Goal: Task Accomplishment & Management: Use online tool/utility

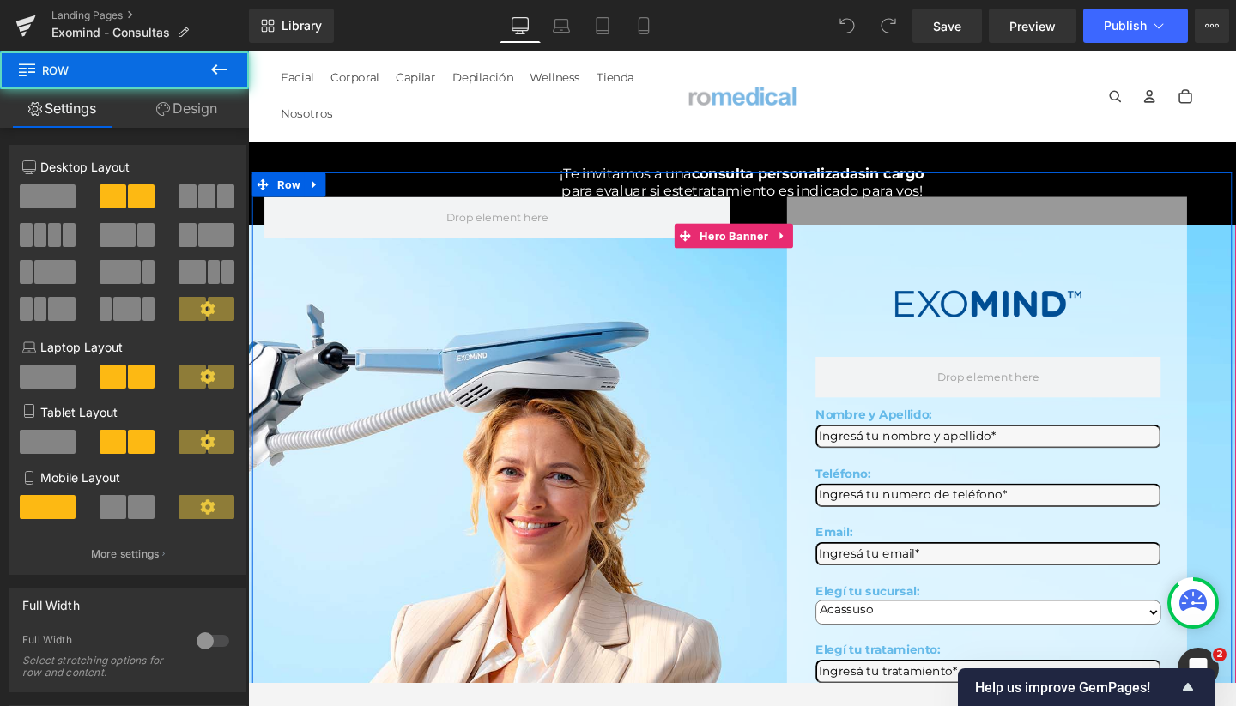
drag, startPoint x: 522, startPoint y: 468, endPoint x: 1058, endPoint y: 757, distance: 609.5
click at [522, 468] on div "Image Row Nombre y Apellido: Text Block Text Field Teléfono: Text Block Text Fi…" at bounding box center [767, 526] width 1030 height 694
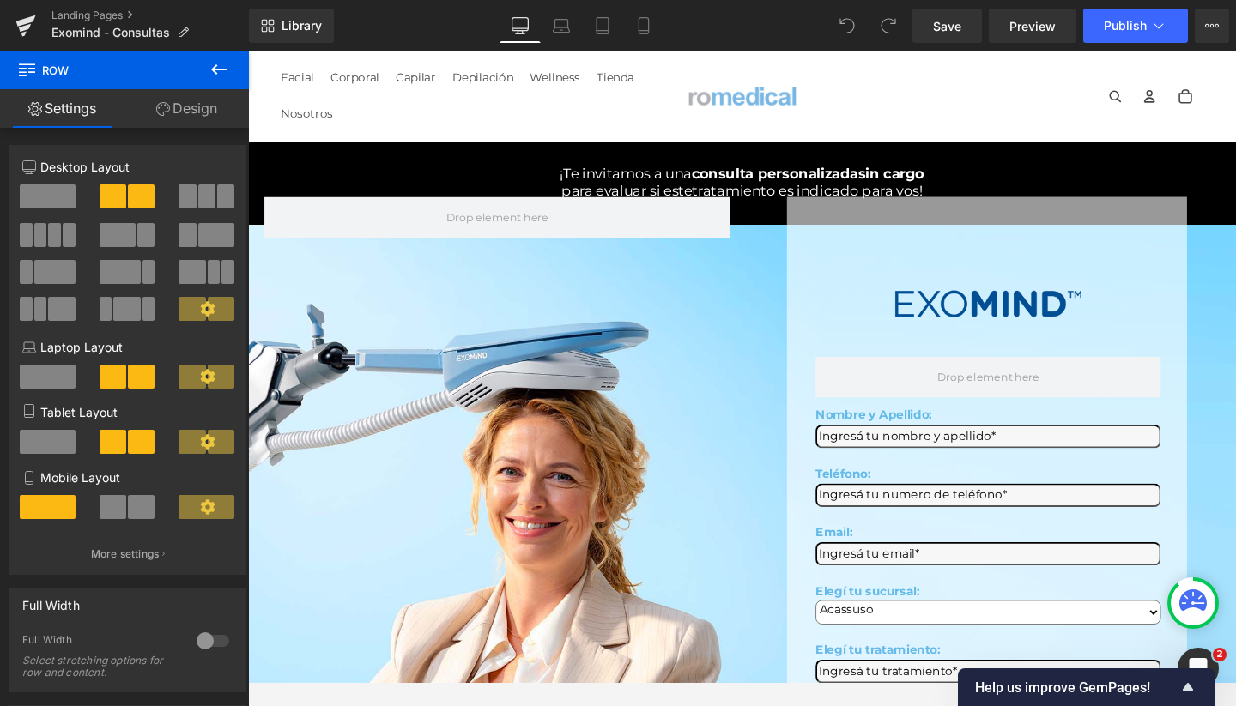
click at [212, 65] on icon at bounding box center [219, 69] width 21 height 21
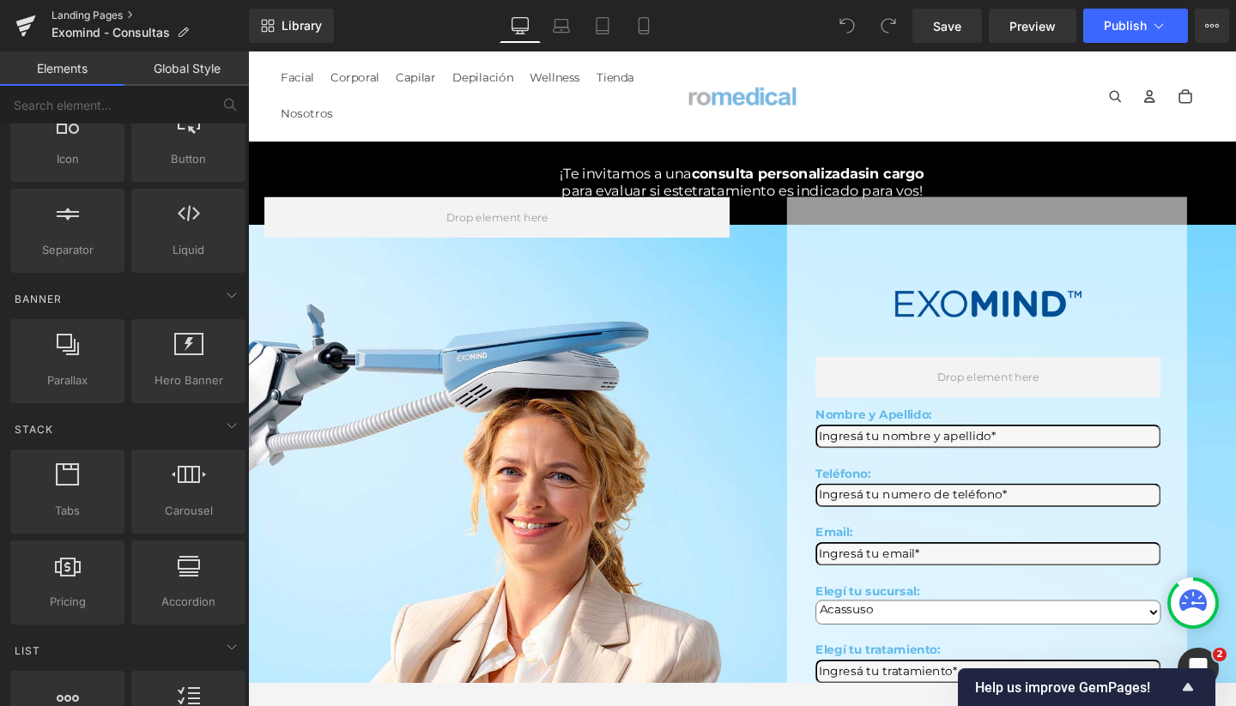
click at [104, 9] on link "Landing Pages" at bounding box center [150, 16] width 197 height 14
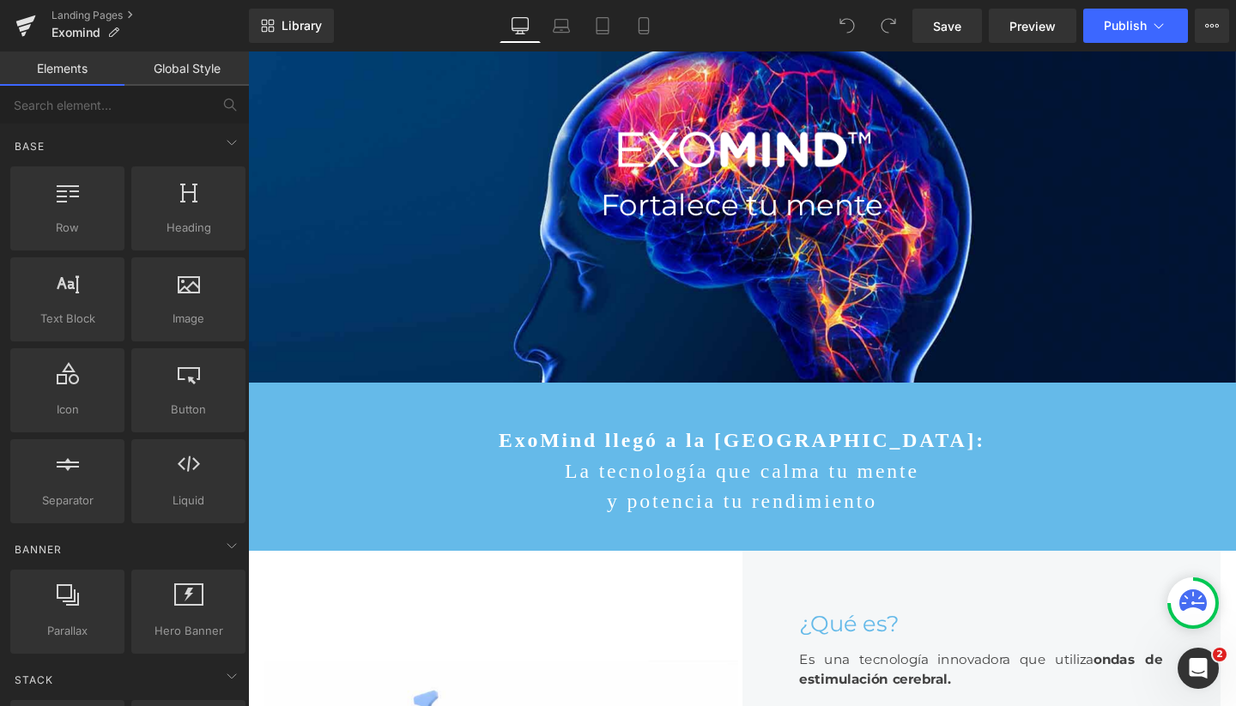
scroll to position [238, 0]
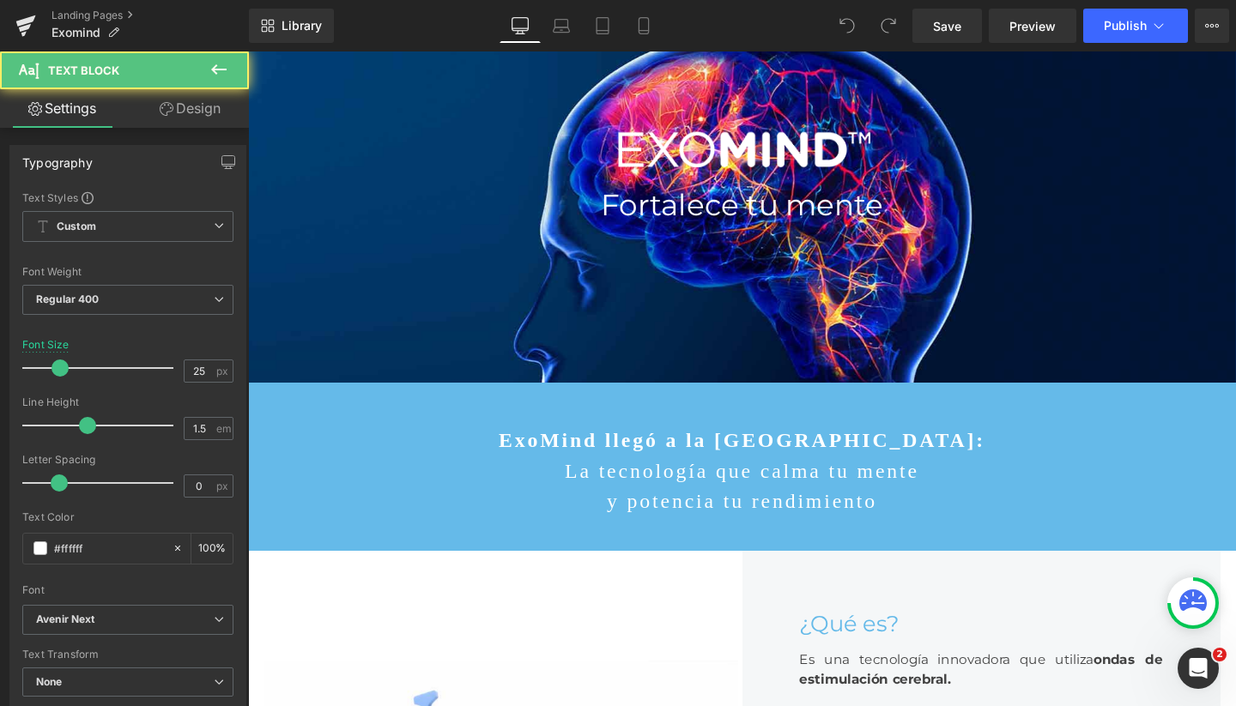
click at [552, 452] on p "ExoMind llegó a la [GEOGRAPHIC_DATA]:" at bounding box center [767, 460] width 1039 height 33
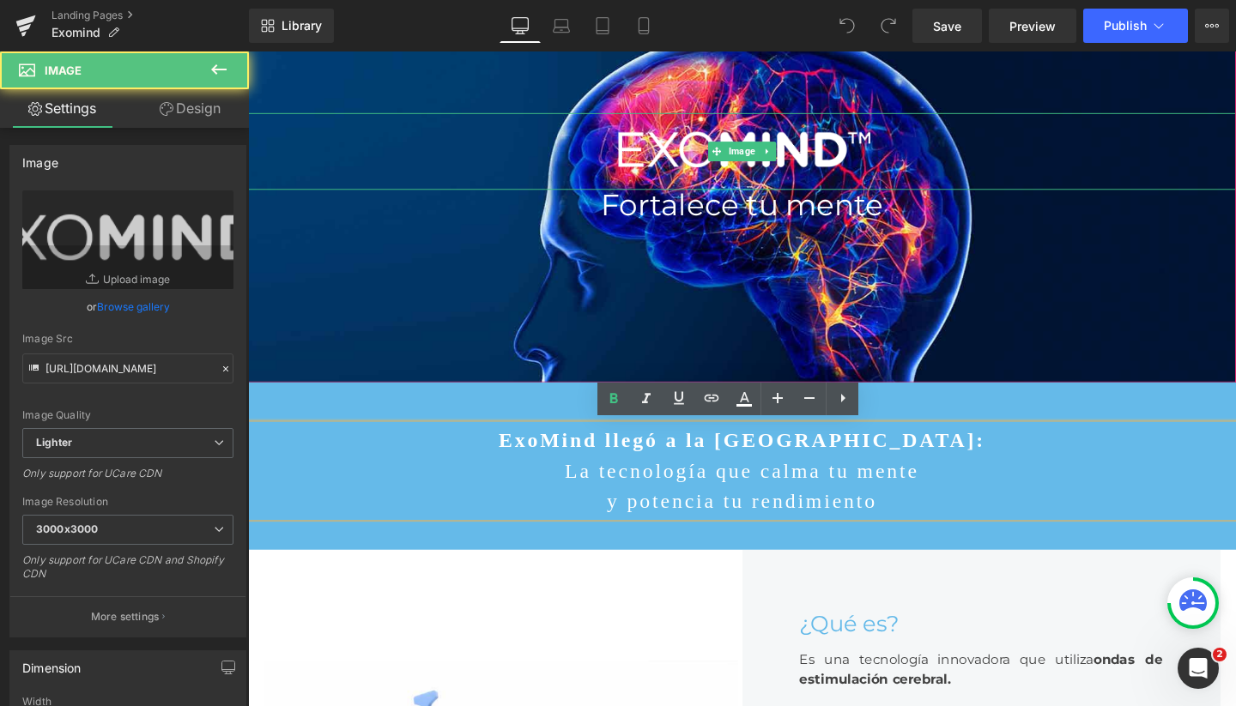
click at [340, 173] on div at bounding box center [767, 157] width 1039 height 82
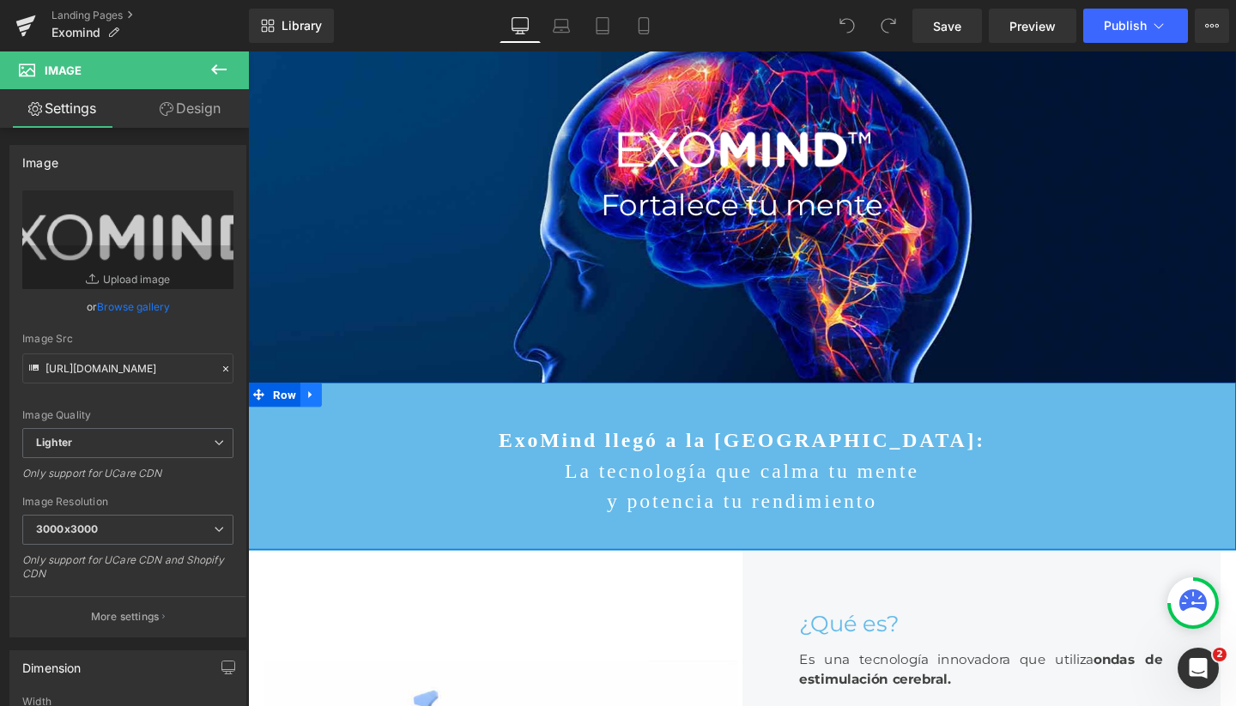
click at [312, 409] on icon at bounding box center [313, 413] width 3 height 8
click at [308, 410] on icon at bounding box center [314, 413] width 12 height 12
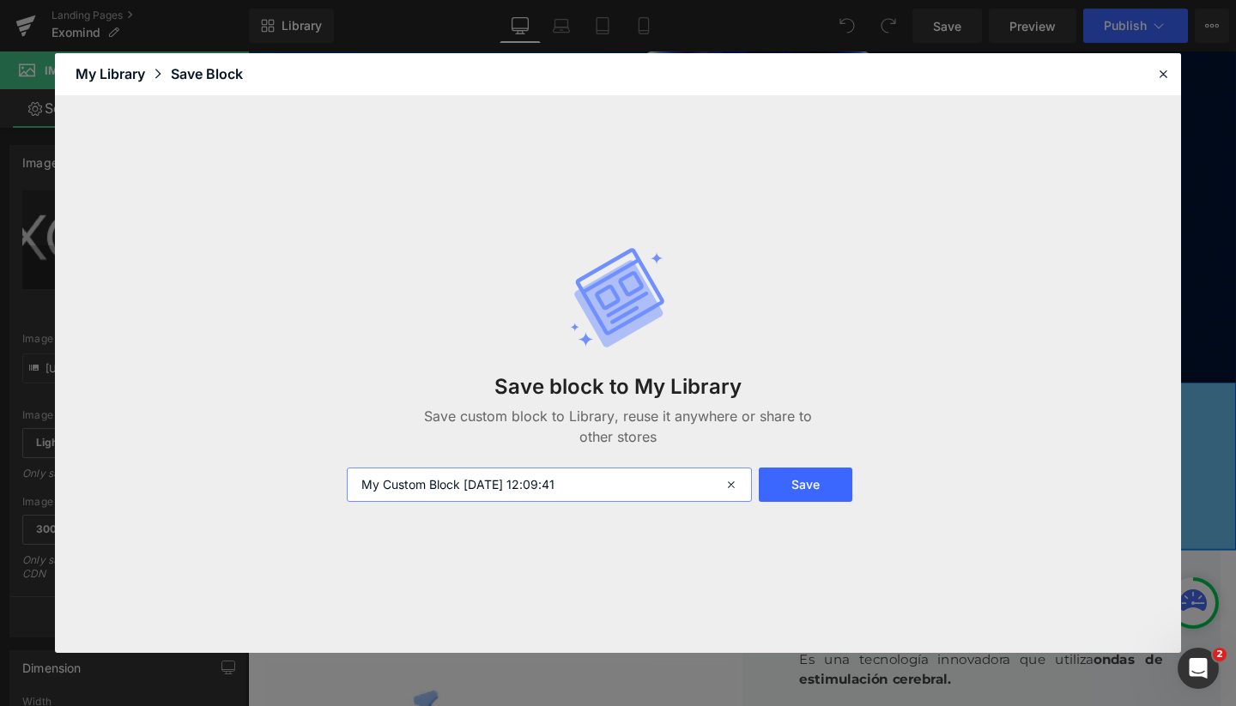
click at [527, 485] on input "My Custom Block 2025-10-09 12:09:41" at bounding box center [549, 485] width 405 height 34
type input "Exomind title"
click at [813, 488] on button "Save" at bounding box center [806, 485] width 94 height 34
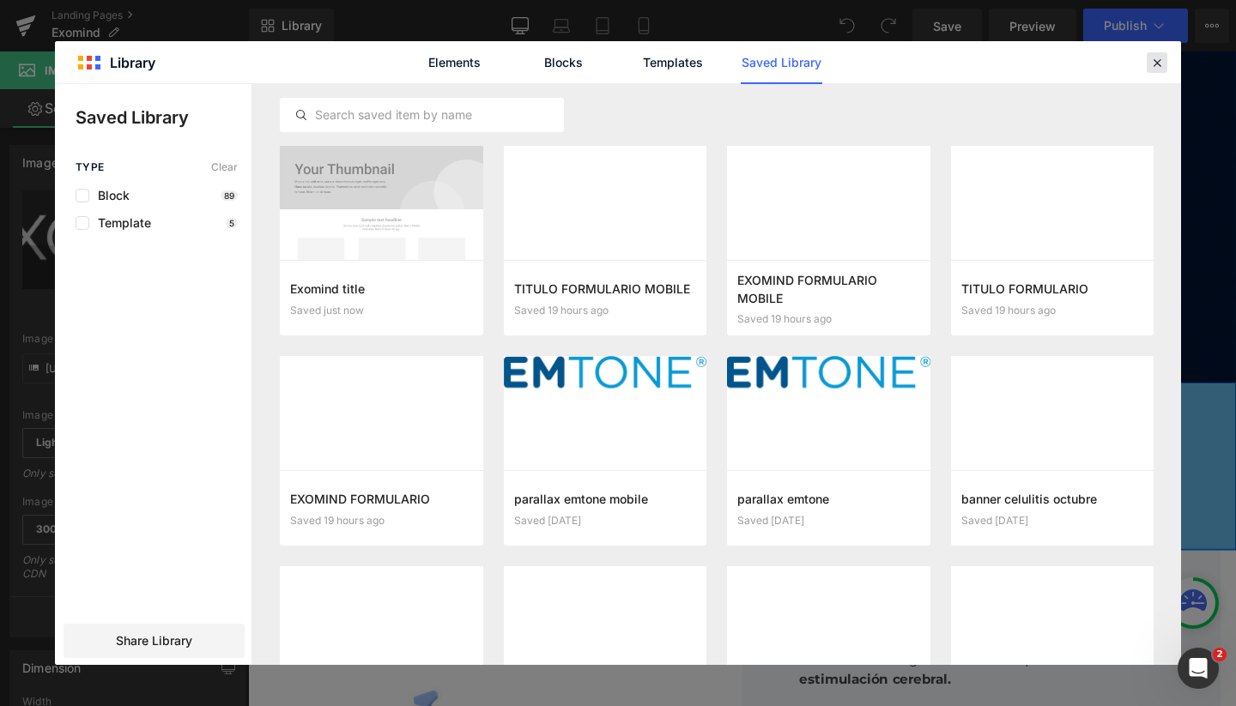
click at [1155, 61] on icon at bounding box center [1156, 62] width 15 height 15
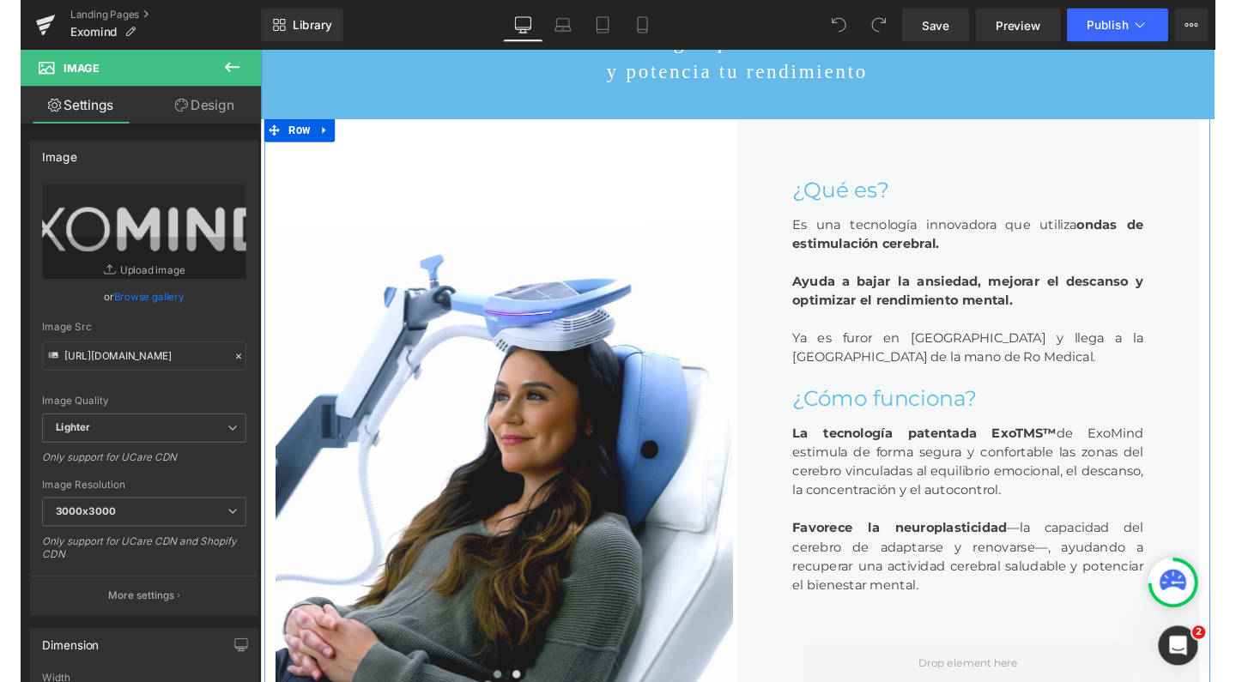
scroll to position [688, 0]
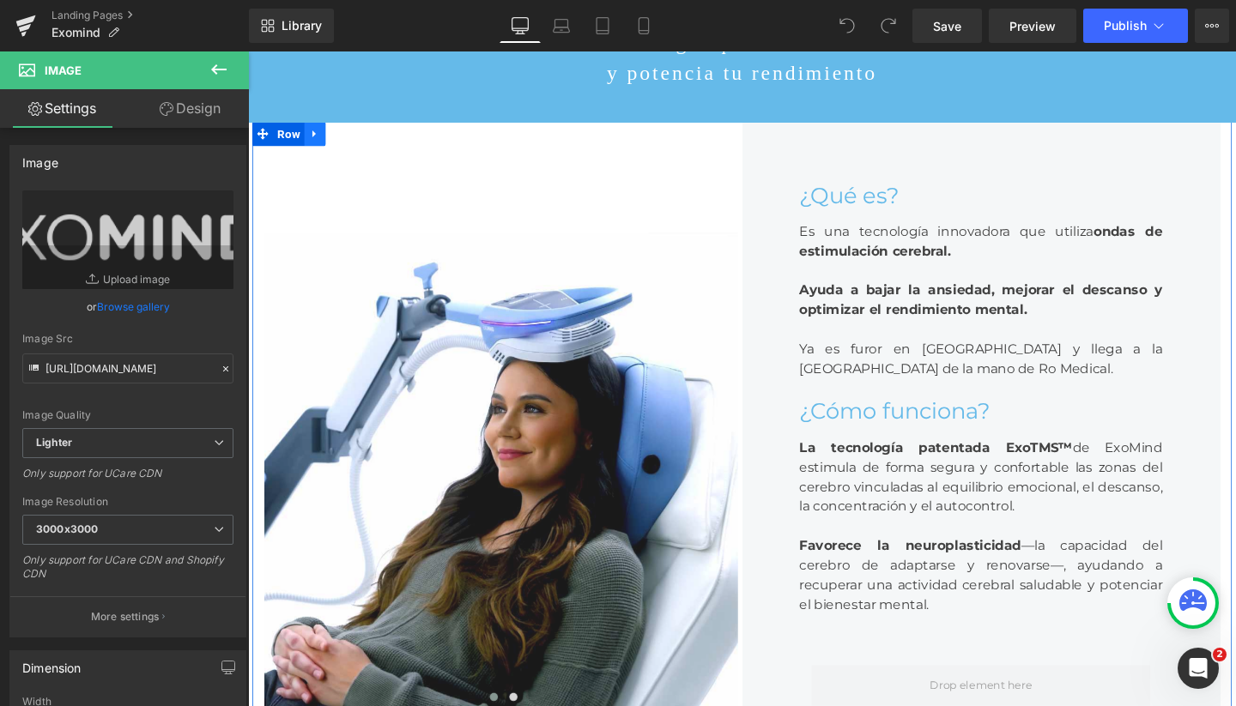
click at [318, 144] on icon at bounding box center [318, 137] width 12 height 13
click at [318, 144] on icon at bounding box center [318, 138] width 12 height 12
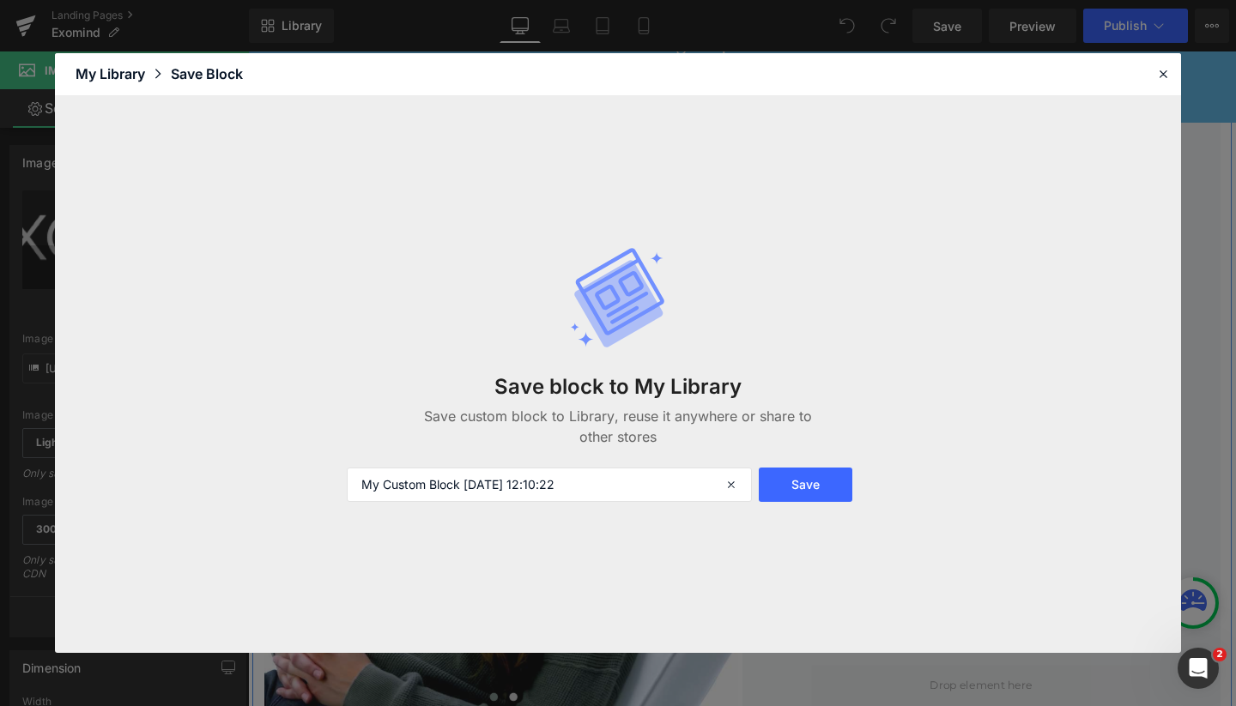
click at [543, 467] on div "Save block to My Library Save custom block to Library, reuse it anywhere or sha…" at bounding box center [617, 374] width 563 height 324
click at [534, 476] on input "My Custom Block 2025-10-09 12:10:22" at bounding box center [549, 485] width 405 height 34
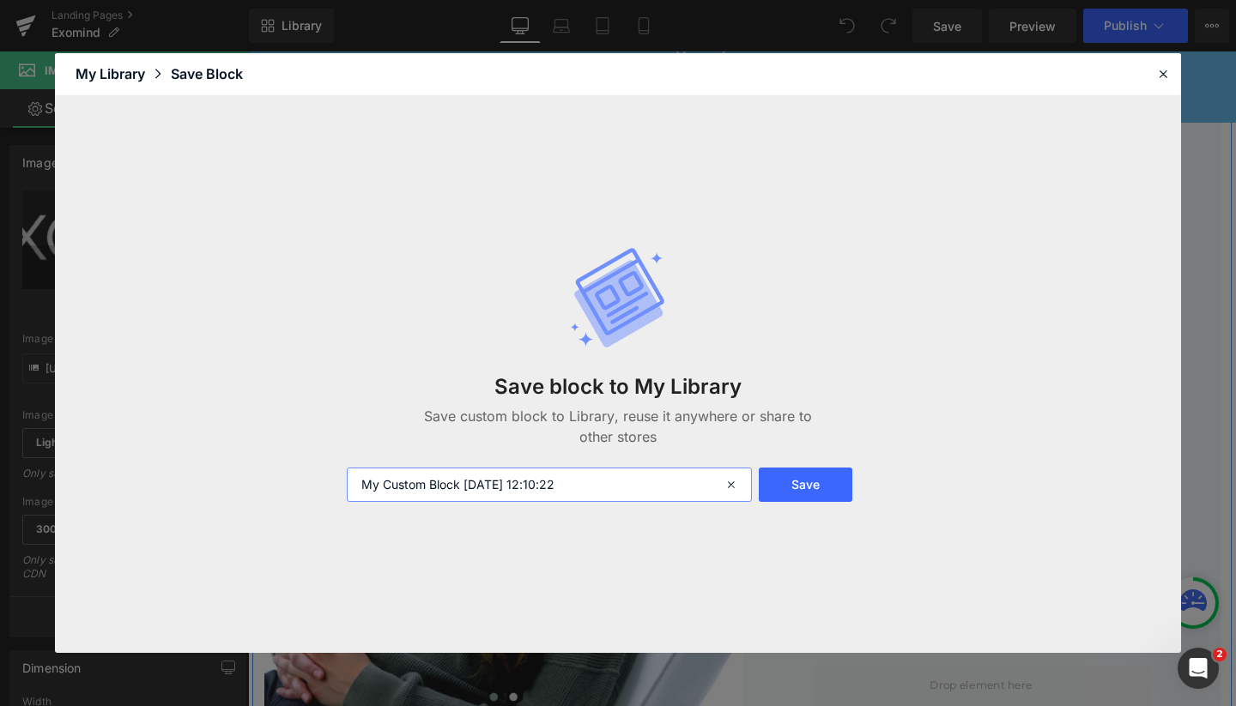
click at [534, 476] on input "My Custom Block 2025-10-09 12:10:22" at bounding box center [549, 485] width 405 height 34
type input "Exomind descripcion"
click at [806, 482] on button "Save" at bounding box center [806, 485] width 94 height 34
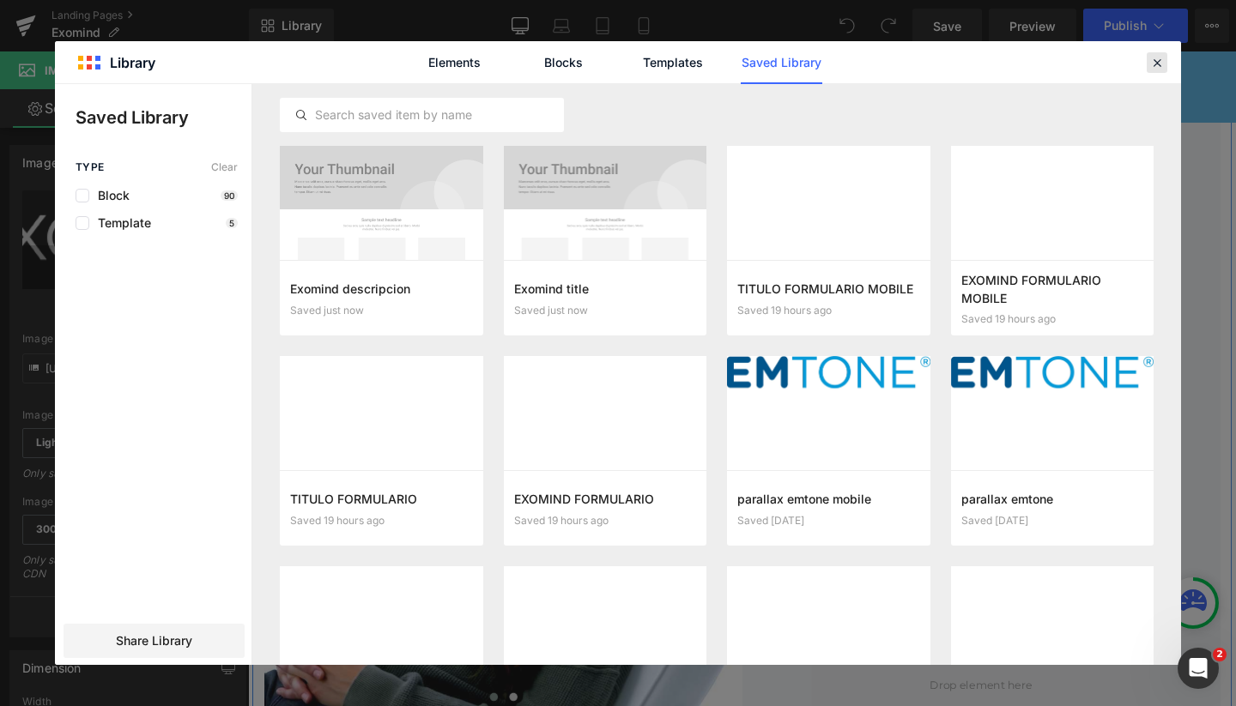
click at [1157, 65] on icon at bounding box center [1156, 62] width 15 height 15
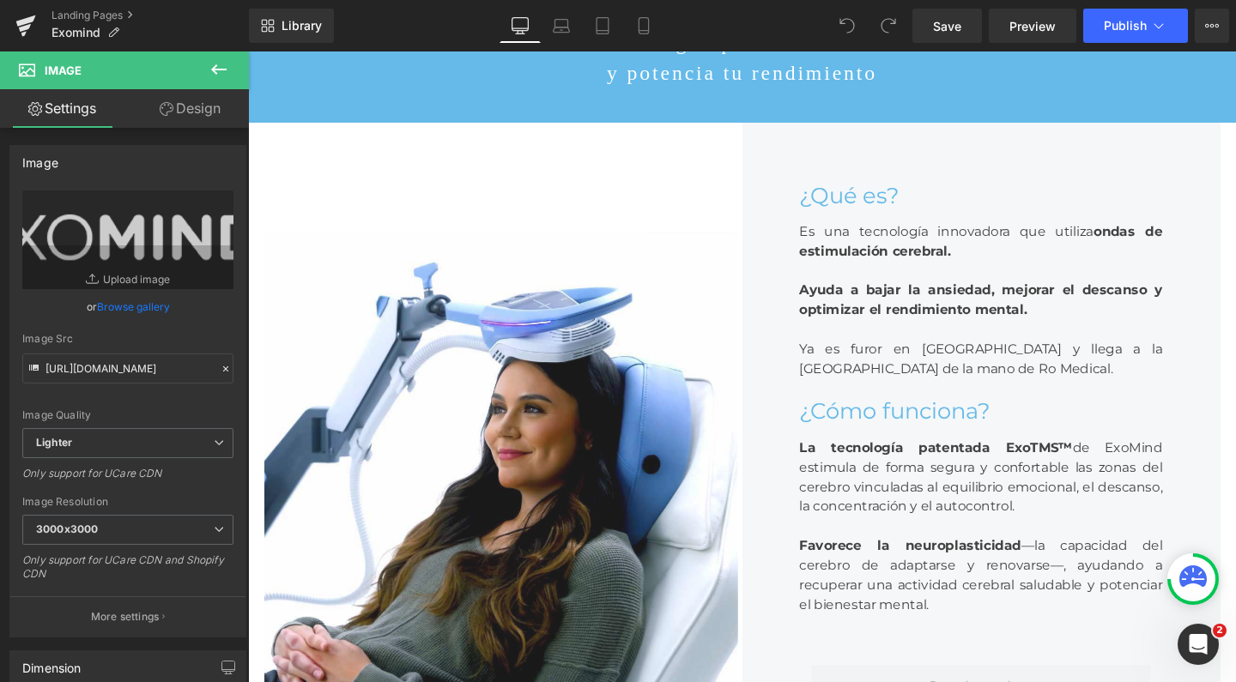
scroll to position [2543, 0]
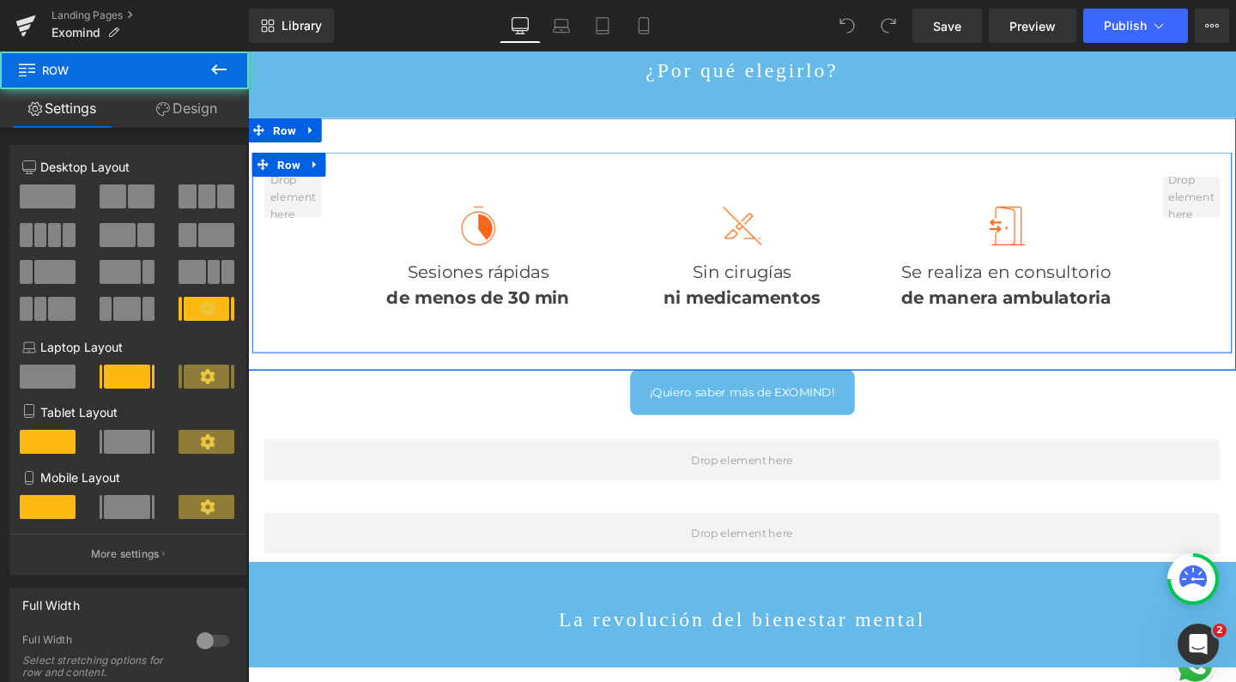
click at [455, 369] on div "Image Sesiones rápidas de menos de 30 min Text Block Image Sin cirugías ni medi…" at bounding box center [767, 263] width 1030 height 211
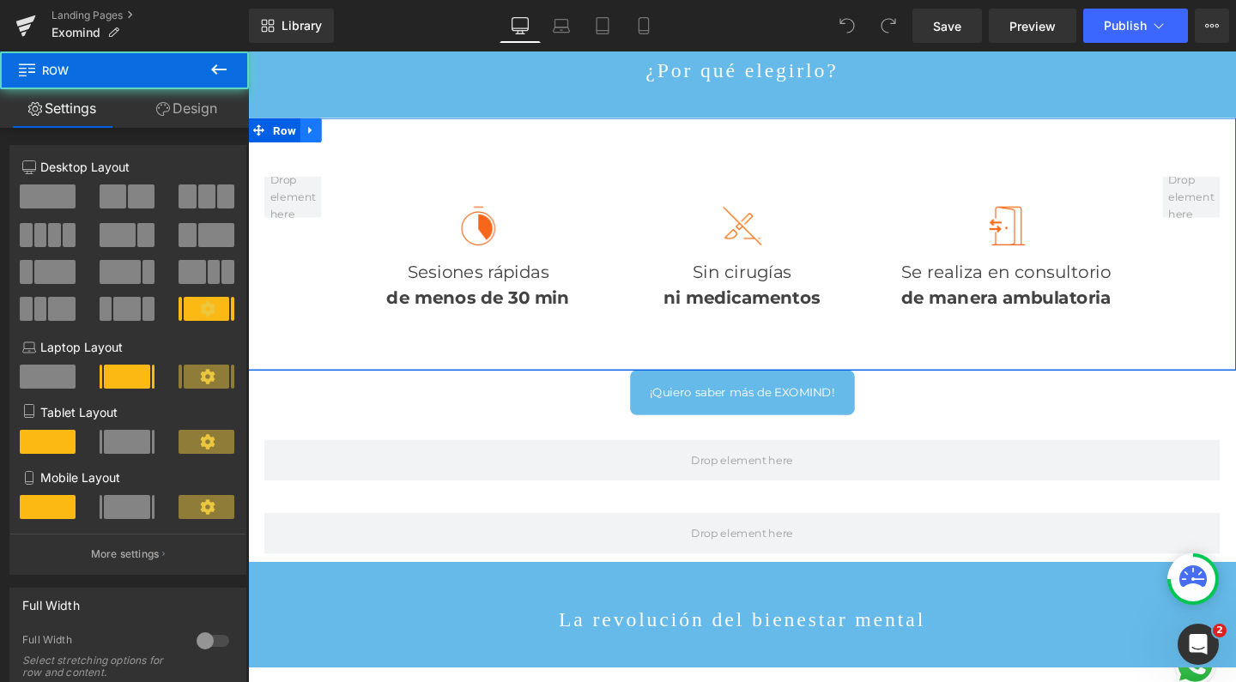
click at [312, 142] on icon at bounding box center [314, 135] width 12 height 13
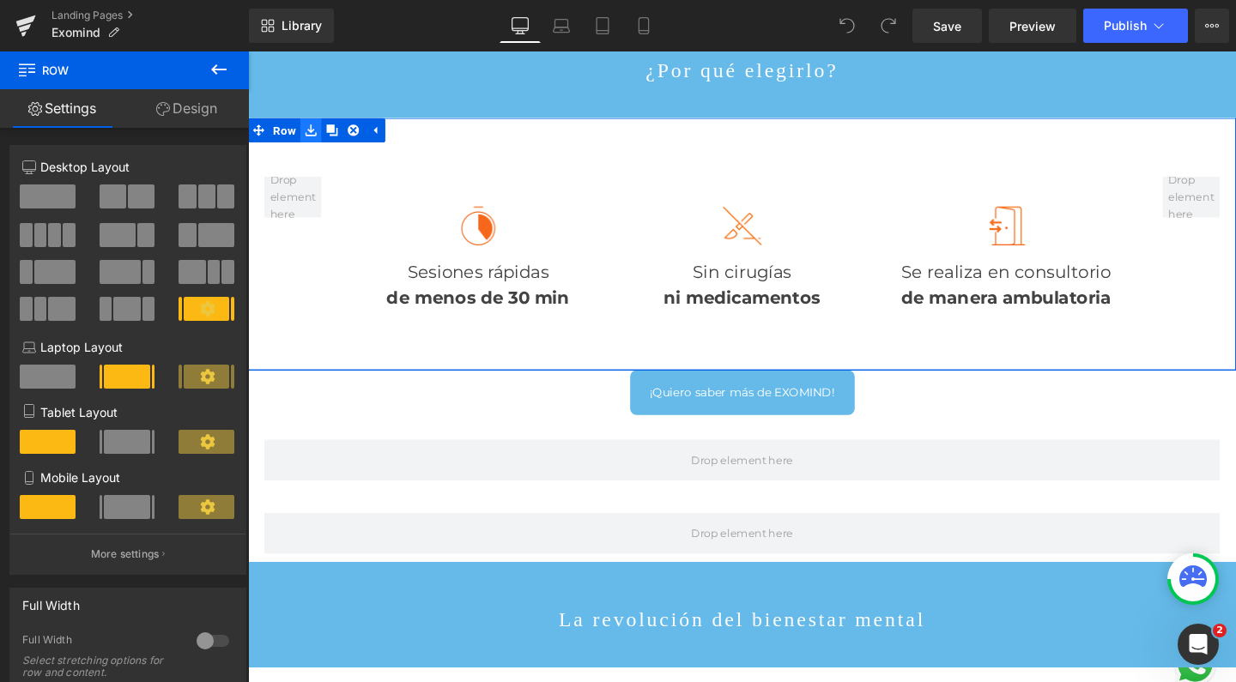
click at [311, 142] on icon at bounding box center [314, 135] width 12 height 13
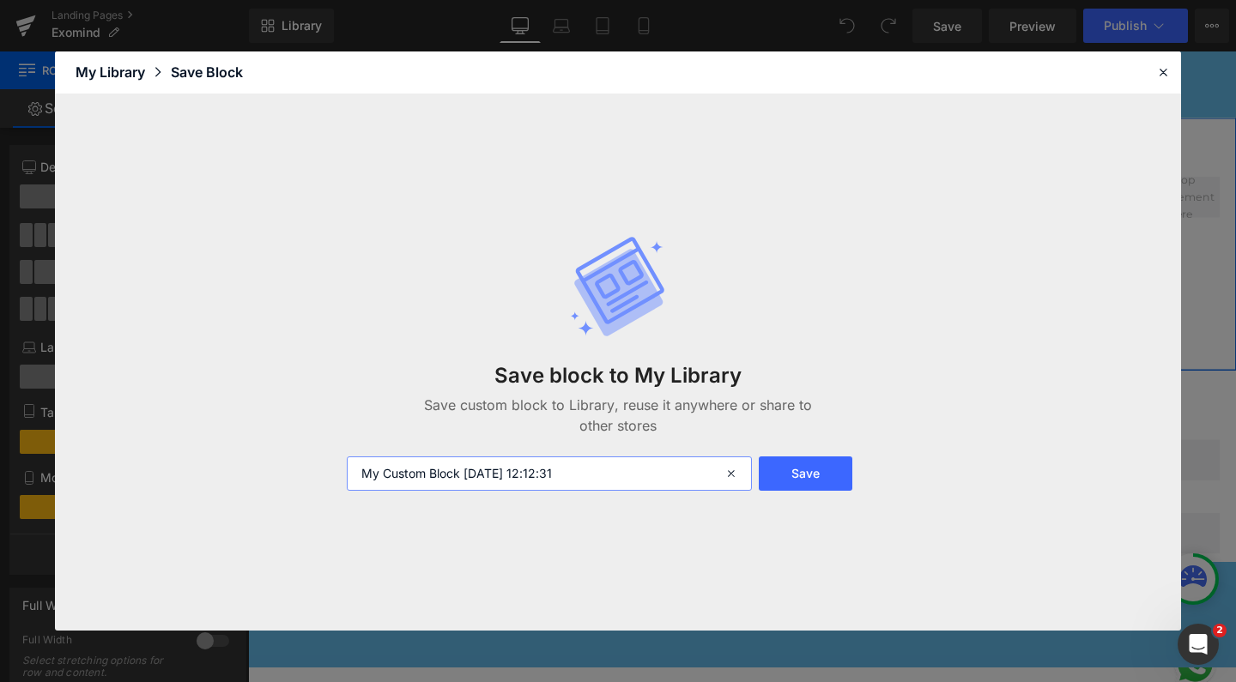
click at [410, 474] on input "My Custom Block 2025-10-09 12:12:31" at bounding box center [549, 474] width 405 height 34
click at [409, 474] on input "My Custom Block 2025-10-09 12:12:31" at bounding box center [549, 474] width 405 height 34
type input "exomind claves"
click at [806, 471] on button "Save" at bounding box center [806, 474] width 94 height 34
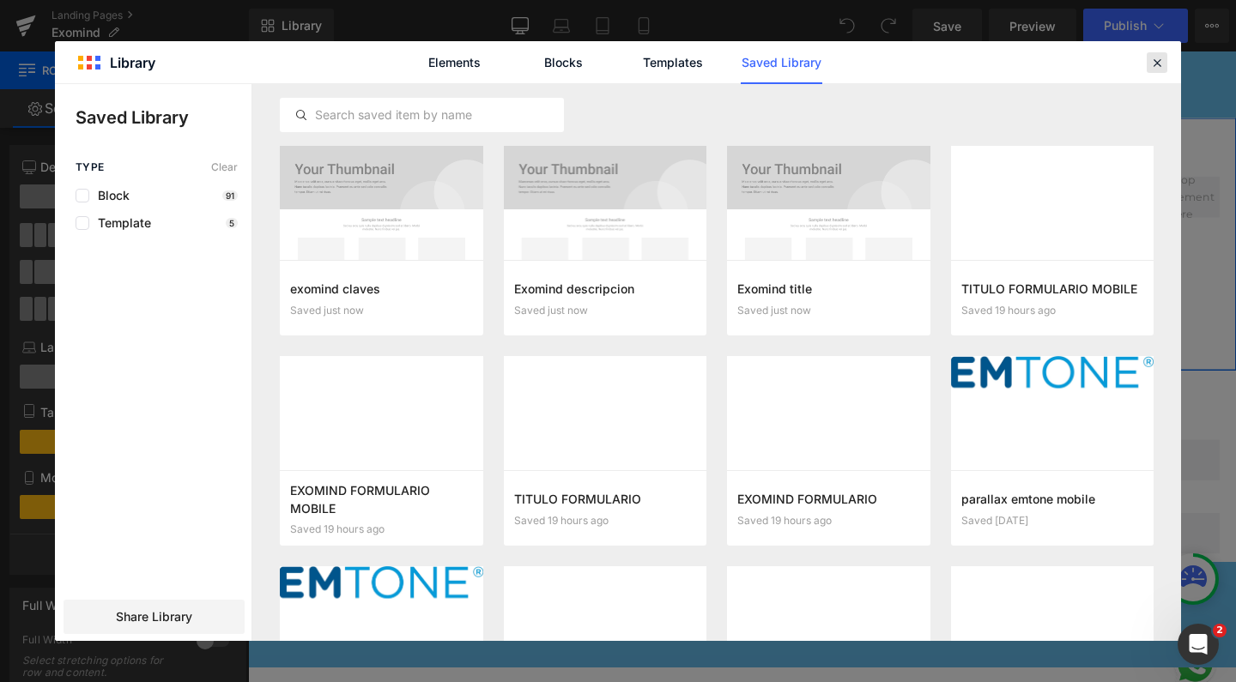
click at [1159, 58] on icon at bounding box center [1156, 62] width 15 height 15
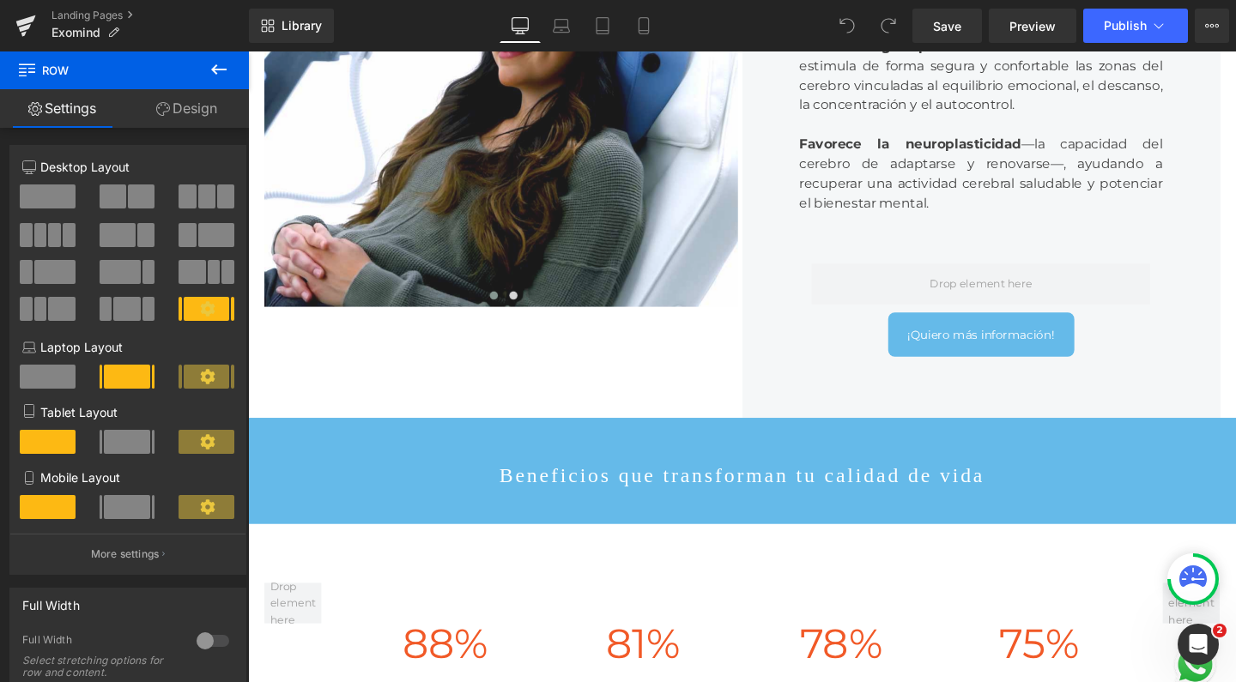
scroll to position [1109, 0]
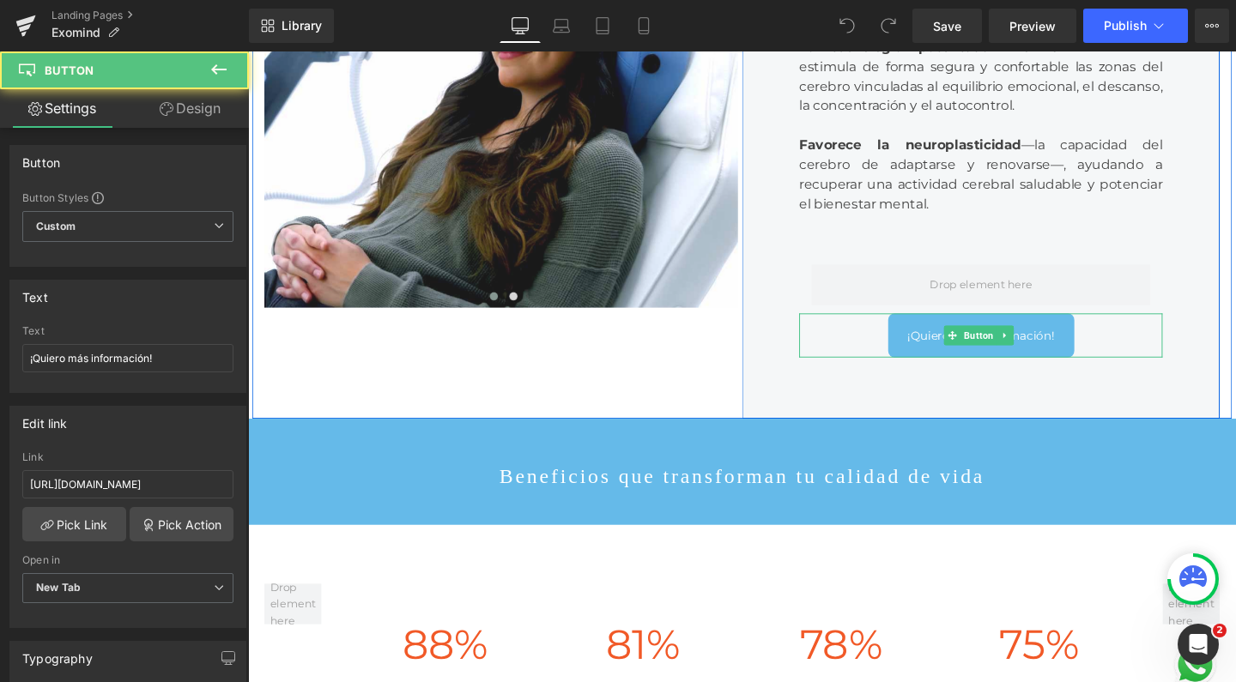
click at [994, 373] on link "¡Quiero más información!" at bounding box center [1019, 350] width 196 height 46
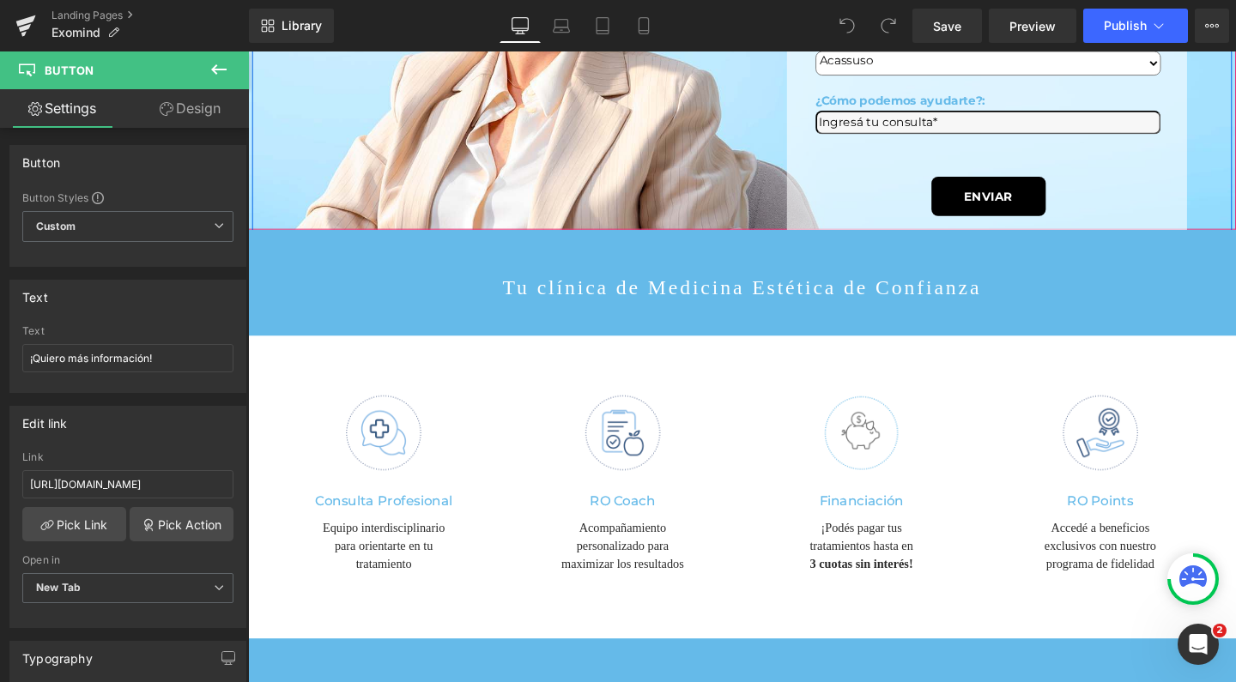
scroll to position [6485, 0]
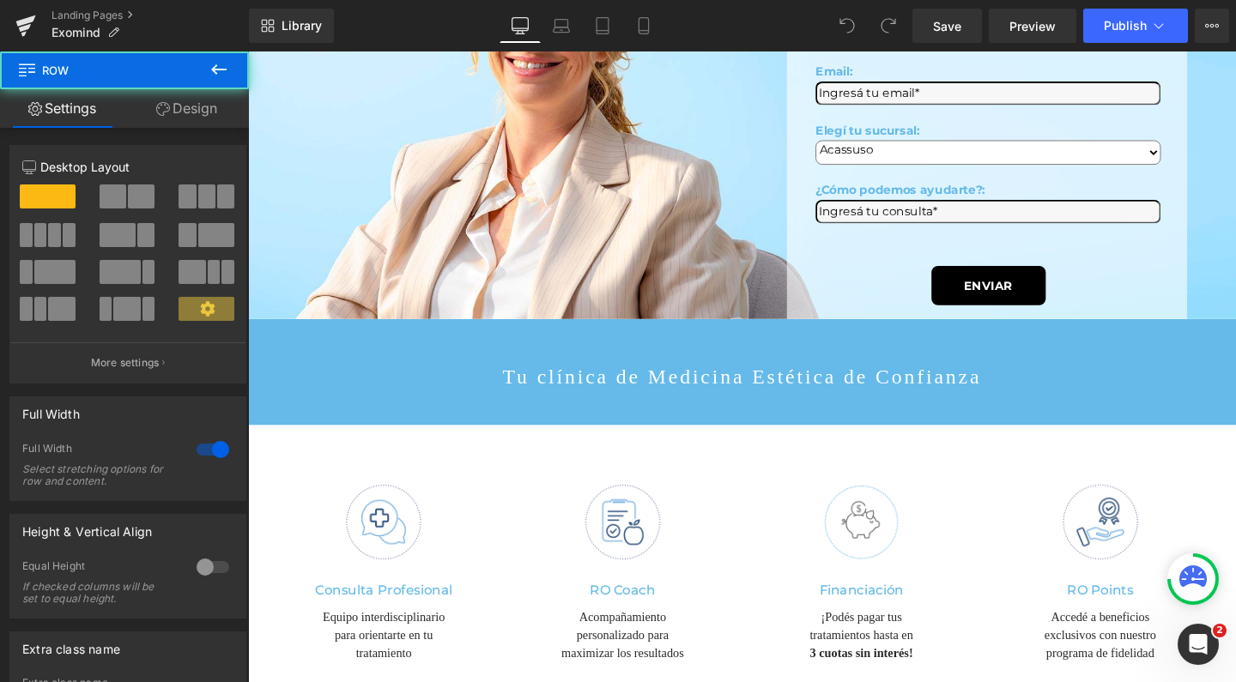
drag, startPoint x: 494, startPoint y: 189, endPoint x: 412, endPoint y: 174, distance: 83.7
click at [167, 106] on icon at bounding box center [163, 109] width 14 height 14
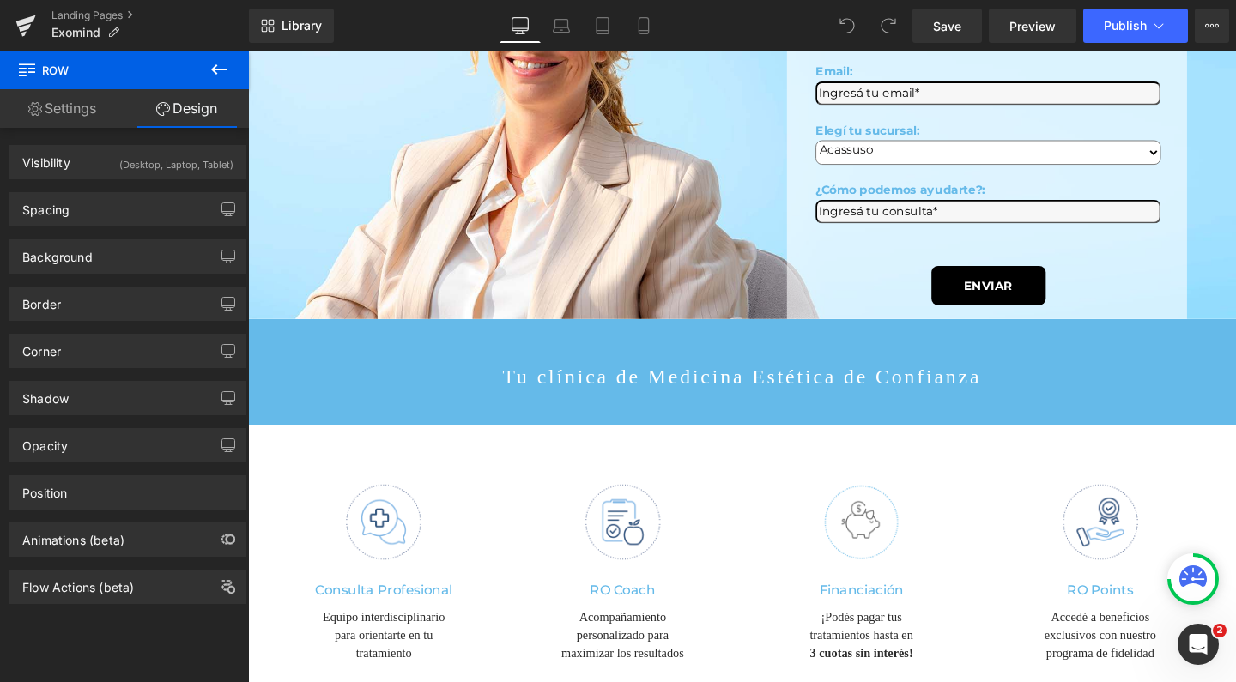
click at [216, 73] on icon at bounding box center [218, 69] width 15 height 10
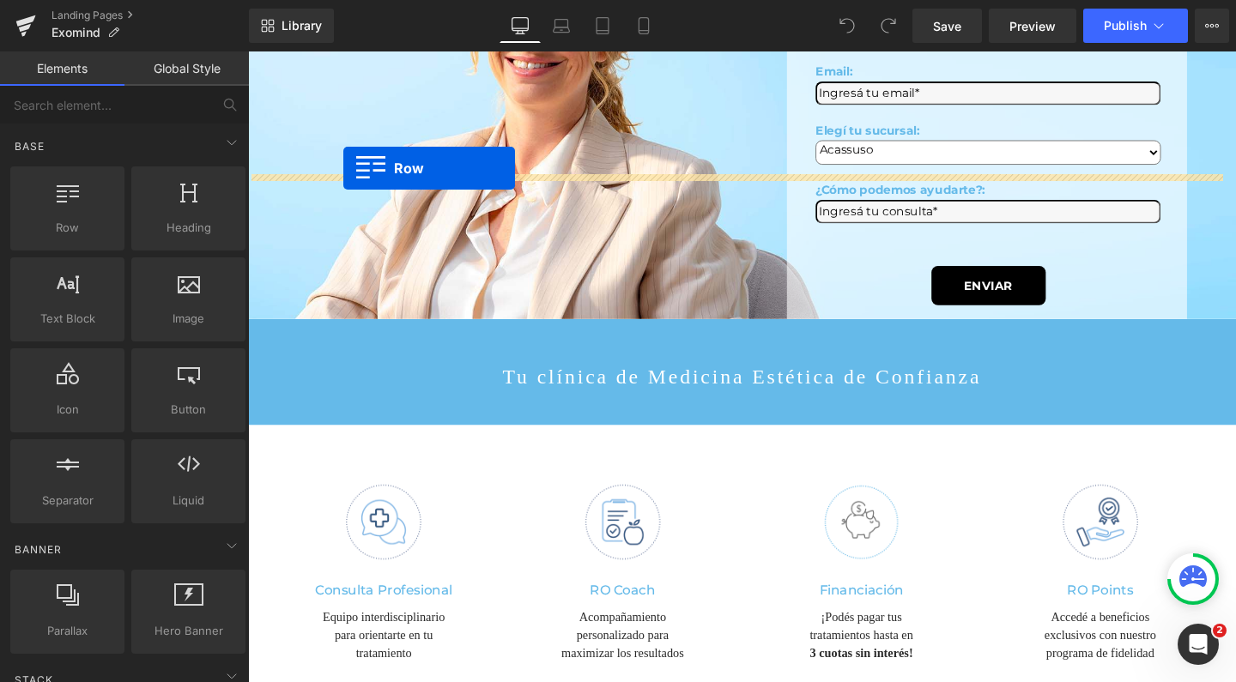
drag, startPoint x: 305, startPoint y: 252, endPoint x: 349, endPoint y: 174, distance: 89.5
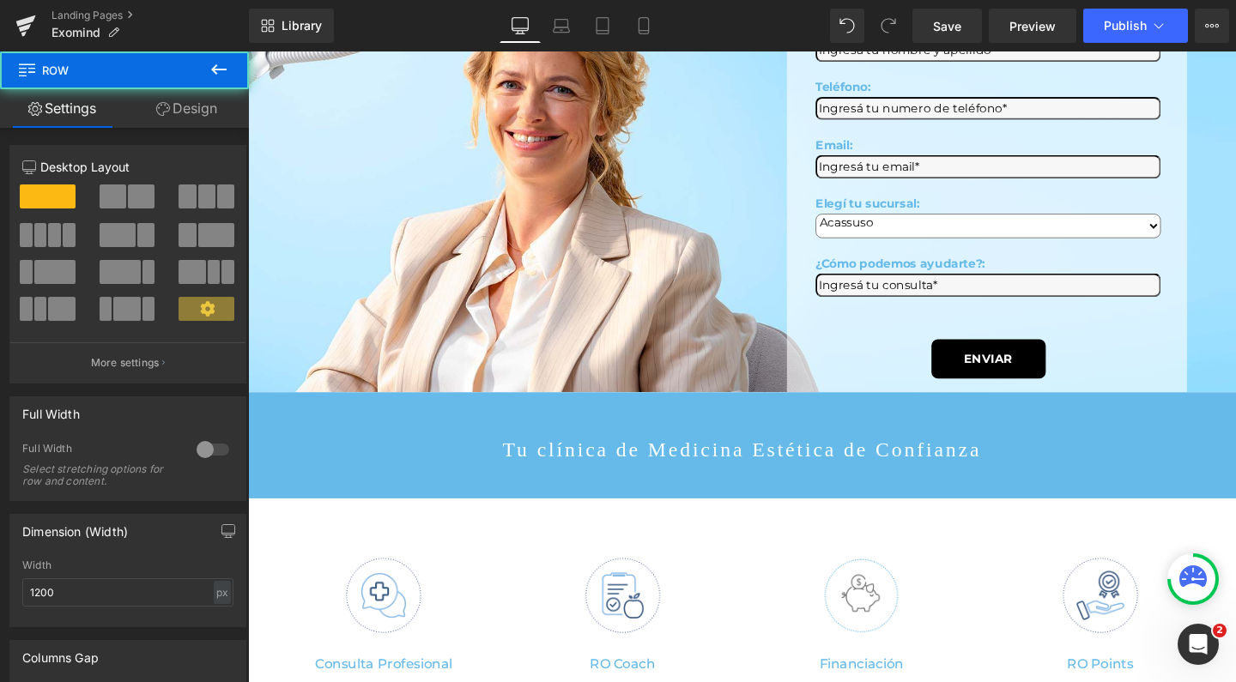
scroll to position [9453, 1021]
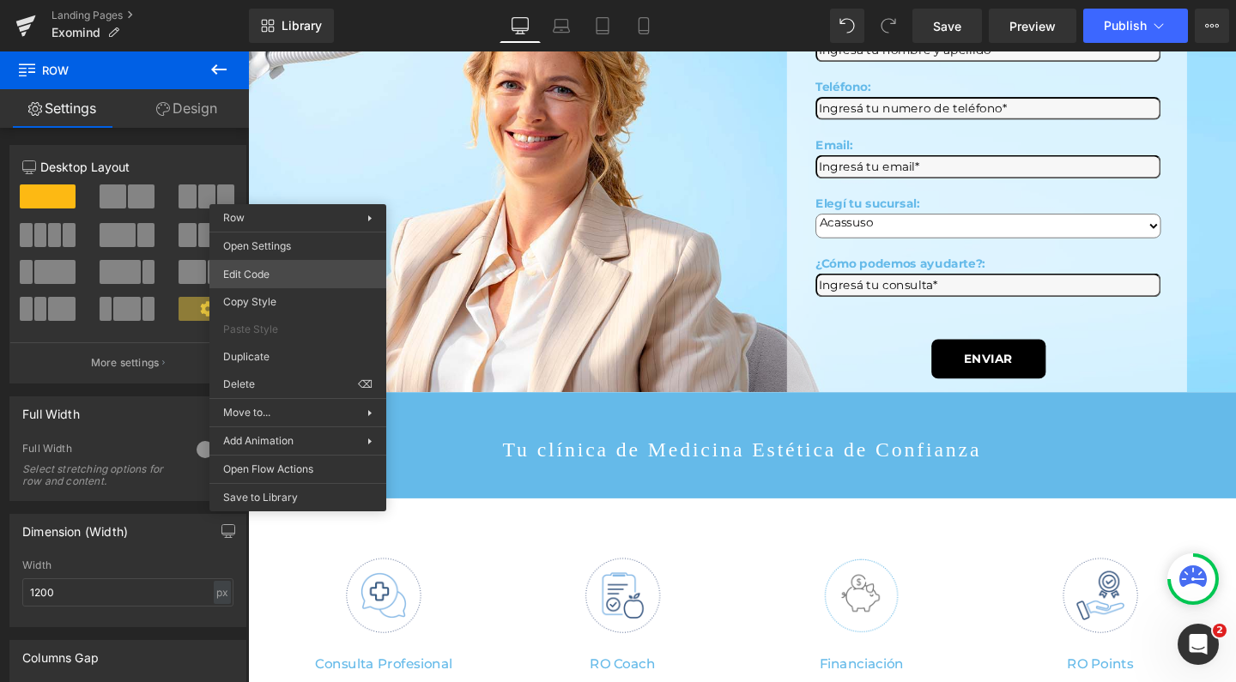
click at [282, 0] on div "Row You are previewing how the will restyle your page. You can not edit Element…" at bounding box center [618, 0] width 1236 height 0
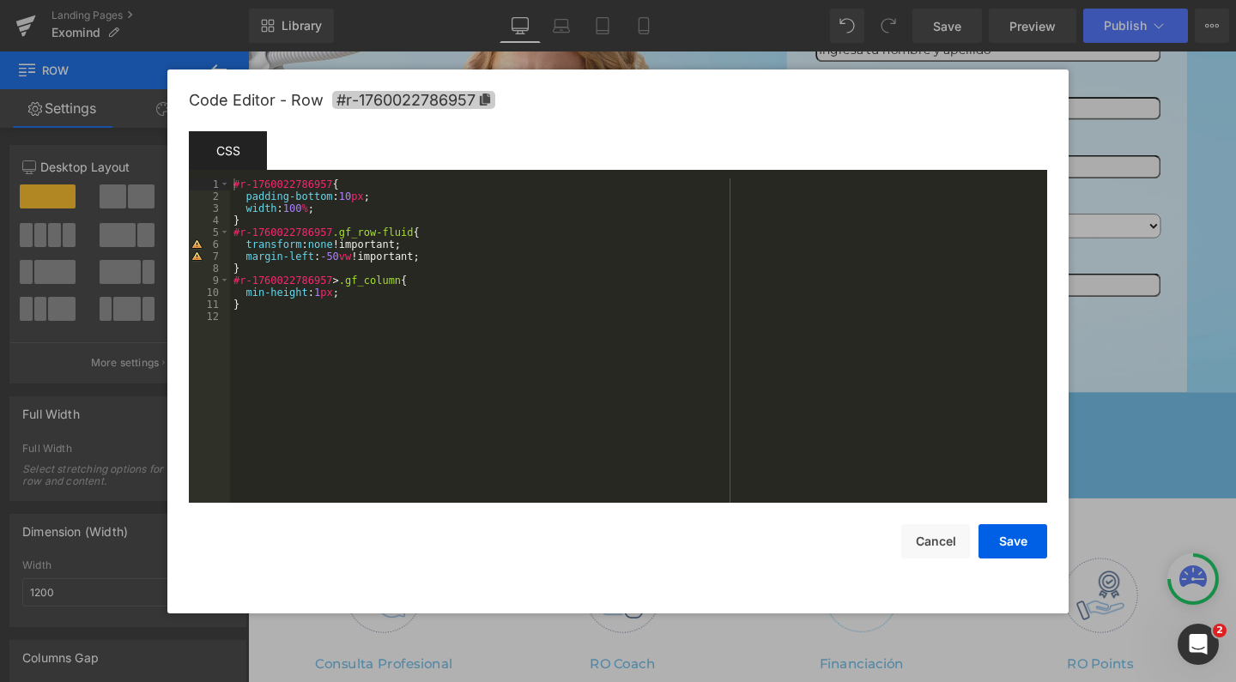
click at [482, 99] on icon at bounding box center [485, 100] width 12 height 12
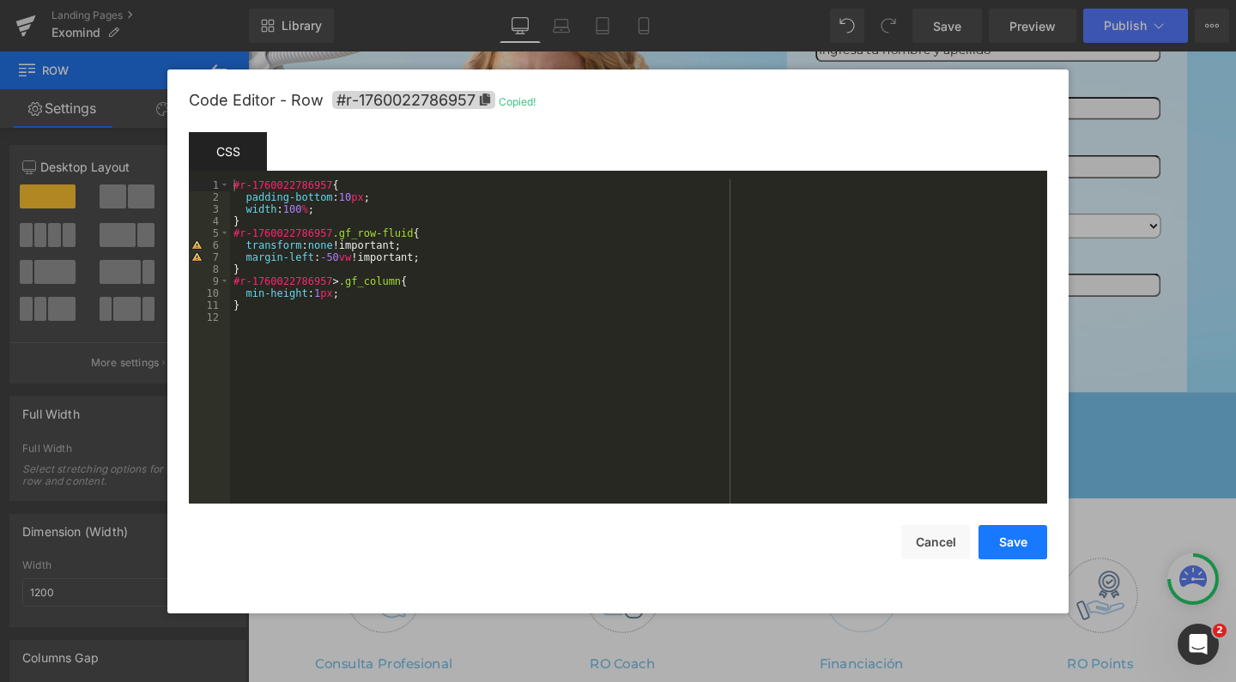
click at [998, 537] on button "Save" at bounding box center [1013, 542] width 69 height 34
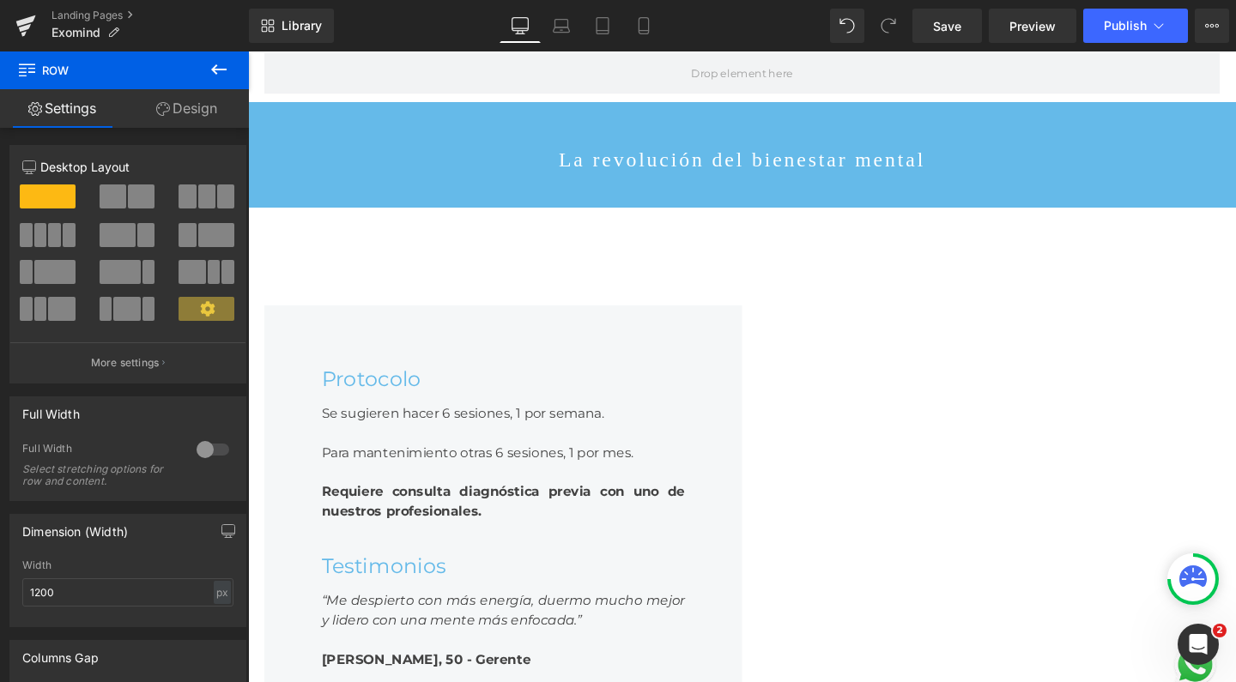
scroll to position [3023, 0]
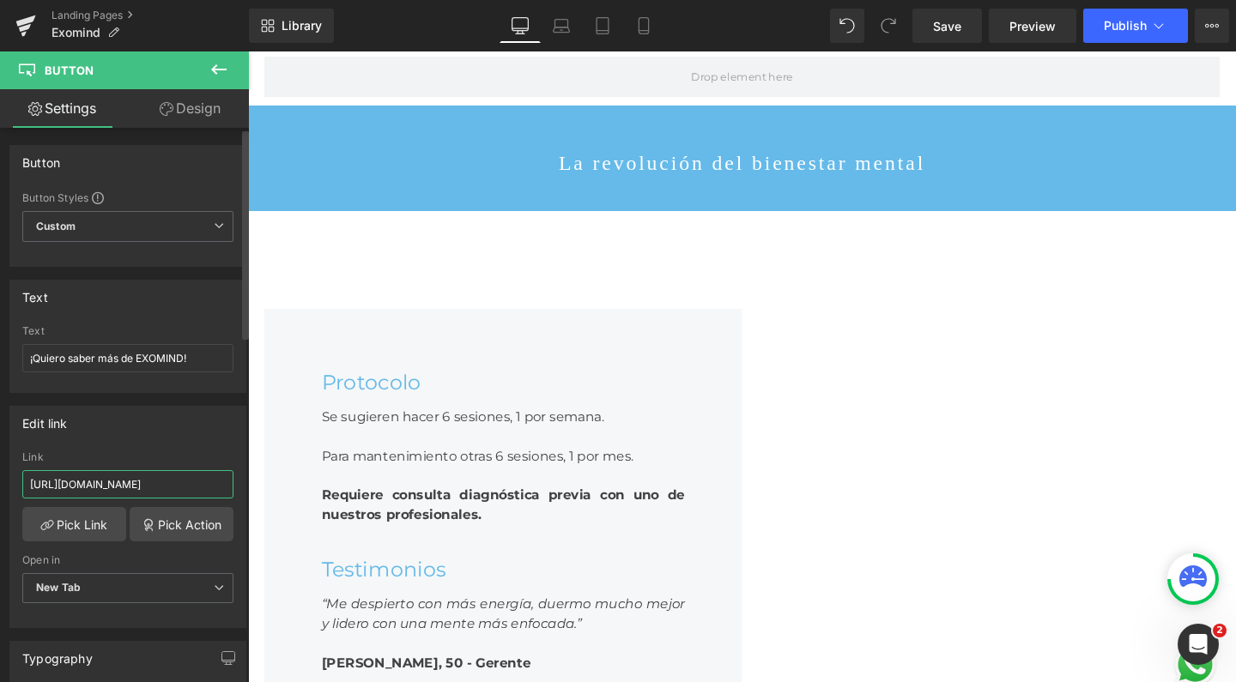
click at [106, 488] on input "https://wa.link/fem0et" at bounding box center [127, 484] width 211 height 28
paste input "#r-1760022786957"
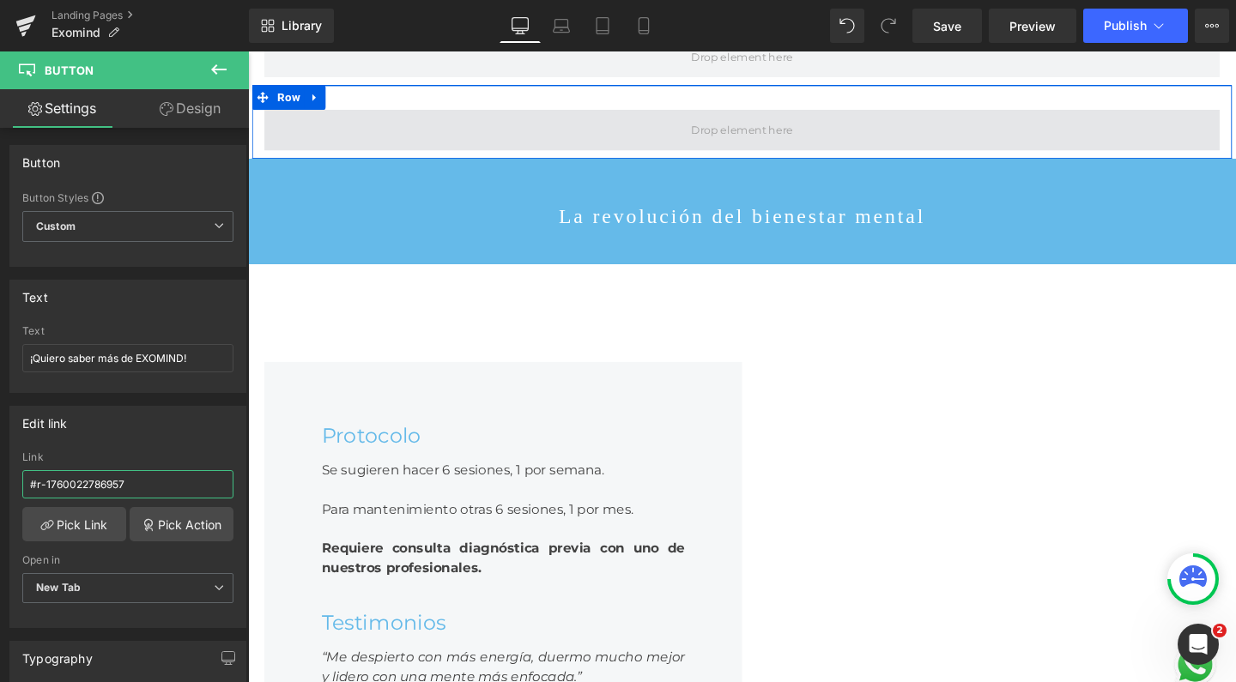
scroll to position [2910, 0]
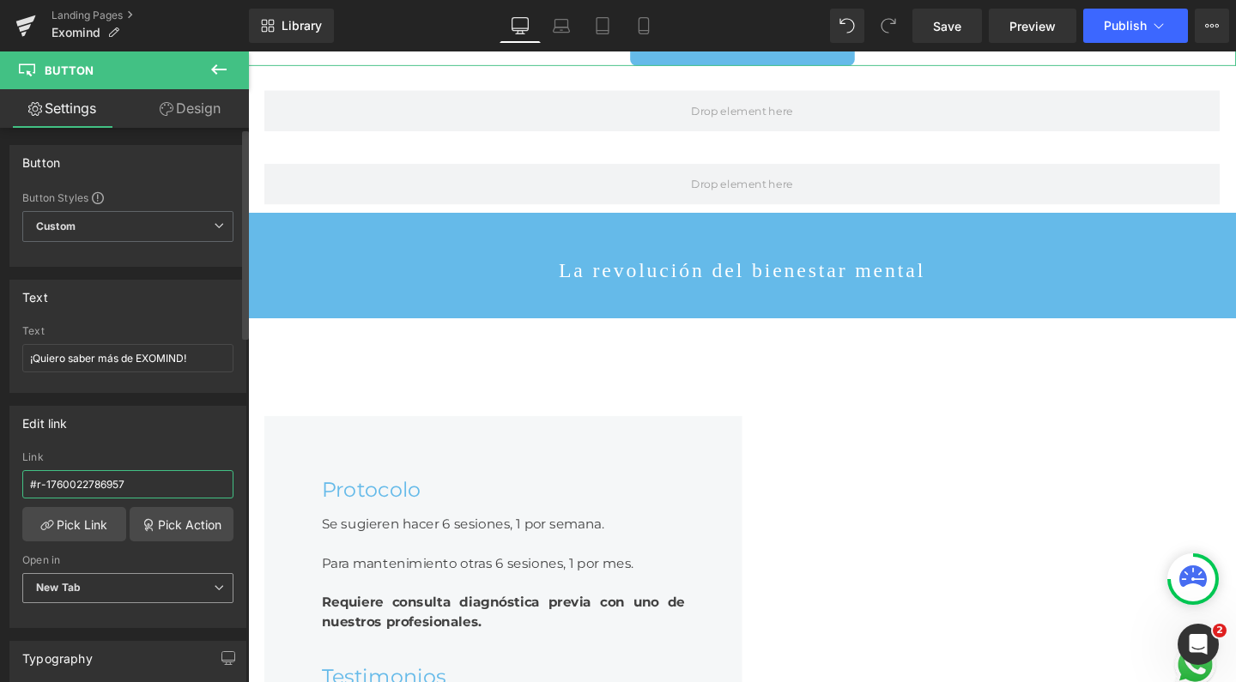
type input "#r-1760022786957"
click at [171, 591] on span "New Tab" at bounding box center [127, 588] width 211 height 30
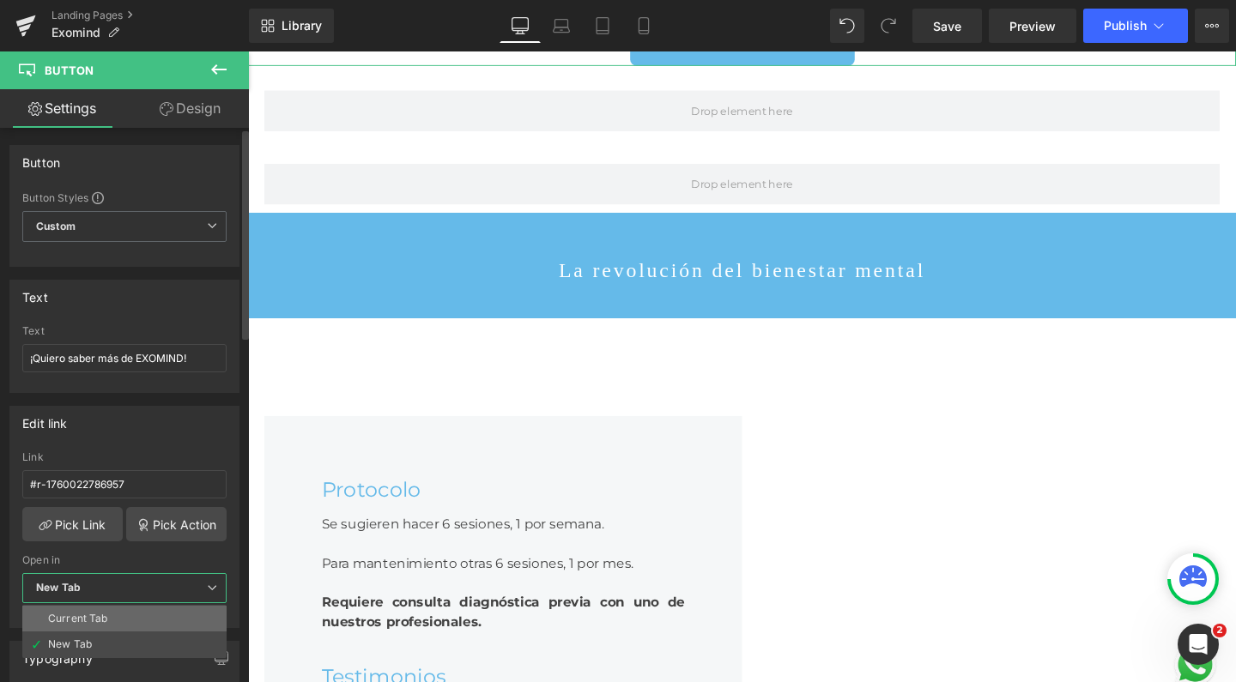
click at [114, 619] on li "Current Tab" at bounding box center [124, 619] width 204 height 26
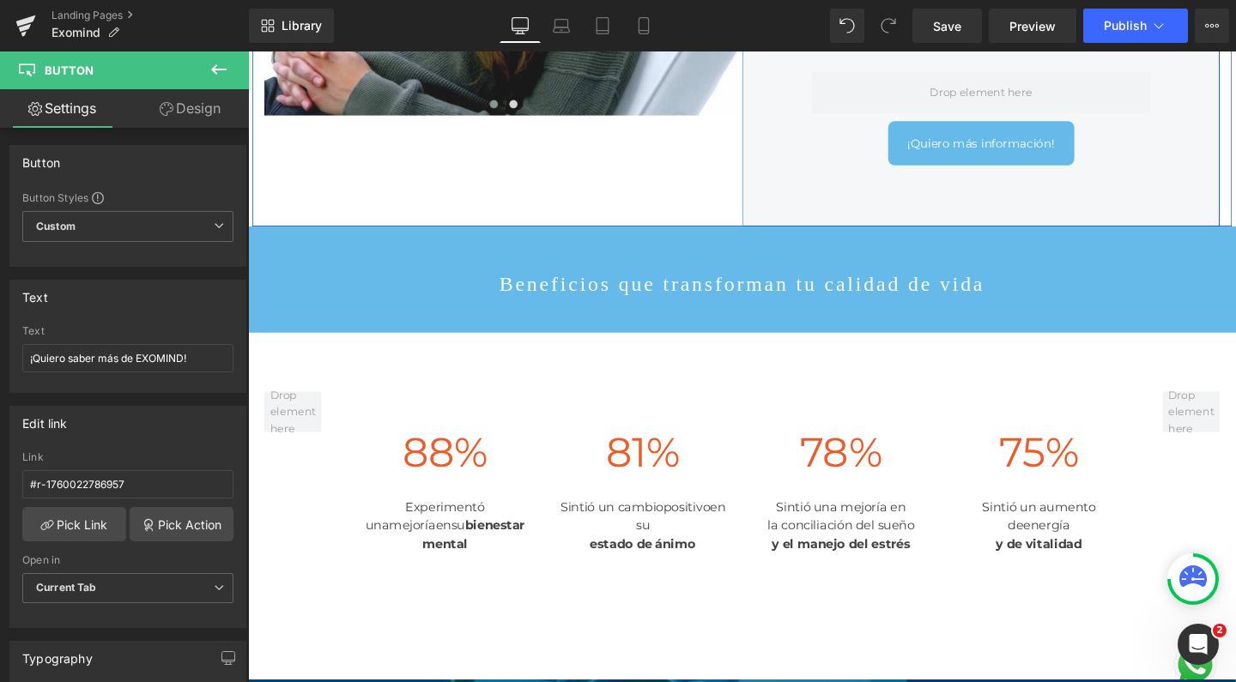
scroll to position [1308, 0]
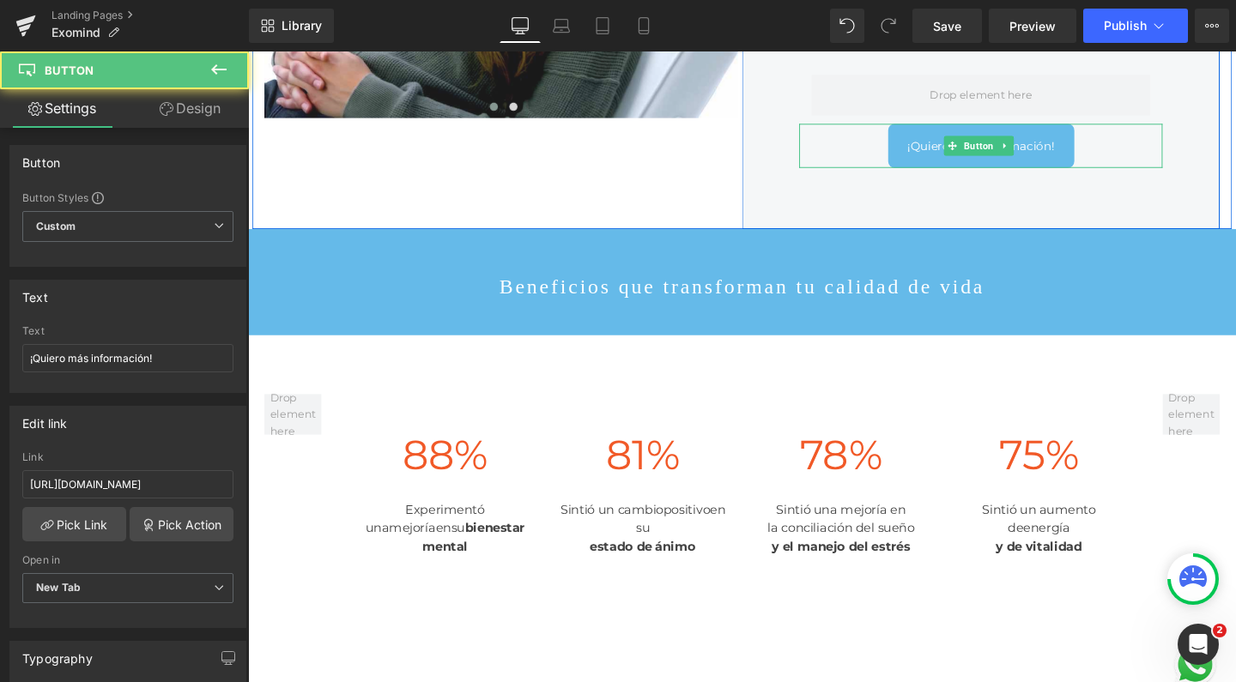
click at [967, 161] on span "¡Quiero más información!" at bounding box center [1019, 151] width 155 height 19
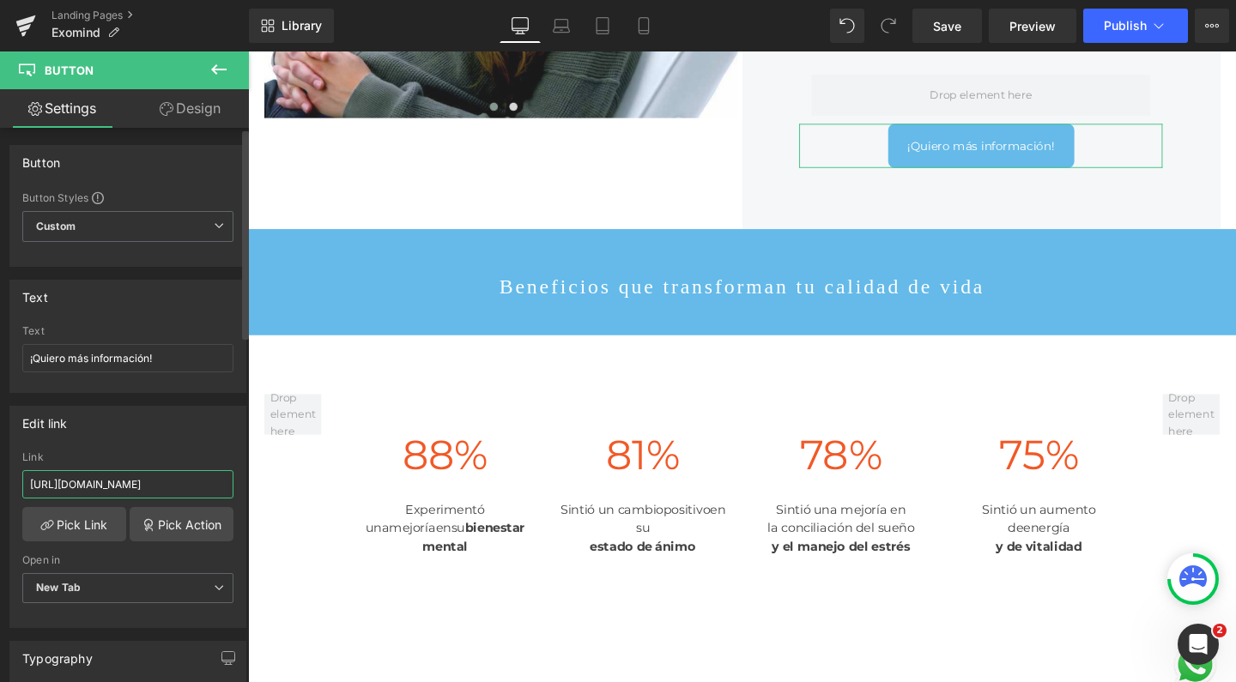
click at [167, 480] on input "https://wa.link/fem0et" at bounding box center [127, 484] width 211 height 28
paste input "#r-1760022786957"
type input "#r-1760022786957"
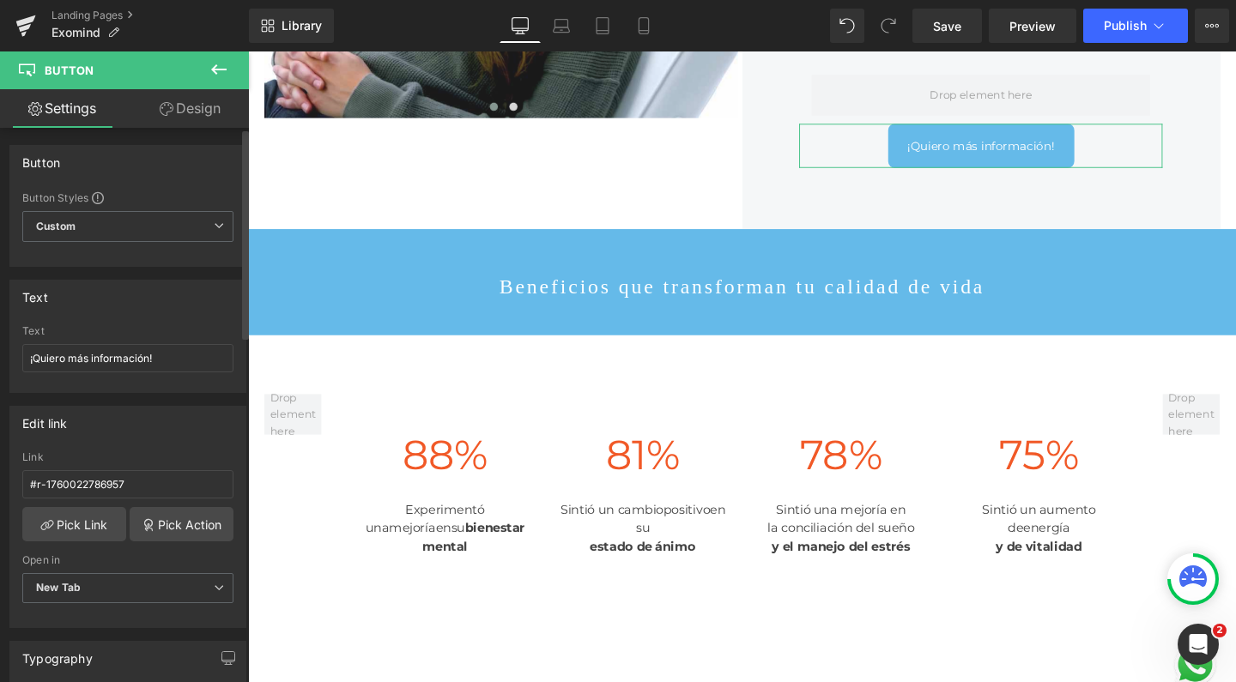
click at [129, 568] on div "Open in New Tab Current Tab New Tab" at bounding box center [127, 589] width 211 height 69
click at [121, 590] on span "New Tab" at bounding box center [127, 588] width 211 height 30
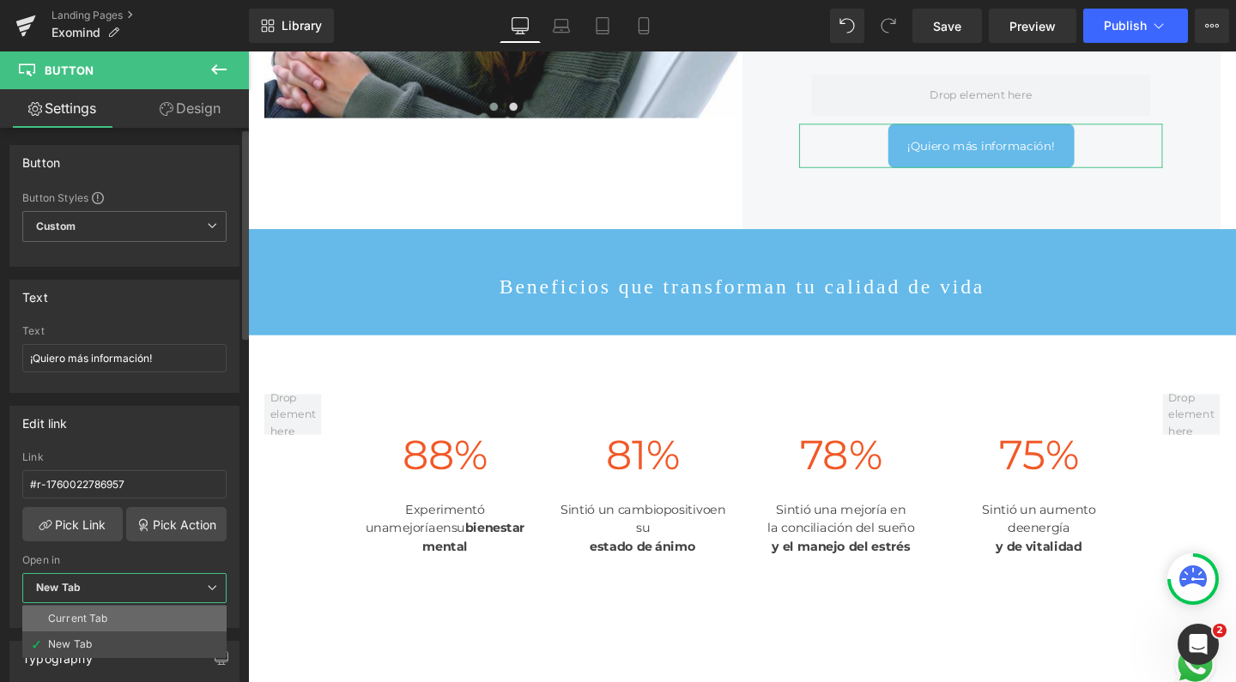
click at [94, 614] on div "Current Tab" at bounding box center [78, 619] width 60 height 12
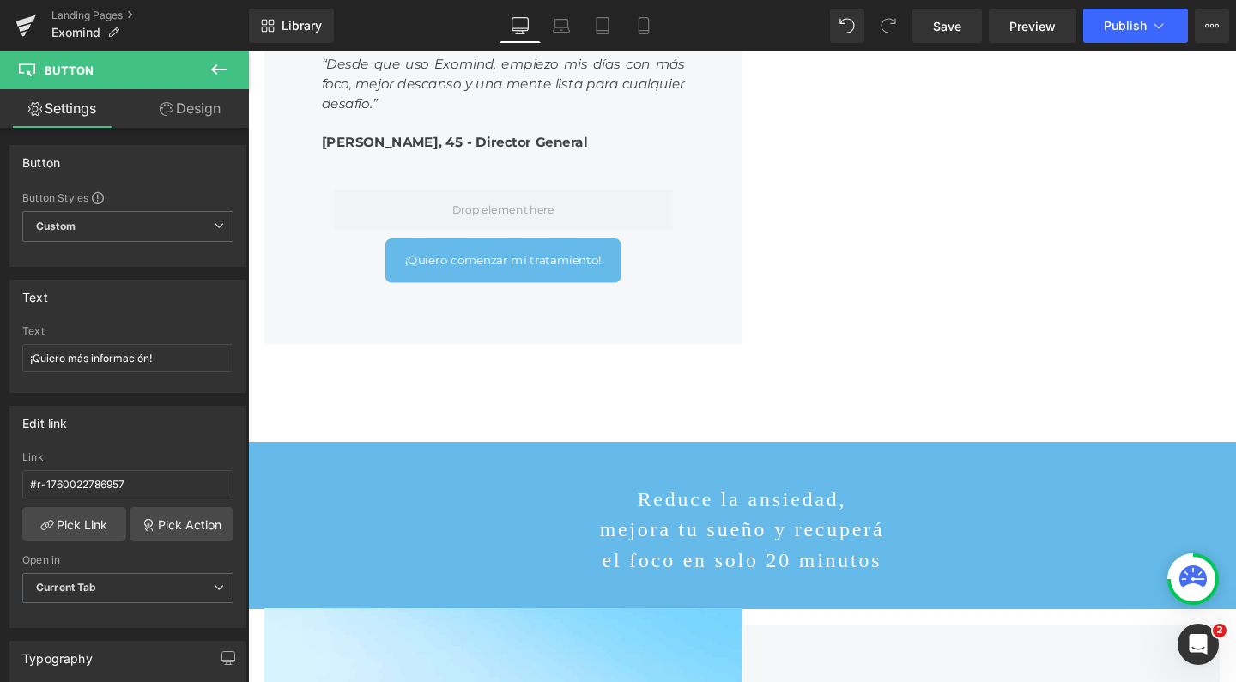
scroll to position [3715, 0]
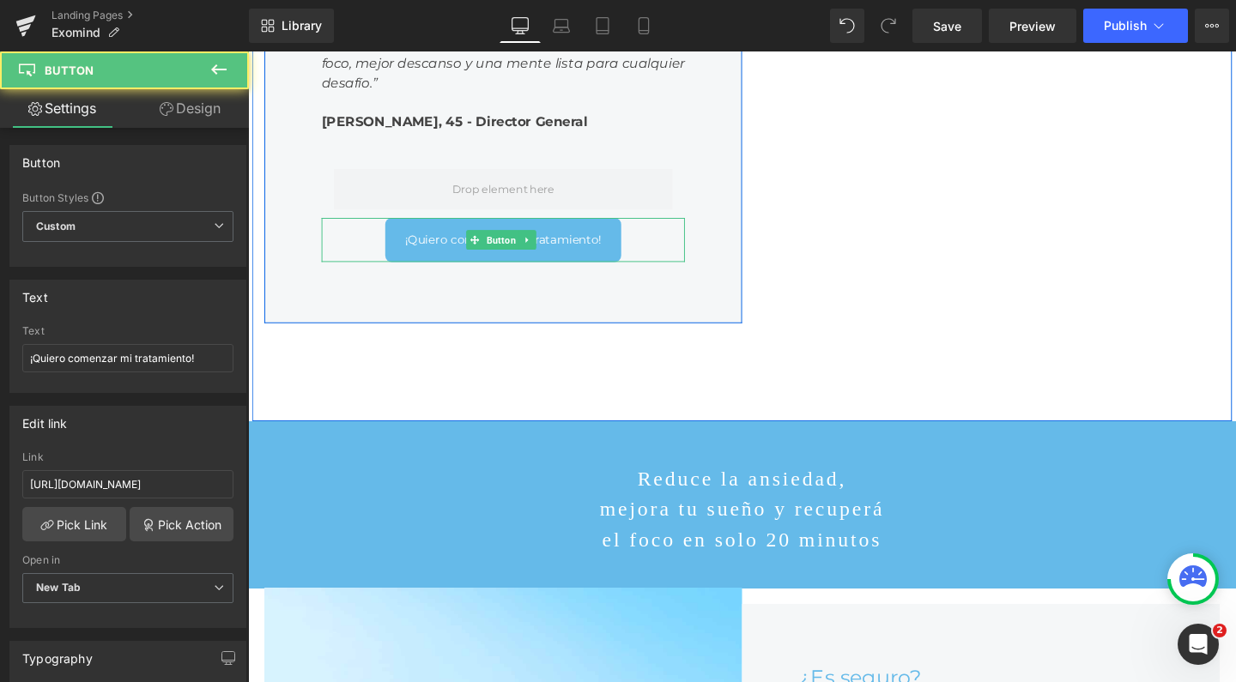
click at [499, 273] on link "¡Quiero comenzar mi tratamiento!" at bounding box center [516, 250] width 248 height 46
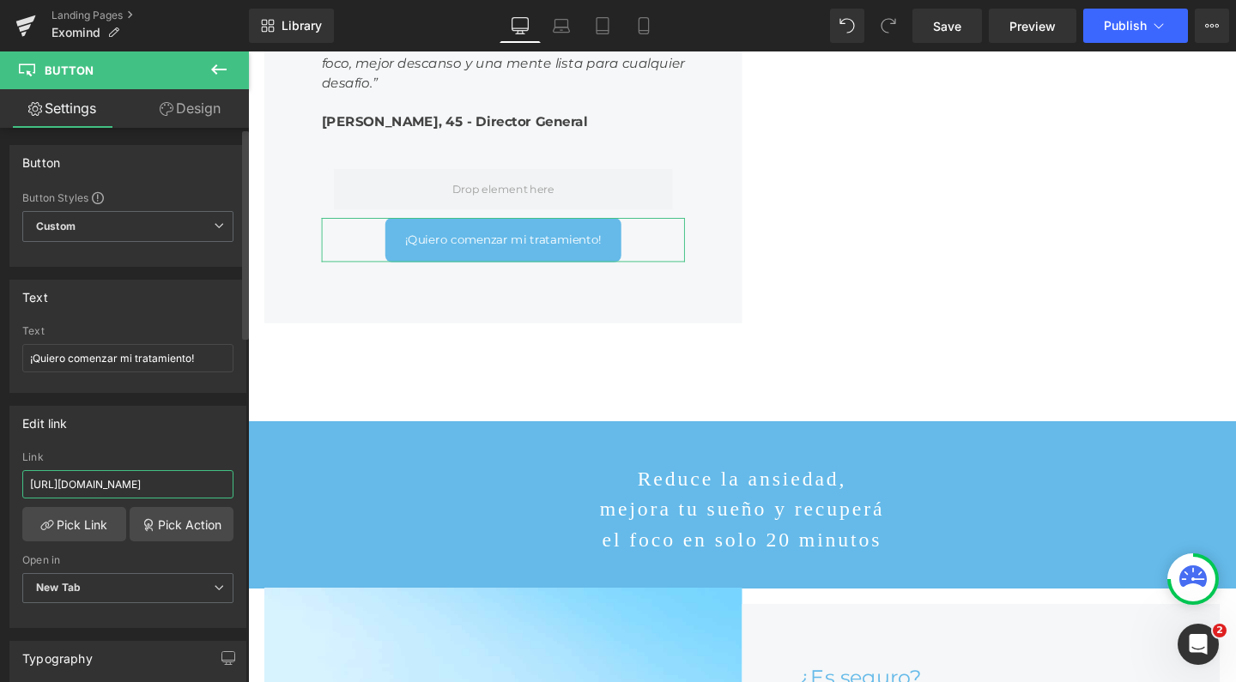
click at [133, 476] on input "https://wa.link/fem0et" at bounding box center [127, 484] width 211 height 28
paste input "#r-1760022786957"
type input "#r-1760022786957"
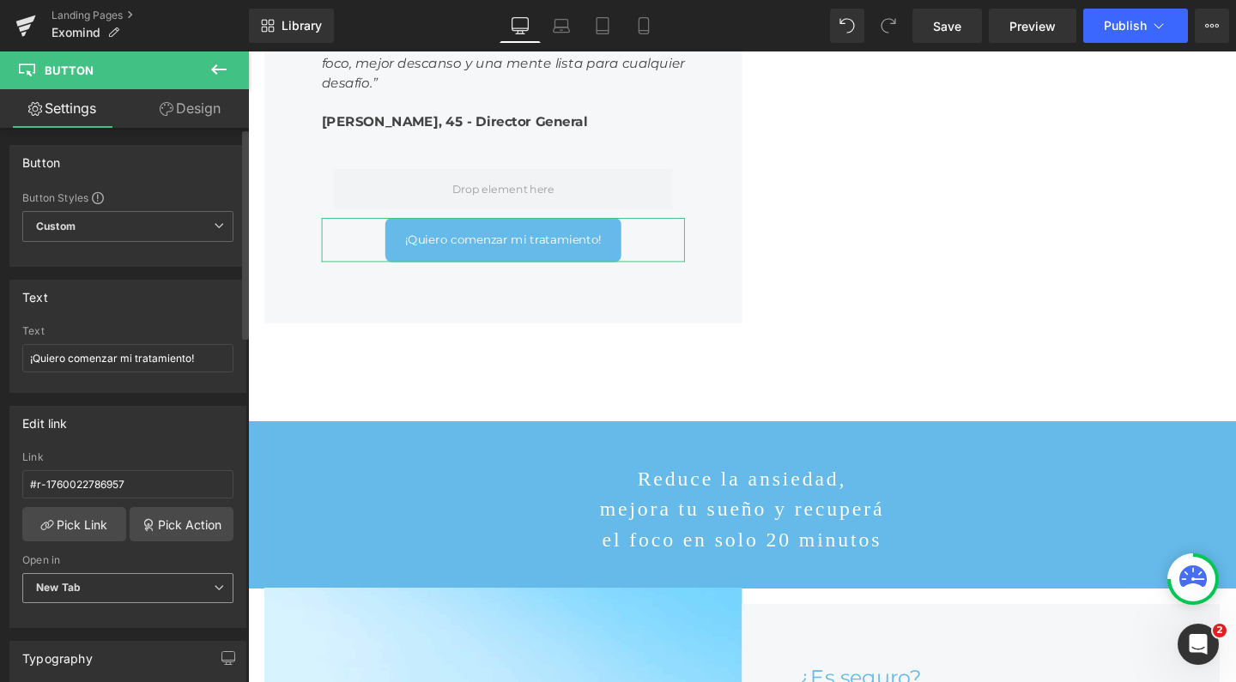
click at [85, 591] on span "New Tab" at bounding box center [127, 588] width 211 height 30
click at [86, 613] on div "Current Tab" at bounding box center [78, 619] width 60 height 12
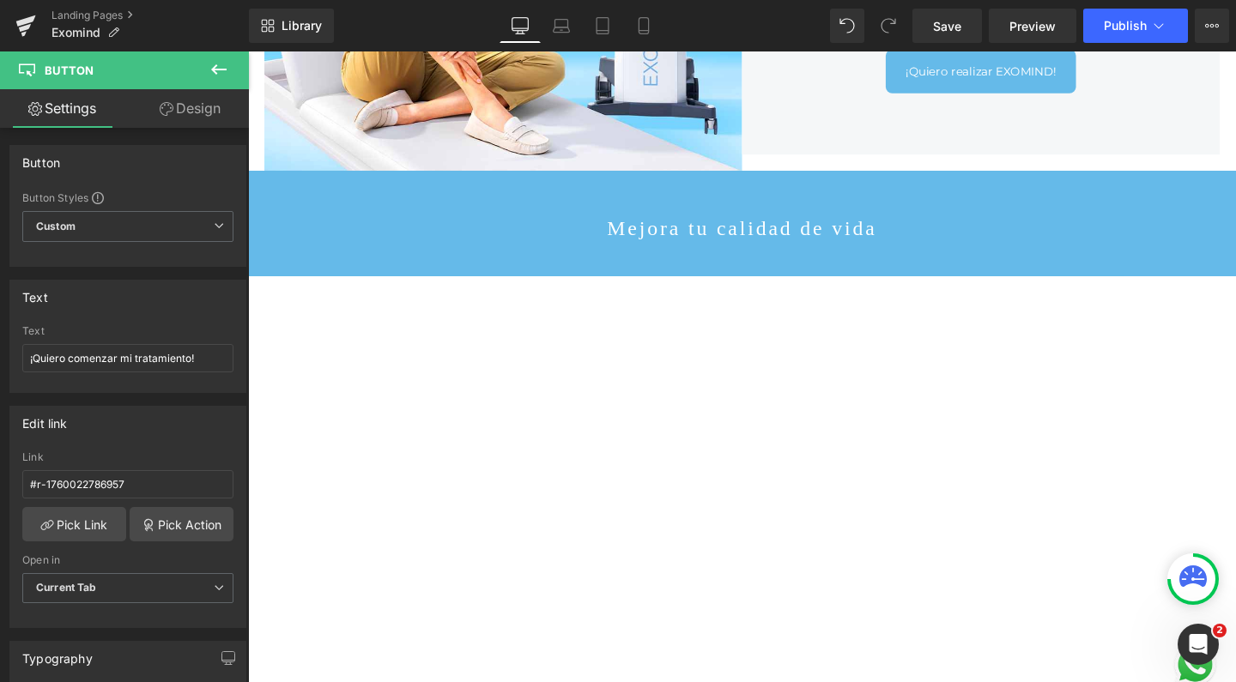
scroll to position [4683, 0]
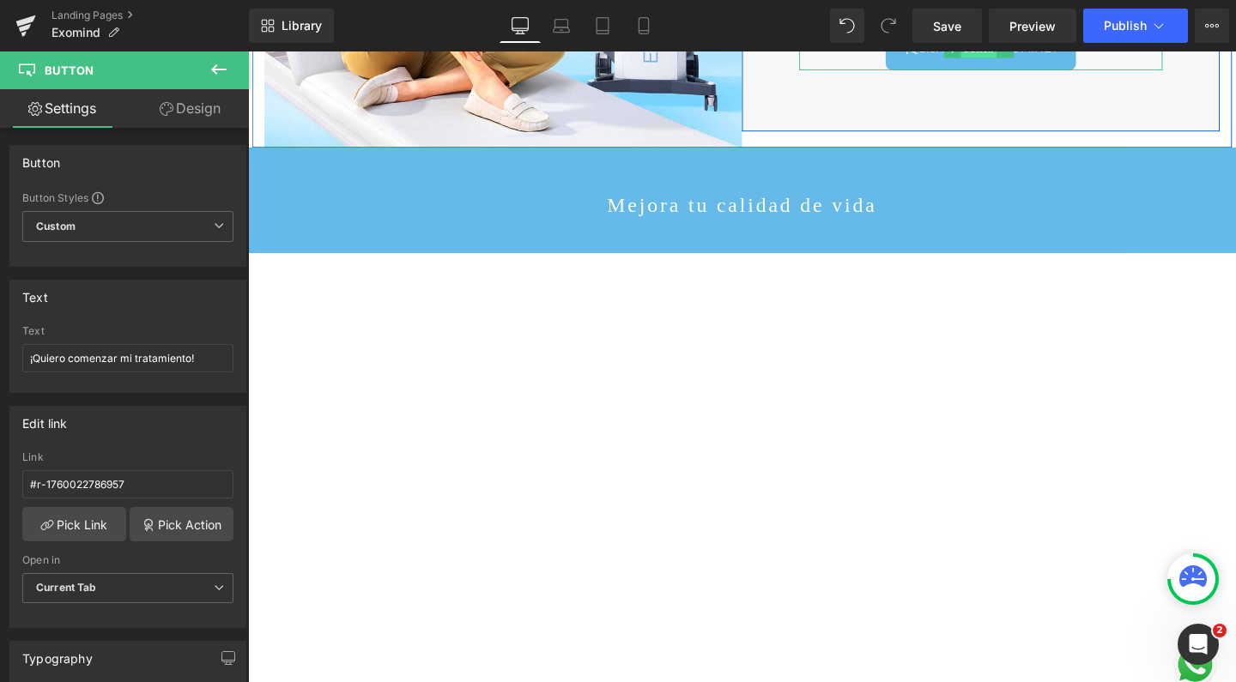
click at [1006, 59] on span "Button" at bounding box center [1016, 49] width 38 height 21
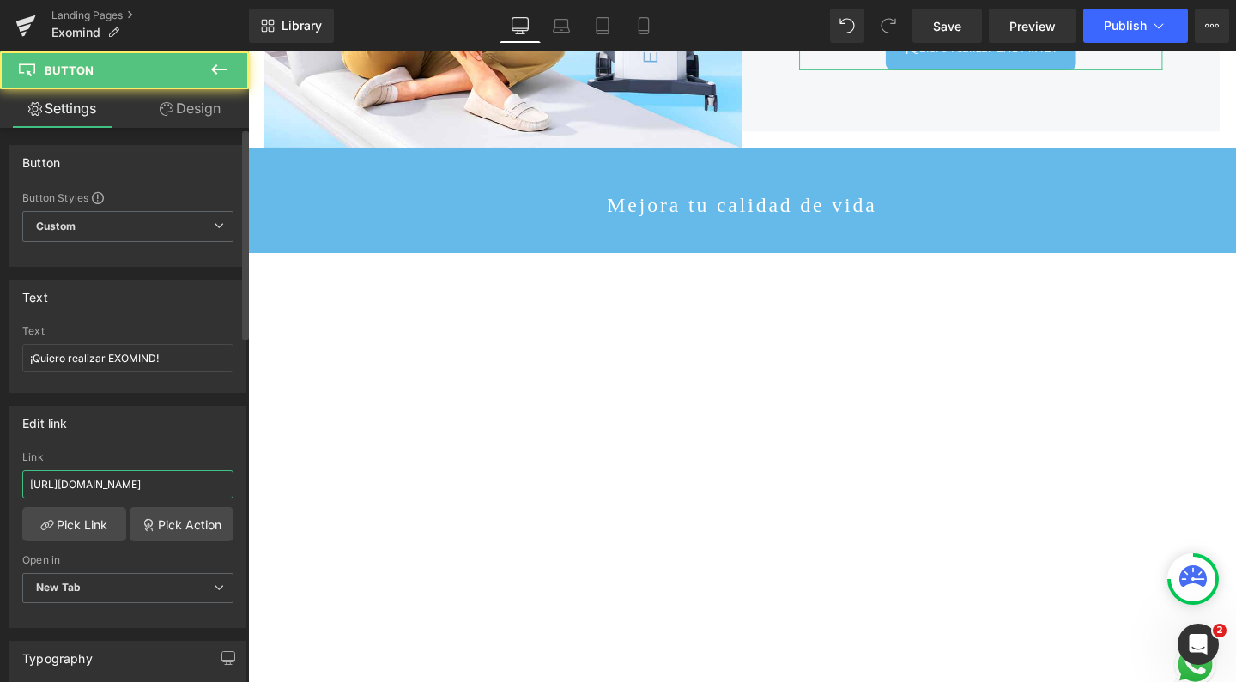
click at [118, 492] on input "https://wa.link/fem0et" at bounding box center [127, 484] width 211 height 28
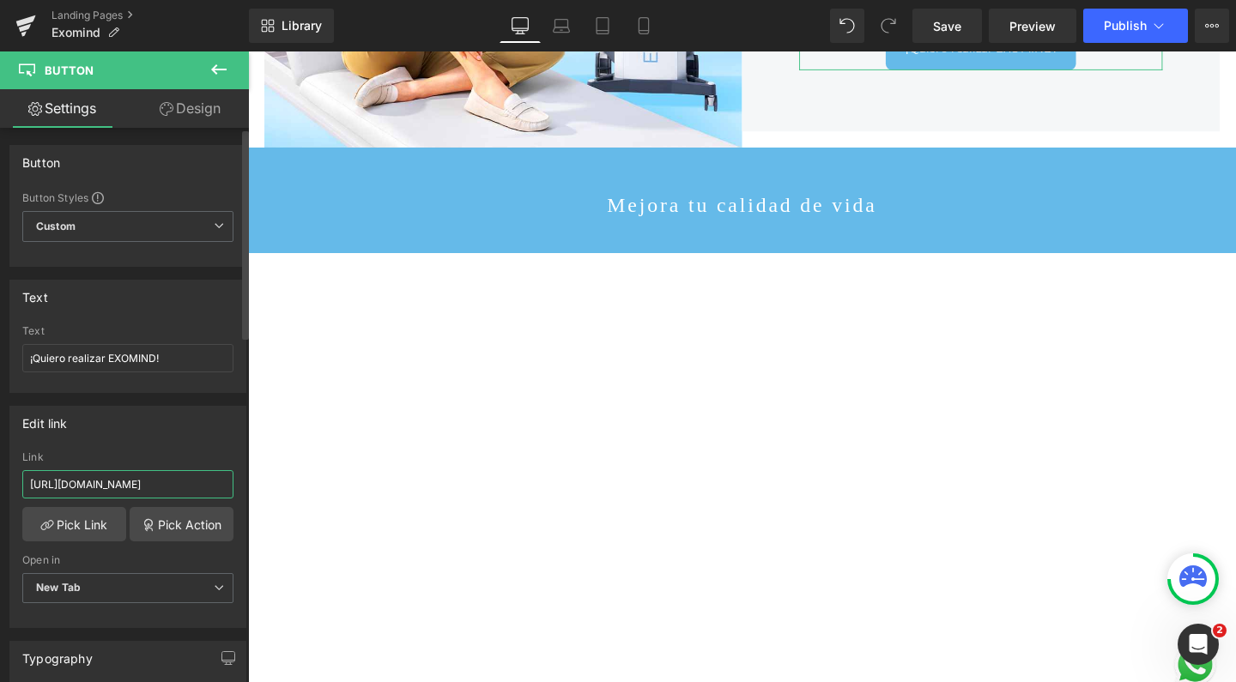
click at [118, 492] on input "https://wa.link/fem0et" at bounding box center [127, 484] width 211 height 28
paste input "#r-1760022786957"
type input "#r-1760022786957"
click at [87, 589] on span "New Tab" at bounding box center [127, 588] width 211 height 30
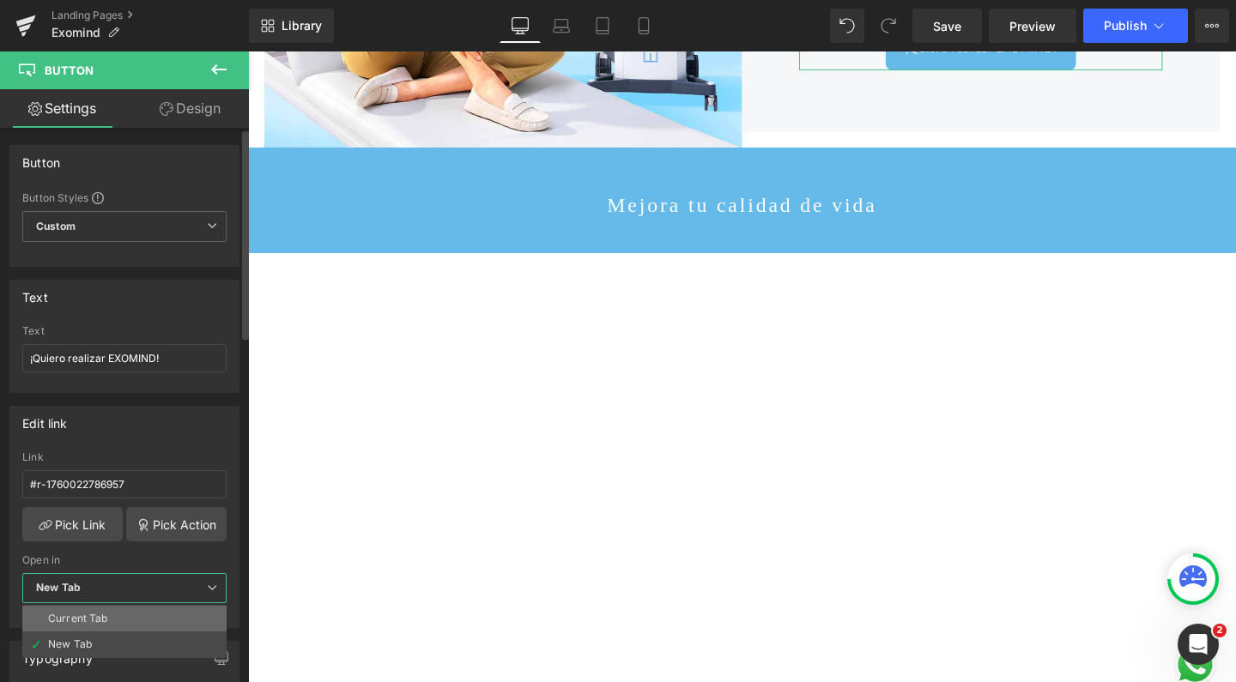
click at [81, 615] on div "Current Tab" at bounding box center [78, 619] width 60 height 12
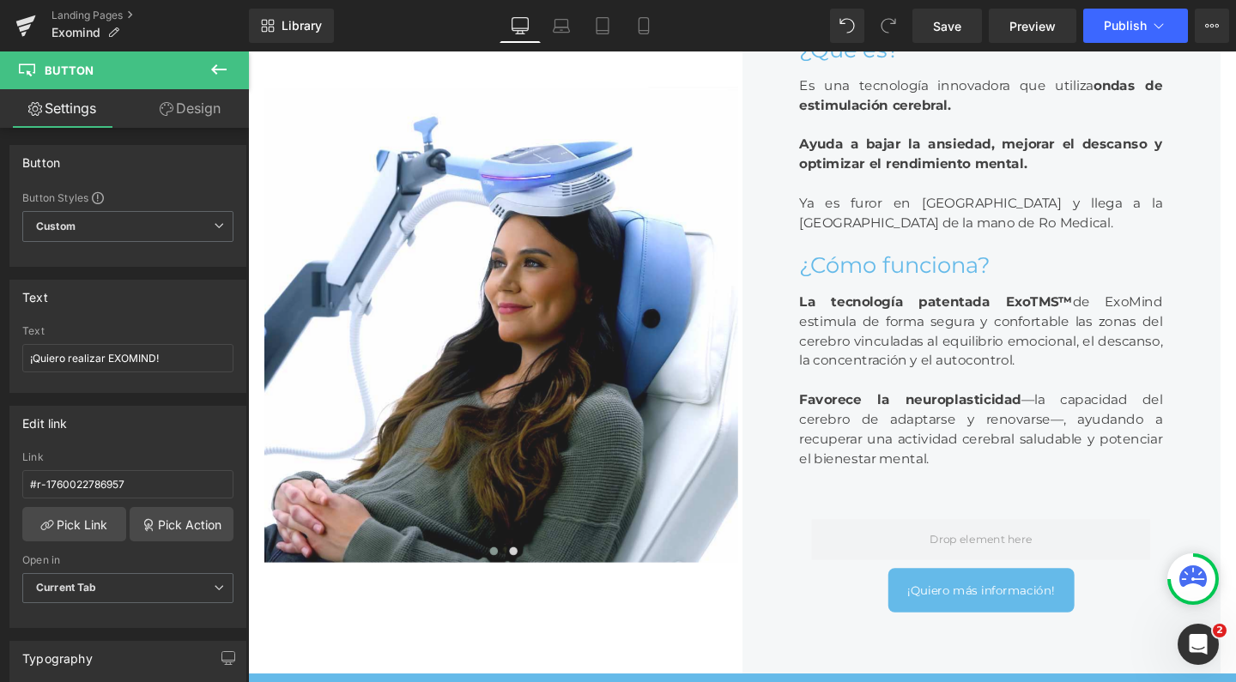
scroll to position [782, 0]
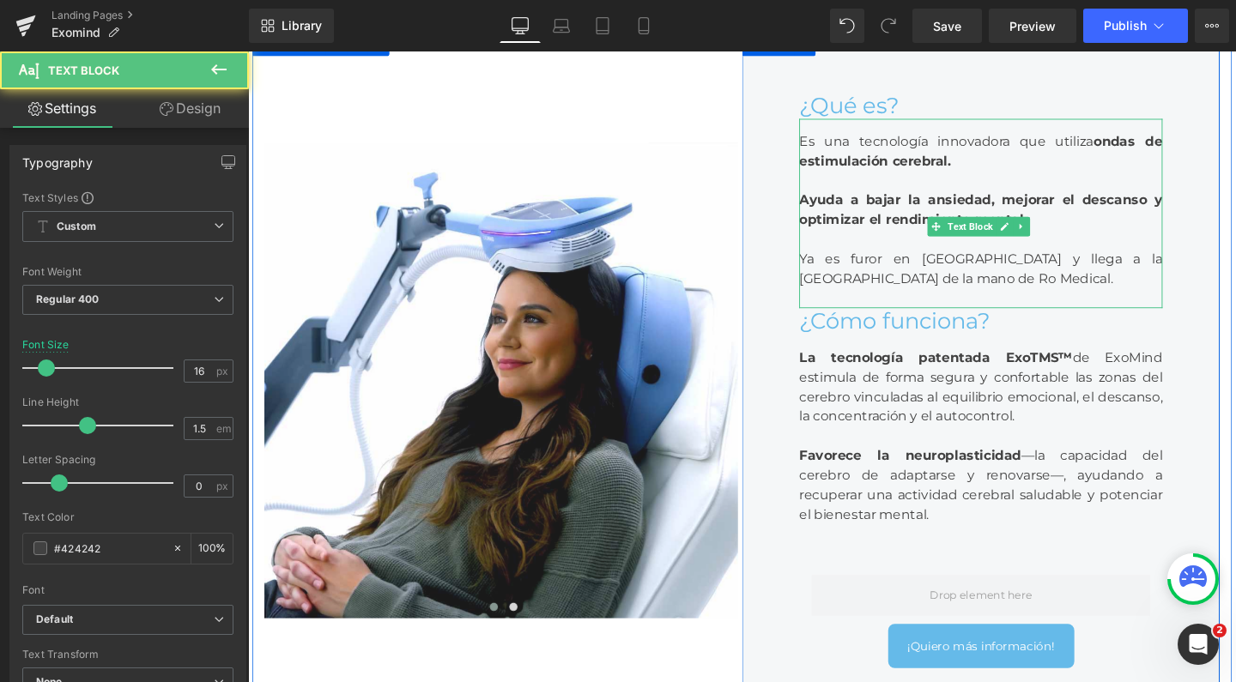
click at [928, 237] on strong "bajar la ansiedad, mejorar el descanso y optimizar el rendimiento mental." at bounding box center [1018, 218] width 382 height 37
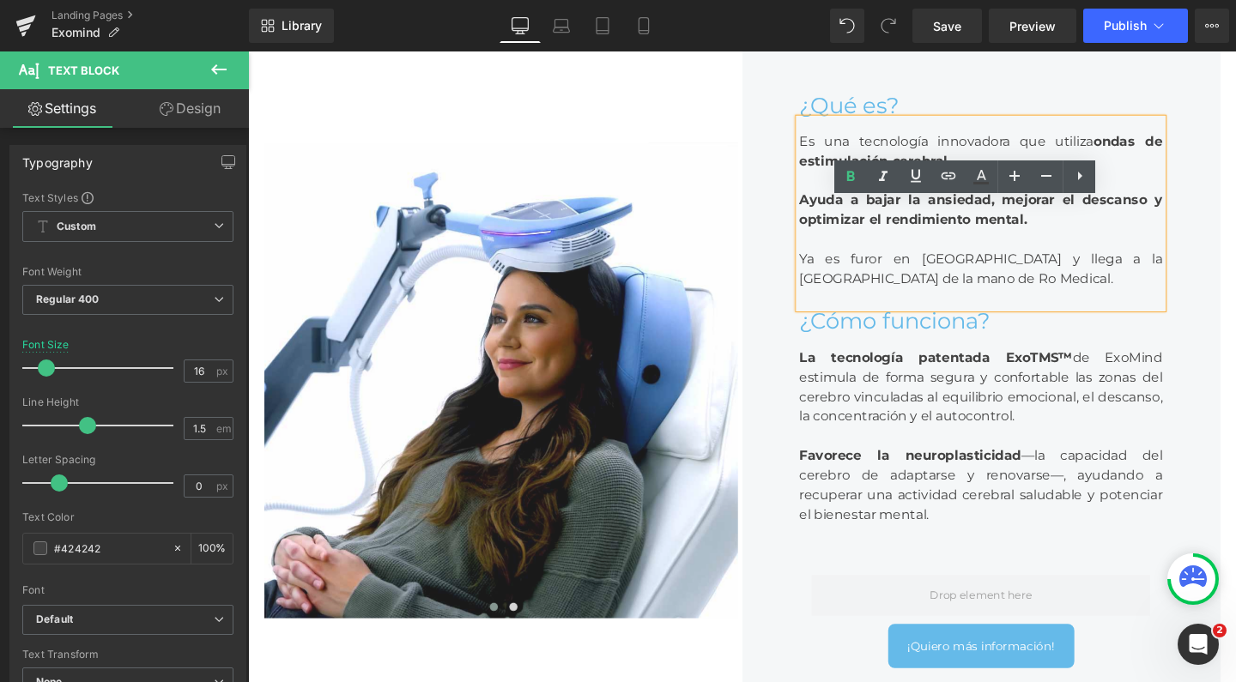
drag, startPoint x: 1078, startPoint y: 314, endPoint x: 1008, endPoint y: 251, distance: 94.8
click at [1008, 251] on div "Es una tecnología innovadora que utiliza ondas de estimulación cerebral. Ayuda …" at bounding box center [1018, 222] width 382 height 199
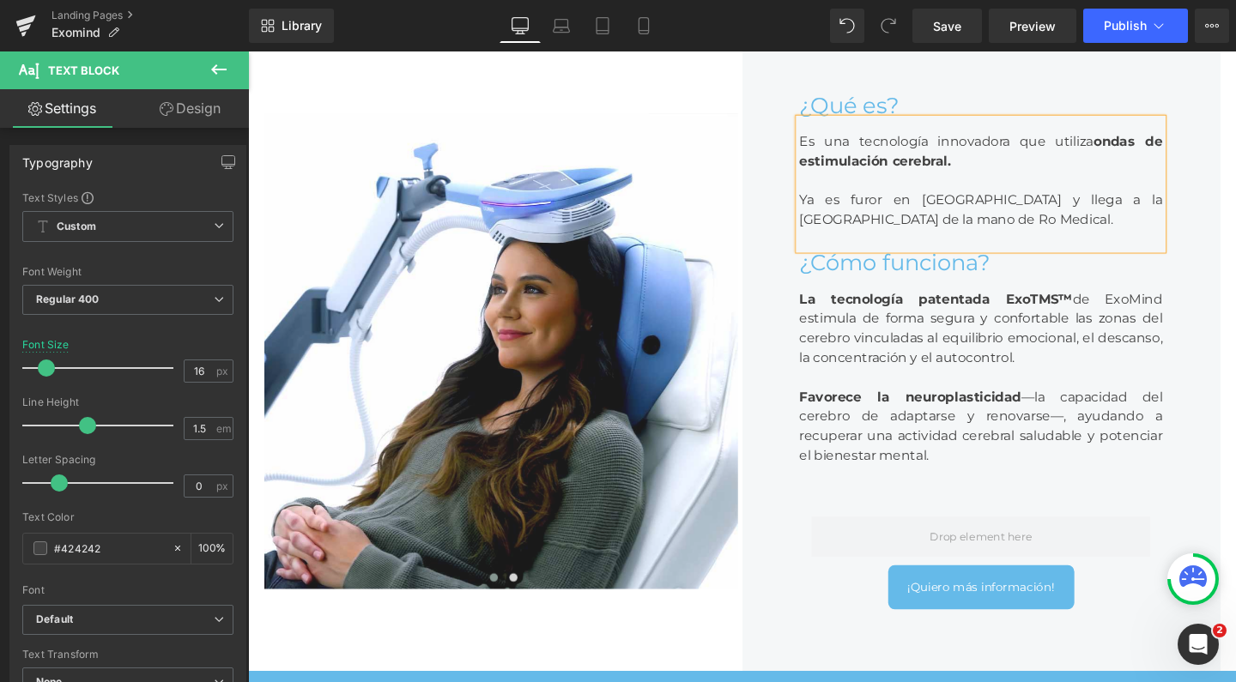
scroll to position [9391, 1021]
click at [827, 239] on div "Ya es furor en [GEOGRAPHIC_DATA] y llega a la [GEOGRAPHIC_DATA] de la mano de R…" at bounding box center [1018, 218] width 382 height 41
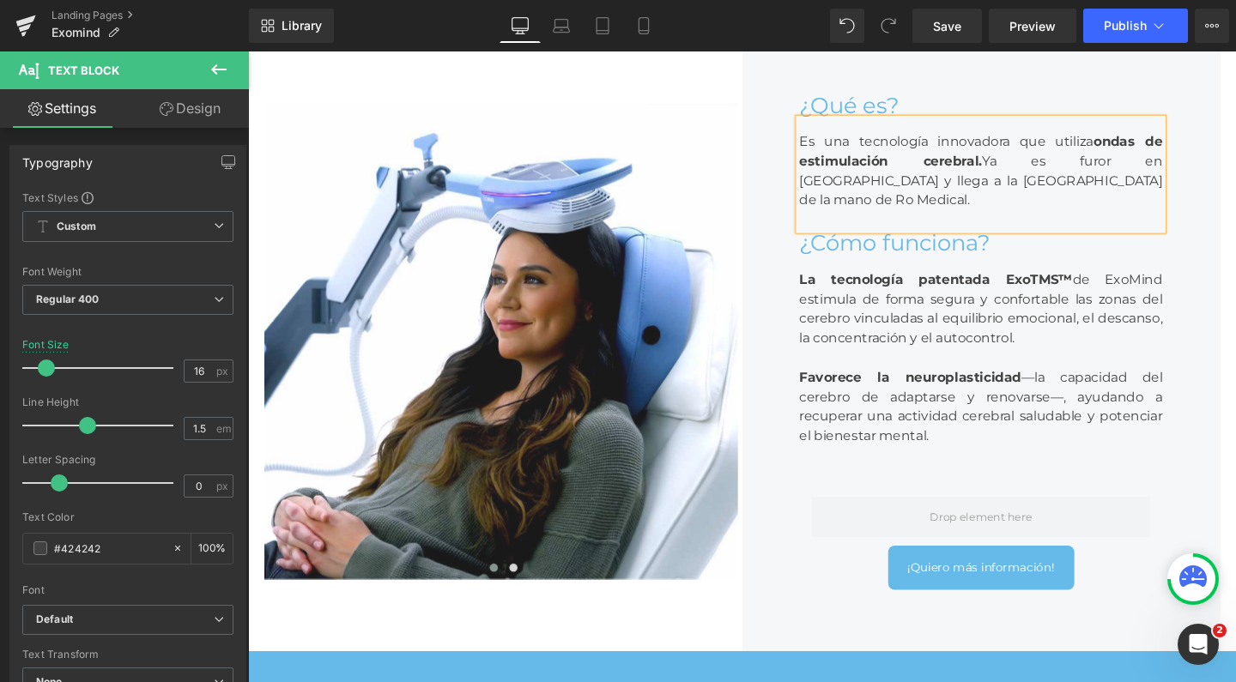
scroll to position [9350, 1021]
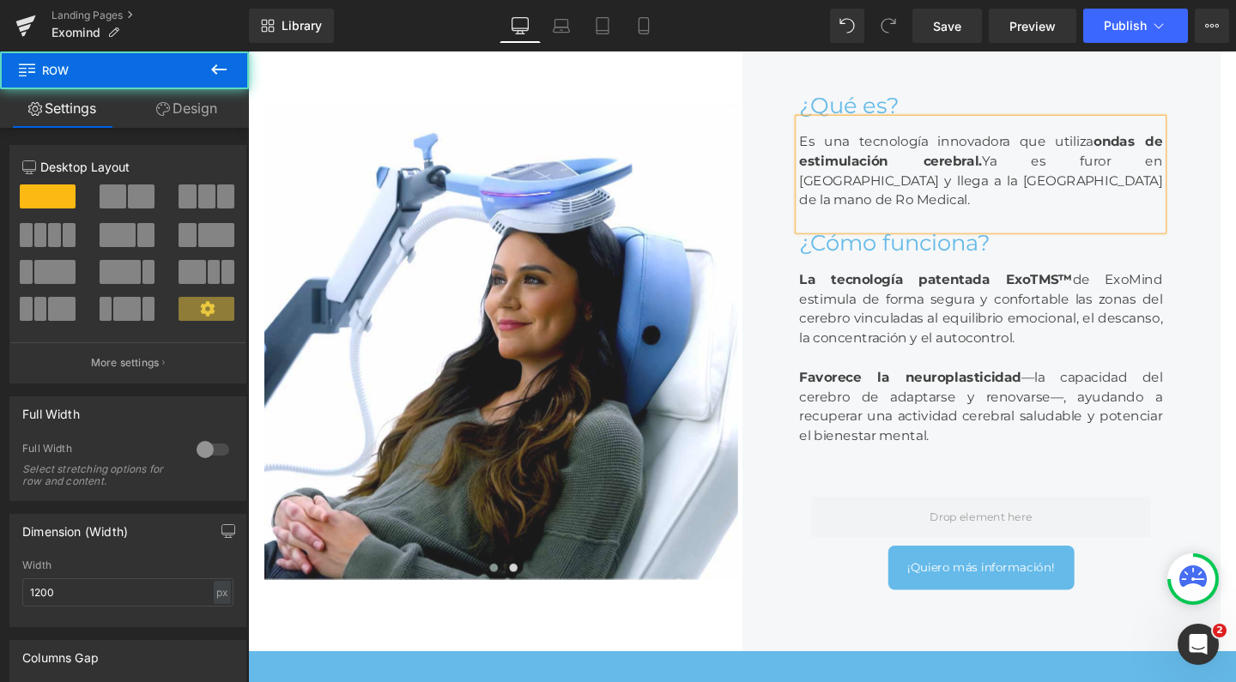
click at [1235, 281] on div "¿Qué es? Heading Es una tecnología innovadora que utiliza ondas de estimulación…" at bounding box center [1018, 357] width 502 height 652
click at [220, 84] on button at bounding box center [219, 71] width 60 height 38
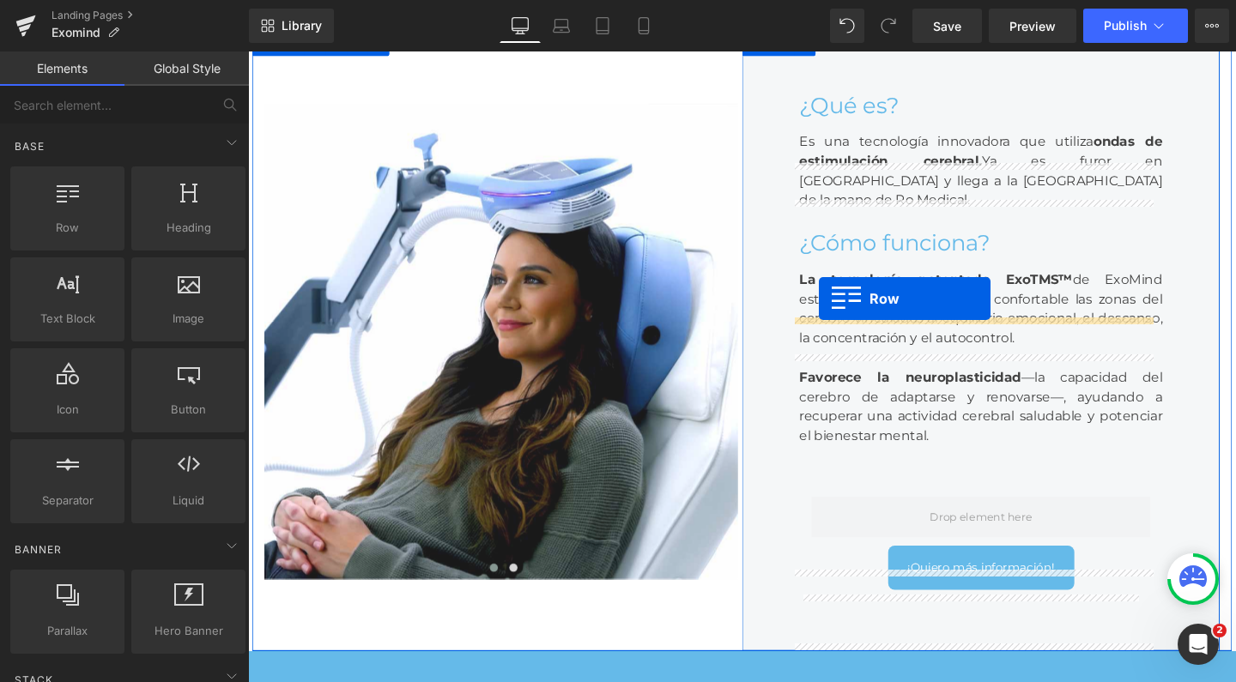
drag, startPoint x: 312, startPoint y: 274, endPoint x: 848, endPoint y: 312, distance: 537.8
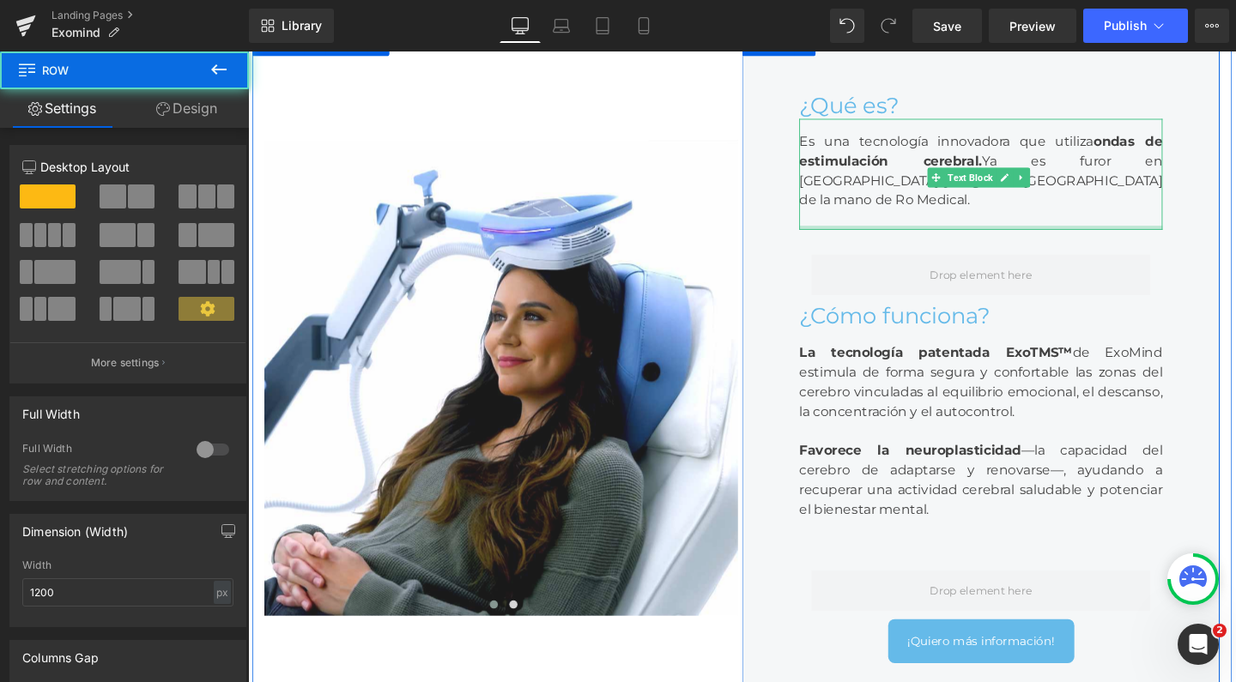
scroll to position [9427, 1021]
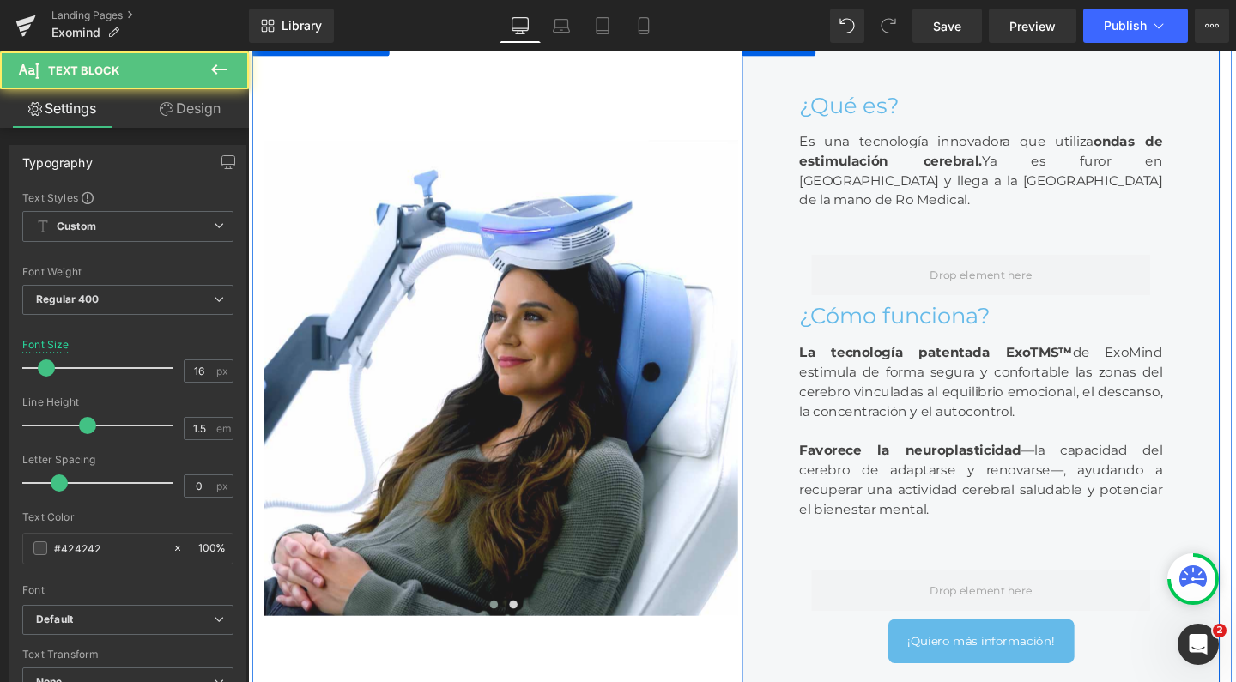
click at [882, 239] on div at bounding box center [1018, 229] width 382 height 21
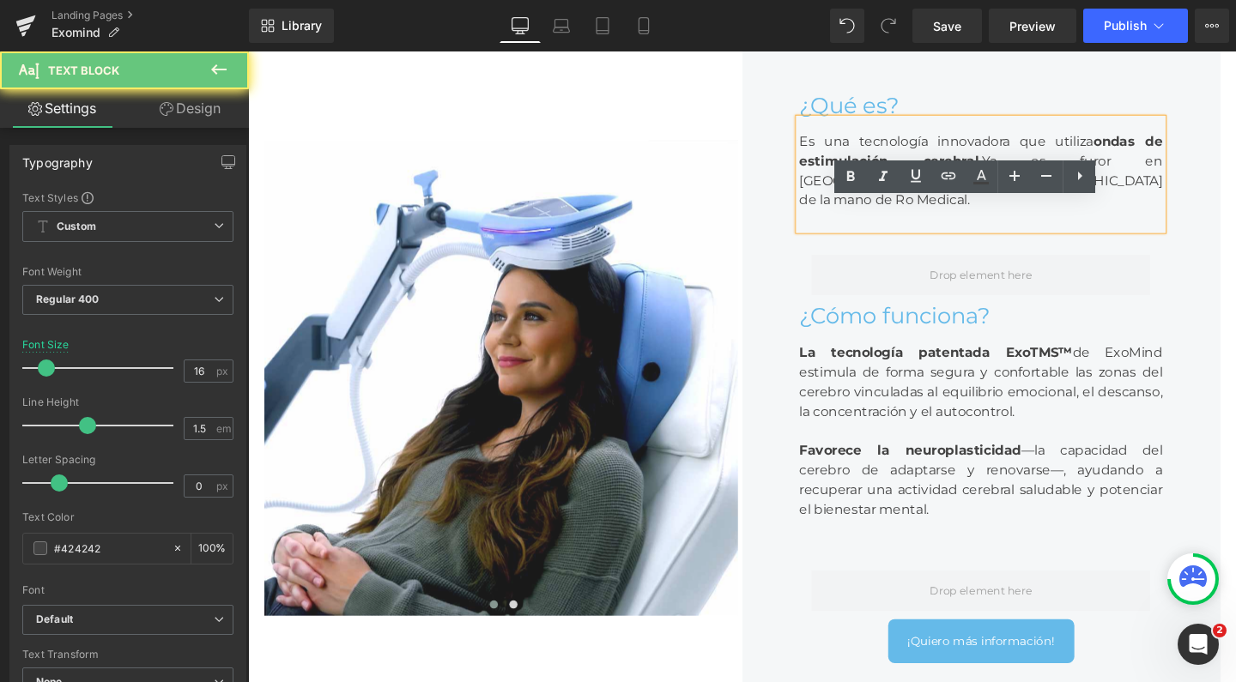
click at [869, 239] on div "Es una tecnología innovadora que utiliza ondas de estimulación cerebral. Ya es …" at bounding box center [1018, 181] width 382 height 117
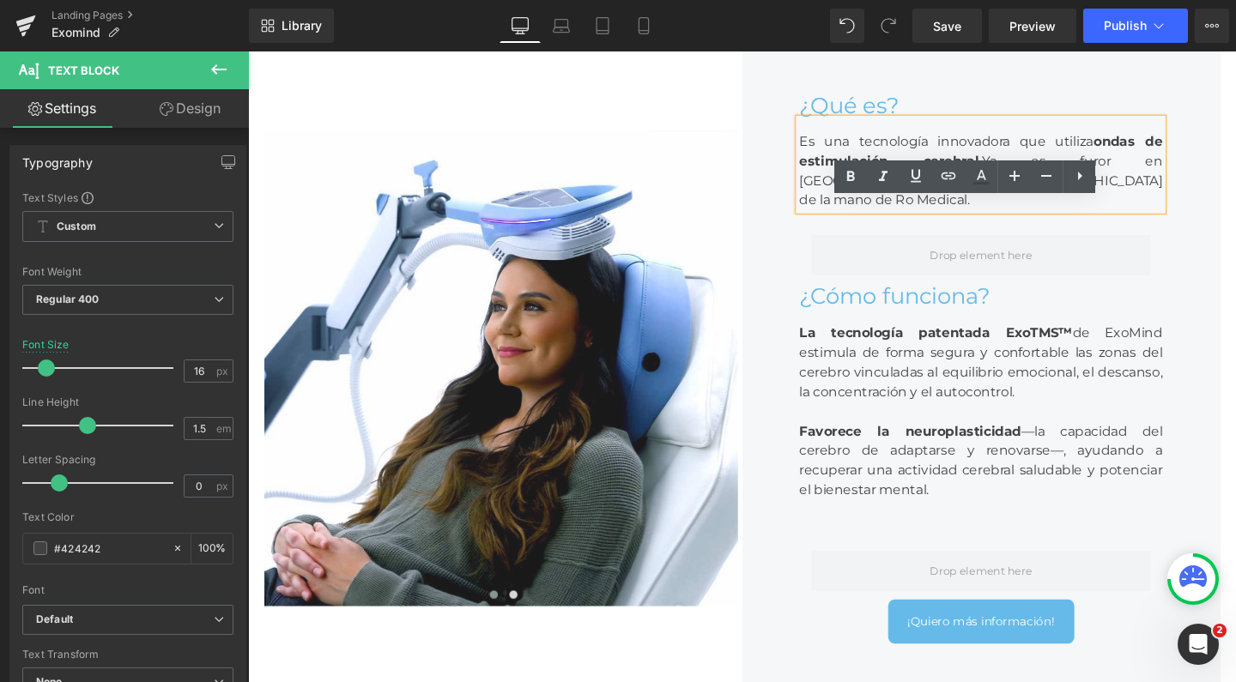
scroll to position [9406, 1021]
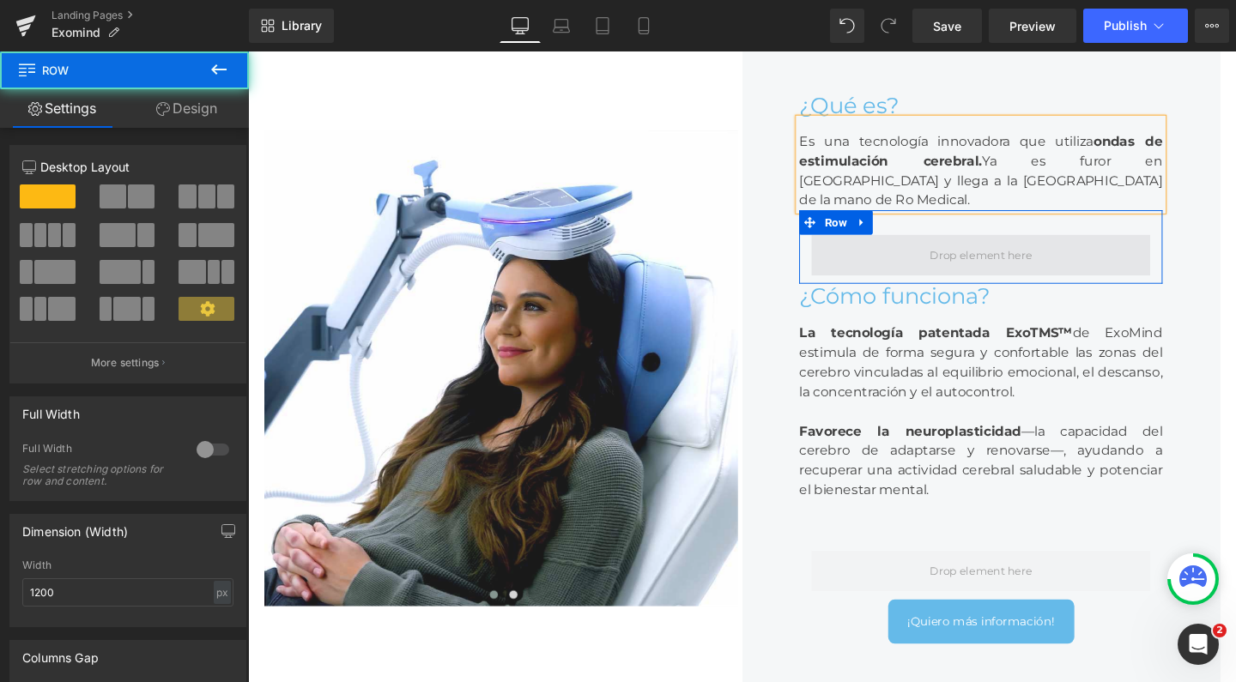
click at [840, 288] on span at bounding box center [1018, 266] width 356 height 43
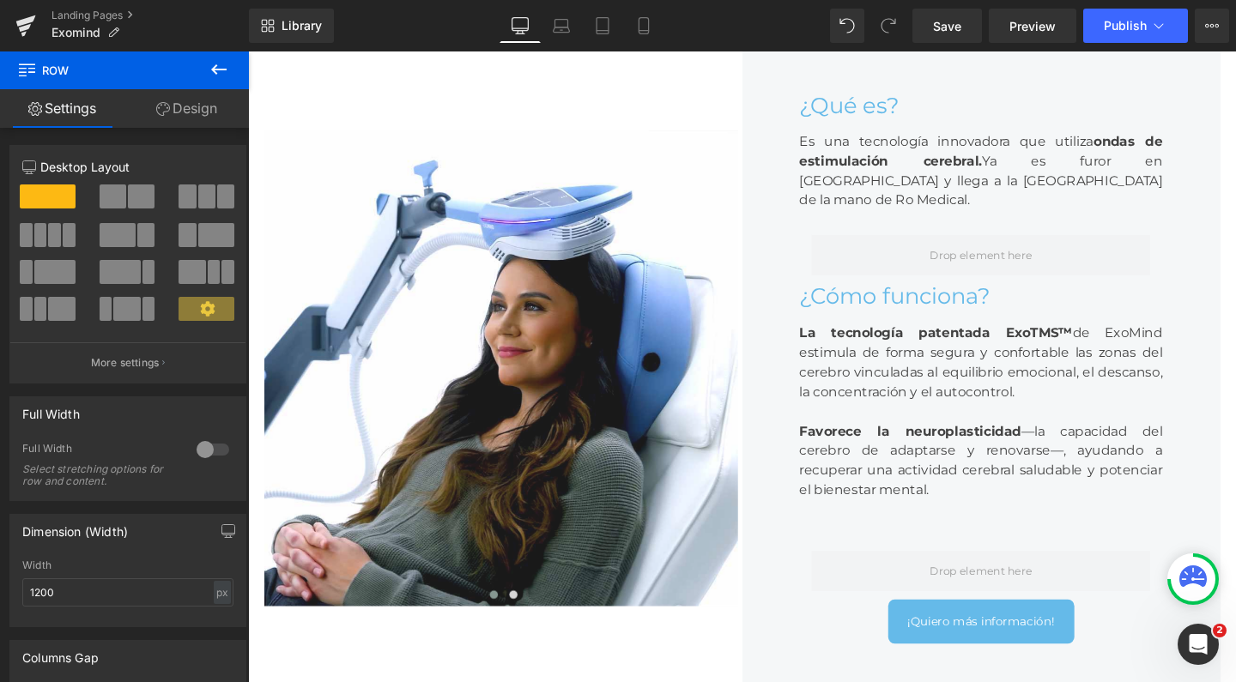
click at [233, 79] on button at bounding box center [219, 71] width 60 height 38
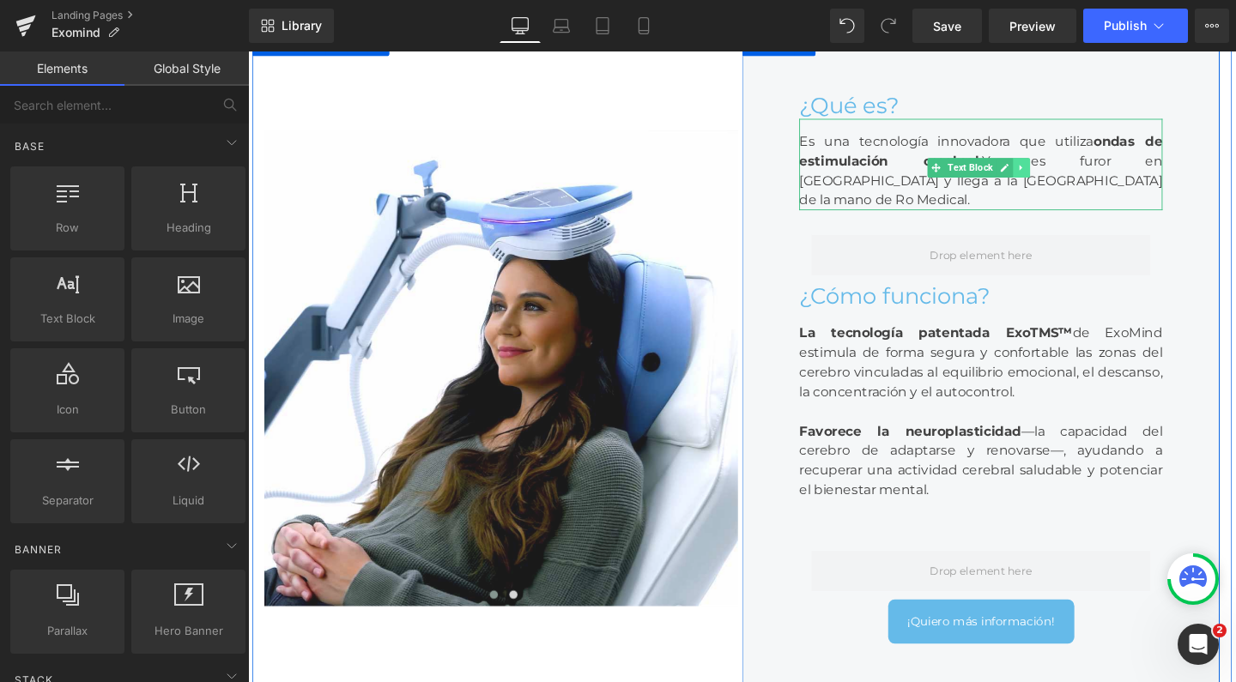
click at [1058, 185] on link at bounding box center [1061, 174] width 18 height 21
click at [1047, 179] on icon at bounding box center [1051, 174] width 9 height 10
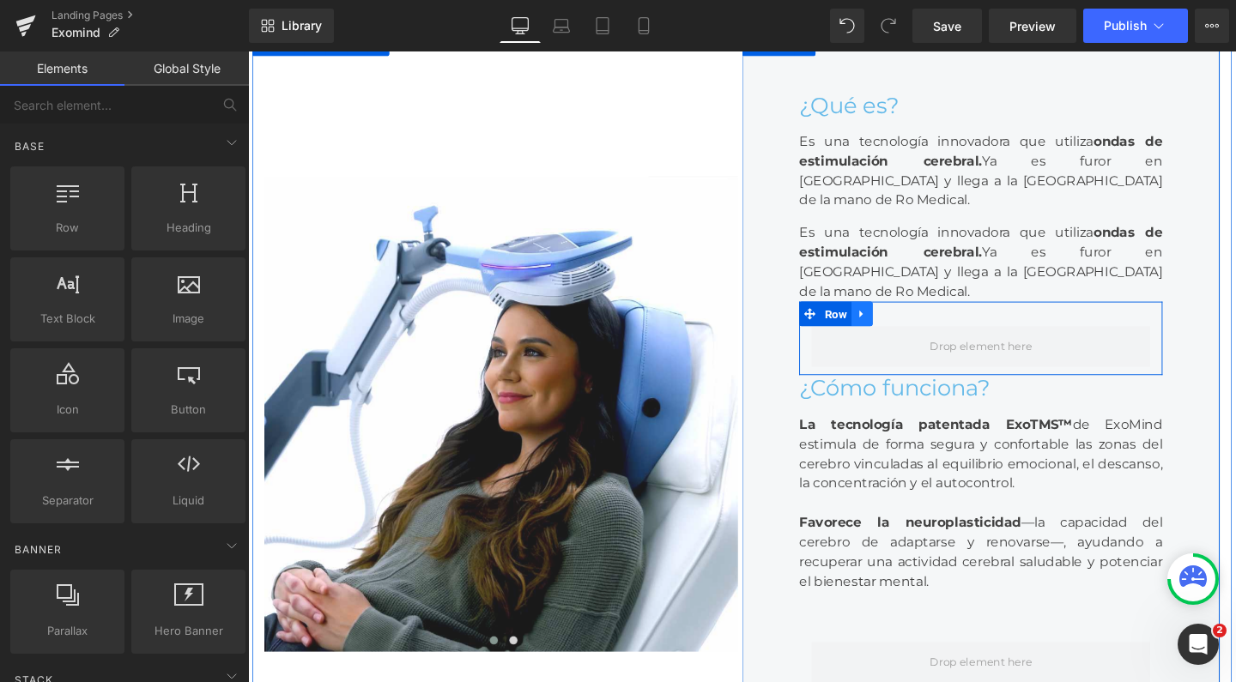
click at [894, 341] on link at bounding box center [893, 328] width 22 height 26
click at [936, 334] on icon at bounding box center [938, 328] width 12 height 12
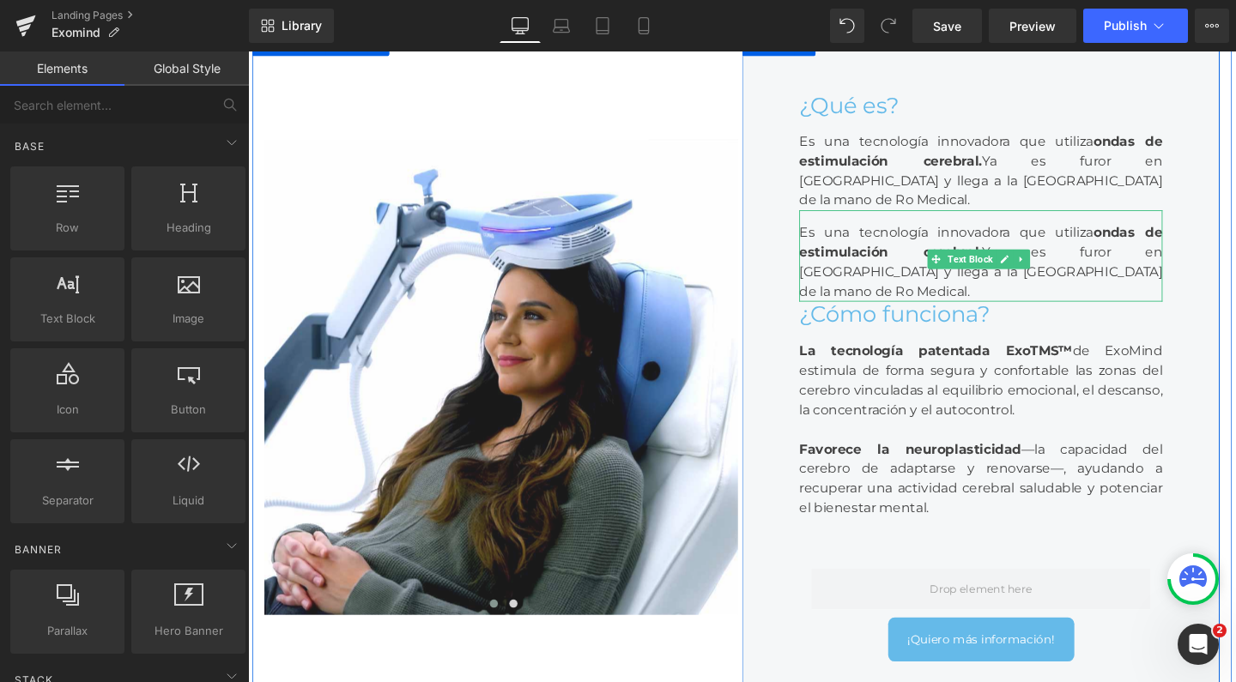
scroll to position [9432, 1021]
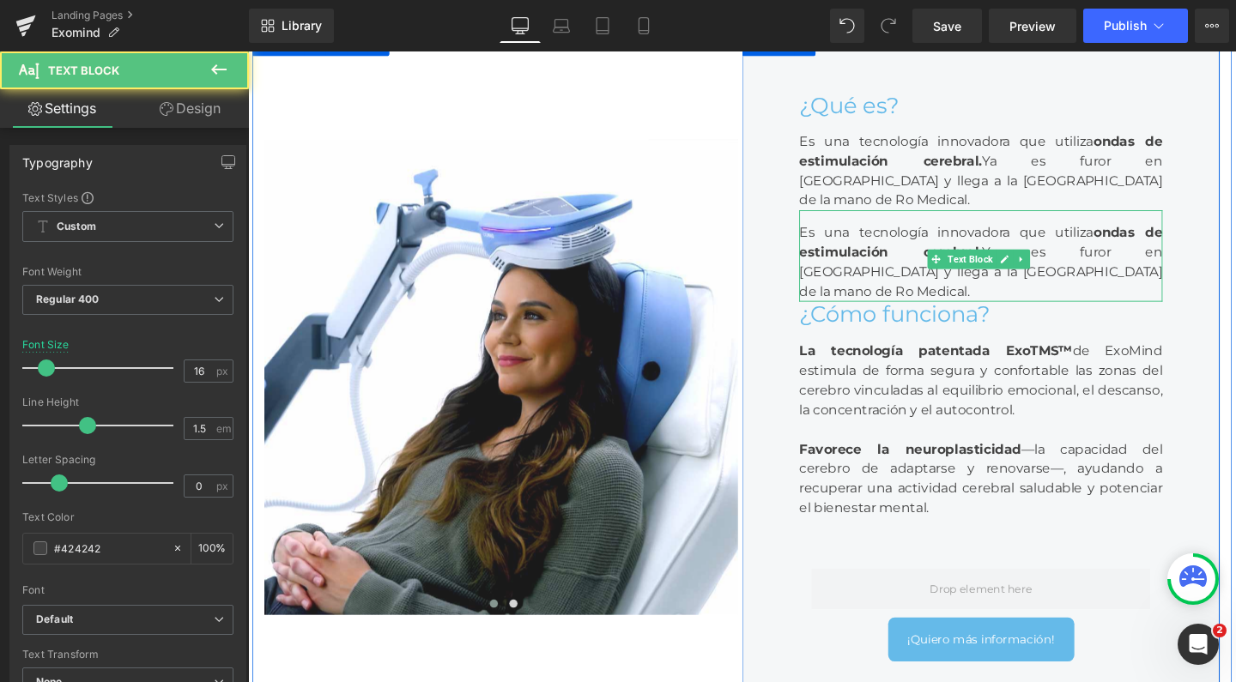
click at [852, 315] on div "Es una tecnología innovadora que utiliza ondas de estimulación cerebral. Ya es …" at bounding box center [1018, 267] width 382 height 96
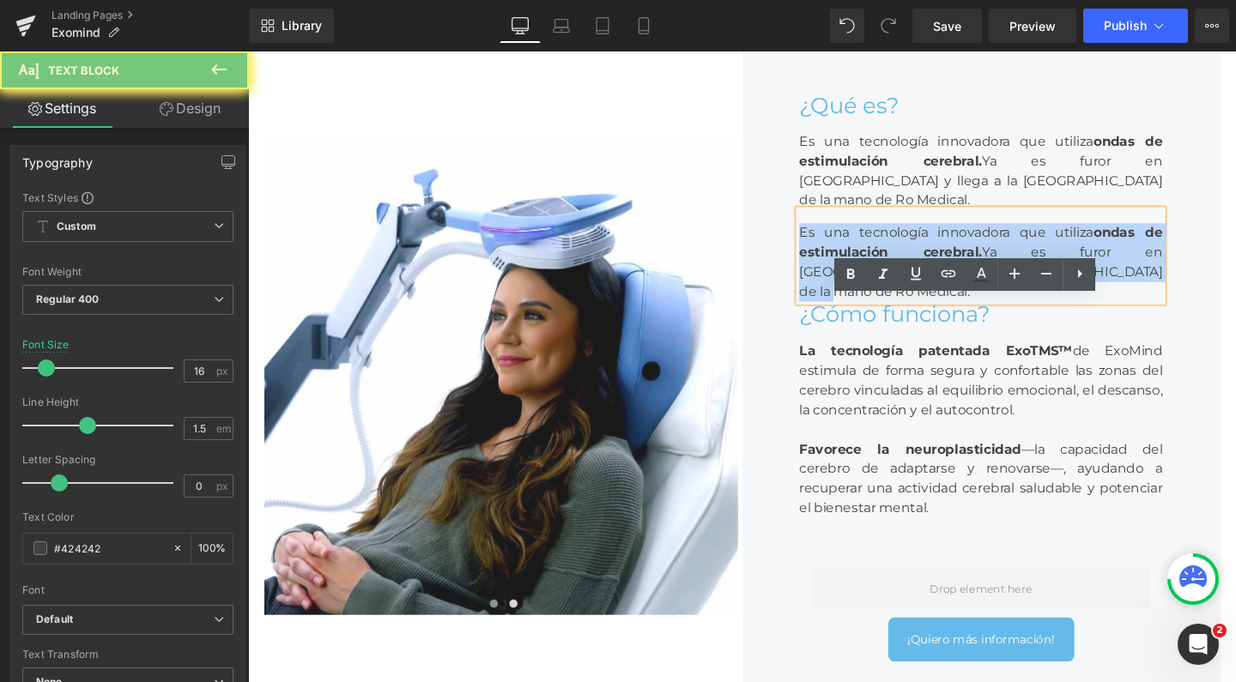
click at [852, 315] on div "Es una tecnología innovadora que utiliza ondas de estimulación cerebral. Ya es …" at bounding box center [1018, 267] width 382 height 96
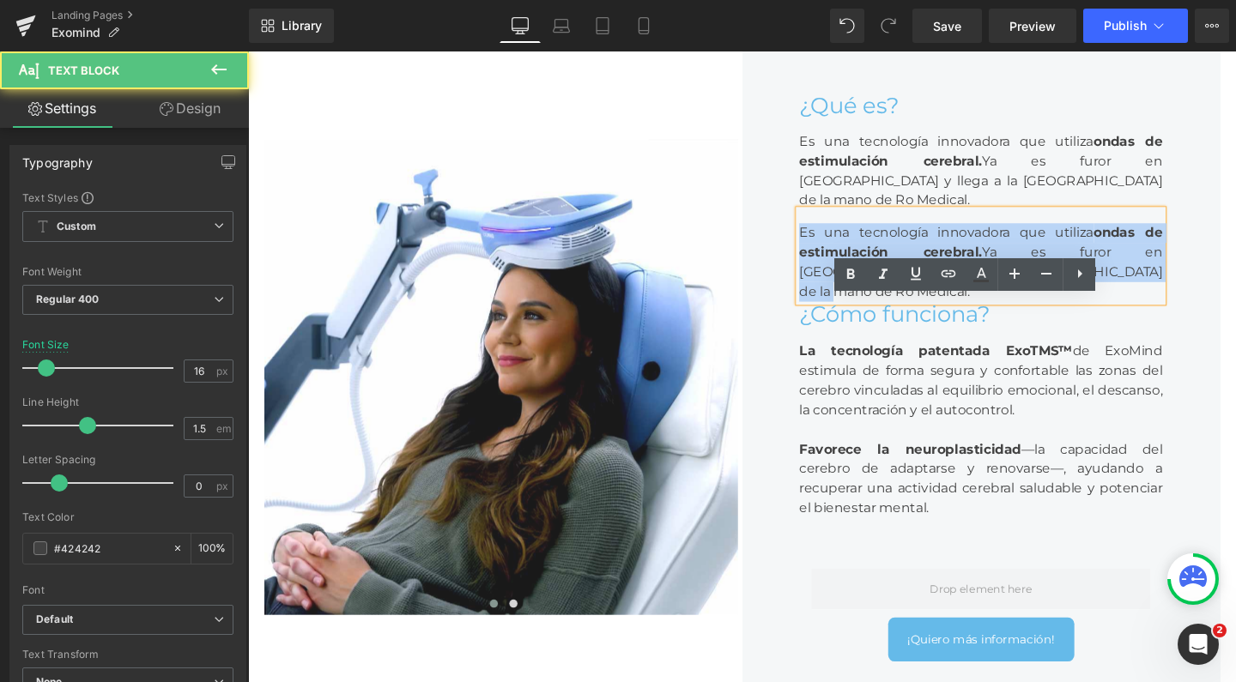
click at [1054, 312] on span "Ya es furor en [GEOGRAPHIC_DATA] y llega a la [GEOGRAPHIC_DATA] de la mano de R…" at bounding box center [1018, 284] width 382 height 58
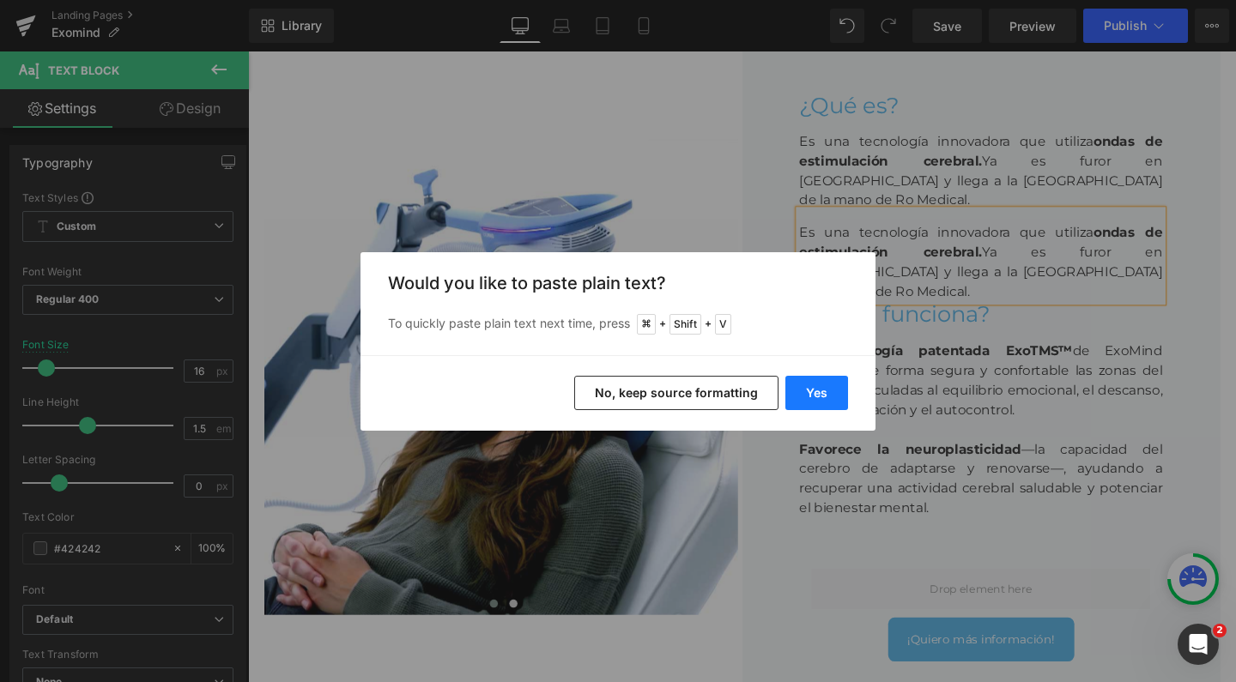
click at [807, 393] on button "Yes" at bounding box center [816, 393] width 63 height 34
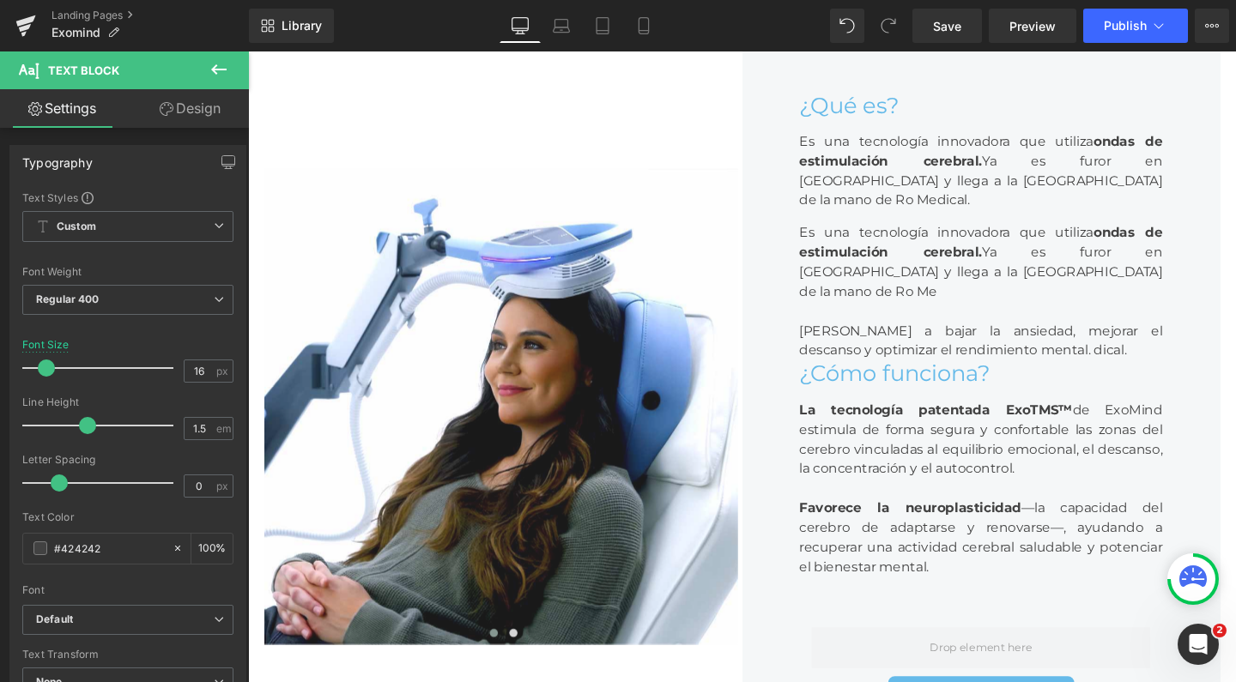
scroll to position [9494, 1021]
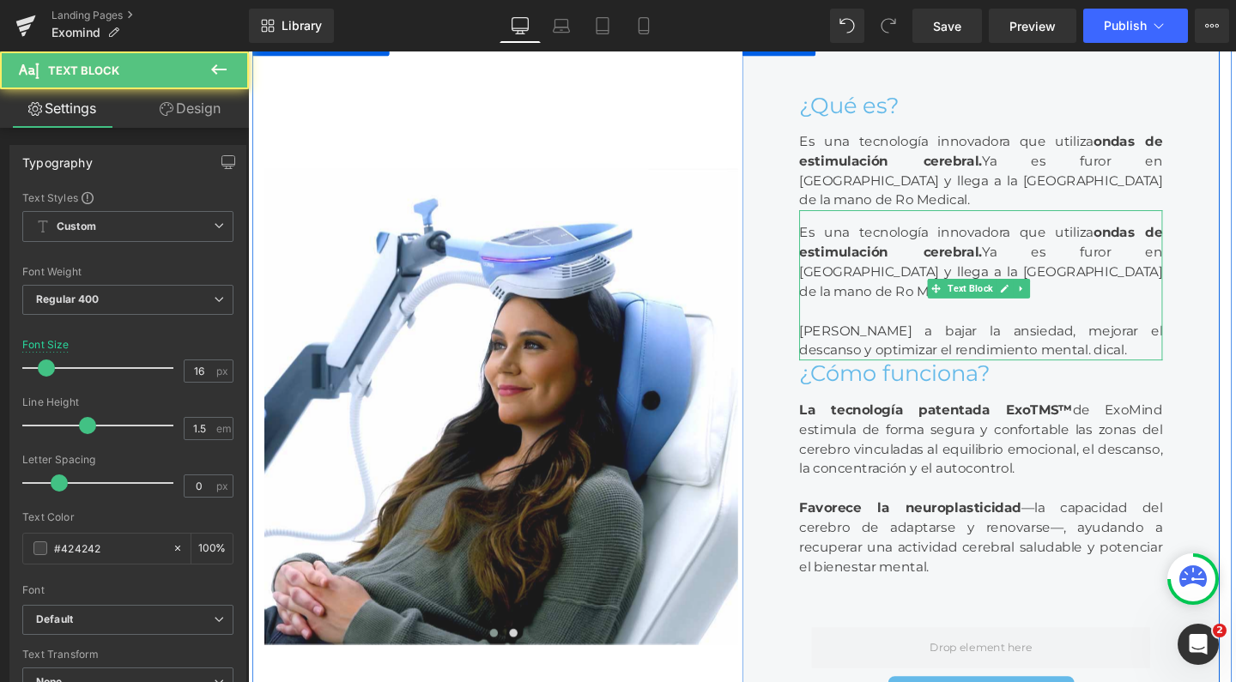
click at [1097, 336] on div at bounding box center [1018, 325] width 382 height 21
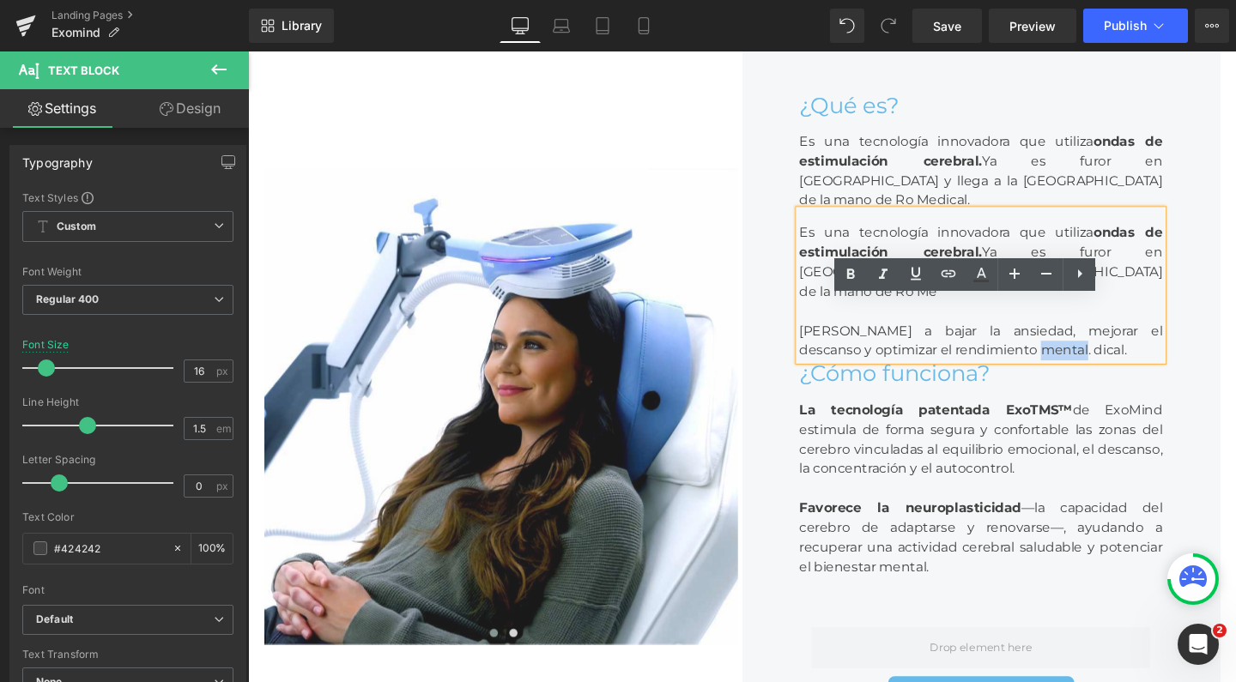
drag, startPoint x: 1094, startPoint y: 439, endPoint x: 1048, endPoint y: 439, distance: 45.5
click at [1048, 377] on div "Ayuda a bajar la ansiedad, mejorar el descanso y optimizar el rendimiento menta…" at bounding box center [1018, 356] width 382 height 41
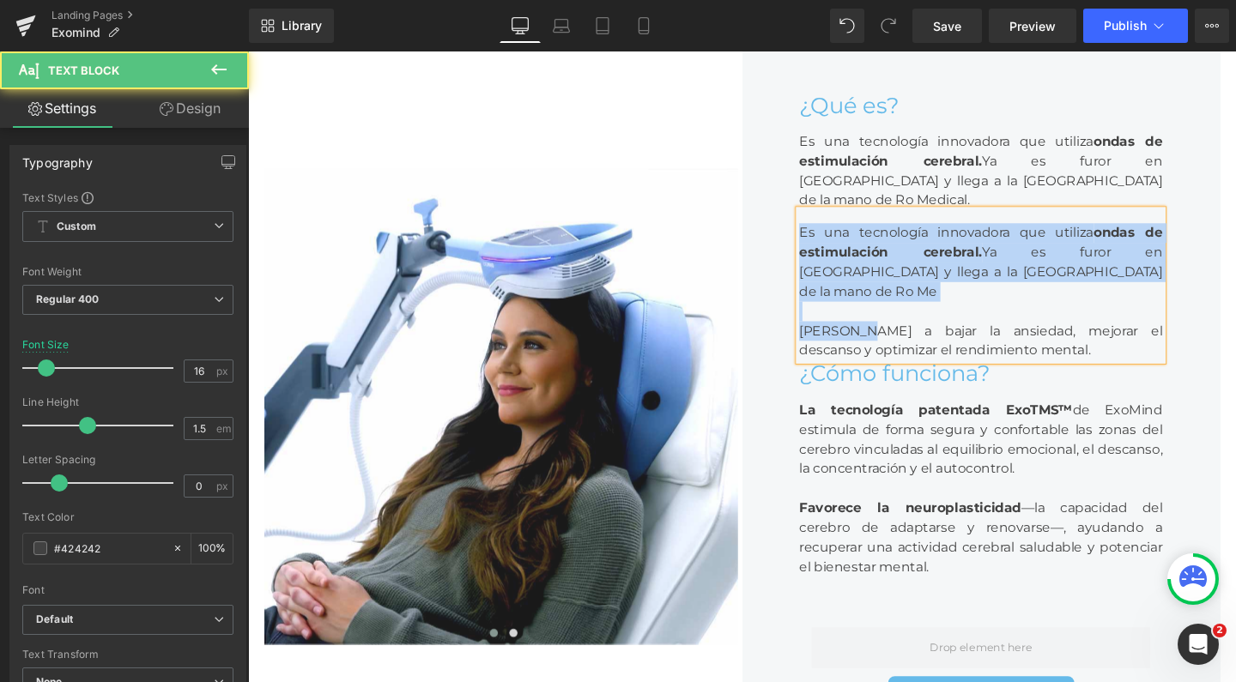
drag, startPoint x: 900, startPoint y: 417, endPoint x: 770, endPoint y: 308, distance: 170.0
click at [770, 308] on div "¿Qué es? Heading Es una tecnología innovadora que utiliza ondas de estimulación…" at bounding box center [1018, 425] width 502 height 789
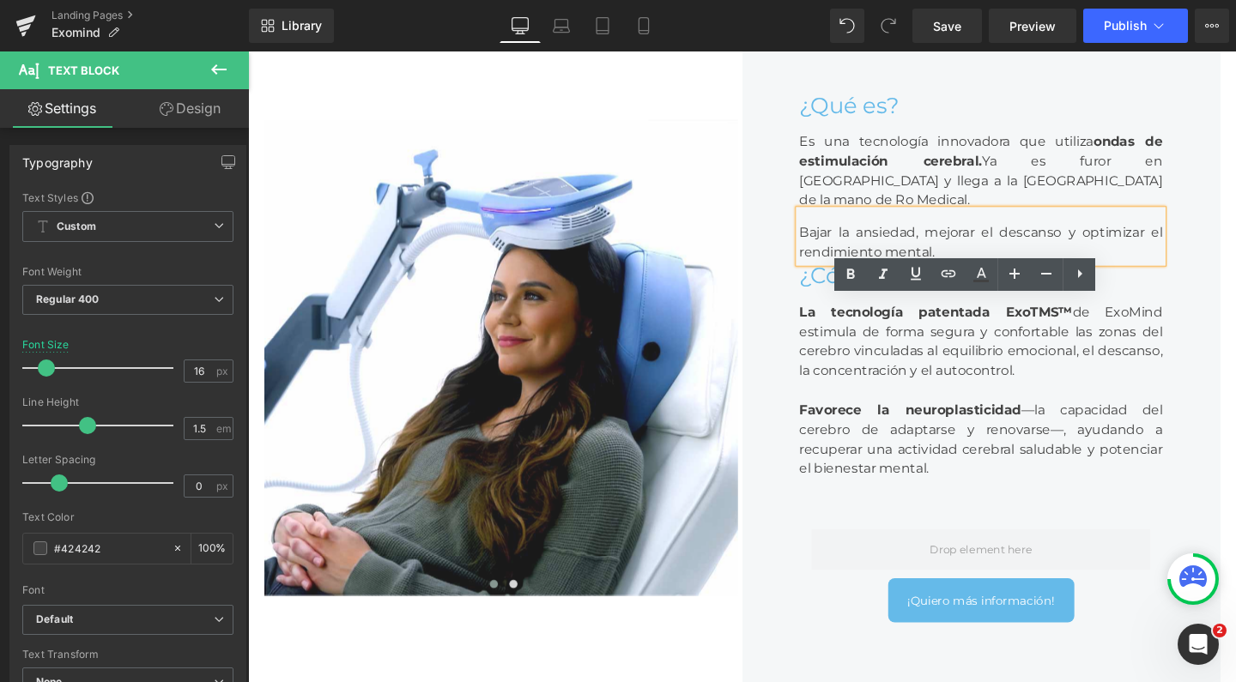
scroll to position [9411, 1021]
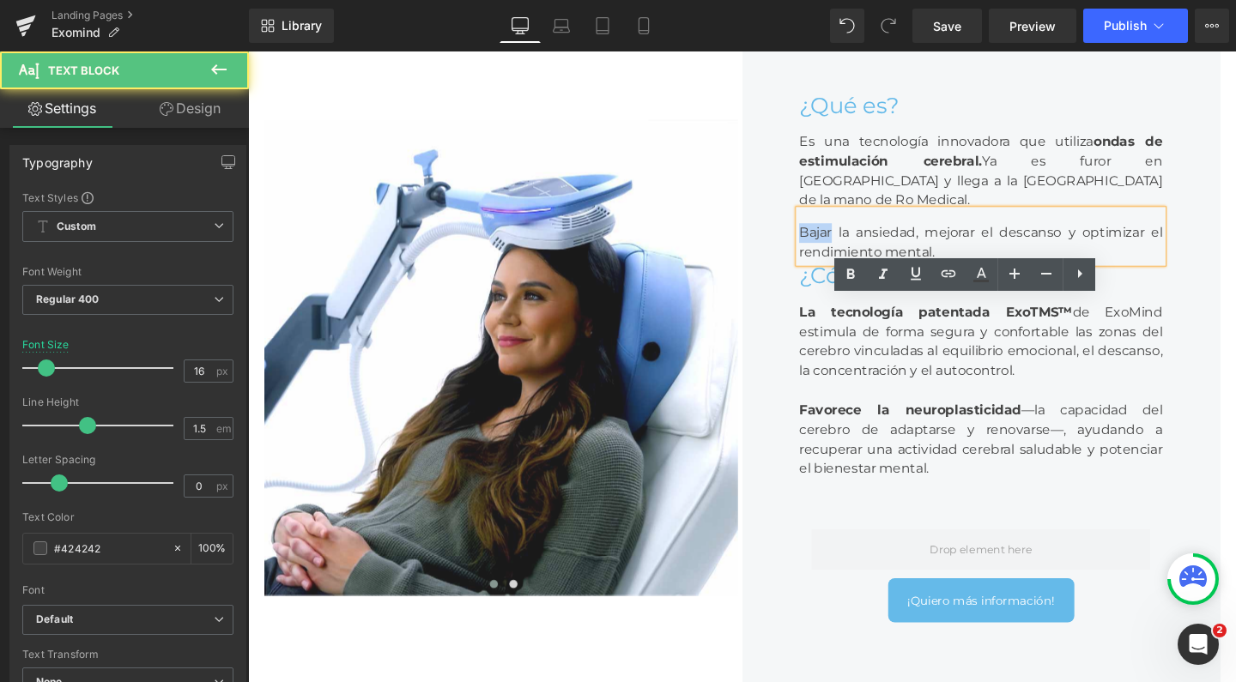
drag, startPoint x: 855, startPoint y: 336, endPoint x: 804, endPoint y: 335, distance: 50.7
click at [804, 335] on div "¿Qué es? Heading Es una tecnología innovadora que utiliza ondas de estimulación…" at bounding box center [1018, 374] width 502 height 686
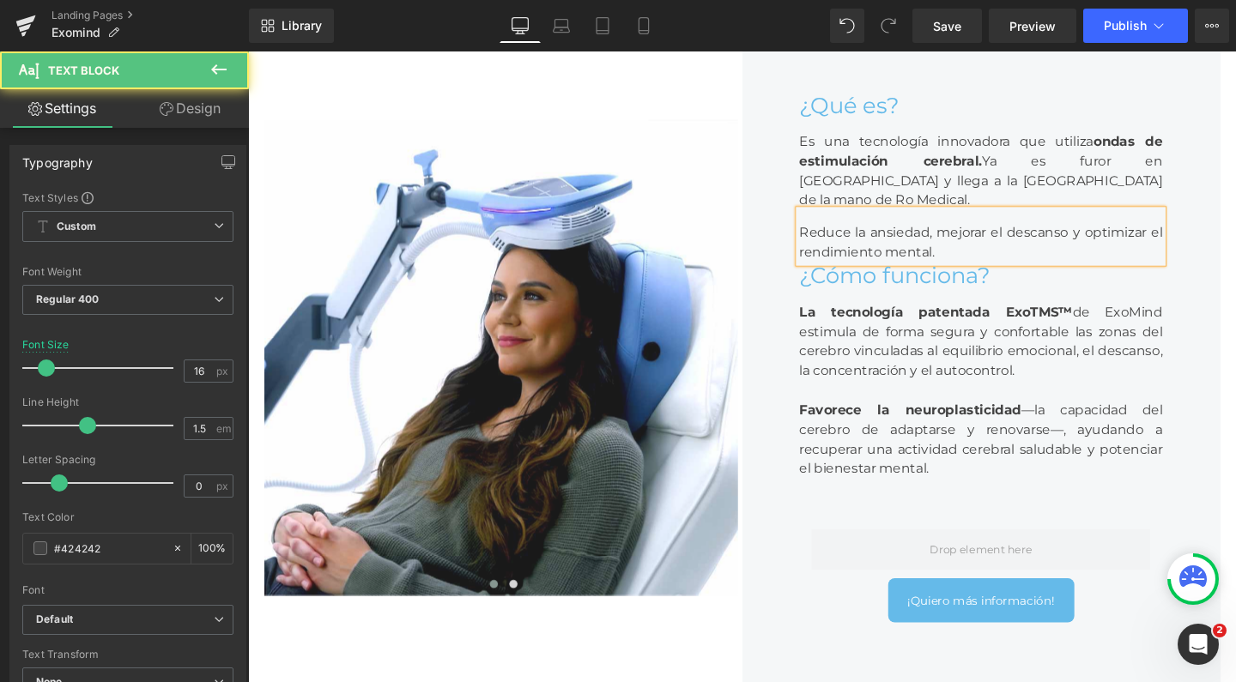
click at [959, 271] on span "Reduce la ansiedad, mejorar el descanso y optimizar el rendimiento mental." at bounding box center [1018, 252] width 382 height 37
click at [869, 271] on span "Mejorar el descanso y optimizar el rendimiento mental." at bounding box center [1015, 263] width 376 height 16
drag, startPoint x: 974, startPoint y: 359, endPoint x: 949, endPoint y: 361, distance: 25.8
click at [949, 271] on span "Mejora el descanso y optimizar el rendimiento mental." at bounding box center [1012, 263] width 371 height 16
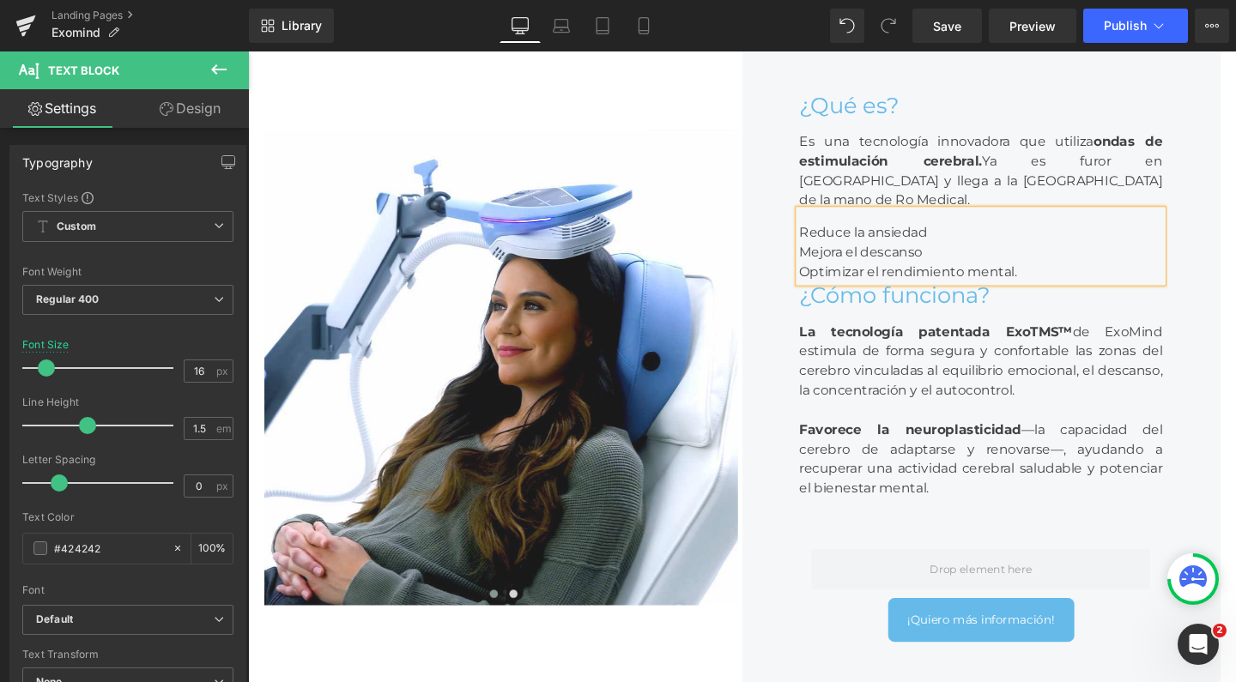
scroll to position [9432, 1021]
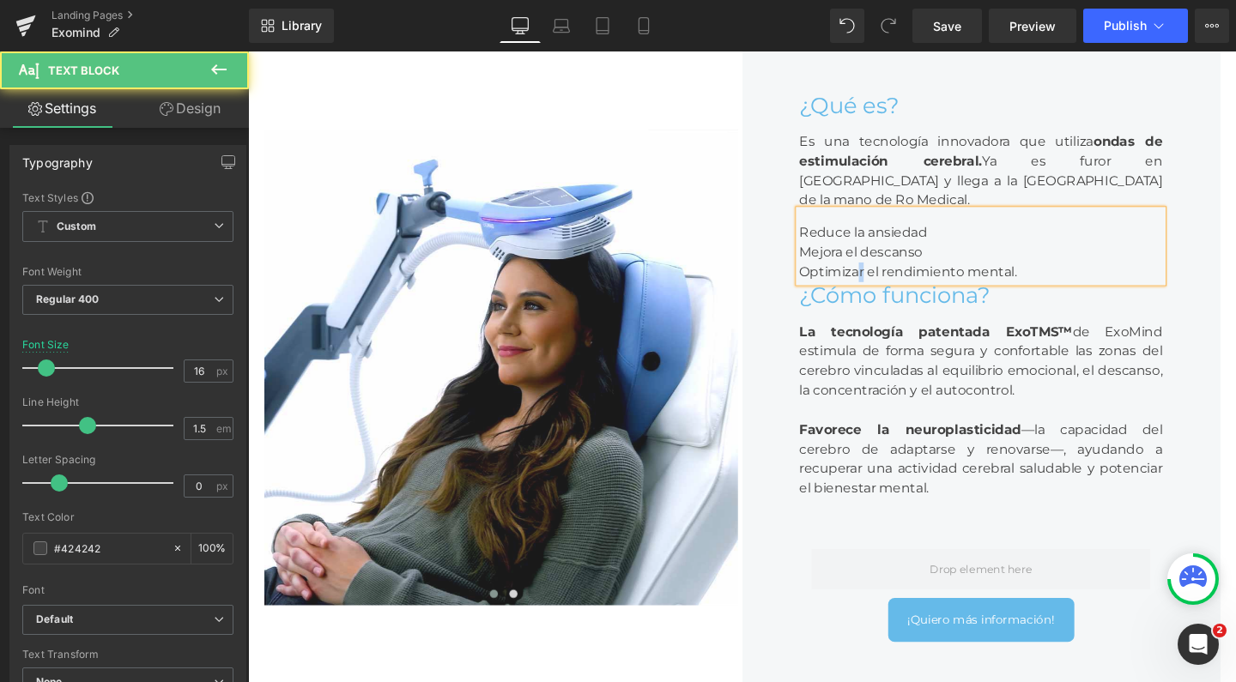
click at [882, 292] on span "Optimizar el rendimiento mental." at bounding box center [941, 284] width 229 height 16
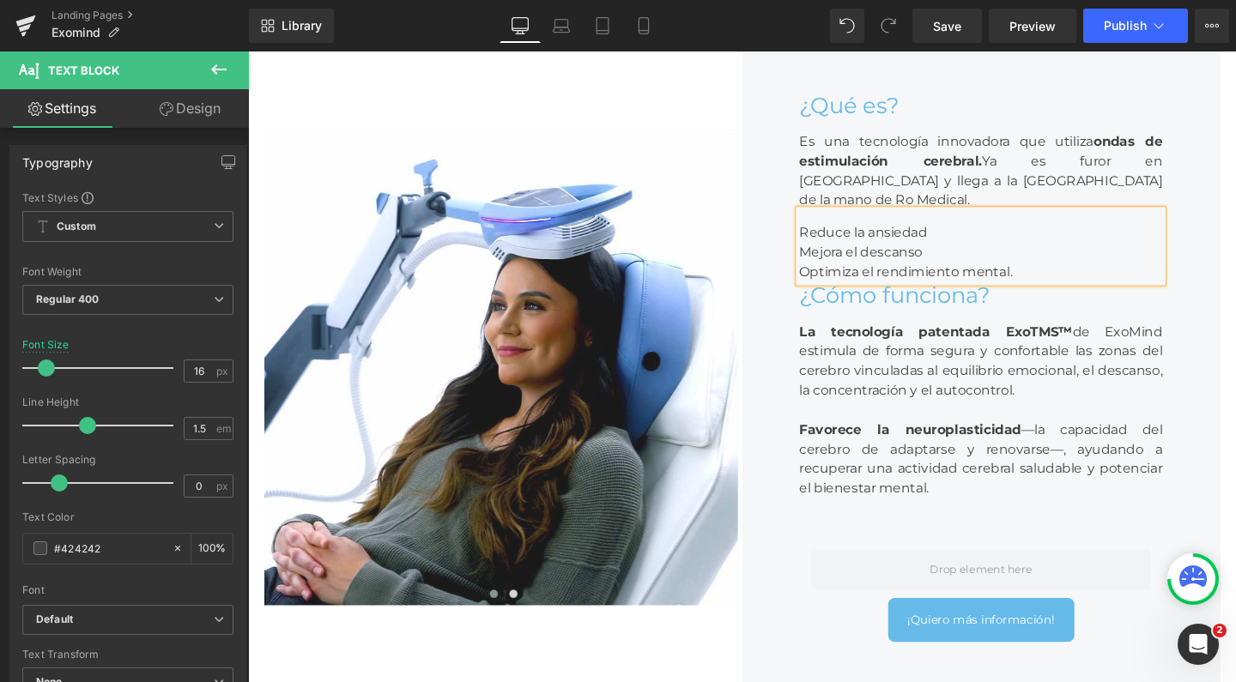
click at [1052, 294] on div "Optimiza el rendimiento mental." at bounding box center [1018, 284] width 382 height 21
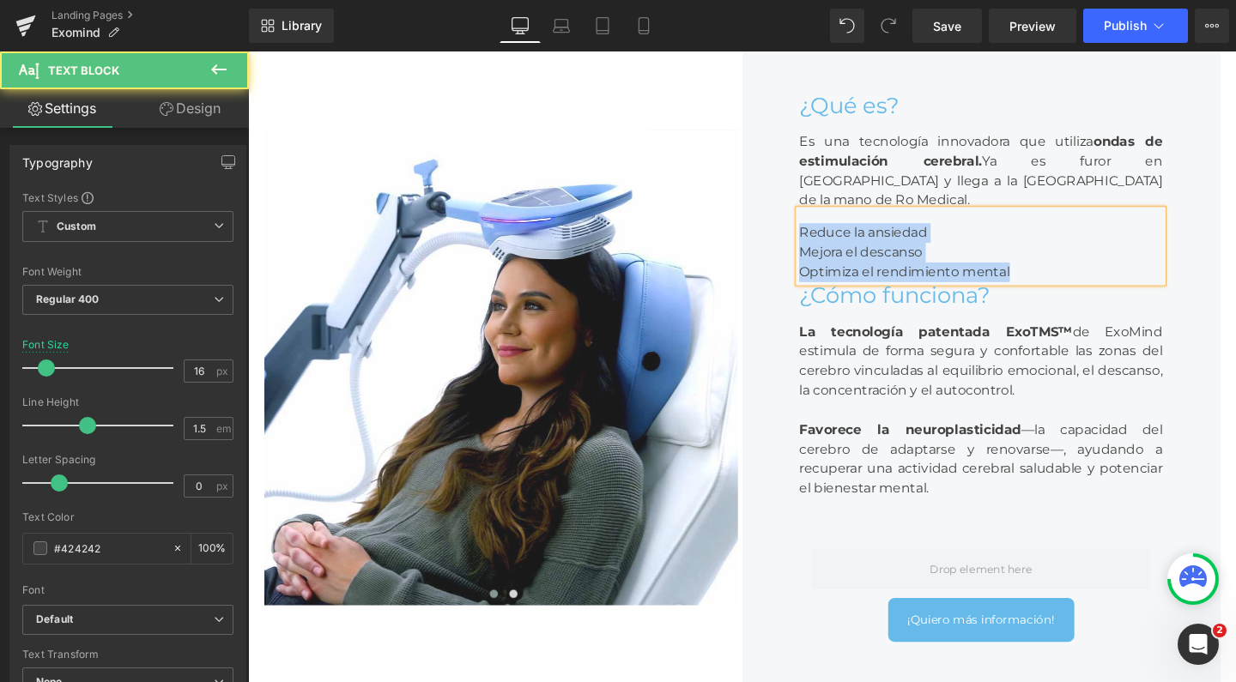
drag, startPoint x: 1092, startPoint y: 382, endPoint x: 805, endPoint y: 318, distance: 293.8
click at [805, 318] on div "¿Qué es? Heading Es una tecnología innovadora que utiliza ondas de estimulación…" at bounding box center [1018, 384] width 502 height 706
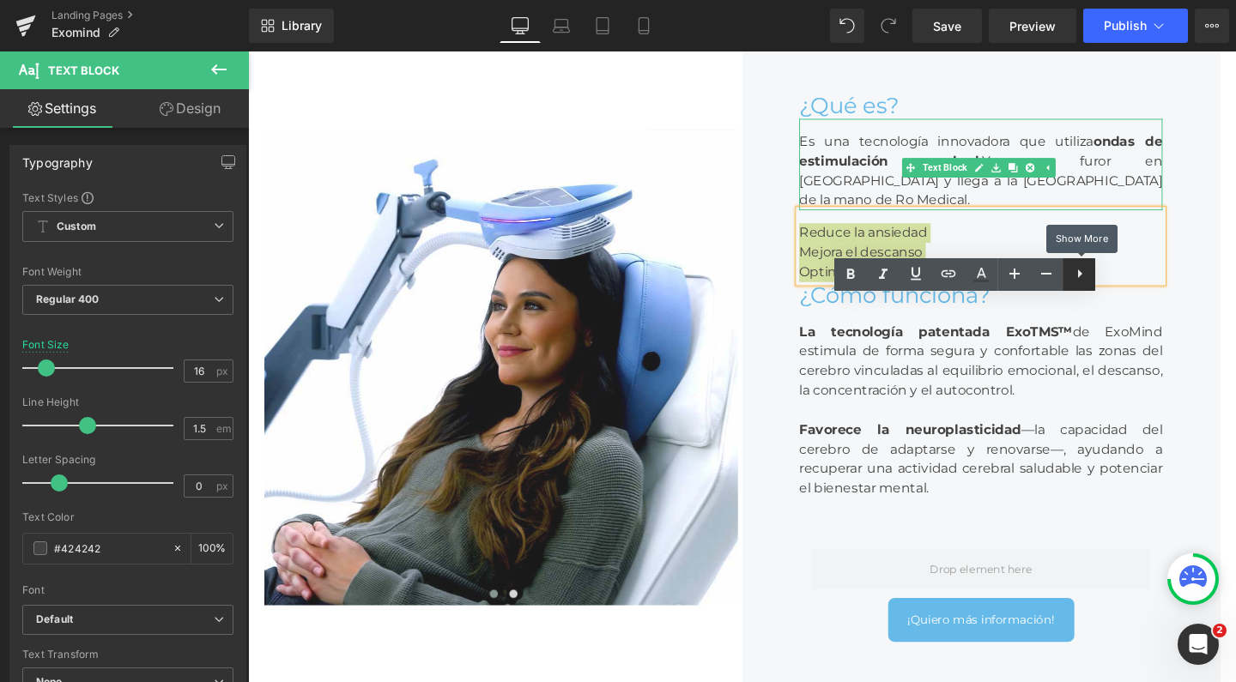
click at [1075, 276] on icon at bounding box center [1080, 274] width 21 height 21
click at [1084, 274] on icon at bounding box center [1079, 274] width 21 height 21
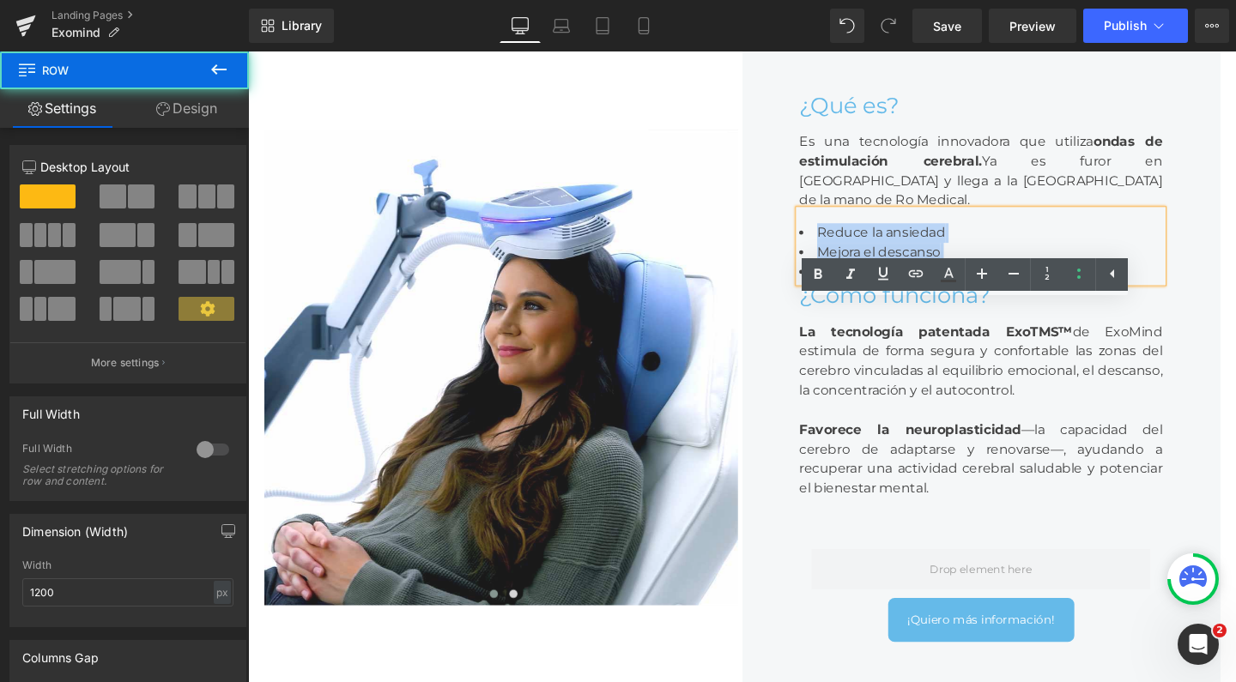
click at [1235, 361] on div "¿Qué es? Heading Es una tecnología innovadora que utiliza ondas de estimulación…" at bounding box center [1018, 384] width 502 height 706
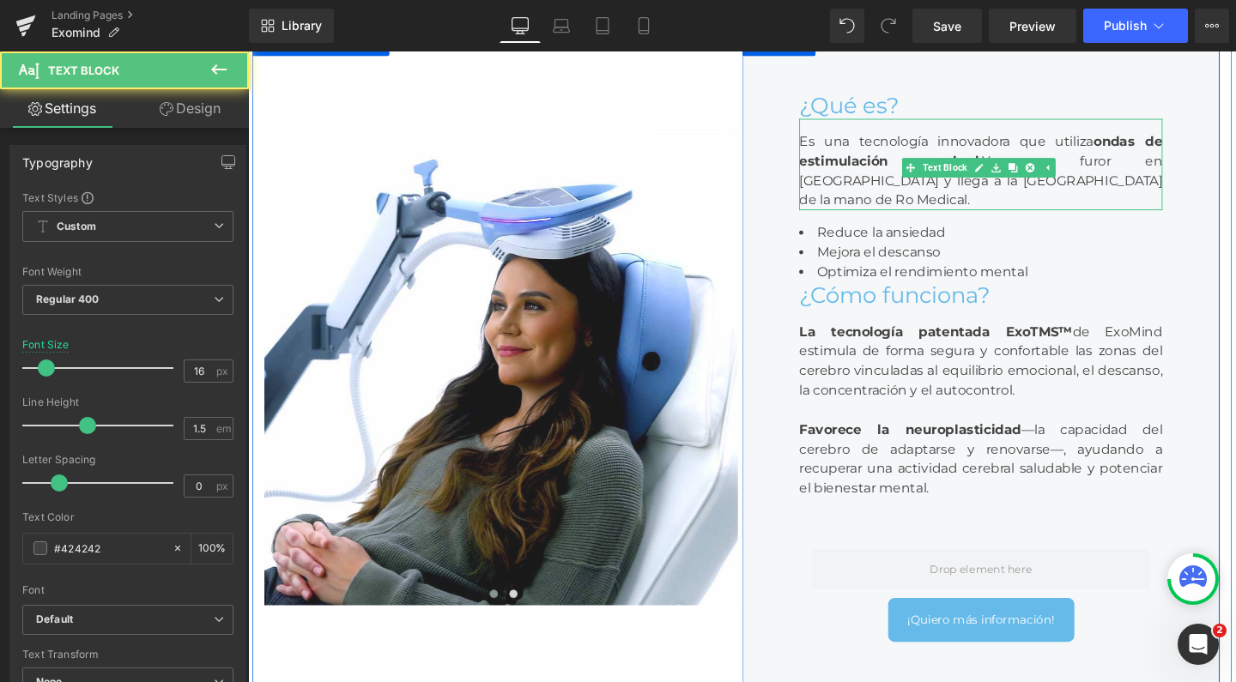
click at [887, 219] on div "Es una tecnología innovadora que utiliza ondas de estimulación cerebral. Ya es …" at bounding box center [1018, 171] width 382 height 96
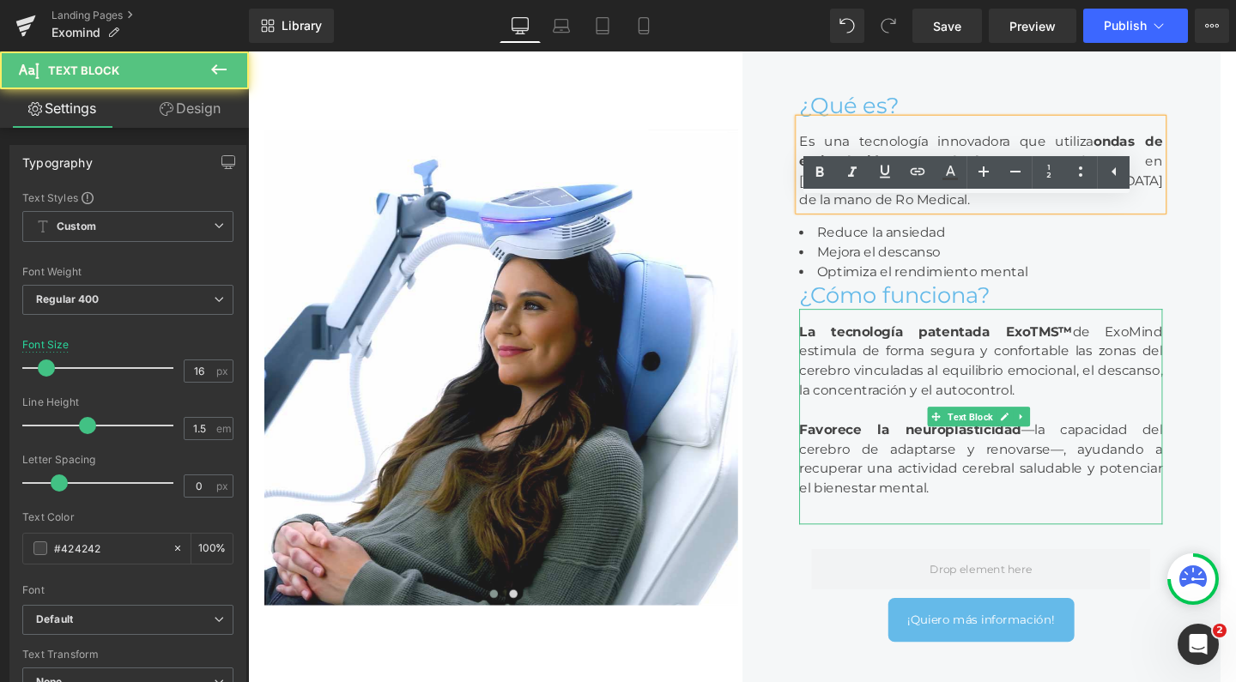
click at [1158, 459] on div "La tecnología patentada ExoTMS™ de ExoMind estimula de forma segura y confortab…" at bounding box center [1018, 436] width 382 height 227
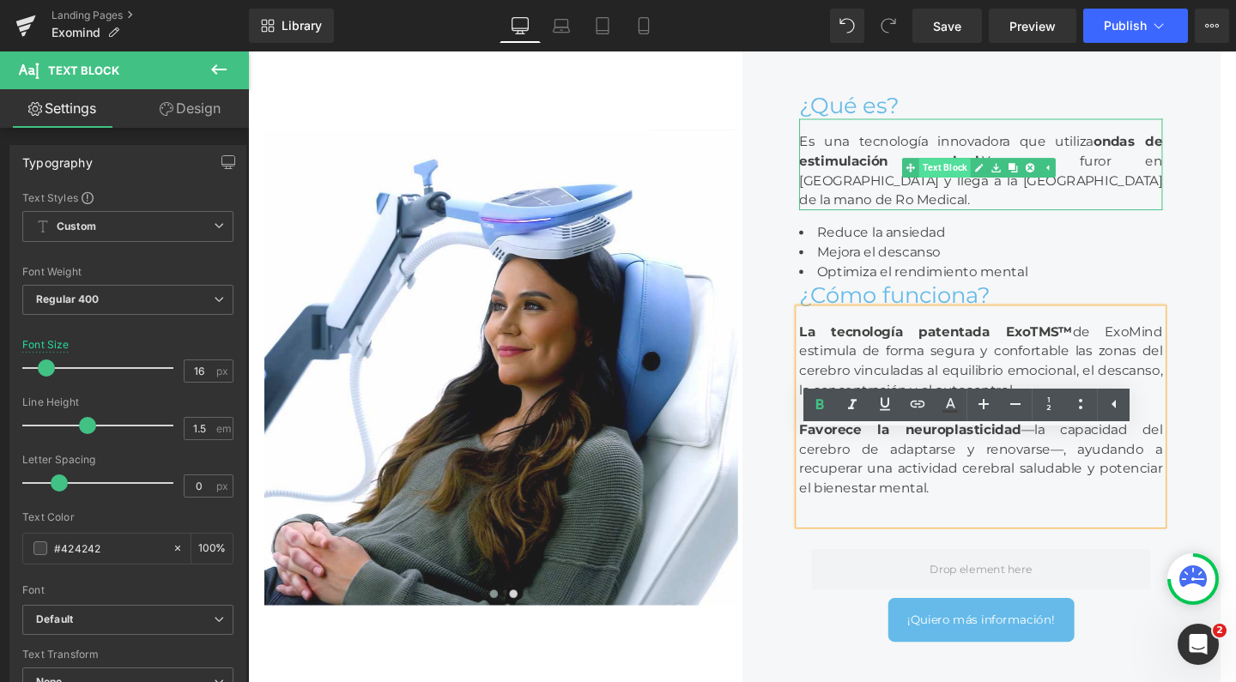
click at [969, 185] on link "Text Block" at bounding box center [972, 174] width 72 height 21
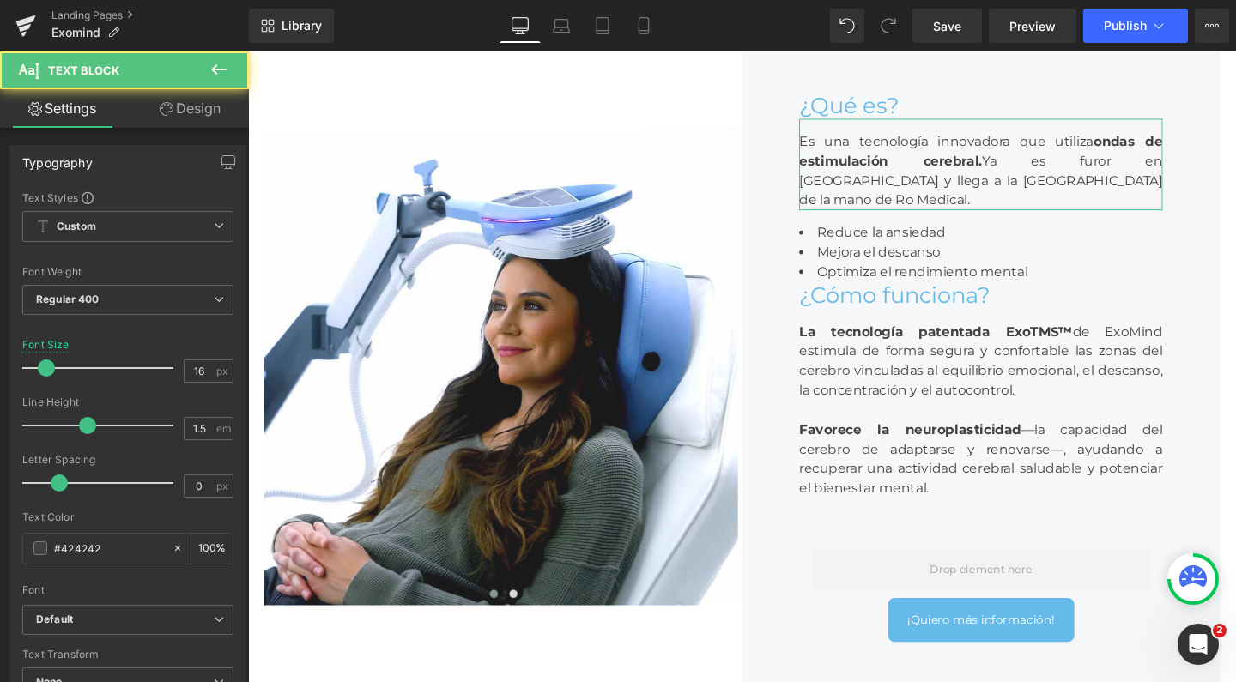
click at [199, 115] on link "Design" at bounding box center [190, 108] width 124 height 39
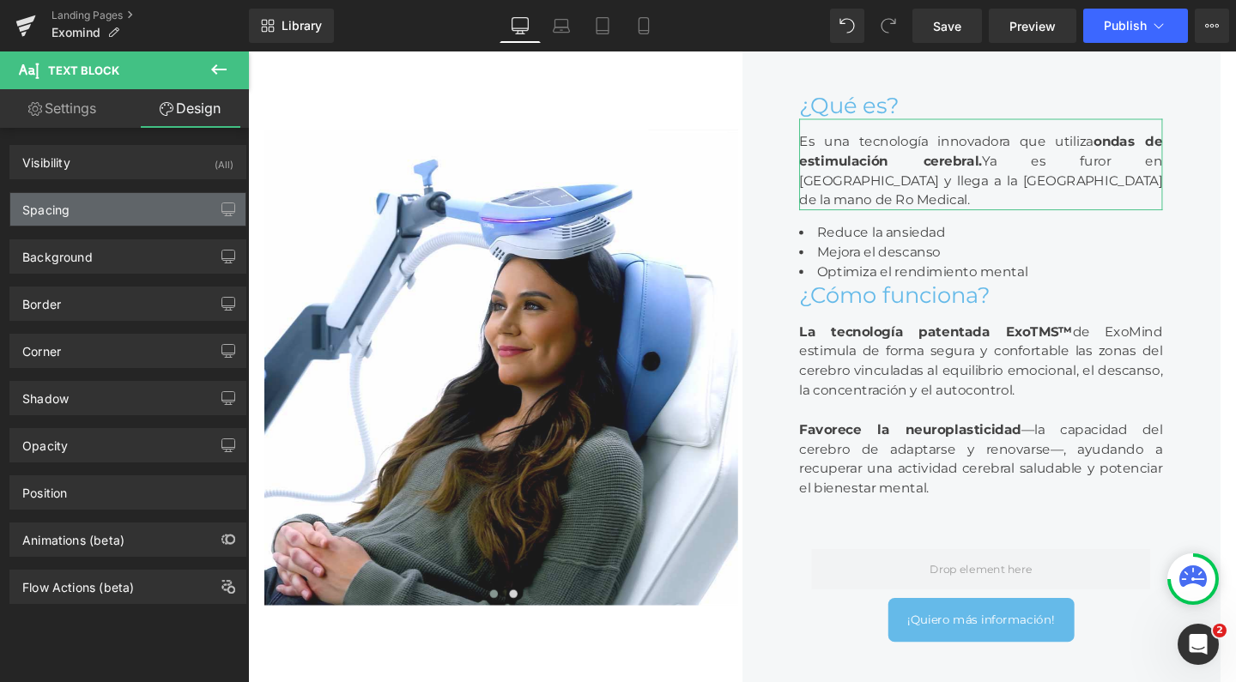
click at [121, 201] on div "Spacing" at bounding box center [127, 209] width 235 height 33
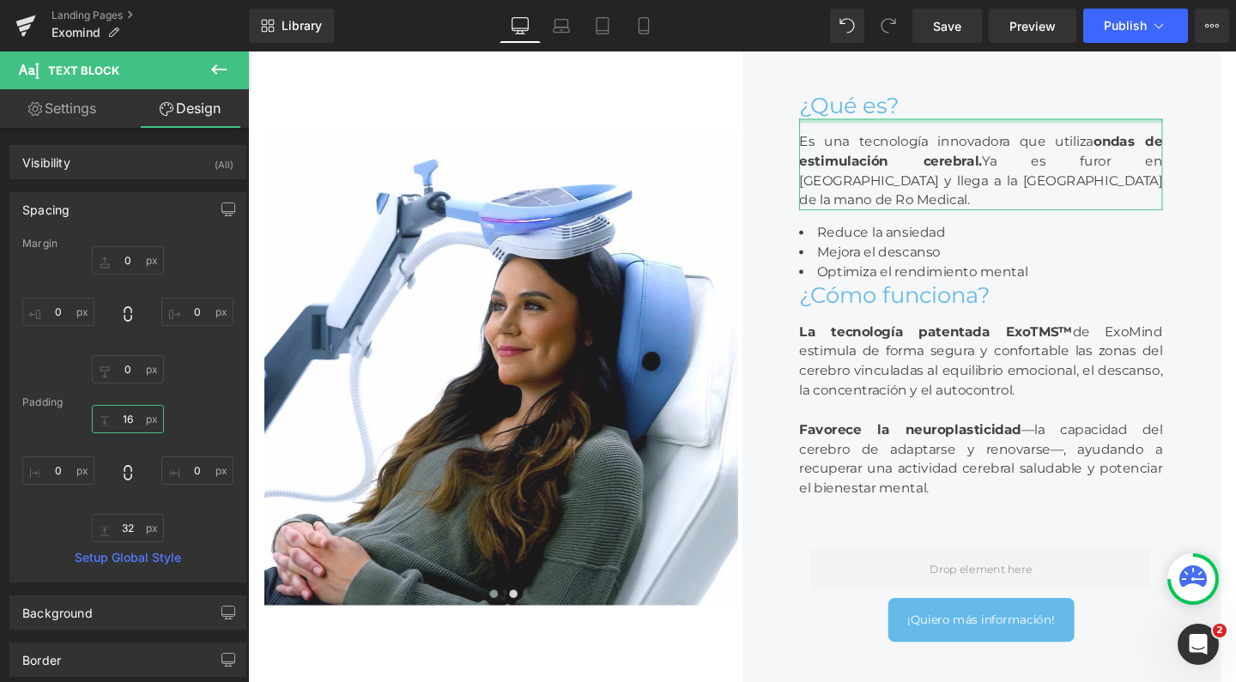
click at [124, 422] on input "16" at bounding box center [128, 419] width 72 height 28
click at [126, 531] on input "32" at bounding box center [128, 528] width 72 height 28
type input "0"
click at [639, 24] on icon at bounding box center [643, 25] width 17 height 17
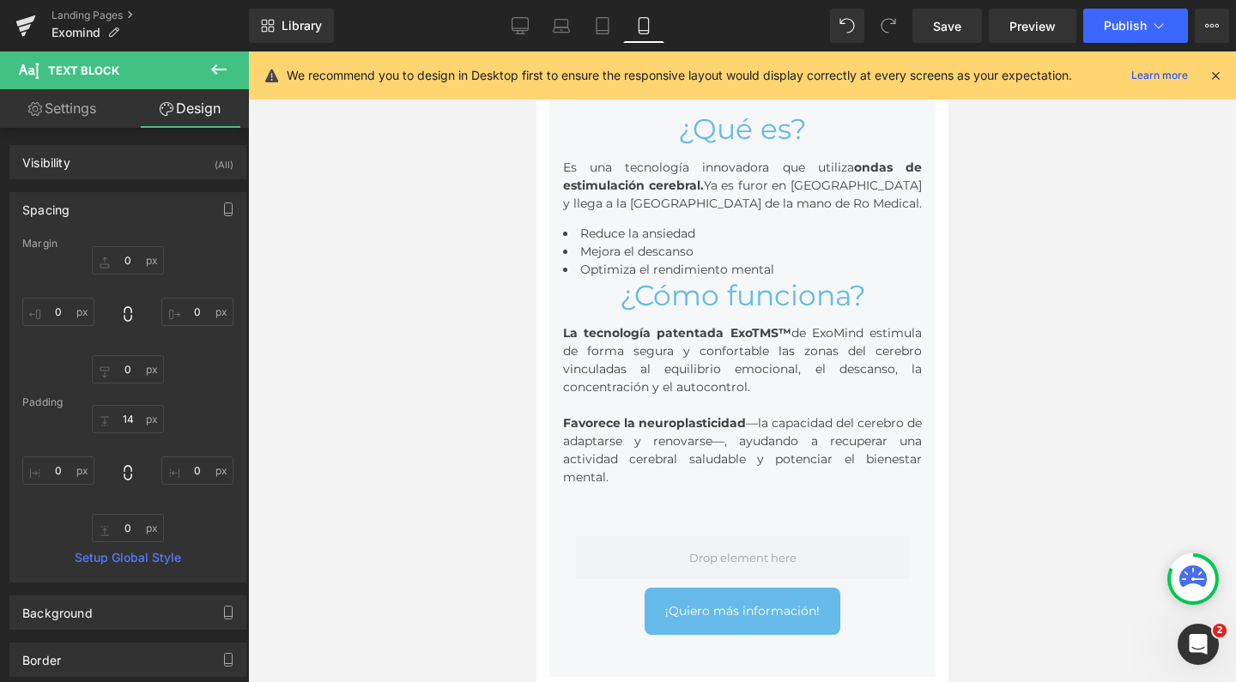
scroll to position [1025, 0]
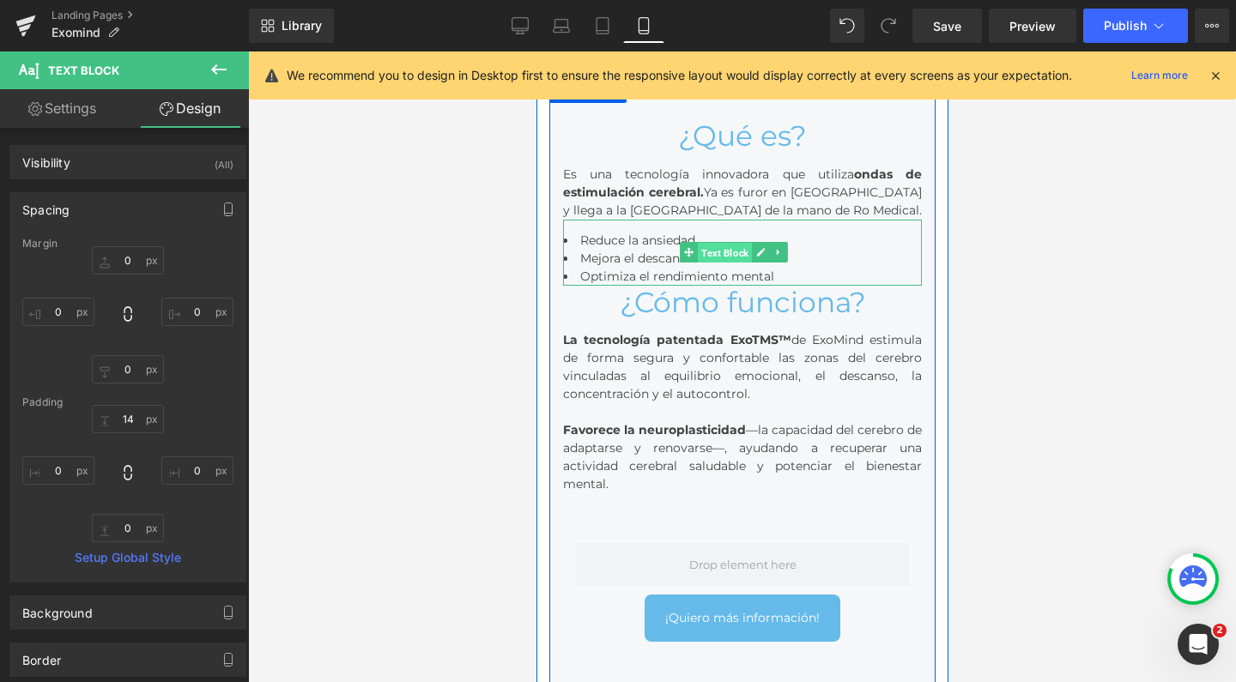
click at [744, 259] on span "Text Block" at bounding box center [724, 253] width 54 height 21
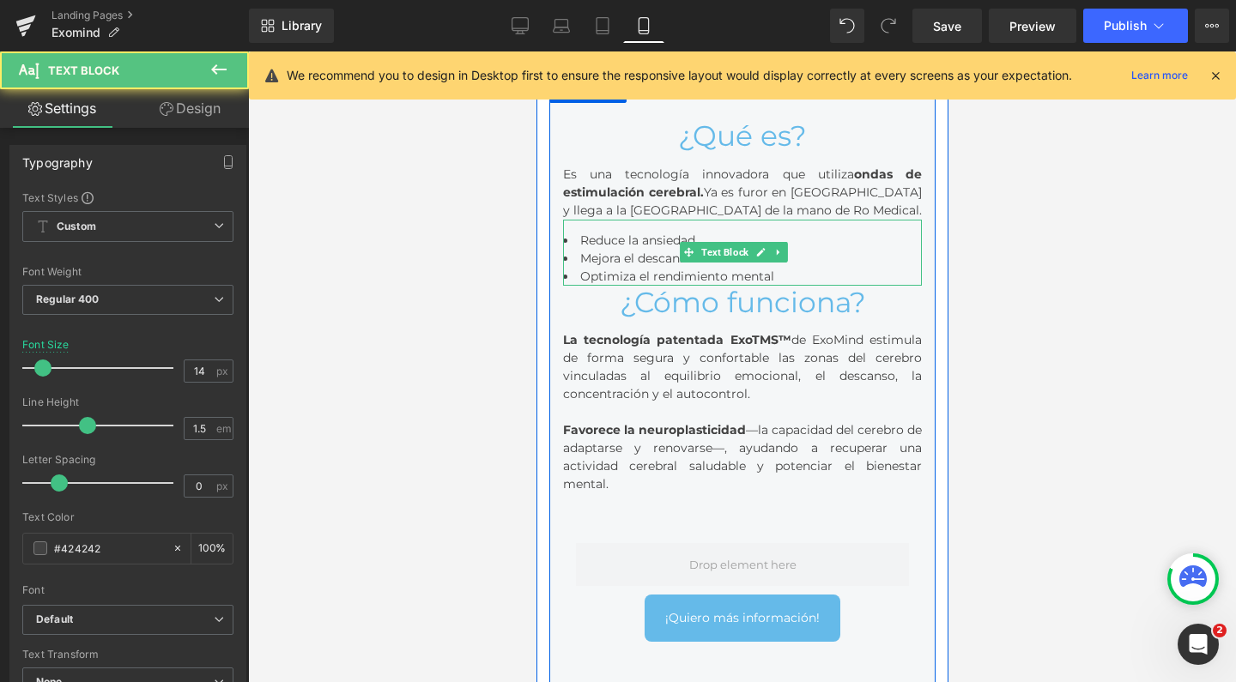
click at [815, 275] on li "Optimiza el rendimiento mental" at bounding box center [741, 277] width 359 height 18
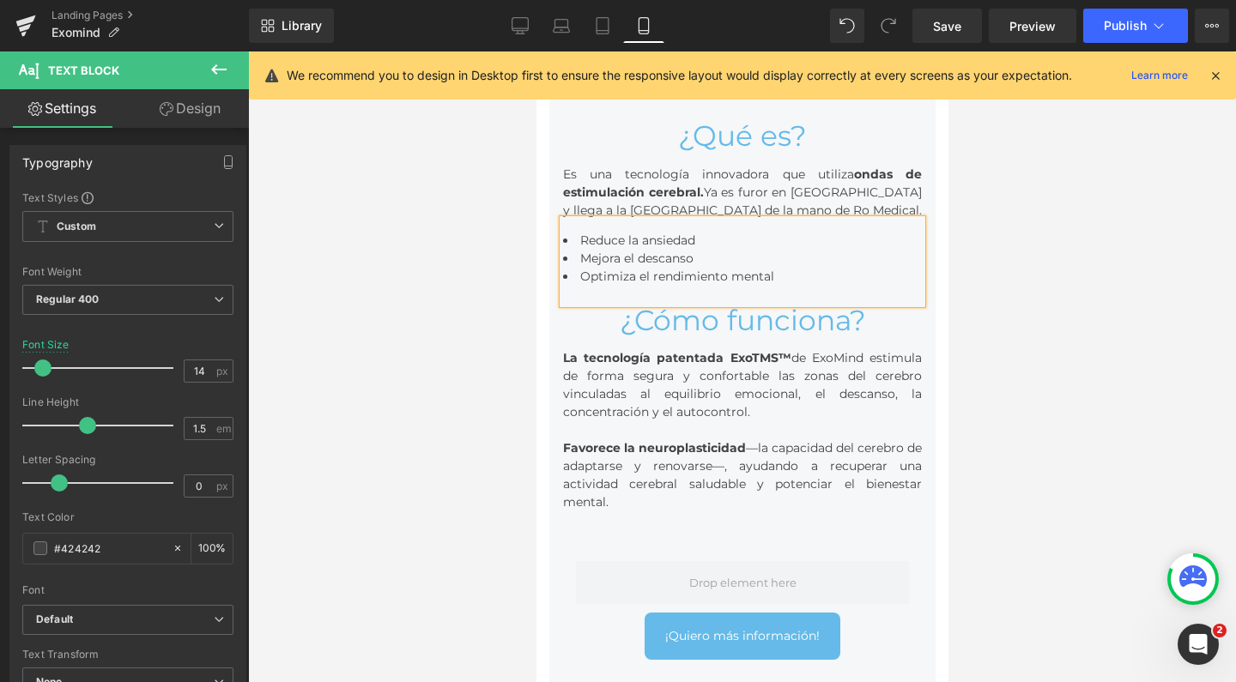
scroll to position [12508, 395]
click at [1083, 378] on div at bounding box center [742, 367] width 988 height 631
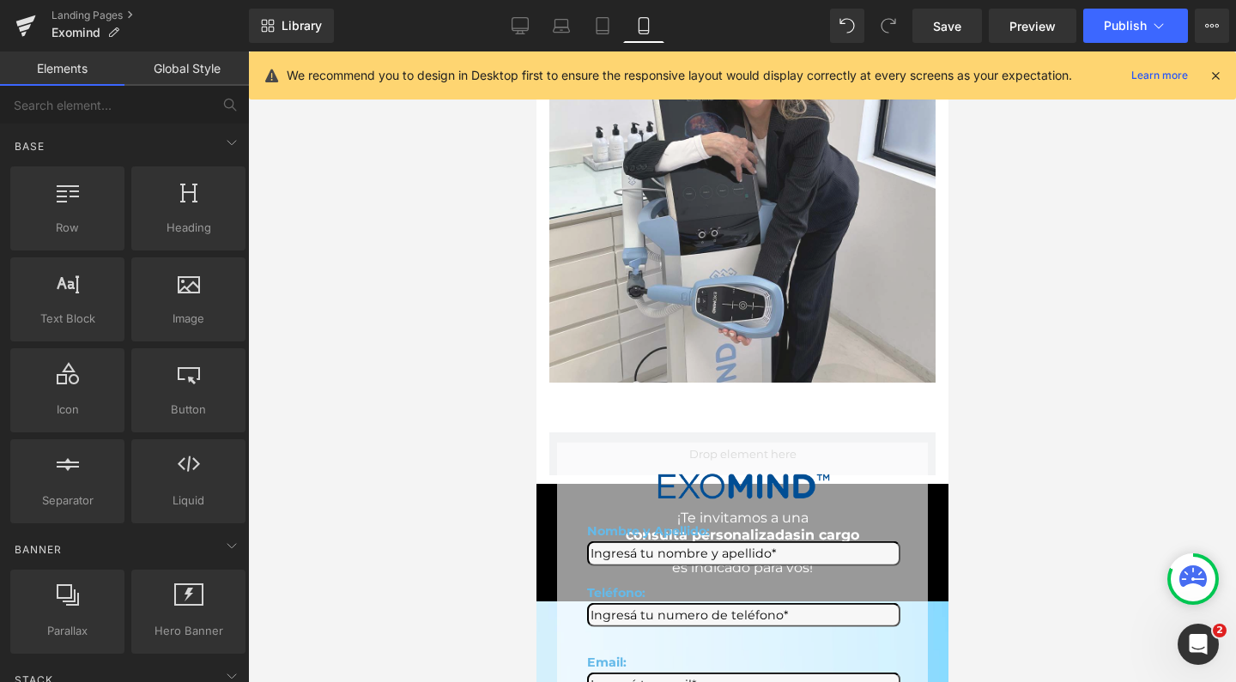
scroll to position [7192, 0]
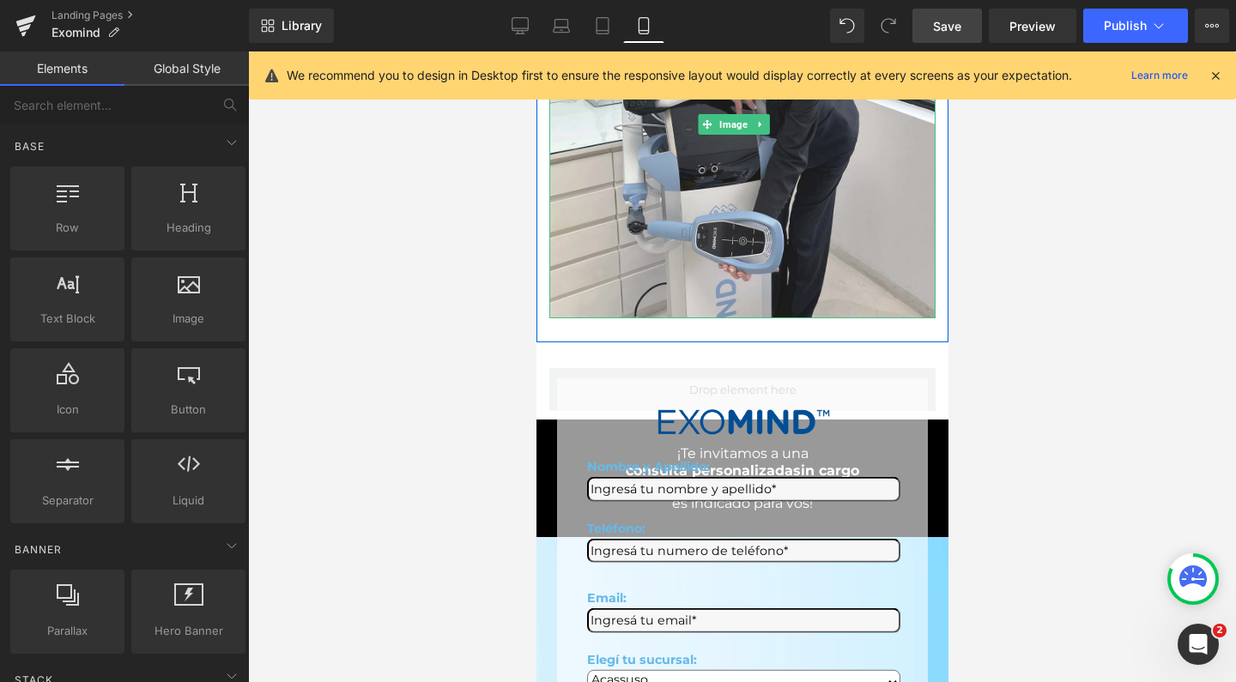
drag, startPoint x: 940, startPoint y: 15, endPoint x: 11, endPoint y: 259, distance: 960.5
click at [940, 15] on link "Save" at bounding box center [947, 26] width 70 height 34
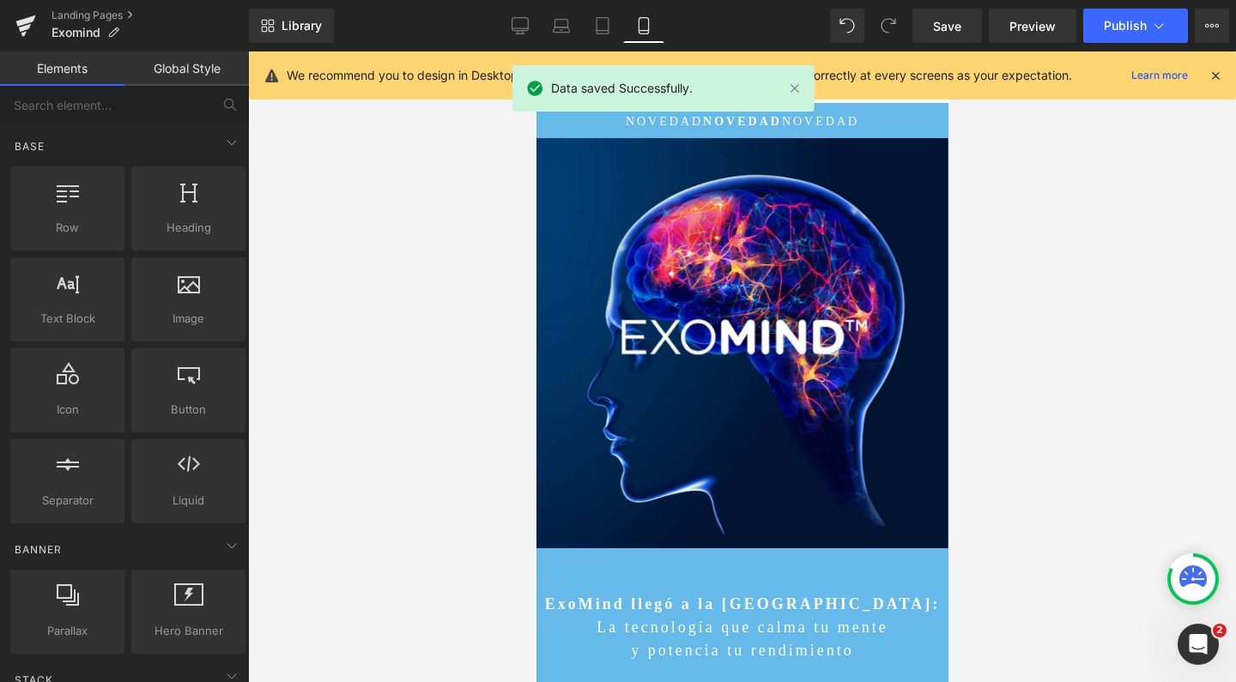
scroll to position [0, 0]
click at [1108, 15] on button "Publish" at bounding box center [1135, 26] width 105 height 34
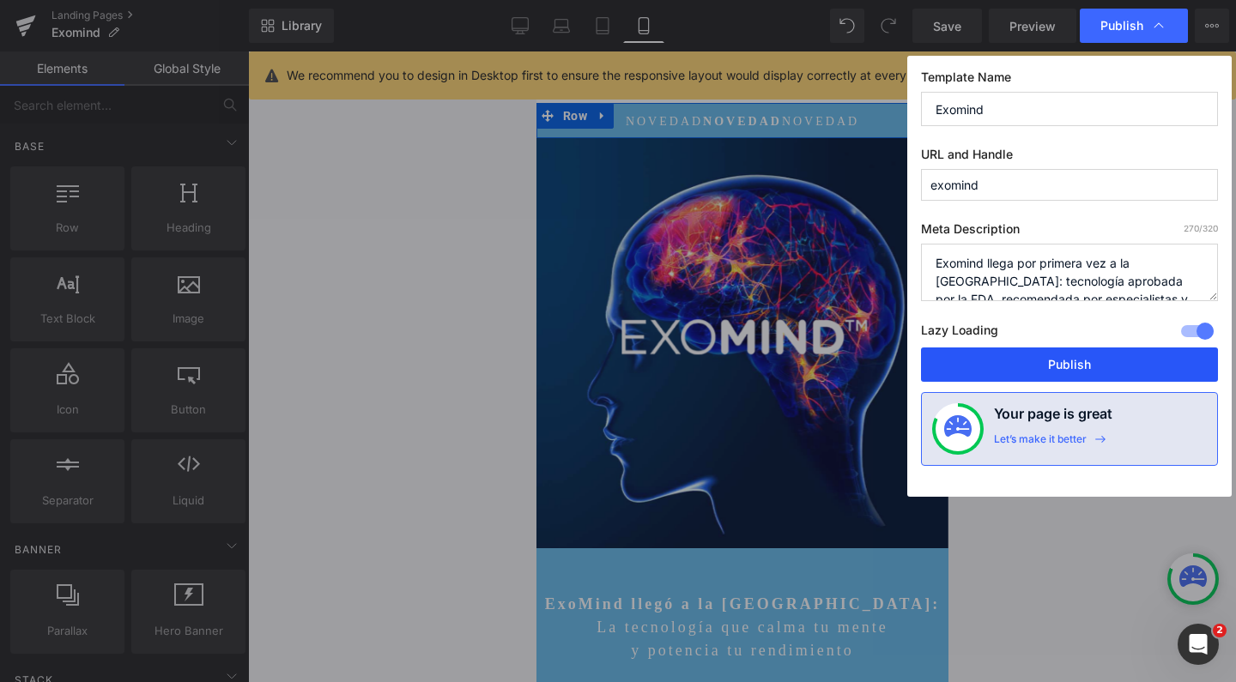
click at [966, 355] on button "Publish" at bounding box center [1069, 365] width 297 height 34
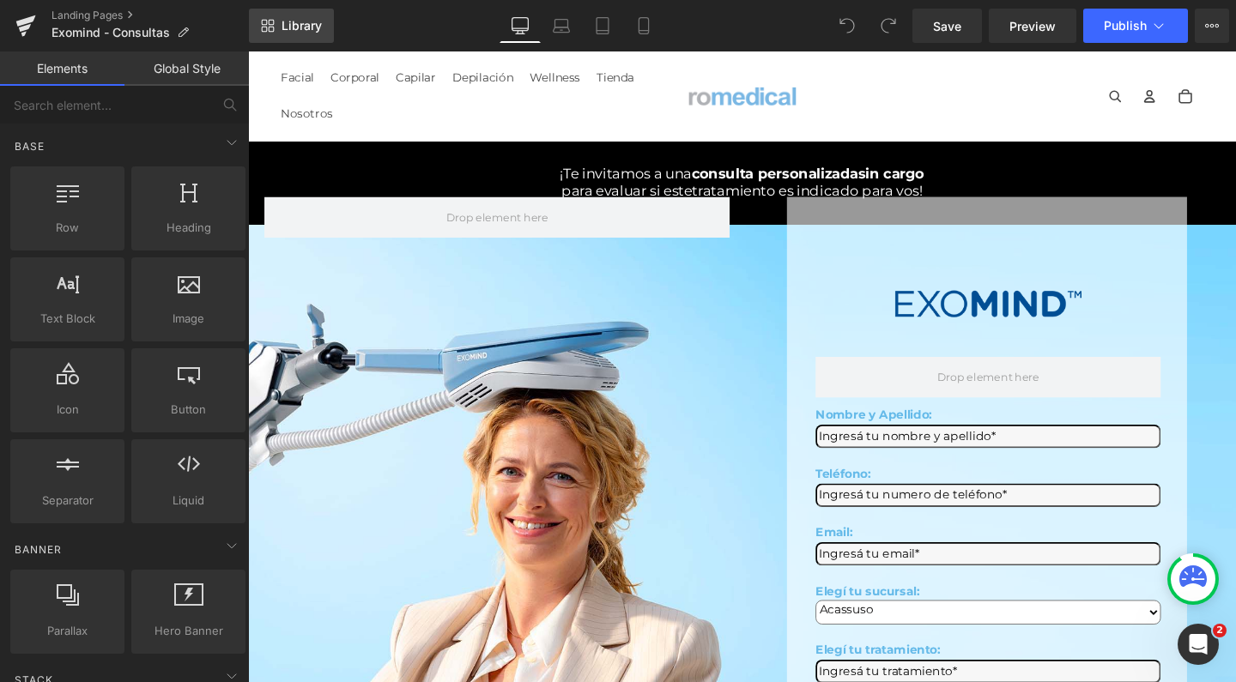
click at [288, 28] on span "Library" at bounding box center [302, 25] width 40 height 15
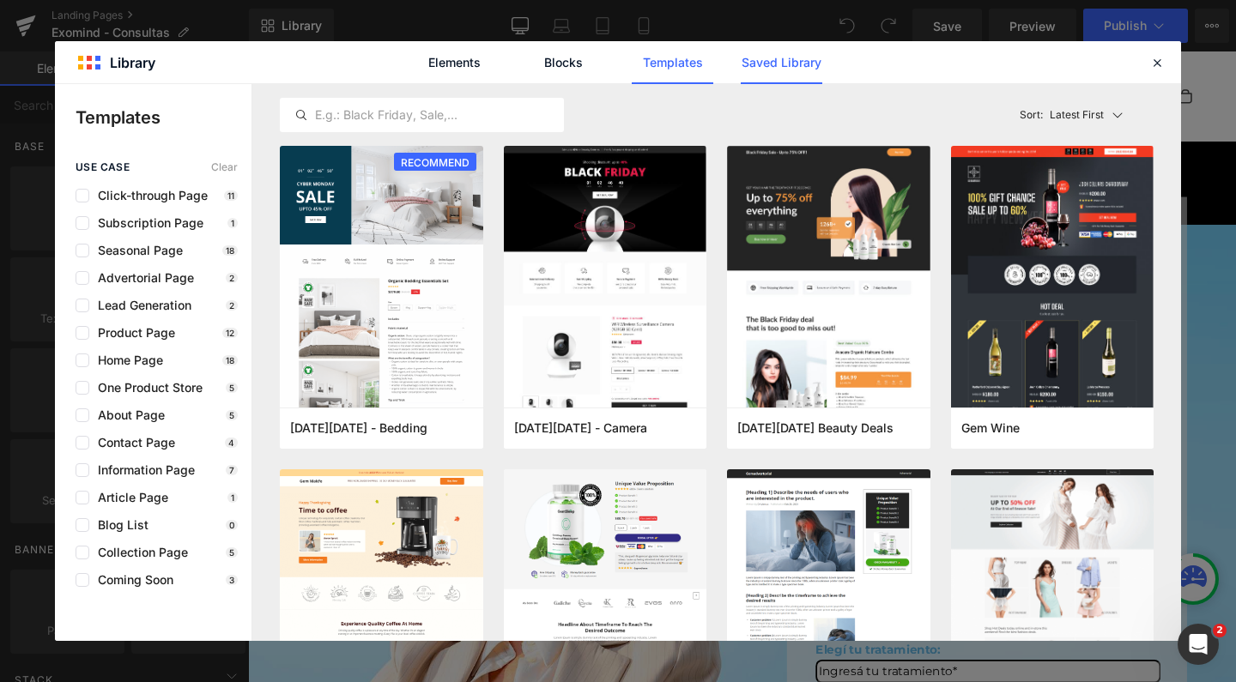
click at [762, 72] on link "Saved Library" at bounding box center [782, 62] width 82 height 43
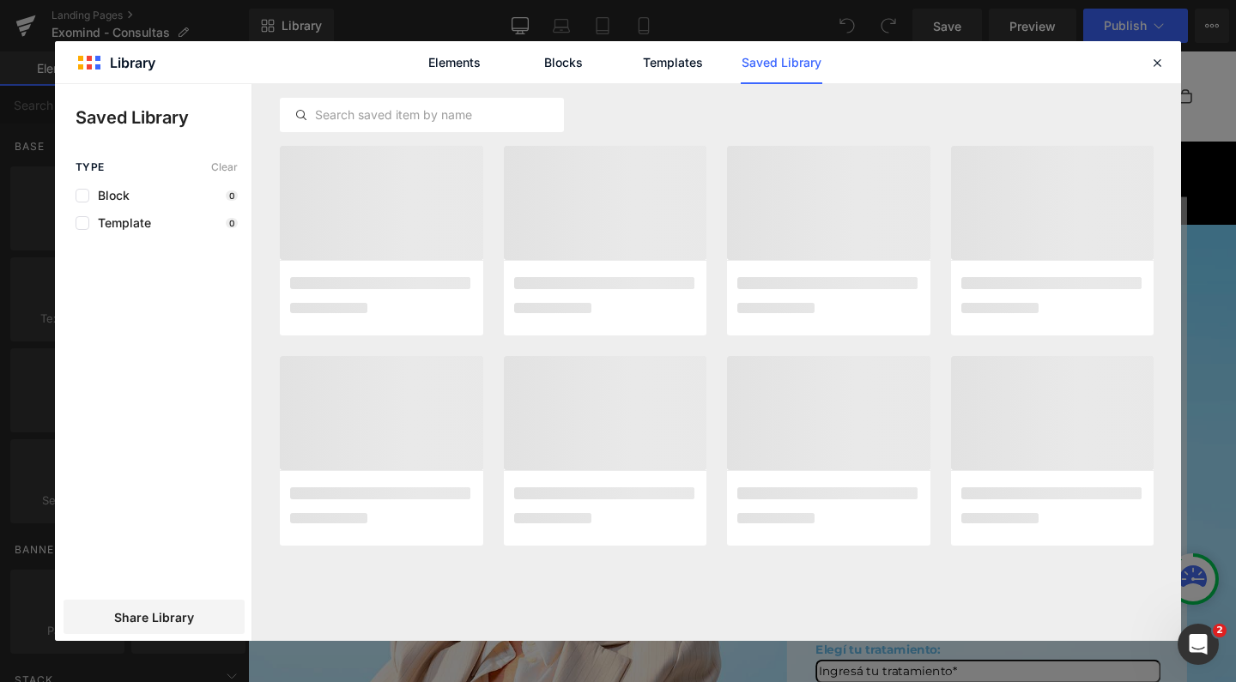
click at [767, 69] on link "Saved Library" at bounding box center [782, 62] width 82 height 43
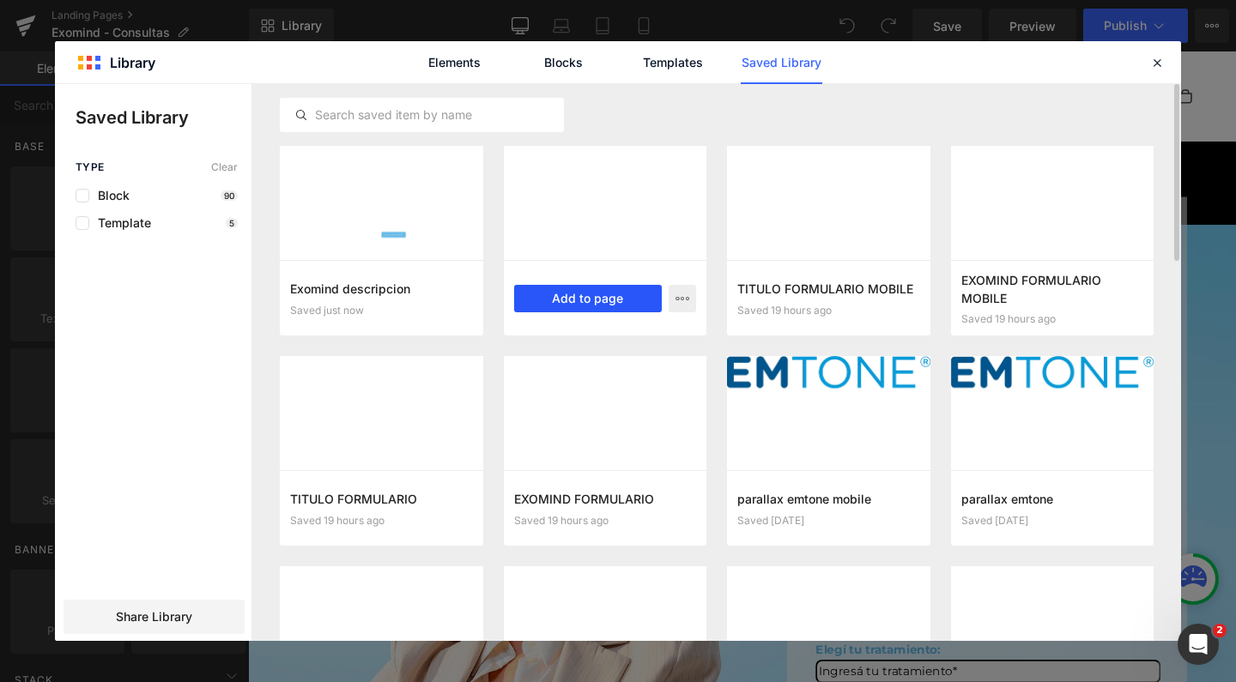
click at [601, 298] on button "Add to page" at bounding box center [588, 298] width 149 height 27
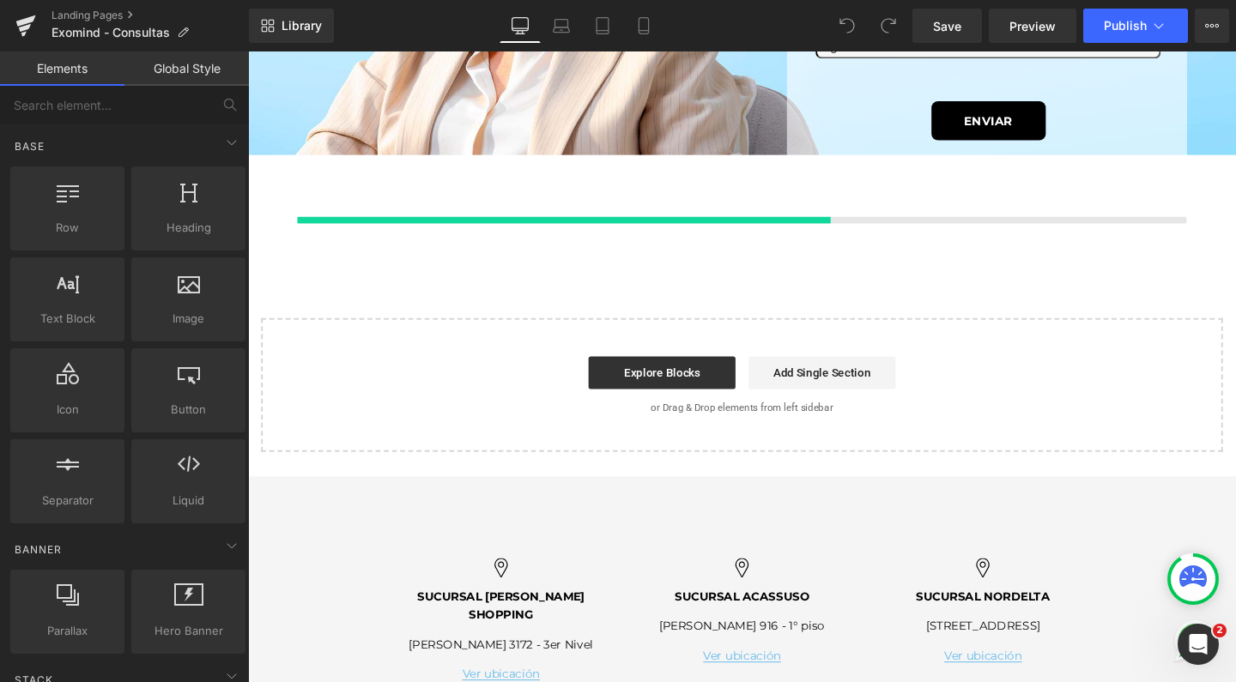
scroll to position [672, 0]
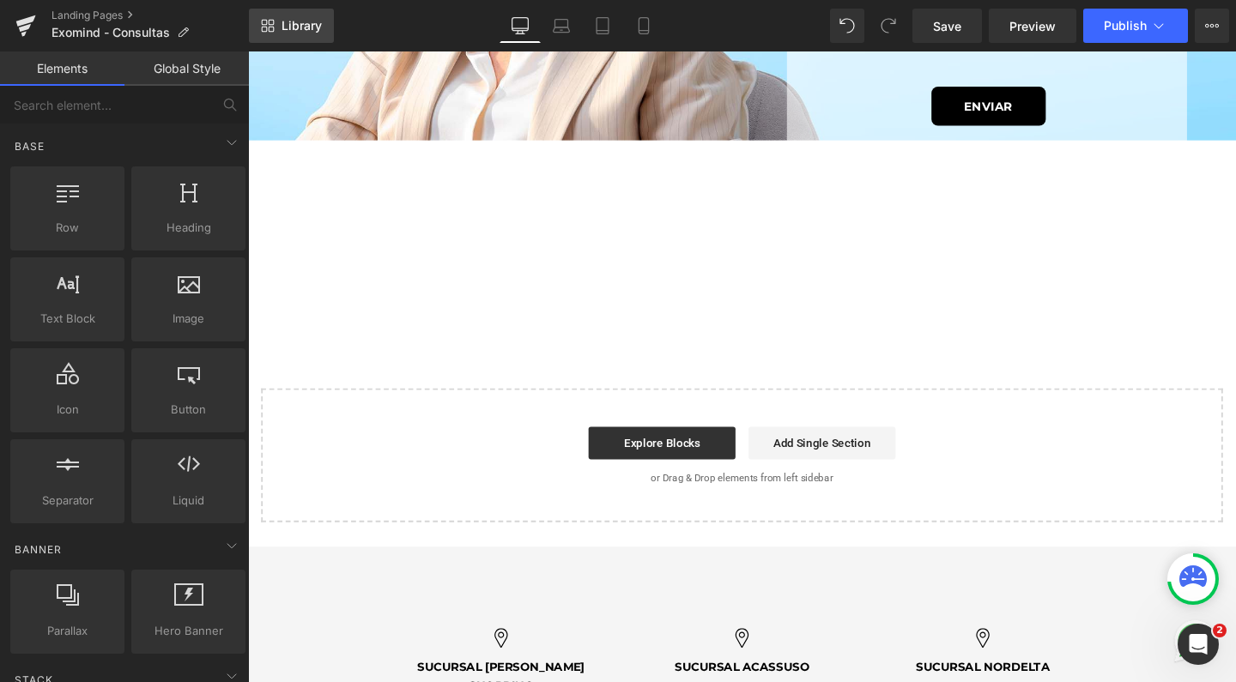
click at [318, 22] on span "Library" at bounding box center [302, 25] width 40 height 15
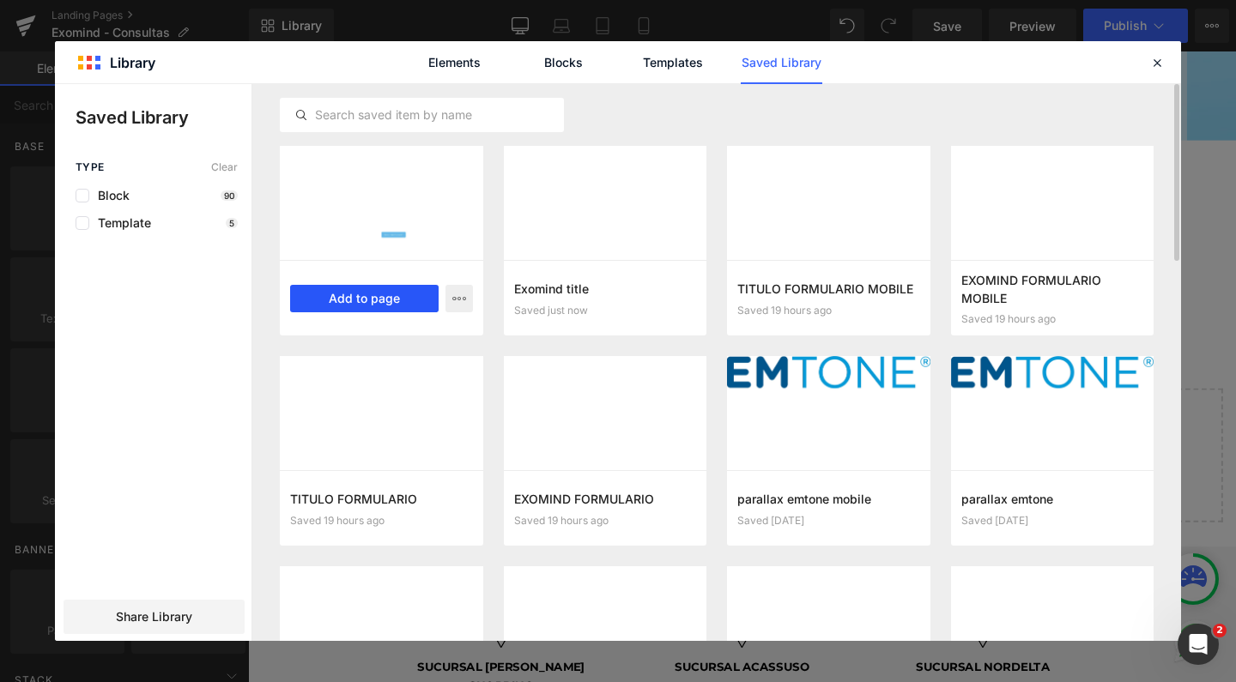
click at [391, 301] on button "Add to page" at bounding box center [364, 298] width 149 height 27
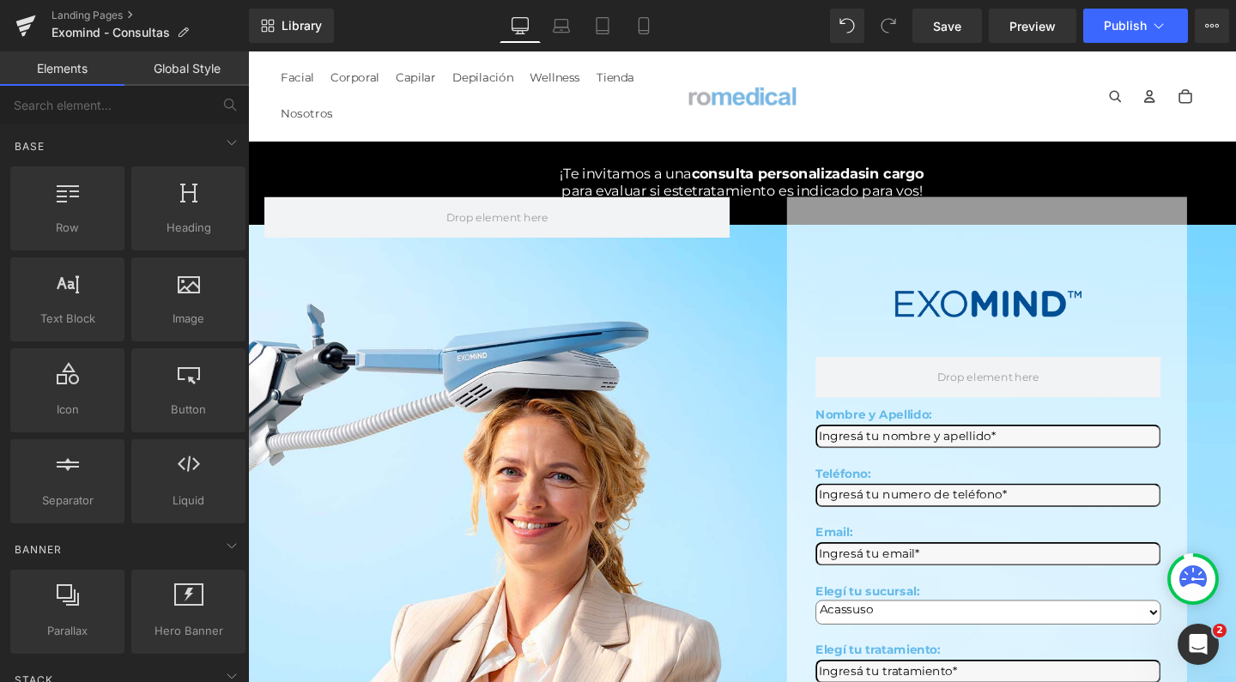
scroll to position [0, 0]
click at [960, 23] on span "Save" at bounding box center [947, 26] width 28 height 18
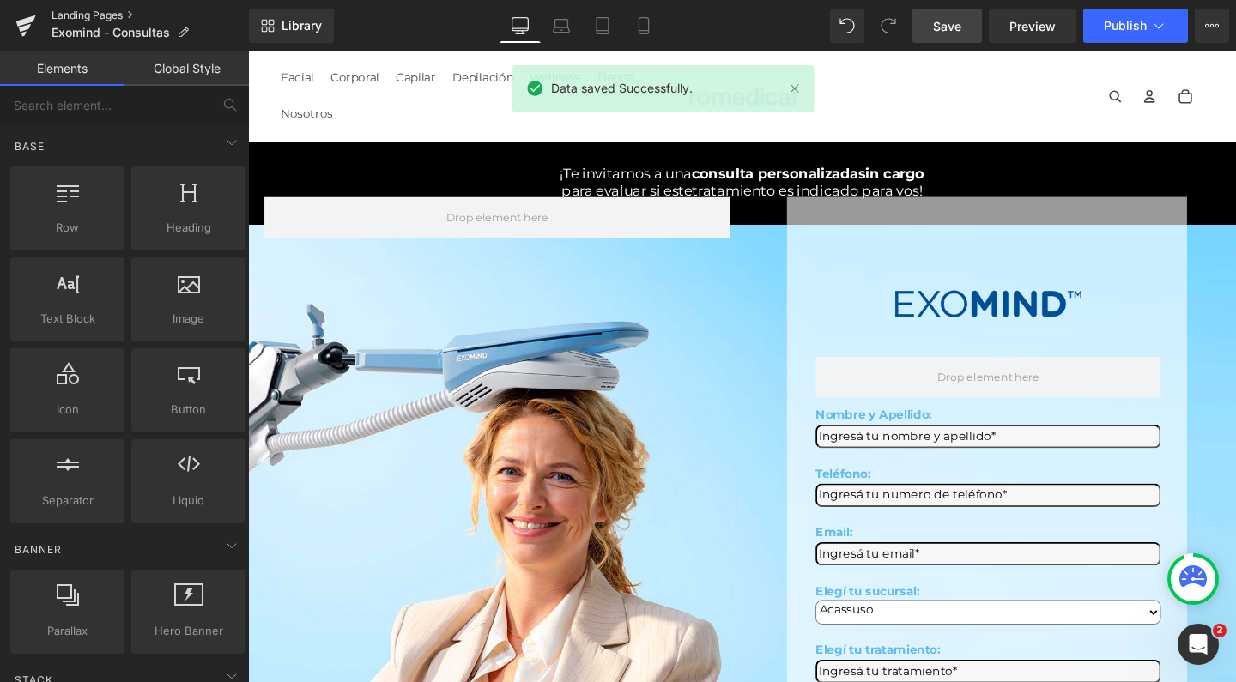
click at [109, 19] on link "Landing Pages" at bounding box center [150, 16] width 197 height 14
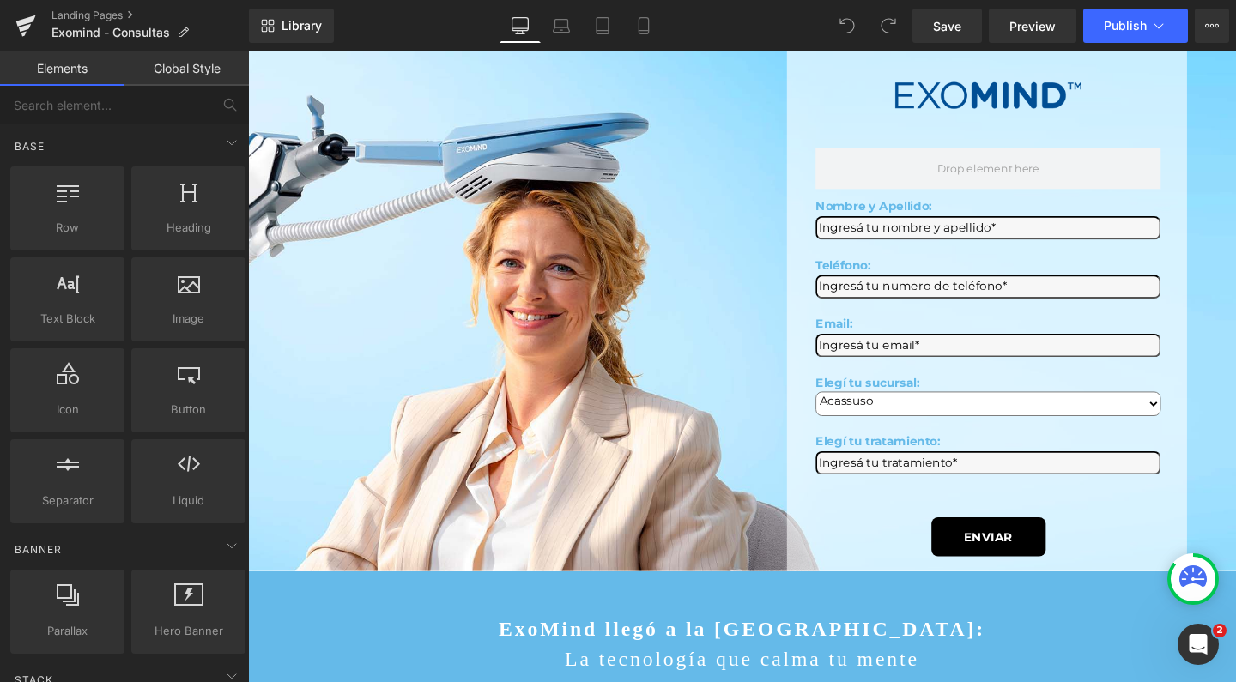
scroll to position [213, 0]
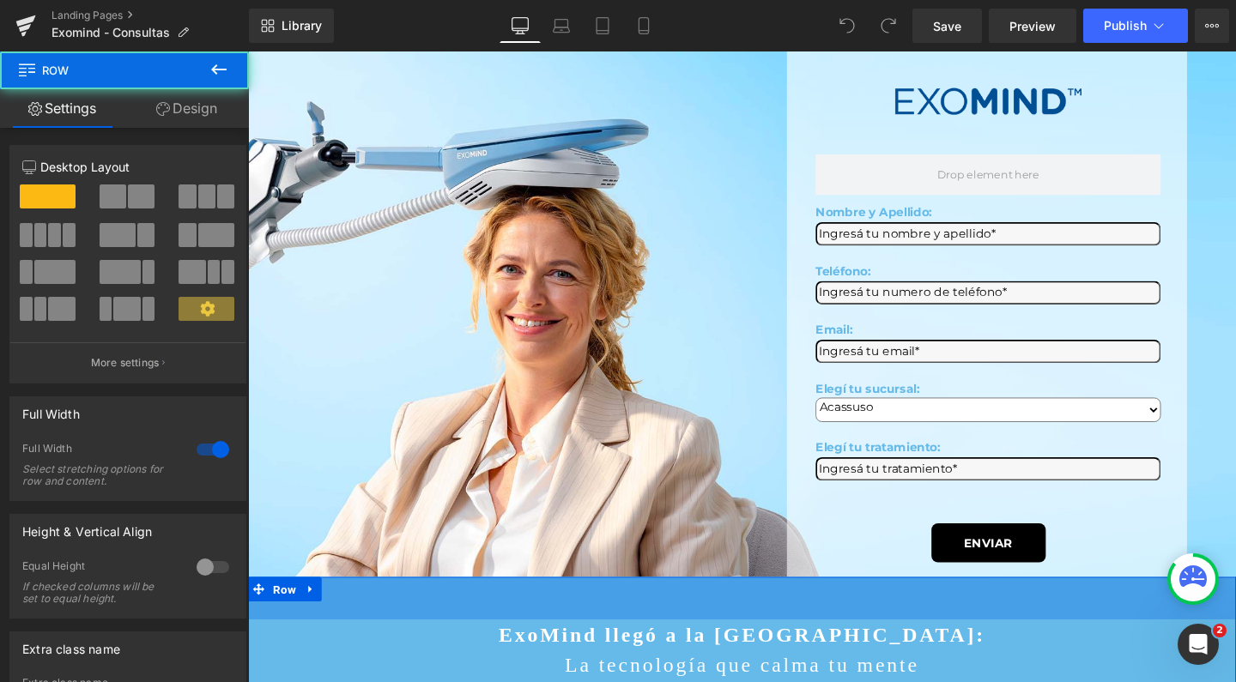
click at [282, 604] on div "52px" at bounding box center [767, 626] width 1039 height 45
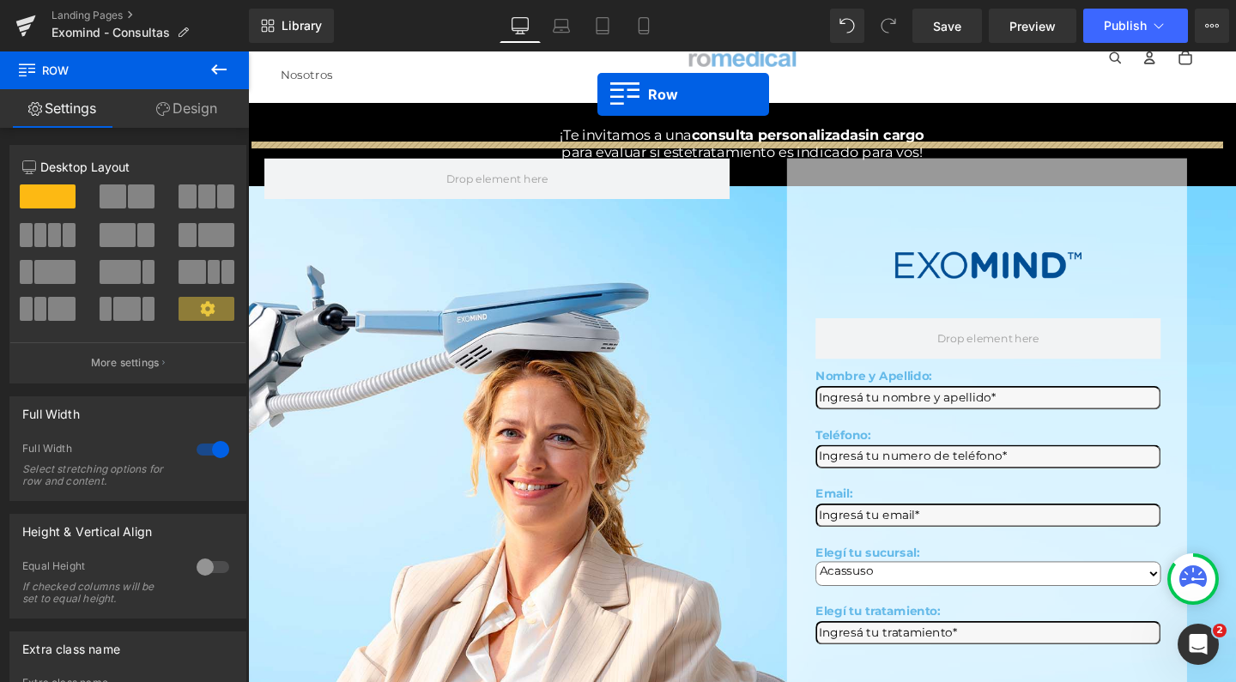
scroll to position [0, 0]
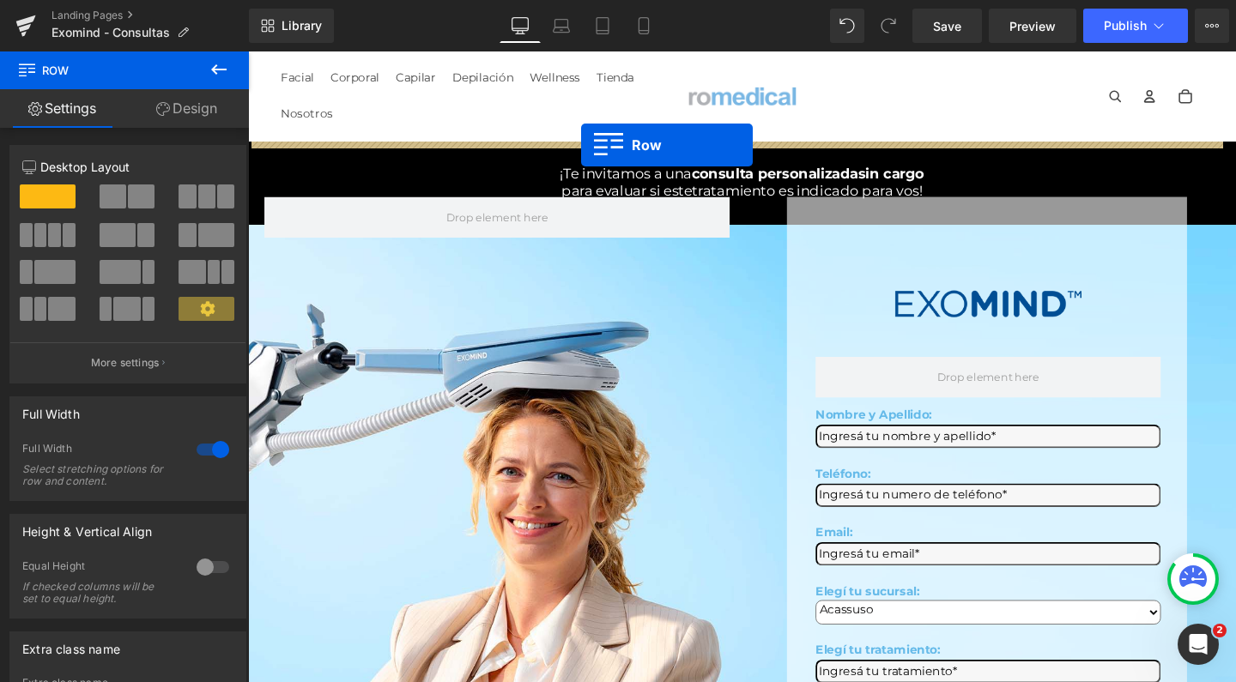
drag, startPoint x: 256, startPoint y: 612, endPoint x: 597, endPoint y: 149, distance: 575.1
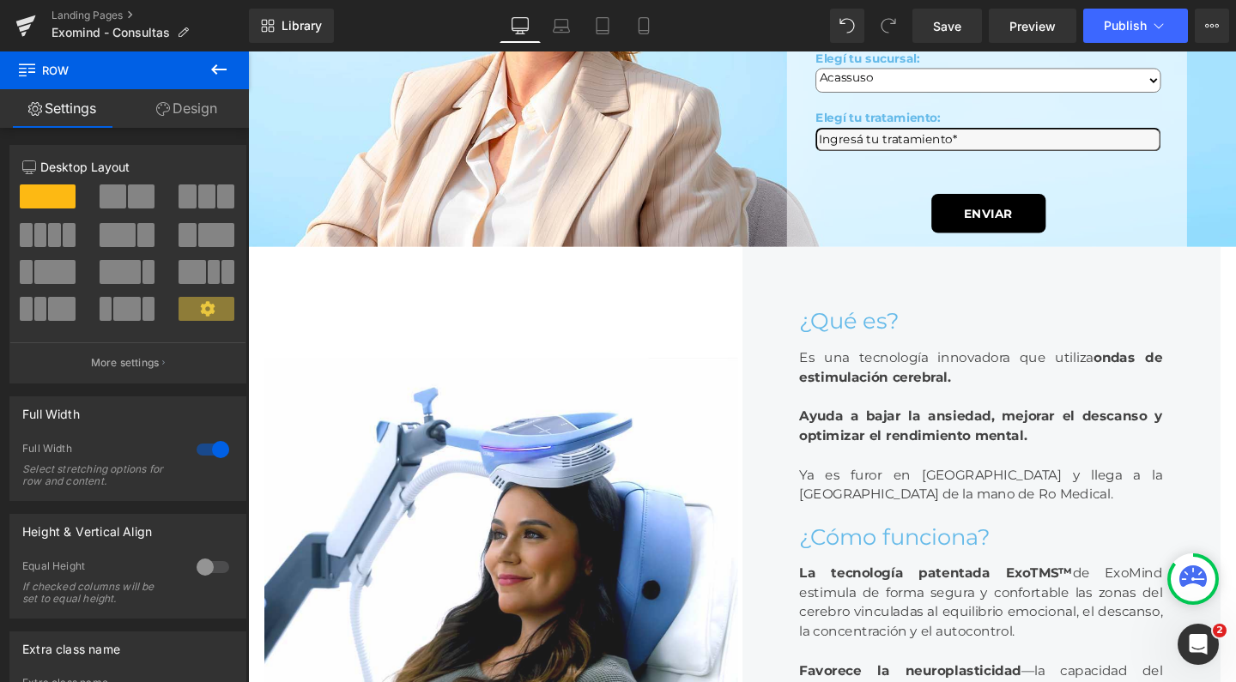
scroll to position [707, 0]
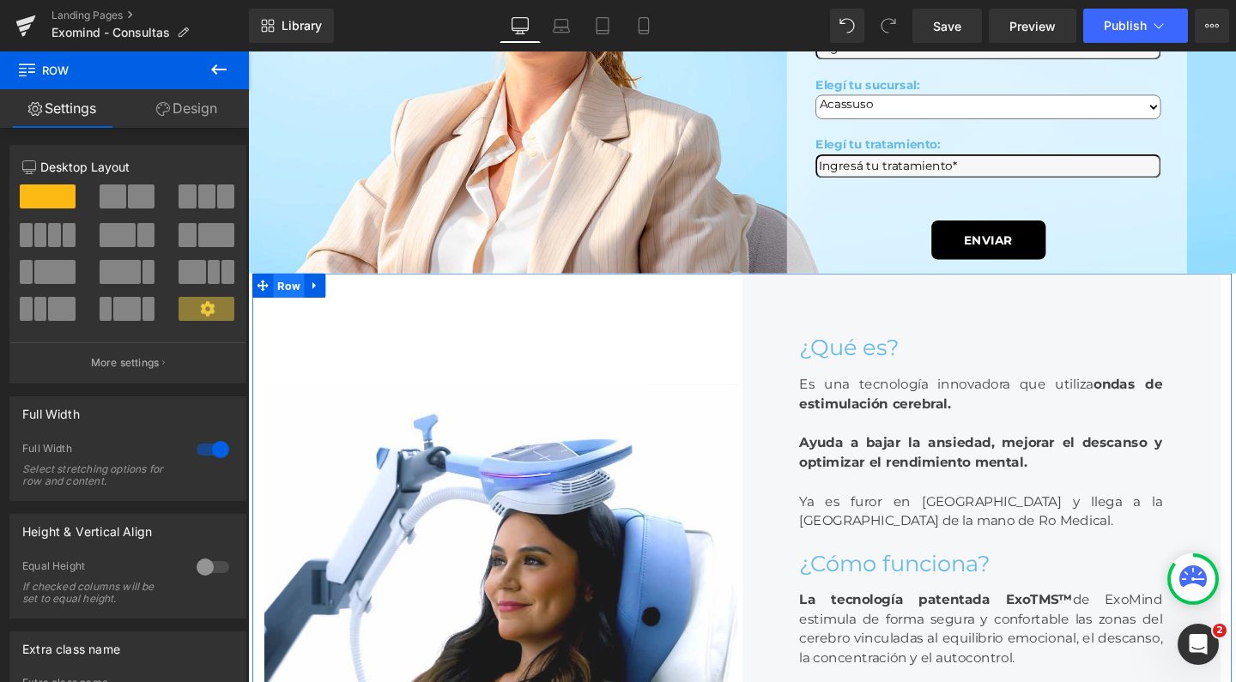
click at [293, 285] on span "Row" at bounding box center [291, 298] width 33 height 26
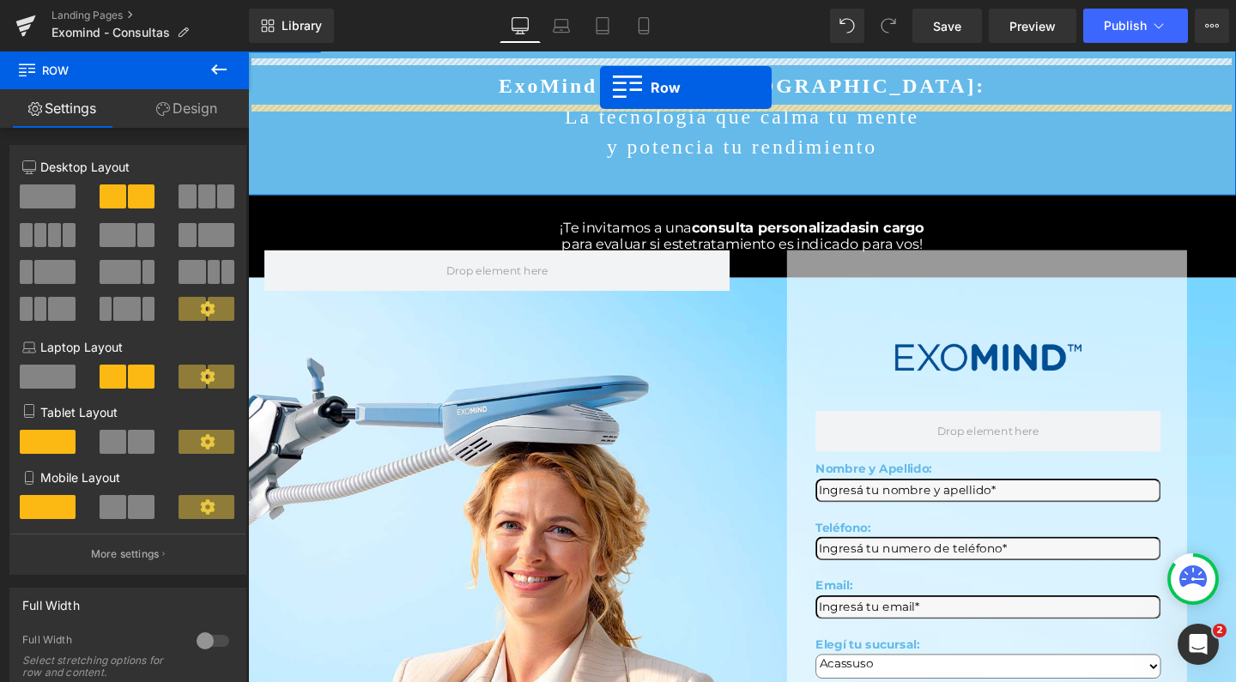
scroll to position [99, 0]
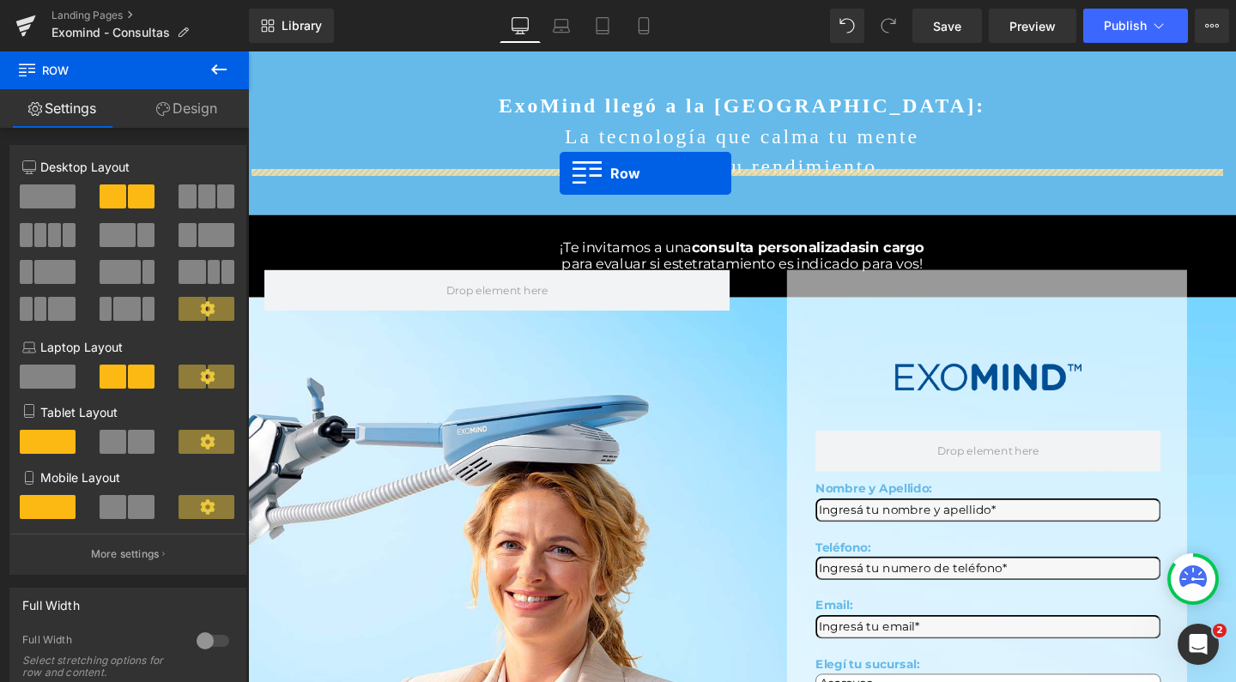
drag, startPoint x: 261, startPoint y: 668, endPoint x: 576, endPoint y: 179, distance: 581.2
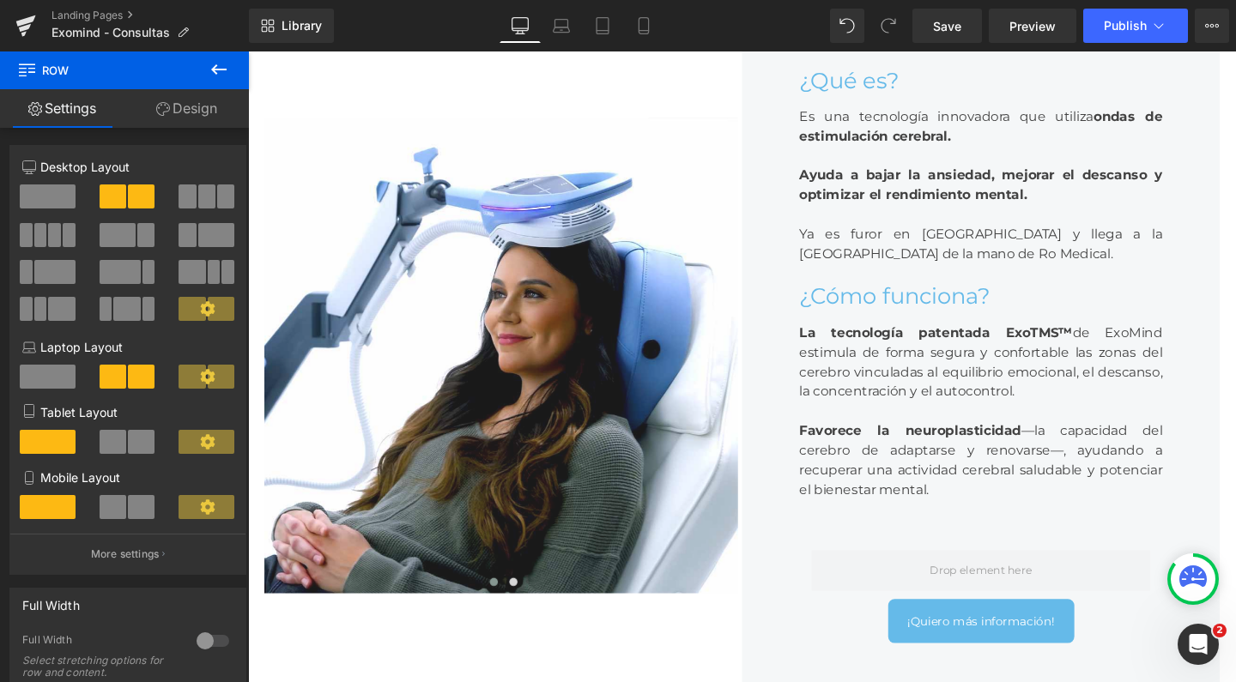
scroll to position [318, 0]
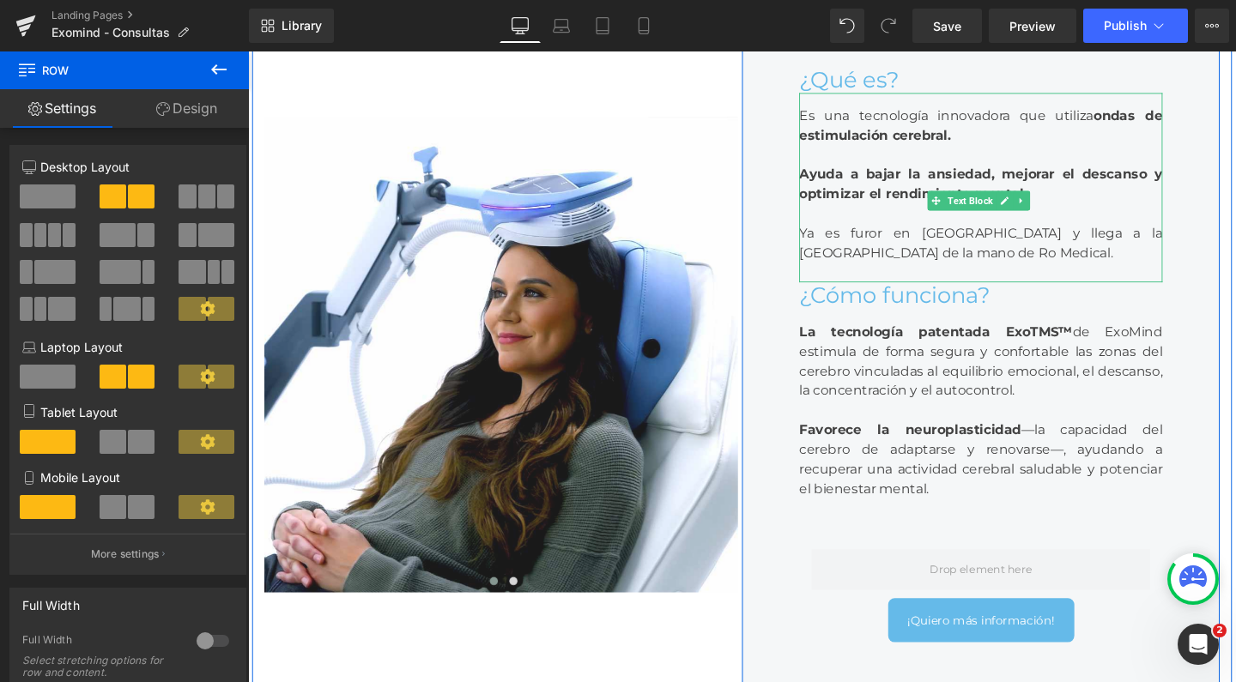
click at [959, 274] on div "Ya es furor en [GEOGRAPHIC_DATA] y llega a la [GEOGRAPHIC_DATA] de la mano de R…" at bounding box center [1018, 253] width 382 height 41
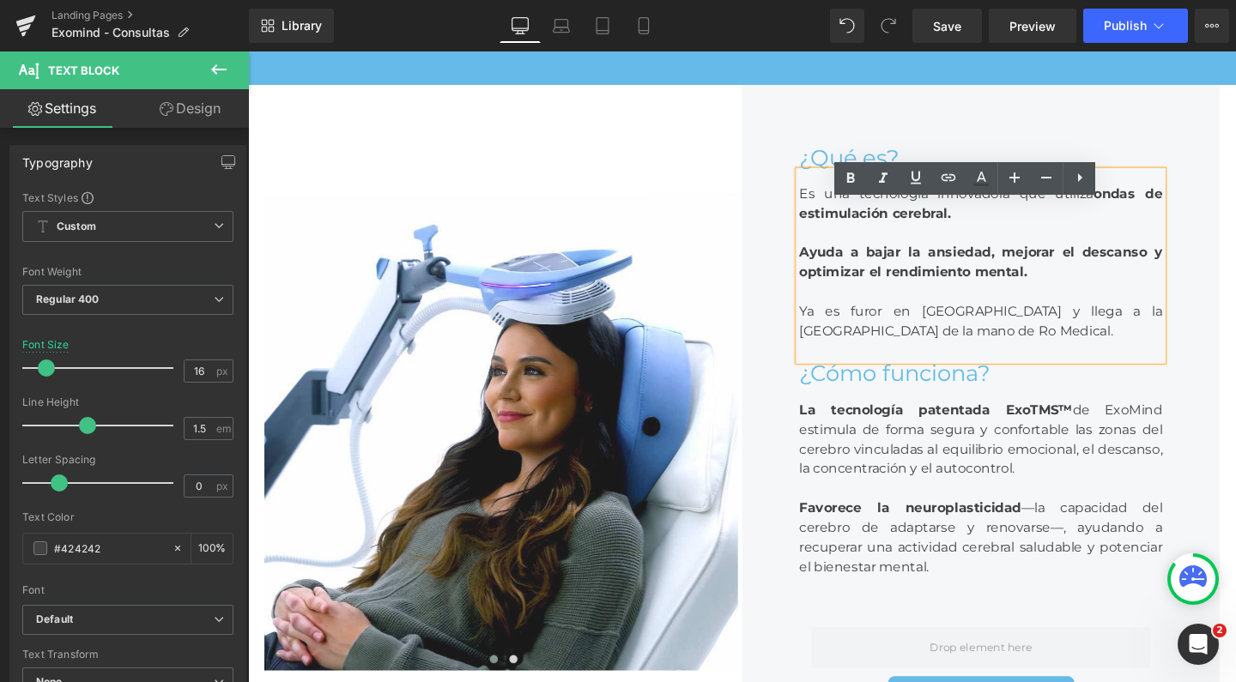
scroll to position [238, 0]
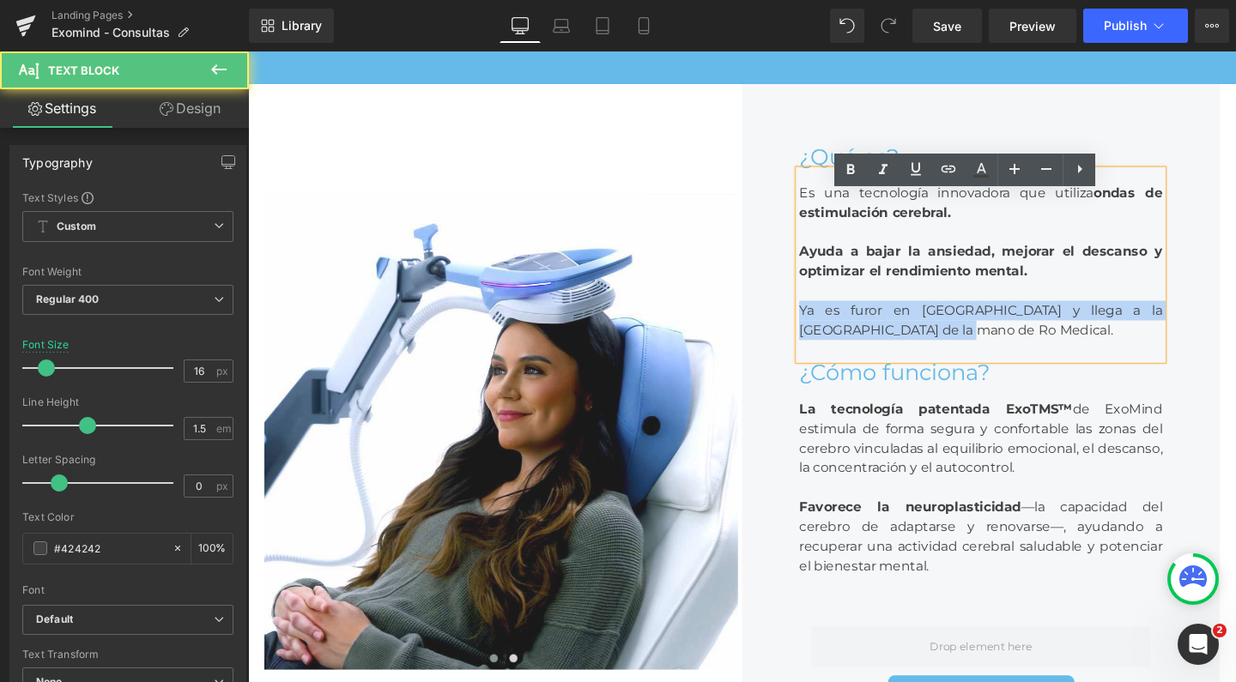
drag, startPoint x: 940, startPoint y: 374, endPoint x: 818, endPoint y: 349, distance: 124.4
click at [827, 349] on div "Es una tecnología innovadora que utiliza ondas de estimulación cerebral. [PERSO…" at bounding box center [1018, 275] width 382 height 199
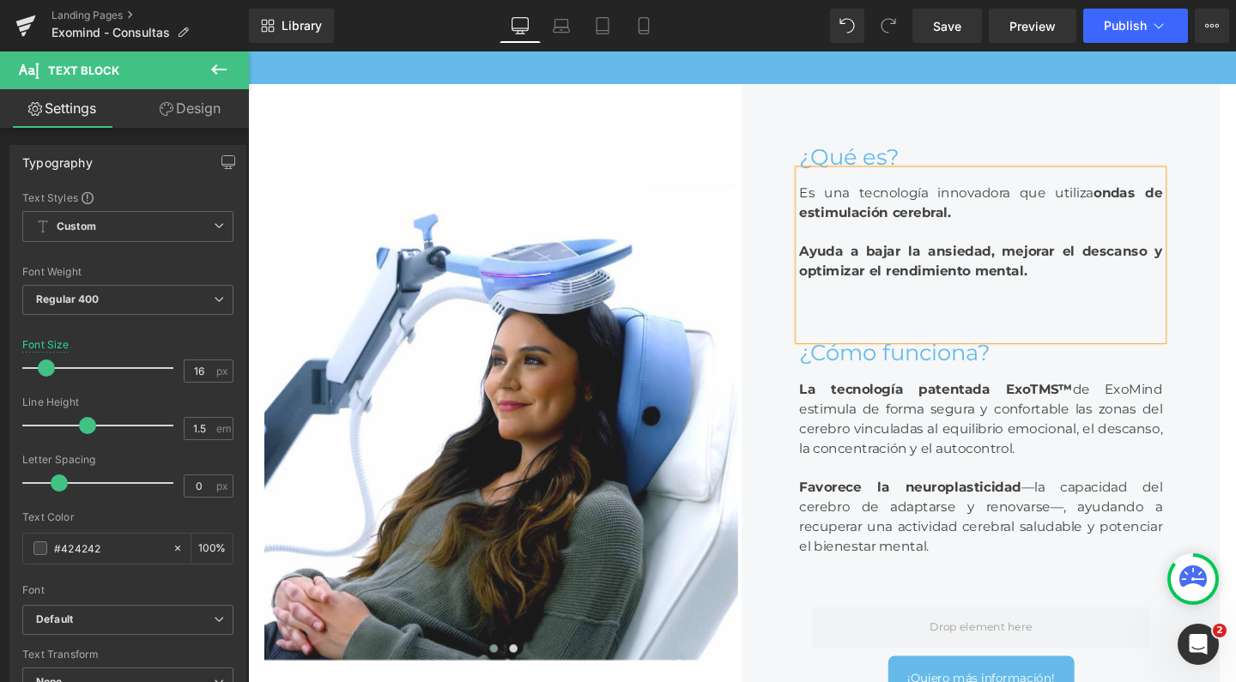
click at [1023, 243] on div "Es una tecnología innovadora que utiliza ondas de estimulación cerebral. Ayuda …" at bounding box center [1018, 265] width 382 height 179
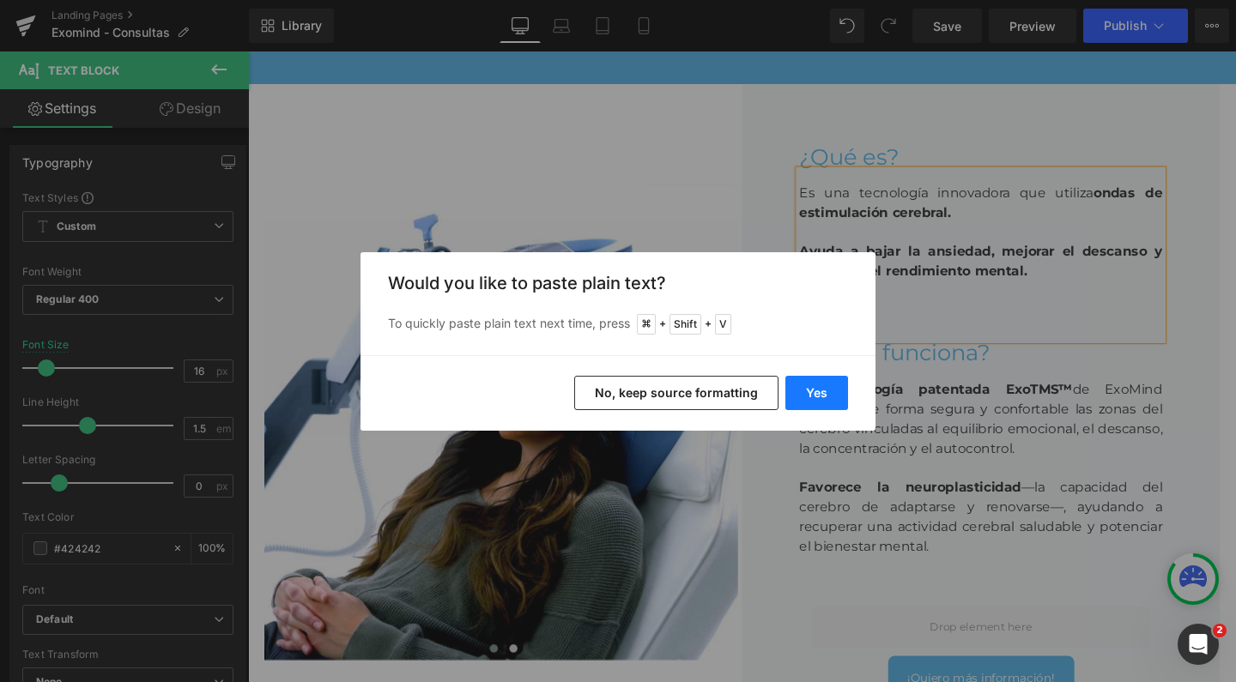
click at [834, 387] on button "Yes" at bounding box center [816, 393] width 63 height 34
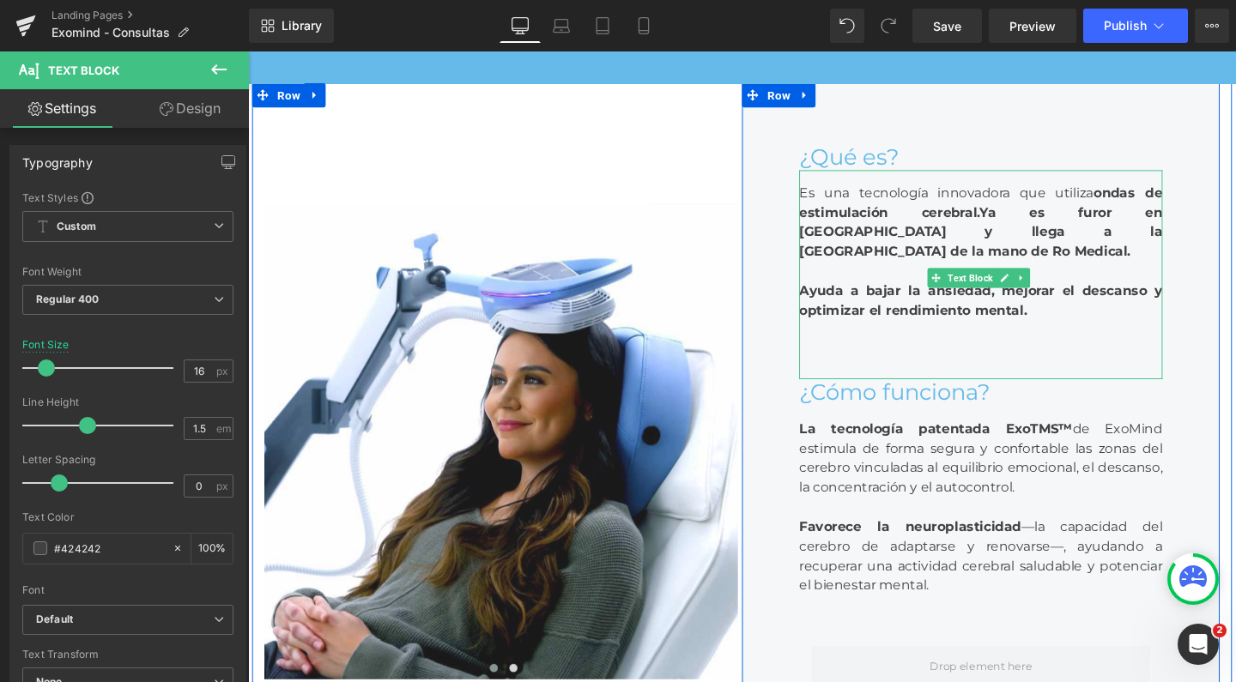
click at [978, 244] on strong "ondas de estimulación cerebral.Ya es furor en EE.UU. y llega a la Argentina de …" at bounding box center [1018, 230] width 382 height 78
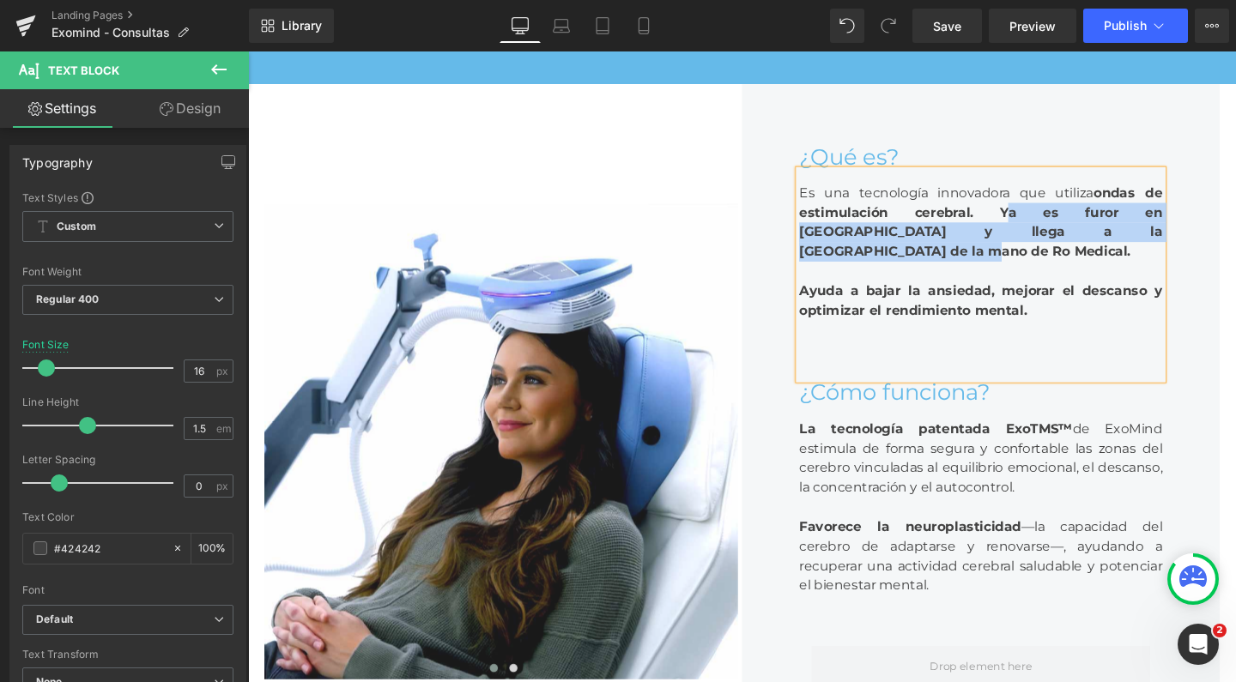
drag, startPoint x: 1134, startPoint y: 272, endPoint x: 985, endPoint y: 250, distance: 150.2
click at [985, 250] on div "Es una tecnología innovadora que utiliza ondas de estimulación cerebral. Ya es …" at bounding box center [1018, 286] width 382 height 220
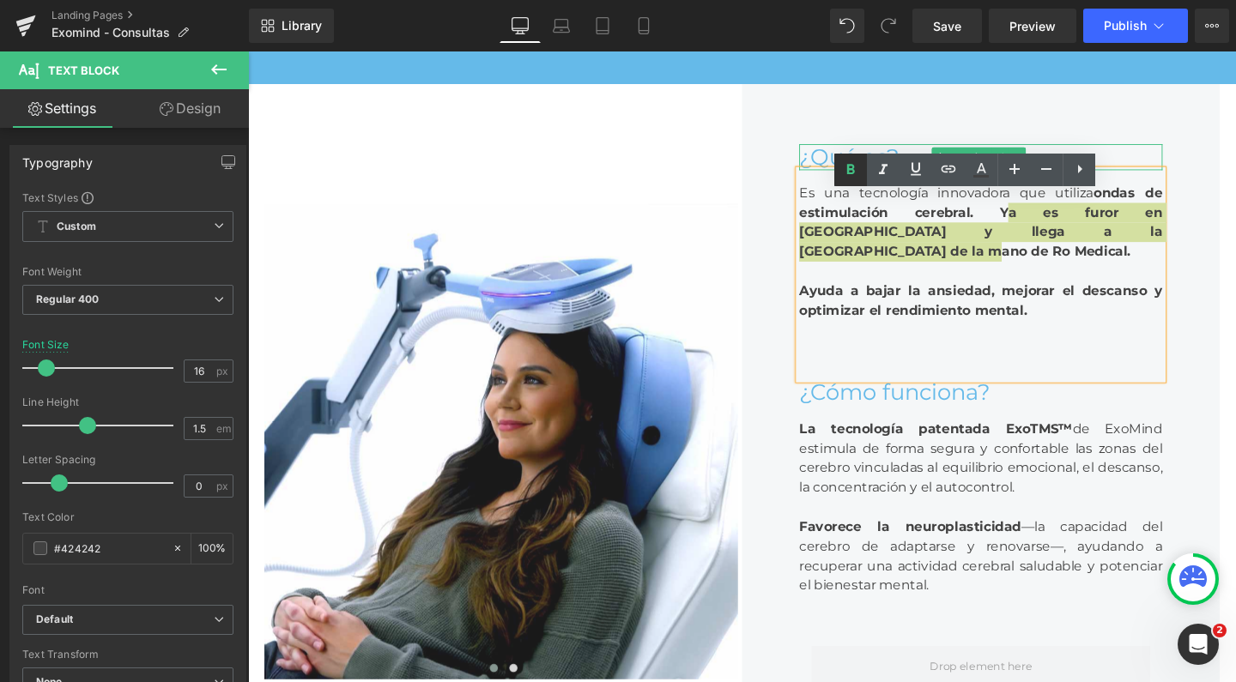
click at [844, 171] on icon at bounding box center [850, 170] width 21 height 21
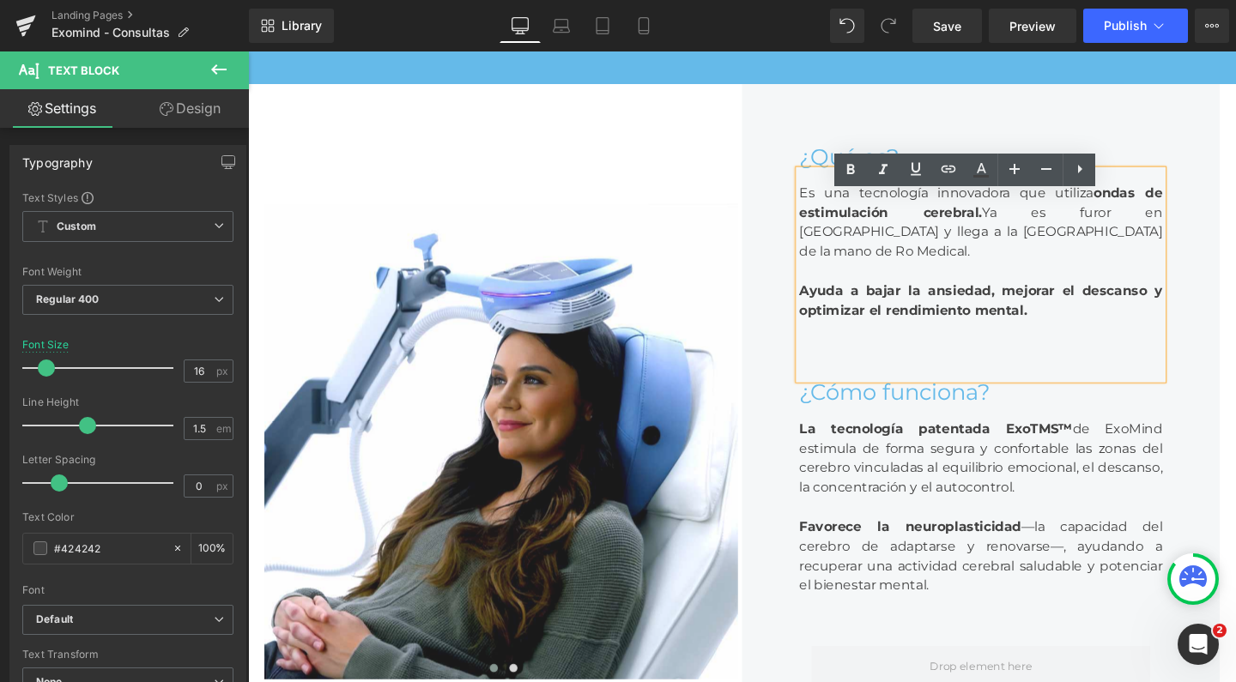
drag, startPoint x: 1077, startPoint y: 325, endPoint x: 817, endPoint y: 295, distance: 261.8
click at [827, 295] on div "Es una tecnología innovadora que utiliza ondas de estimulación cerebral. Ya es …" at bounding box center [1018, 286] width 382 height 220
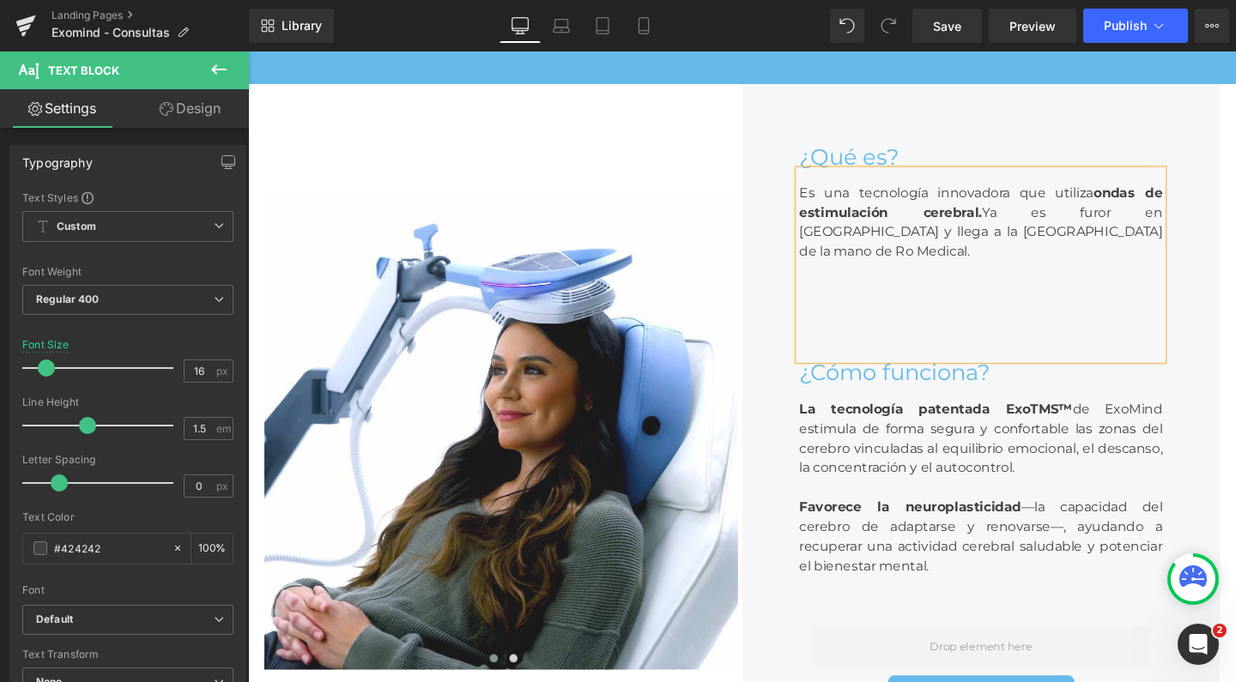
click at [881, 375] on div "Es una tecnología innovadora que utiliza ondas de estimulación cerebral. Ya es …" at bounding box center [1018, 275] width 382 height 199
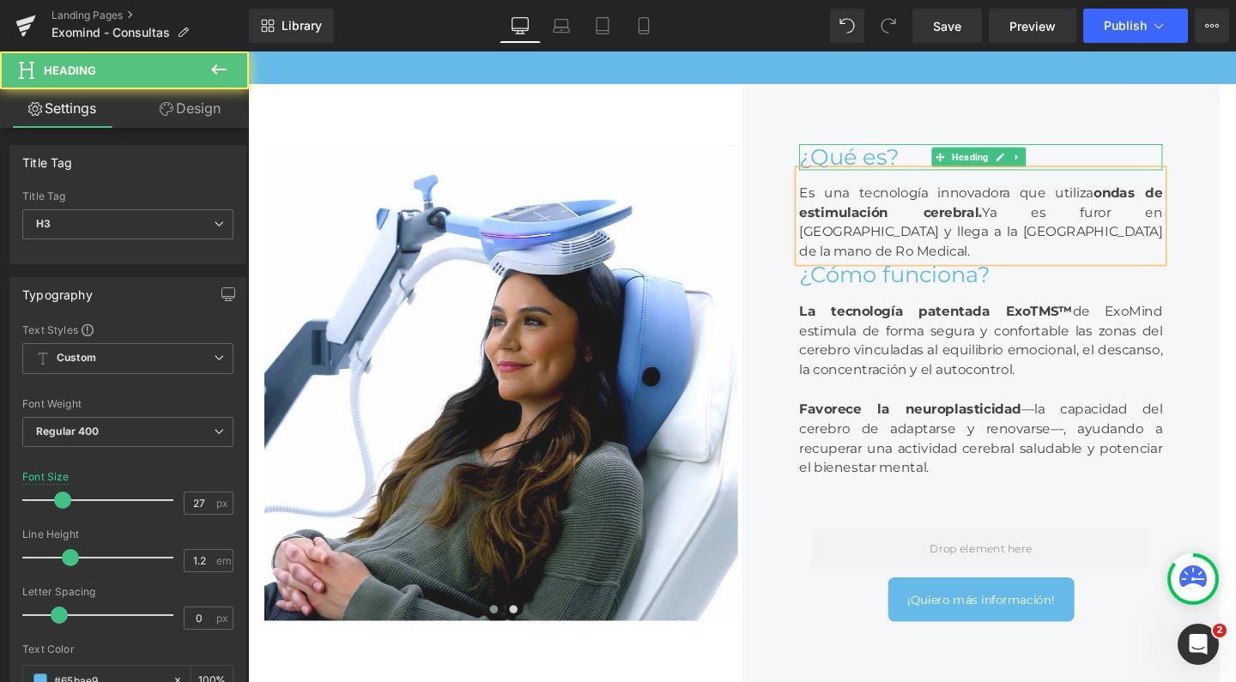
click at [950, 170] on div "¿Qué es?" at bounding box center [1018, 162] width 382 height 27
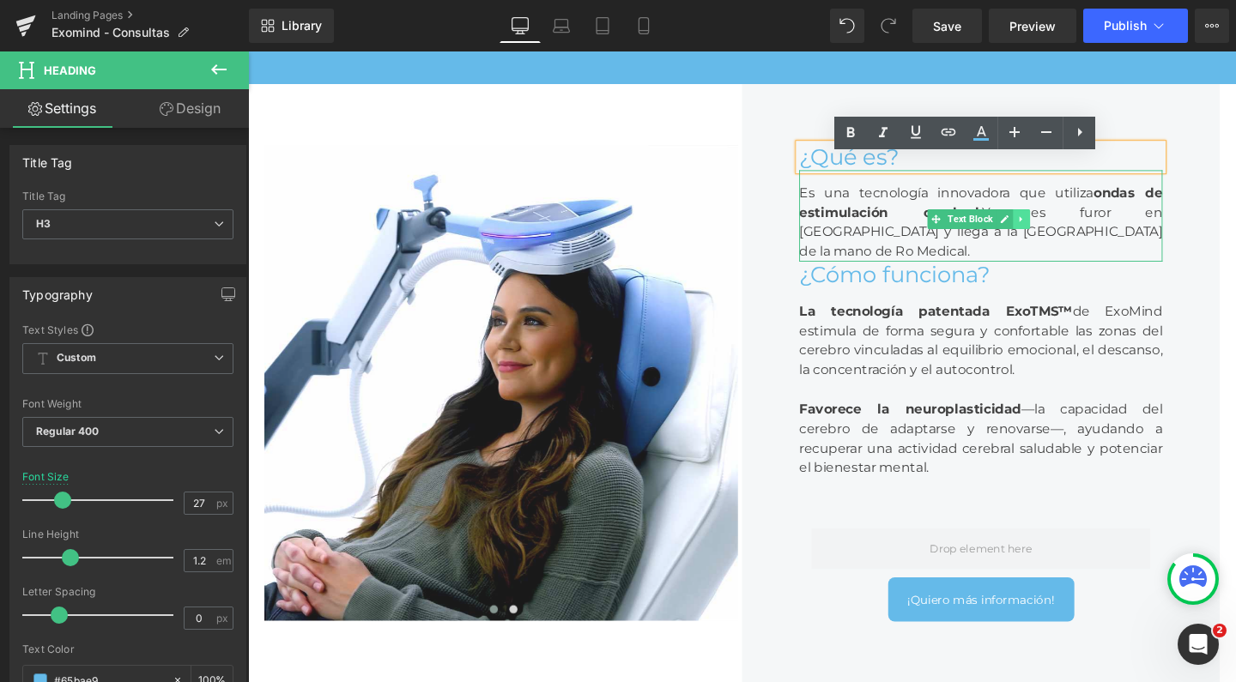
click at [1059, 231] on icon at bounding box center [1060, 228] width 3 height 6
click at [1048, 233] on icon at bounding box center [1051, 227] width 9 height 9
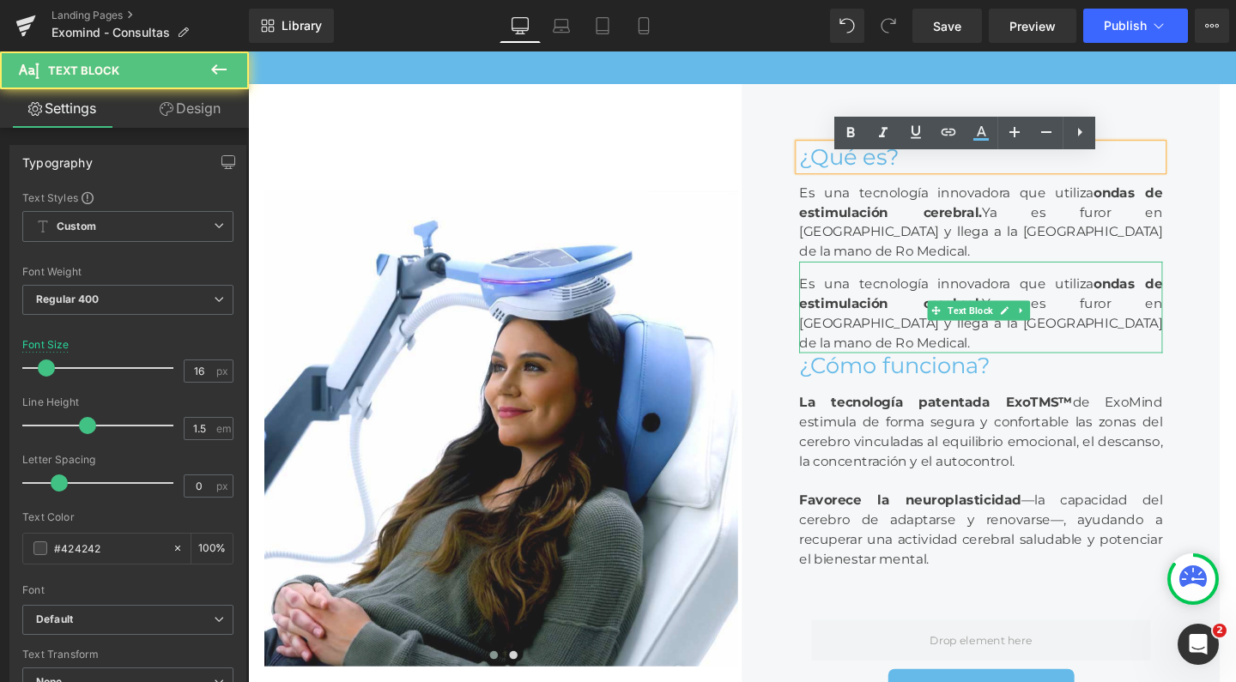
click at [918, 324] on strong "ondas de estimulación cerebral." at bounding box center [1018, 306] width 382 height 37
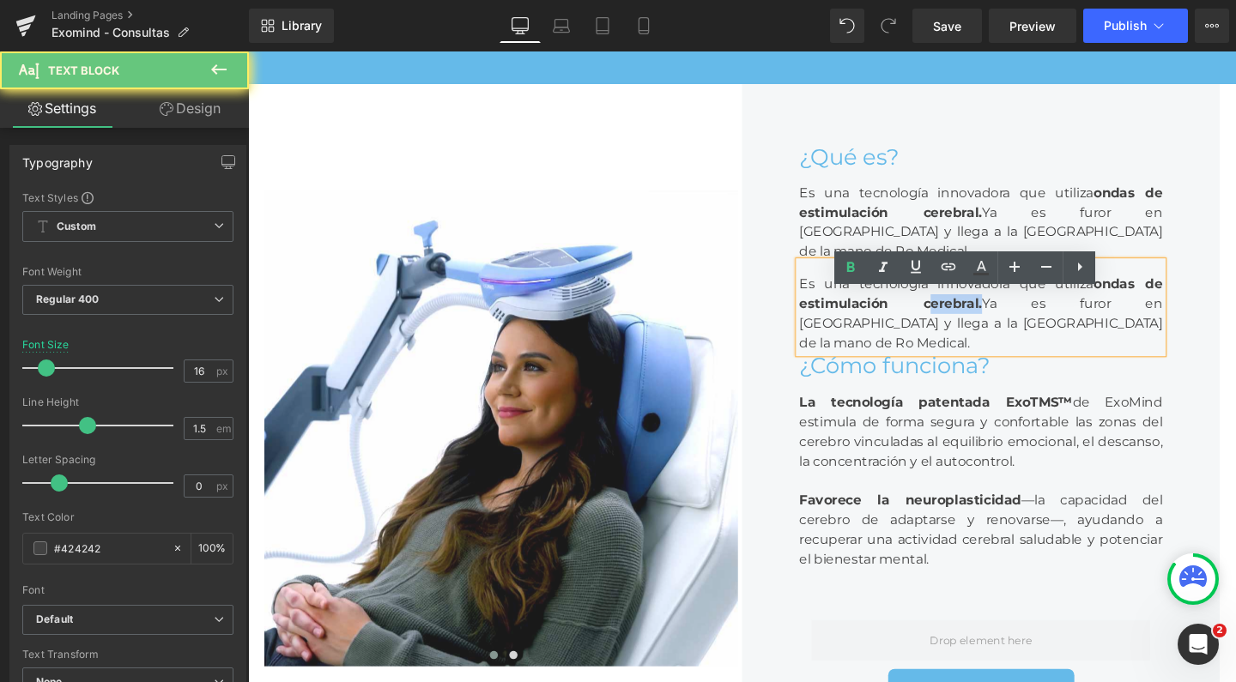
click at [918, 324] on strong "ondas de estimulación cerebral." at bounding box center [1018, 306] width 382 height 37
click at [1111, 361] on div "Es una tecnología innovadora que utiliza ondas de estimulación cerebral. Ya es …" at bounding box center [1018, 320] width 382 height 96
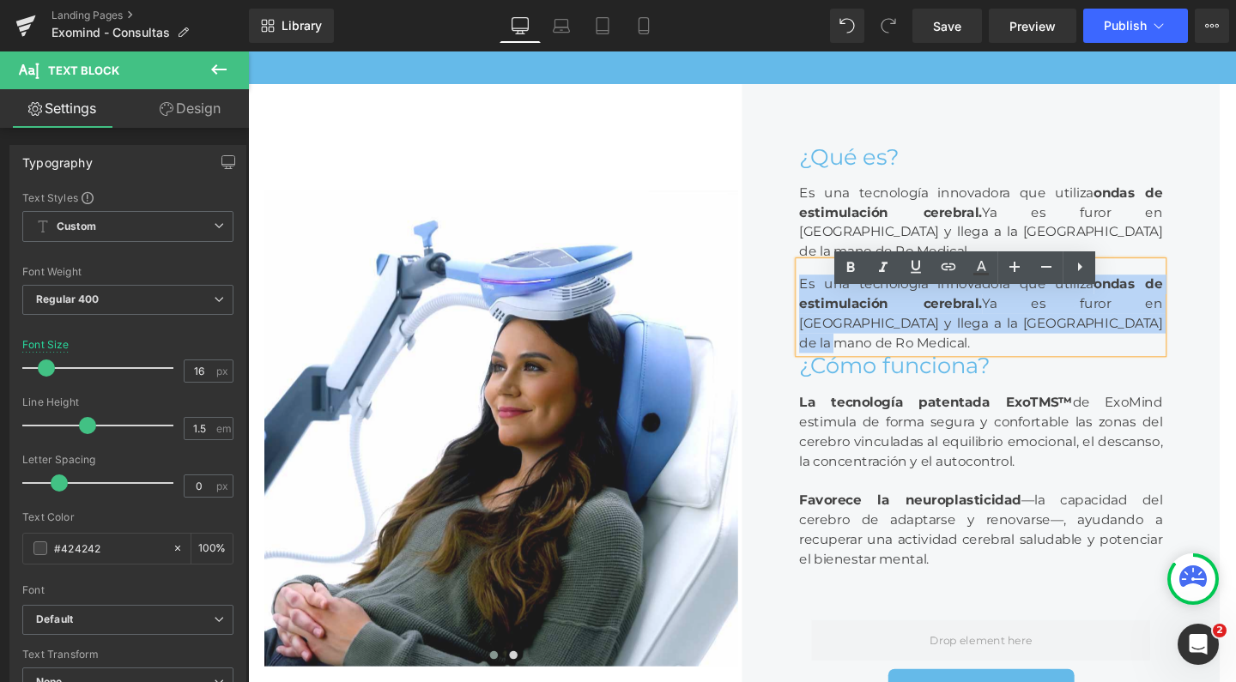
drag, startPoint x: 1113, startPoint y: 373, endPoint x: 804, endPoint y: 330, distance: 311.9
click at [804, 330] on div "¿Qué es? Heading Es una tecnología innovadora que utiliza ondas de estimulación…" at bounding box center [1018, 447] width 502 height 727
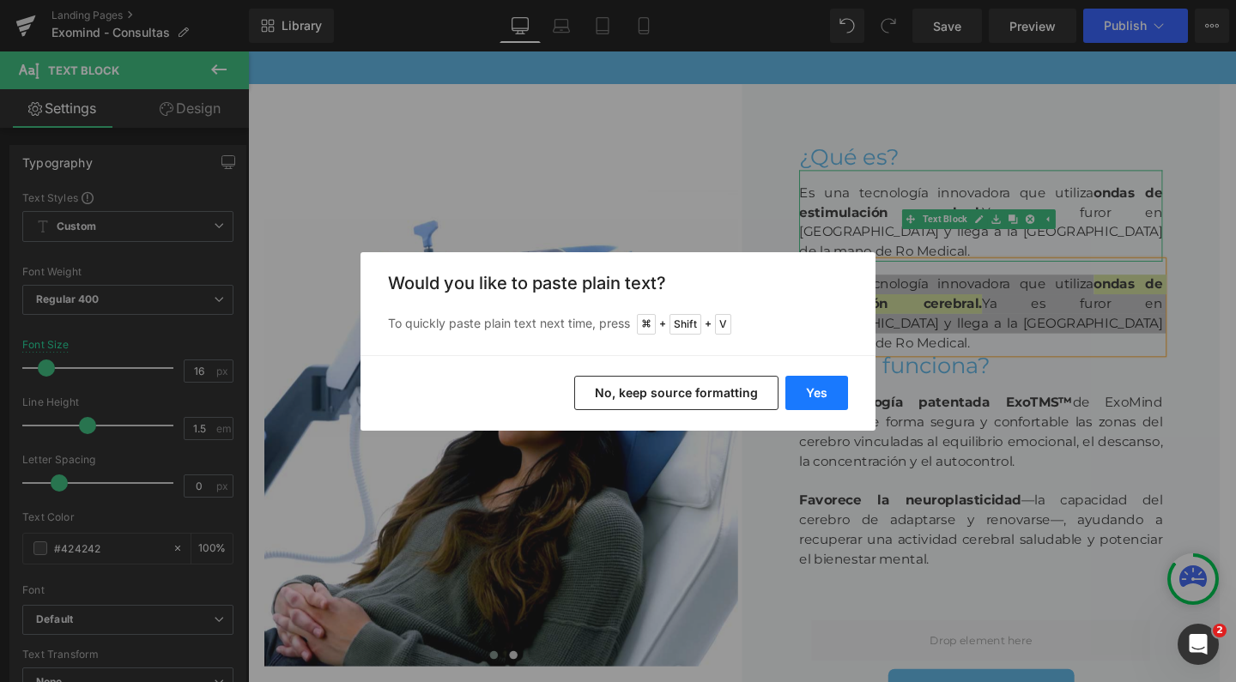
click at [808, 400] on button "Yes" at bounding box center [816, 393] width 63 height 34
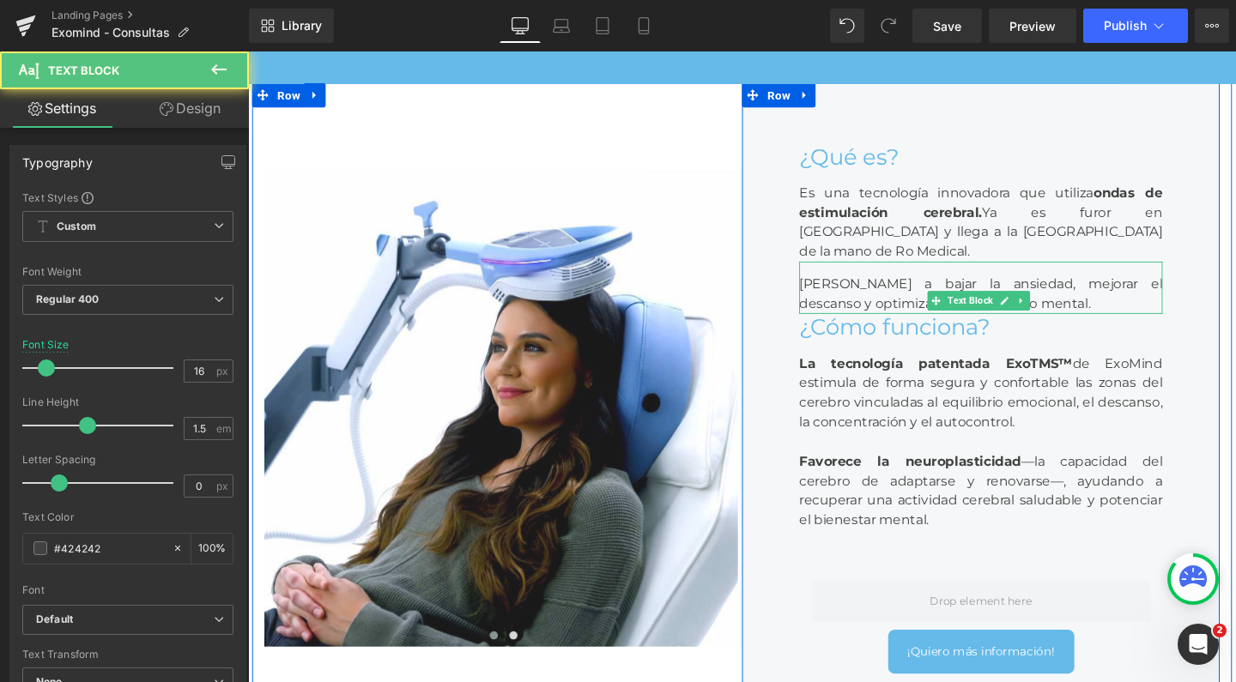
click at [858, 327] on div "[PERSON_NAME] a bajar la ansiedad, mejorar el descanso y optimizar el rendimien…" at bounding box center [1018, 299] width 382 height 55
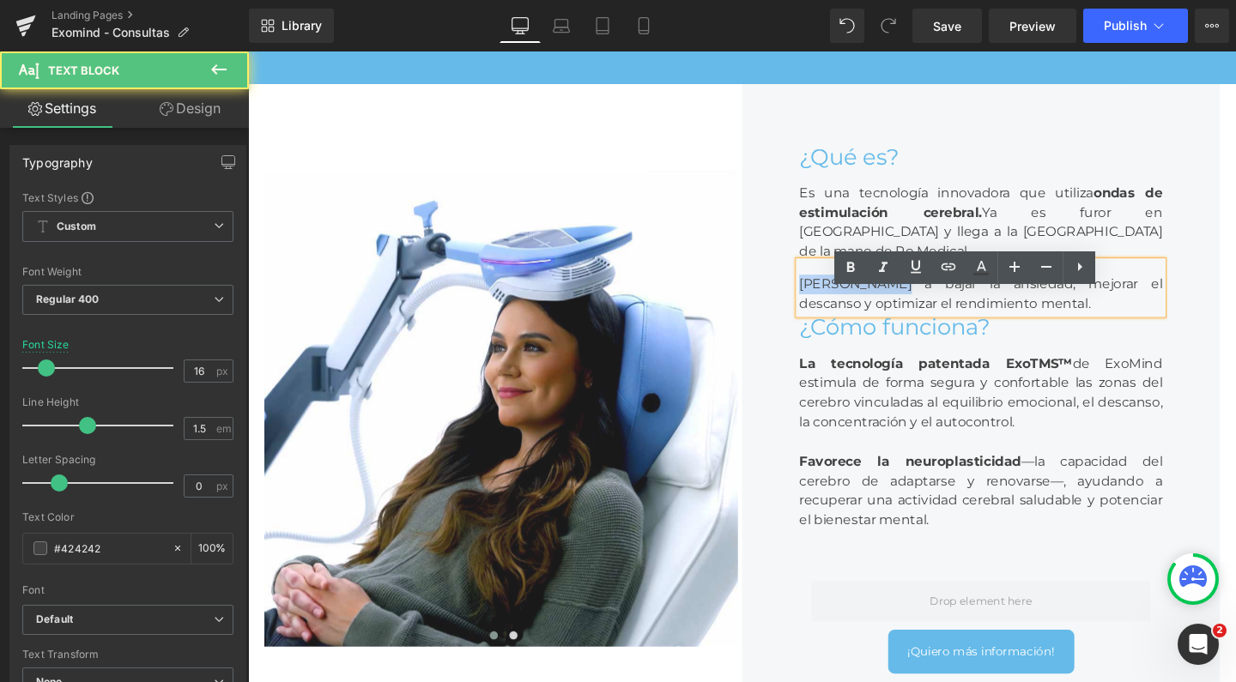
drag, startPoint x: 924, startPoint y: 326, endPoint x: 803, endPoint y: 326, distance: 121.0
click at [803, 326] on div "¿Qué es? Heading Es una tecnología innovadora que utiliza ondas de estimulación…" at bounding box center [1018, 427] width 502 height 686
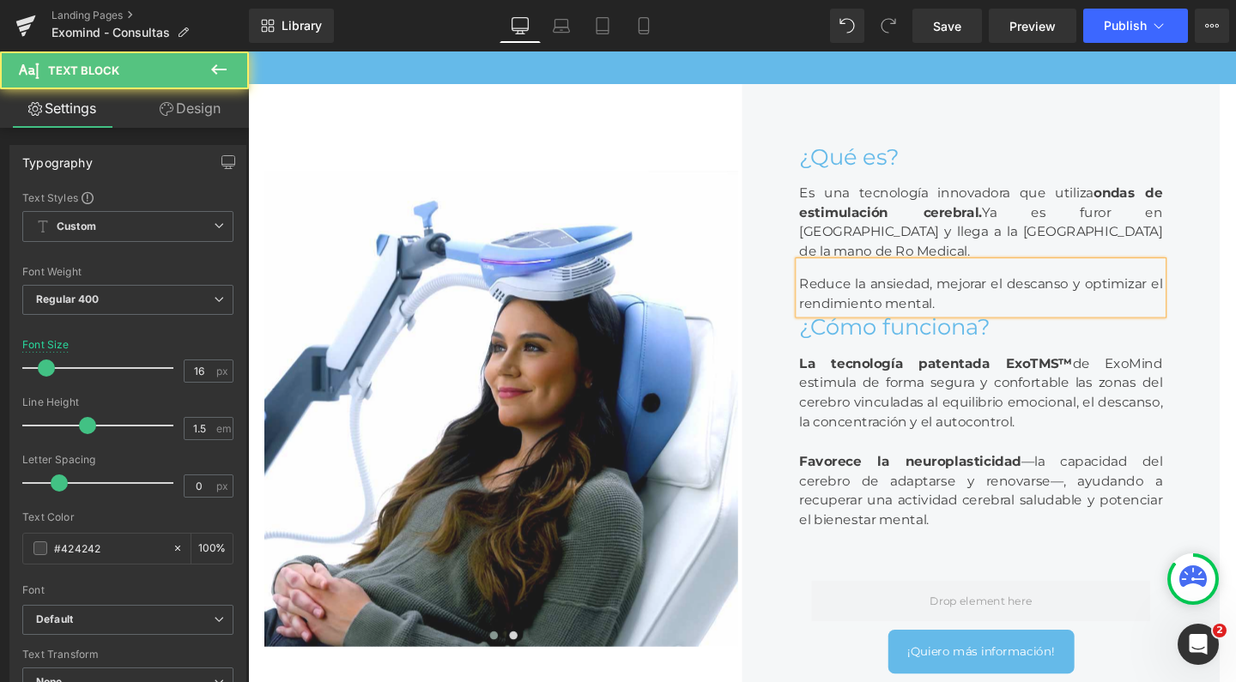
click at [1016, 327] on div "Reduce la ansiedad, mejorar el descanso y optimizar el rendimiento mental." at bounding box center [1018, 299] width 382 height 55
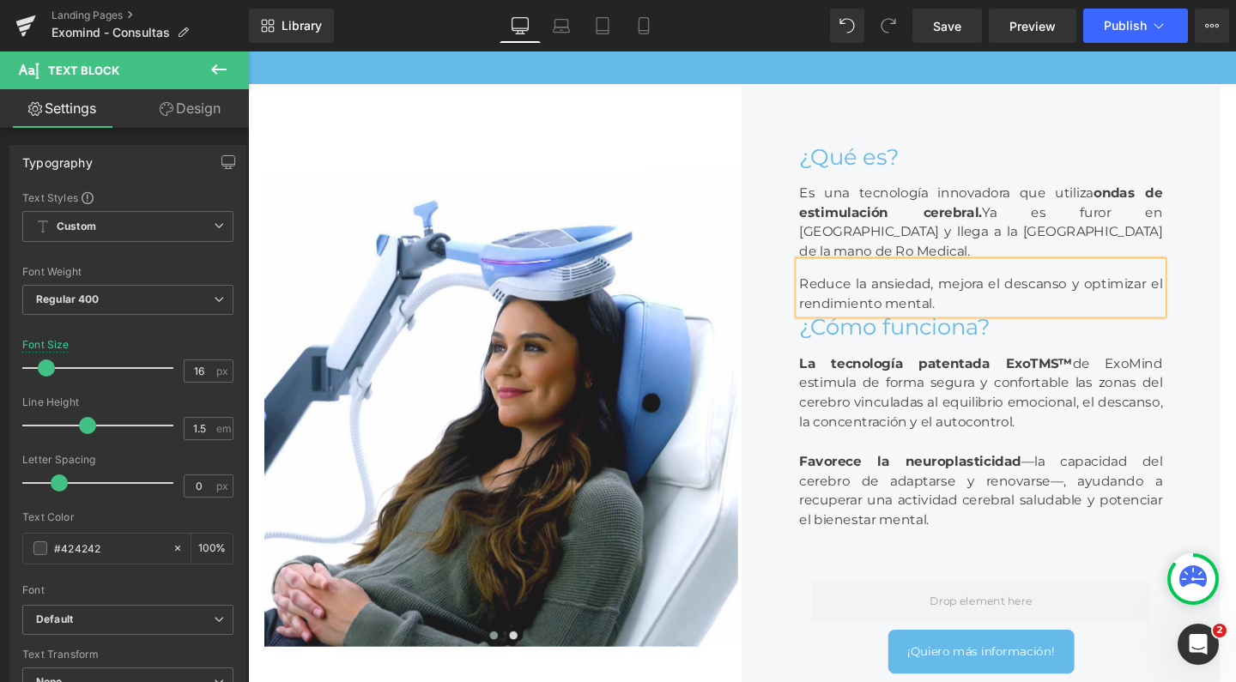
click at [979, 327] on div "Reduce la ansiedad, mejora el descanso y optimizar el rendimiento mental." at bounding box center [1018, 299] width 382 height 55
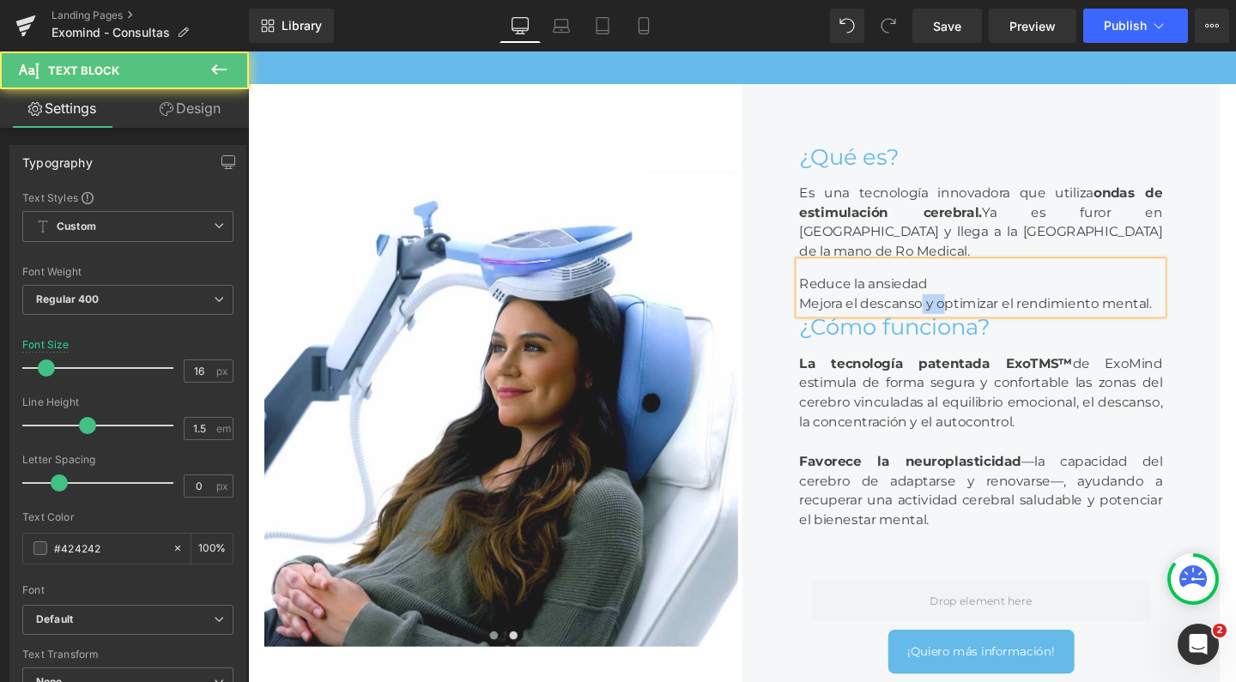
drag, startPoint x: 972, startPoint y: 349, endPoint x: 949, endPoint y: 348, distance: 22.4
click at [949, 327] on div "Mejora el descanso y optimizar el rendimiento mental." at bounding box center [1018, 316] width 382 height 21
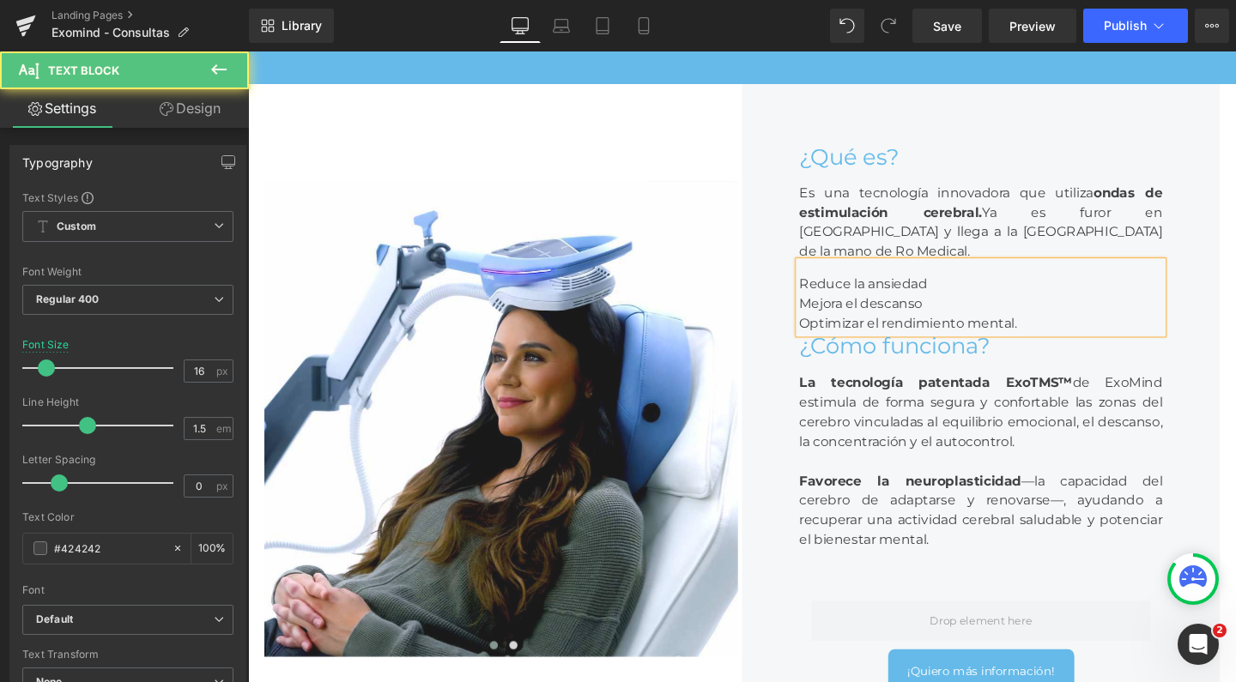
click at [886, 348] on div "Optimizar el rendimiento mental." at bounding box center [1018, 337] width 382 height 21
click at [1062, 348] on div "Optimiza el rendimiento mental." at bounding box center [1018, 337] width 382 height 21
drag, startPoint x: 1064, startPoint y: 376, endPoint x: 815, endPoint y: 325, distance: 253.2
click at [827, 325] on div "Reduce la ansiedad Mejora el descanso Optimiza el rendimiento mental" at bounding box center [1018, 310] width 382 height 76
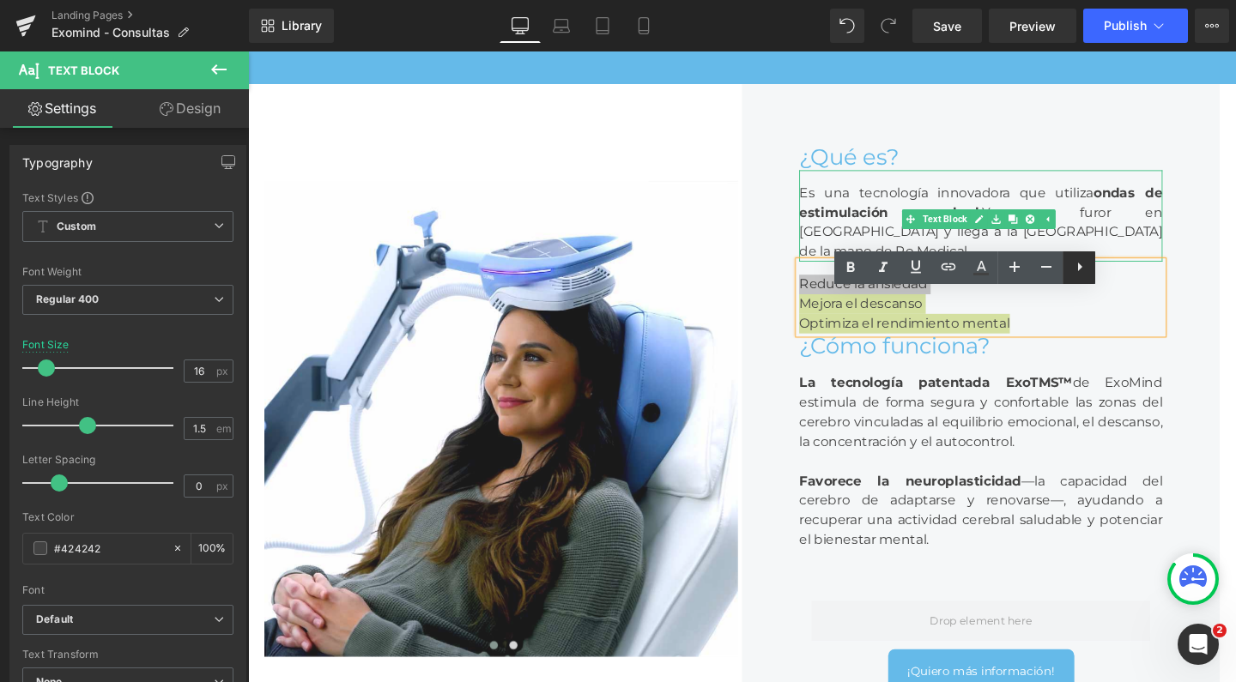
click at [1077, 265] on icon at bounding box center [1080, 267] width 21 height 21
click at [1076, 269] on icon at bounding box center [1079, 267] width 21 height 21
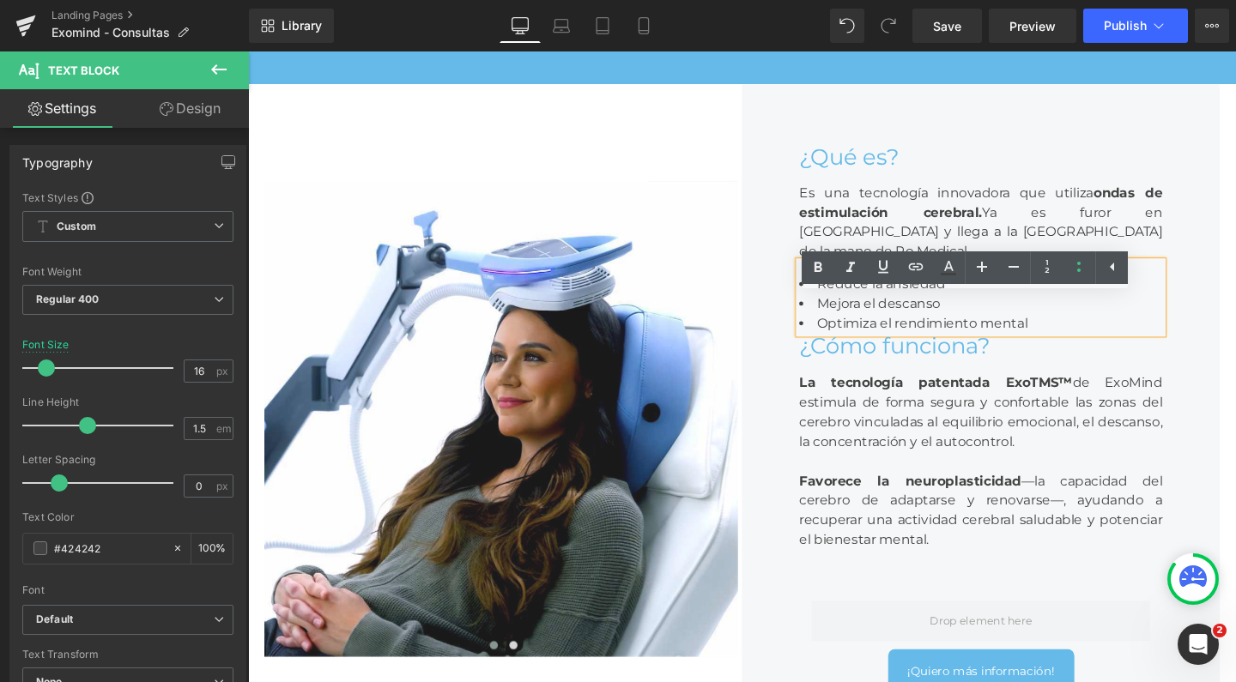
click at [985, 348] on div "Reduce la ansiedad Mejora el descanso Optimiza el rendimiento mental" at bounding box center [1018, 310] width 382 height 76
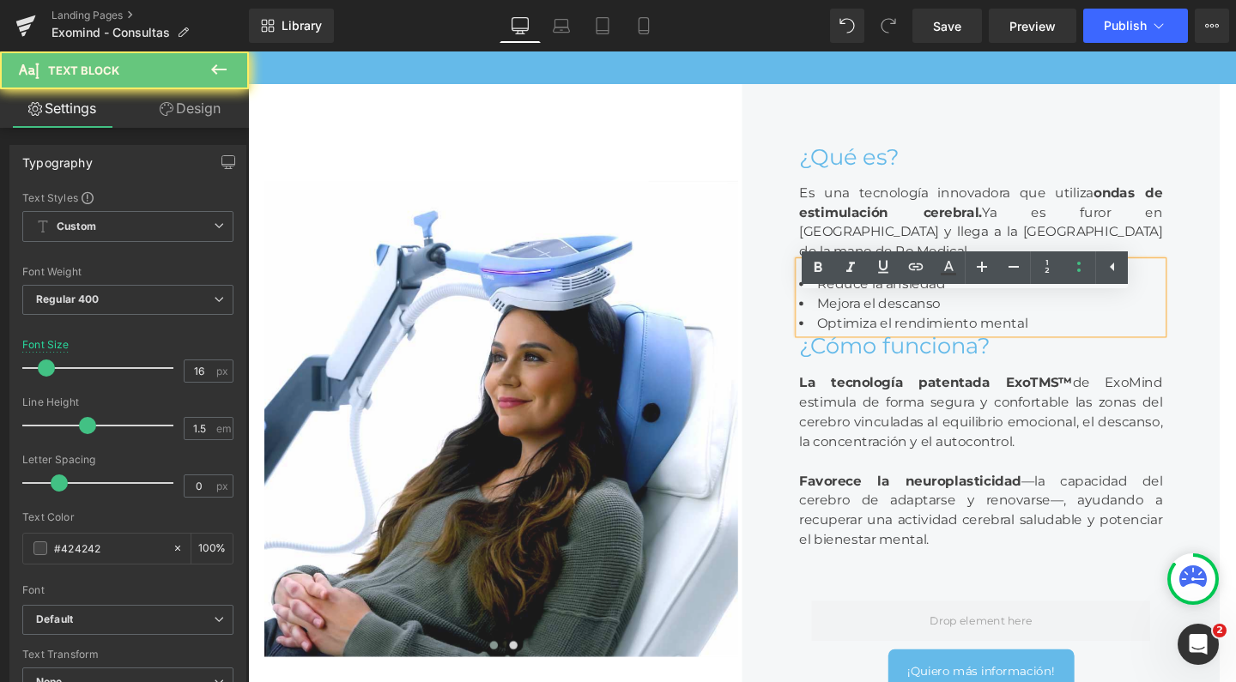
click at [1080, 348] on li "Optimiza el rendimiento mental" at bounding box center [1018, 337] width 382 height 21
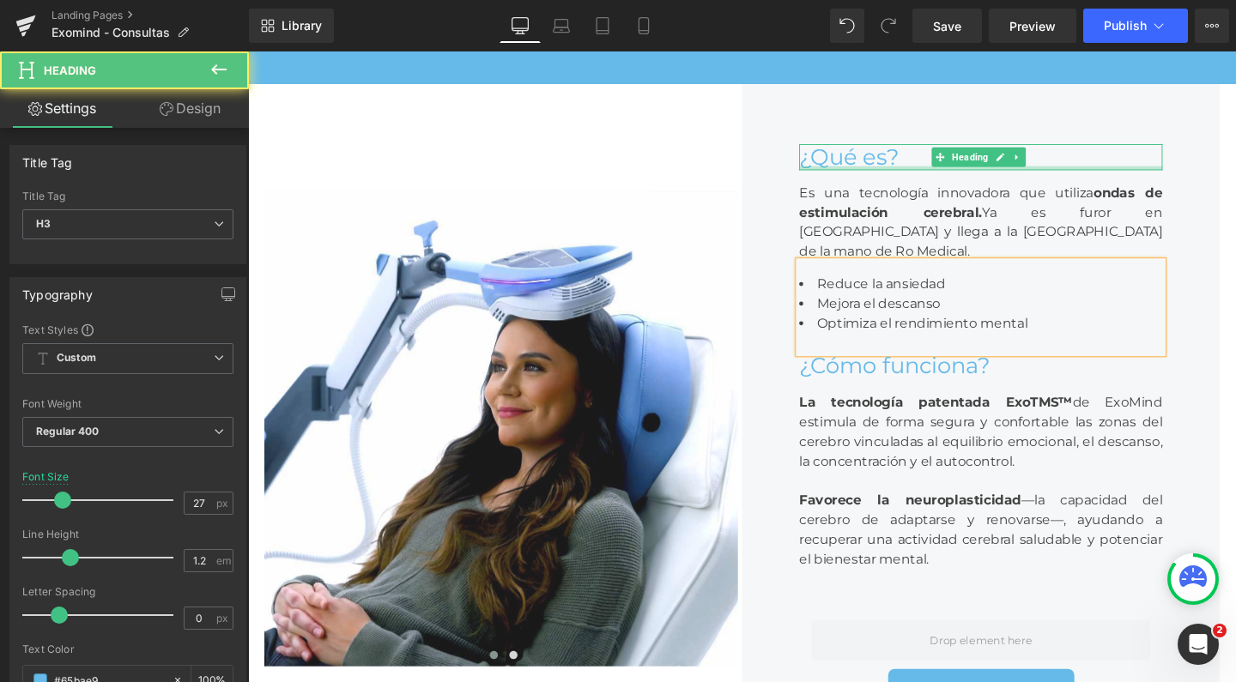
click at [966, 176] on div "¿Qué es? Heading" at bounding box center [1018, 162] width 382 height 27
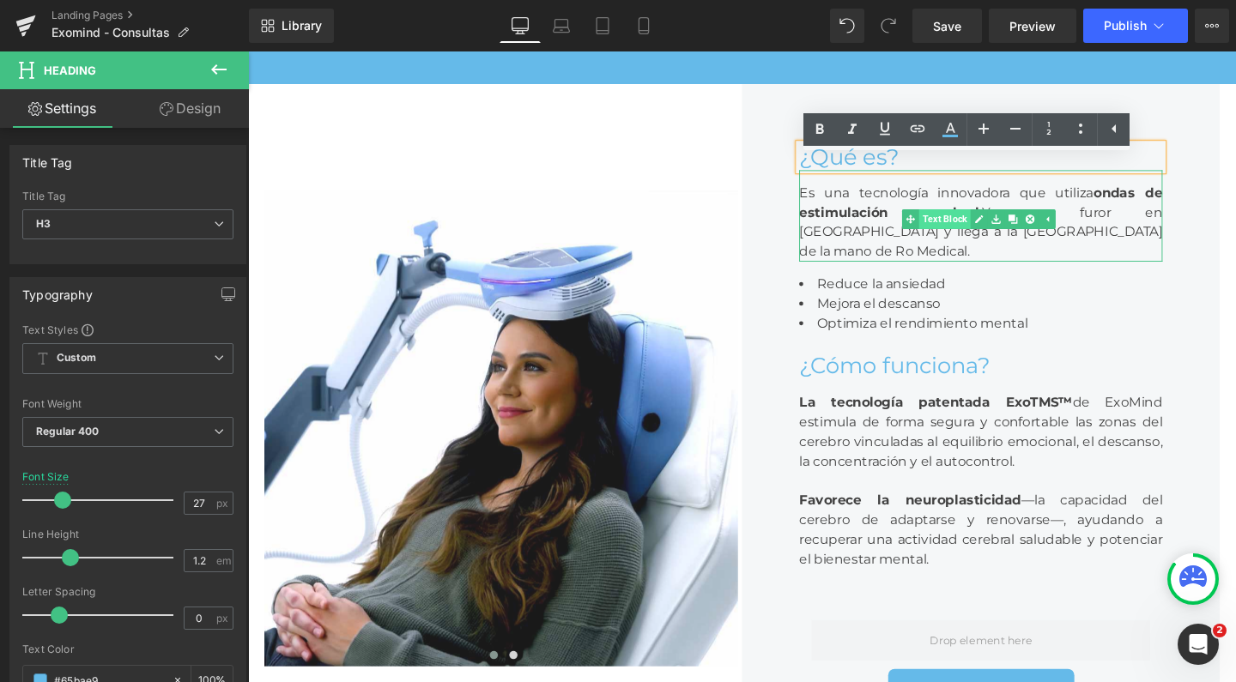
click at [986, 238] on span "Text Block" at bounding box center [981, 227] width 54 height 21
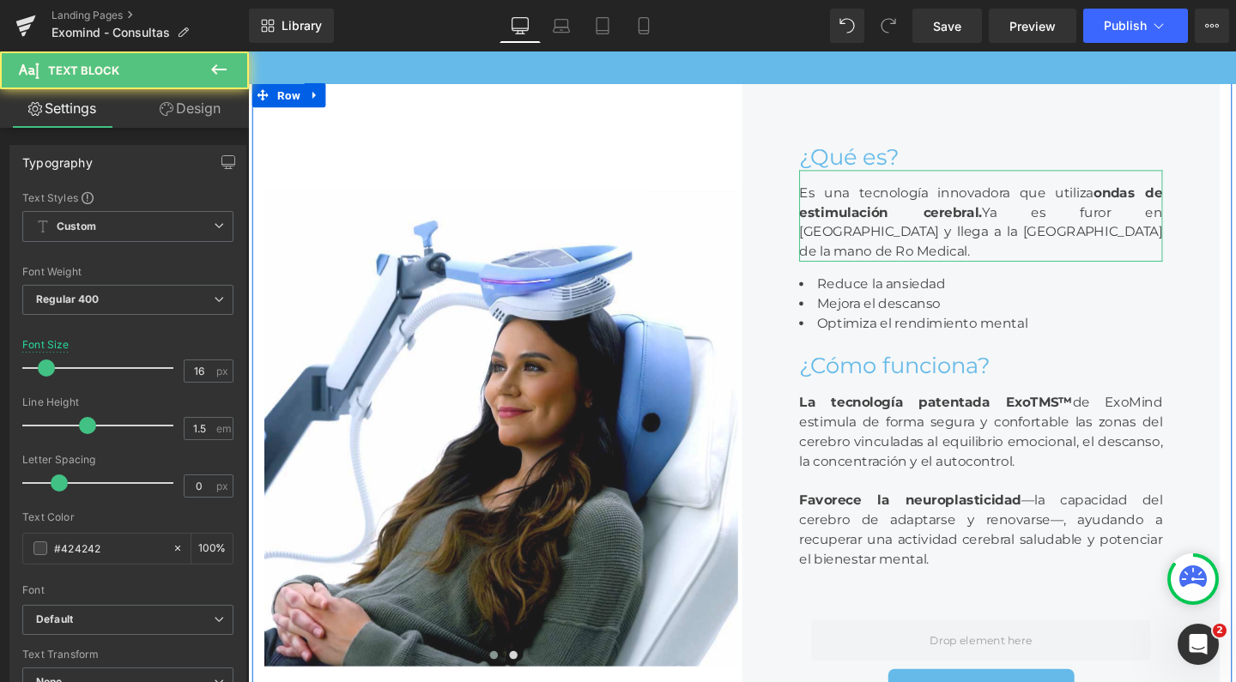
click at [203, 107] on link "Design" at bounding box center [190, 108] width 124 height 39
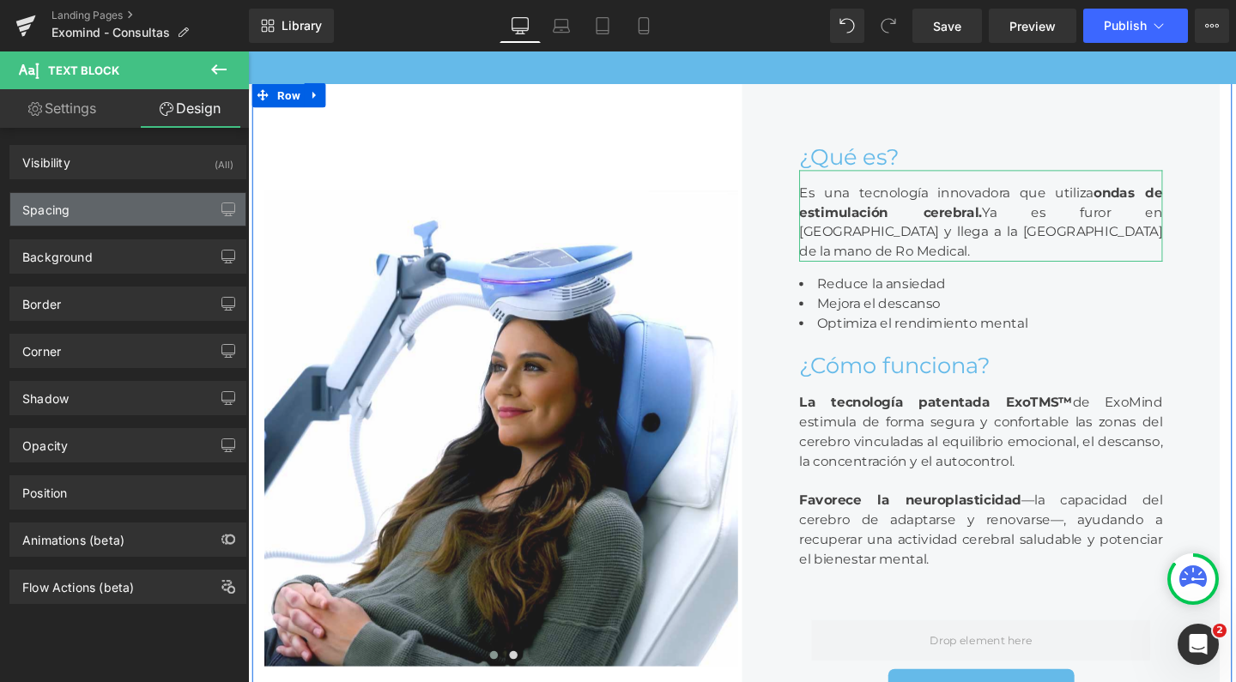
type input "0"
type input "16"
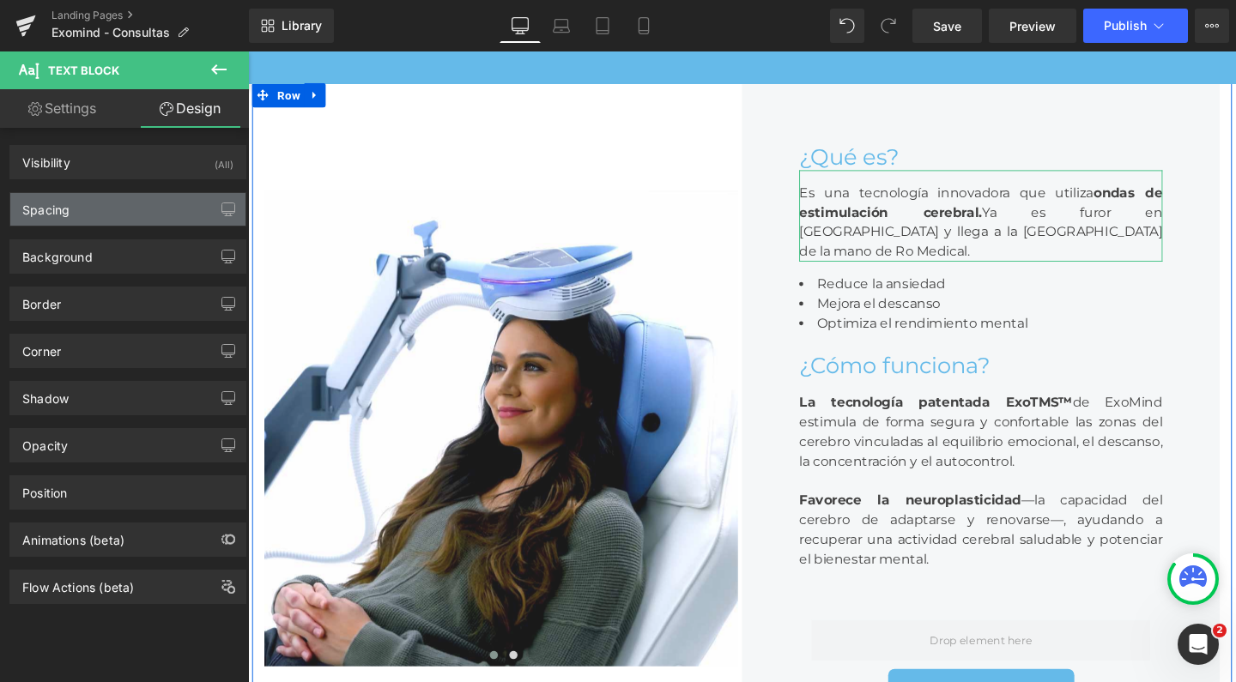
type input "0"
type input "32"
type input "0"
click at [124, 211] on div "Spacing" at bounding box center [127, 209] width 235 height 33
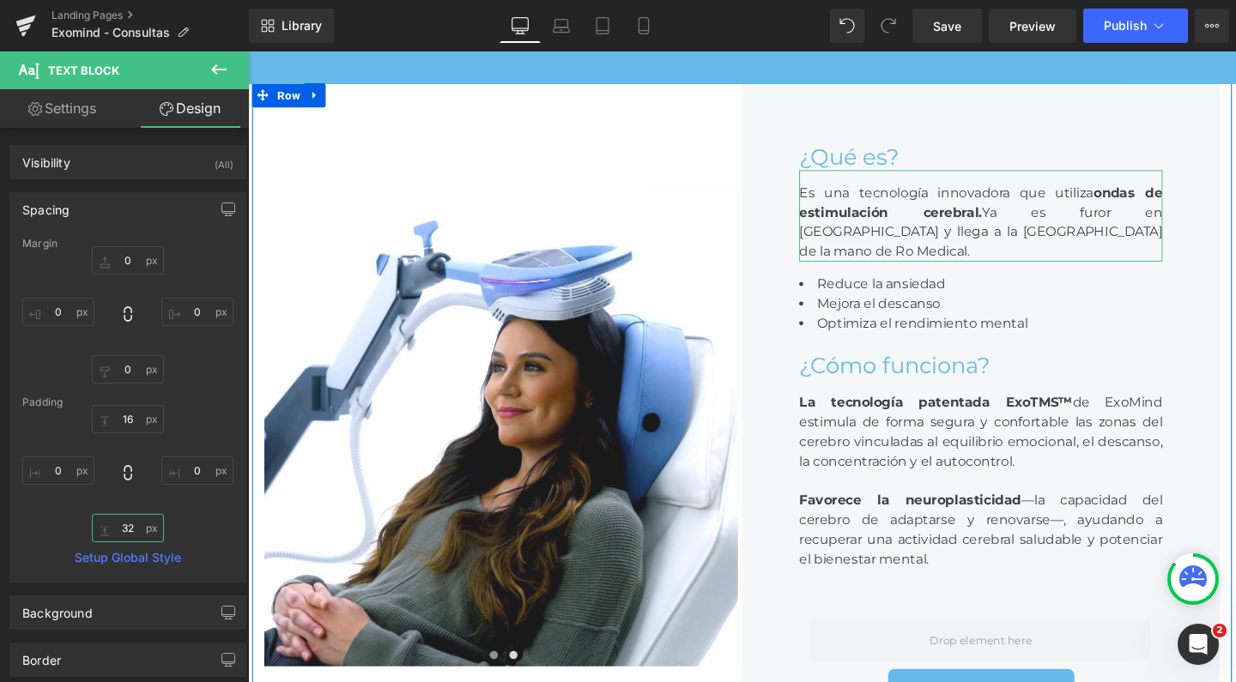
click at [130, 525] on input "32" at bounding box center [128, 528] width 72 height 28
click at [120, 525] on input "32" at bounding box center [128, 528] width 72 height 28
click at [112, 528] on input "32" at bounding box center [128, 528] width 72 height 28
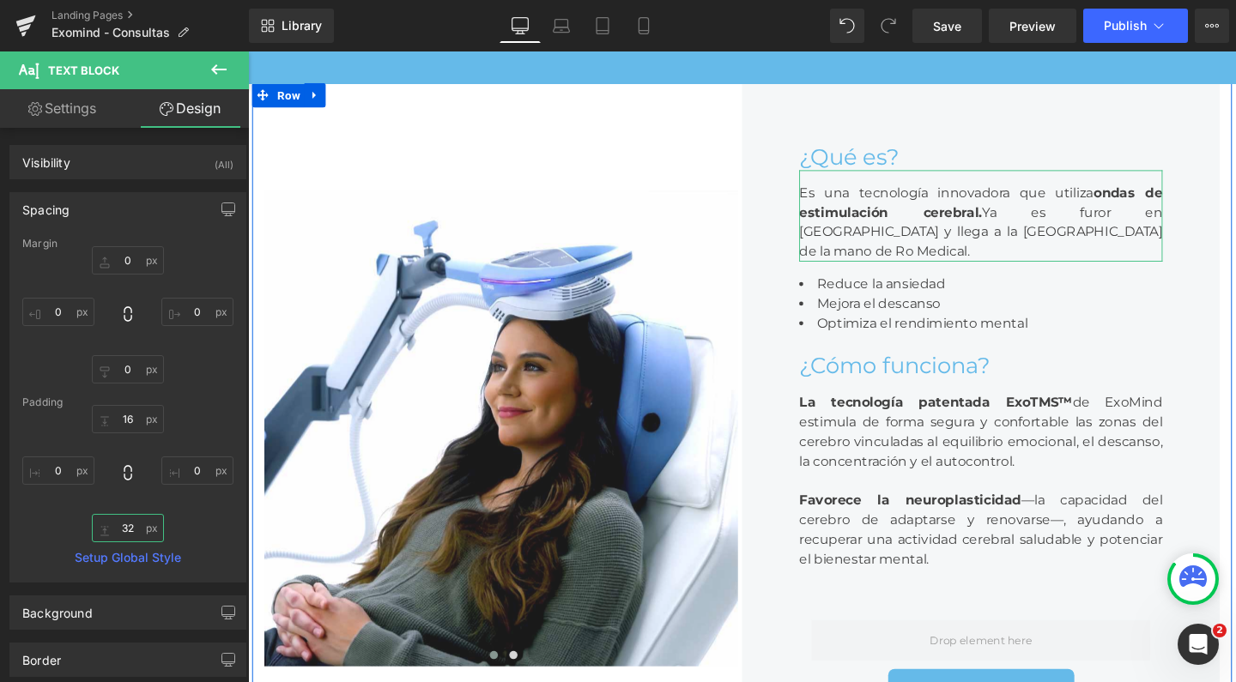
click at [112, 528] on input "32" at bounding box center [128, 528] width 72 height 28
click at [126, 526] on input "32" at bounding box center [128, 528] width 72 height 28
type input "2"
type input "0"
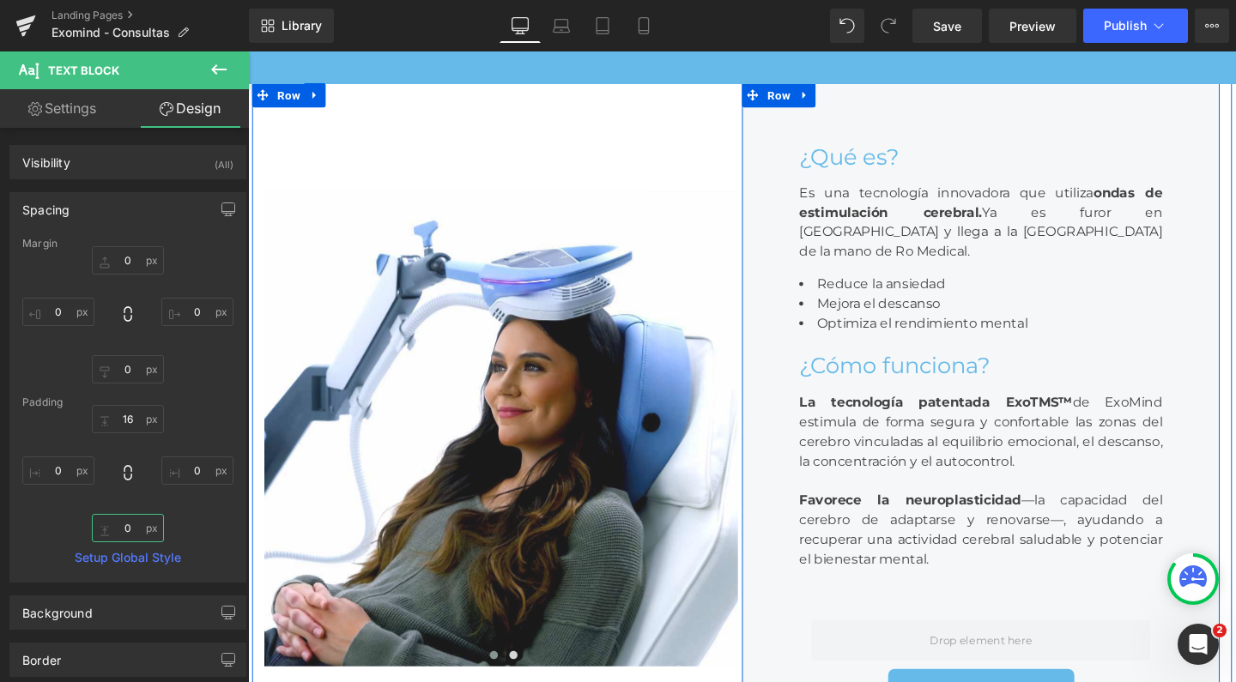
click at [982, 125] on div "¿Qué es? Heading Es una tecnología innovadora que utiliza ondas de estimulación…" at bounding box center [1018, 447] width 502 height 727
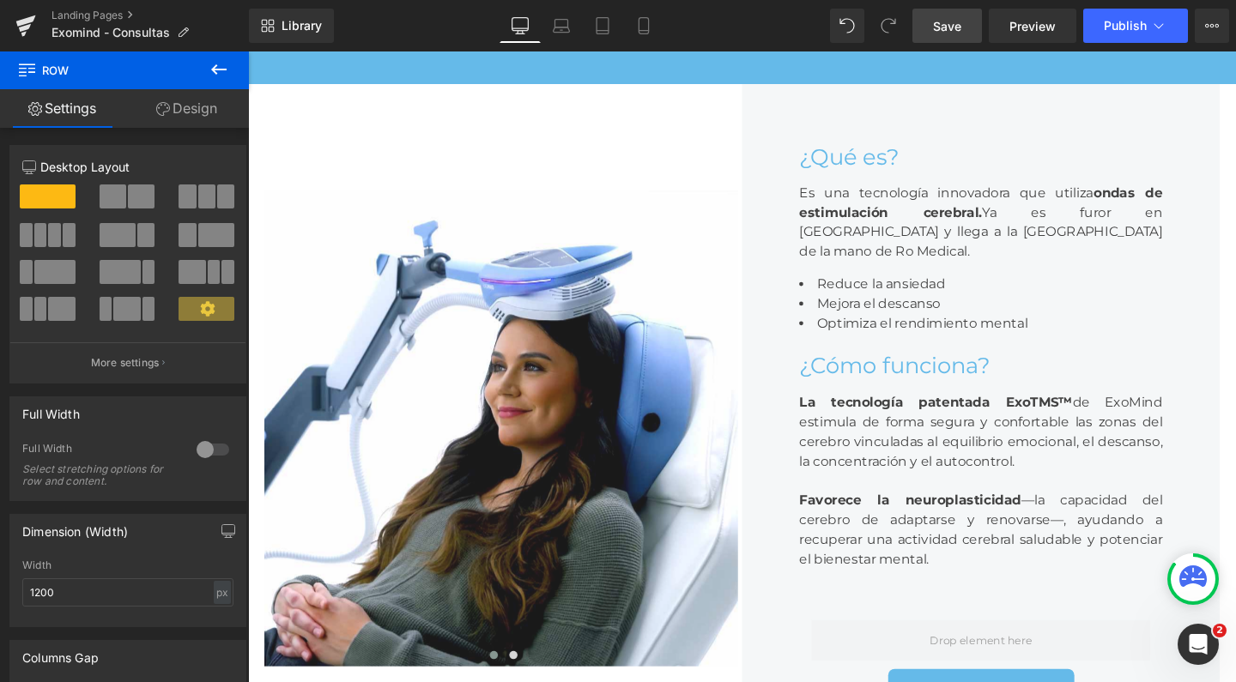
click at [939, 22] on span "Save" at bounding box center [947, 26] width 28 height 18
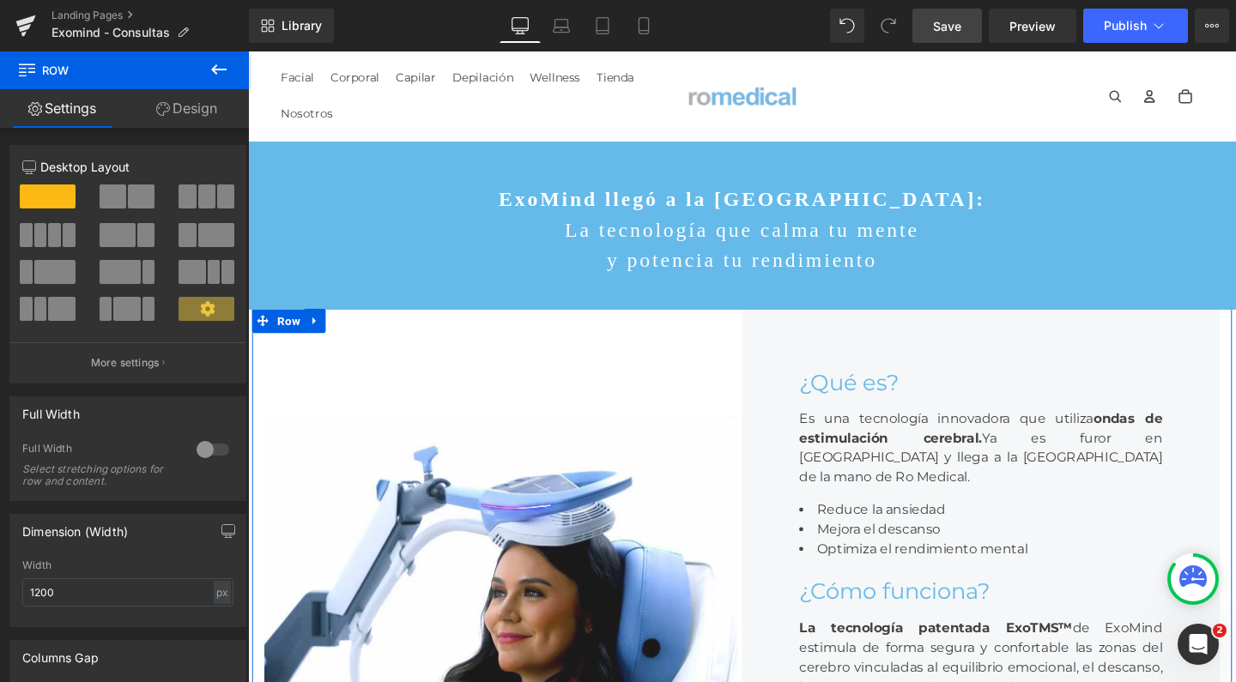
scroll to position [0, 0]
click at [282, 323] on span "Row" at bounding box center [291, 336] width 33 height 26
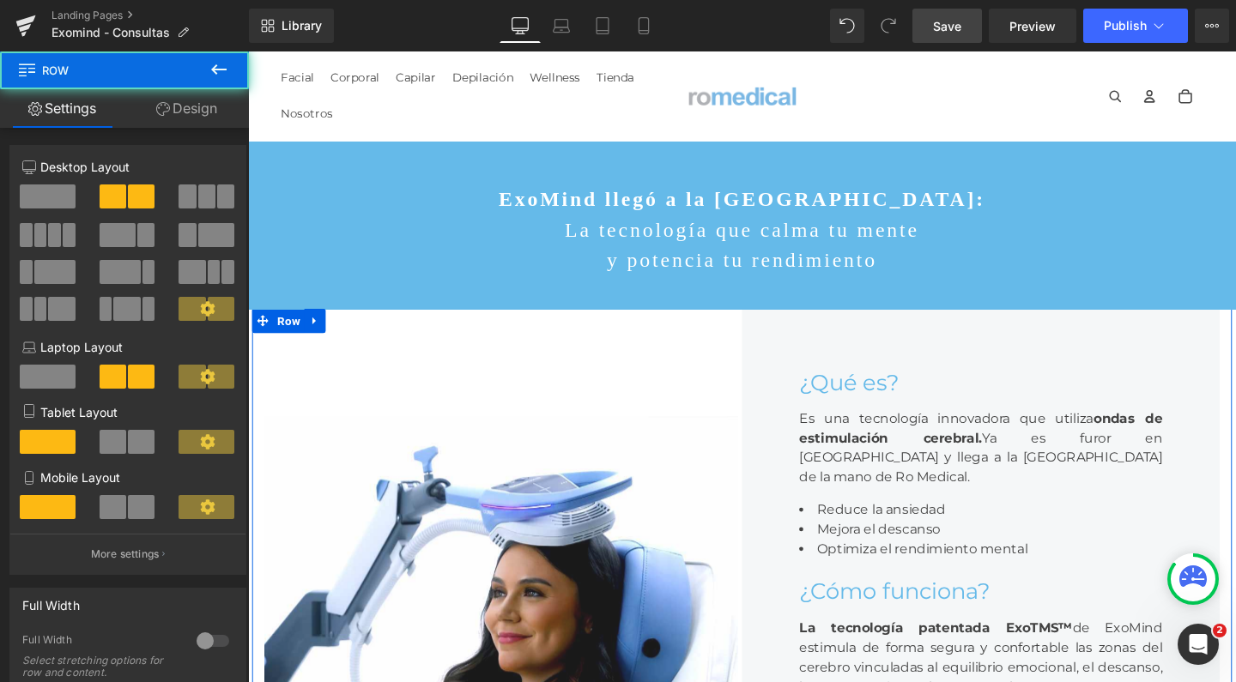
click at [182, 203] on span at bounding box center [187, 197] width 17 height 24
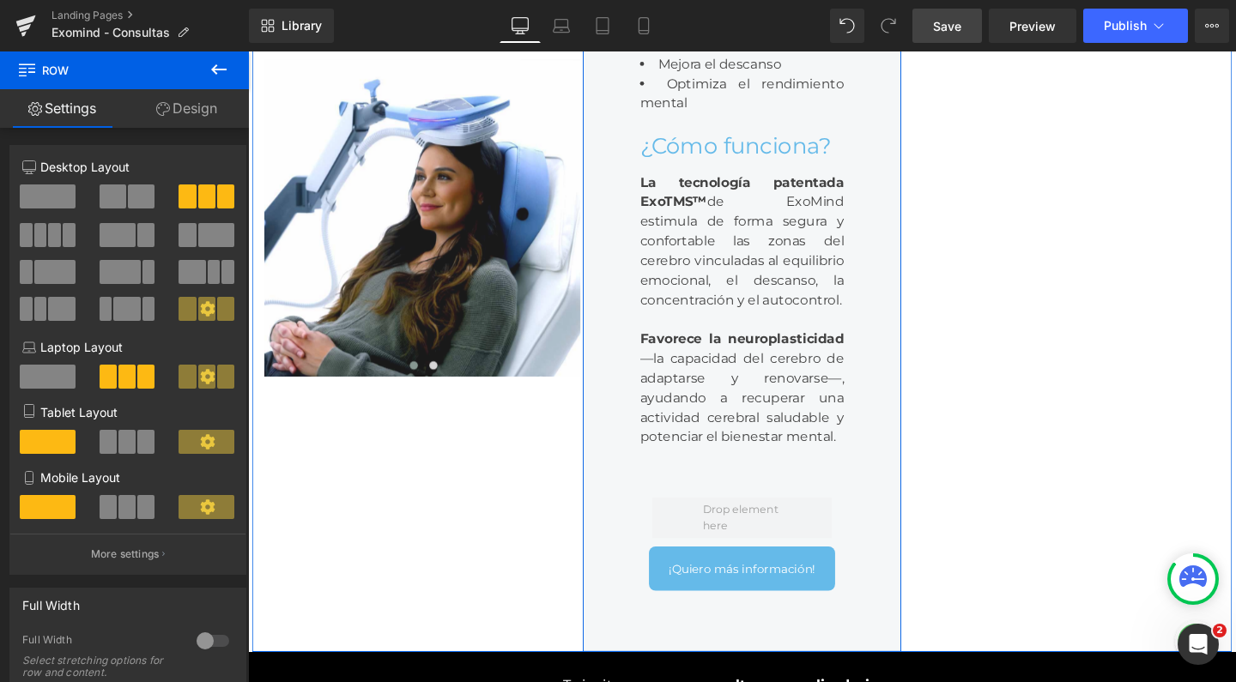
scroll to position [524, 0]
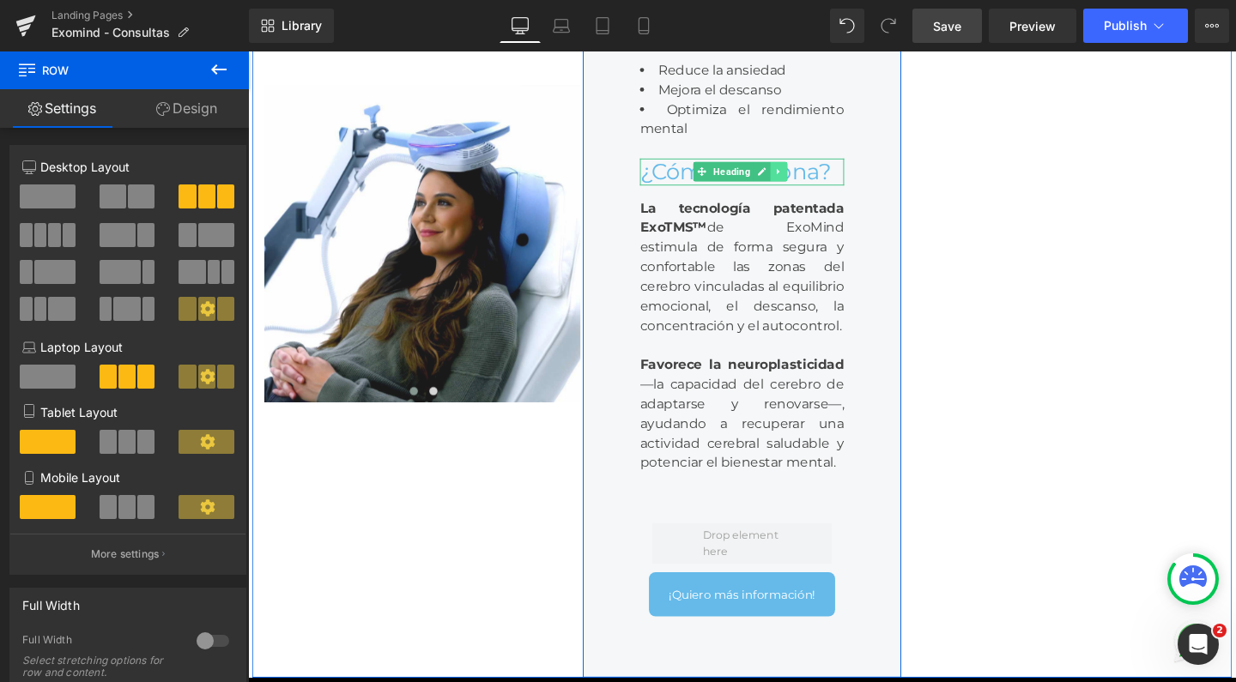
click at [798, 188] on link at bounding box center [806, 177] width 18 height 21
click at [810, 183] on icon at bounding box center [814, 177] width 9 height 9
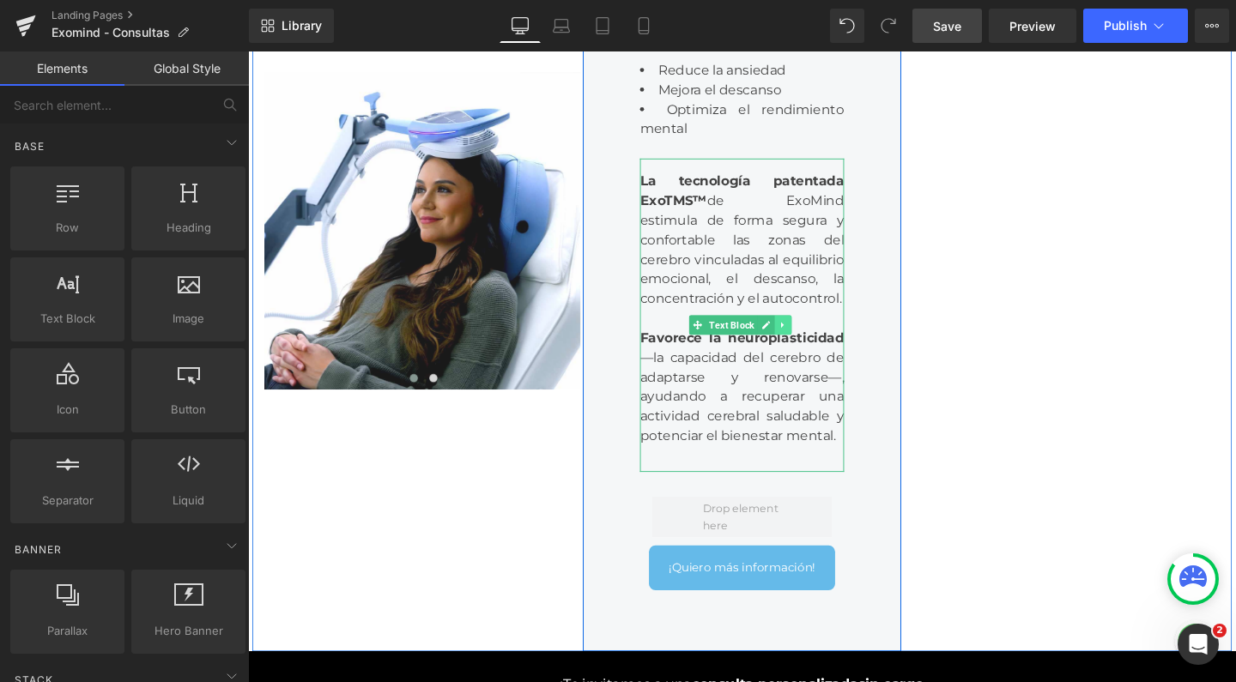
click at [806, 344] on icon at bounding box center [810, 339] width 9 height 10
click at [815, 344] on icon at bounding box center [819, 339] width 9 height 9
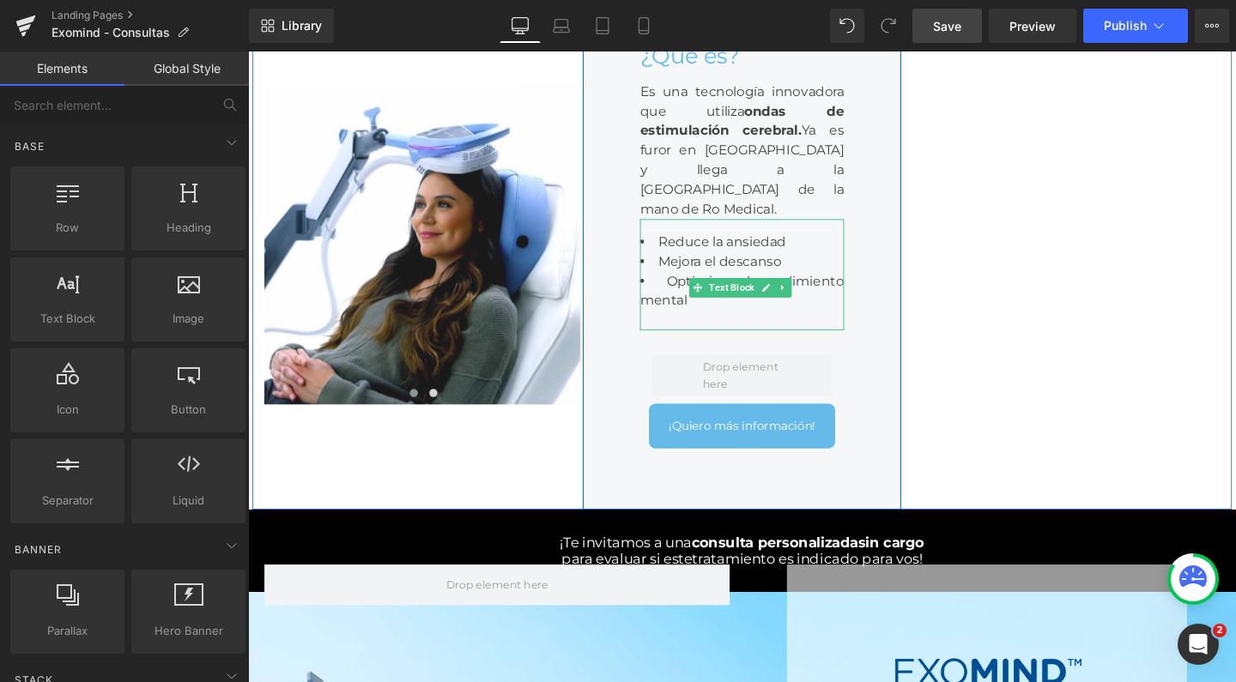
scroll to position [315, 0]
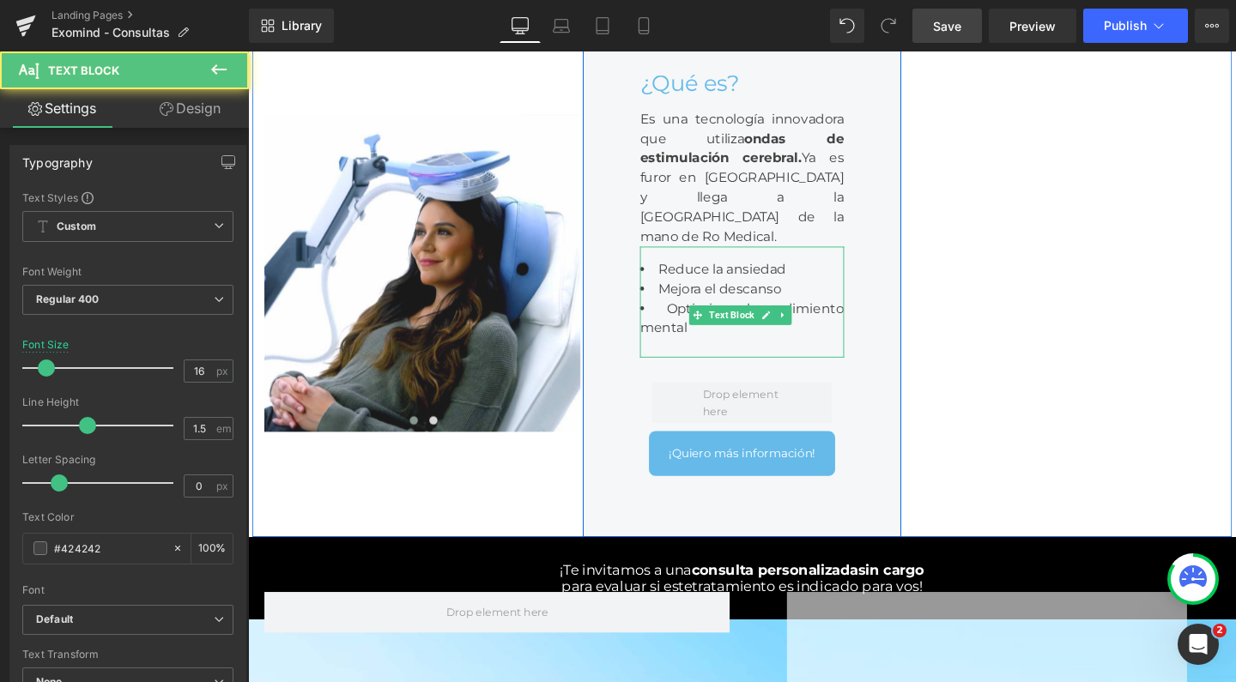
click at [720, 309] on span "Mejora el descanso" at bounding box center [744, 301] width 130 height 16
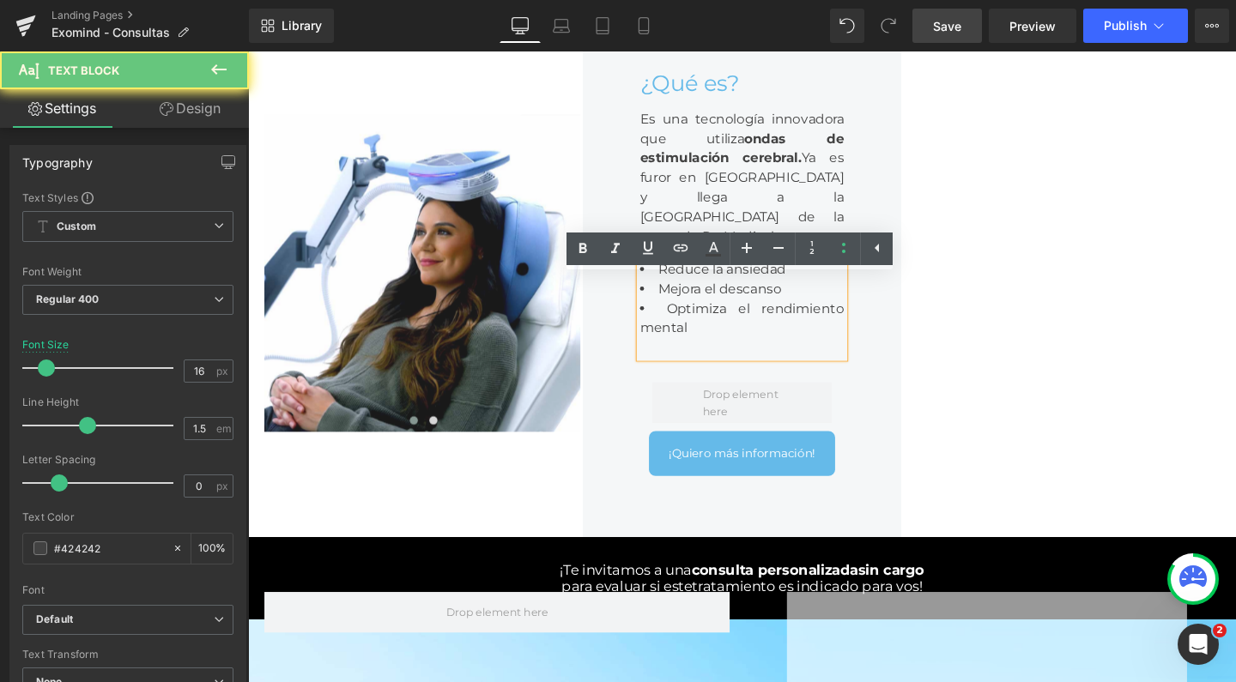
click at [823, 312] on li "Mejora el descanso" at bounding box center [767, 301] width 215 height 21
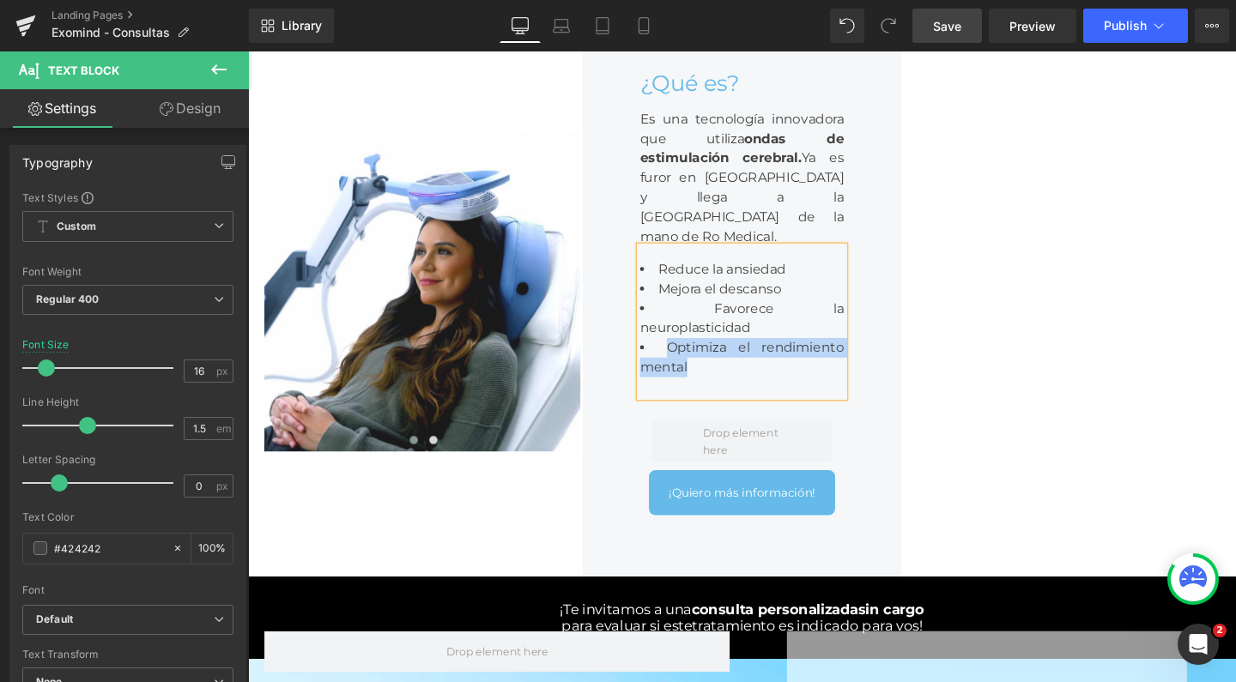
drag, startPoint x: 767, startPoint y: 391, endPoint x: 668, endPoint y: 373, distance: 100.2
click at [668, 373] on li "Optimiza el rendimiento mental" at bounding box center [767, 373] width 215 height 41
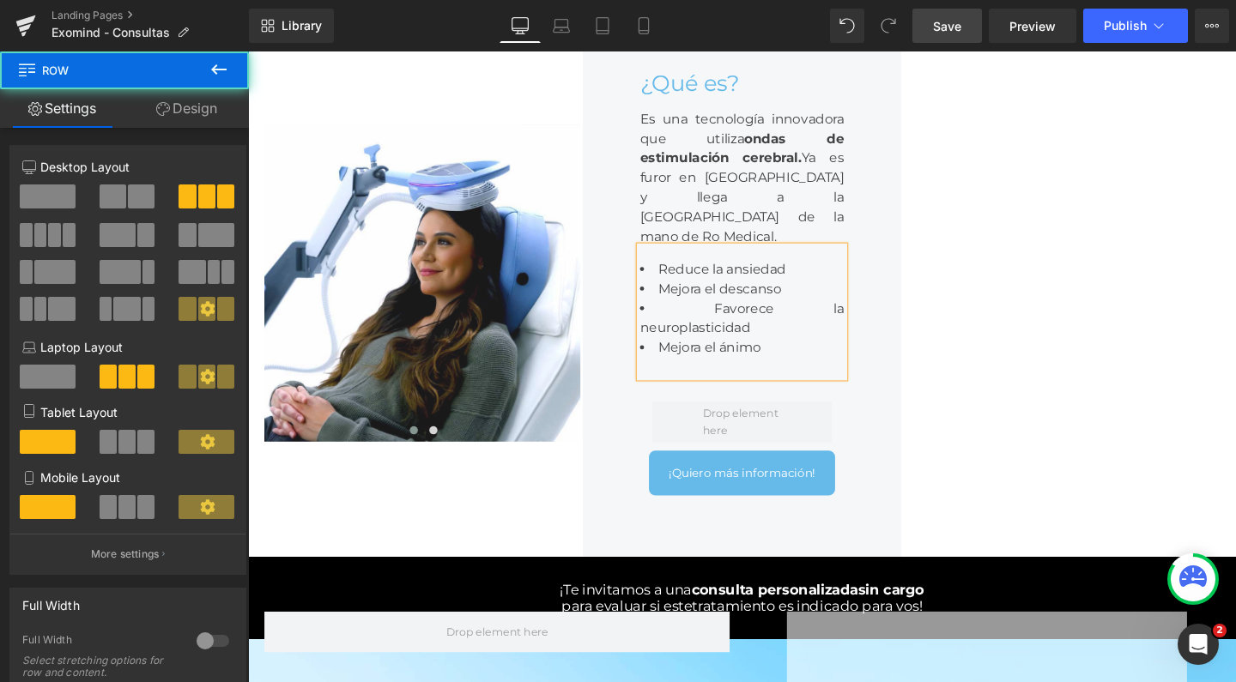
click at [1029, 334] on div at bounding box center [1102, 295] width 335 height 576
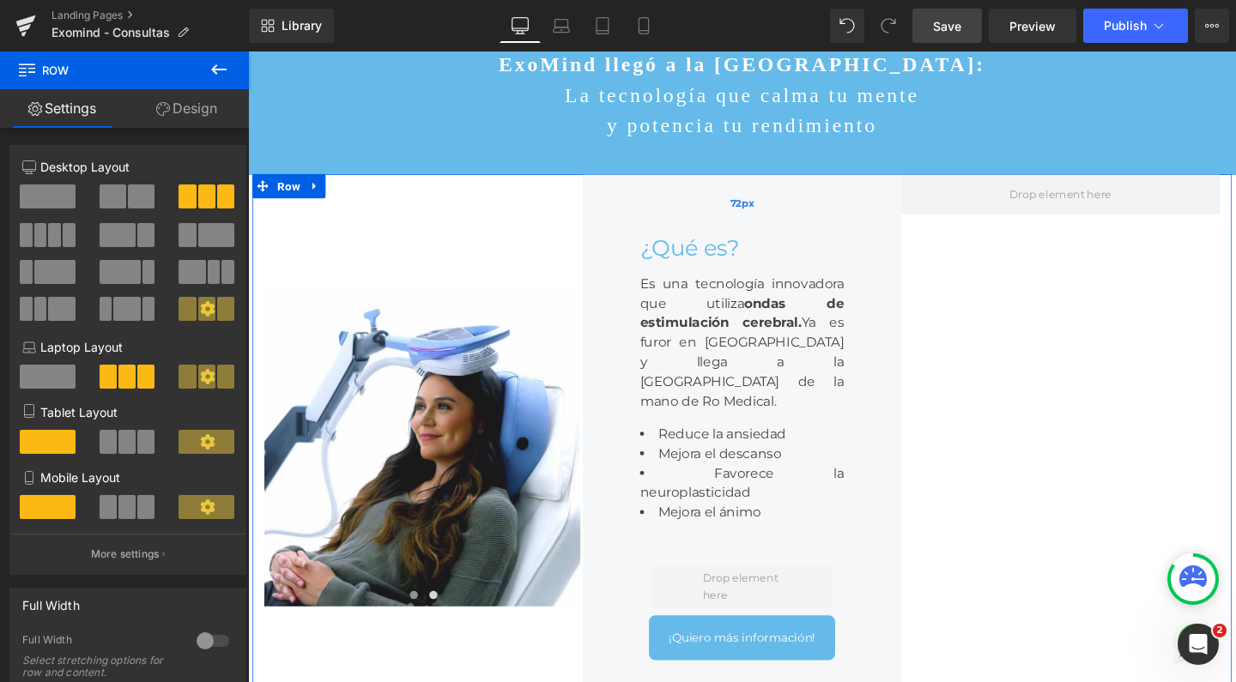
scroll to position [210, 0]
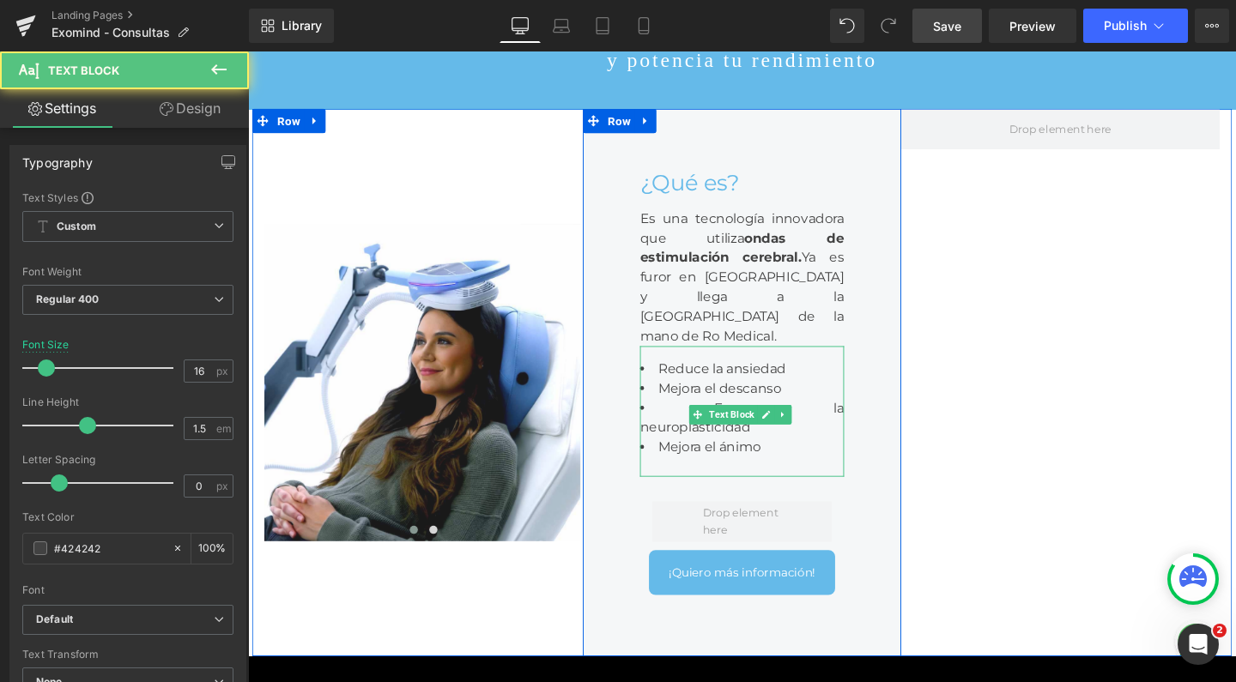
click at [784, 478] on li "Mejora el ánimo" at bounding box center [767, 468] width 215 height 21
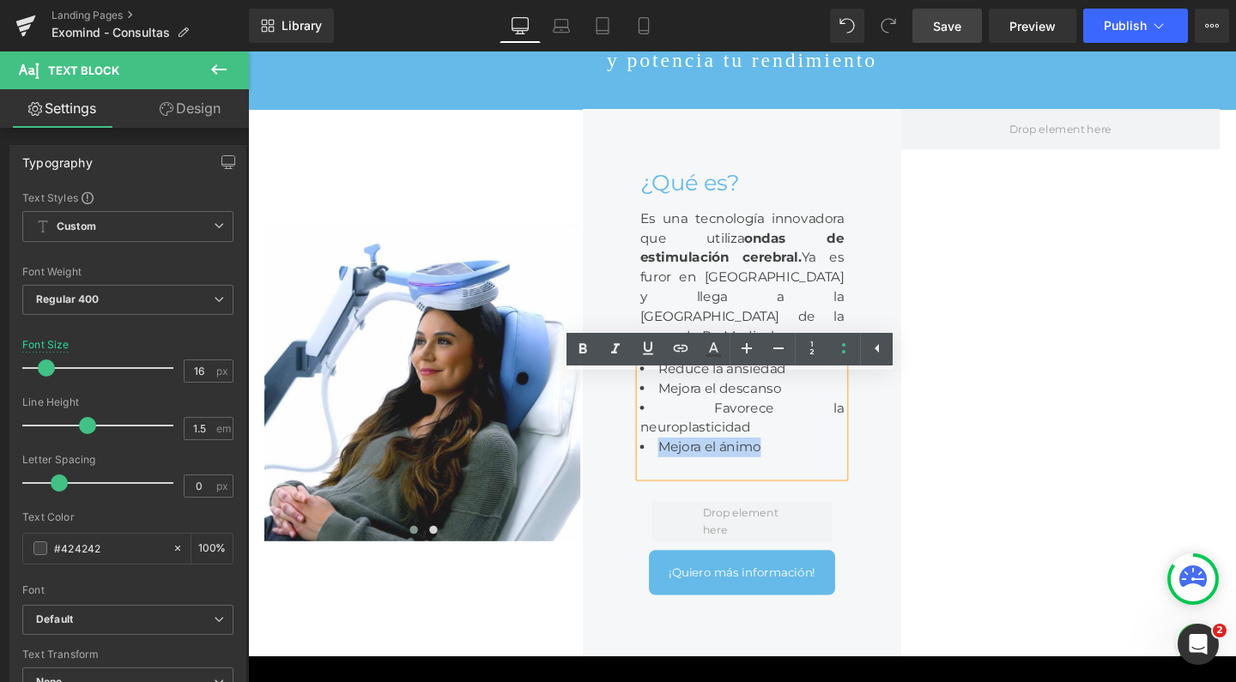
drag, startPoint x: 791, startPoint y: 480, endPoint x: 665, endPoint y: 476, distance: 126.2
click at [665, 476] on li "Mejora el ánimo" at bounding box center [767, 468] width 215 height 21
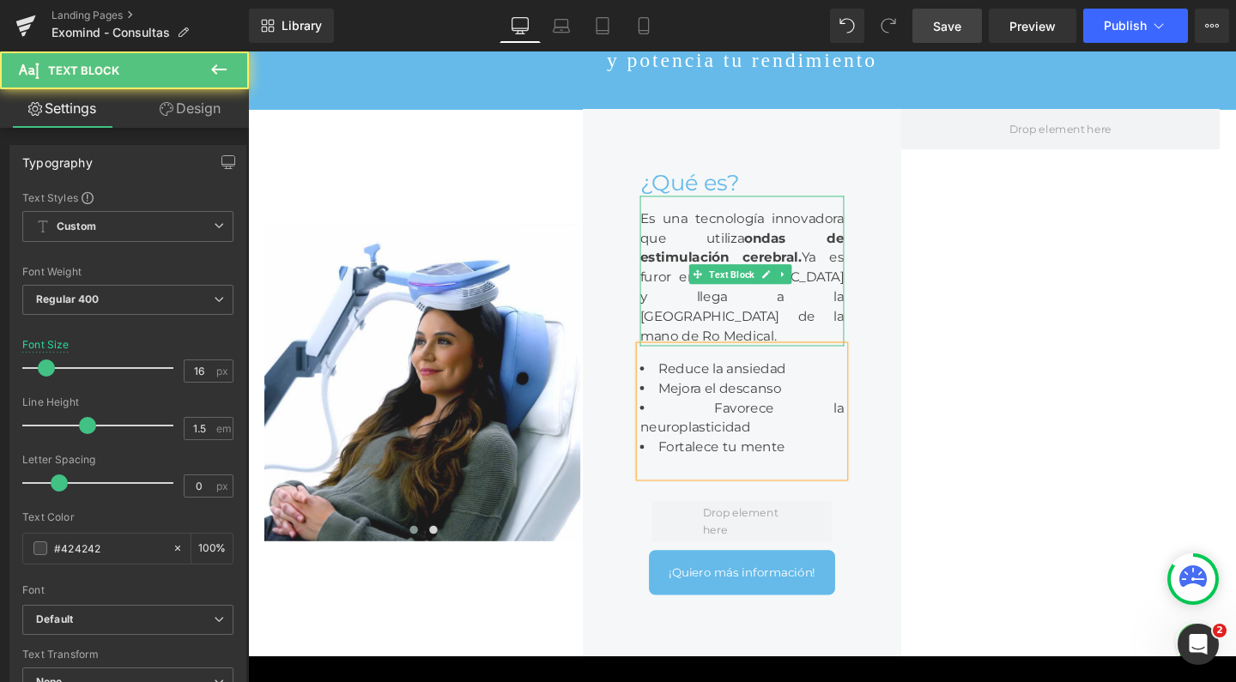
click at [792, 361] on div "Es una tecnología innovadora que utiliza ondas de estimulación cerebral. Ya es …" at bounding box center [767, 282] width 215 height 158
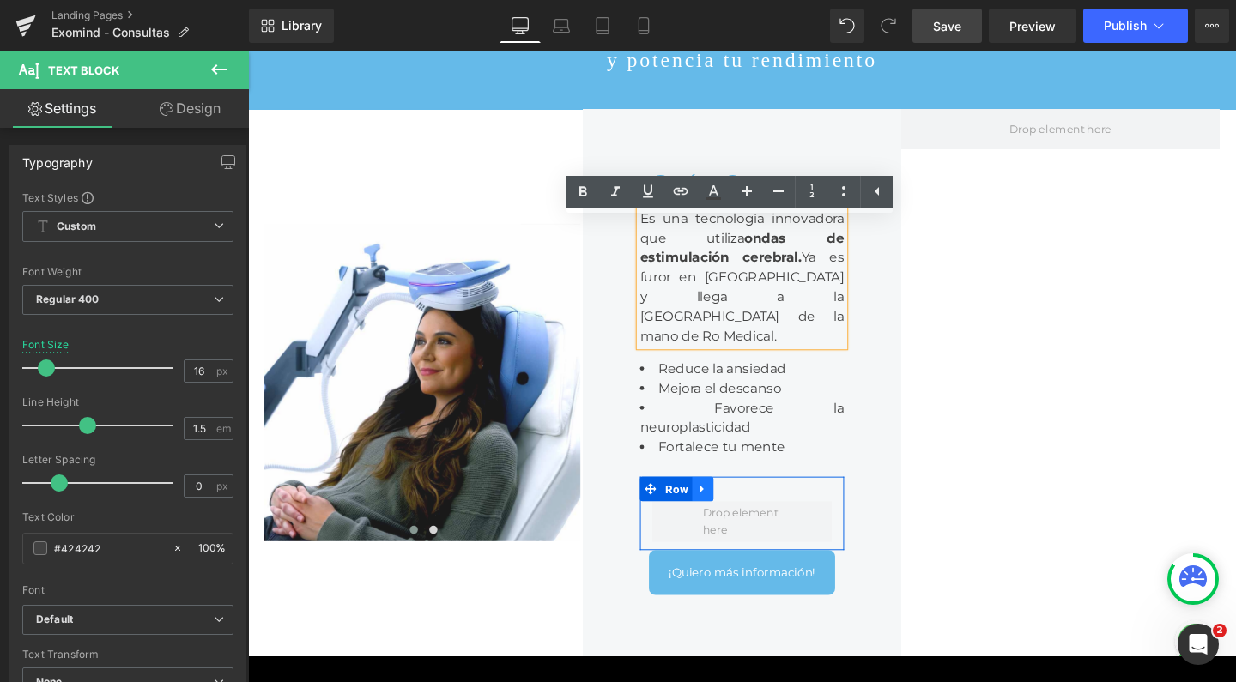
click at [722, 518] on icon at bounding box center [726, 512] width 12 height 13
click at [765, 518] on icon at bounding box center [771, 512] width 12 height 13
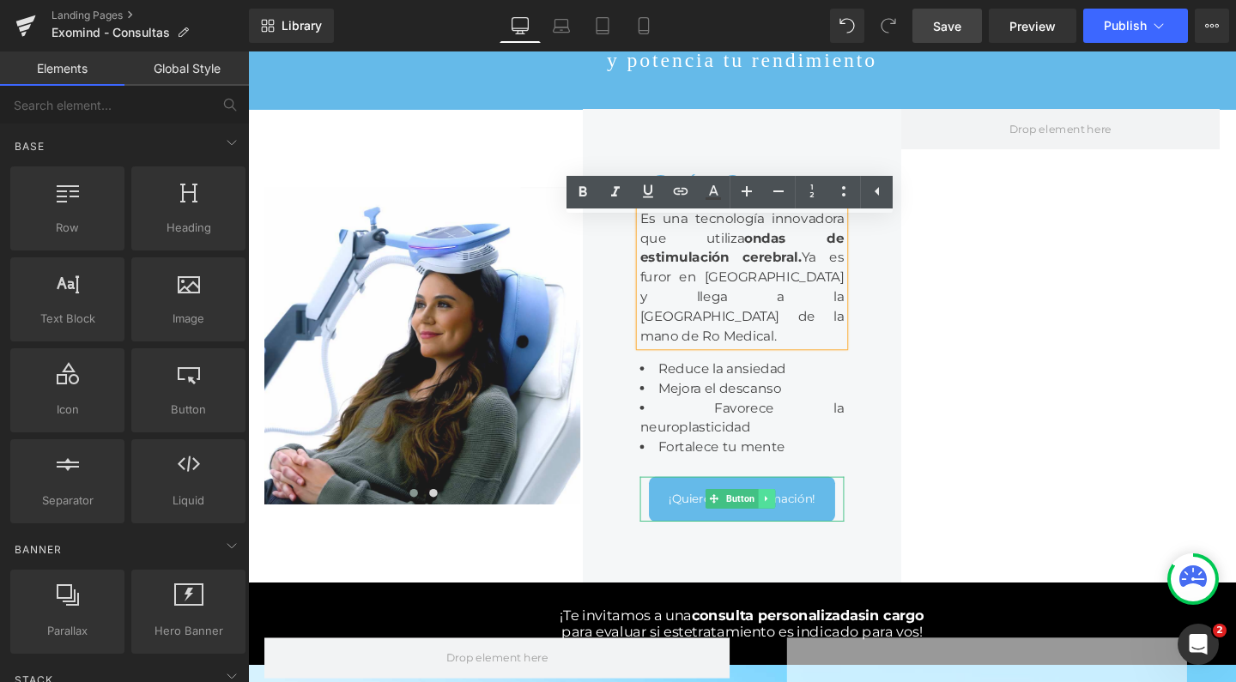
click at [790, 527] on icon at bounding box center [793, 522] width 9 height 10
click at [794, 532] on link at bounding box center [803, 522] width 18 height 21
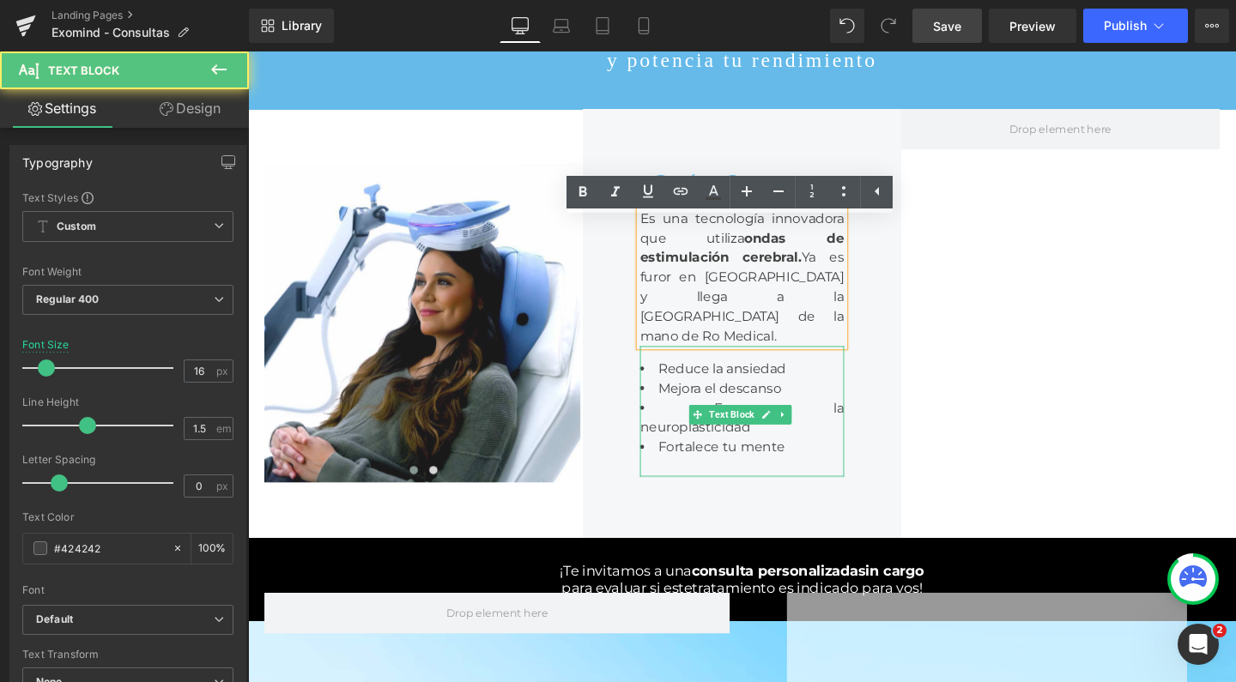
click at [776, 499] on div "Reduce la ansiedad Mejora el descanso Favorece la neuroplasticidad Fortalece tu…" at bounding box center [767, 429] width 215 height 137
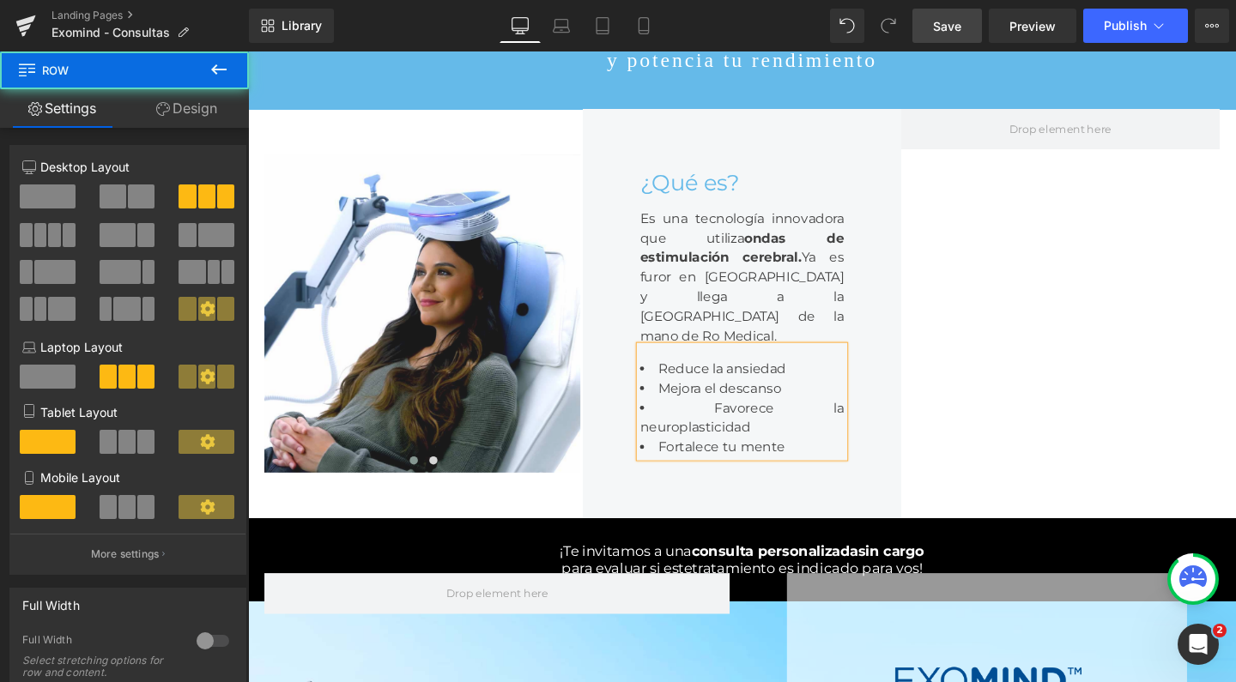
click at [1071, 451] on div at bounding box center [1102, 327] width 335 height 431
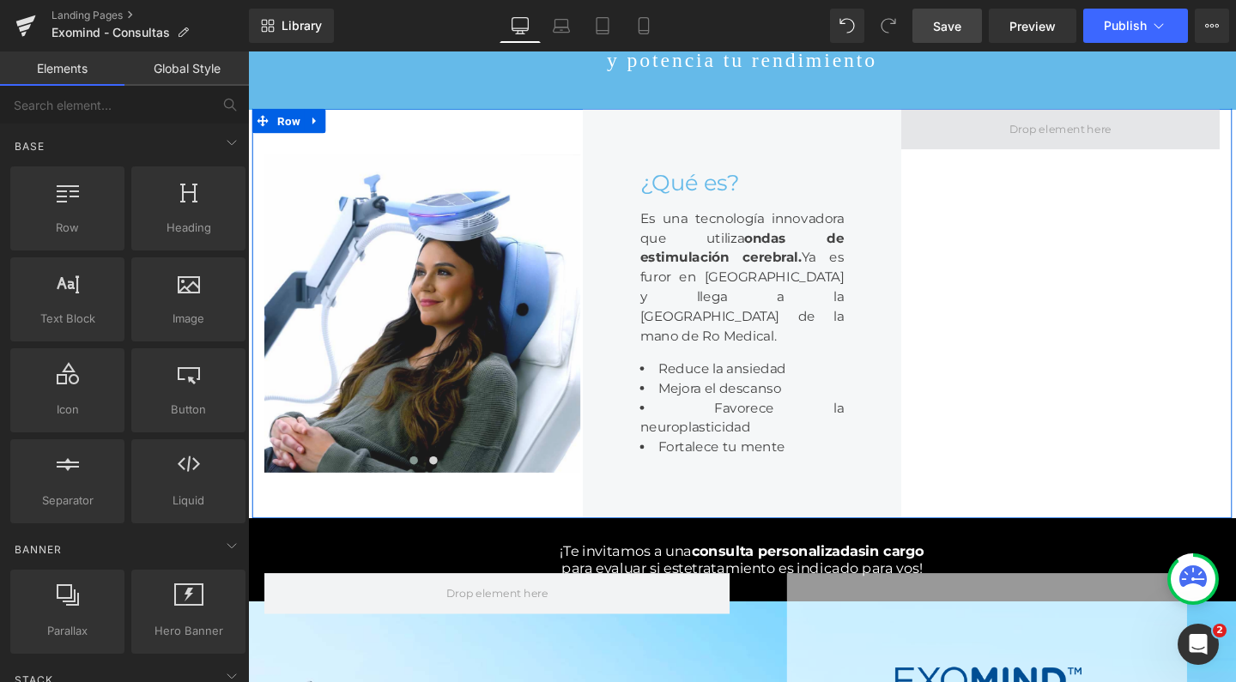
click at [1052, 145] on span at bounding box center [1101, 132] width 119 height 27
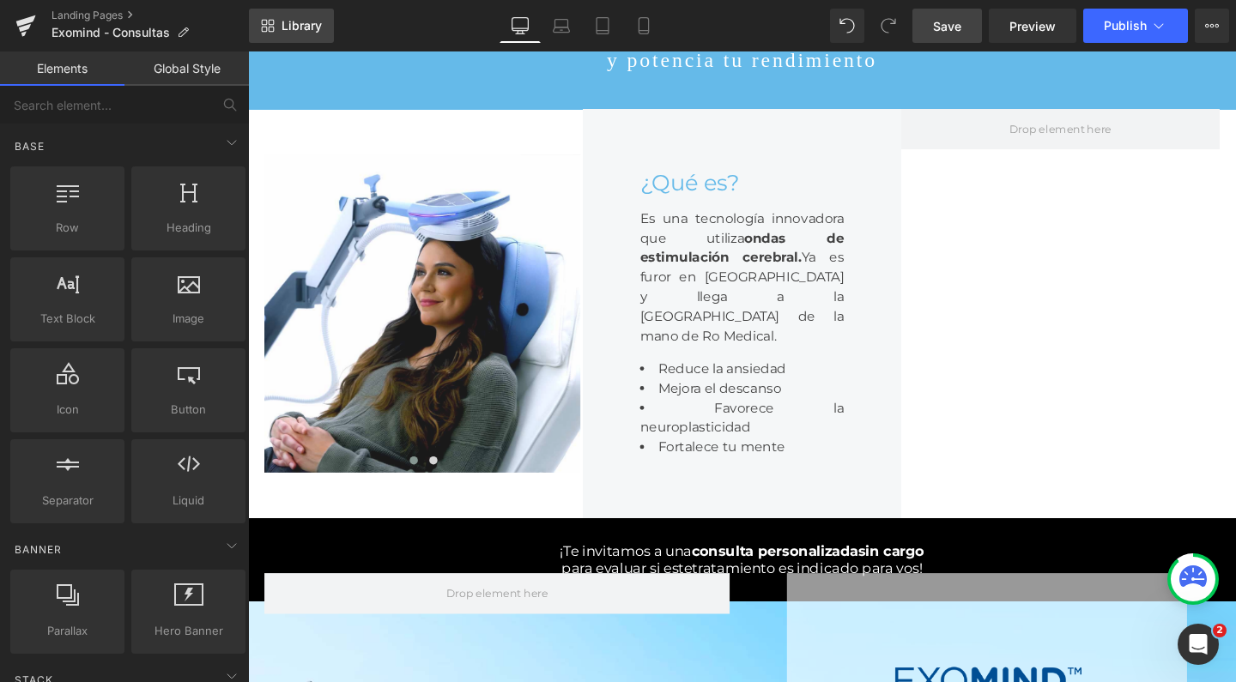
click at [306, 23] on span "Library" at bounding box center [302, 25] width 40 height 15
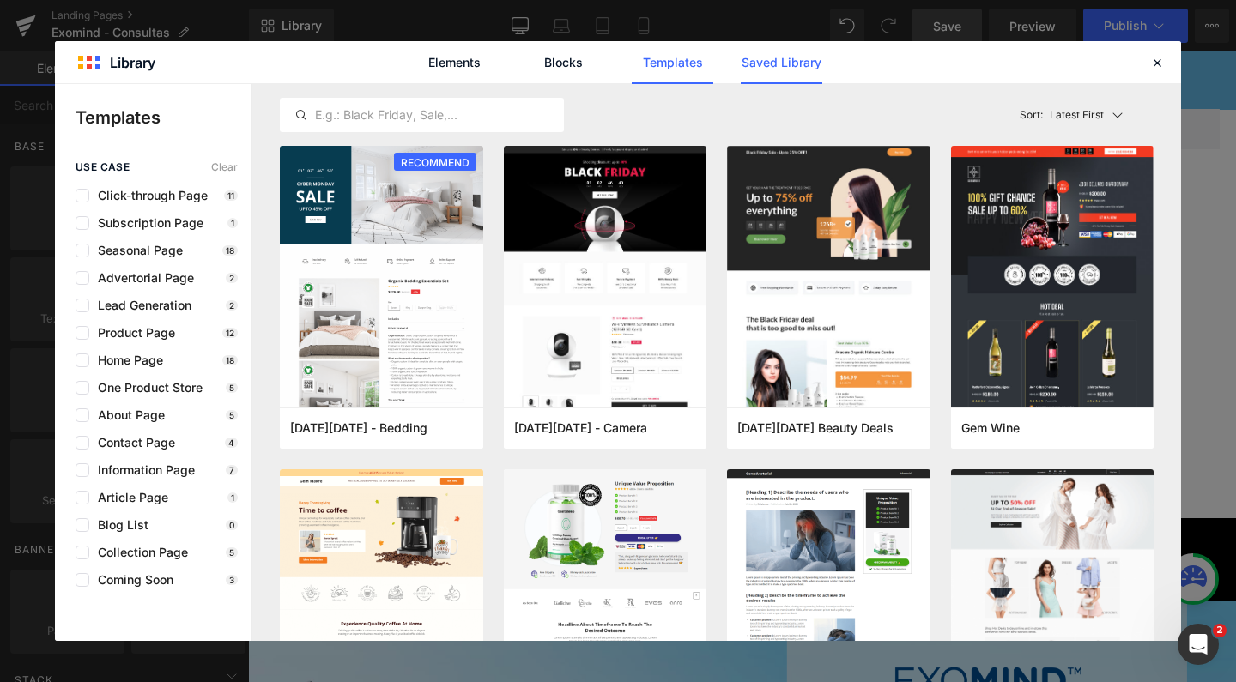
click at [788, 60] on link "Saved Library" at bounding box center [782, 62] width 82 height 43
click at [786, 73] on link "Saved Library" at bounding box center [782, 62] width 82 height 43
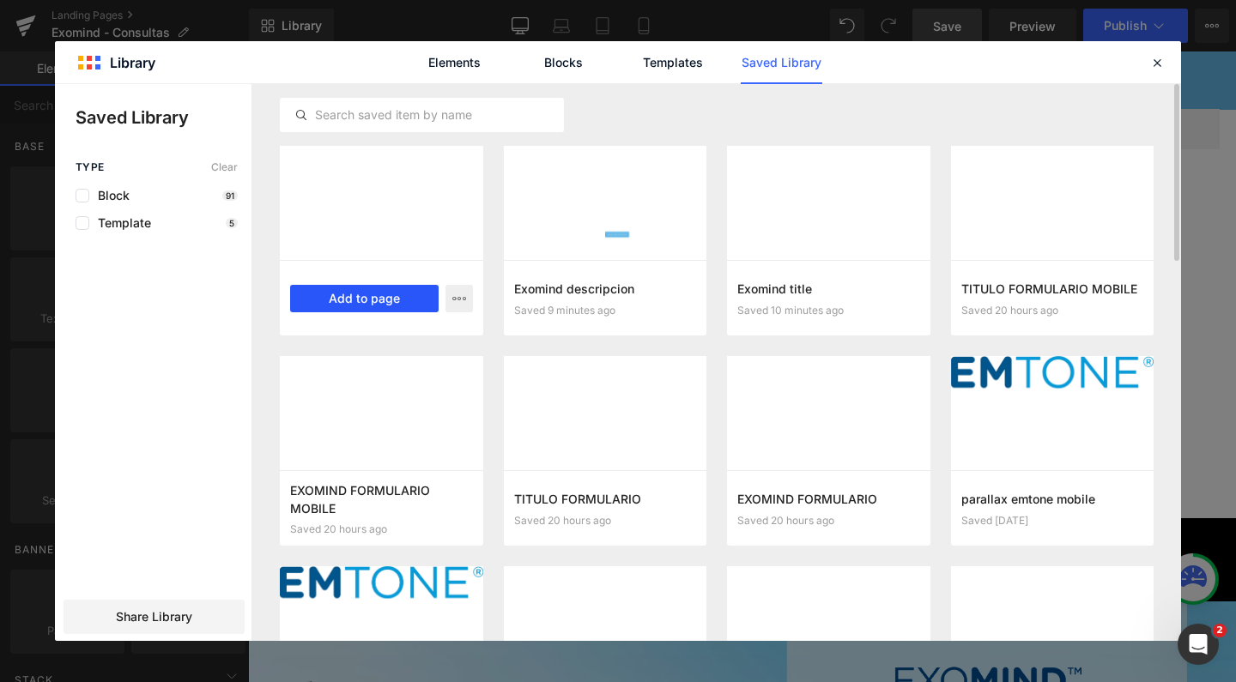
click at [394, 296] on button "Add to page" at bounding box center [364, 298] width 149 height 27
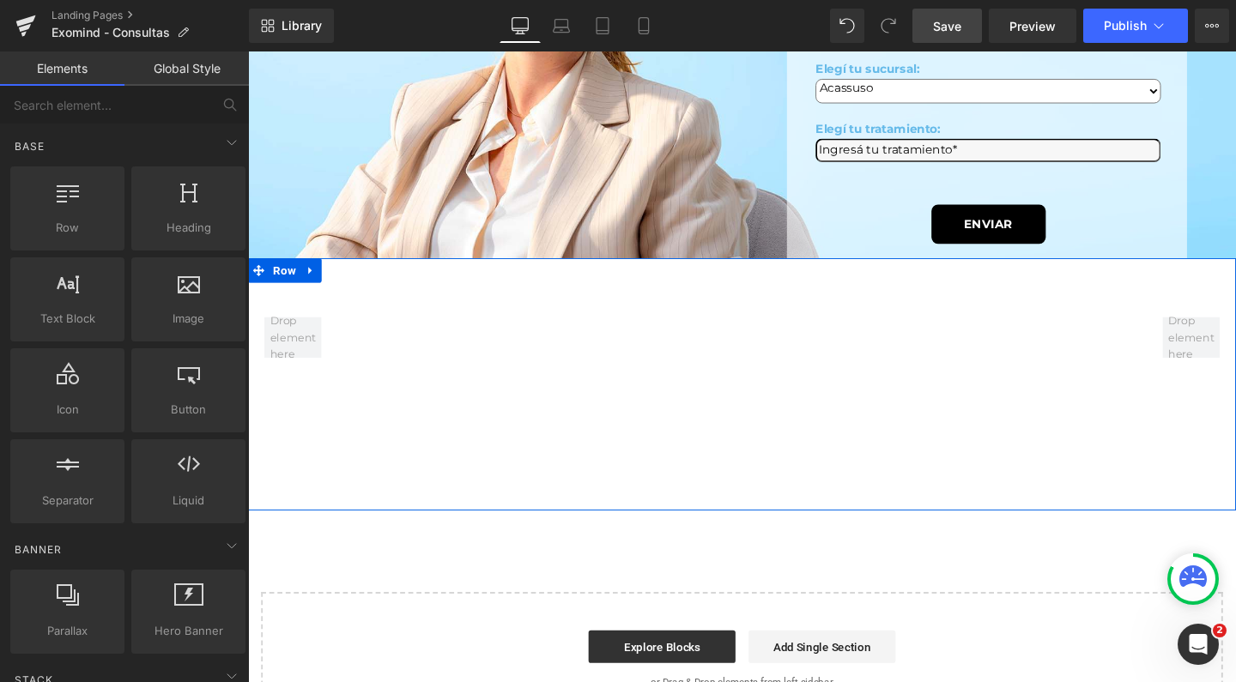
scroll to position [791, 0]
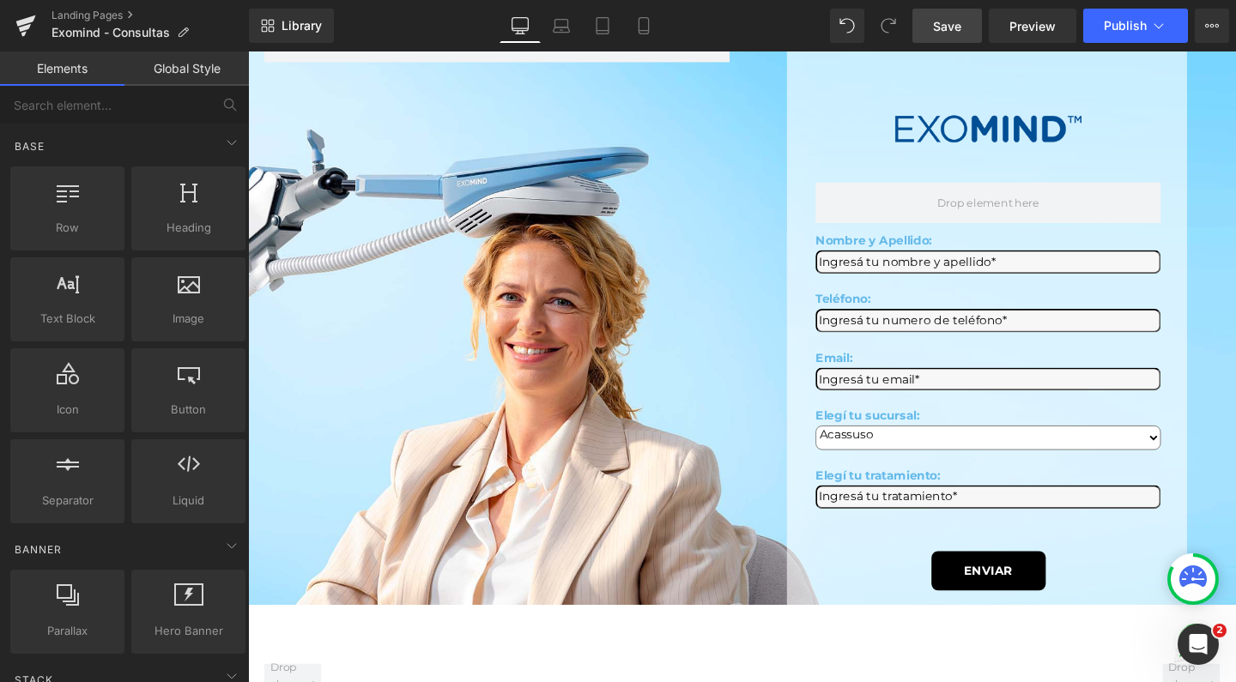
click at [943, 15] on link "Save" at bounding box center [947, 26] width 70 height 34
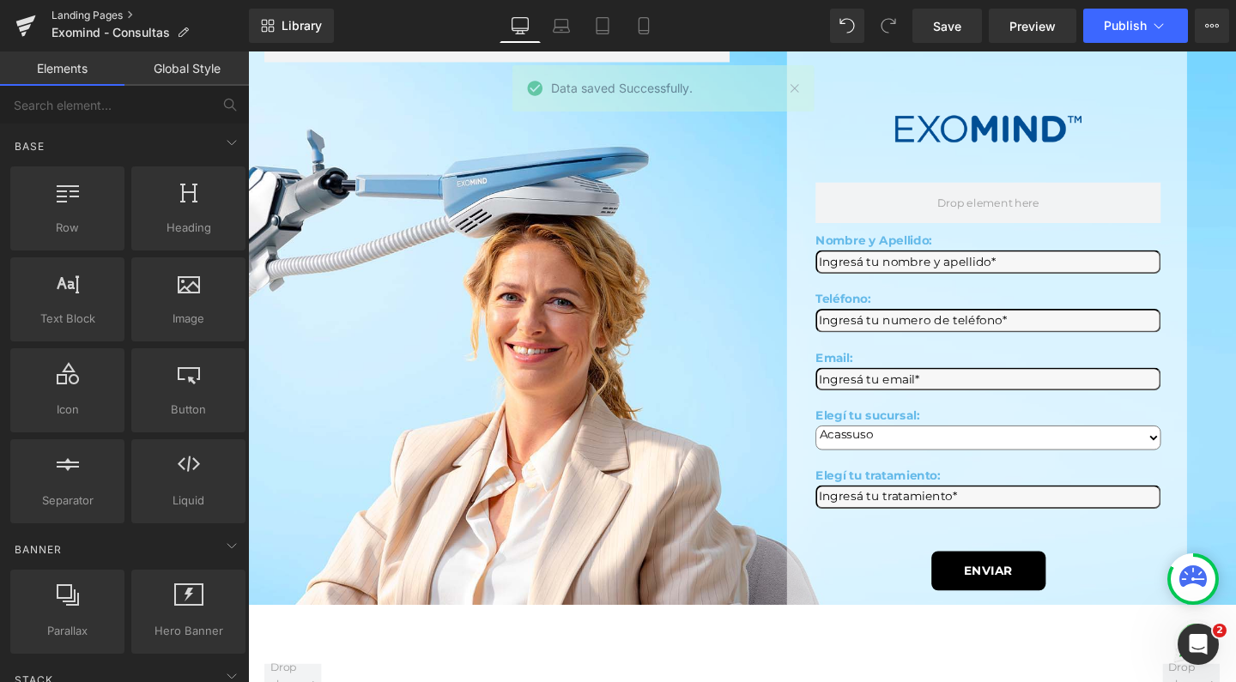
click at [100, 18] on link "Landing Pages" at bounding box center [150, 16] width 197 height 14
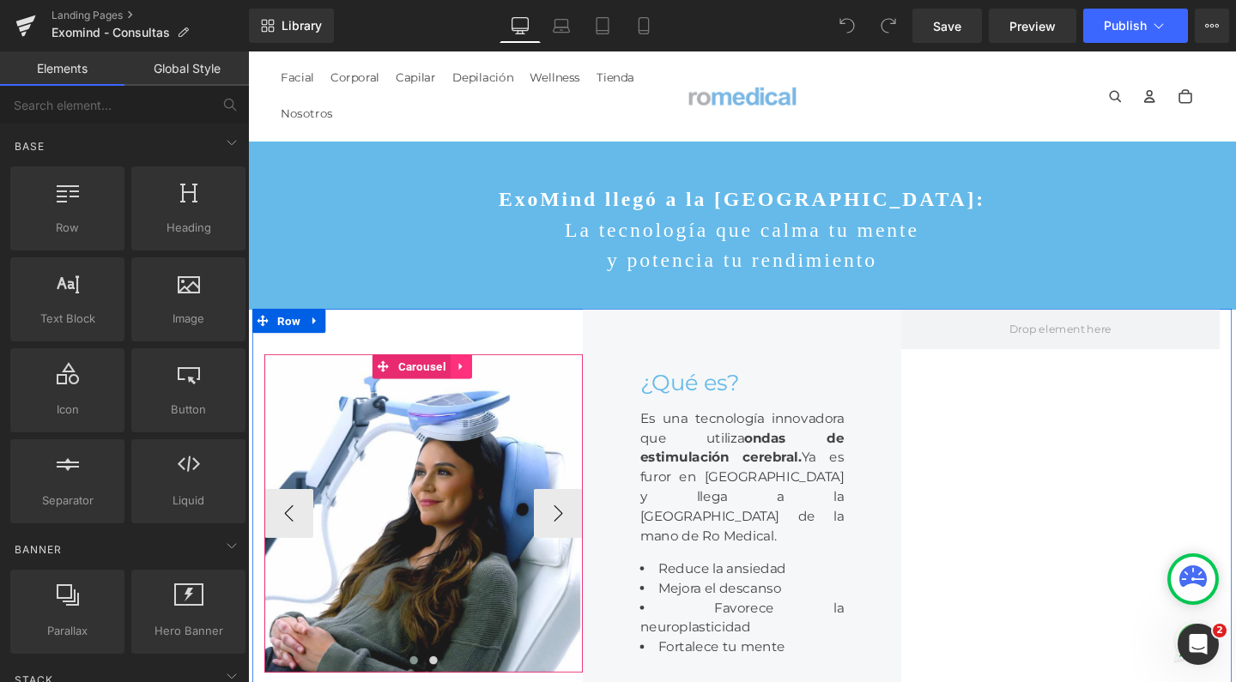
click at [473, 390] on icon at bounding box center [472, 383] width 12 height 13
click at [464, 396] on link at bounding box center [461, 383] width 22 height 26
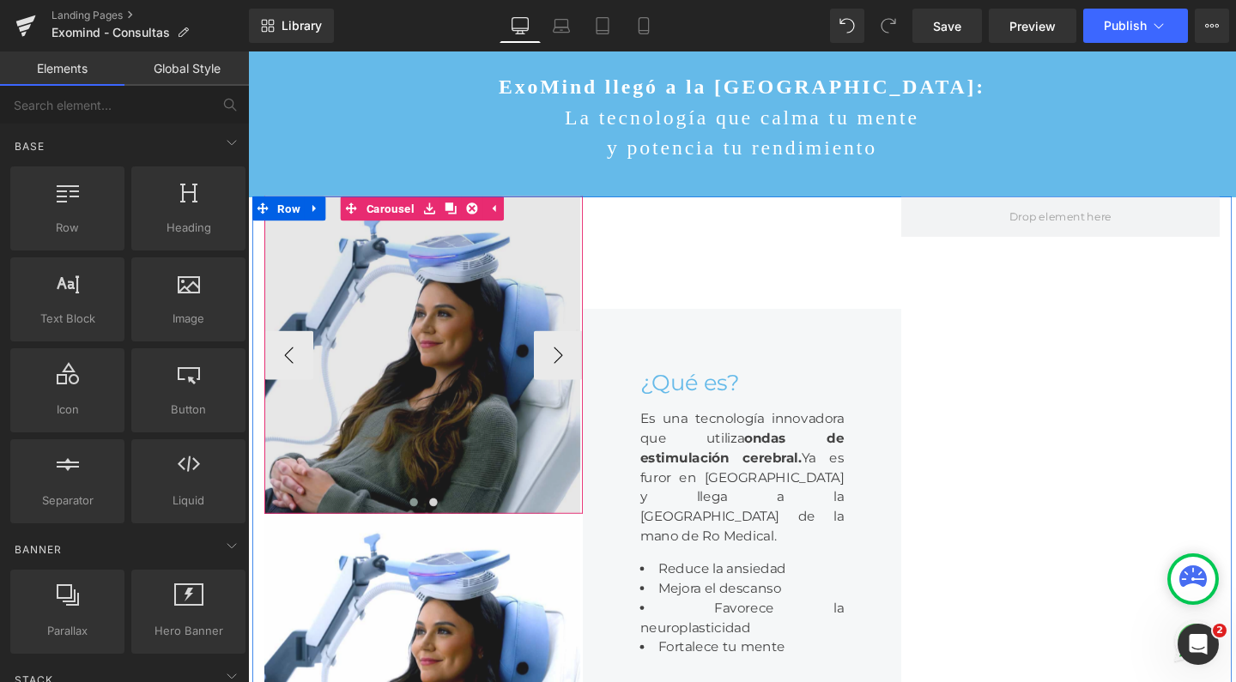
scroll to position [23, 0]
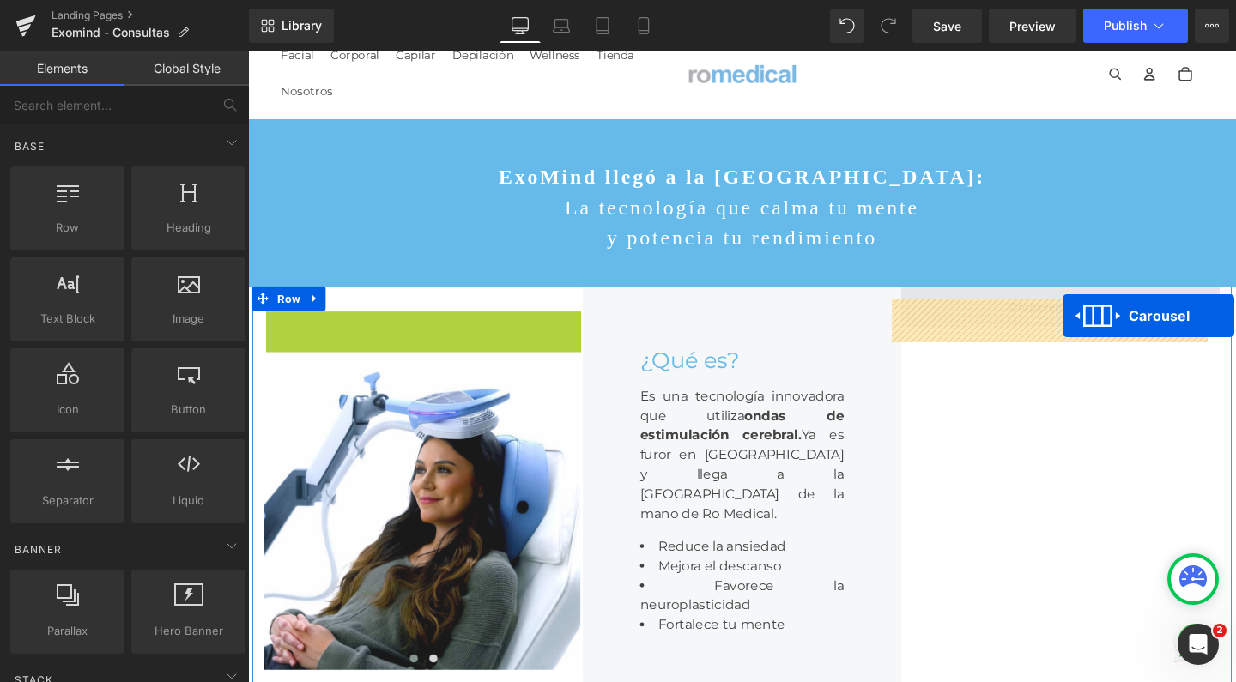
drag, startPoint x: 355, startPoint y: 326, endPoint x: 1105, endPoint y: 330, distance: 750.2
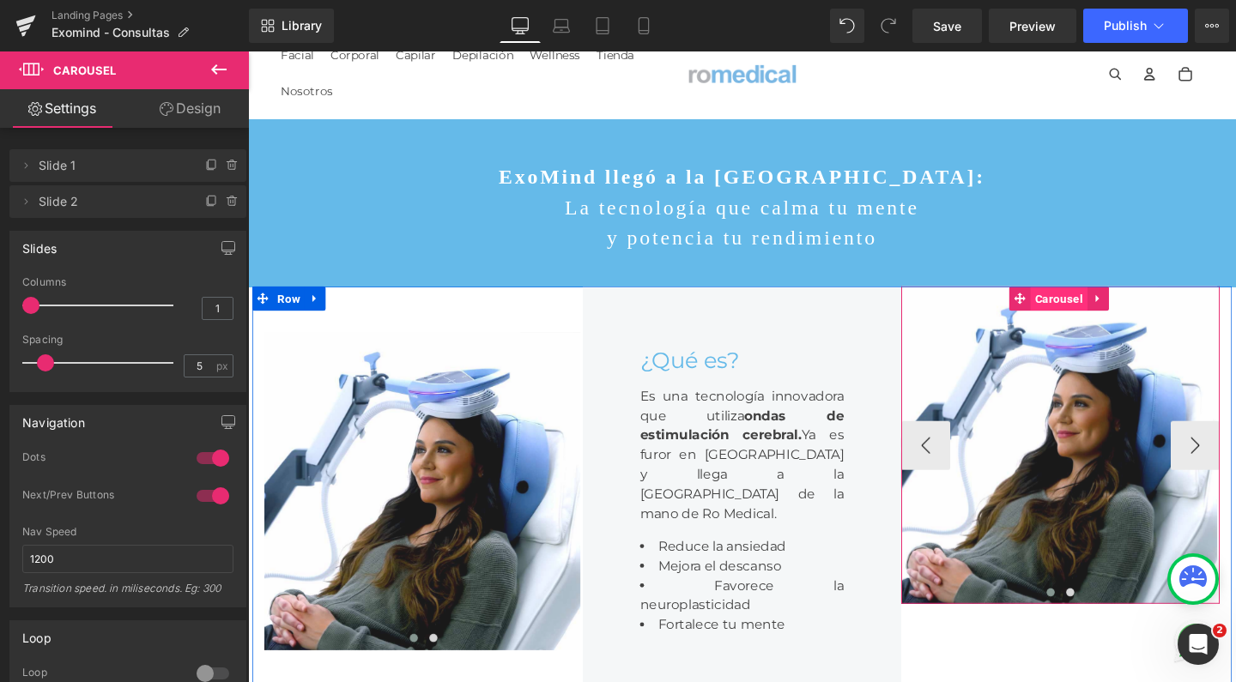
click at [1090, 324] on span "Carousel" at bounding box center [1100, 312] width 59 height 26
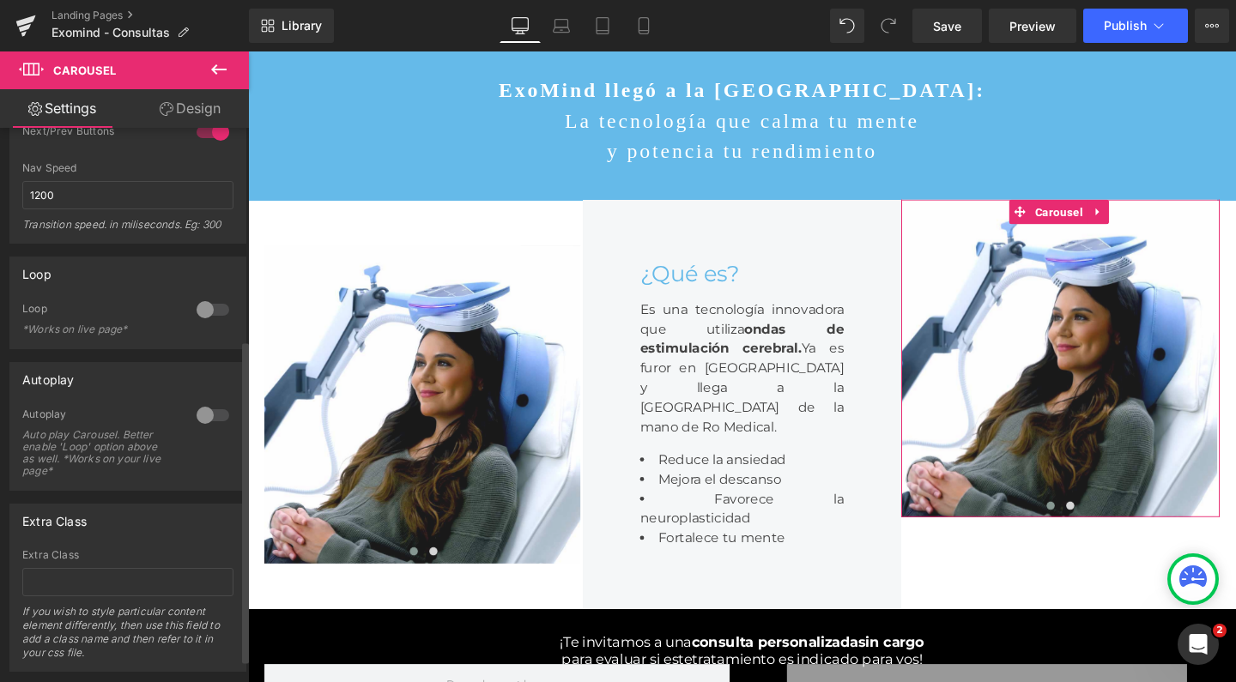
scroll to position [361, 0]
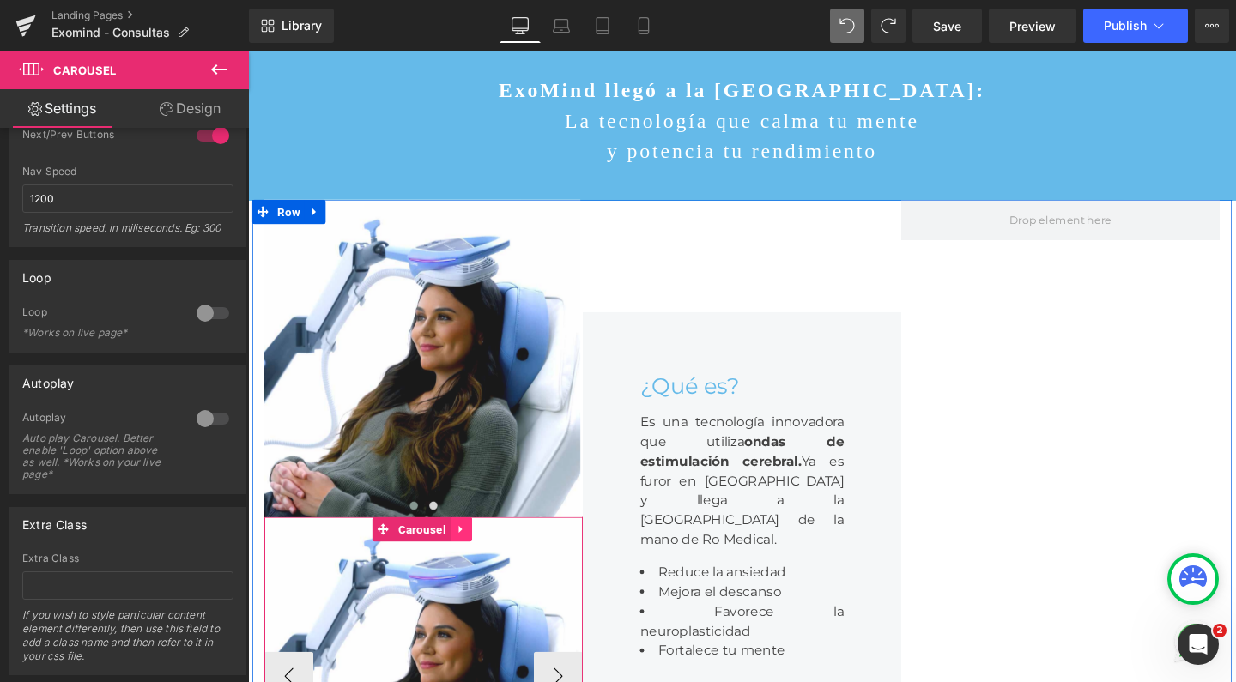
click at [476, 567] on link at bounding box center [472, 554] width 22 height 26
click at [478, 561] on icon at bounding box center [483, 554] width 12 height 13
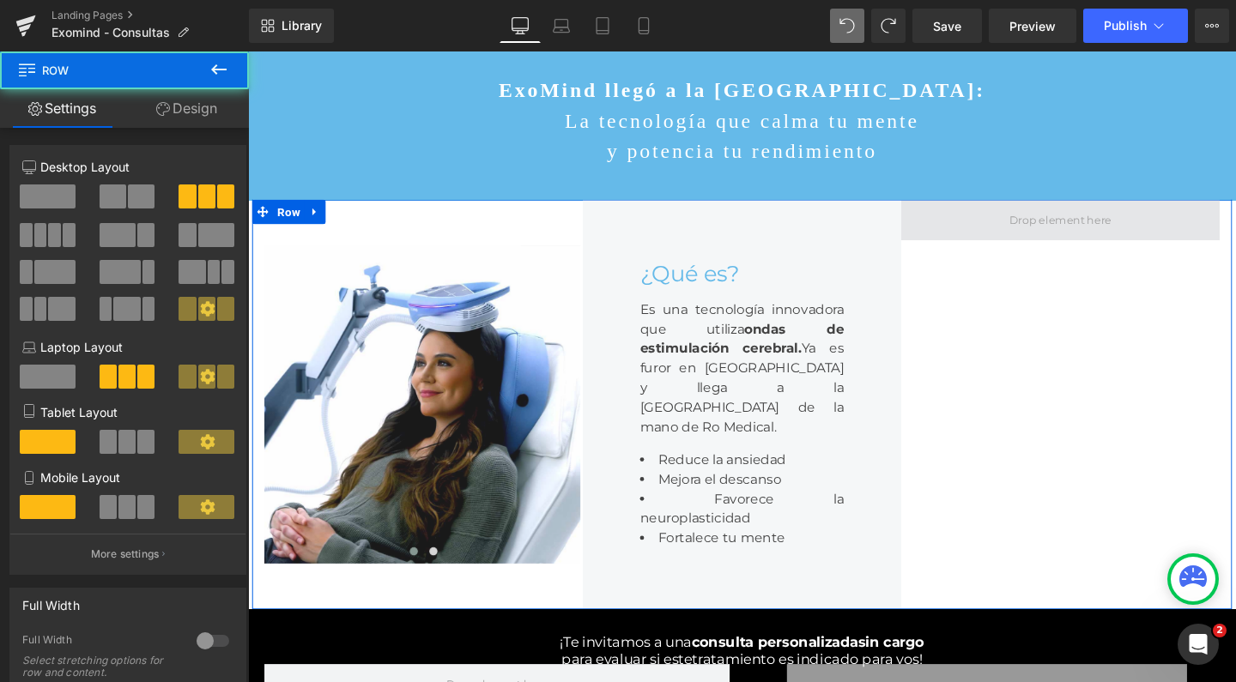
click at [1003, 228] on span at bounding box center [1102, 228] width 335 height 43
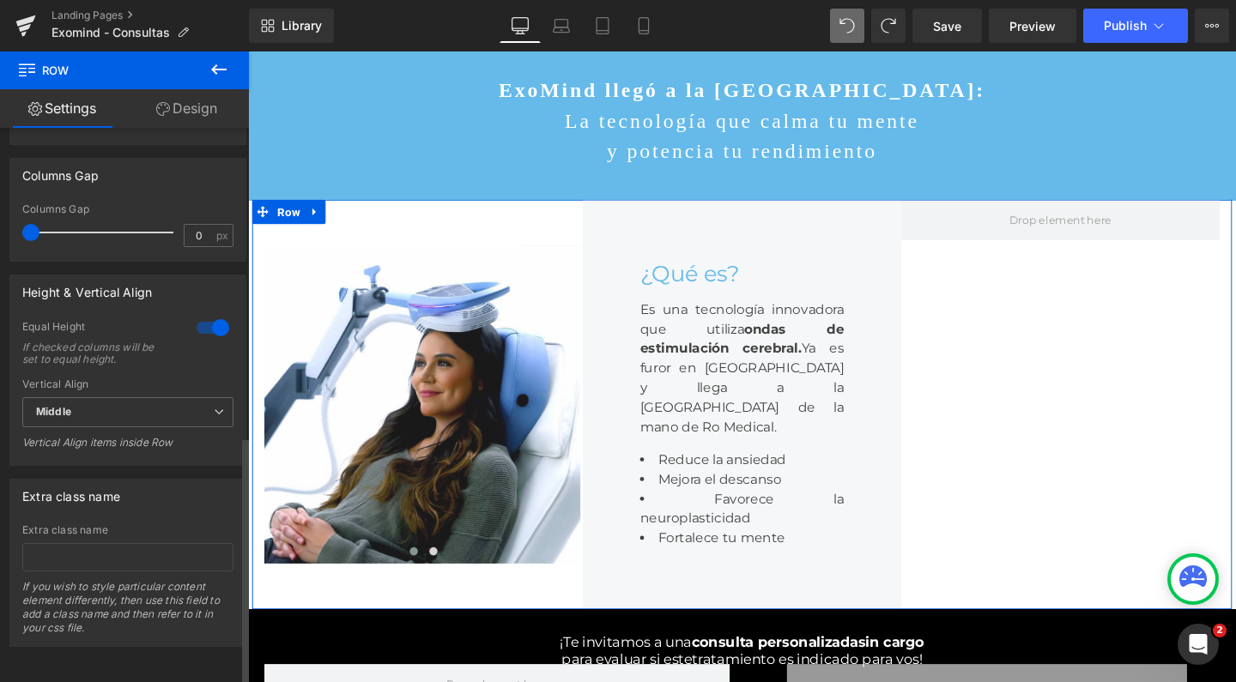
scroll to position [687, 0]
click at [106, 398] on span "Middle" at bounding box center [127, 412] width 211 height 30
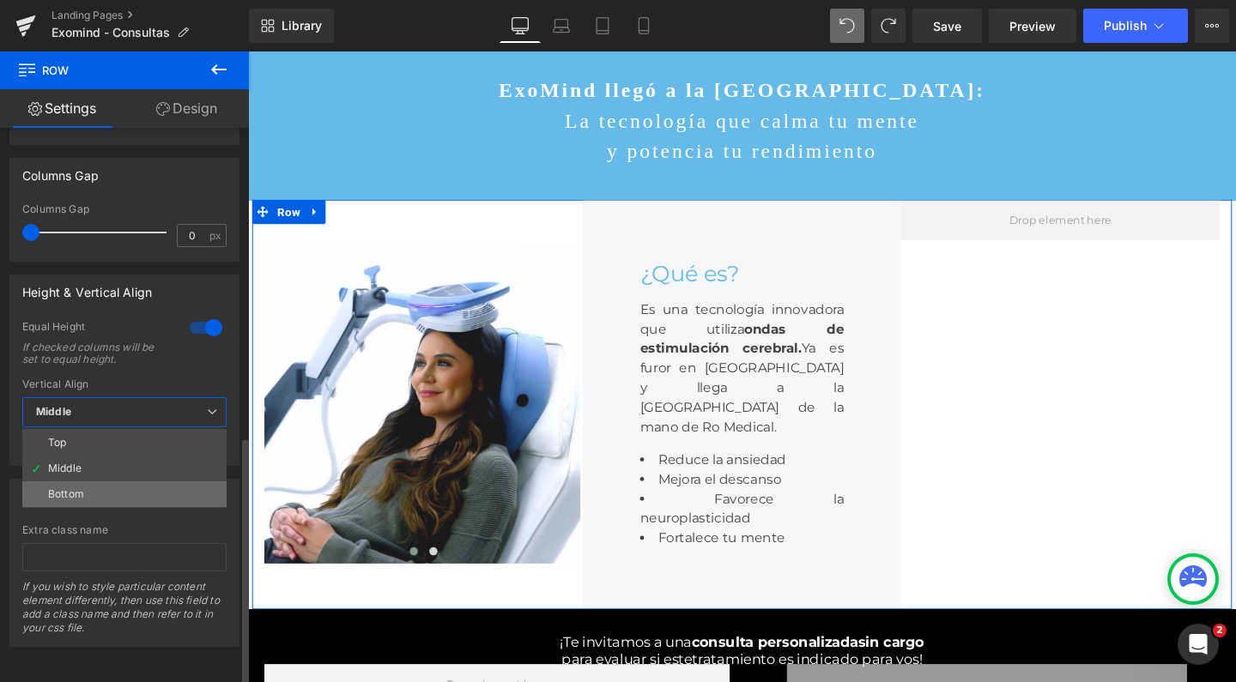
click at [92, 482] on li "Bottom" at bounding box center [124, 495] width 204 height 26
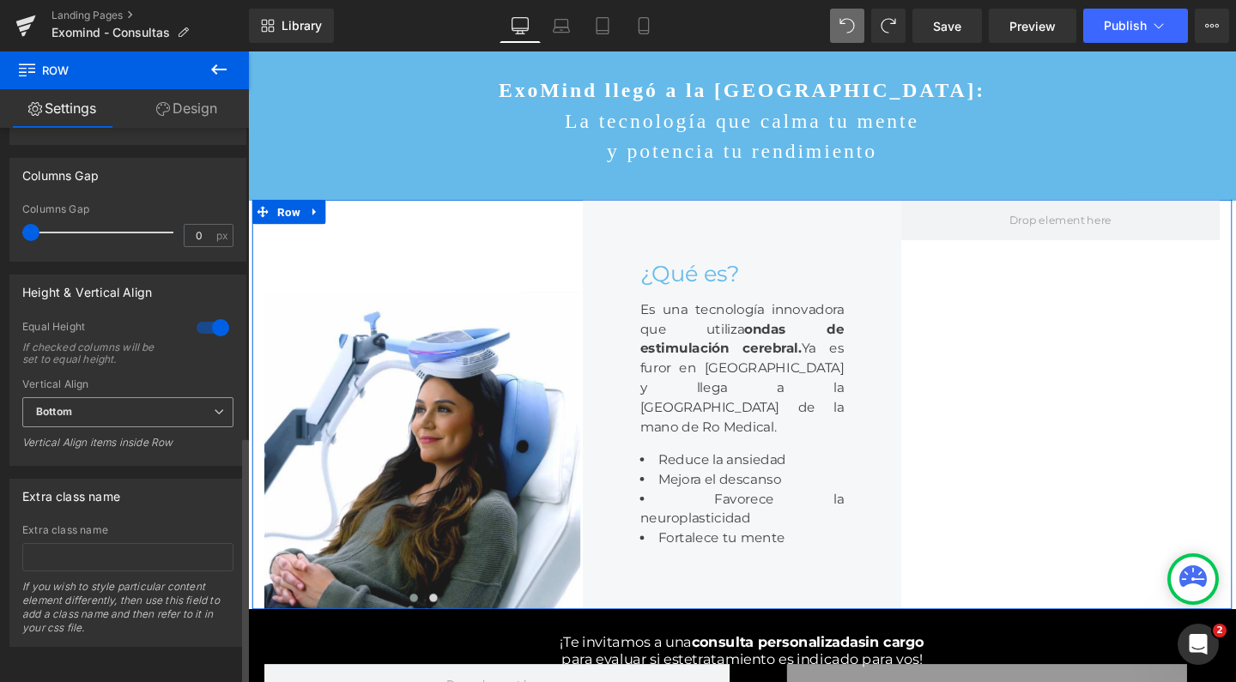
click at [119, 405] on span "Bottom" at bounding box center [127, 412] width 211 height 30
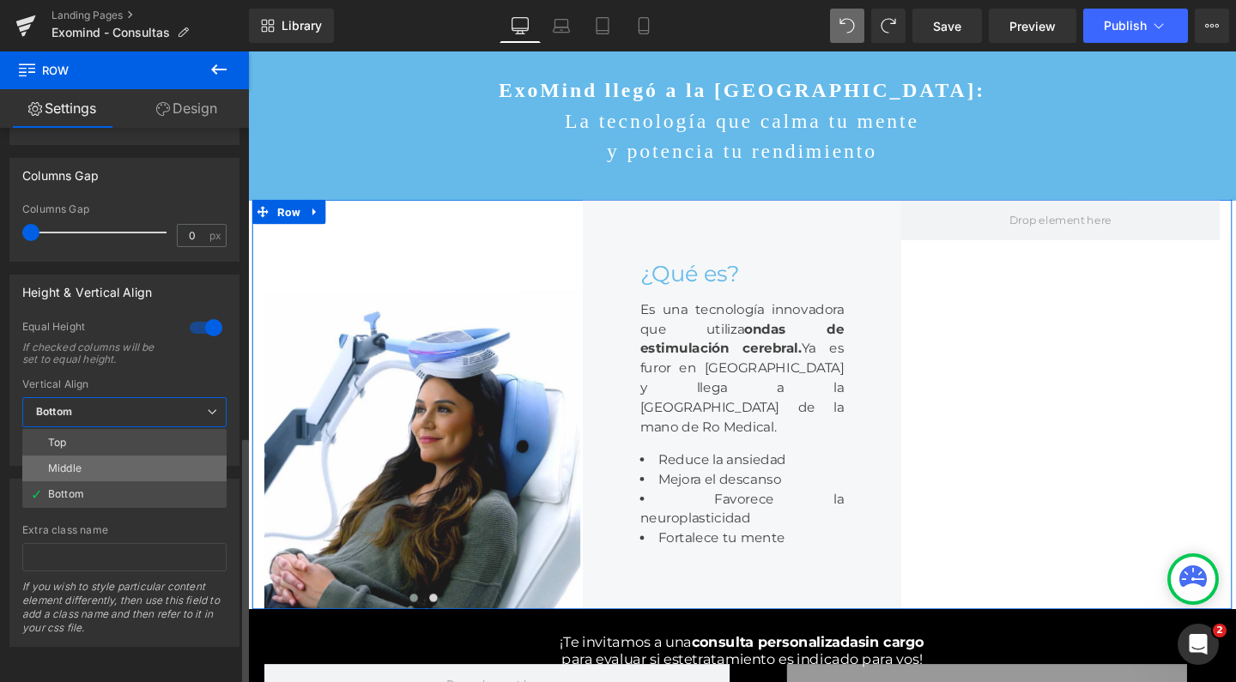
click at [109, 456] on li "Middle" at bounding box center [124, 469] width 204 height 26
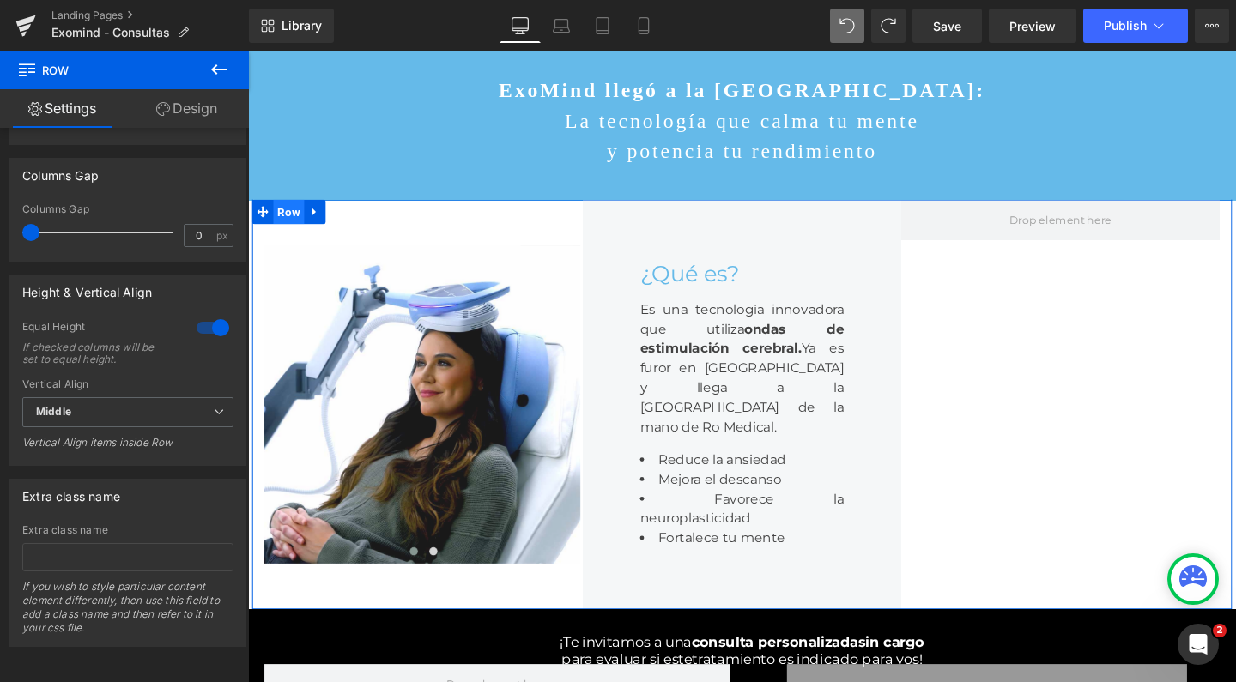
click at [288, 207] on span "Row" at bounding box center [291, 220] width 33 height 26
click at [138, 398] on span "Middle" at bounding box center [127, 412] width 211 height 30
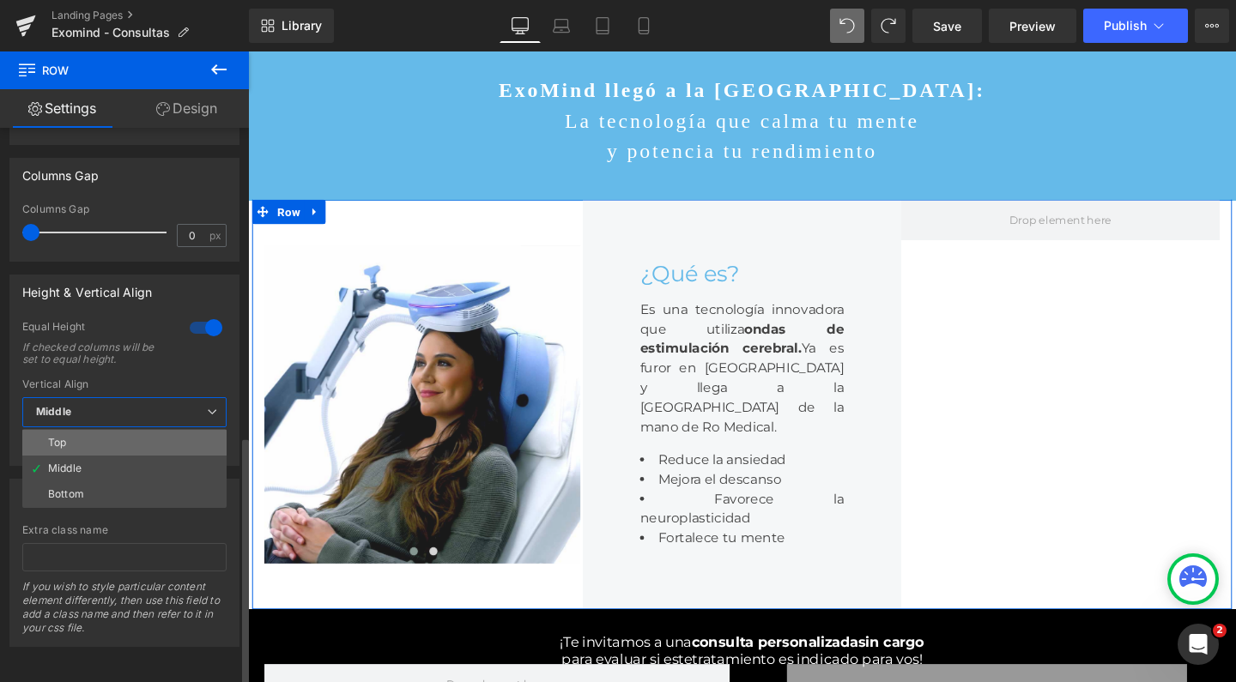
click at [121, 430] on li "Top" at bounding box center [124, 443] width 204 height 26
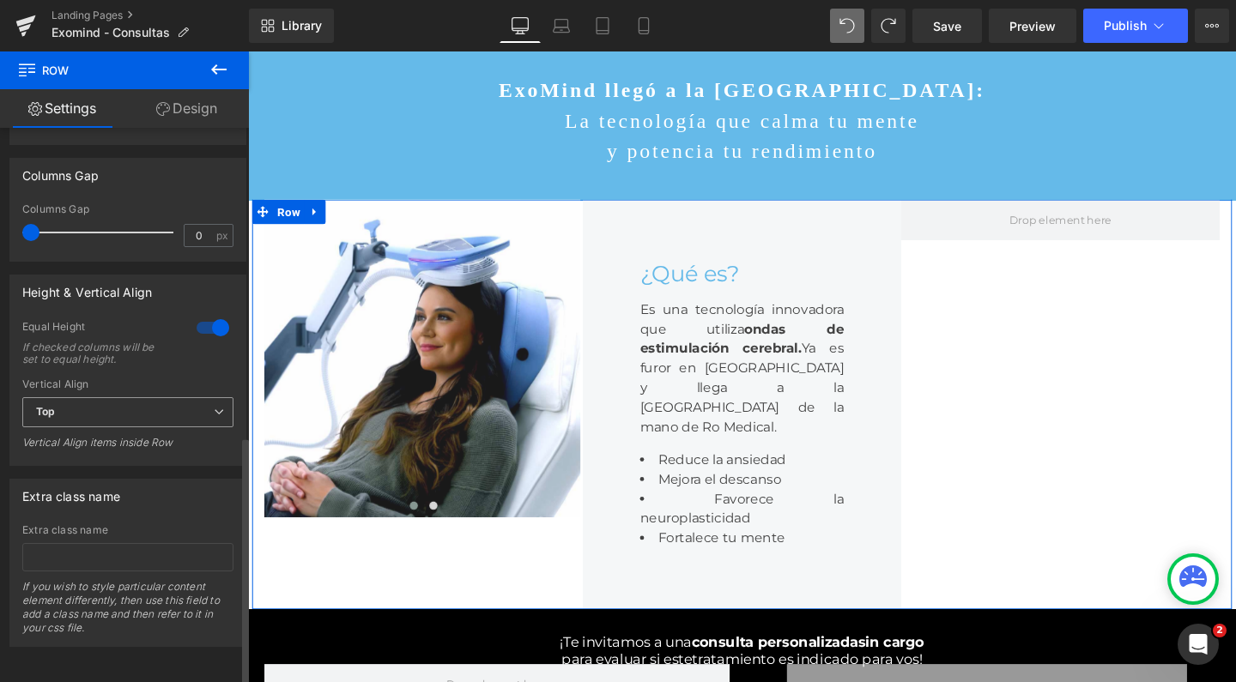
click at [131, 404] on span "Top" at bounding box center [127, 412] width 211 height 30
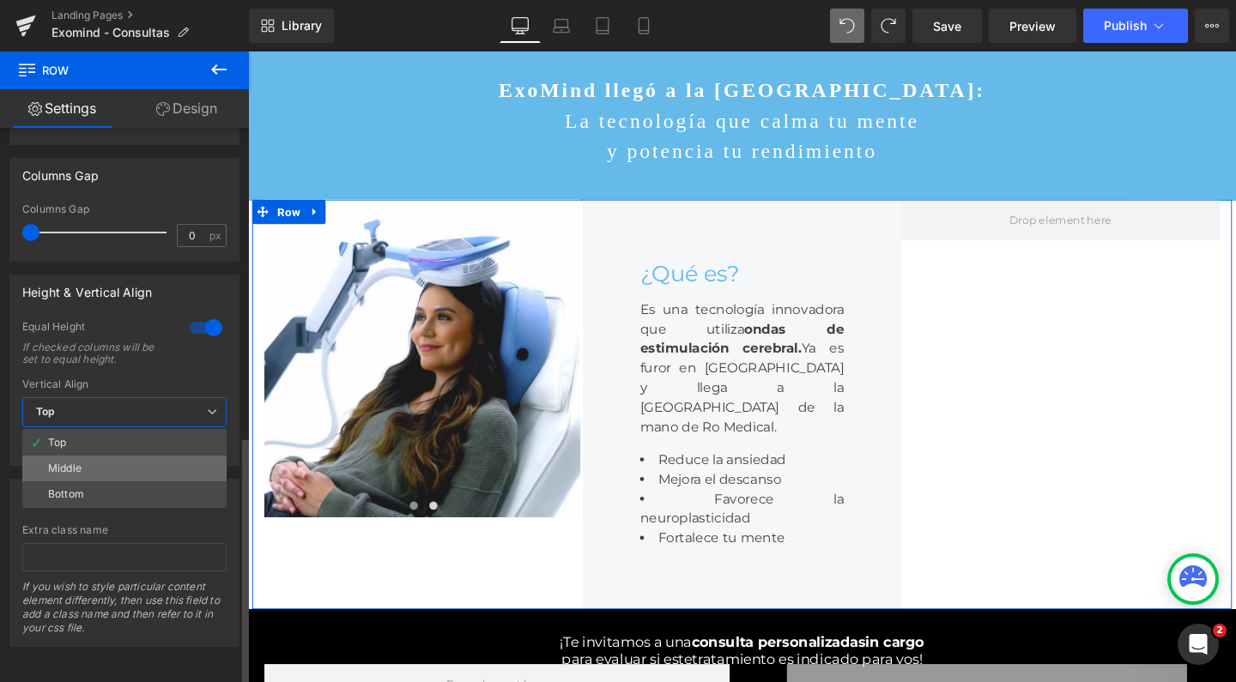
click at [115, 456] on li "Middle" at bounding box center [124, 469] width 204 height 26
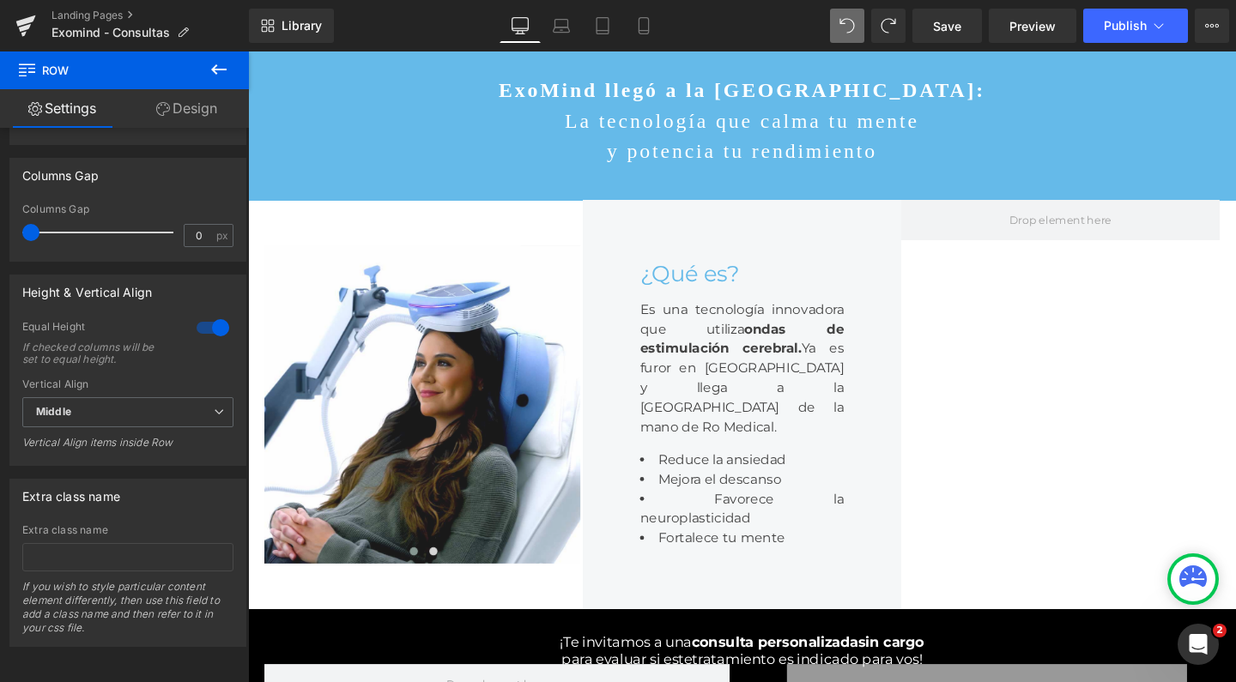
click at [215, 63] on icon at bounding box center [219, 69] width 21 height 21
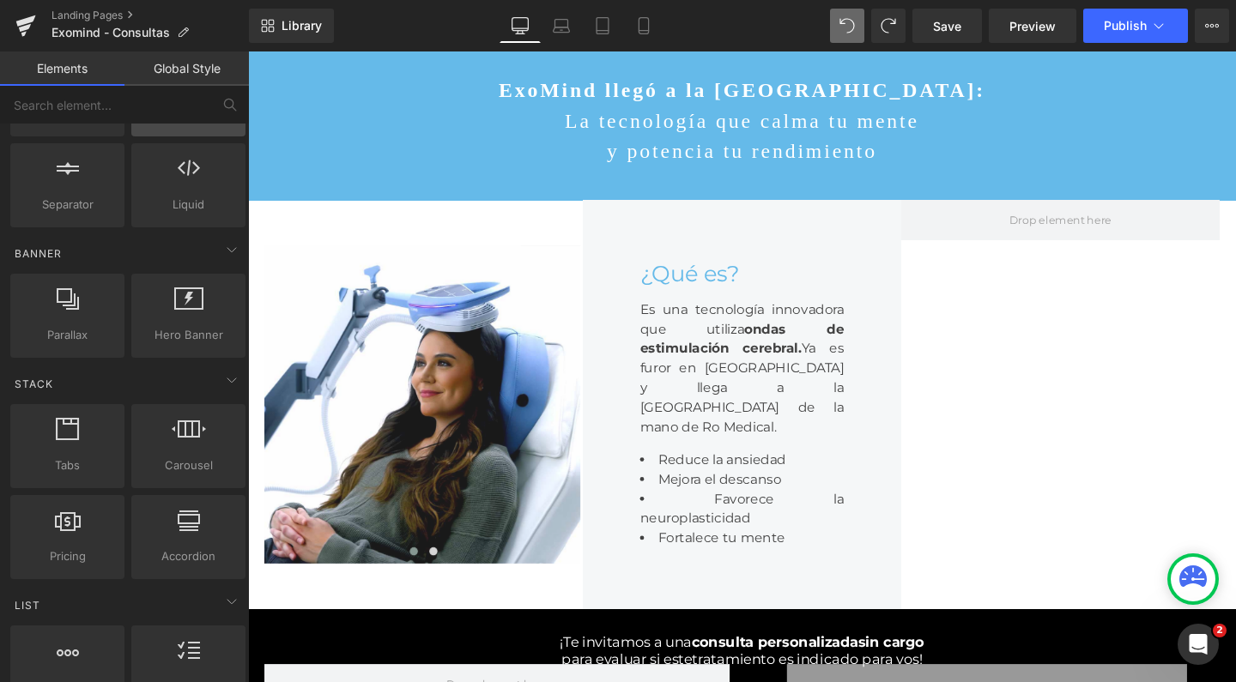
scroll to position [320, 0]
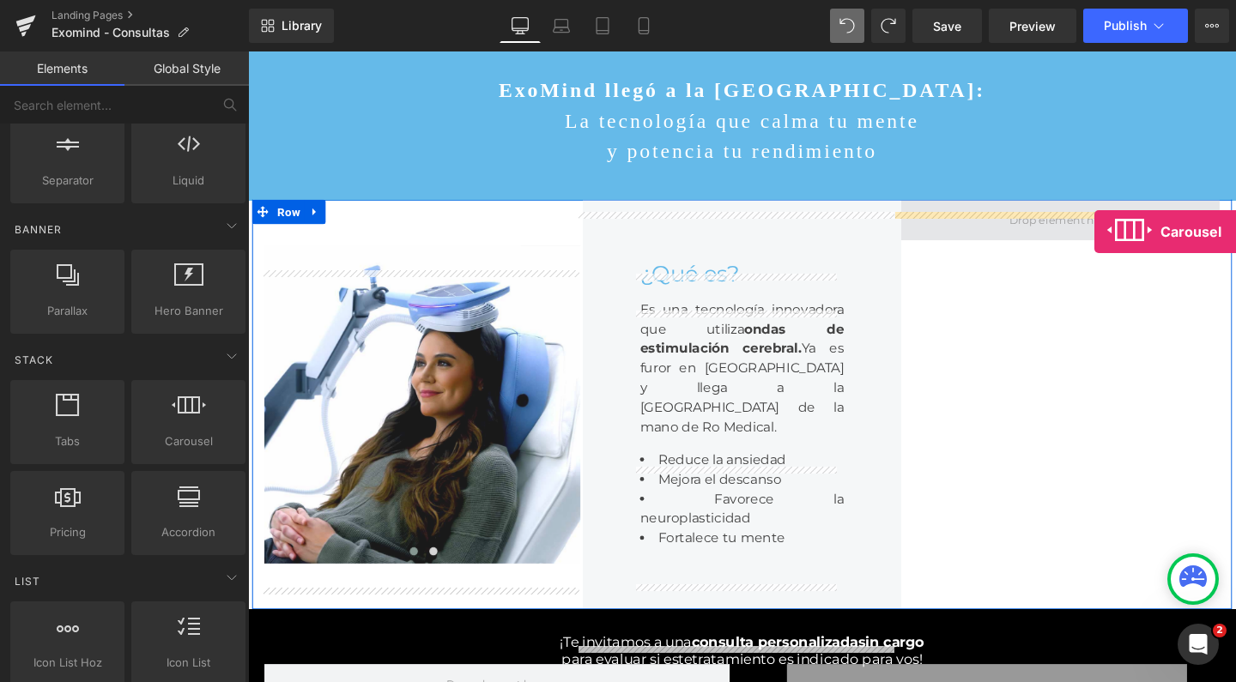
drag, startPoint x: 422, startPoint y: 467, endPoint x: 1138, endPoint y: 241, distance: 750.6
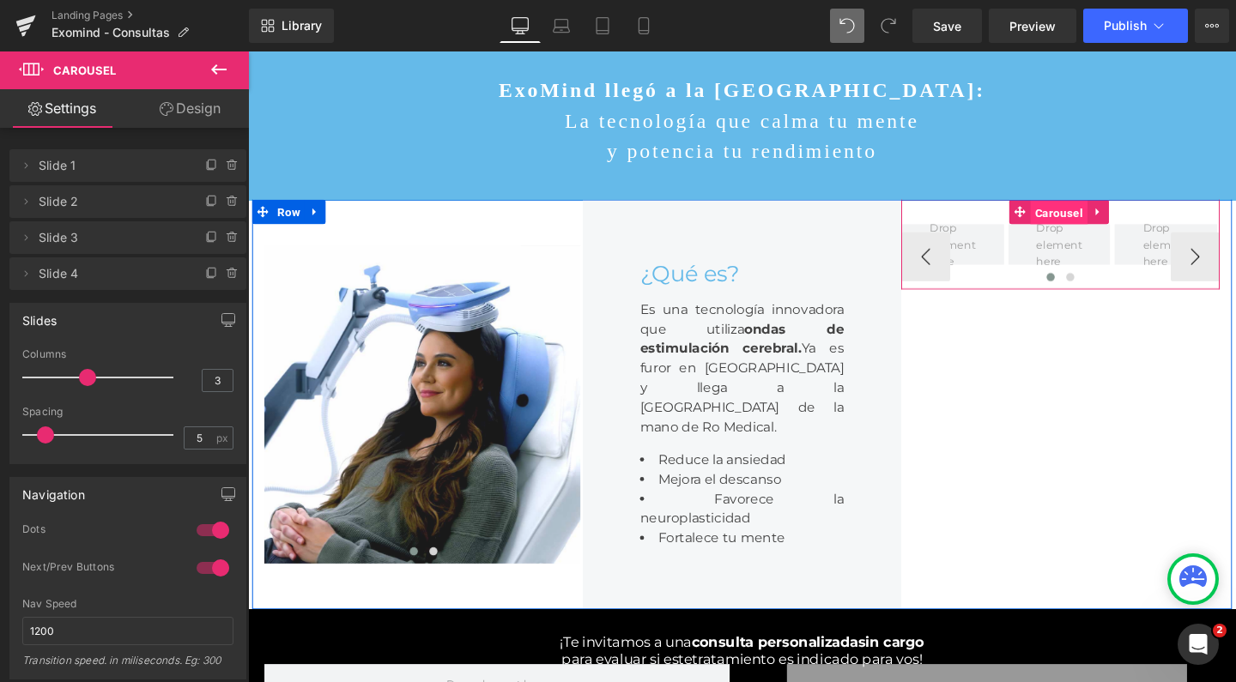
click at [1103, 233] on span "Carousel" at bounding box center [1100, 221] width 59 height 26
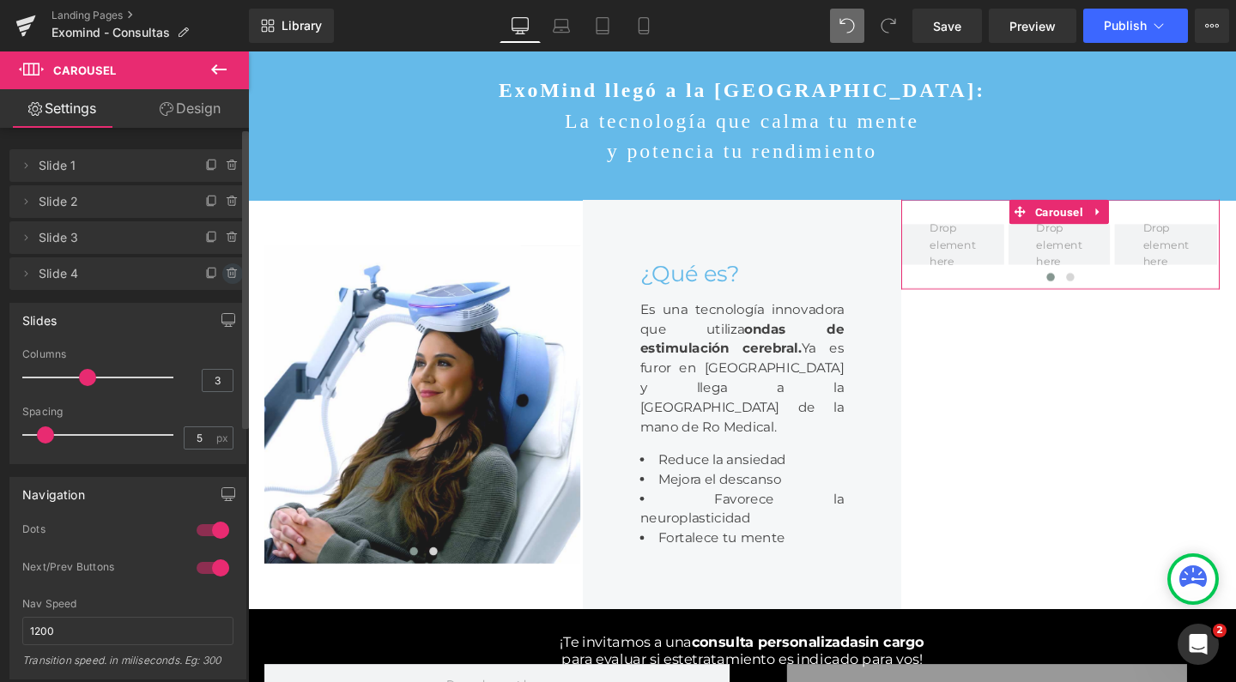
click at [227, 266] on span at bounding box center [232, 274] width 21 height 21
click at [218, 276] on button "Delete" at bounding box center [214, 275] width 54 height 22
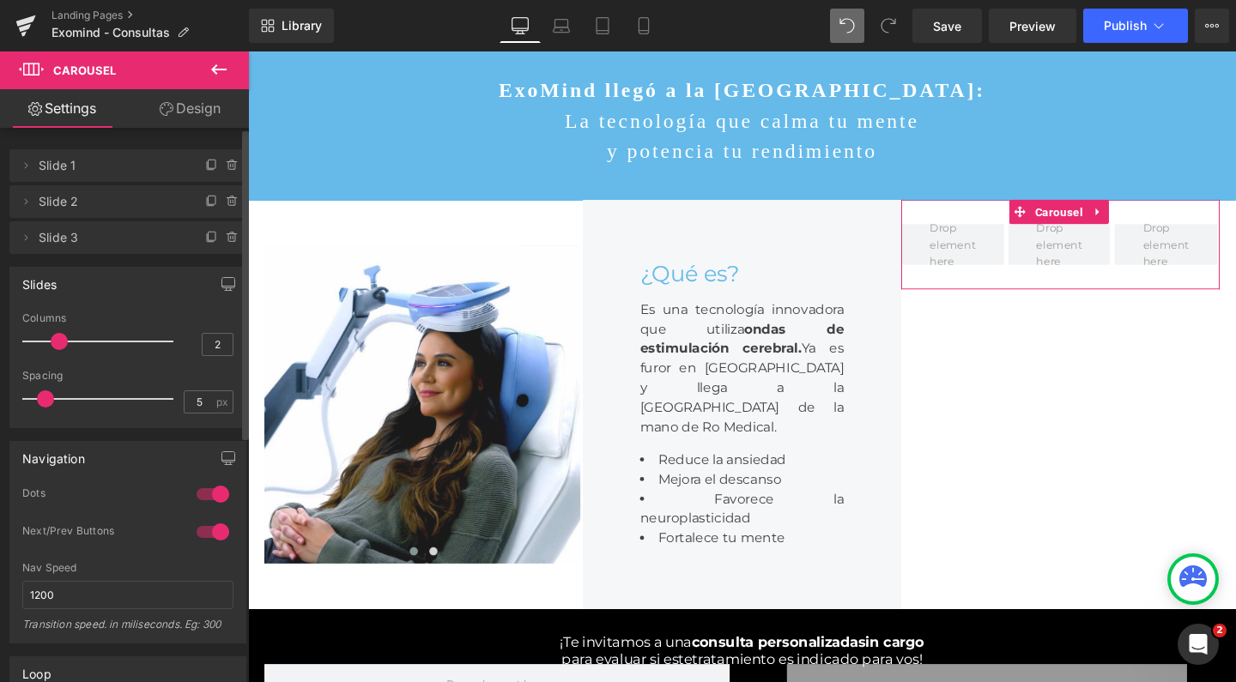
type input "1"
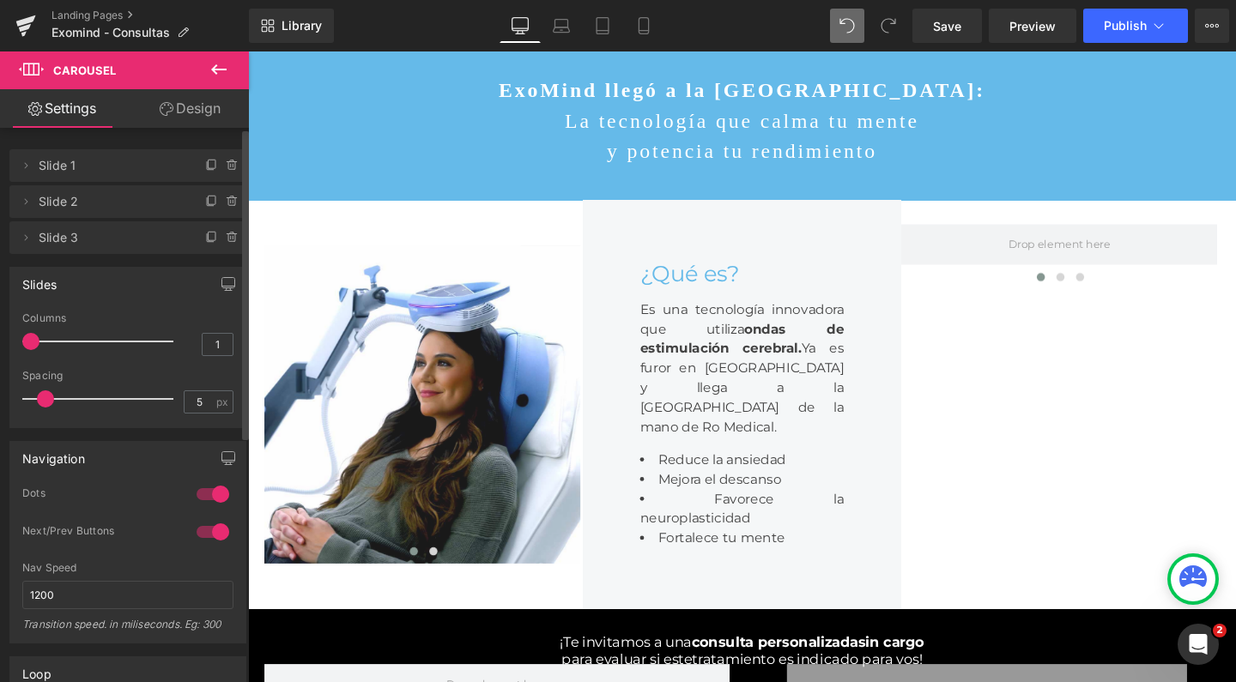
drag, startPoint x: 87, startPoint y: 346, endPoint x: 19, endPoint y: 345, distance: 67.8
click at [19, 345] on div "1 Columns 1 3 Columns 3 3 Columns 3 1 Columns 1 5px Spacing 5 px 5px Spacing 5 …" at bounding box center [127, 369] width 235 height 115
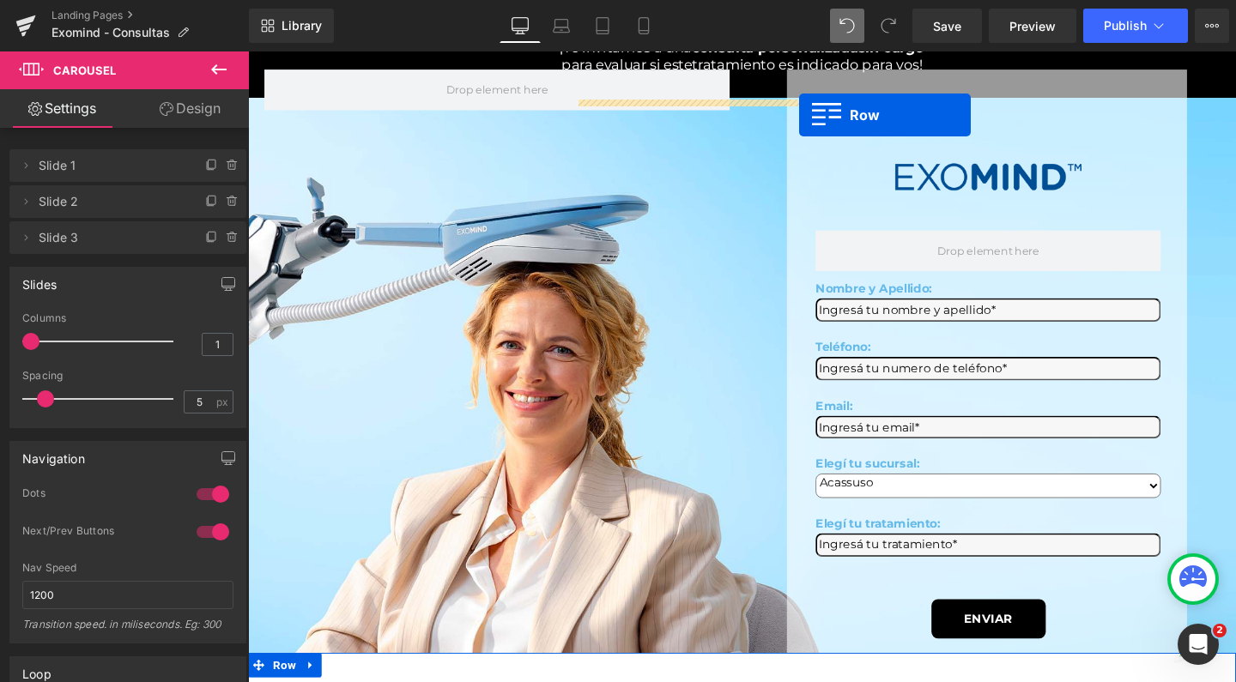
scroll to position [676, 0]
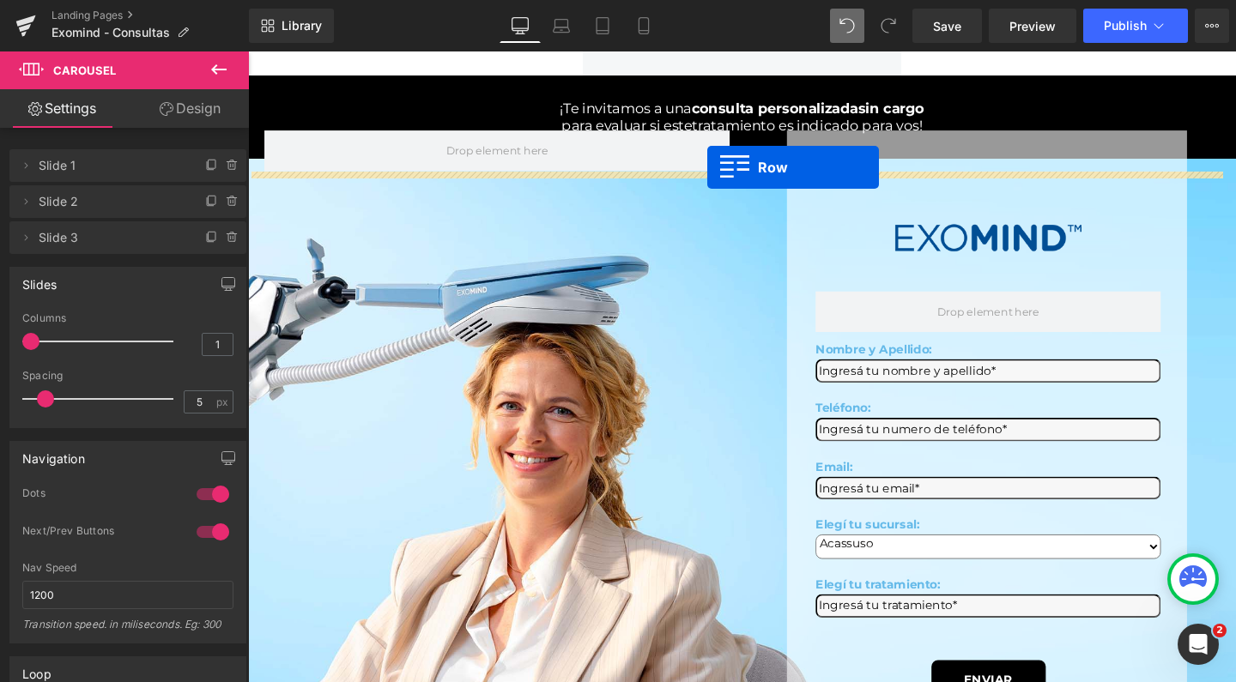
drag, startPoint x: 351, startPoint y: 352, endPoint x: 730, endPoint y: 173, distance: 419.3
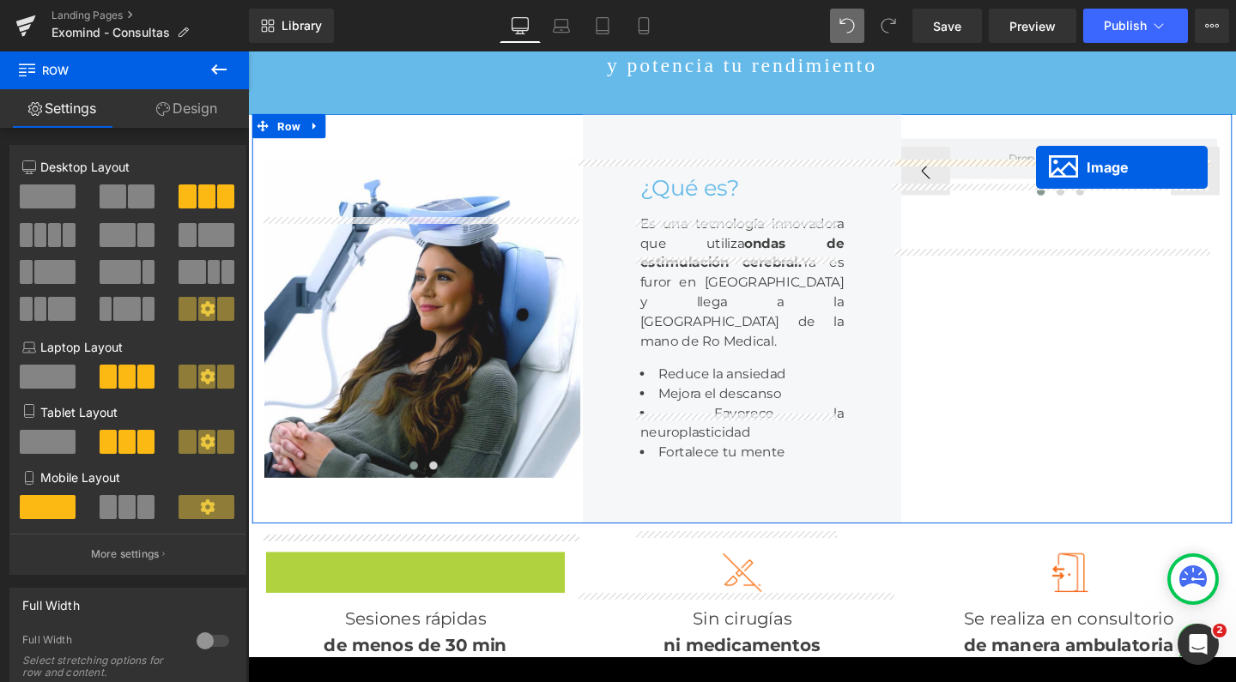
scroll to position [171, 0]
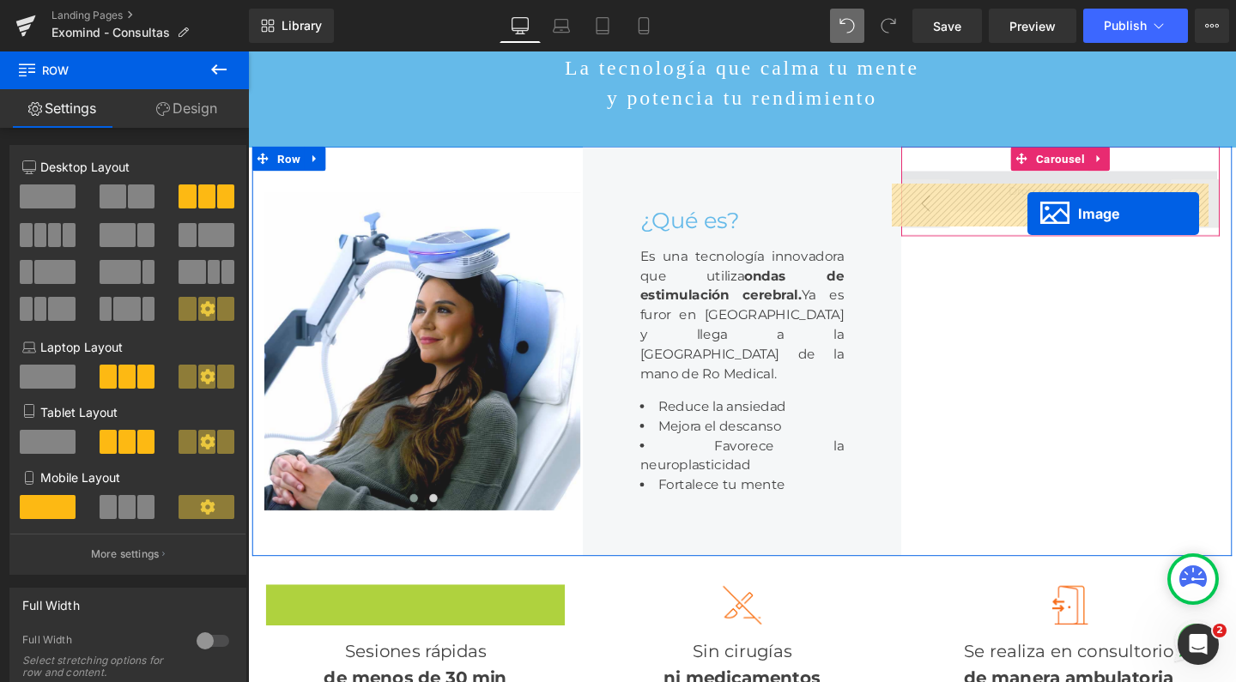
drag, startPoint x: 394, startPoint y: 607, endPoint x: 1068, endPoint y: 222, distance: 775.8
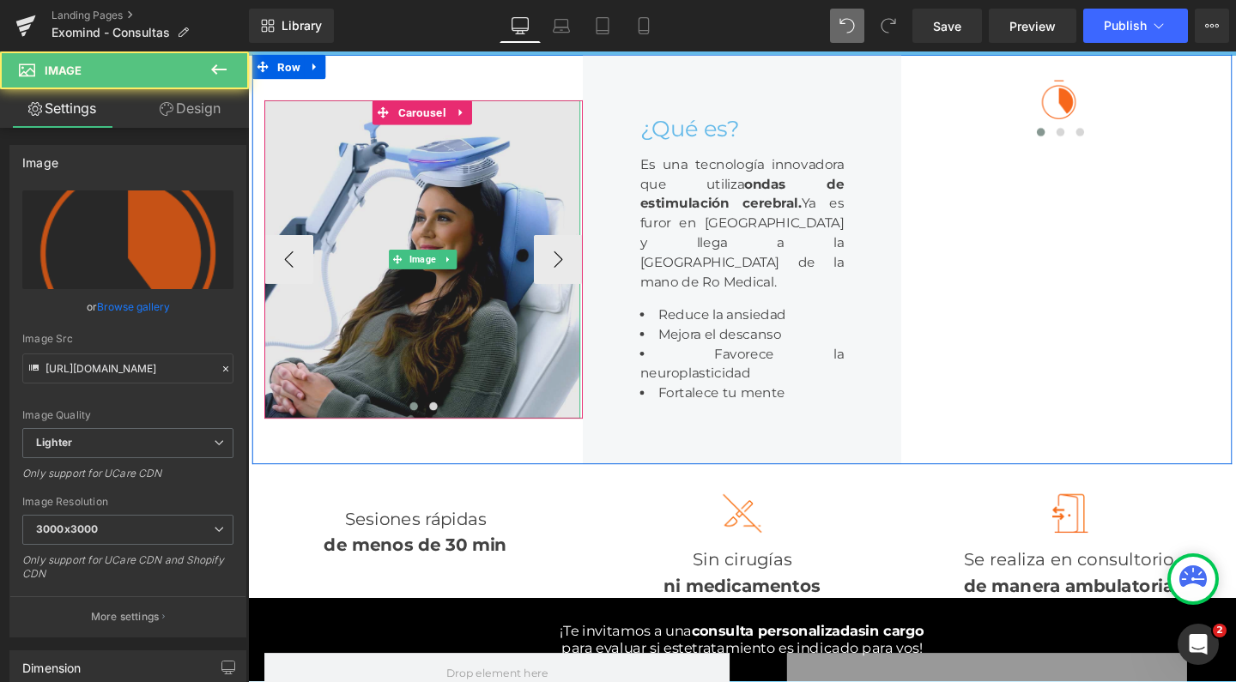
scroll to position [282, 0]
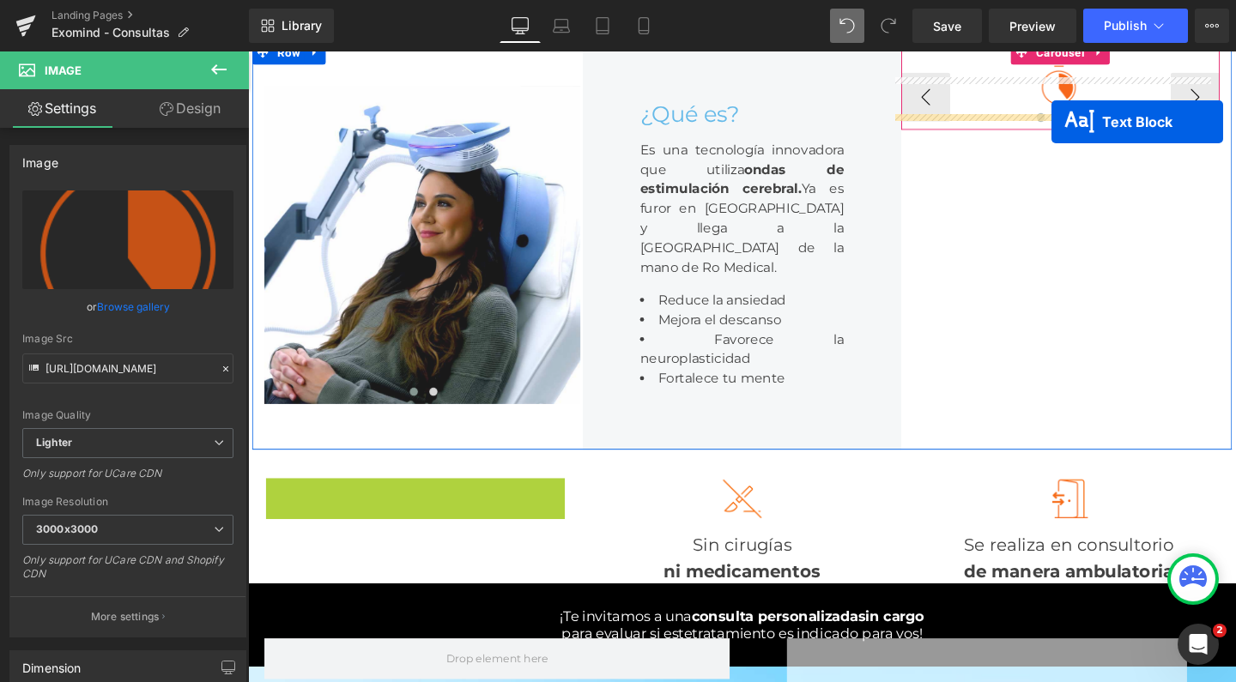
drag, startPoint x: 370, startPoint y: 636, endPoint x: 1093, endPoint y: 125, distance: 885.0
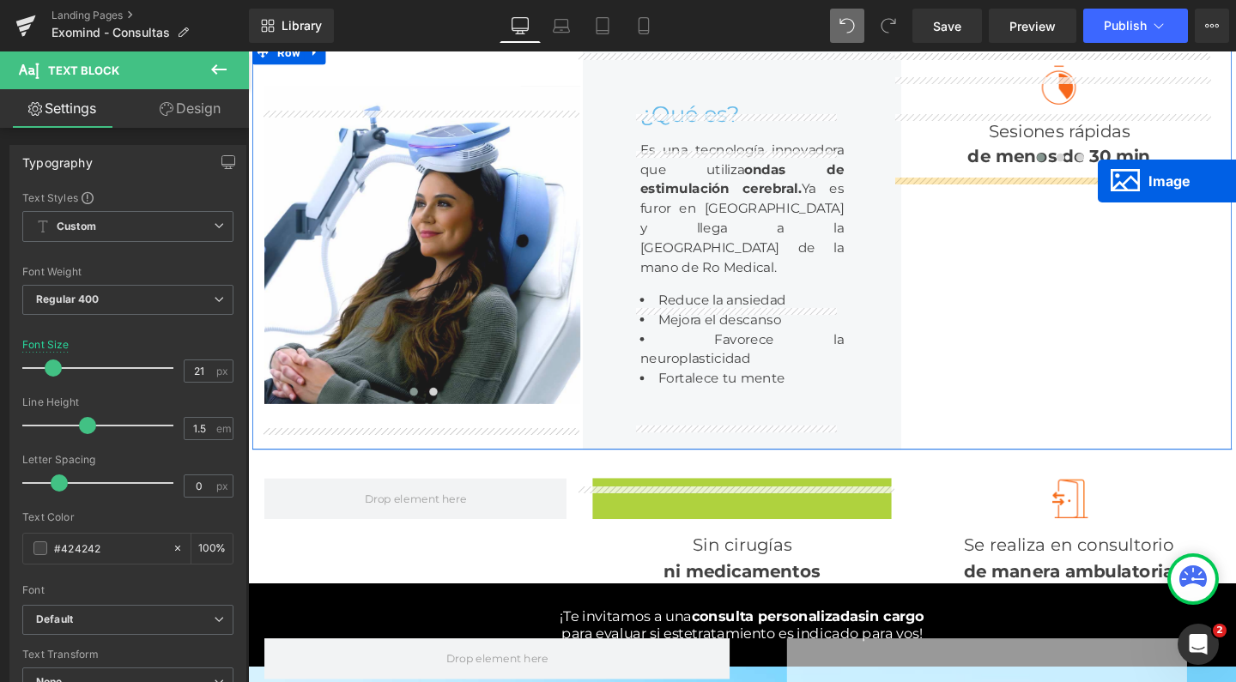
drag, startPoint x: 735, startPoint y: 614, endPoint x: 1142, endPoint y: 188, distance: 588.9
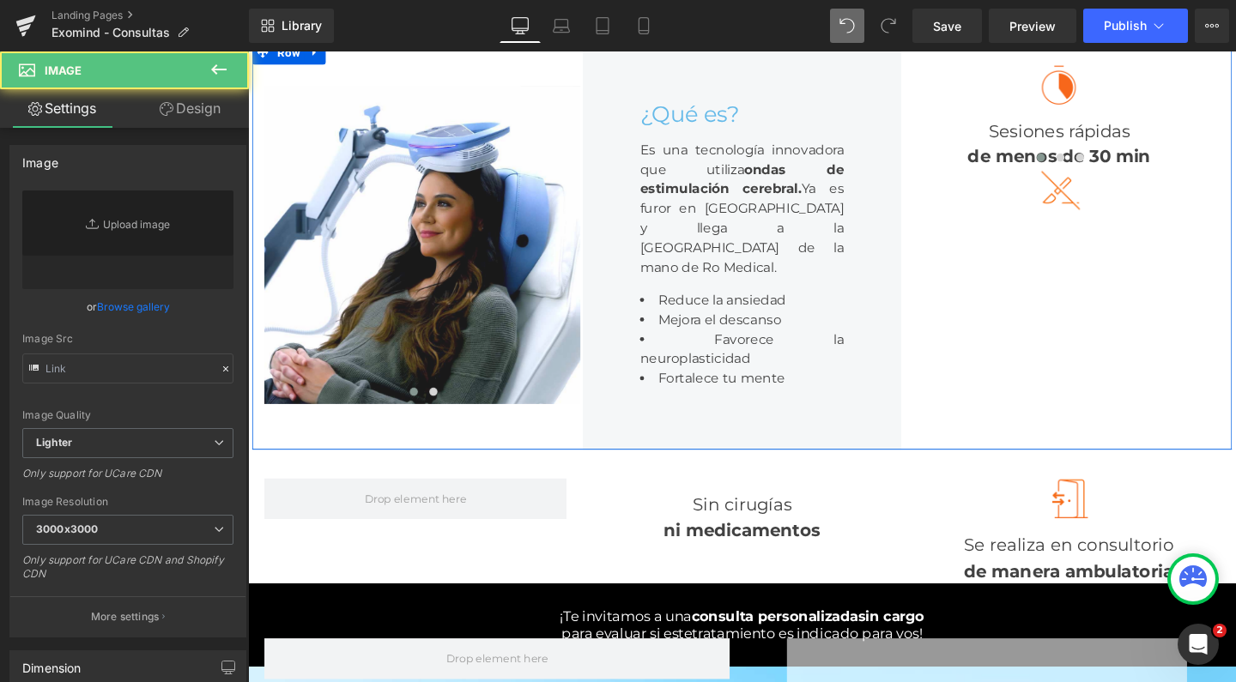
type input "[URL][DOMAIN_NAME]"
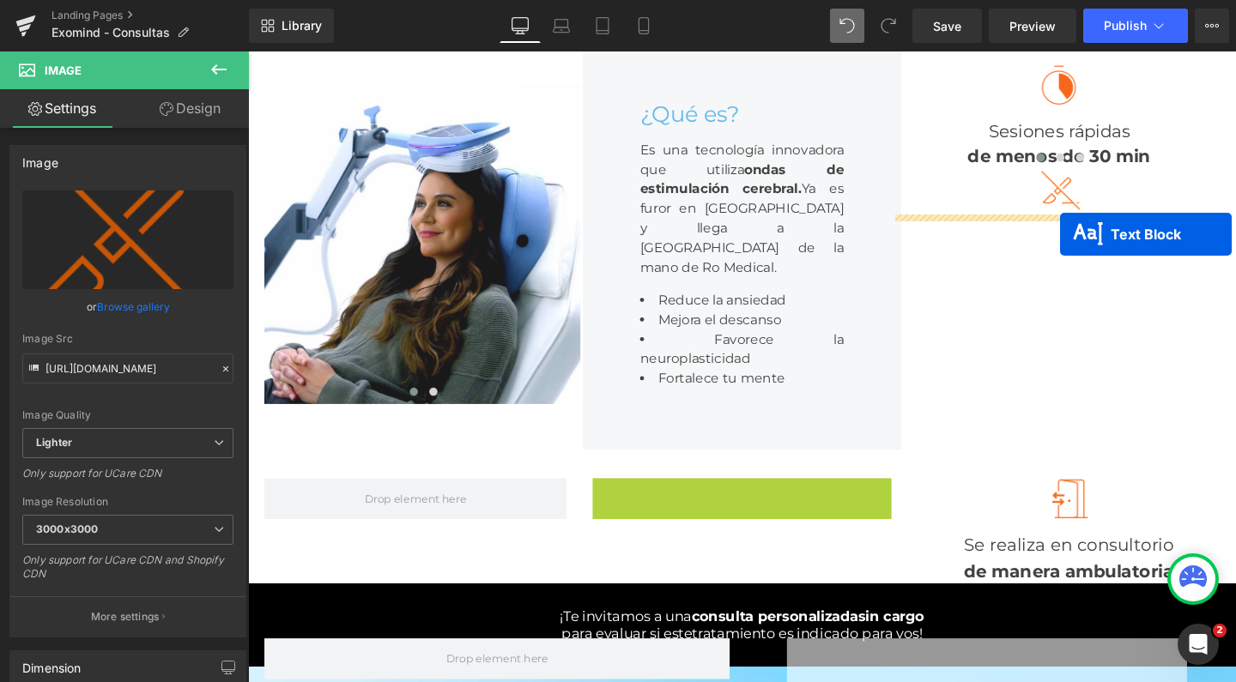
drag, startPoint x: 713, startPoint y: 628, endPoint x: 1100, endPoint y: 243, distance: 546.3
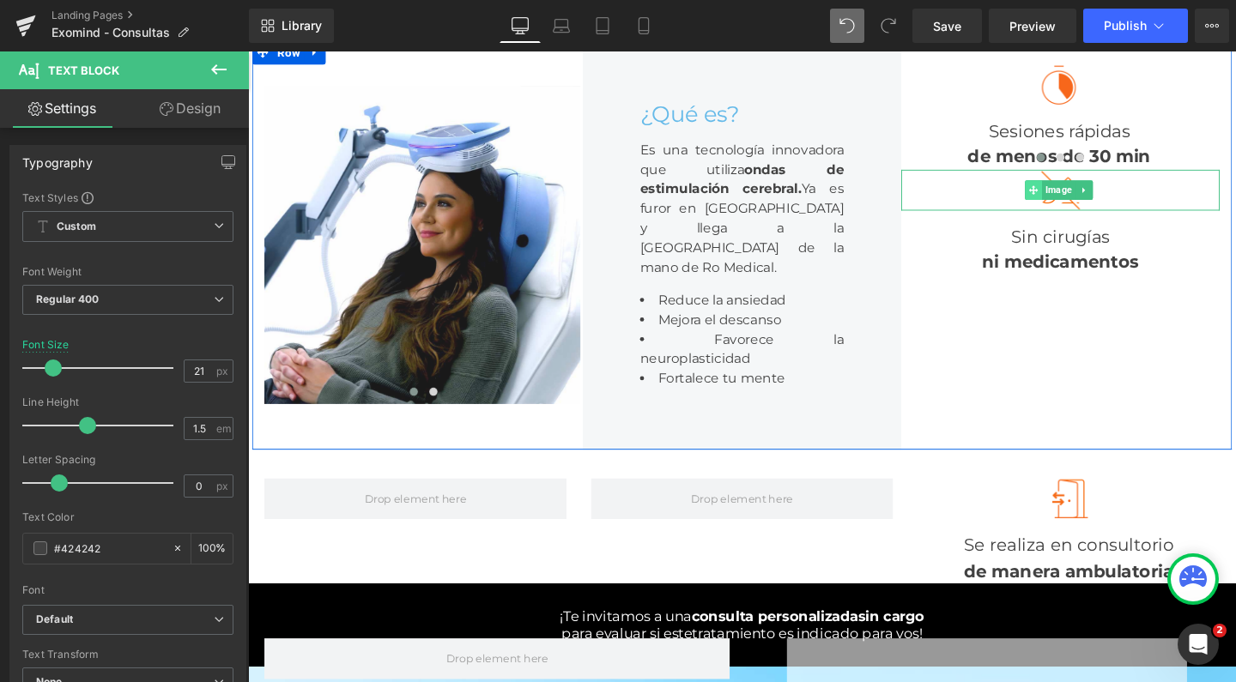
click at [1070, 202] on icon at bounding box center [1074, 196] width 9 height 9
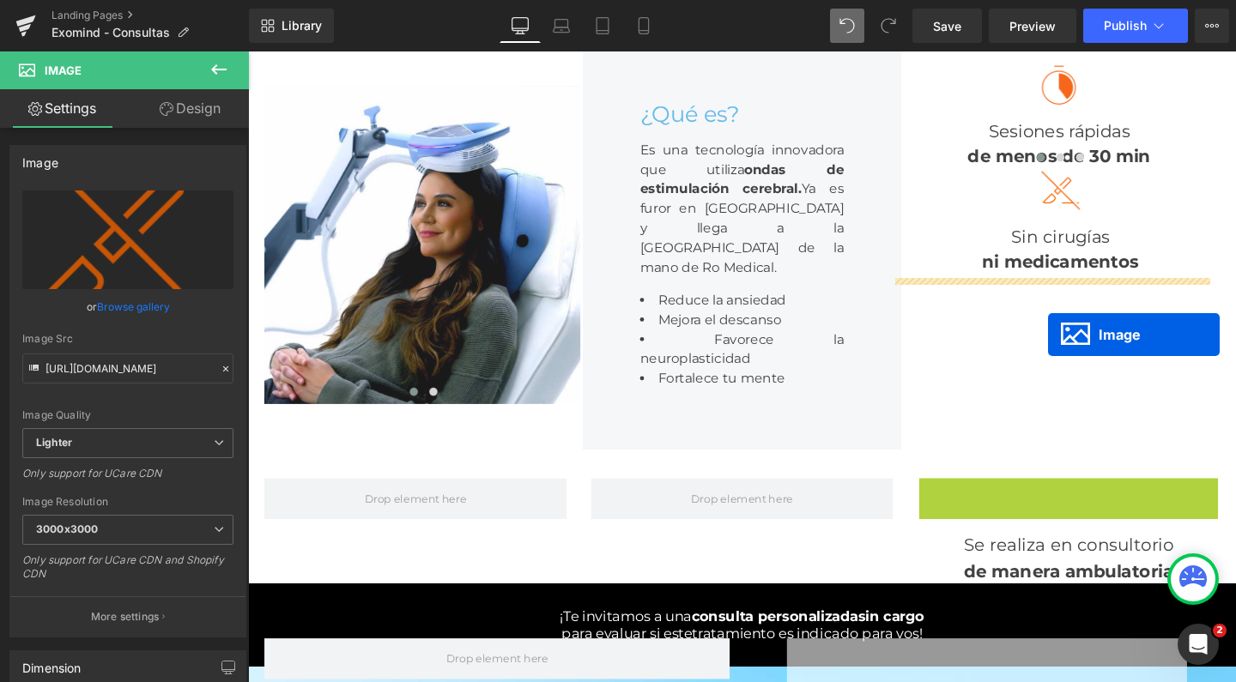
drag, startPoint x: 1073, startPoint y: 610, endPoint x: 1089, endPoint y: 349, distance: 261.5
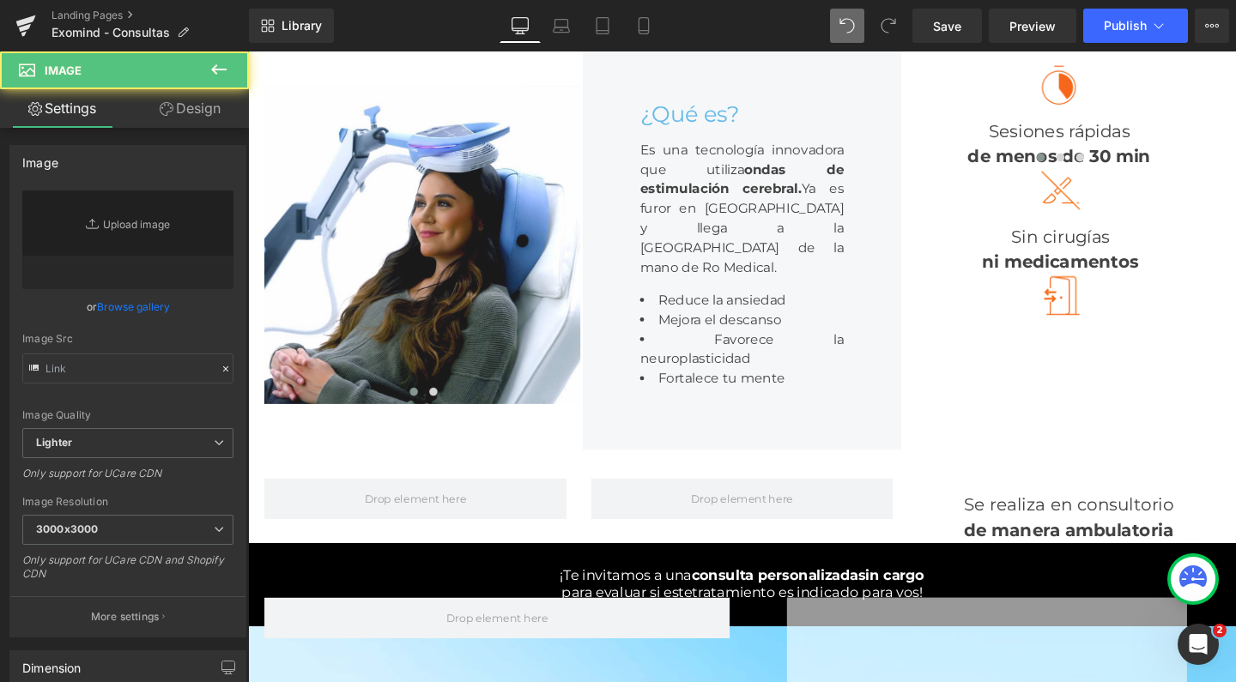
type input "[URL][DOMAIN_NAME]"
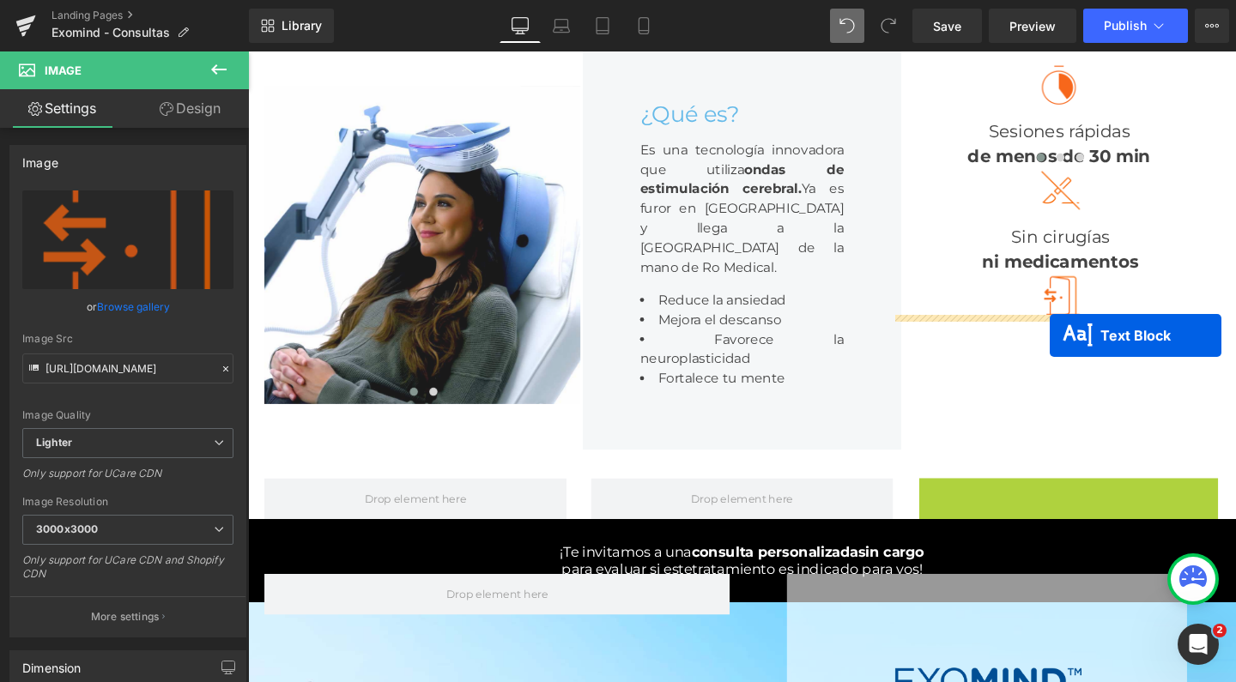
drag, startPoint x: 1052, startPoint y: 637, endPoint x: 1091, endPoint y: 350, distance: 289.4
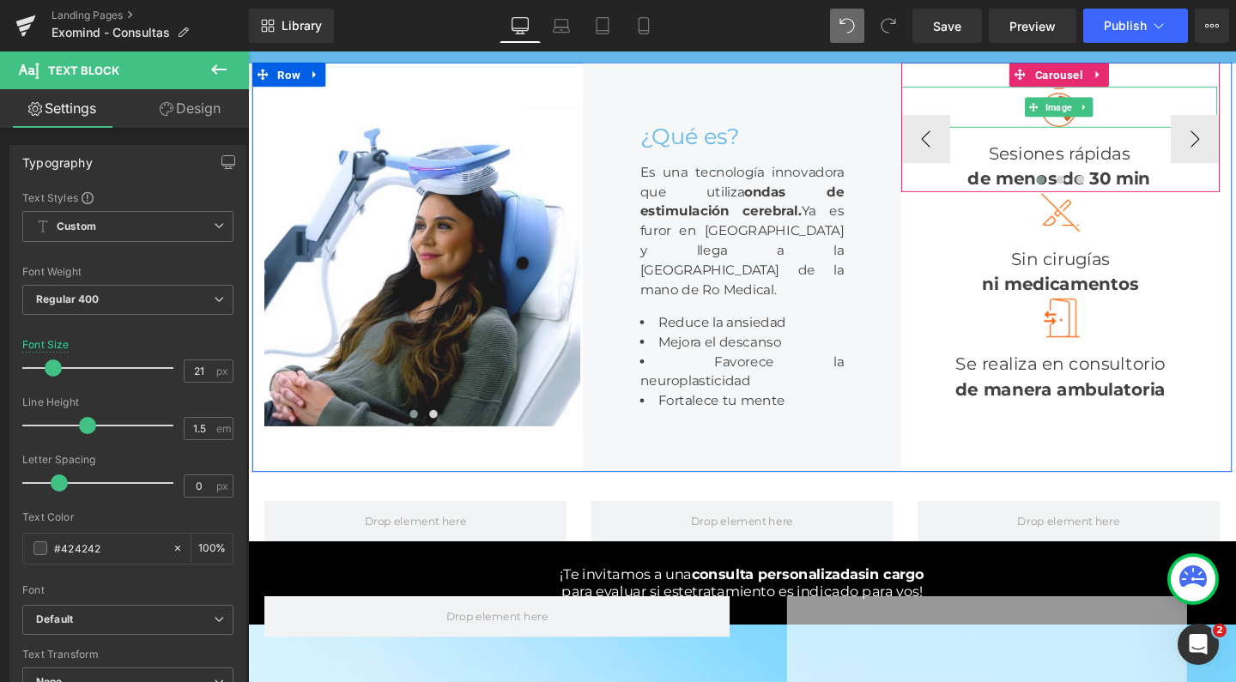
scroll to position [244, 0]
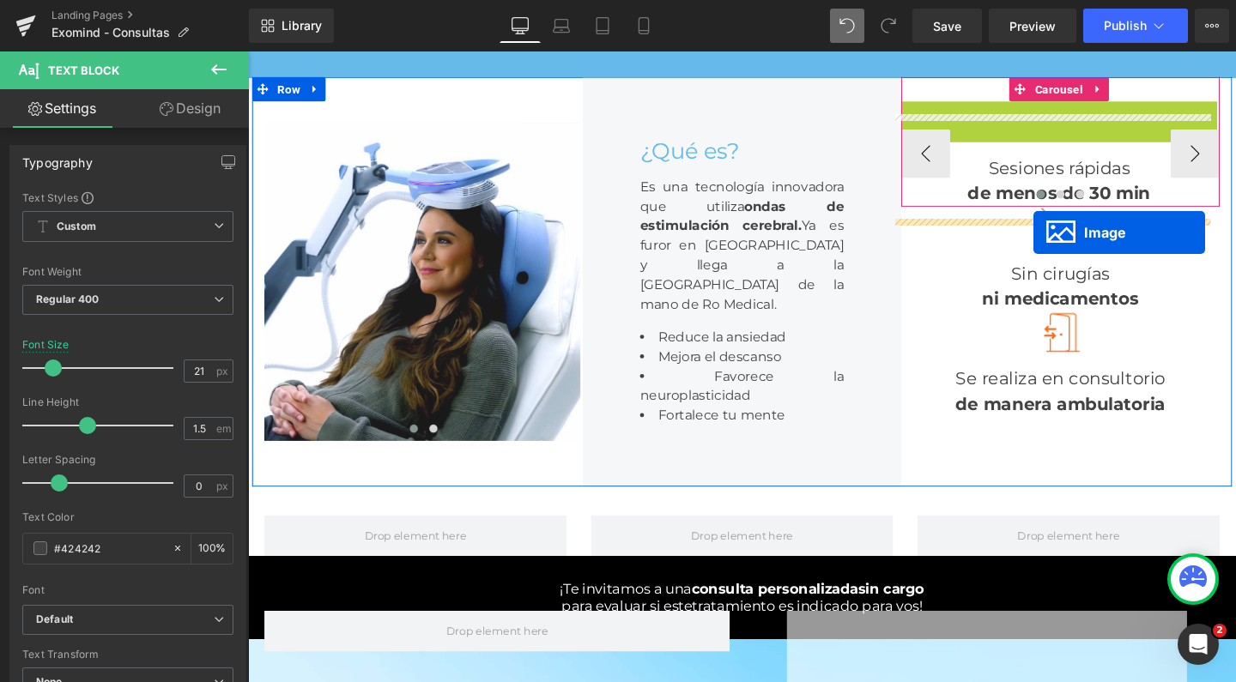
drag, startPoint x: 1070, startPoint y: 132, endPoint x: 1074, endPoint y: 242, distance: 109.9
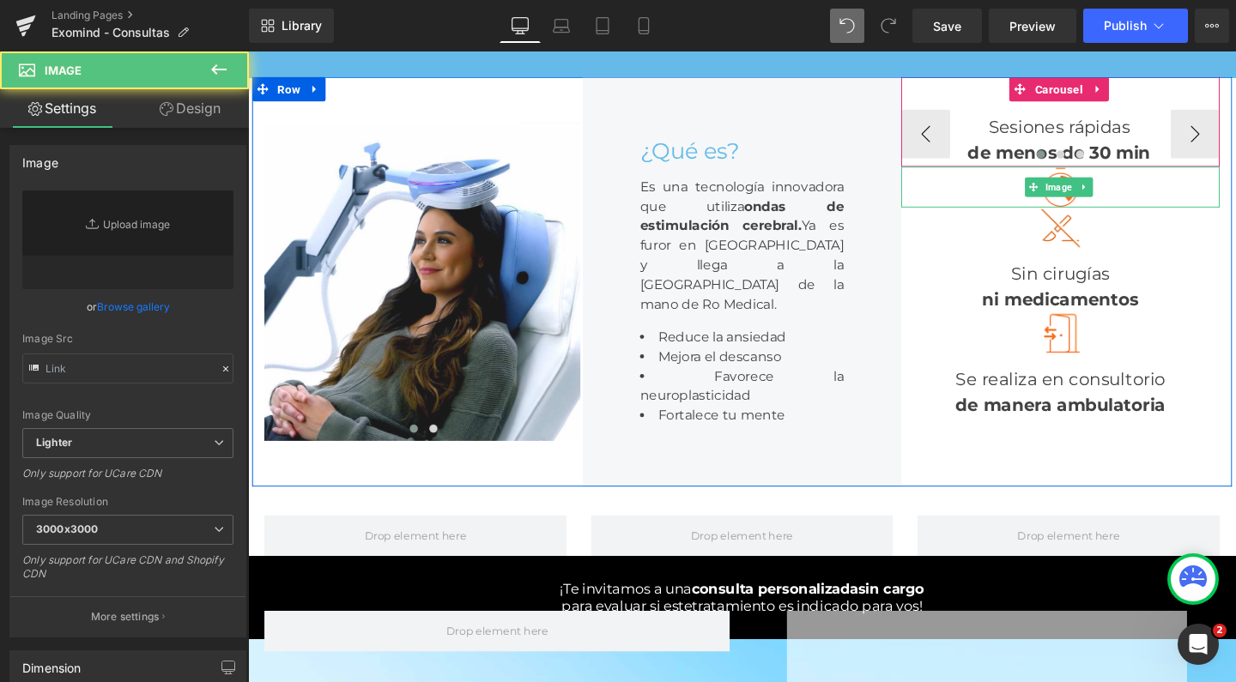
type input "[URL][DOMAIN_NAME]"
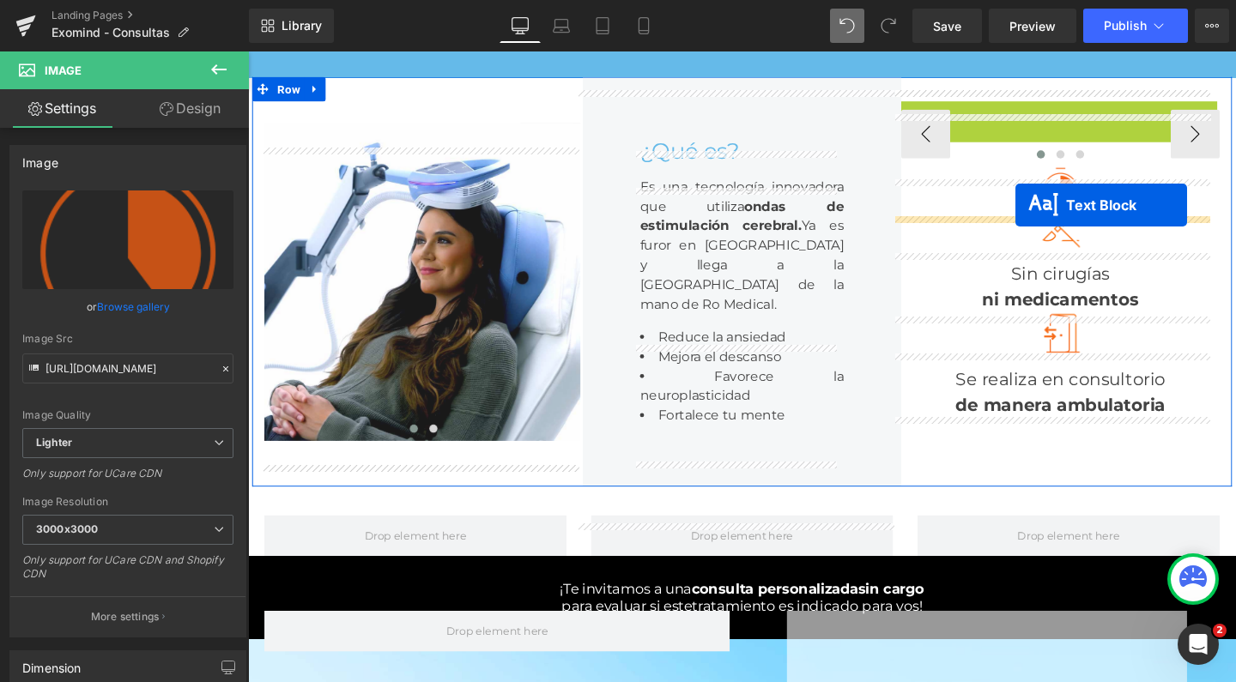
drag, startPoint x: 1048, startPoint y: 148, endPoint x: 1055, endPoint y: 221, distance: 74.1
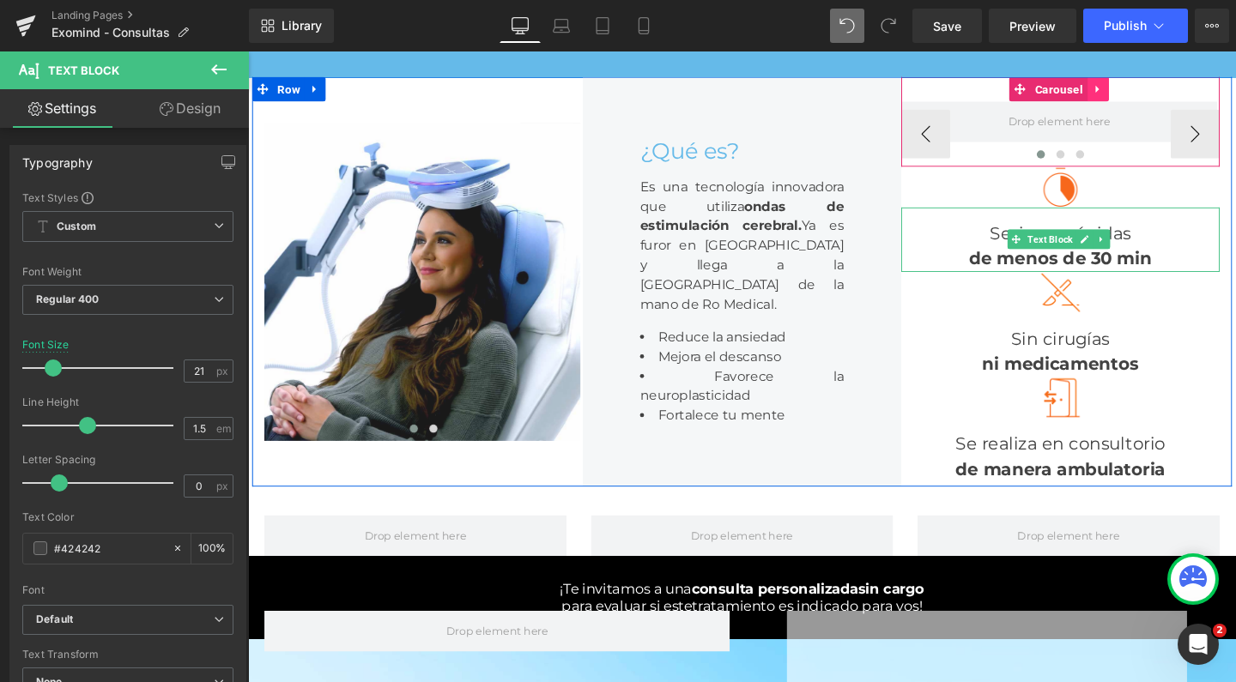
click at [1138, 104] on link at bounding box center [1141, 91] width 22 height 26
click at [1147, 97] on icon at bounding box center [1153, 91] width 12 height 12
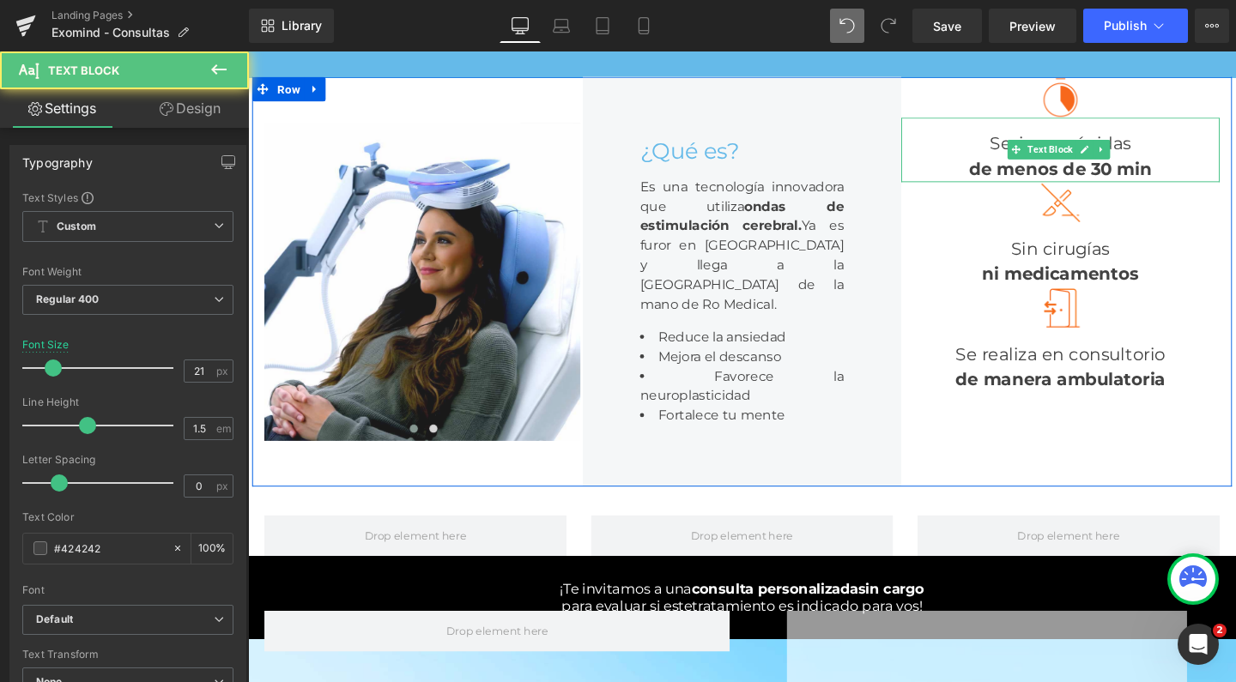
drag, startPoint x: 1177, startPoint y: 185, endPoint x: 1197, endPoint y: 185, distance: 19.8
click at [1177, 185] on strong "de menos de 30 min" at bounding box center [1102, 174] width 192 height 21
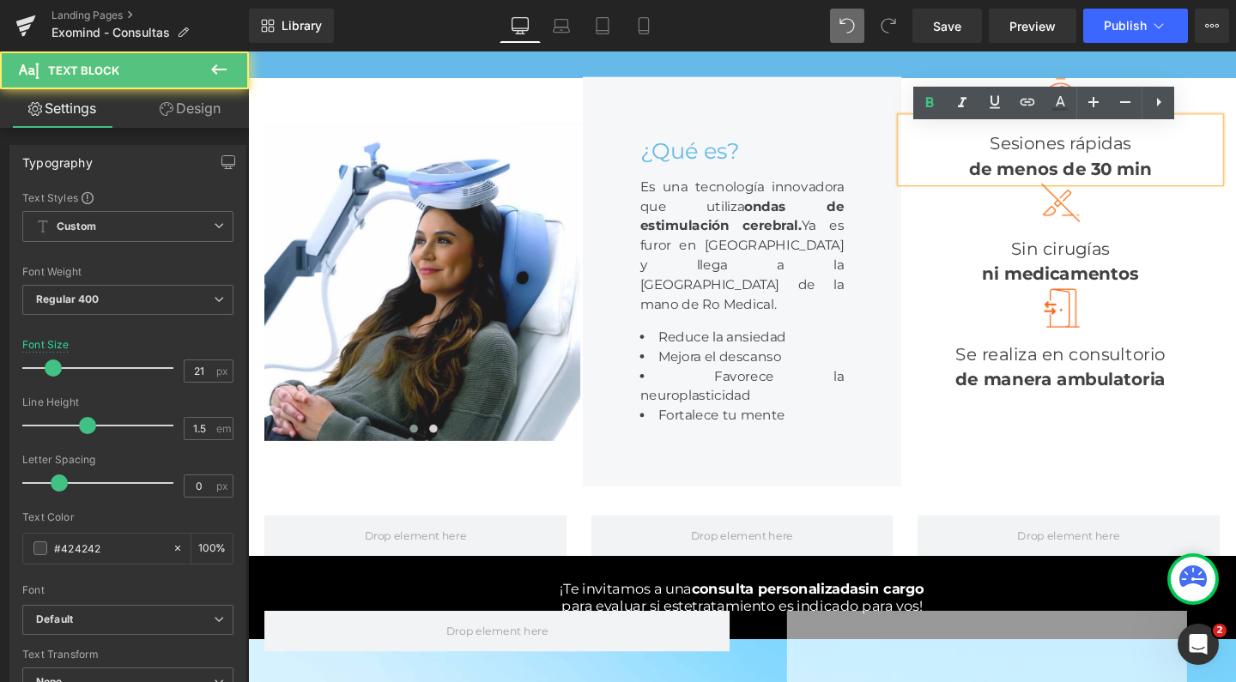
click at [1197, 185] on div "de menos de 30 min" at bounding box center [1102, 174] width 335 height 27
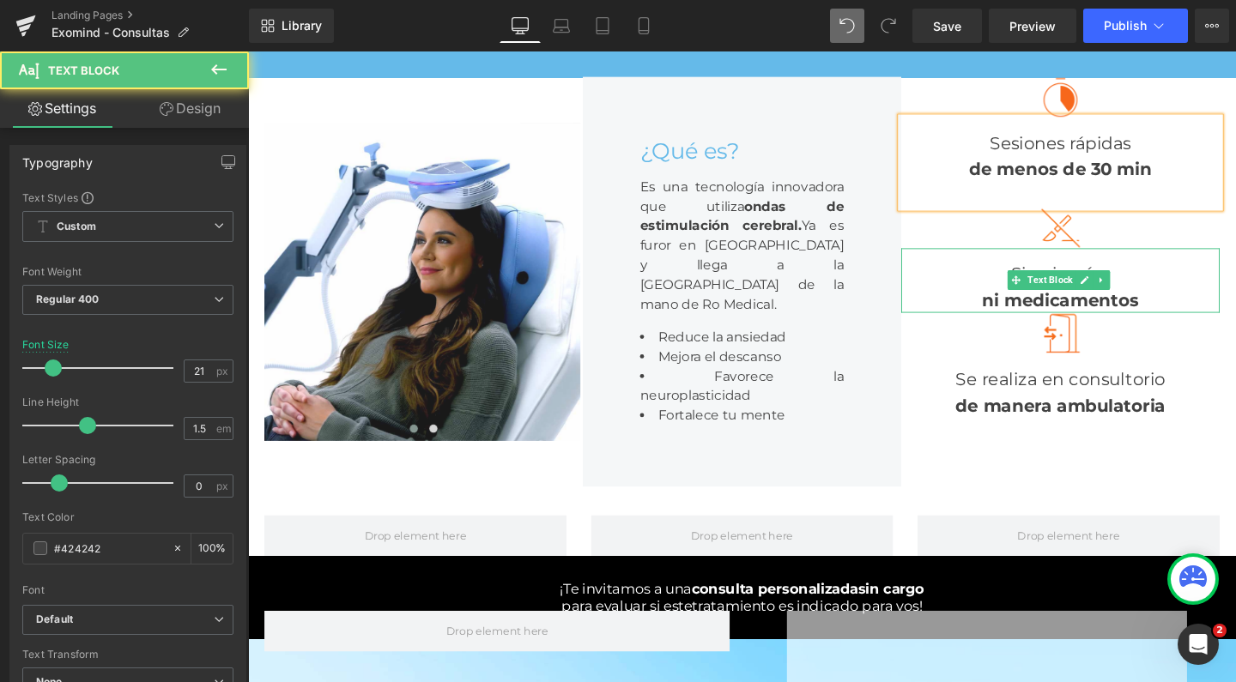
click at [1174, 318] on div "ni medicamentos" at bounding box center [1102, 313] width 335 height 27
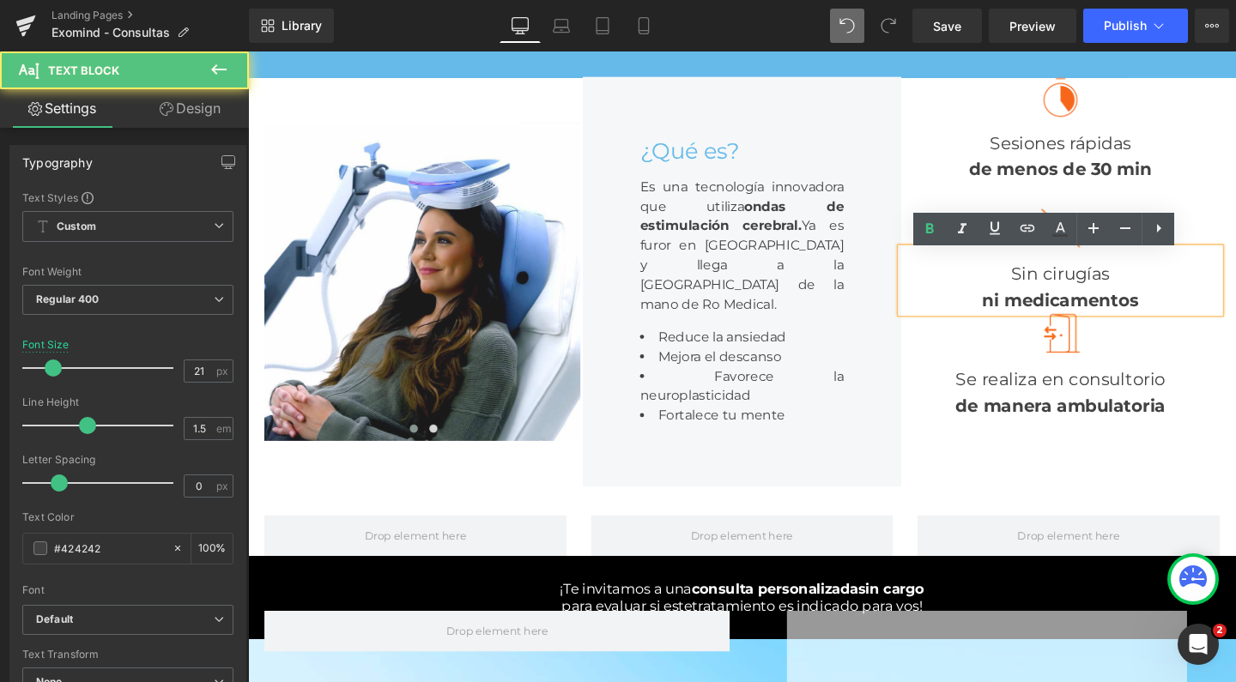
click at [1158, 318] on strong "ni medicamentos" at bounding box center [1102, 312] width 165 height 21
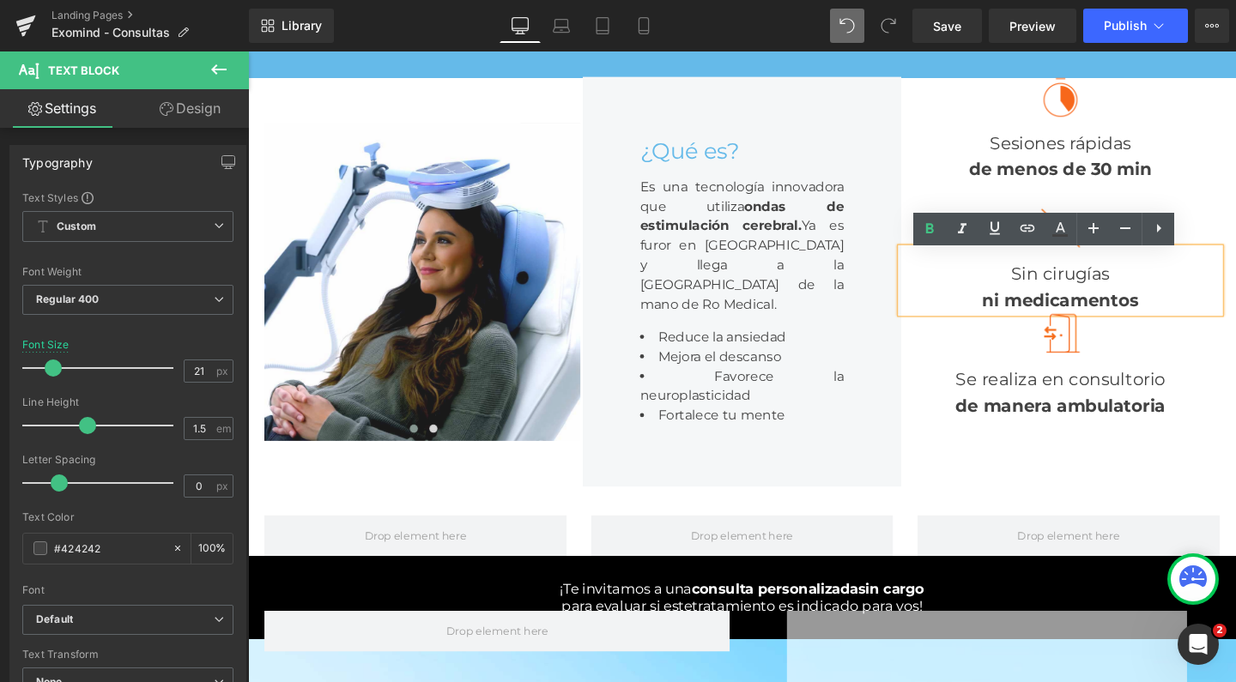
click at [1183, 320] on div "ni medicamentos" at bounding box center [1102, 313] width 335 height 27
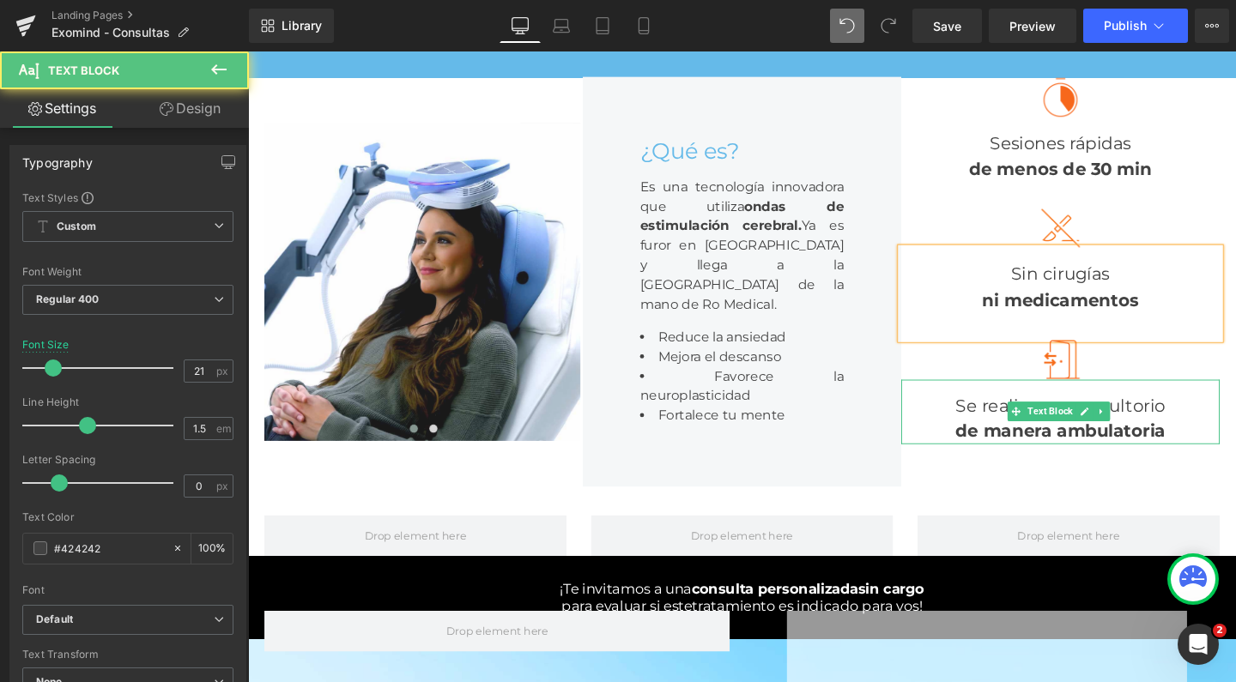
click at [1203, 446] on div "de manera ambulatoria" at bounding box center [1102, 450] width 335 height 27
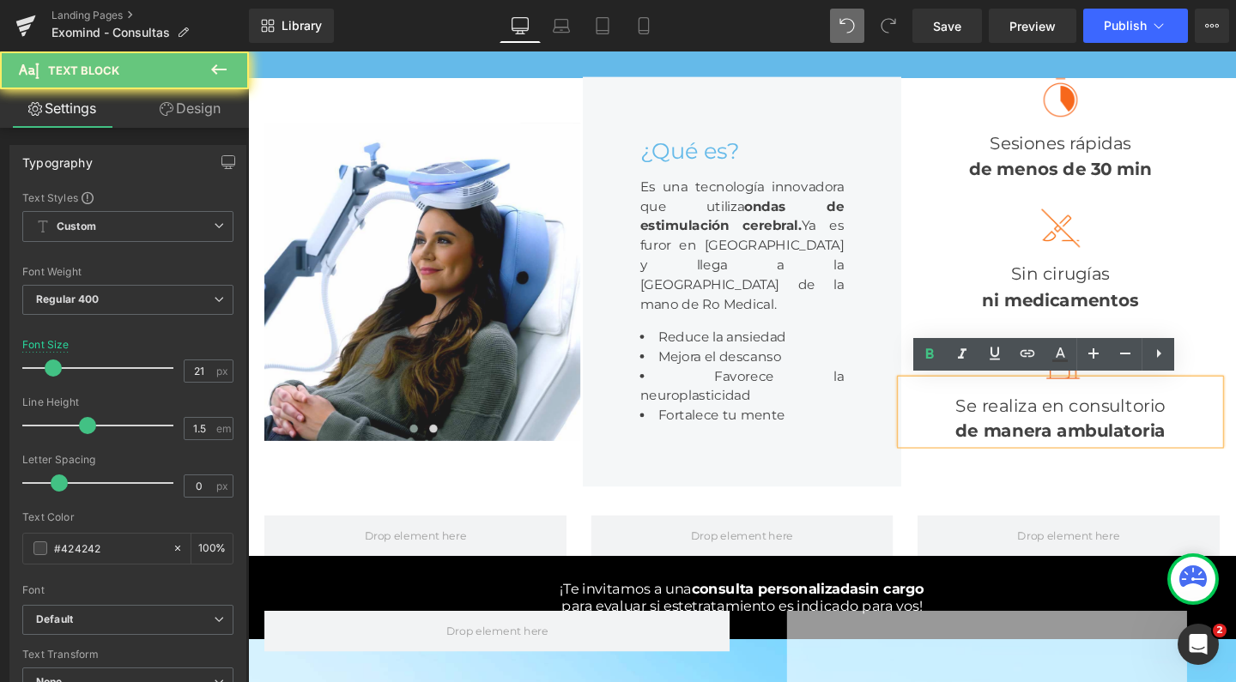
click at [1204, 452] on div "de manera ambulatoria" at bounding box center [1102, 450] width 335 height 27
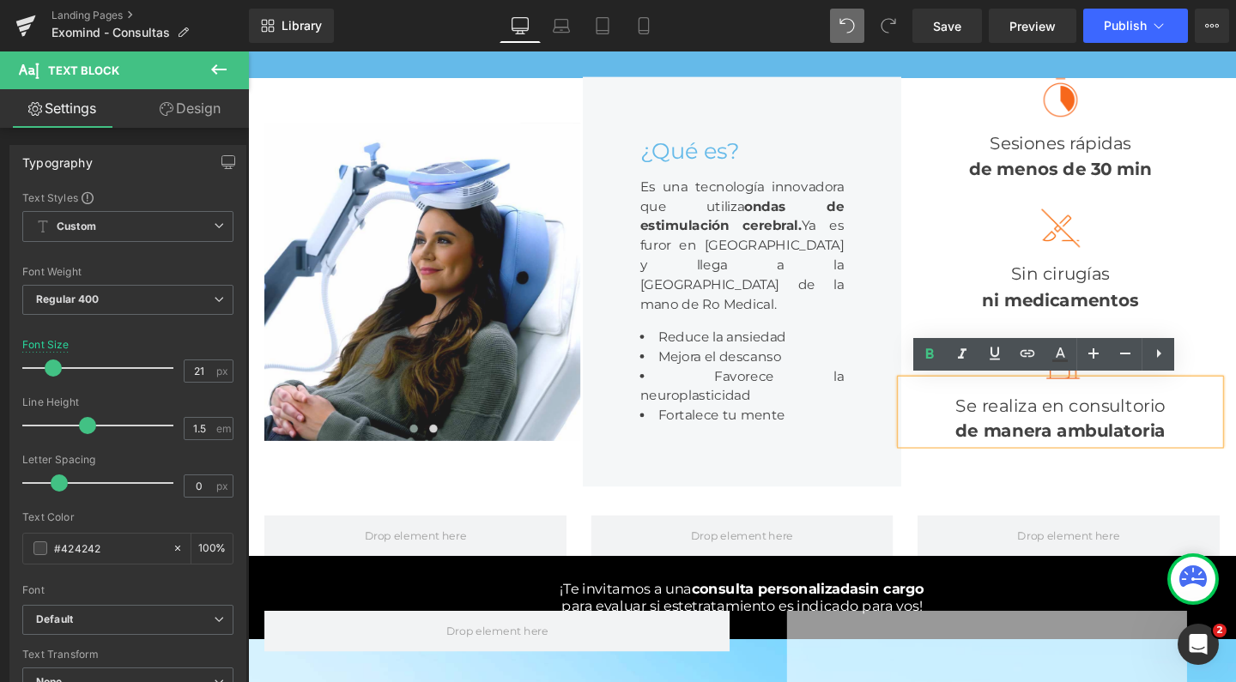
click at [1191, 452] on span "de manera ambulatoria" at bounding box center [1101, 449] width 221 height 21
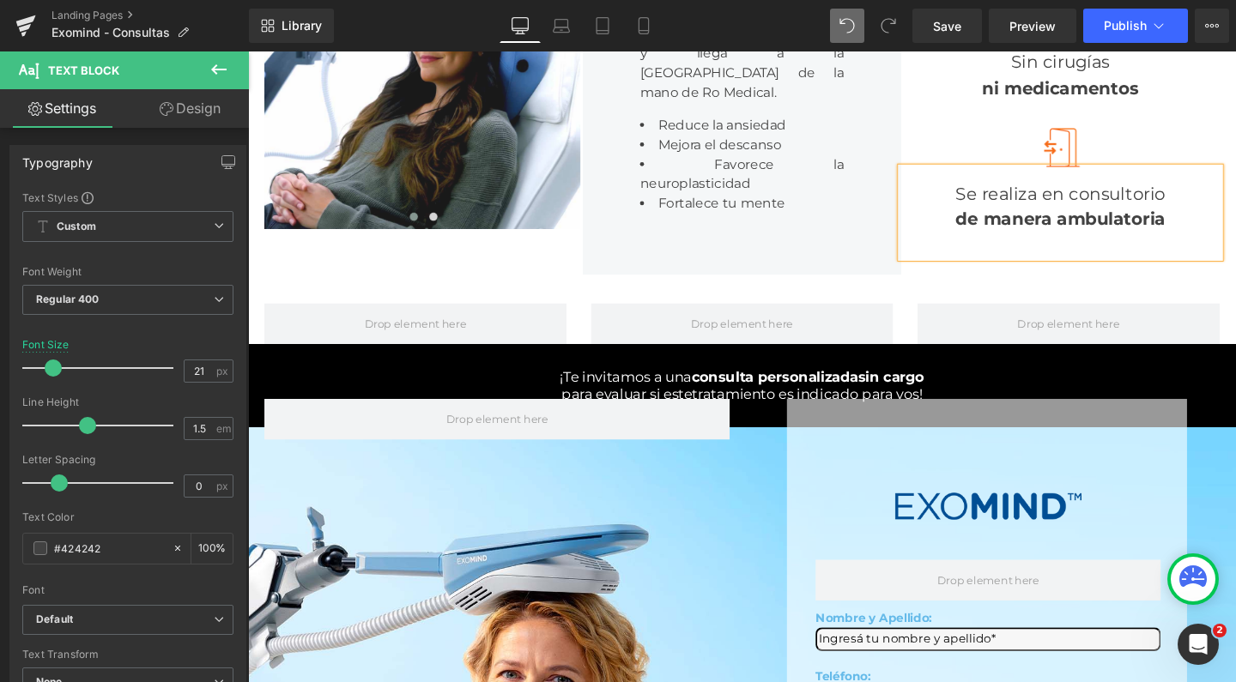
scroll to position [489, 0]
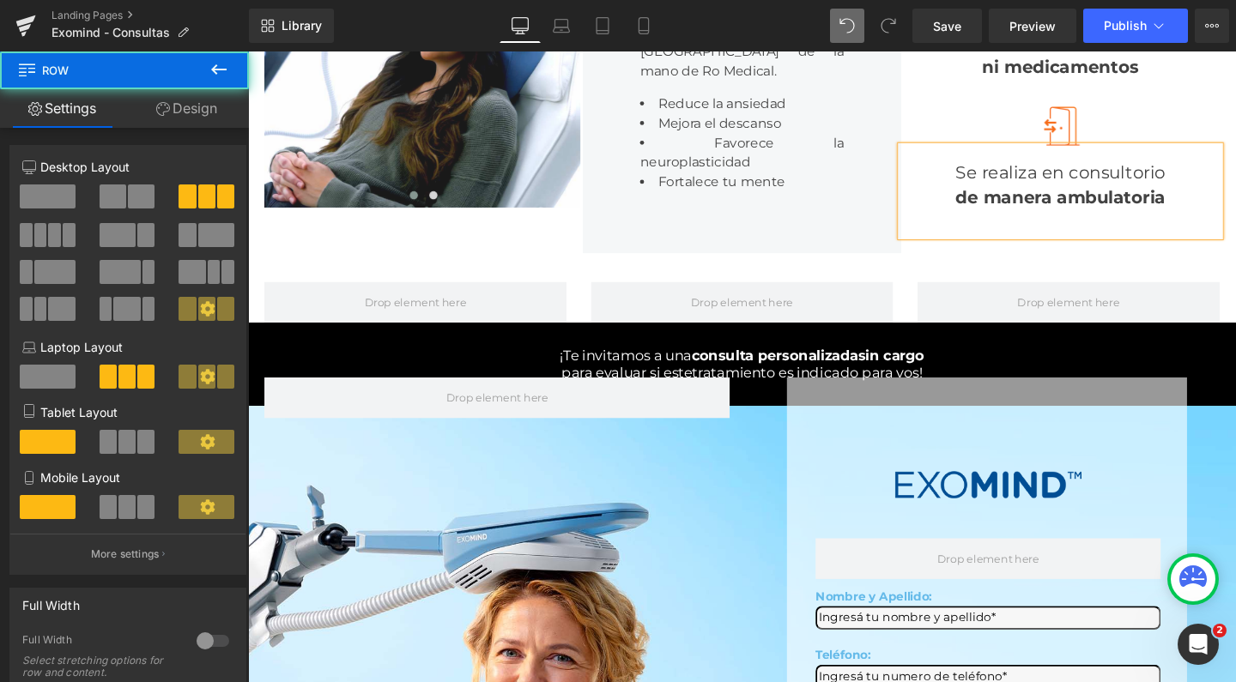
click at [355, 264] on div "Image Image ‹ › Carousel ¿Qué es? Heading Es una tecnología innovadora que util…" at bounding box center [767, 48] width 1030 height 431
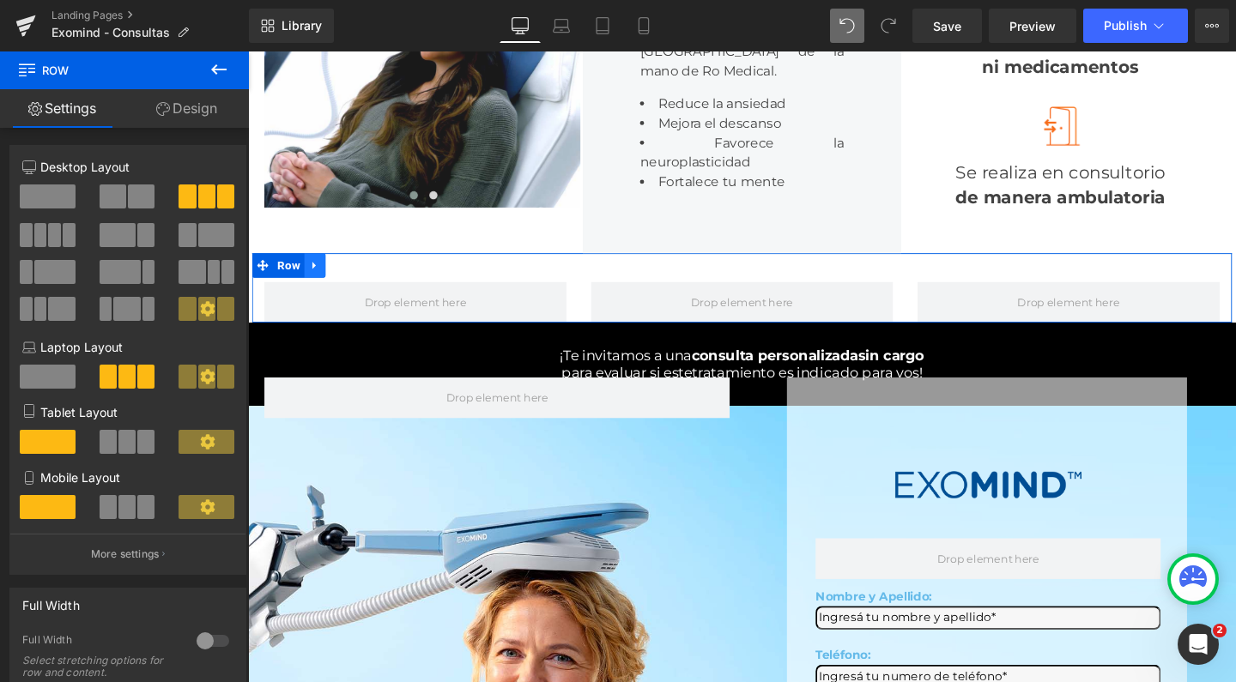
click at [318, 283] on icon at bounding box center [318, 276] width 12 height 13
click at [357, 283] on icon at bounding box center [363, 276] width 12 height 13
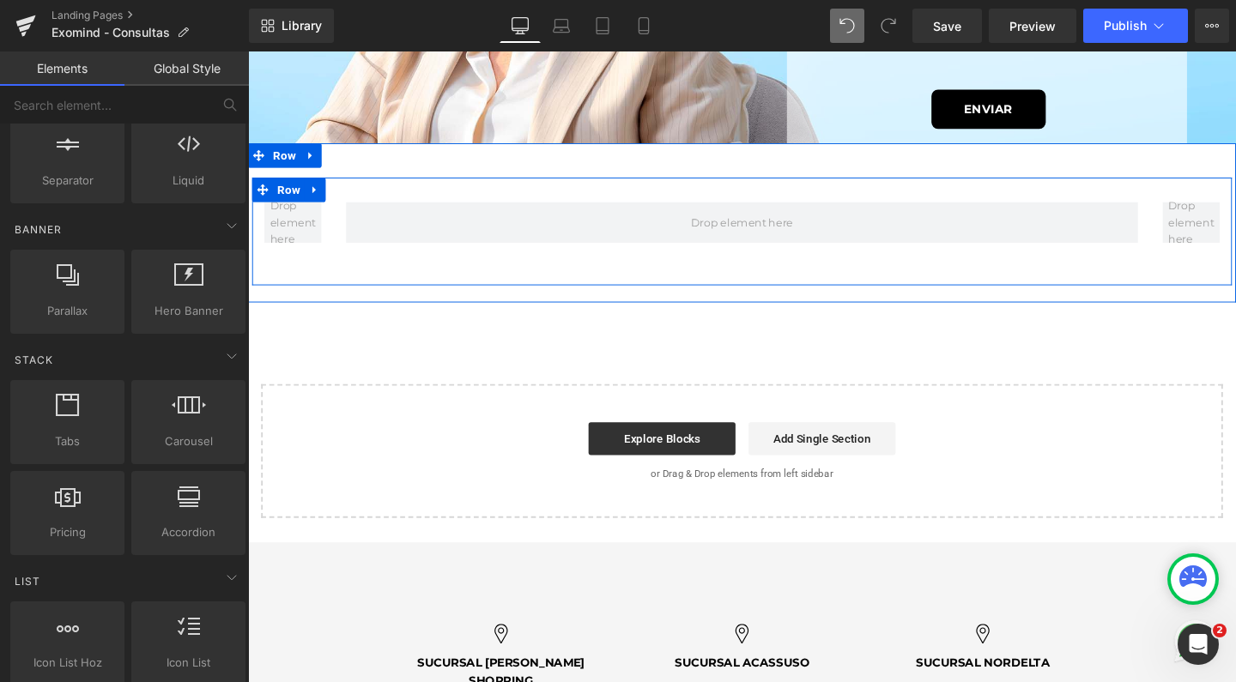
scroll to position [1199, 0]
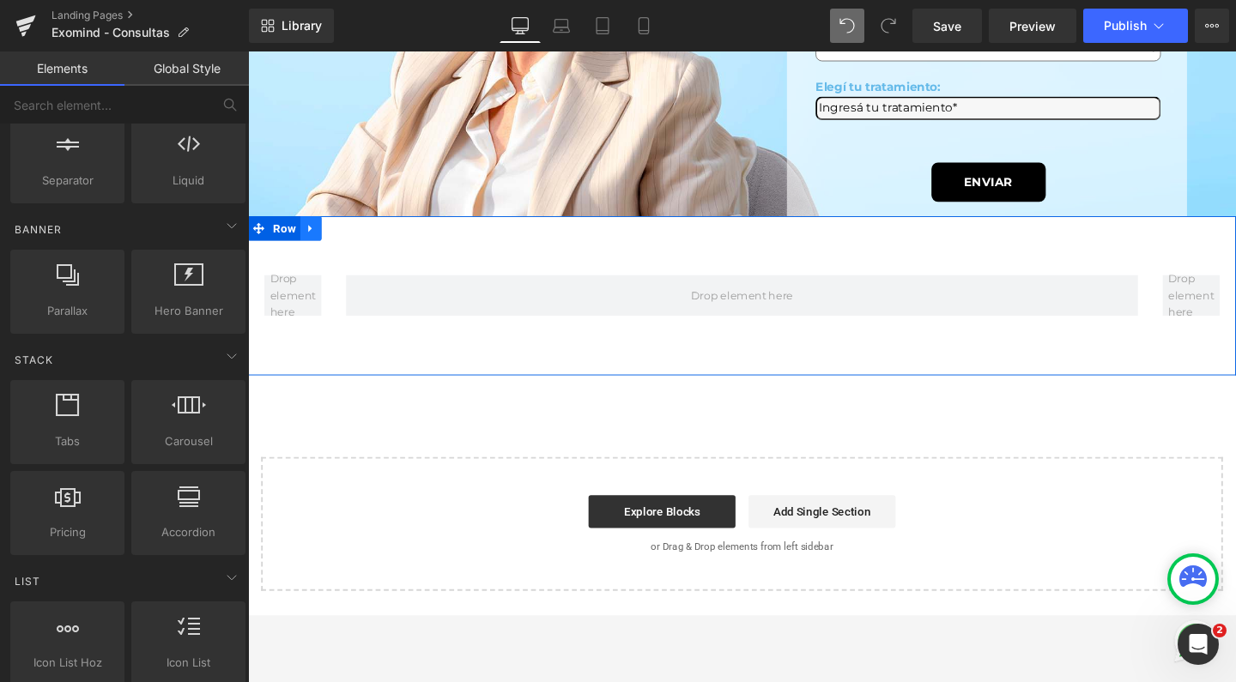
click at [308, 244] on icon at bounding box center [314, 237] width 12 height 13
click at [353, 244] on icon at bounding box center [359, 238] width 12 height 12
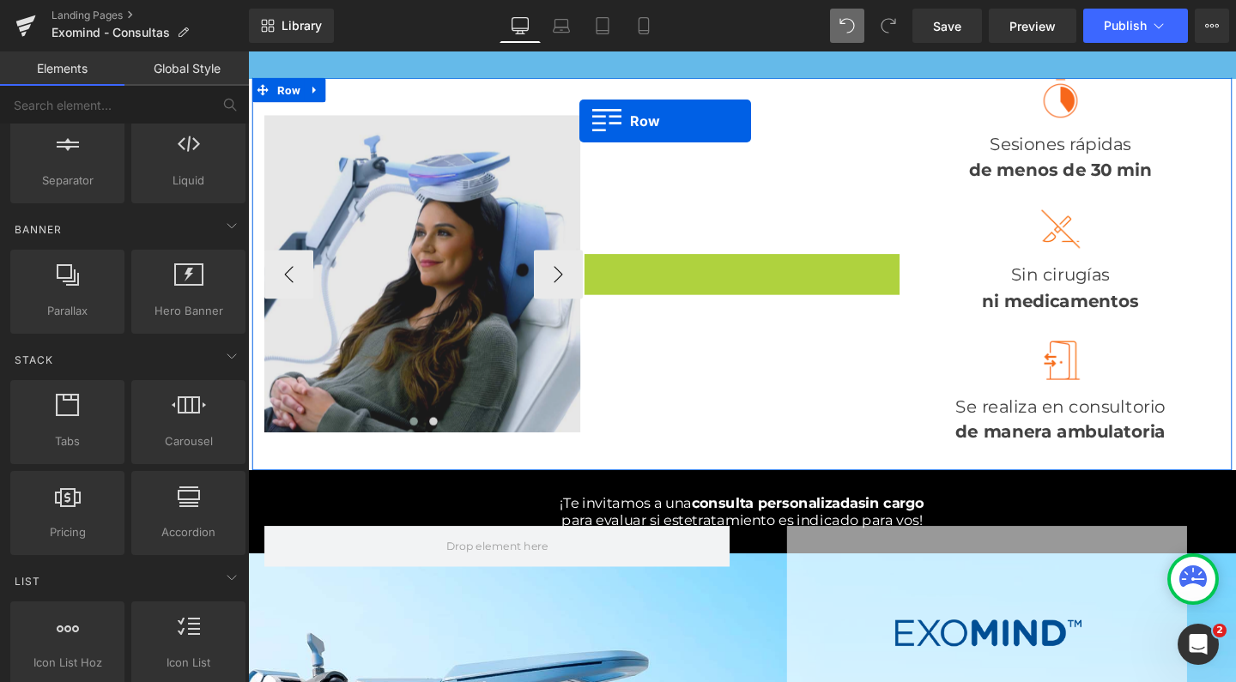
scroll to position [226, 0]
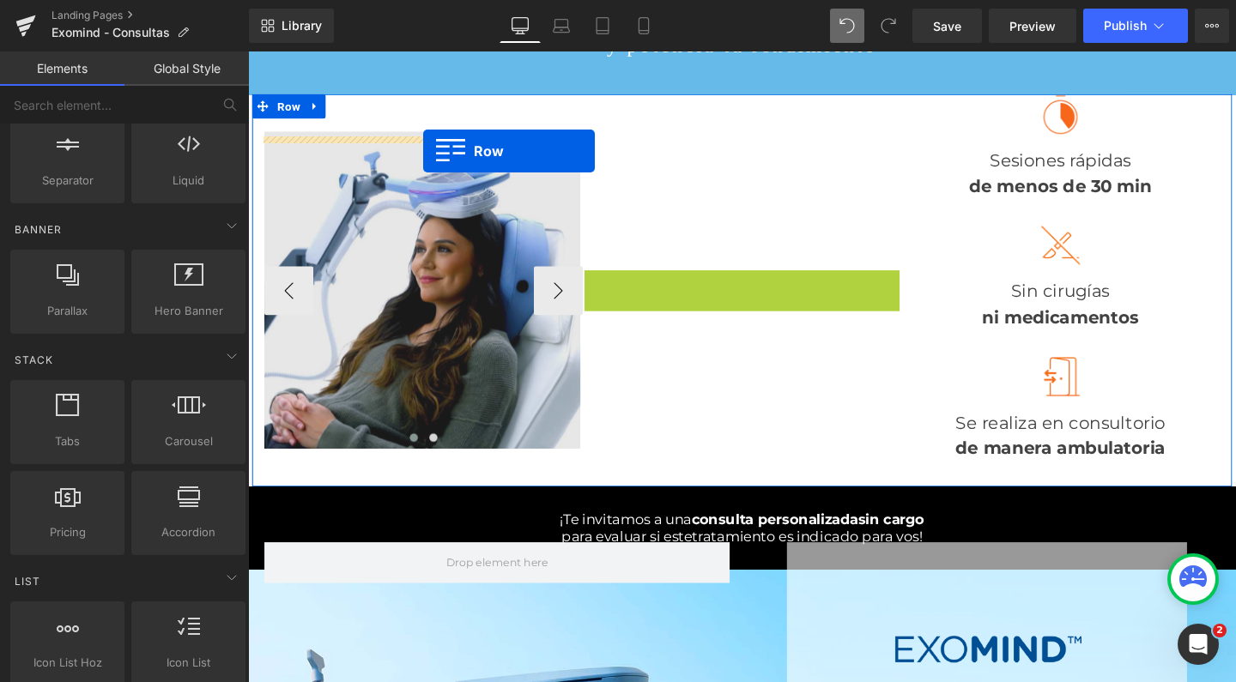
drag, startPoint x: 607, startPoint y: 106, endPoint x: 429, endPoint y: 150, distance: 183.0
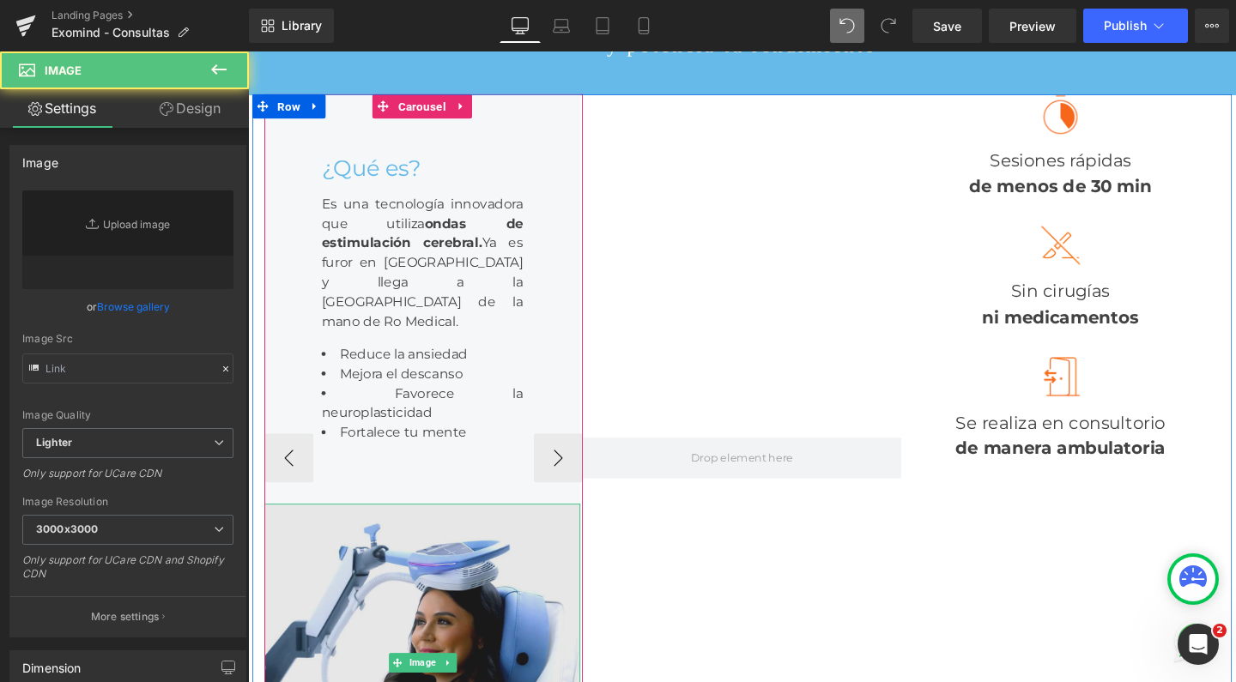
type input "[URL][DOMAIN_NAME]"
click at [373, 627] on img at bounding box center [431, 694] width 332 height 334
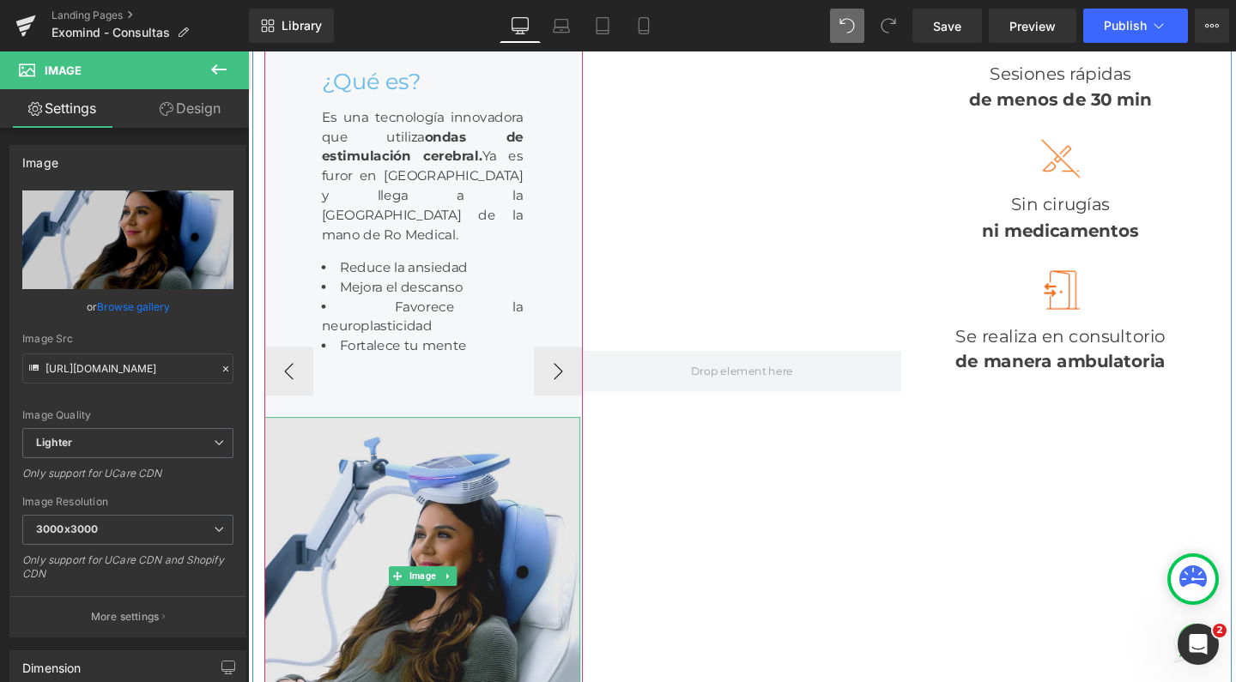
scroll to position [321, 0]
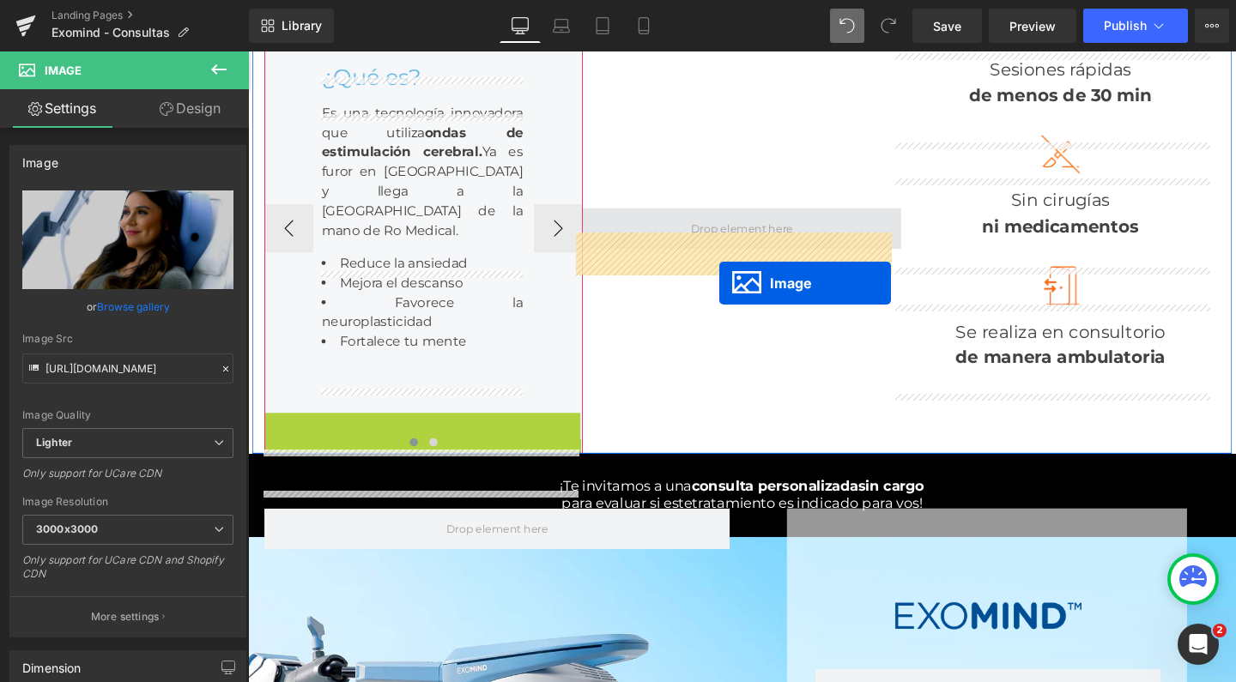
drag, startPoint x: 400, startPoint y: 633, endPoint x: 743, endPoint y: 274, distance: 496.7
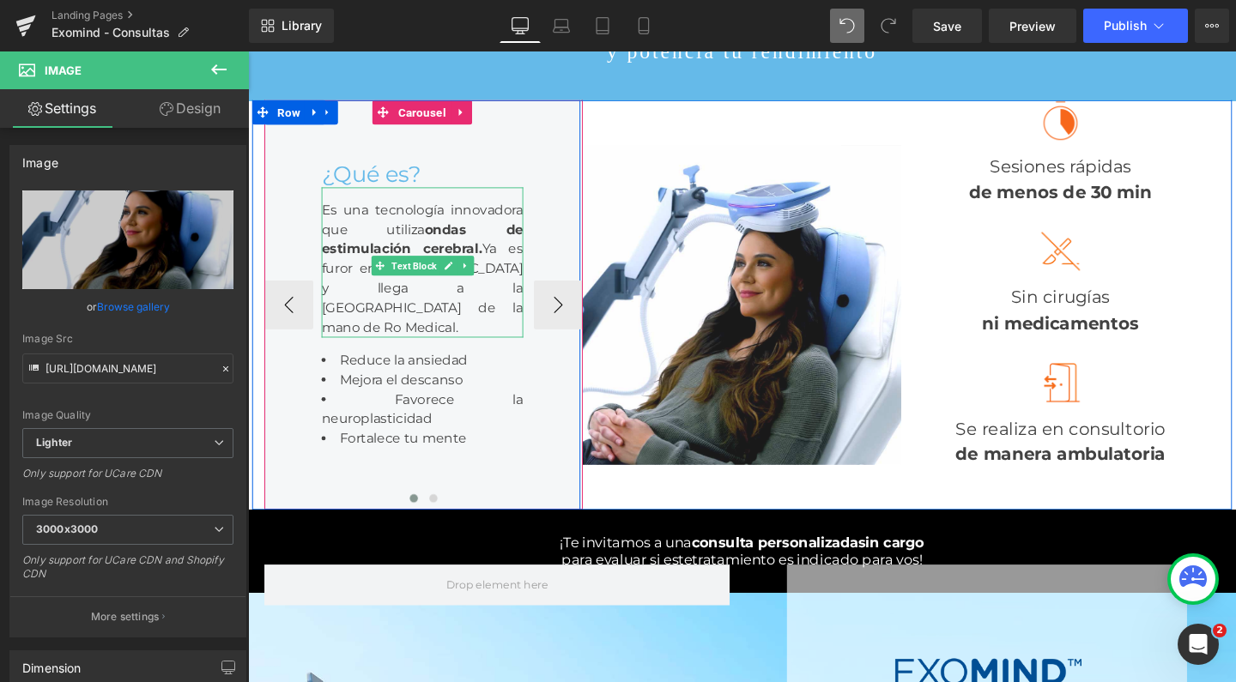
scroll to position [186, 0]
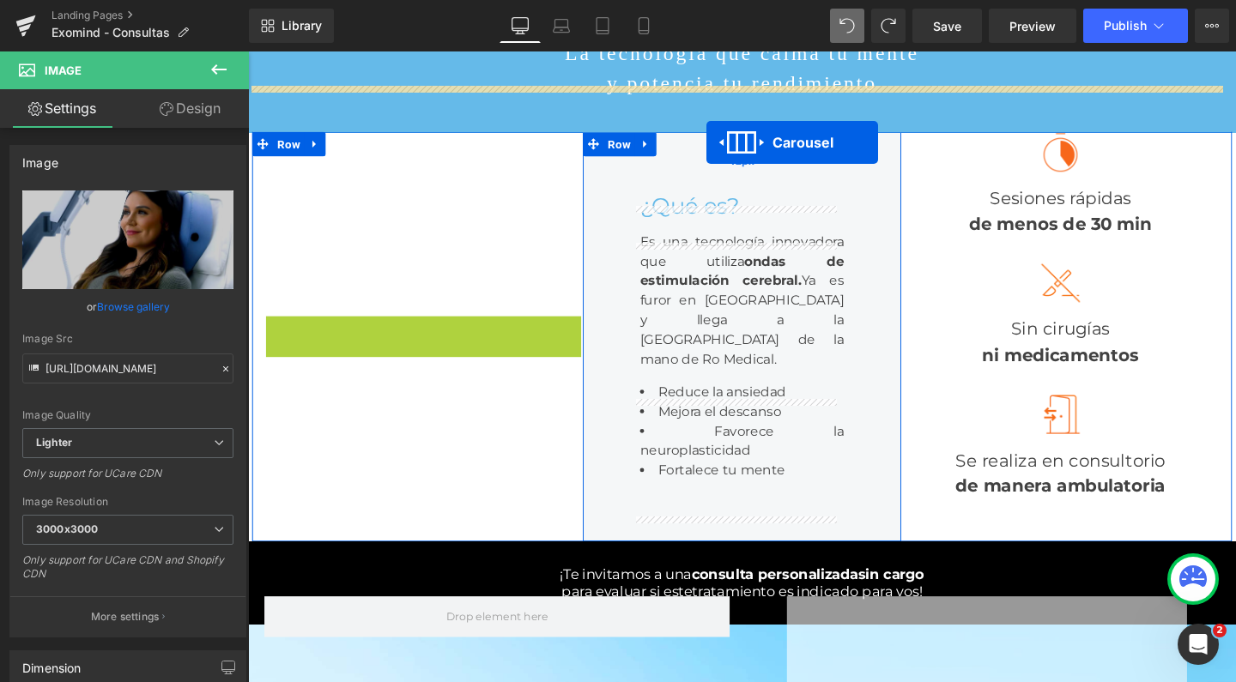
drag, startPoint x: 389, startPoint y: 221, endPoint x: 730, endPoint y: 147, distance: 348.9
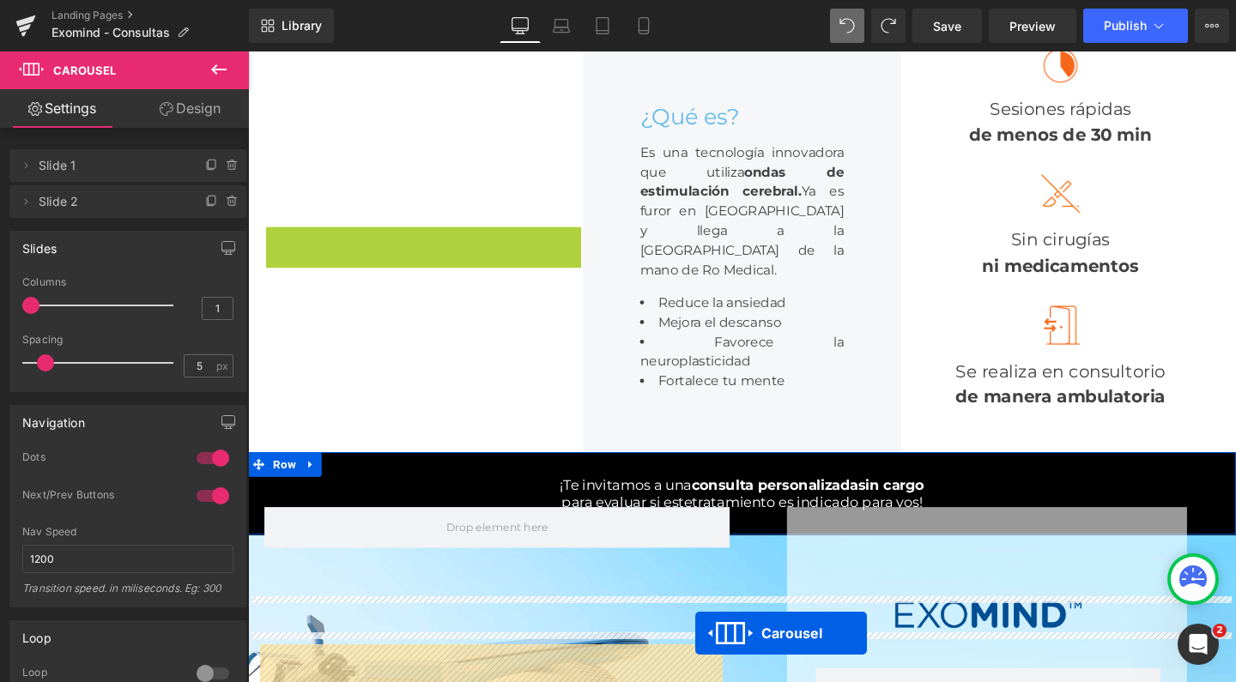
scroll to position [281, 0]
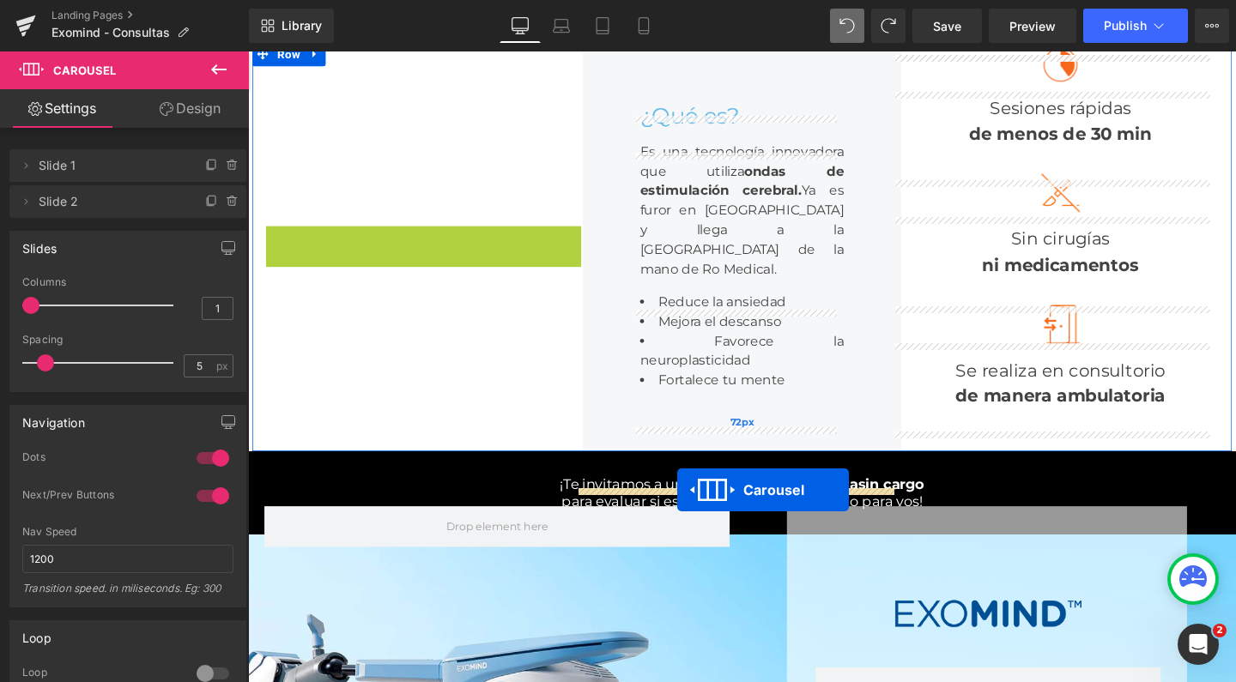
drag, startPoint x: 385, startPoint y: 161, endPoint x: 700, endPoint y: 512, distance: 471.1
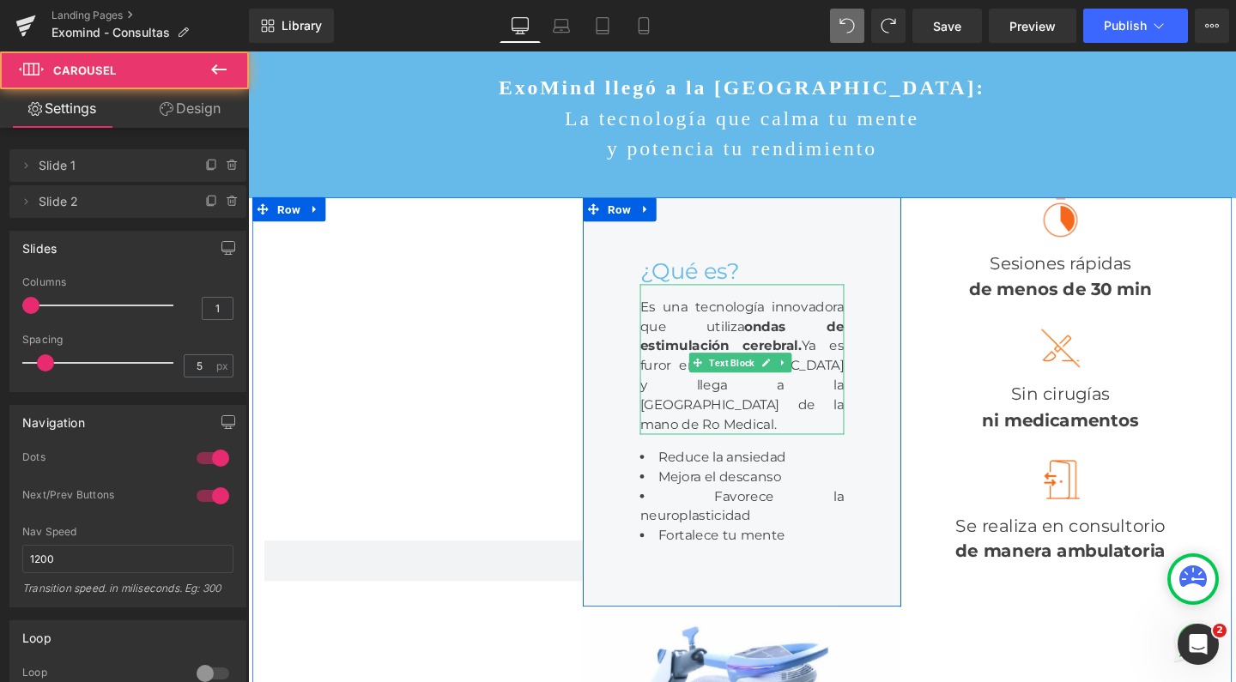
scroll to position [104, 0]
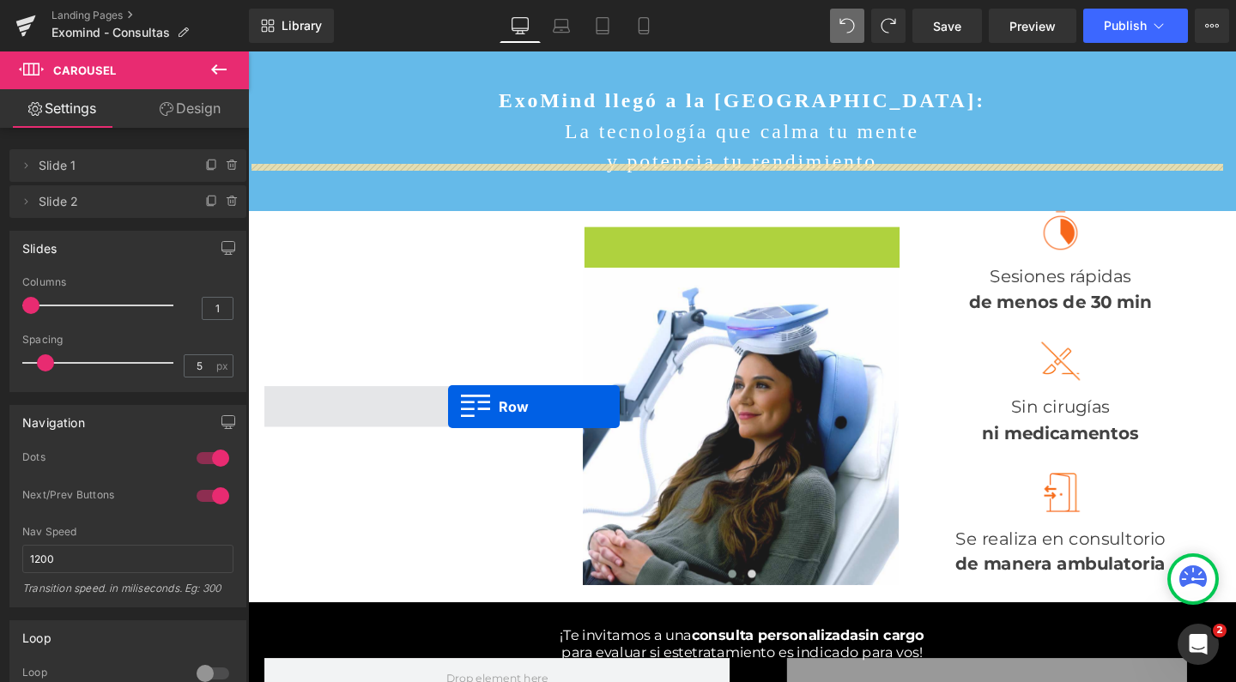
drag, startPoint x: 606, startPoint y: 246, endPoint x: 457, endPoint y: 425, distance: 232.8
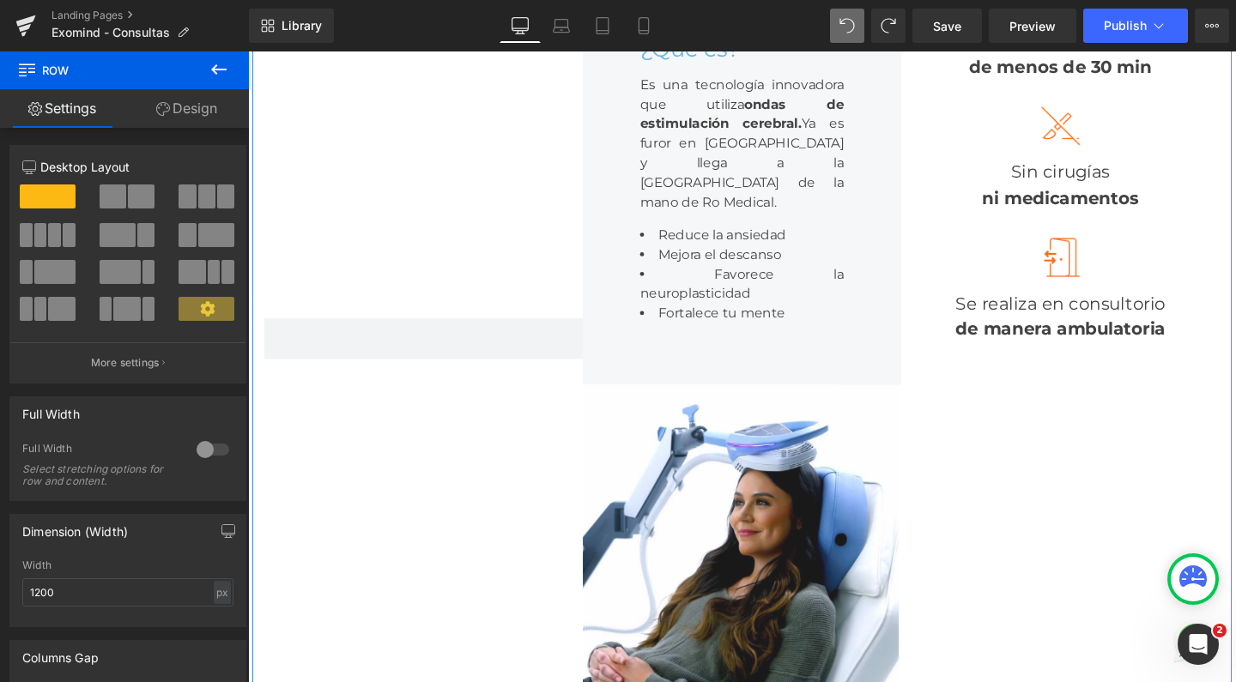
scroll to position [409, 0]
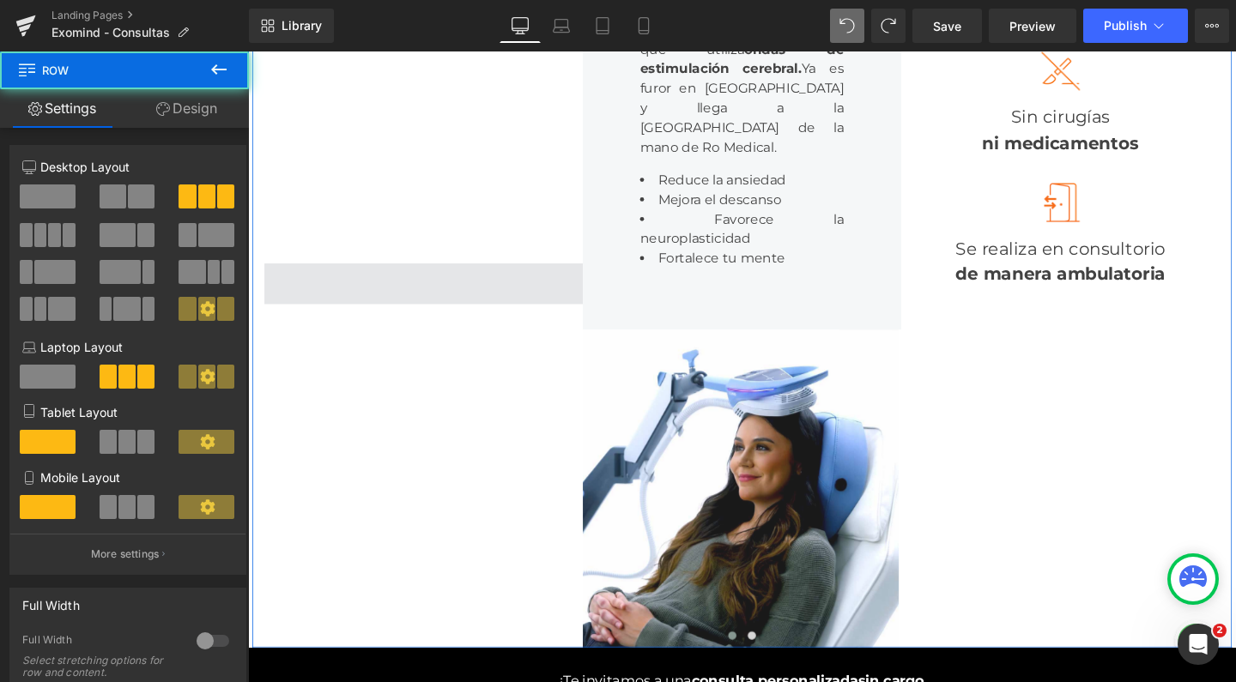
click at [429, 316] on span at bounding box center [432, 296] width 335 height 43
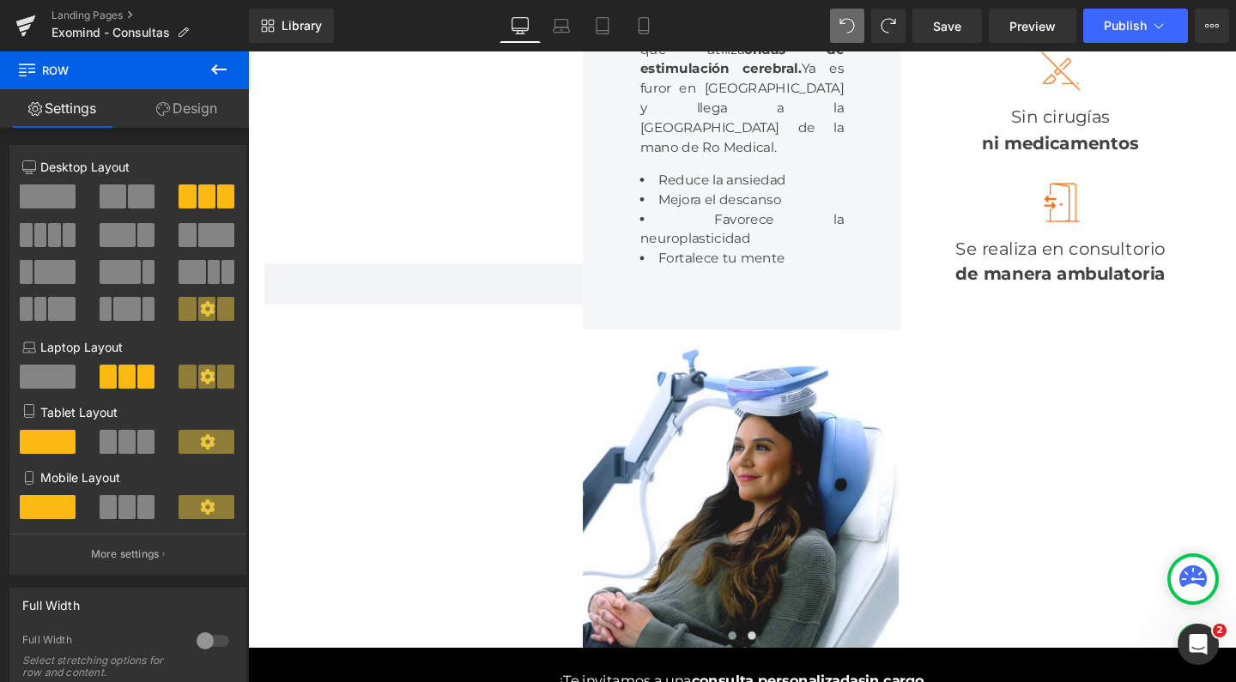
click at [227, 79] on icon at bounding box center [219, 69] width 21 height 21
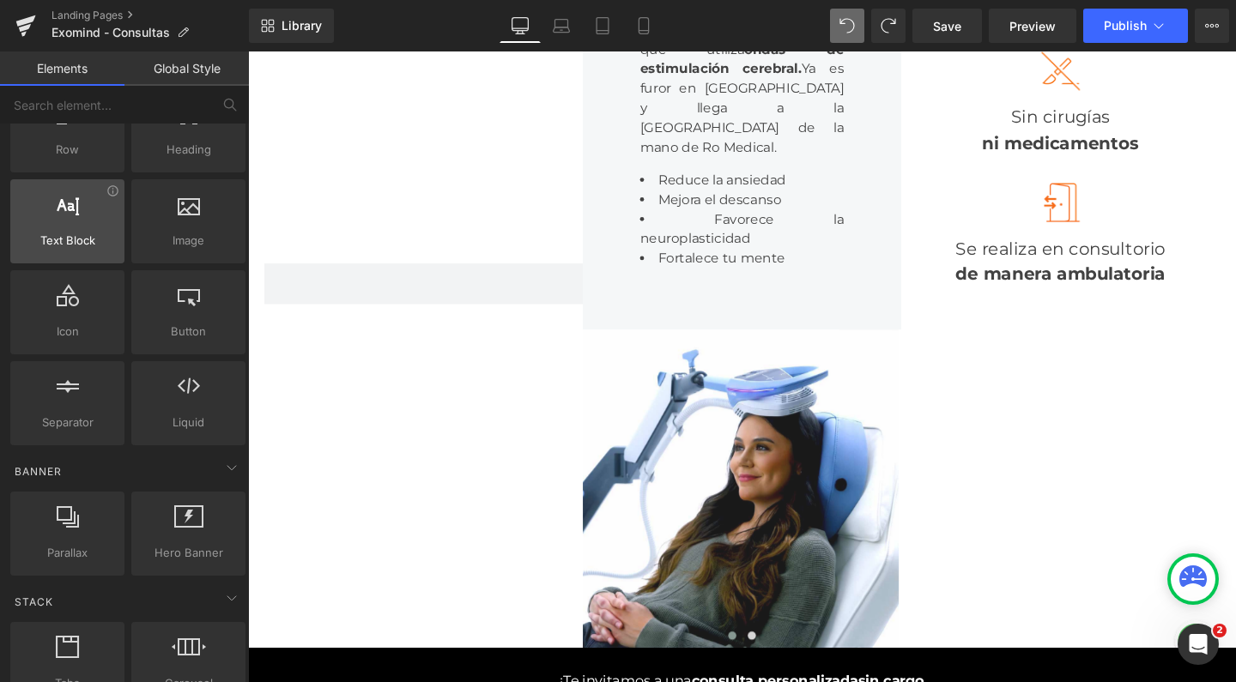
scroll to position [28, 0]
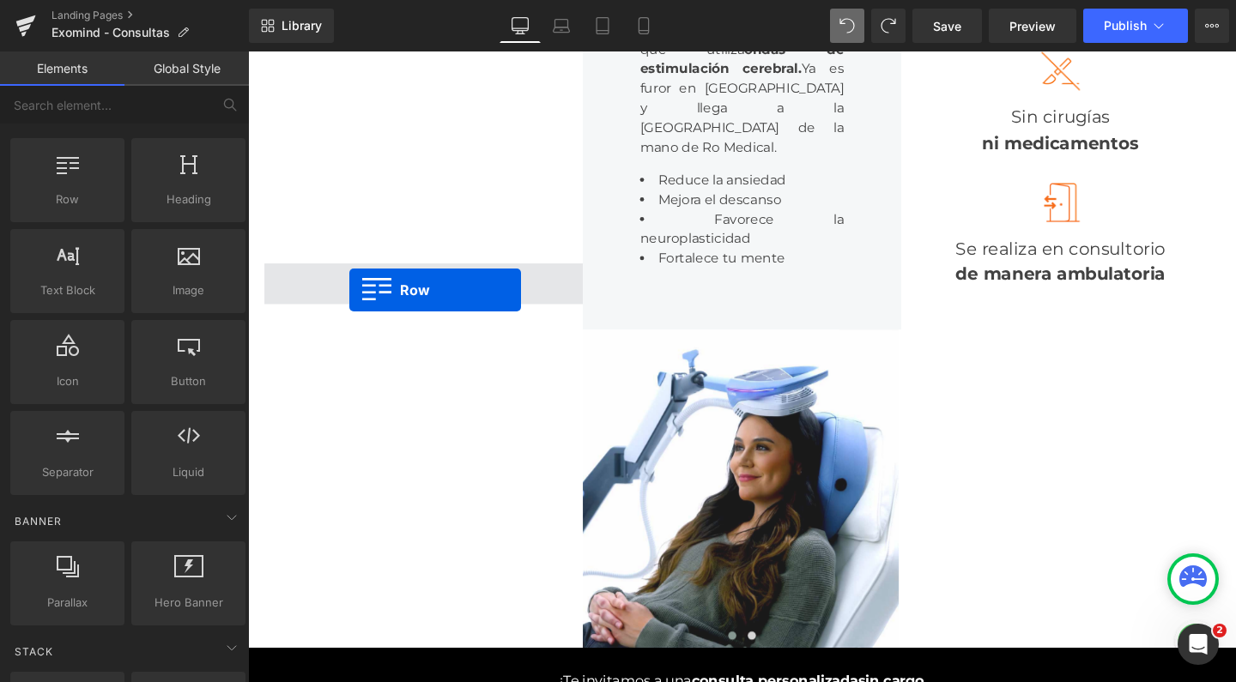
drag, startPoint x: 318, startPoint y: 252, endPoint x: 355, endPoint y: 300, distance: 60.8
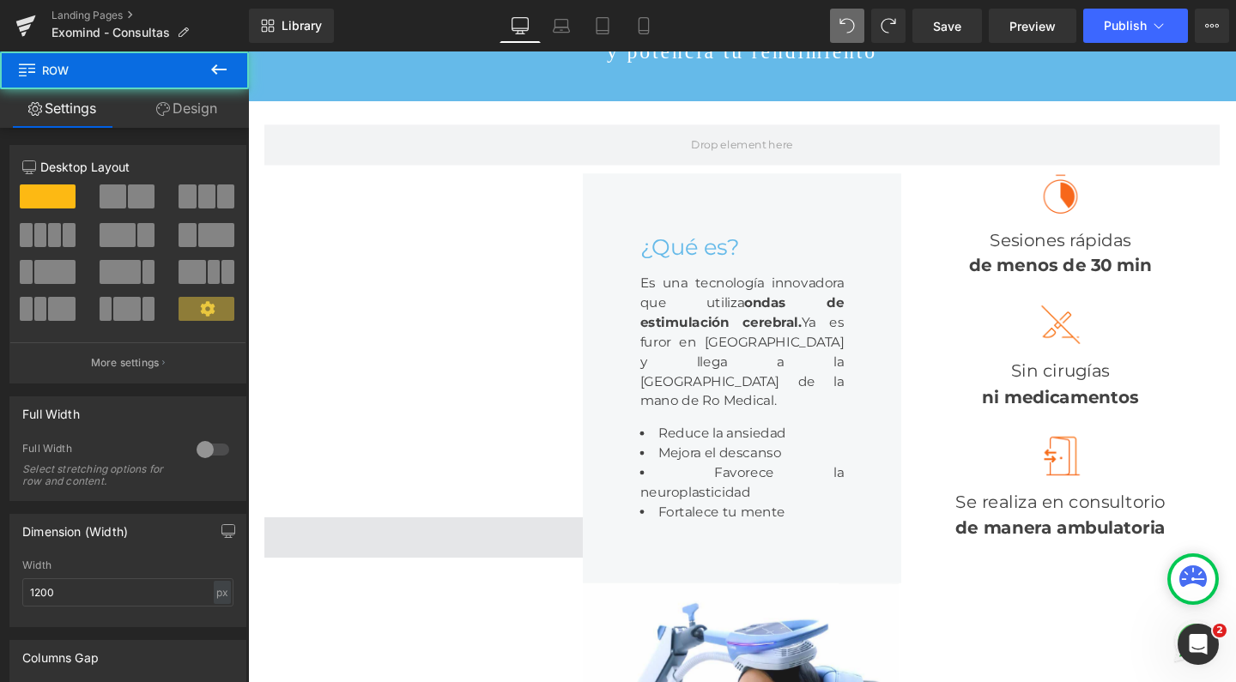
scroll to position [220, 0]
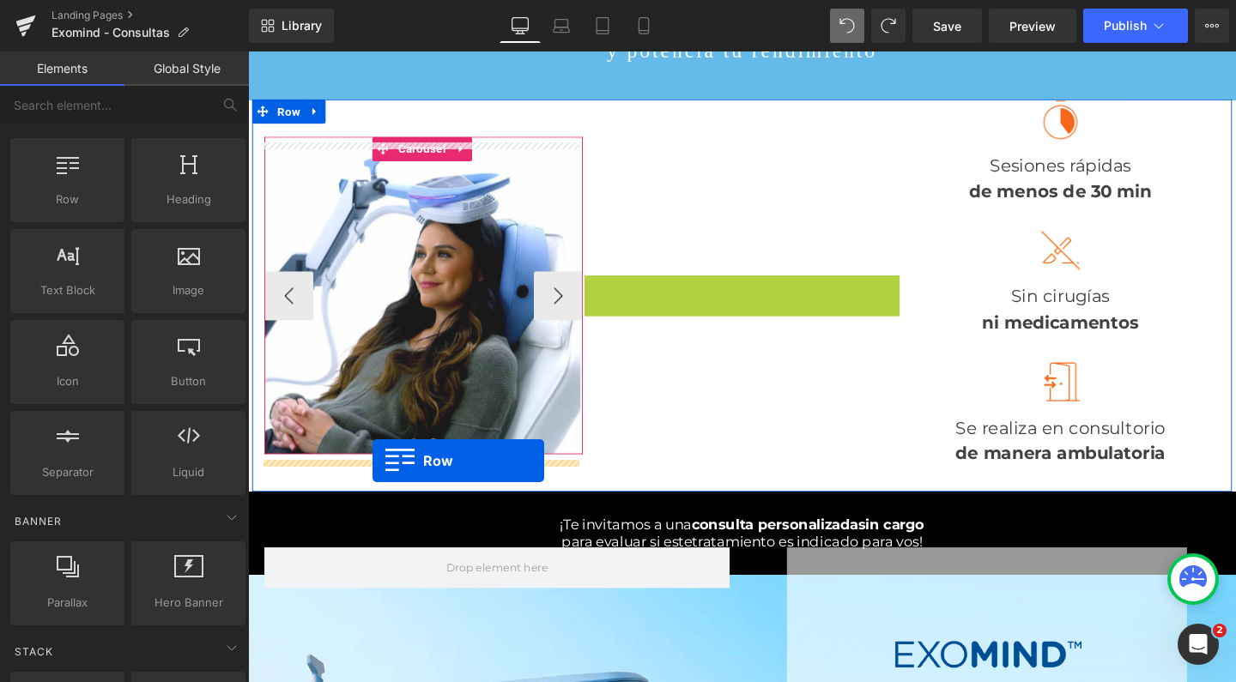
drag, startPoint x: 606, startPoint y: 127, endPoint x: 379, endPoint y: 482, distance: 421.2
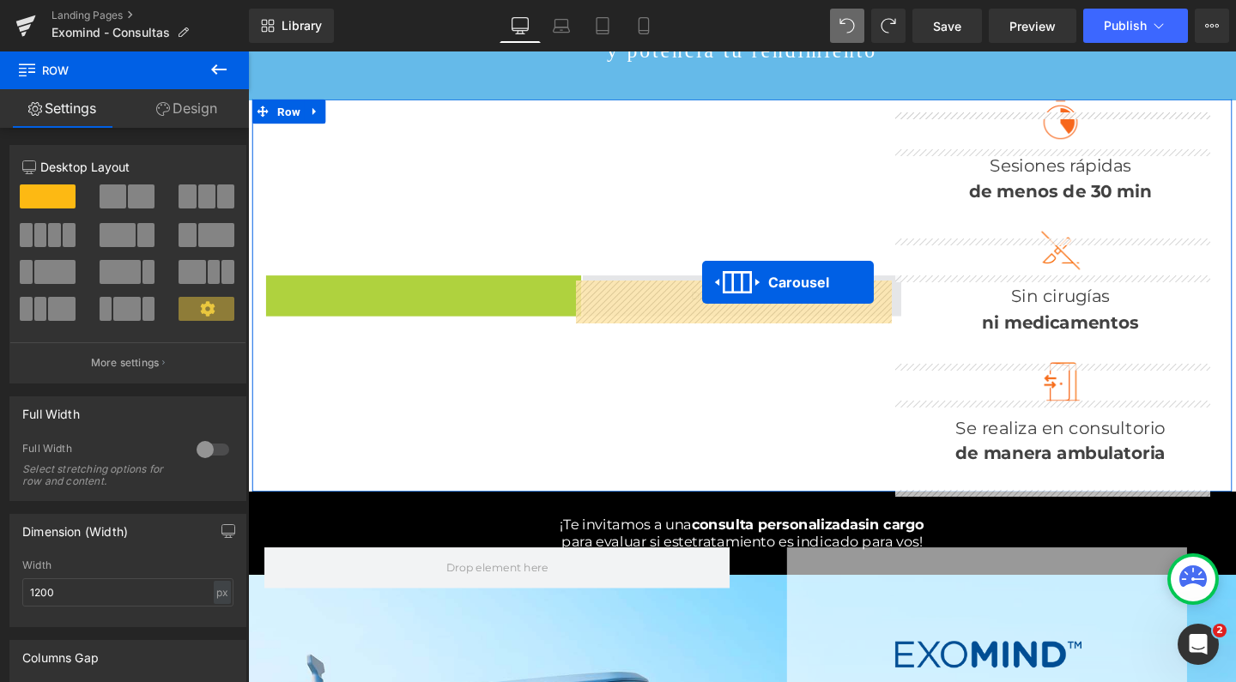
drag, startPoint x: 384, startPoint y: 128, endPoint x: 725, endPoint y: 294, distance: 380.1
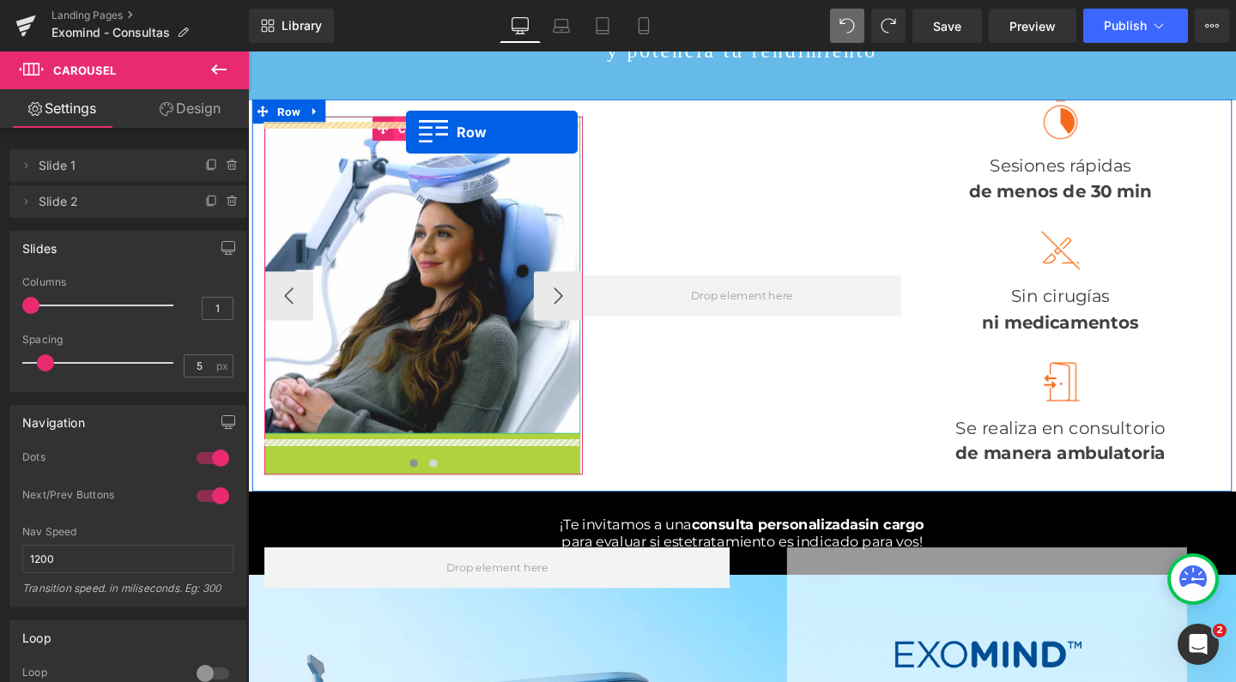
drag, startPoint x: 281, startPoint y: 463, endPoint x: 414, endPoint y: 136, distance: 352.3
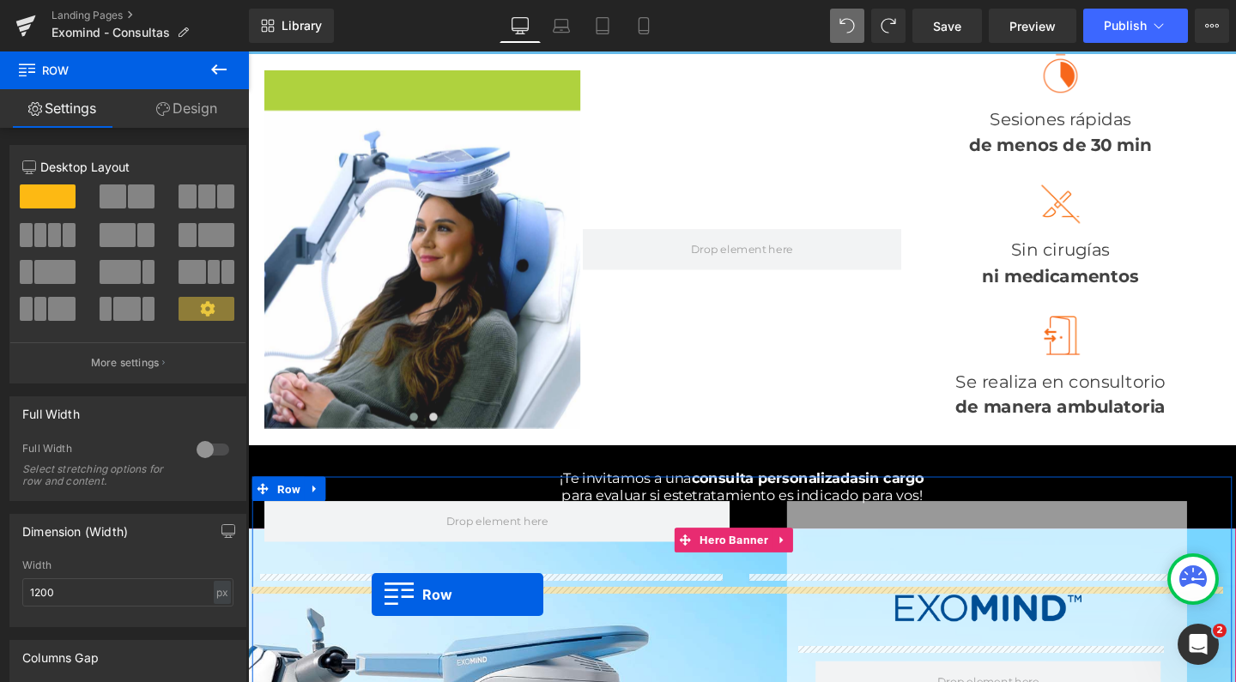
scroll to position [276, 0]
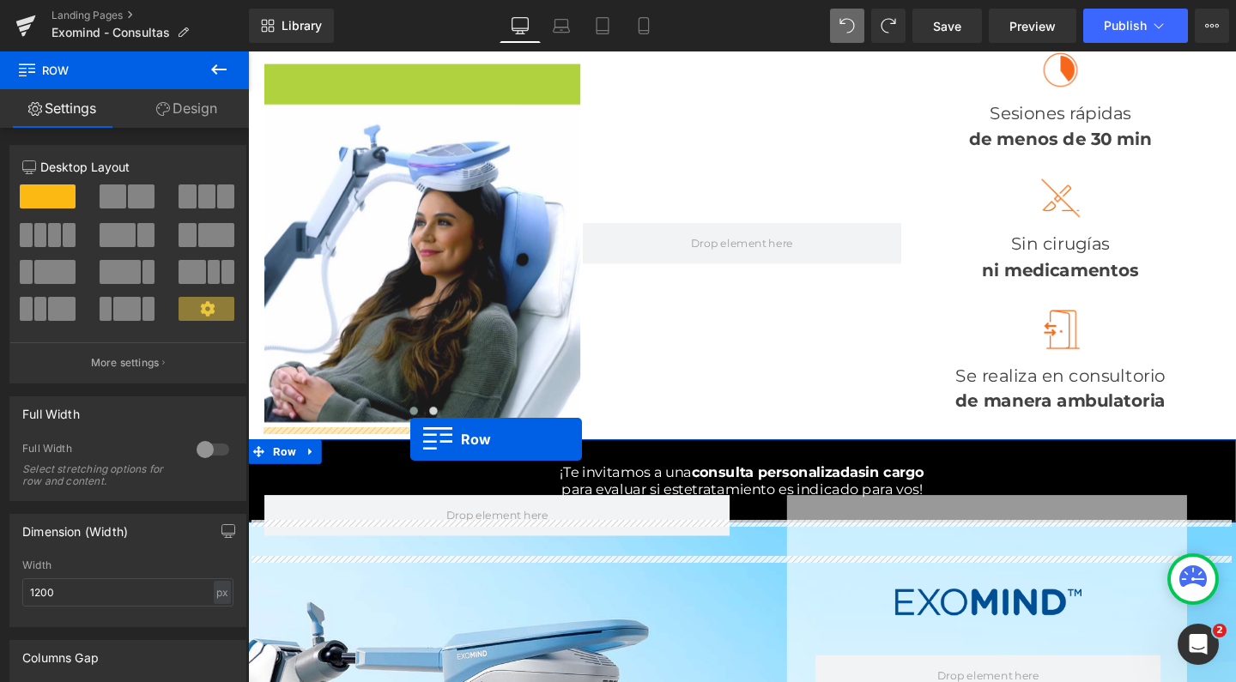
drag, startPoint x: 272, startPoint y: 134, endPoint x: 419, endPoint y: 459, distance: 356.9
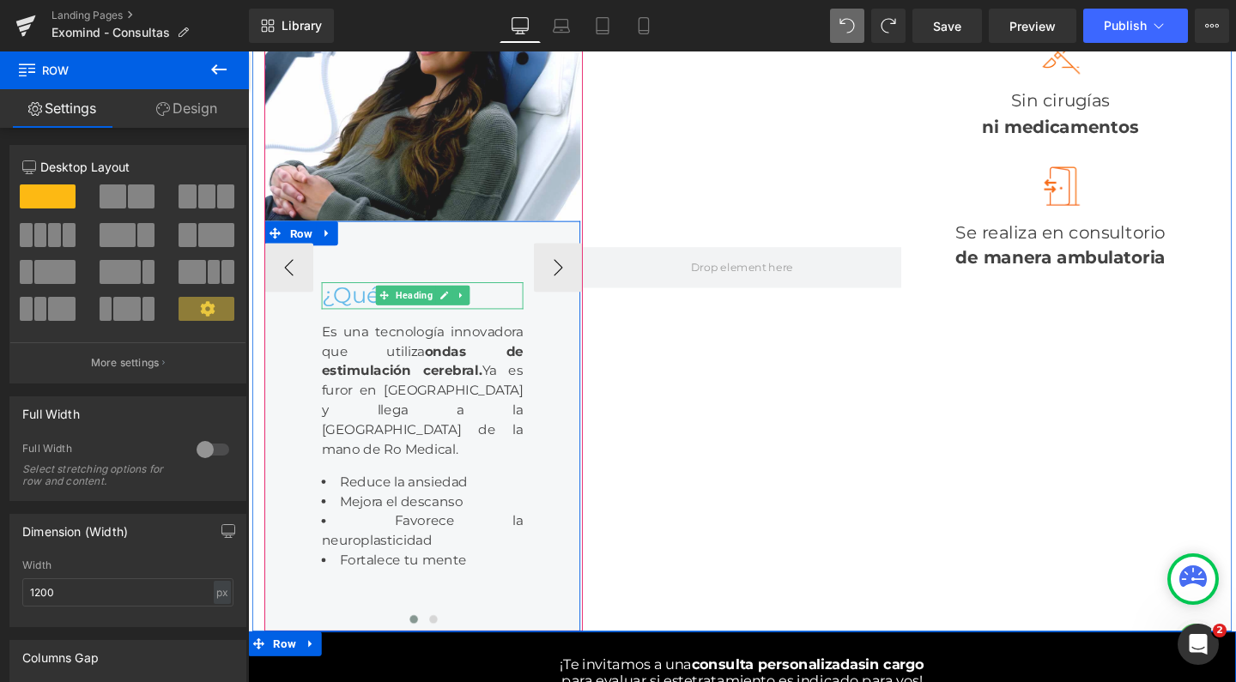
scroll to position [481, 0]
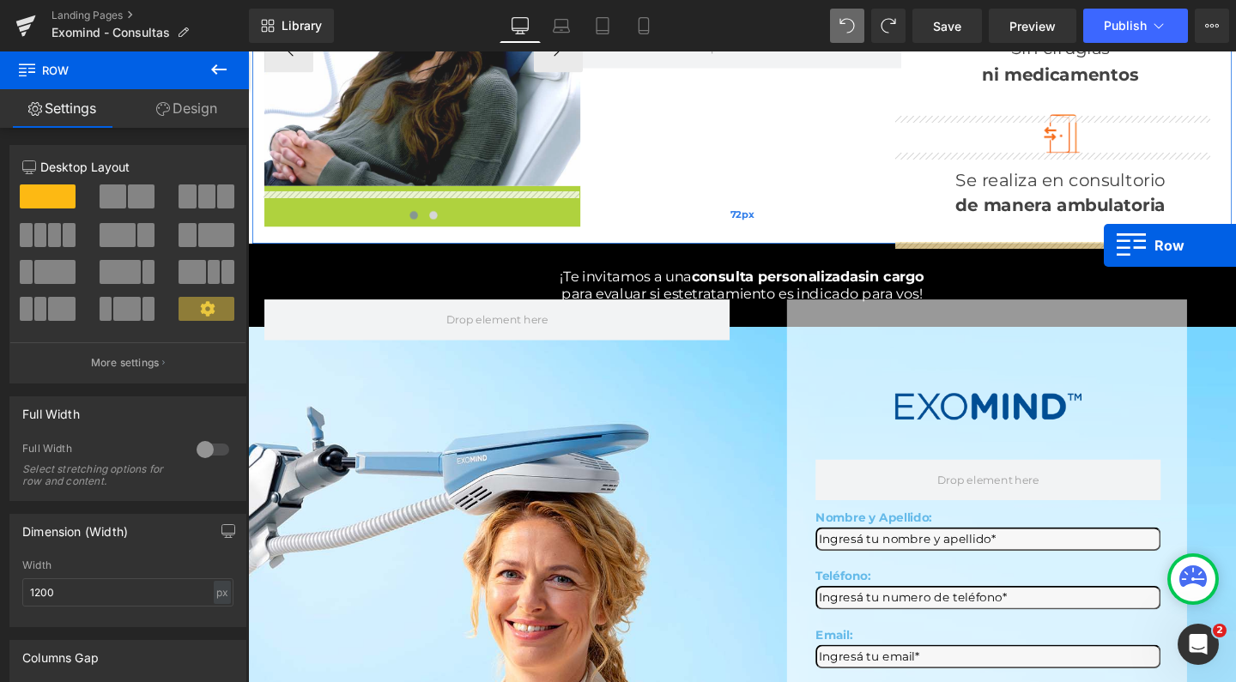
drag, startPoint x: 271, startPoint y: 202, endPoint x: 1148, endPoint y: 256, distance: 878.1
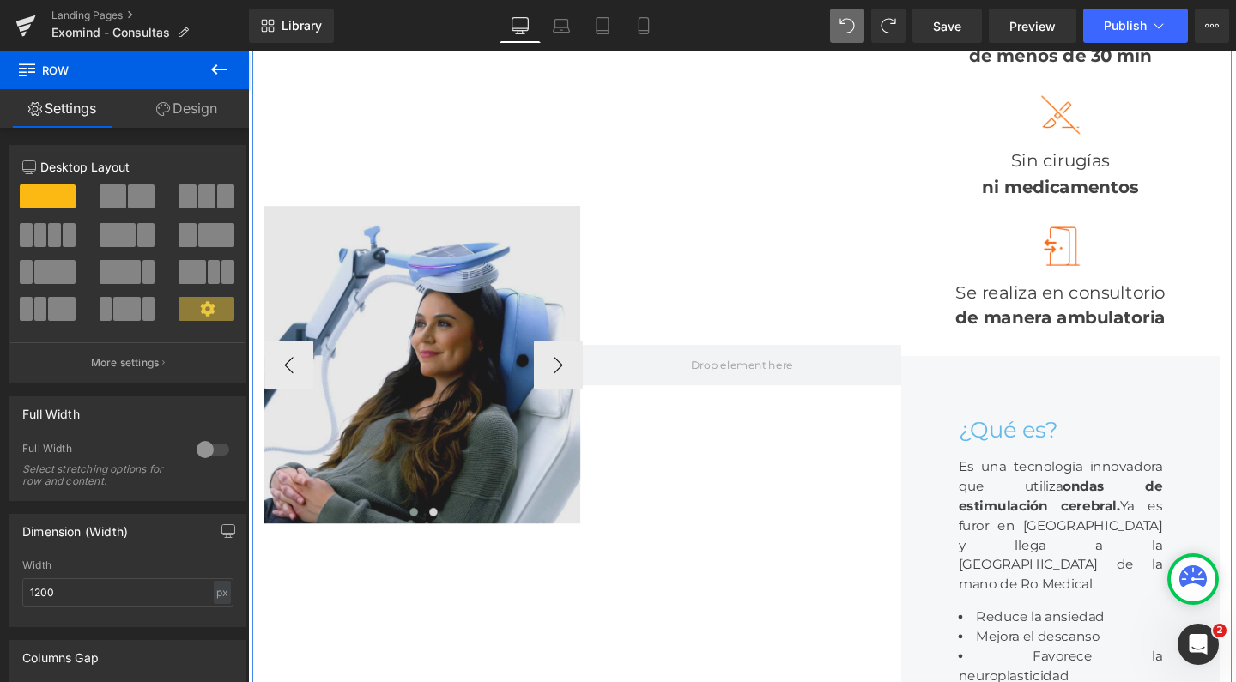
scroll to position [356, 0]
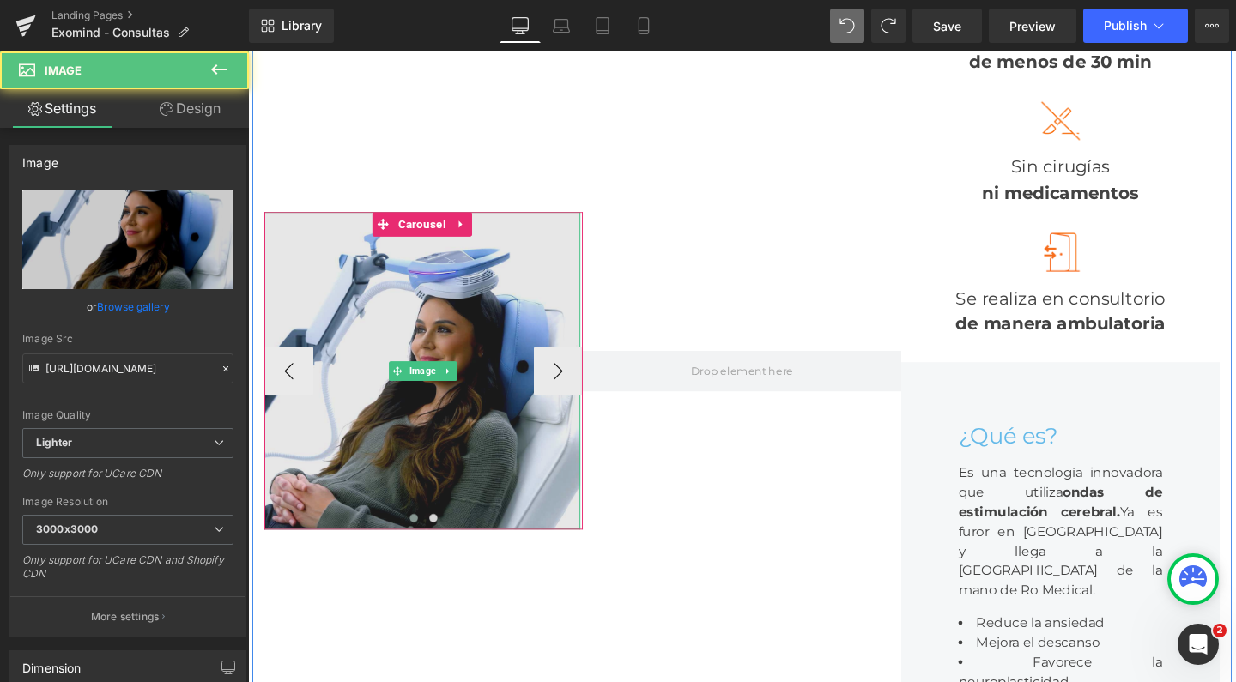
click at [328, 291] on img at bounding box center [431, 388] width 332 height 334
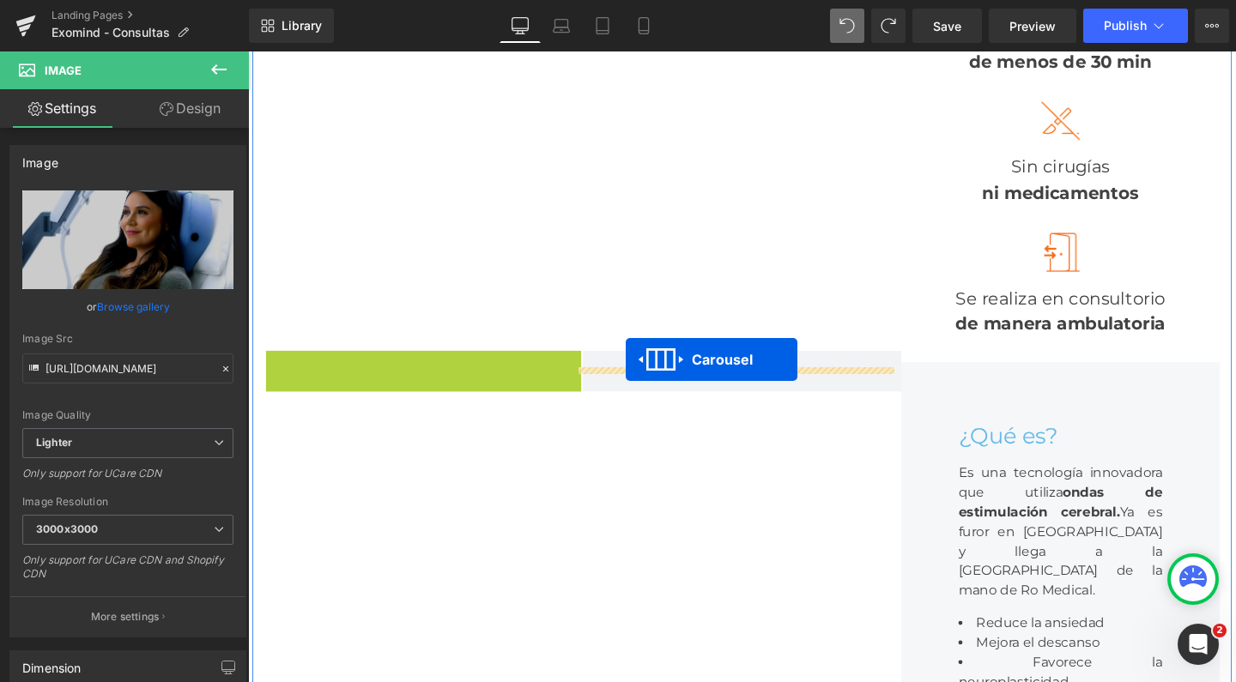
drag, startPoint x: 389, startPoint y: 252, endPoint x: 646, endPoint y: 375, distance: 284.5
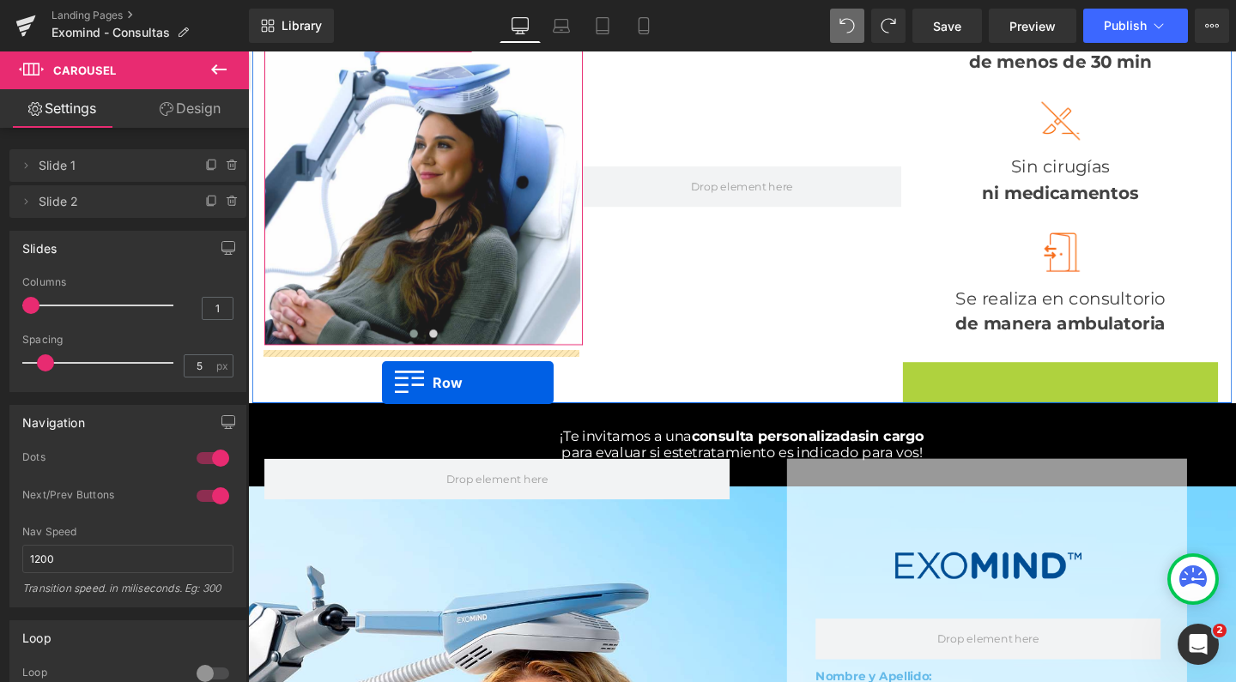
drag, startPoint x: 934, startPoint y: 392, endPoint x: 388, endPoint y: 400, distance: 546.0
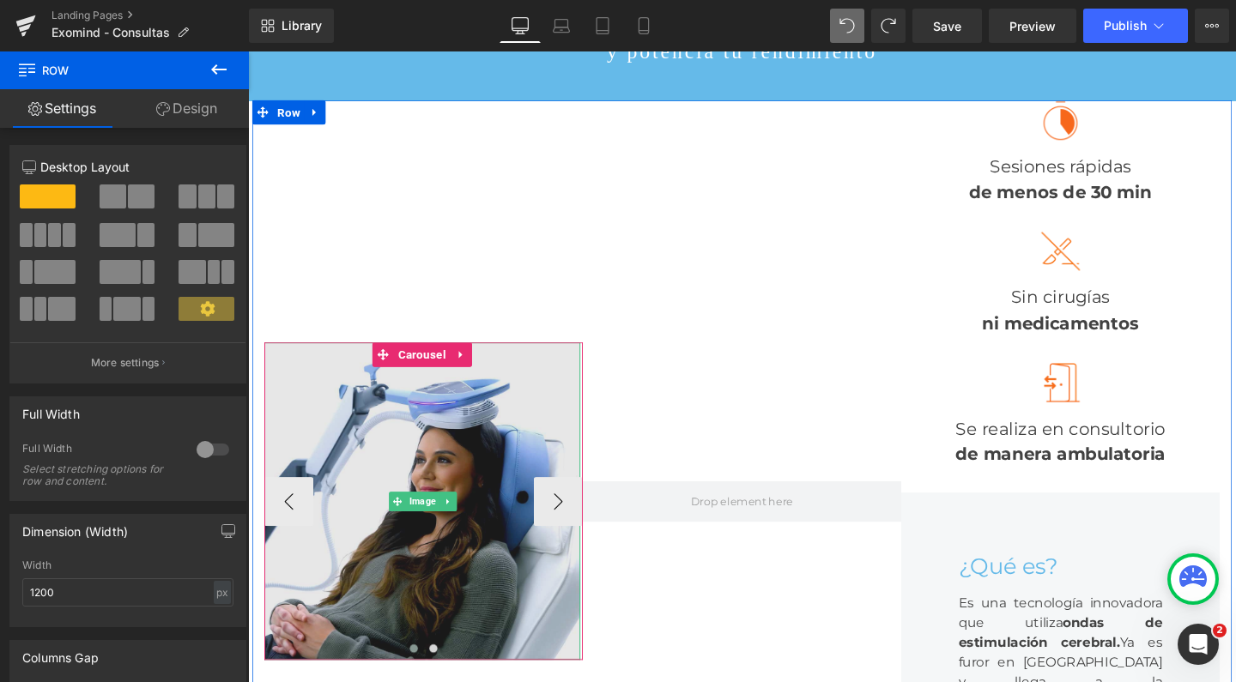
scroll to position [217, 0]
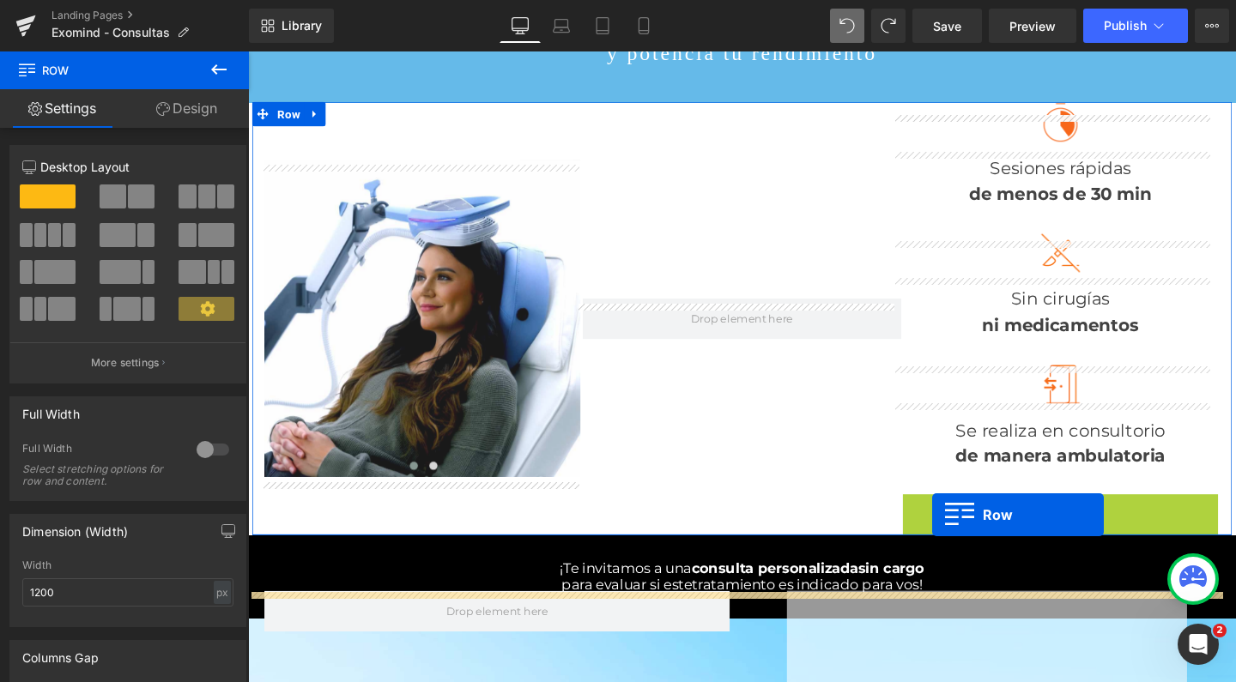
drag, startPoint x: 942, startPoint y: 530, endPoint x: 967, endPoint y: 539, distance: 27.4
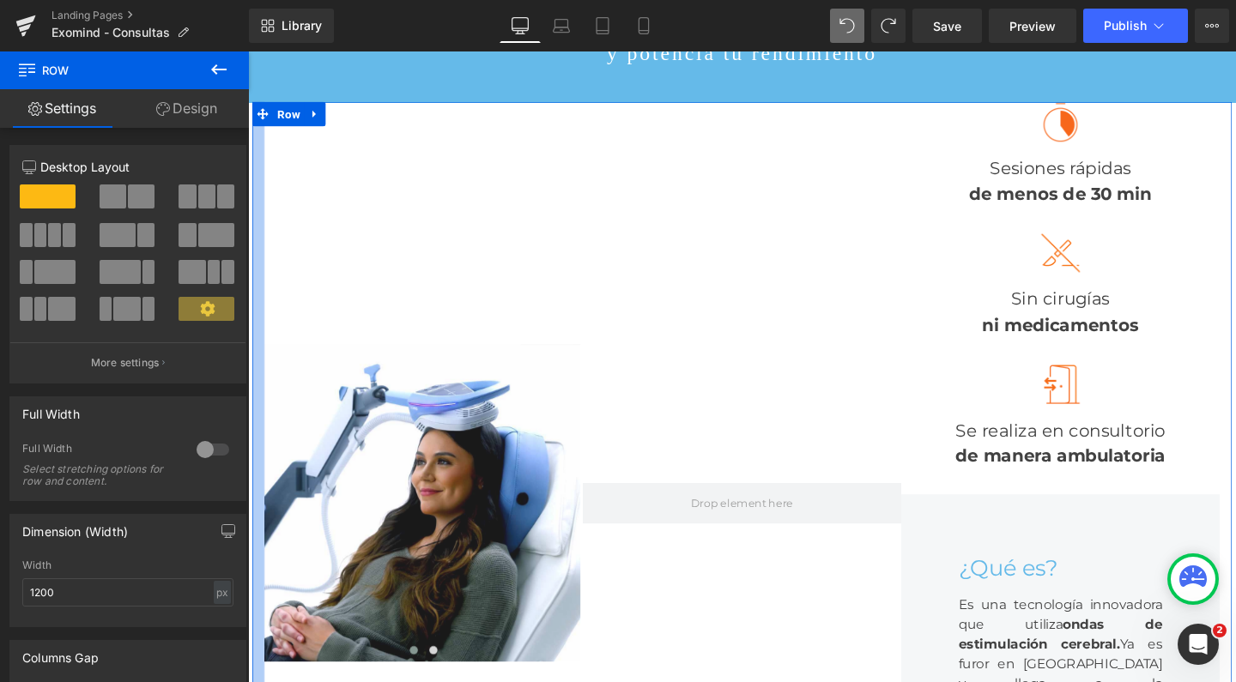
click at [209, 75] on icon at bounding box center [219, 69] width 21 height 21
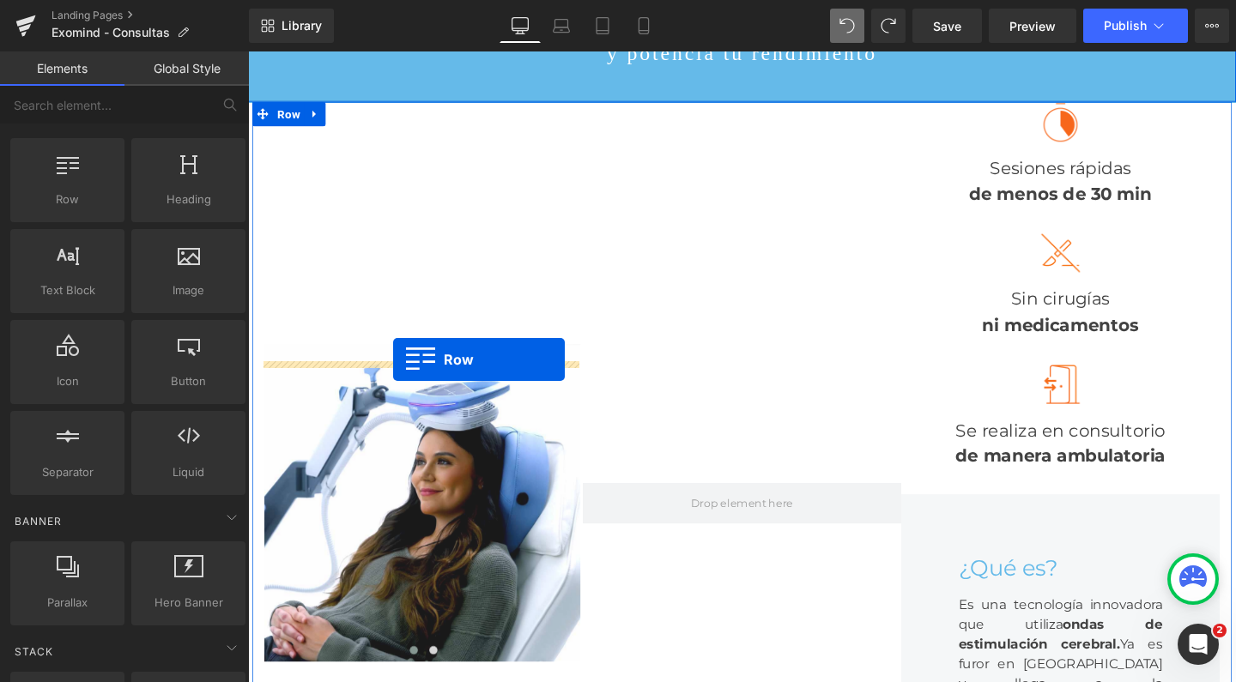
drag, startPoint x: 291, startPoint y: 247, endPoint x: 401, endPoint y: 375, distance: 168.6
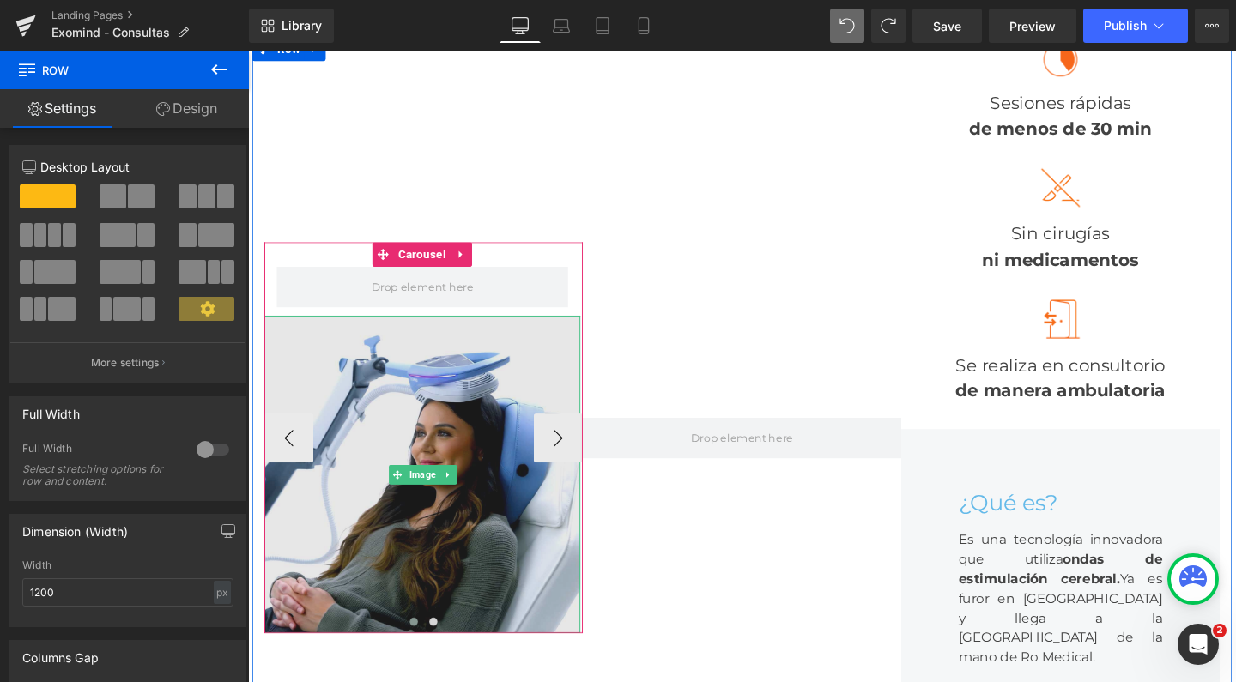
scroll to position [287, 0]
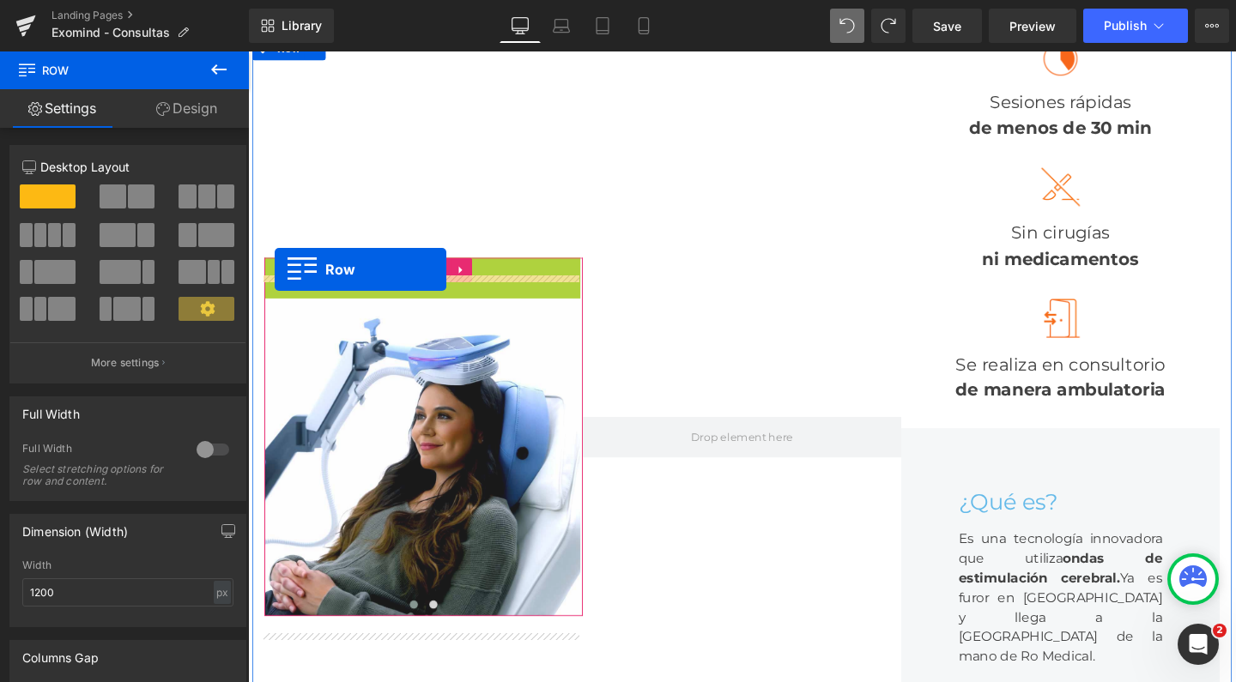
drag, startPoint x: 273, startPoint y: 293, endPoint x: 276, endPoint y: 280, distance: 13.3
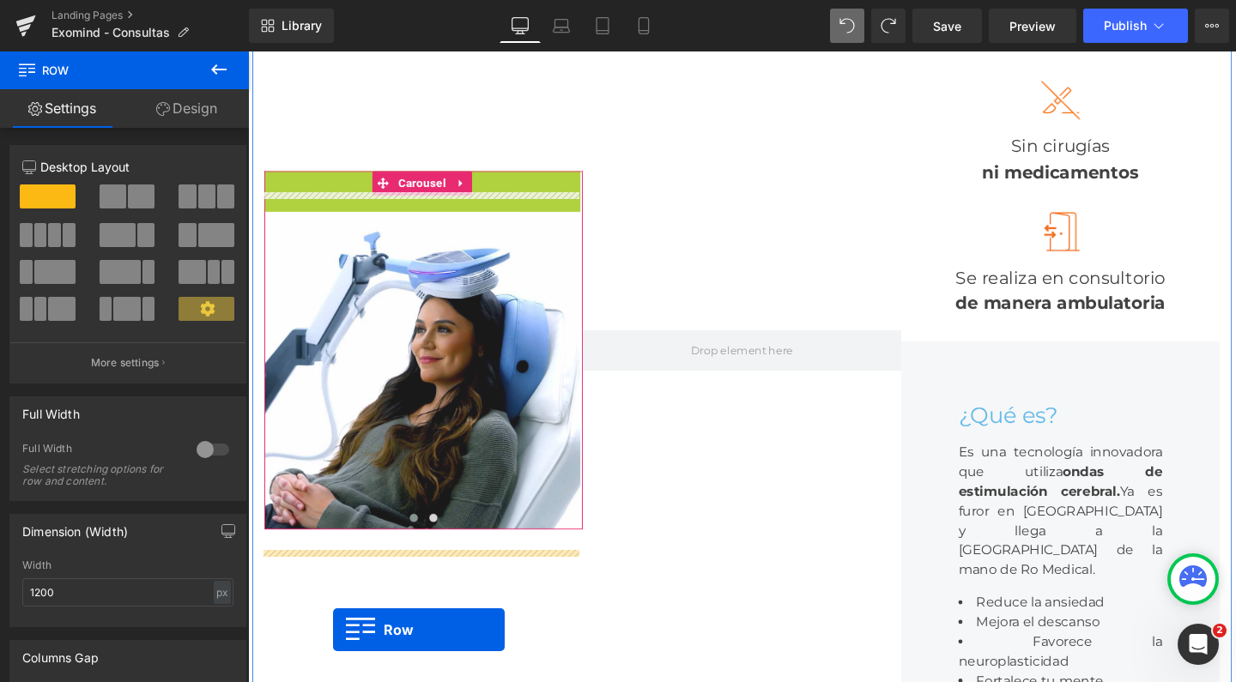
scroll to position [426, 0]
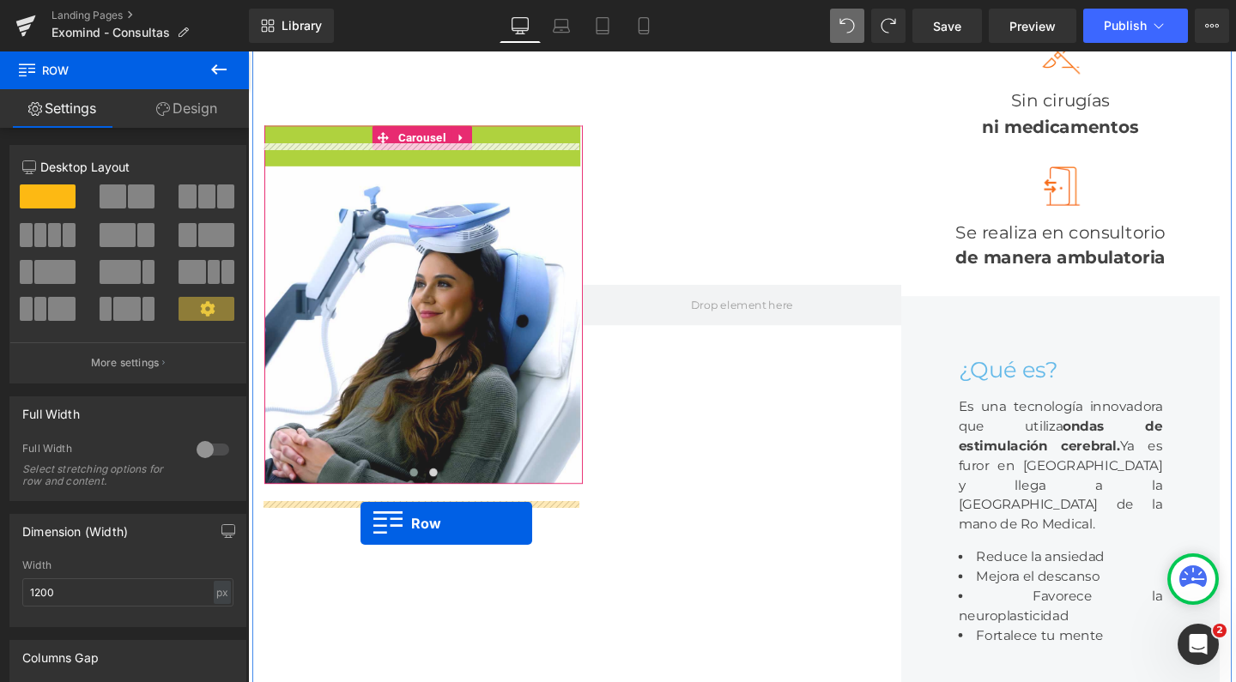
drag, startPoint x: 270, startPoint y: 287, endPoint x: 367, endPoint y: 548, distance: 278.1
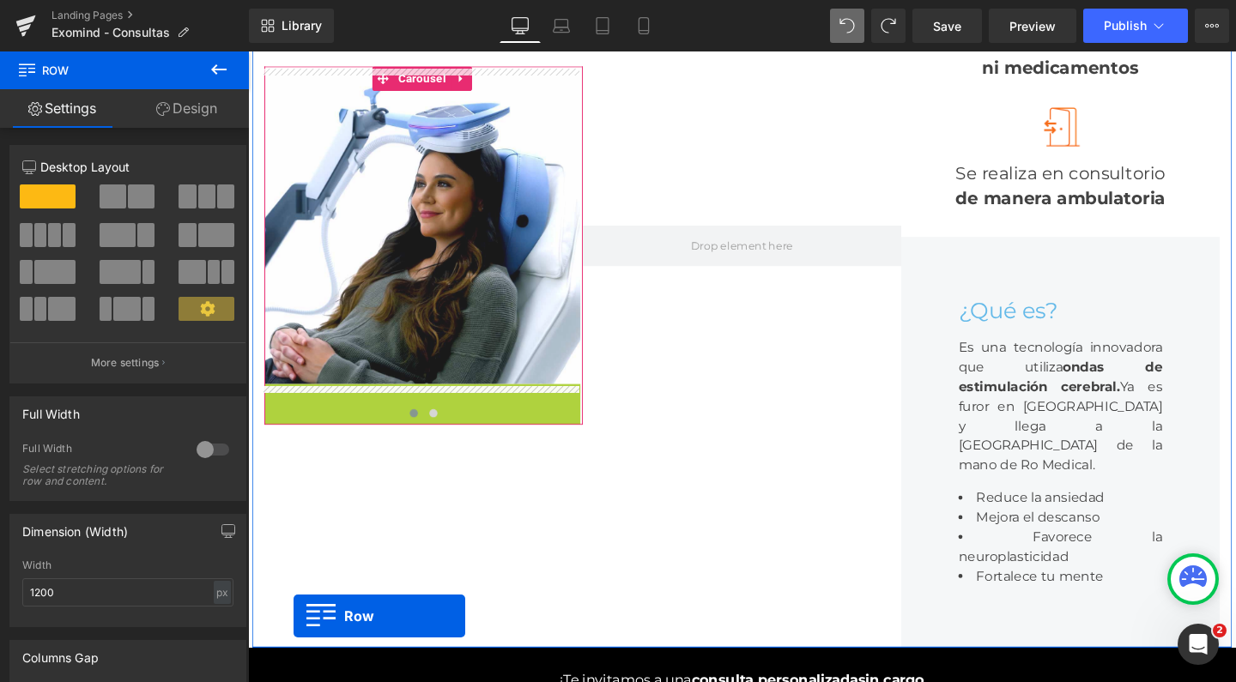
scroll to position [529, 0]
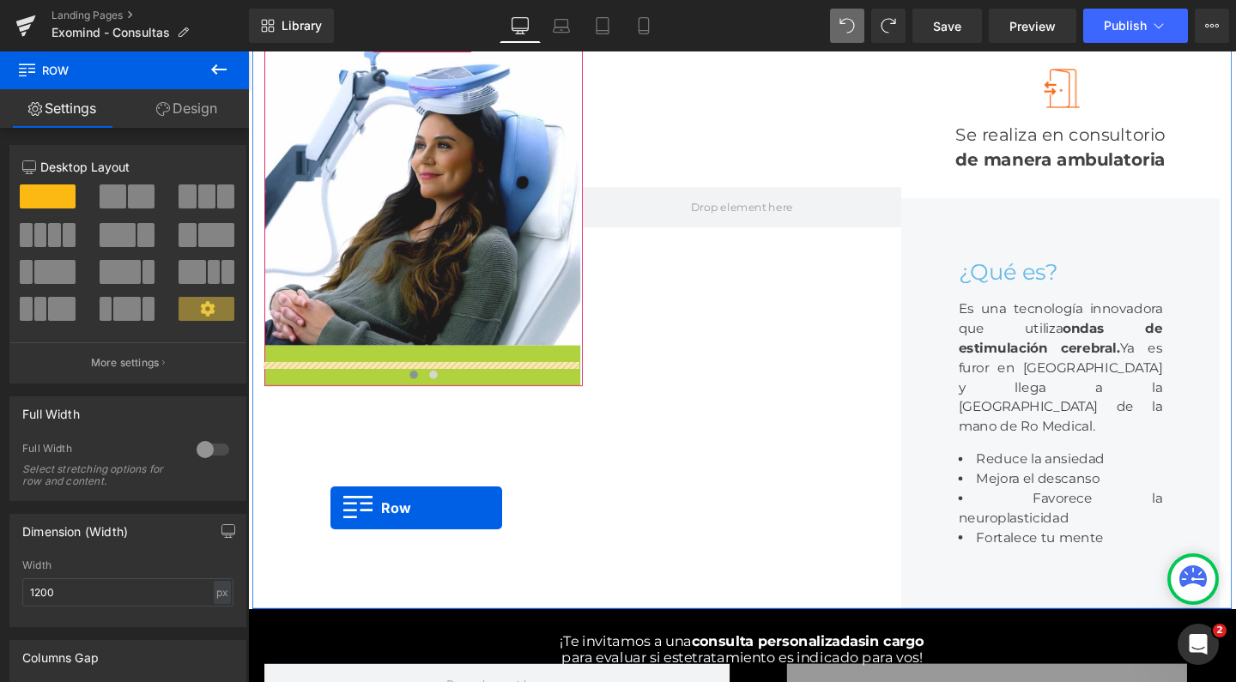
drag, startPoint x: 271, startPoint y: 473, endPoint x: 336, endPoint y: 530, distance: 86.4
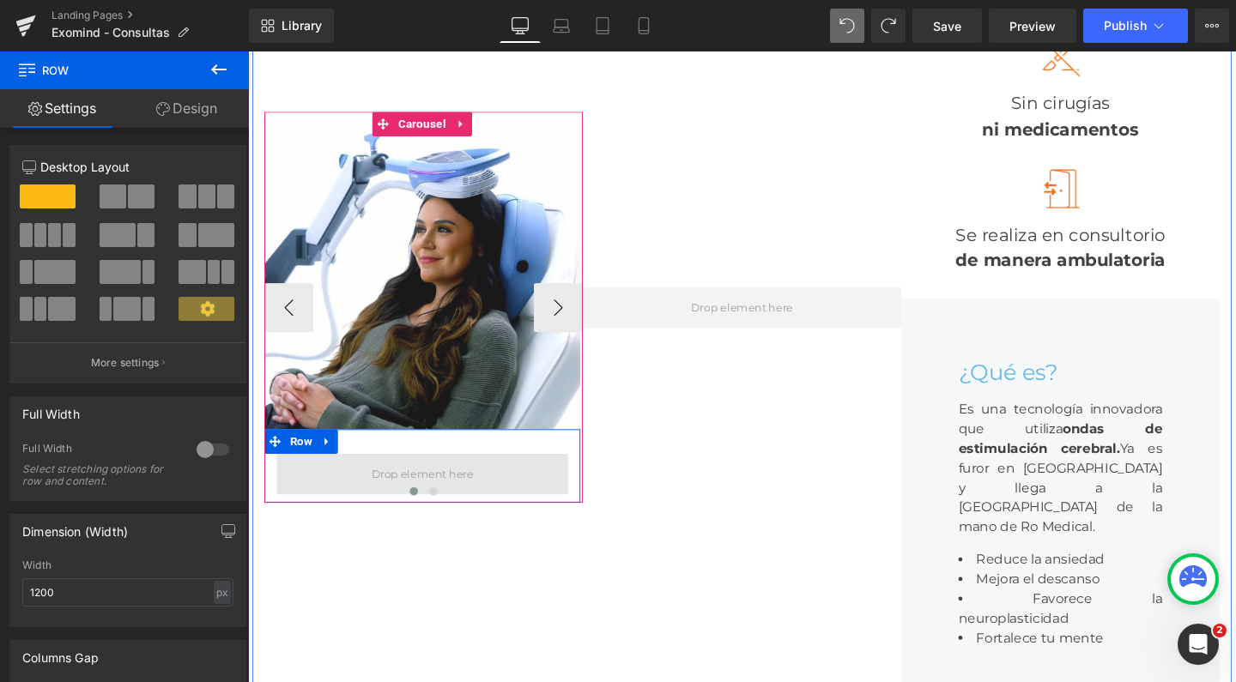
scroll to position [408, 0]
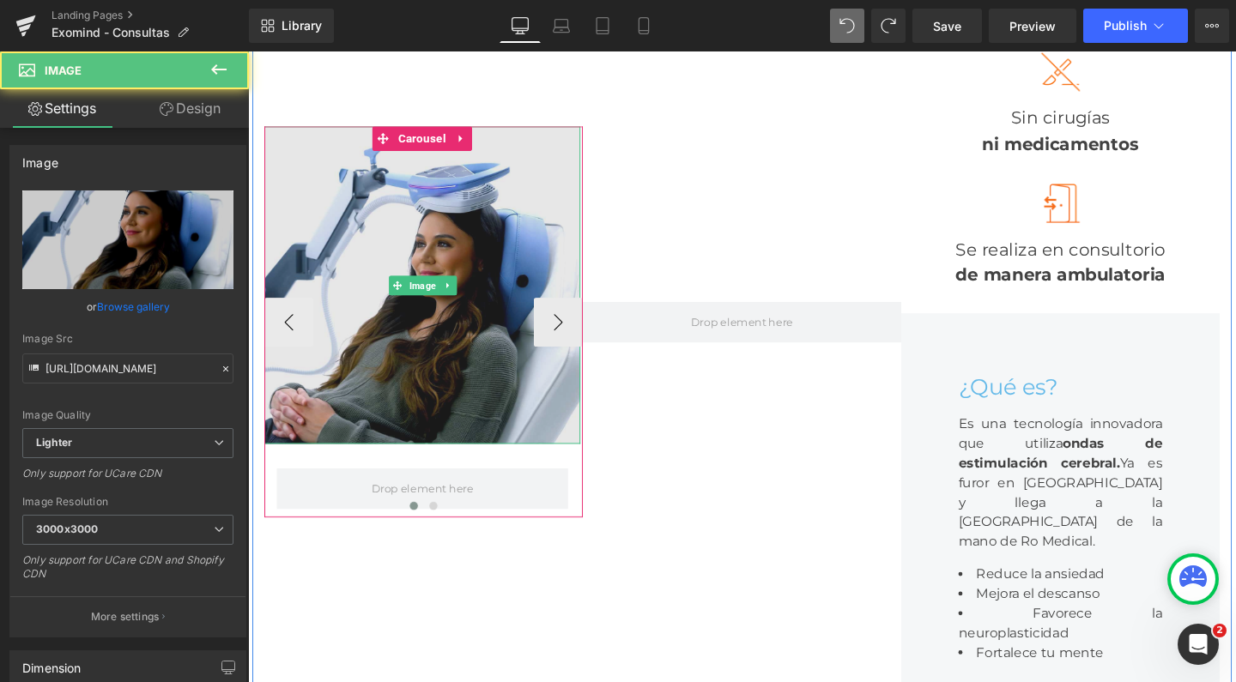
click at [399, 255] on img at bounding box center [431, 297] width 332 height 334
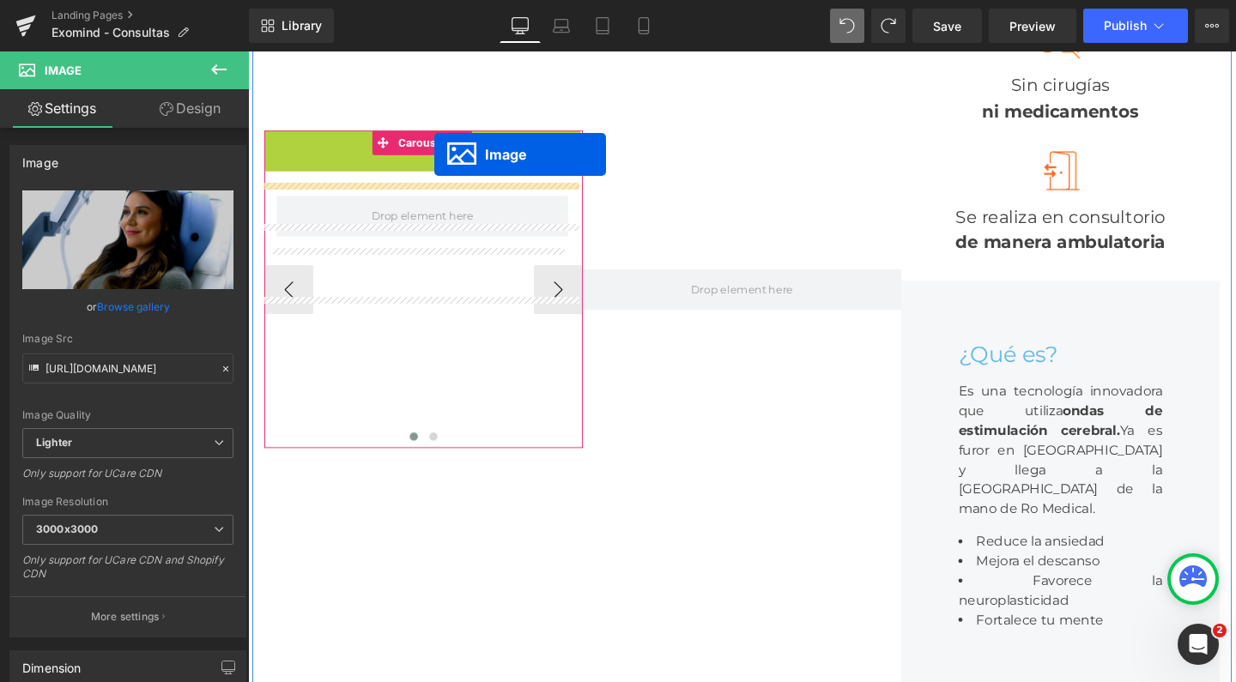
scroll to position [412, 0]
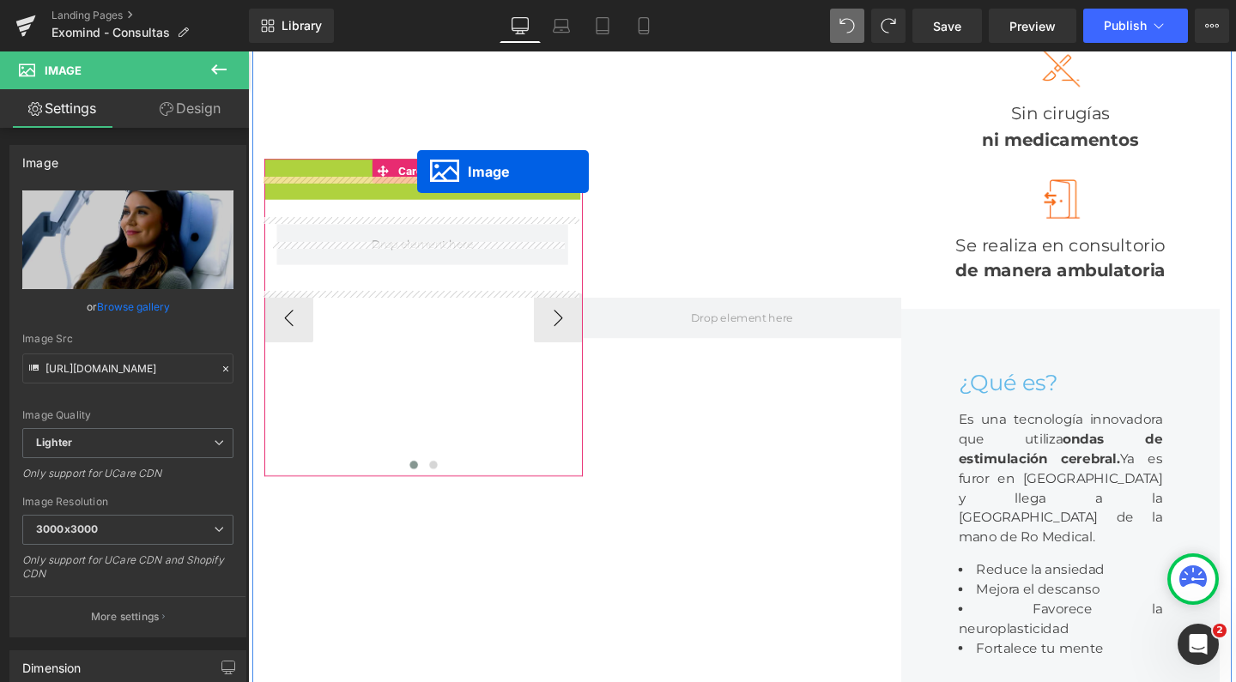
drag, startPoint x: 406, startPoint y: 318, endPoint x: 426, endPoint y: 177, distance: 142.2
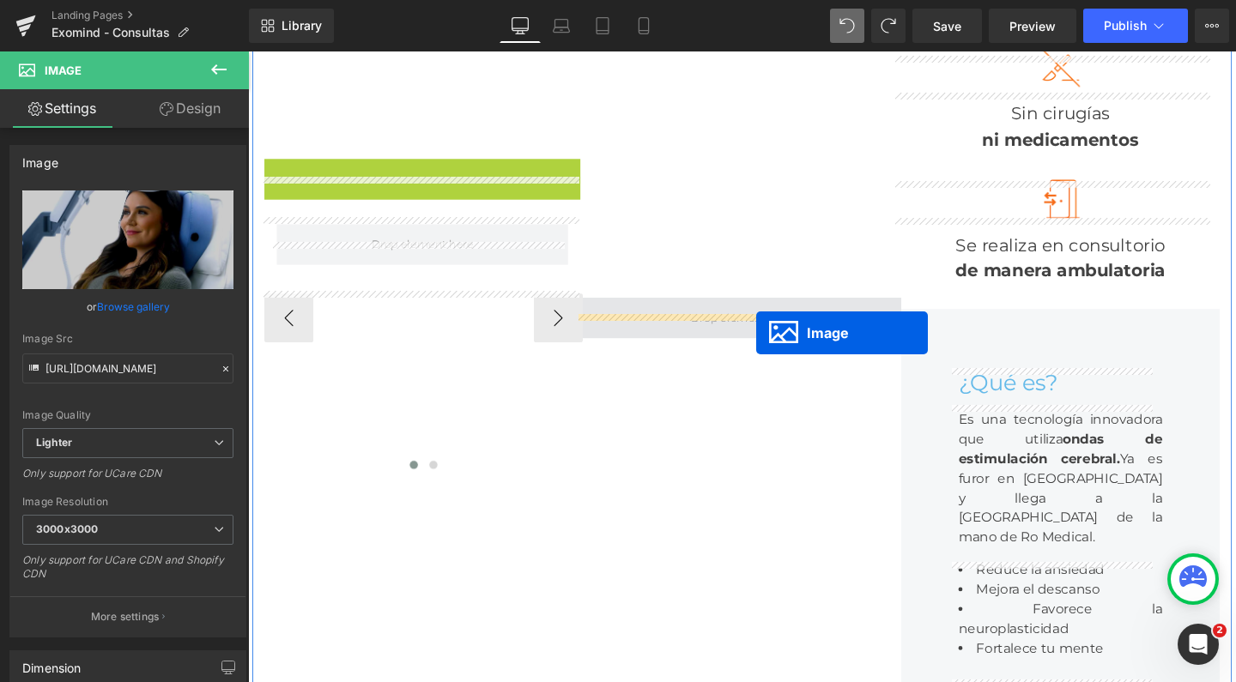
drag, startPoint x: 398, startPoint y: 312, endPoint x: 779, endPoint y: 346, distance: 382.7
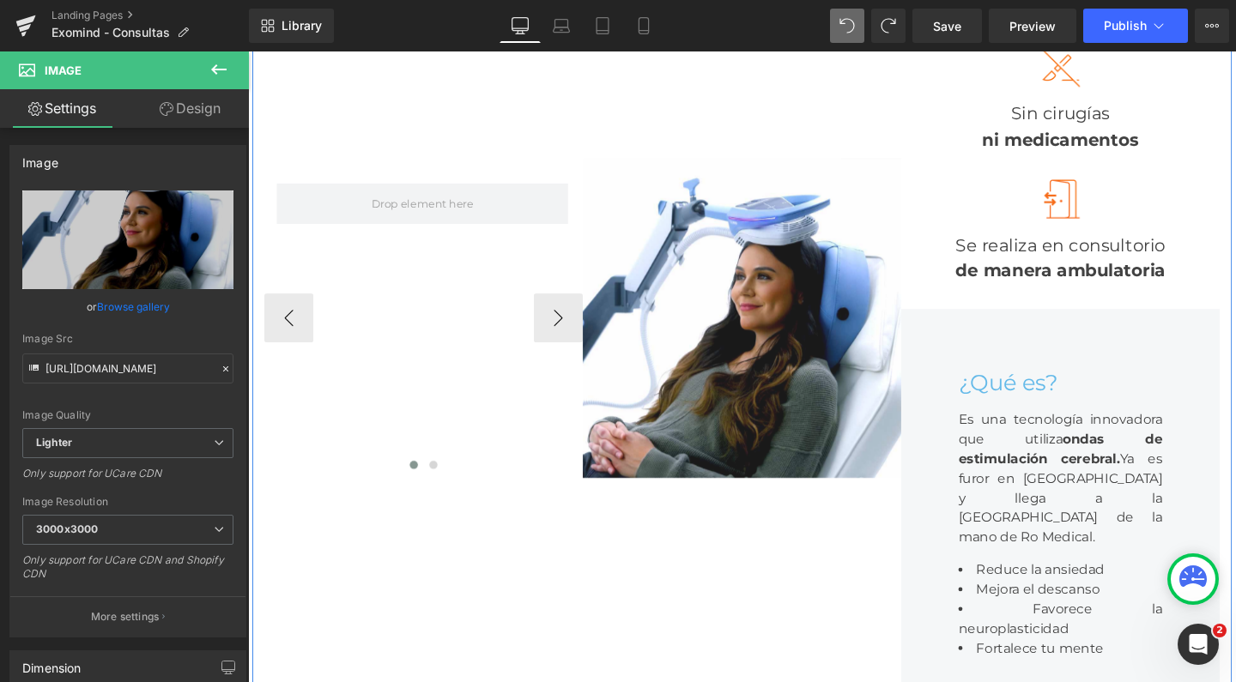
click at [464, 183] on icon at bounding box center [463, 178] width 9 height 10
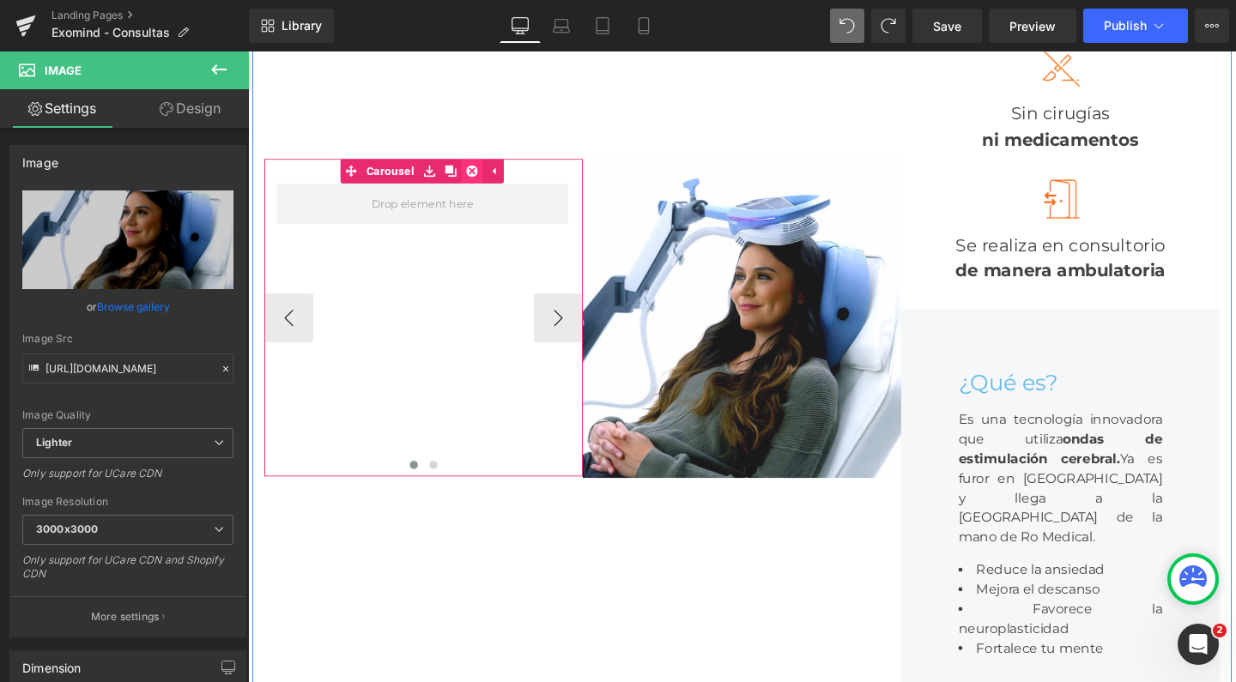
click at [483, 184] on icon at bounding box center [483, 178] width 12 height 12
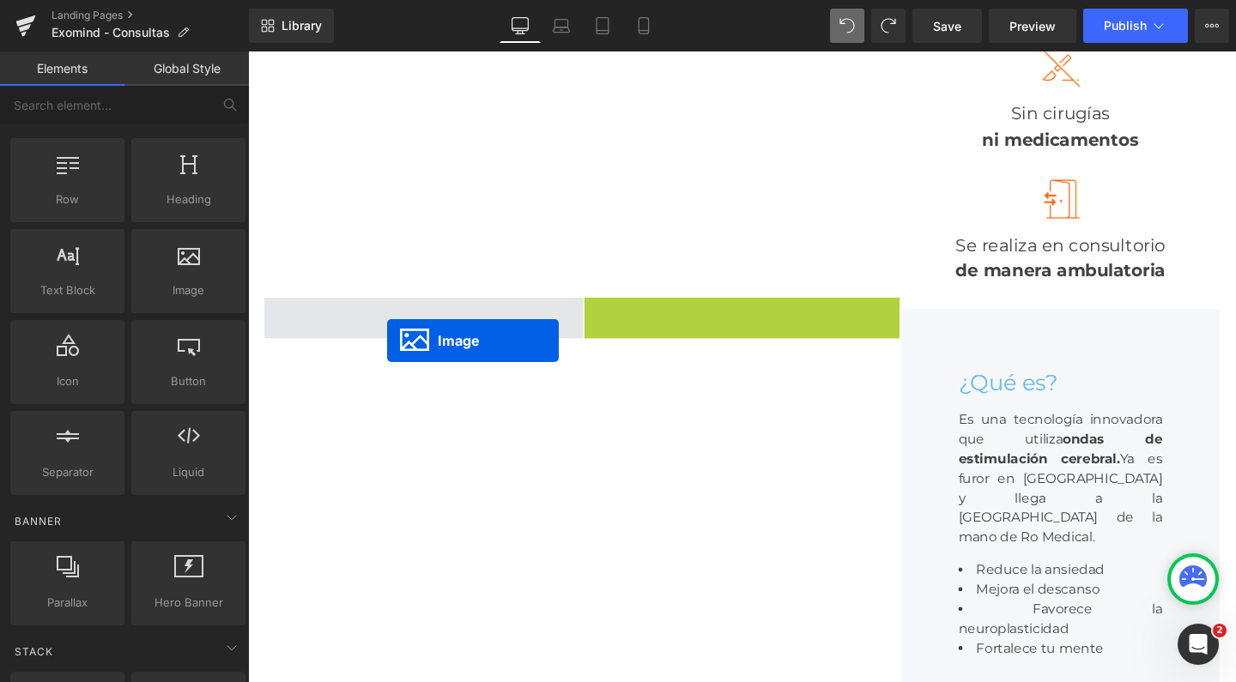
drag, startPoint x: 734, startPoint y: 355, endPoint x: 391, endPoint y: 353, distance: 342.5
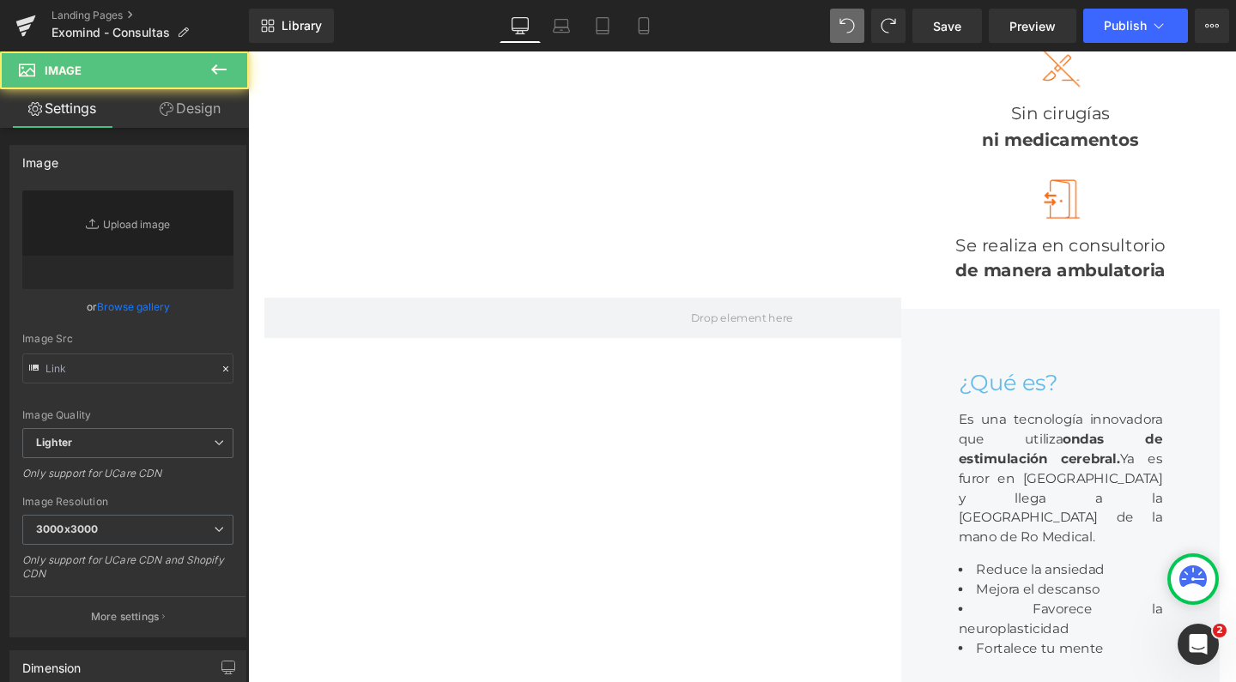
type input "[URL][DOMAIN_NAME]"
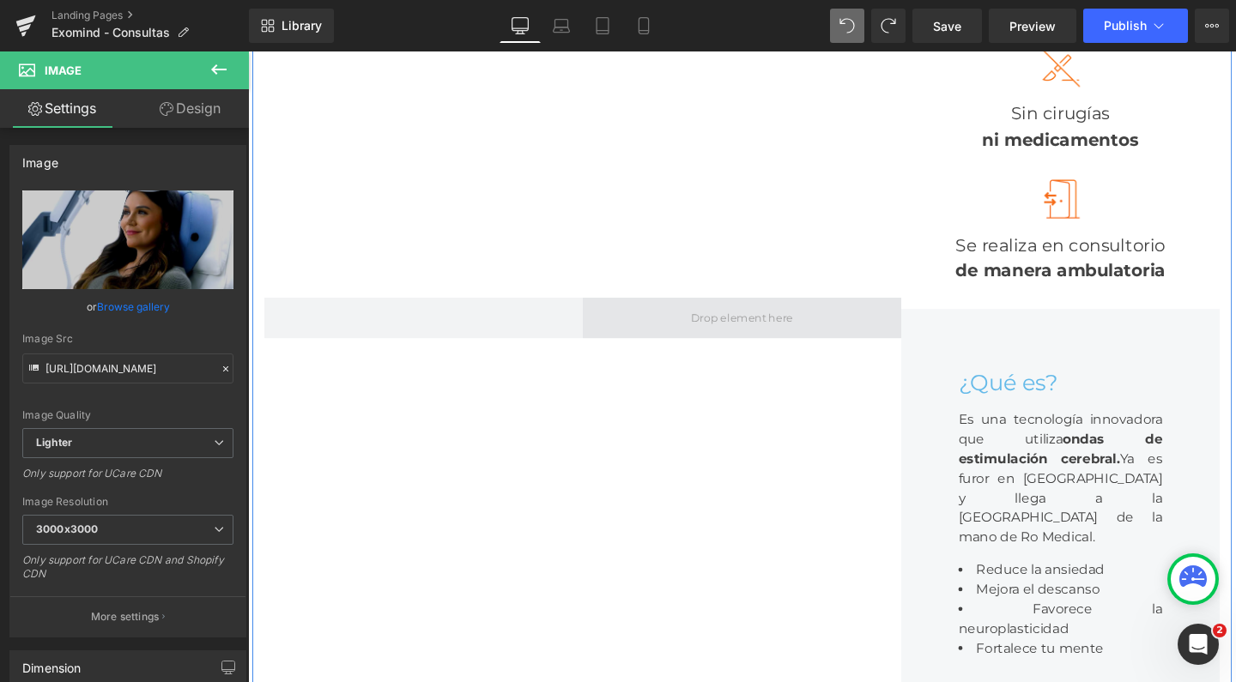
click at [796, 345] on span at bounding box center [766, 331] width 119 height 27
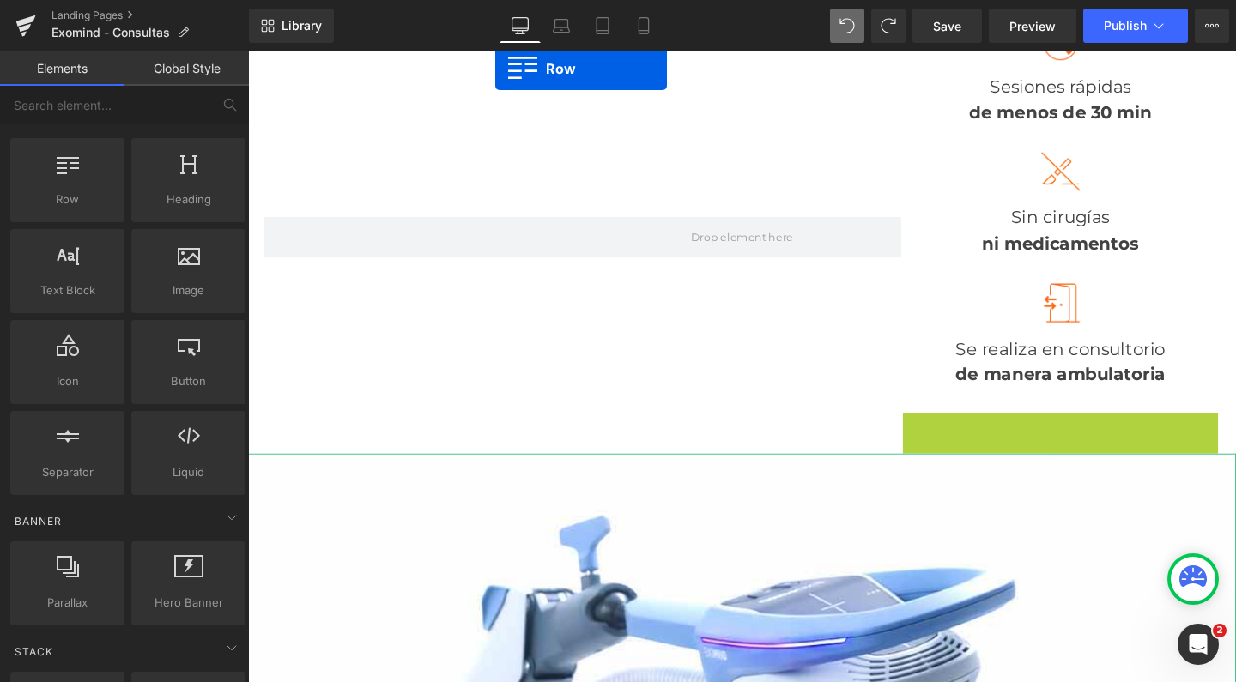
scroll to position [286, 0]
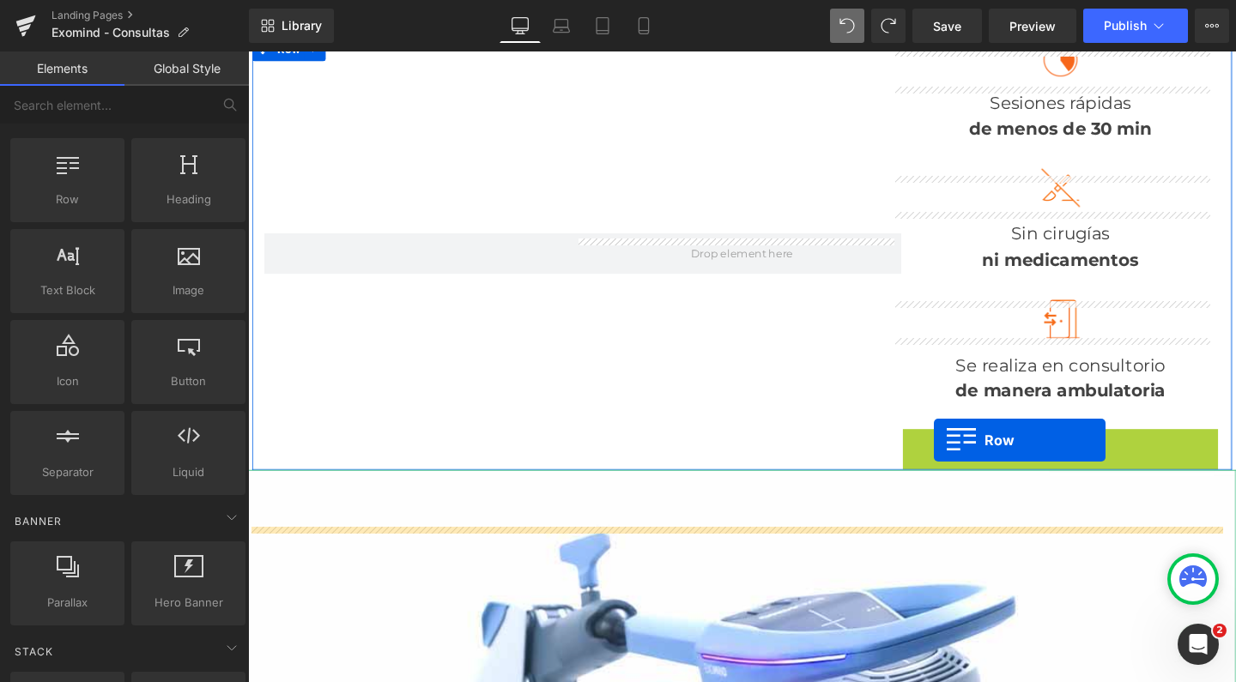
drag, startPoint x: 940, startPoint y: 335, endPoint x: 969, endPoint y: 460, distance: 128.7
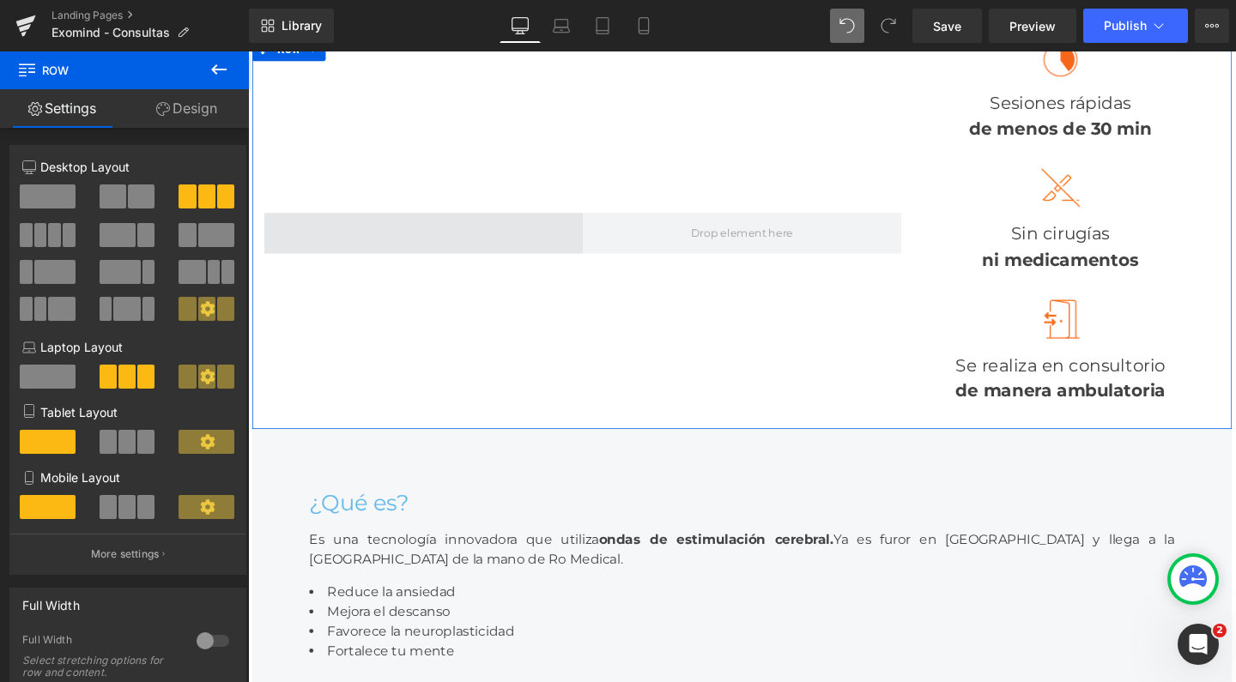
click at [434, 245] on span at bounding box center [432, 242] width 335 height 43
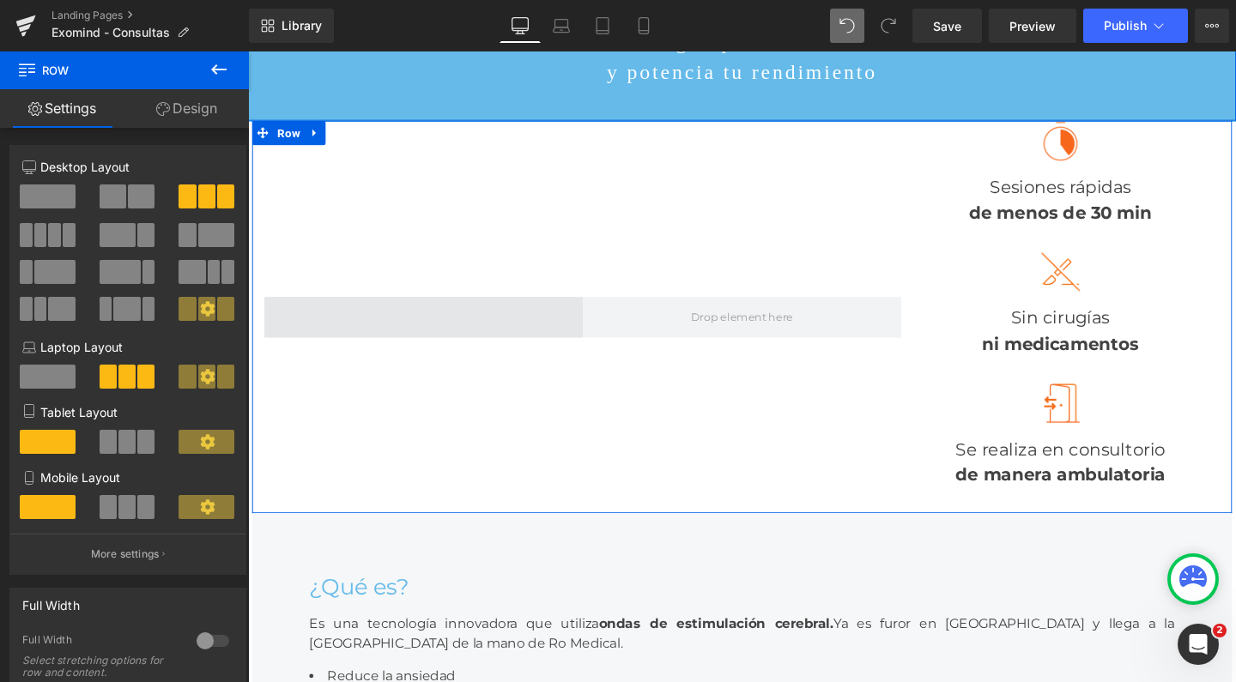
scroll to position [163, 0]
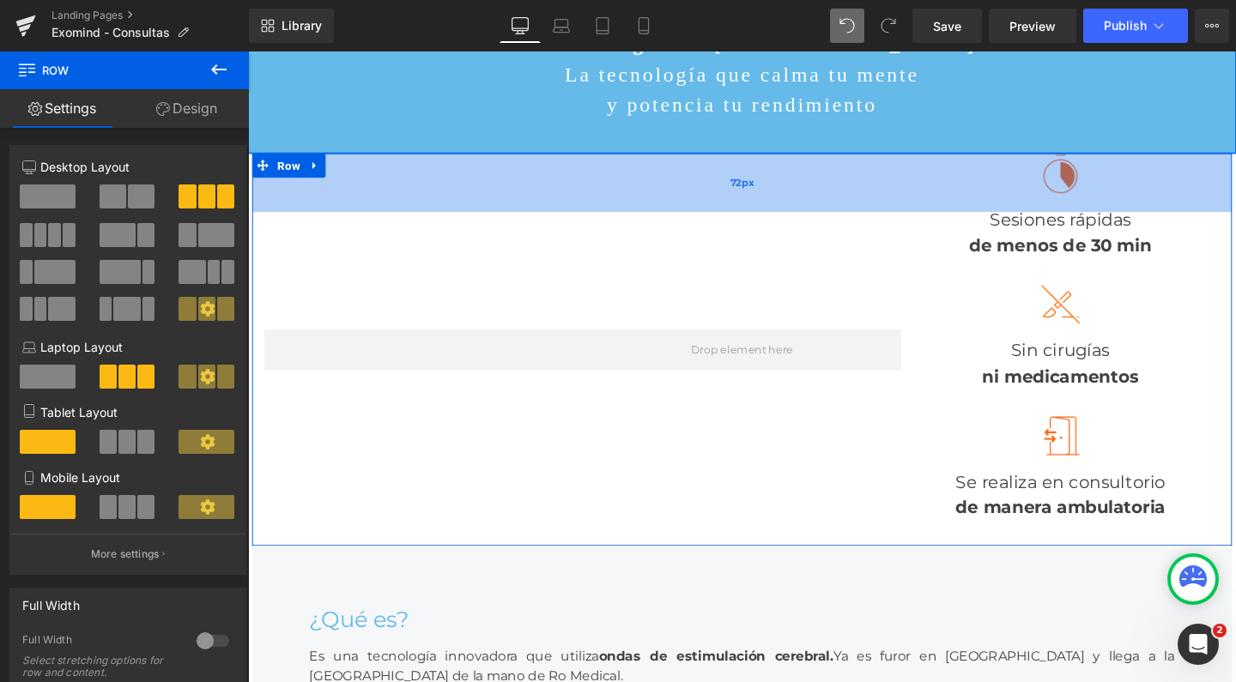
click at [428, 170] on div "72px" at bounding box center [767, 190] width 1030 height 62
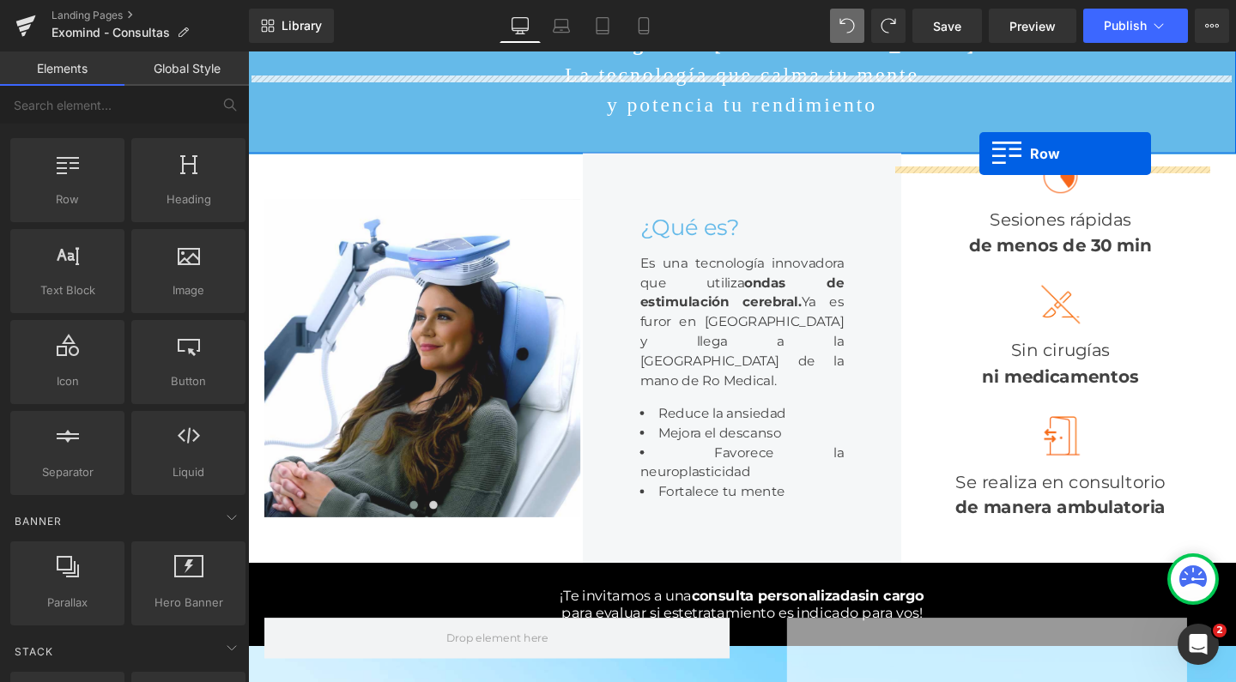
drag, startPoint x: 312, startPoint y: 238, endPoint x: 1017, endPoint y: 159, distance: 709.1
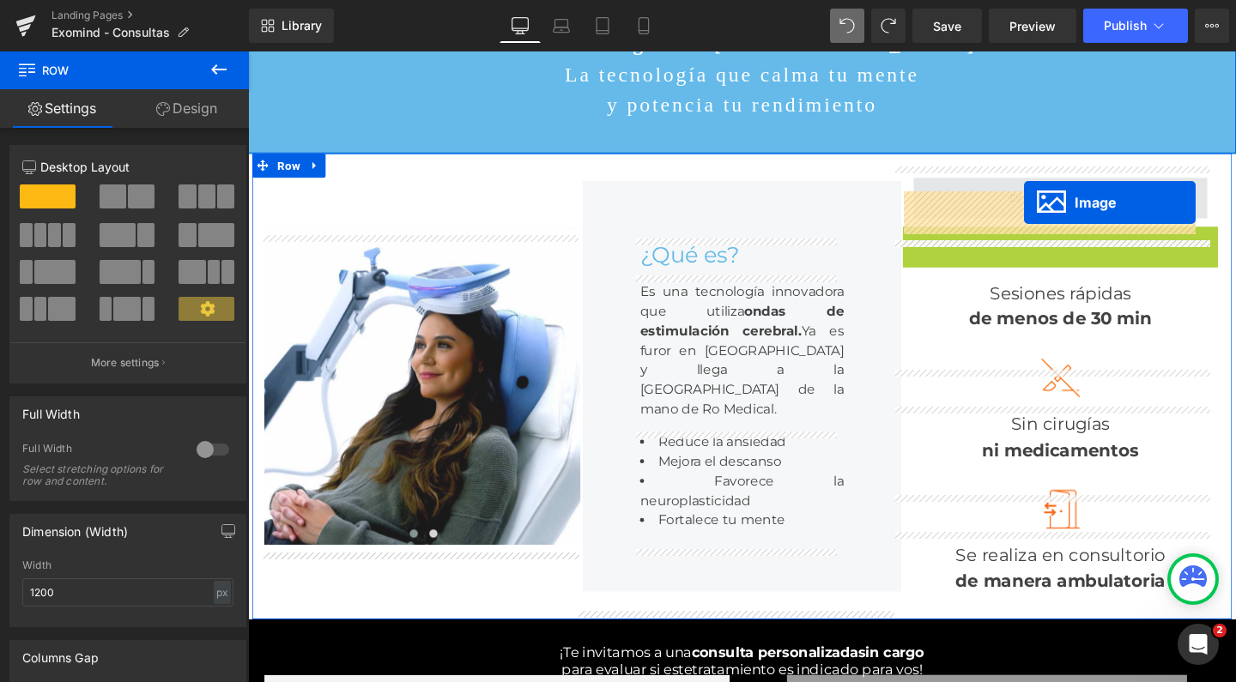
drag, startPoint x: 1064, startPoint y: 267, endPoint x: 1064, endPoint y: 210, distance: 56.7
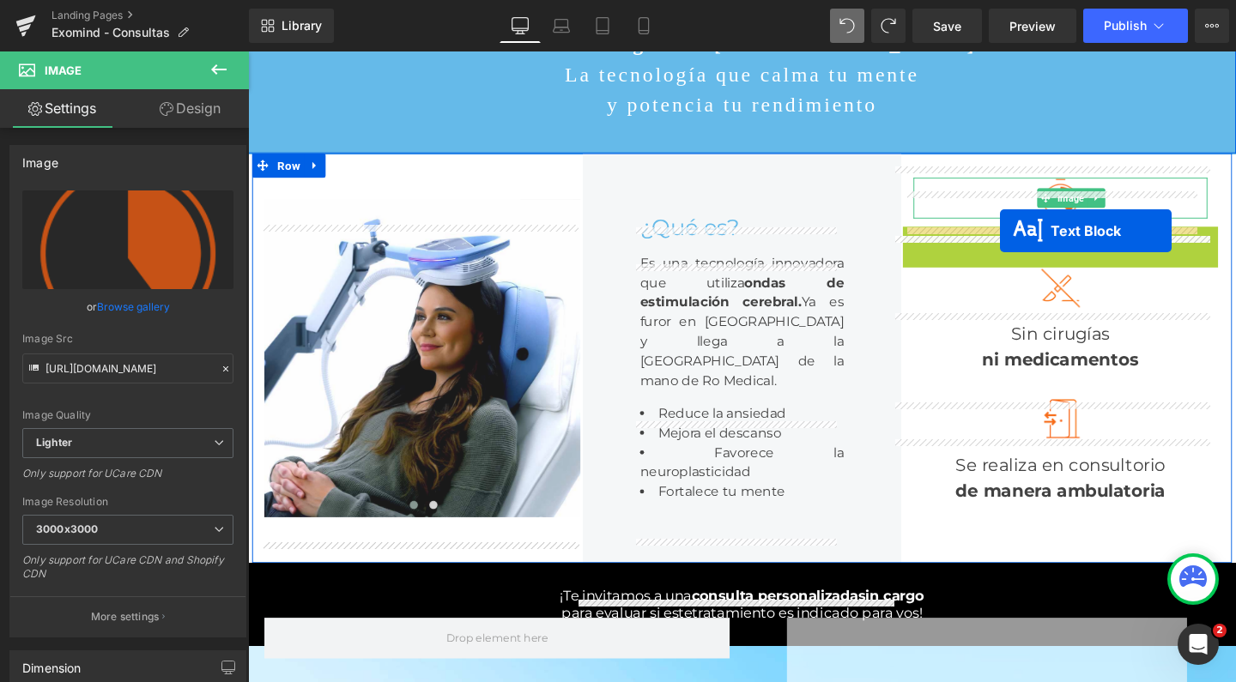
drag, startPoint x: 1045, startPoint y: 295, endPoint x: 1039, endPoint y: 240, distance: 55.3
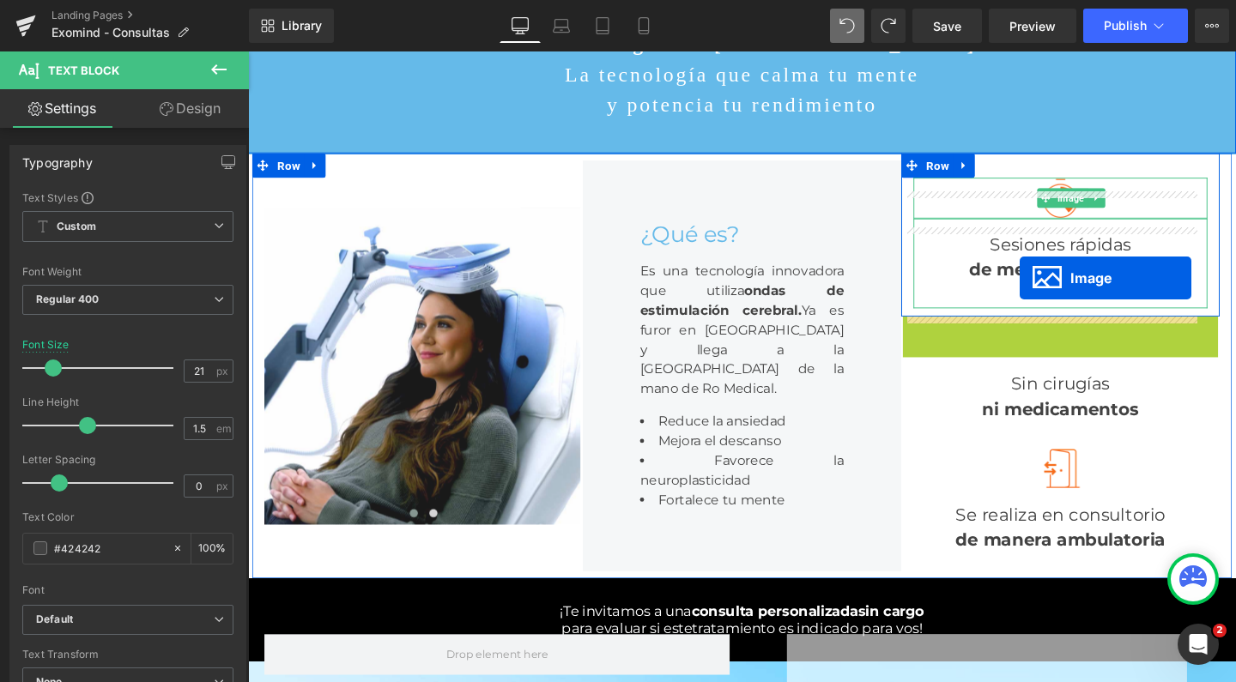
drag, startPoint x: 1060, startPoint y: 355, endPoint x: 1059, endPoint y: 290, distance: 65.2
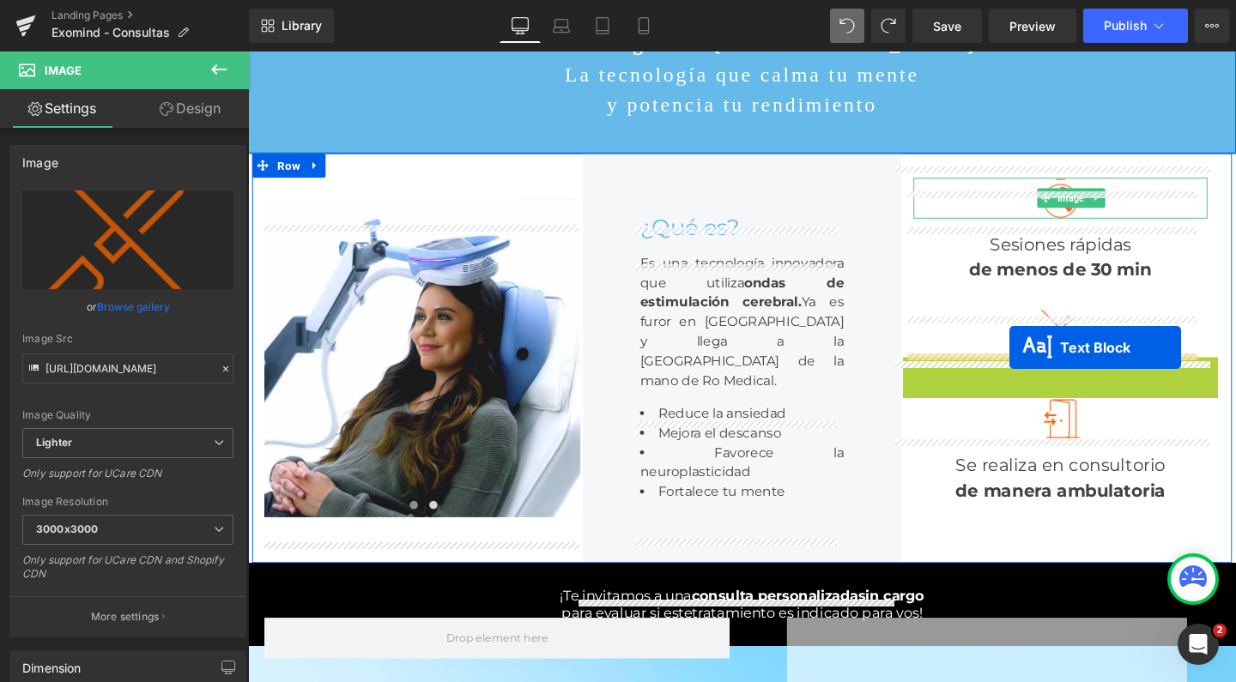
drag, startPoint x: 1045, startPoint y: 422, endPoint x: 1048, endPoint y: 363, distance: 59.3
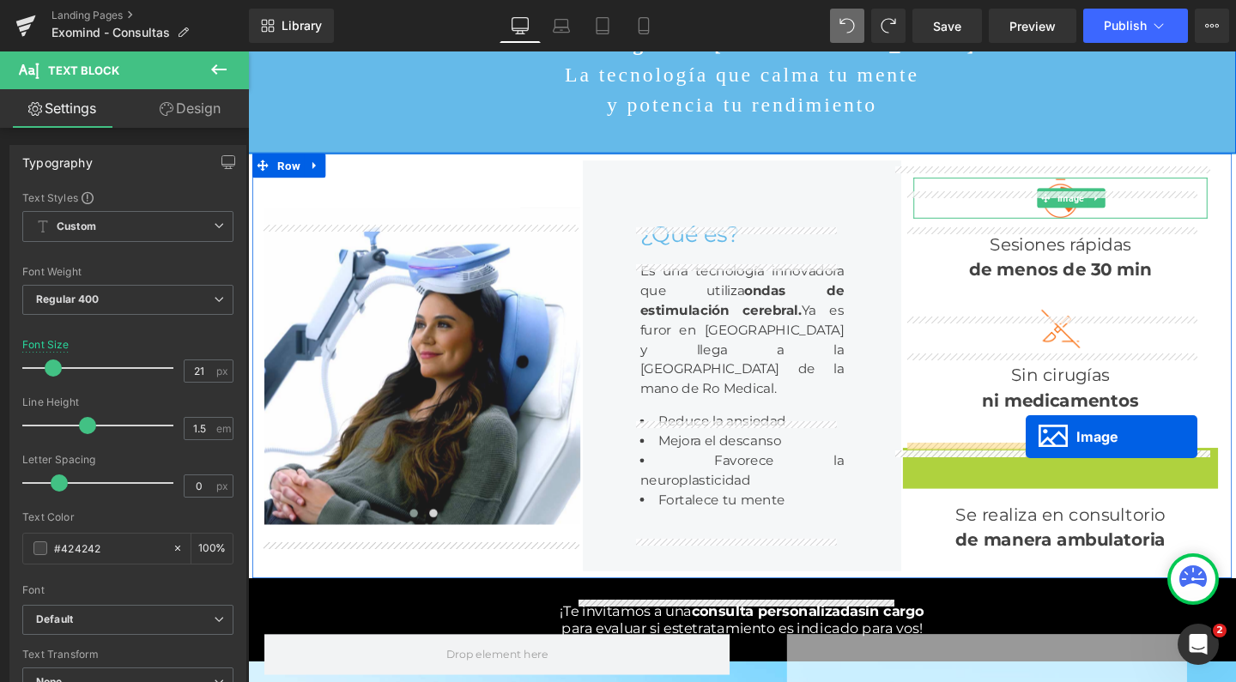
drag, startPoint x: 1065, startPoint y: 494, endPoint x: 1065, endPoint y: 457, distance: 36.9
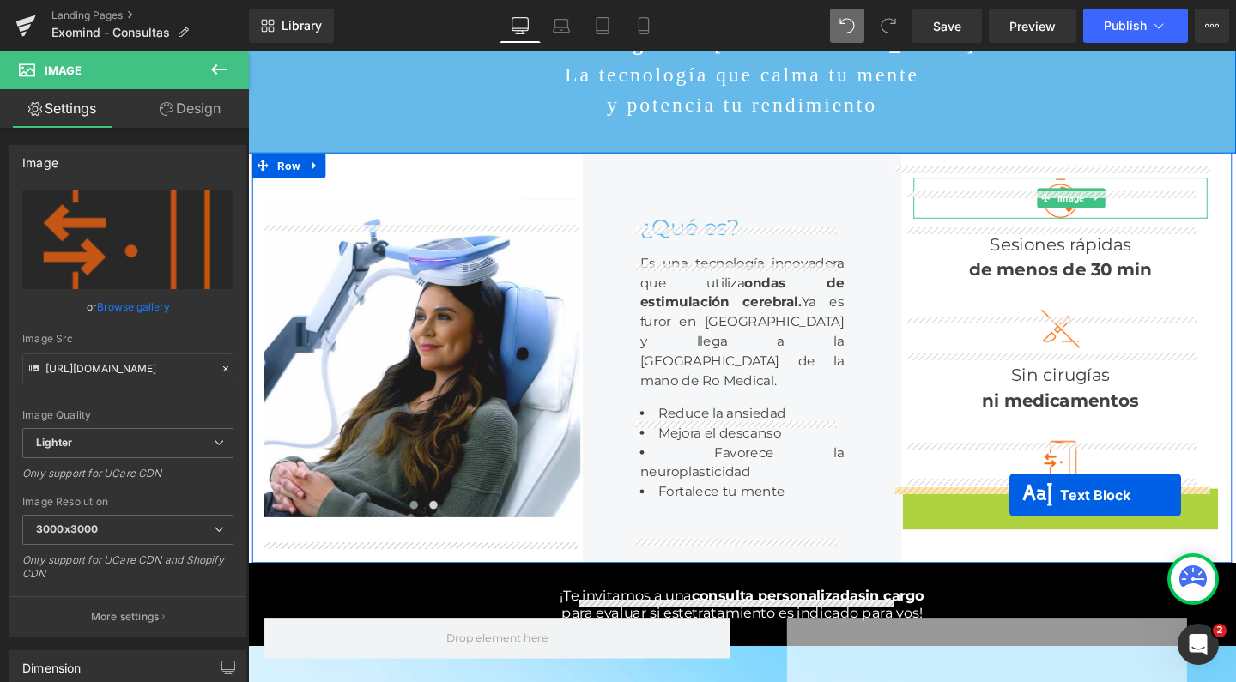
drag, startPoint x: 1044, startPoint y: 552, endPoint x: 1048, endPoint y: 518, distance: 33.8
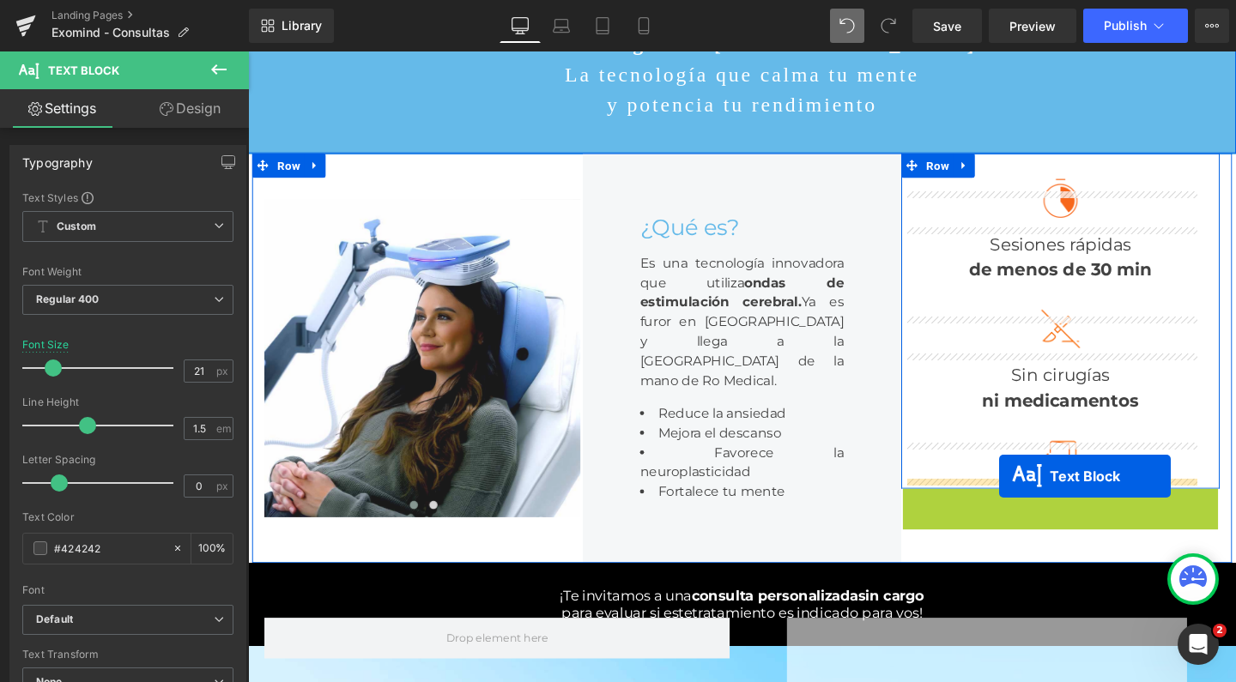
drag, startPoint x: 1046, startPoint y: 555, endPoint x: 1038, endPoint y: 498, distance: 57.3
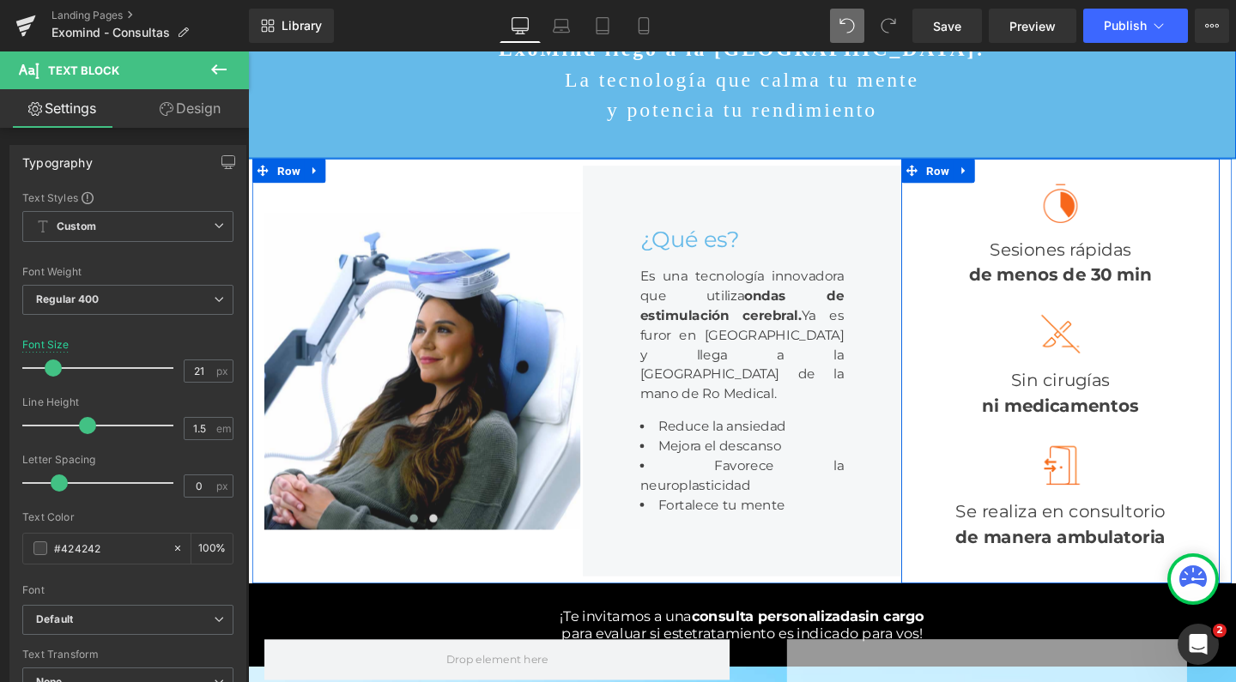
scroll to position [157, 0]
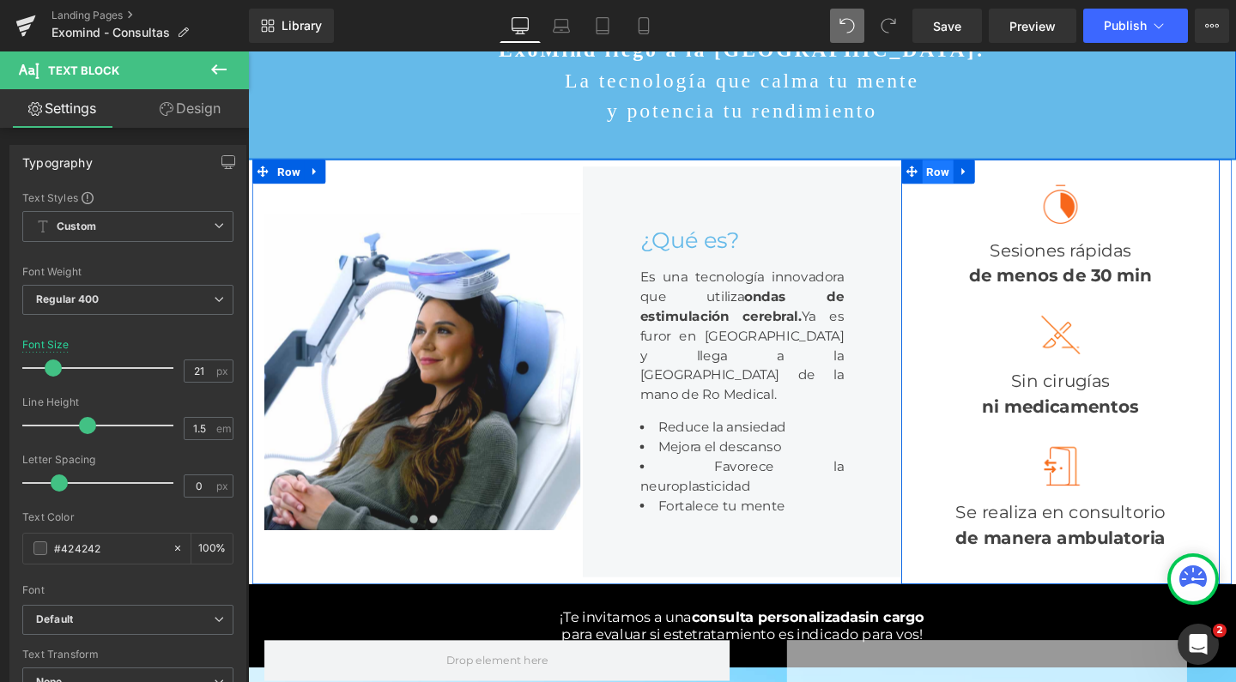
click at [959, 191] on span "Row" at bounding box center [973, 178] width 33 height 26
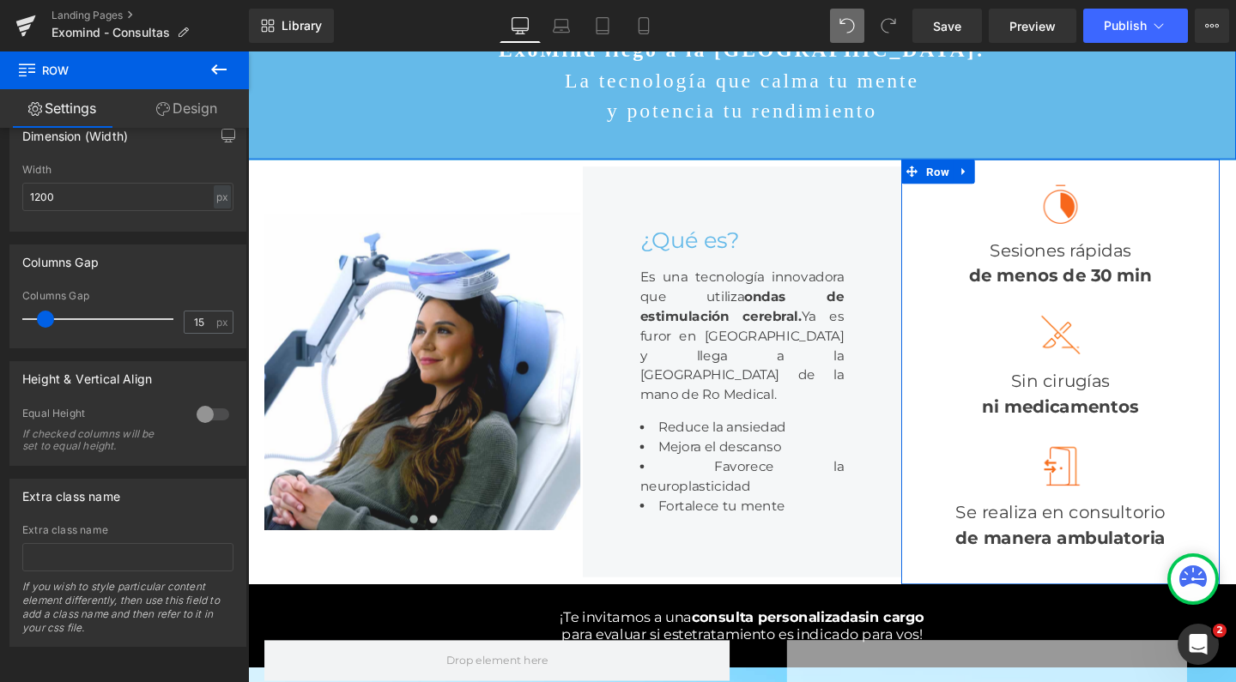
scroll to position [409, 0]
click at [203, 404] on div at bounding box center [212, 414] width 41 height 27
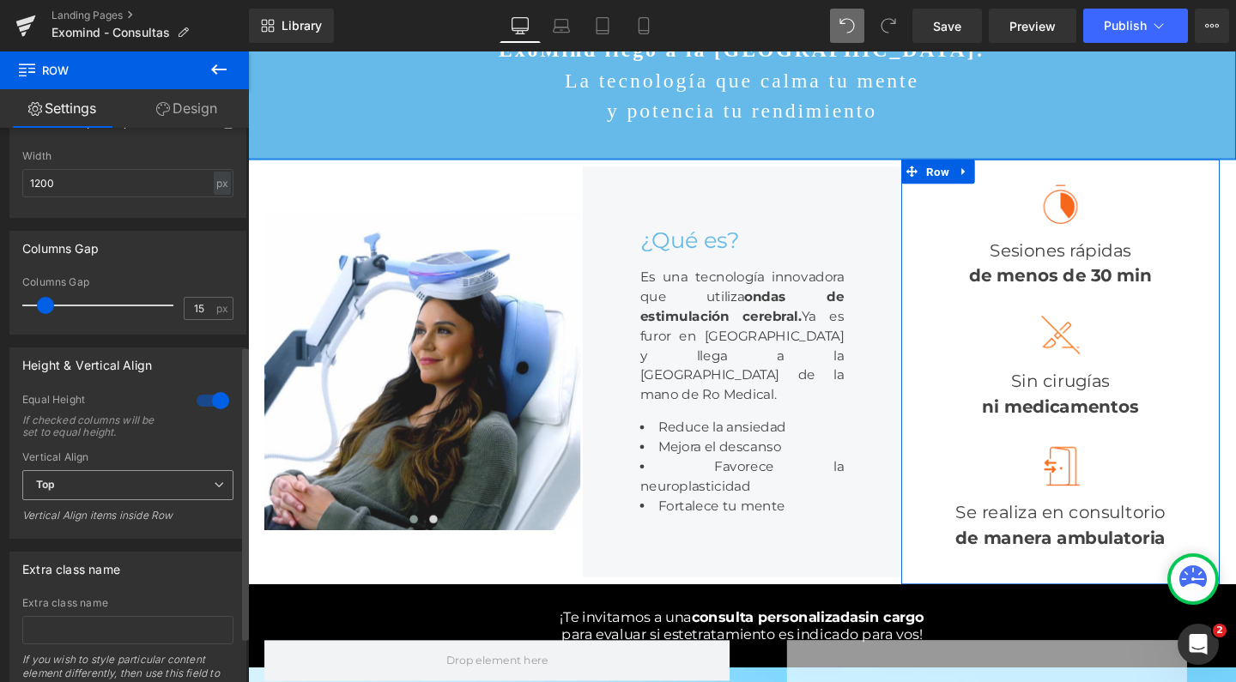
click at [161, 486] on span "Top" at bounding box center [127, 485] width 211 height 30
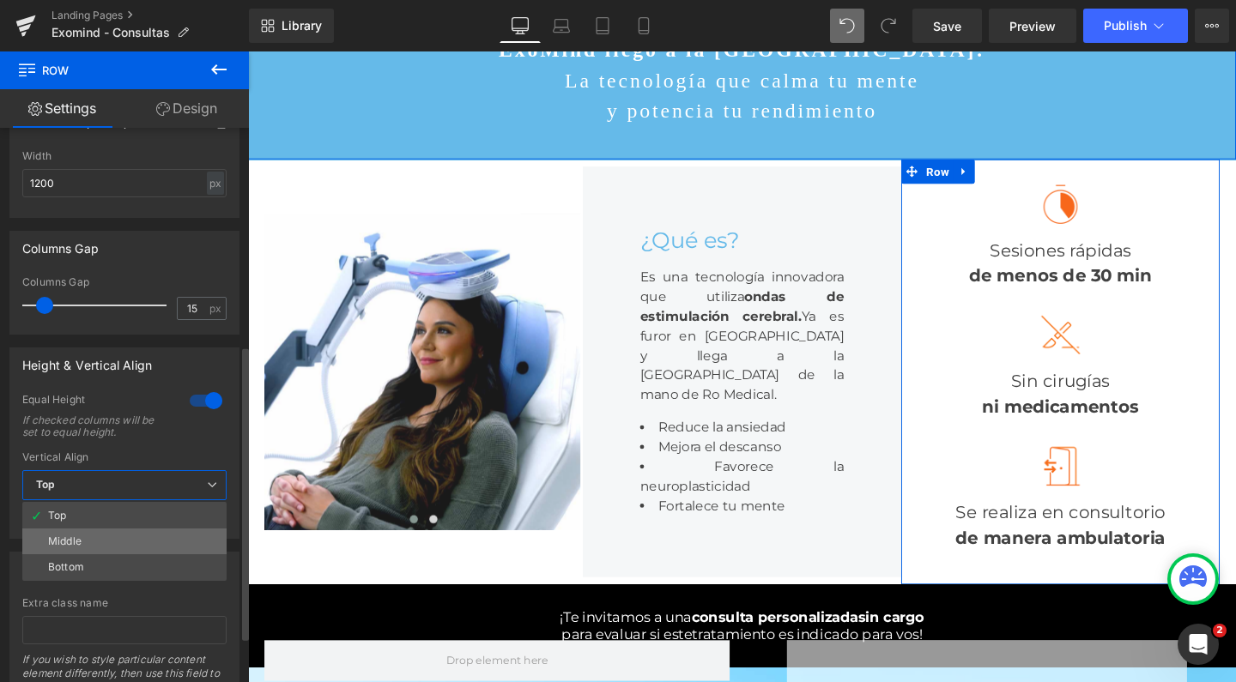
click at [130, 542] on li "Middle" at bounding box center [124, 542] width 204 height 26
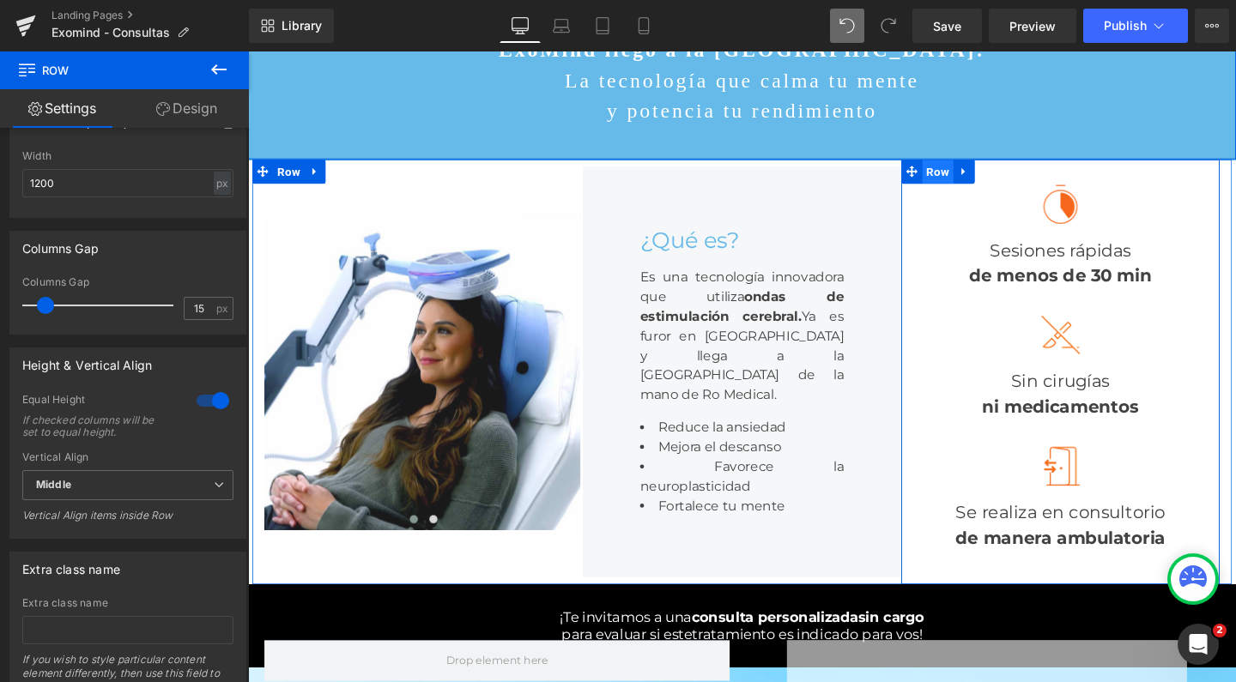
click at [958, 191] on span "Row" at bounding box center [973, 178] width 33 height 26
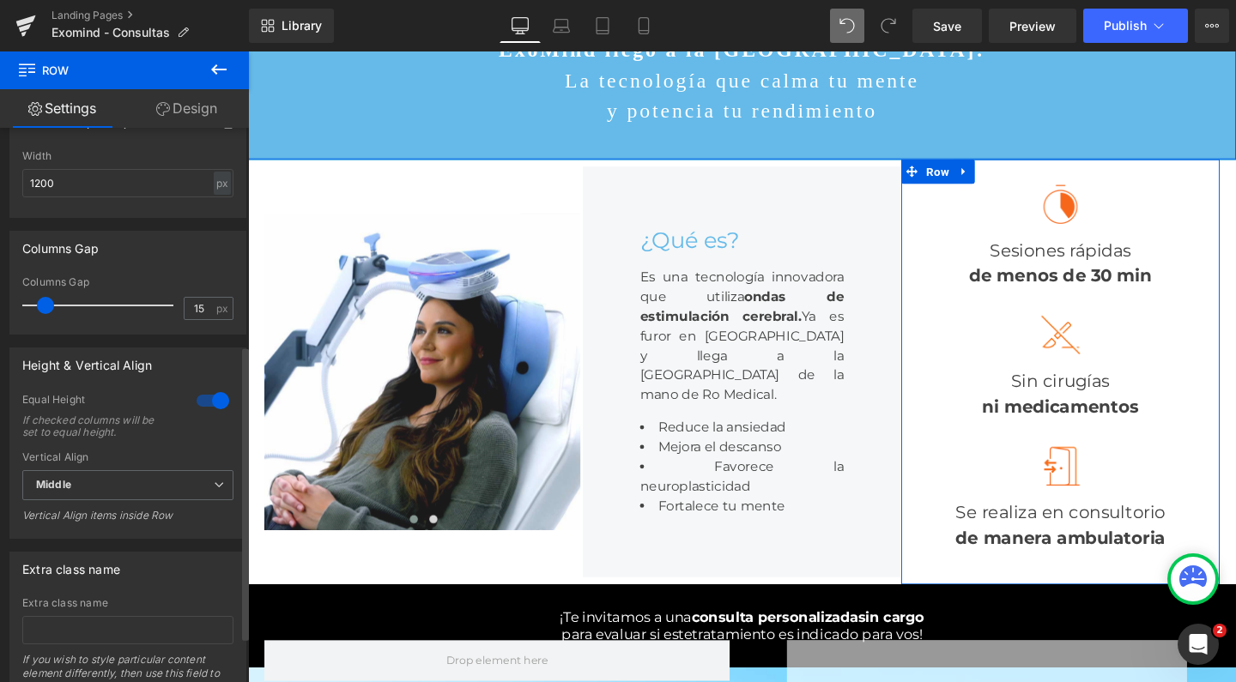
click at [215, 403] on div at bounding box center [212, 400] width 41 height 27
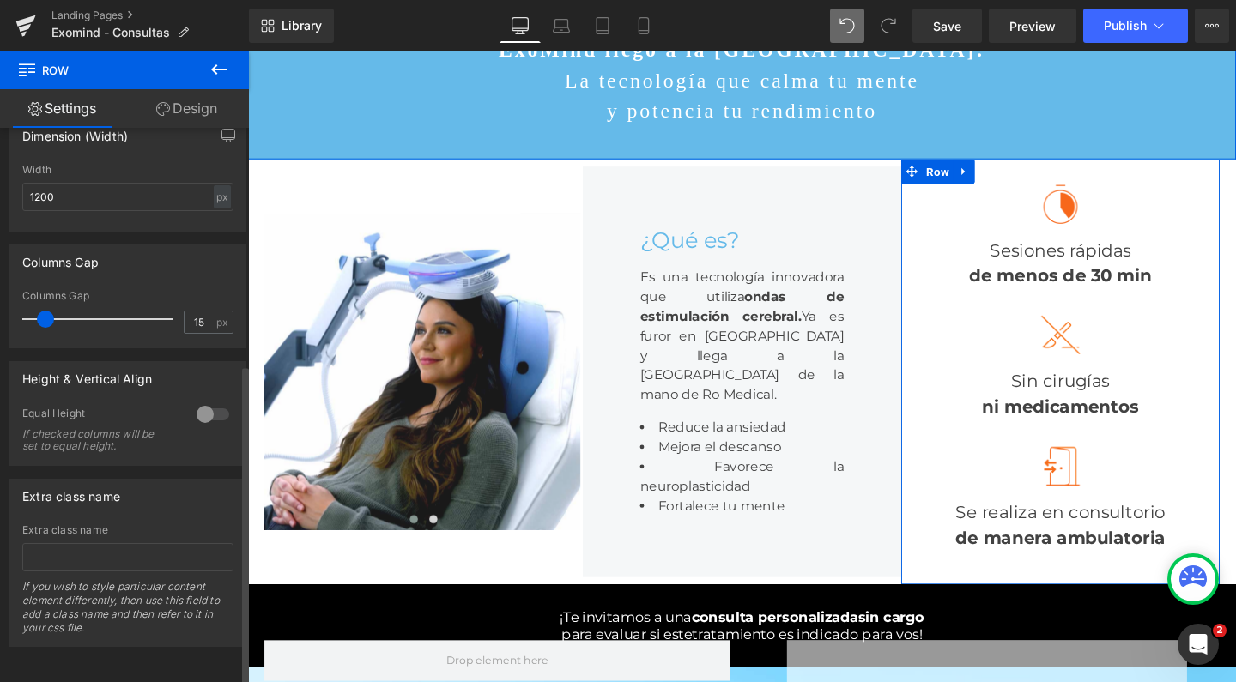
click at [215, 403] on div at bounding box center [212, 414] width 41 height 27
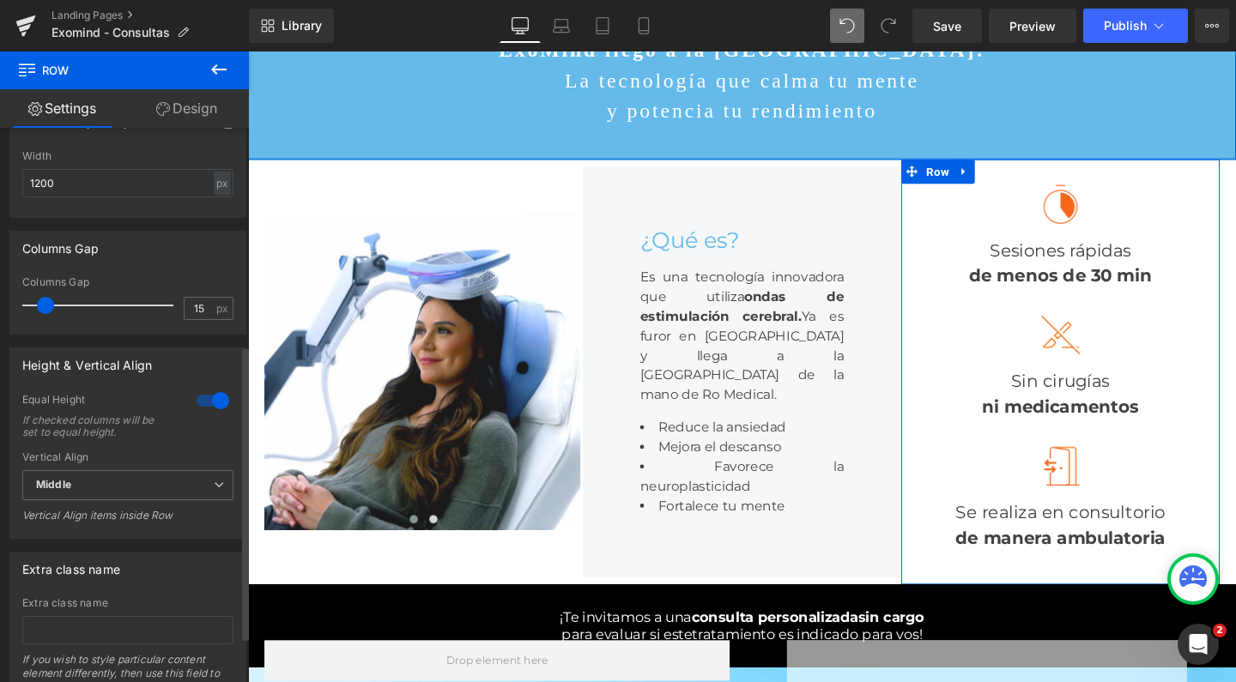
click at [215, 403] on div at bounding box center [212, 400] width 41 height 27
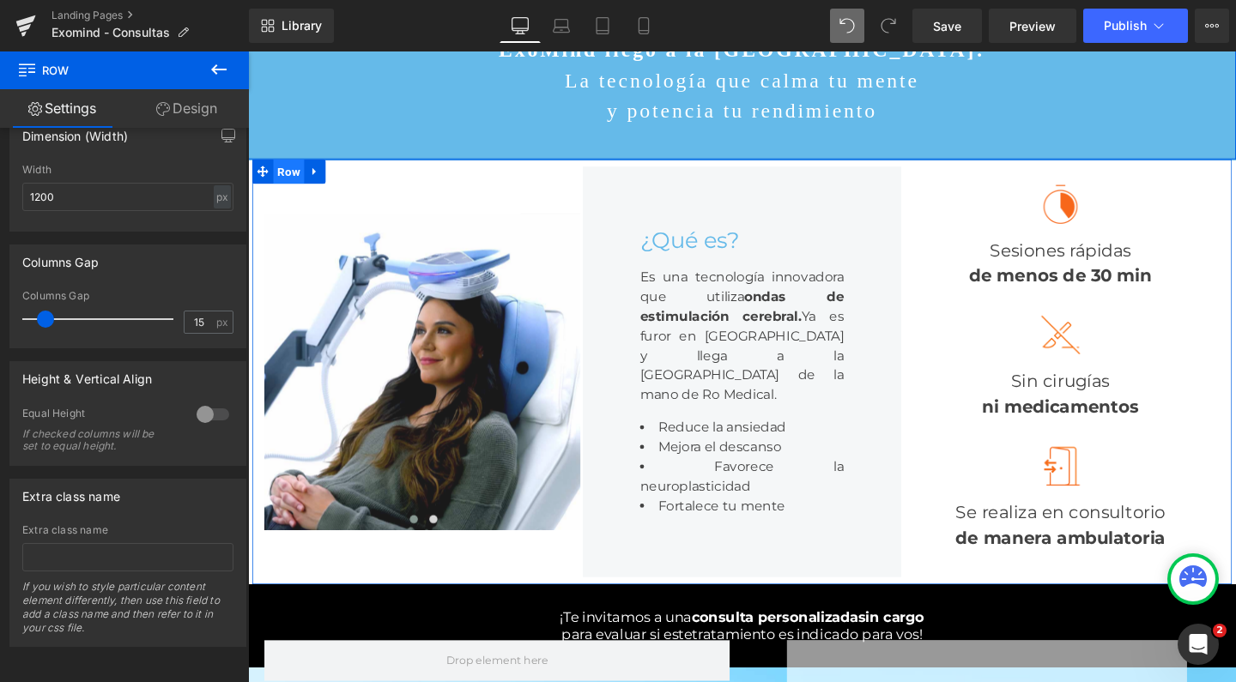
click at [288, 165] on span "Row" at bounding box center [291, 178] width 33 height 26
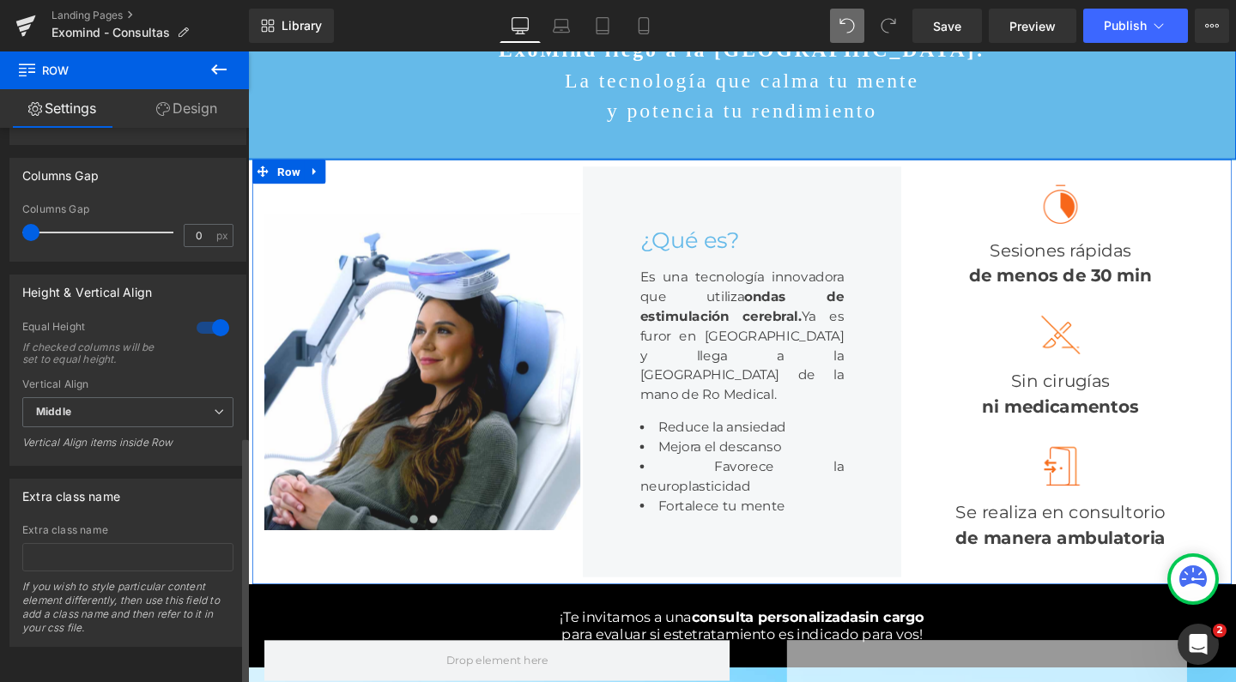
scroll to position [687, 0]
click at [141, 401] on span "Middle" at bounding box center [127, 412] width 211 height 30
click at [203, 314] on div at bounding box center [212, 327] width 41 height 27
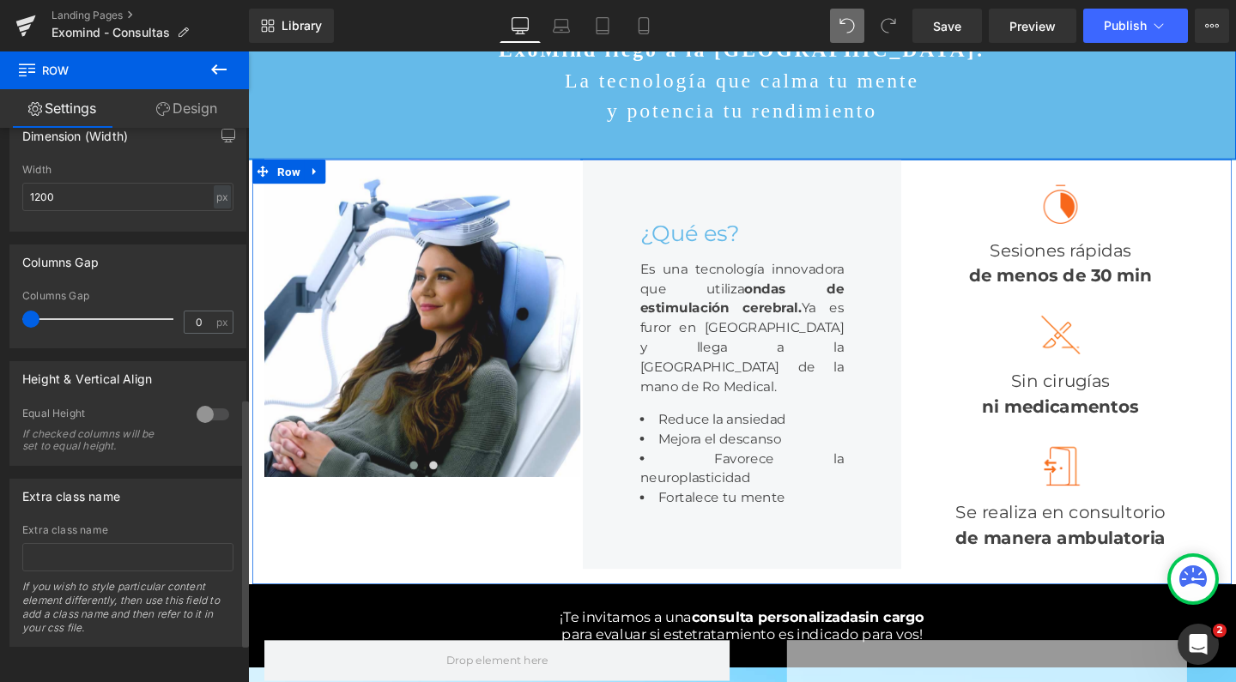
scroll to position [601, 0]
click at [203, 402] on div at bounding box center [212, 414] width 41 height 27
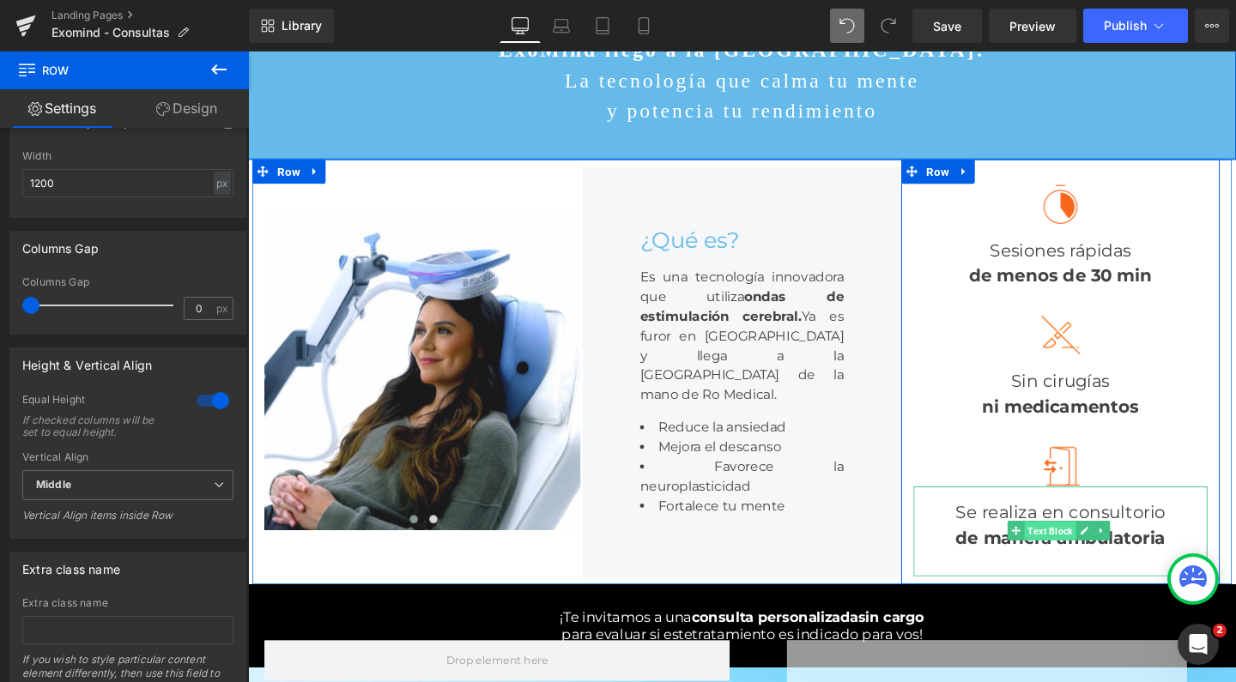
click at [1097, 567] on span "Text Block" at bounding box center [1091, 556] width 54 height 21
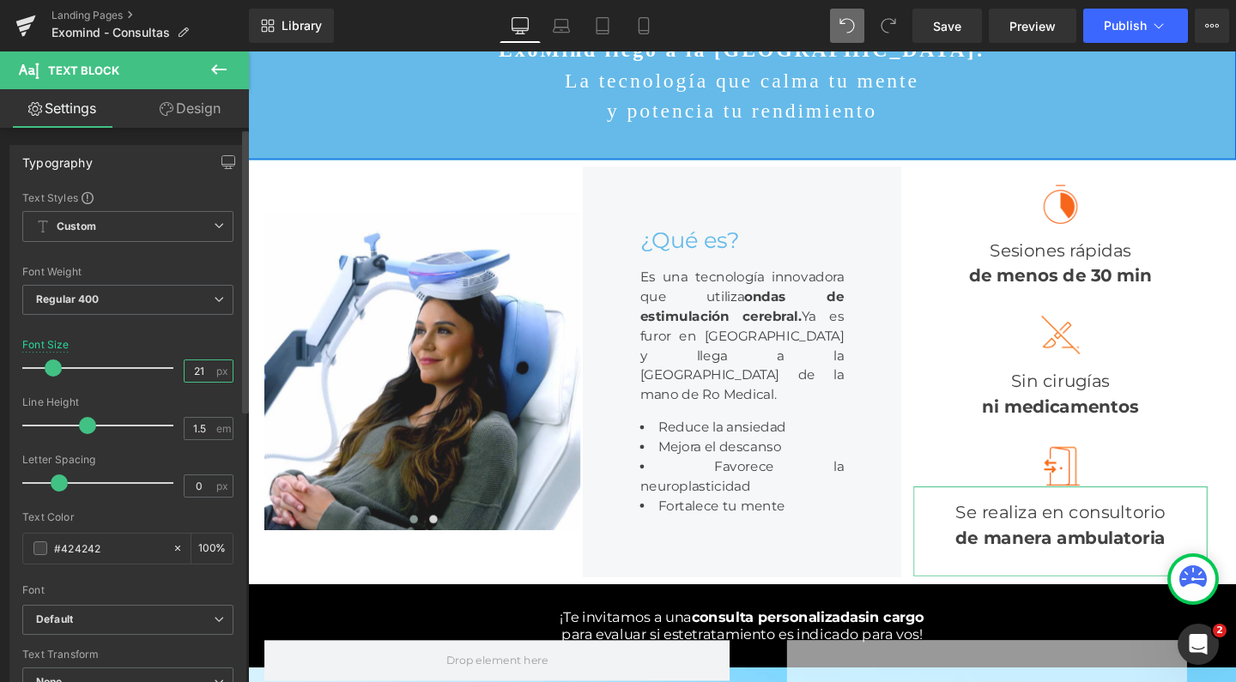
click at [195, 377] on input "21" at bounding box center [200, 371] width 30 height 21
type input "14"
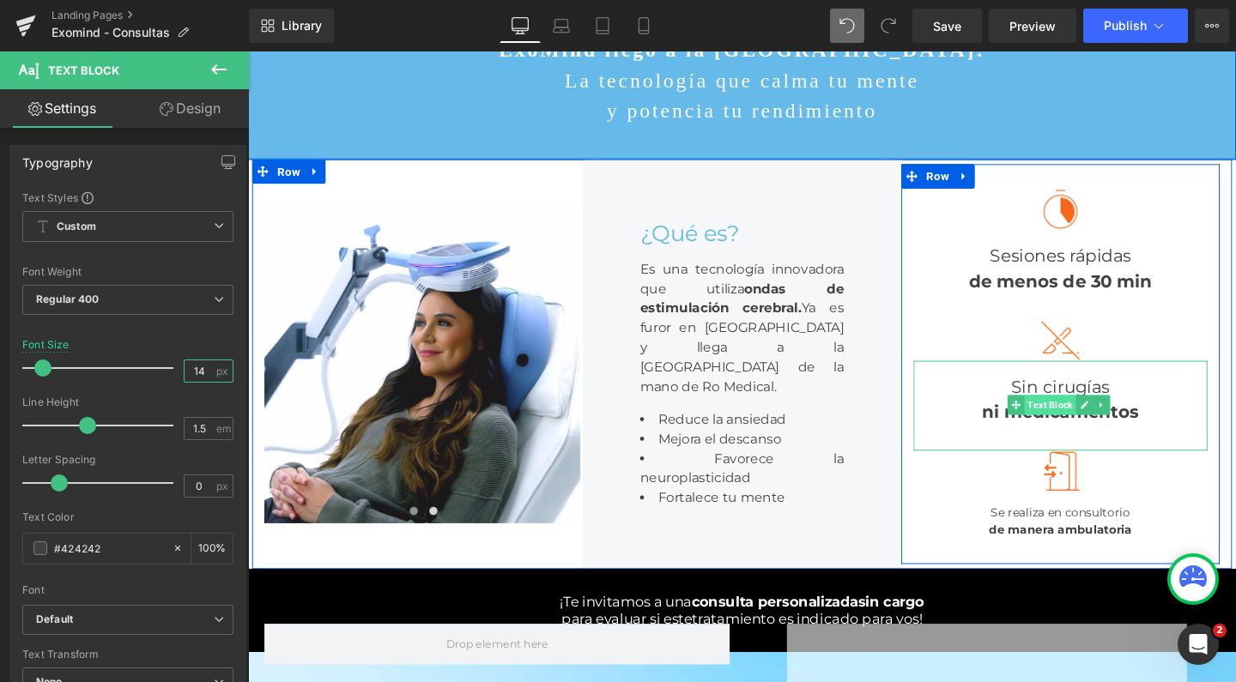
click at [1096, 433] on span "Text Block" at bounding box center [1091, 423] width 54 height 21
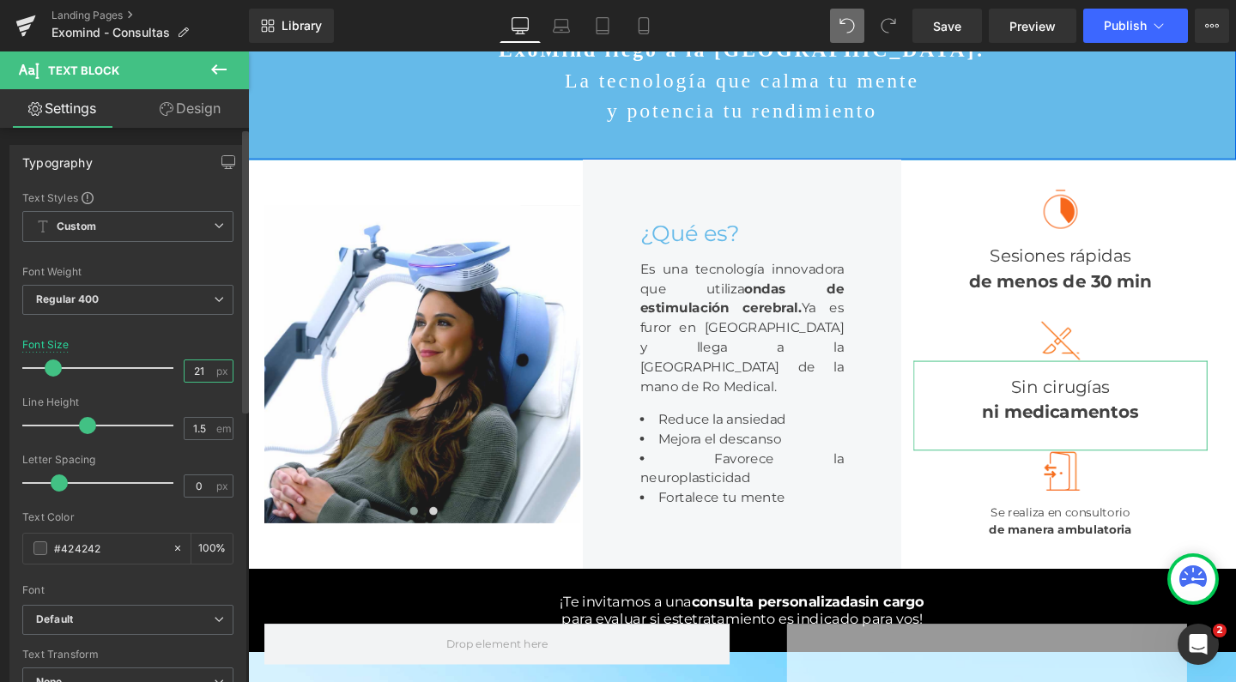
click at [203, 372] on input "21" at bounding box center [200, 371] width 30 height 21
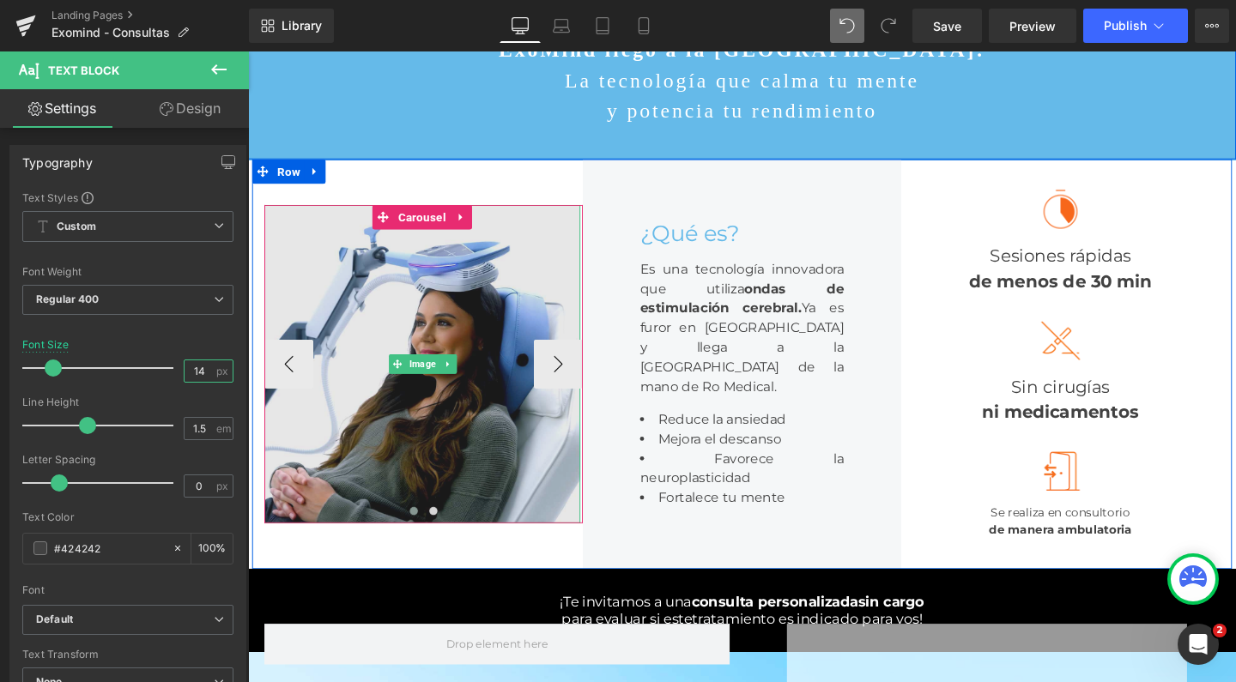
type input "14"
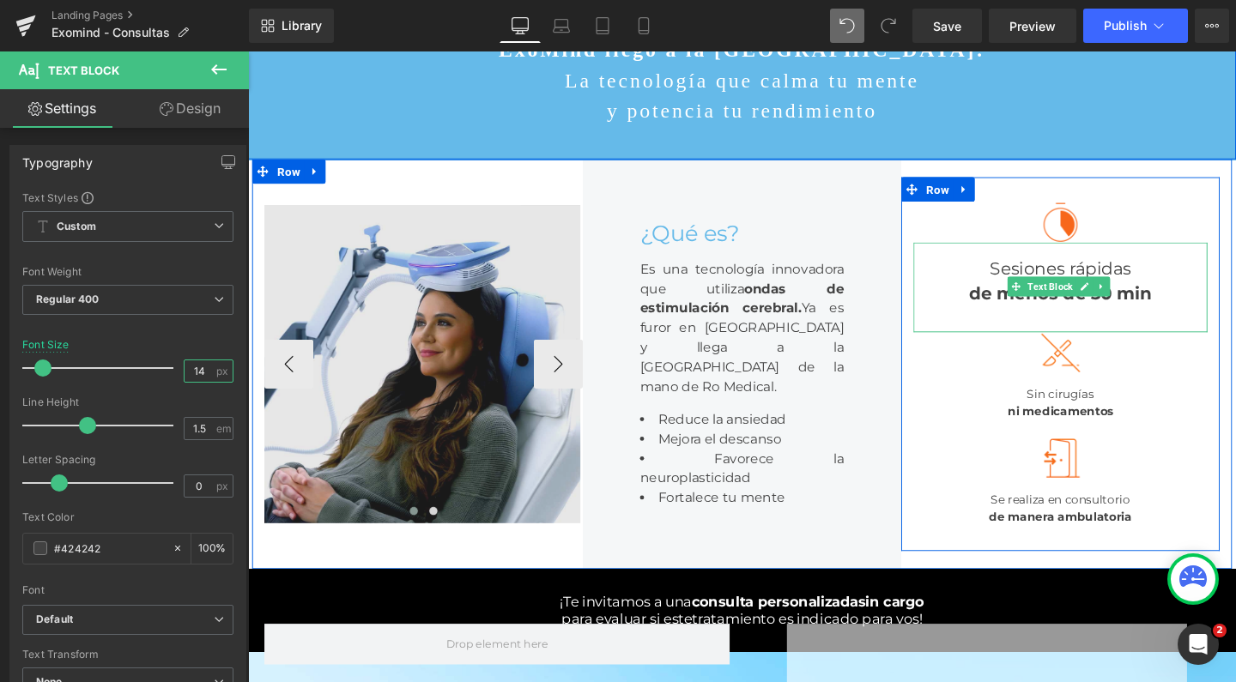
drag, startPoint x: 1076, startPoint y: 301, endPoint x: 572, endPoint y: 355, distance: 507.5
click at [1076, 301] on span "Text Block" at bounding box center [1091, 298] width 54 height 21
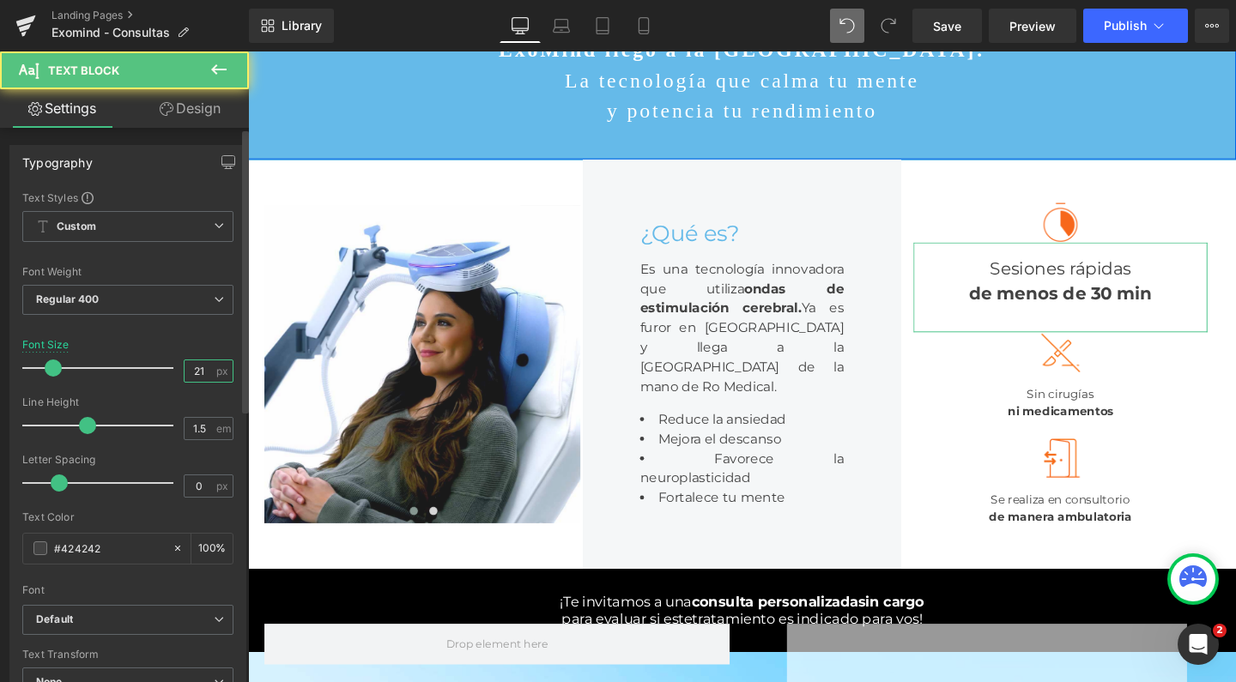
click at [197, 373] on input "21" at bounding box center [200, 371] width 30 height 21
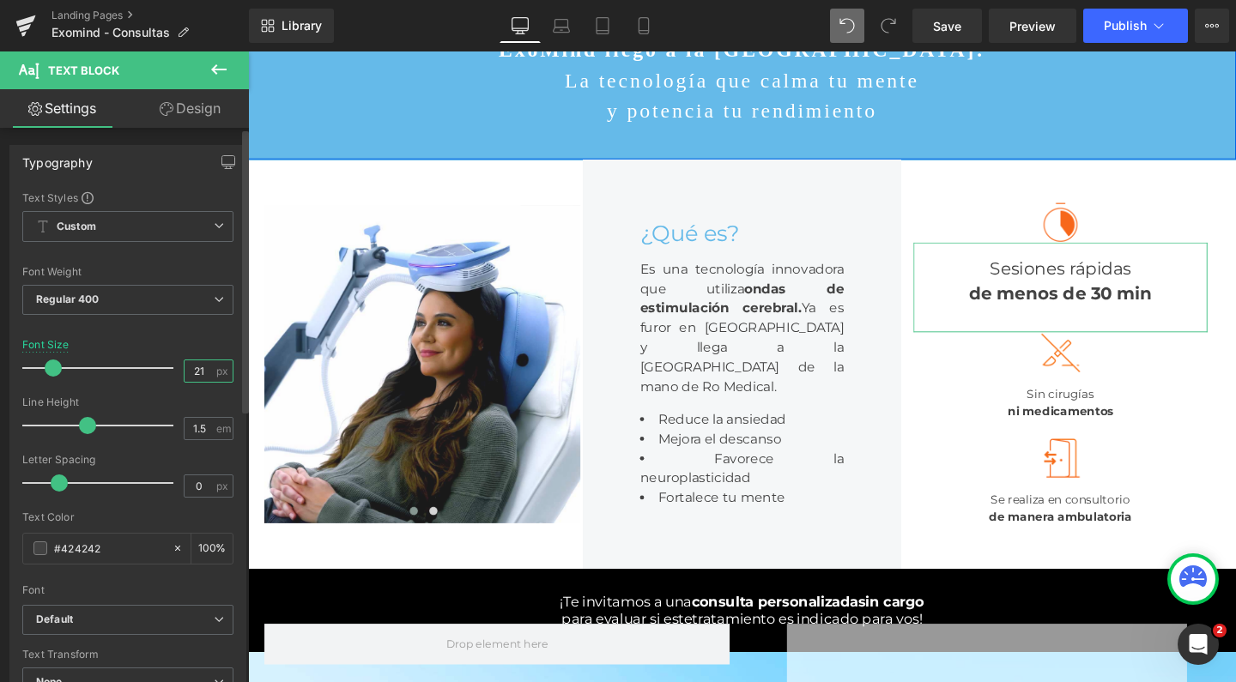
click at [197, 373] on input "21" at bounding box center [200, 371] width 30 height 21
type input "14"
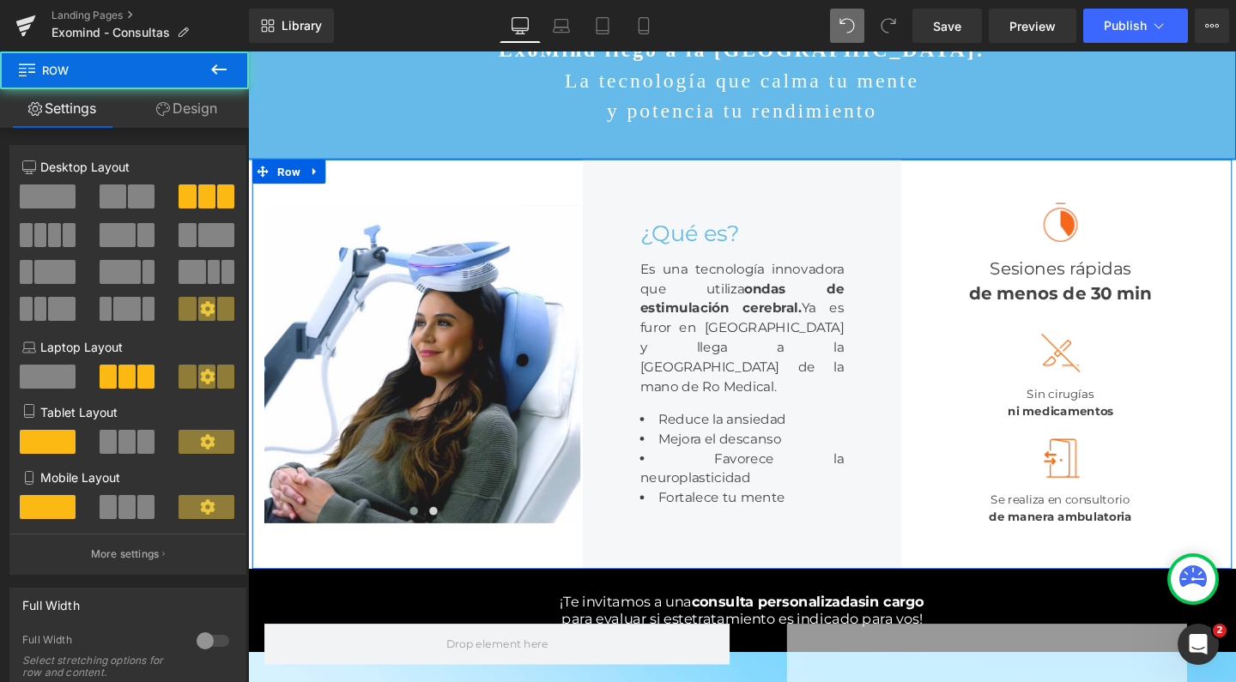
click at [526, 193] on div "Image Image ‹ › Carousel" at bounding box center [432, 380] width 335 height 431
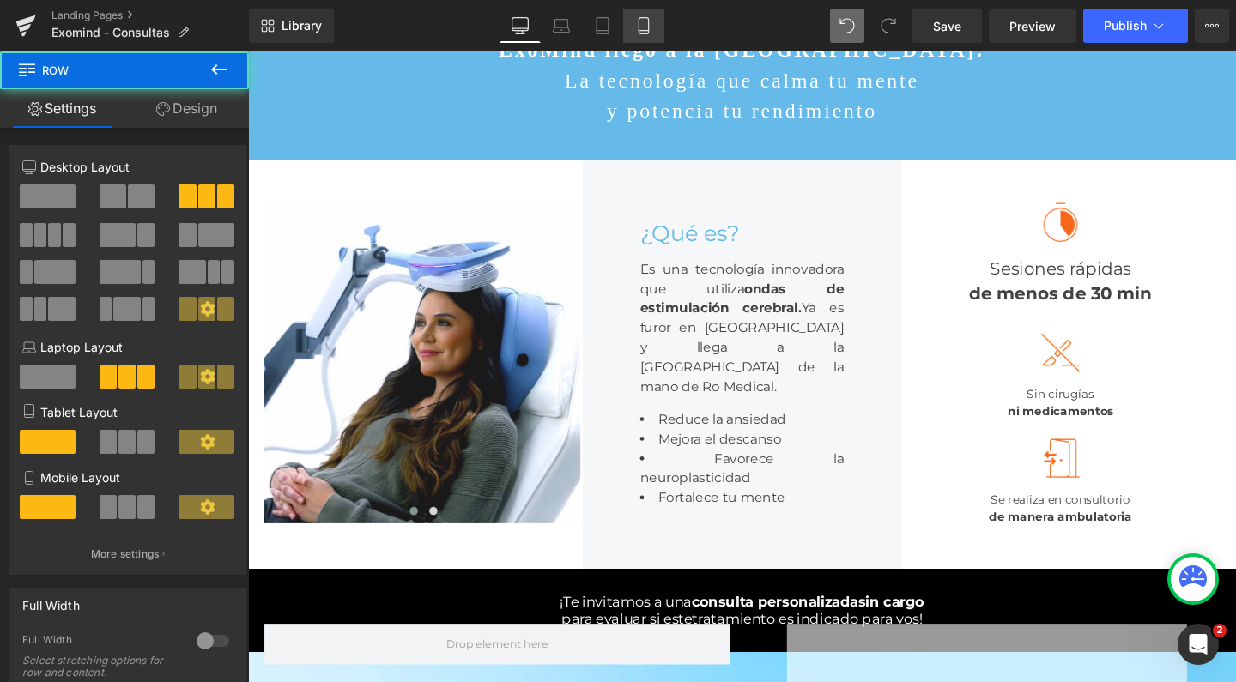
click at [646, 27] on icon at bounding box center [643, 25] width 17 height 17
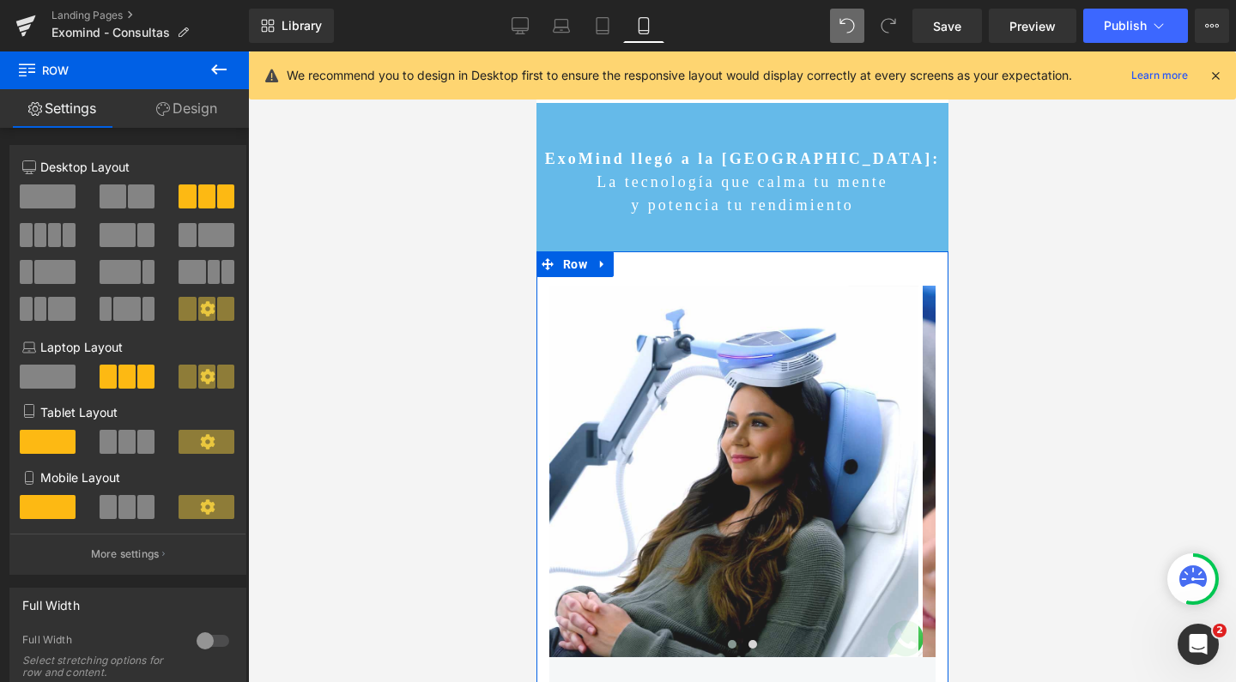
scroll to position [0, 0]
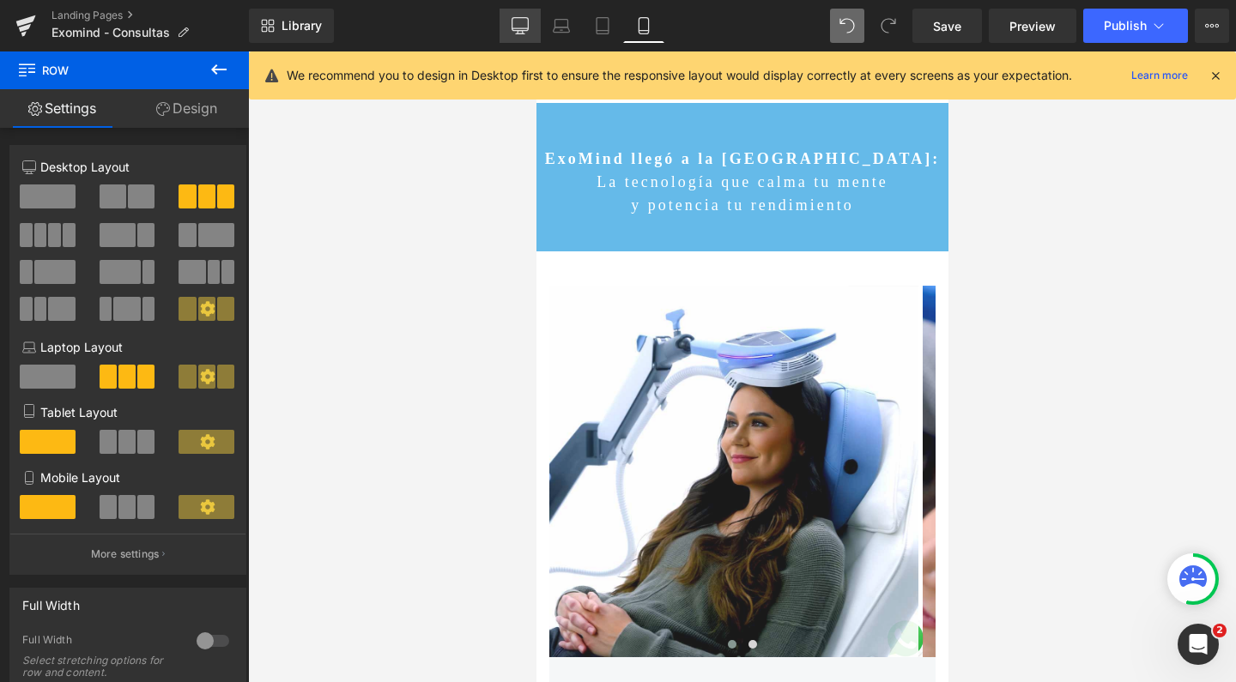
click at [524, 24] on icon at bounding box center [520, 25] width 17 height 17
type input "1200"
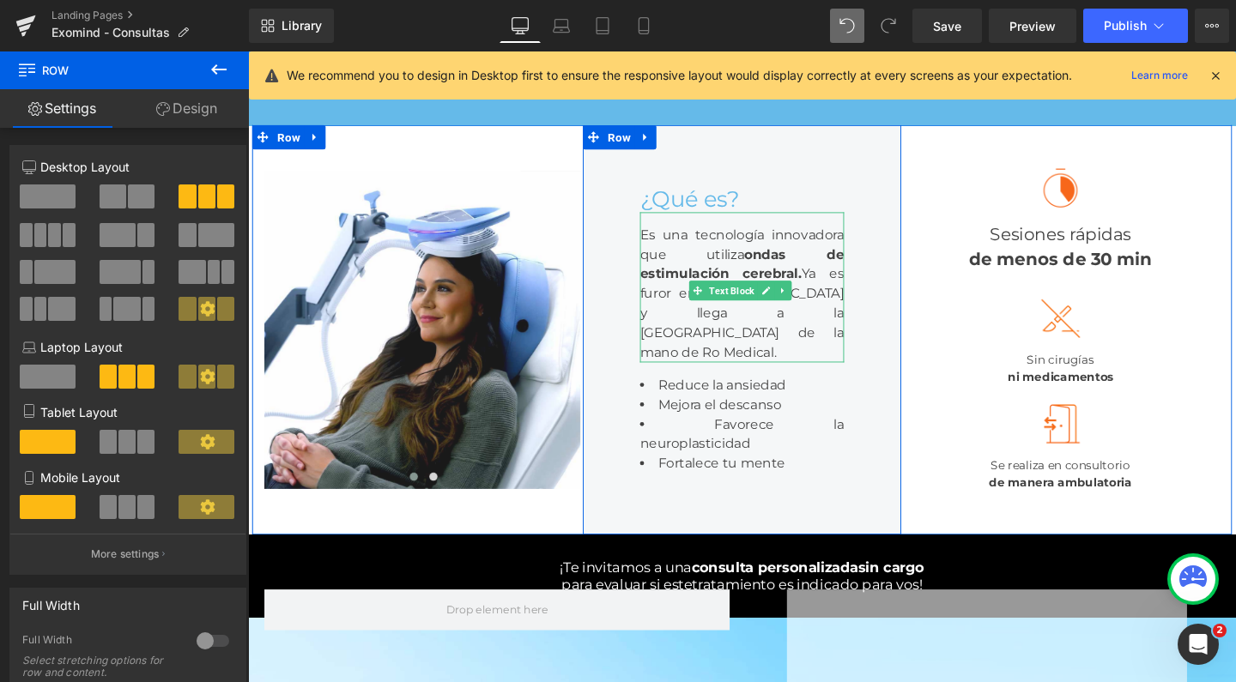
scroll to position [191, 0]
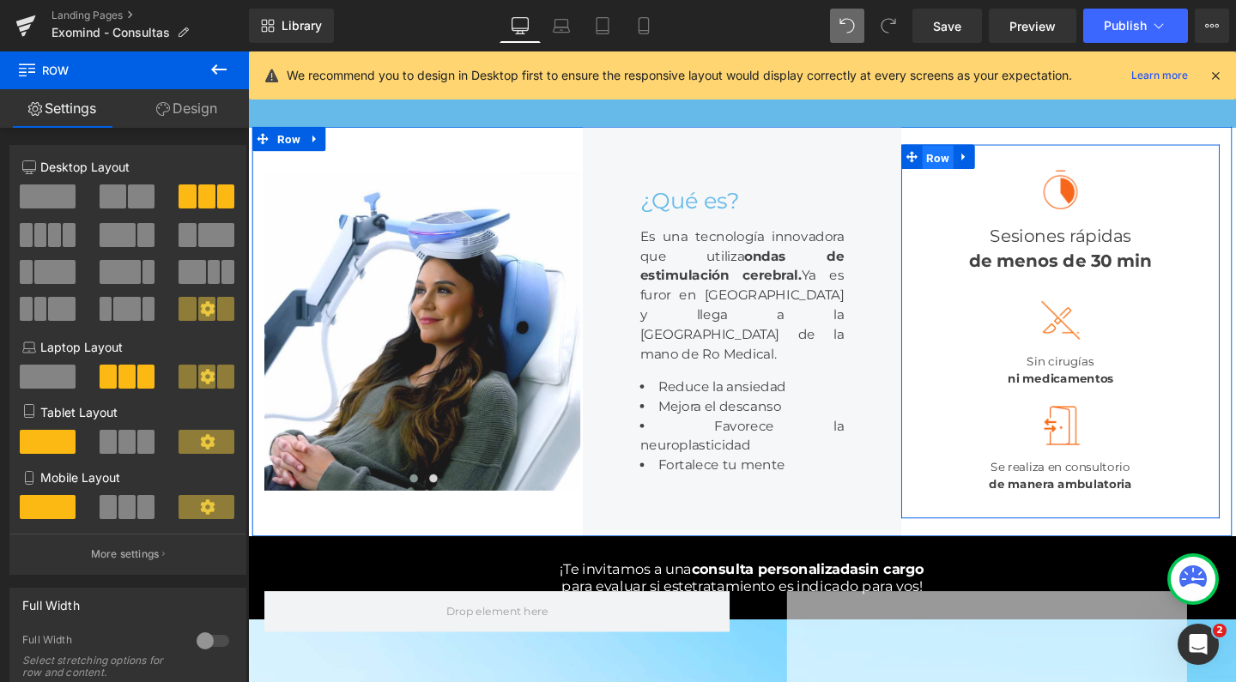
click at [964, 172] on span "Row" at bounding box center [973, 163] width 33 height 26
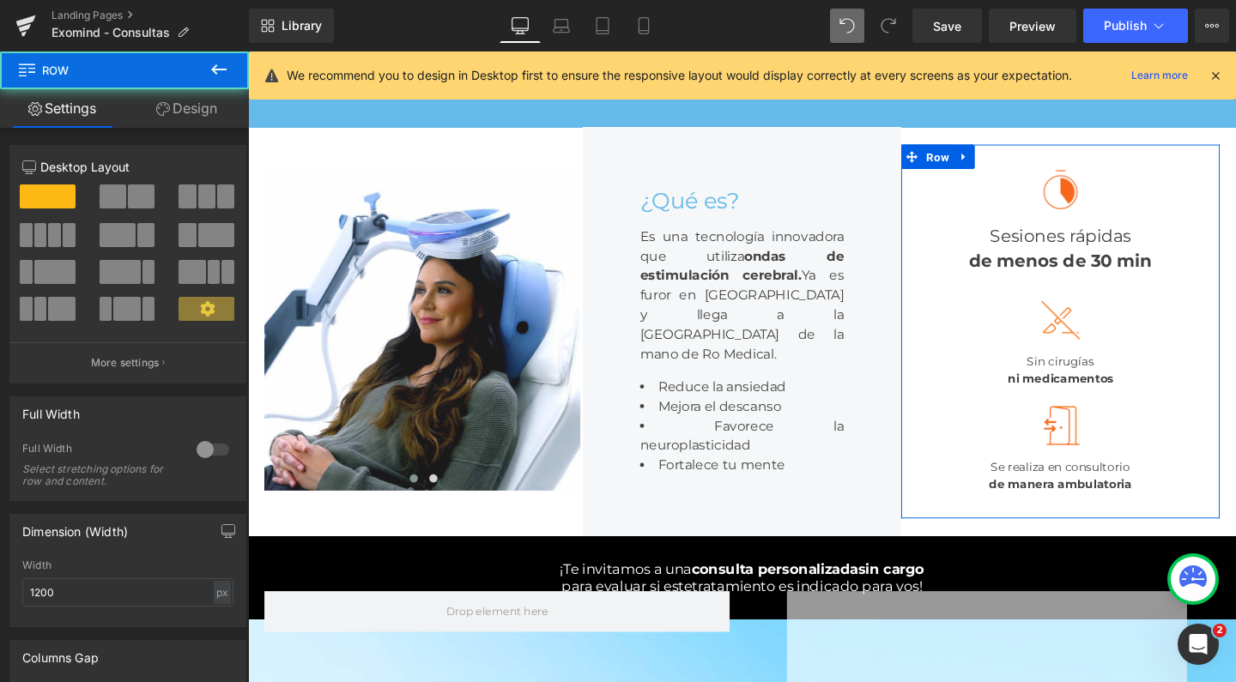
click at [214, 106] on link "Design" at bounding box center [186, 108] width 124 height 39
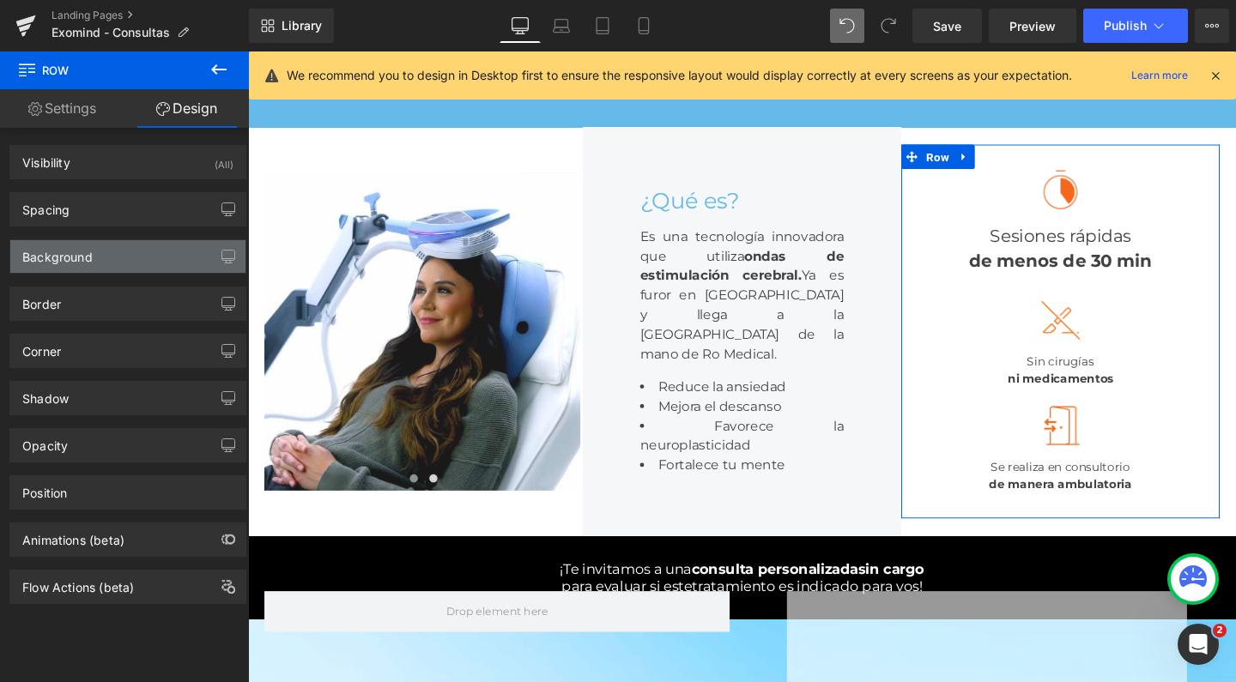
click at [72, 257] on div "Background" at bounding box center [57, 252] width 70 height 24
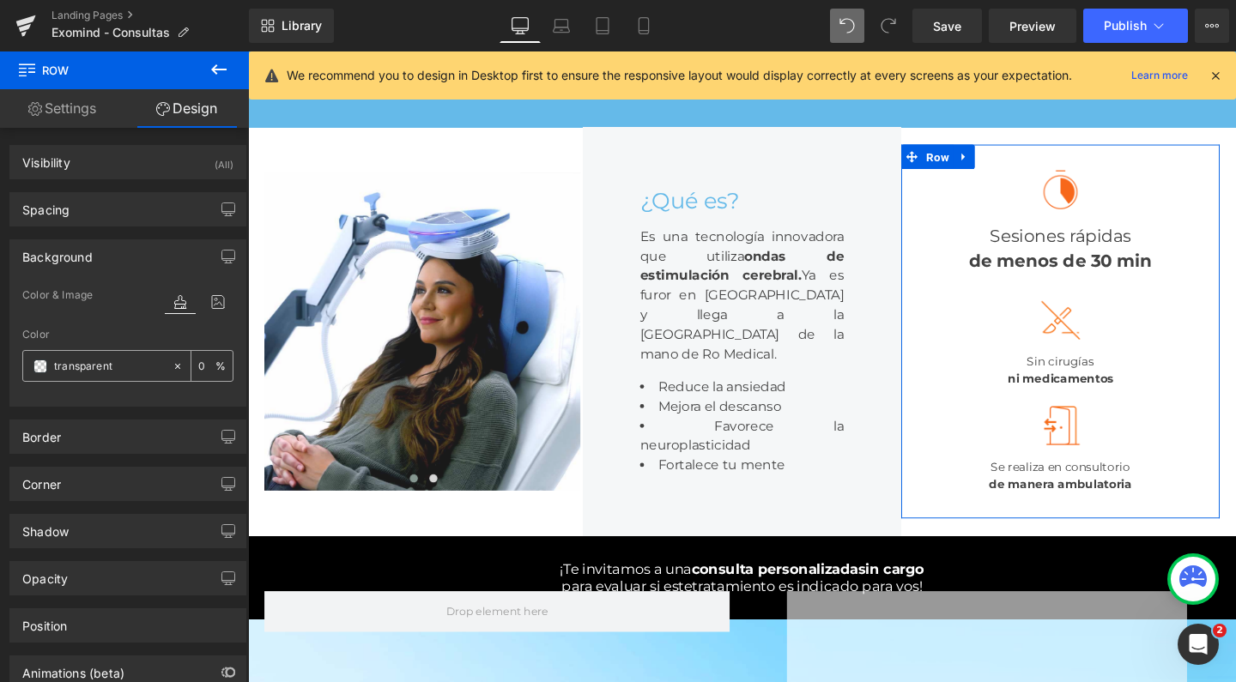
click at [45, 367] on span at bounding box center [40, 367] width 14 height 14
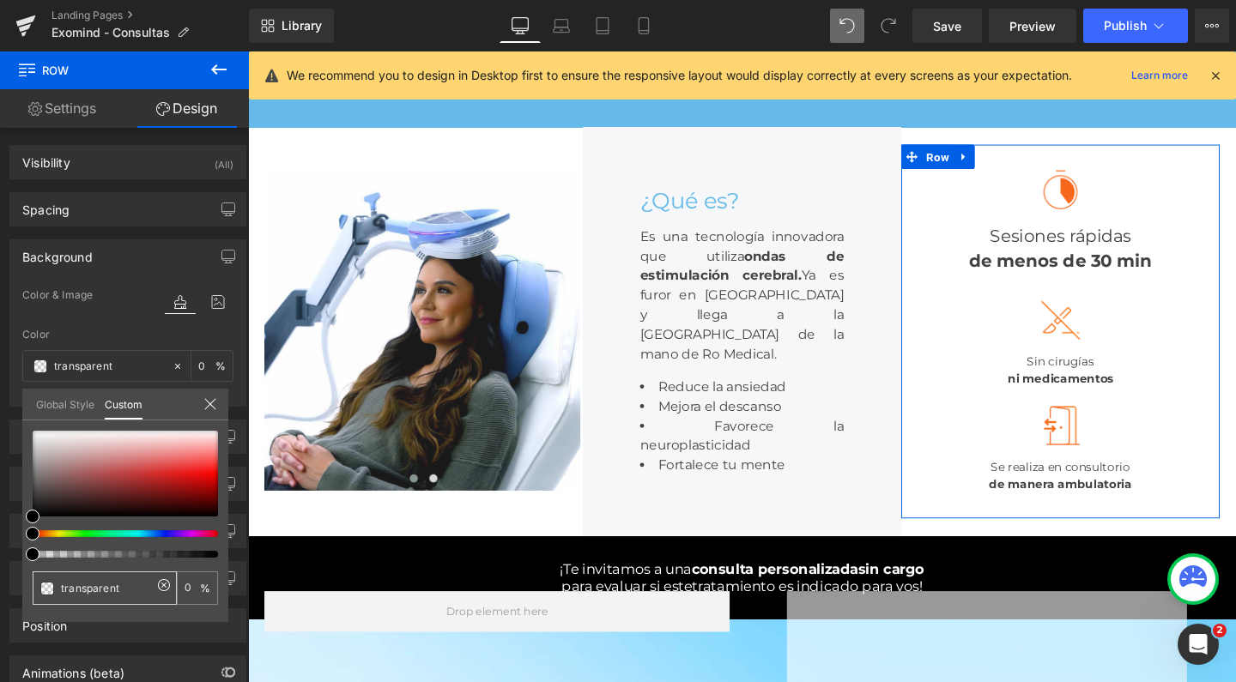
click at [84, 586] on input "transparent" at bounding box center [106, 588] width 91 height 18
type input "65"
type input "65b"
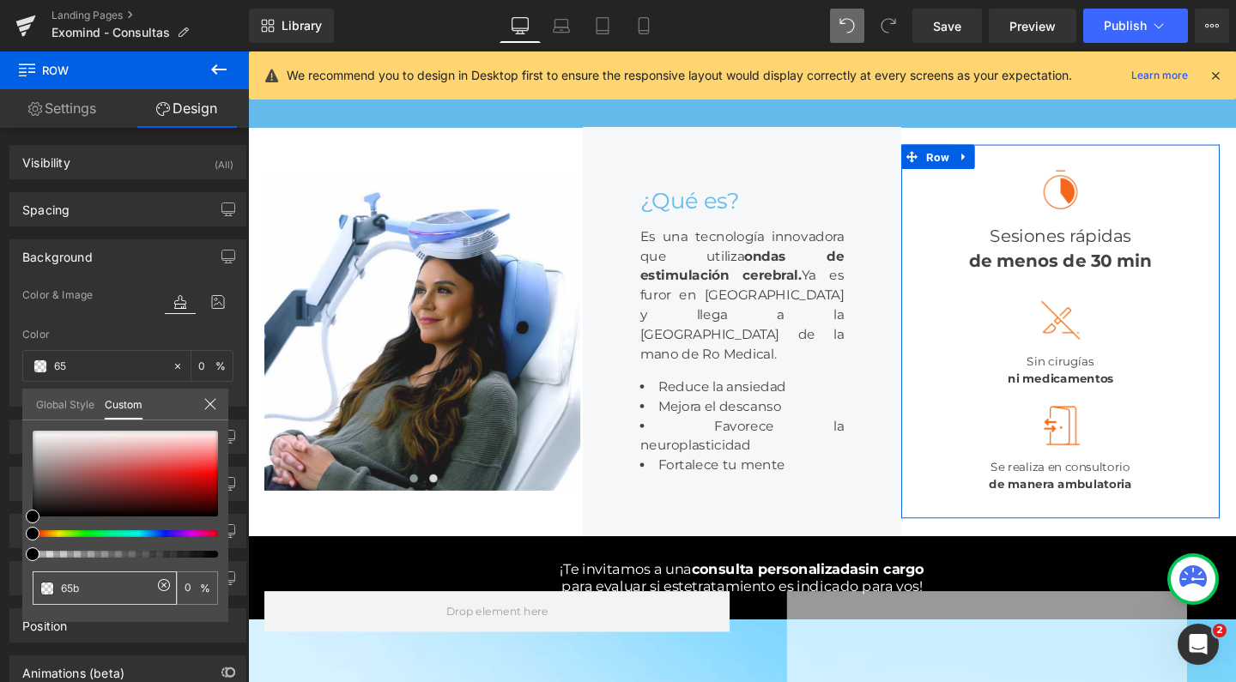
type input "65b"
type input "100"
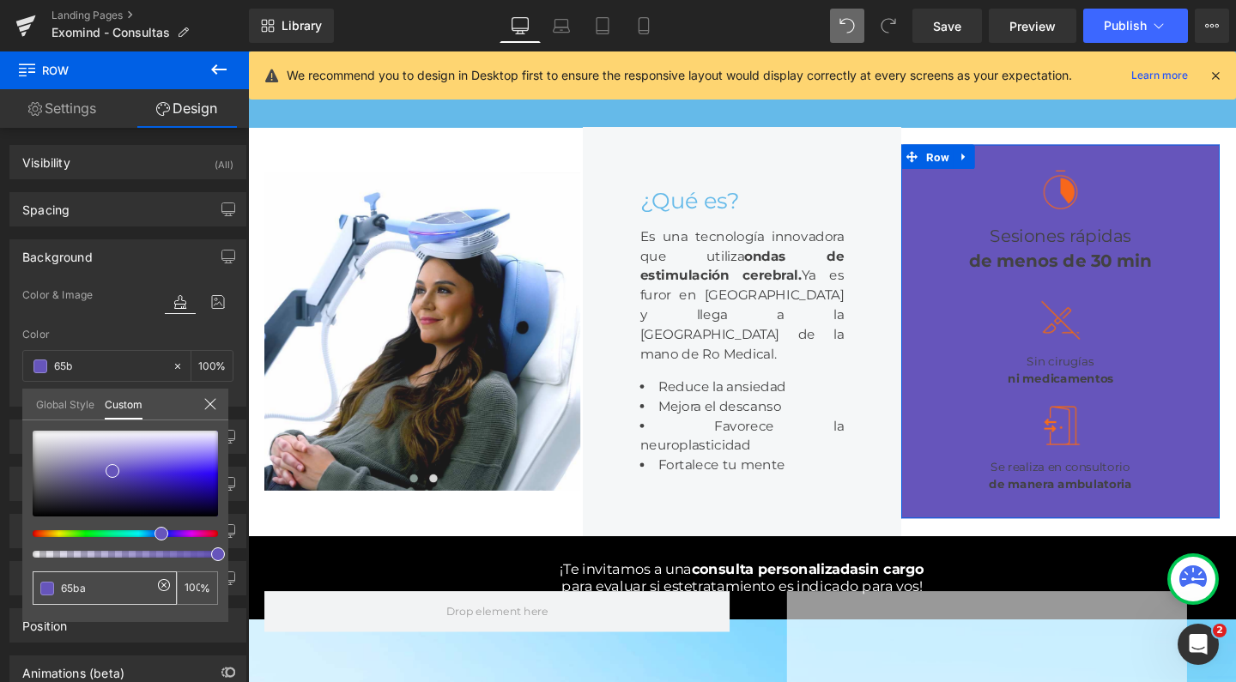
type input "65bae"
type input "0"
type input "65bae9"
type input "0"
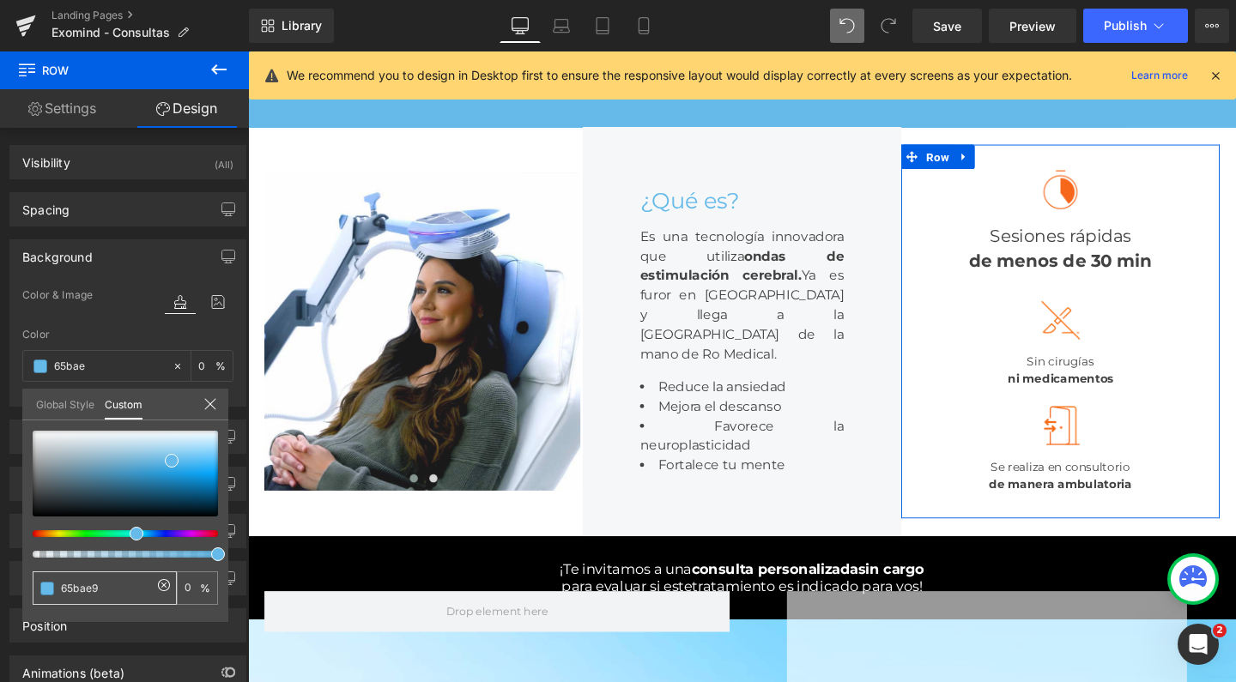
type input "65bae9"
type input "100"
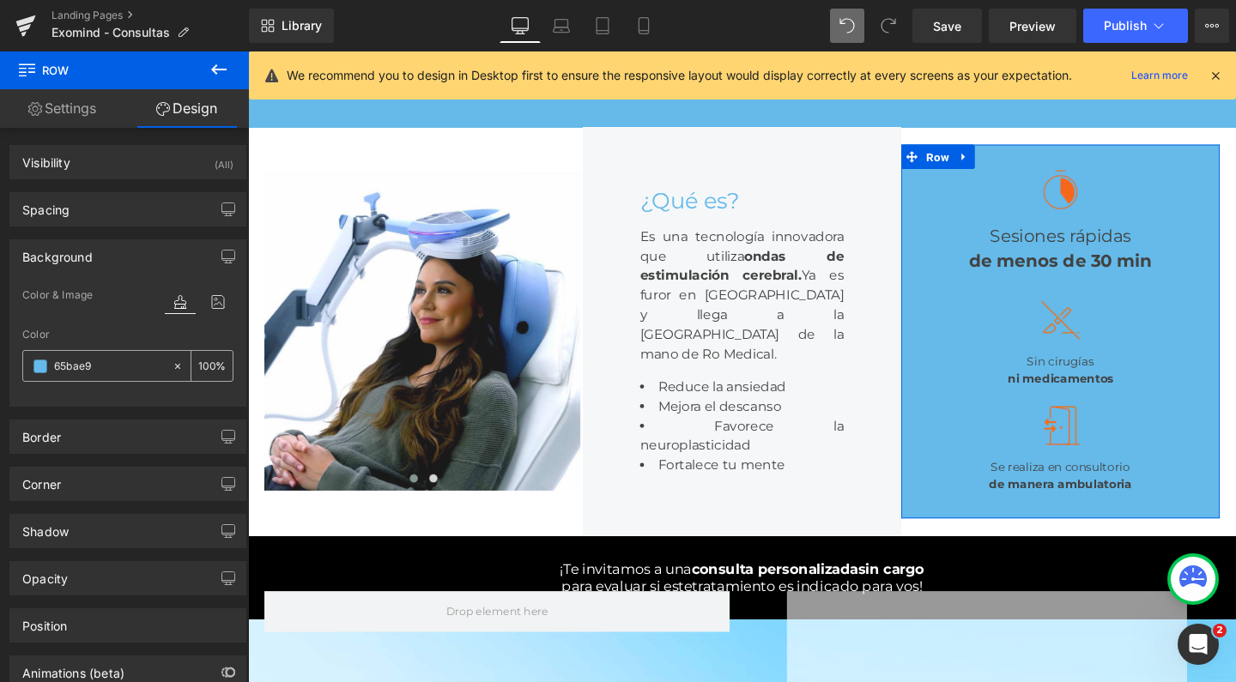
click at [201, 367] on input "100" at bounding box center [206, 365] width 17 height 19
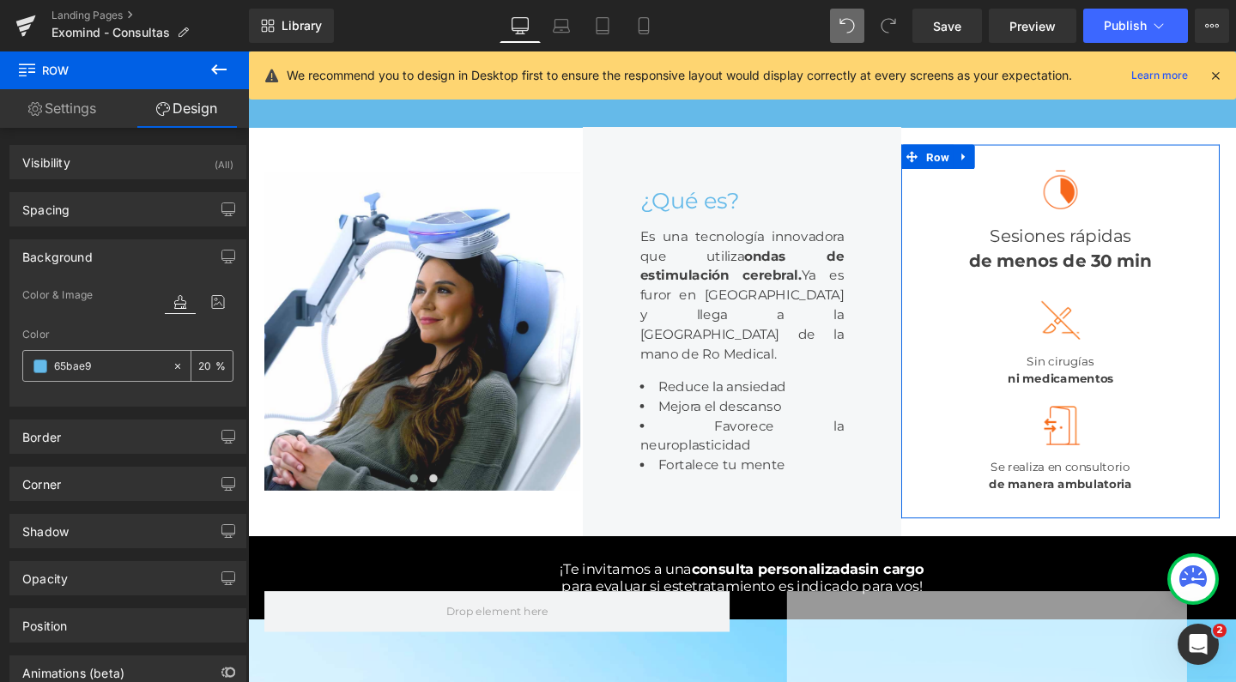
drag, startPoint x: 200, startPoint y: 367, endPoint x: 182, endPoint y: 367, distance: 18.0
click at [182, 367] on div "20 %" at bounding box center [202, 366] width 61 height 30
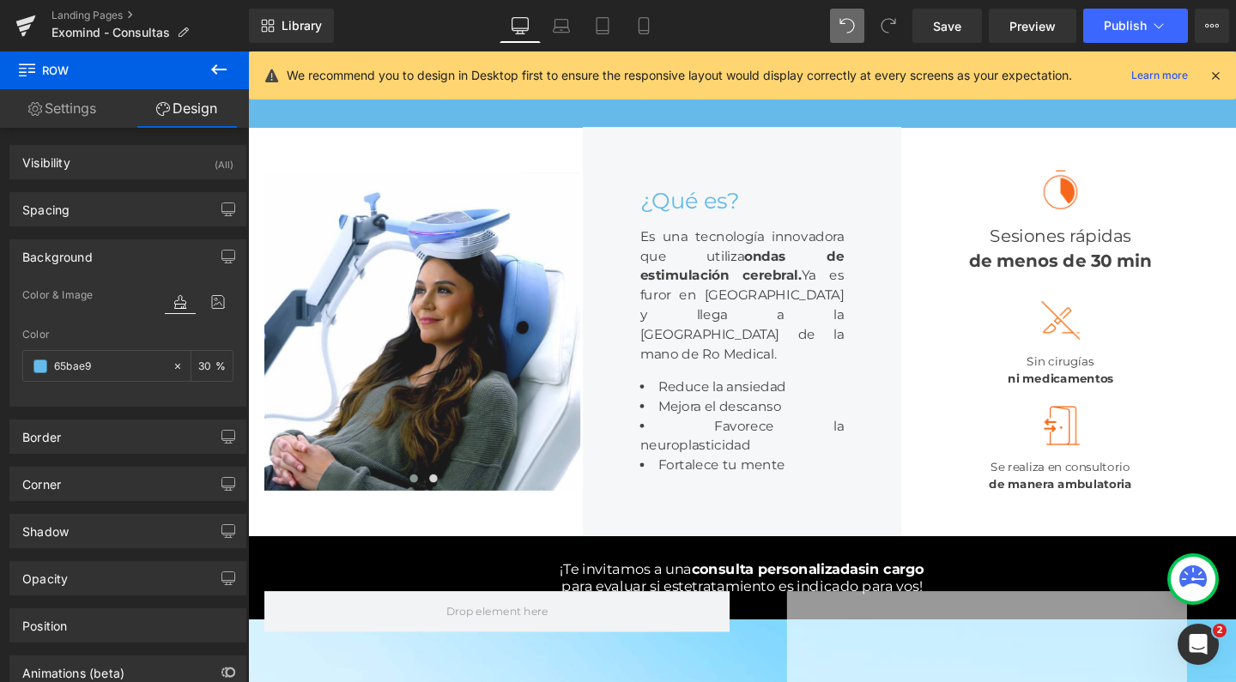
type input "30"
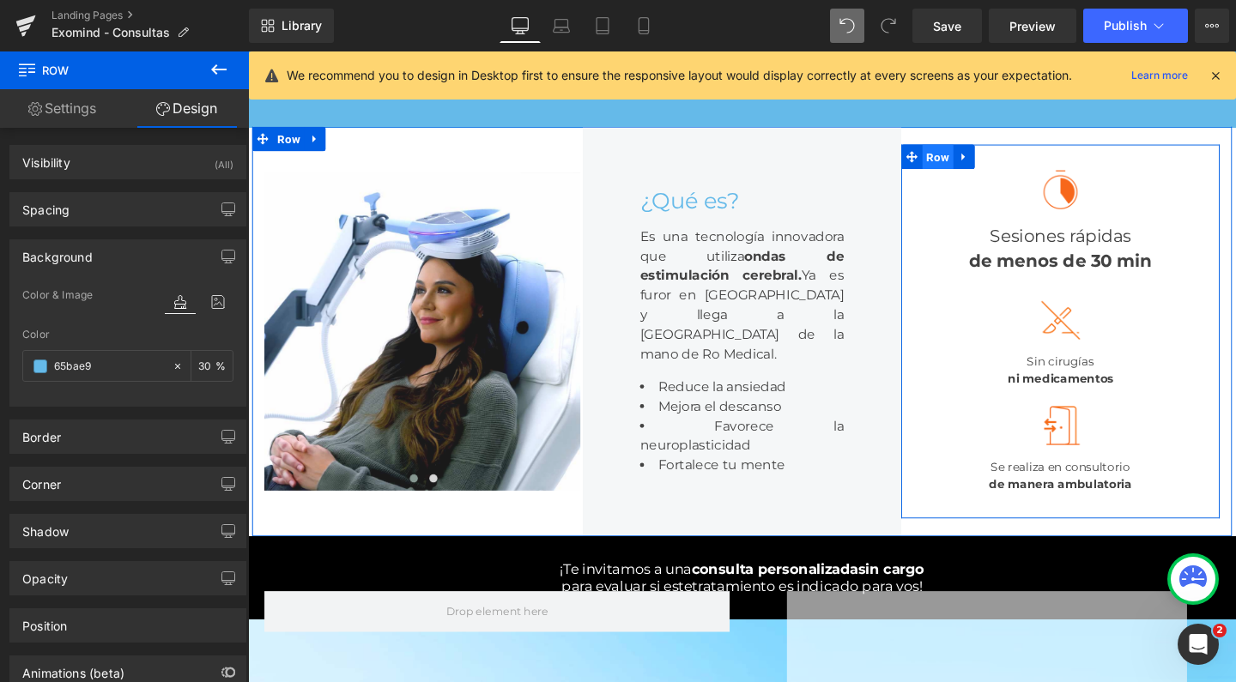
click at [973, 169] on span "Row" at bounding box center [973, 162] width 33 height 26
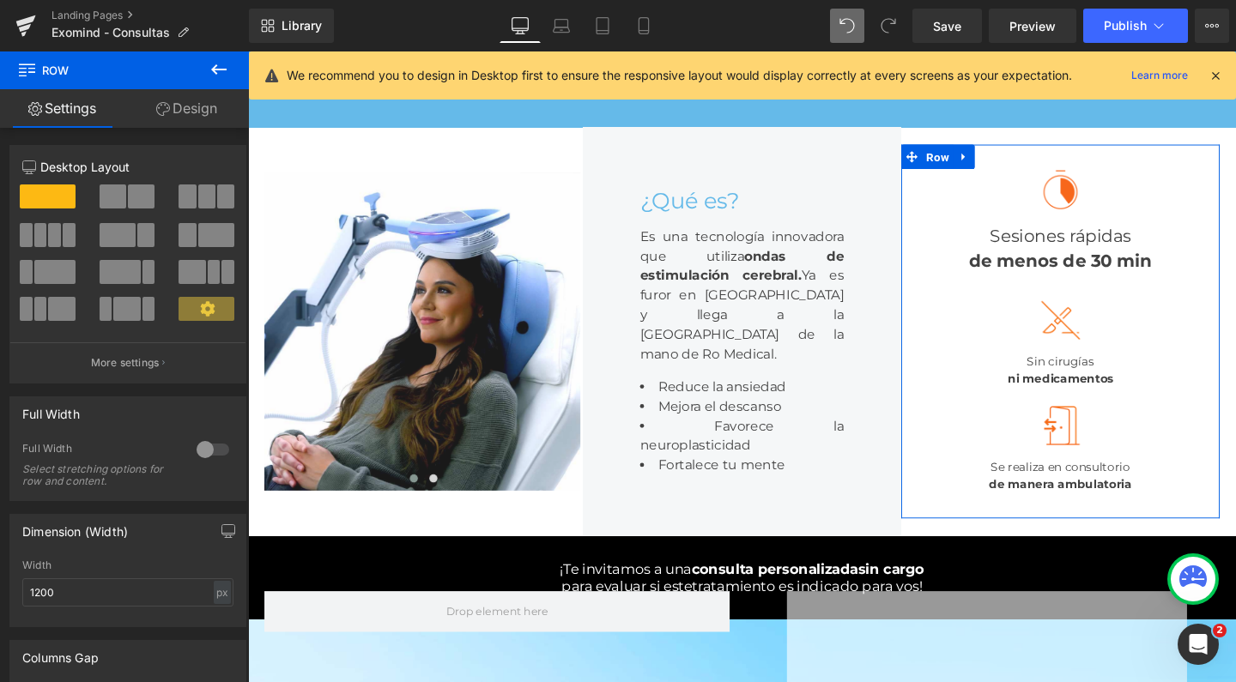
click at [202, 114] on link "Design" at bounding box center [186, 108] width 124 height 39
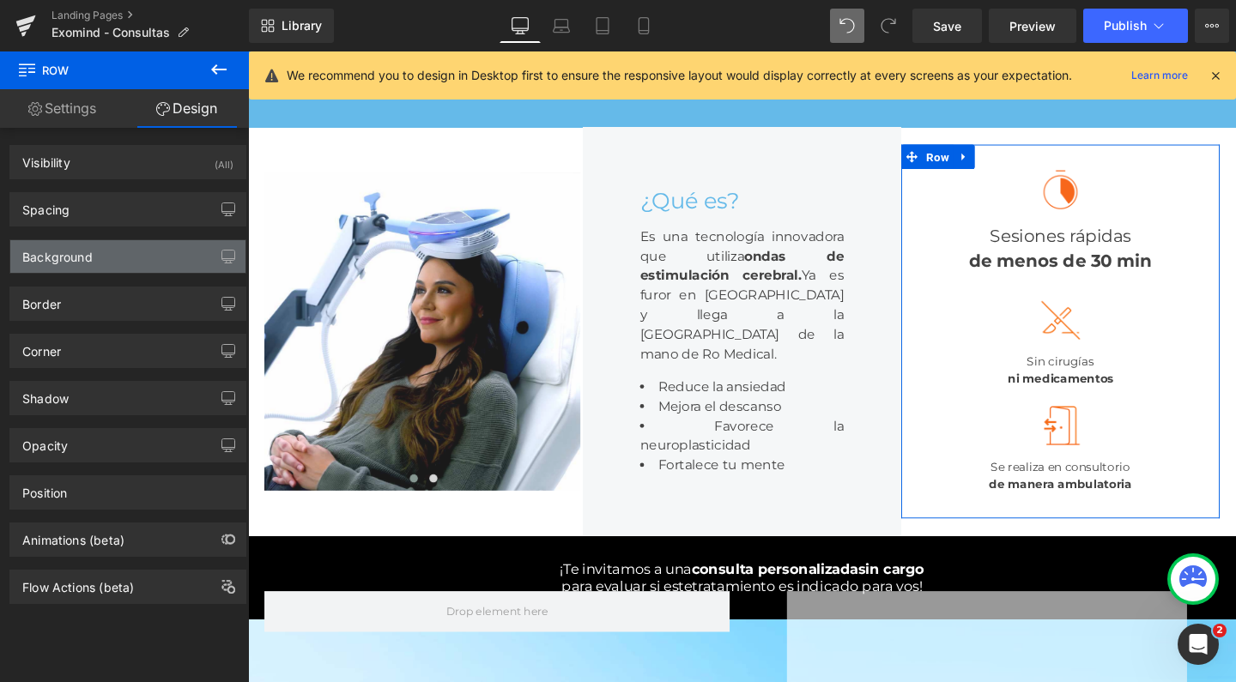
click at [112, 258] on div "Background" at bounding box center [127, 256] width 235 height 33
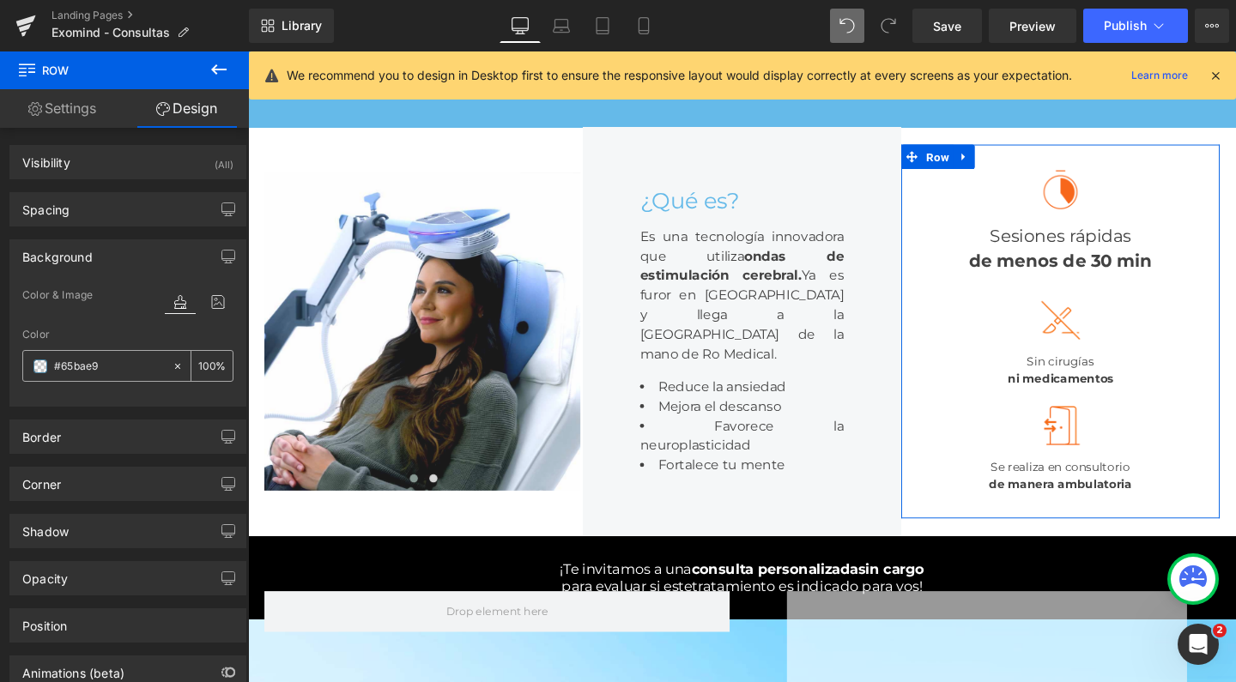
click at [204, 361] on input "100" at bounding box center [206, 365] width 17 height 19
type input "30"
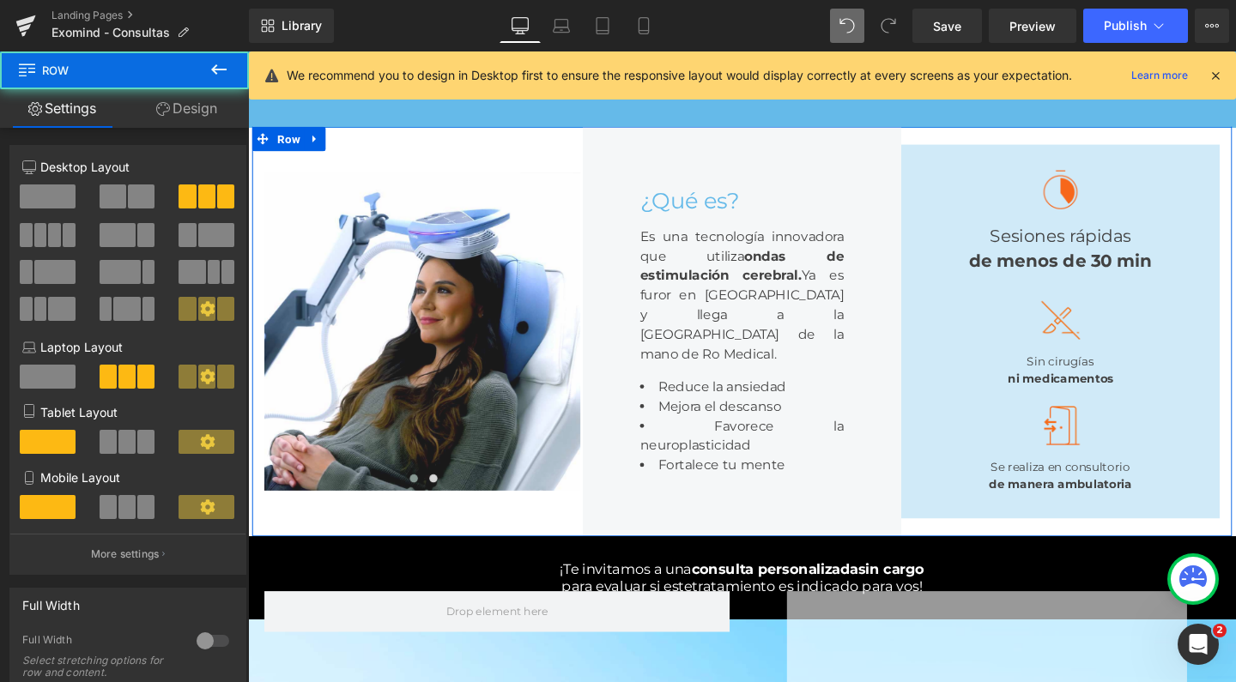
click at [373, 167] on div "Image Image ‹ › Carousel" at bounding box center [432, 345] width 335 height 431
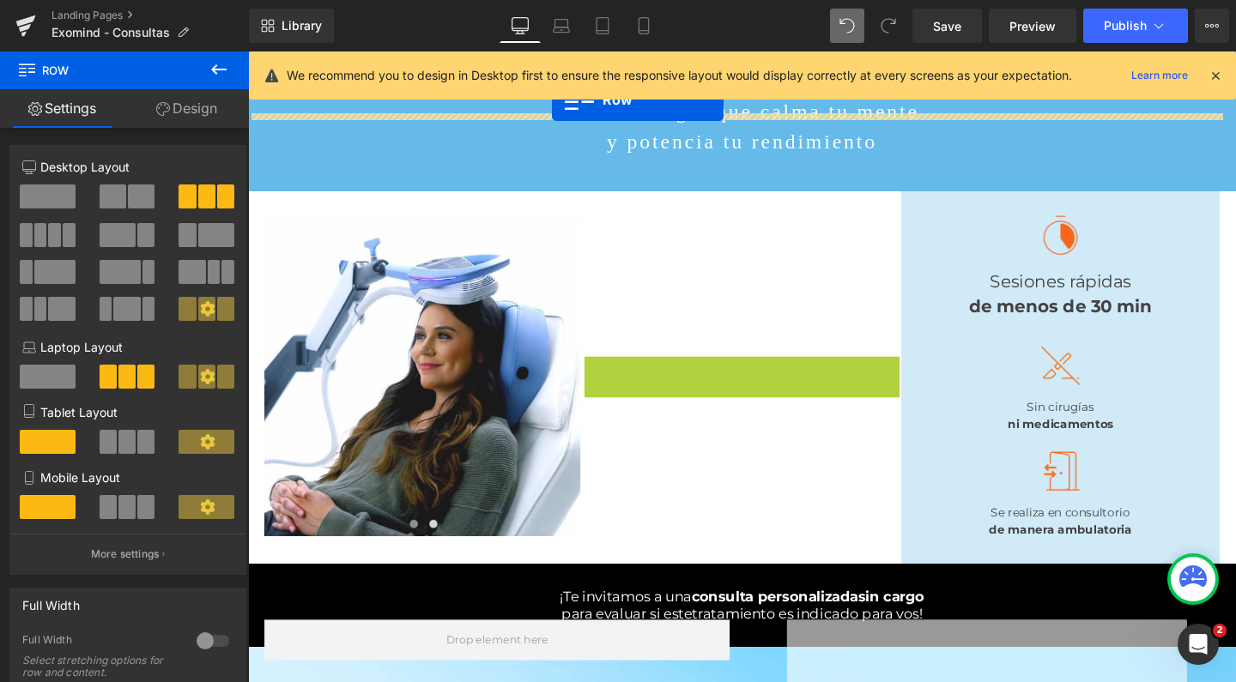
scroll to position [96, 0]
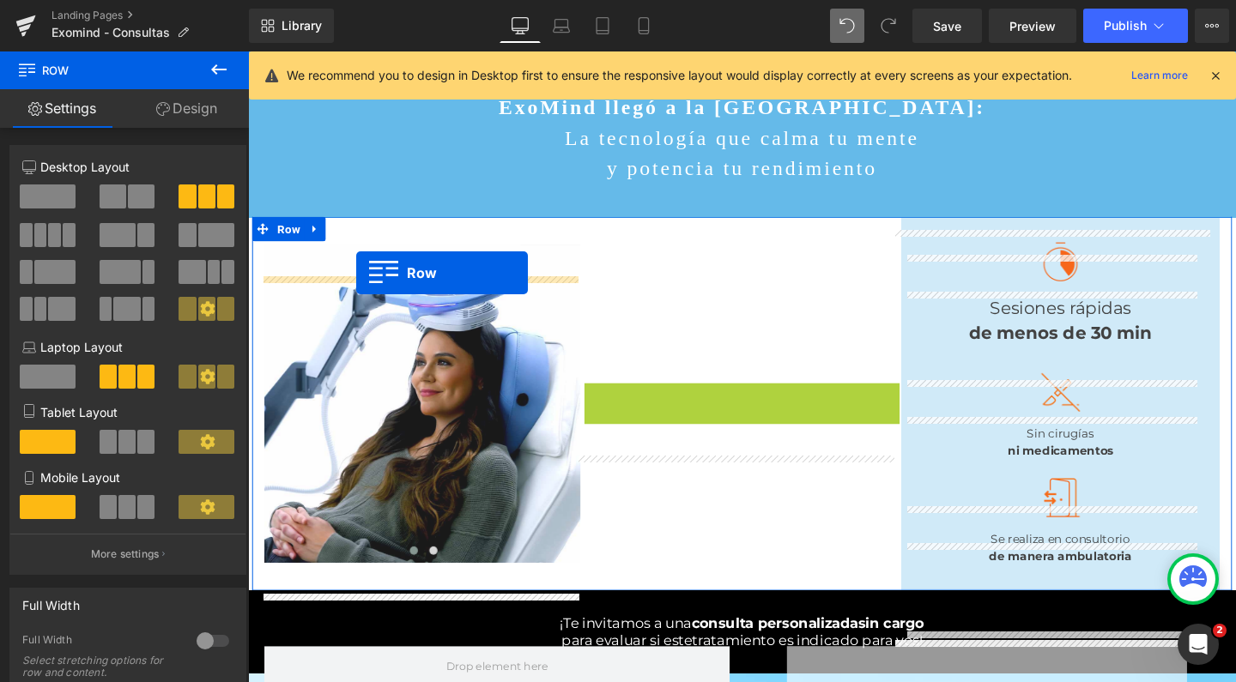
drag, startPoint x: 603, startPoint y: 160, endPoint x: 361, endPoint y: 284, distance: 271.4
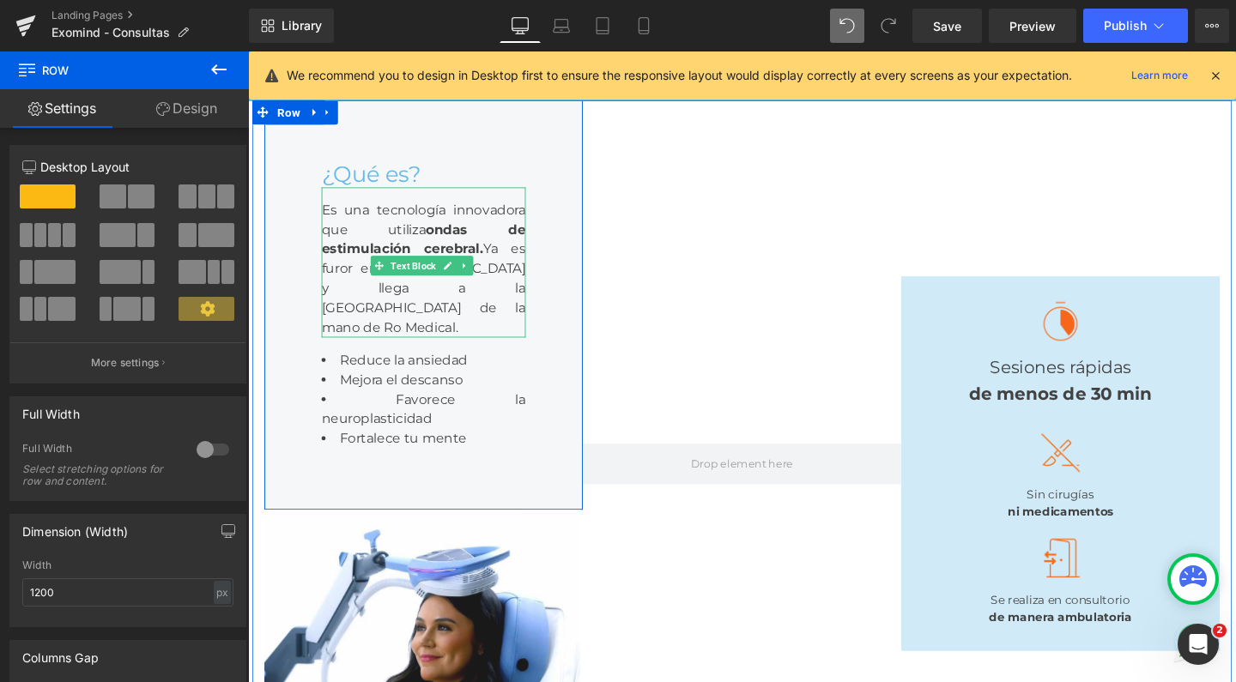
scroll to position [248, 0]
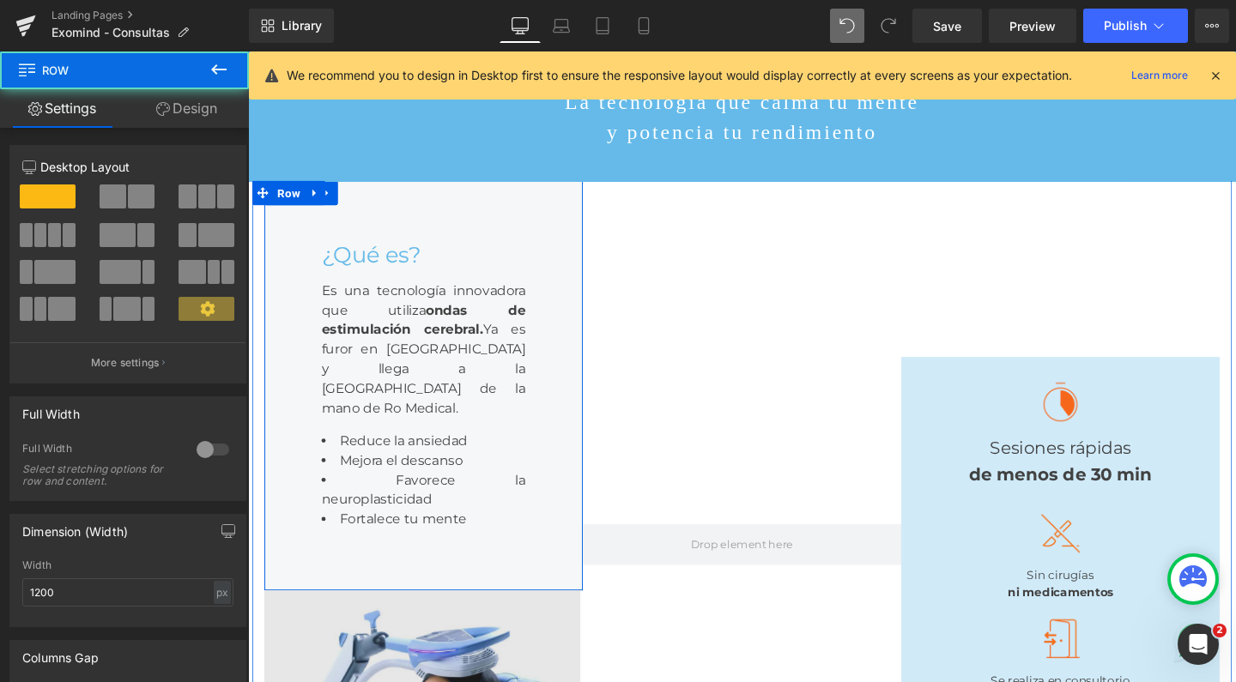
click at [344, 597] on div "¿Qué es? Heading Es una tecnología innovadora que utiliza ondas de estimulación…" at bounding box center [432, 402] width 335 height 431
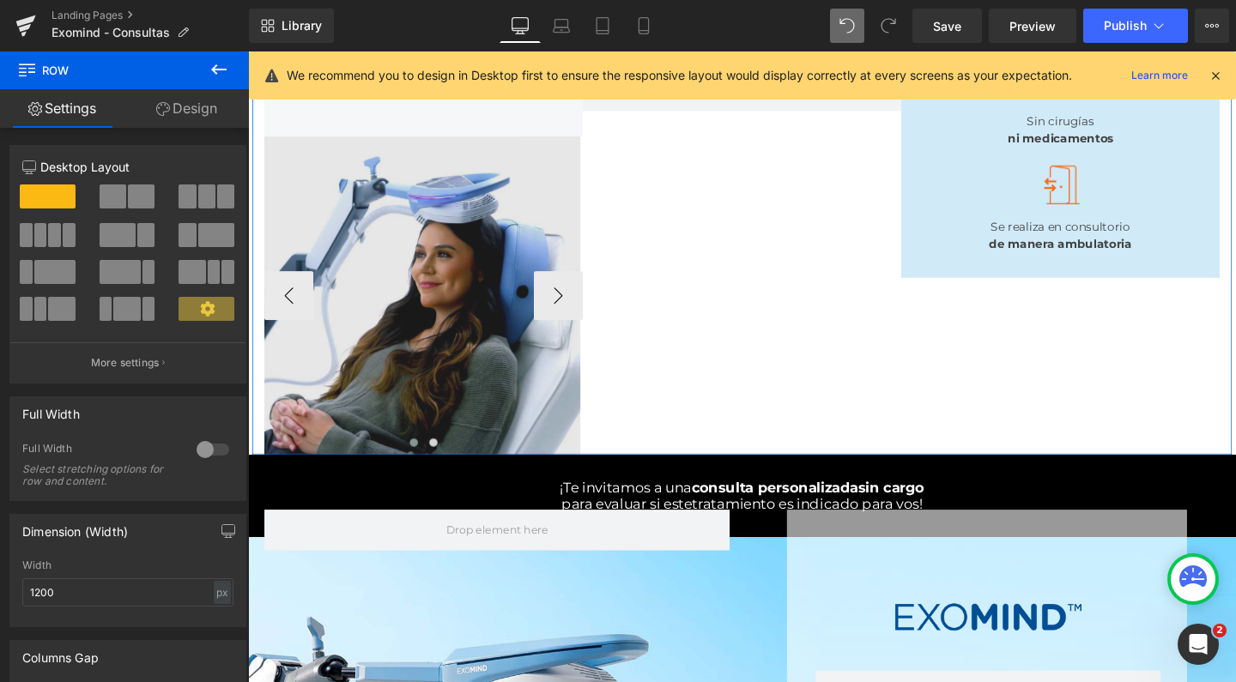
scroll to position [643, 0]
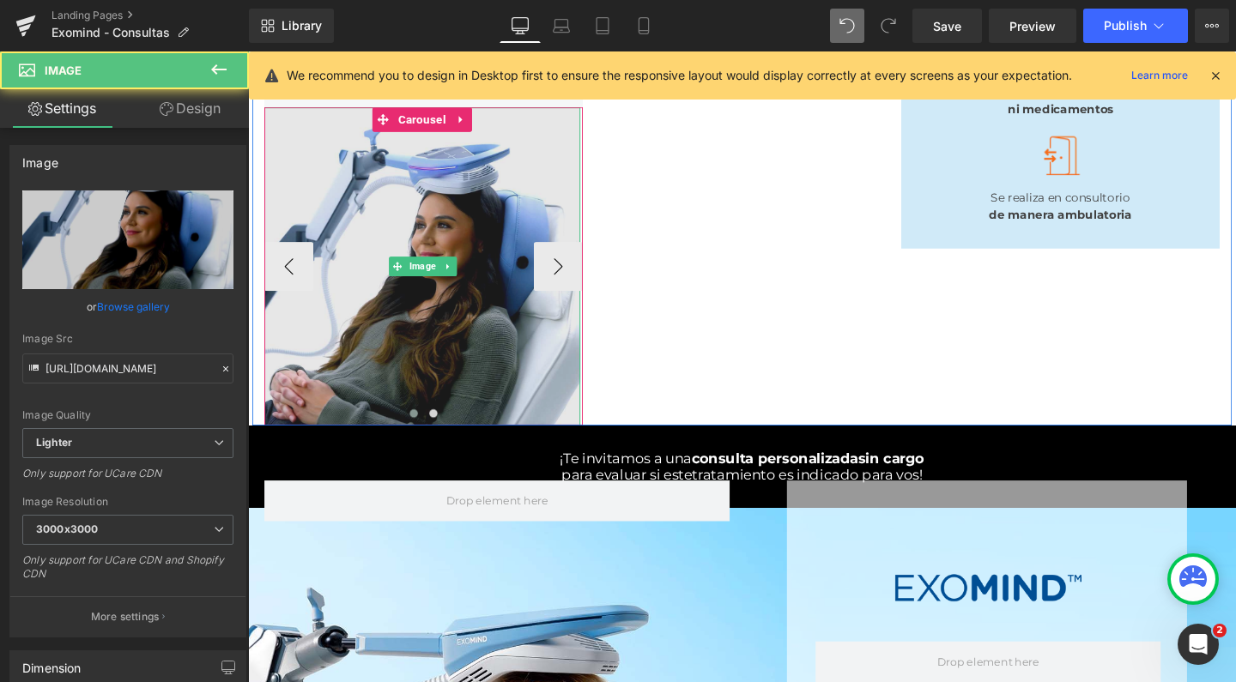
click at [421, 229] on img at bounding box center [431, 277] width 332 height 334
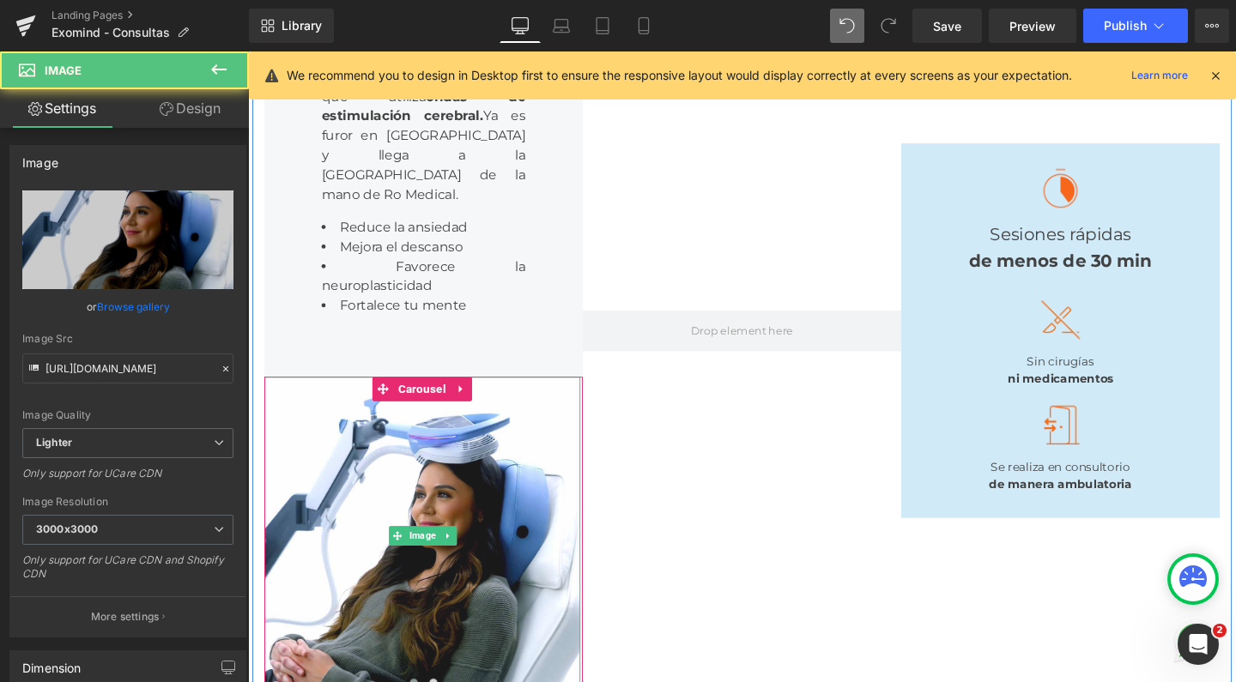
scroll to position [338, 0]
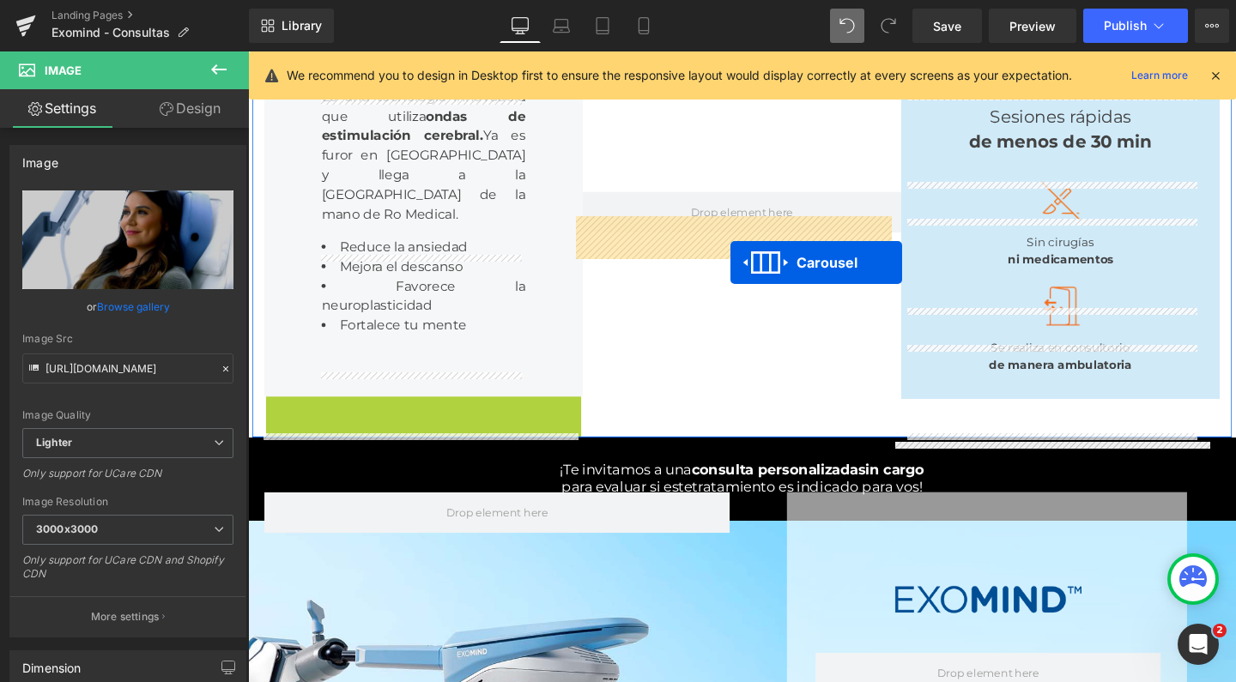
drag, startPoint x: 387, startPoint y: 472, endPoint x: 755, endPoint y: 273, distance: 417.9
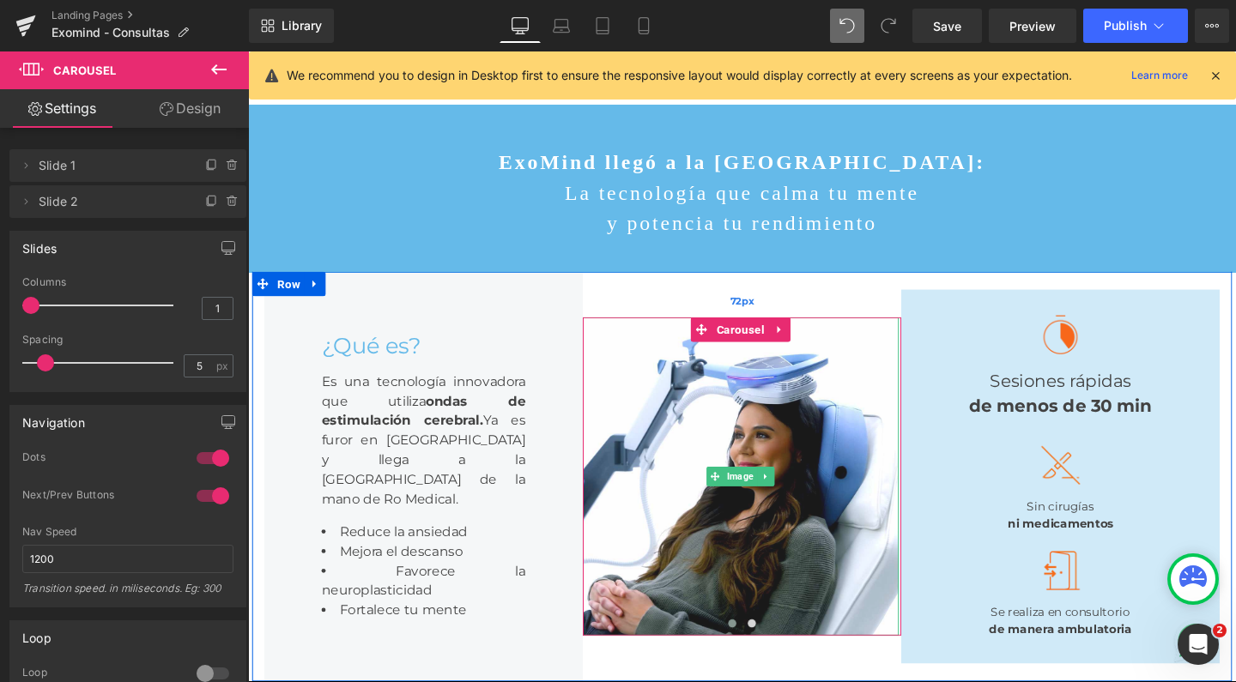
scroll to position [10, 0]
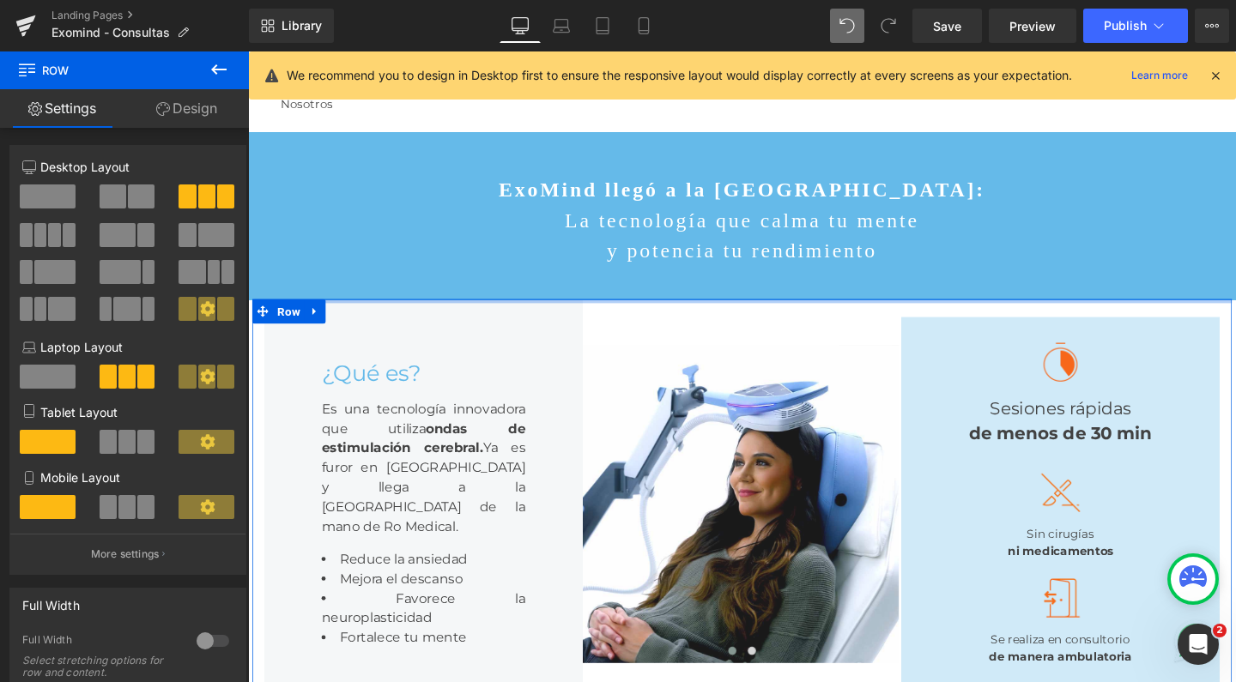
drag, startPoint x: 734, startPoint y: 292, endPoint x: 761, endPoint y: 112, distance: 181.4
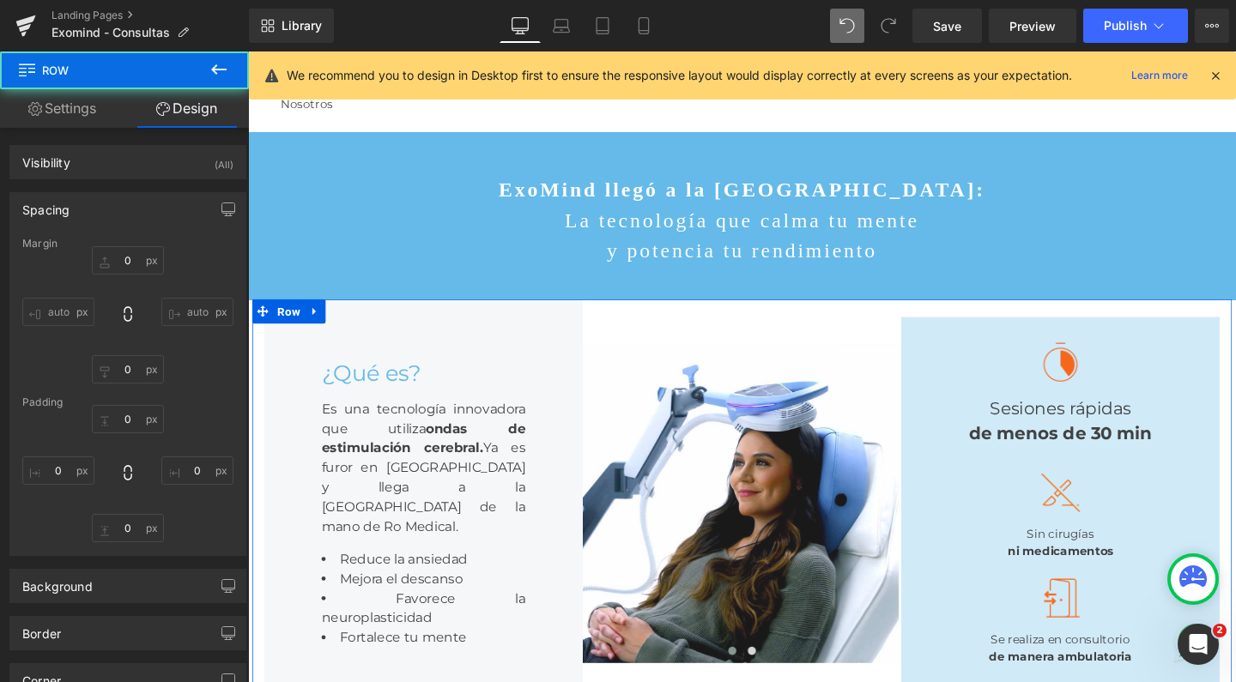
type input "0"
type input "72"
type input "15"
type input "72"
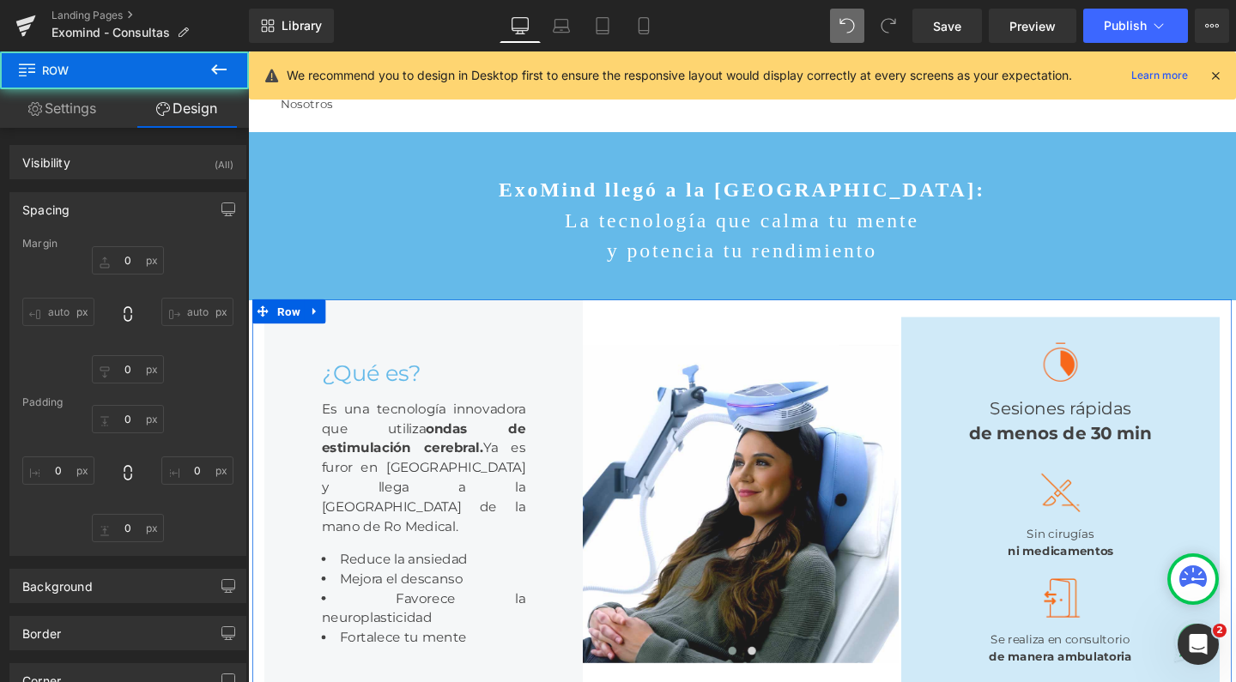
type input "15"
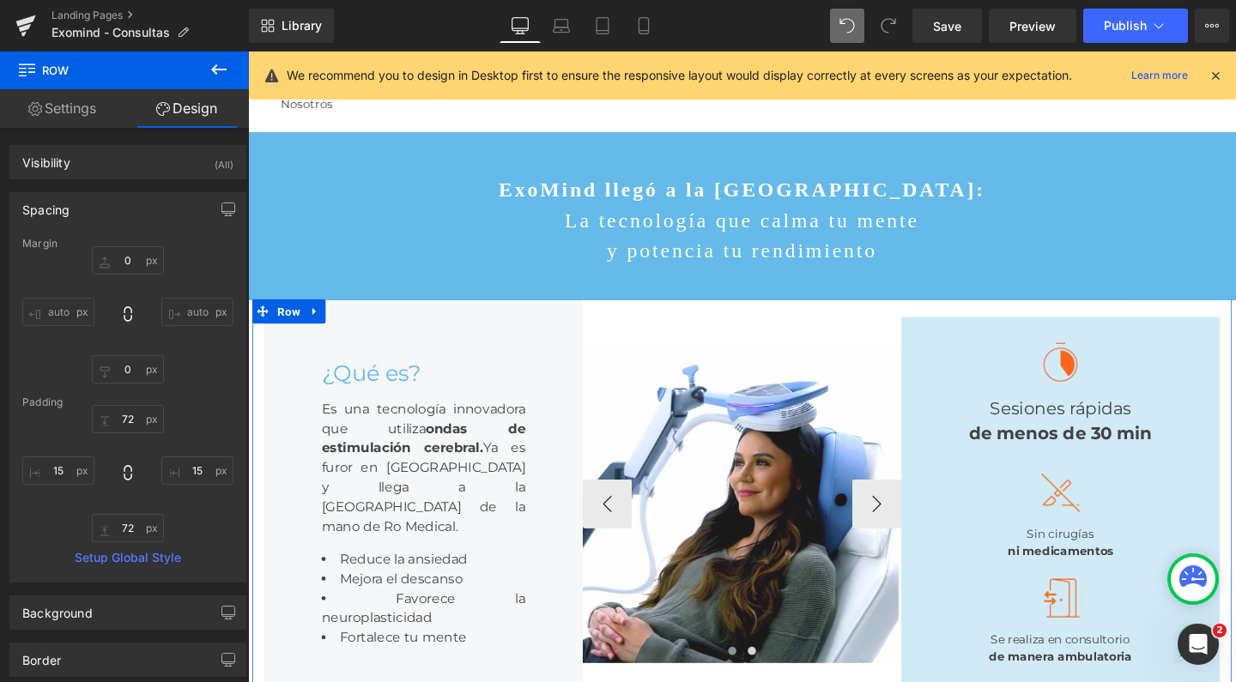
scroll to position [288, 0]
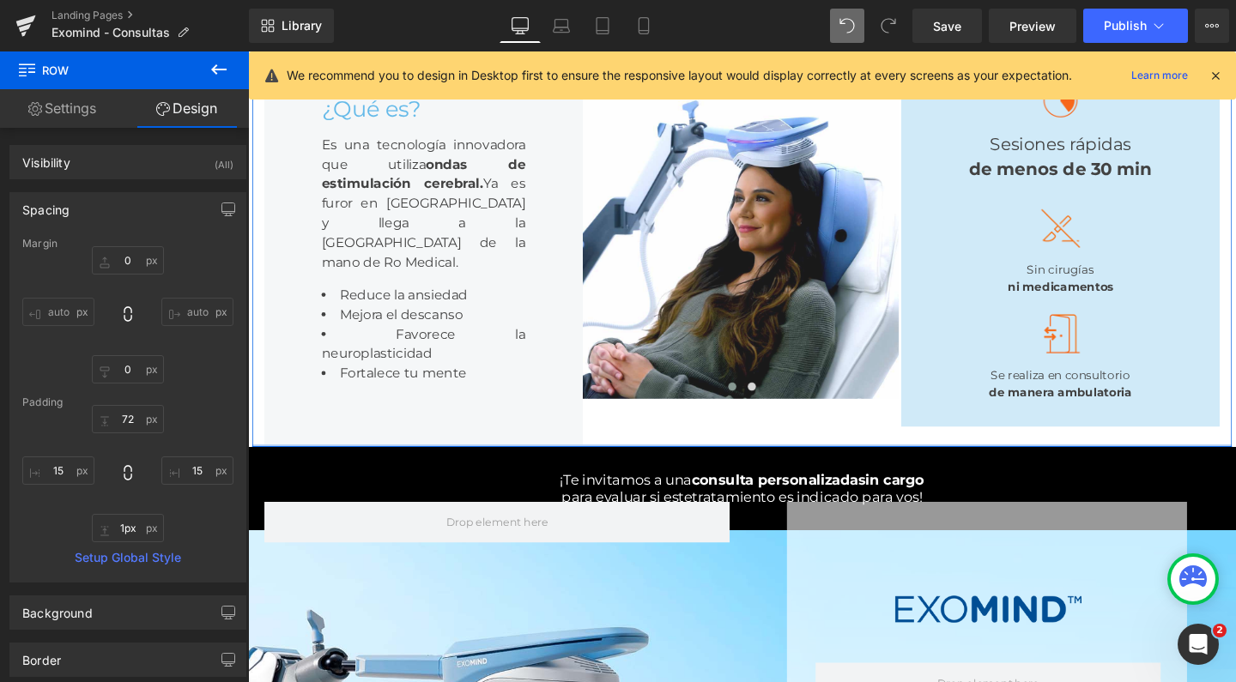
type input "0px"
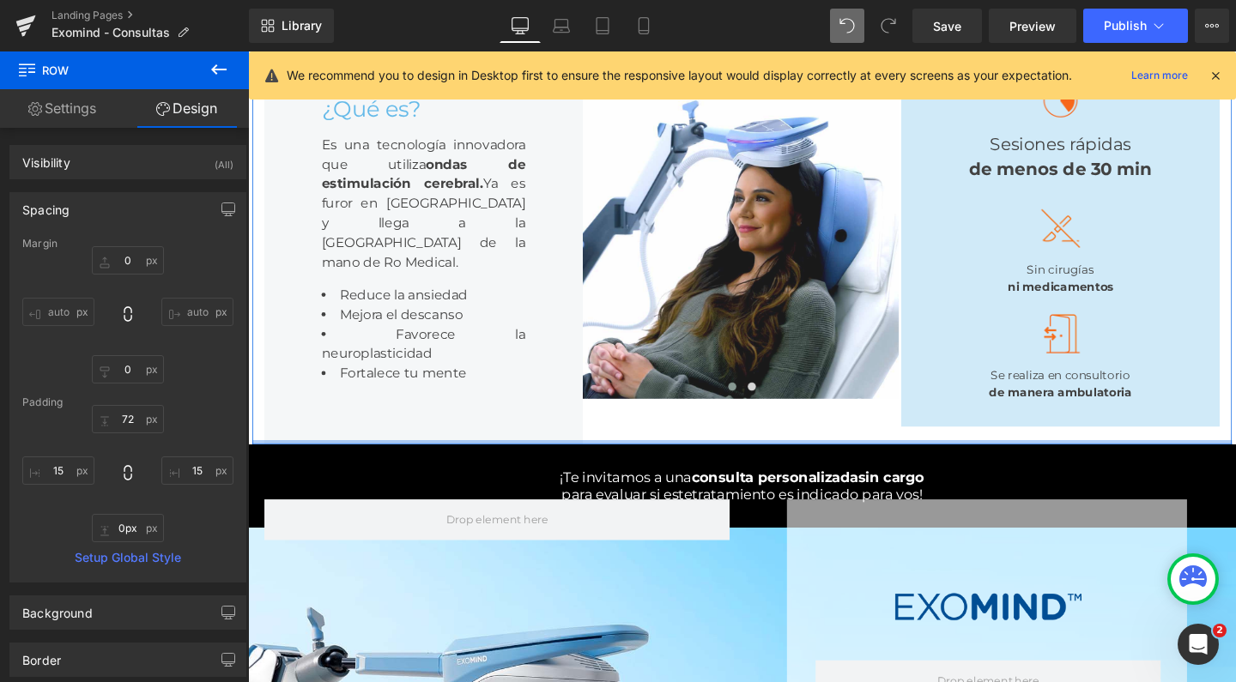
drag, startPoint x: 715, startPoint y: 546, endPoint x: 711, endPoint y: 468, distance: 78.2
click at [711, 465] on div "¿Qué es? Heading Es una tecnología innovadora que utiliza ondas de estimulación…" at bounding box center [767, 249] width 1030 height 431
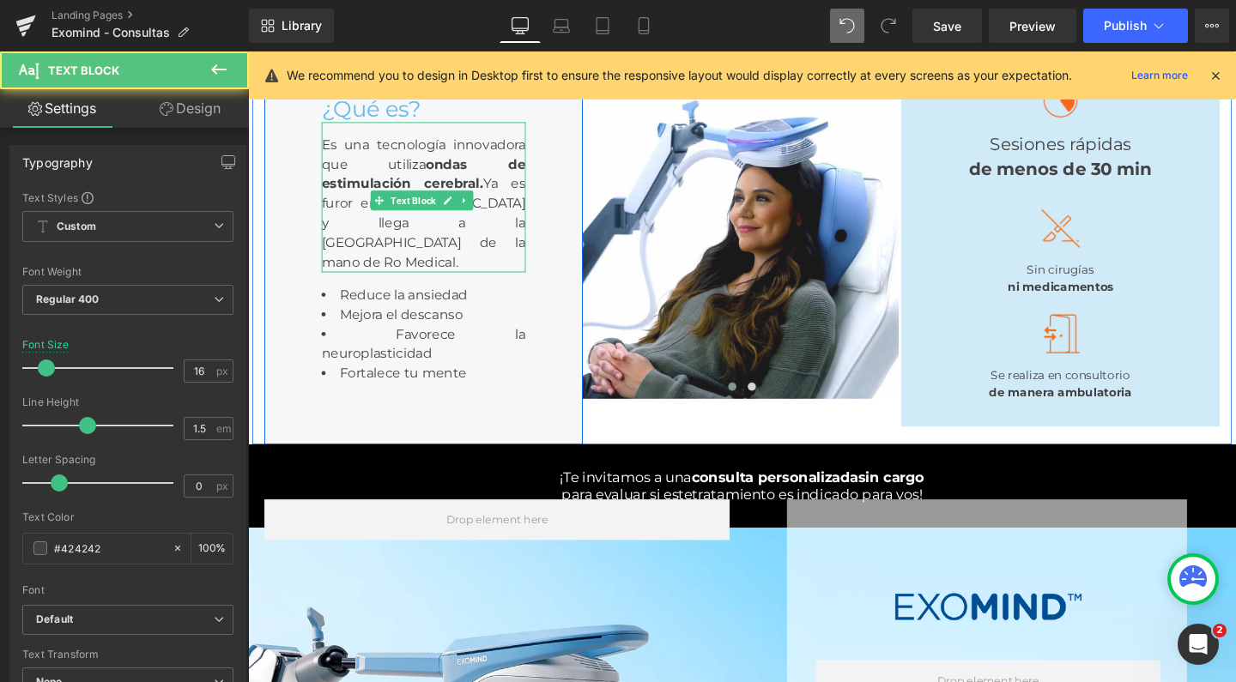
click at [463, 259] on div "Es una tecnología innovadora que utiliza ondas de estimulación cerebral. Ya es …" at bounding box center [432, 205] width 215 height 158
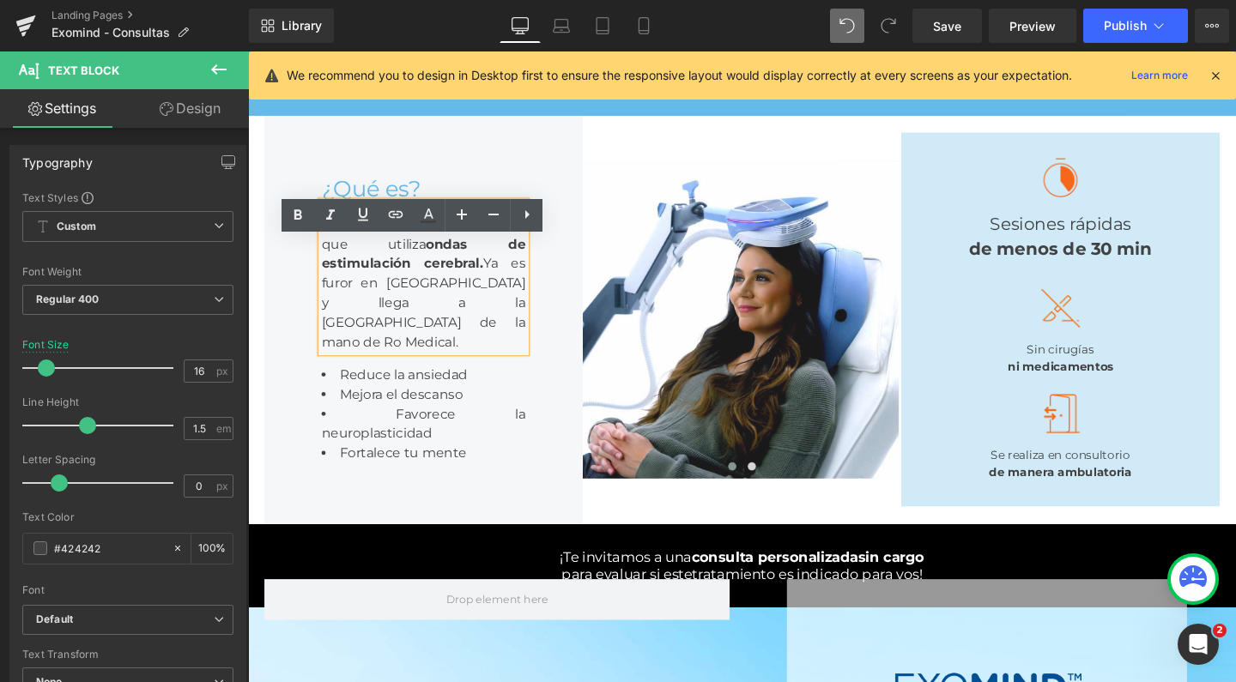
scroll to position [182, 0]
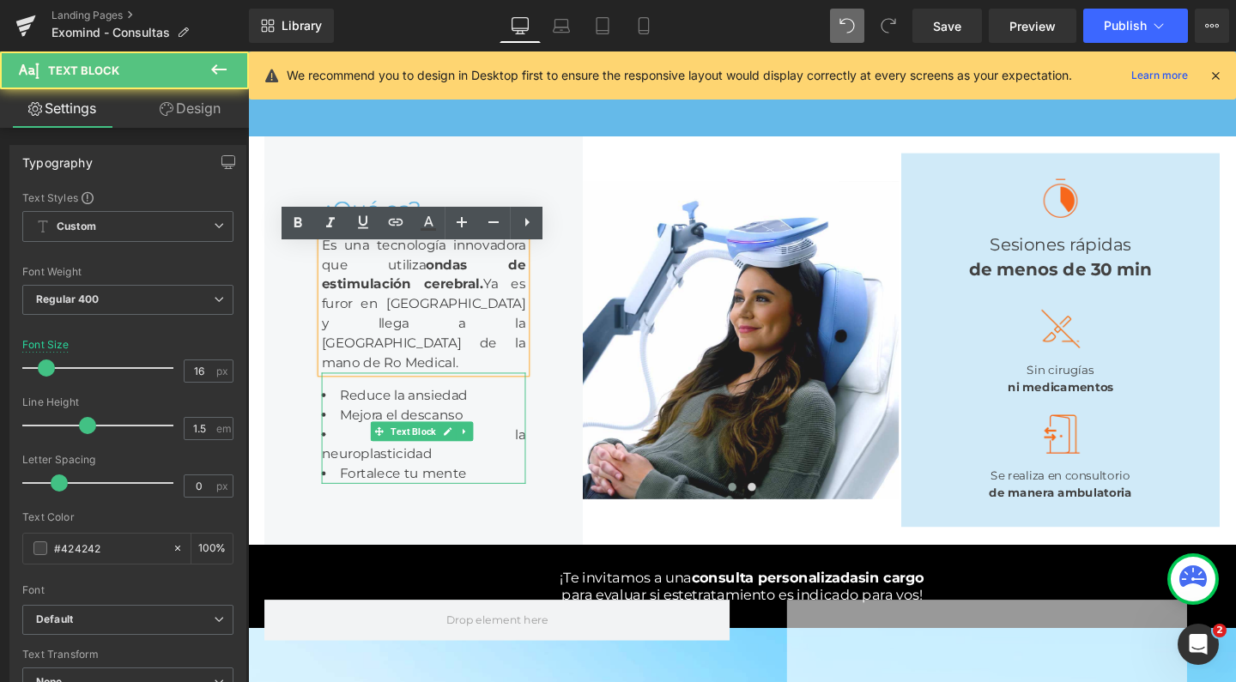
click at [384, 504] on span "Fortalece tu mente" at bounding box center [411, 496] width 134 height 16
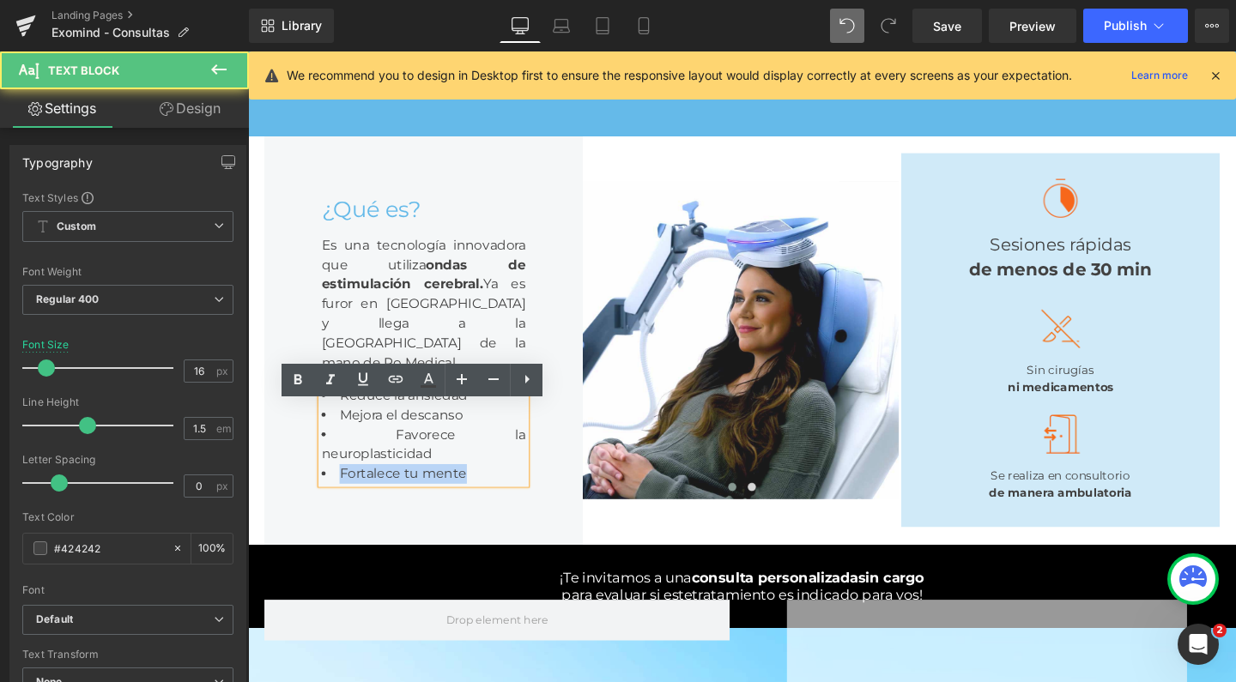
drag, startPoint x: 482, startPoint y: 509, endPoint x: 335, endPoint y: 500, distance: 147.9
click at [335, 500] on li "Fortalece tu mente" at bounding box center [432, 496] width 215 height 21
click at [466, 500] on li "Fortalece tu mente" at bounding box center [432, 496] width 215 height 21
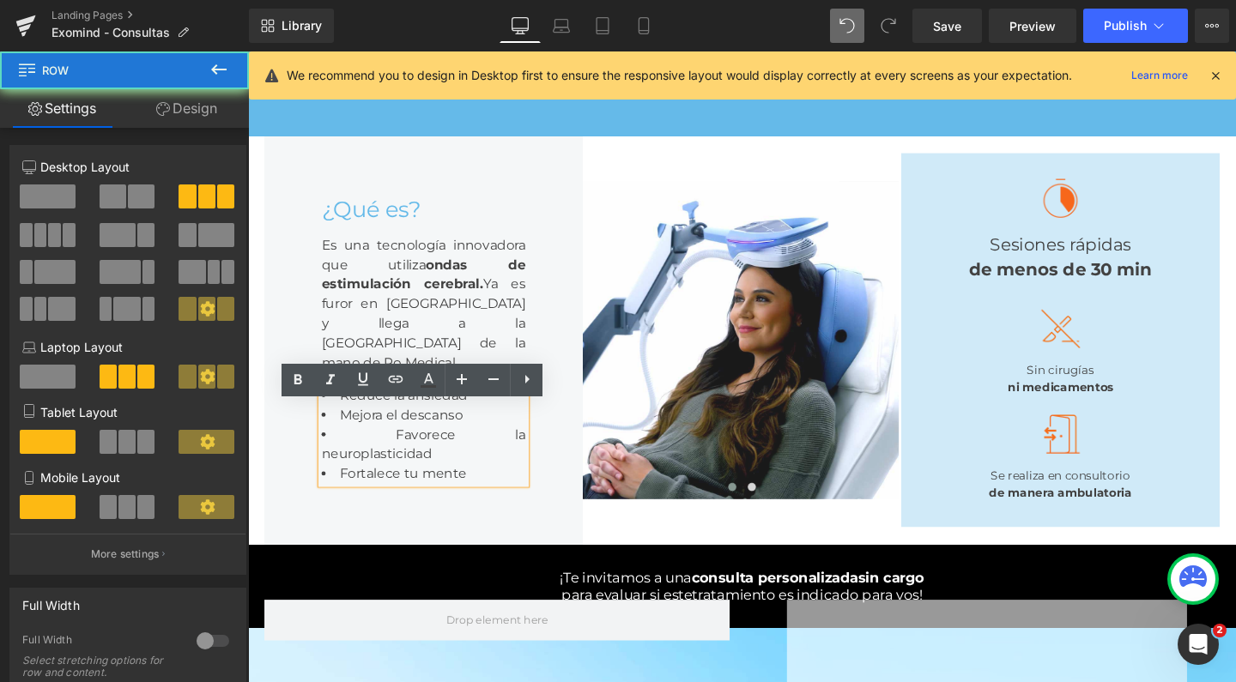
drag, startPoint x: 440, startPoint y: 610, endPoint x: 439, endPoint y: 602, distance: 8.8
click at [440, 571] on div "¿Qué es? Heading Es una tecnología innovadora que utiliza ondas de estimulación…" at bounding box center [767, 355] width 1030 height 431
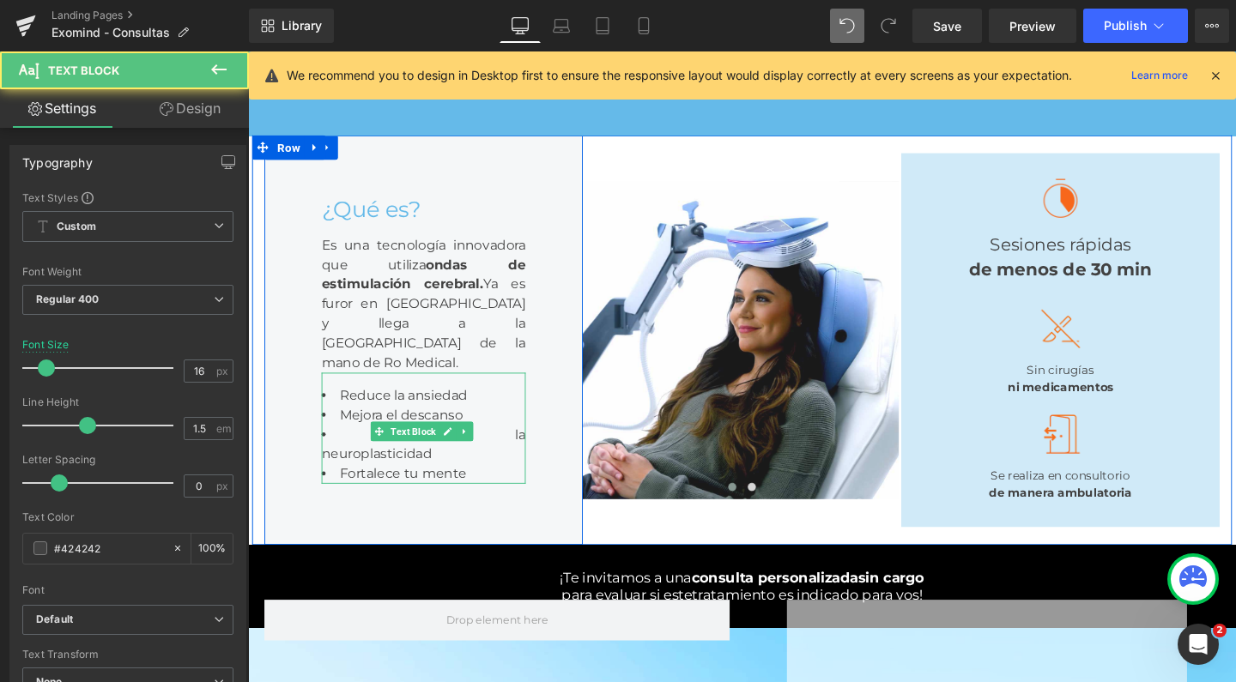
click at [421, 504] on span "Fortalece tu mente" at bounding box center [411, 496] width 134 height 16
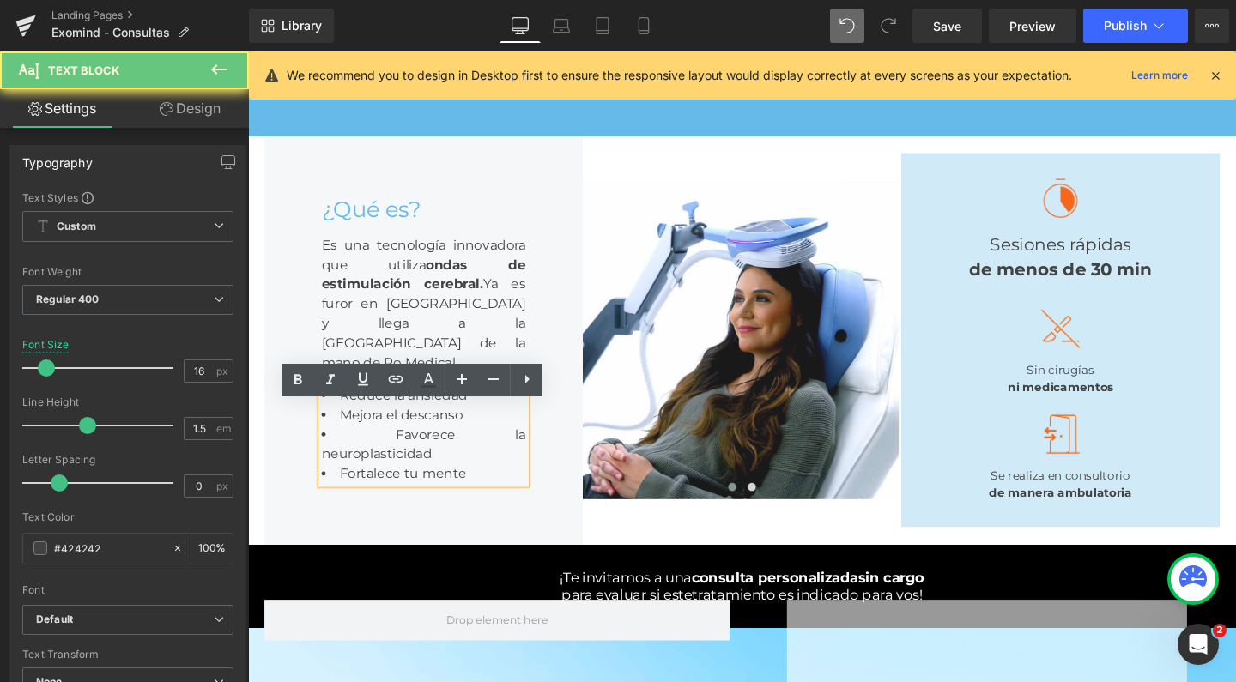
click at [493, 506] on li "Fortalece tu mente" at bounding box center [432, 496] width 215 height 21
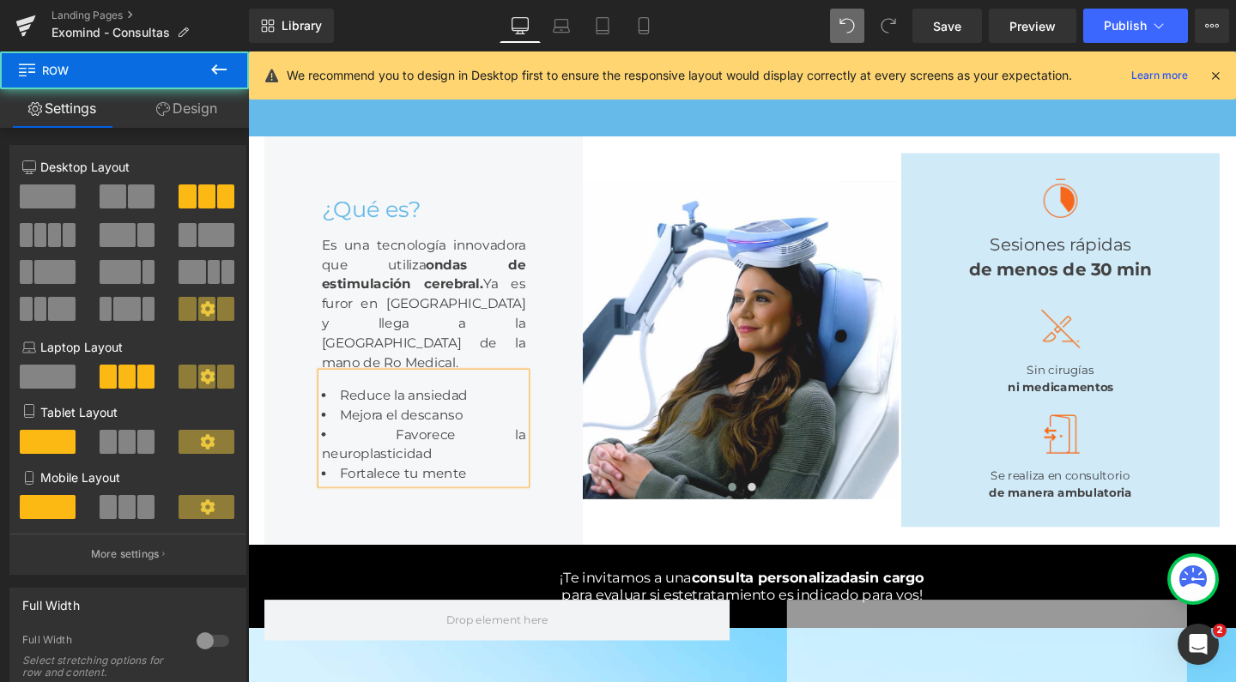
click at [670, 571] on div "Image Image ‹ › Carousel" at bounding box center [767, 355] width 335 height 431
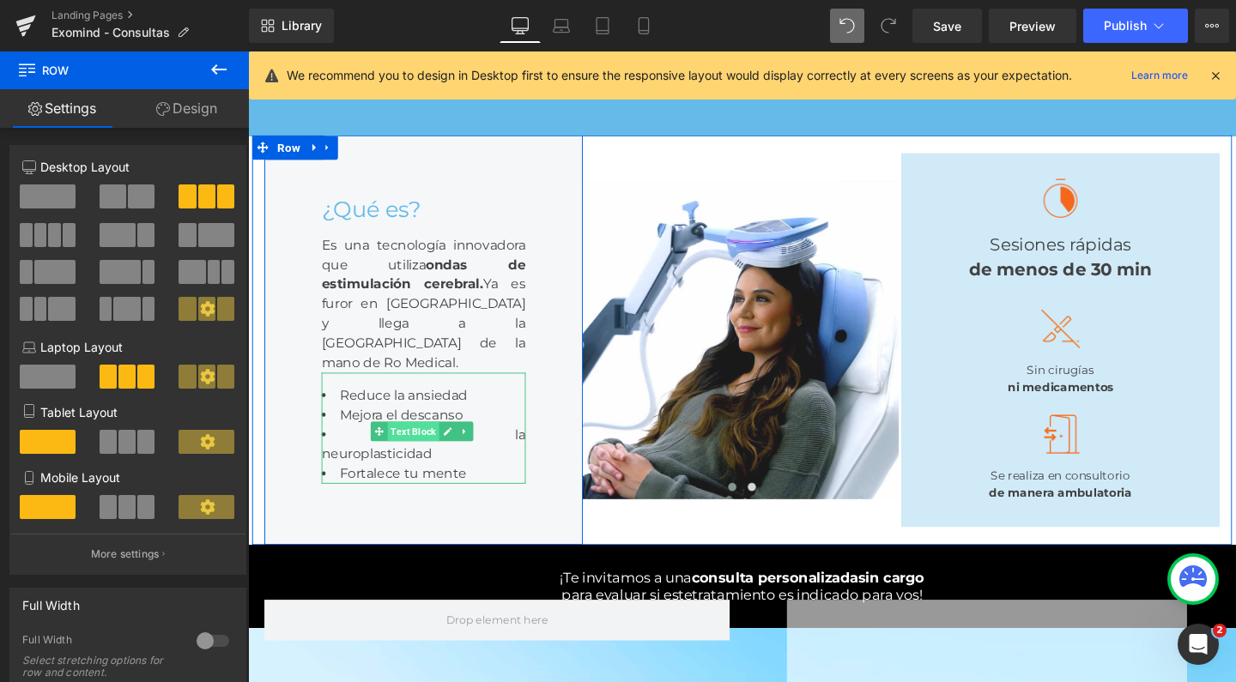
click at [414, 462] on span "Text Block" at bounding box center [422, 451] width 54 height 21
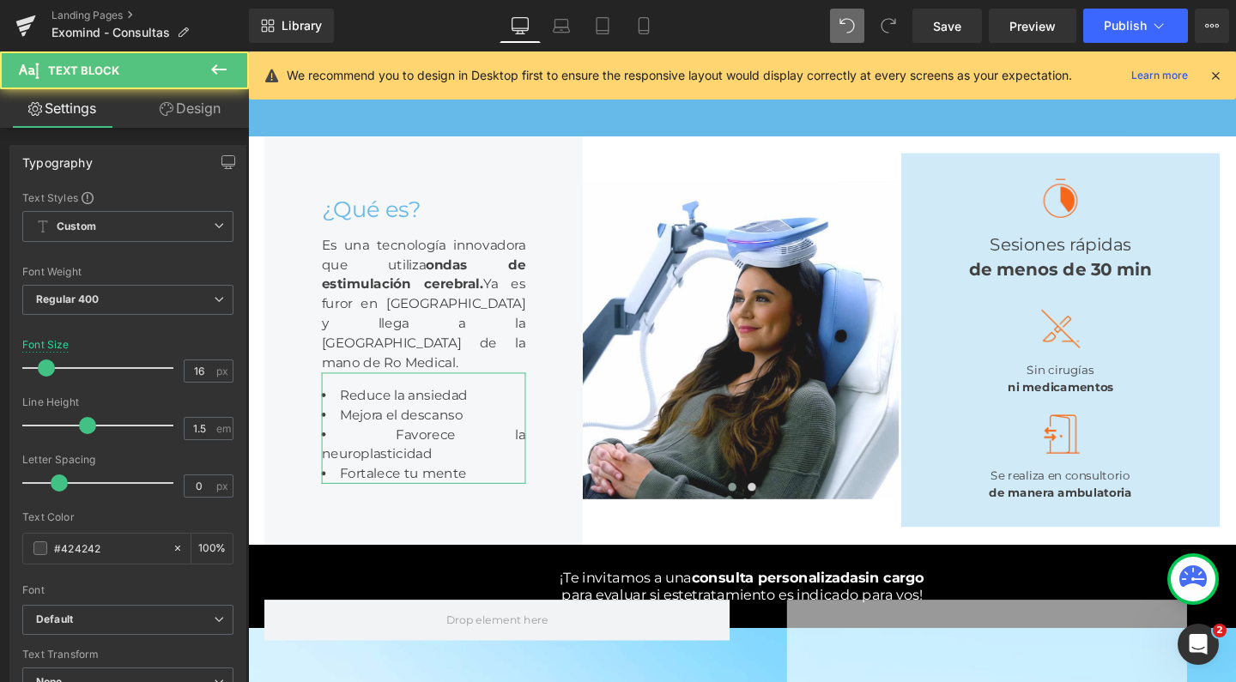
click at [213, 107] on link "Design" at bounding box center [190, 108] width 124 height 39
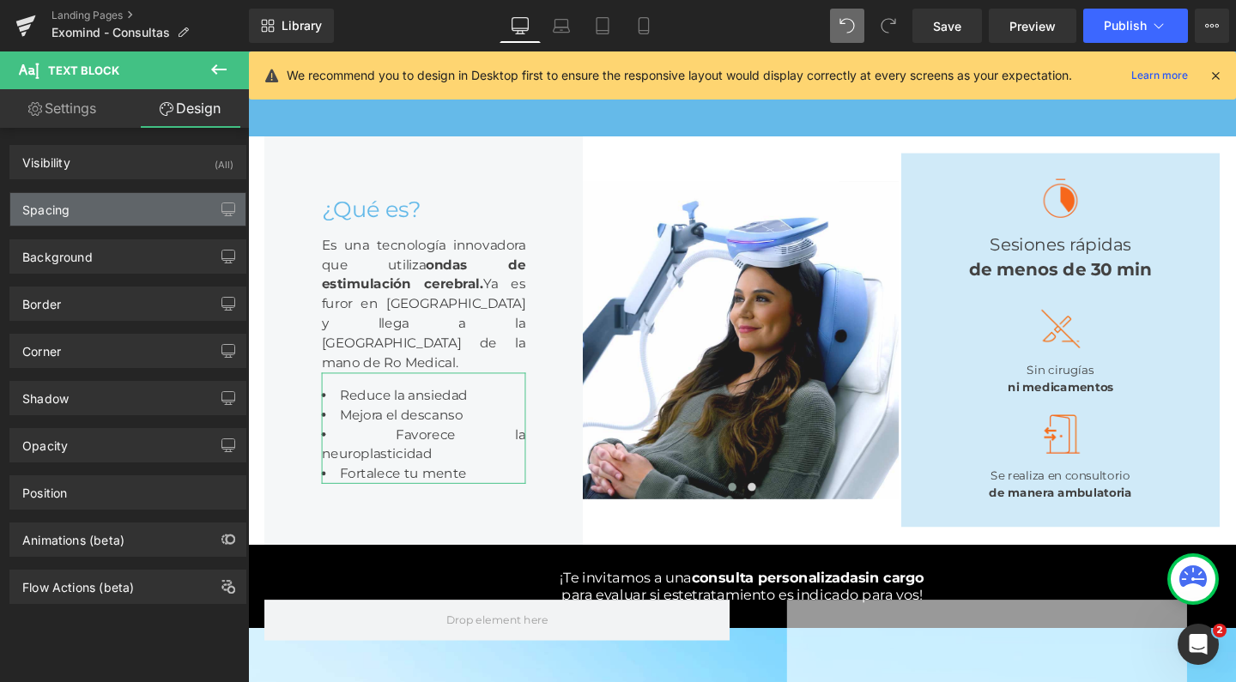
type input "0"
type input "16"
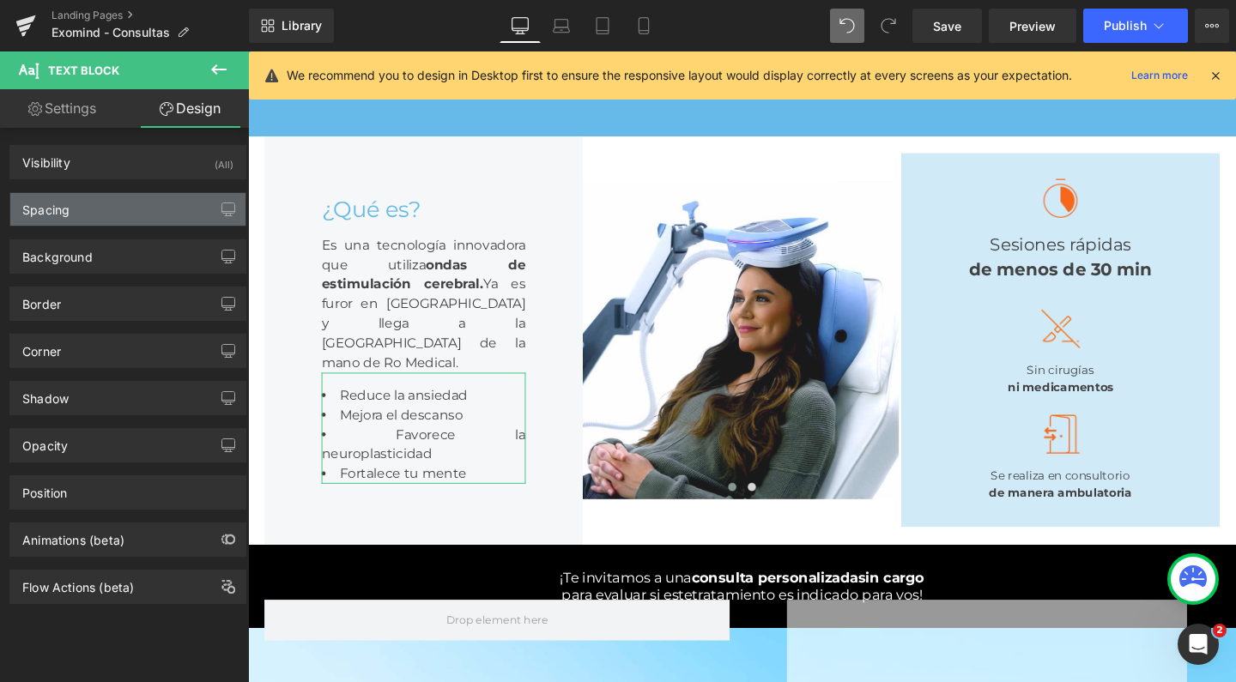
type input "0"
type input "32"
type input "0"
click at [83, 211] on div "Spacing" at bounding box center [127, 209] width 235 height 33
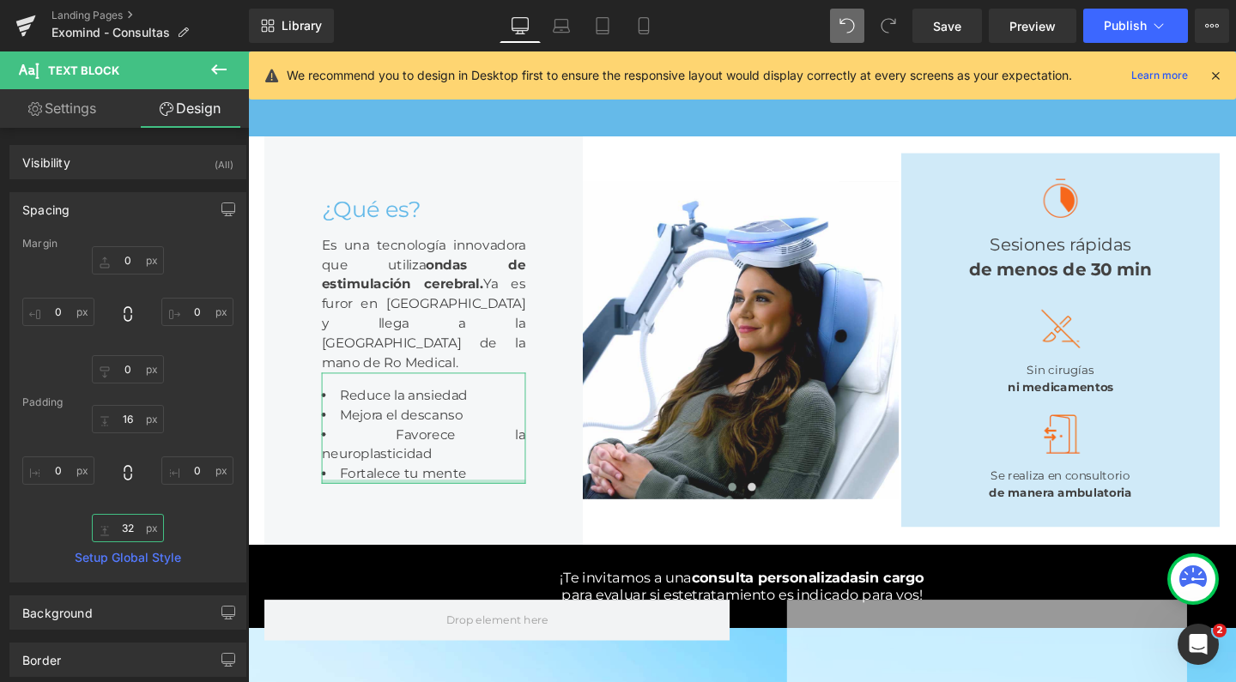
click at [135, 526] on input "32" at bounding box center [128, 528] width 72 height 28
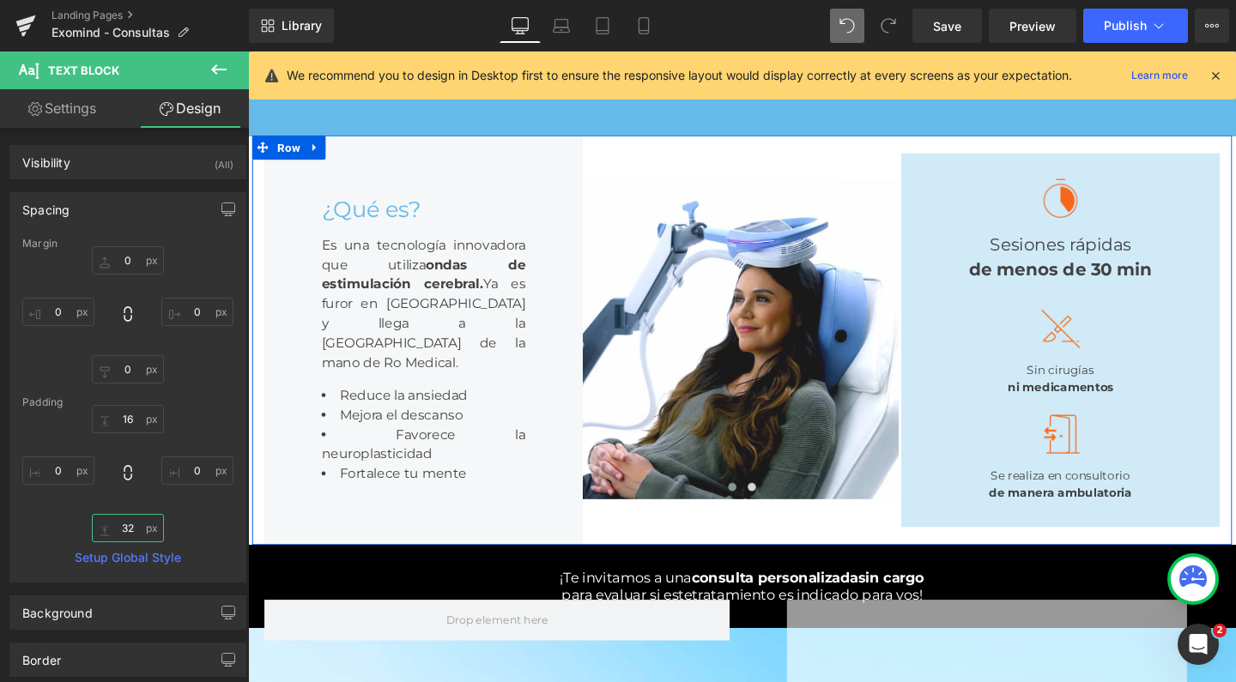
type input "3"
type input "0"
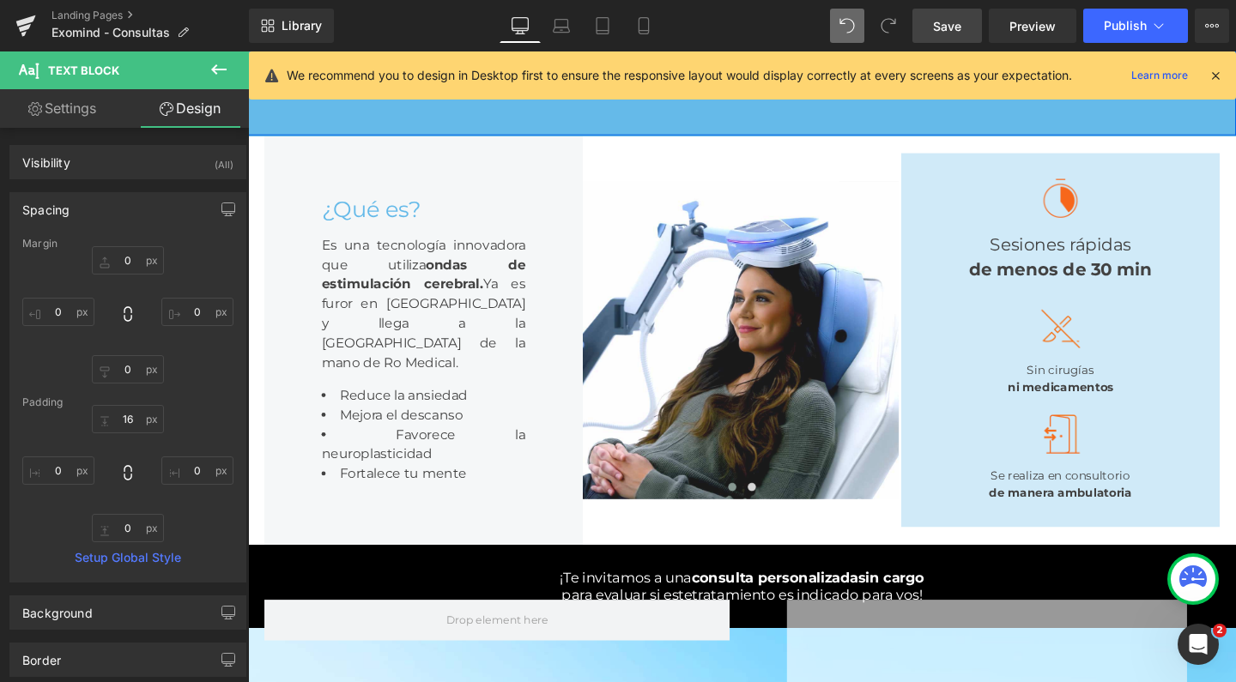
click at [939, 22] on span "Save" at bounding box center [947, 26] width 28 height 18
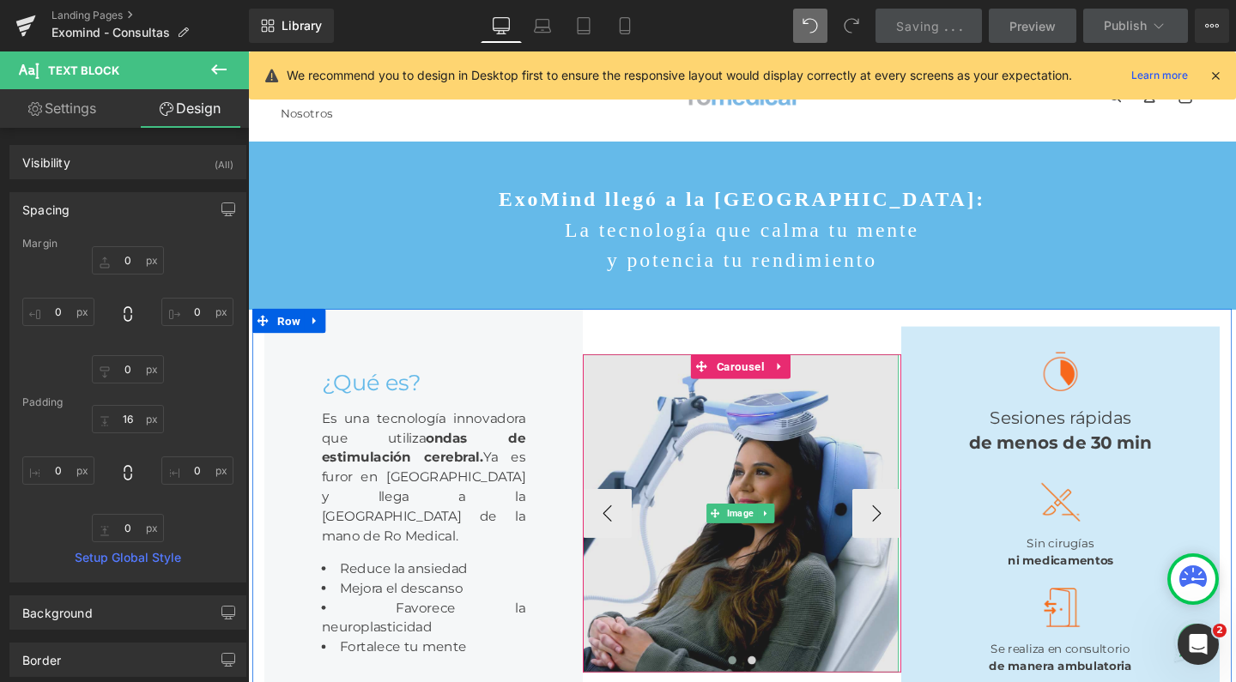
scroll to position [0, 0]
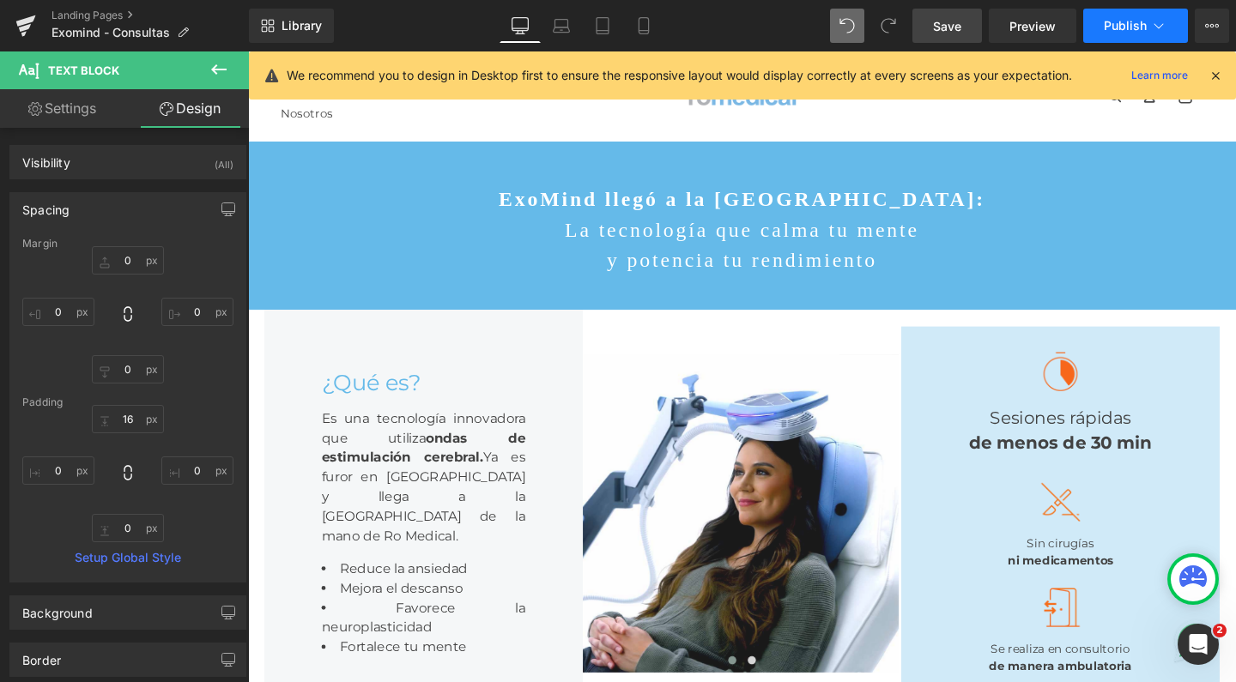
click at [1118, 19] on span "Publish" at bounding box center [1125, 26] width 43 height 14
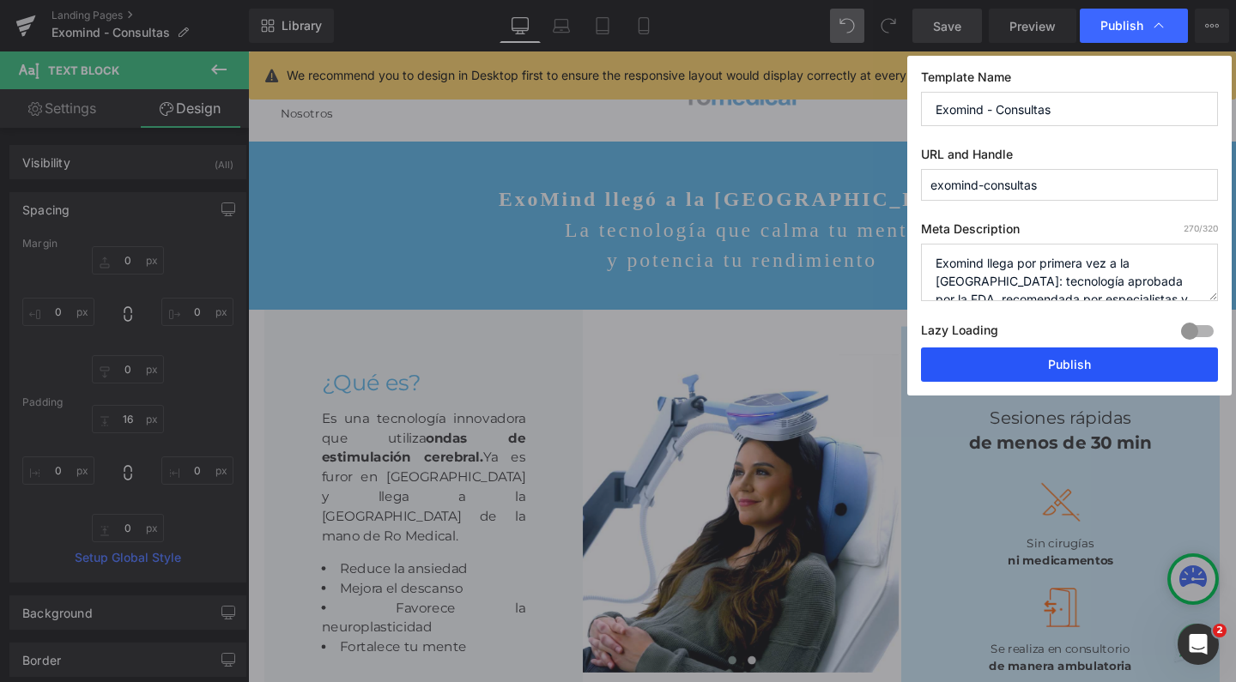
click at [1020, 371] on button "Publish" at bounding box center [1069, 365] width 297 height 34
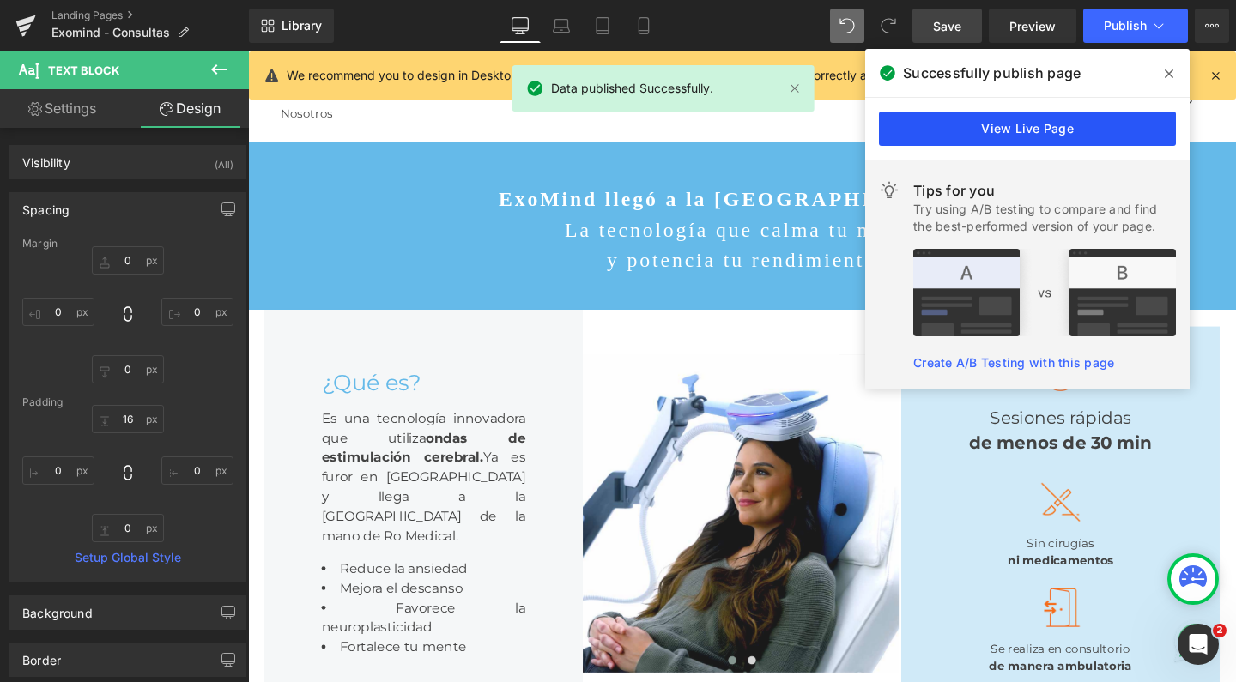
click at [1015, 126] on link "View Live Page" at bounding box center [1027, 129] width 297 height 34
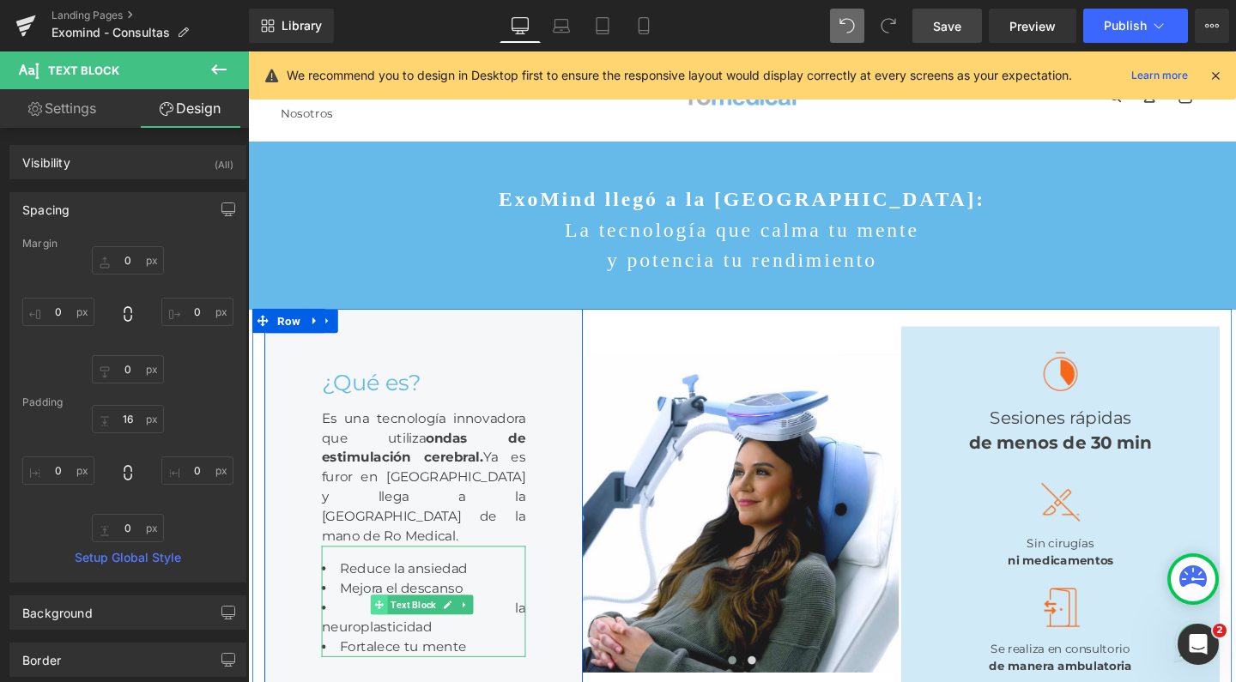
click at [389, 644] on span at bounding box center [387, 633] width 18 height 21
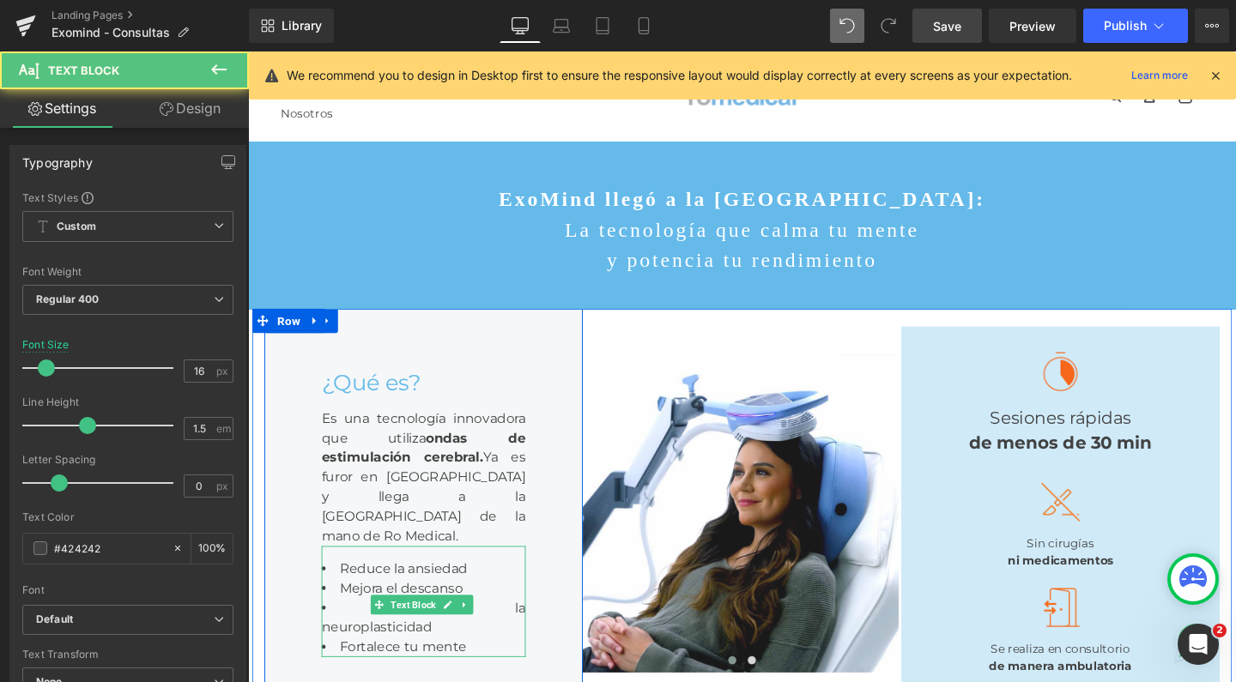
click at [359, 665] on span "Favorece la neuroplasticidad" at bounding box center [432, 646] width 215 height 37
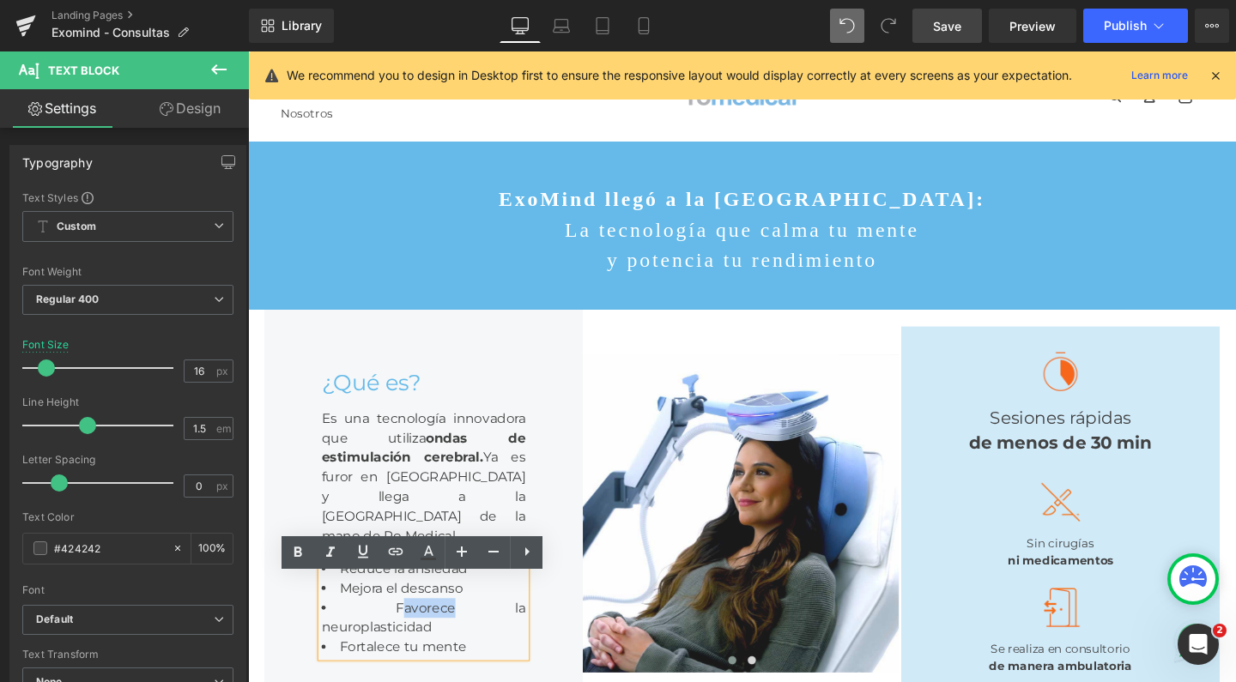
drag, startPoint x: 392, startPoint y: 668, endPoint x: 339, endPoint y: 671, distance: 53.3
click at [339, 665] on span "Favorece la neuroplasticidad" at bounding box center [432, 646] width 215 height 37
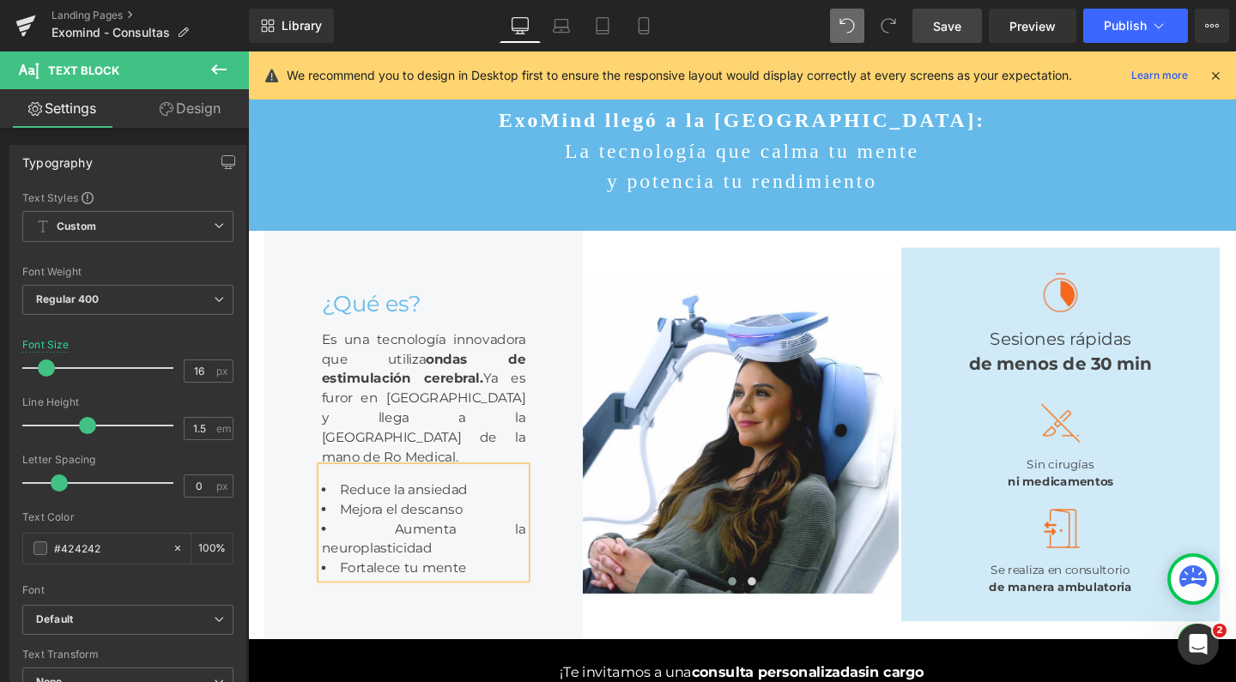
scroll to position [88, 0]
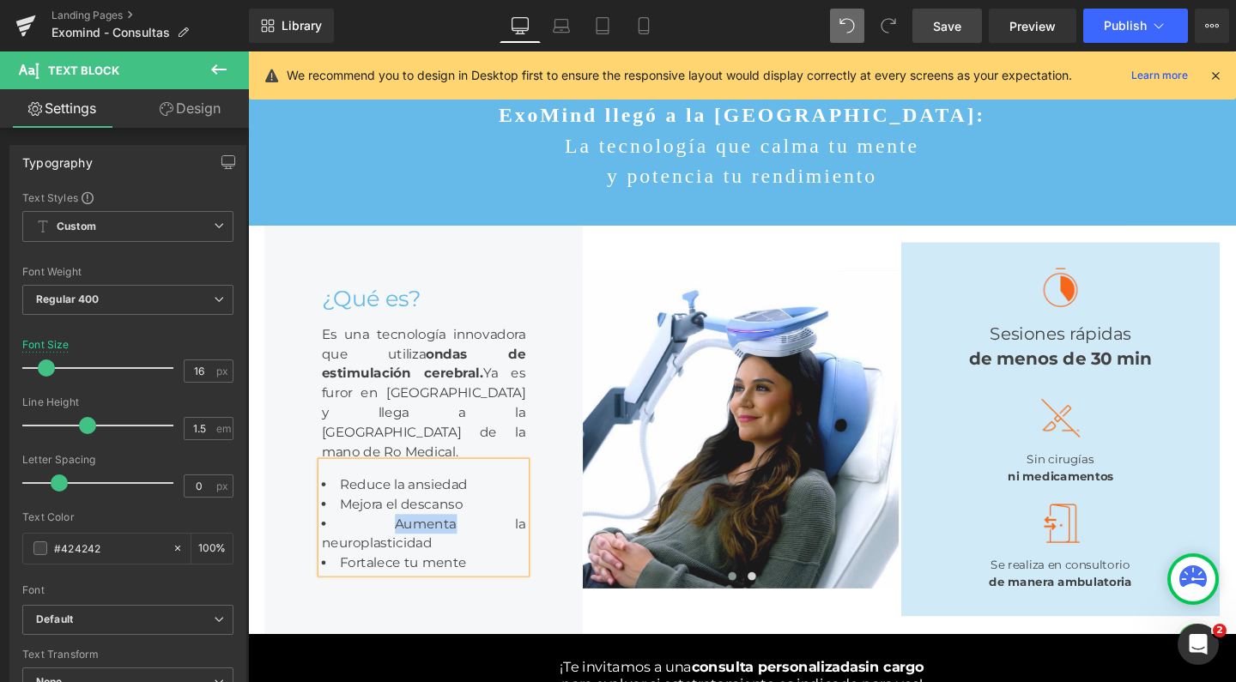
drag, startPoint x: 398, startPoint y: 583, endPoint x: 334, endPoint y: 580, distance: 64.4
click at [334, 577] on span "Aumenta la neuroplasticidad" at bounding box center [432, 558] width 215 height 37
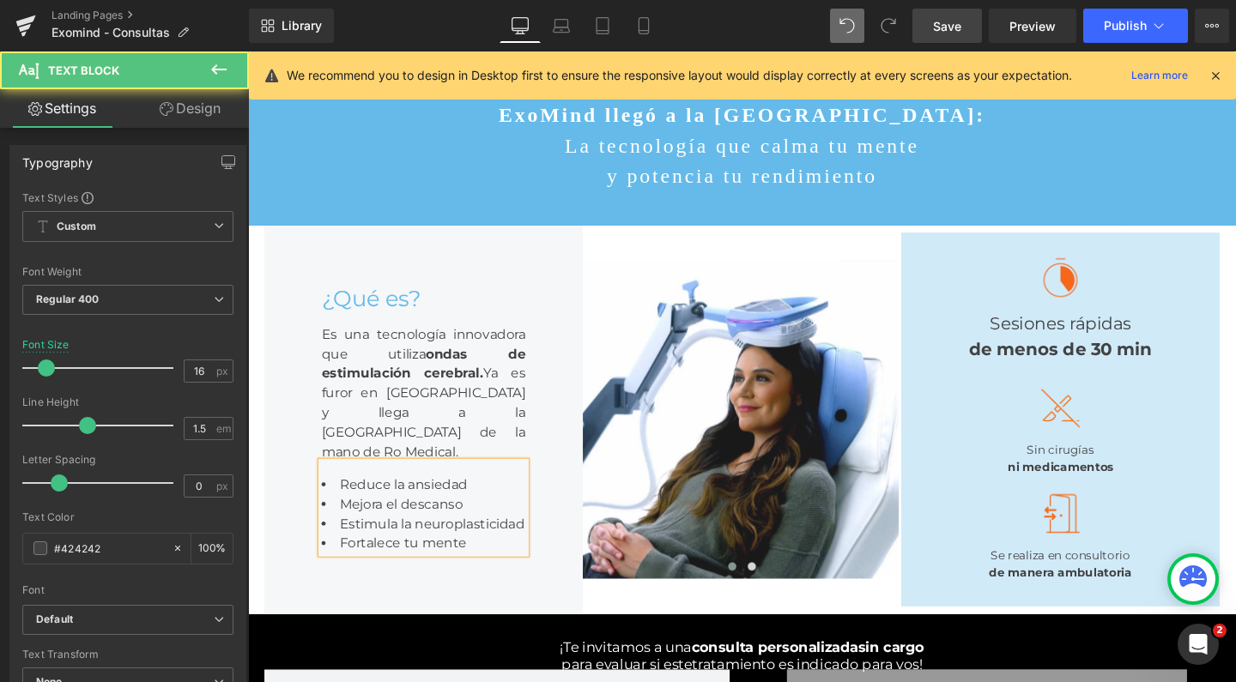
click at [427, 577] on span "Fortalece tu mente" at bounding box center [411, 569] width 134 height 16
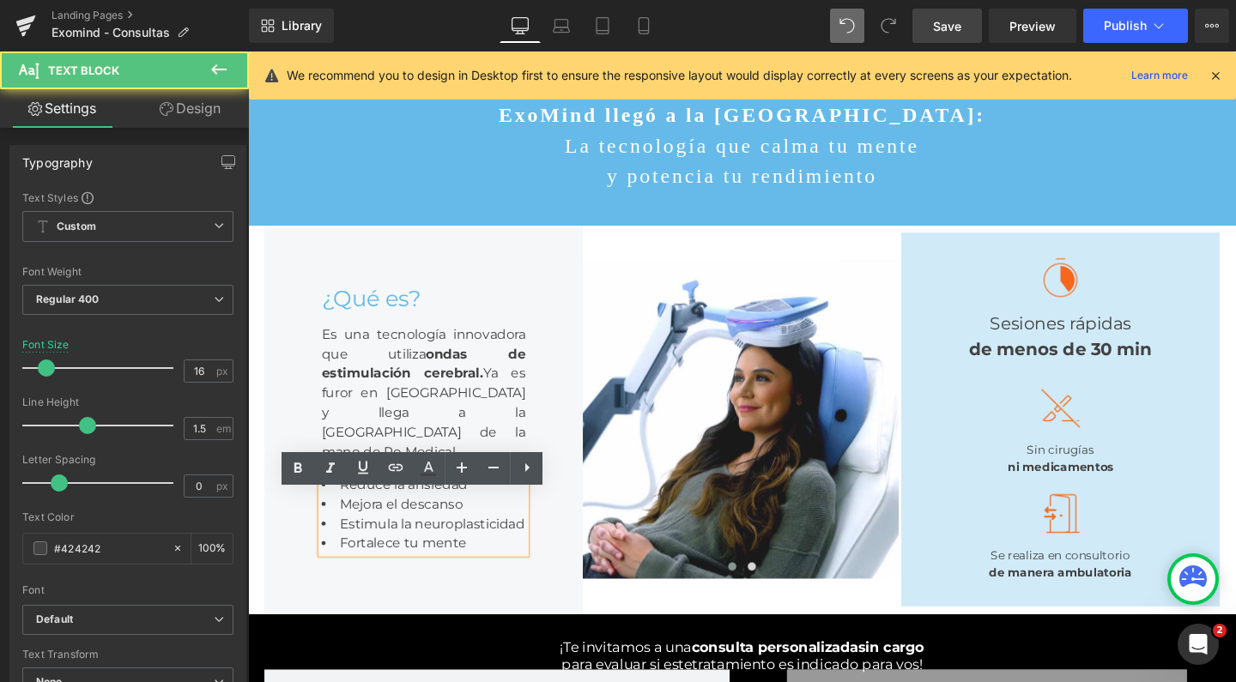
click at [520, 556] on span "Estimula la neuroplasticidad" at bounding box center [441, 548] width 195 height 16
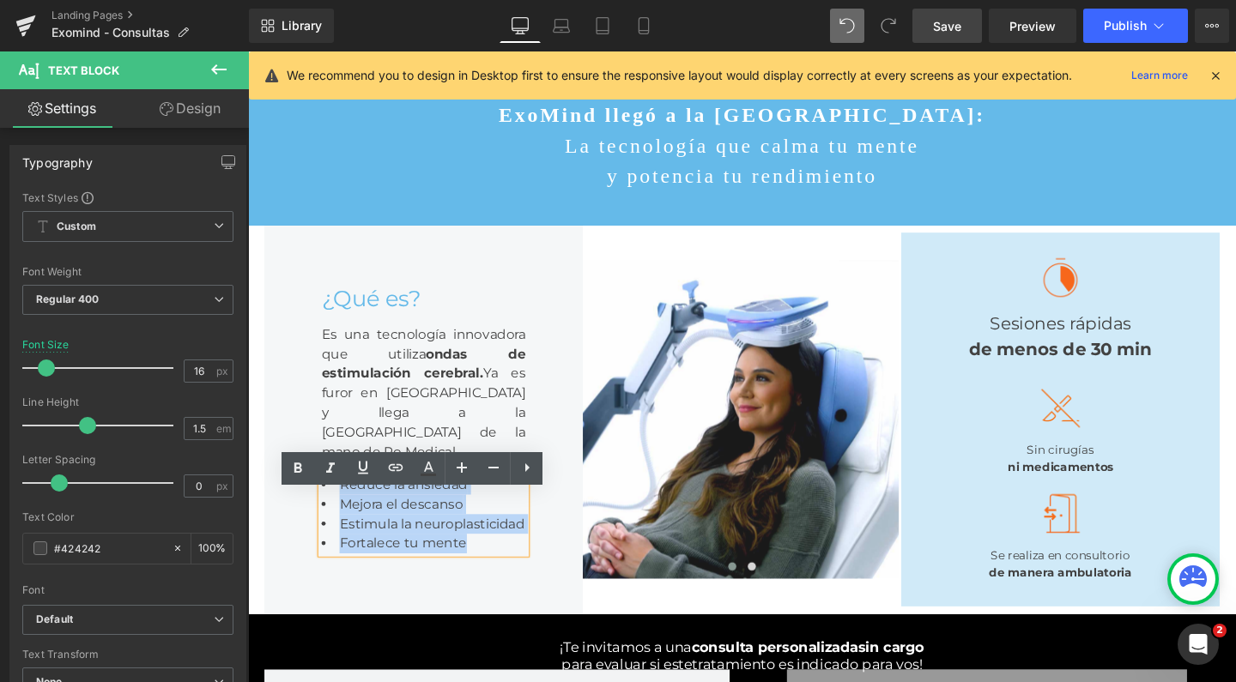
drag, startPoint x: 512, startPoint y: 608, endPoint x: 588, endPoint y: 511, distance: 123.5
click at [312, 536] on div "¿Qué es? Heading Es una tecnología innovadora que utiliza ondas de estimulación…" at bounding box center [432, 438] width 335 height 410
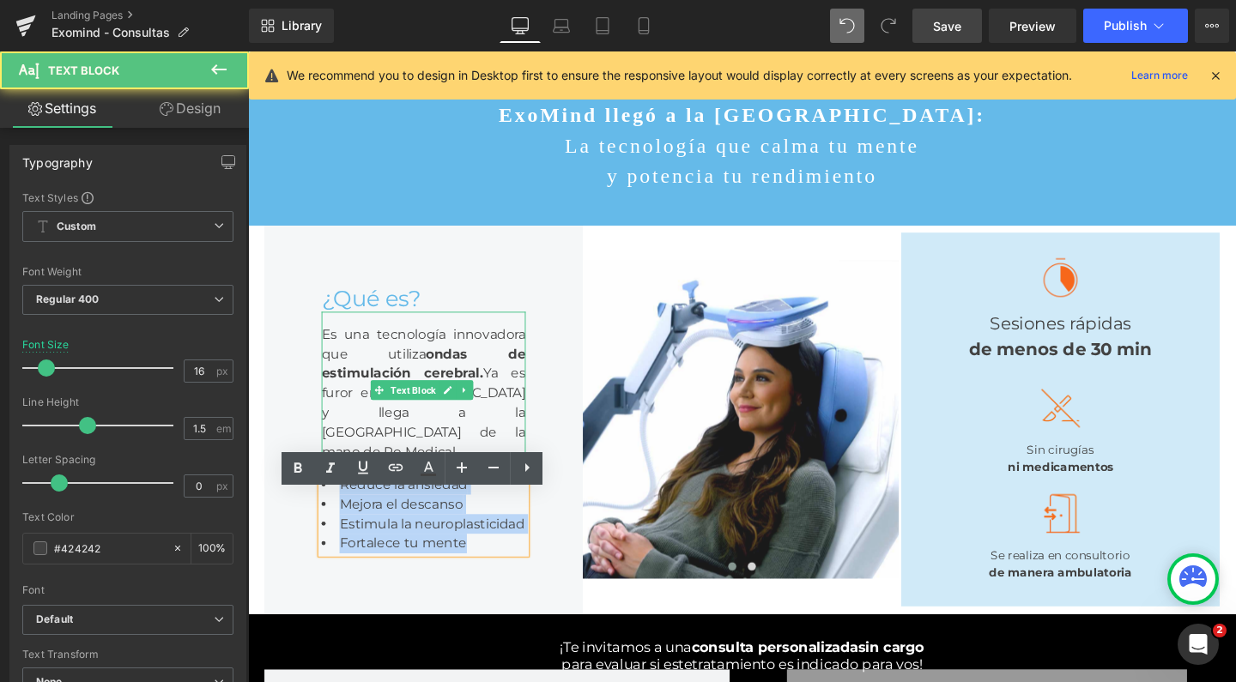
click at [403, 379] on div "Es una tecnología innovadora que utiliza ondas de estimulación cerebral. Ya es …" at bounding box center [432, 404] width 215 height 158
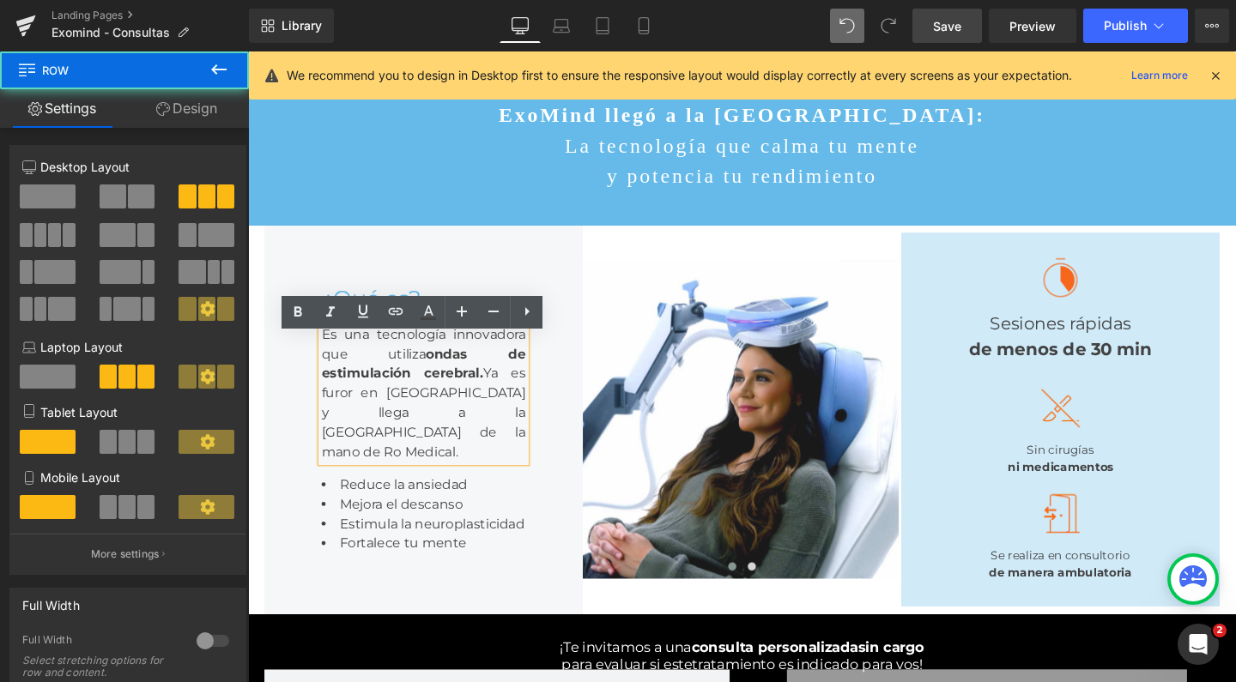
click at [347, 233] on div "¿Qué es? Heading Es una tecnología innovadora que utiliza ondas de estimulación…" at bounding box center [767, 438] width 1030 height 410
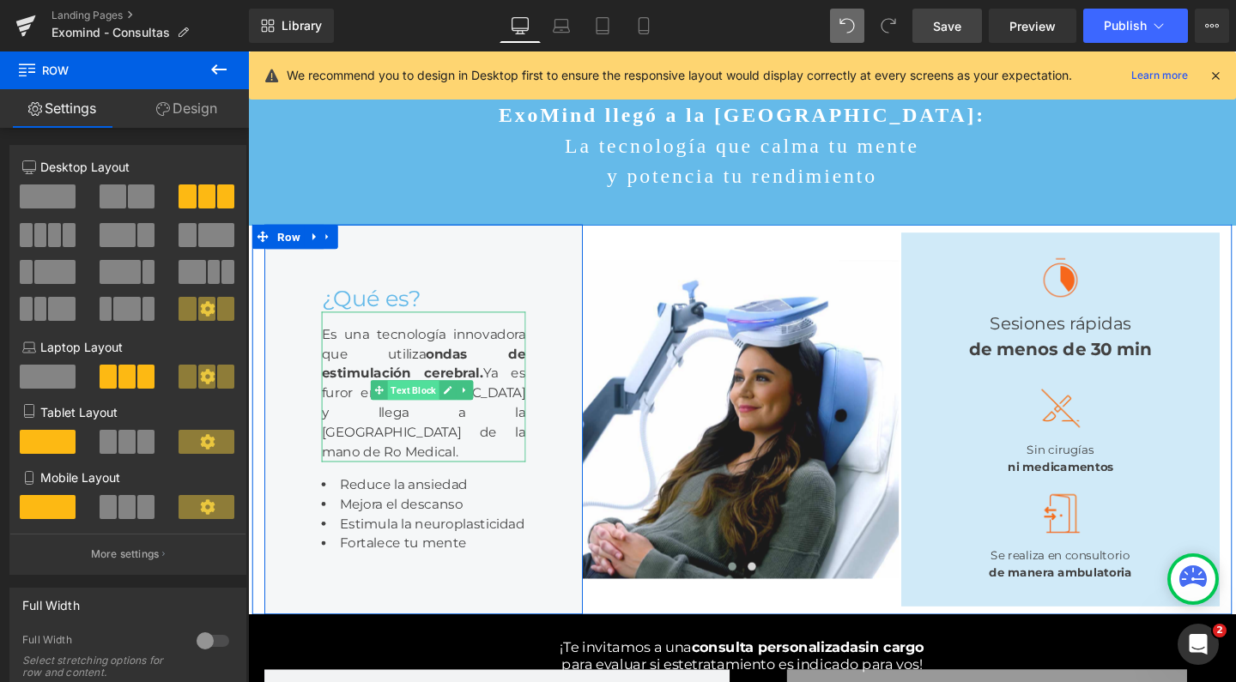
click at [413, 418] on span "Text Block" at bounding box center [422, 407] width 54 height 21
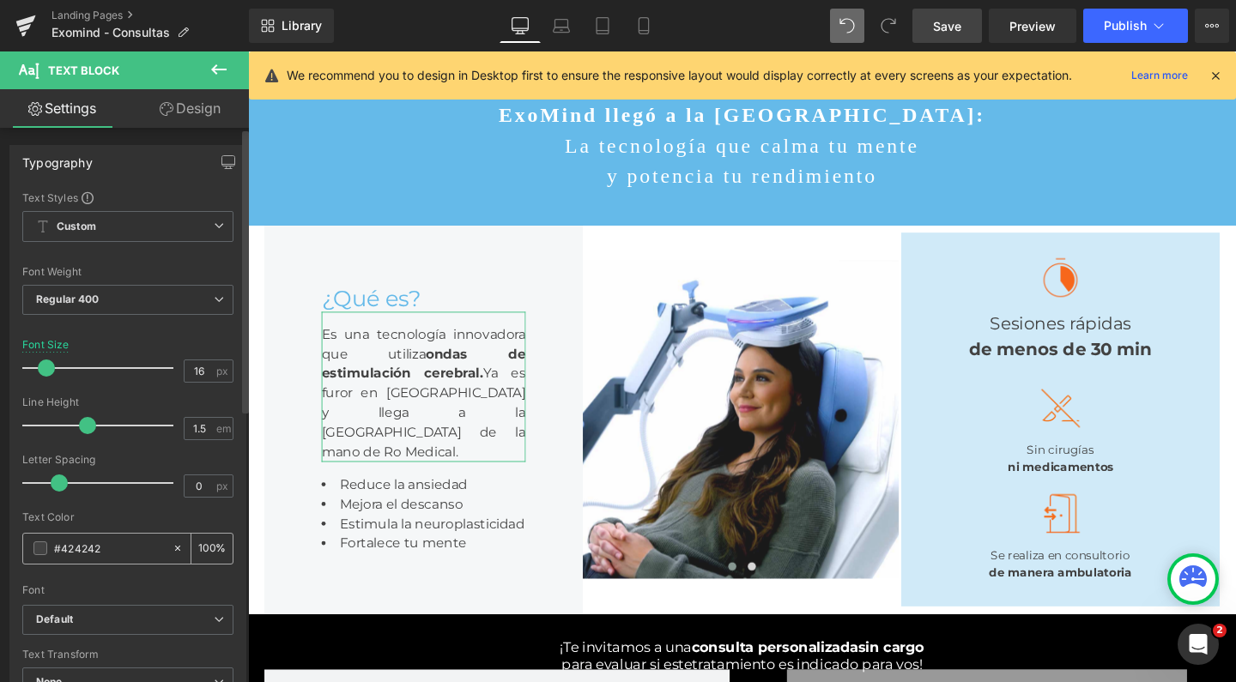
scroll to position [0, 0]
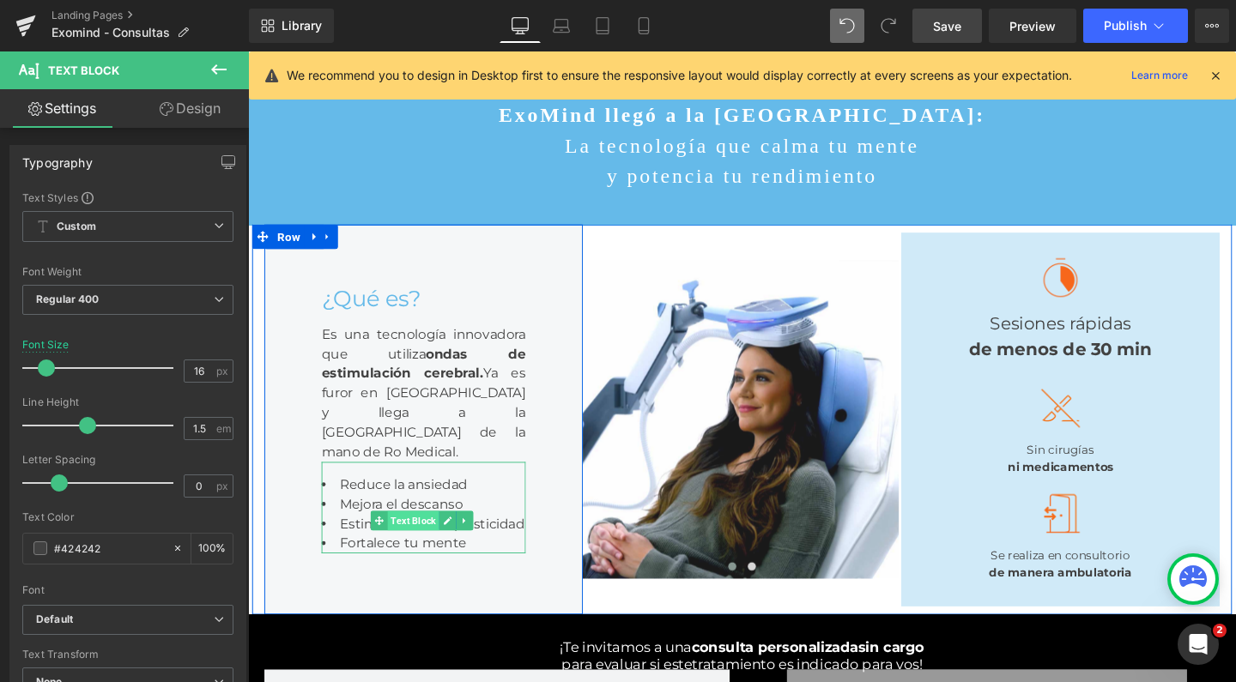
click at [420, 555] on span "Text Block" at bounding box center [422, 545] width 54 height 21
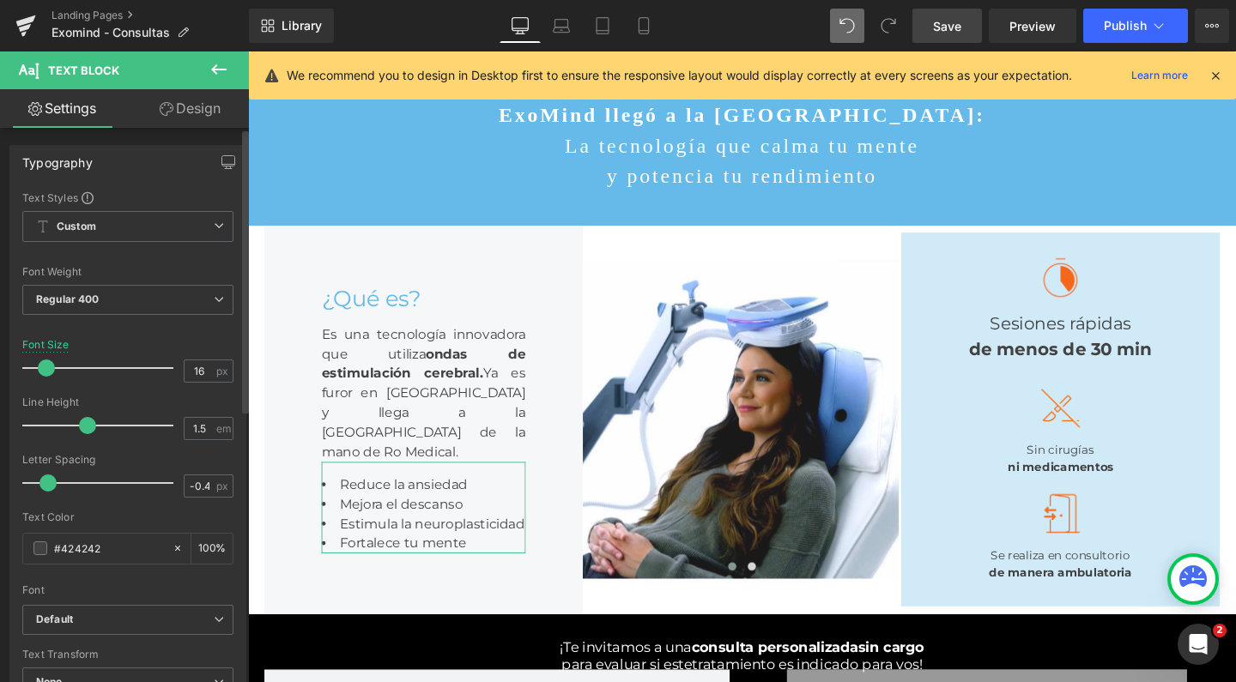
drag, startPoint x: 60, startPoint y: 480, endPoint x: 50, endPoint y: 480, distance: 10.3
click at [50, 480] on span at bounding box center [47, 483] width 17 height 17
click at [961, 33] on span "Save" at bounding box center [947, 26] width 28 height 18
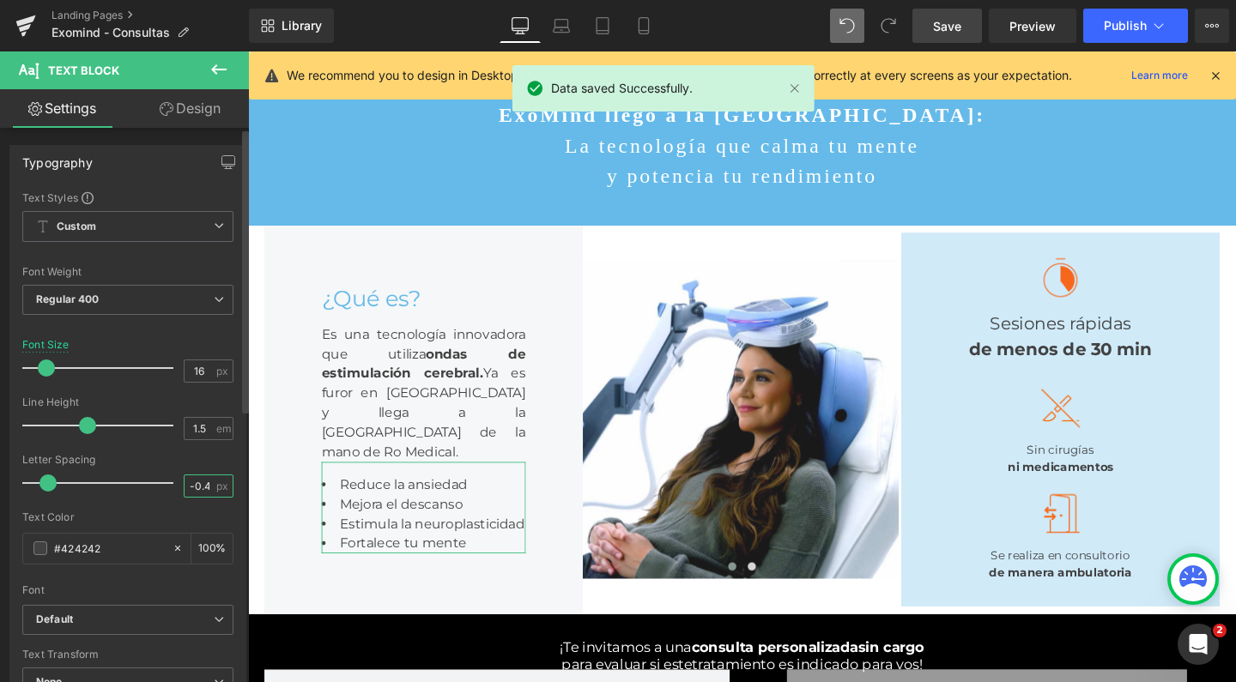
click at [200, 489] on input "-0.4" at bounding box center [200, 486] width 30 height 21
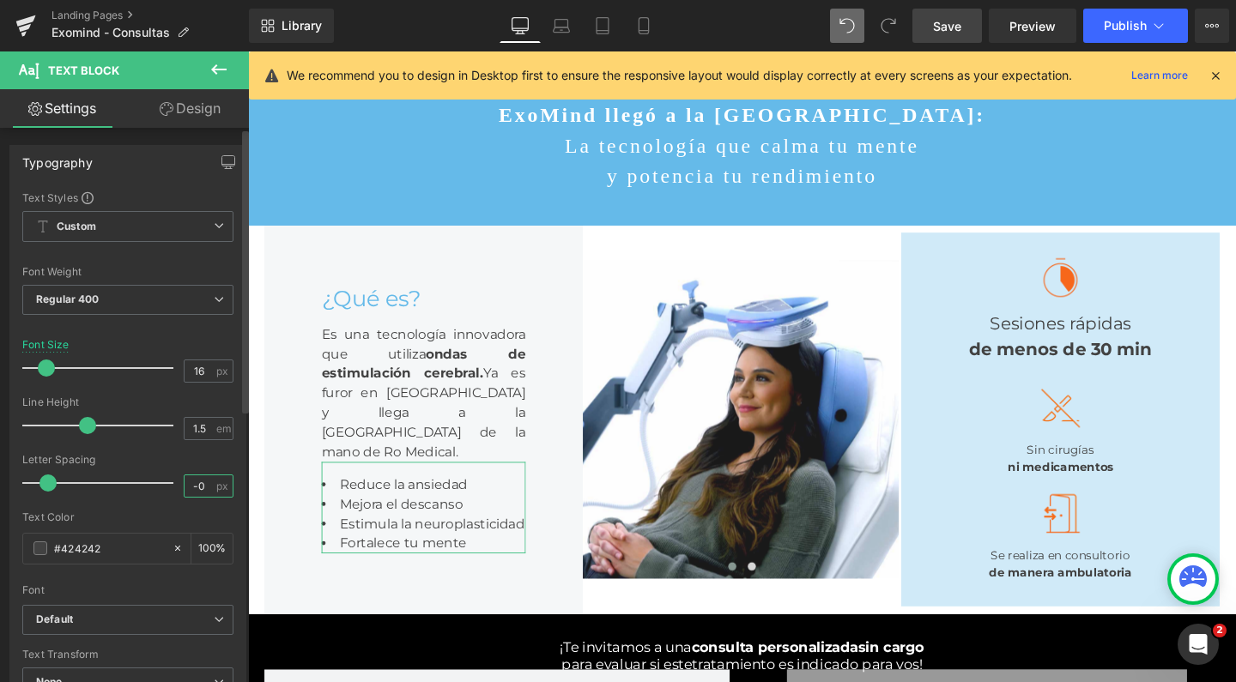
type input "0"
click at [191, 486] on input "0" at bounding box center [200, 486] width 30 height 21
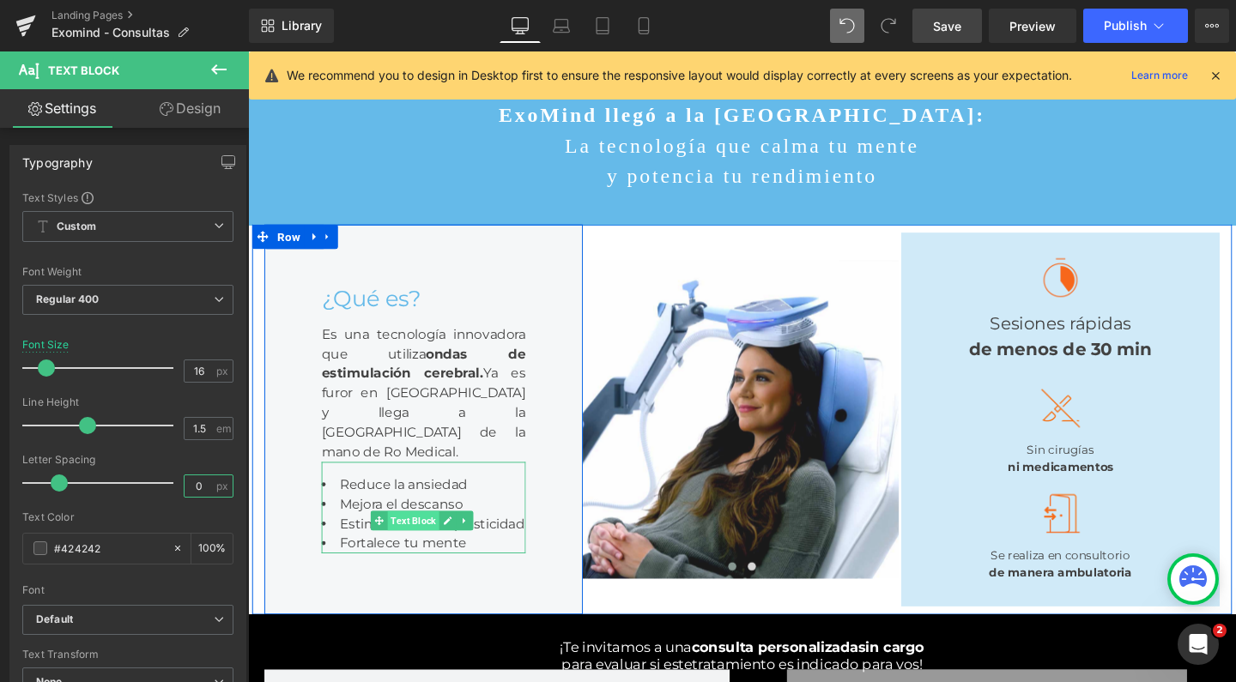
click at [404, 555] on span "Text Block" at bounding box center [422, 545] width 54 height 21
click at [473, 550] on icon at bounding box center [475, 545] width 9 height 10
click at [502, 549] on icon at bounding box center [503, 546] width 3 height 6
click at [429, 555] on span "Text Block" at bounding box center [422, 545] width 54 height 21
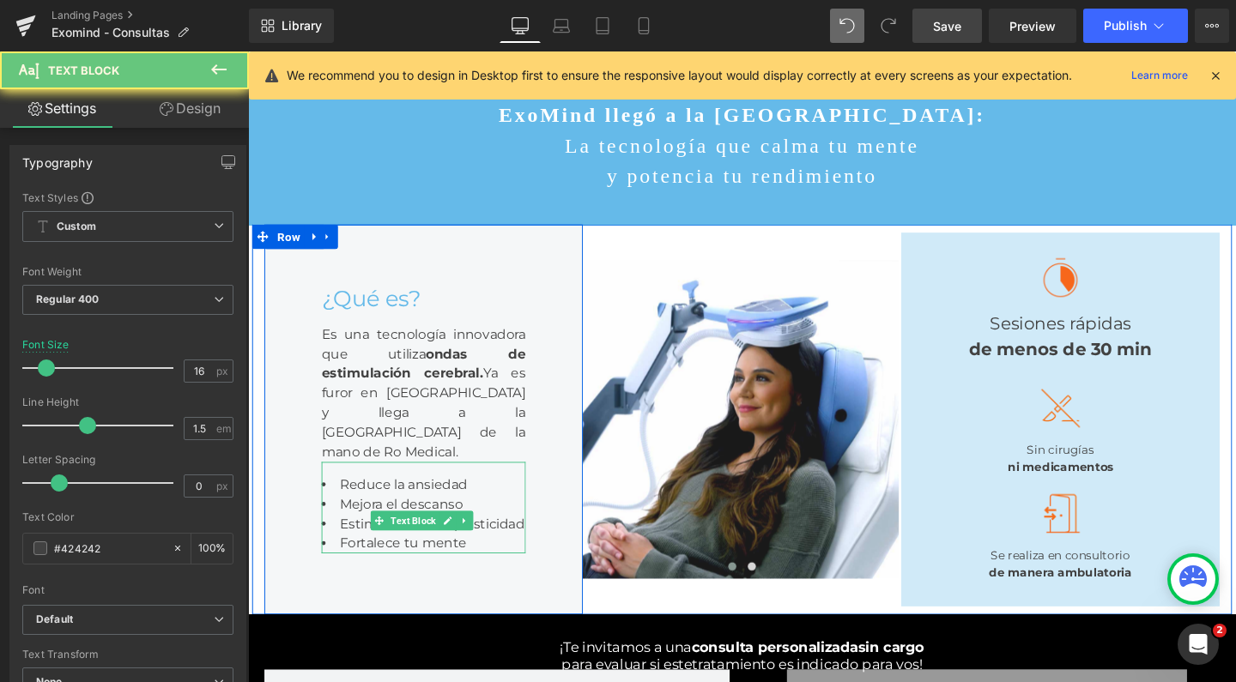
click at [405, 577] on span "Fortalece tu mente" at bounding box center [411, 569] width 134 height 16
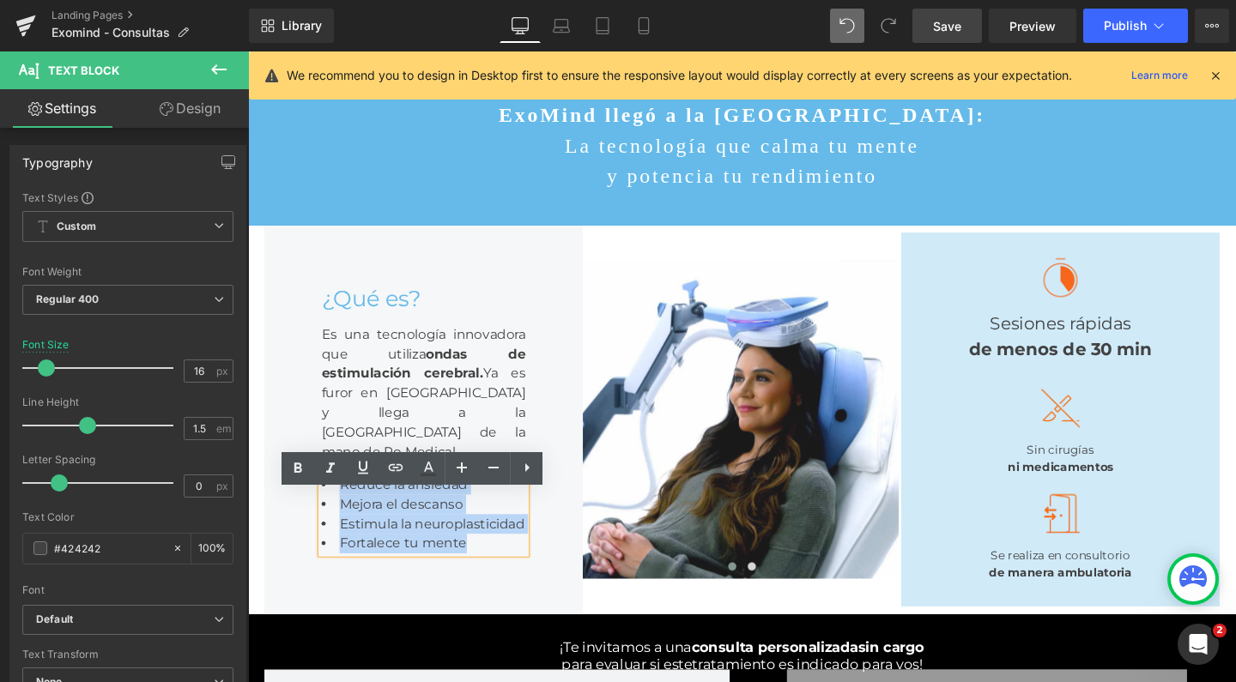
drag, startPoint x: 477, startPoint y: 609, endPoint x: 313, endPoint y: 535, distance: 180.2
click at [313, 535] on div "¿Qué es? Heading Es una tecnología innovadora que utiliza ondas de estimulación…" at bounding box center [432, 438] width 335 height 410
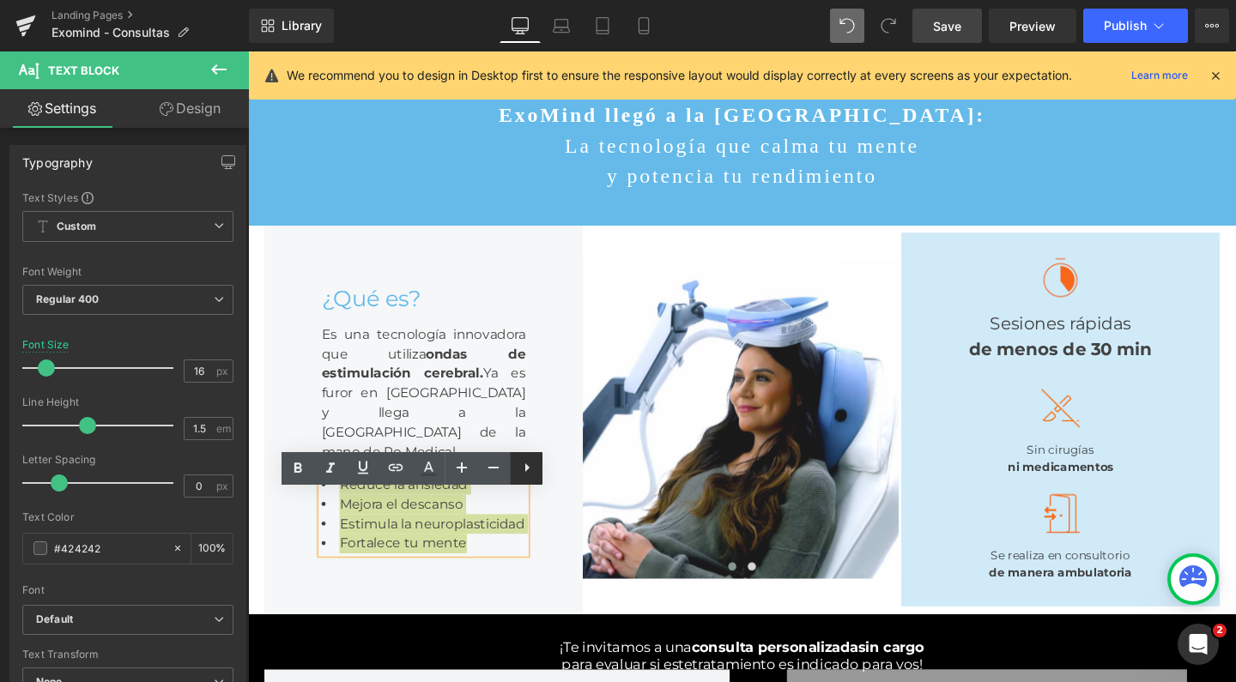
click at [532, 476] on icon at bounding box center [527, 468] width 21 height 21
click at [525, 469] on icon at bounding box center [526, 468] width 21 height 21
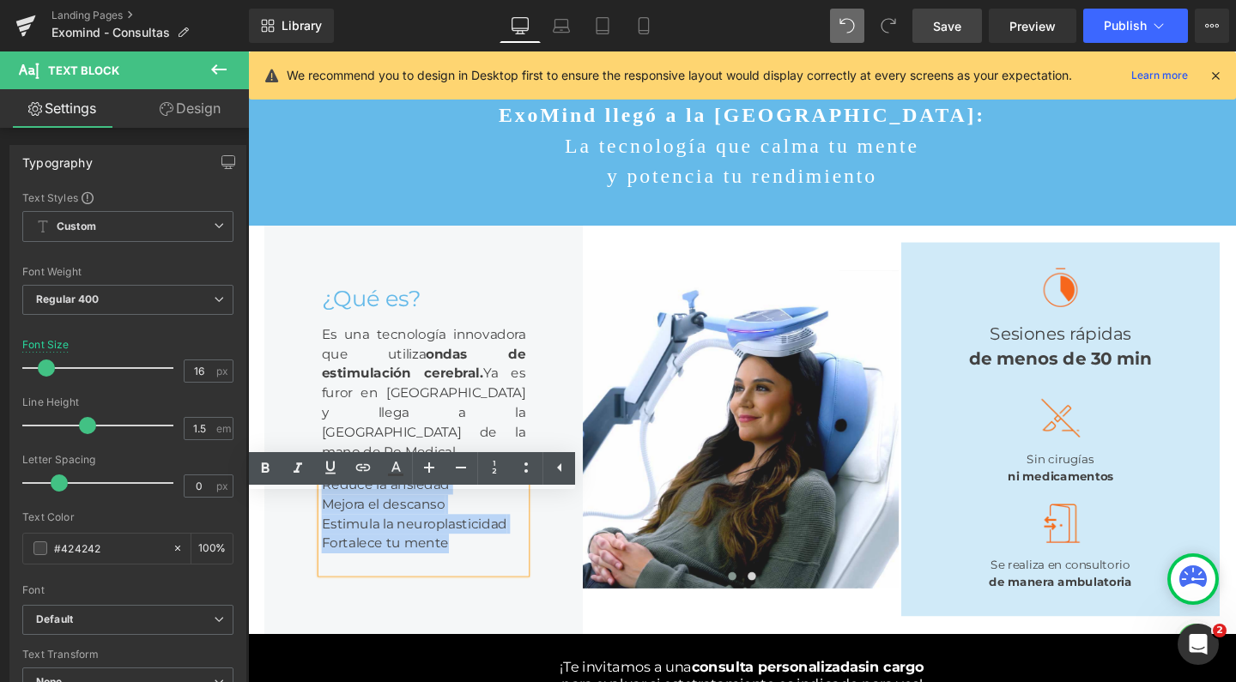
click at [325, 515] on span "Reduce la ansiedad" at bounding box center [392, 507] width 135 height 16
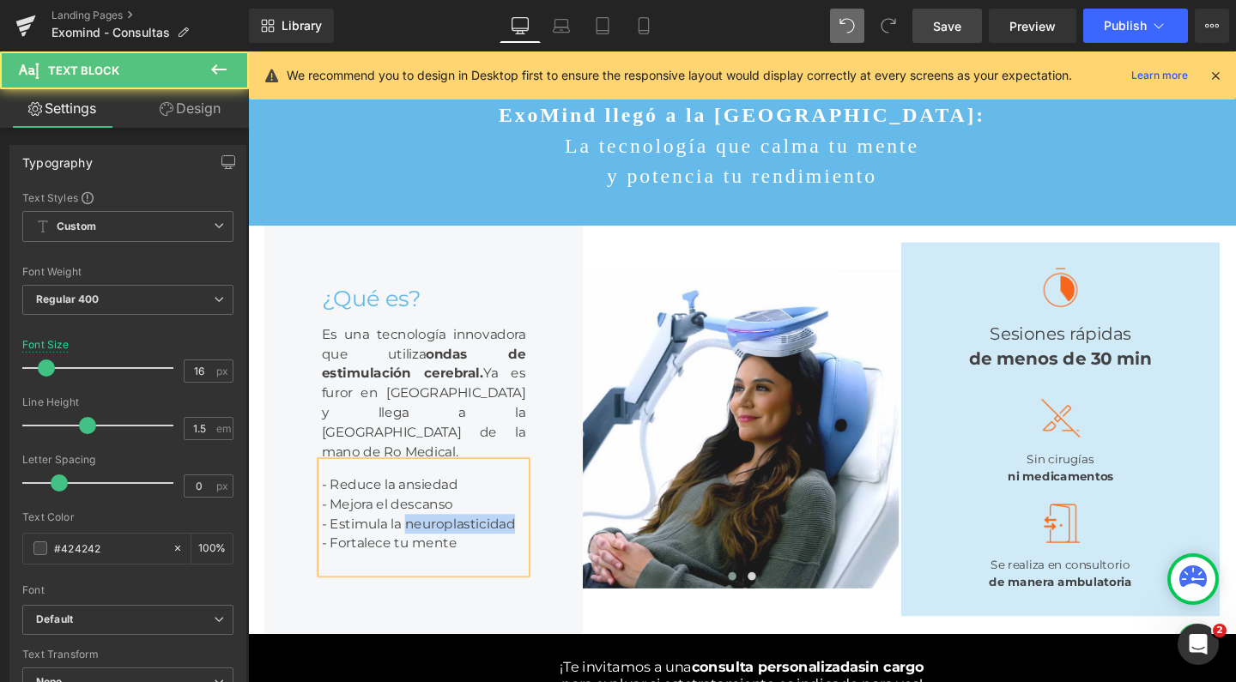
drag, startPoint x: 526, startPoint y: 582, endPoint x: 409, endPoint y: 585, distance: 116.8
click at [409, 585] on div "- Reduce la ansiedad - Mejora el descanso - Estimula la neuroplasticidad - Fort…" at bounding box center [432, 541] width 215 height 117
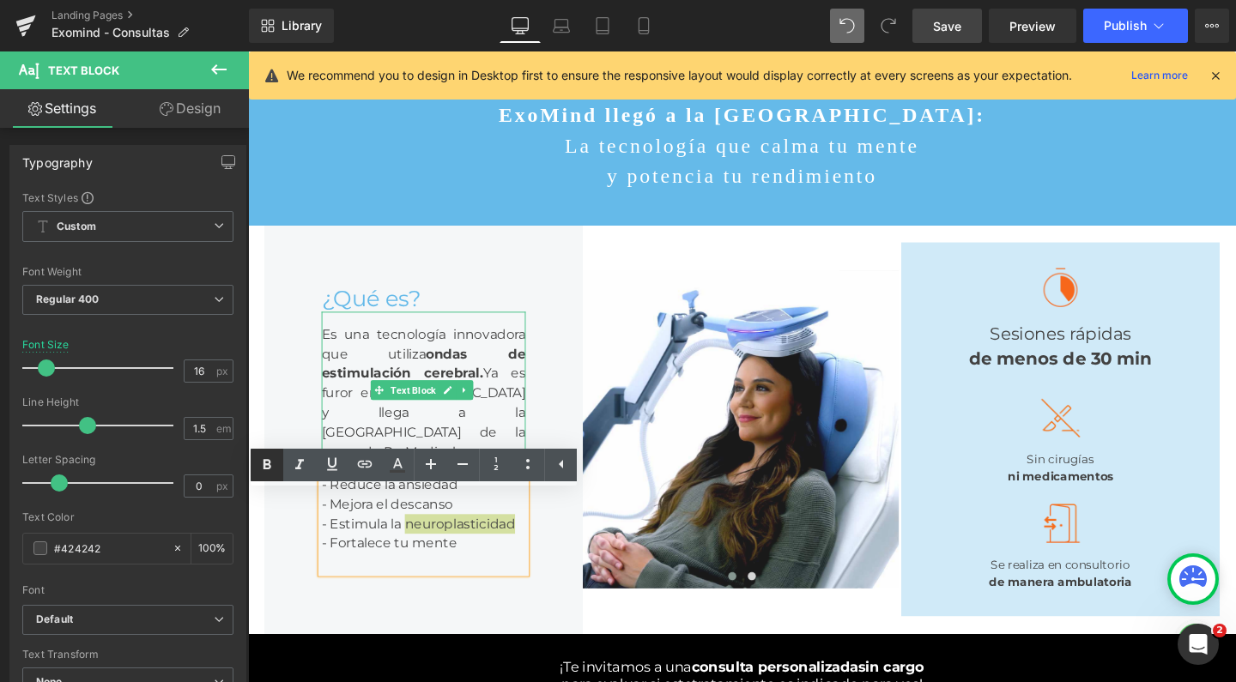
click at [274, 467] on icon at bounding box center [267, 465] width 21 height 21
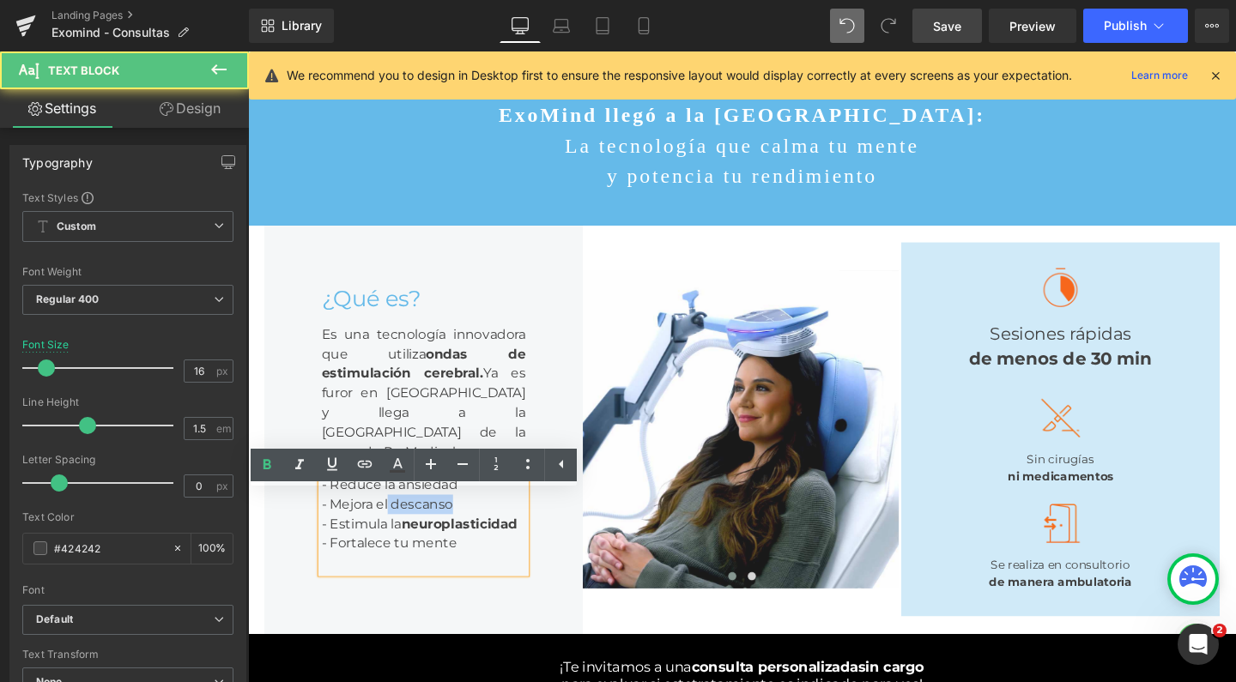
drag, startPoint x: 466, startPoint y: 561, endPoint x: 394, endPoint y: 561, distance: 72.1
click at [394, 561] on div "- Reduce la ansiedad - Mejora el descanso - Estimula la neuroplasticidad - Fort…" at bounding box center [432, 541] width 215 height 117
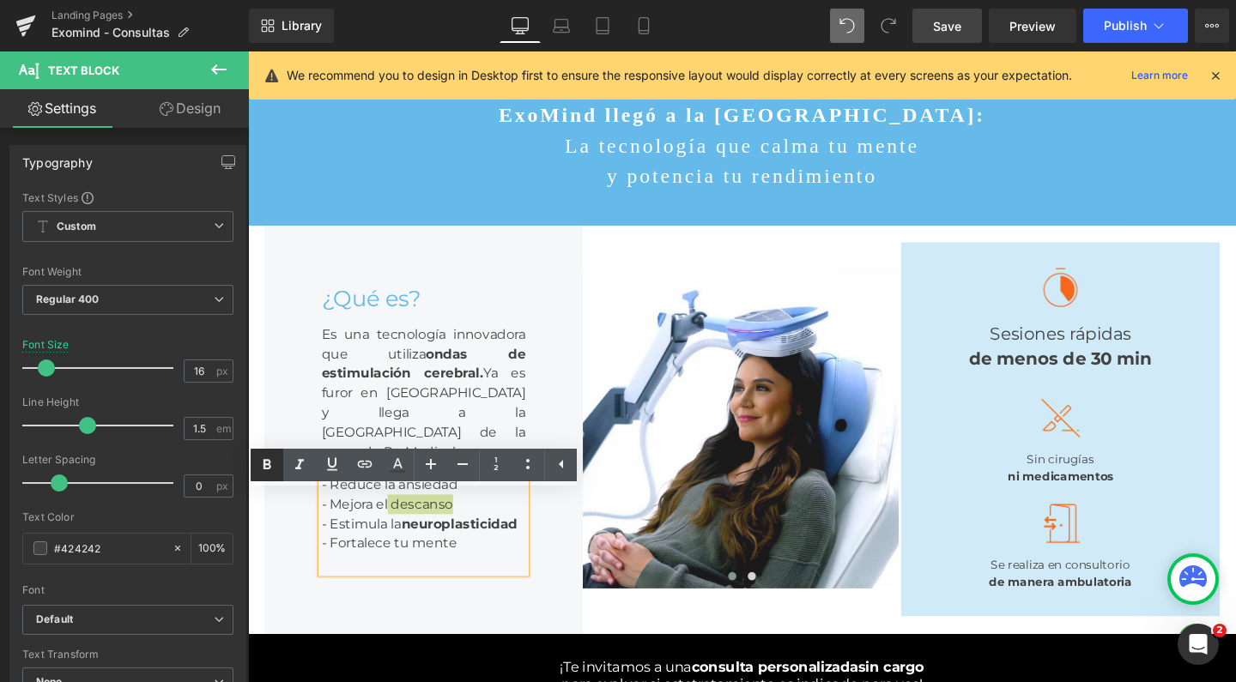
click at [262, 467] on icon at bounding box center [267, 465] width 21 height 21
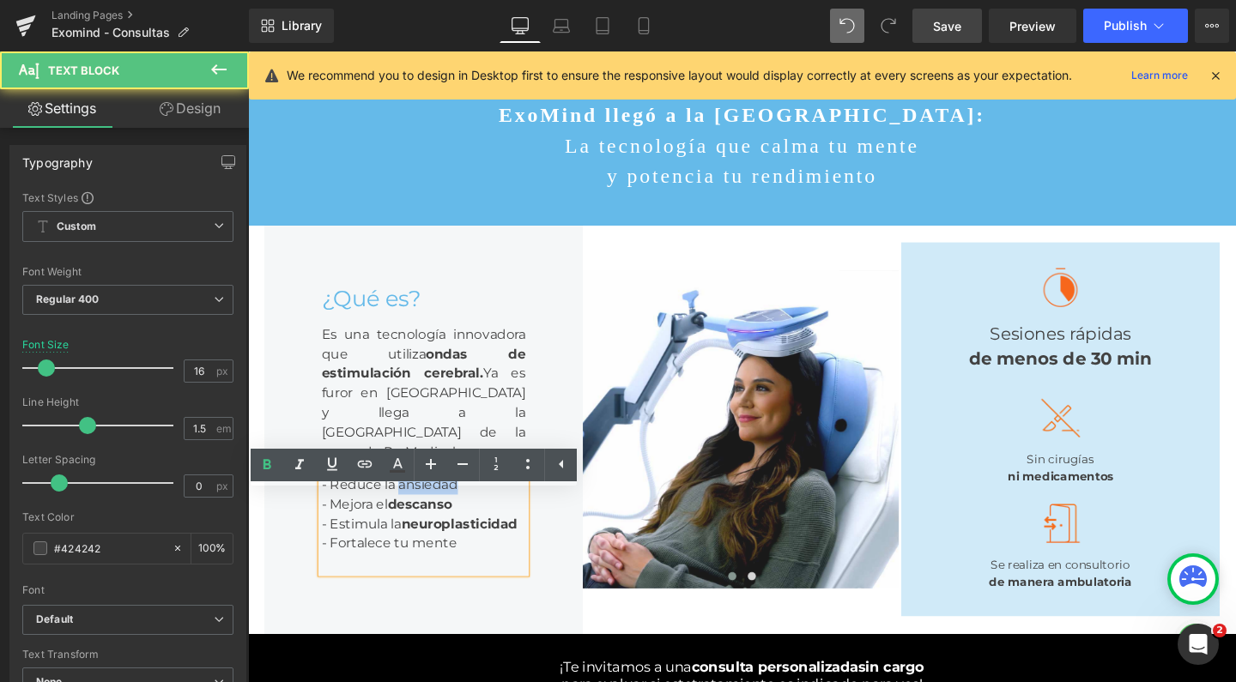
drag, startPoint x: 490, startPoint y: 530, endPoint x: 402, endPoint y: 532, distance: 88.5
click at [402, 532] on div "- Reduce la ansiedad - Mejora el descanso - Estimula la neuroplasticidad - Fort…" at bounding box center [432, 541] width 215 height 117
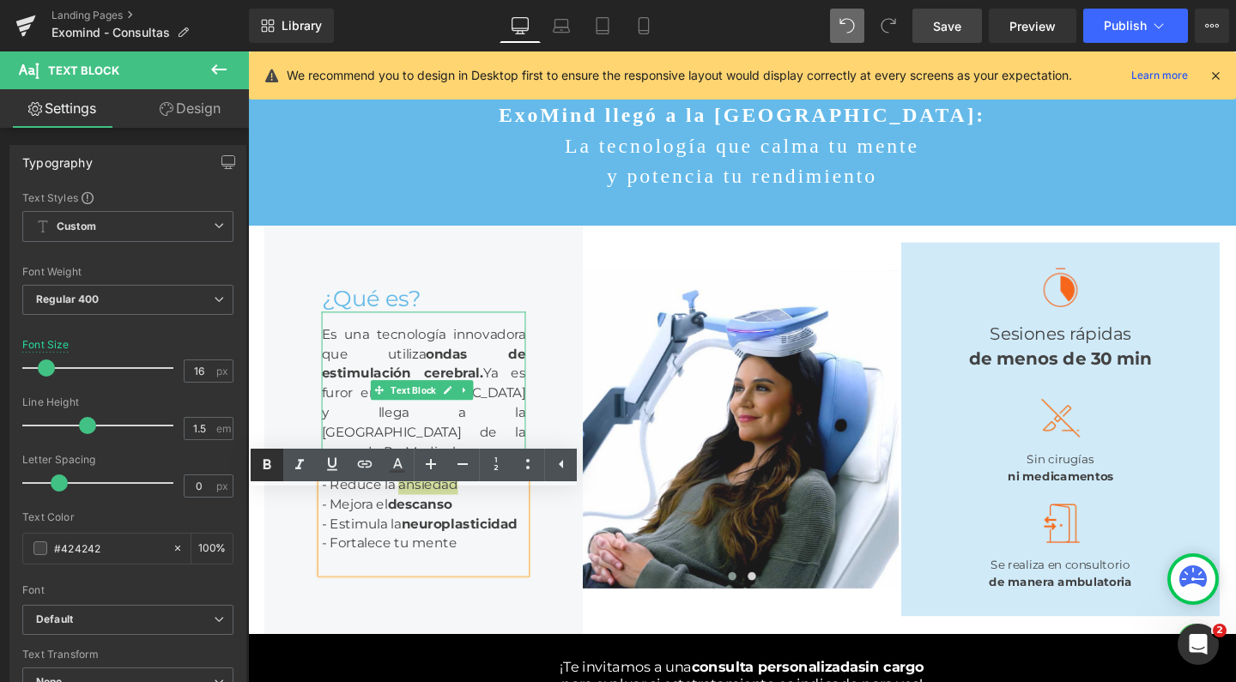
click at [270, 468] on icon at bounding box center [268, 464] width 8 height 10
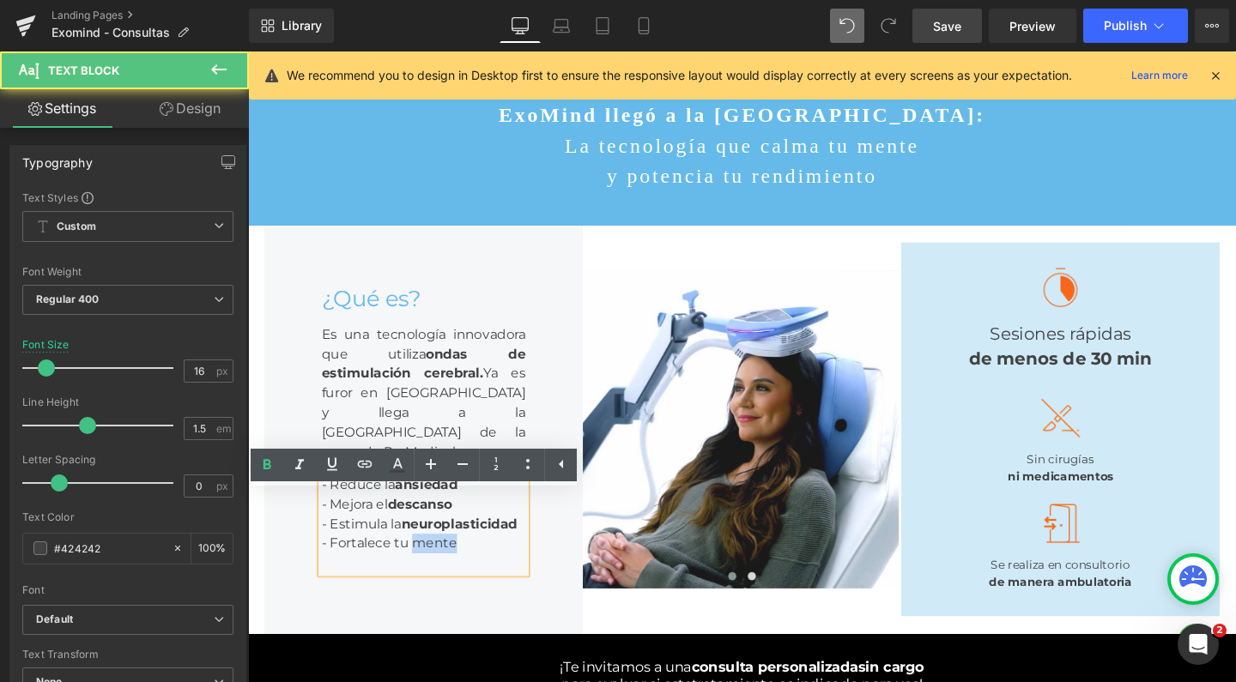
drag, startPoint x: 483, startPoint y: 605, endPoint x: 419, endPoint y: 603, distance: 64.4
click at [419, 600] on div "- Reduce la ansiedad - Mejora el descanso - Estimula la neuroplasticidad - Fort…" at bounding box center [432, 541] width 215 height 117
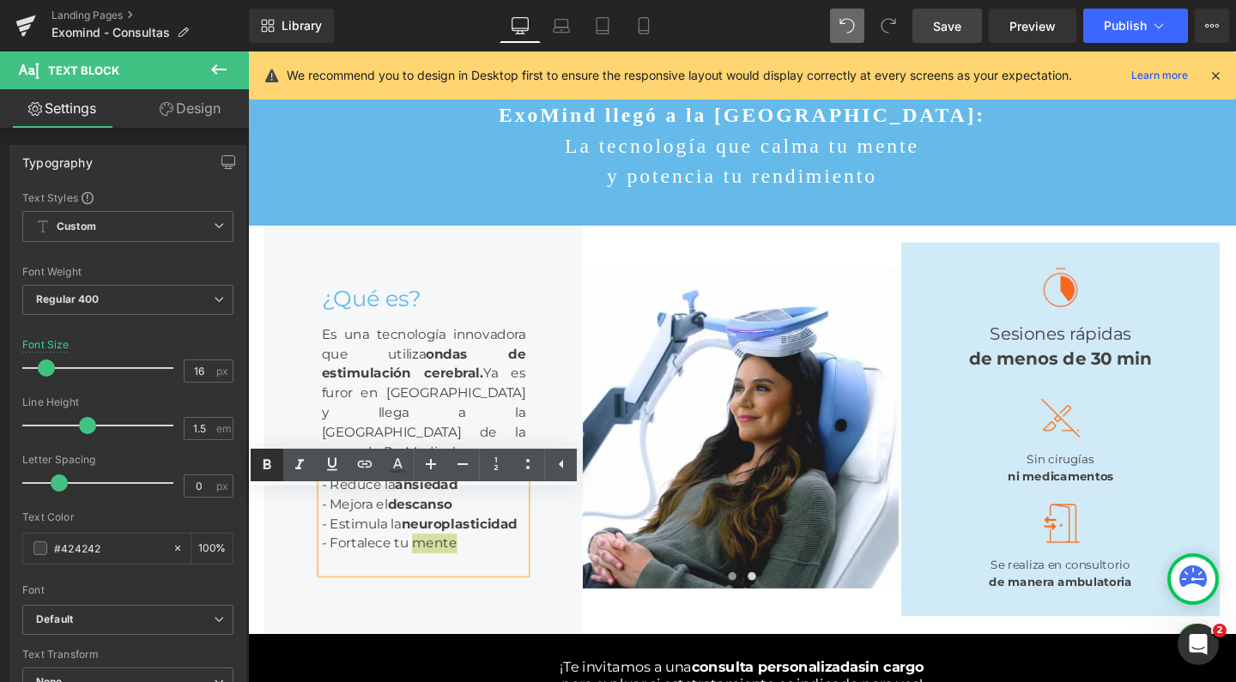
click at [272, 467] on icon at bounding box center [267, 465] width 21 height 21
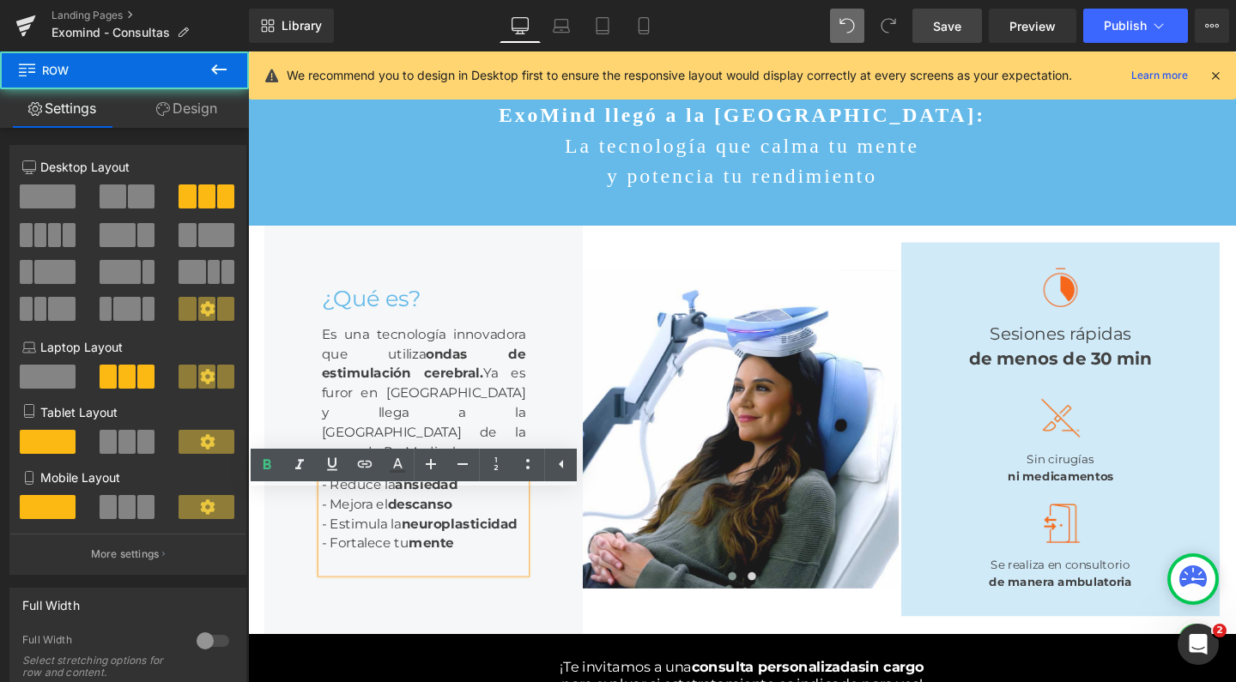
click at [710, 664] on div "Image Image ‹ › Carousel" at bounding box center [767, 448] width 335 height 431
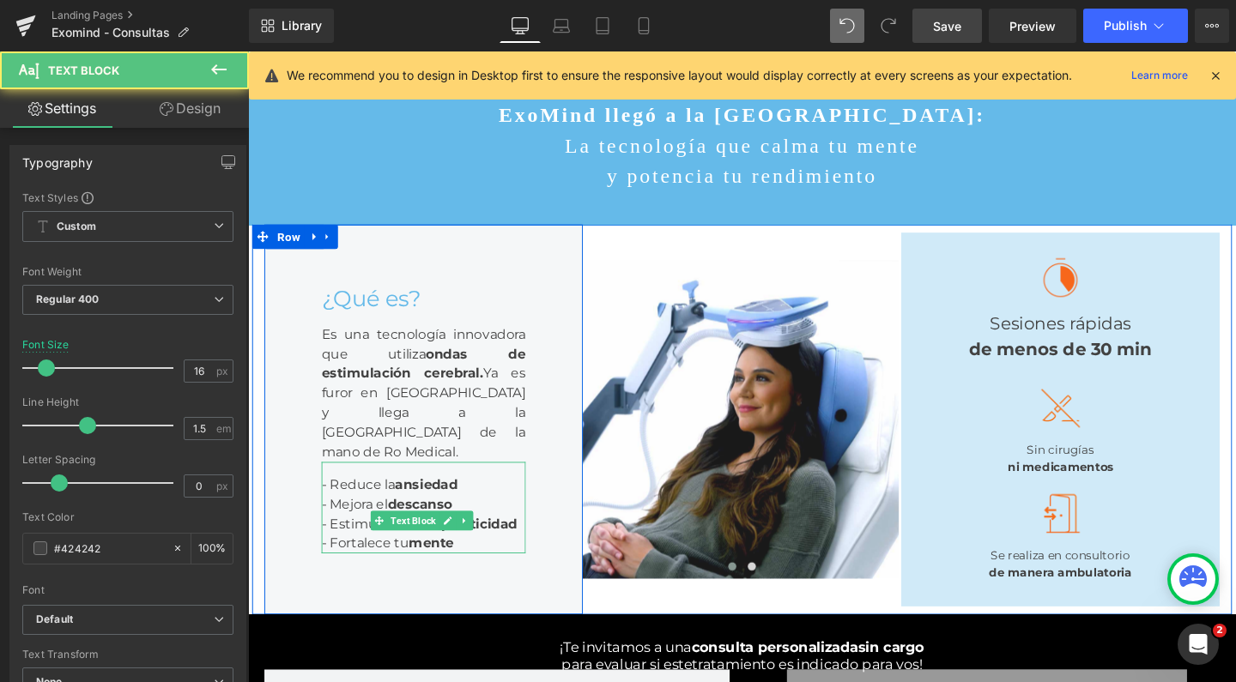
click at [360, 556] on span "- Estimula la neuroplasticidad" at bounding box center [428, 548] width 206 height 16
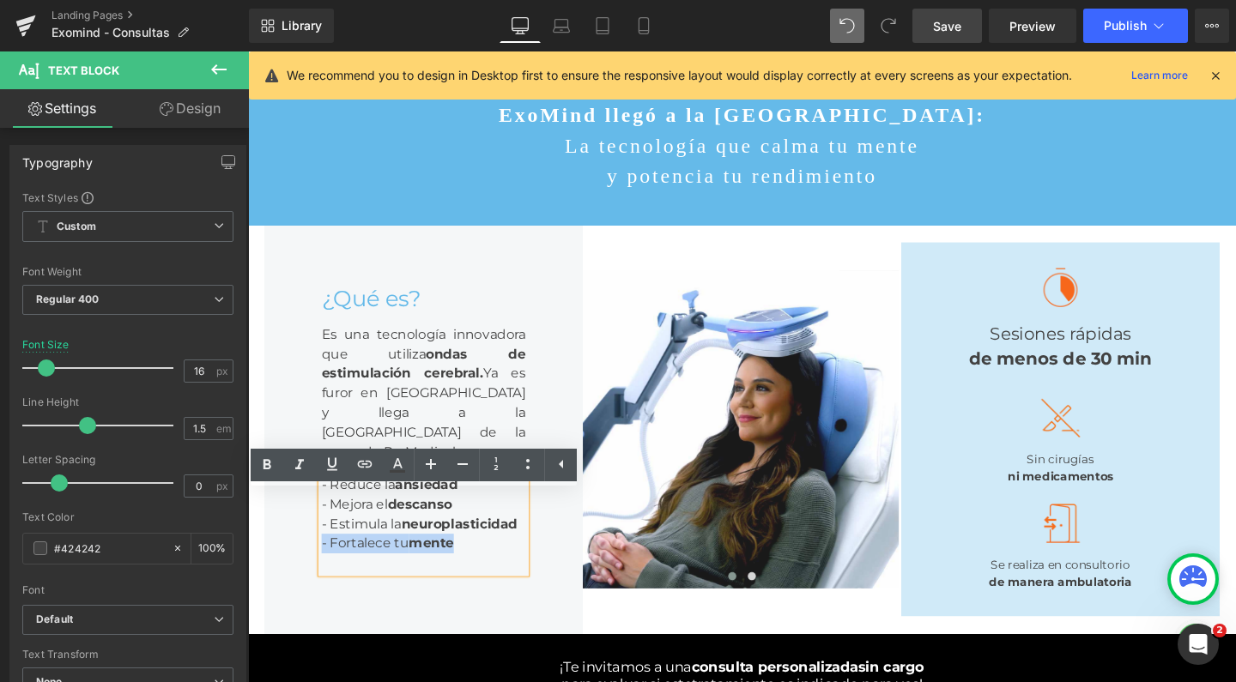
drag, startPoint x: 496, startPoint y: 599, endPoint x: 318, endPoint y: 597, distance: 178.6
click at [325, 597] on div "- Reduce la ansiedad - Mejora el descanso - Estimula la neuroplasticidad - Fort…" at bounding box center [432, 541] width 215 height 117
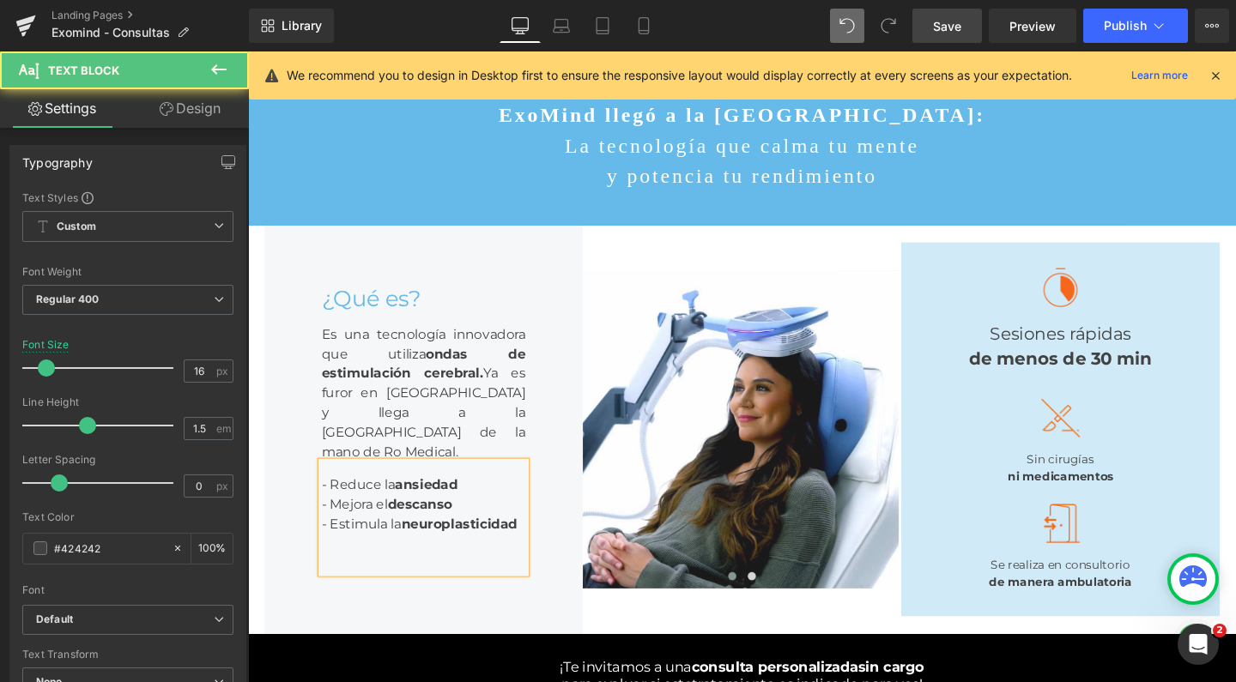
click at [325, 540] on div "- Reduce la ansiedad - Mejora el descanso - Estimula la neuroplasticidad" at bounding box center [432, 541] width 215 height 117
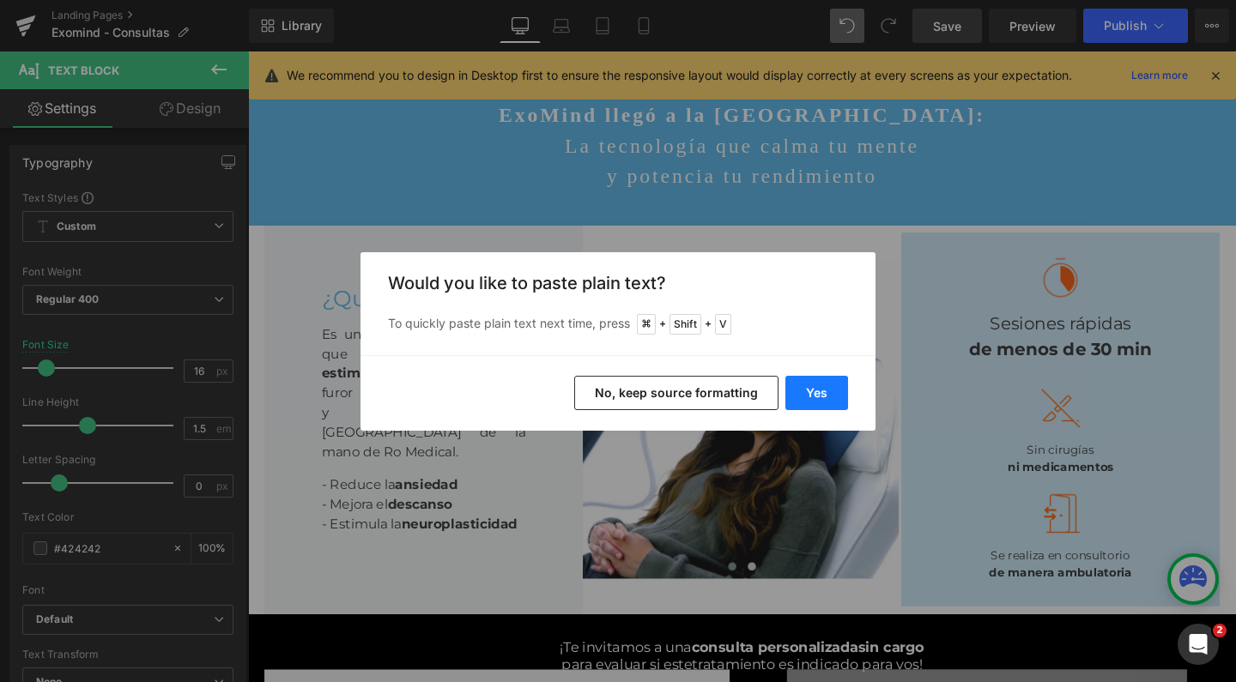
click at [826, 395] on button "Yes" at bounding box center [816, 393] width 63 height 34
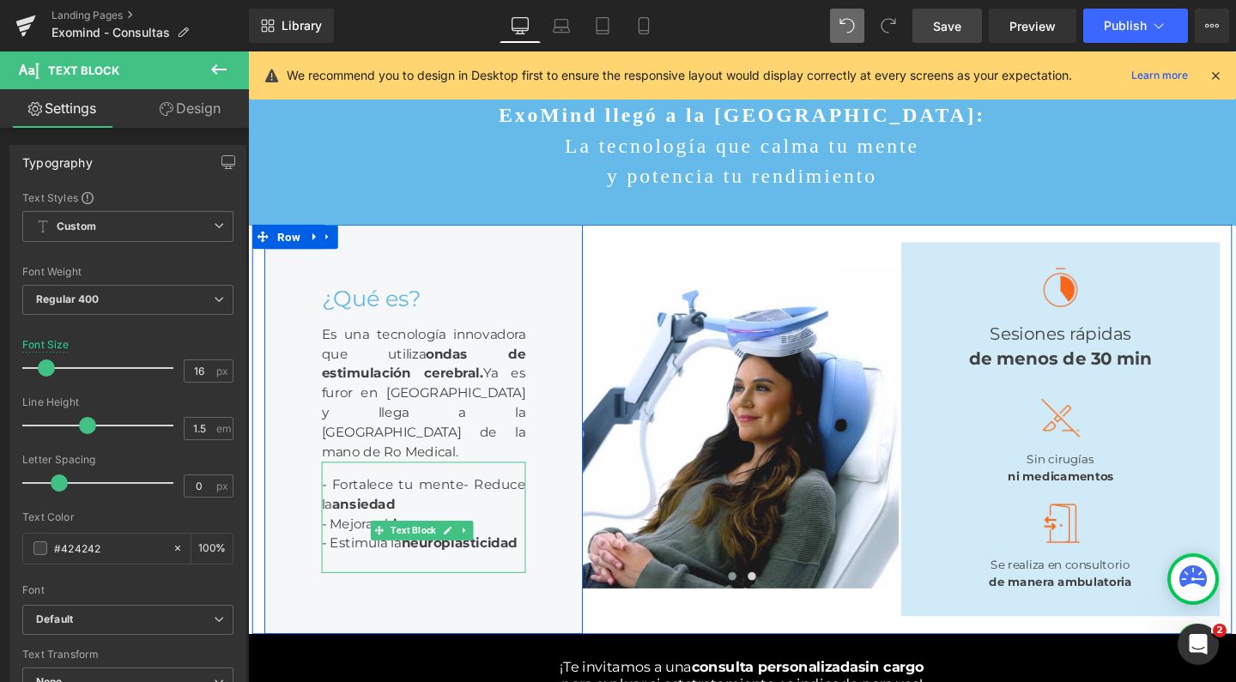
click at [466, 536] on span "- Fortalece tu mente- Reduce la ansiedad" at bounding box center [432, 517] width 215 height 37
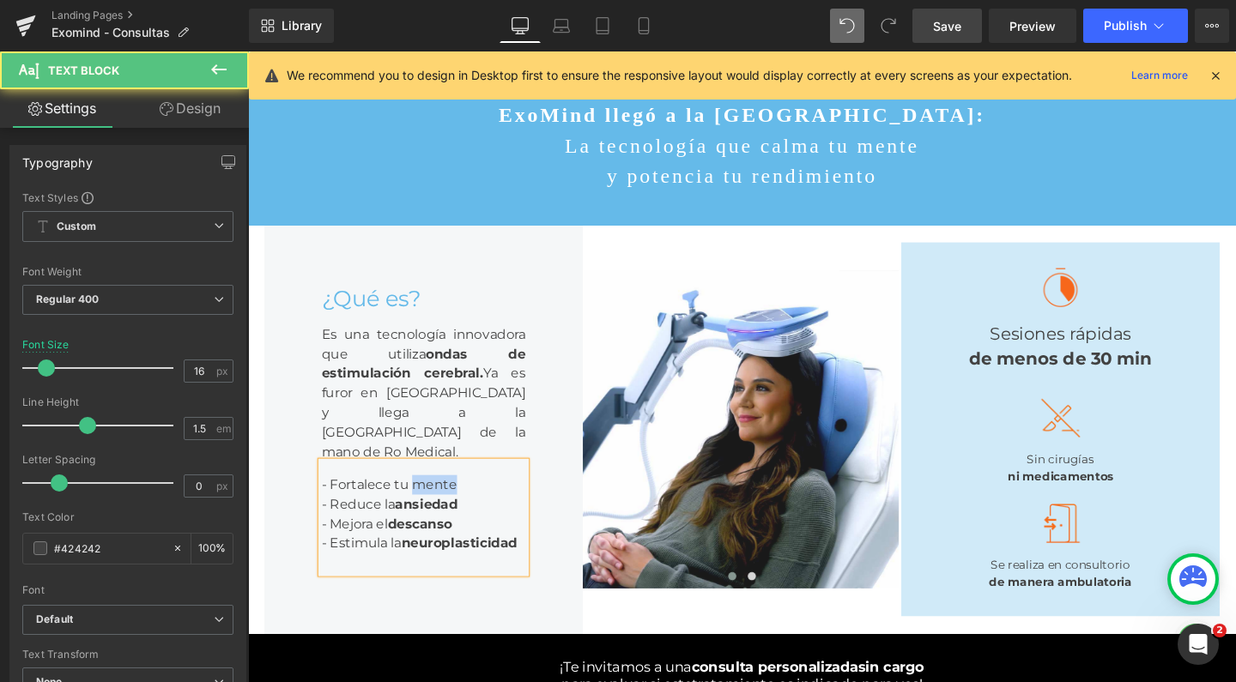
drag, startPoint x: 474, startPoint y: 542, endPoint x: 415, endPoint y: 541, distance: 59.2
click at [415, 541] on div "- Fortalece tu mente - Reduce la ansiedad - Mejora el descanso - Estimula la ne…" at bounding box center [432, 541] width 215 height 117
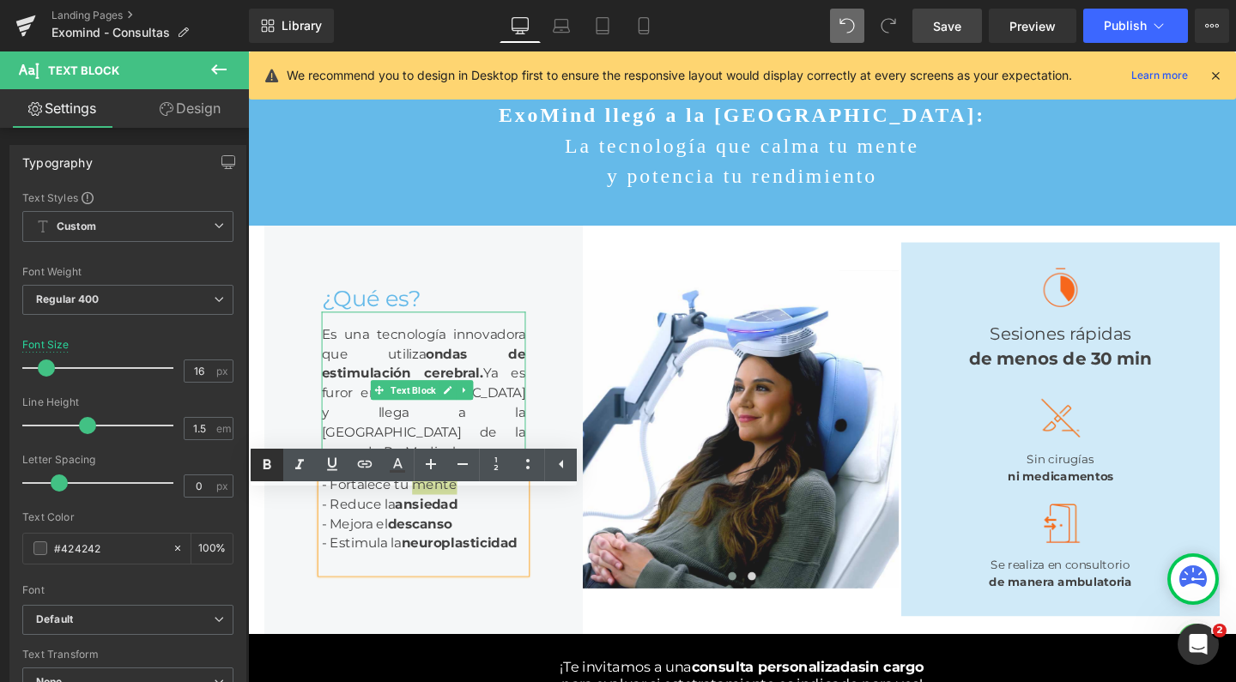
click at [263, 464] on icon at bounding box center [267, 465] width 21 height 21
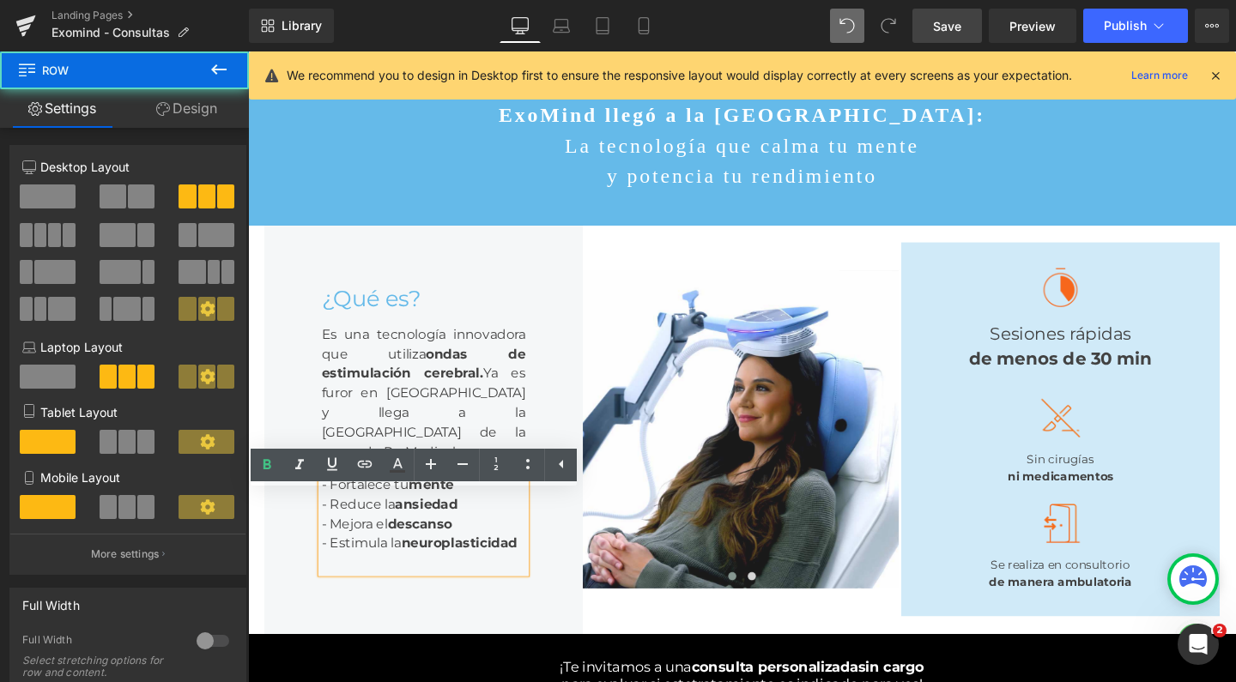
click at [649, 664] on div "Image Image ‹ › Carousel" at bounding box center [767, 448] width 335 height 431
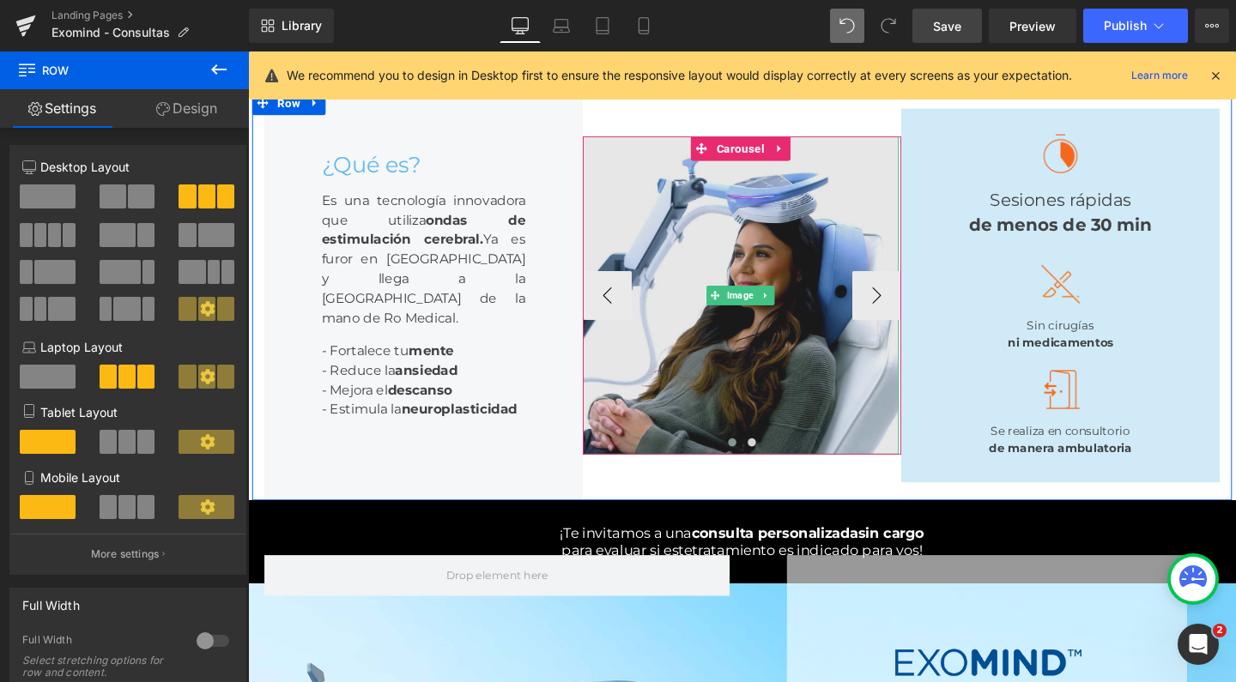
scroll to position [231, 0]
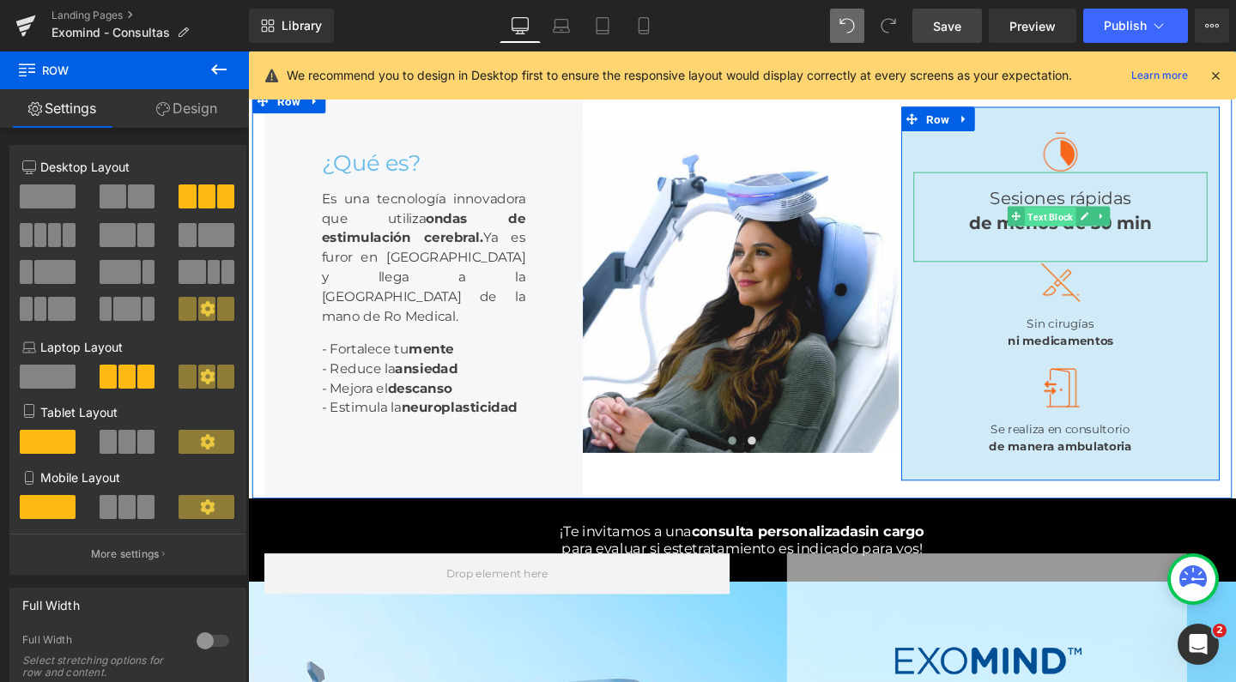
click at [1099, 233] on span "Text Block" at bounding box center [1091, 225] width 54 height 21
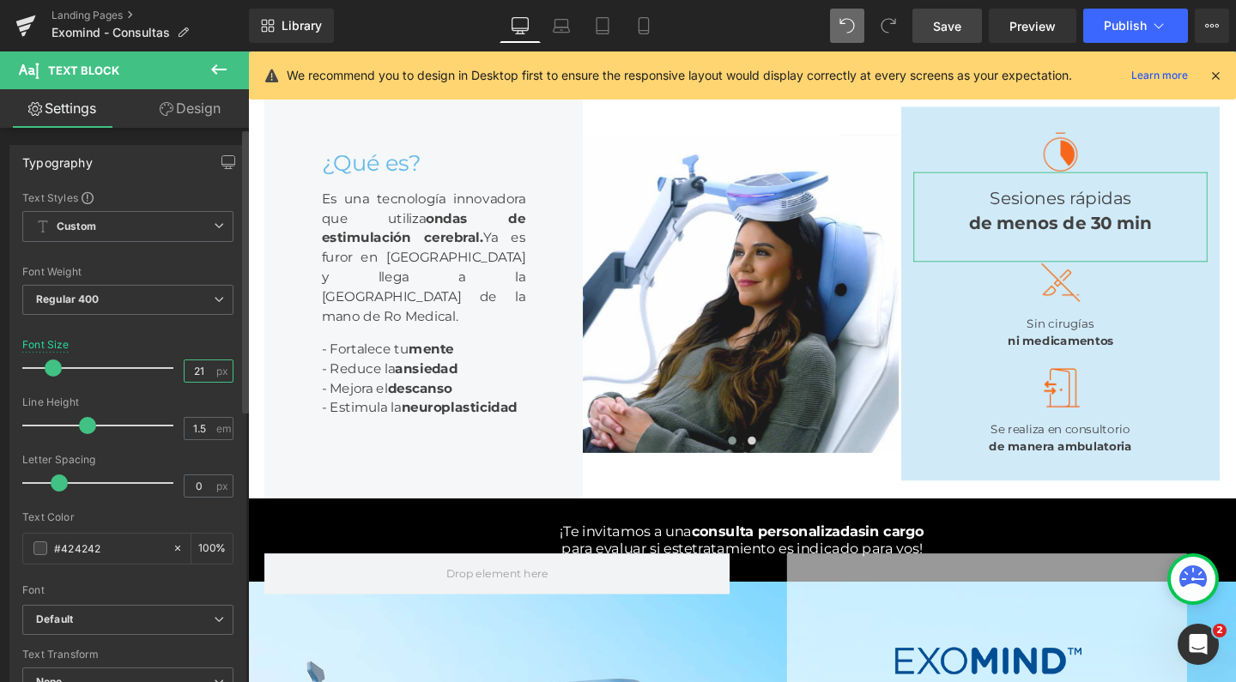
click at [196, 373] on input "21" at bounding box center [200, 371] width 30 height 21
type input "14"
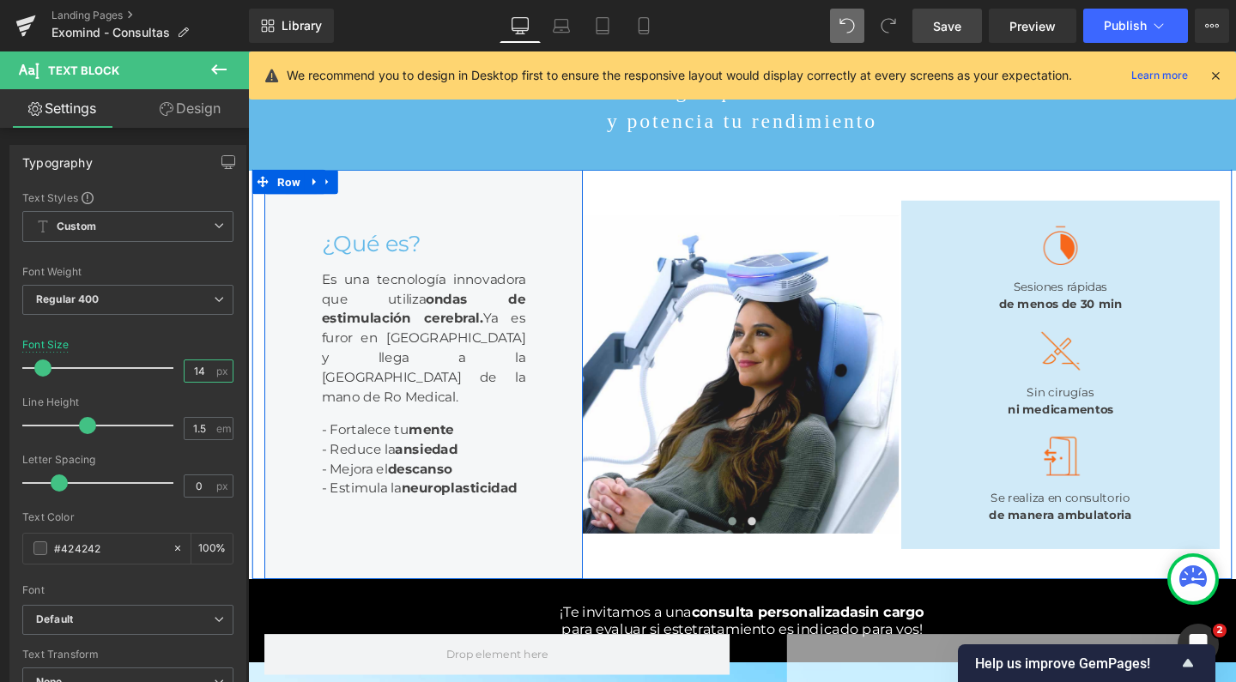
scroll to position [143, 0]
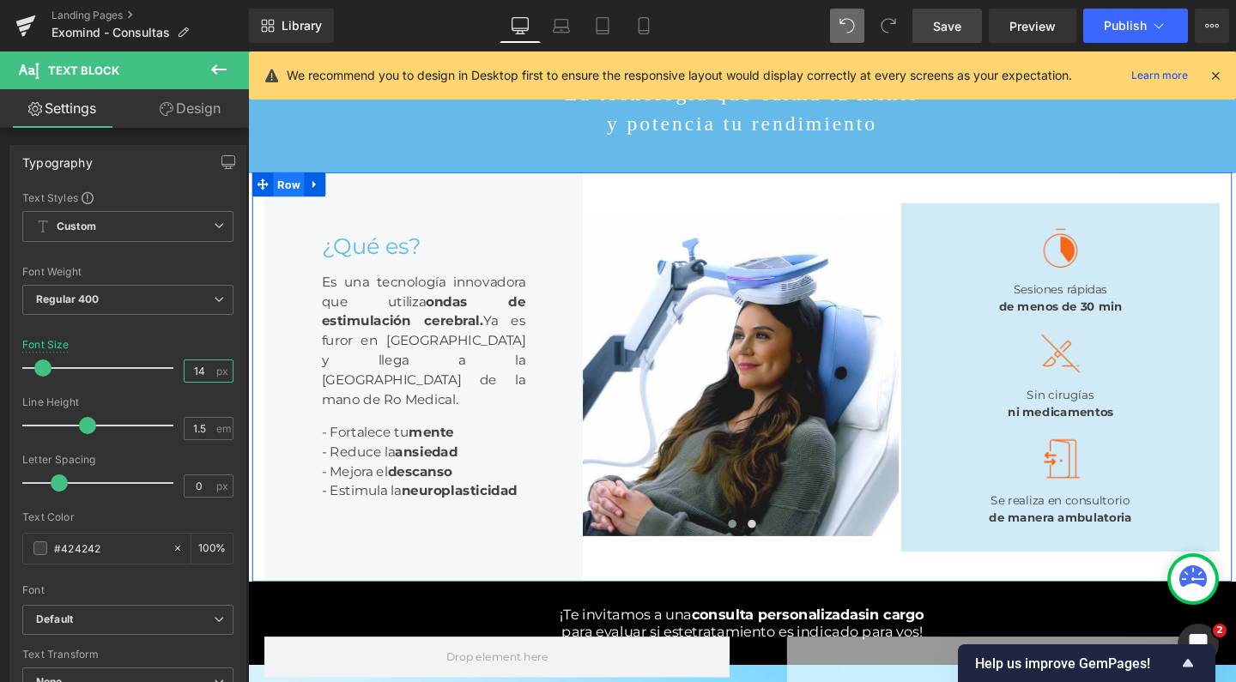
click at [290, 179] on span "Row" at bounding box center [291, 192] width 33 height 26
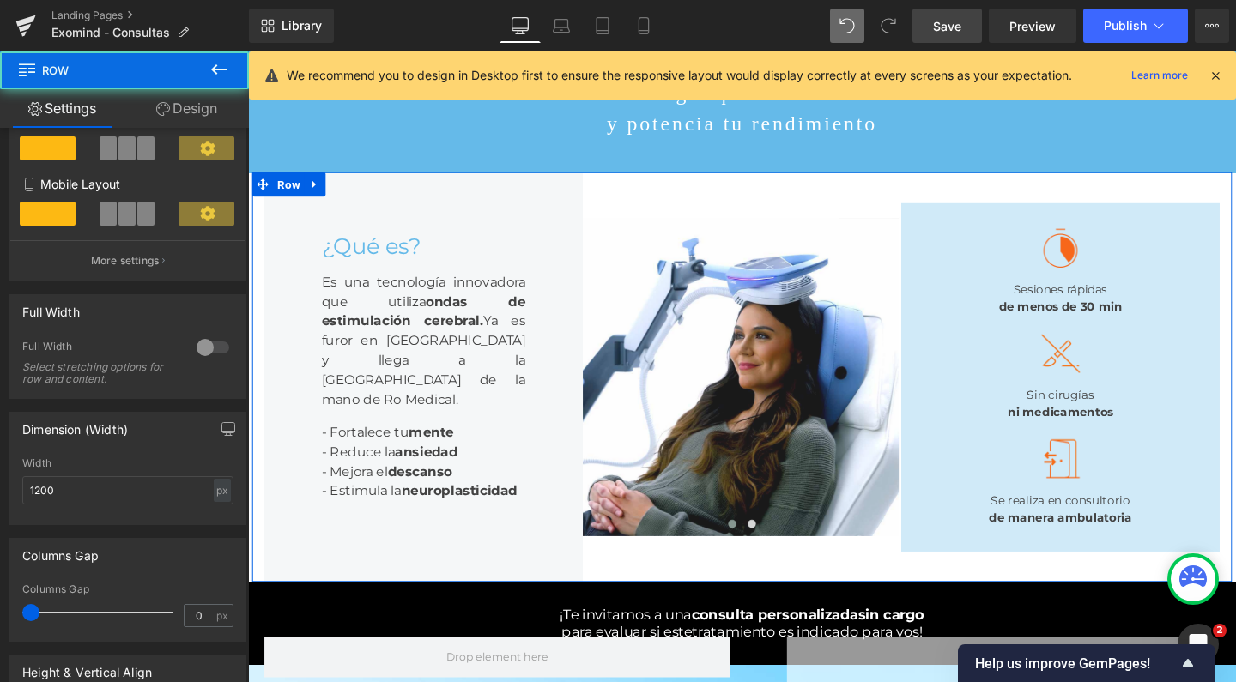
scroll to position [352, 0]
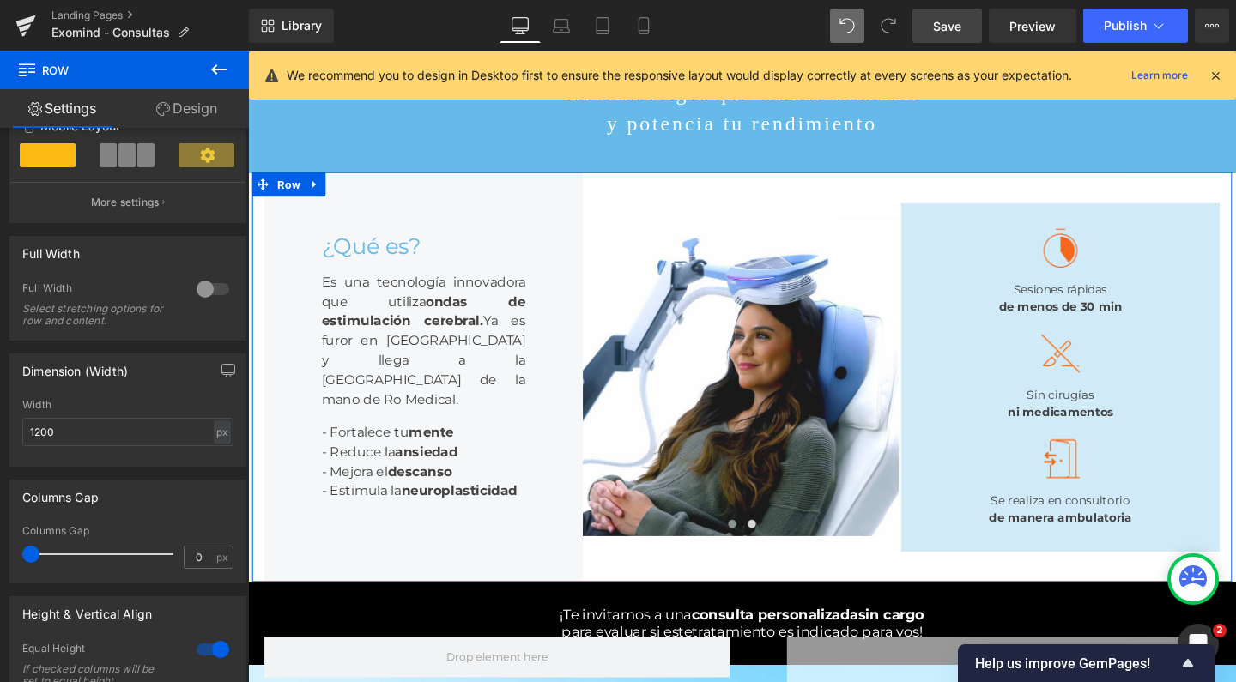
click at [210, 288] on div at bounding box center [212, 289] width 41 height 27
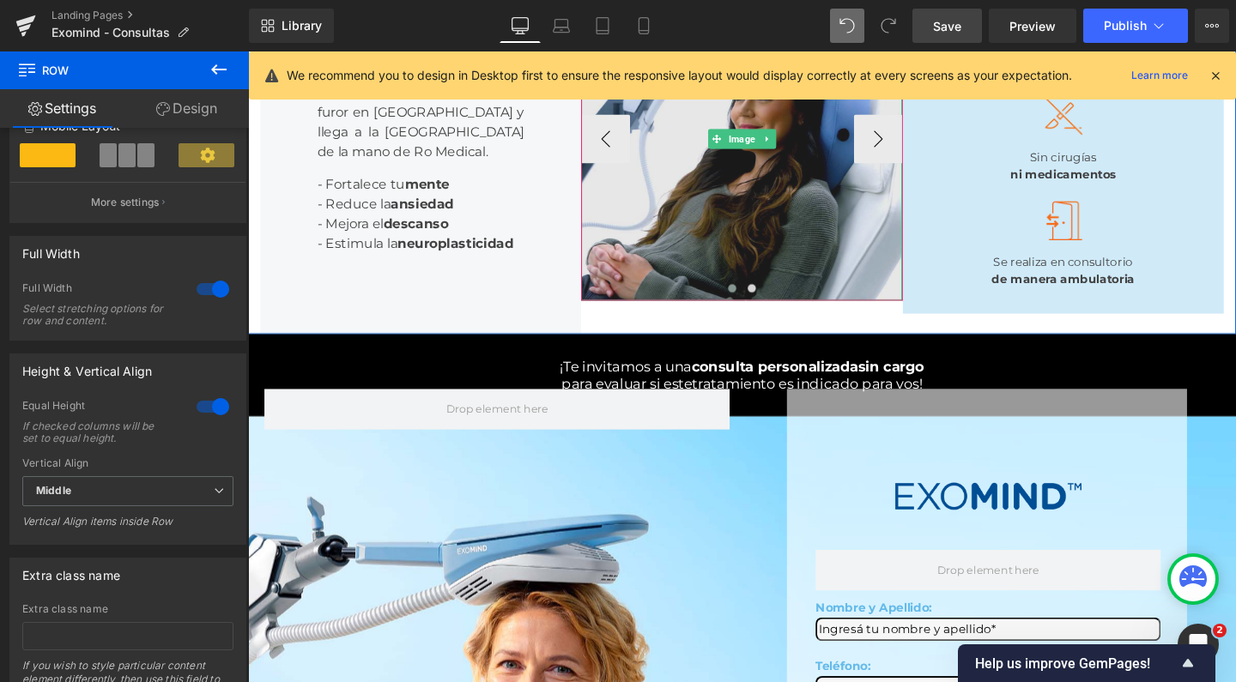
scroll to position [426, 0]
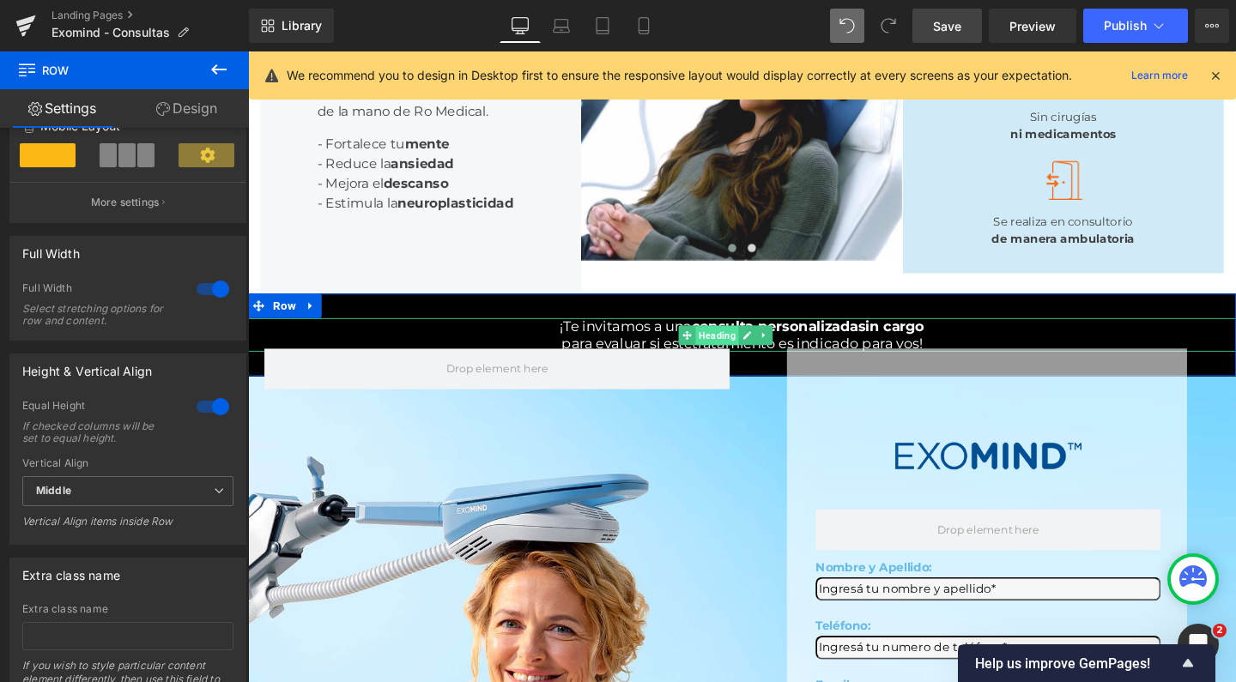
click at [755, 361] on span "Heading" at bounding box center [740, 350] width 45 height 21
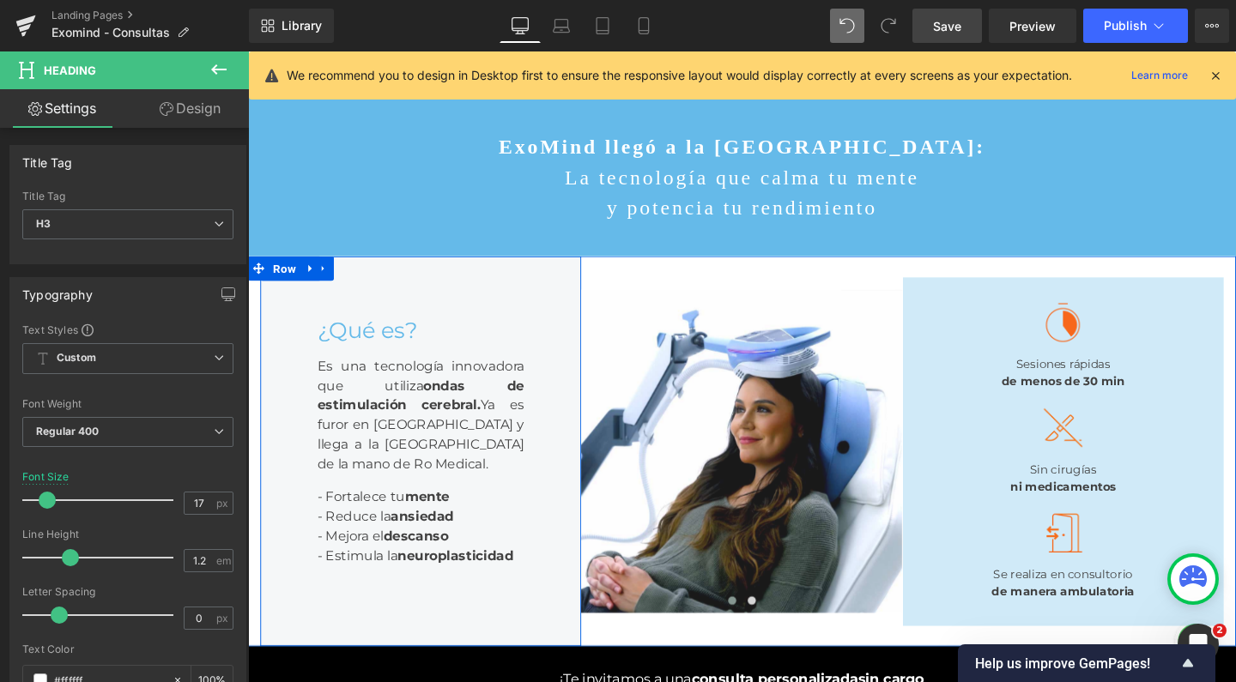
scroll to position [21, 0]
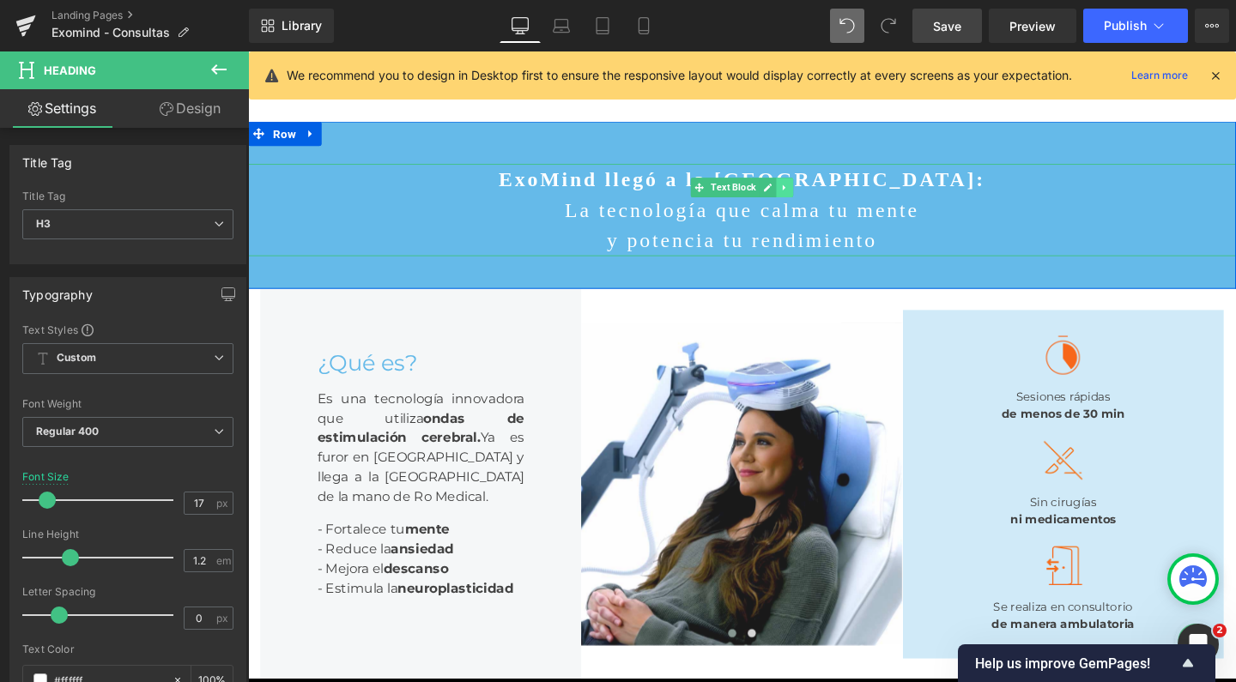
click at [808, 193] on icon at bounding box center [812, 195] width 9 height 10
click at [739, 191] on span "Text Block" at bounding box center [758, 195] width 54 height 21
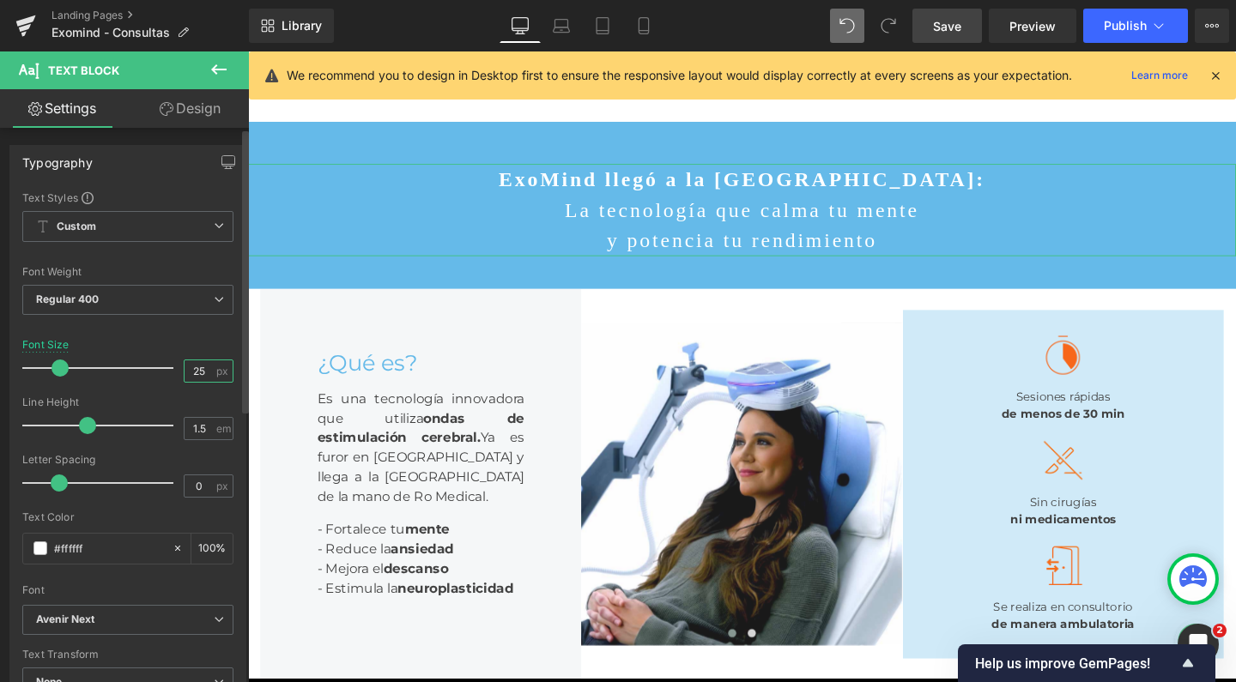
click at [200, 369] on input "25" at bounding box center [200, 371] width 30 height 21
drag, startPoint x: 200, startPoint y: 369, endPoint x: 186, endPoint y: 369, distance: 13.7
click at [186, 369] on input "25" at bounding box center [200, 371] width 30 height 21
type input "17"
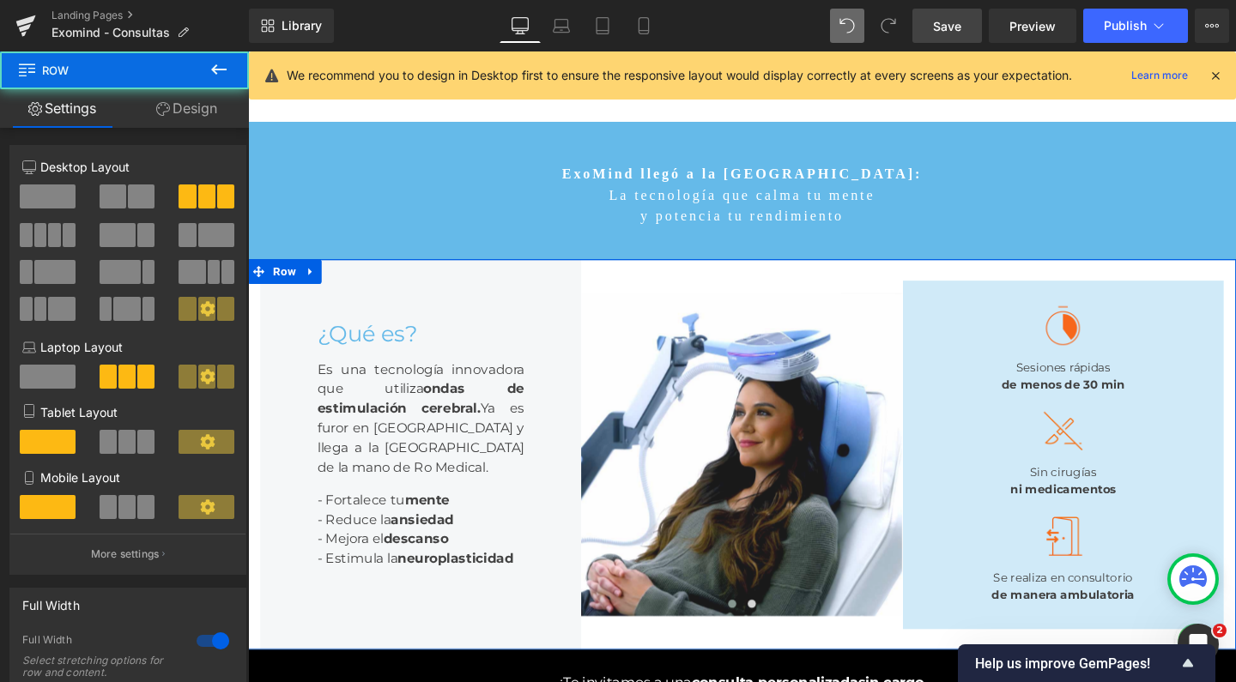
click at [648, 294] on div "¿Qué es? Heading Es una tecnología innovadora que utiliza ondas de estimulación…" at bounding box center [767, 475] width 1039 height 410
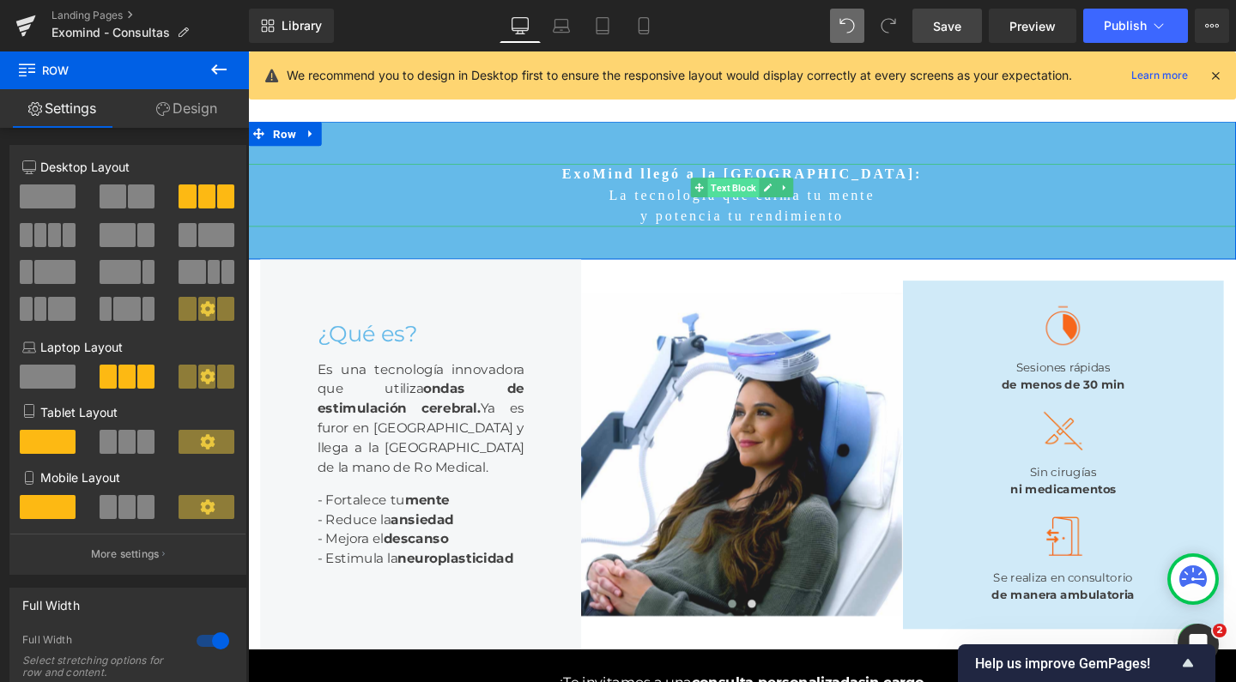
click at [743, 193] on span "Text Block" at bounding box center [758, 195] width 54 height 21
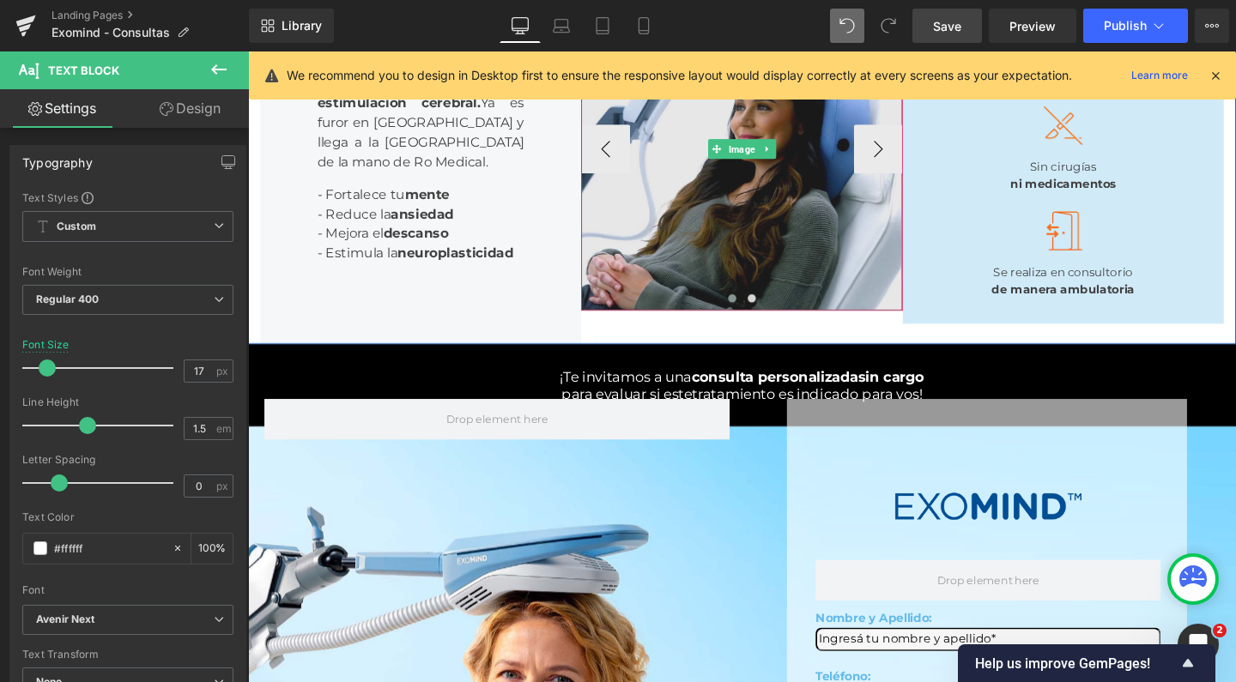
scroll to position [342, 0]
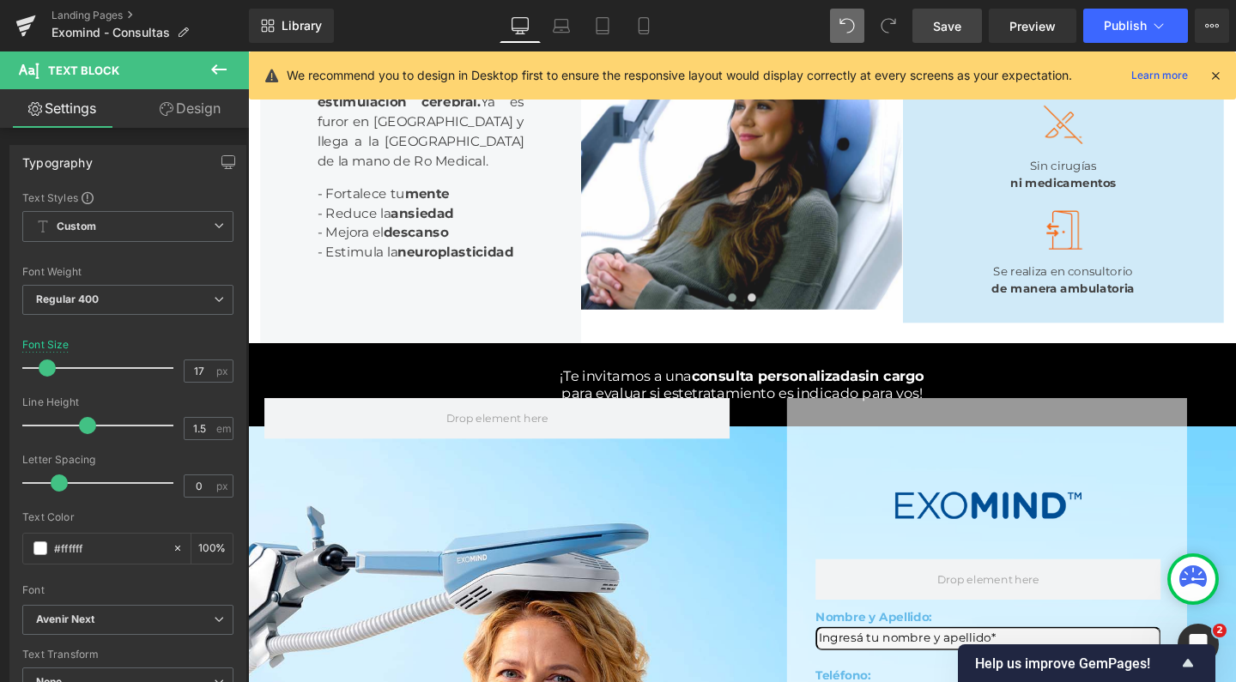
click at [756, 413] on span "Heading" at bounding box center [740, 402] width 45 height 21
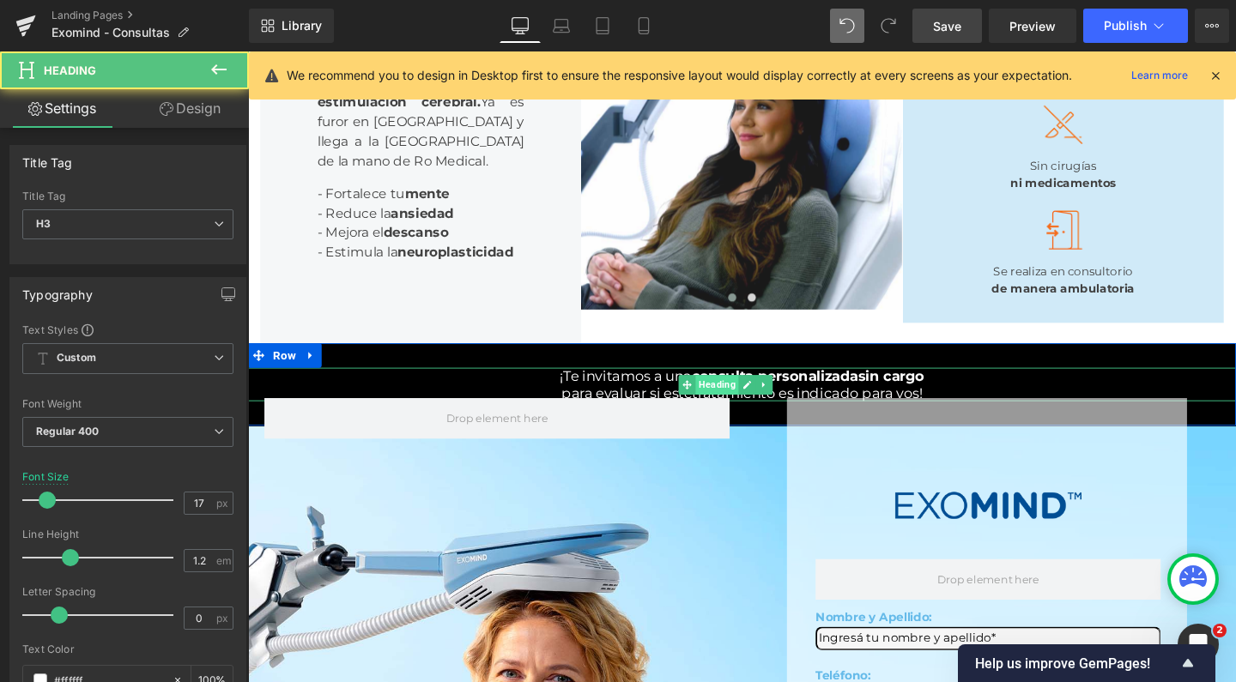
click at [764, 413] on span "Heading" at bounding box center [740, 402] width 45 height 21
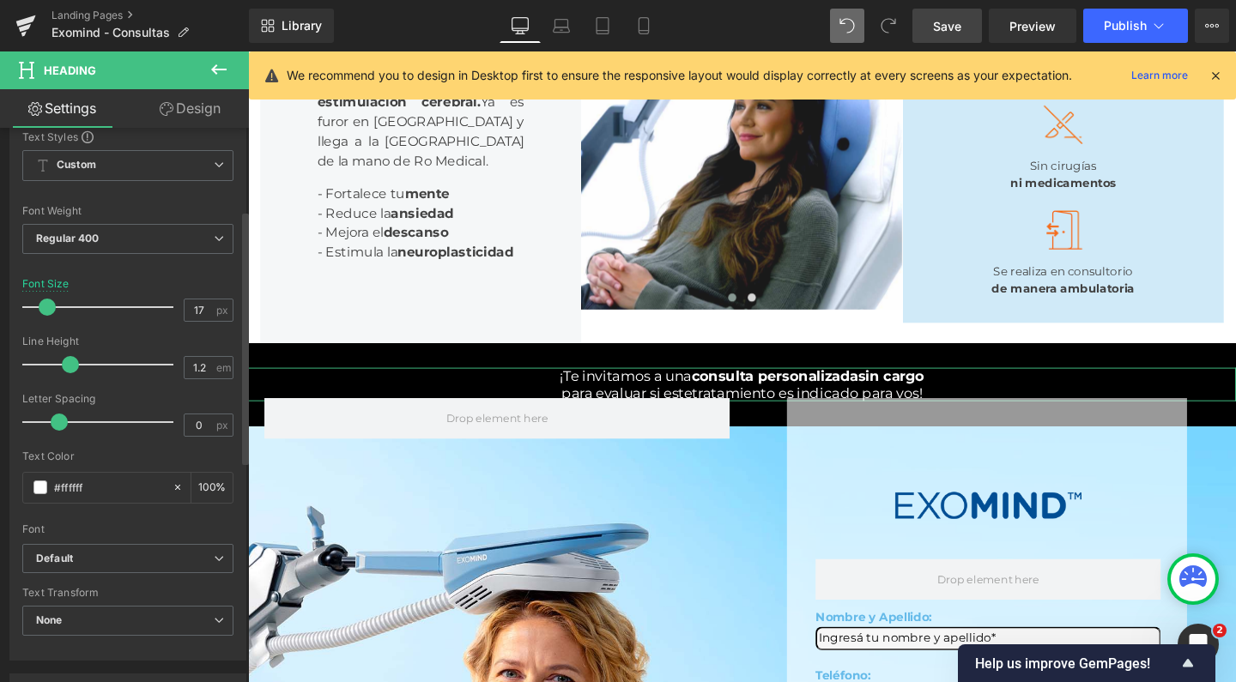
scroll to position [195, 0]
click at [137, 537] on div "Font Default Work Sans Montserrat Roboto Avenir Next Default Default Work Sans …" at bounding box center [127, 335] width 211 height 415
click at [121, 556] on b "Default" at bounding box center [125, 557] width 178 height 15
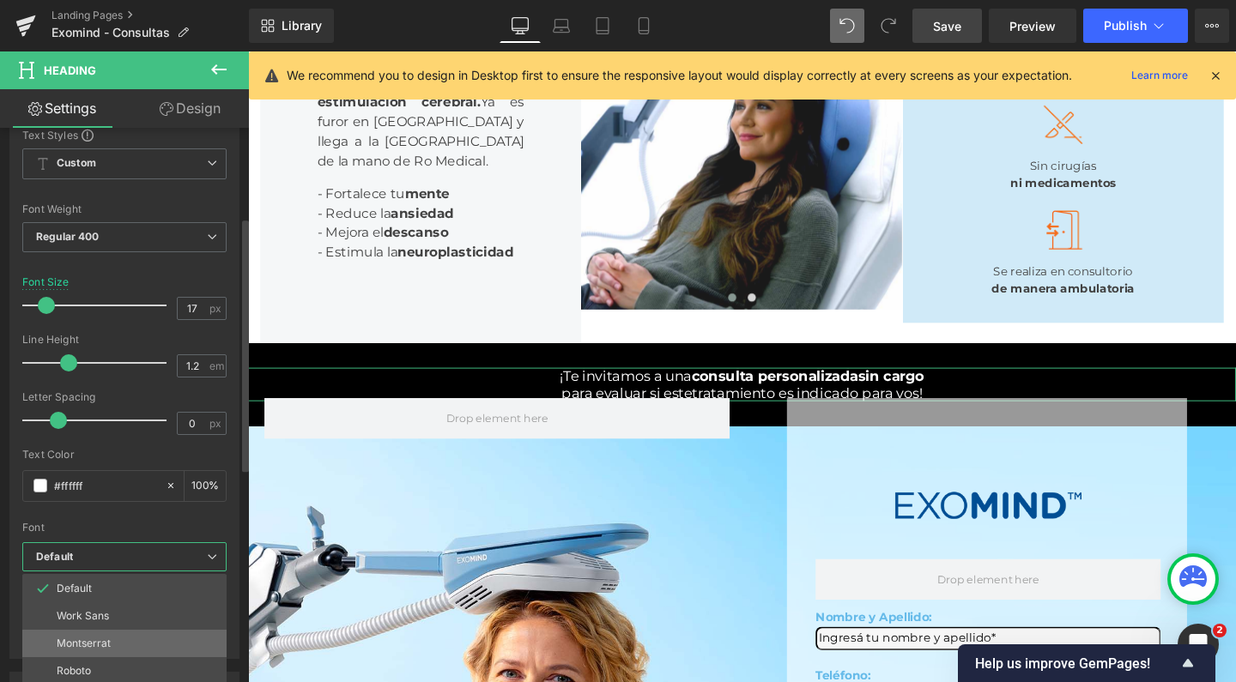
click at [107, 641] on p "Montserrat" at bounding box center [84, 644] width 54 height 12
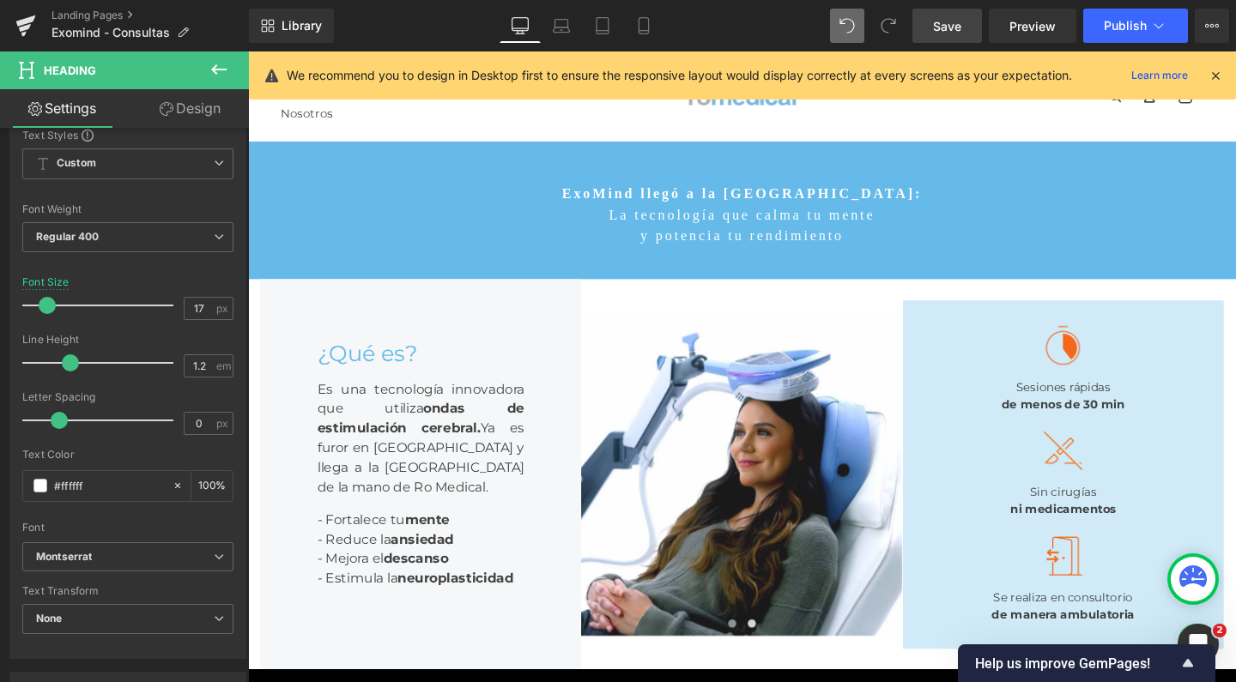
scroll to position [0, 0]
click at [748, 213] on span "Text Block" at bounding box center [758, 215] width 54 height 21
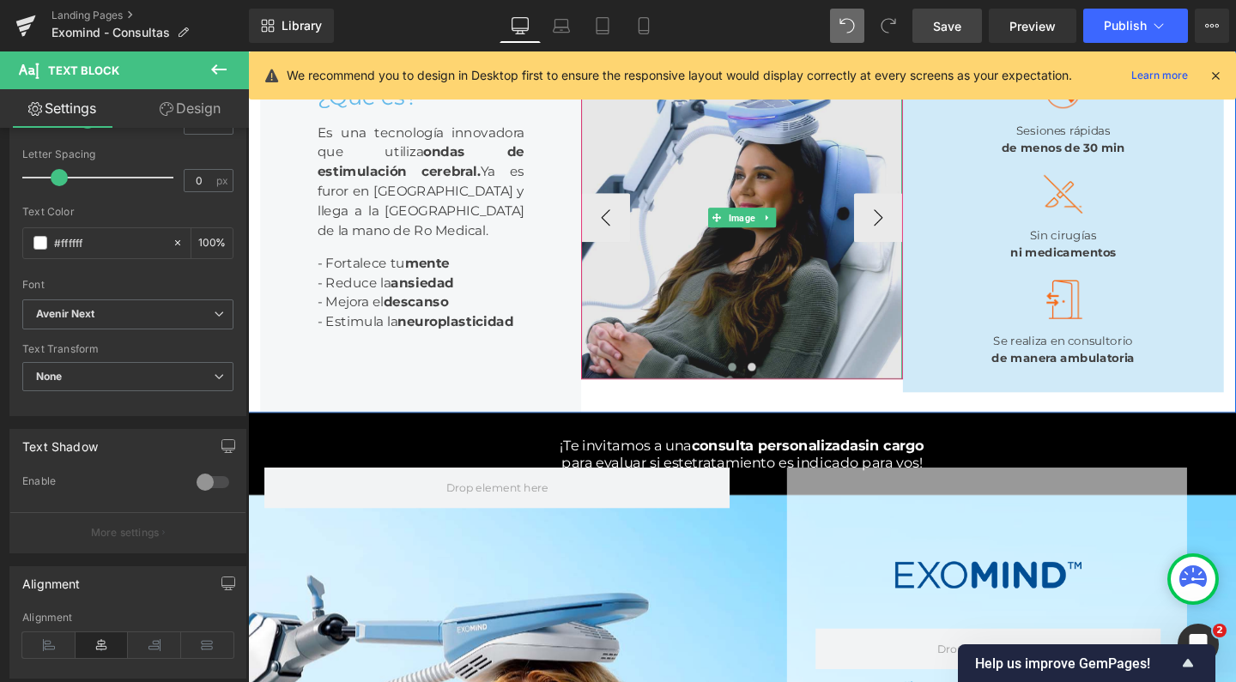
scroll to position [279, 0]
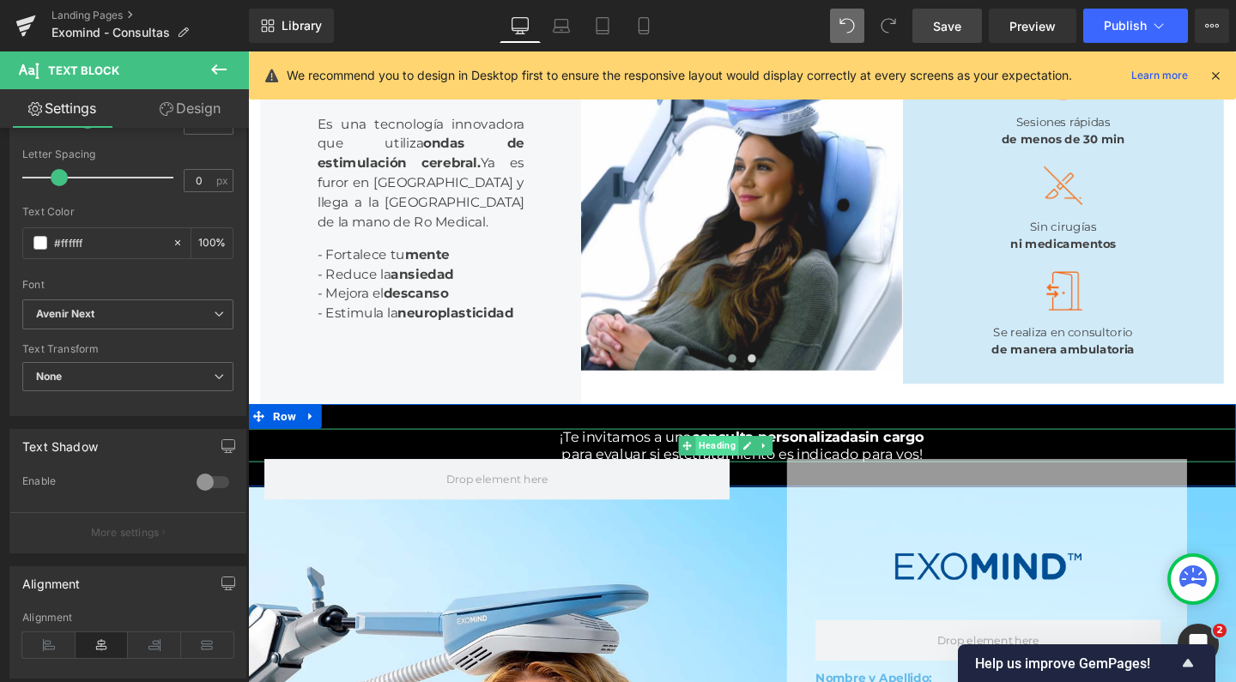
click at [758, 476] on span "Heading" at bounding box center [740, 466] width 45 height 21
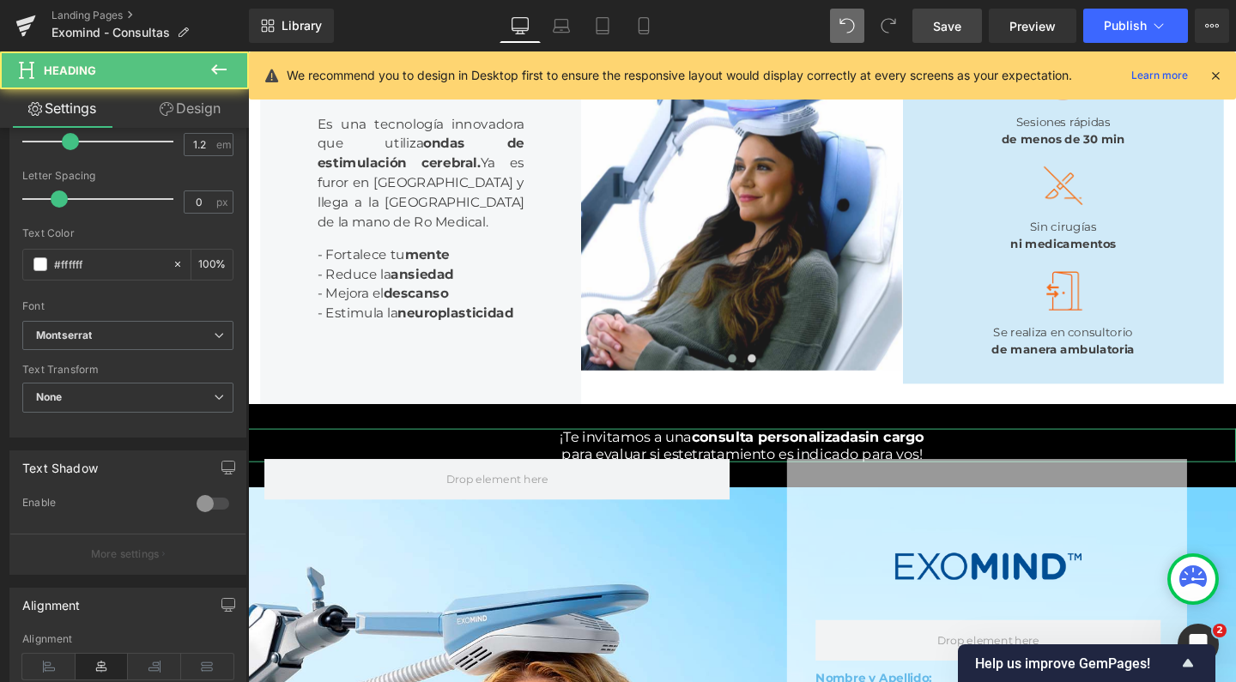
scroll to position [439, 0]
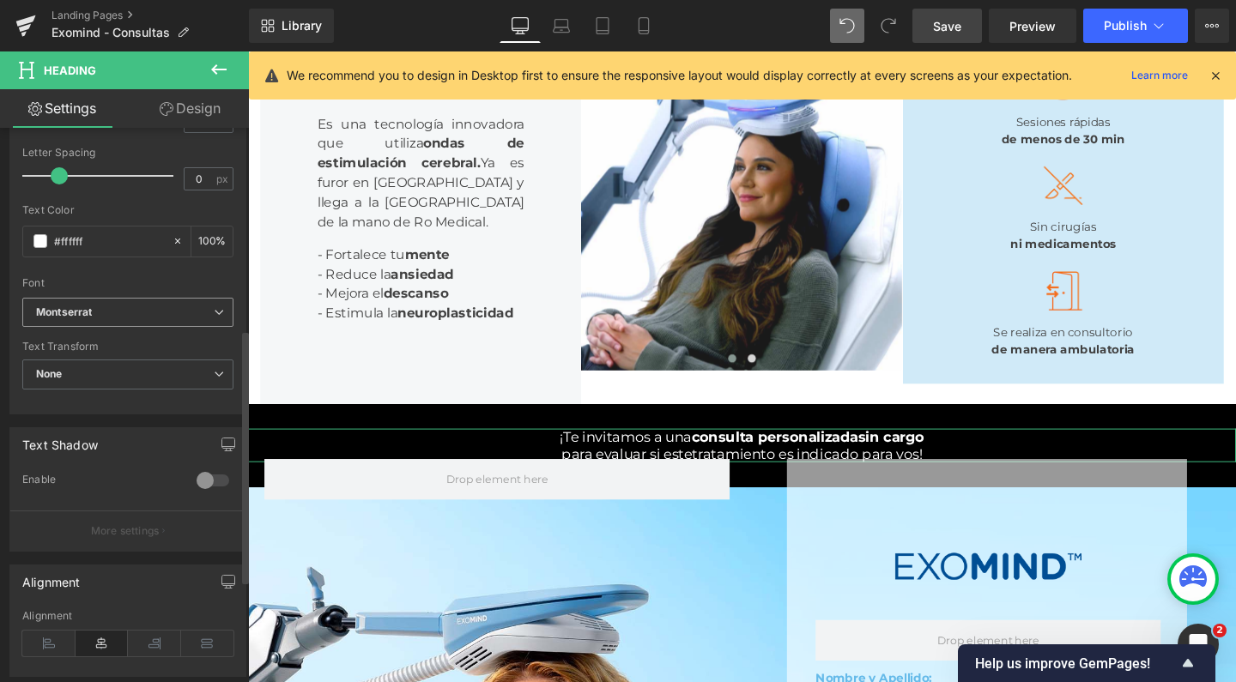
click at [92, 307] on icon "Montserrat" at bounding box center [64, 313] width 56 height 15
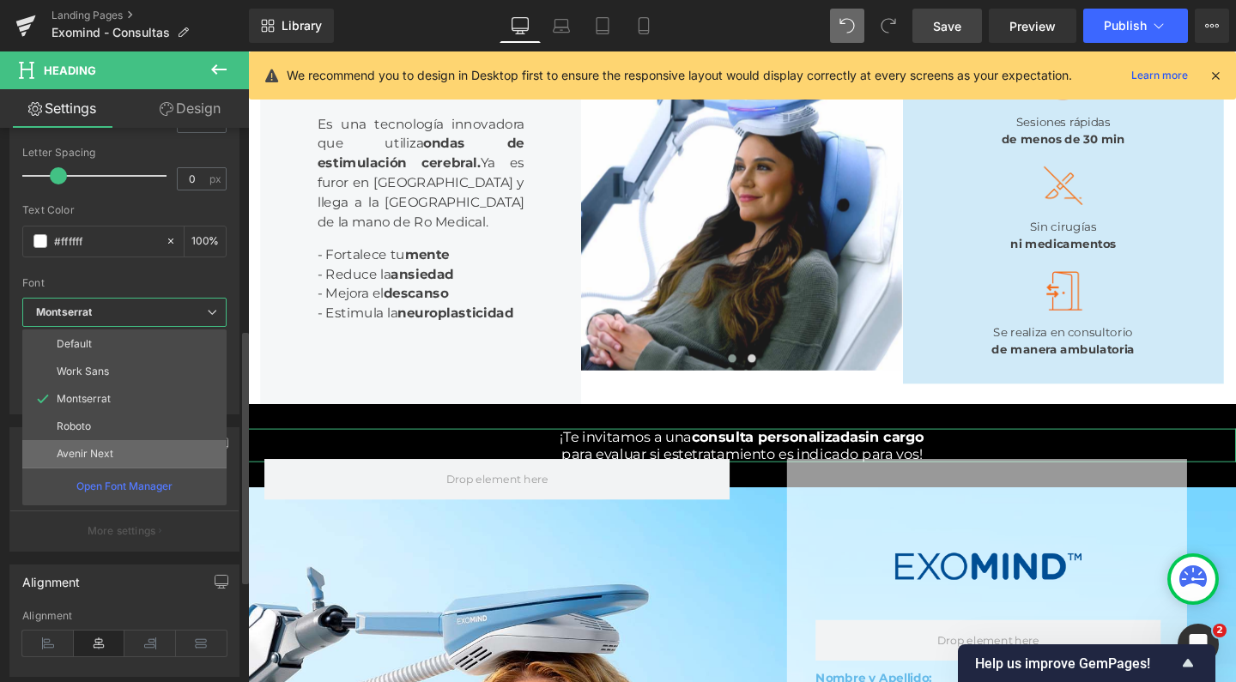
click at [107, 452] on p "Avenir Next" at bounding box center [85, 454] width 57 height 12
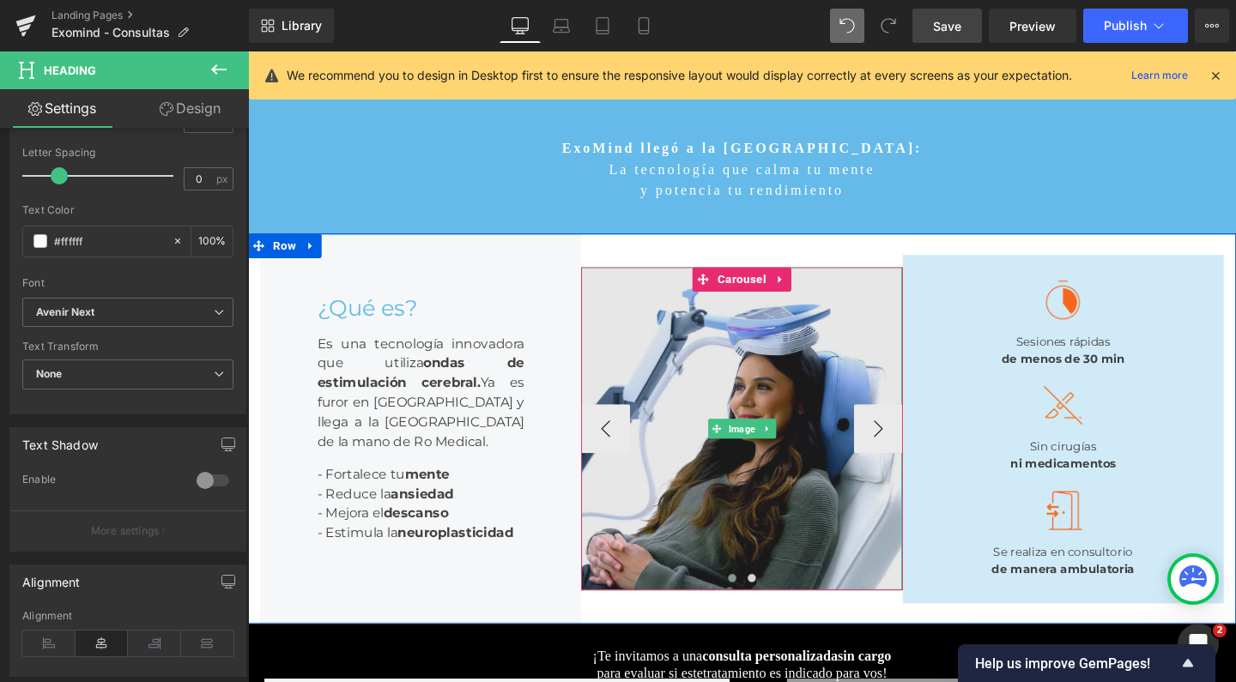
scroll to position [63, 0]
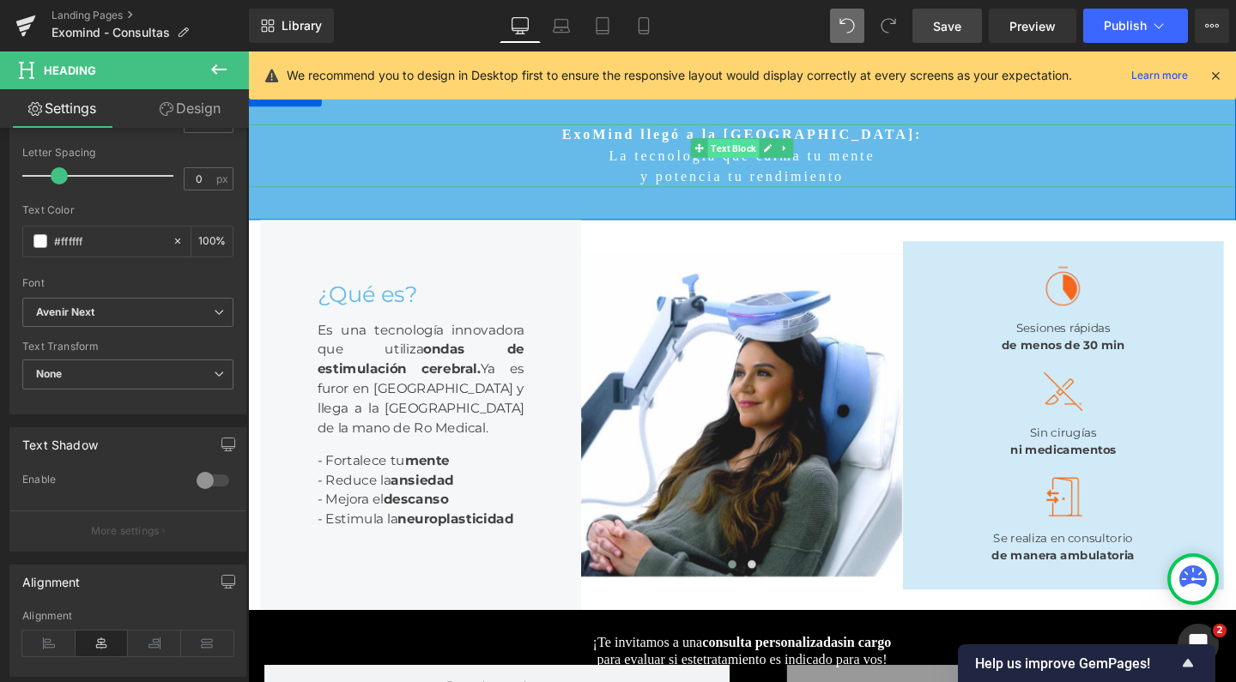
click at [762, 155] on span "Text Block" at bounding box center [758, 153] width 54 height 21
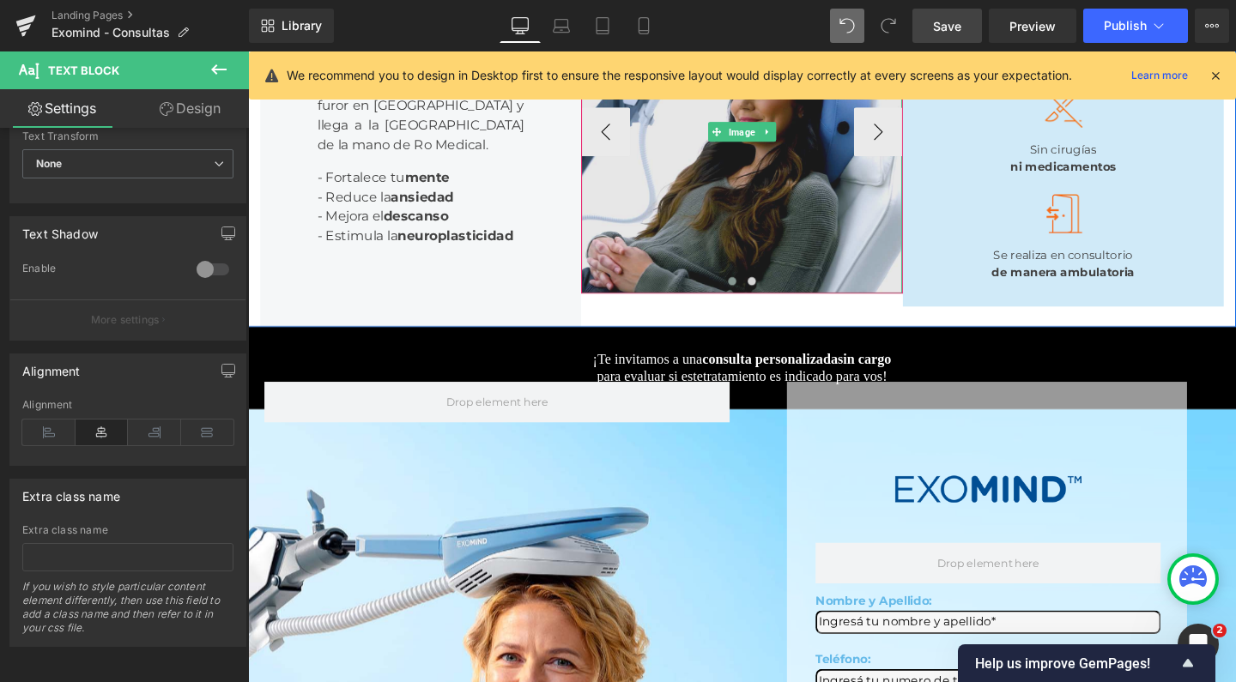
scroll to position [373, 0]
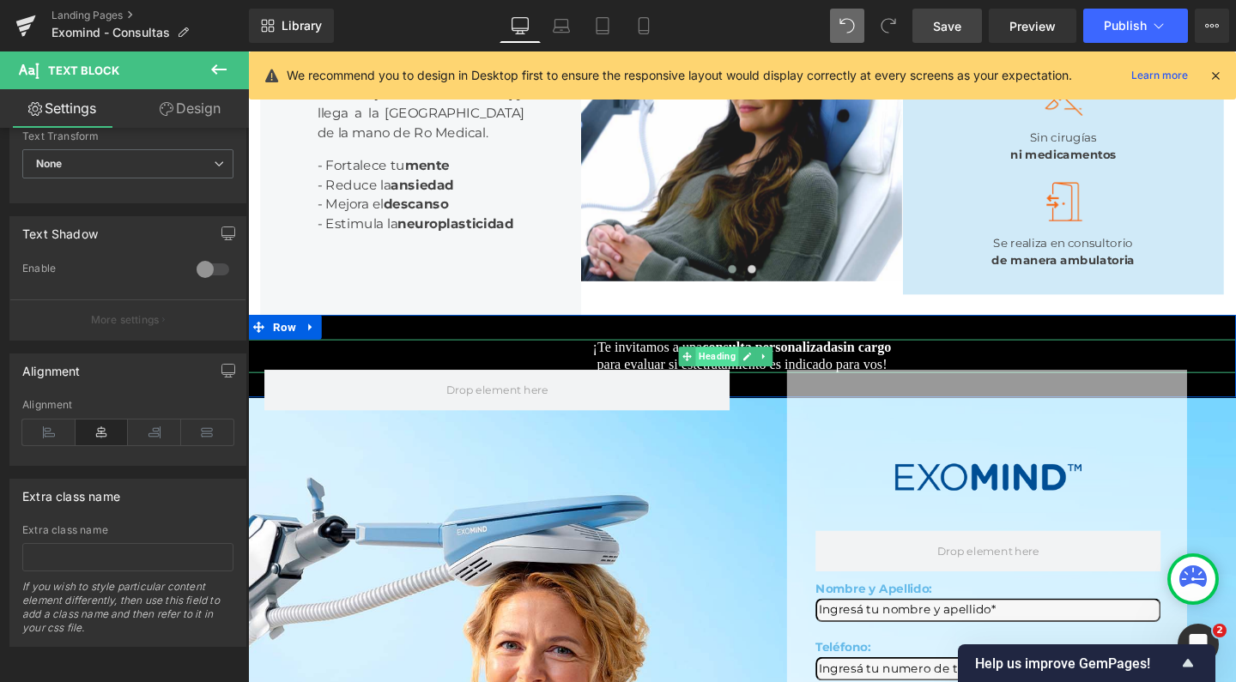
click at [759, 383] on span "Heading" at bounding box center [740, 372] width 45 height 21
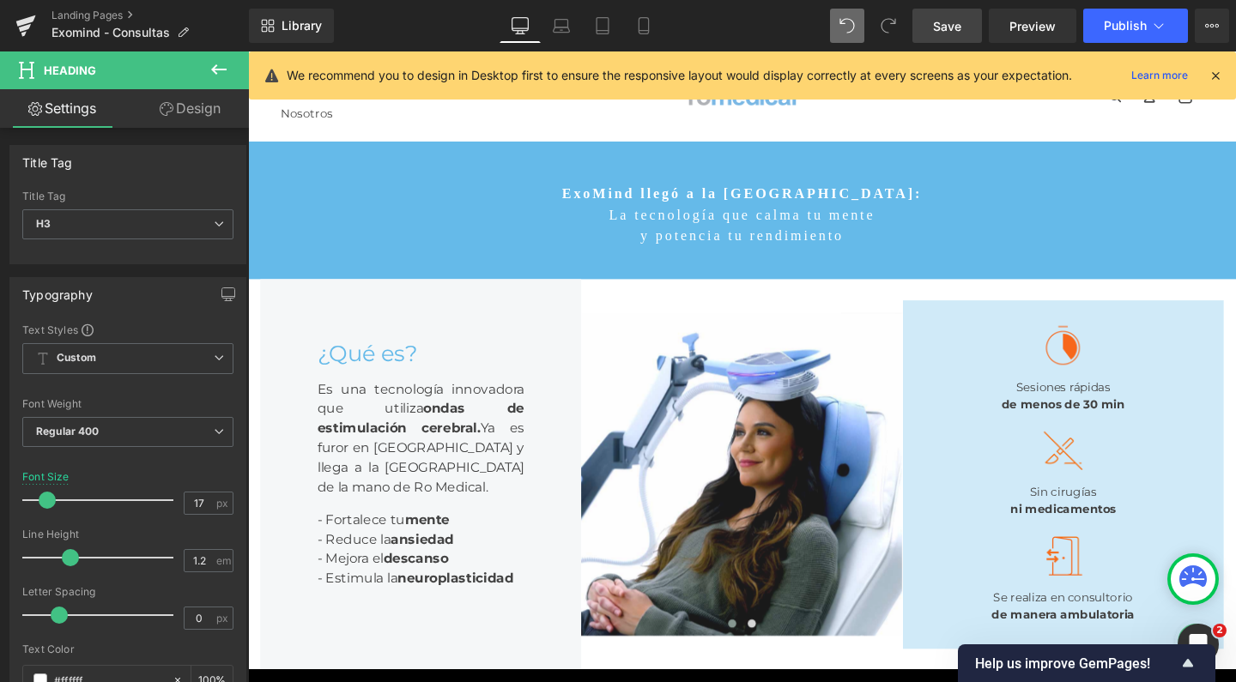
scroll to position [0, 0]
click at [736, 221] on span "Text Block" at bounding box center [758, 216] width 54 height 21
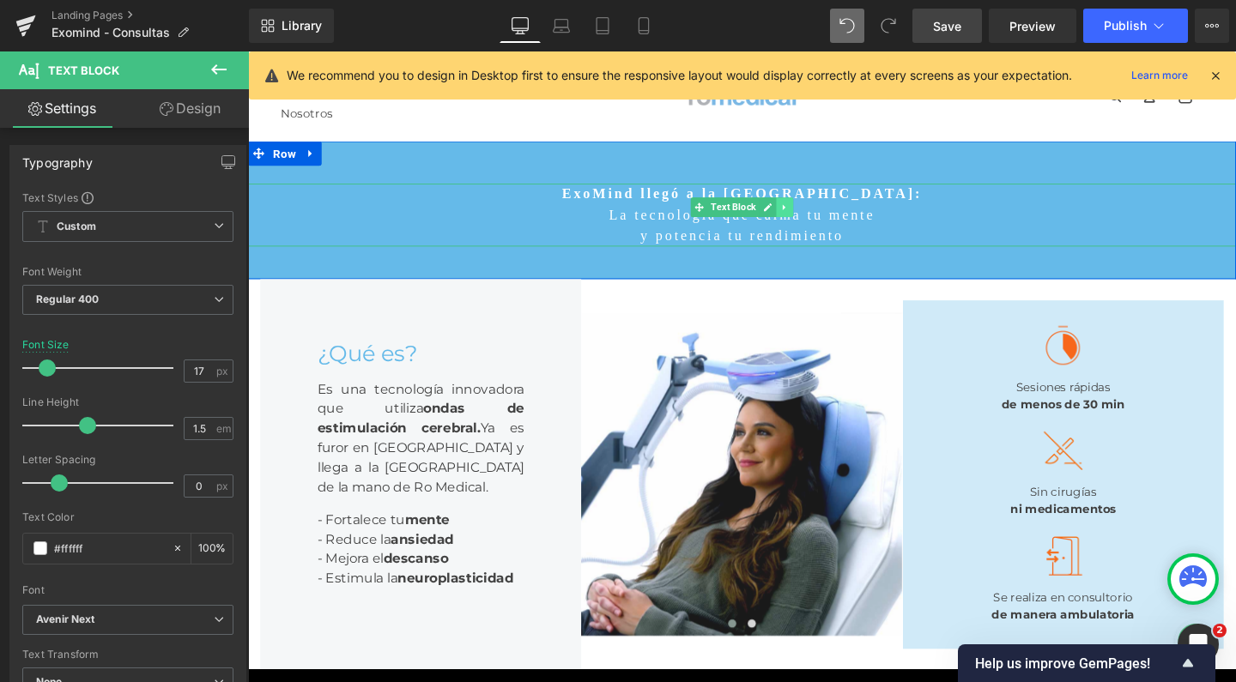
click at [813, 215] on link at bounding box center [812, 215] width 18 height 21
click at [798, 216] on icon at bounding box center [802, 214] width 9 height 9
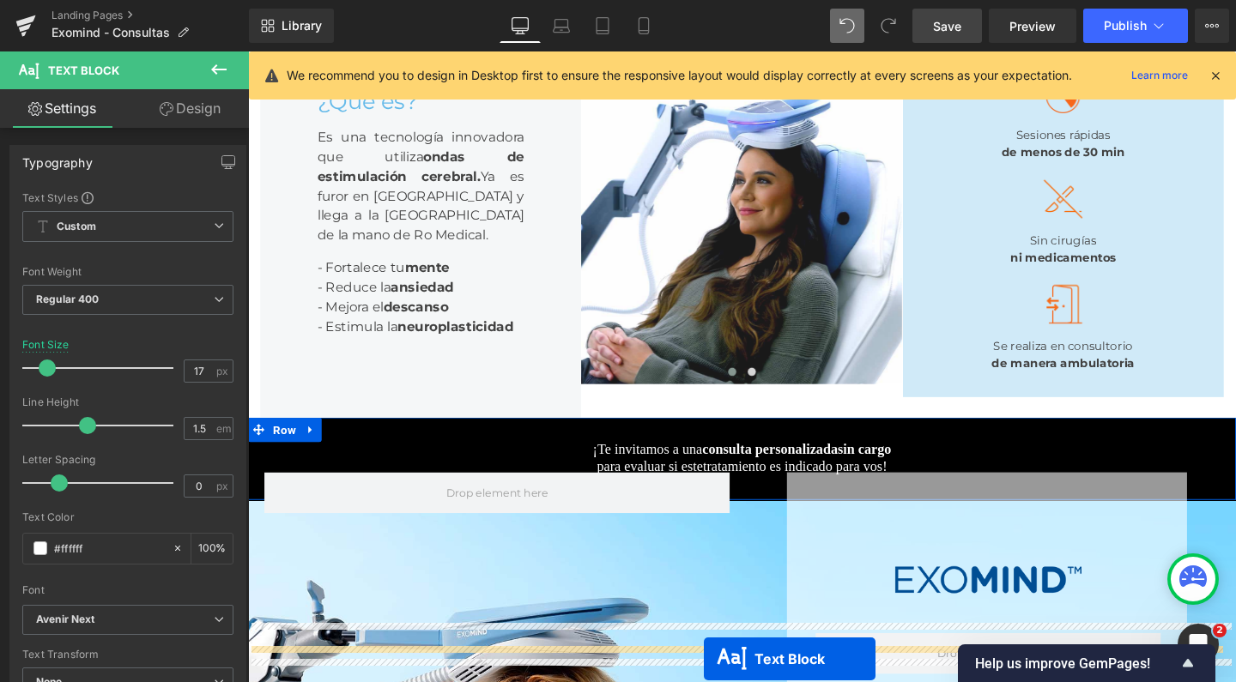
scroll to position [324, 0]
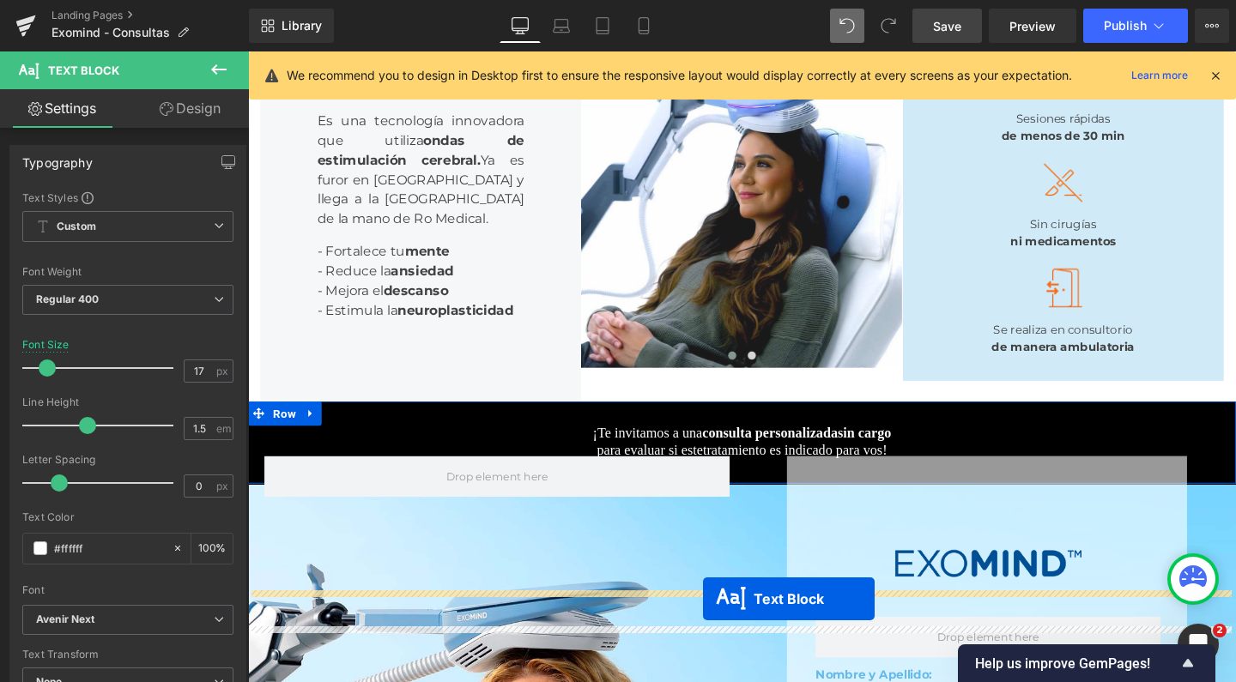
drag, startPoint x: 688, startPoint y: 214, endPoint x: 726, endPoint y: 627, distance: 415.5
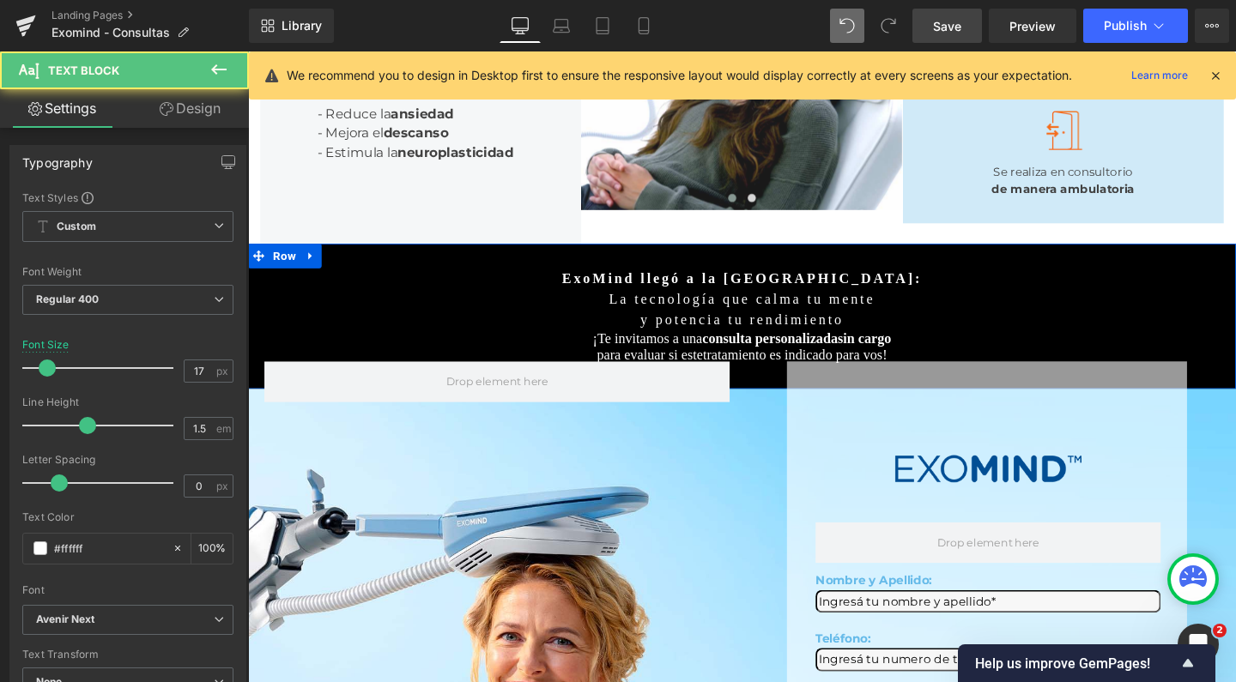
scroll to position [448, 0]
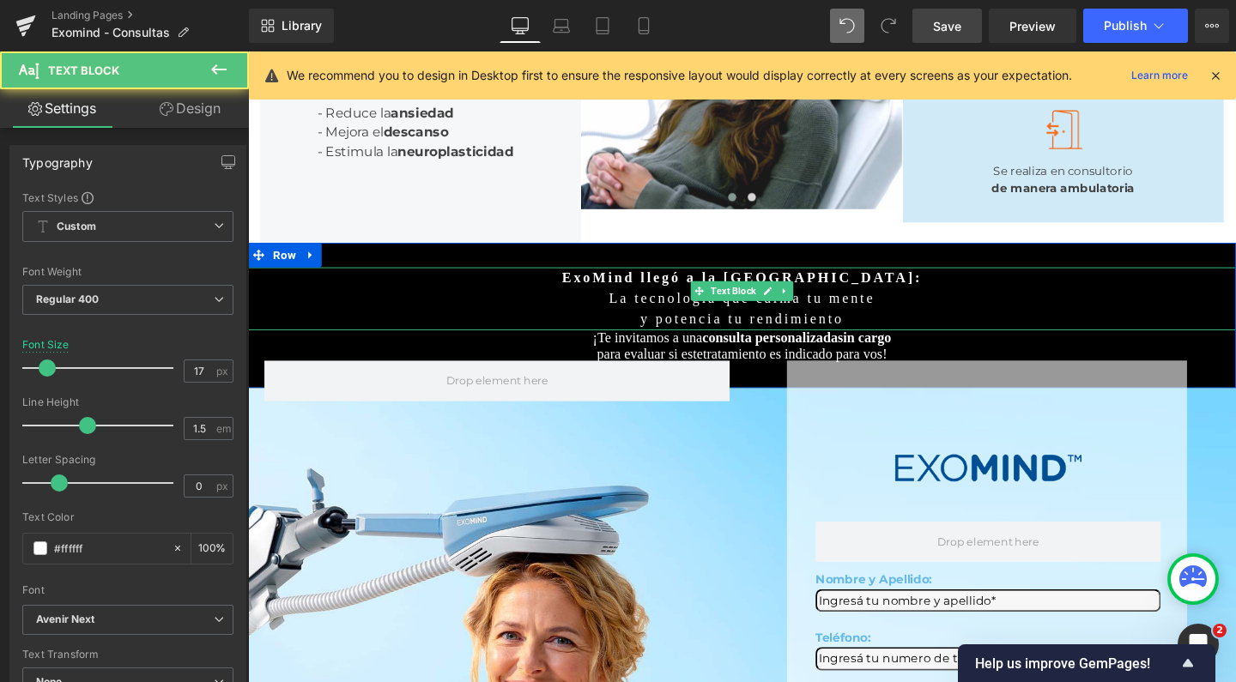
click at [664, 298] on strong "ExoMind llegó a la [GEOGRAPHIC_DATA]:" at bounding box center [768, 290] width 379 height 16
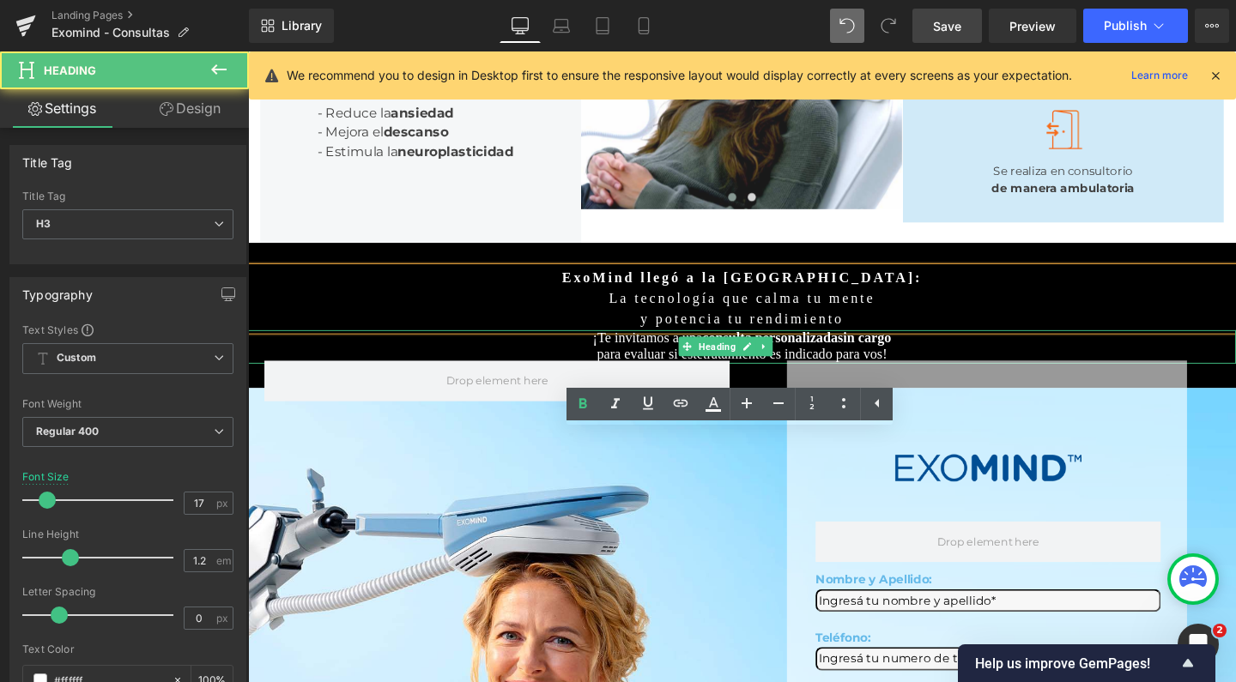
click at [615, 379] on span "para evaluar si este" at bounding box center [671, 370] width 112 height 16
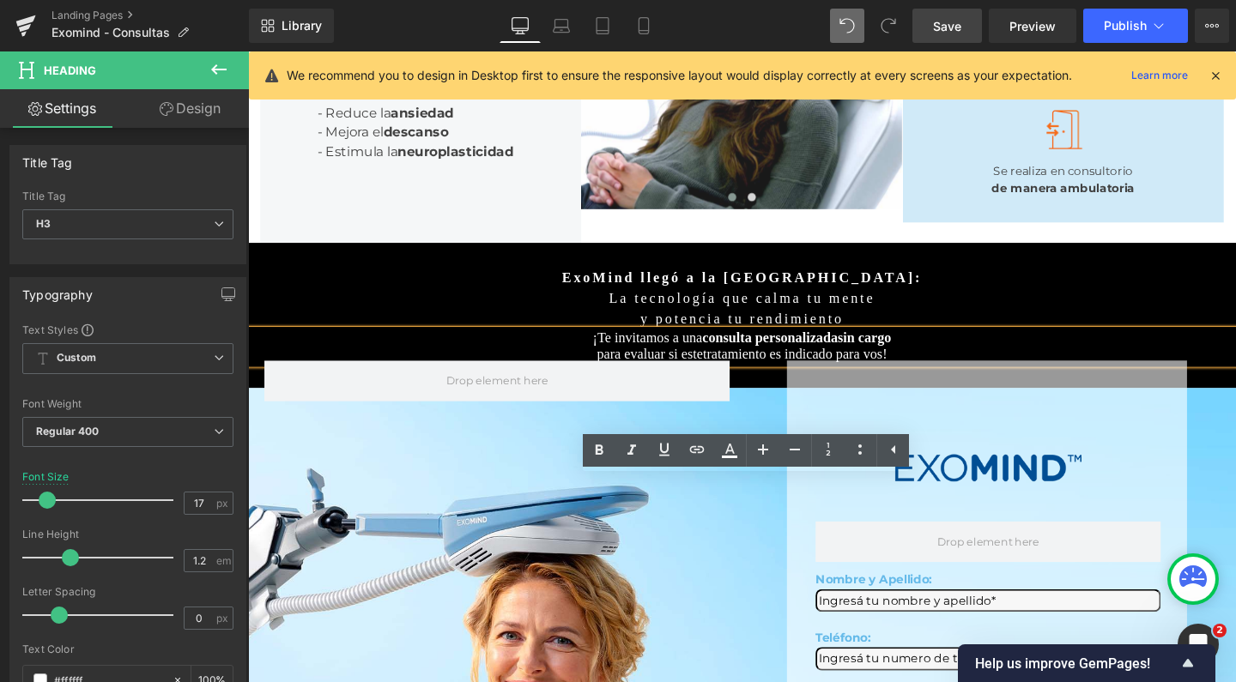
click at [924, 361] on span "sin cargo" at bounding box center [896, 353] width 57 height 16
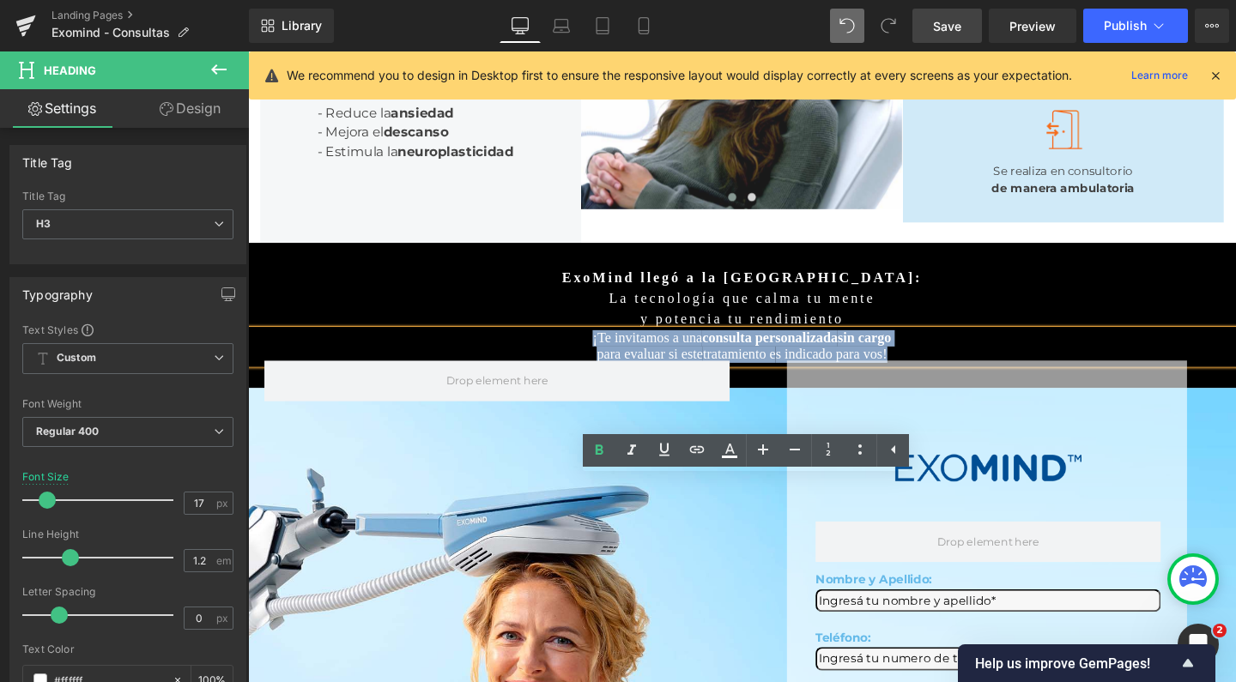
drag, startPoint x: 977, startPoint y: 522, endPoint x: 562, endPoint y: 514, distance: 414.7
click at [562, 380] on div "¡Te invitamos a una consulta personalizada sin cargo para evaluar si este trata…" at bounding box center [767, 362] width 1039 height 35
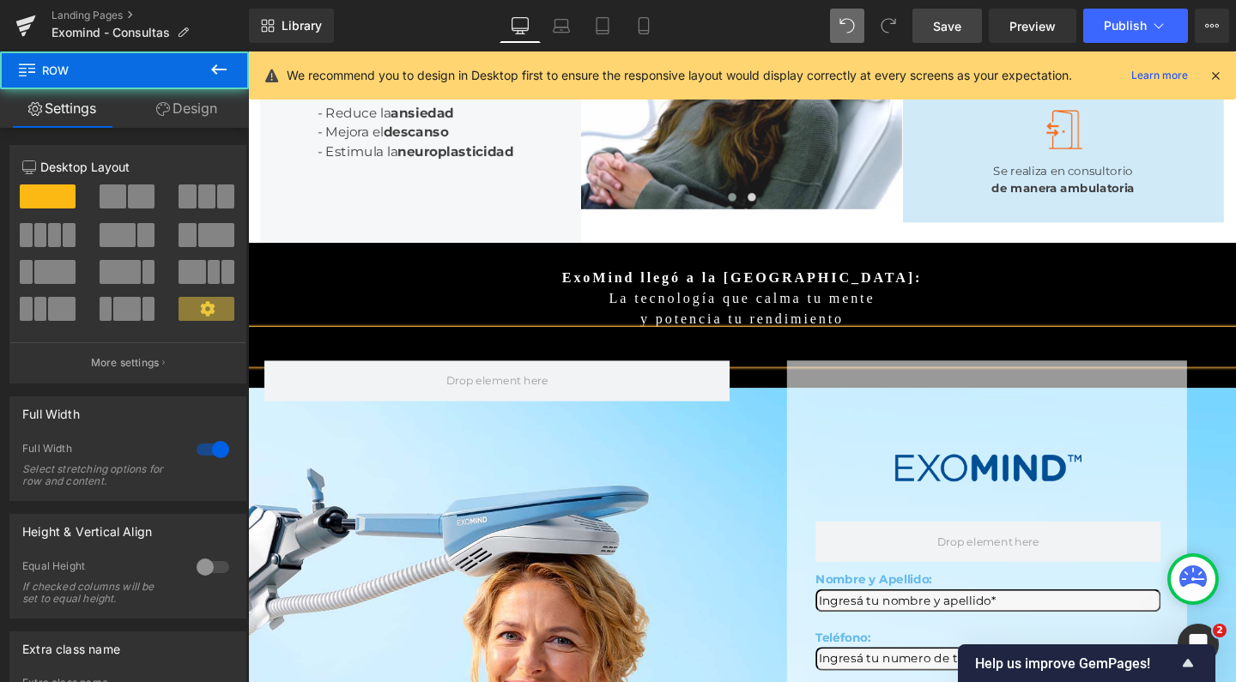
click at [944, 405] on div "ExoMind llegó a la Argentina: La tecnología que calma tu mente y potencia tu re…" at bounding box center [767, 329] width 1039 height 152
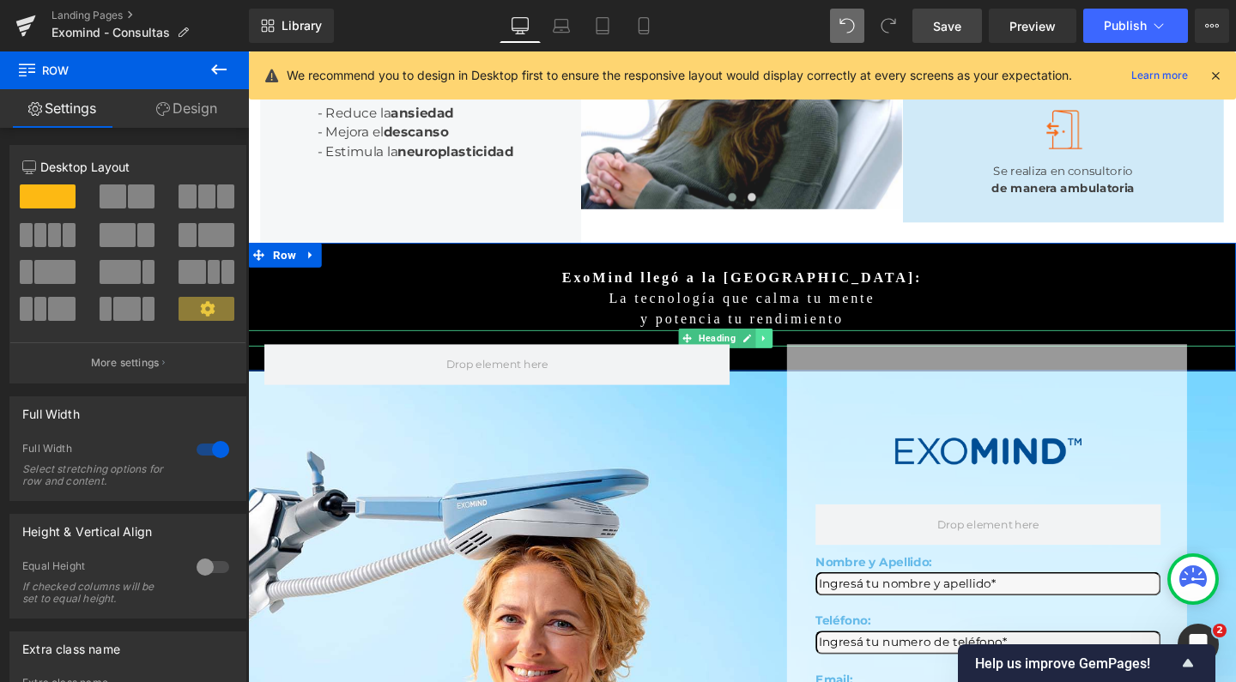
click at [800, 364] on link at bounding box center [791, 353] width 18 height 21
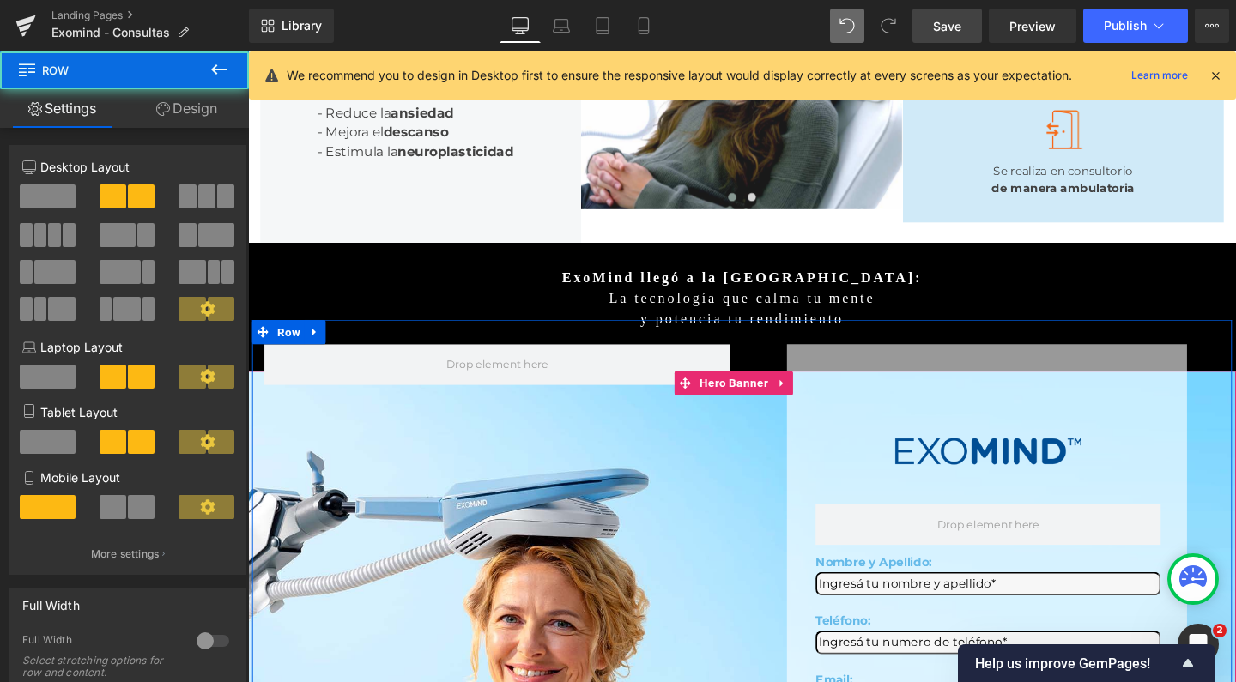
click at [832, 507] on div "Image Row Nombre y Apellido: Text Block Text Field Teléfono: Text Block Text Fi…" at bounding box center [767, 681] width 1030 height 694
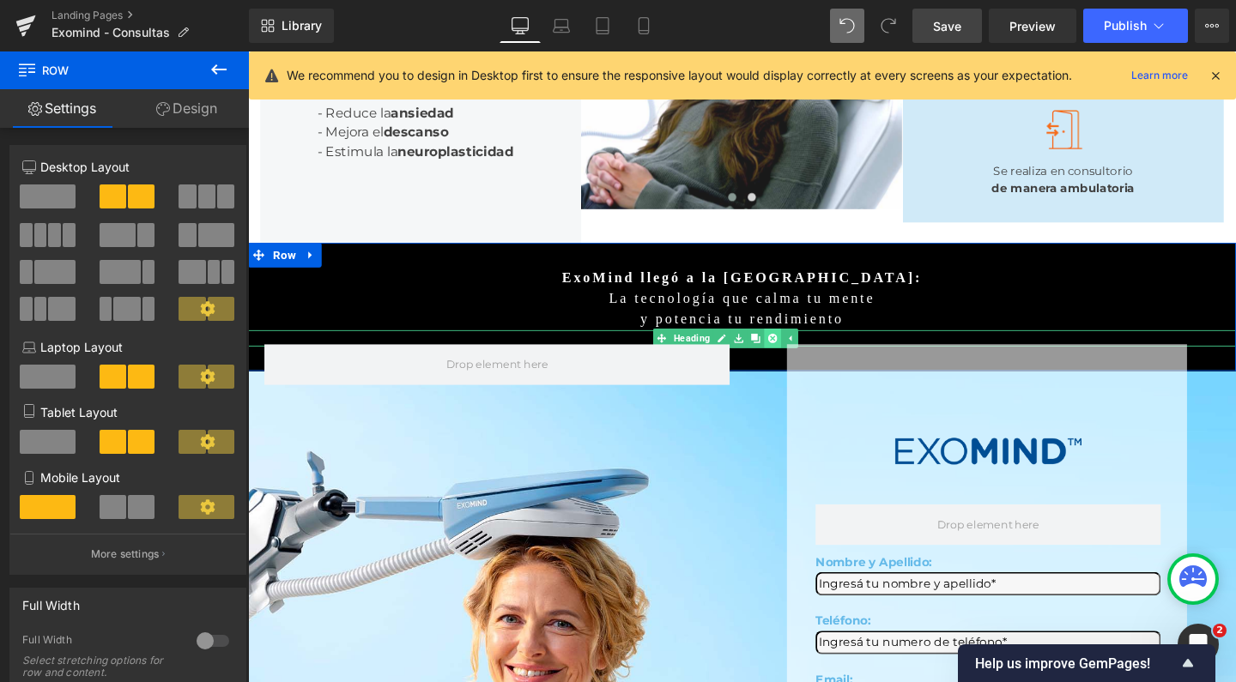
click at [804, 358] on icon at bounding box center [799, 353] width 9 height 9
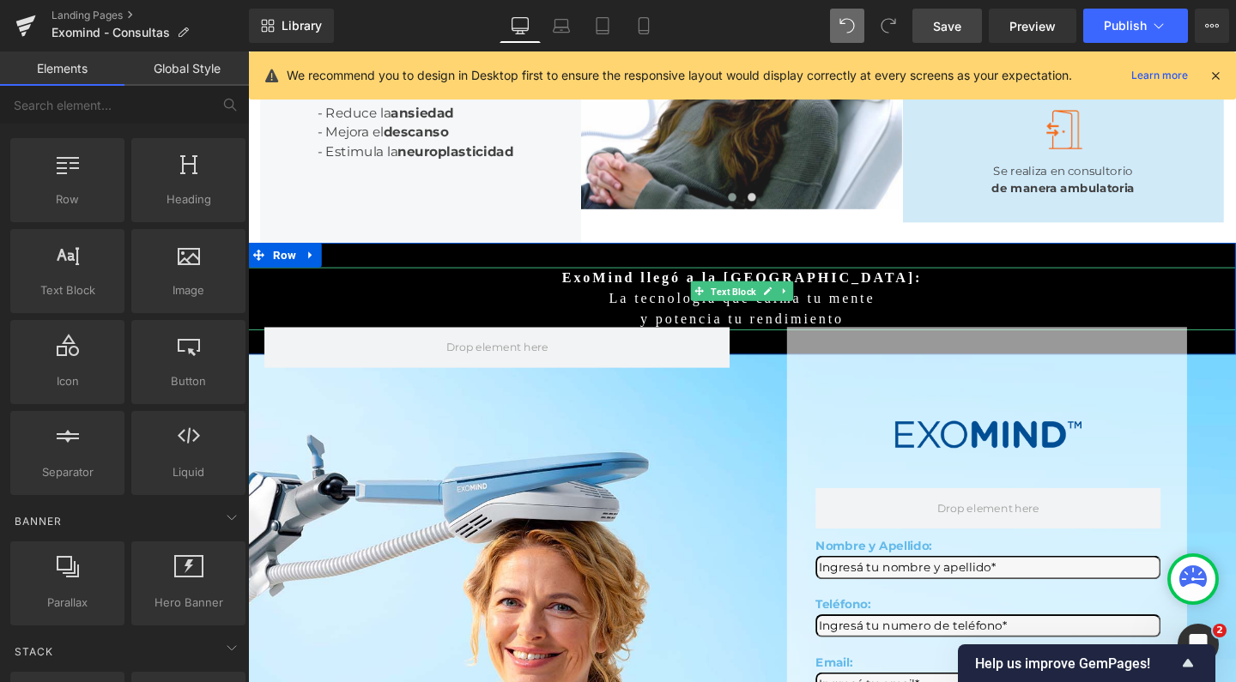
click at [742, 315] on span "Text Block" at bounding box center [758, 304] width 54 height 21
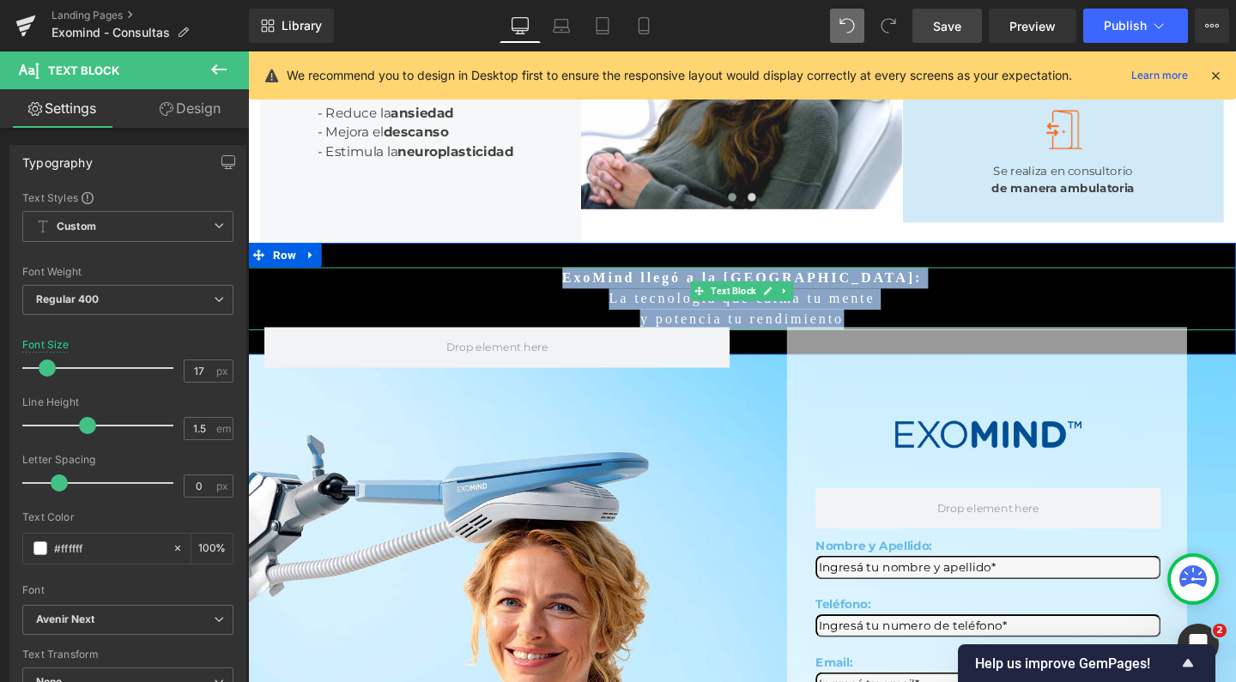
drag, startPoint x: 633, startPoint y: 462, endPoint x: 869, endPoint y: 488, distance: 237.5
click at [869, 488] on div "ExoMind llegó a la Argentina: La tecnología que calma tu mente y potencia tu re…" at bounding box center [767, 439] width 1039 height 1483
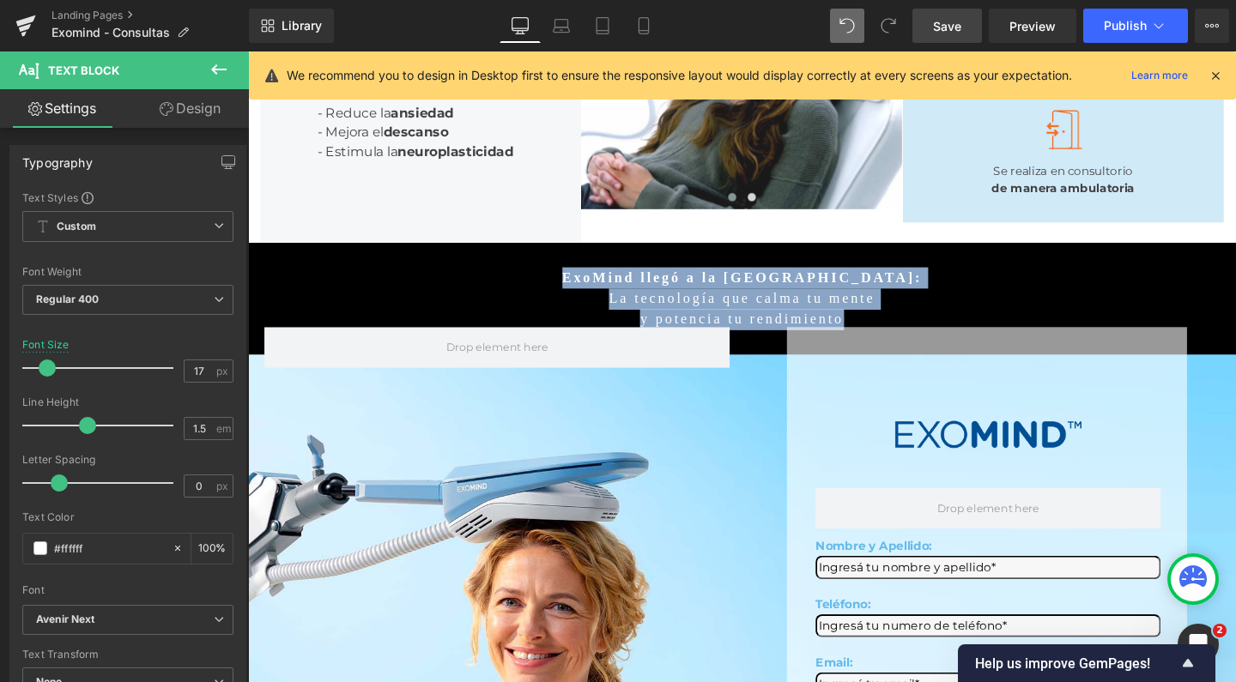
paste div
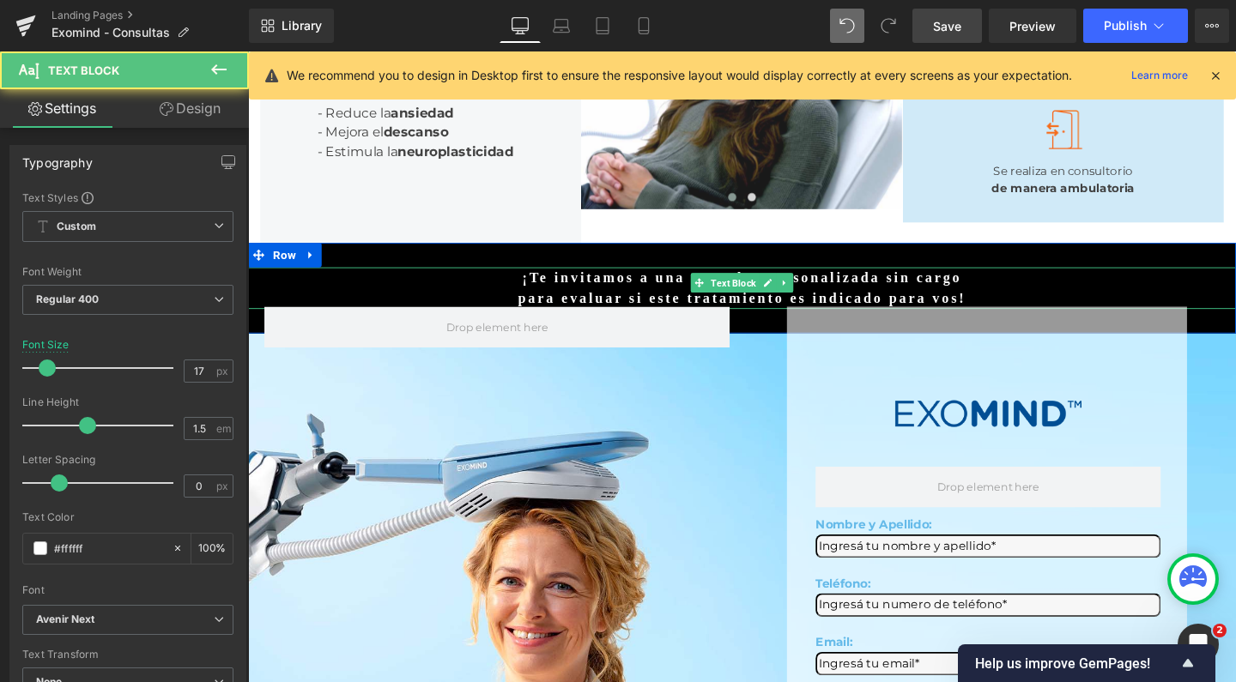
click at [688, 298] on b "¡Te invitamos a una consulta personalizada sin cargo" at bounding box center [767, 290] width 462 height 16
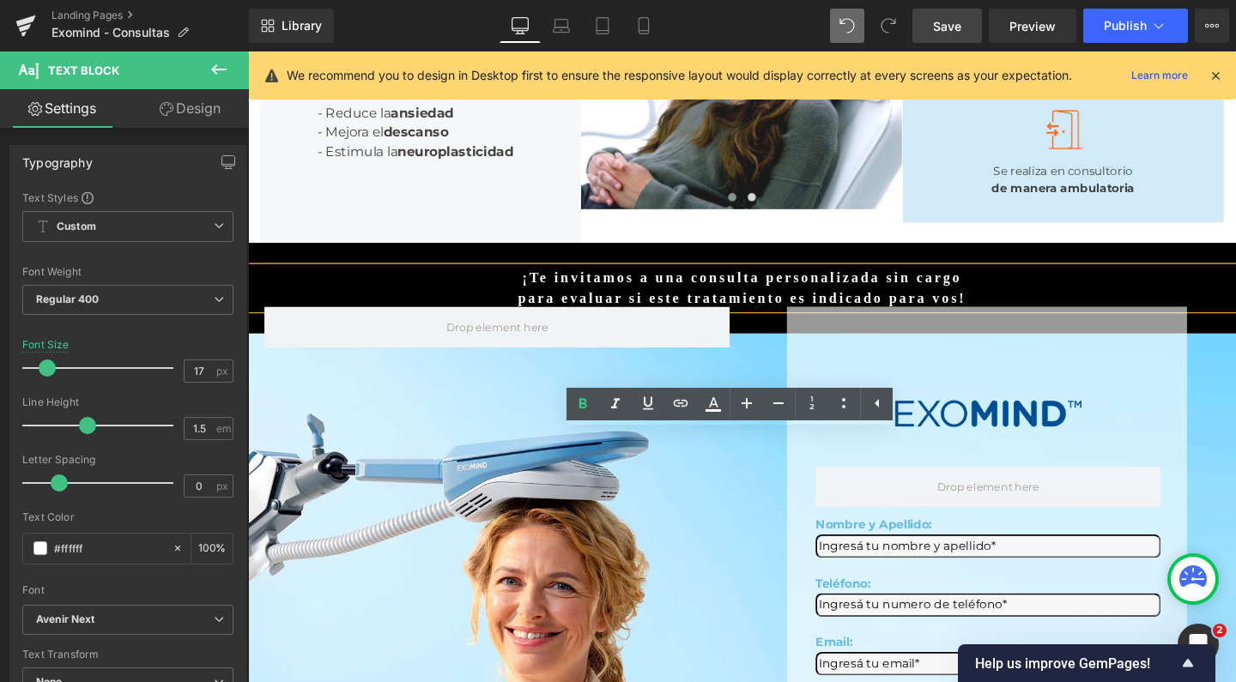
click at [705, 298] on b "¡Te invitamos a una consulta personalizada sin cargo" at bounding box center [767, 290] width 462 height 16
drag, startPoint x: 542, startPoint y: 462, endPoint x: 706, endPoint y: 460, distance: 164.8
click at [706, 301] on p "¡Te invitamos a una consulta personalizada sin cargo" at bounding box center [767, 290] width 1039 height 22
click at [590, 402] on icon at bounding box center [583, 404] width 21 height 21
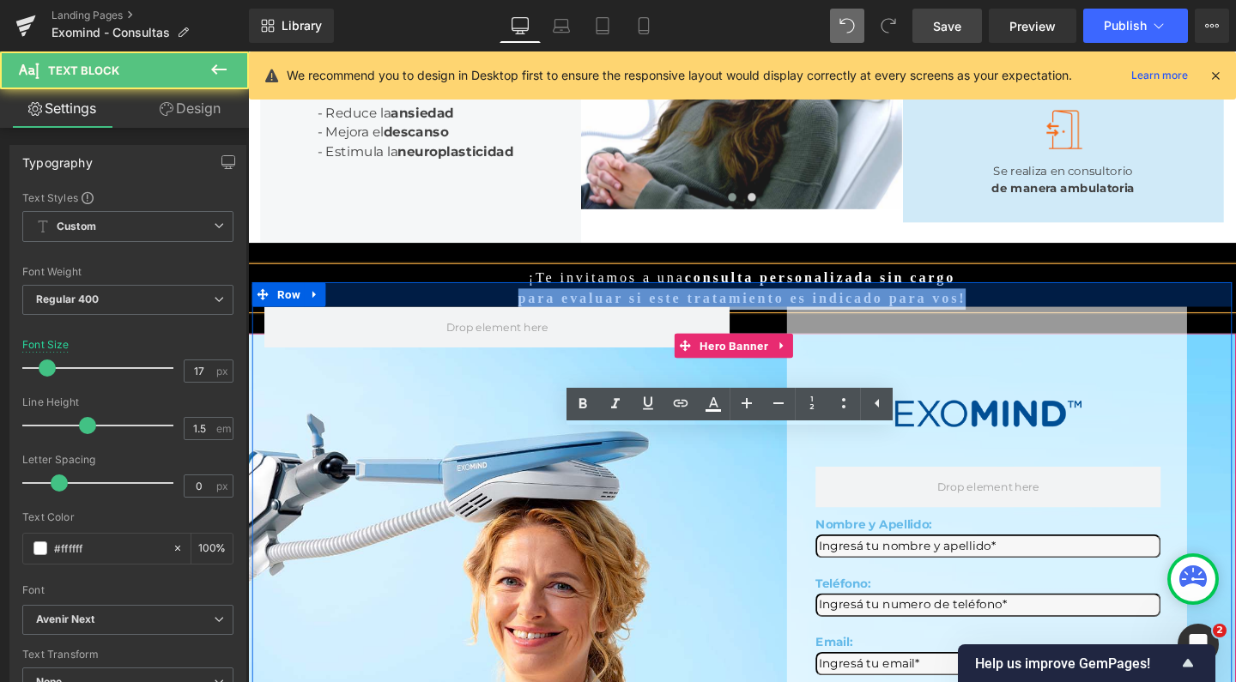
drag, startPoint x: 968, startPoint y: 463, endPoint x: 981, endPoint y: 472, distance: 16.0
click at [981, 472] on div "ExoMind llegó a la Argentina: La tecnología que calma tu mente y potencia tu re…" at bounding box center [767, 429] width 1039 height 1462
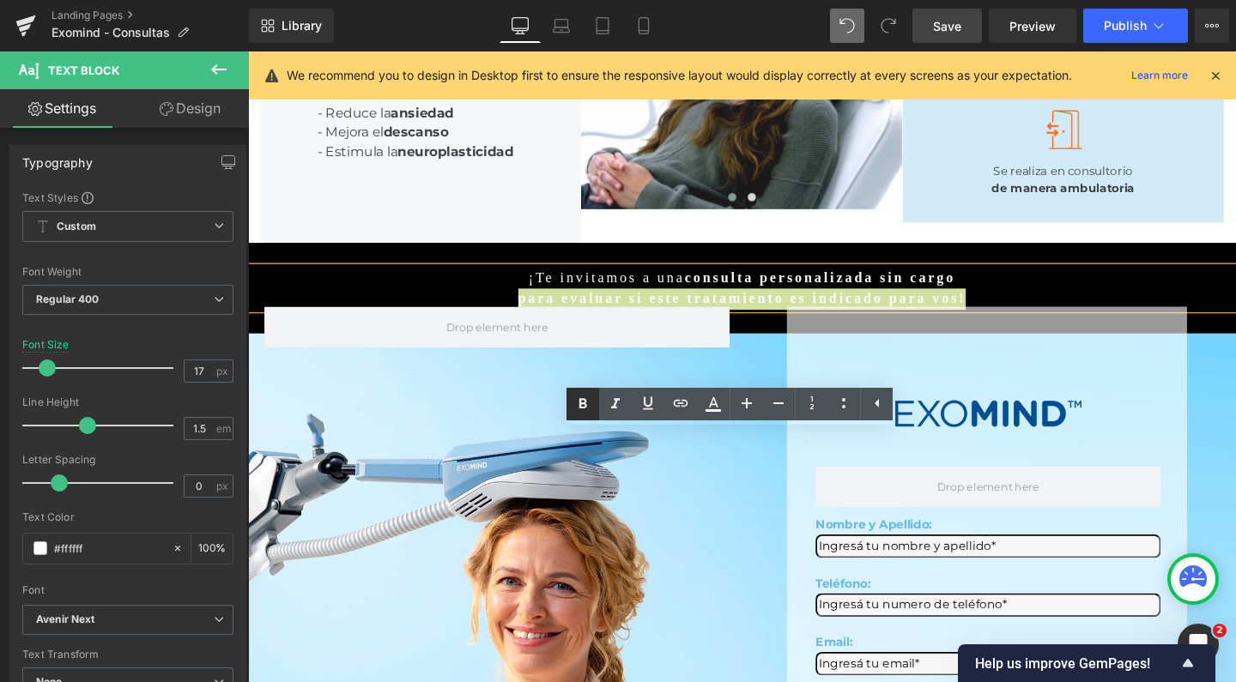
click at [591, 409] on icon at bounding box center [583, 404] width 21 height 21
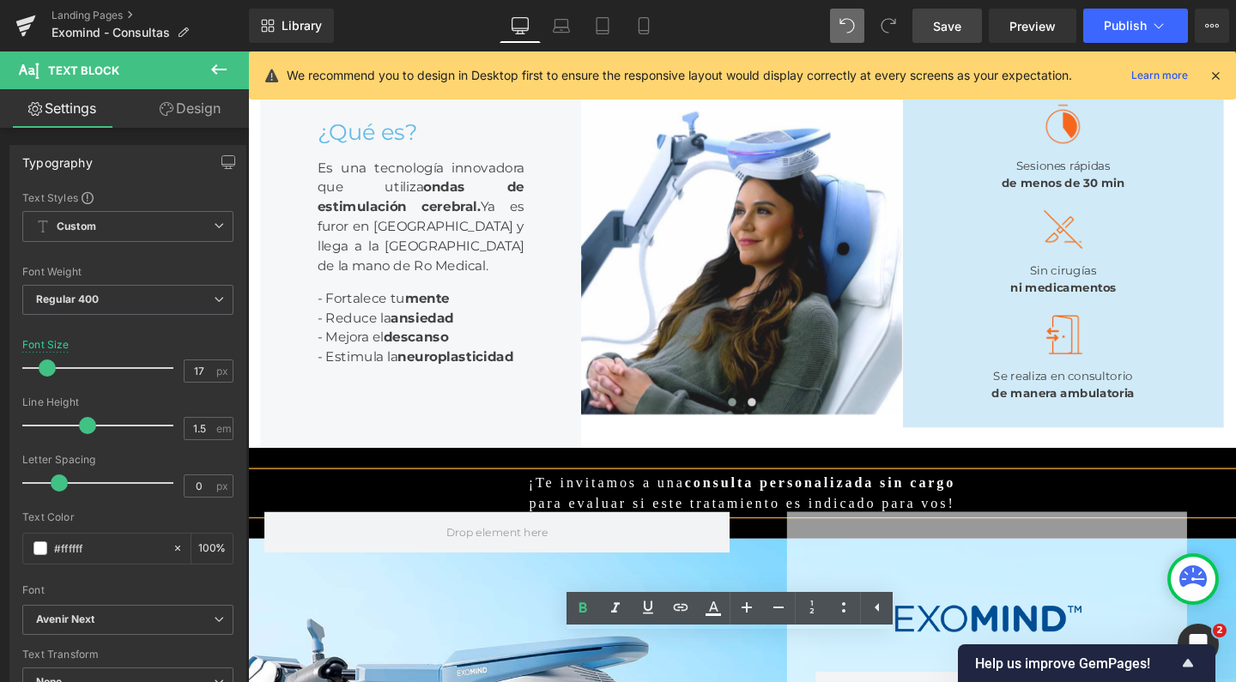
scroll to position [233, 0]
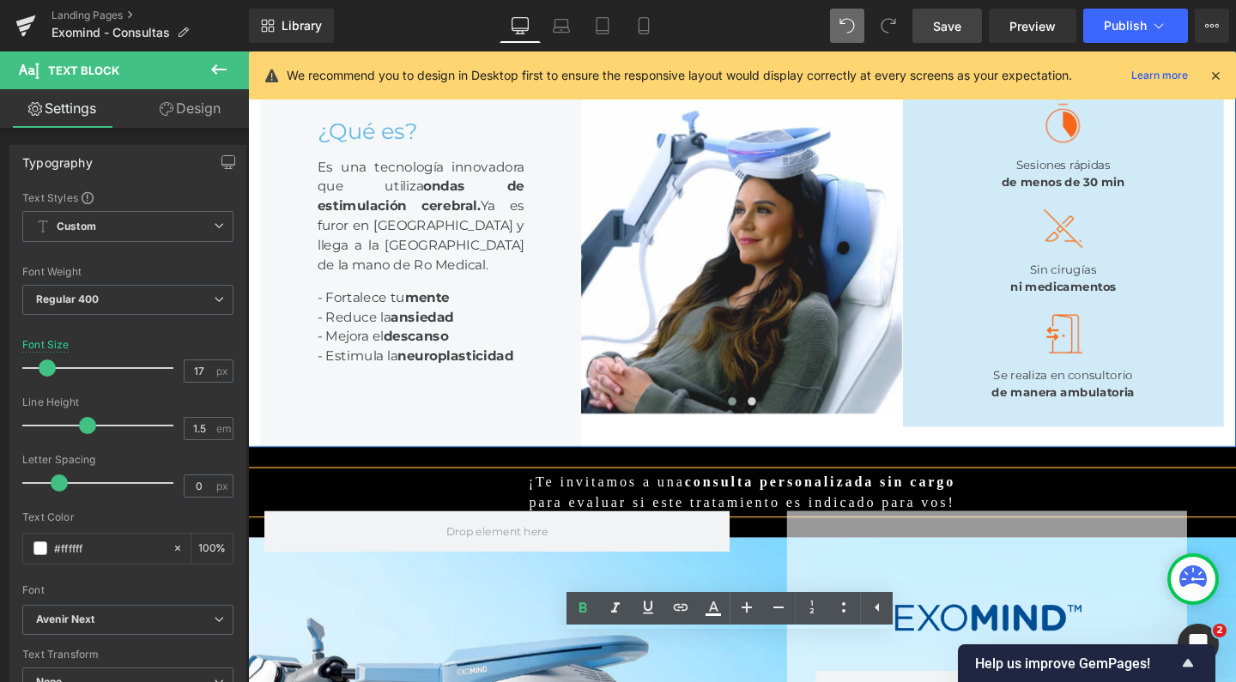
click at [943, 35] on link "Save" at bounding box center [947, 26] width 70 height 34
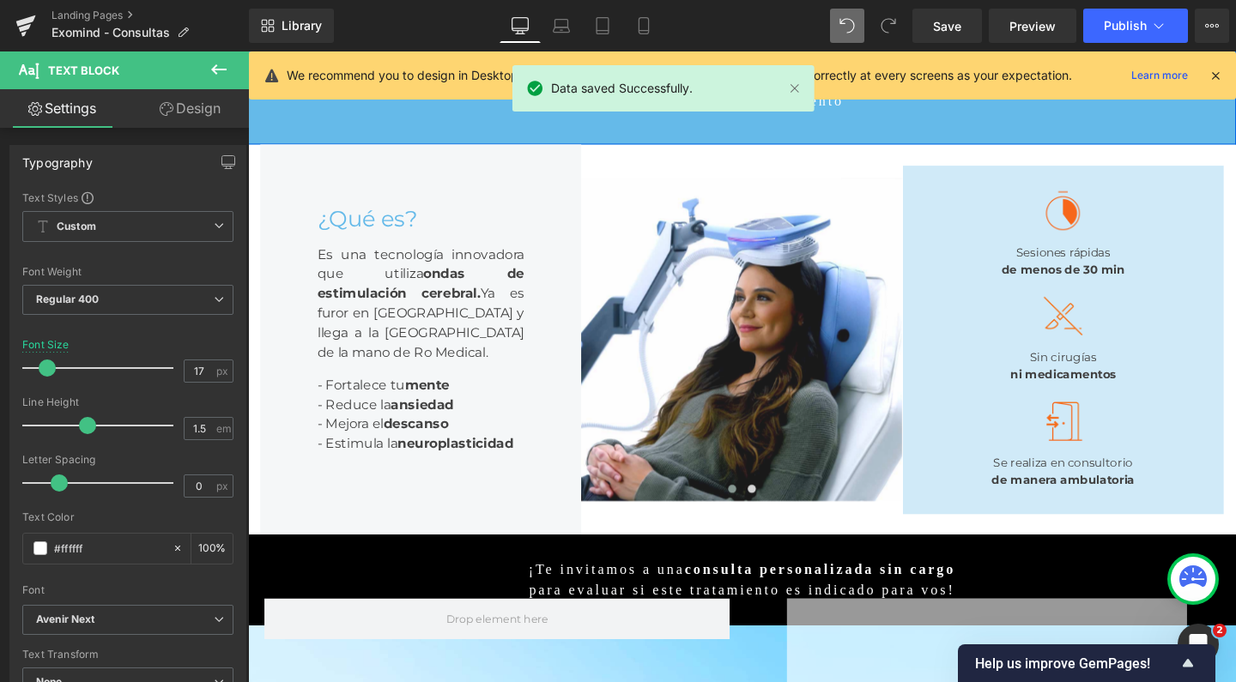
scroll to position [97, 0]
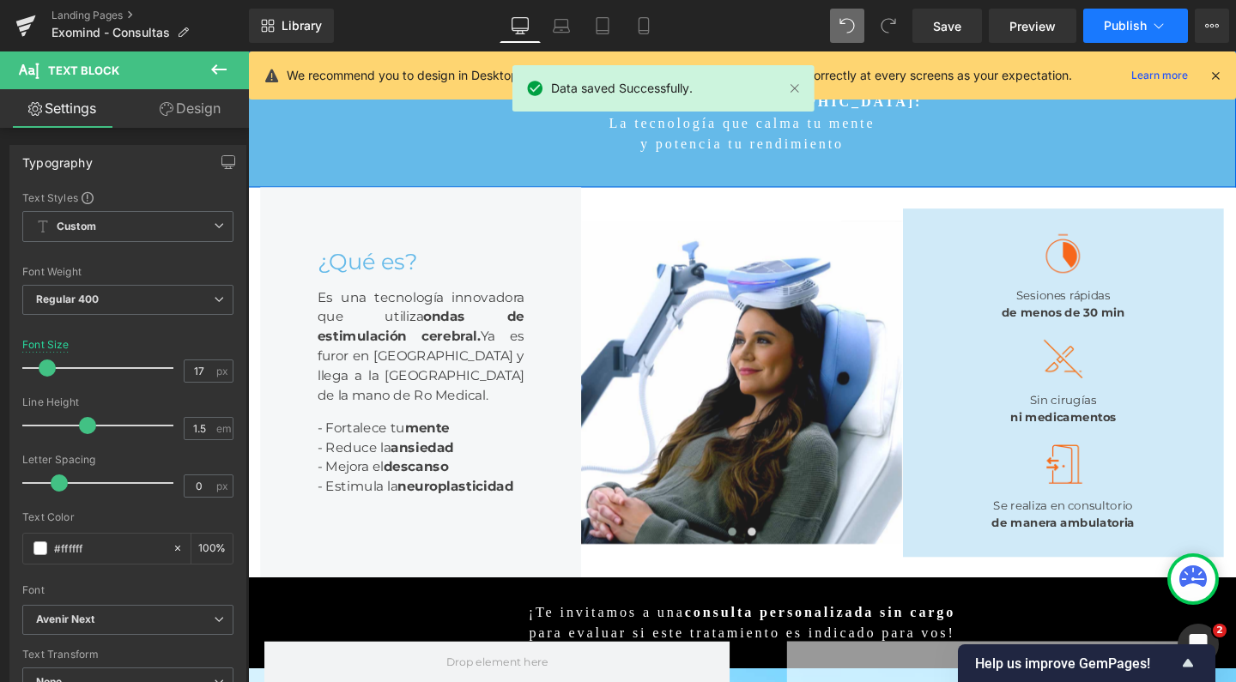
click at [1106, 33] on button "Publish" at bounding box center [1135, 26] width 105 height 34
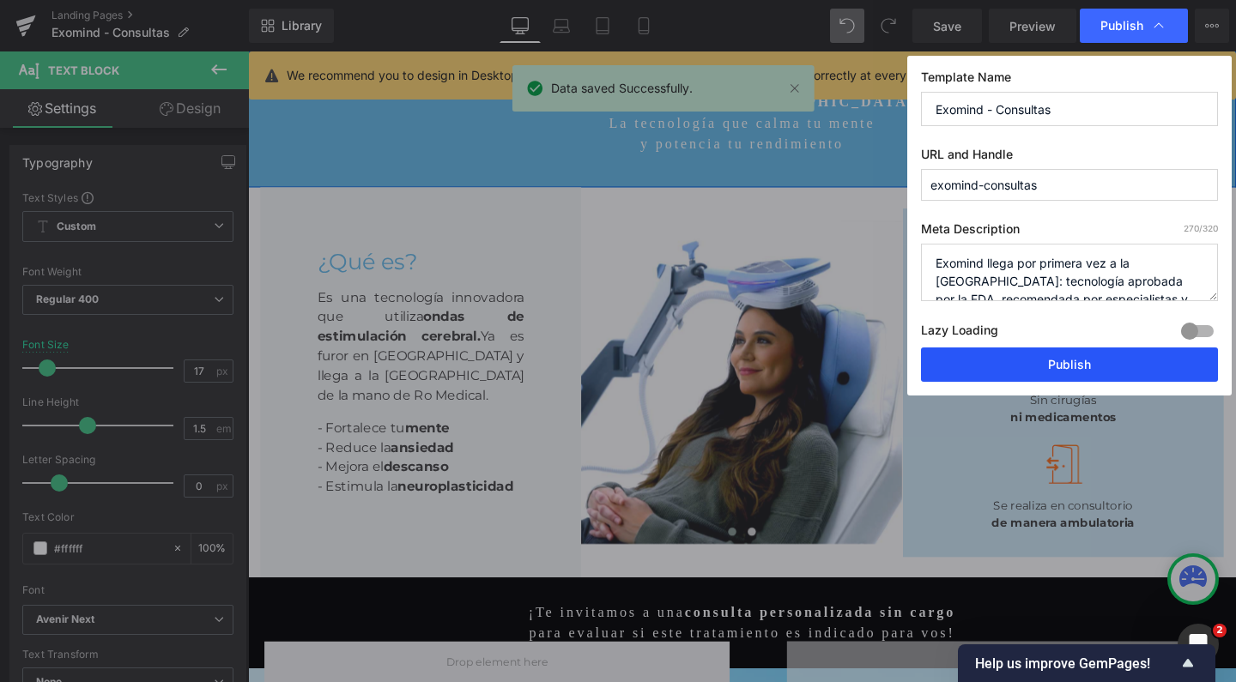
click at [1020, 361] on button "Publish" at bounding box center [1069, 365] width 297 height 34
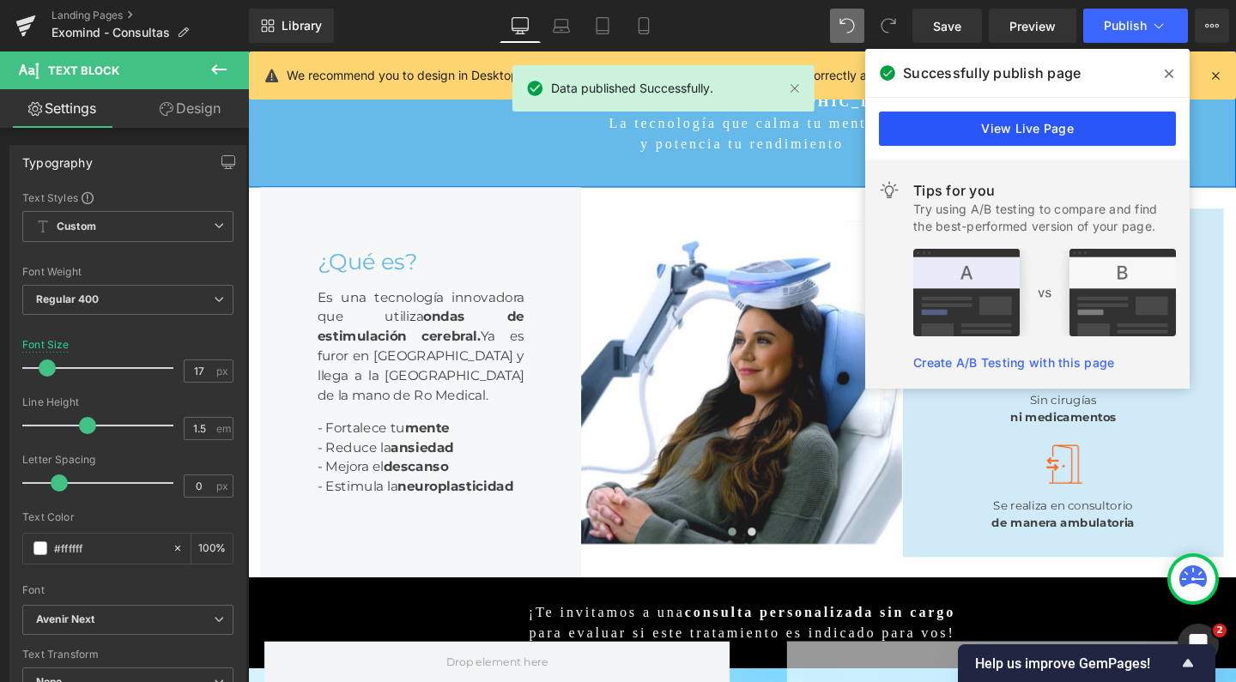
click at [954, 126] on link "View Live Page" at bounding box center [1027, 129] width 297 height 34
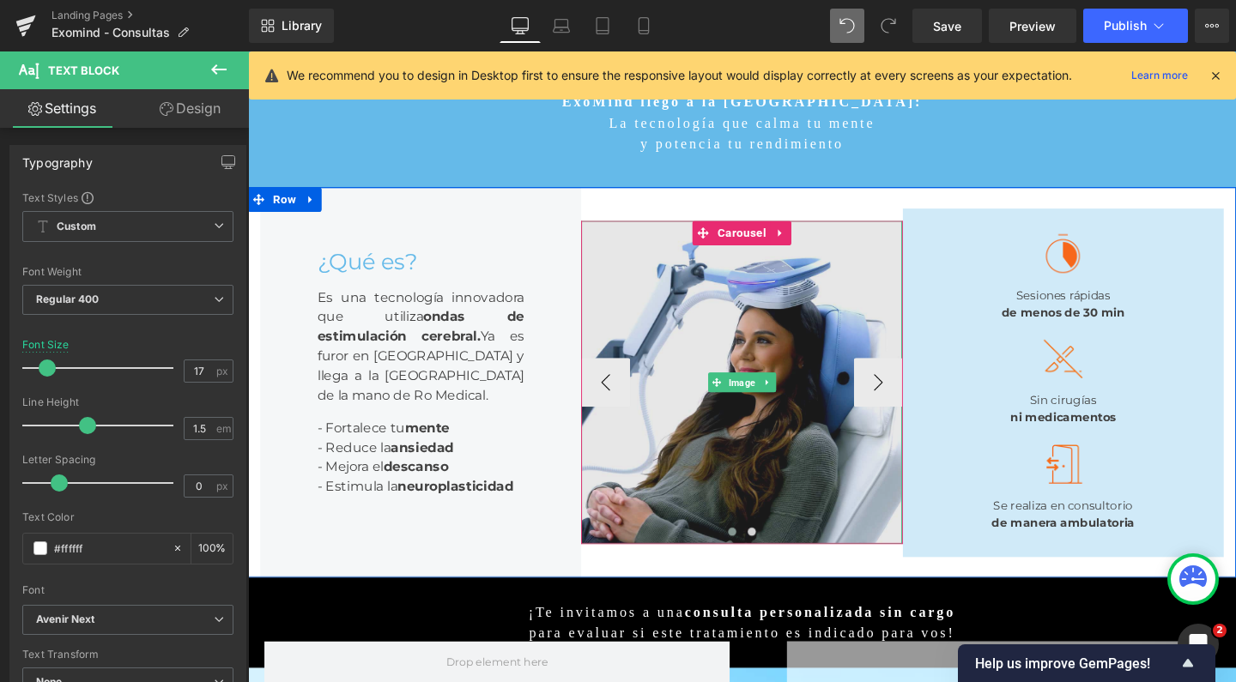
scroll to position [137, 0]
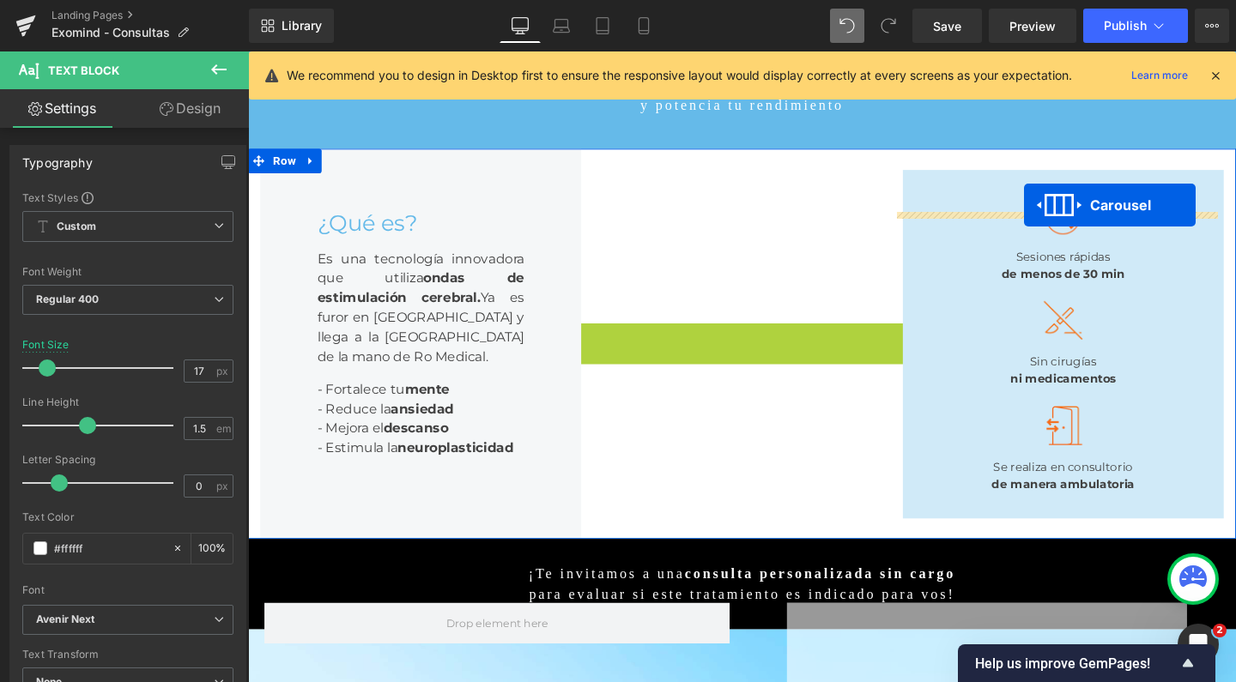
drag, startPoint x: 721, startPoint y: 276, endPoint x: 1064, endPoint y: 213, distance: 348.3
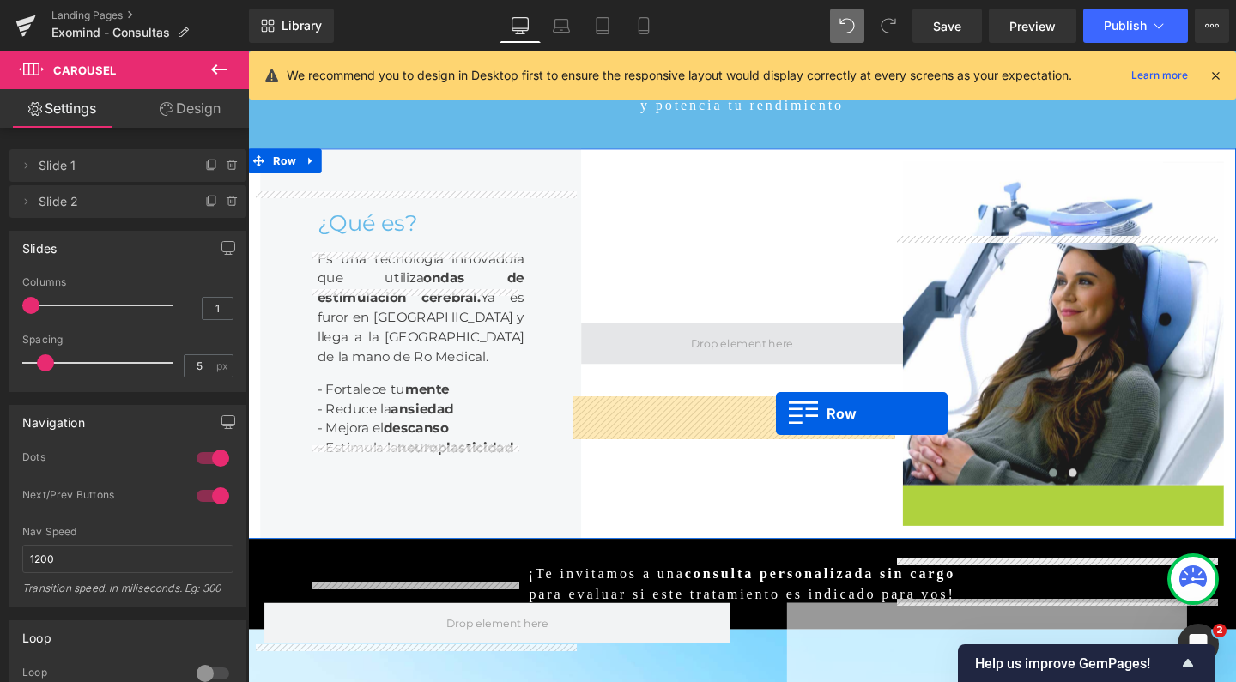
drag, startPoint x: 940, startPoint y: 555, endPoint x: 803, endPoint y: 433, distance: 183.0
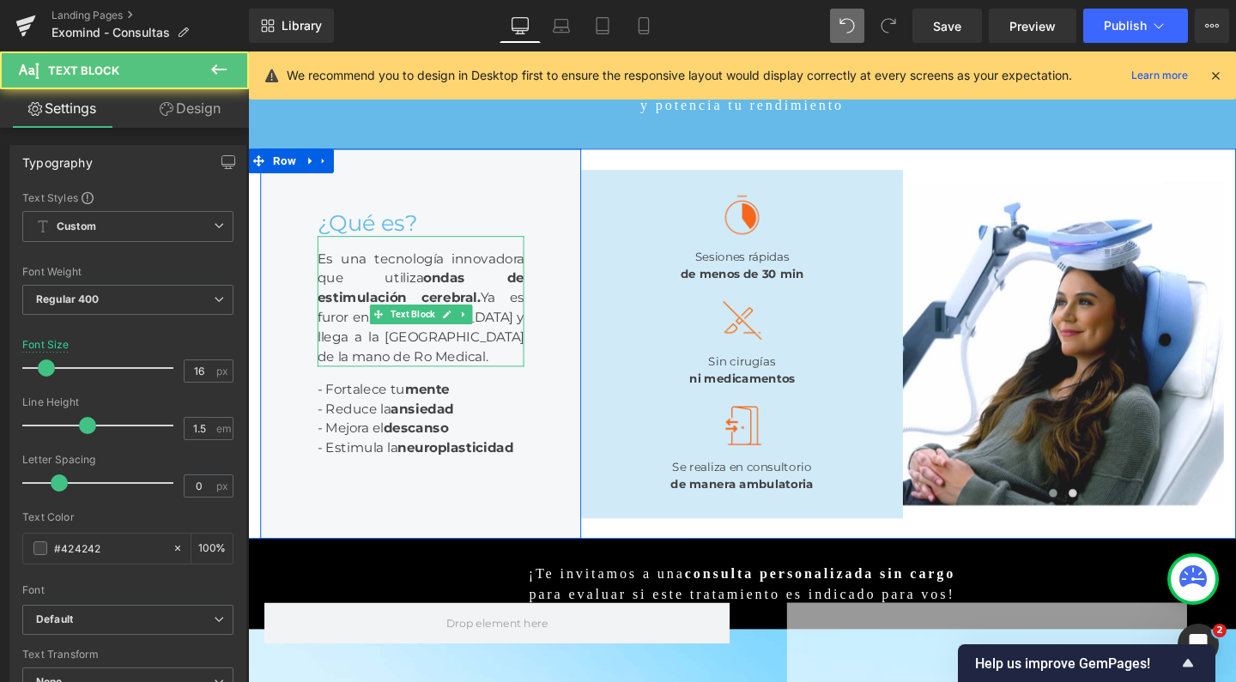
click at [439, 383] on div "Es una tecnología innovadora que utiliza ondas de estimulación cerebral. Ya es …" at bounding box center [429, 313] width 217 height 137
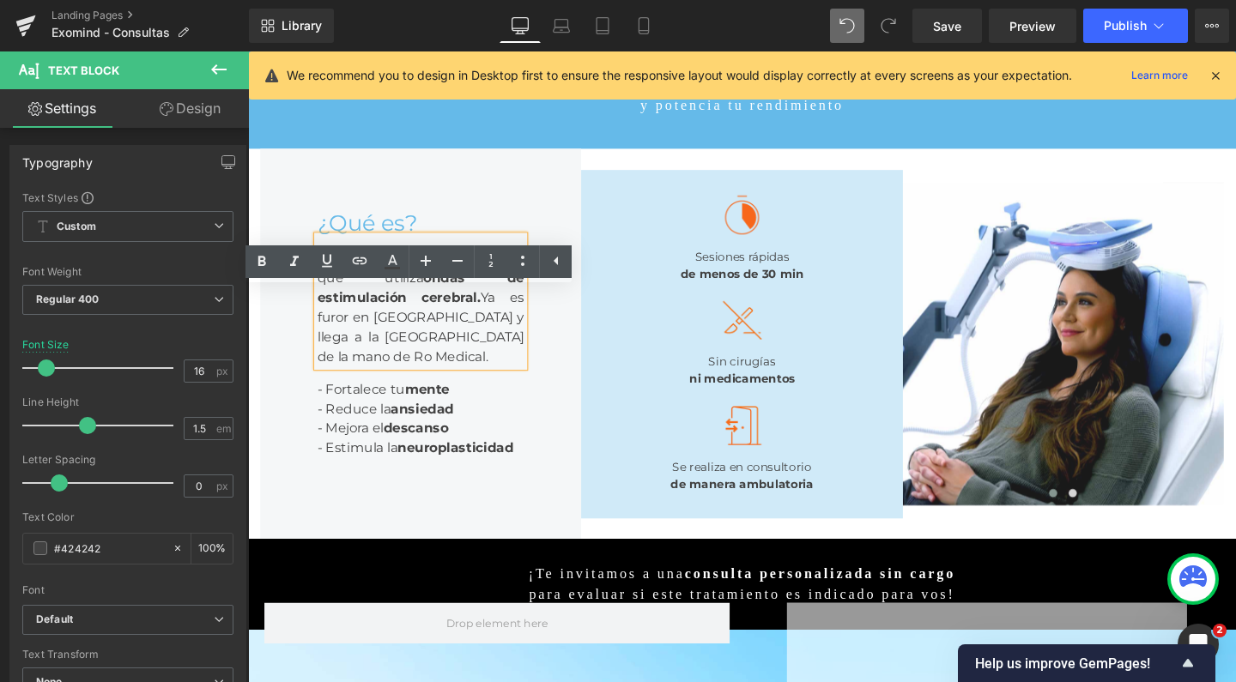
drag, startPoint x: 482, startPoint y: 367, endPoint x: 505, endPoint y: 425, distance: 62.0
click at [505, 383] on div "Es una tecnología innovadora que utiliza ondas de estimulación cerebral. Ya es …" at bounding box center [429, 313] width 217 height 137
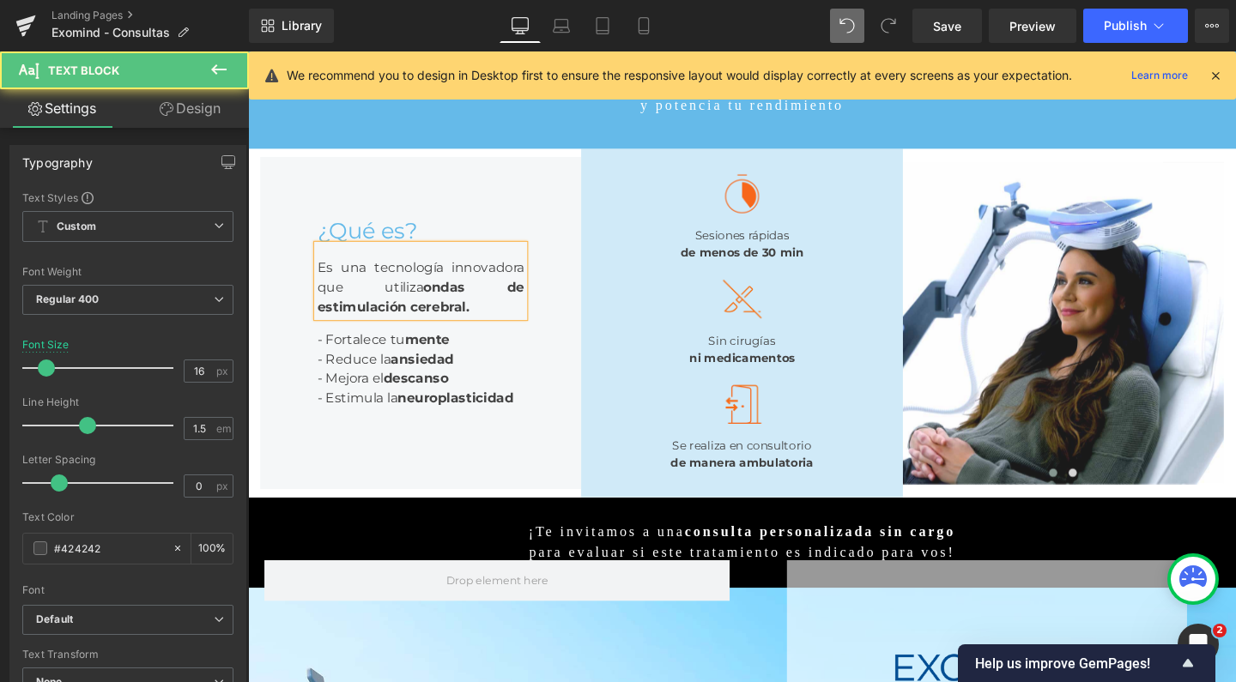
click at [413, 330] on div "Es una tecnología innovadora que utiliza ondas de estimulación cerebral." at bounding box center [429, 293] width 217 height 76
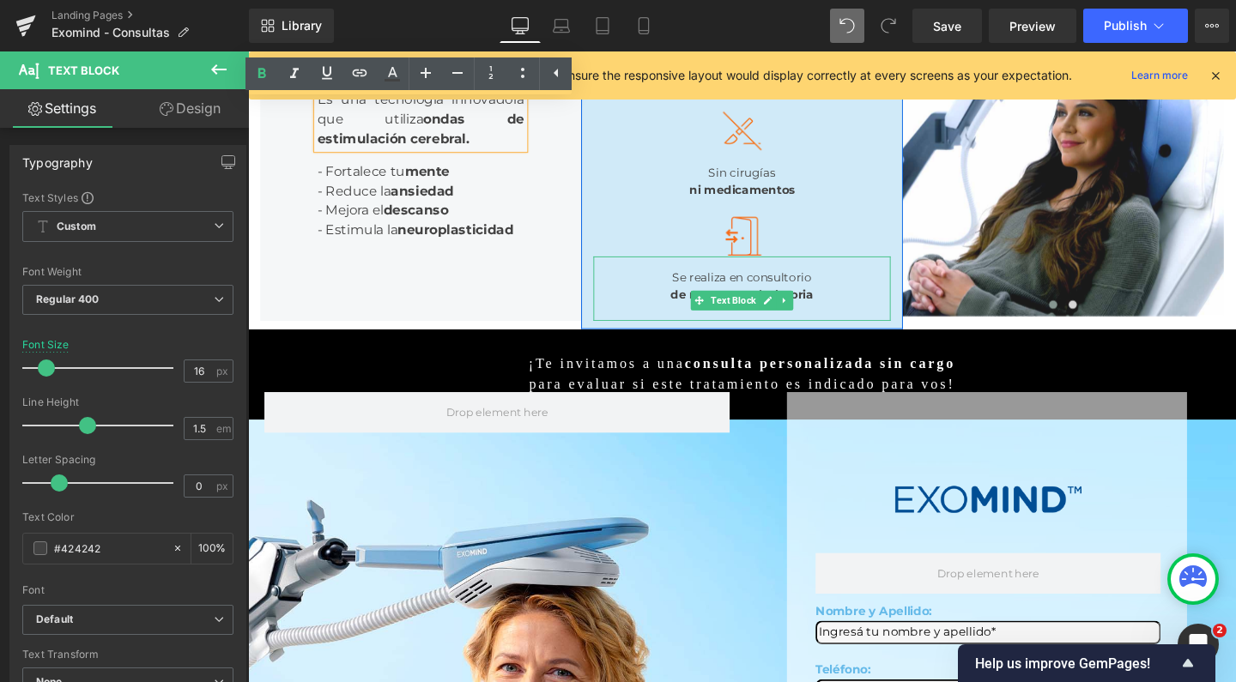
scroll to position [345, 0]
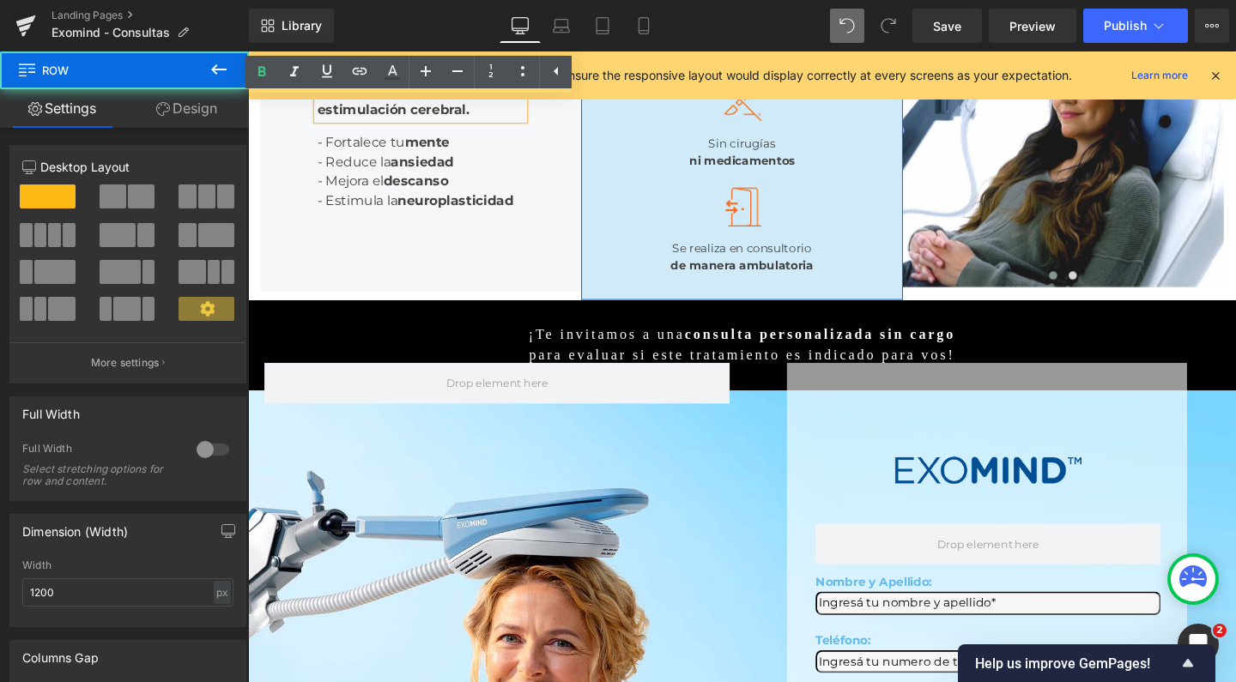
click at [781, 312] on div "Image Sesiones rápidas de menos de 30 min Text Block Image Sin cirugías ni medi…" at bounding box center [766, 129] width 337 height 367
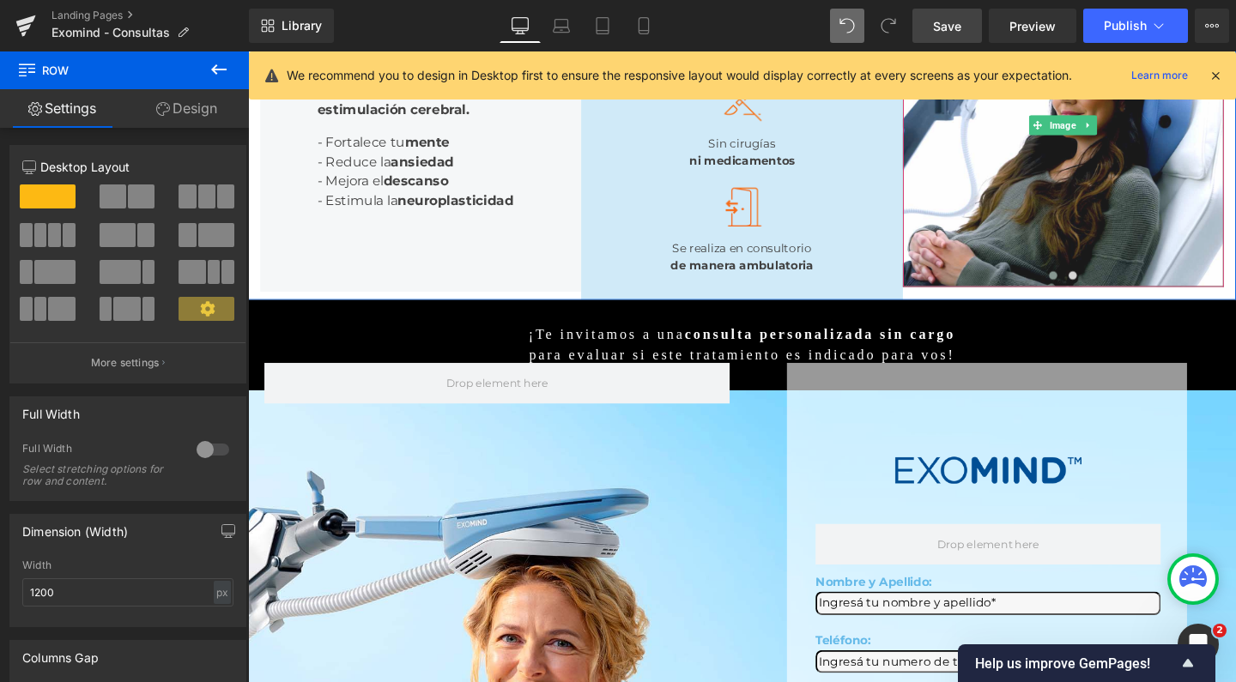
click at [961, 37] on link "Save" at bounding box center [947, 26] width 70 height 34
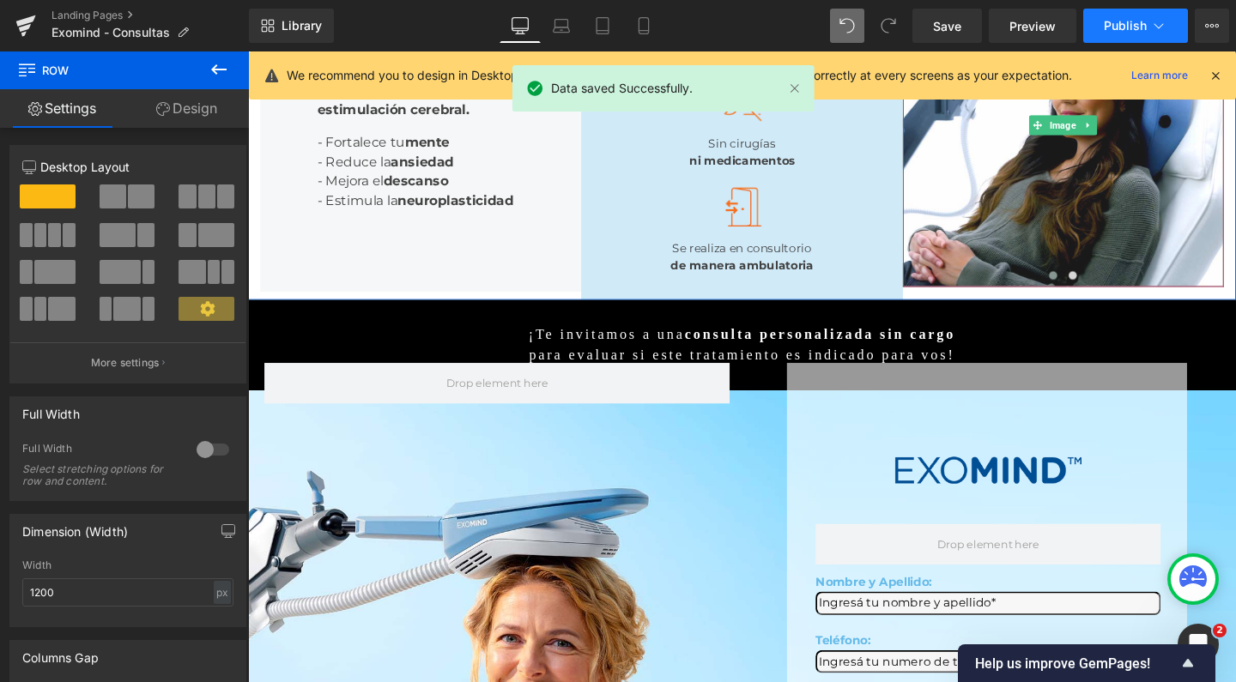
click at [1126, 27] on span "Publish" at bounding box center [1125, 26] width 43 height 14
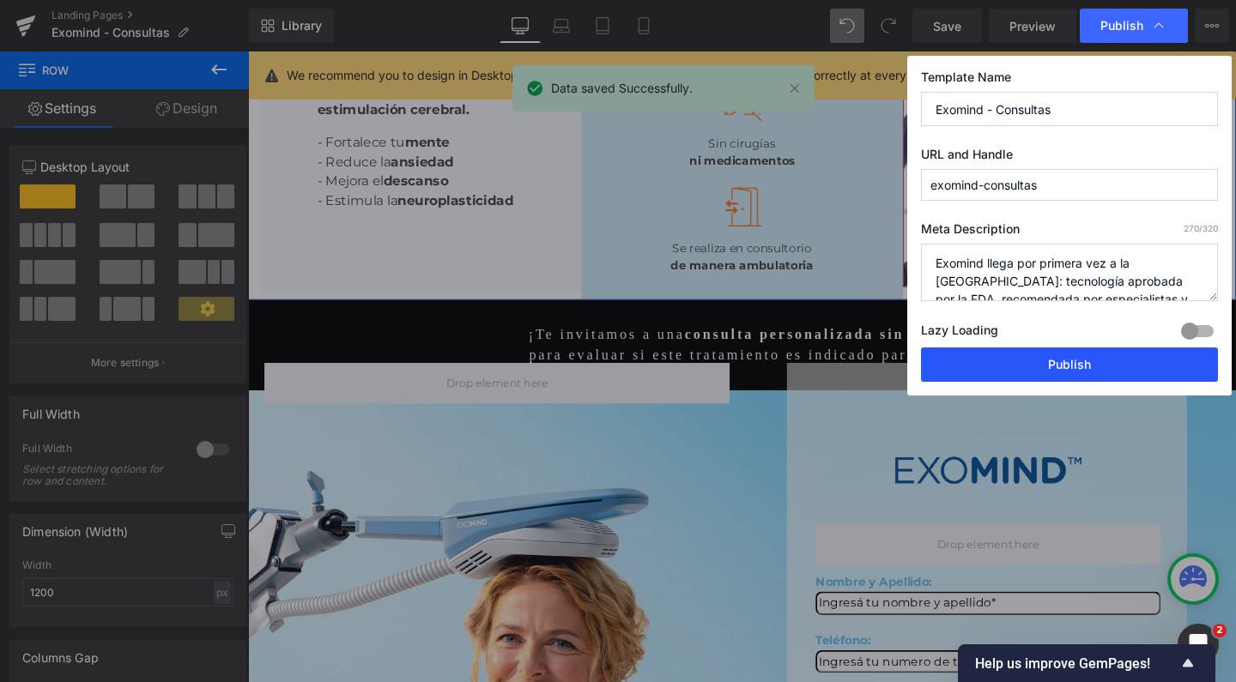
click at [1022, 359] on button "Publish" at bounding box center [1069, 365] width 297 height 34
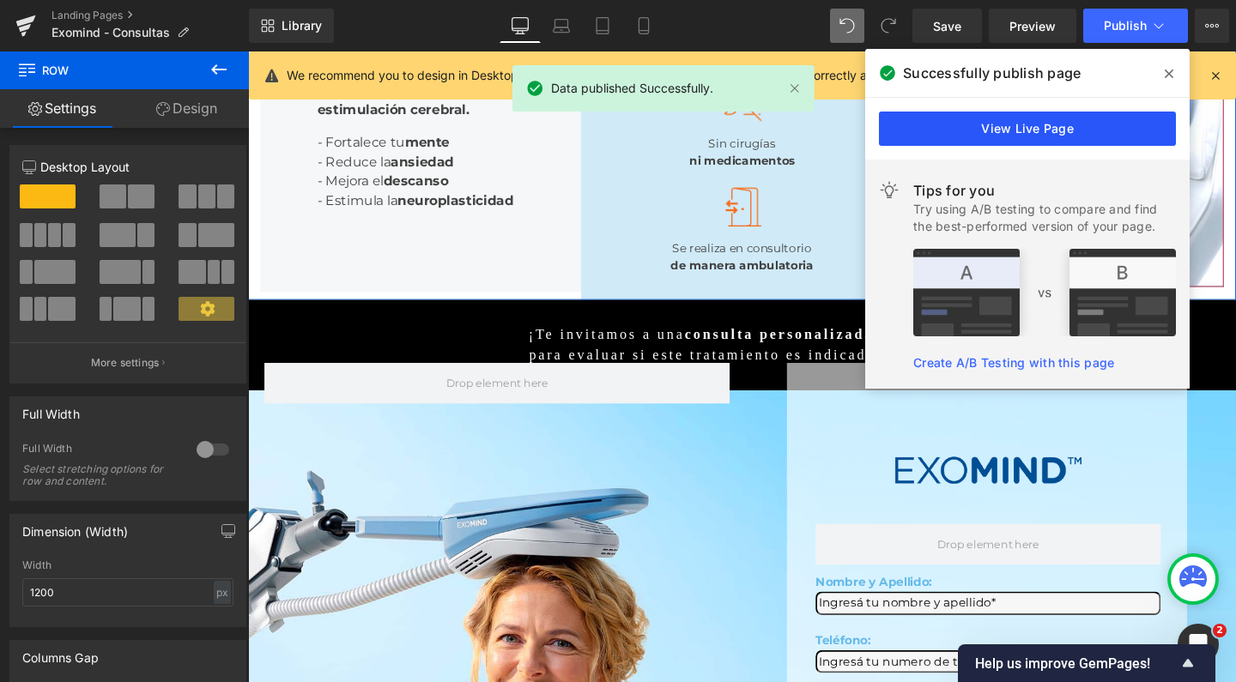
click at [1040, 137] on link "View Live Page" at bounding box center [1027, 129] width 297 height 34
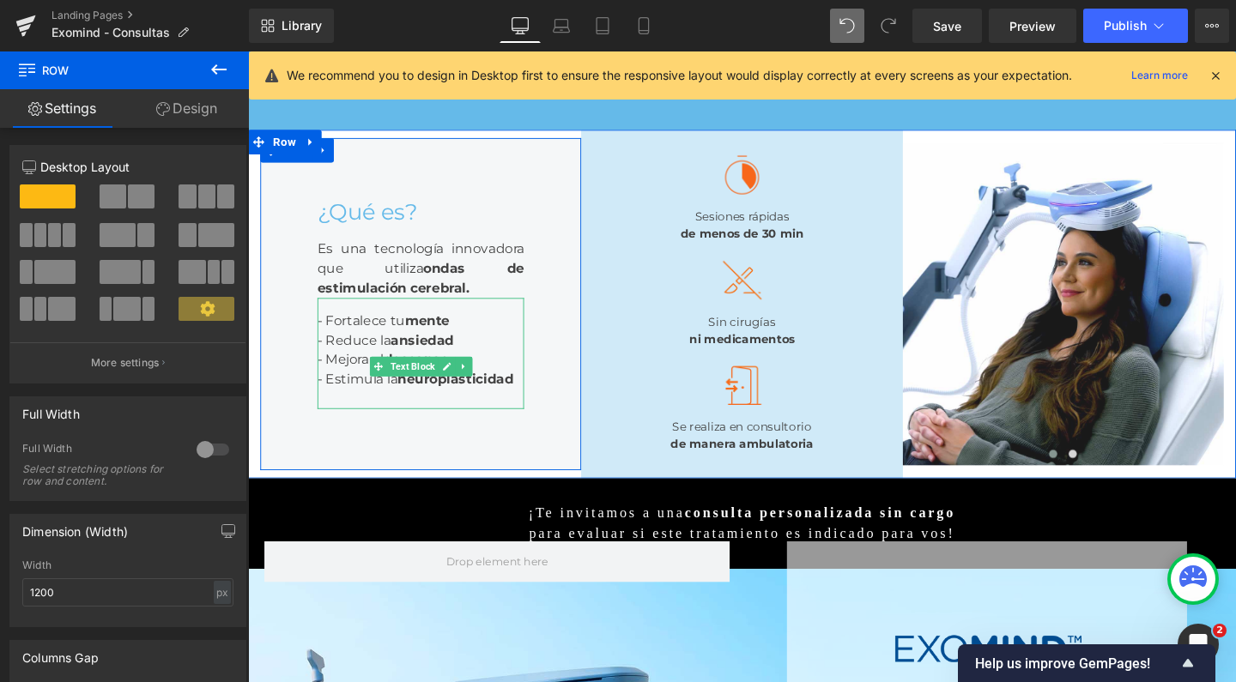
scroll to position [148, 0]
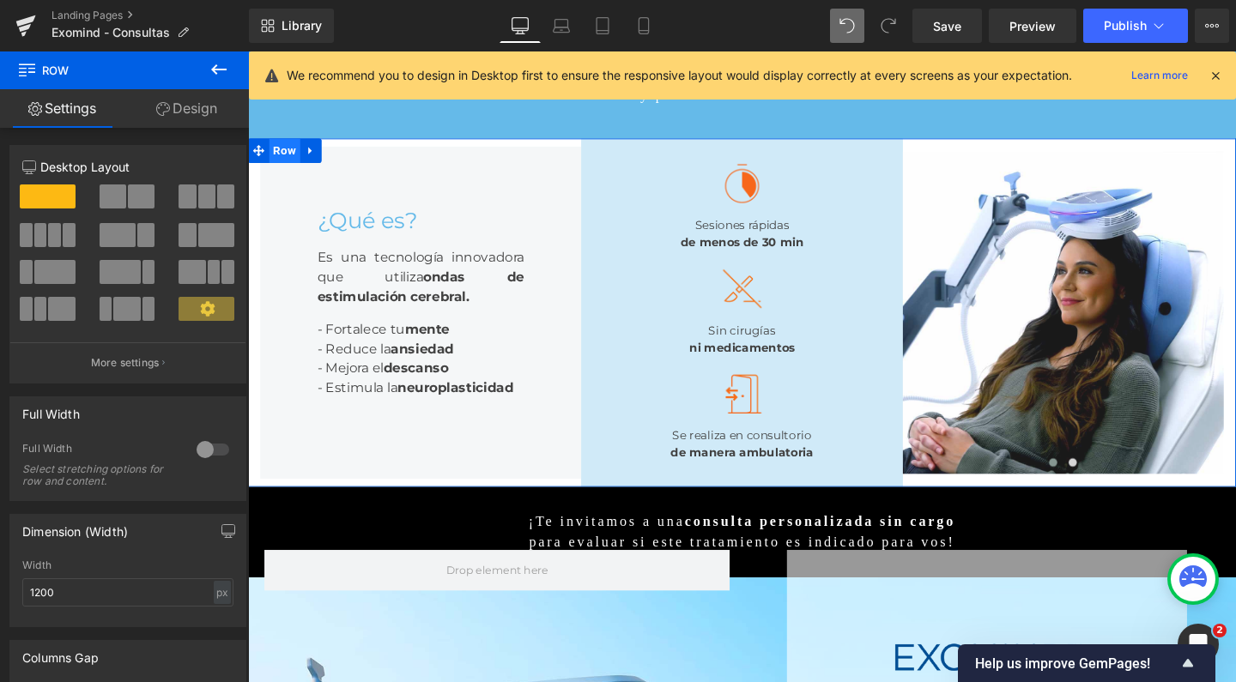
click at [278, 143] on span "Row" at bounding box center [286, 156] width 33 height 26
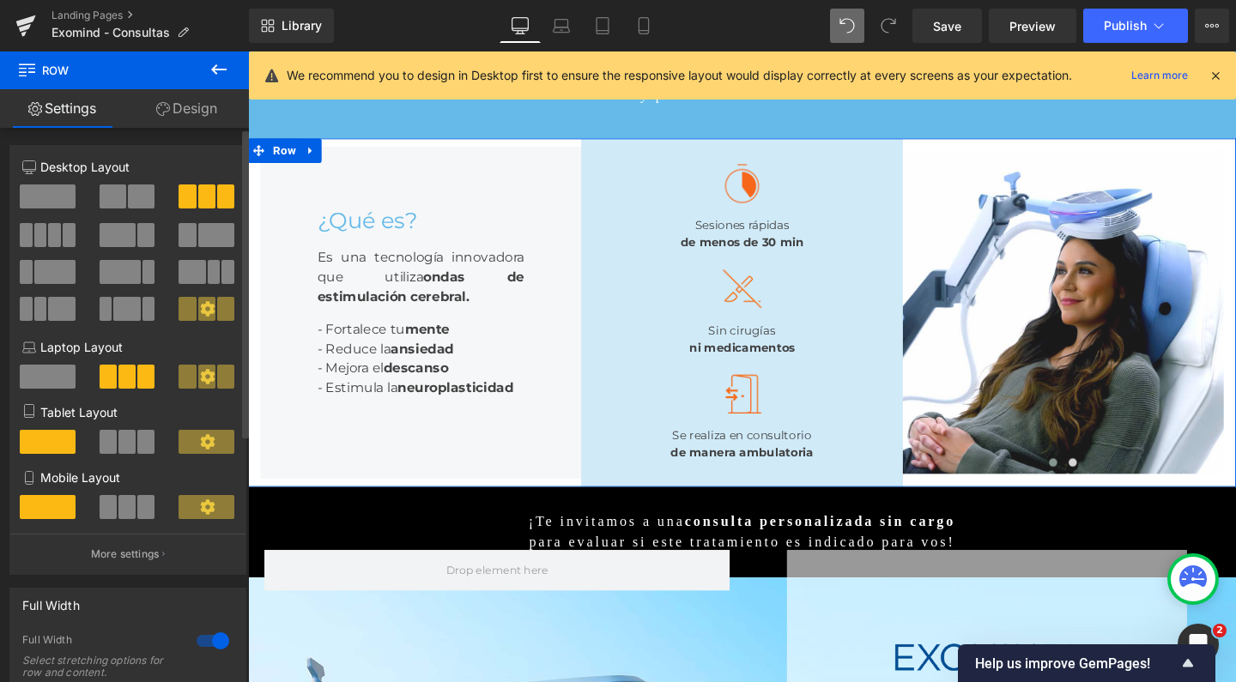
click at [134, 204] on span at bounding box center [141, 197] width 27 height 24
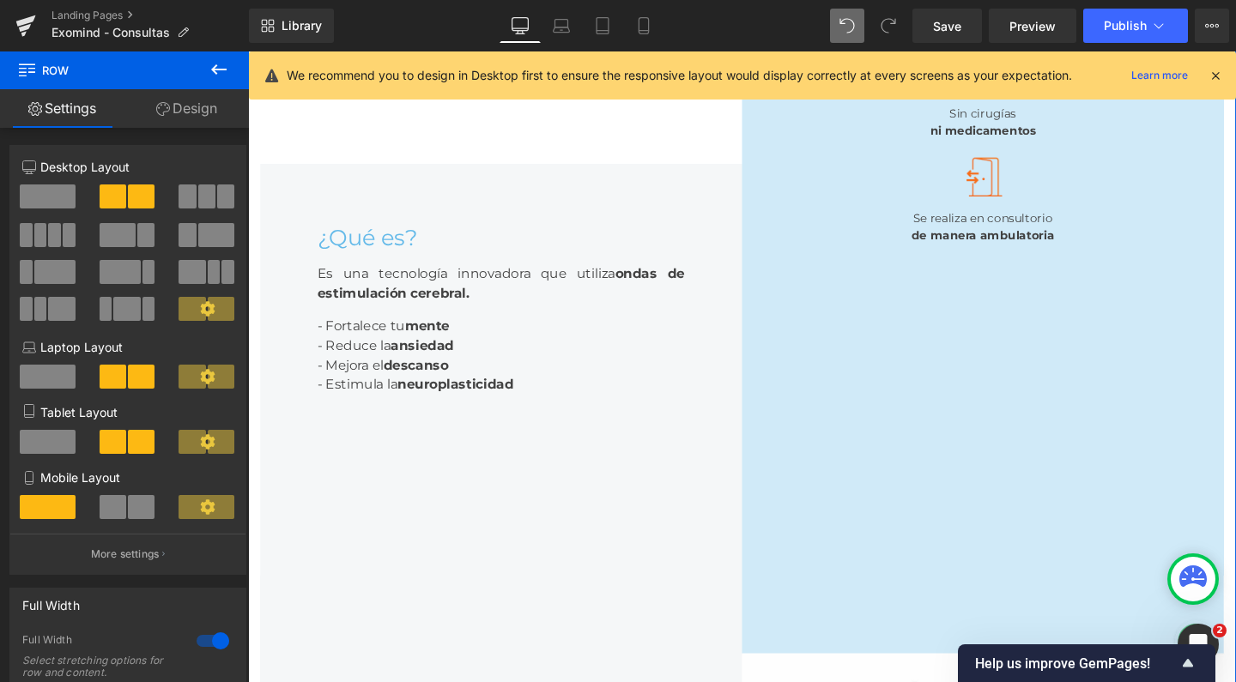
scroll to position [395, 0]
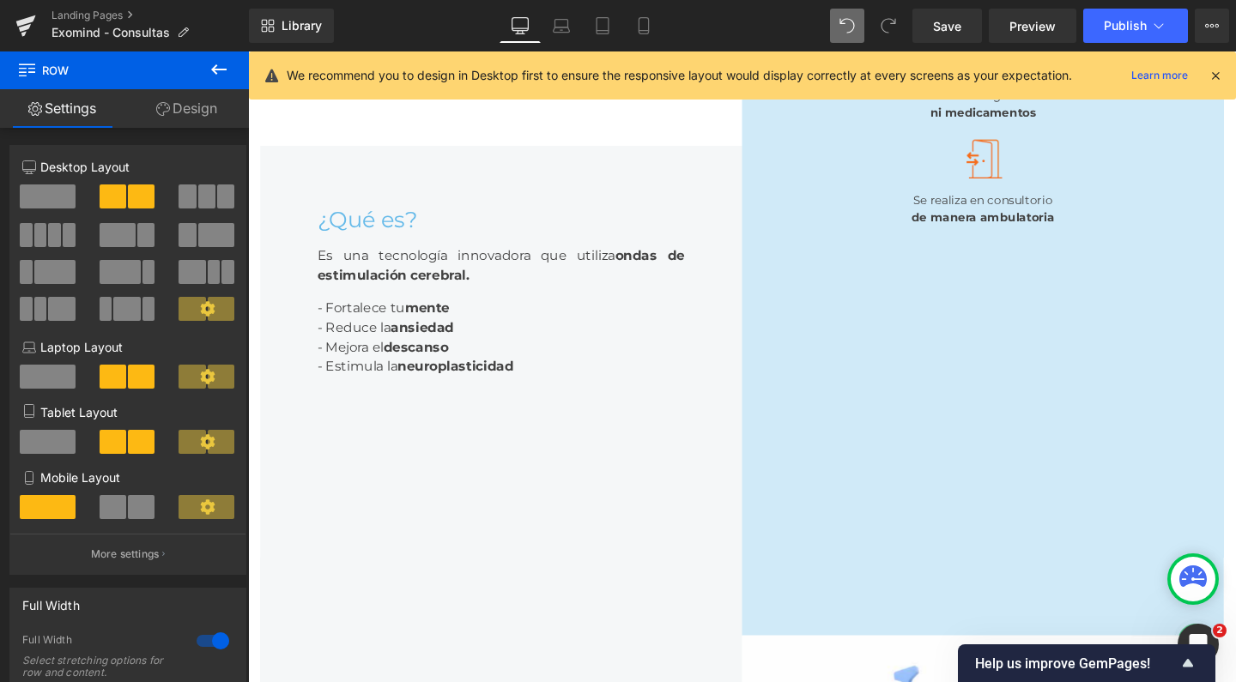
click at [215, 77] on icon at bounding box center [219, 69] width 21 height 21
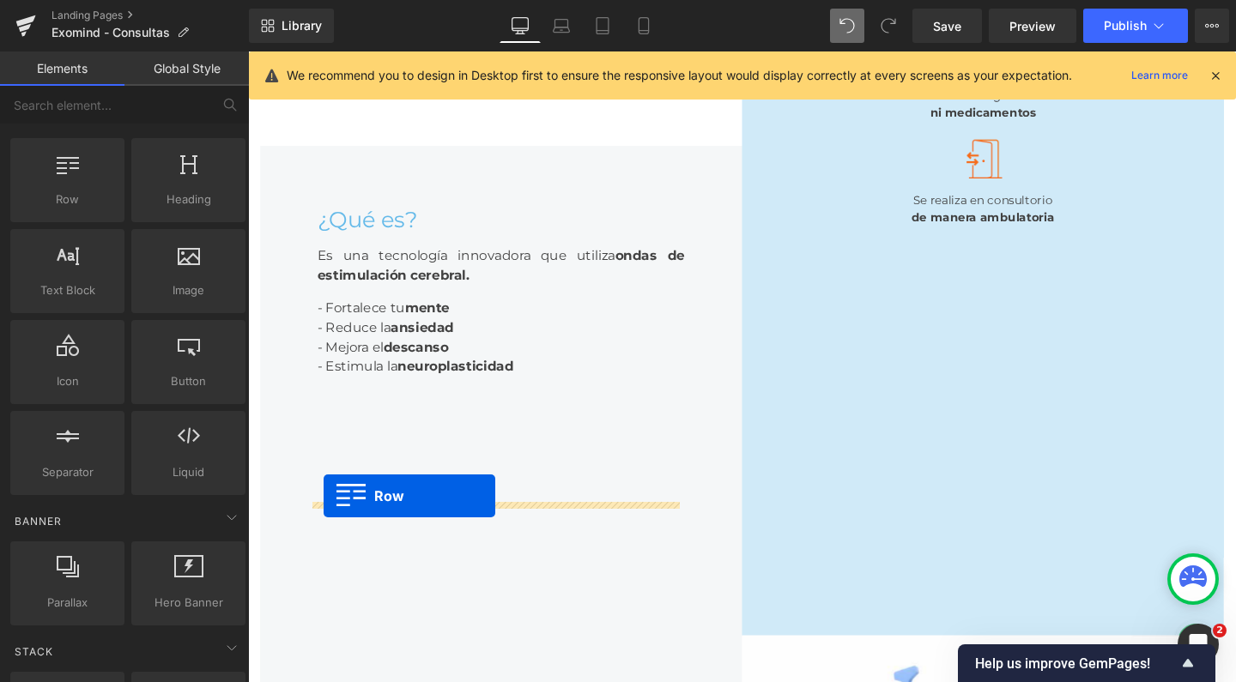
drag, startPoint x: 329, startPoint y: 245, endPoint x: 328, endPoint y: 519, distance: 274.7
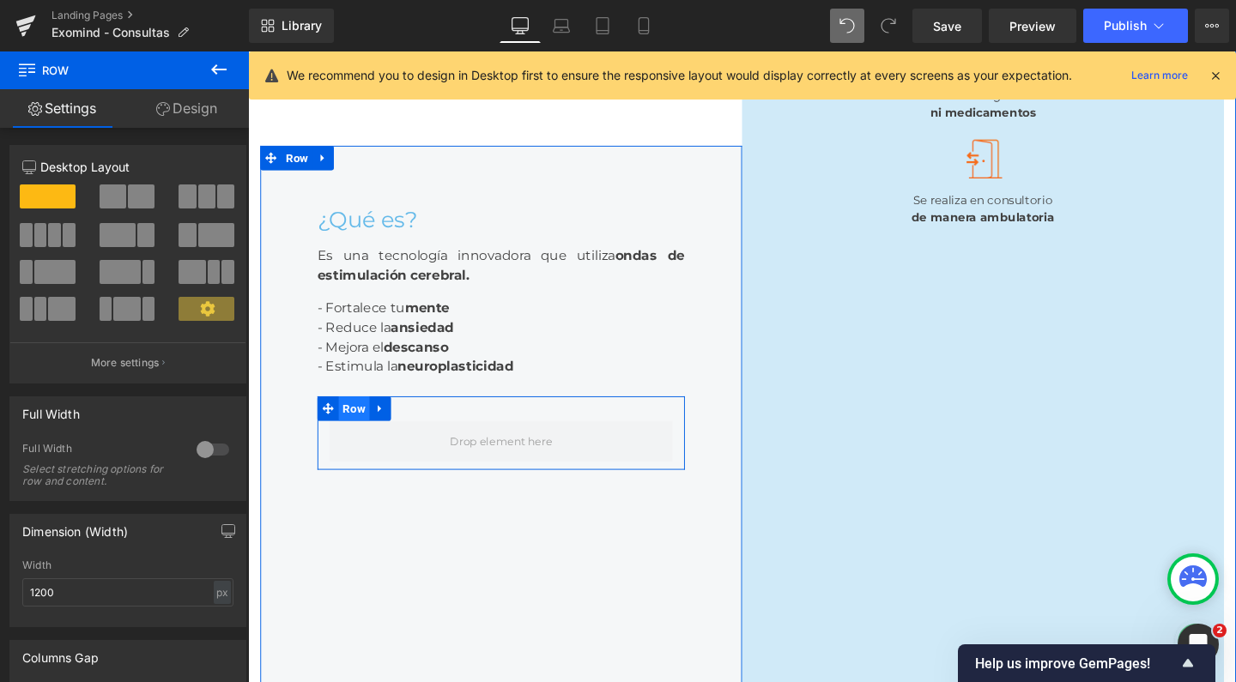
click at [355, 440] on span "Row" at bounding box center [359, 428] width 33 height 26
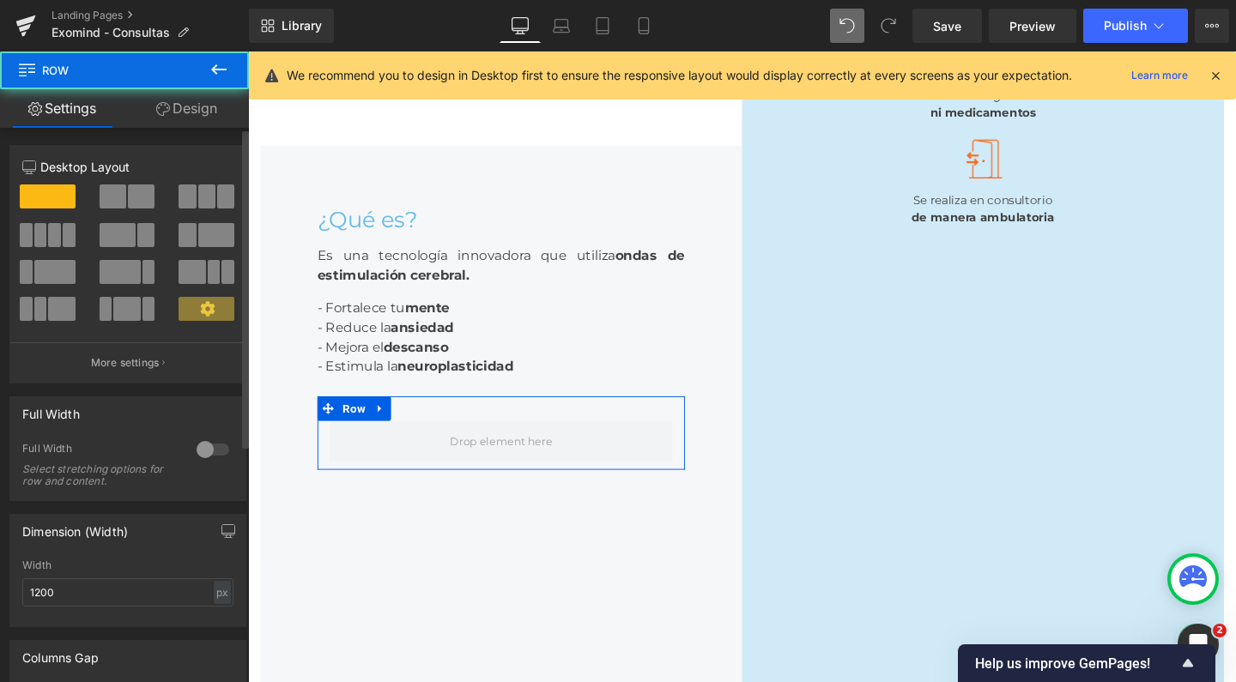
click at [208, 198] on span at bounding box center [206, 197] width 17 height 24
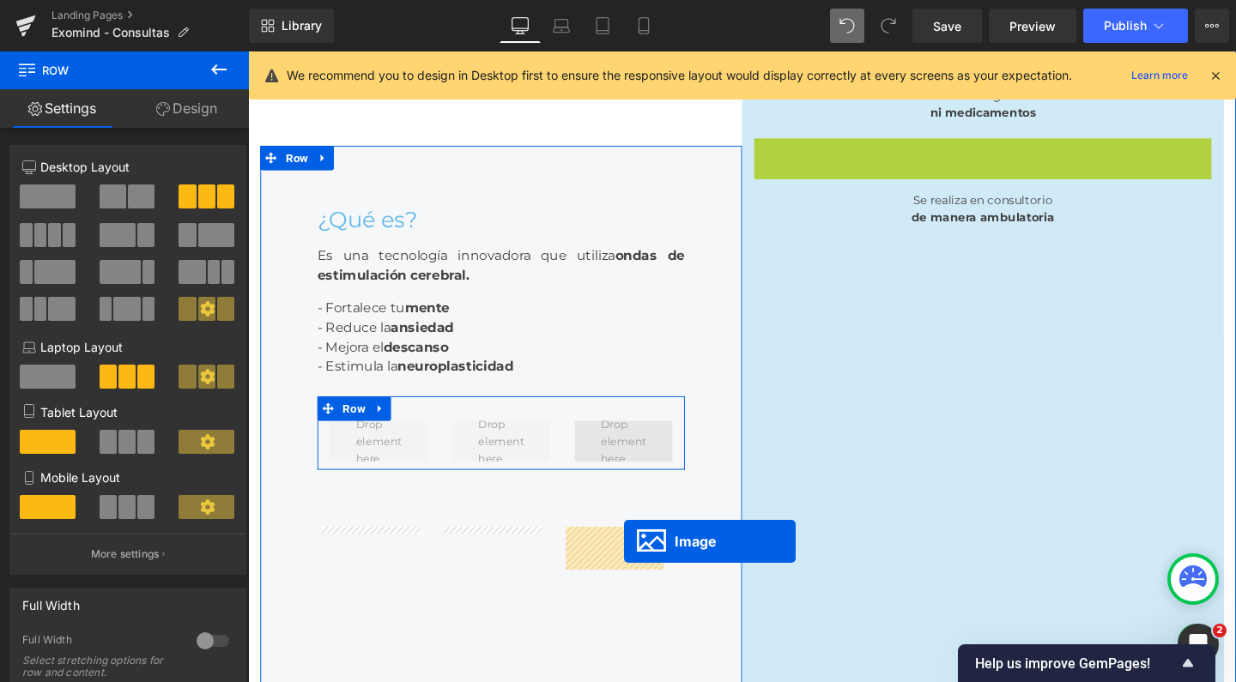
drag, startPoint x: 989, startPoint y: 252, endPoint x: 643, endPoint y: 567, distance: 467.9
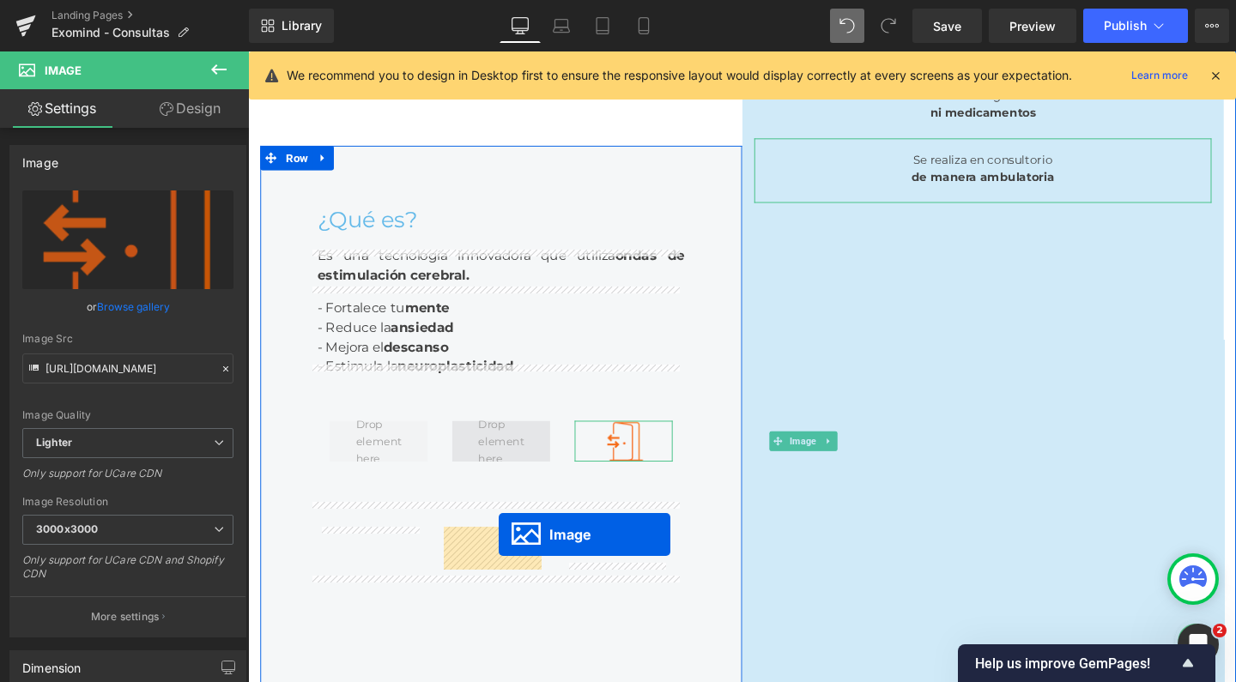
drag, startPoint x: 982, startPoint y: 119, endPoint x: 512, endPoint y: 560, distance: 644.3
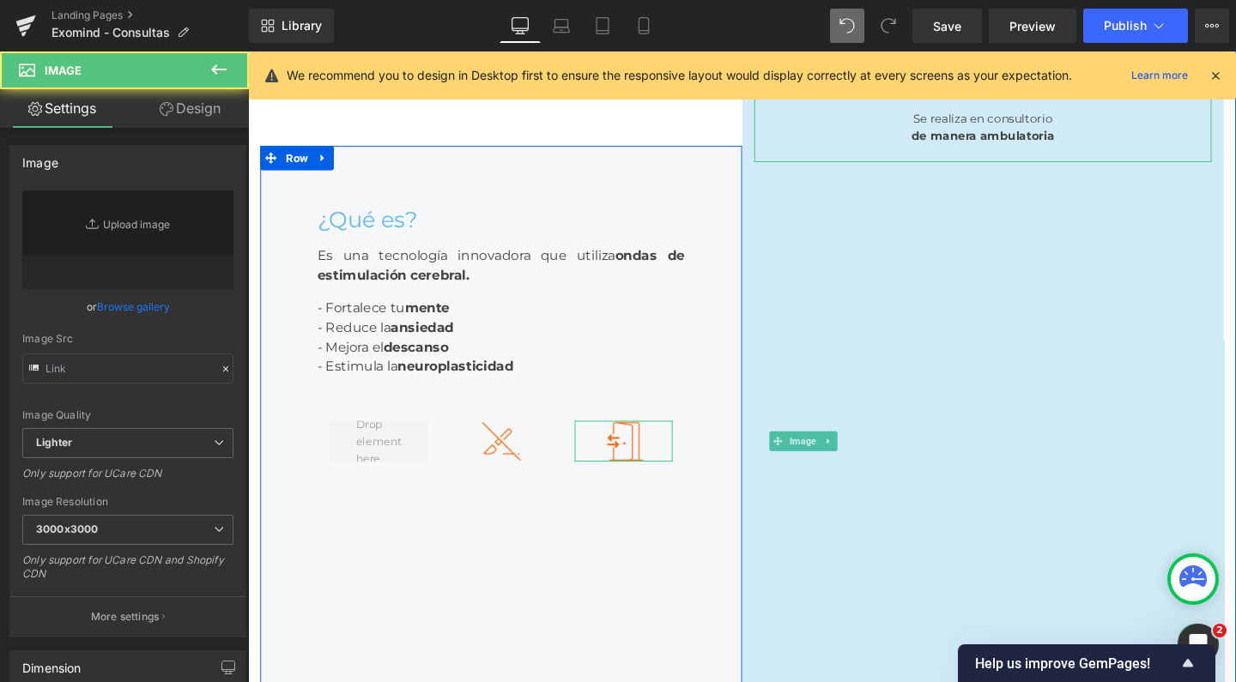
type input "https://ucarecdn.com/ff9e8274-6eff-4769-b074-3d201aa45cc8/-/format/auto/-/previ…"
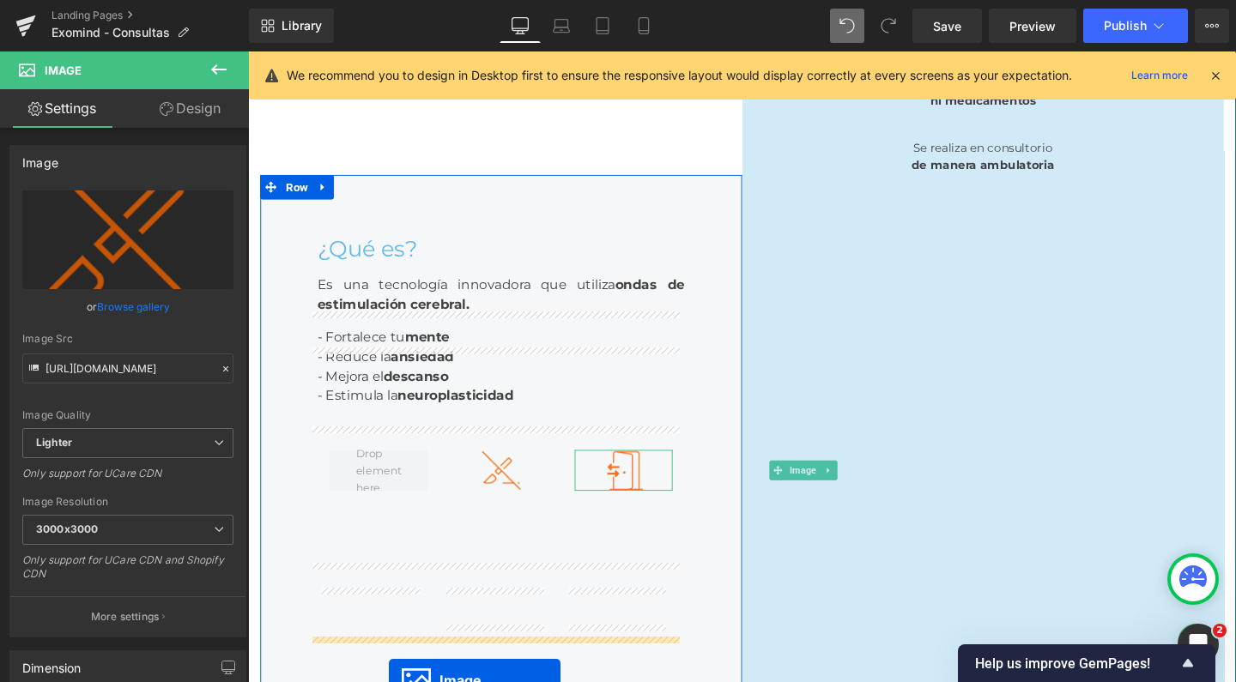
scroll to position [382, 0]
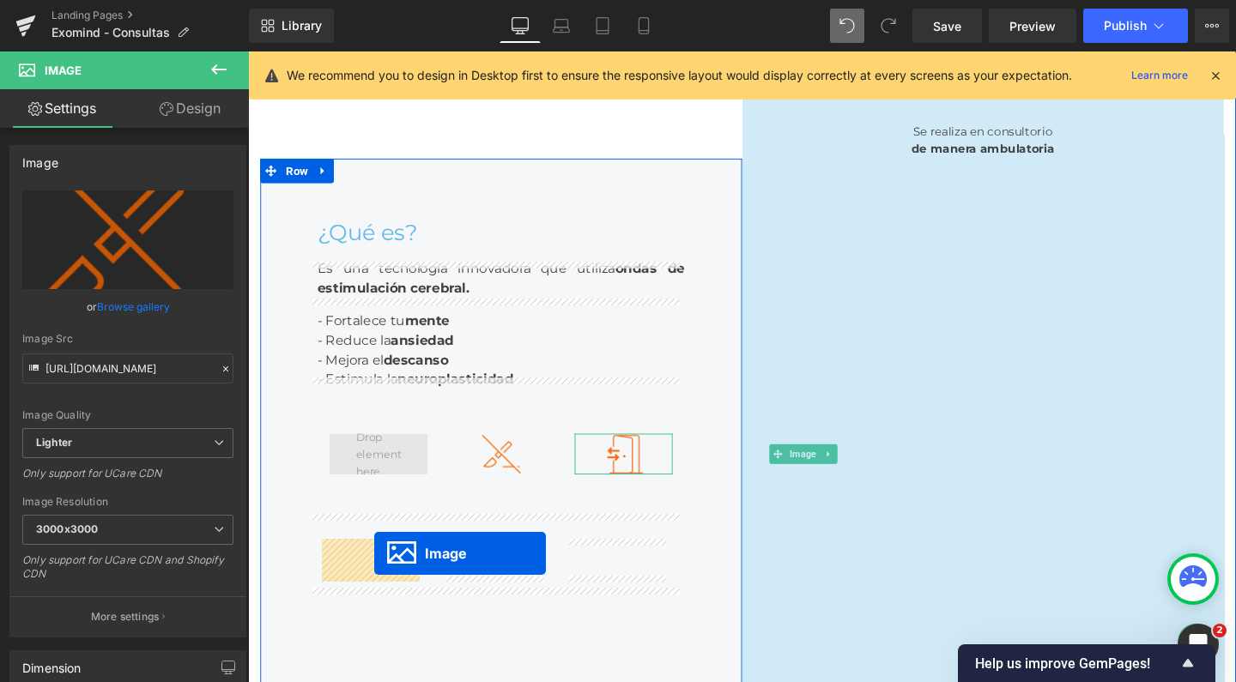
drag, startPoint x: 989, startPoint y: 121, endPoint x: 381, endPoint y: 579, distance: 761.2
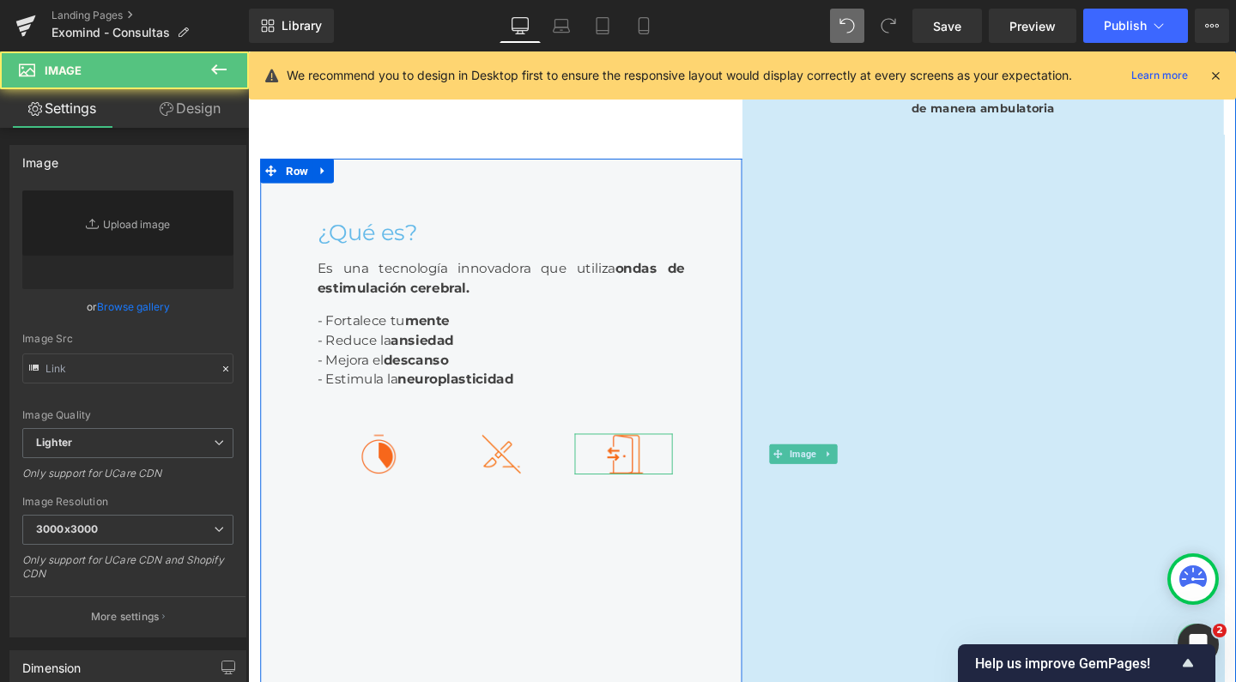
type input "https://ucarecdn.com/c68ab067-b842-4a6a-a7f4-afd815fd3d3a/-/format/auto/-/previ…"
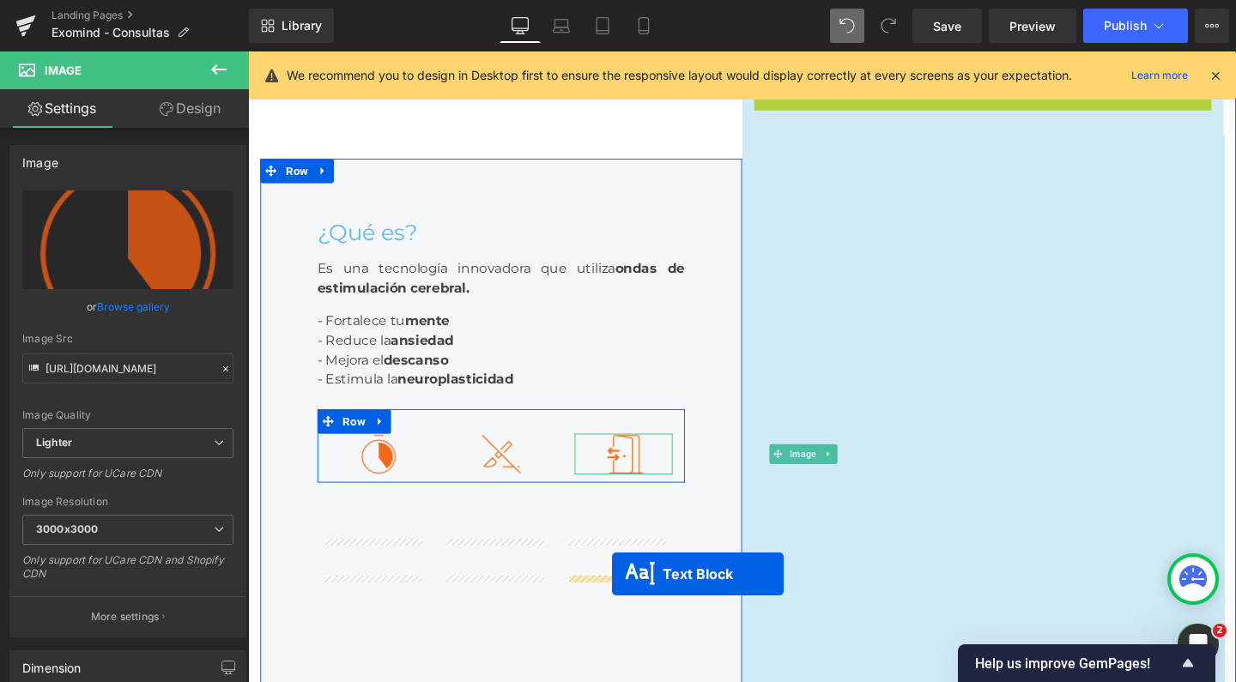
drag, startPoint x: 967, startPoint y: 209, endPoint x: 631, endPoint y: 601, distance: 516.2
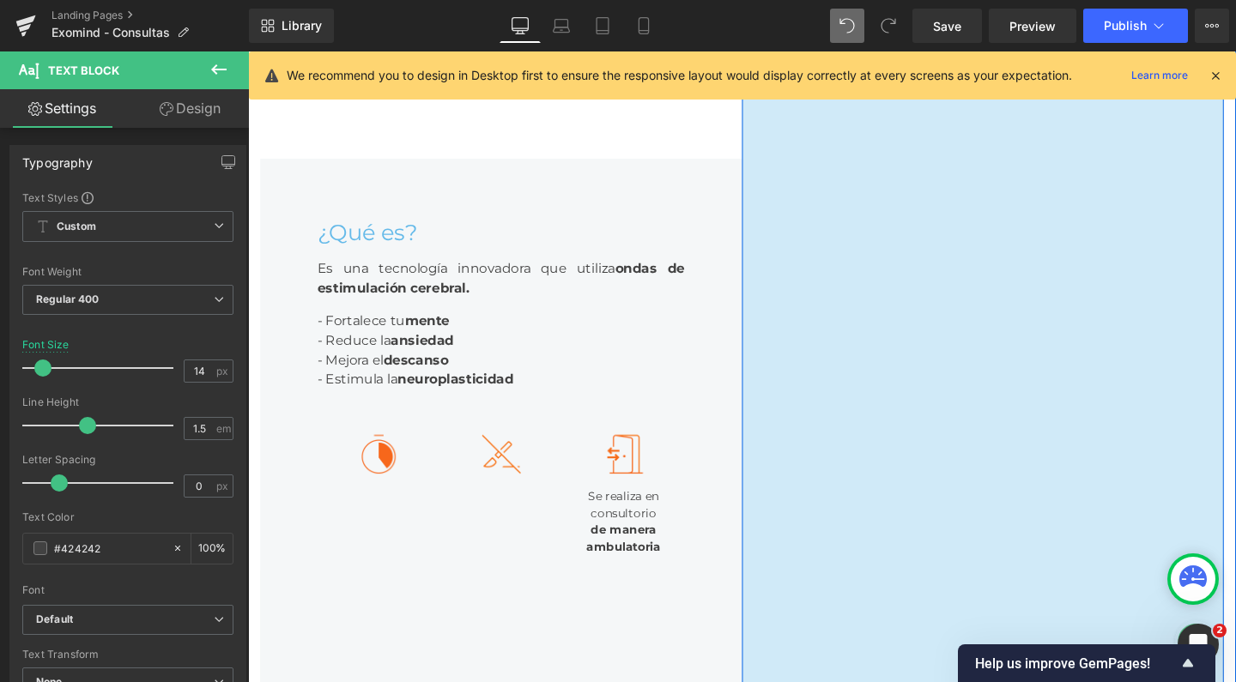
scroll to position [354, 0]
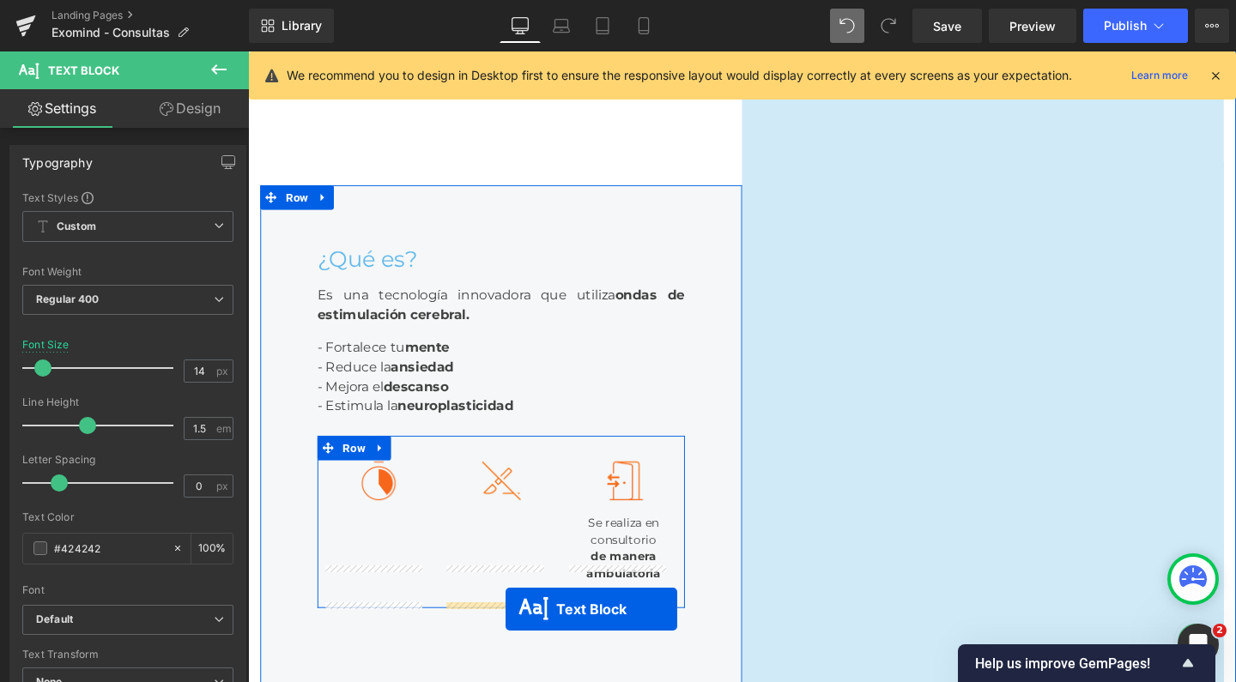
drag, startPoint x: 973, startPoint y: 148, endPoint x: 518, endPoint y: 638, distance: 668.2
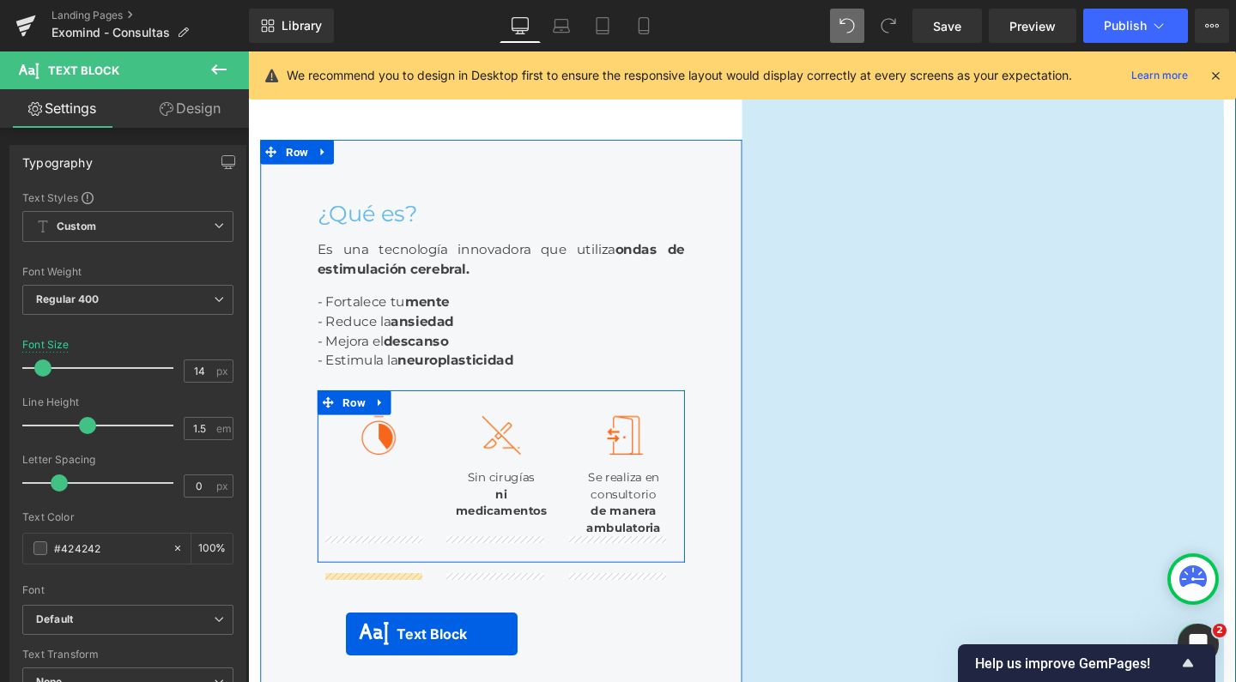
scroll to position [436, 0]
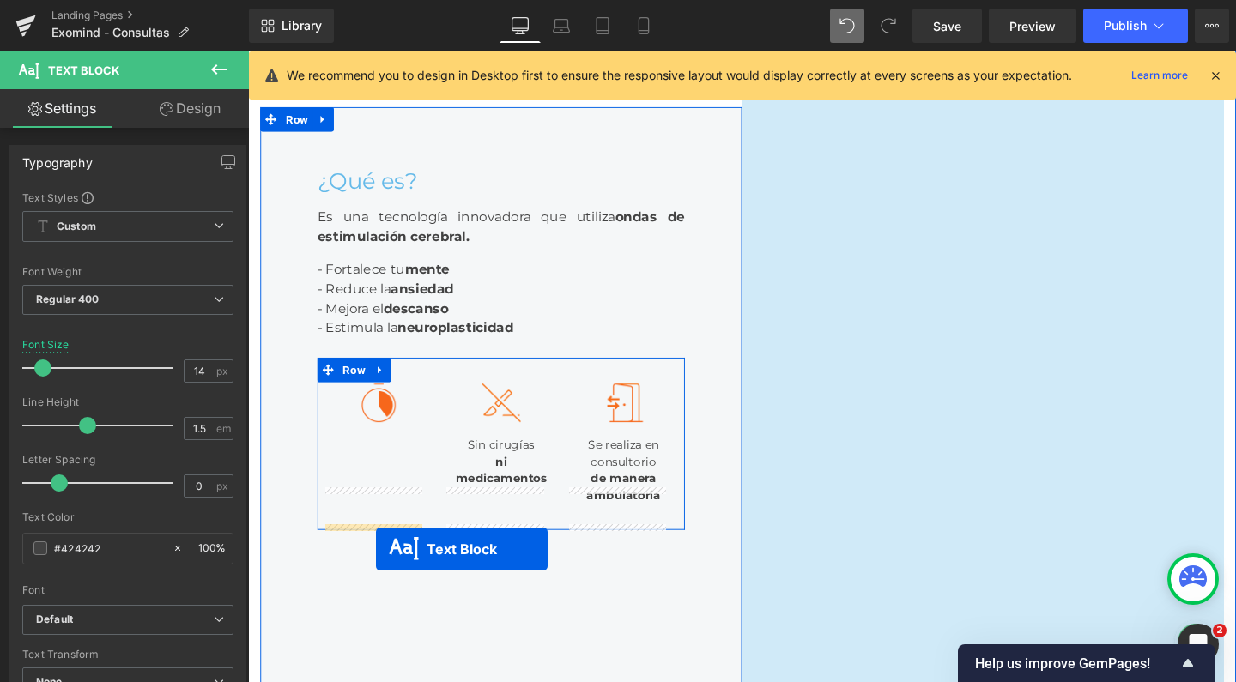
drag, startPoint x: 971, startPoint y: 160, endPoint x: 382, endPoint y: 575, distance: 720.7
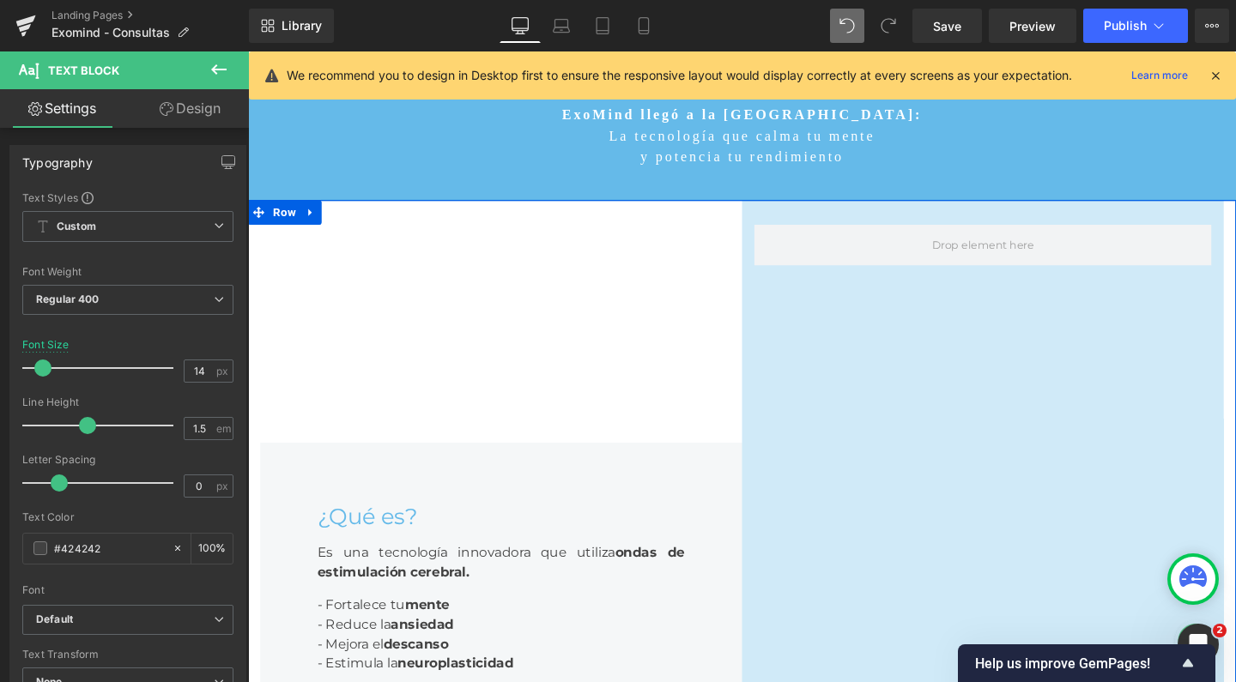
scroll to position [73, 0]
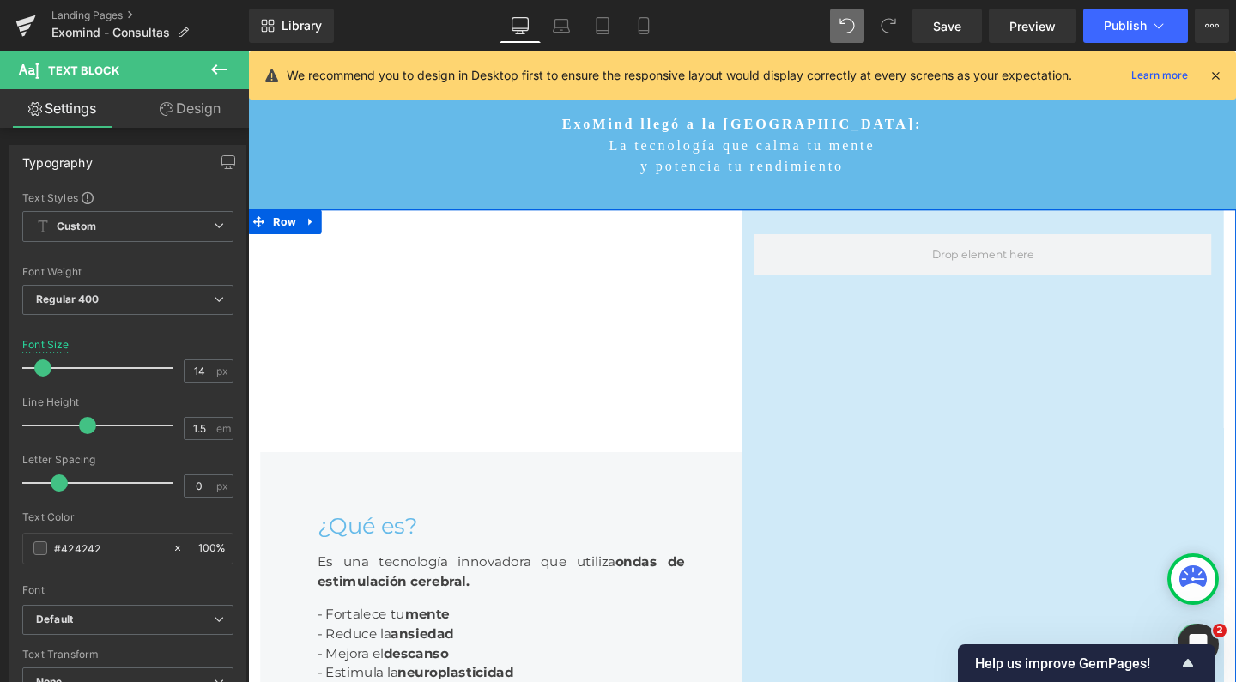
click at [819, 241] on link at bounding box center [828, 231] width 18 height 21
click at [872, 237] on icon at bounding box center [878, 231] width 12 height 12
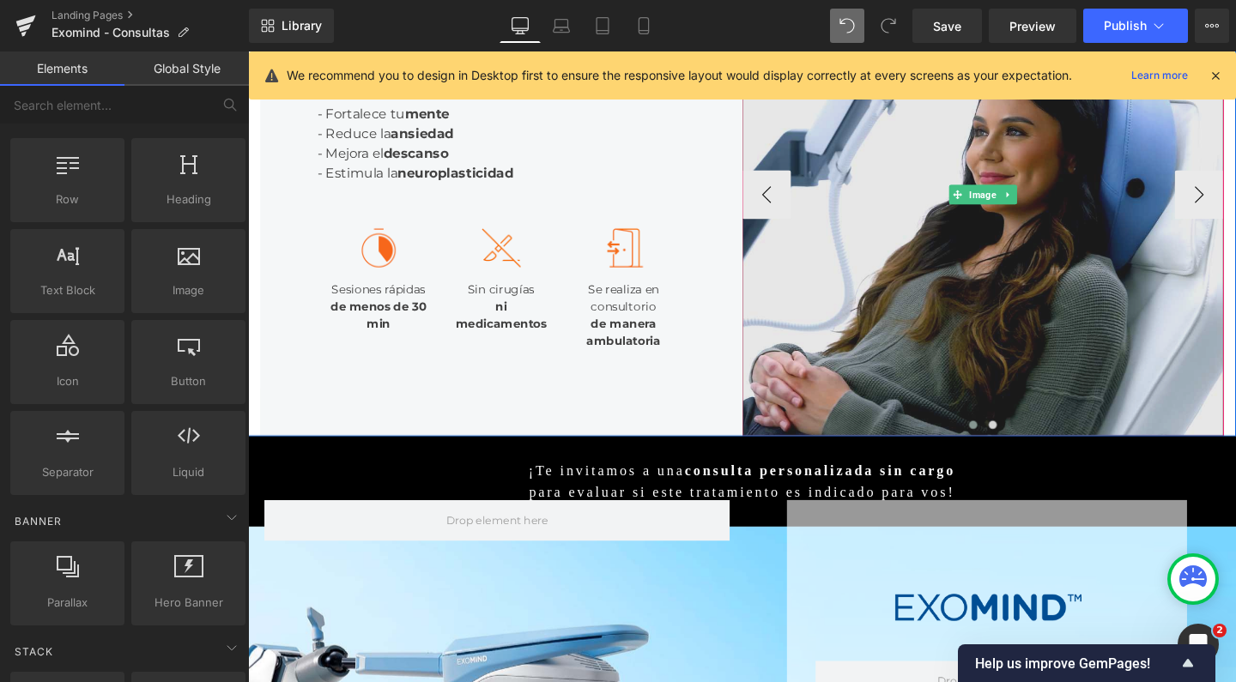
scroll to position [276, 0]
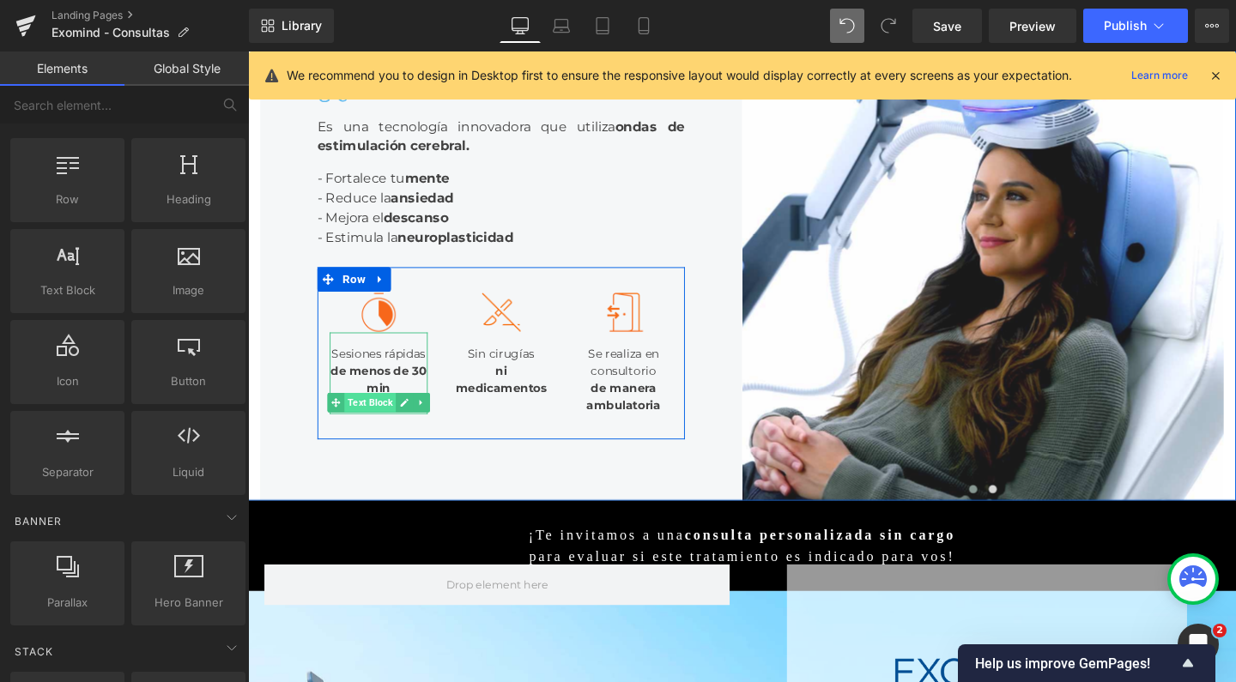
click at [370, 431] on span "Text Block" at bounding box center [376, 420] width 54 height 21
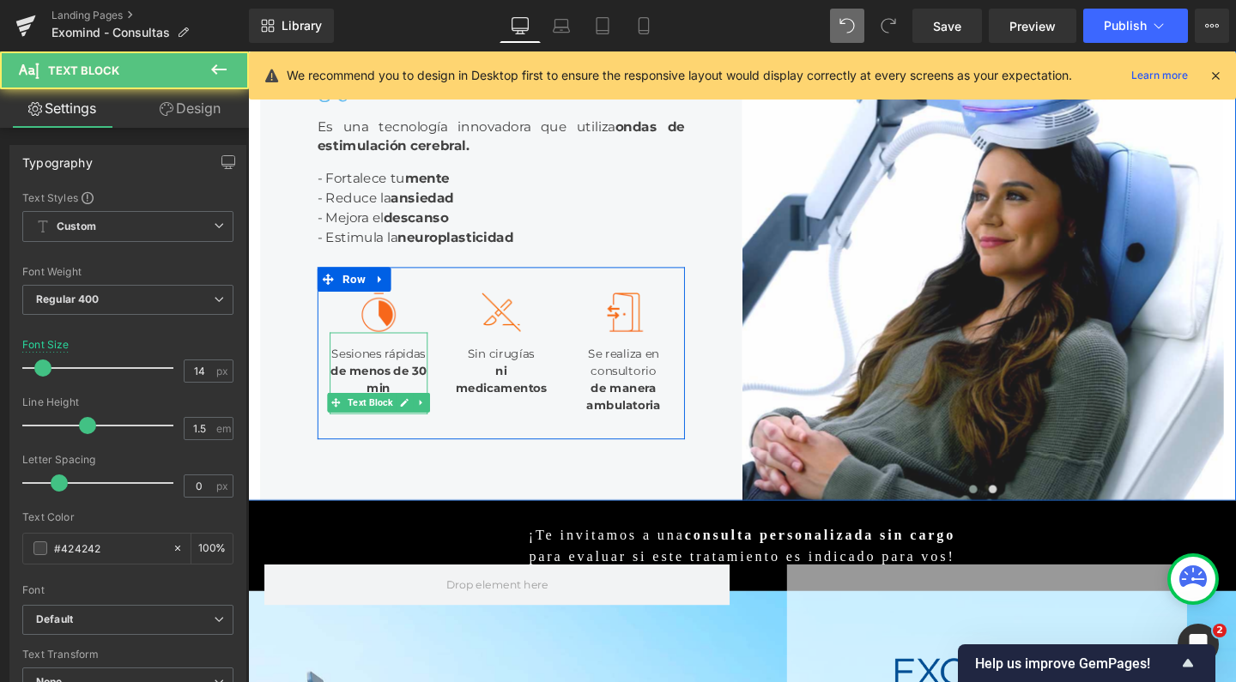
click at [338, 433] on div "Sesiones rápidas de menos de 30 min" at bounding box center [385, 390] width 103 height 86
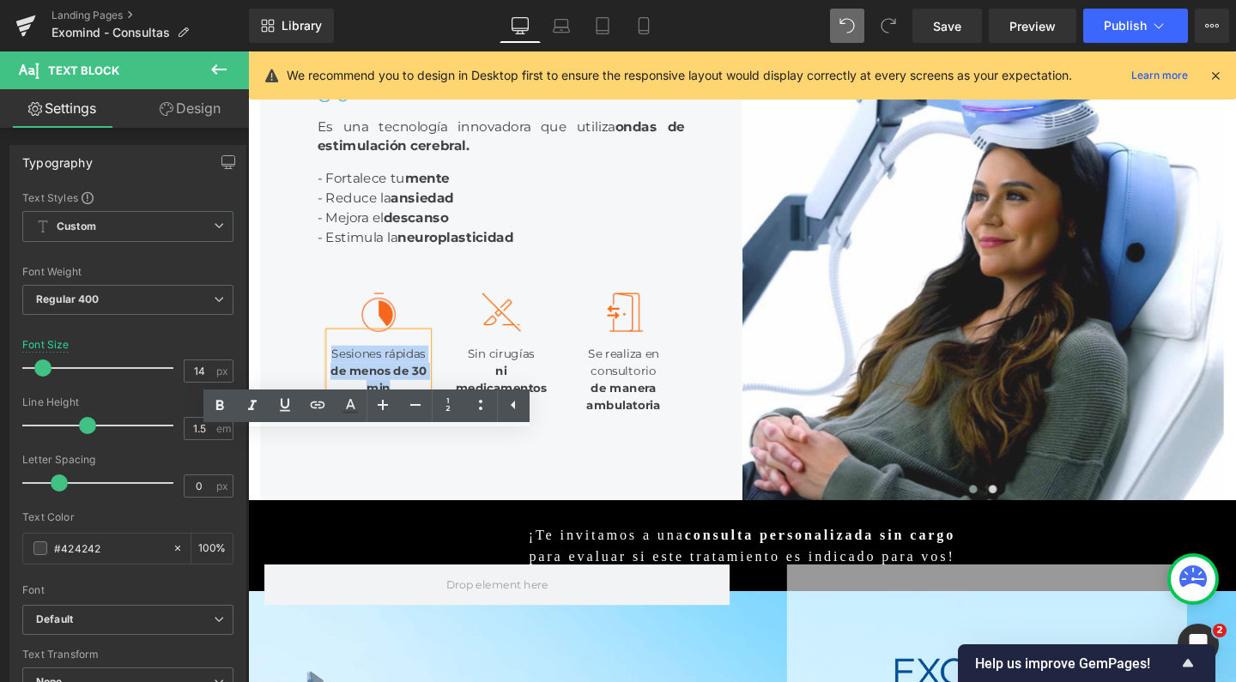
drag, startPoint x: 338, startPoint y: 485, endPoint x: 418, endPoint y: 567, distance: 114.1
click at [418, 433] on div "Sesiones rápidas de menos de 30 min" at bounding box center [385, 390] width 103 height 86
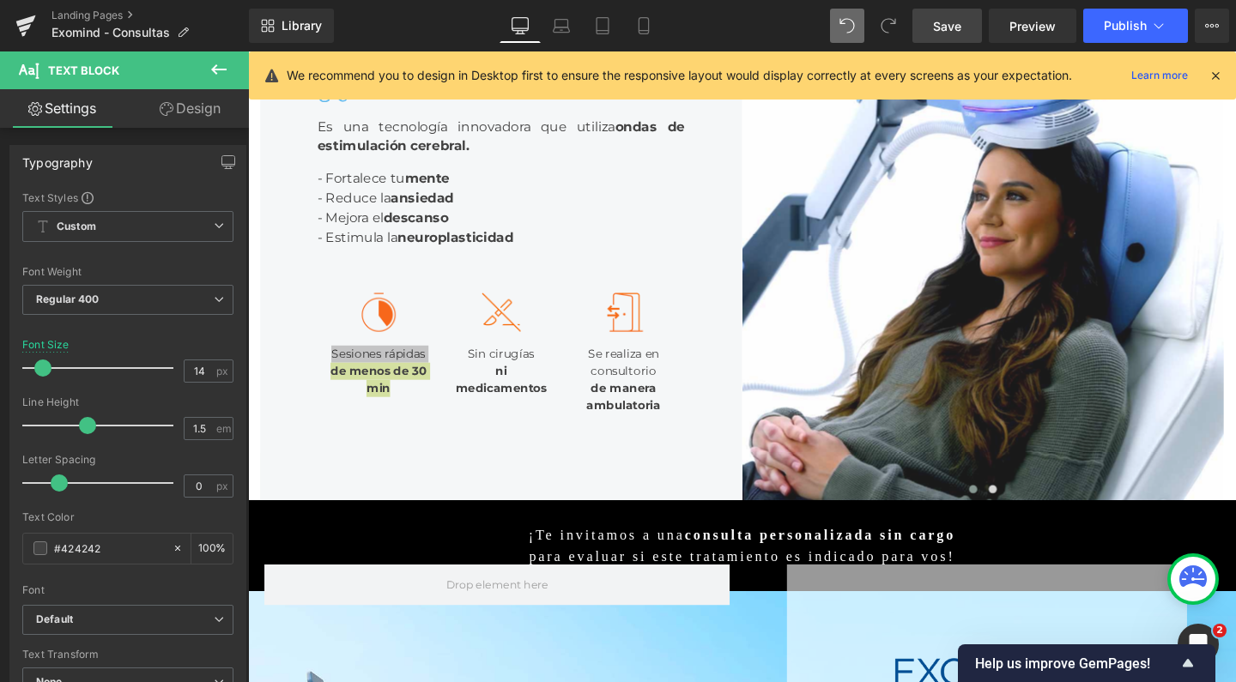
click at [949, 33] on span "Save" at bounding box center [947, 26] width 28 height 18
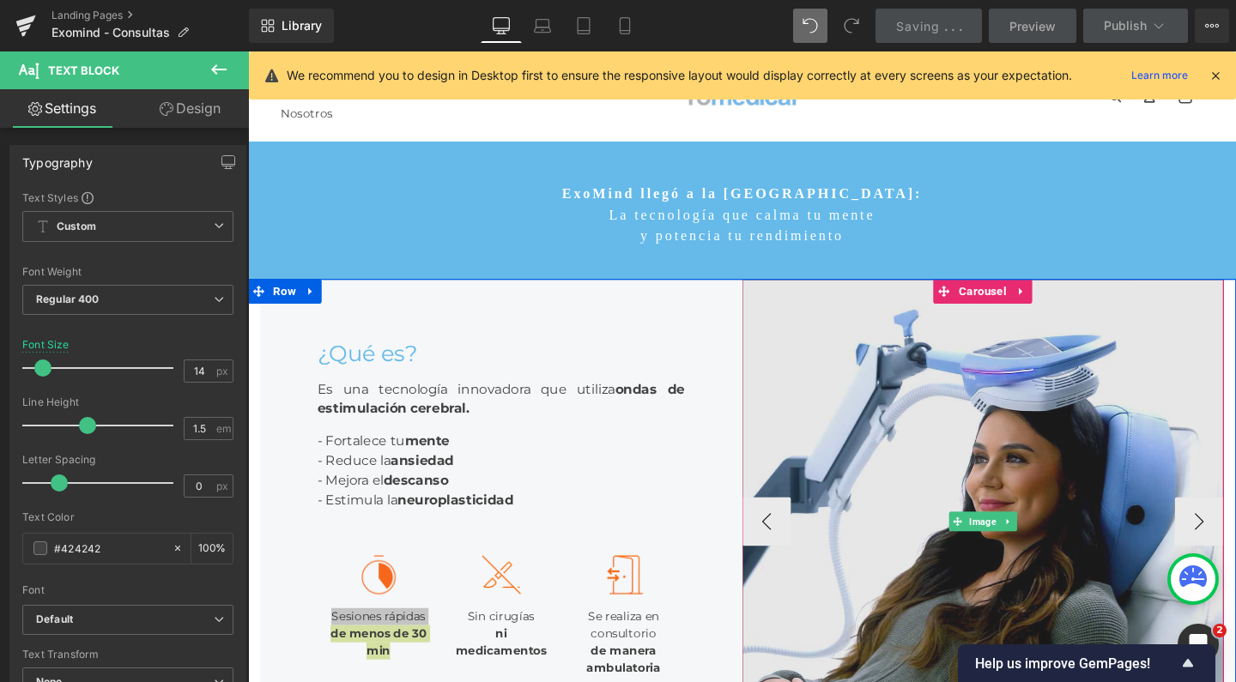
scroll to position [0, 0]
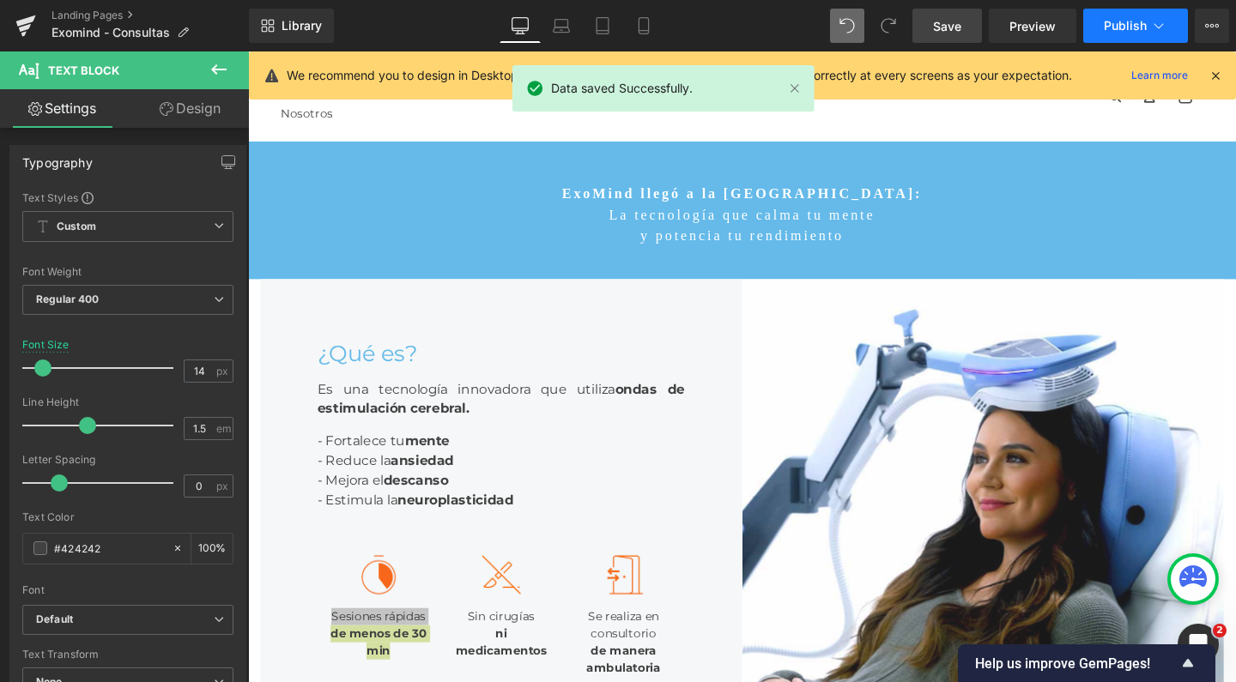
click at [1101, 14] on button "Publish" at bounding box center [1135, 26] width 105 height 34
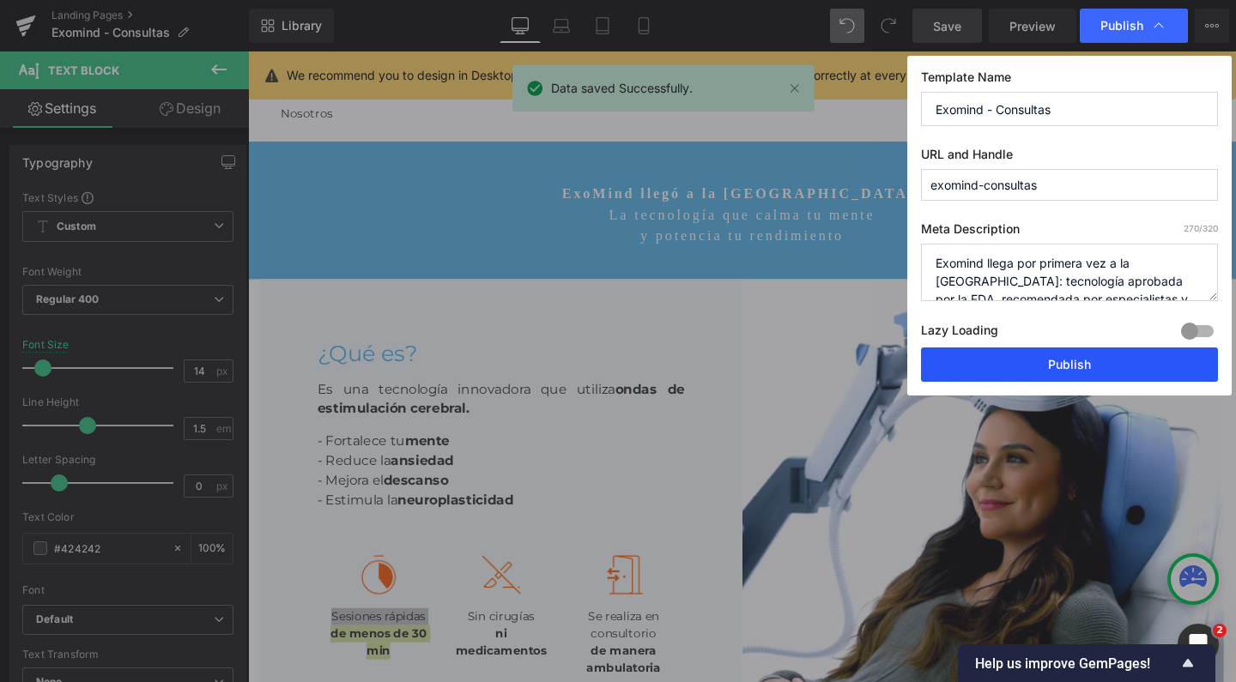
click at [1021, 355] on button "Publish" at bounding box center [1069, 365] width 297 height 34
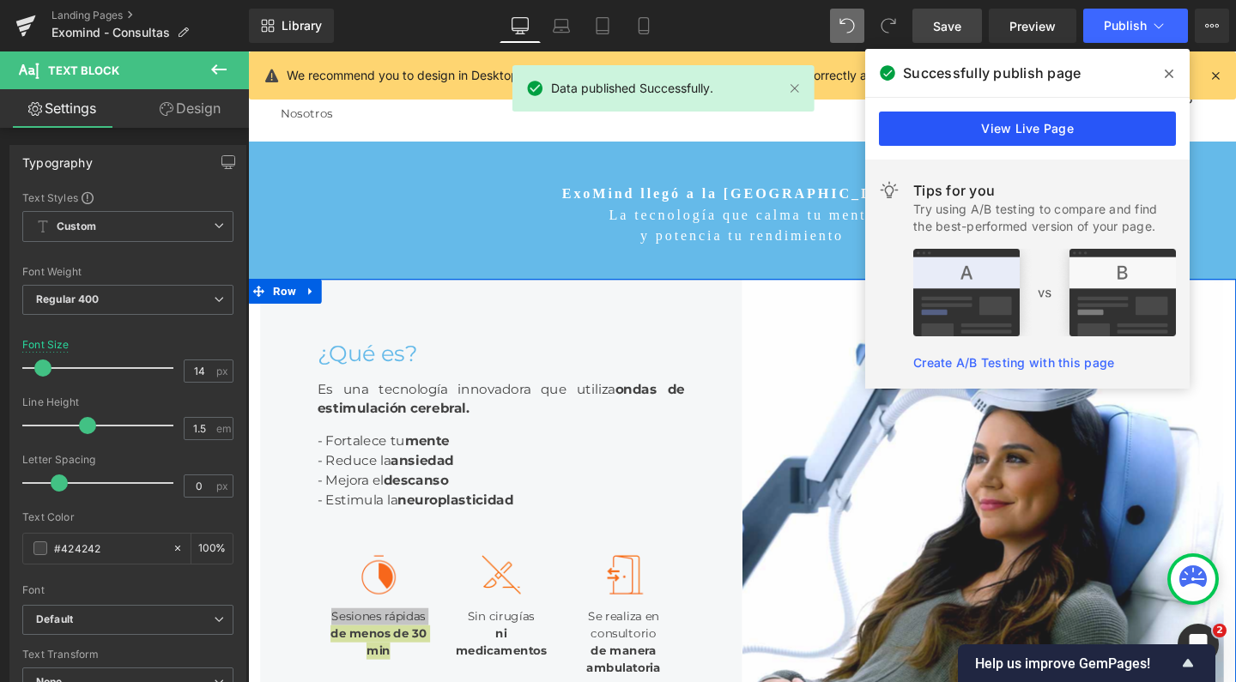
click at [1033, 137] on link "View Live Page" at bounding box center [1027, 129] width 297 height 34
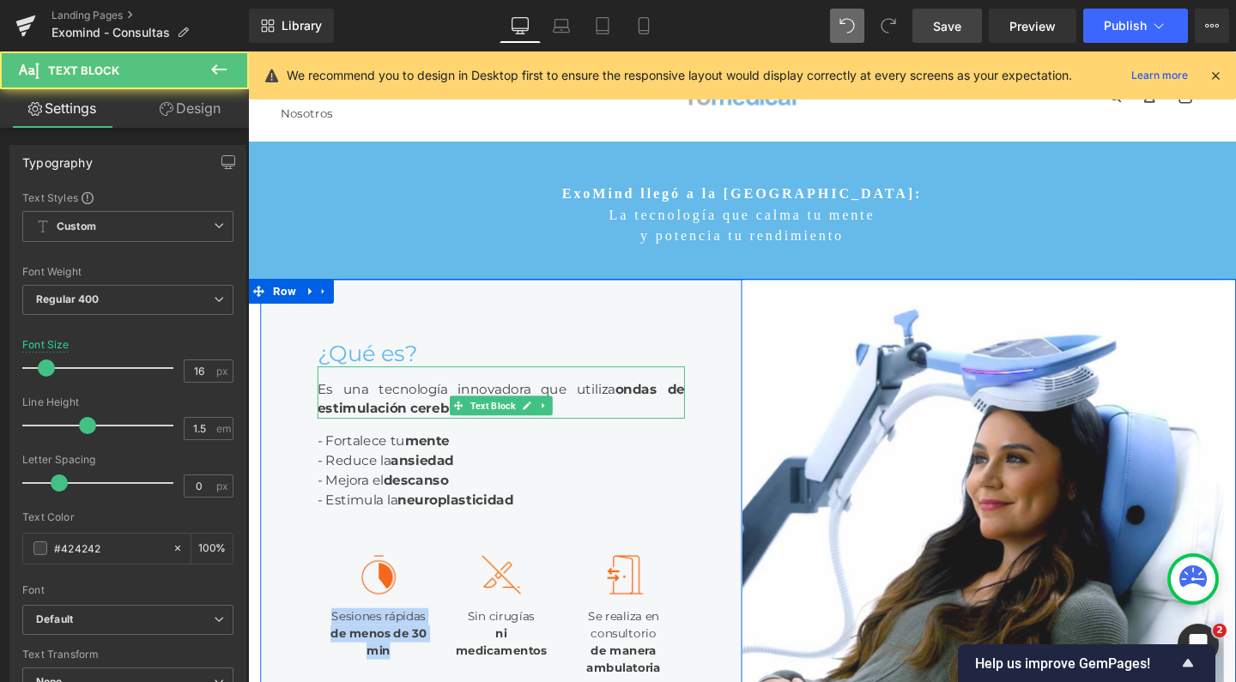
click at [583, 438] on div "Es una tecnología innovadora que utiliza ondas de estimulación cerebral." at bounding box center [514, 410] width 386 height 55
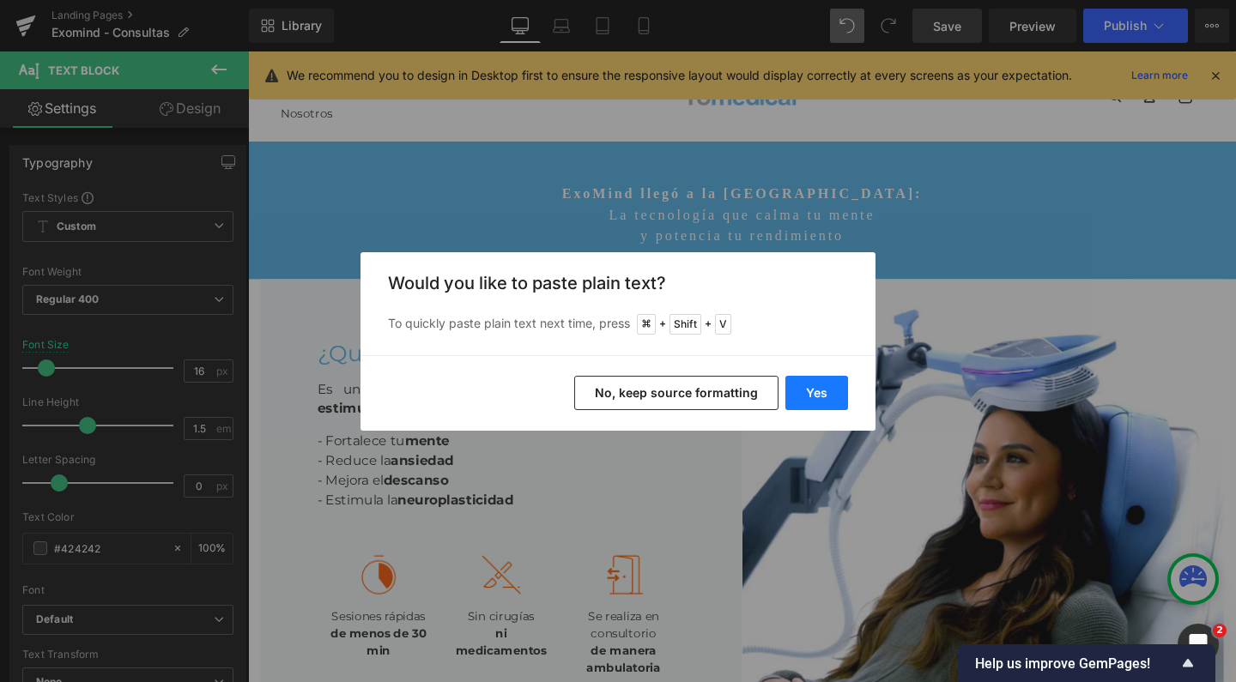
click at [810, 390] on button "Yes" at bounding box center [816, 393] width 63 height 34
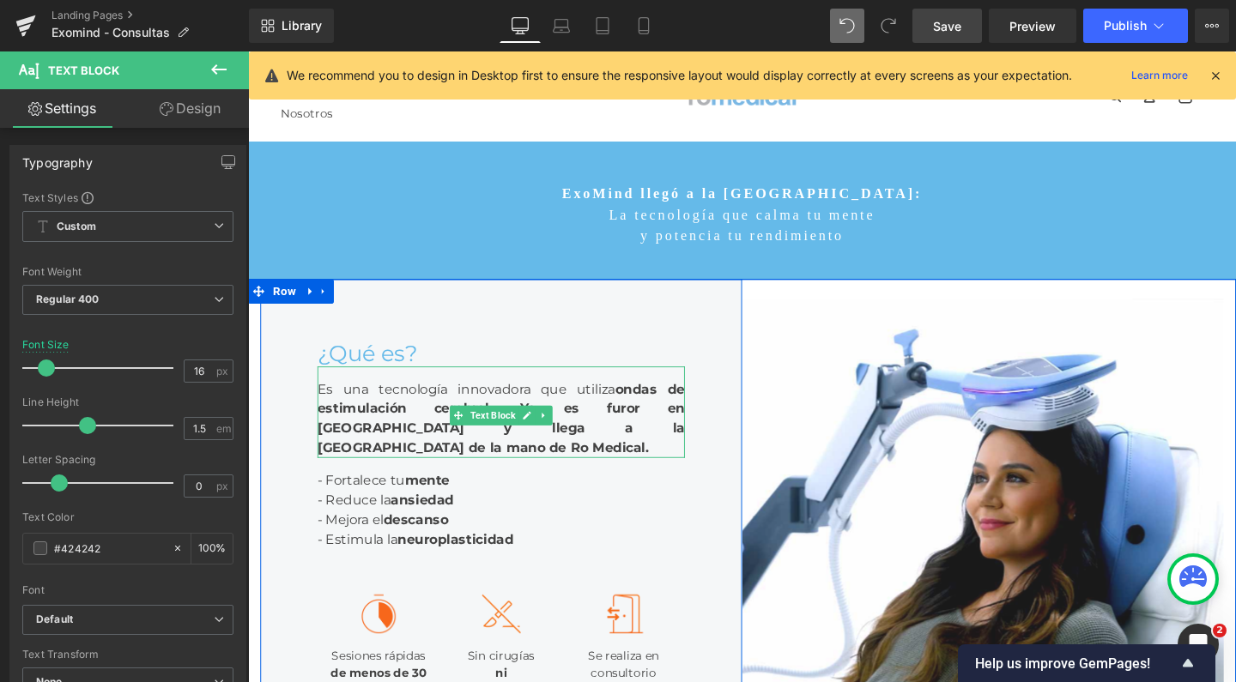
click at [606, 479] on div "Es una tecnología innovadora que utiliza ondas de estimulación cerebral. Ya es …" at bounding box center [514, 431] width 386 height 96
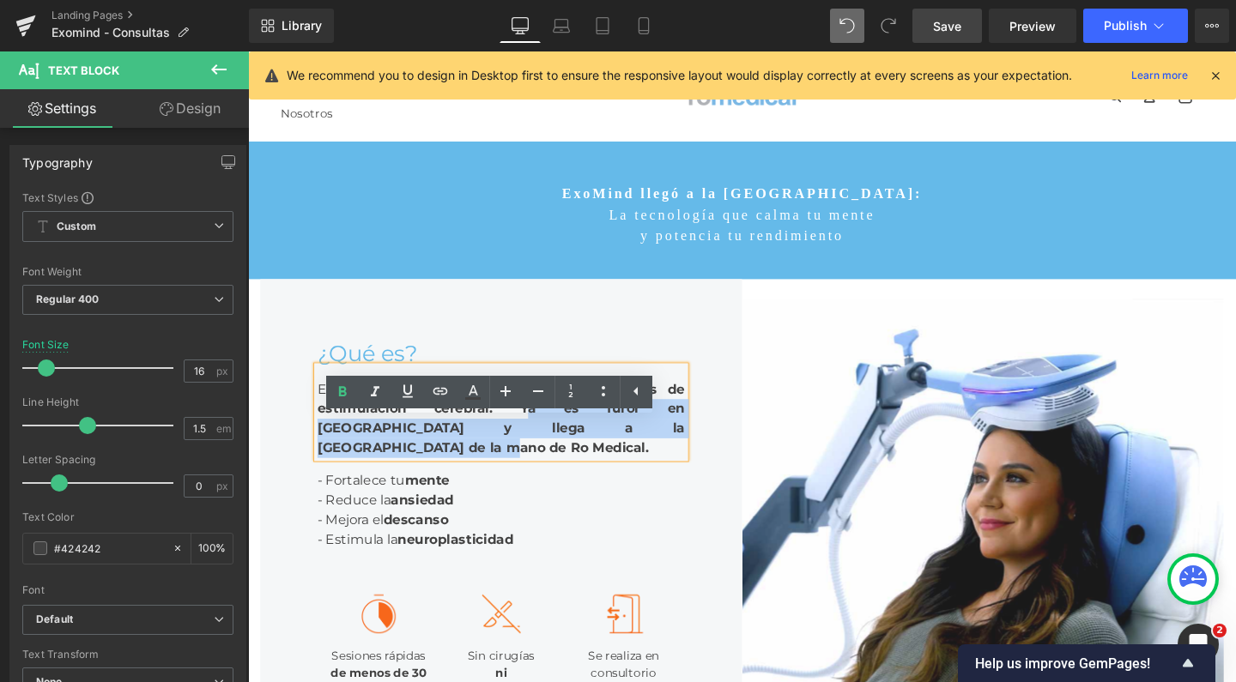
drag, startPoint x: 617, startPoint y: 508, endPoint x: 480, endPoint y: 483, distance: 139.6
click at [480, 479] on div "Es una tecnología innovadora que utiliza ondas de estimulación cerebral. Ya es …" at bounding box center [514, 431] width 386 height 96
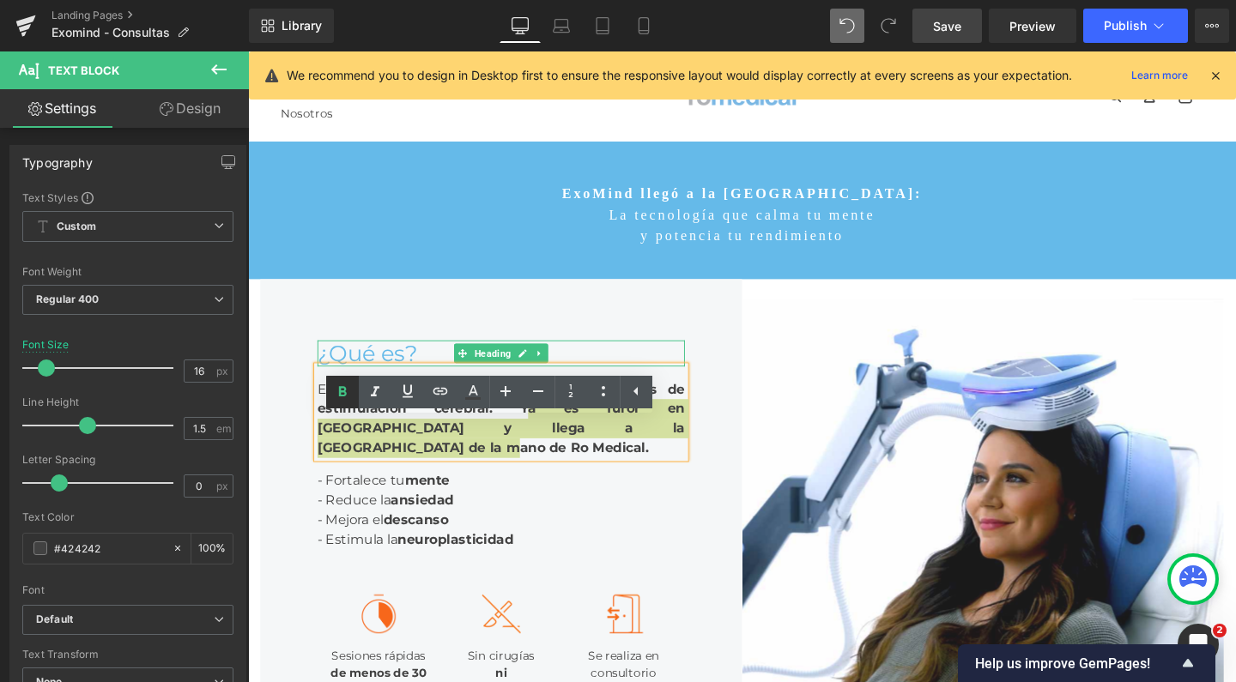
click at [337, 391] on icon at bounding box center [342, 392] width 21 height 21
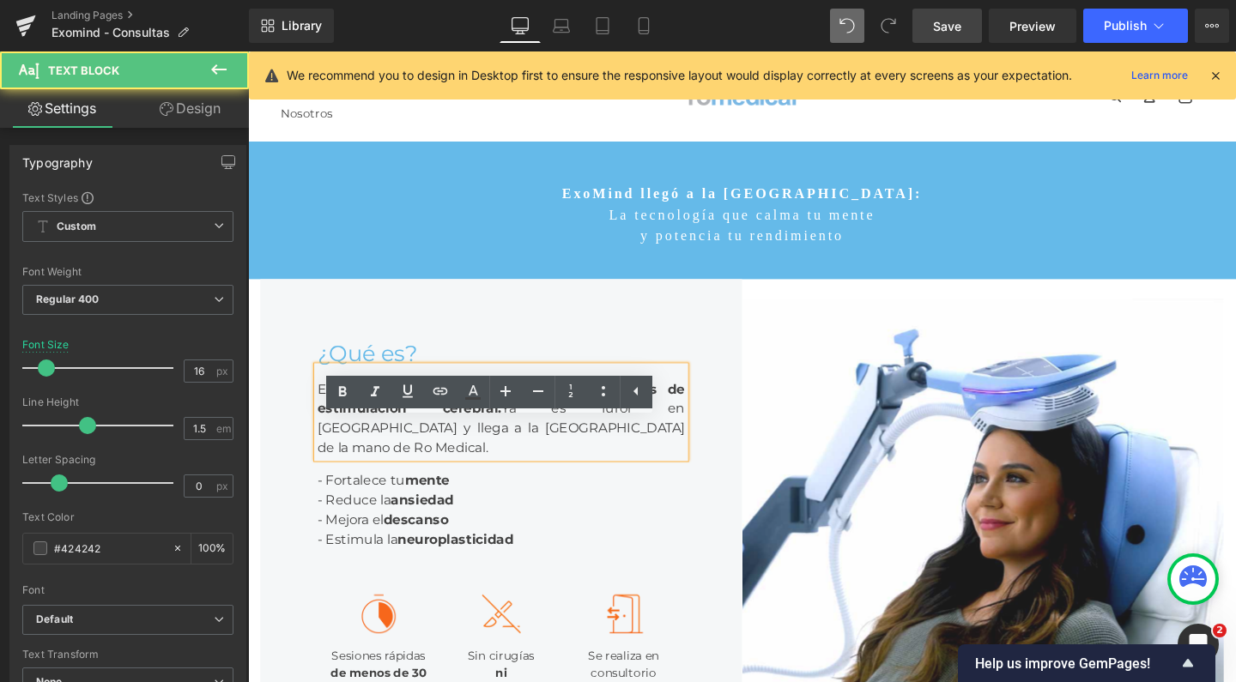
click at [478, 479] on div "Es una tecnología innovadora que utiliza ondas de estimulación cerebral. Ya es …" at bounding box center [514, 431] width 386 height 96
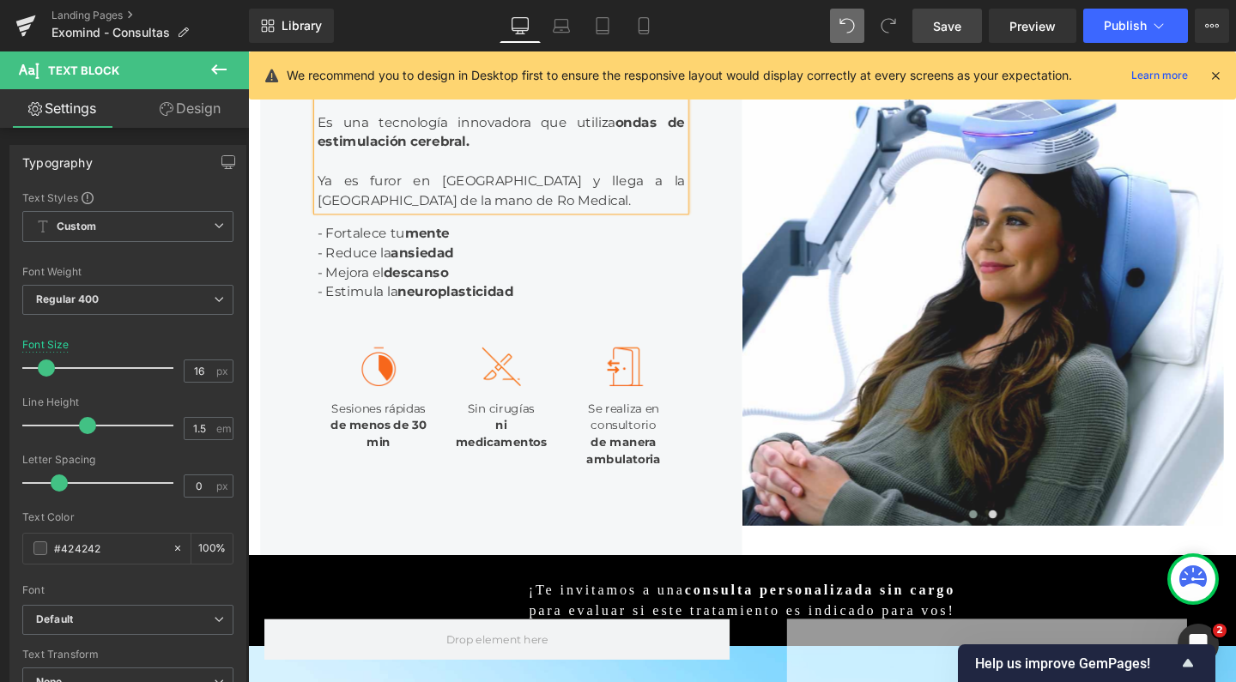
scroll to position [280, 0]
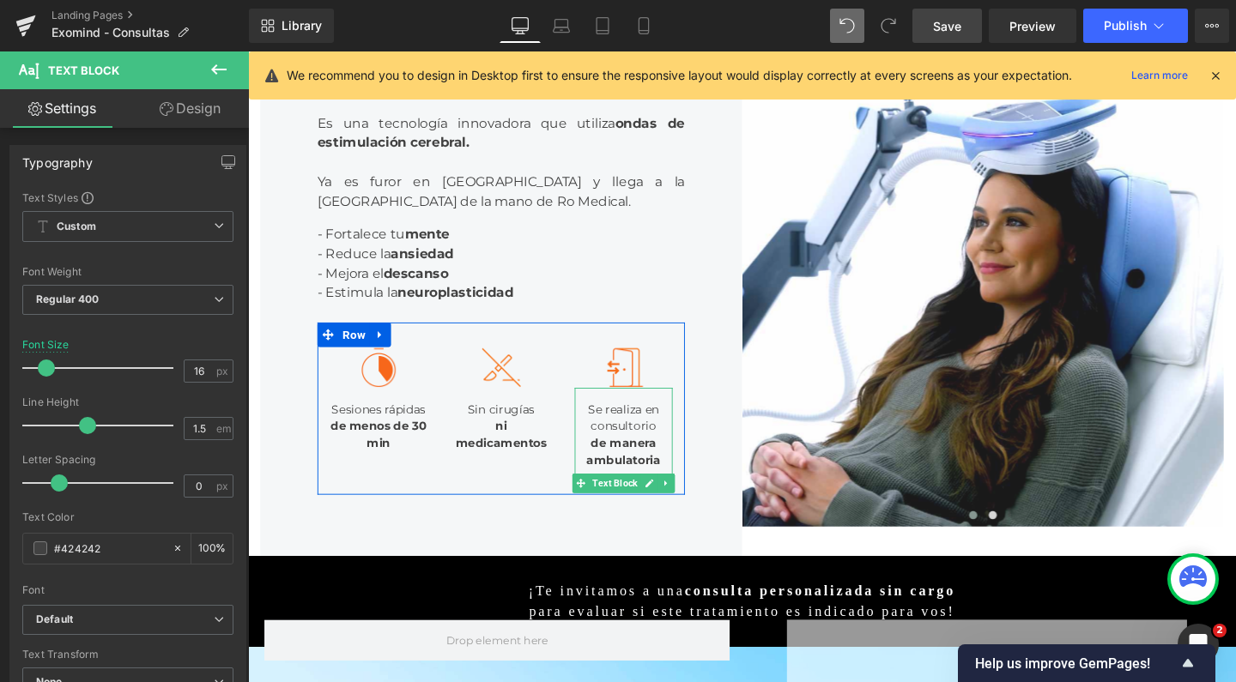
click at [616, 612] on div "Rendering Content" at bounding box center [619, 614] width 106 height 19
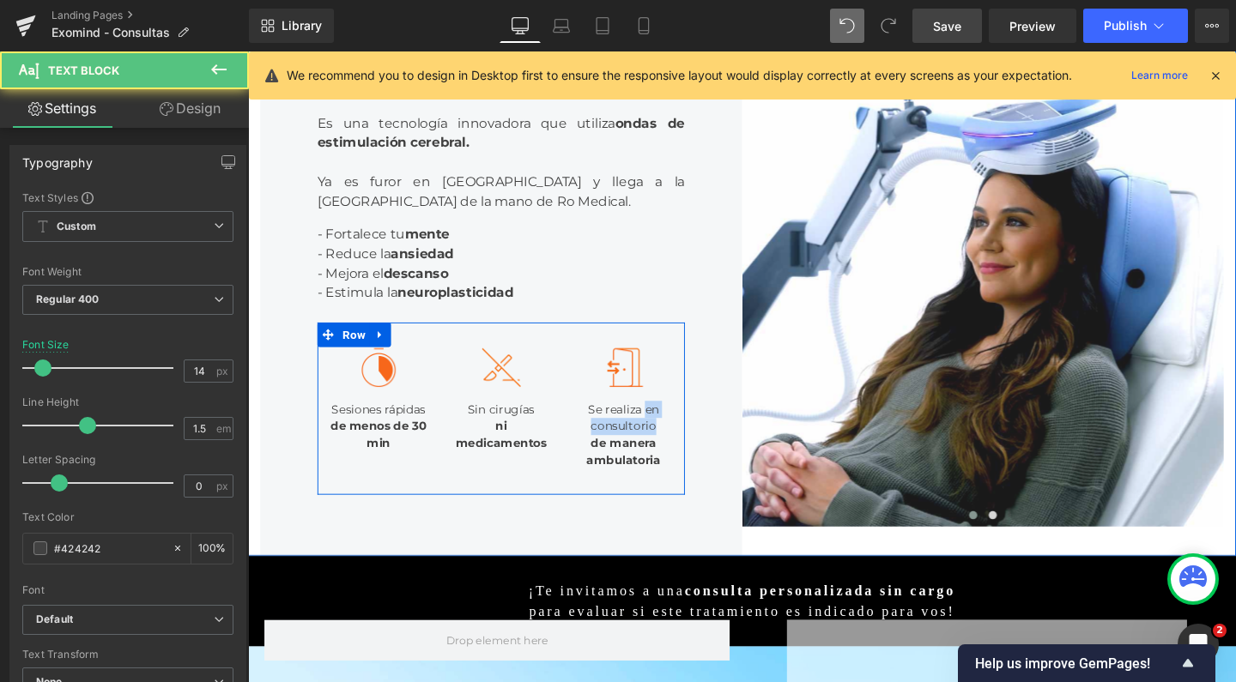
drag, startPoint x: 610, startPoint y: 567, endPoint x: 676, endPoint y: 593, distance: 70.9
click at [676, 509] on div "Se realiza en consultorio de manera ambulatoria" at bounding box center [642, 457] width 103 height 104
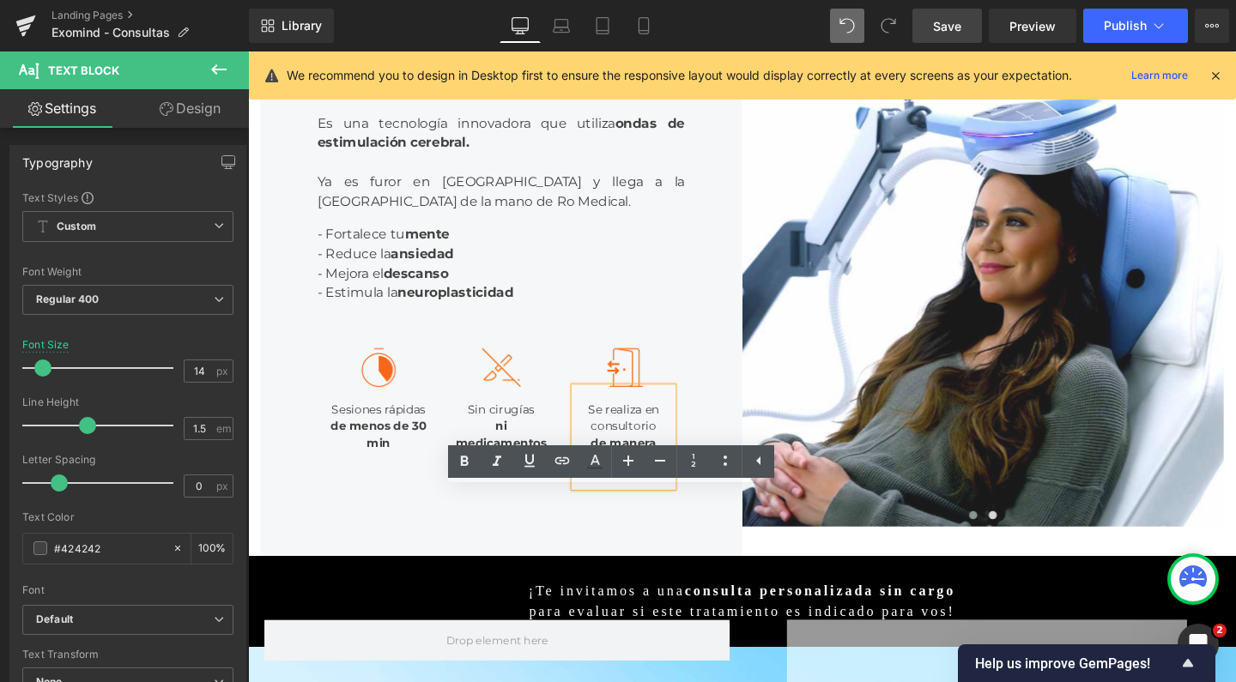
click at [687, 509] on div "Se realiza en consultorio de manera ambulatoria" at bounding box center [642, 457] width 103 height 104
drag, startPoint x: 687, startPoint y: 597, endPoint x: 617, endPoint y: 573, distance: 73.9
click at [617, 509] on div "Se realiza en consultorio de manera ambulatoria" at bounding box center [642, 457] width 103 height 104
click at [458, 464] on icon at bounding box center [464, 462] width 21 height 21
click at [628, 616] on div "Rendering Content" at bounding box center [619, 614] width 106 height 19
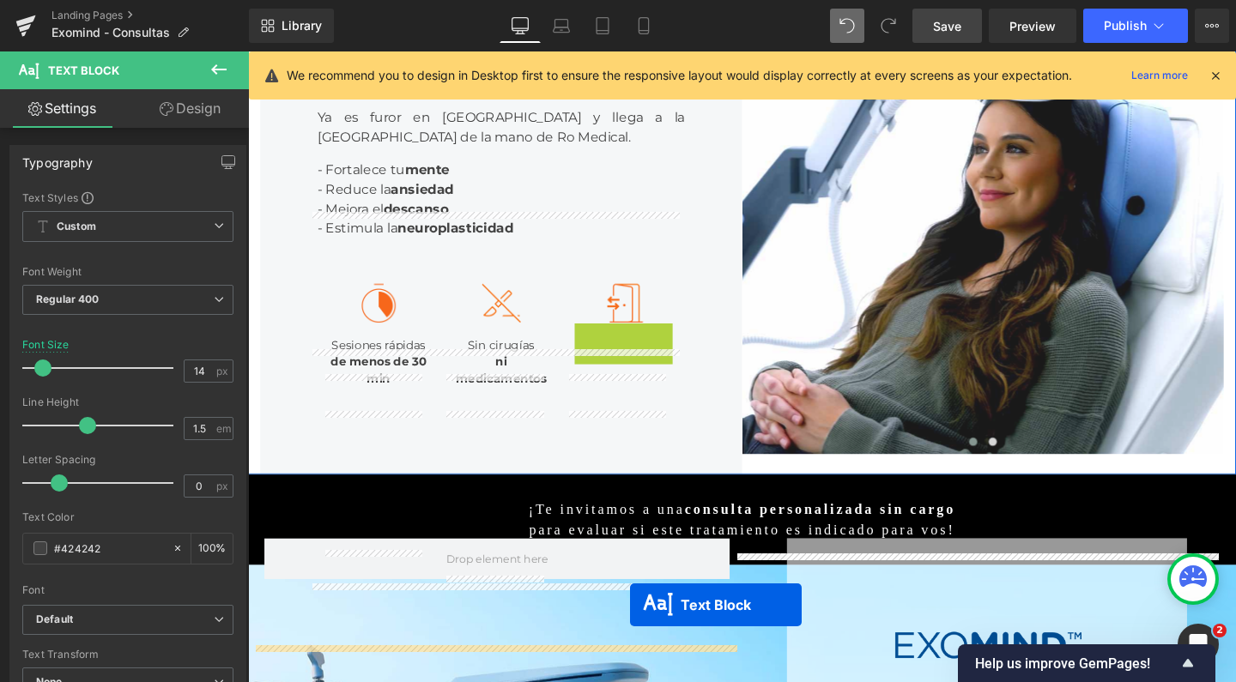
scroll to position [365, 0]
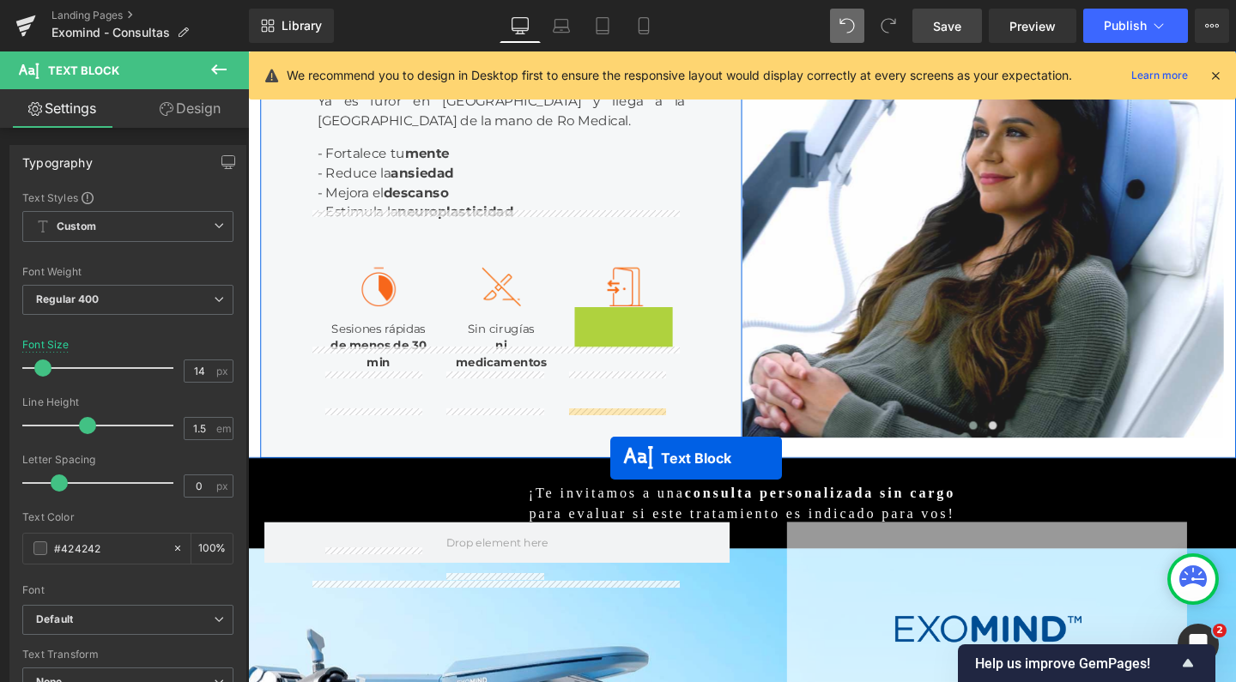
drag, startPoint x: 650, startPoint y: 625, endPoint x: 628, endPoint y: 479, distance: 147.5
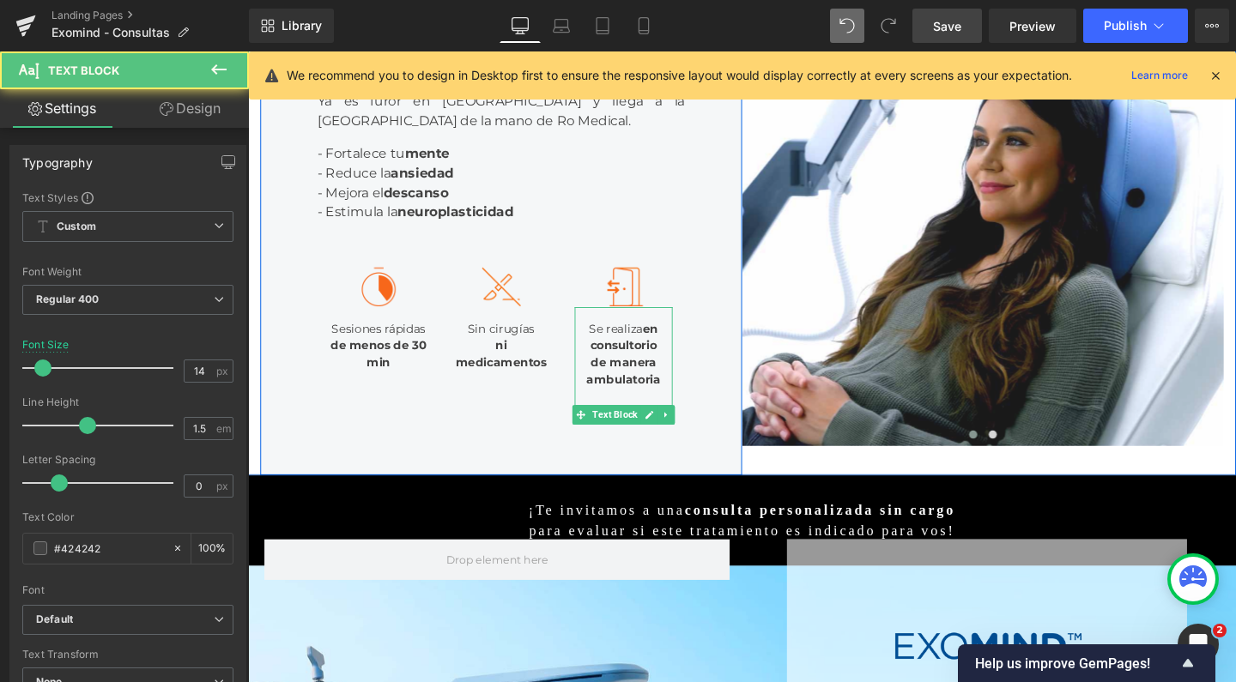
click at [657, 424] on div "Se realiza en consultorio de manera ambulatoria" at bounding box center [642, 372] width 103 height 104
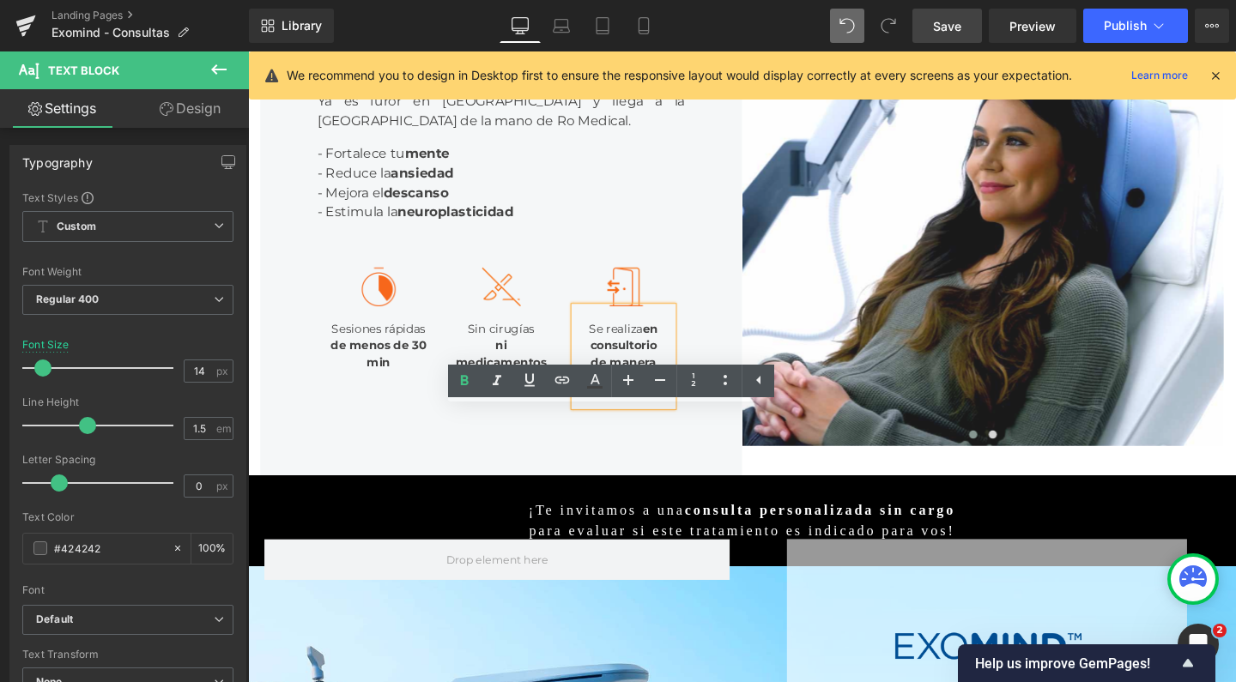
click at [627, 368] on strong "en consultorio" at bounding box center [644, 351] width 72 height 33
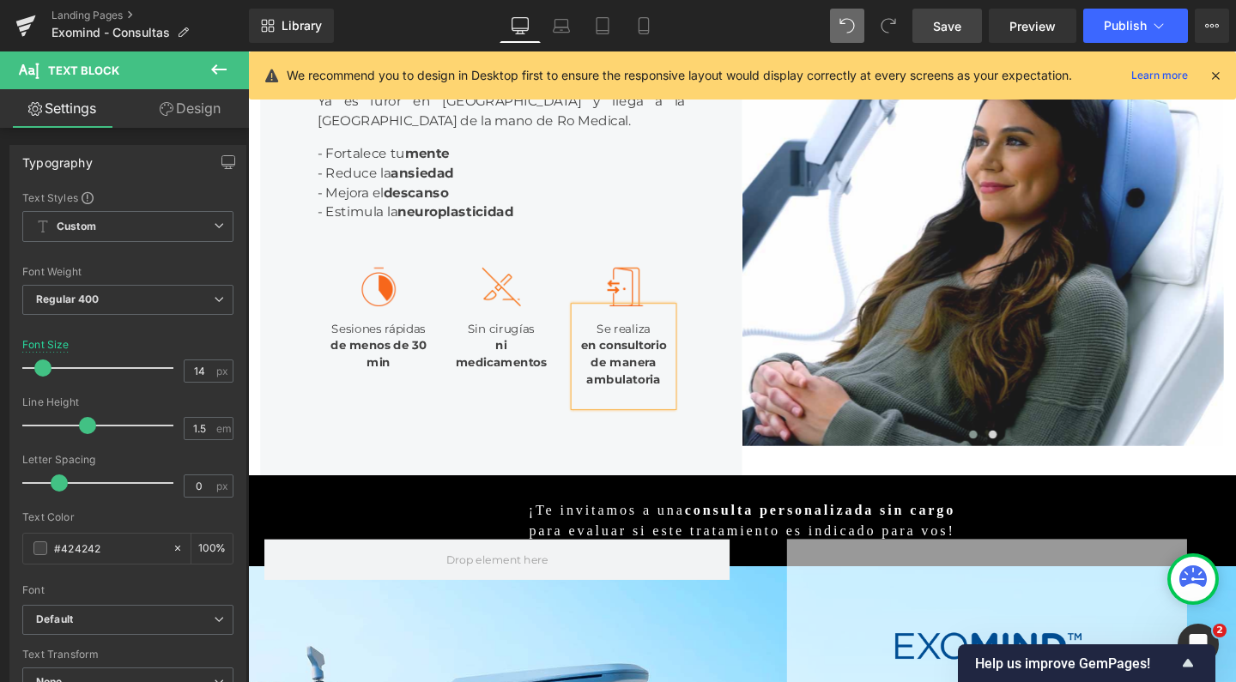
click at [650, 424] on div "en consultorio de manera ambulatoria" at bounding box center [642, 388] width 103 height 72
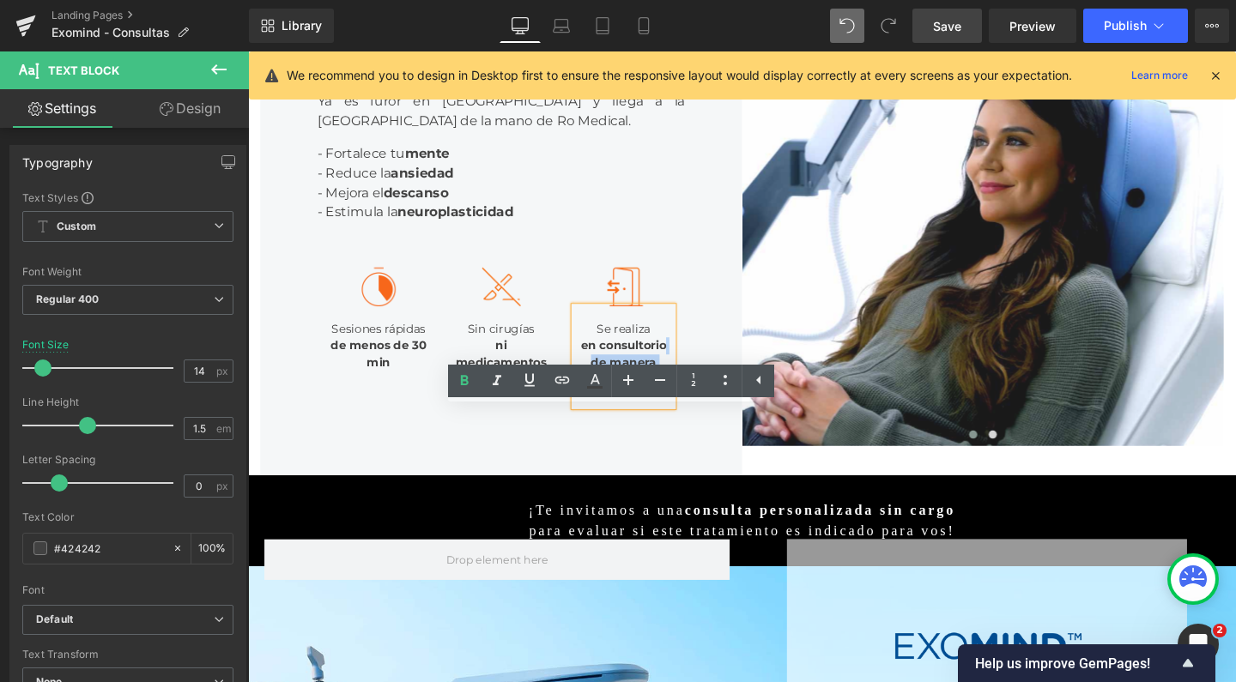
drag, startPoint x: 649, startPoint y: 541, endPoint x: 657, endPoint y: 615, distance: 74.2
click at [657, 424] on div "en consultorio de manera ambulatoria" at bounding box center [642, 388] width 103 height 72
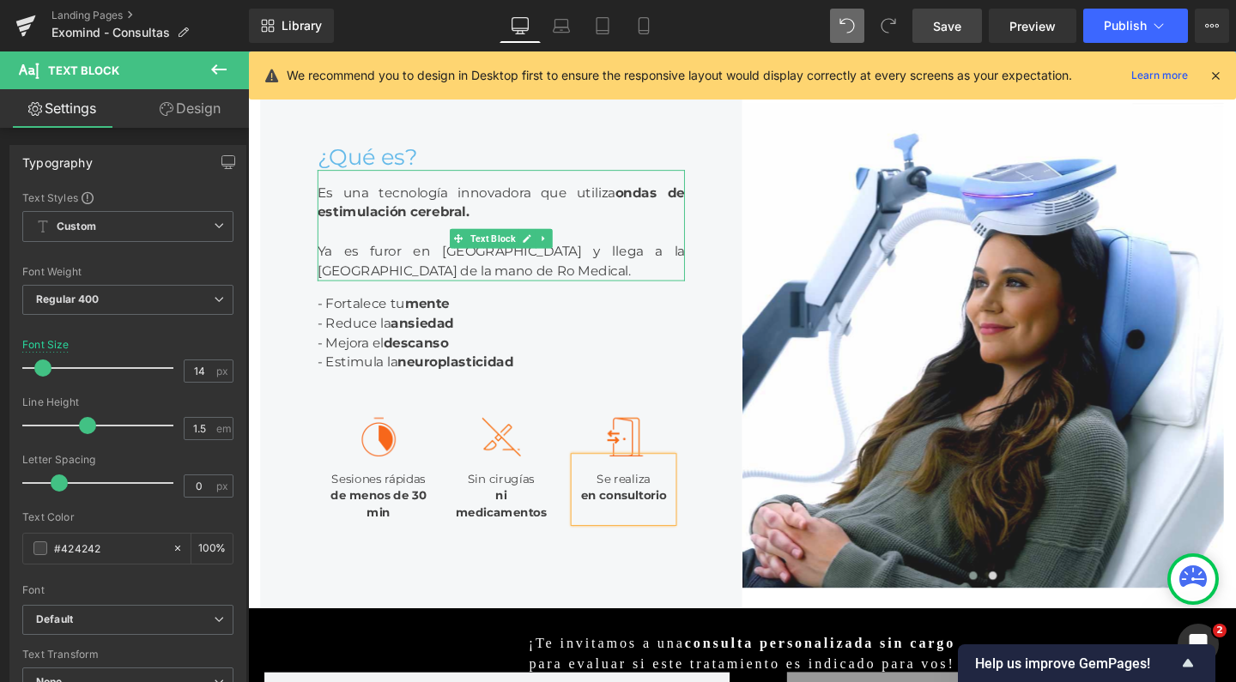
scroll to position [216, 0]
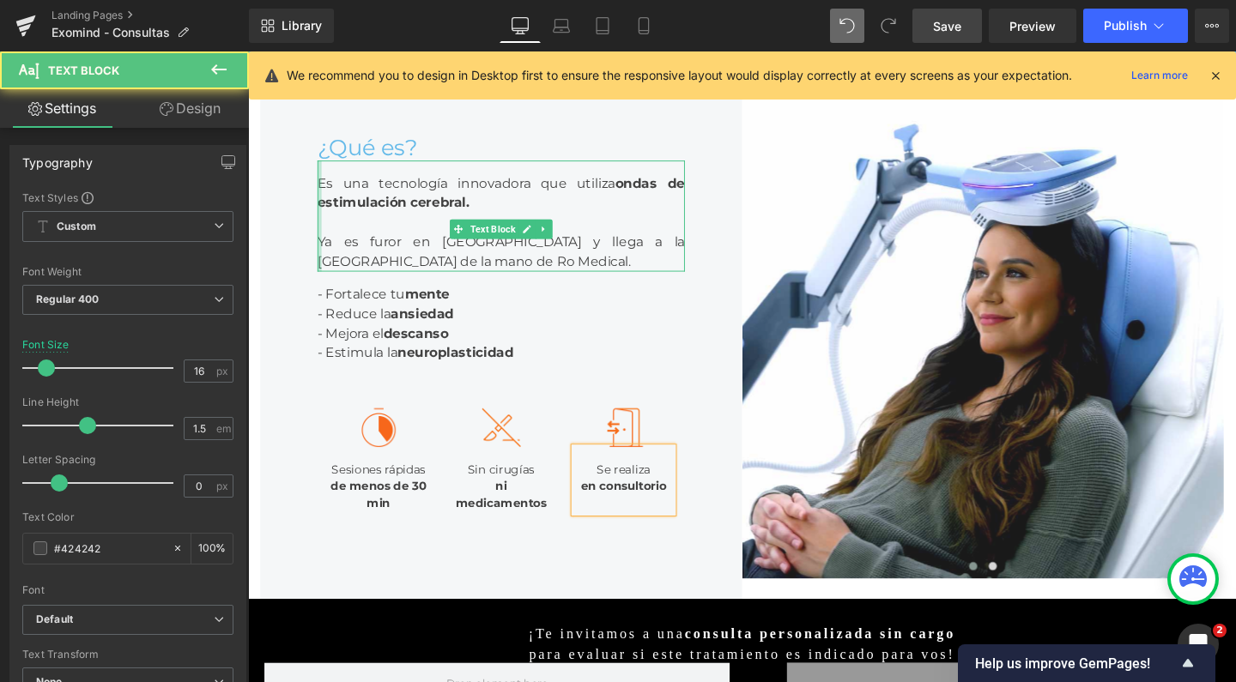
click at [321, 283] on div at bounding box center [323, 225] width 4 height 117
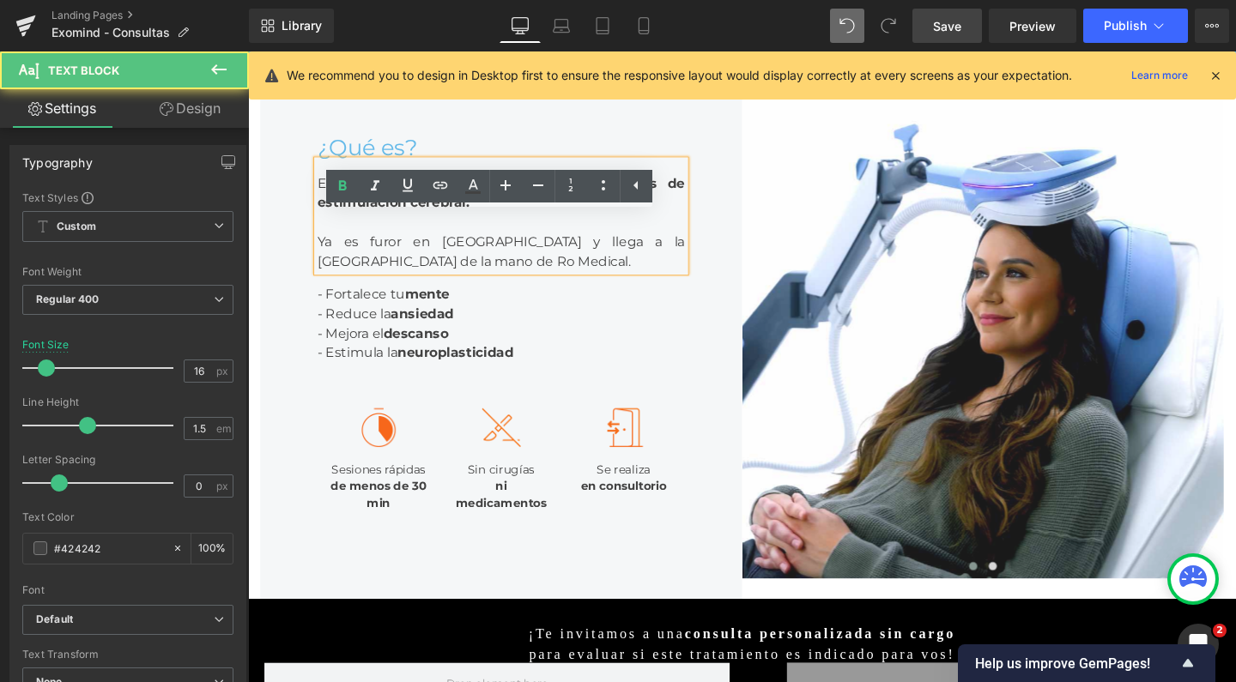
click at [323, 283] on div "Ya es furor en [GEOGRAPHIC_DATA] y llega a la [GEOGRAPHIC_DATA] de la mano de R…" at bounding box center [514, 262] width 386 height 41
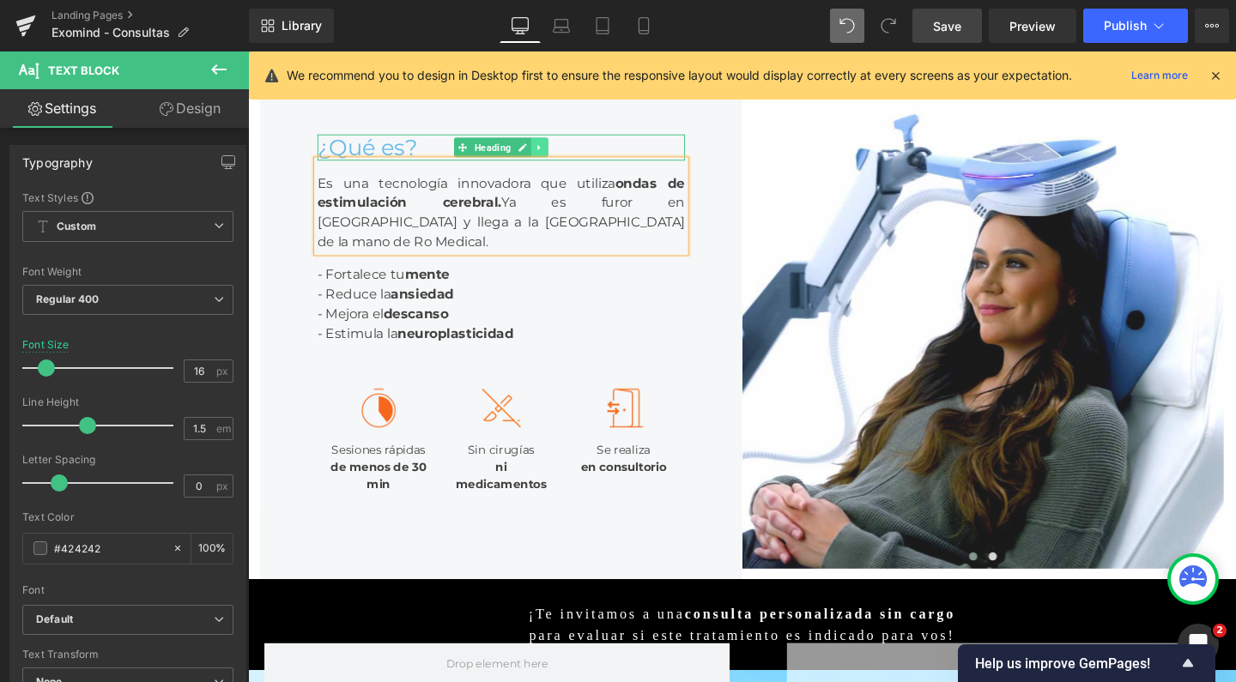
click at [546, 163] on link at bounding box center [555, 152] width 18 height 21
click at [559, 157] on icon at bounding box center [563, 152] width 9 height 9
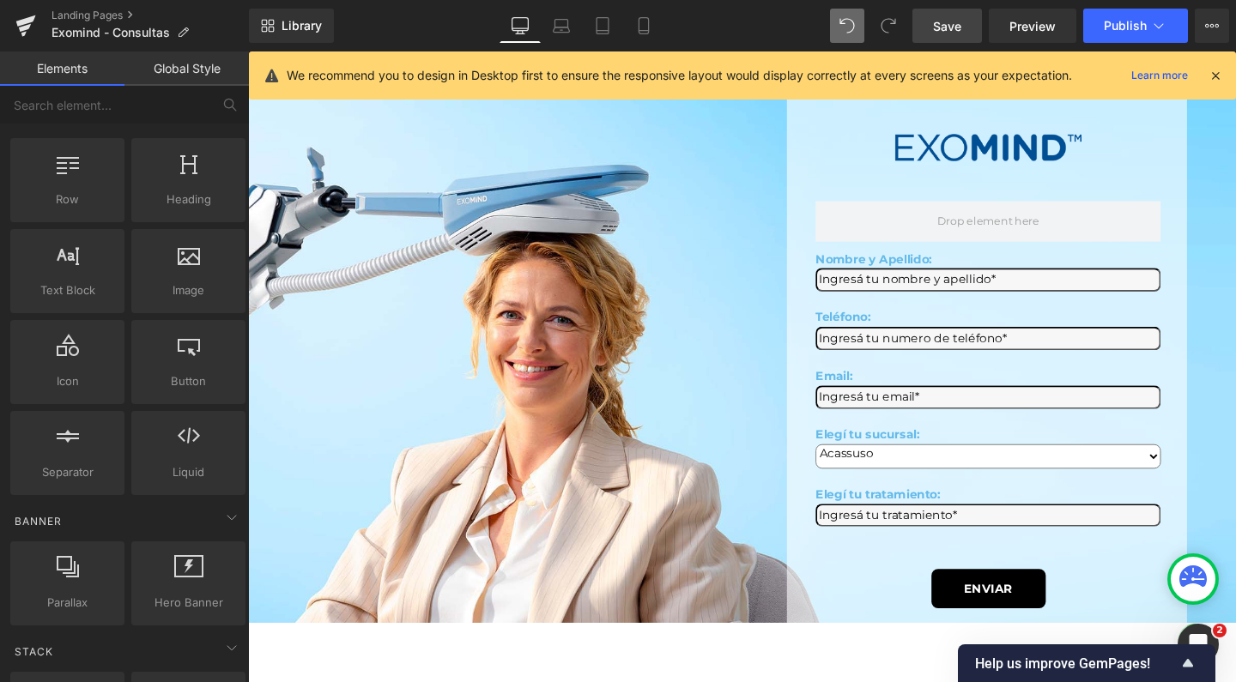
scroll to position [827, 0]
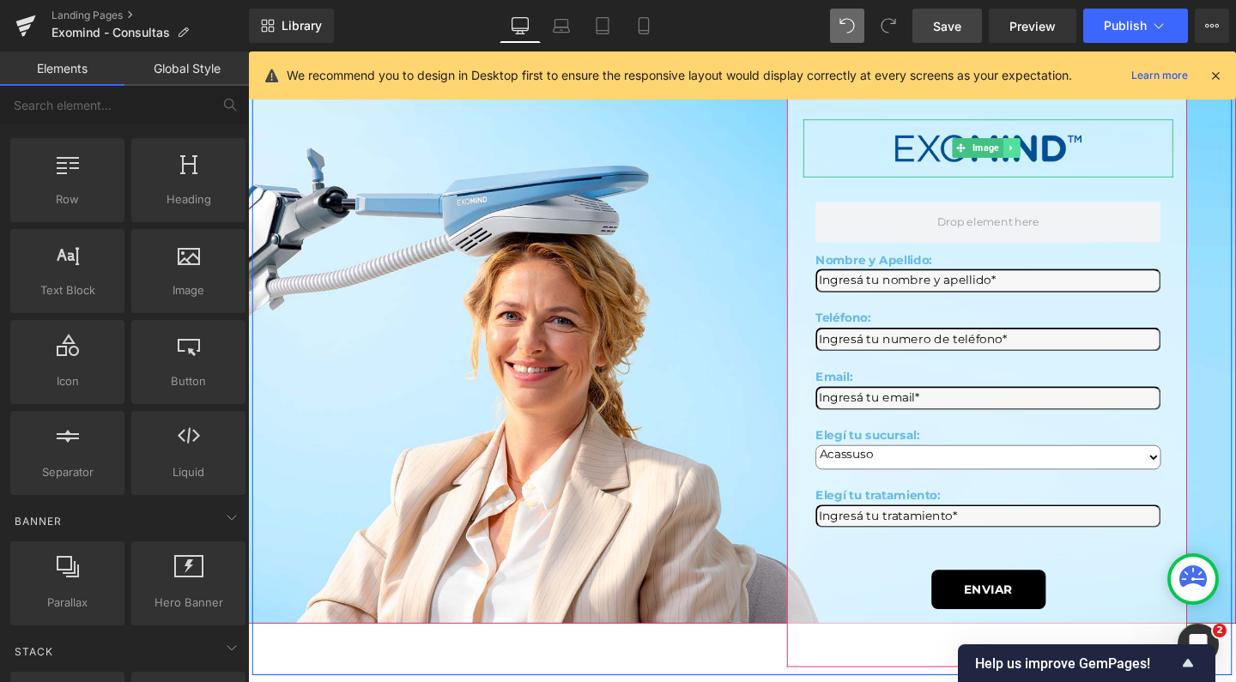
click at [1046, 158] on icon at bounding box center [1050, 153] width 9 height 10
click at [1040, 163] on link at bounding box center [1042, 152] width 18 height 21
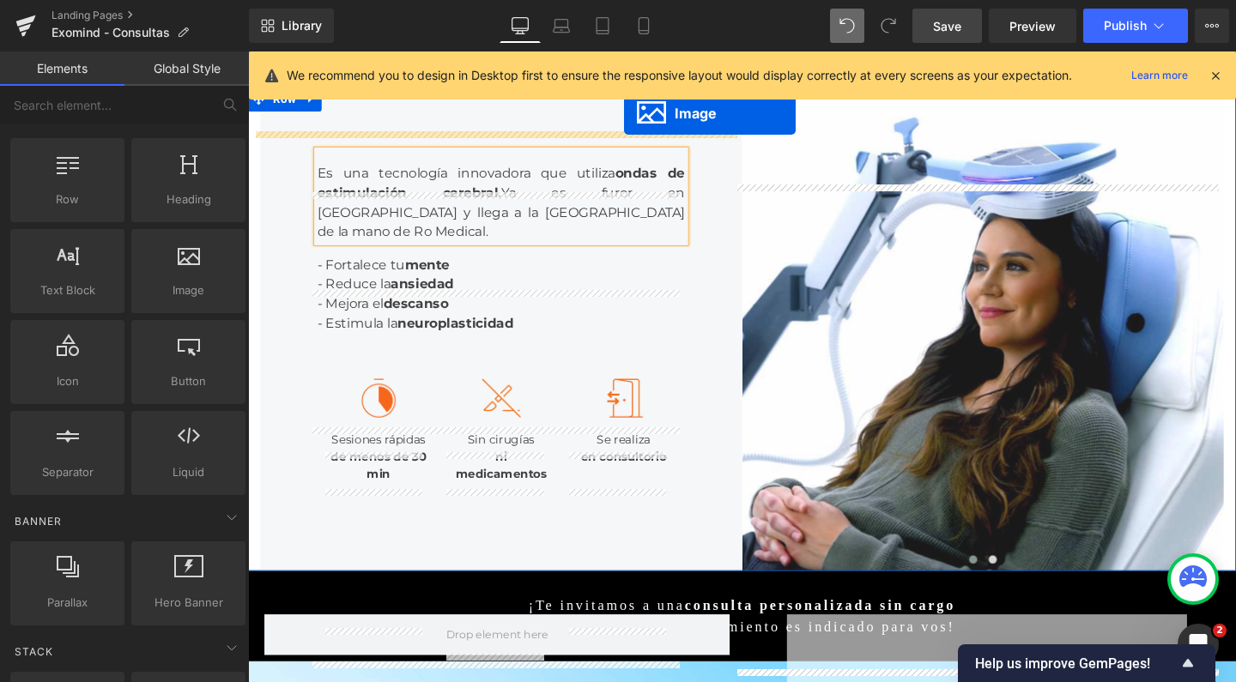
scroll to position [190, 0]
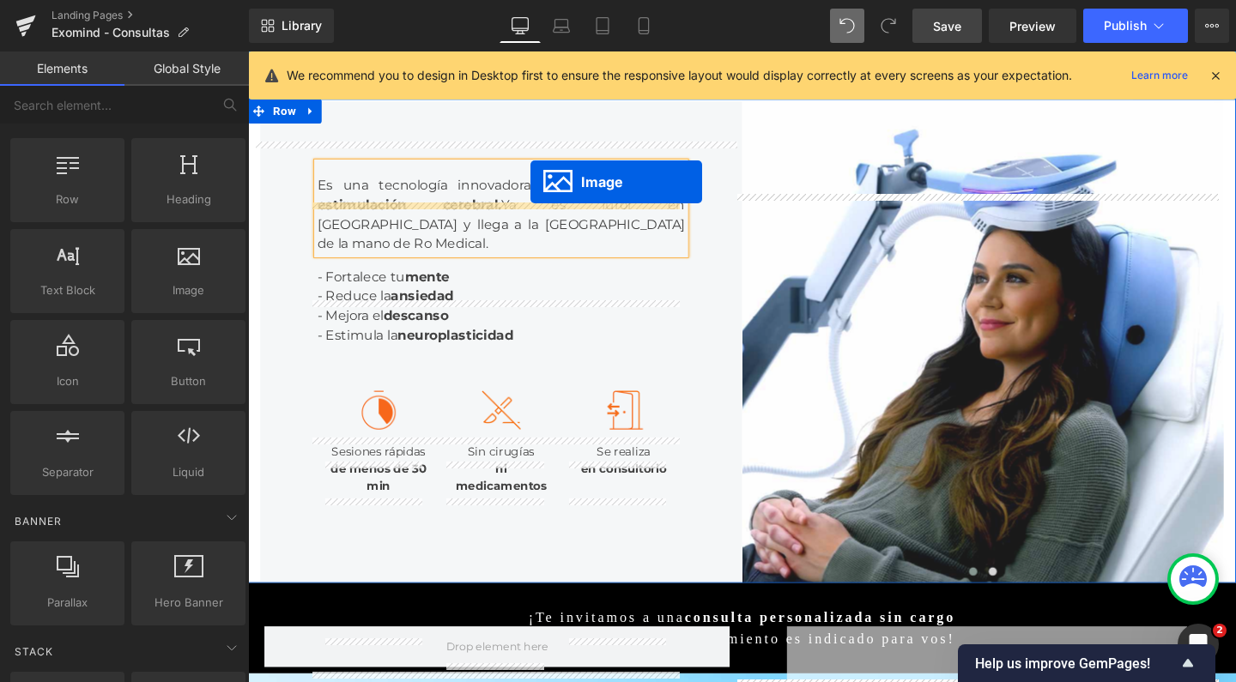
drag, startPoint x: 985, startPoint y: 375, endPoint x: 545, endPoint y: 189, distance: 477.3
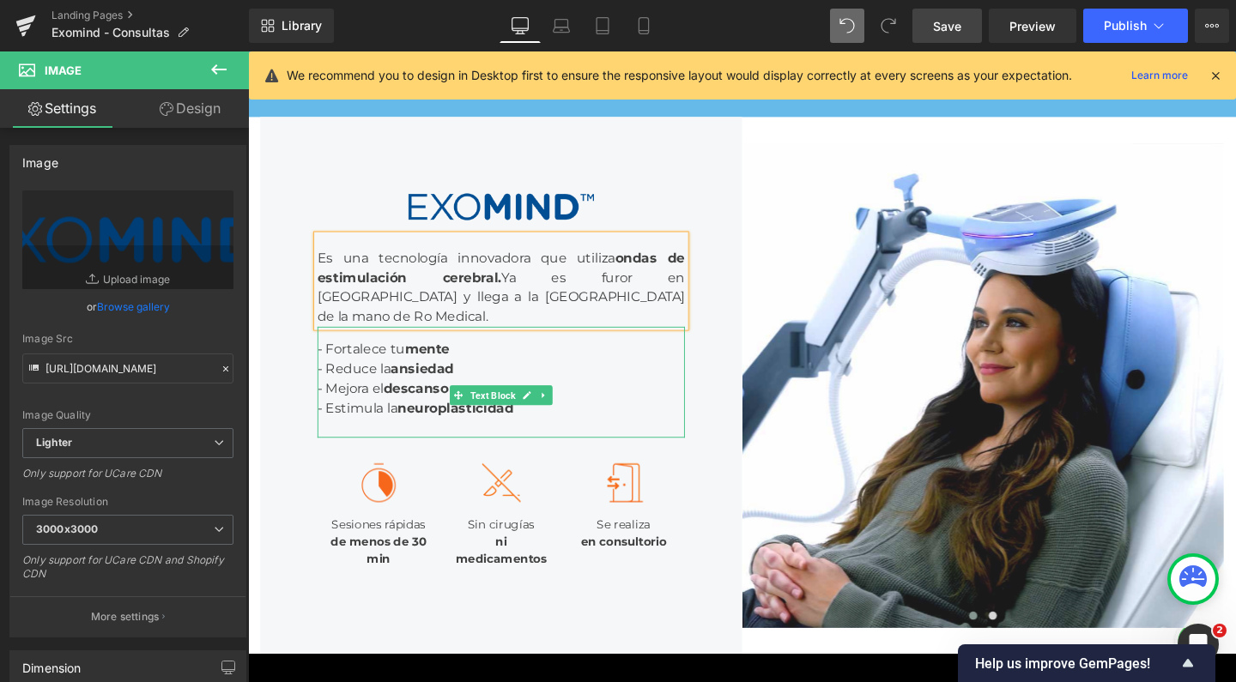
scroll to position [197, 0]
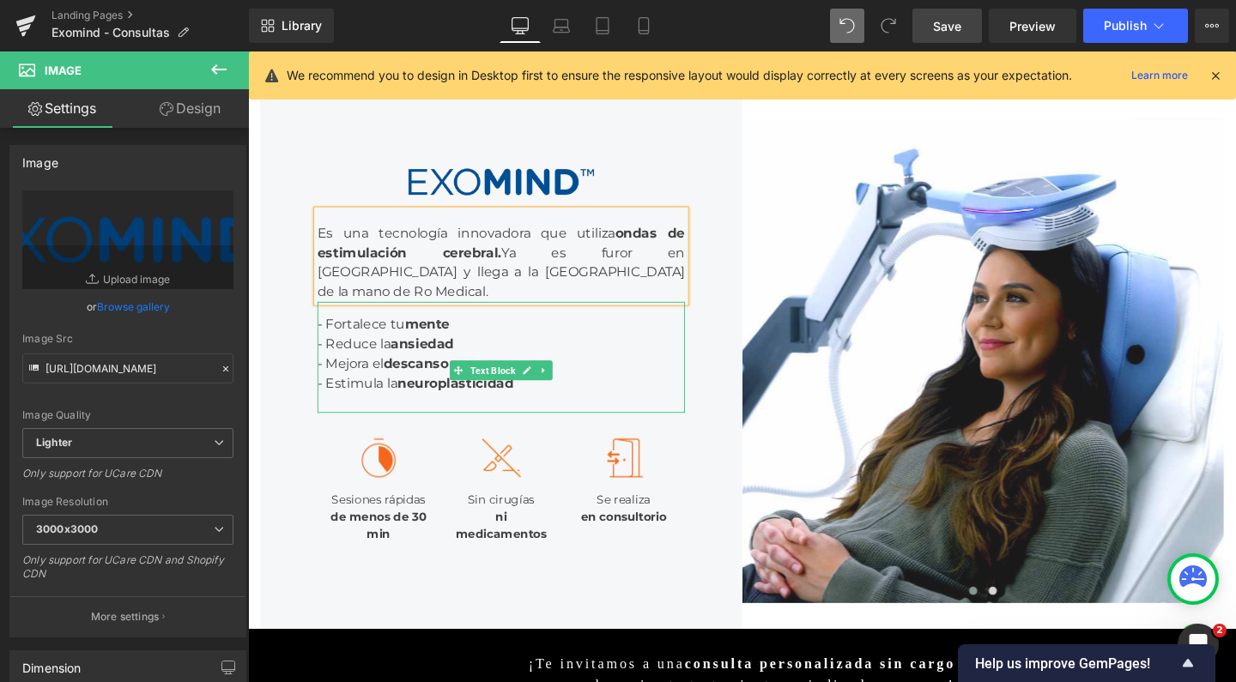
click at [473, 432] on div "- Reduce la ansiedad - Mejora el descanso - Estimula la neuroplasticidad" at bounding box center [514, 390] width 386 height 82
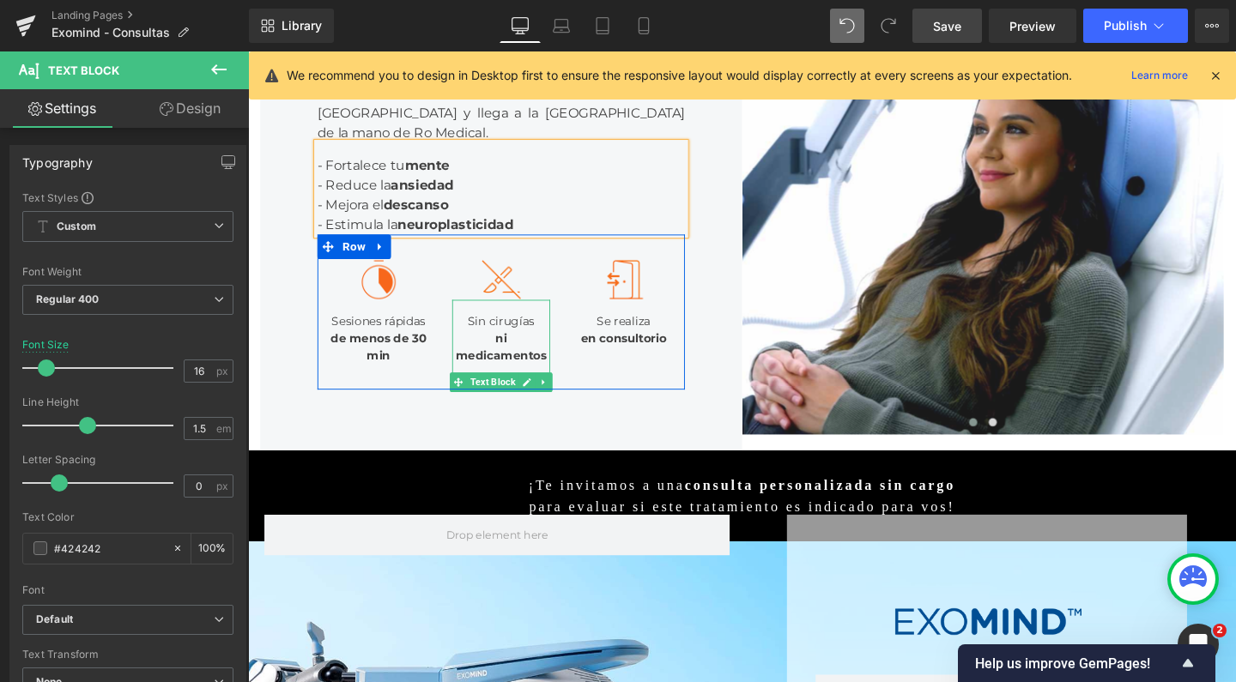
scroll to position [365, 0]
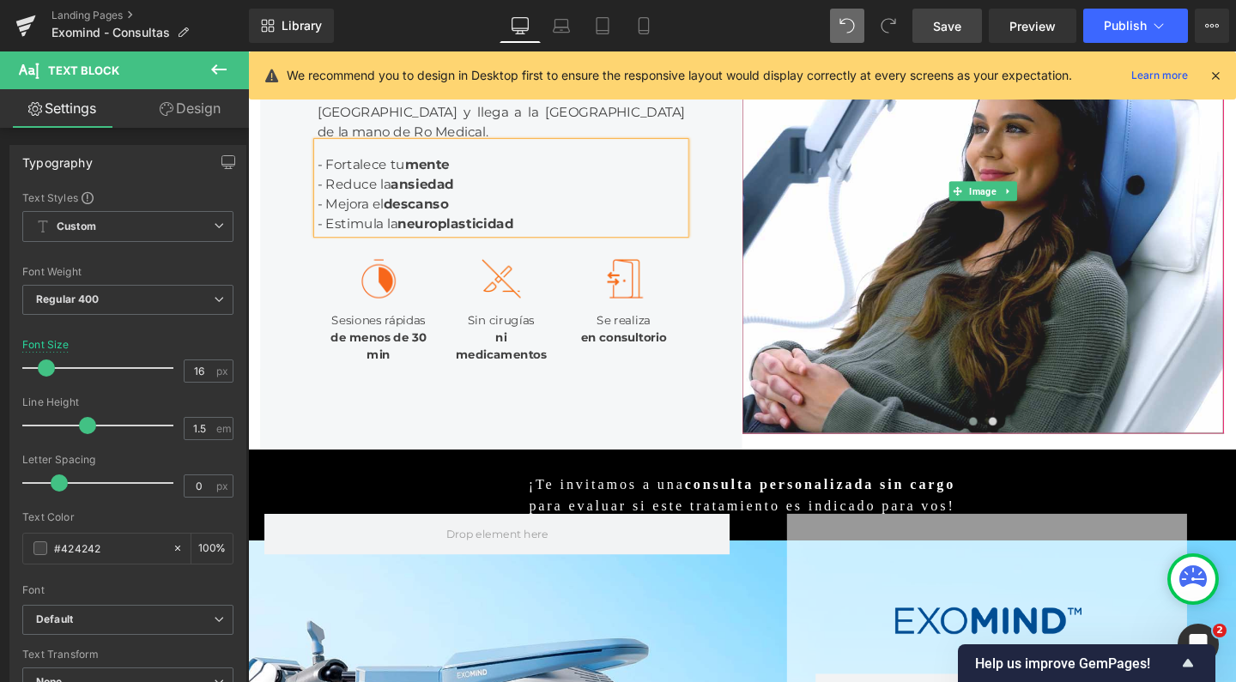
click at [957, 22] on span "Save" at bounding box center [947, 26] width 28 height 18
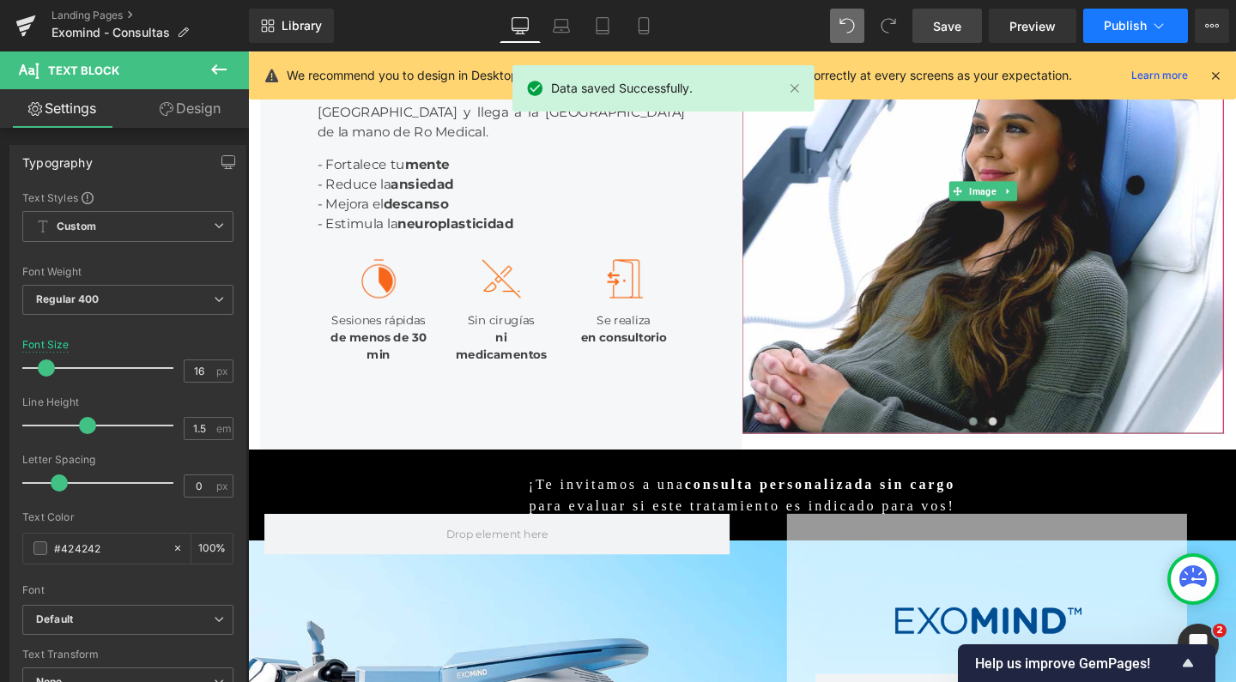
click at [1103, 32] on button "Publish" at bounding box center [1135, 26] width 105 height 34
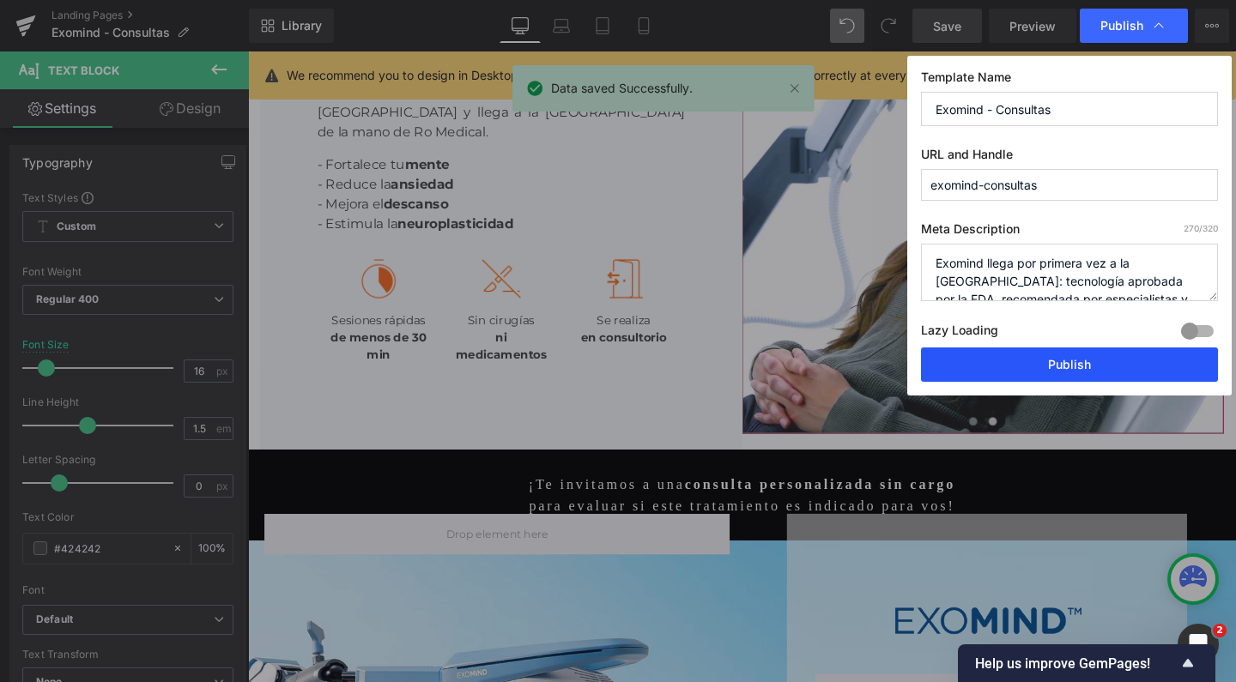
click at [991, 358] on button "Publish" at bounding box center [1069, 365] width 297 height 34
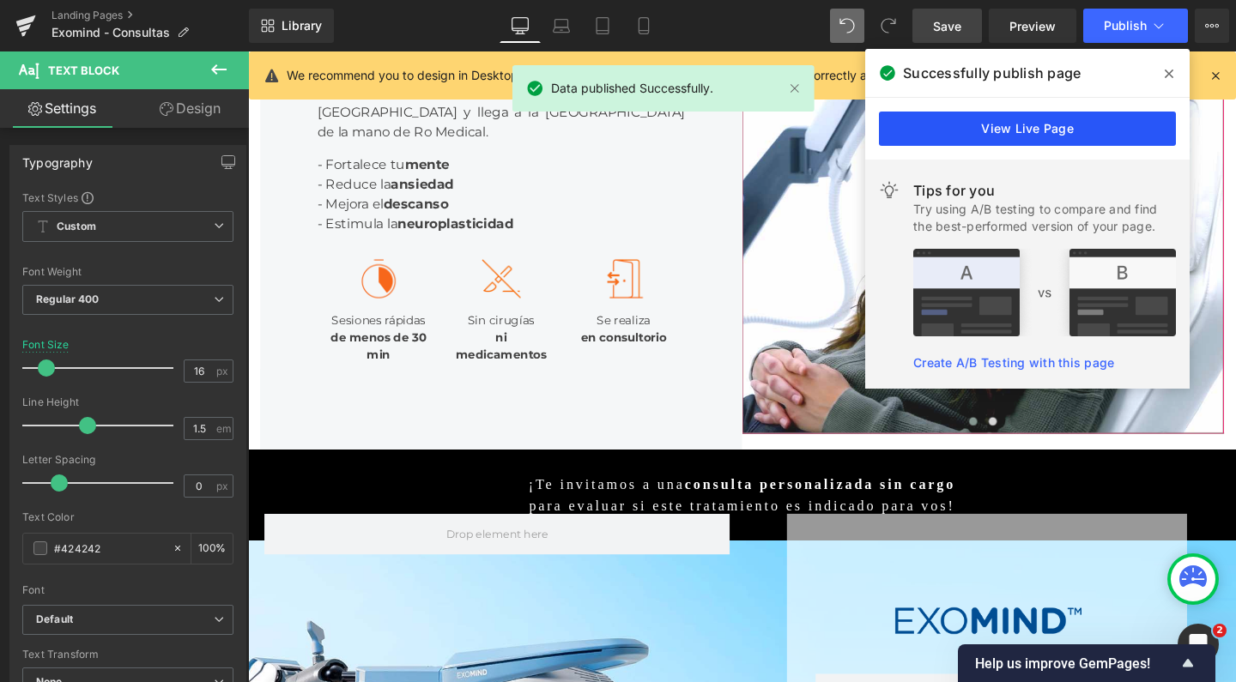
click at [1008, 130] on link "View Live Page" at bounding box center [1027, 129] width 297 height 34
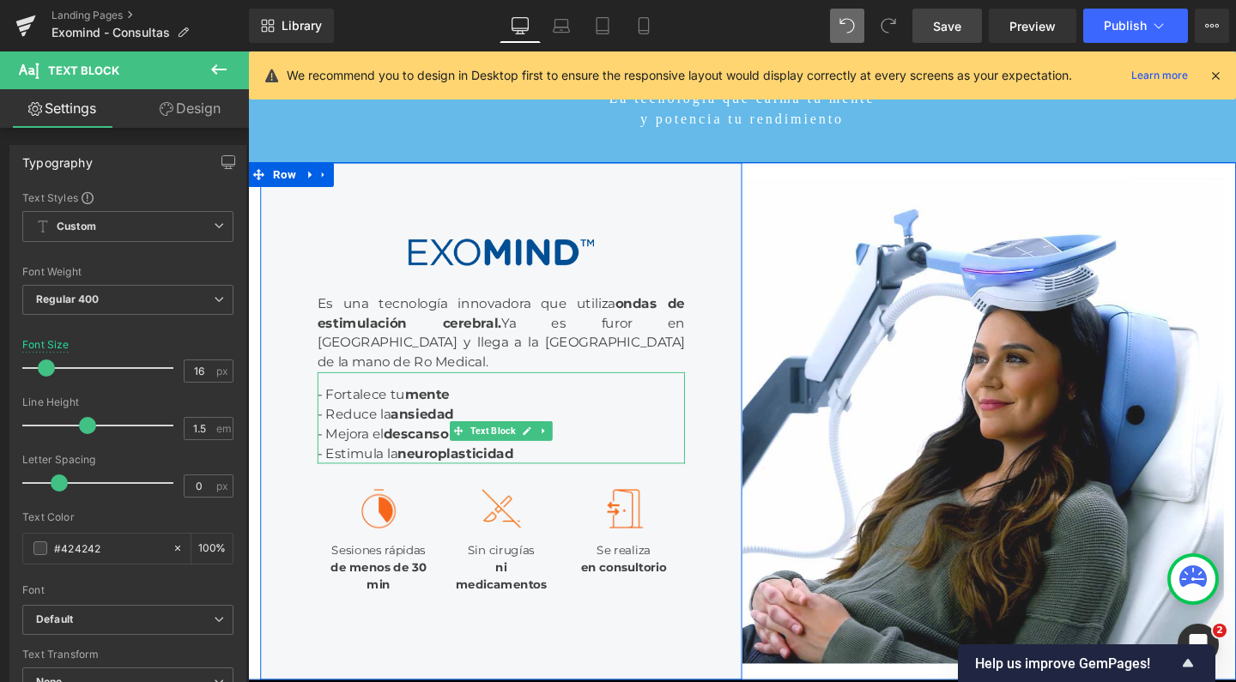
scroll to position [115, 0]
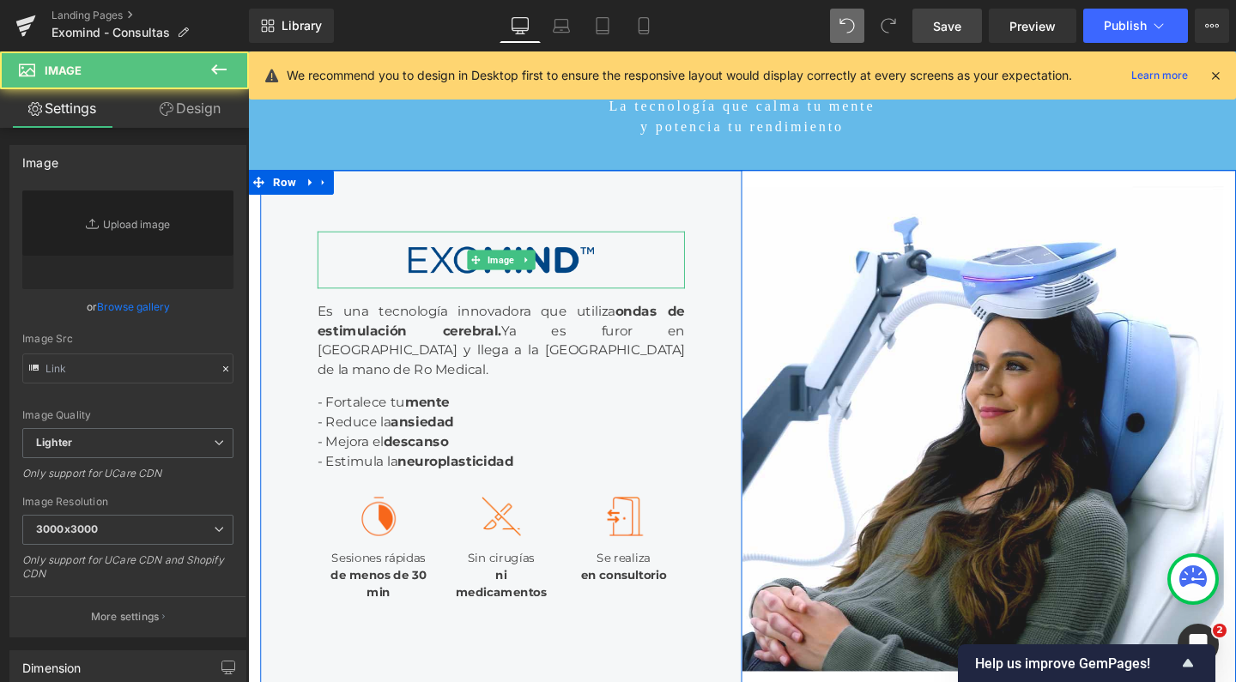
drag, startPoint x: 366, startPoint y: 307, endPoint x: 373, endPoint y: 617, distance: 310.0
click at [398, 300] on img at bounding box center [514, 270] width 232 height 60
type input "https://ucarecdn.com/05e31f18-a984-442e-aa65-ac86ad4c0aa2/-/format/auto/-/previ…"
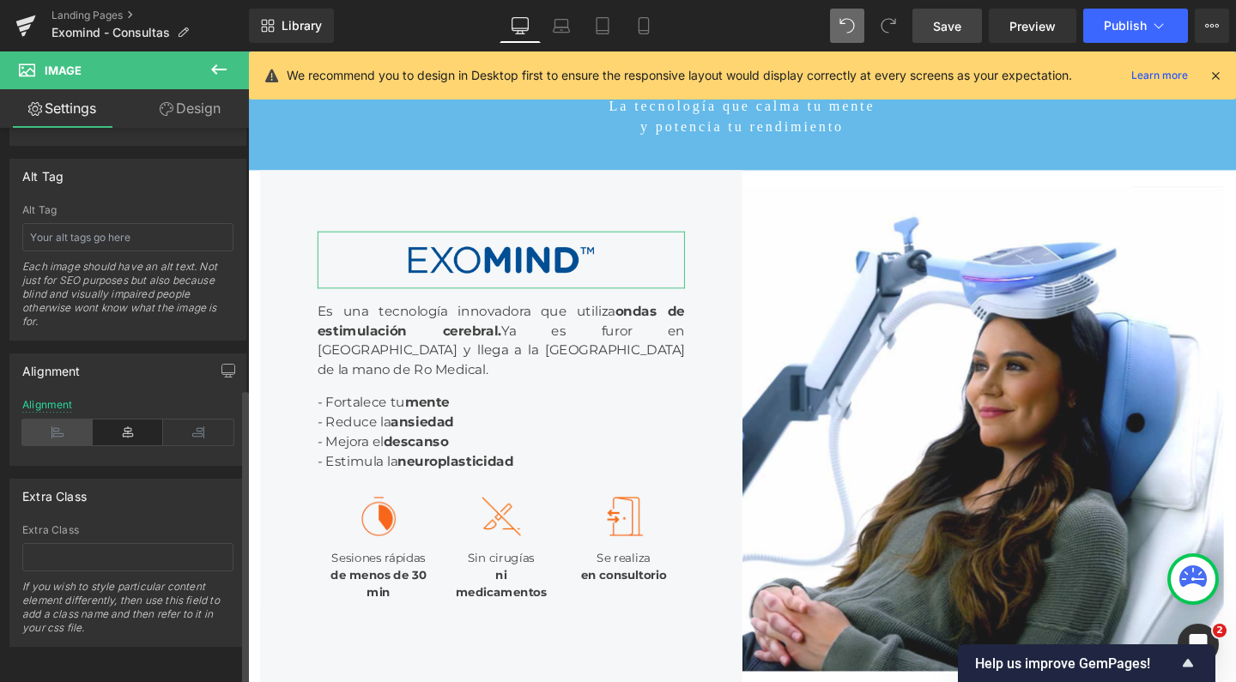
scroll to position [969, 0]
click at [55, 423] on icon at bounding box center [57, 433] width 70 height 26
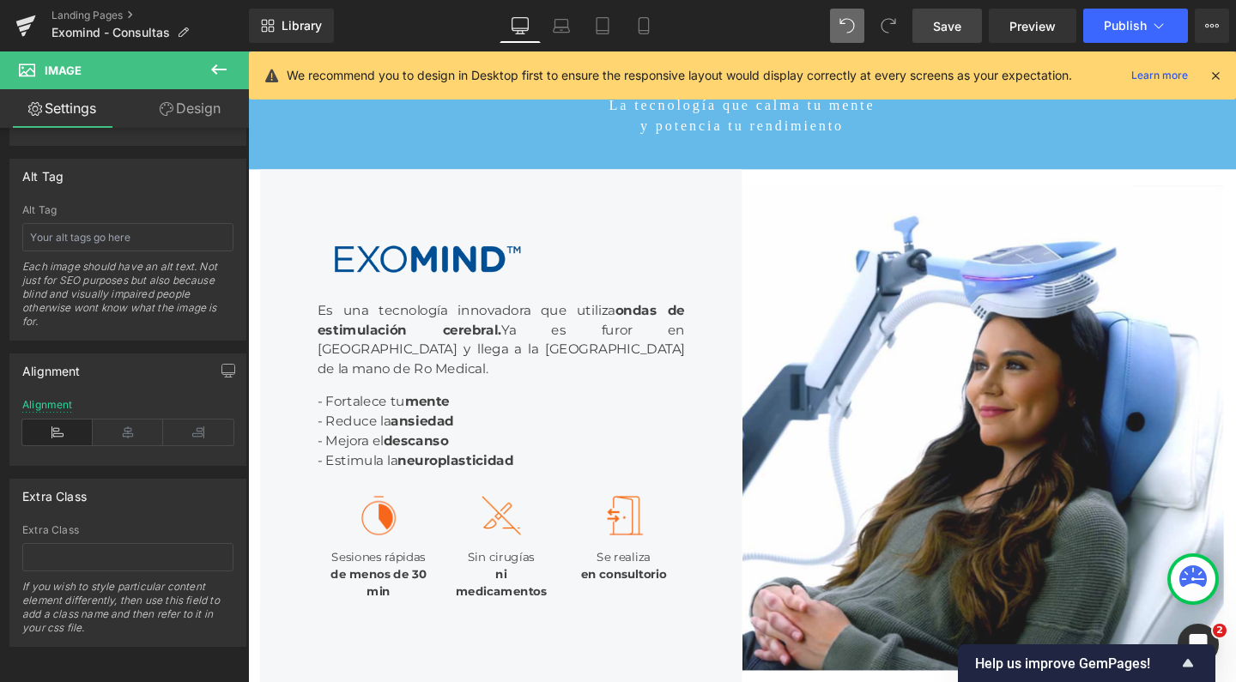
scroll to position [141, 0]
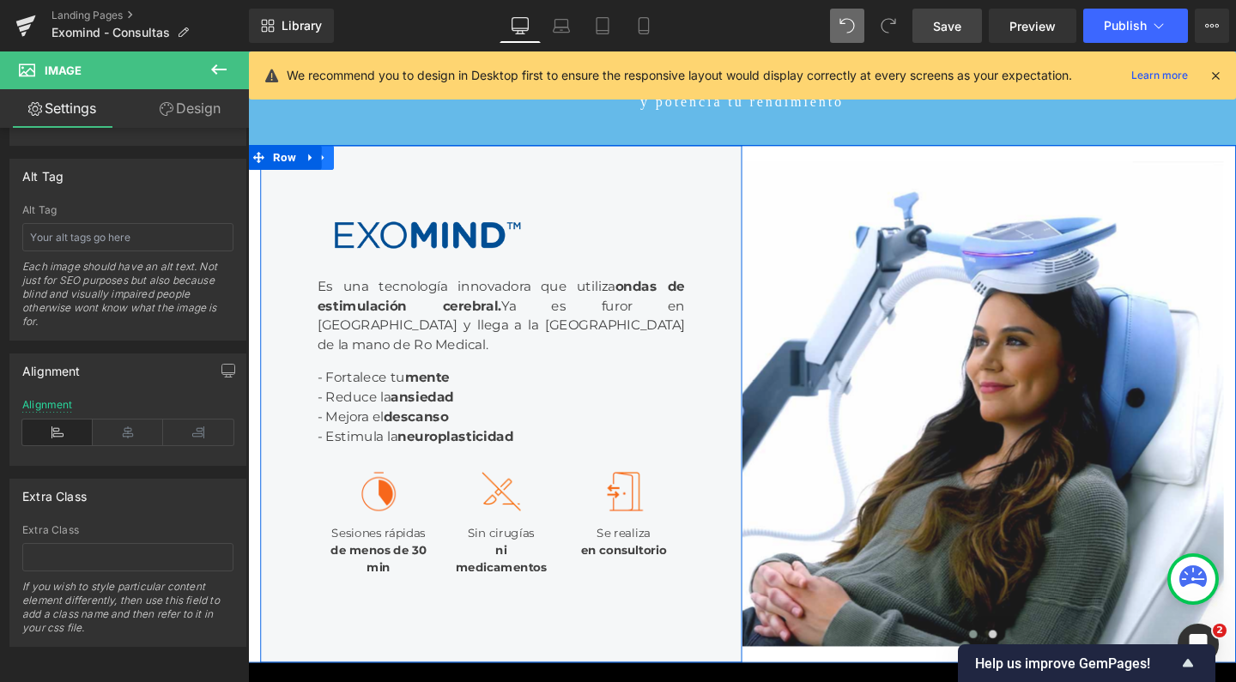
click at [321, 176] on link at bounding box center [327, 163] width 22 height 26
click at [343, 169] on icon at bounding box center [349, 163] width 12 height 12
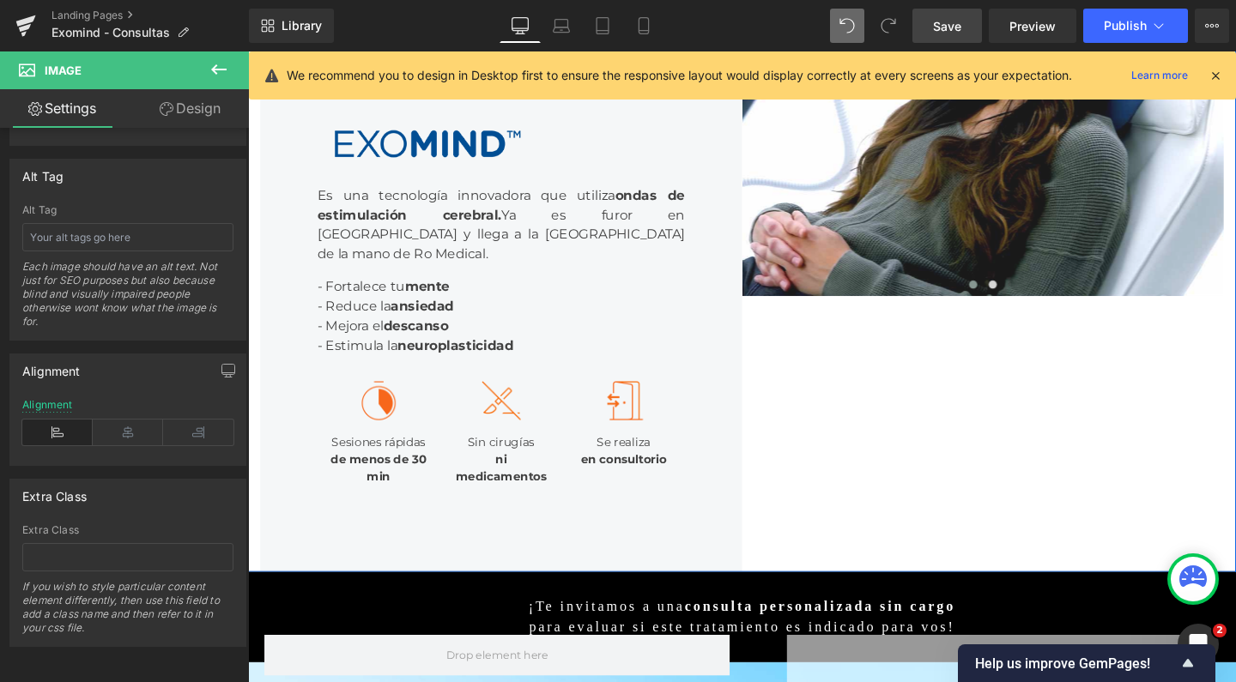
scroll to position [858, 0]
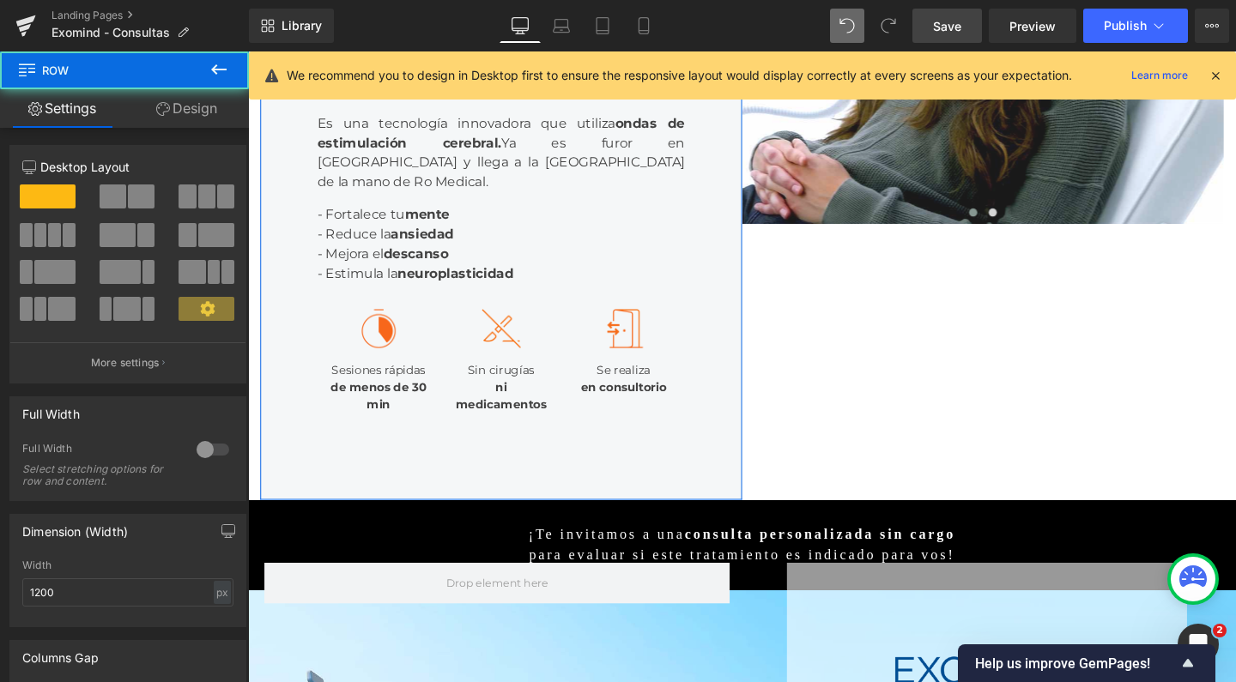
click at [211, 106] on link "Design" at bounding box center [186, 108] width 124 height 39
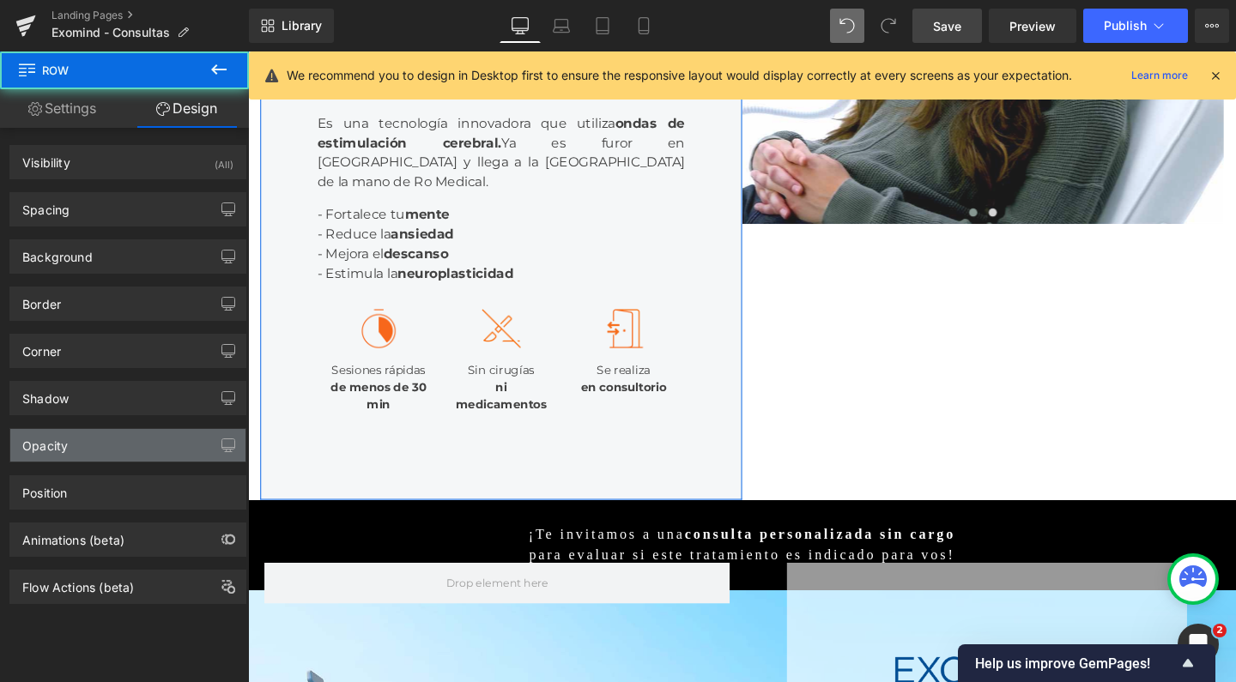
click at [140, 452] on div "Opacity" at bounding box center [127, 445] width 235 height 33
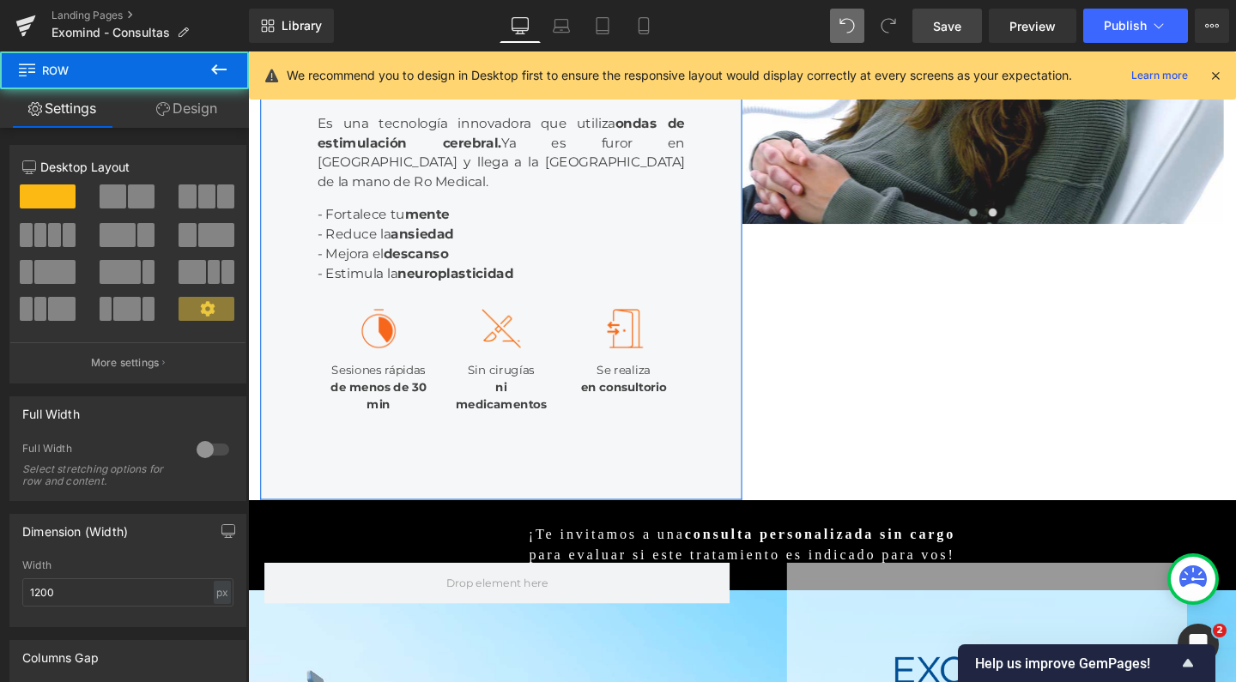
click at [208, 113] on link "Design" at bounding box center [186, 108] width 124 height 39
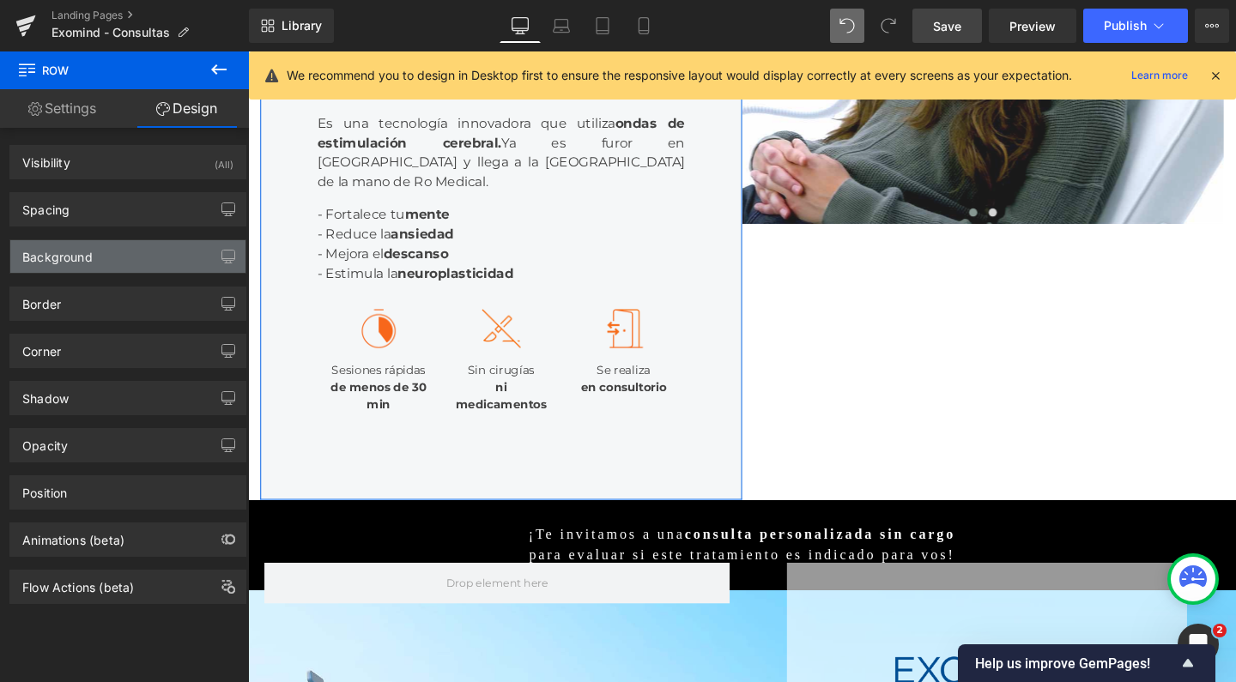
click at [102, 271] on div "Background" at bounding box center [127, 256] width 235 height 33
type input "#f5f7f8"
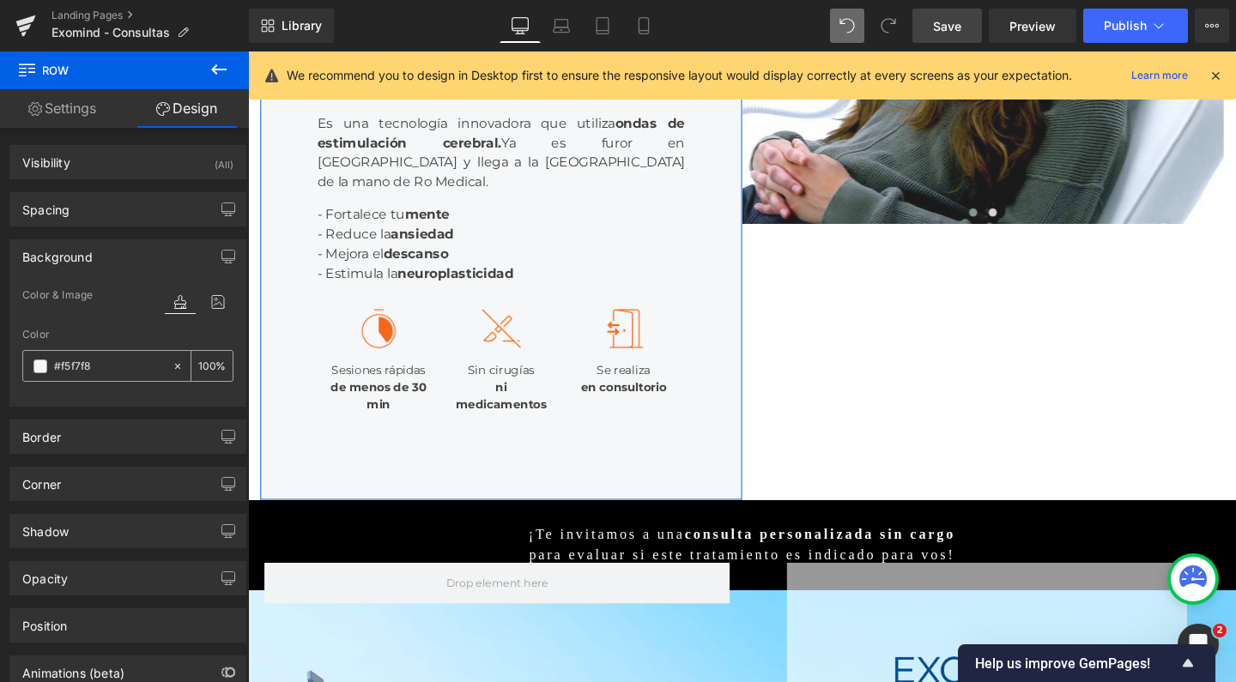
click at [198, 362] on input "100" at bounding box center [206, 365] width 17 height 19
click at [199, 362] on input "100" at bounding box center [206, 365] width 17 height 19
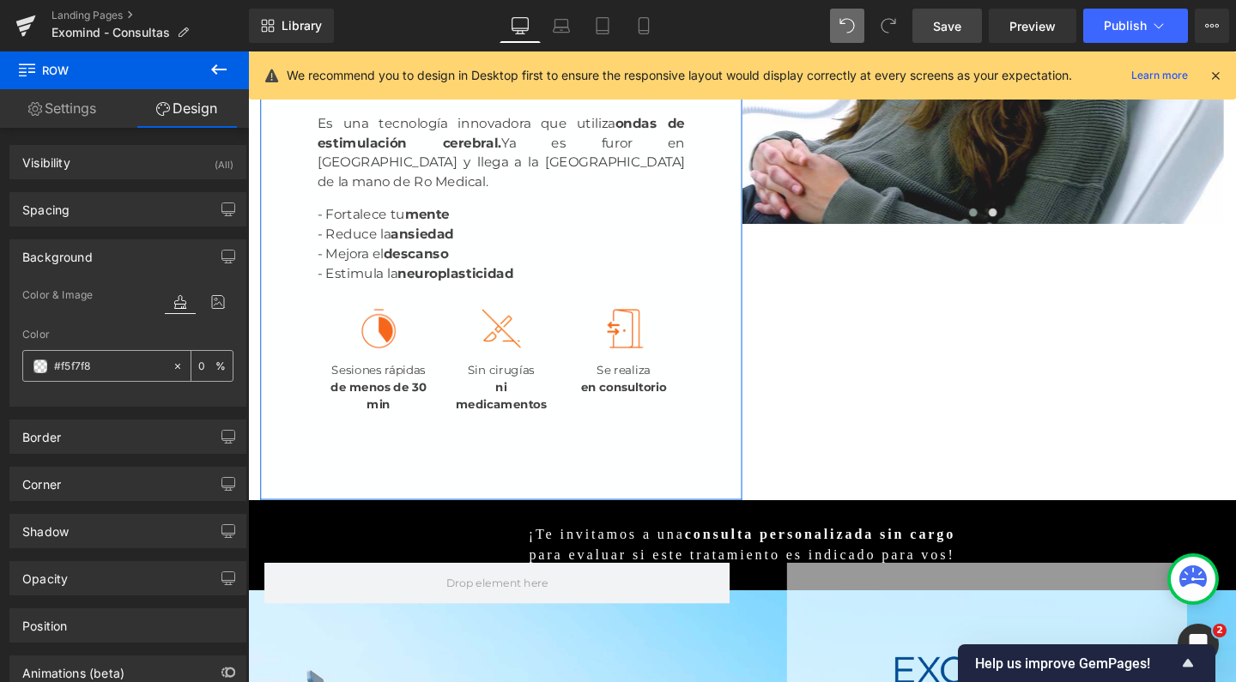
type input "30"
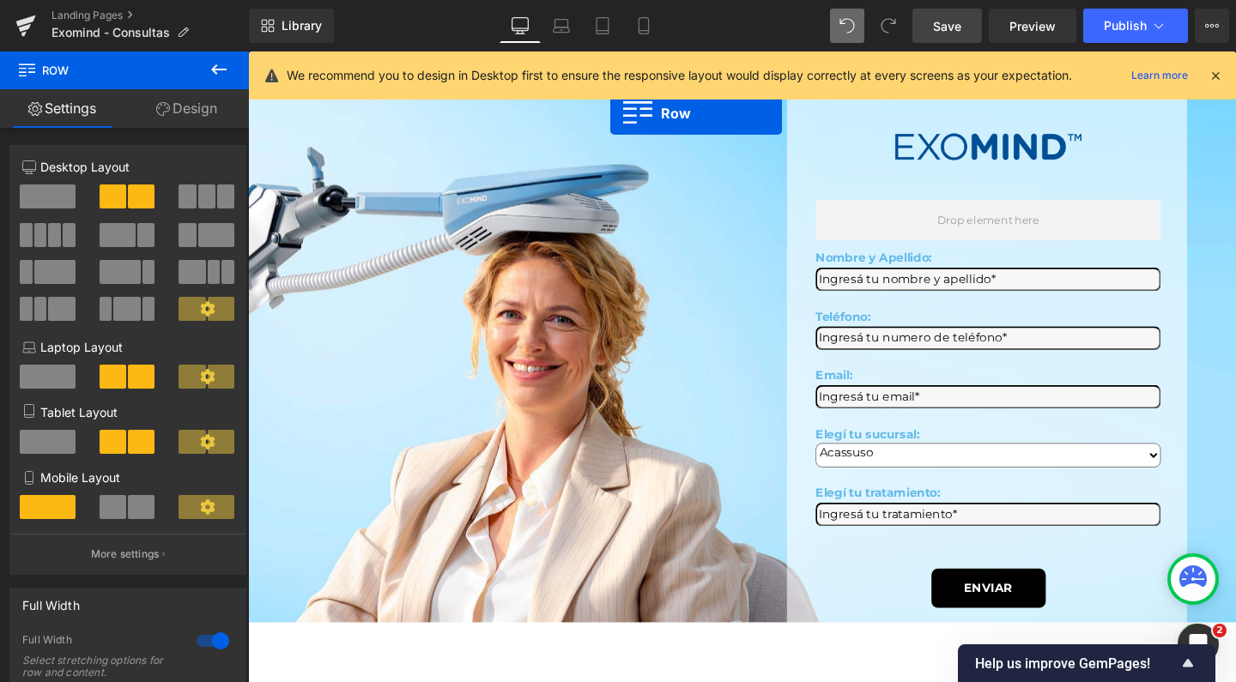
scroll to position [888, 0]
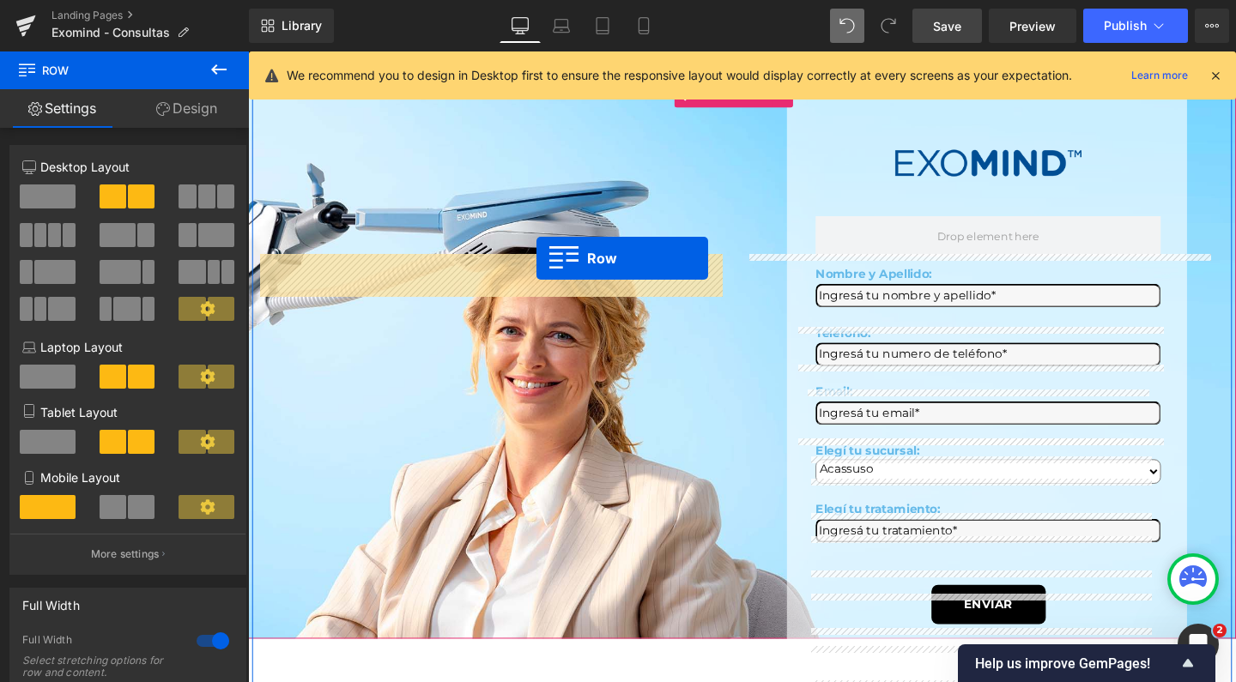
drag, startPoint x: 260, startPoint y: 136, endPoint x: 551, endPoint y: 269, distance: 319.6
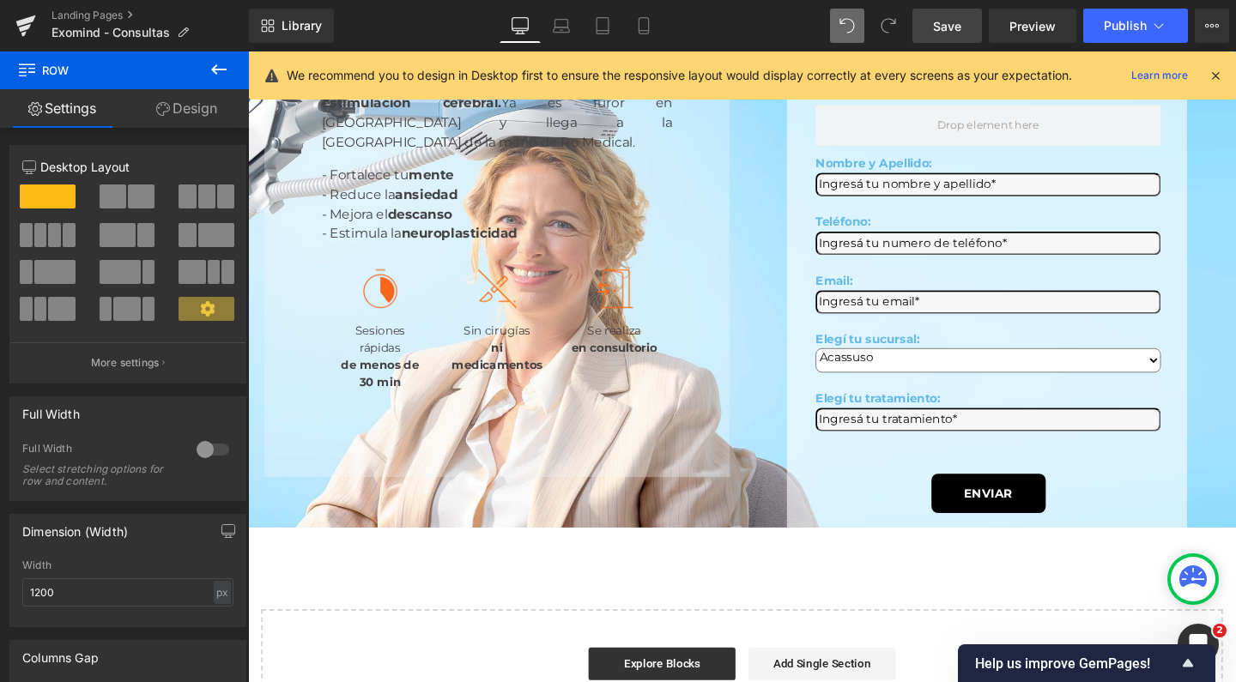
scroll to position [955, 0]
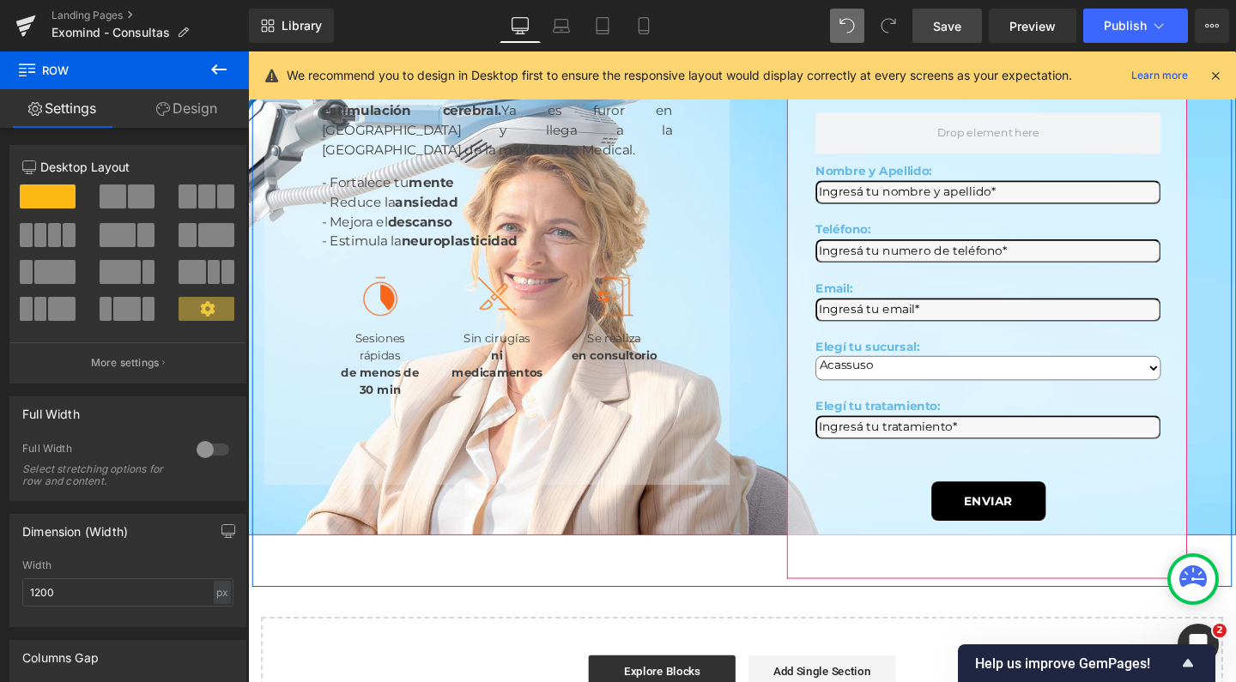
click at [1055, 65] on icon at bounding box center [1059, 60] width 9 height 10
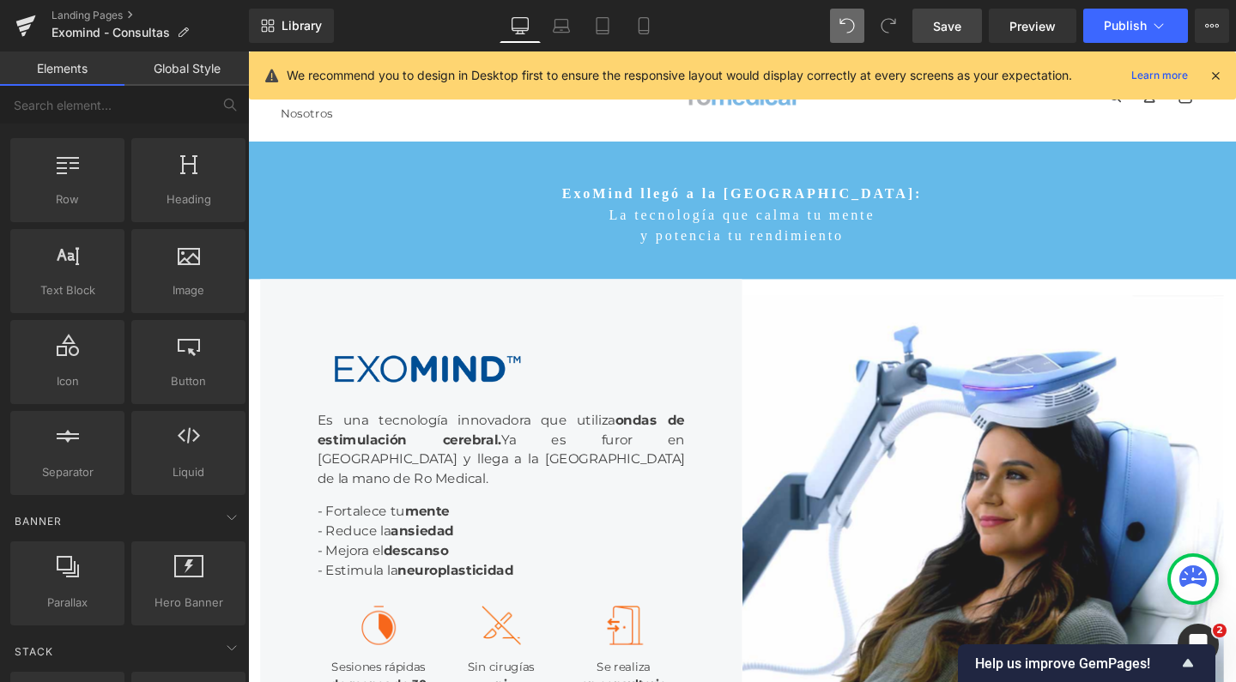
scroll to position [0, 0]
click at [304, 294] on link at bounding box center [309, 304] width 18 height 21
click at [944, 29] on span "Save" at bounding box center [947, 26] width 28 height 18
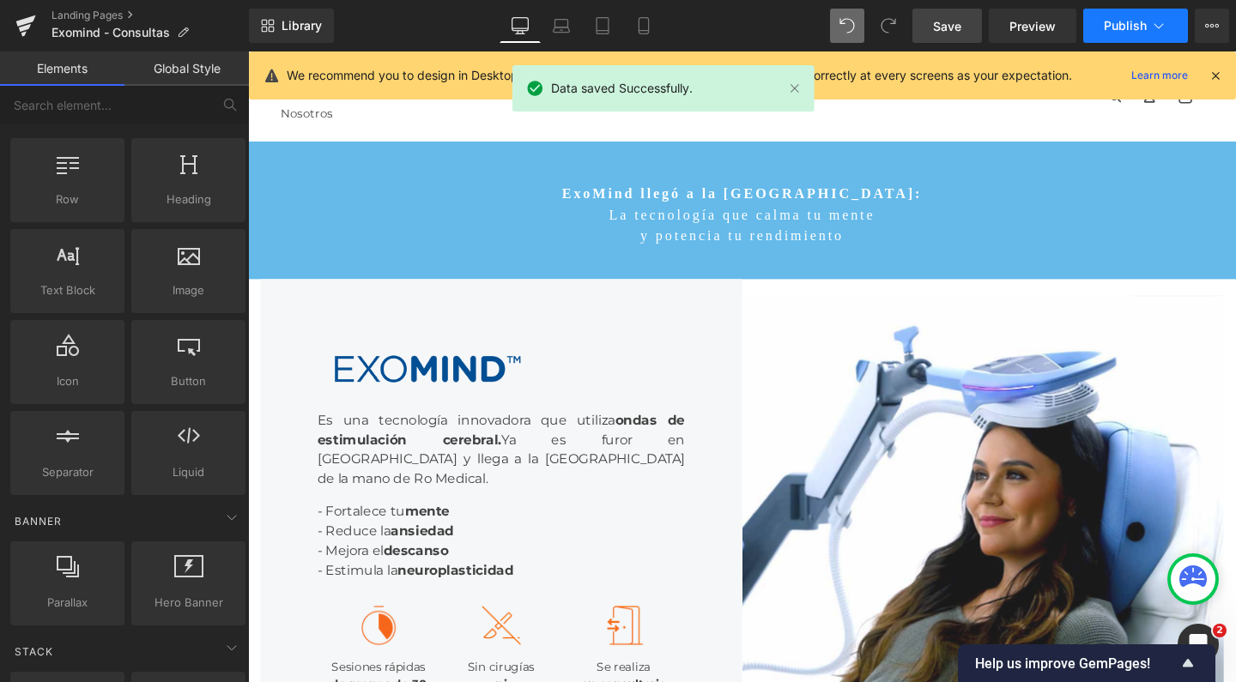
click at [1112, 19] on span "Publish" at bounding box center [1125, 26] width 43 height 14
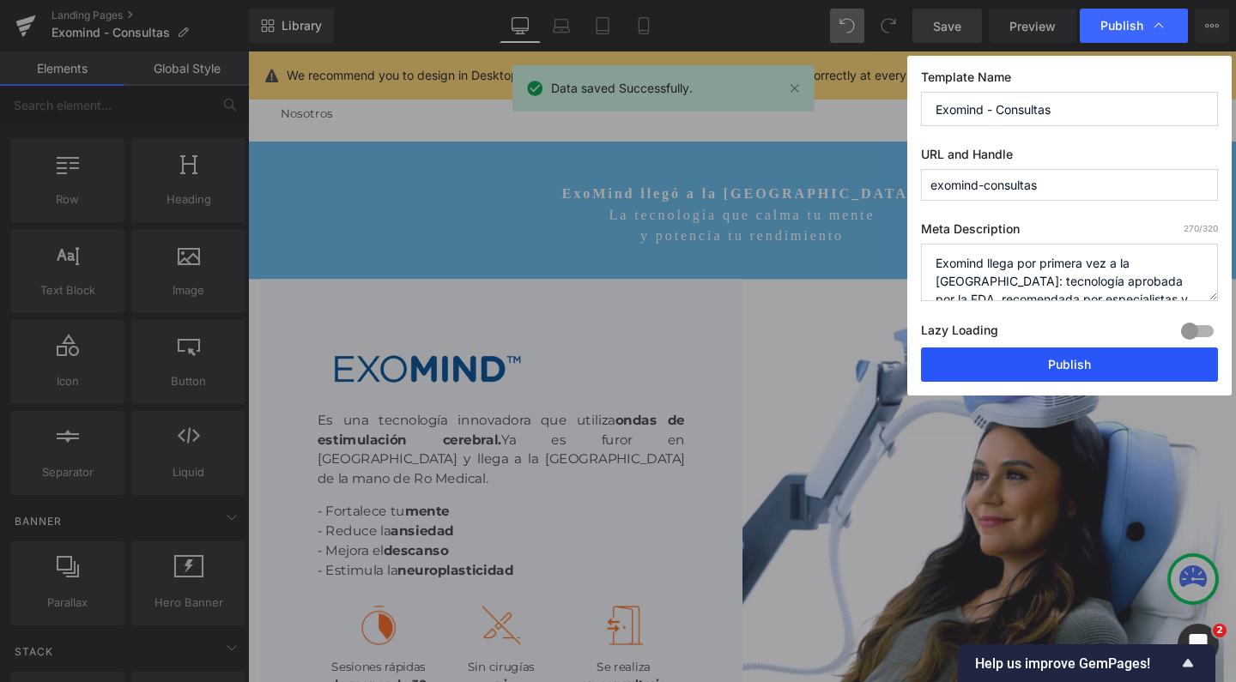
click at [998, 351] on button "Publish" at bounding box center [1069, 365] width 297 height 34
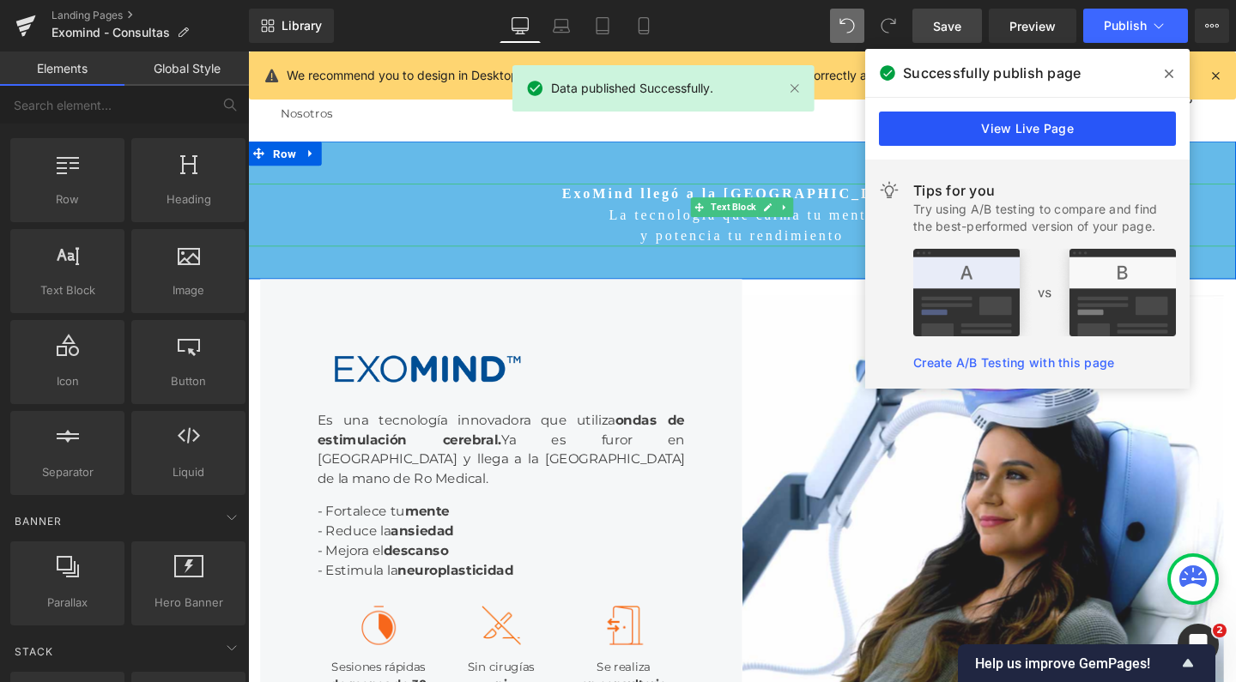
click at [1046, 132] on link "View Live Page" at bounding box center [1027, 129] width 297 height 34
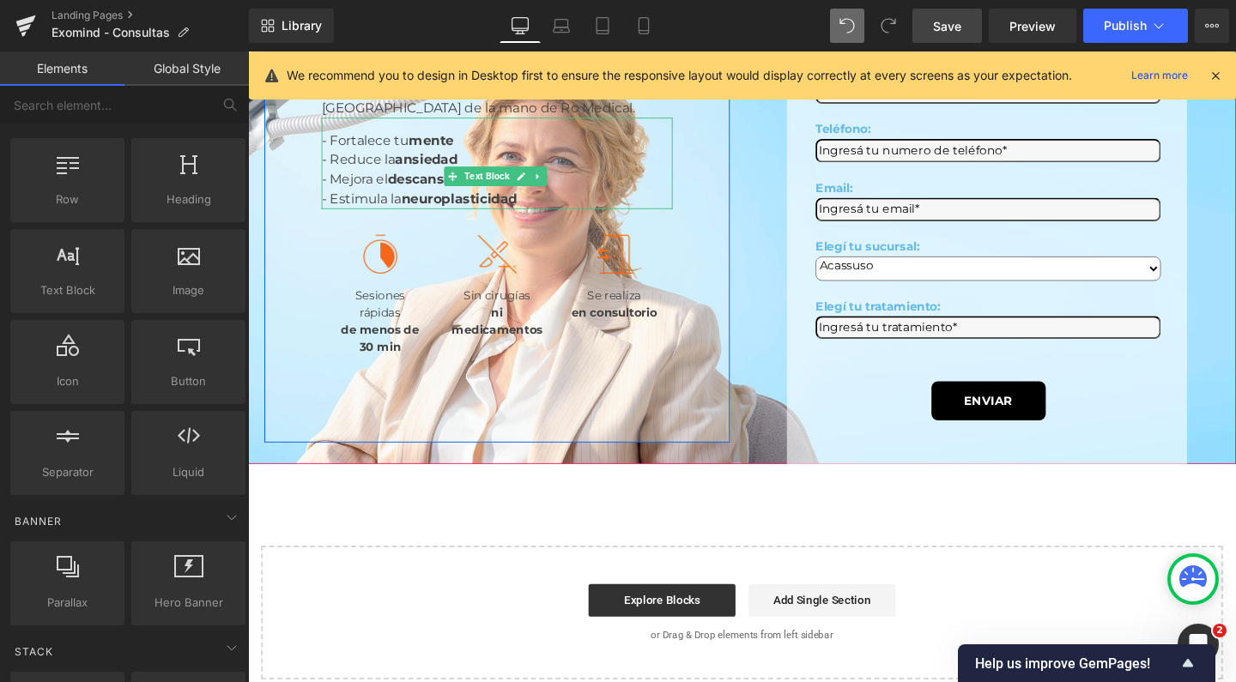
scroll to position [1027, 0]
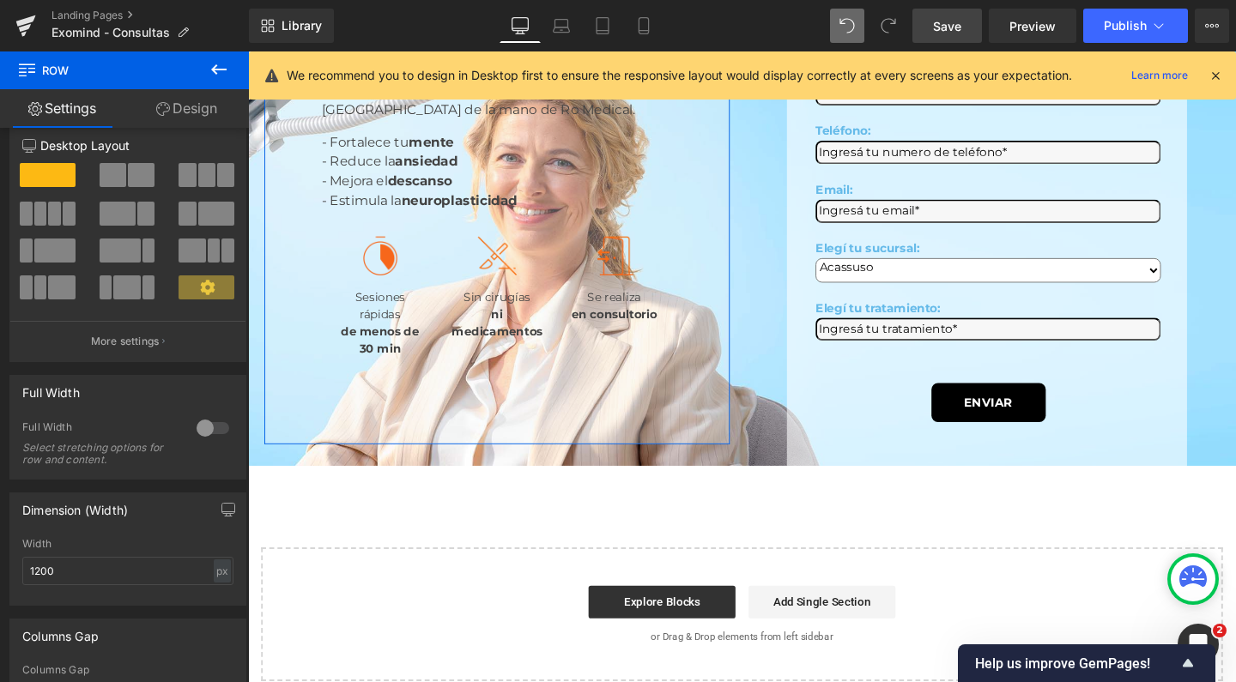
scroll to position [0, 0]
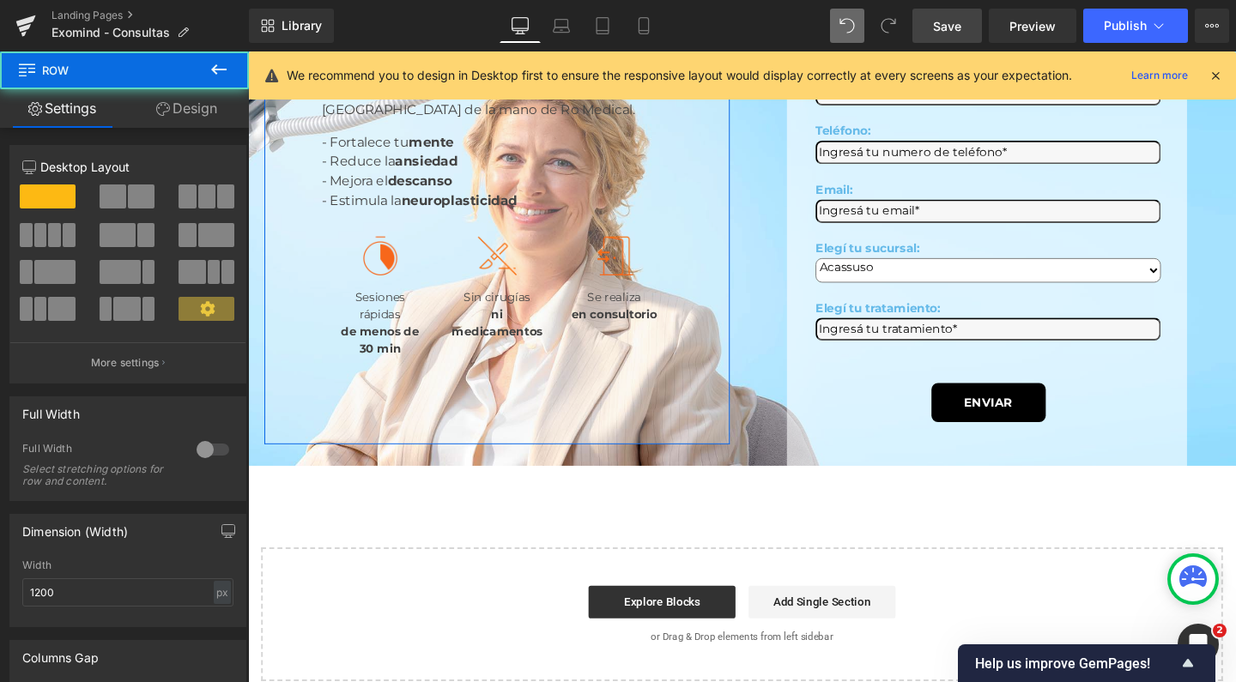
click at [204, 110] on link "Design" at bounding box center [186, 108] width 124 height 39
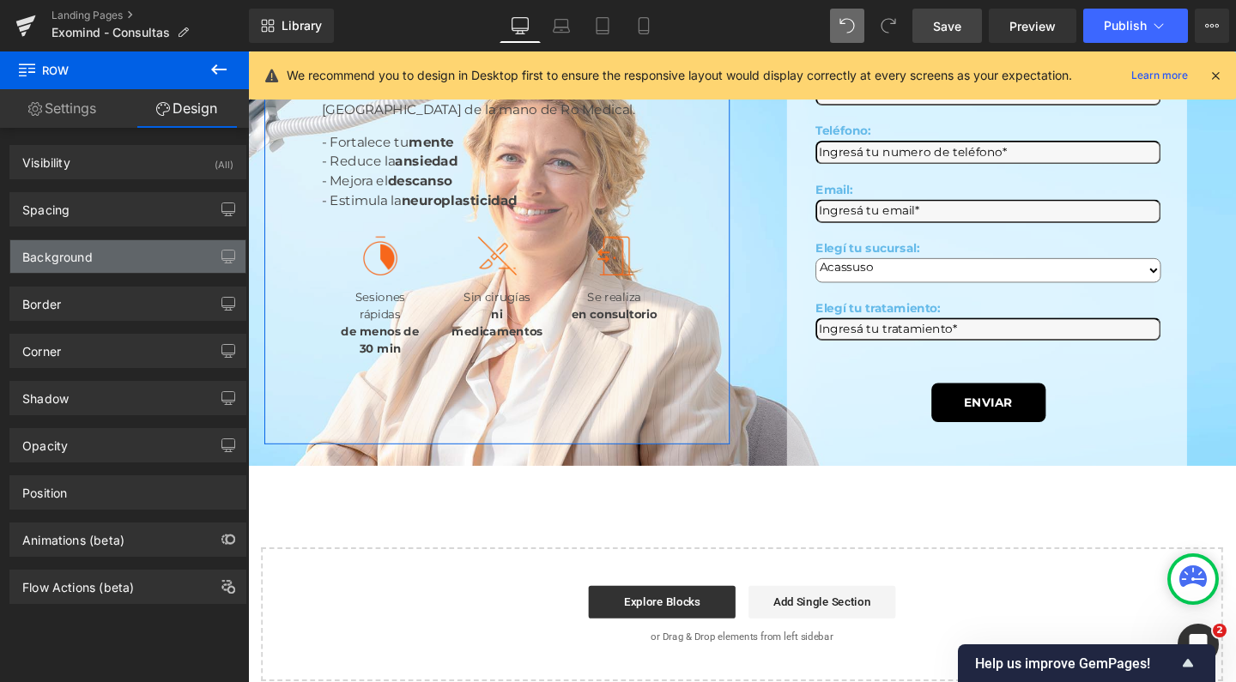
click at [90, 258] on div "Background" at bounding box center [57, 252] width 70 height 24
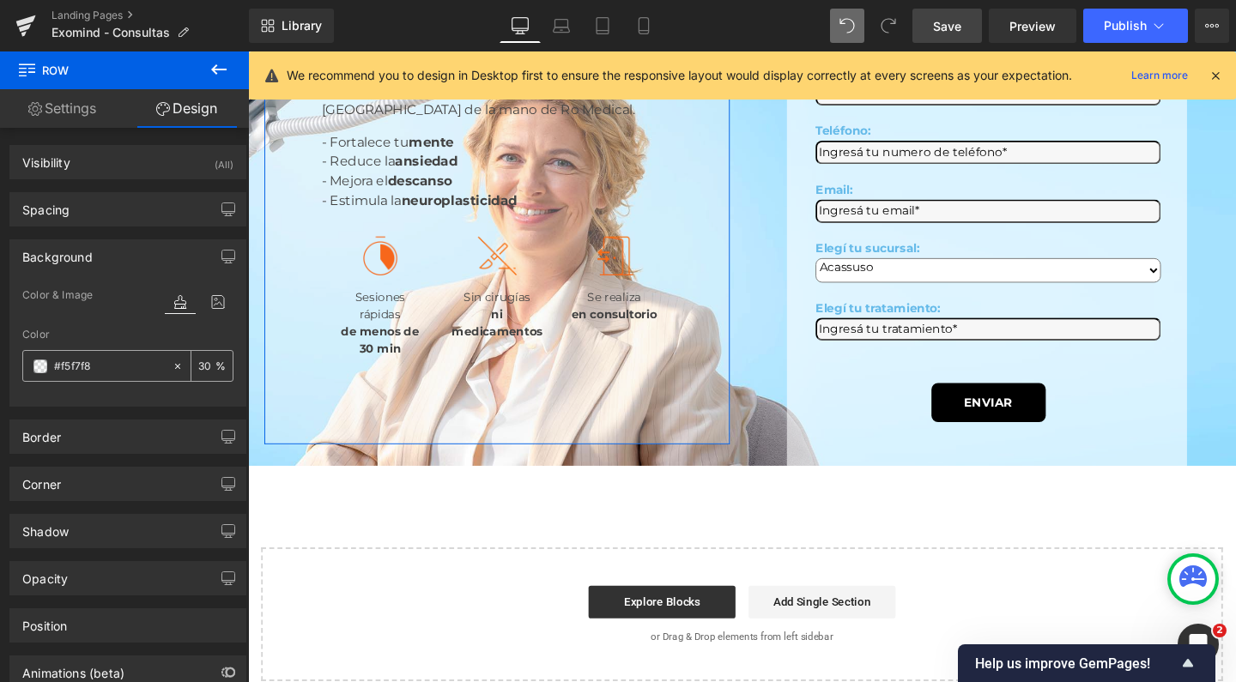
click at [199, 367] on input "30" at bounding box center [206, 365] width 17 height 19
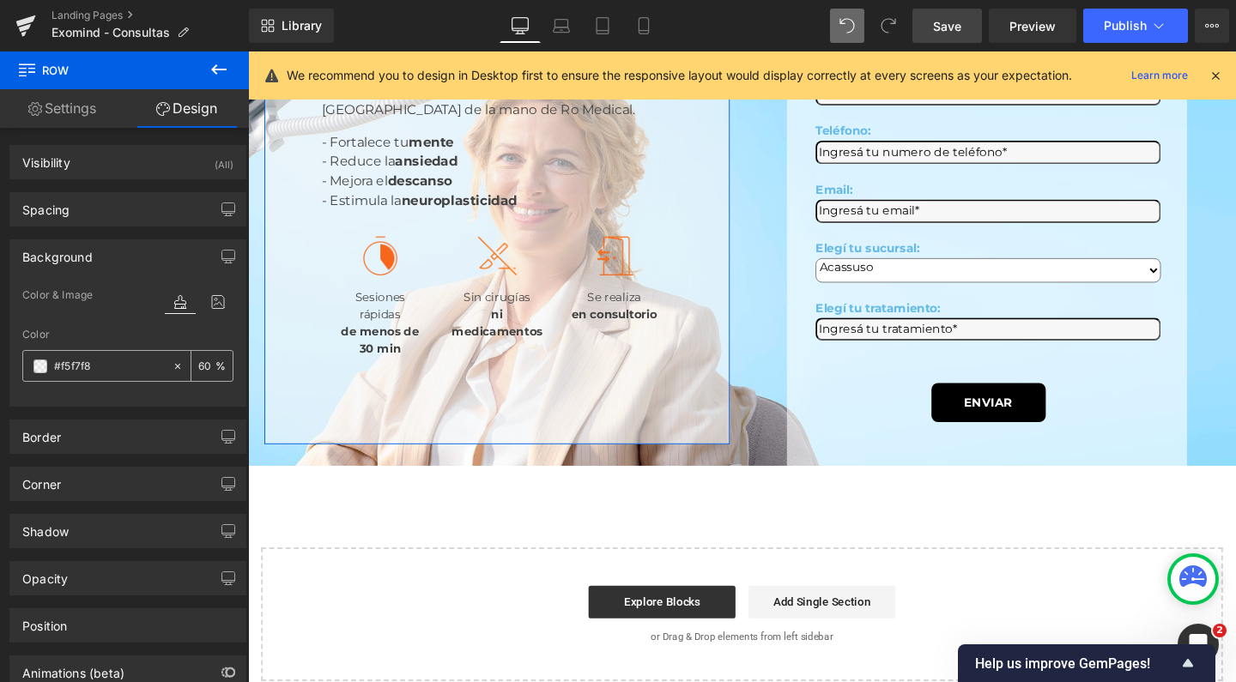
click at [191, 361] on div "60 %" at bounding box center [211, 366] width 41 height 30
type input "80"
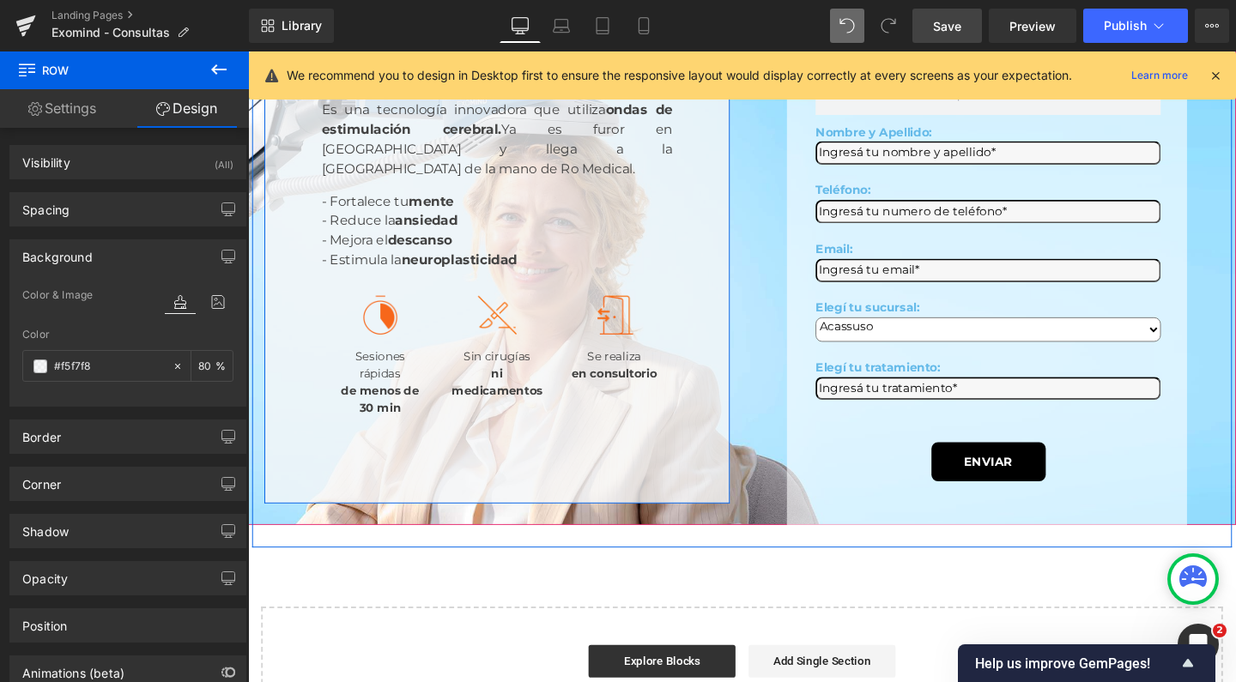
scroll to position [949, 0]
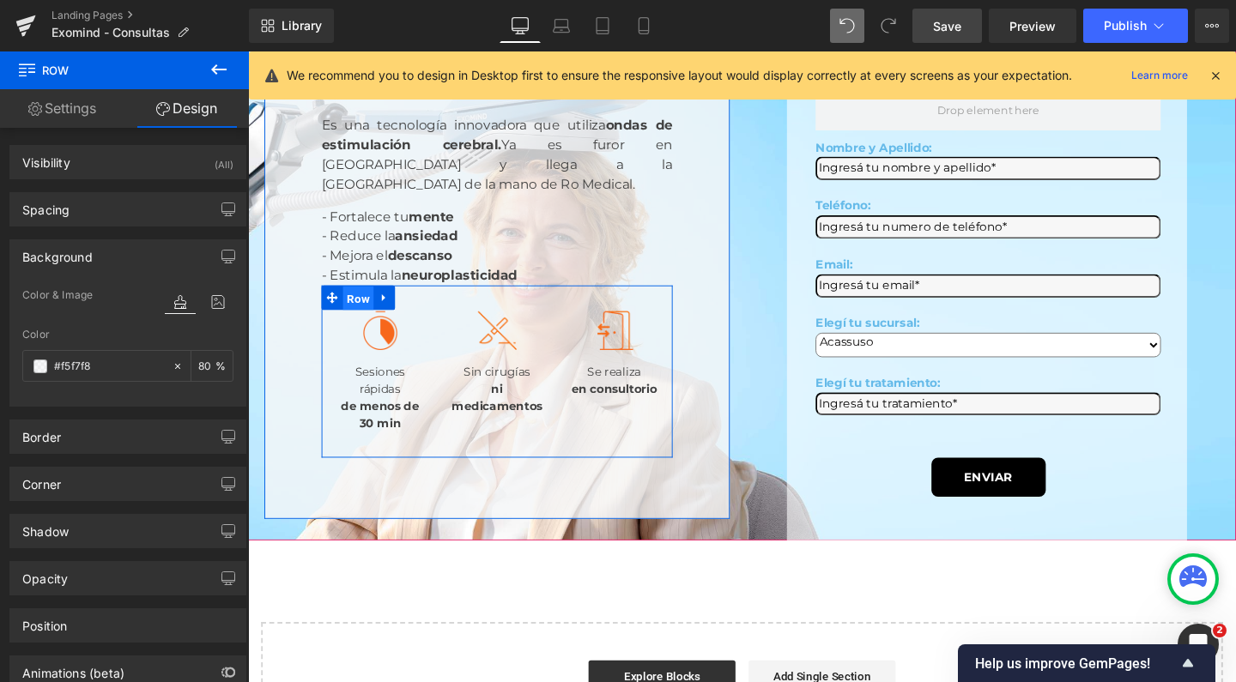
click at [371, 324] on span "Row" at bounding box center [364, 311] width 33 height 26
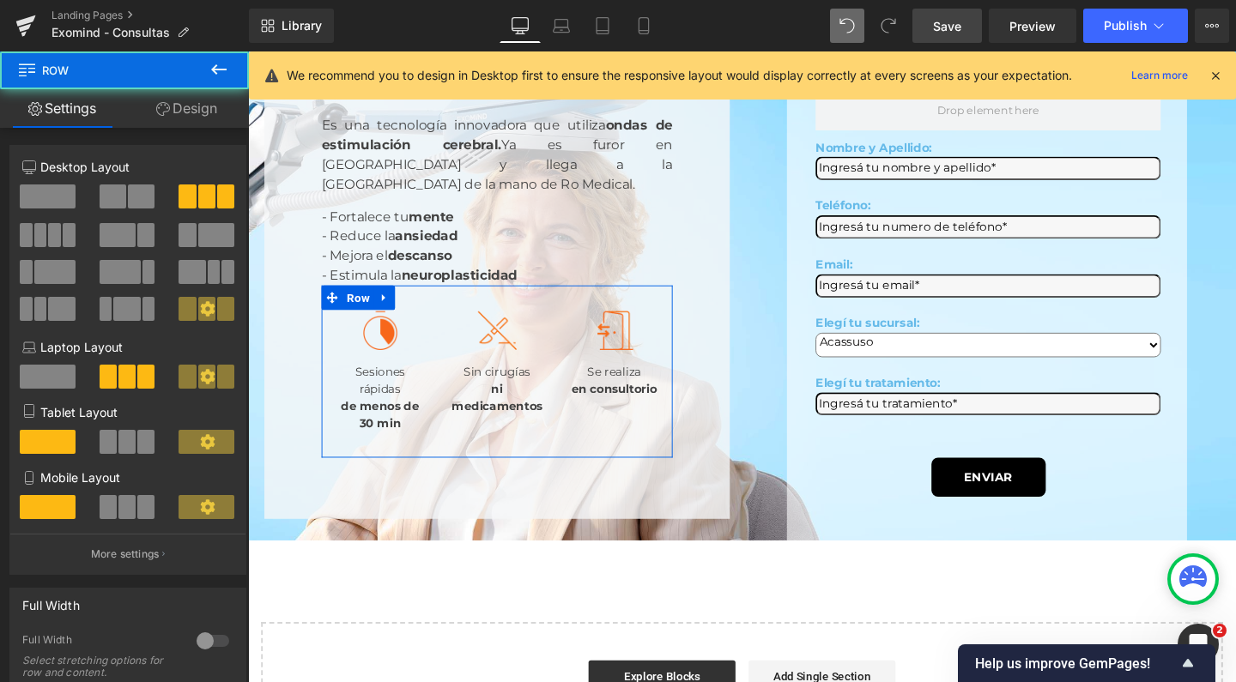
click at [205, 102] on link "Design" at bounding box center [186, 108] width 124 height 39
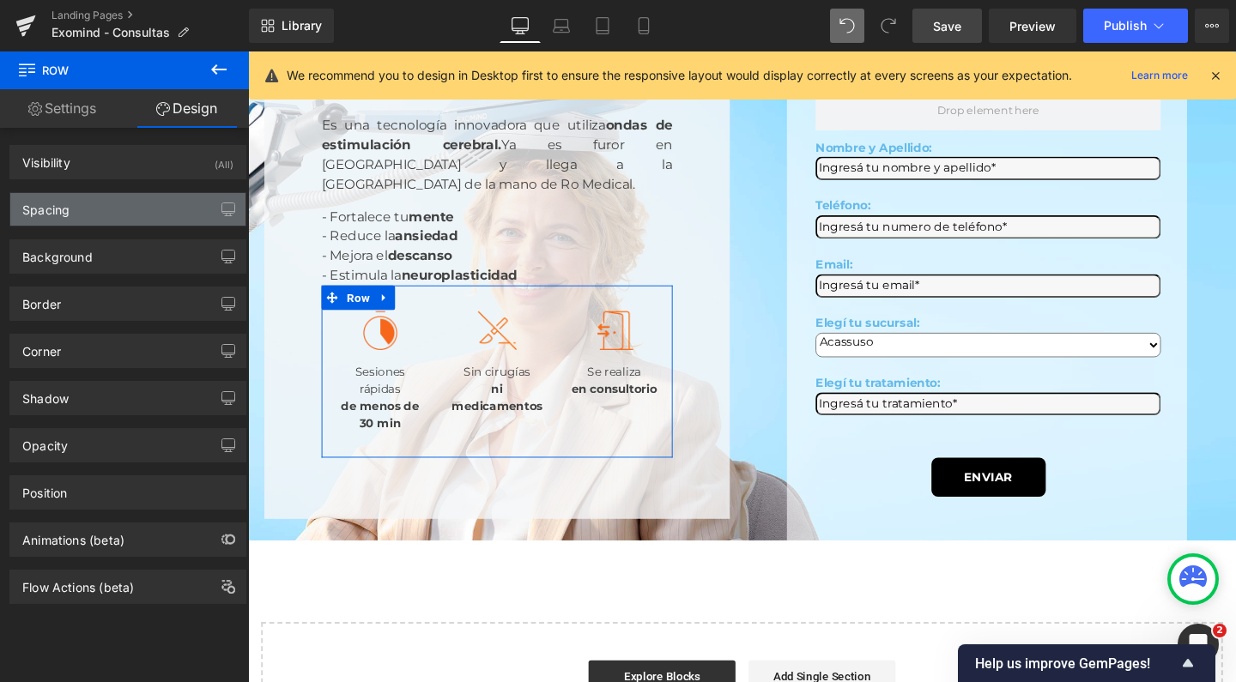
click at [142, 209] on div "Spacing" at bounding box center [127, 209] width 235 height 33
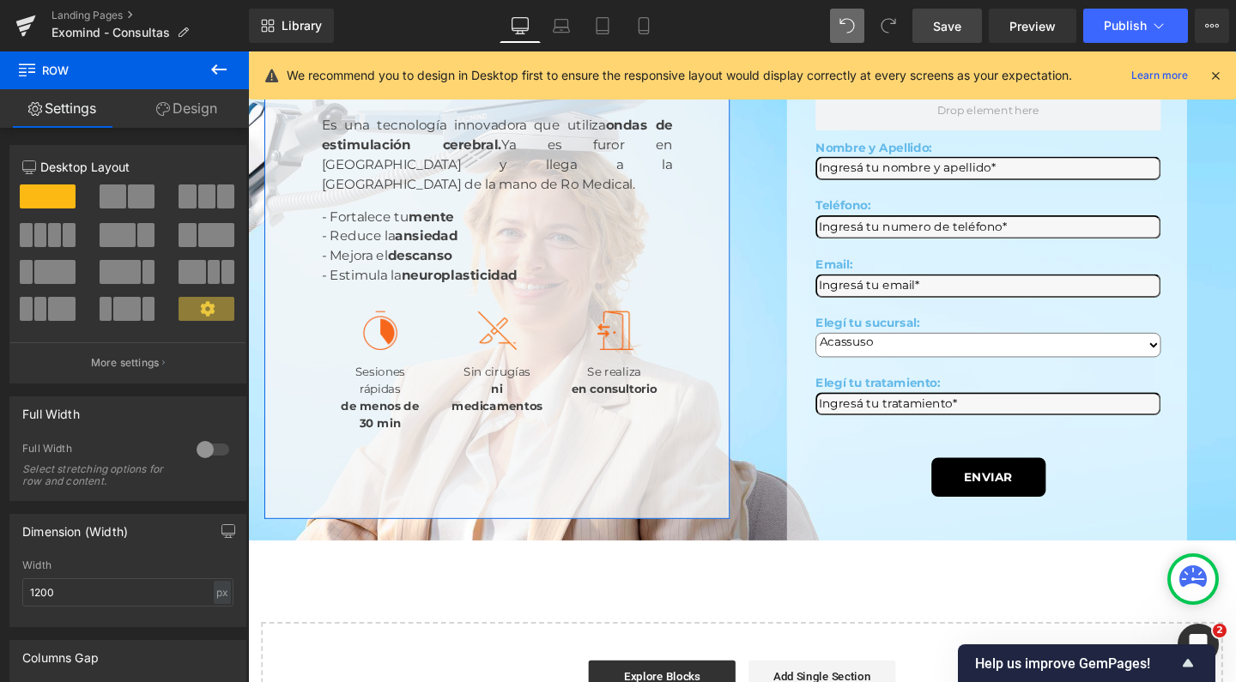
click at [202, 115] on link "Design" at bounding box center [186, 108] width 124 height 39
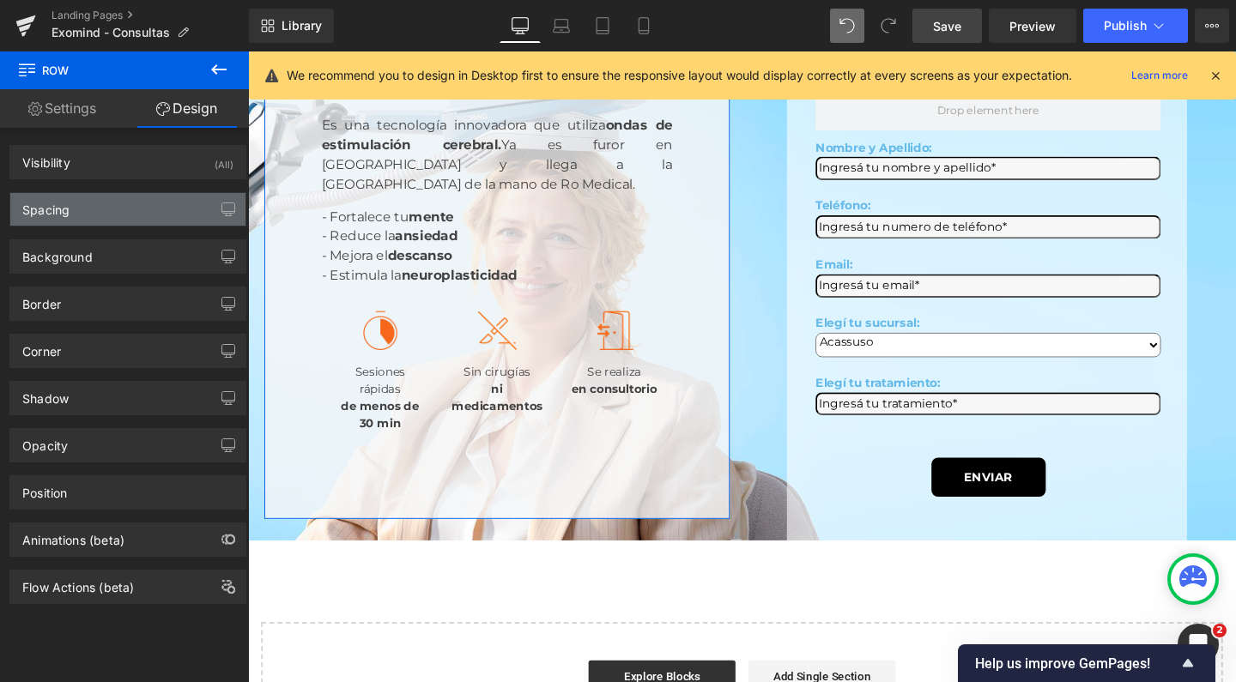
type input "0"
type input "75"
type input "70"
type input "75"
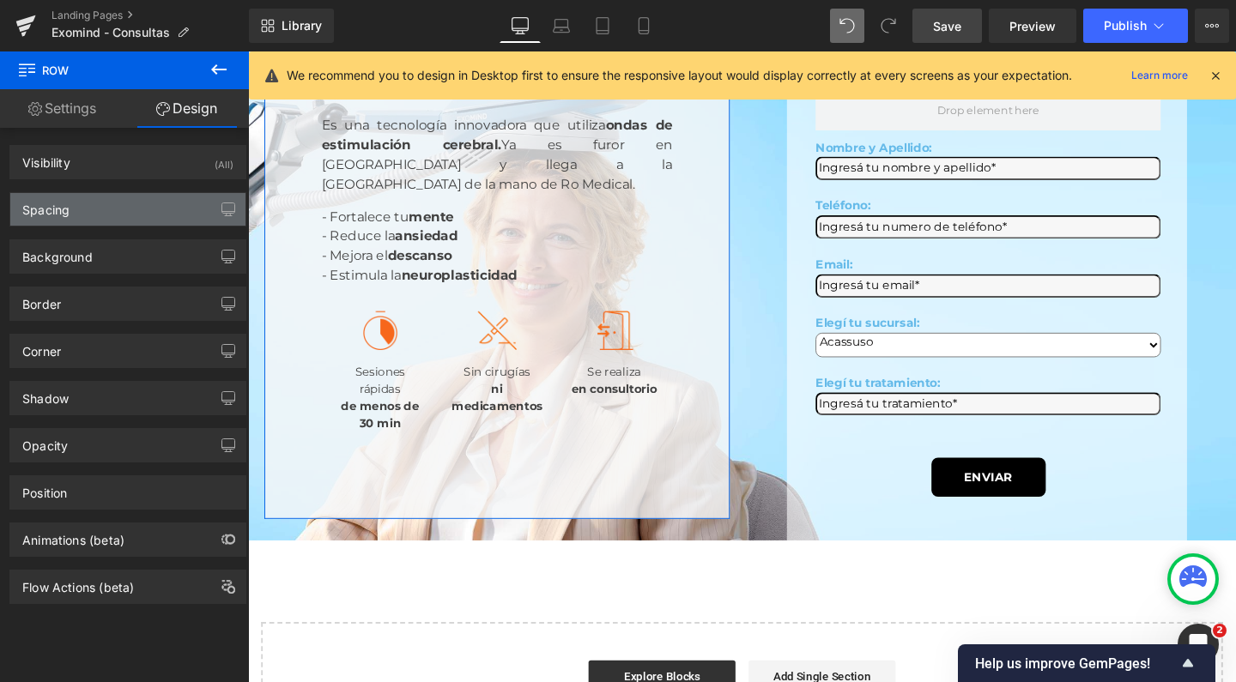
click at [97, 210] on div "Spacing" at bounding box center [127, 209] width 235 height 33
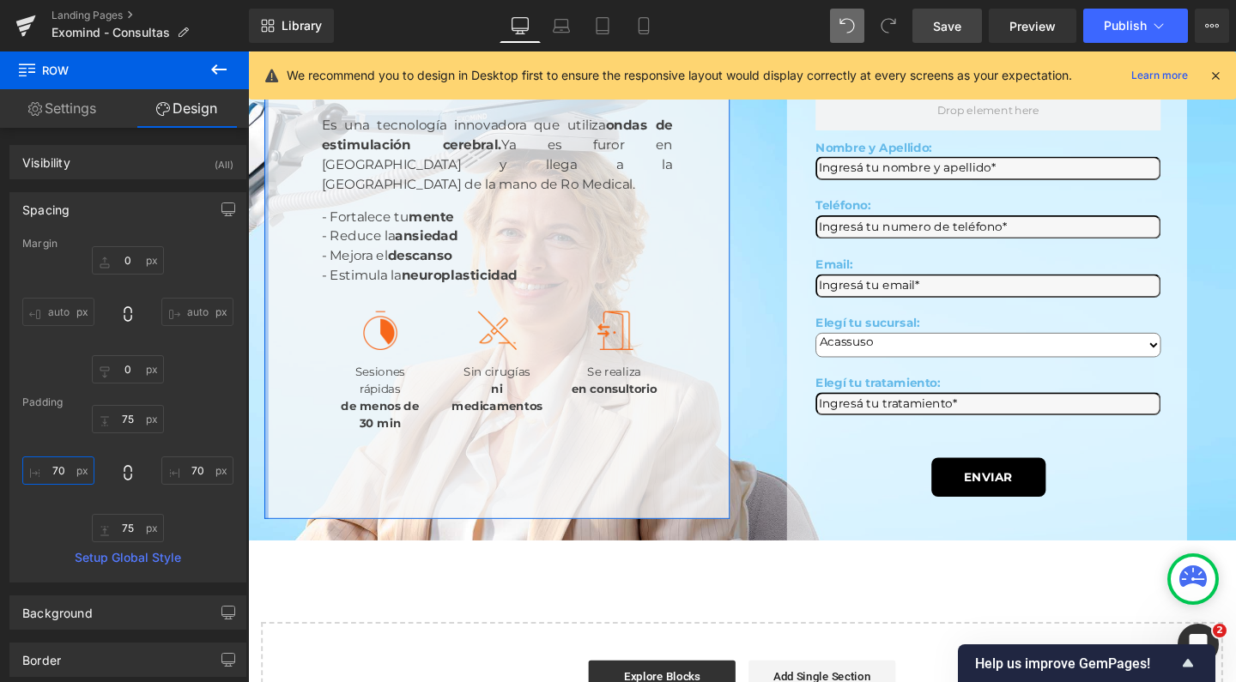
click at [52, 471] on input "70" at bounding box center [58, 471] width 72 height 28
click at [62, 473] on input "70" at bounding box center [58, 471] width 72 height 28
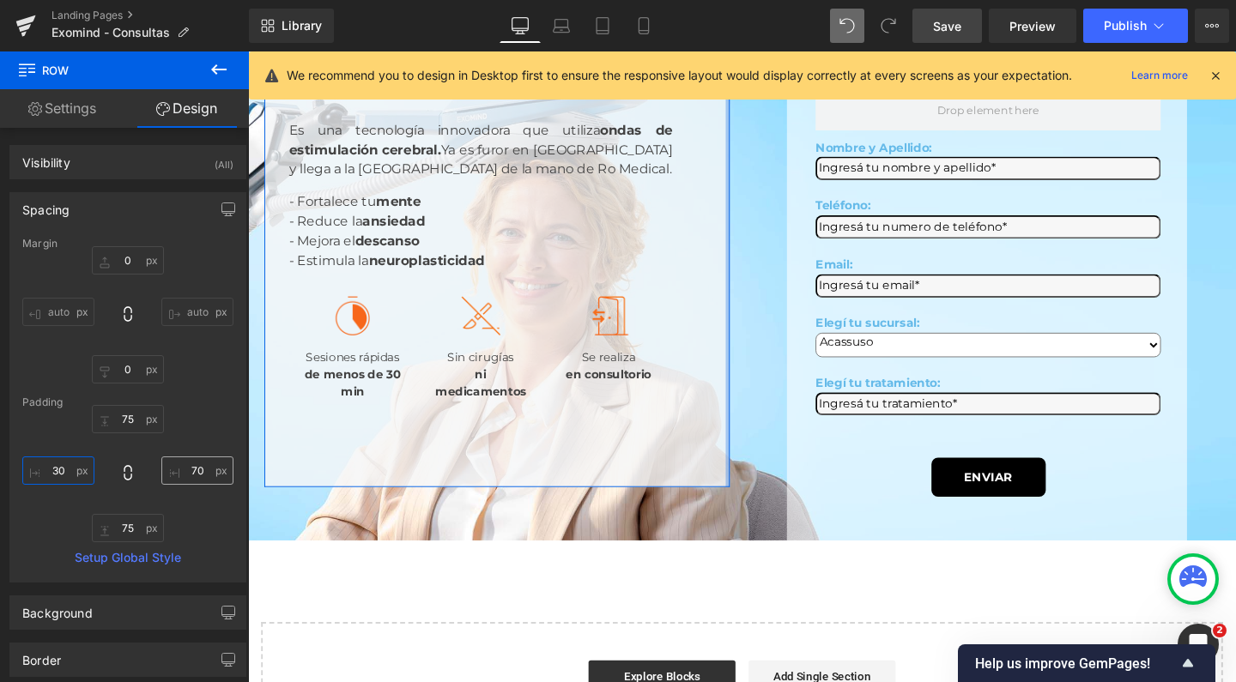
type input "30"
click at [199, 473] on input "70" at bounding box center [197, 471] width 72 height 28
click at [191, 470] on input "70" at bounding box center [197, 471] width 72 height 28
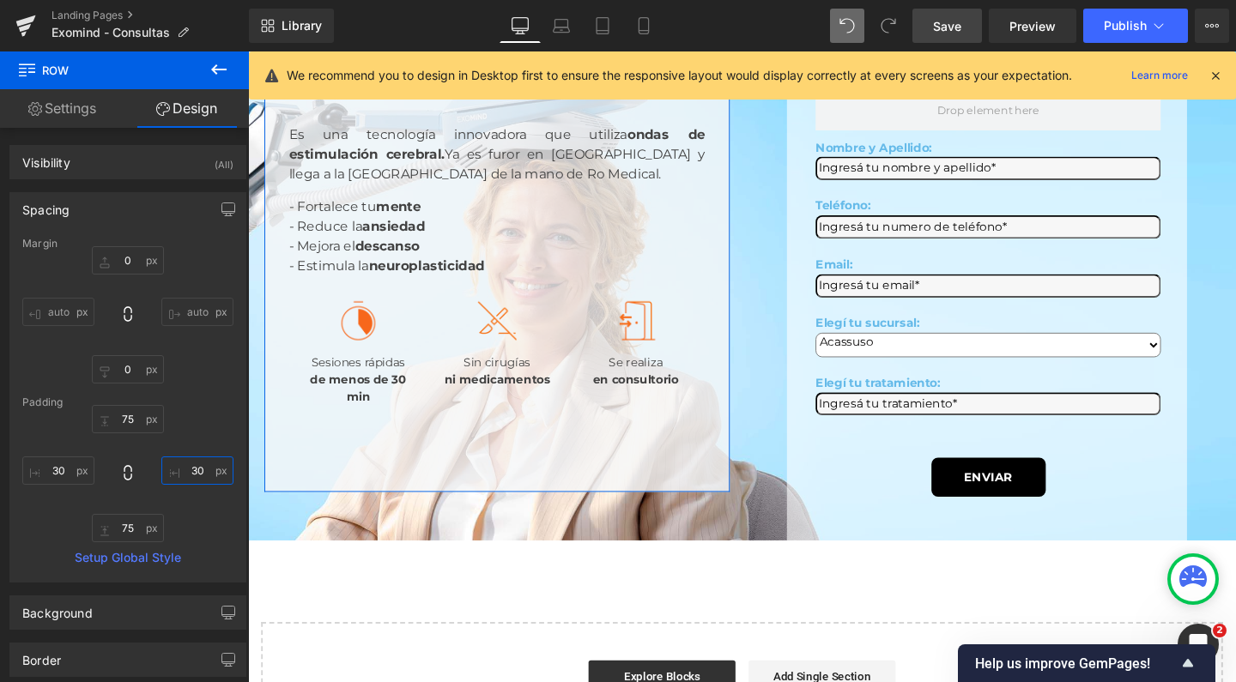
type input "30"
click at [193, 428] on div "75px 75 30 30 75px 75 30 30" at bounding box center [127, 473] width 211 height 137
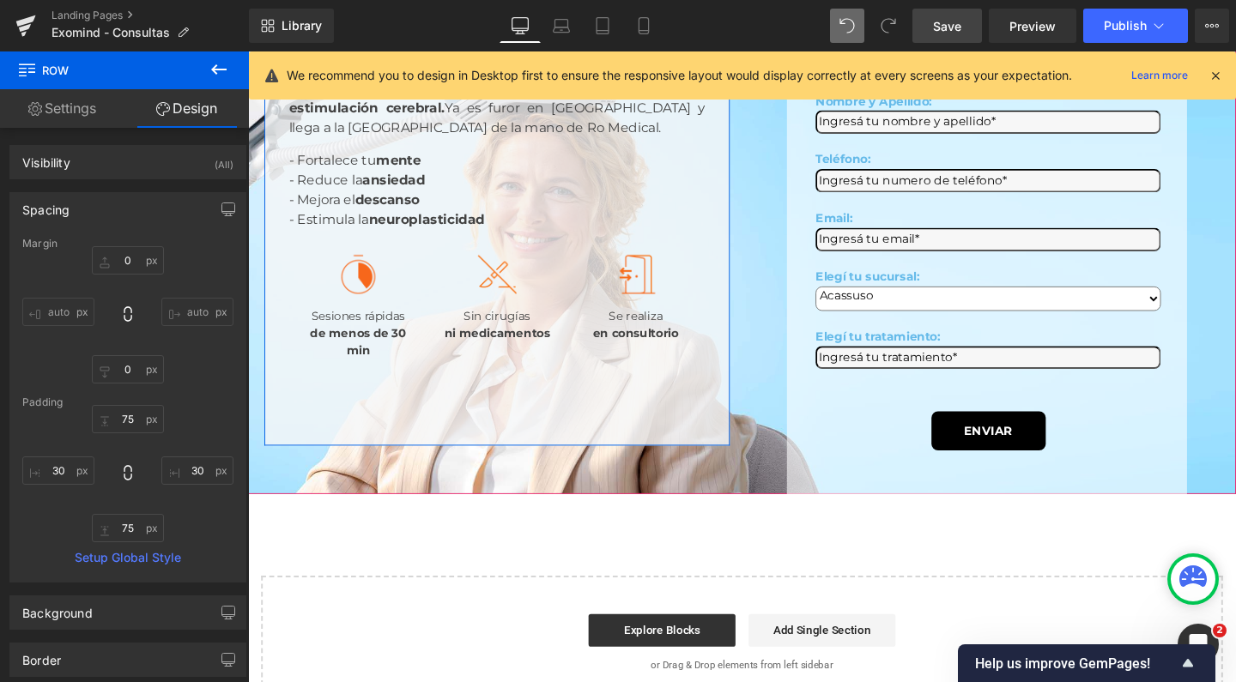
scroll to position [969, 0]
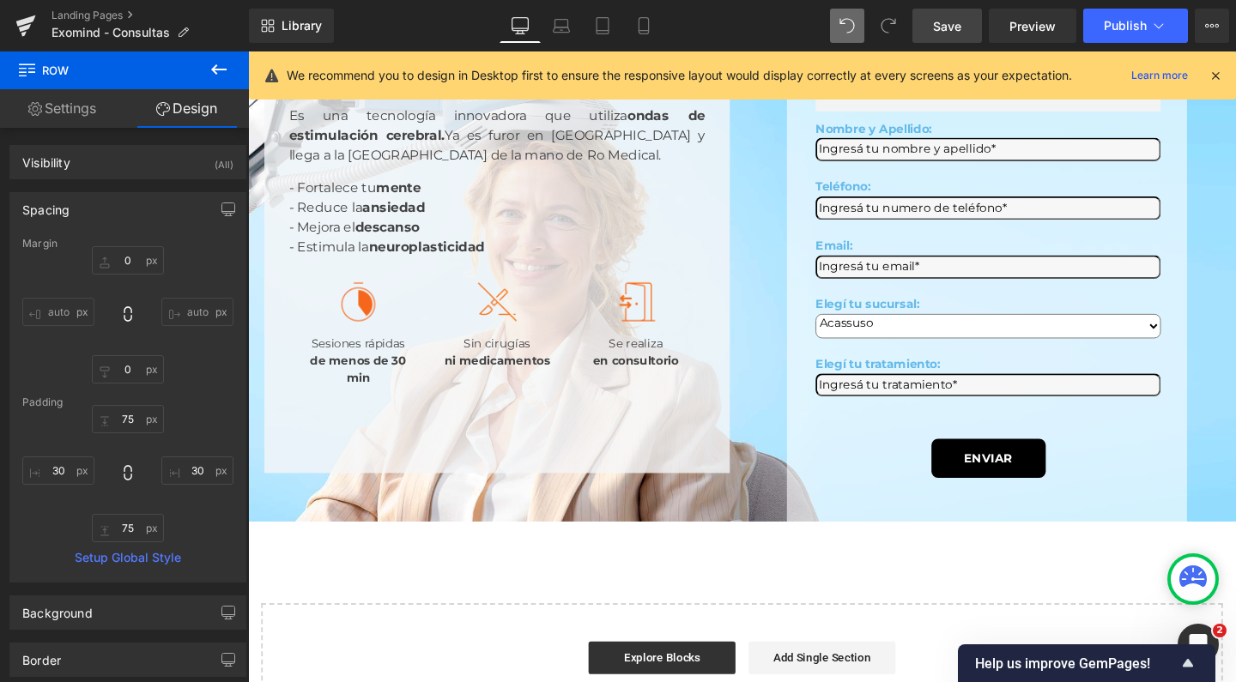
click at [934, 17] on span "Save" at bounding box center [947, 26] width 28 height 18
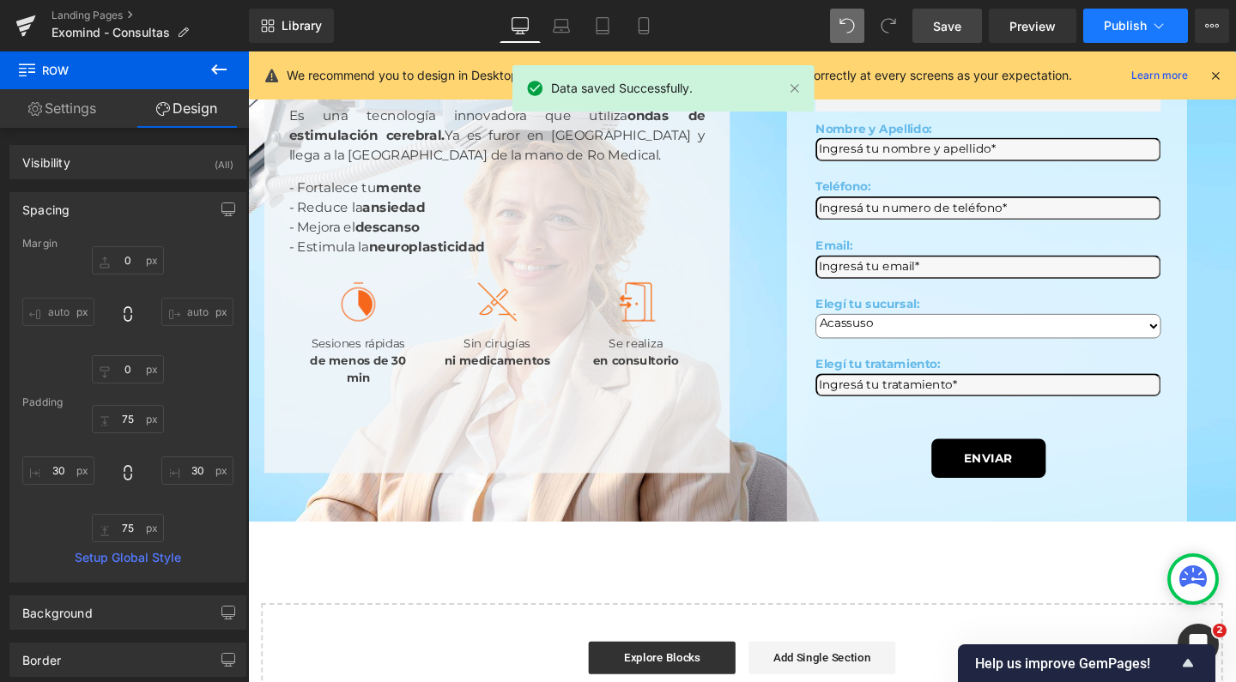
click at [1099, 26] on button "Publish" at bounding box center [1135, 26] width 105 height 34
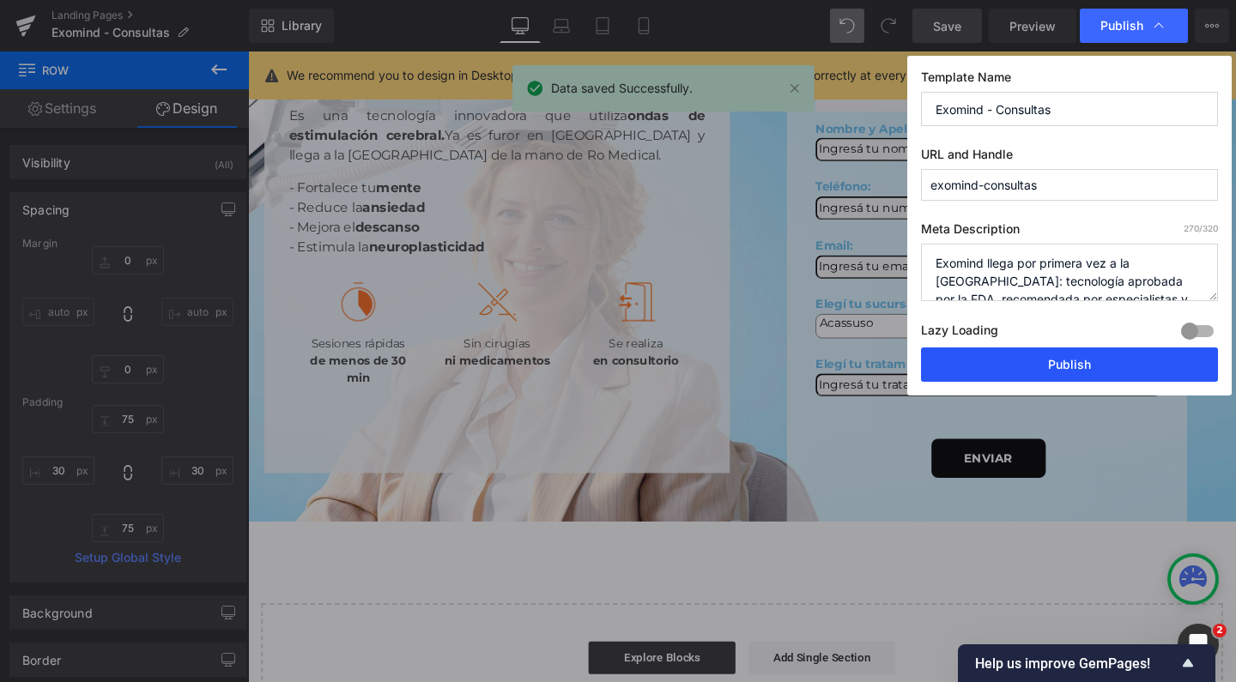
click at [1032, 362] on button "Publish" at bounding box center [1069, 365] width 297 height 34
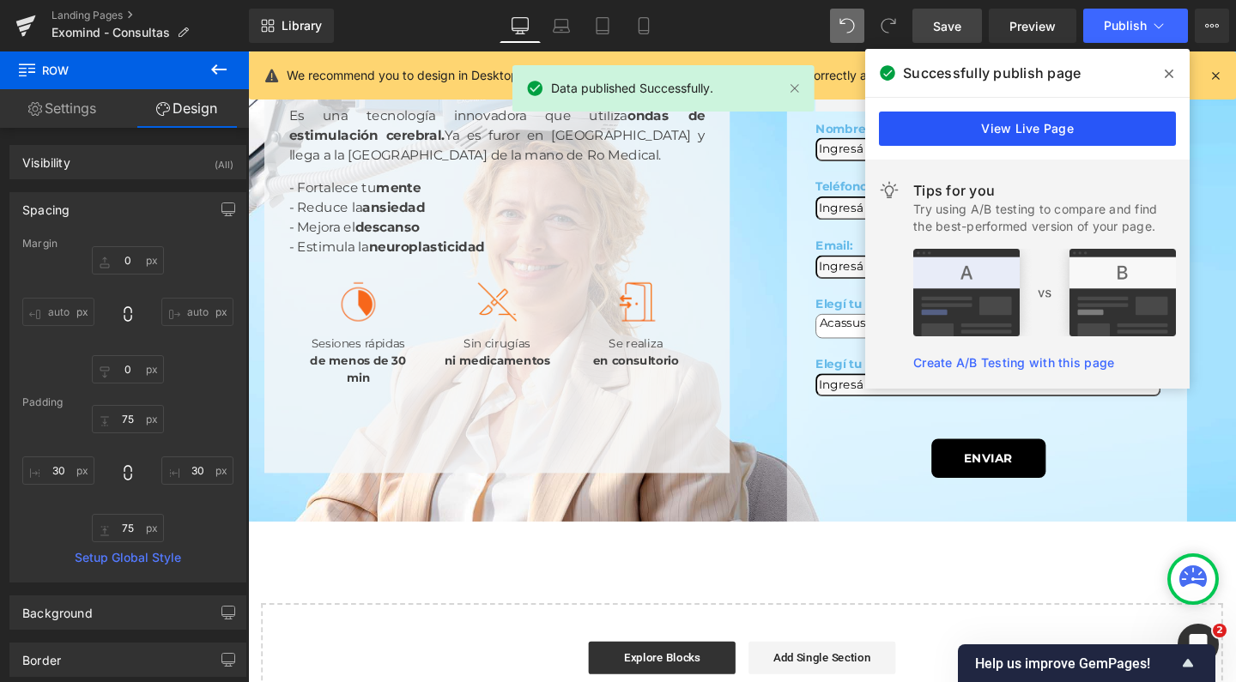
click at [1064, 139] on link "View Live Page" at bounding box center [1027, 129] width 297 height 34
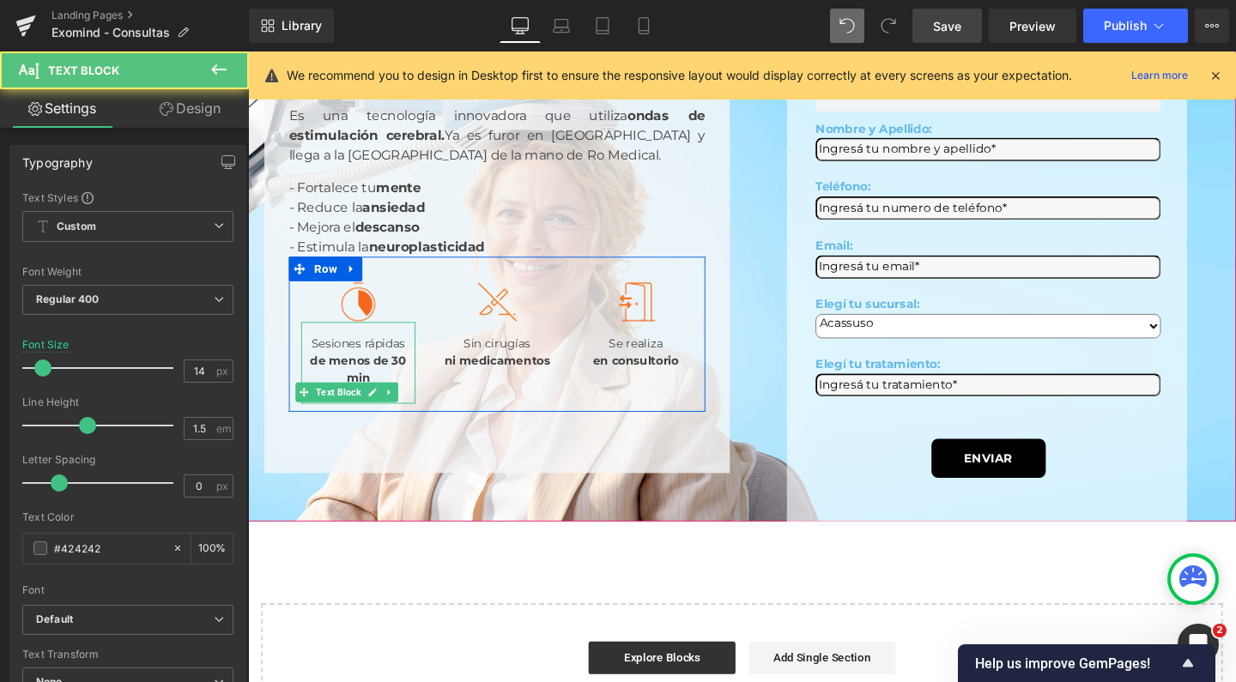
click at [383, 403] on strong "de menos de 30 min" at bounding box center [363, 385] width 101 height 33
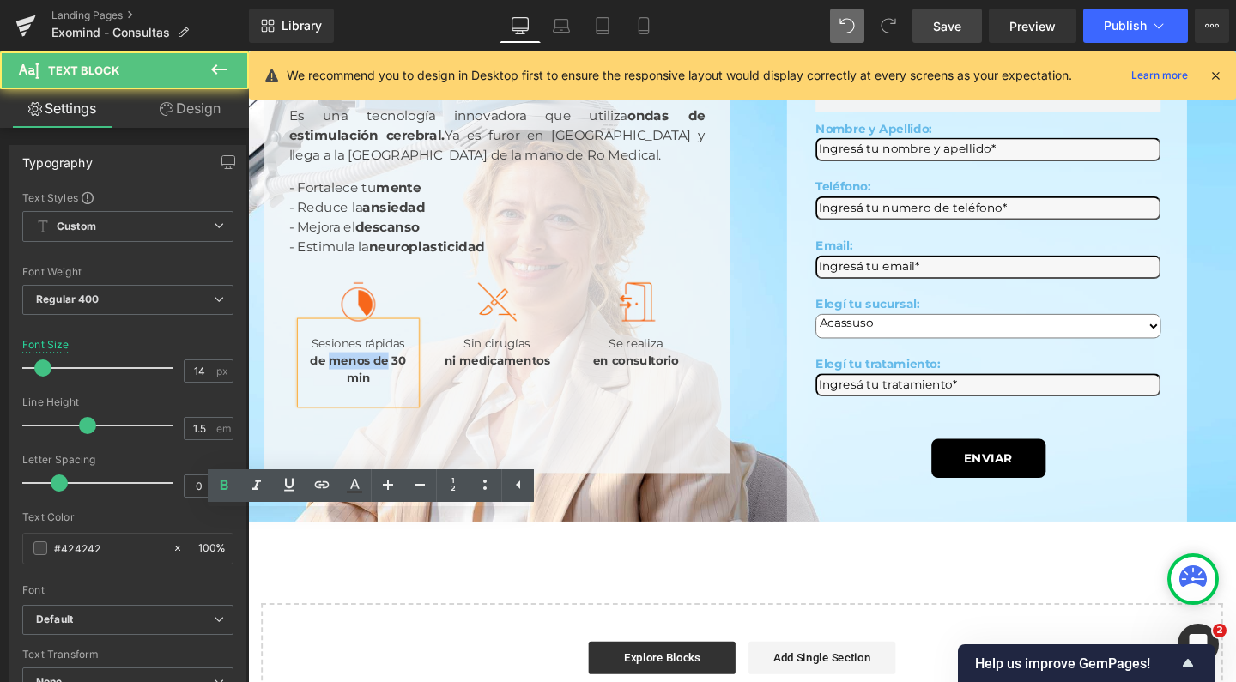
drag, startPoint x: 361, startPoint y: 621, endPoint x: 361, endPoint y: 647, distance: 26.6
click at [361, 403] on strong "de menos de 30 min" at bounding box center [363, 385] width 101 height 33
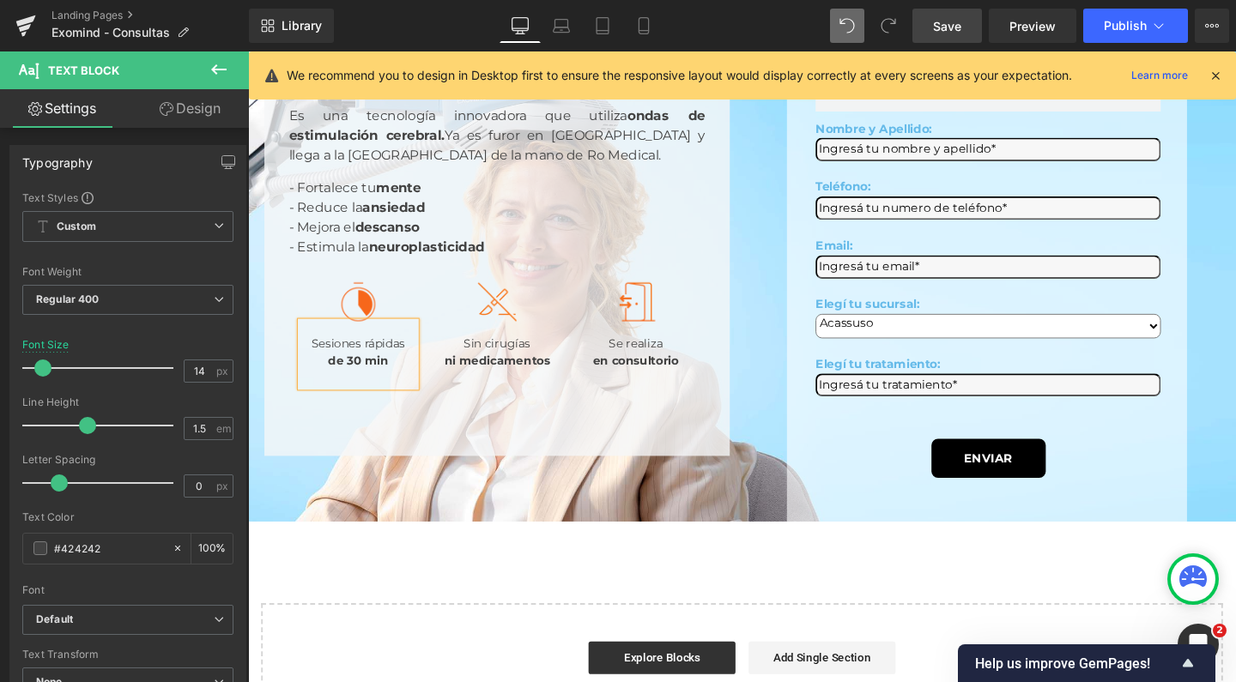
click at [410, 404] on div "Sesiones rápidas de 30 min" at bounding box center [364, 370] width 120 height 68
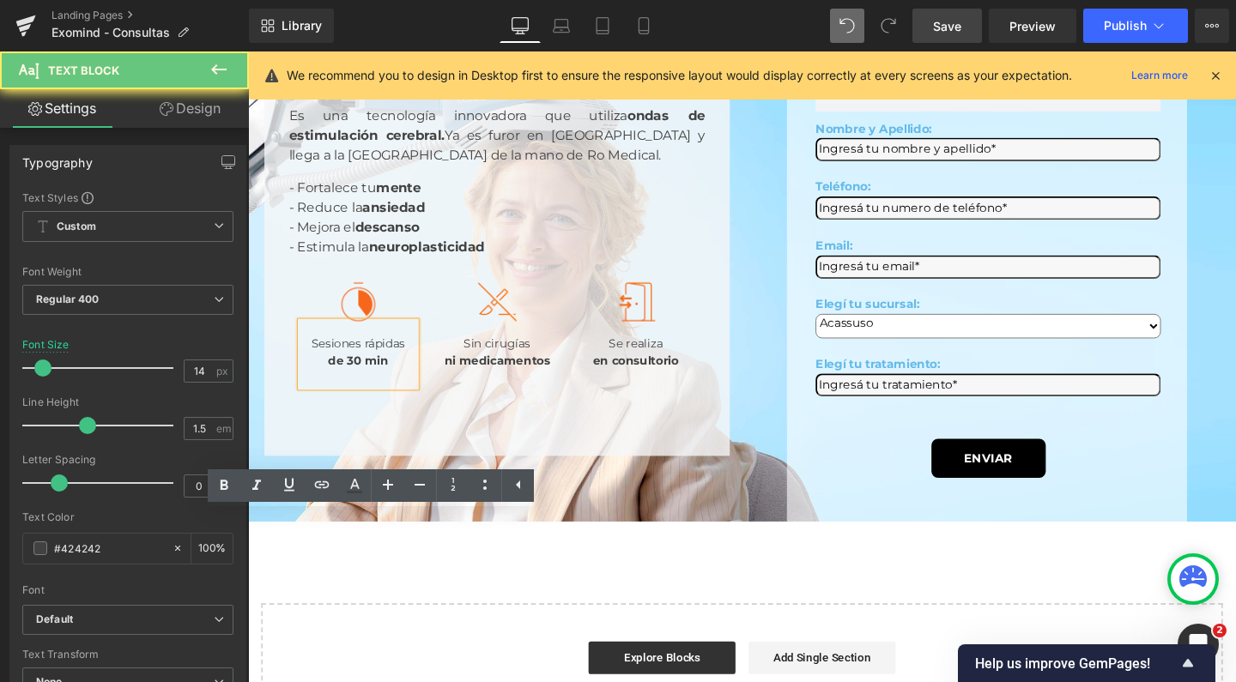
click at [416, 404] on div "Sesiones rápidas de 30 min" at bounding box center [364, 370] width 120 height 68
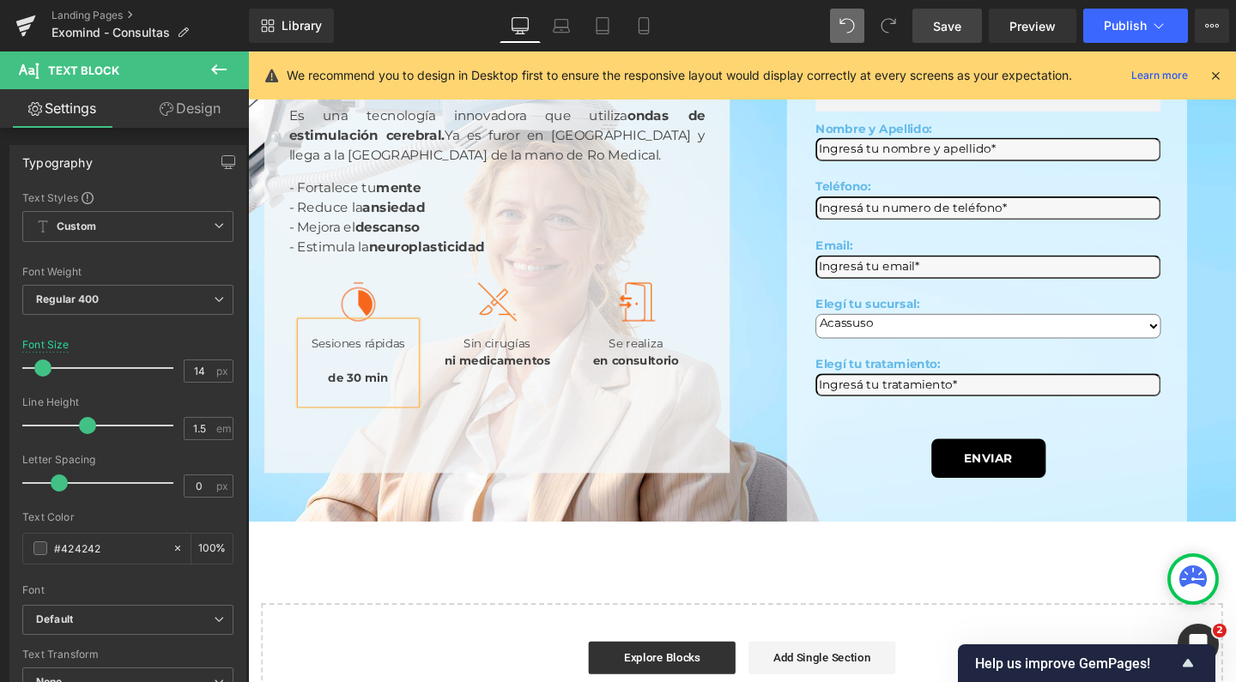
click at [339, 403] on strong "de 30 min" at bounding box center [364, 394] width 64 height 15
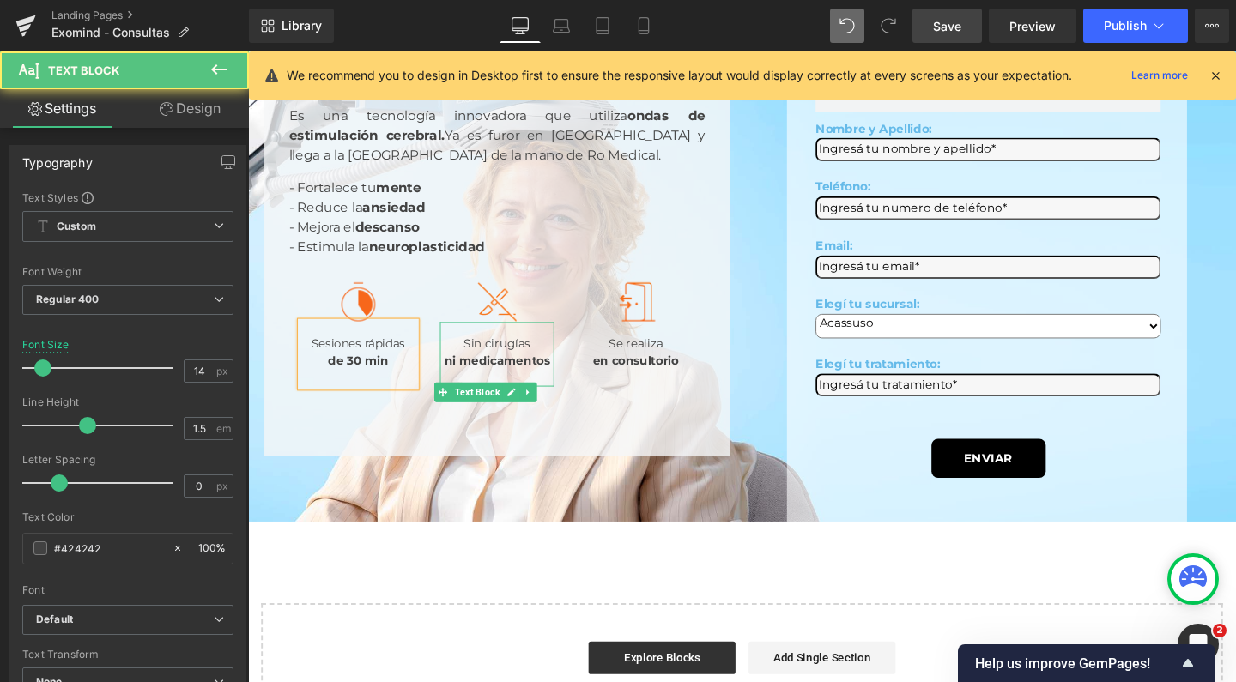
click at [501, 385] on strong "ni medicamentos" at bounding box center [509, 376] width 111 height 15
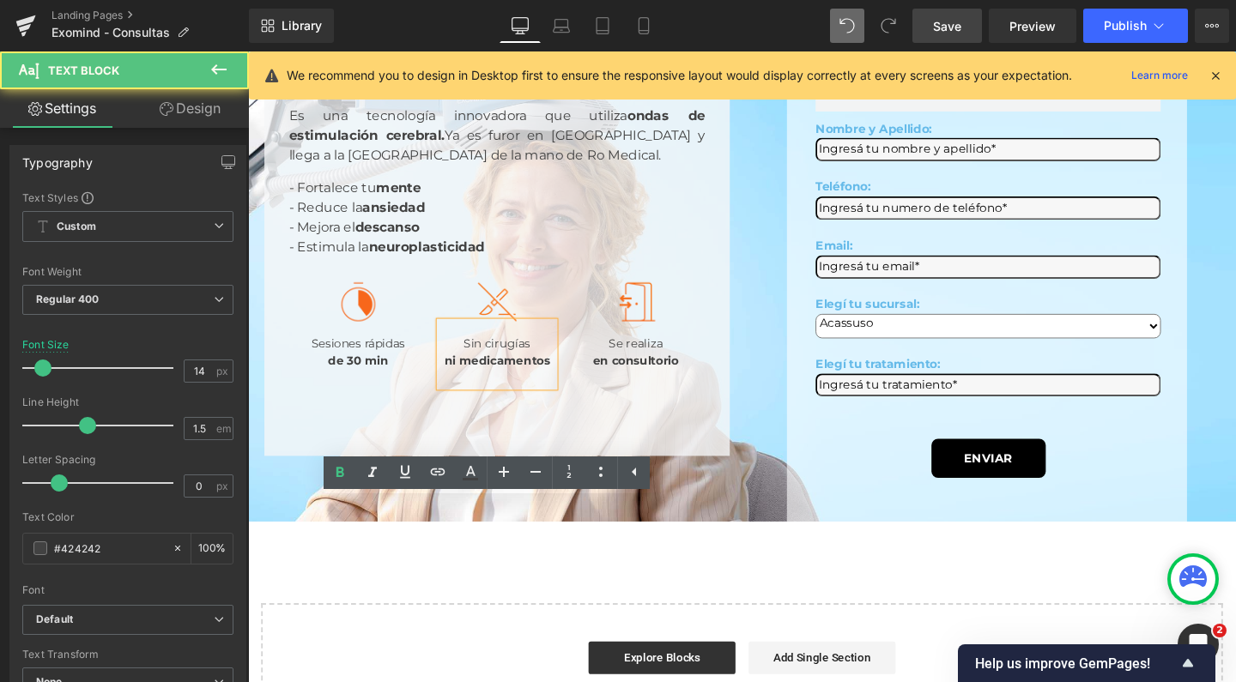
click at [527, 404] on div "Sin cirugías ni medicamentos" at bounding box center [510, 370] width 120 height 68
click at [537, 404] on div "Sin cirugías ni medicamentos" at bounding box center [510, 370] width 120 height 68
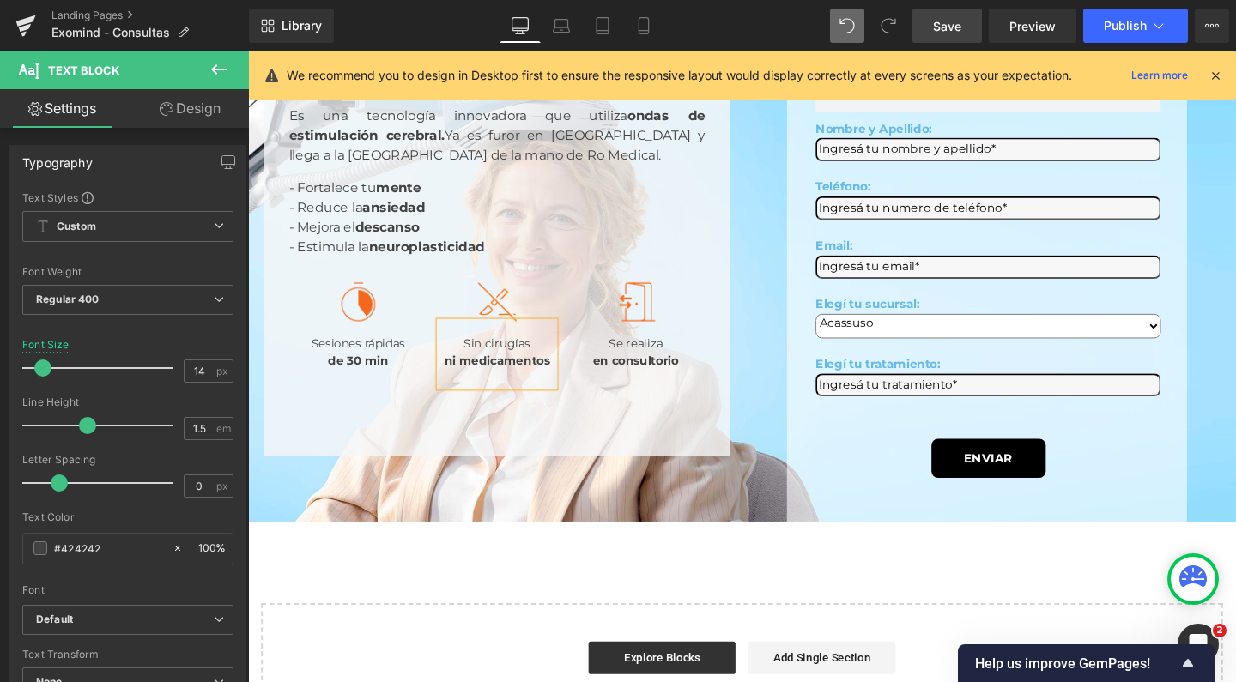
click at [381, 73] on span "Image" at bounding box center [363, 62] width 35 height 21
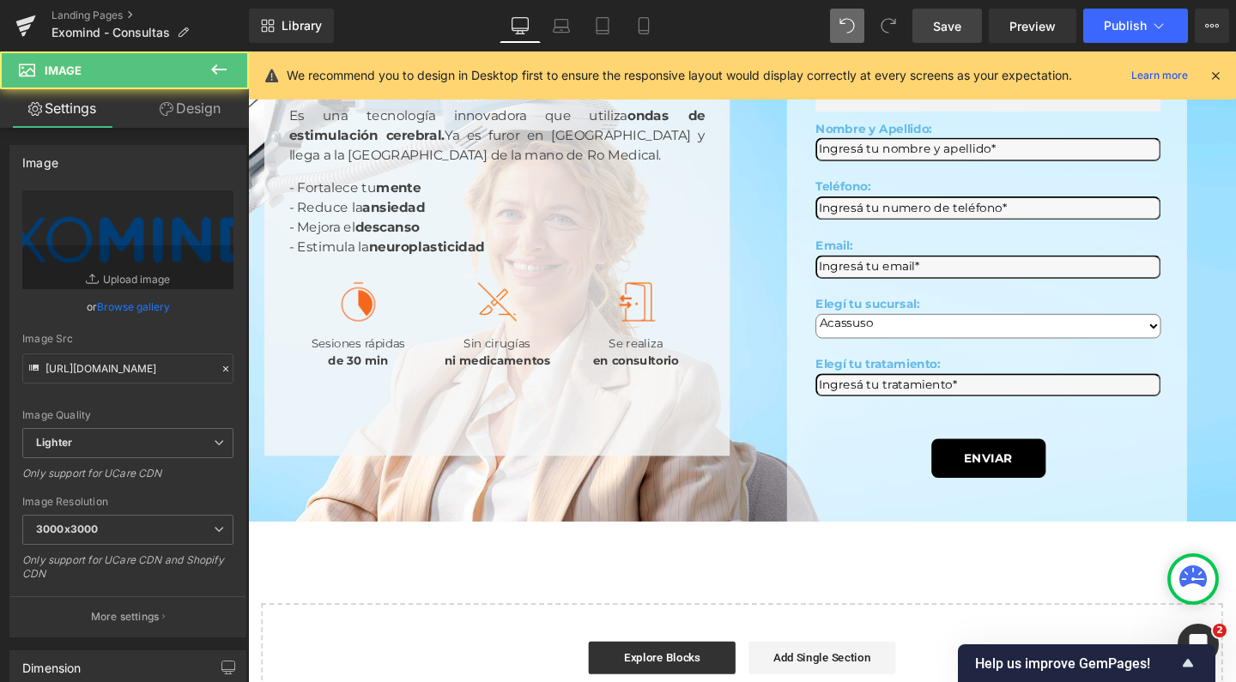
click at [211, 118] on link "Design" at bounding box center [190, 108] width 124 height 39
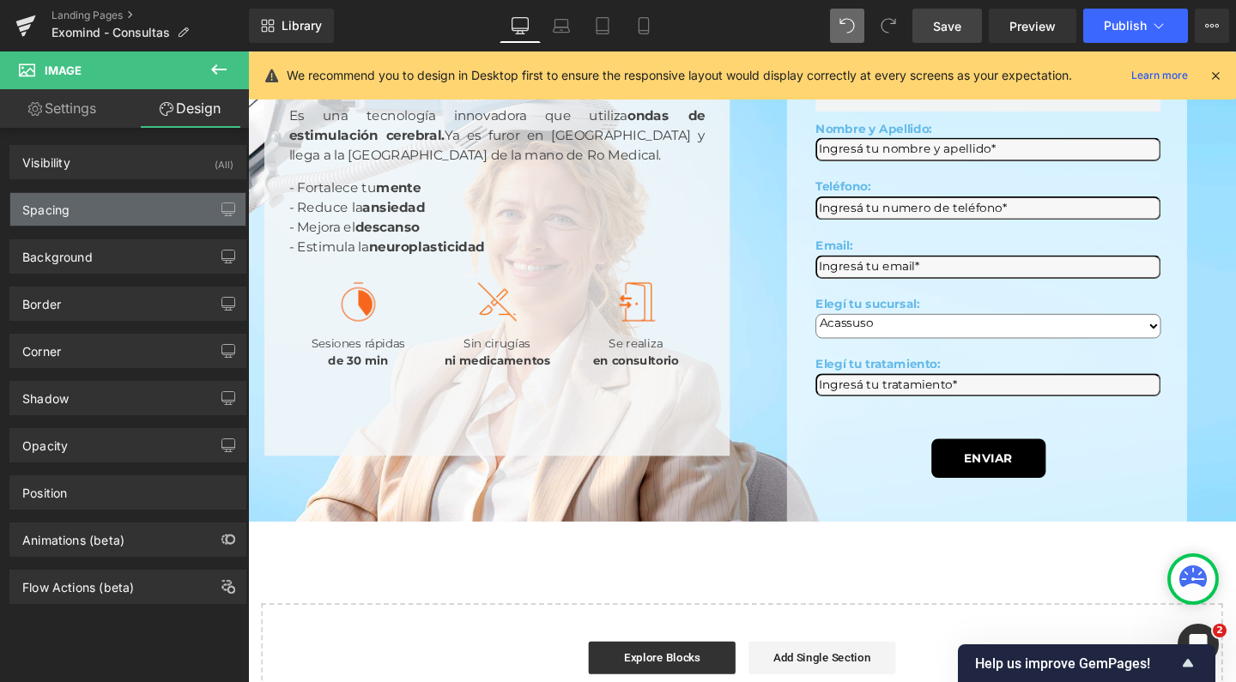
click at [95, 213] on div "Spacing" at bounding box center [127, 209] width 235 height 33
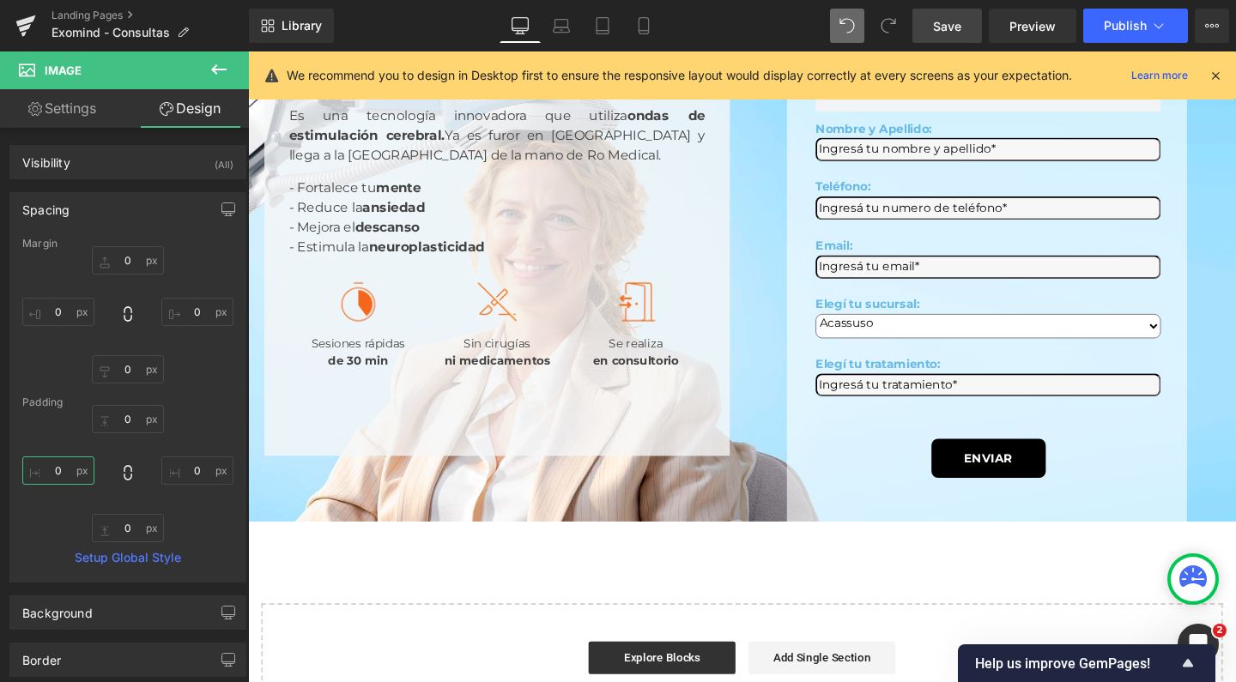
click at [63, 475] on input "0" at bounding box center [58, 471] width 72 height 28
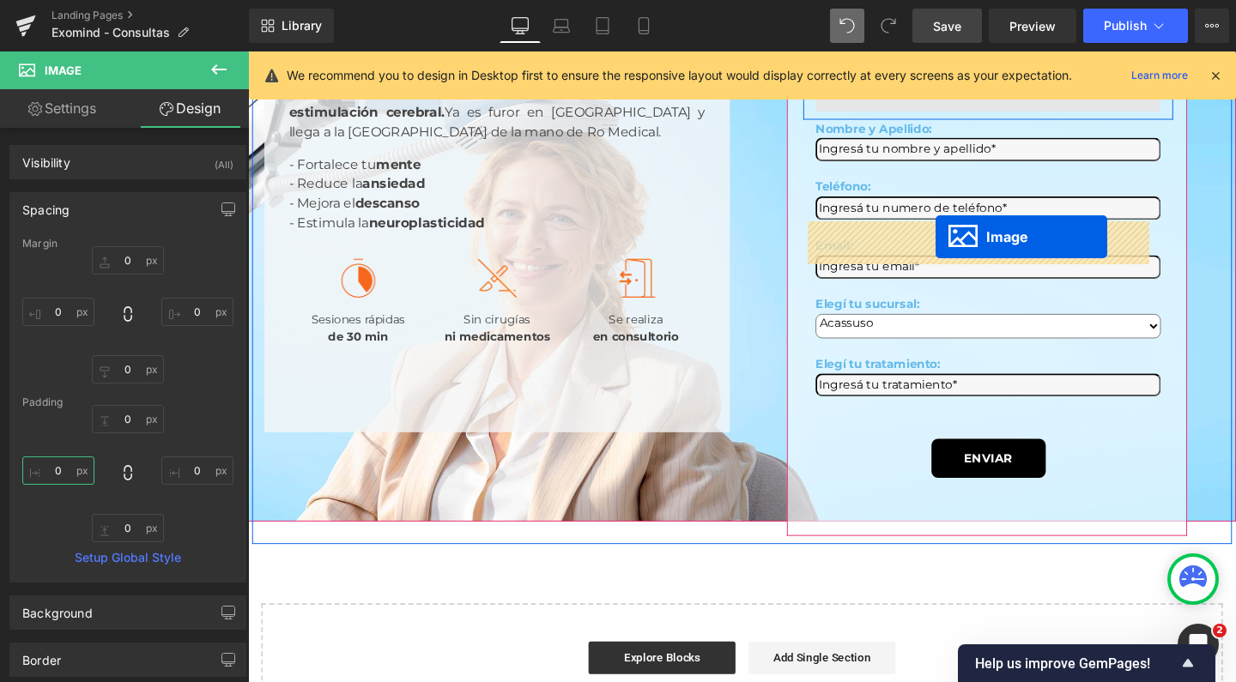
drag, startPoint x: 371, startPoint y: 215, endPoint x: 971, endPoint y: 246, distance: 600.8
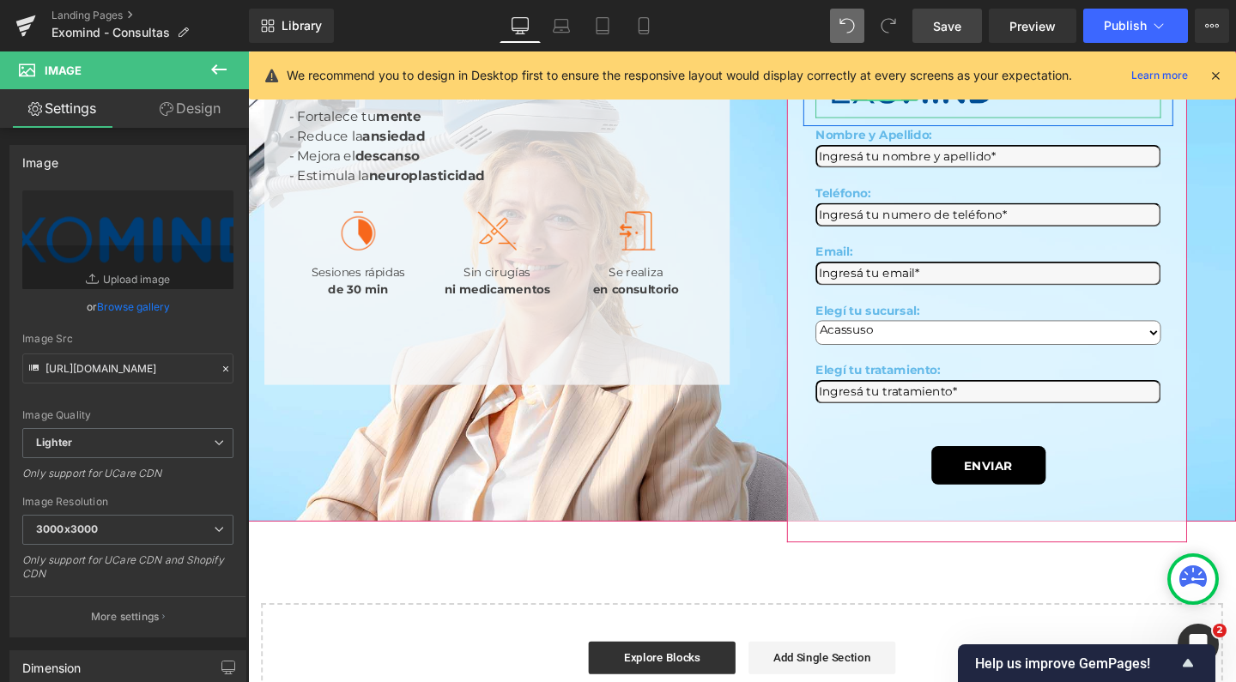
click at [901, 104] on span "Image" at bounding box center [916, 93] width 35 height 21
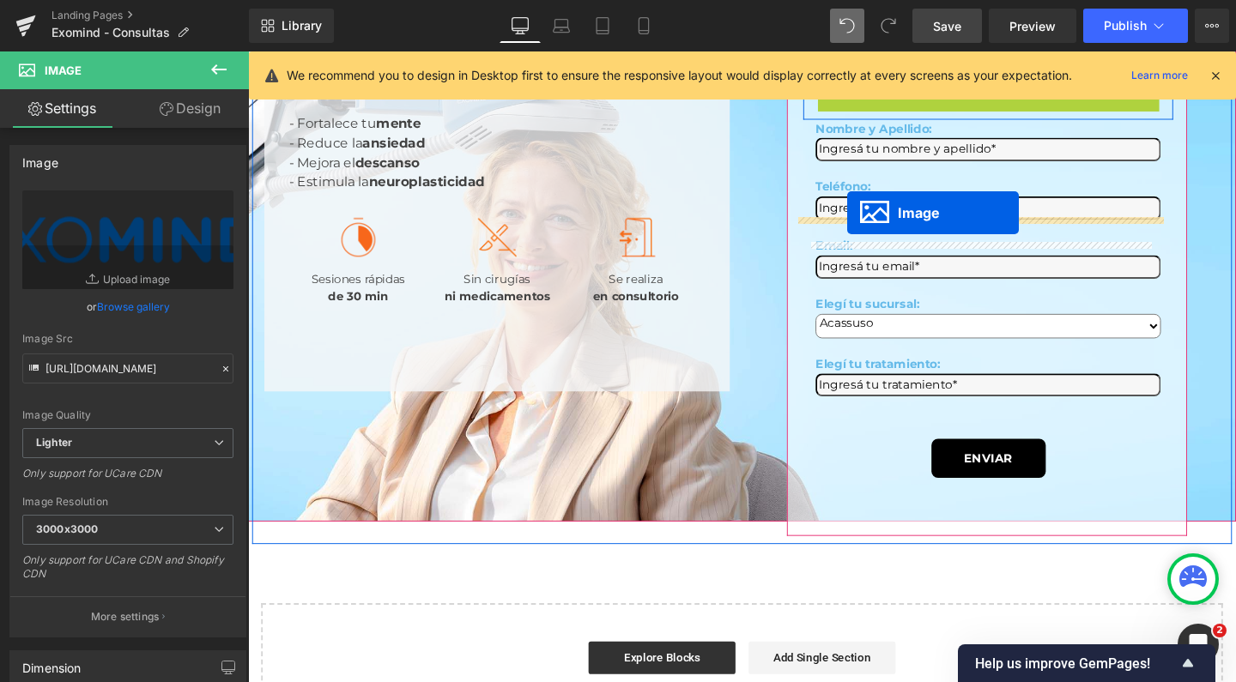
drag, startPoint x: 879, startPoint y: 270, endPoint x: 878, endPoint y: 221, distance: 48.9
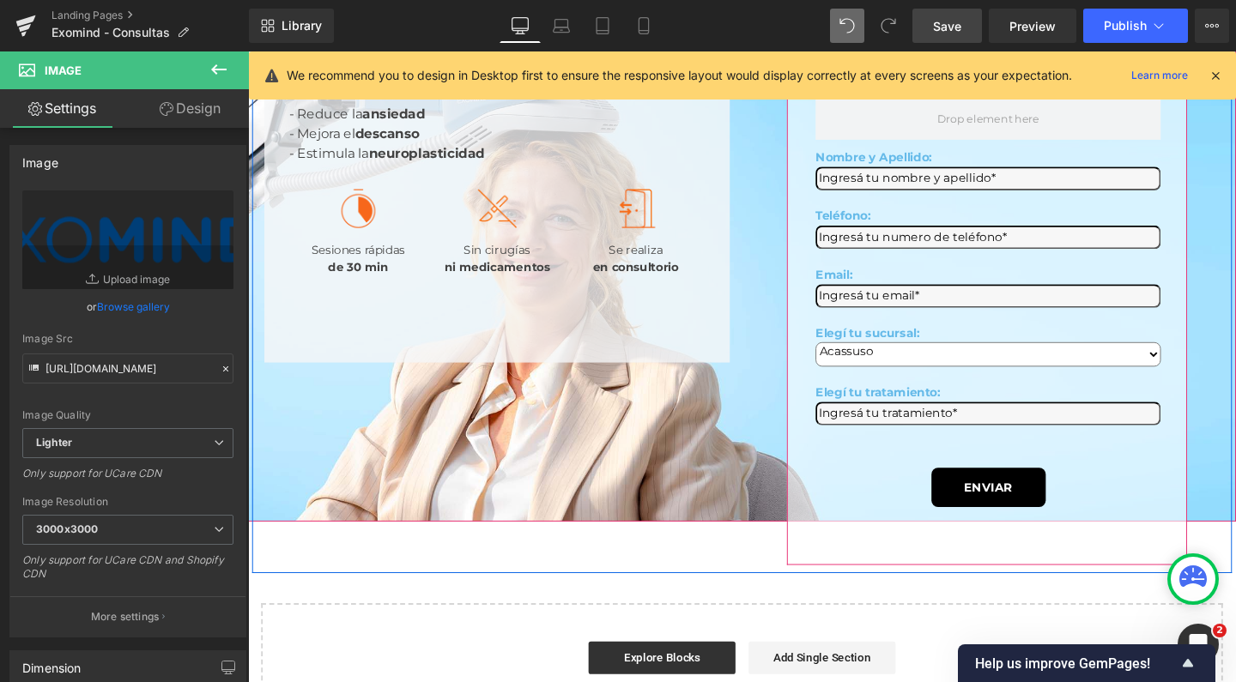
click at [899, 56] on span "Image" at bounding box center [908, 45] width 35 height 21
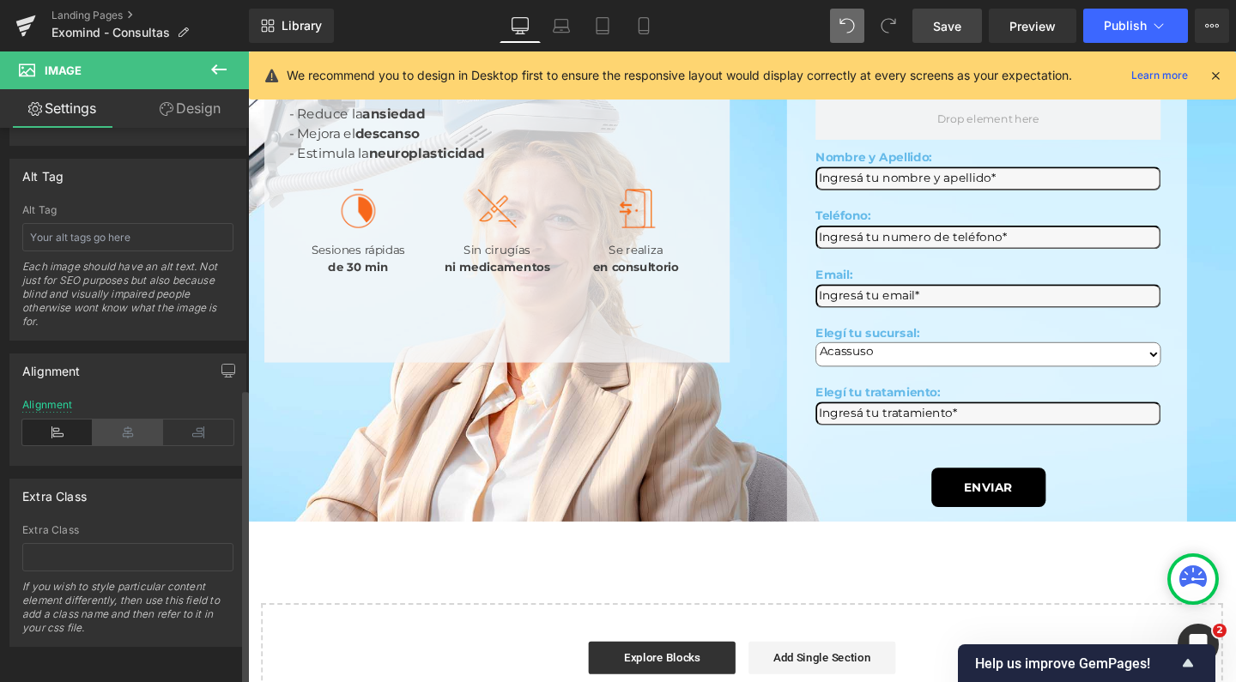
click at [120, 420] on icon at bounding box center [128, 433] width 70 height 26
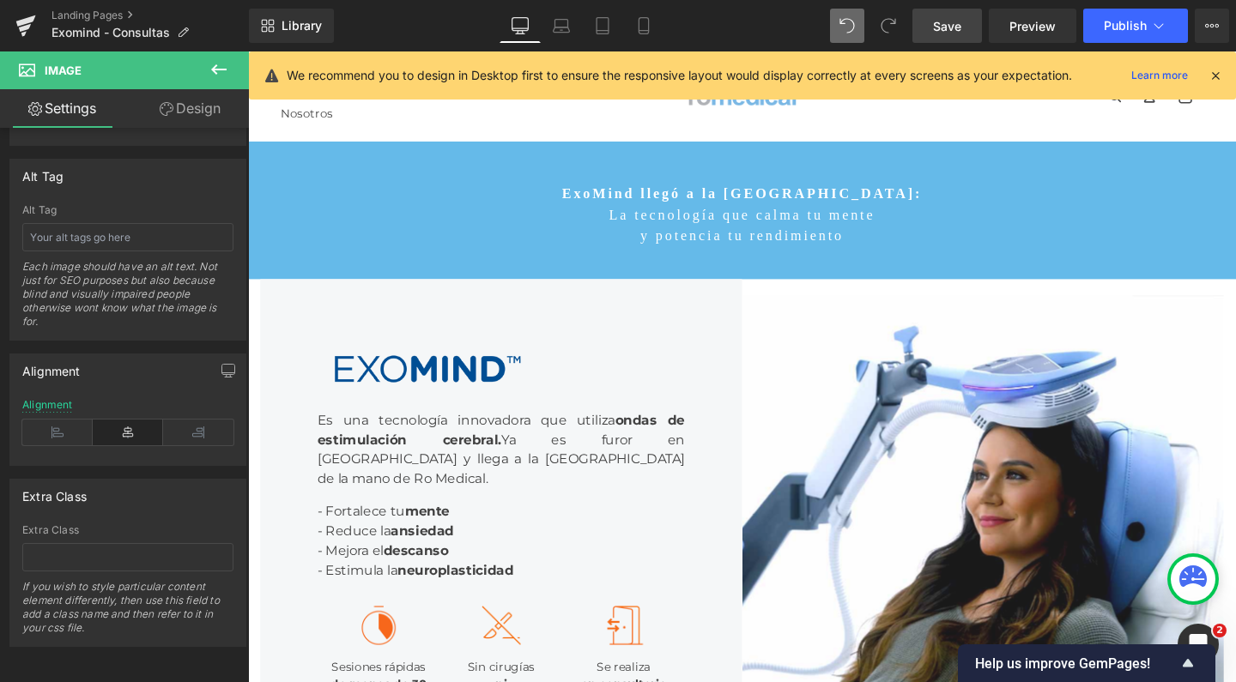
scroll to position [0, 0]
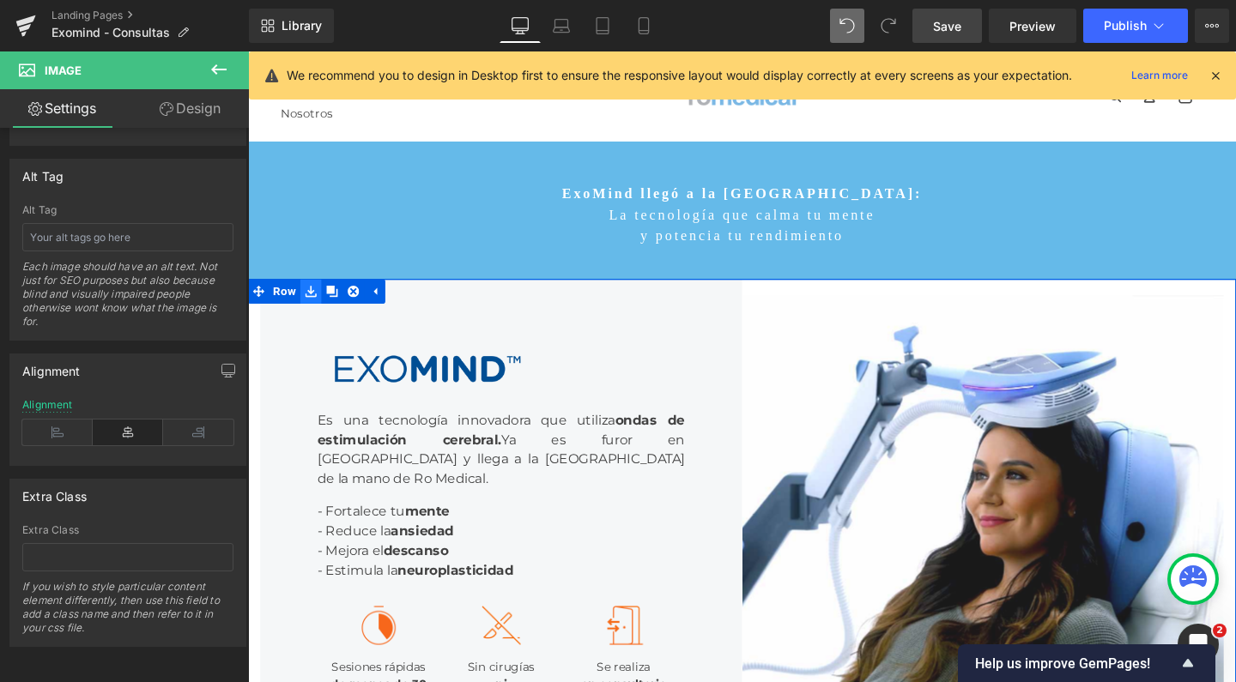
click at [309, 297] on icon at bounding box center [314, 303] width 12 height 13
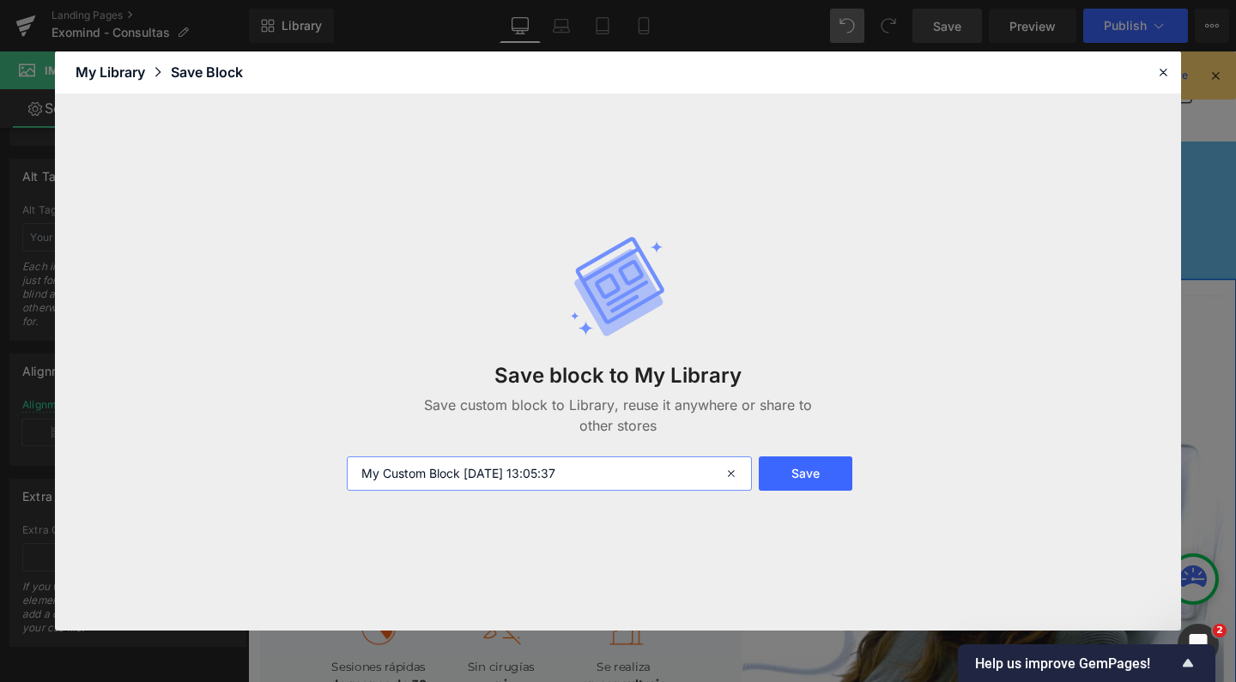
click at [569, 465] on input "My Custom Block 2025-10-09 13:05:37" at bounding box center [549, 474] width 405 height 34
type input "Exomind modulo"
click at [797, 469] on button "Save" at bounding box center [806, 474] width 94 height 34
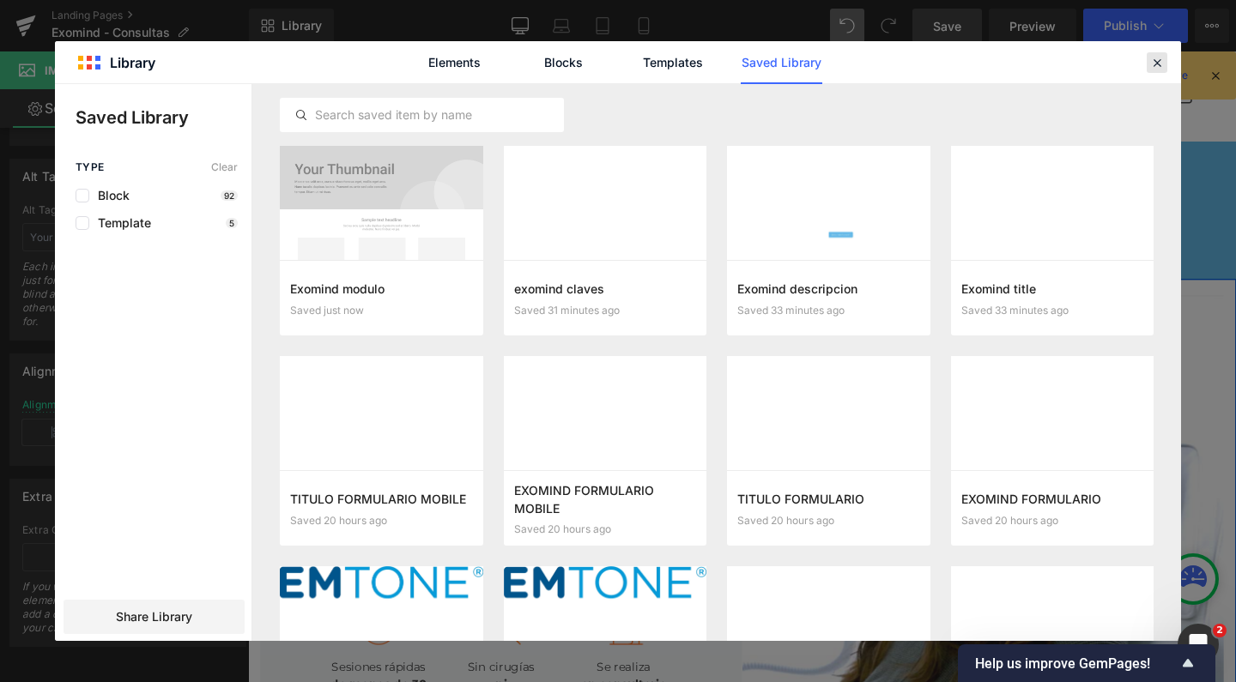
click at [1163, 57] on icon at bounding box center [1156, 62] width 15 height 15
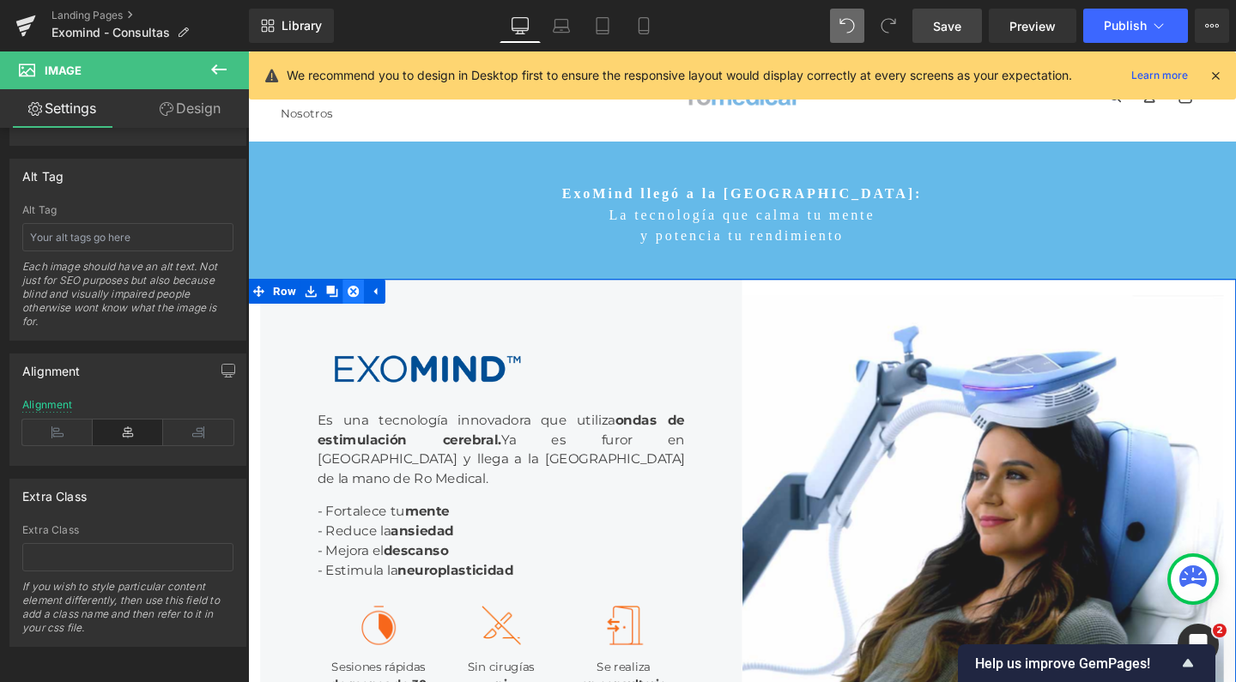
click at [353, 298] on icon at bounding box center [359, 304] width 12 height 12
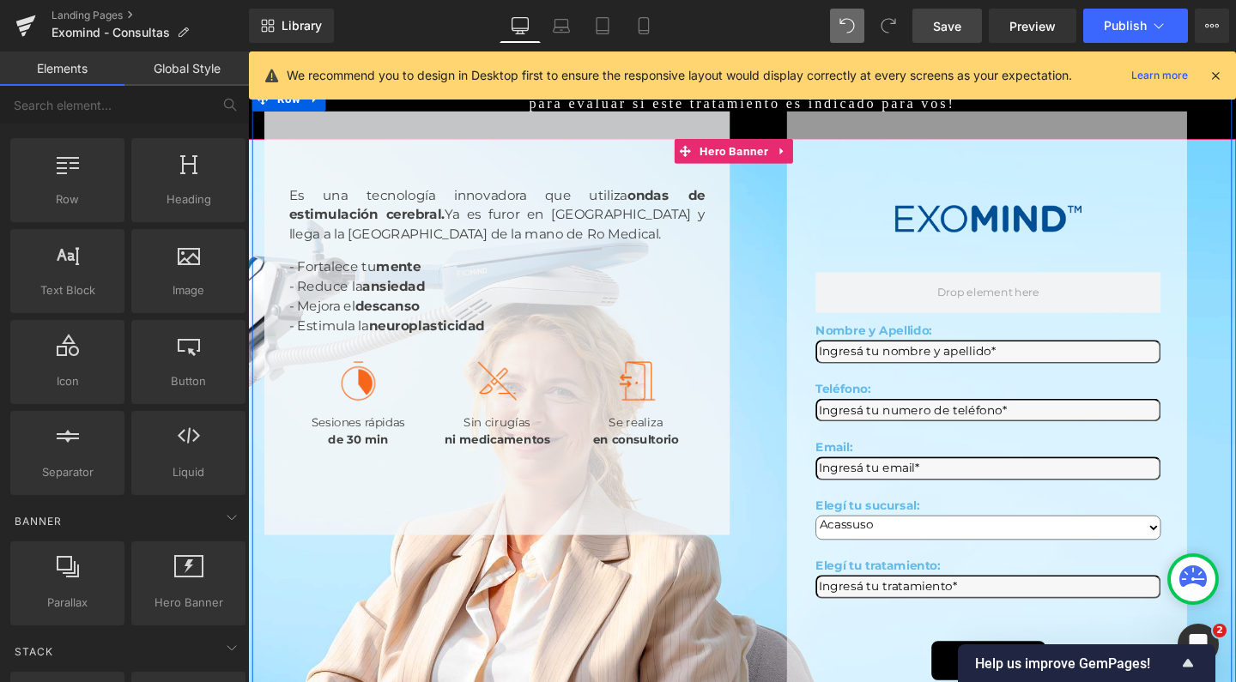
scroll to position [264, 0]
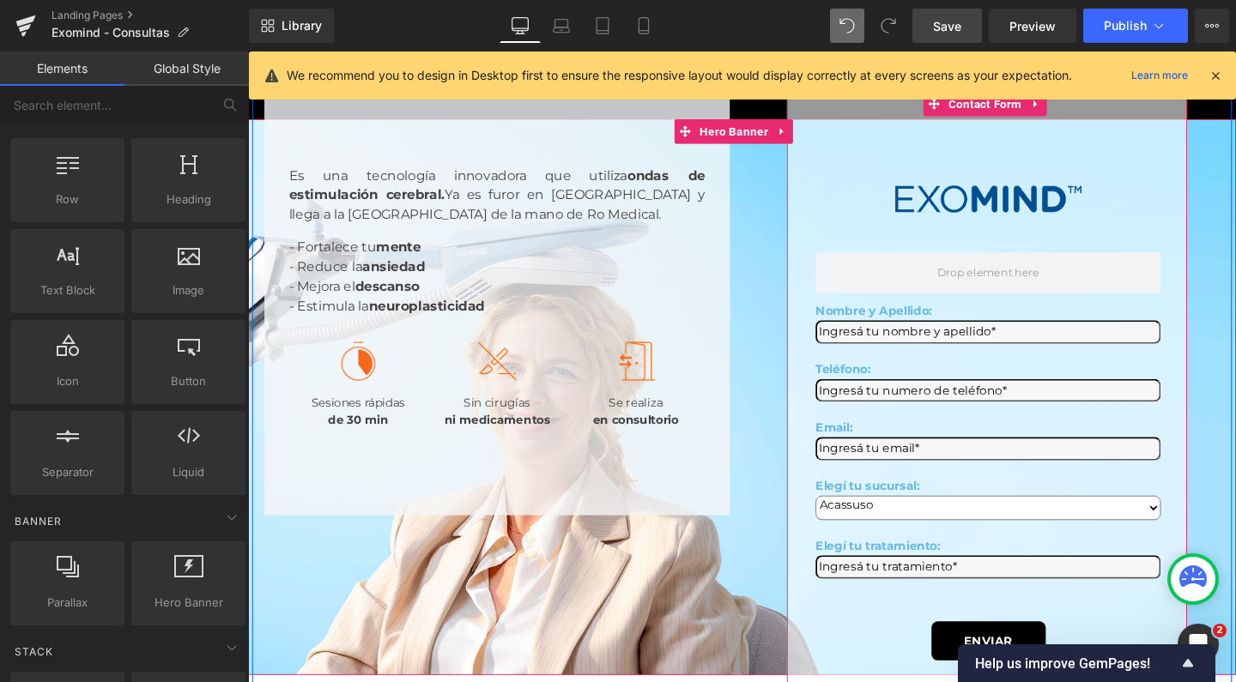
click at [943, 22] on span "Save" at bounding box center [947, 26] width 28 height 18
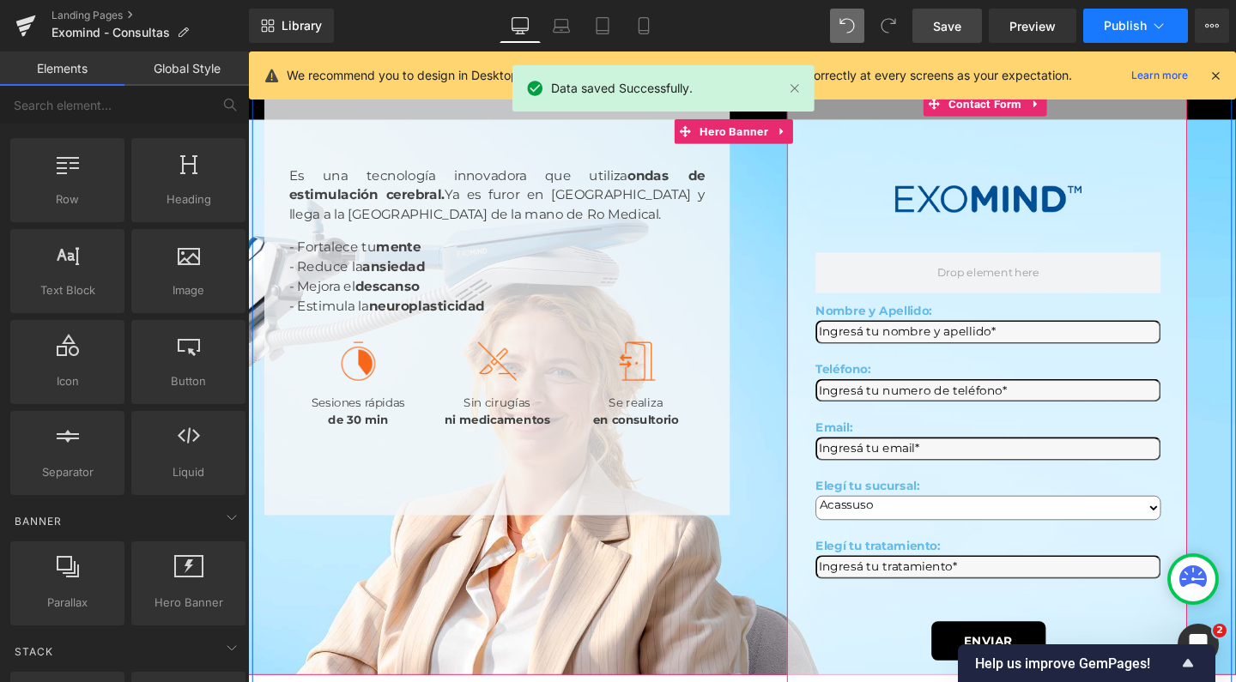
click at [1116, 19] on span "Publish" at bounding box center [1125, 26] width 43 height 14
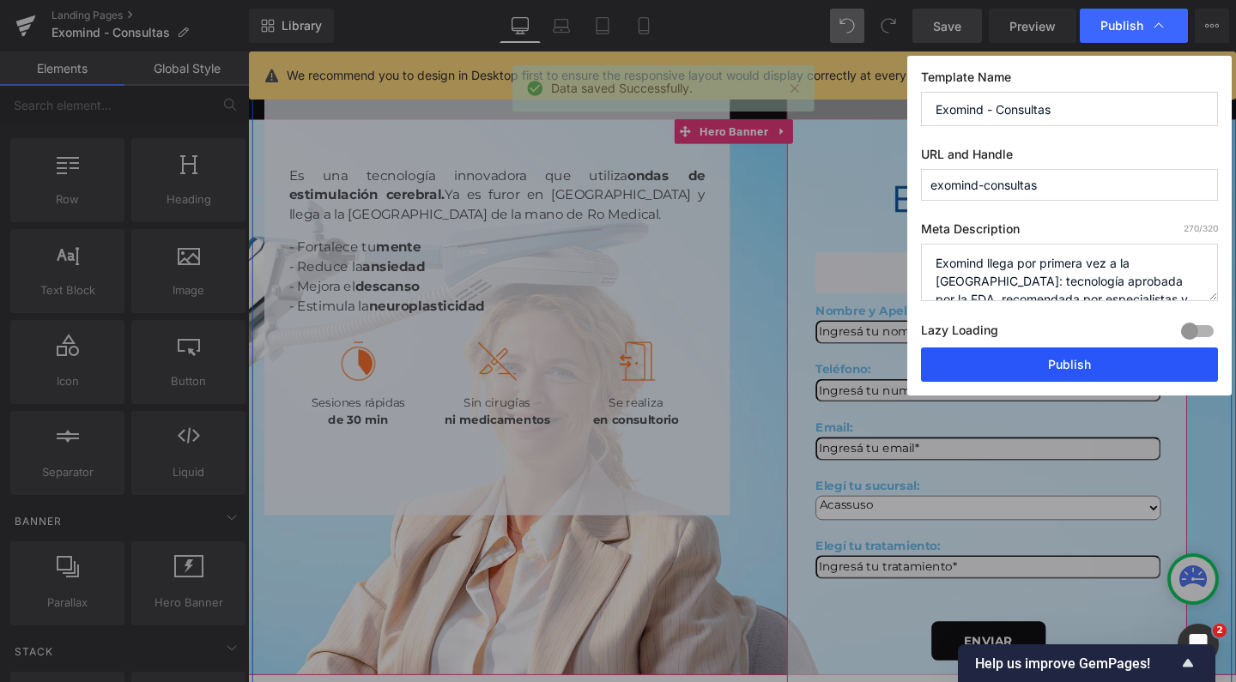
click at [1017, 355] on button "Publish" at bounding box center [1069, 365] width 297 height 34
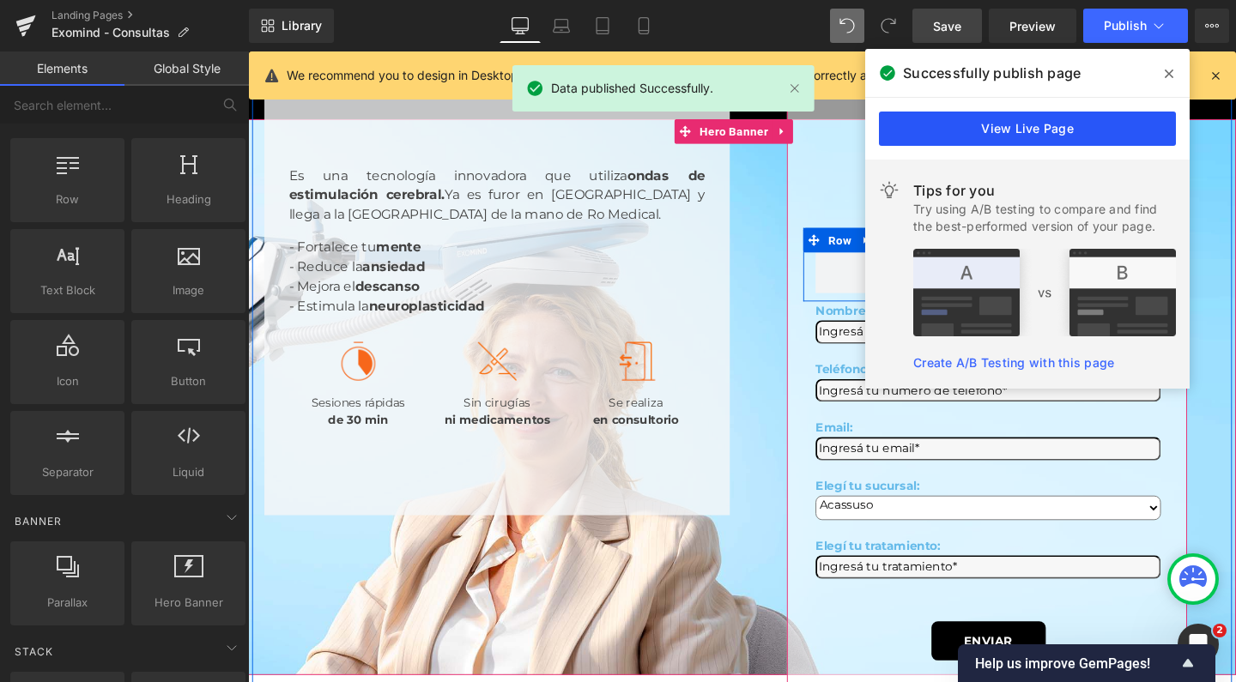
click at [1072, 118] on link "View Live Page" at bounding box center [1027, 129] width 297 height 34
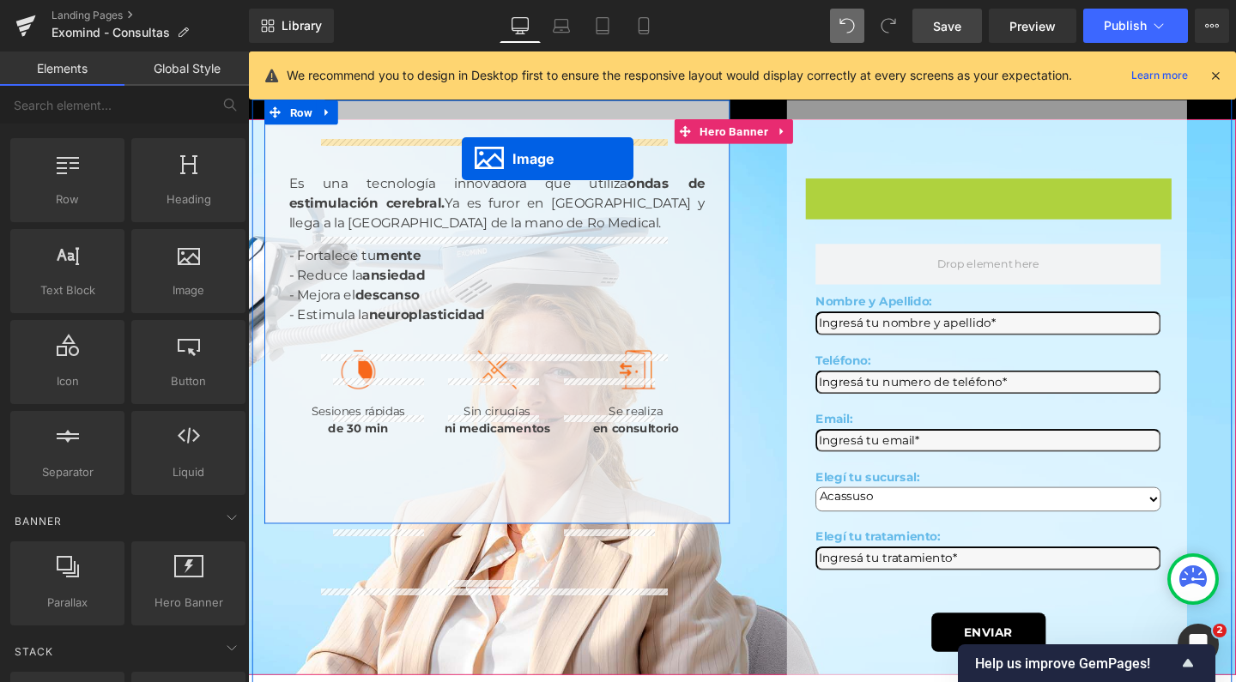
drag, startPoint x: 991, startPoint y: 181, endPoint x: 473, endPoint y: 164, distance: 517.9
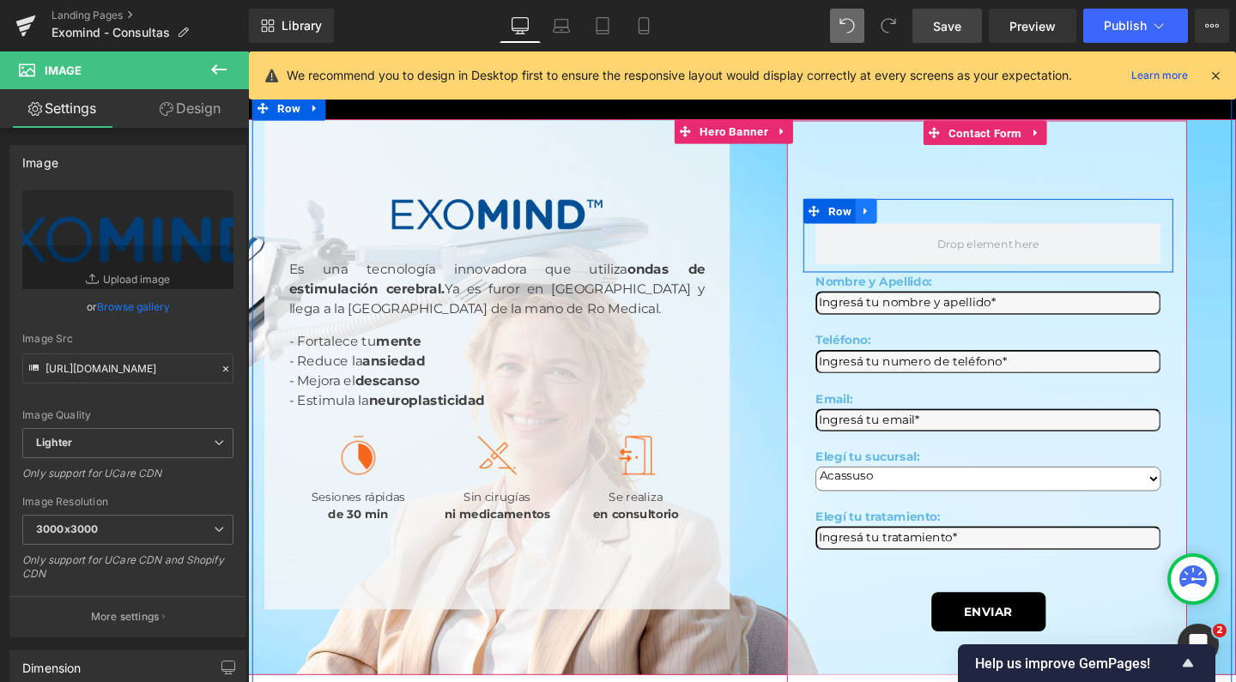
click at [893, 207] on link at bounding box center [898, 220] width 22 height 26
click at [937, 214] on icon at bounding box center [943, 220] width 12 height 12
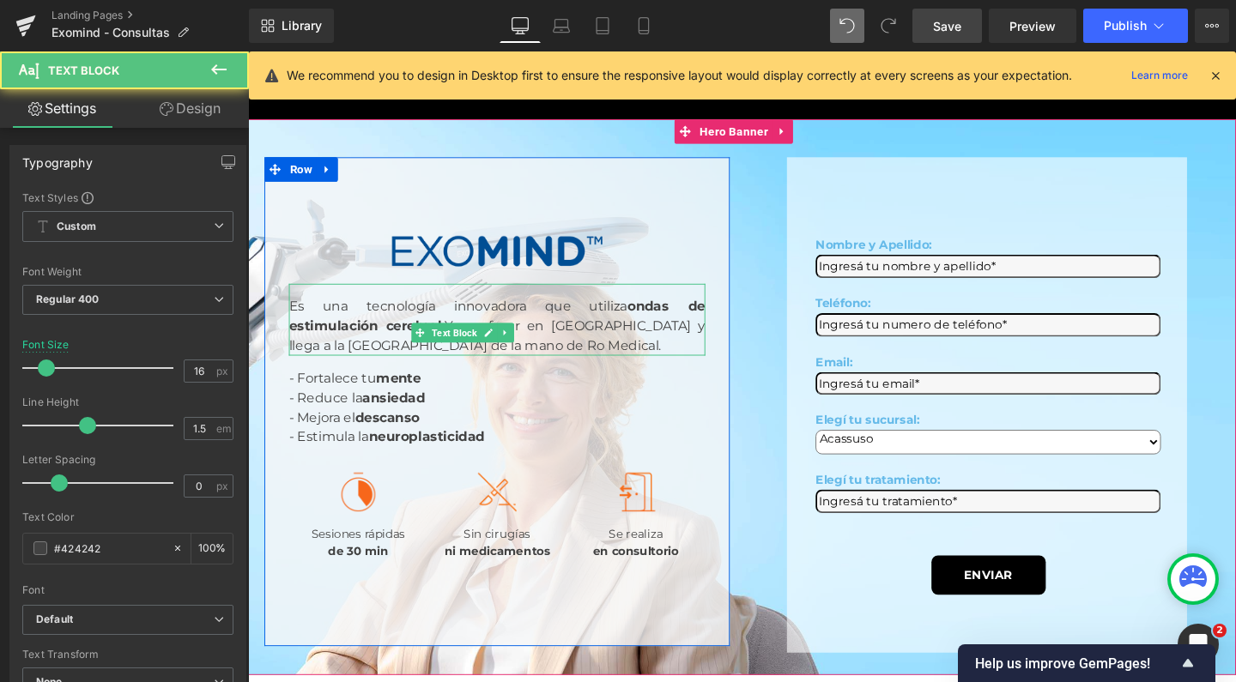
click at [627, 296] on div "Es una tecnología innovadora que utiliza ondas de estimulación cerebral. Ya es …" at bounding box center [510, 334] width 438 height 76
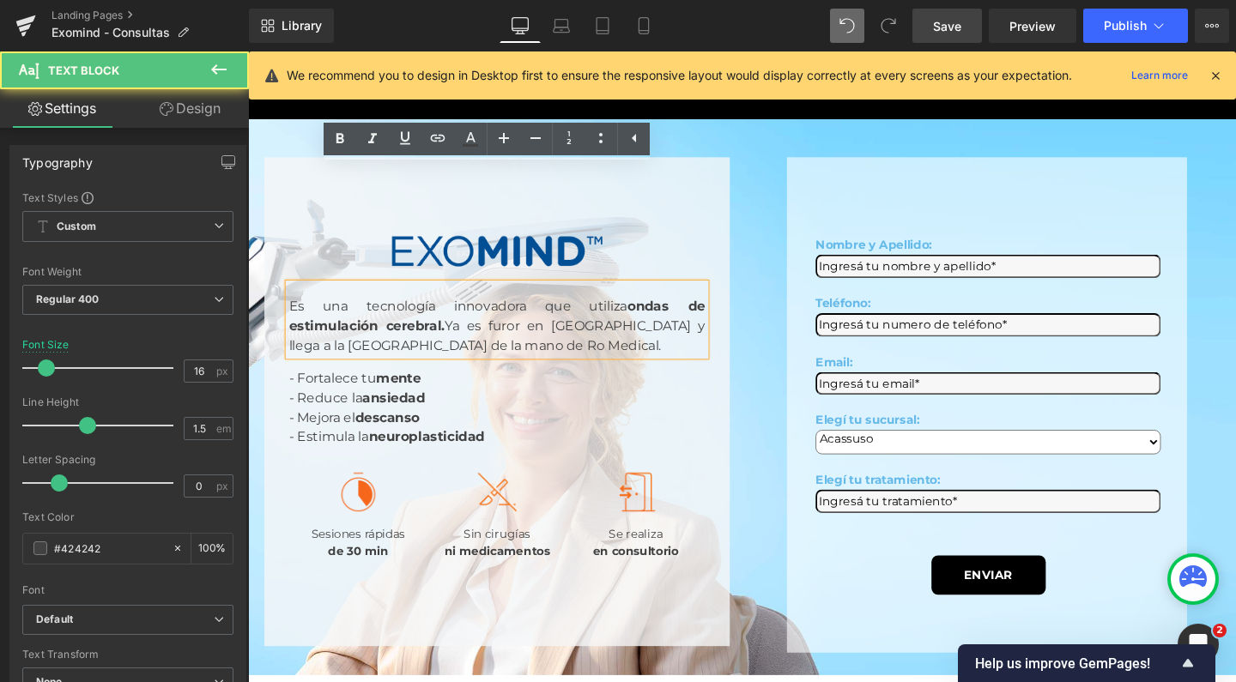
drag, startPoint x: 606, startPoint y: 238, endPoint x: 491, endPoint y: 224, distance: 115.8
click at [491, 296] on div "Es una tecnología innovadora que utiliza ondas de estimulación cerebral. Ya es …" at bounding box center [510, 334] width 438 height 76
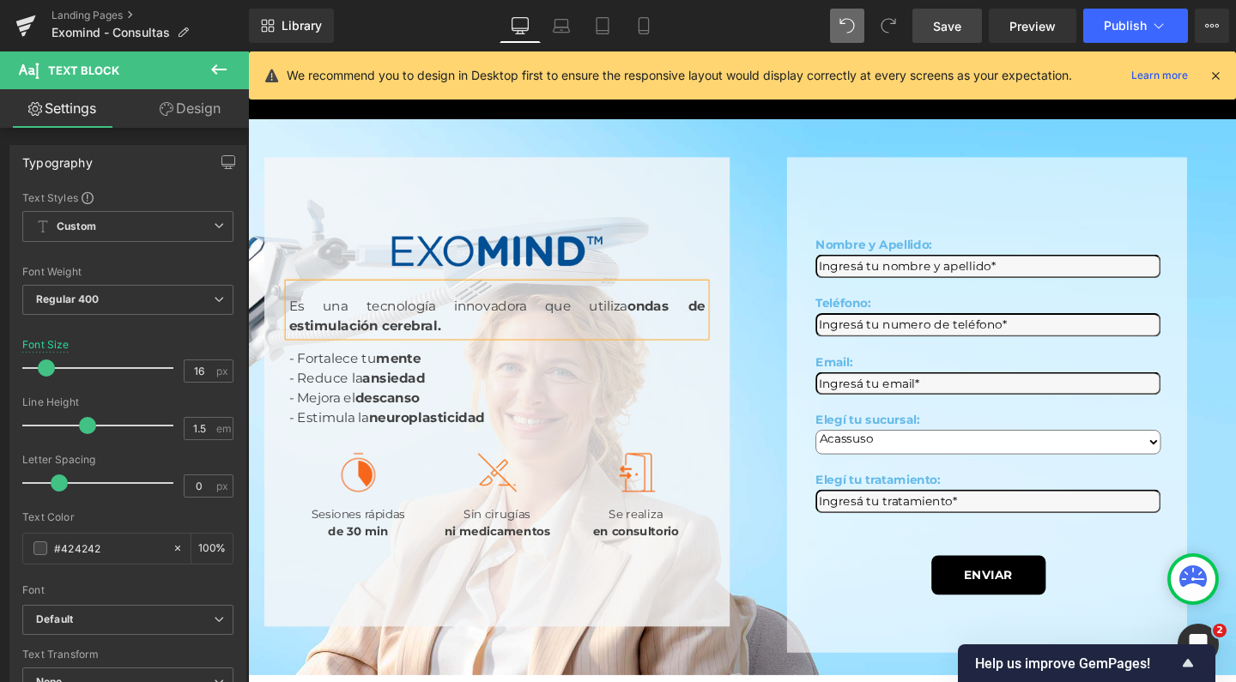
click at [566, 296] on div "Es una tecnología innovadora que utiliza ondas de estimulación cerebral." at bounding box center [510, 323] width 438 height 55
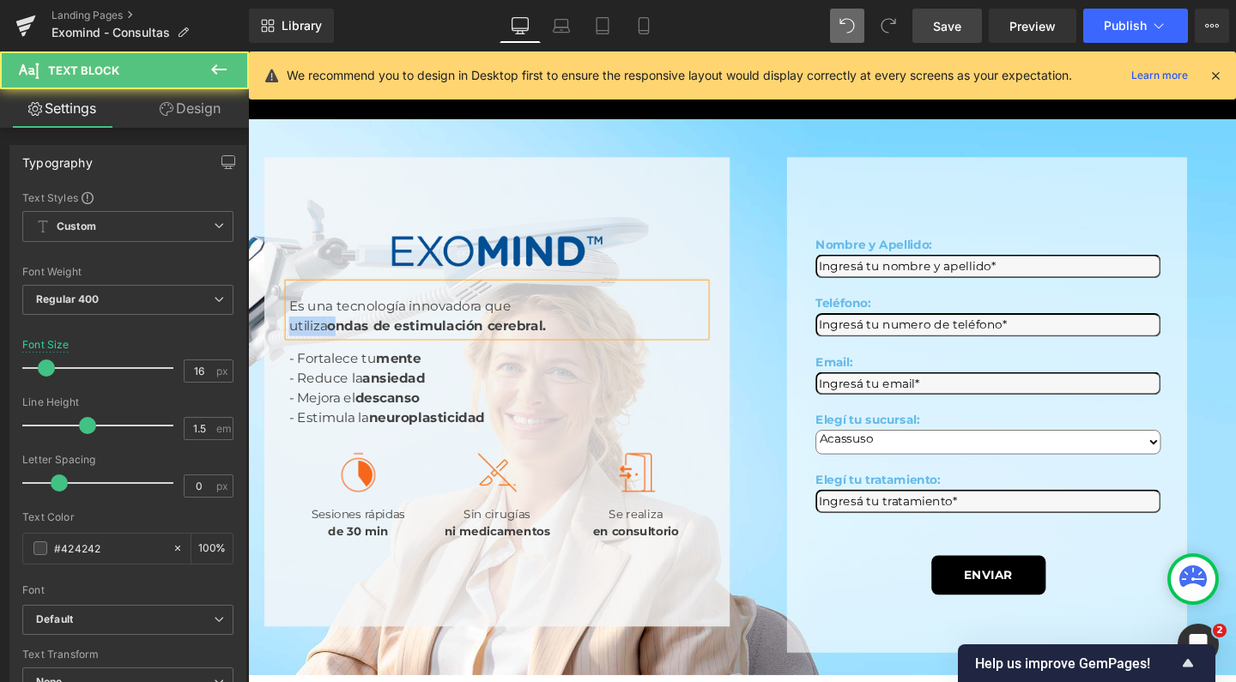
drag, startPoint x: 367, startPoint y: 227, endPoint x: 318, endPoint y: 227, distance: 49.8
click at [318, 296] on div "Es una tecnología innovadora que utiliza ondas de estimulación cerebral." at bounding box center [510, 323] width 438 height 55
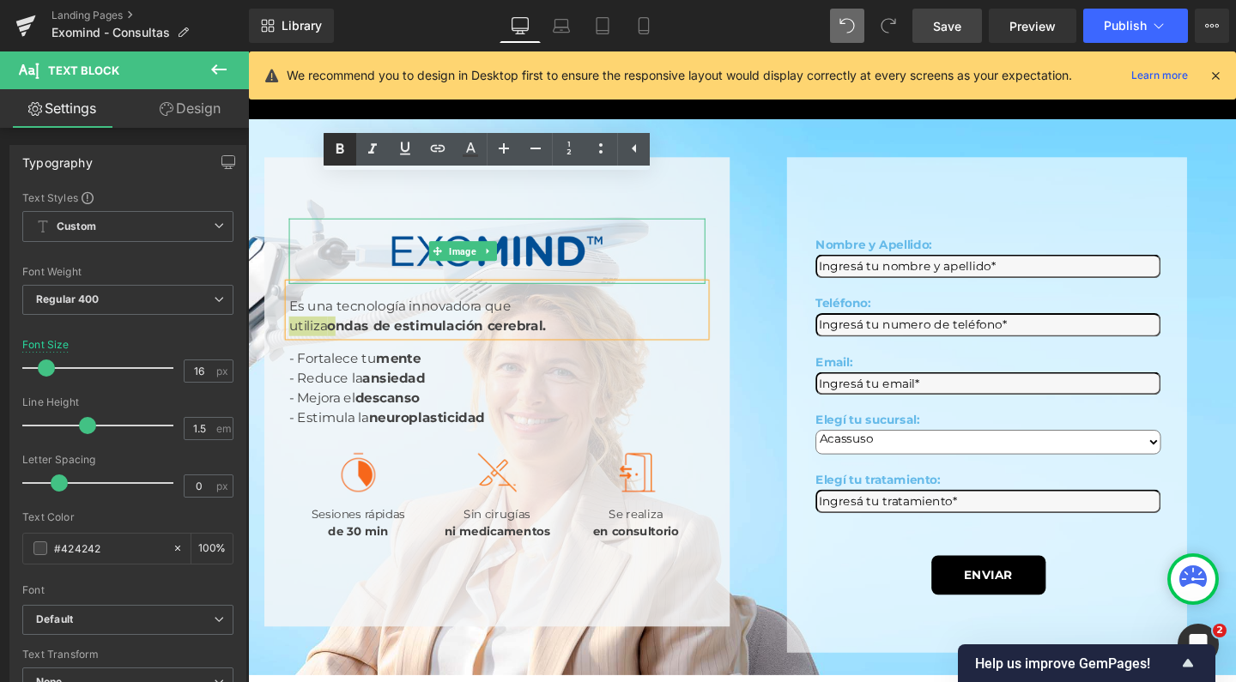
click at [342, 149] on icon at bounding box center [340, 148] width 8 height 10
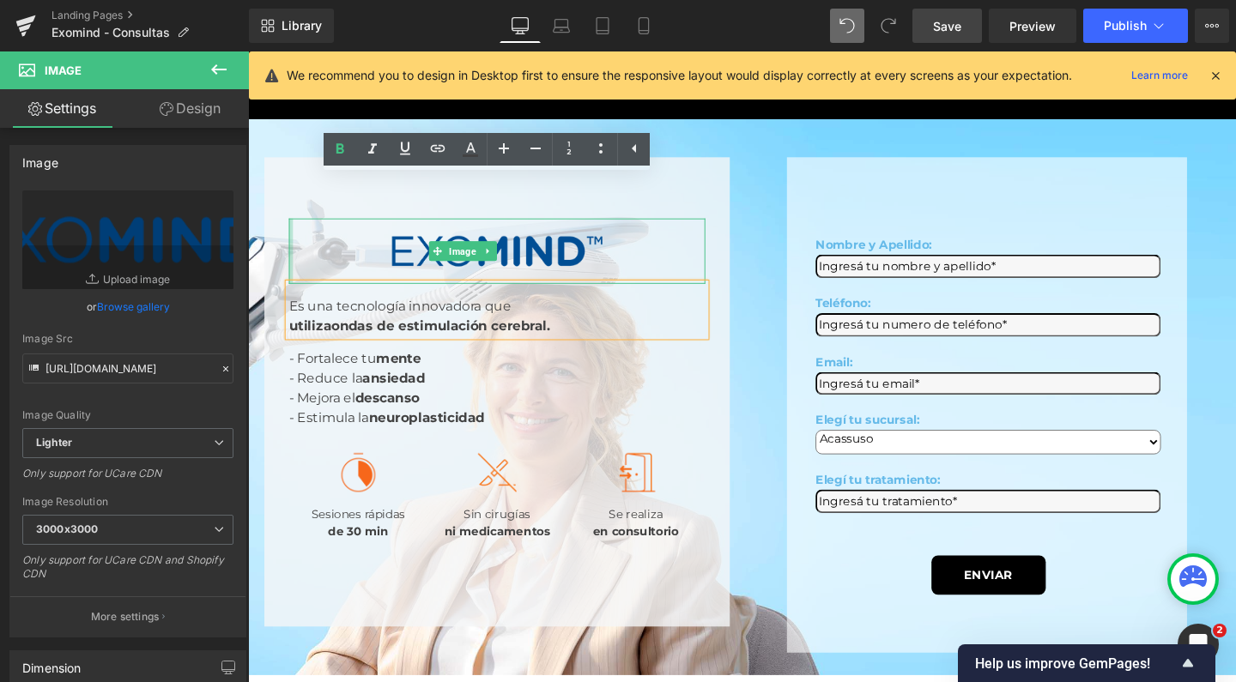
drag, startPoint x: 324, startPoint y: 173, endPoint x: 118, endPoint y: 167, distance: 207.0
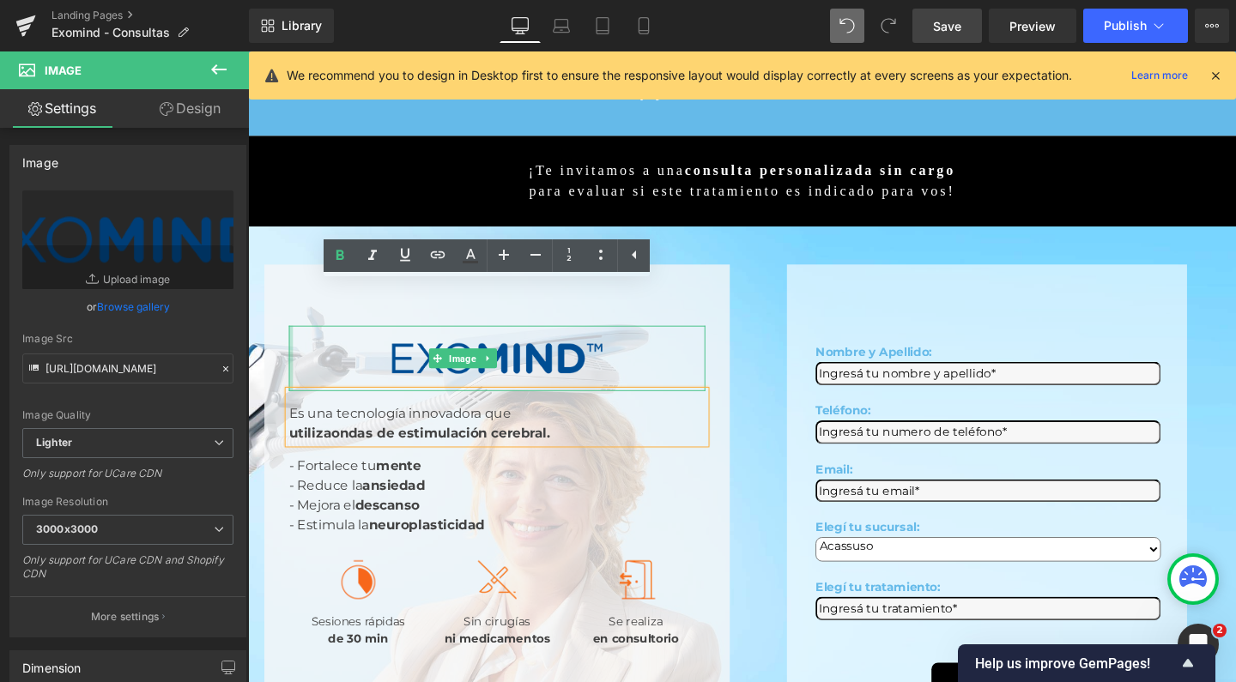
scroll to position [150, 0]
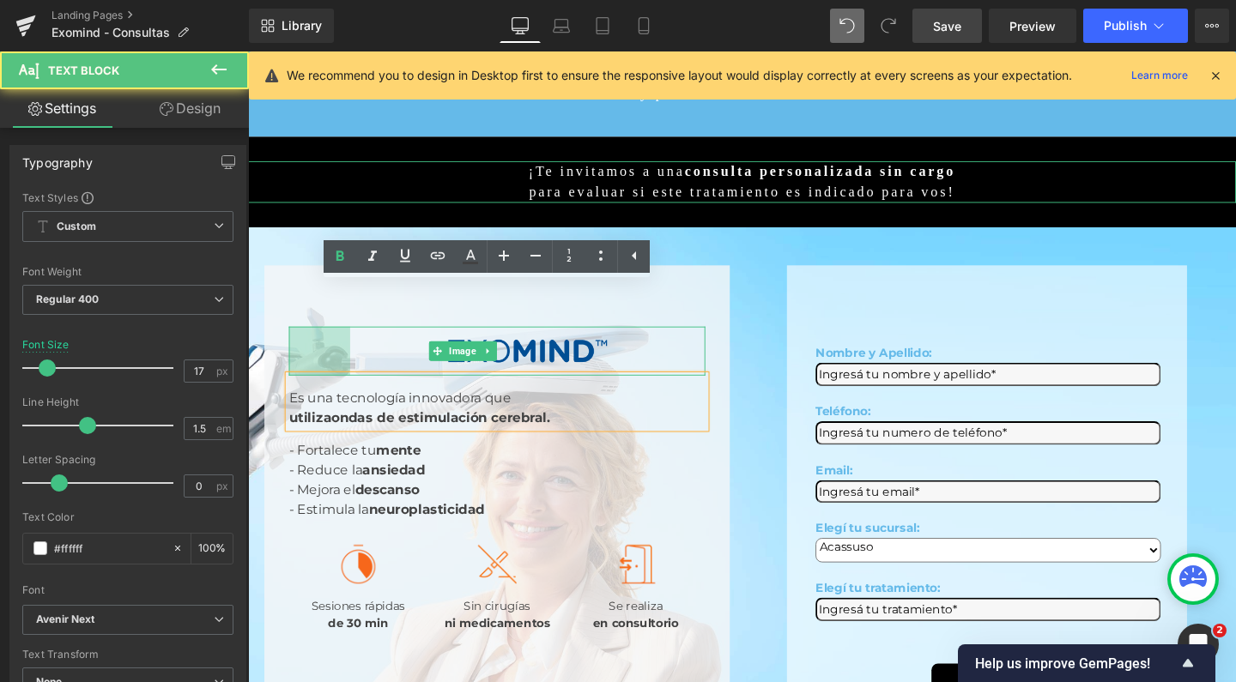
click at [389, 167] on p "¡Te invitamos a una consulta personalizada sin cargo" at bounding box center [767, 178] width 1039 height 22
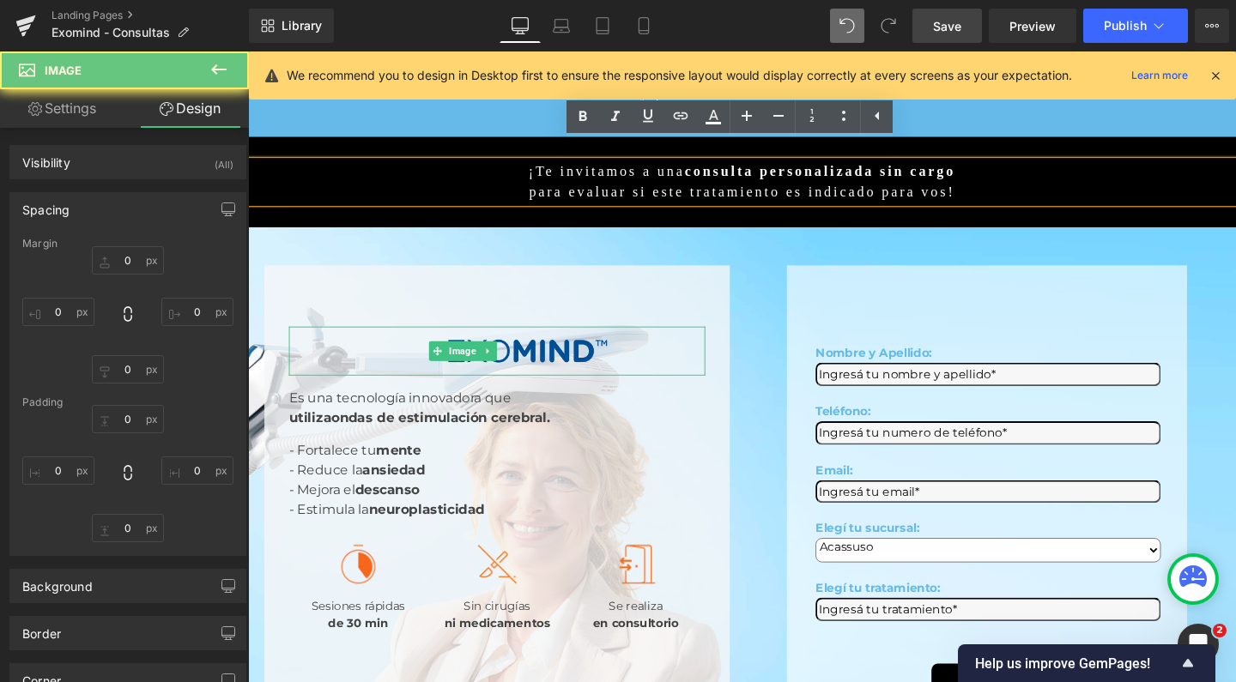
drag, startPoint x: 711, startPoint y: 407, endPoint x: 1088, endPoint y: 73, distance: 504.1
click at [711, 408] on div "Image 75px Es una tecnología innovadora que utiliza ondas de estimulación cereb…" at bounding box center [509, 514] width 489 height 476
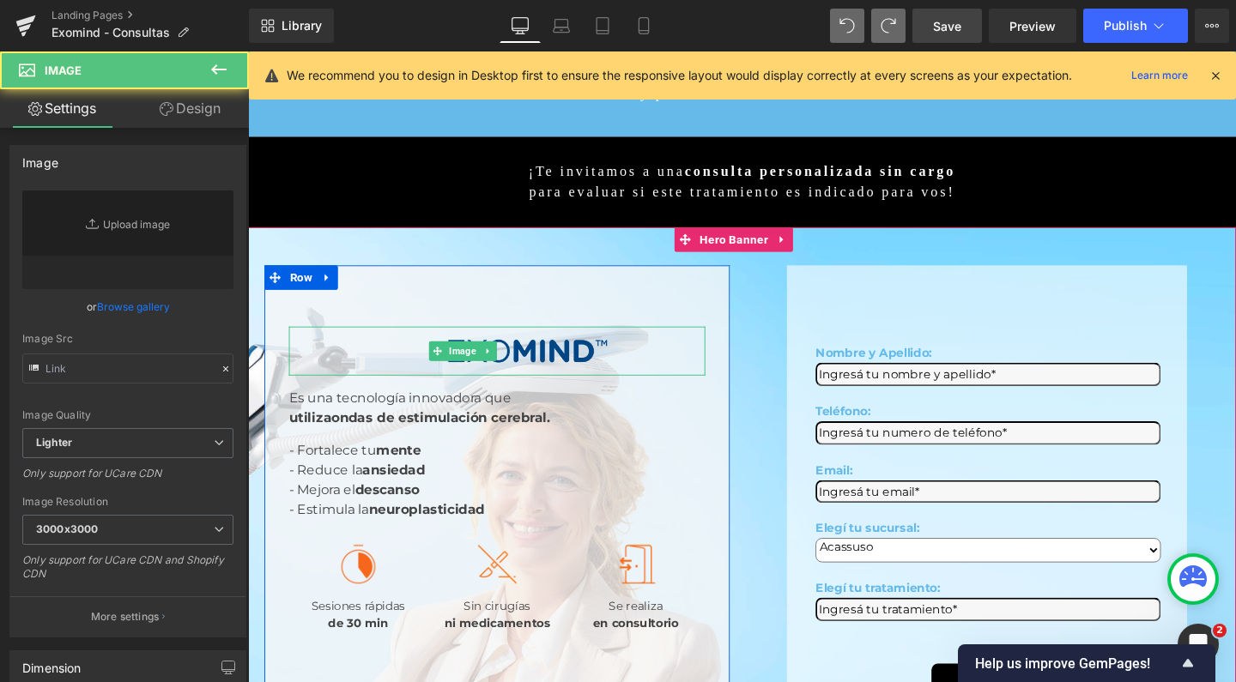
click at [427, 341] on img at bounding box center [510, 367] width 263 height 52
type input "https://ucarecdn.com/05e31f18-a984-442e-aa65-ac86ad4c0aa2/-/format/auto/-/previ…"
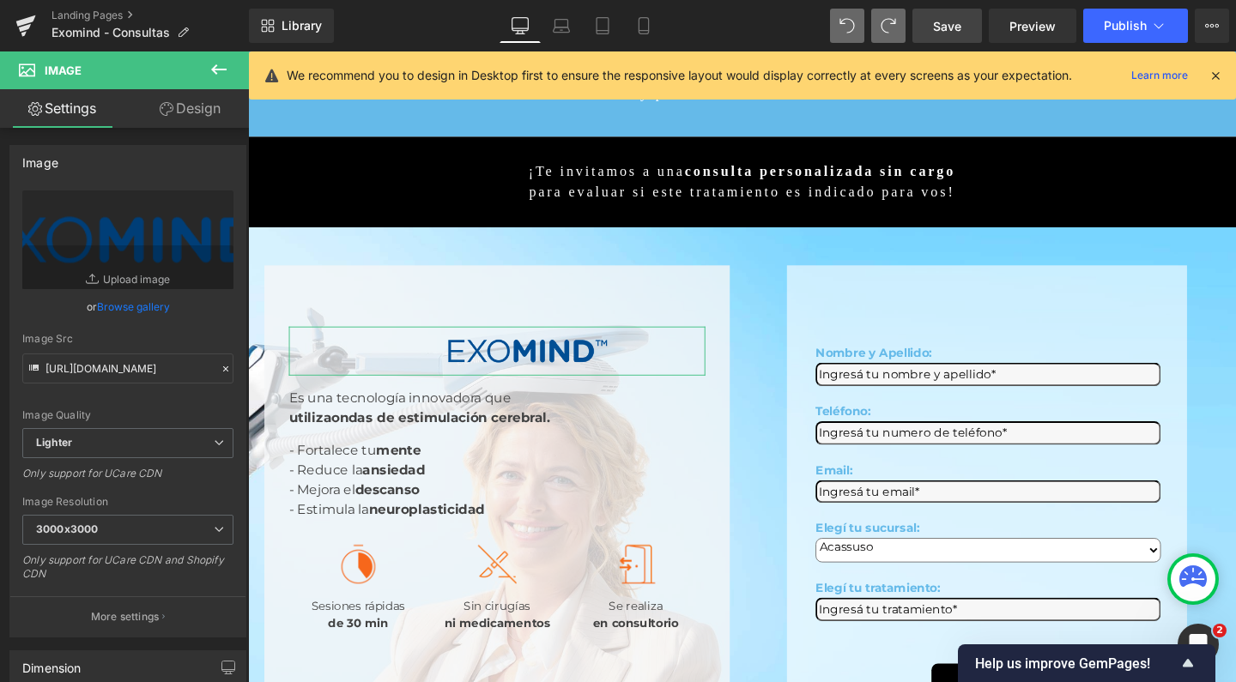
click at [210, 113] on link "Design" at bounding box center [190, 108] width 124 height 39
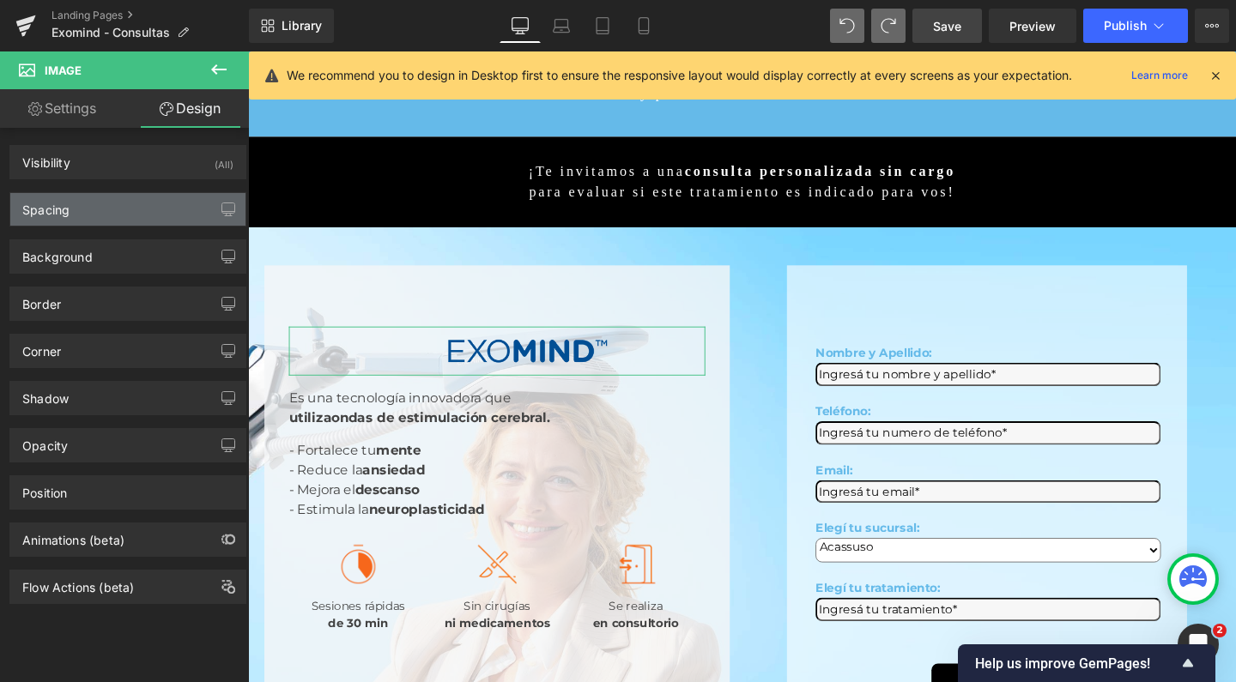
click at [138, 210] on div "Spacing" at bounding box center [127, 209] width 235 height 33
type input "0"
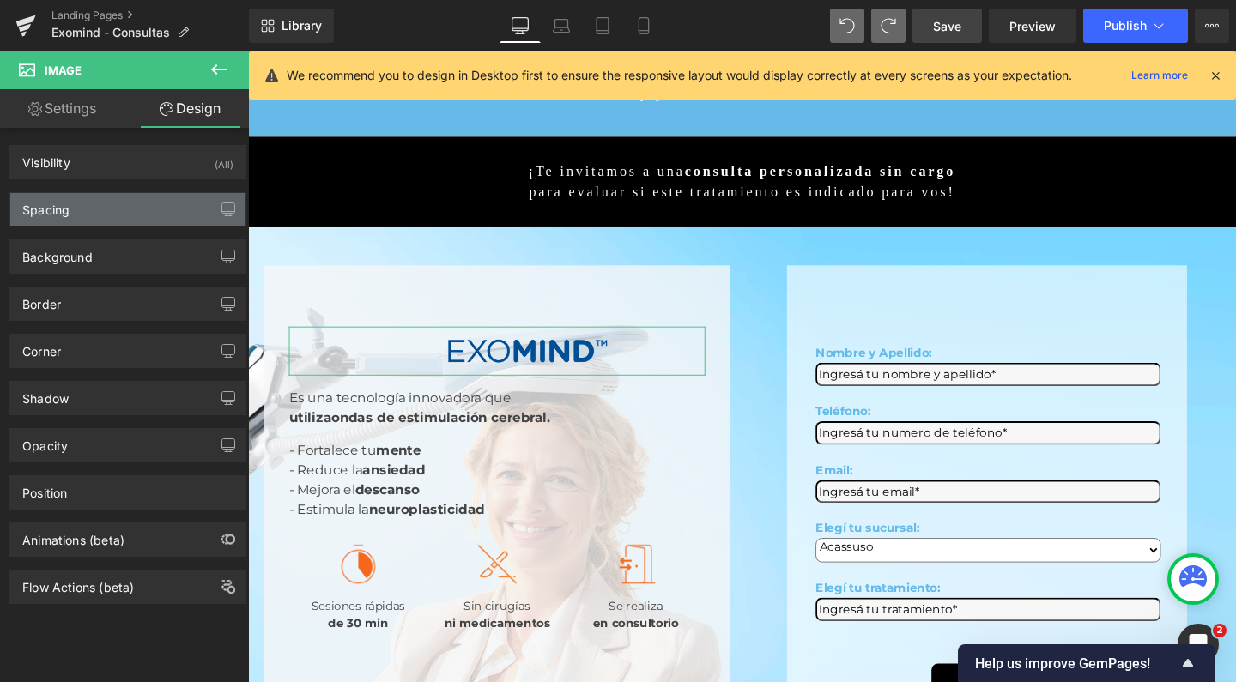
type input "0"
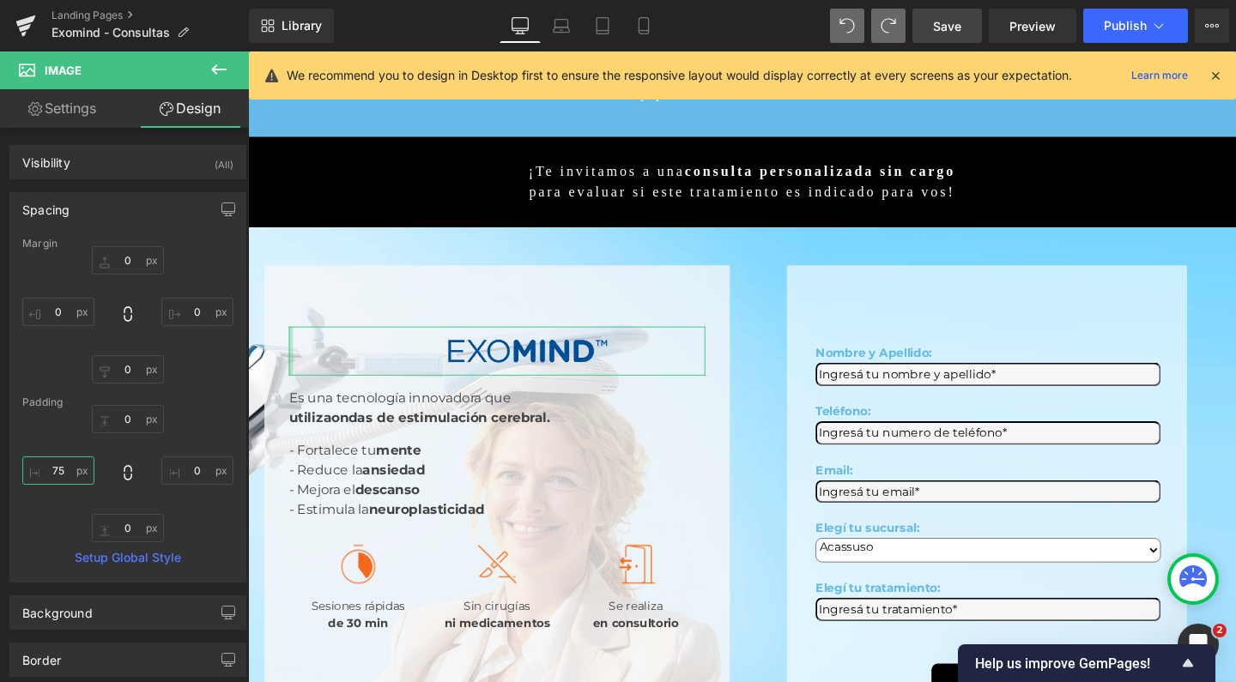
click at [54, 470] on input "75" at bounding box center [58, 471] width 72 height 28
drag, startPoint x: 54, startPoint y: 470, endPoint x: 68, endPoint y: 471, distance: 13.8
click at [68, 471] on input "75" at bounding box center [58, 471] width 72 height 28
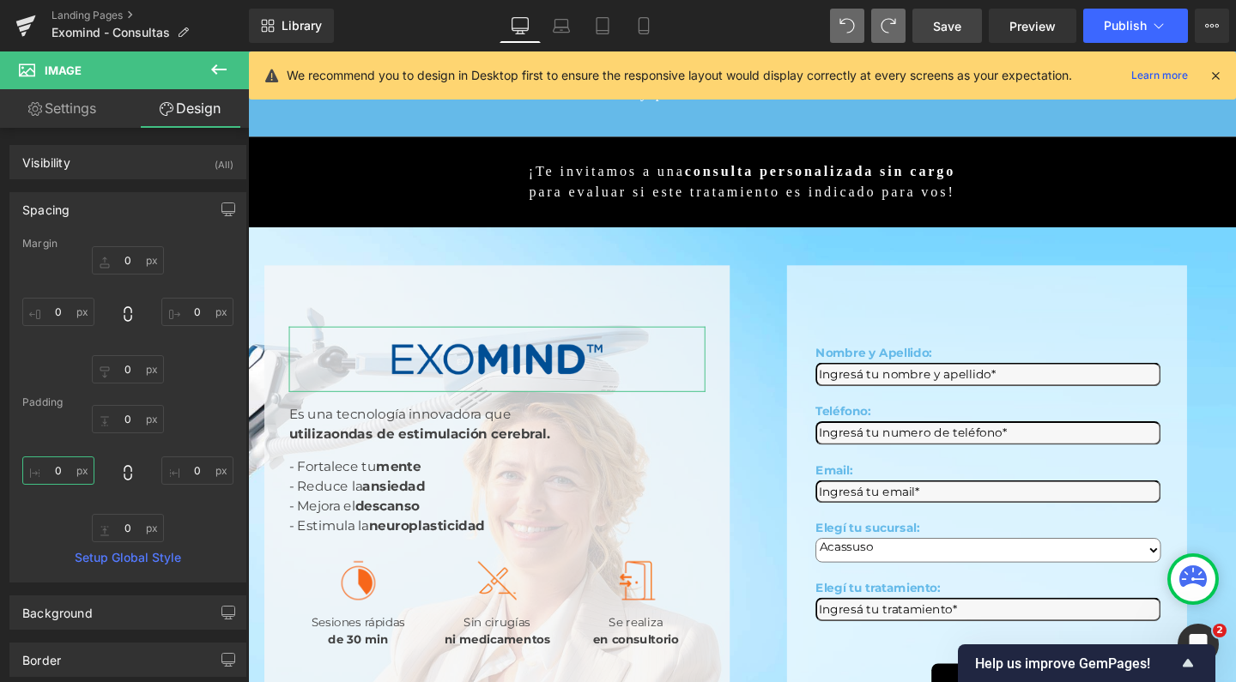
type input "0"
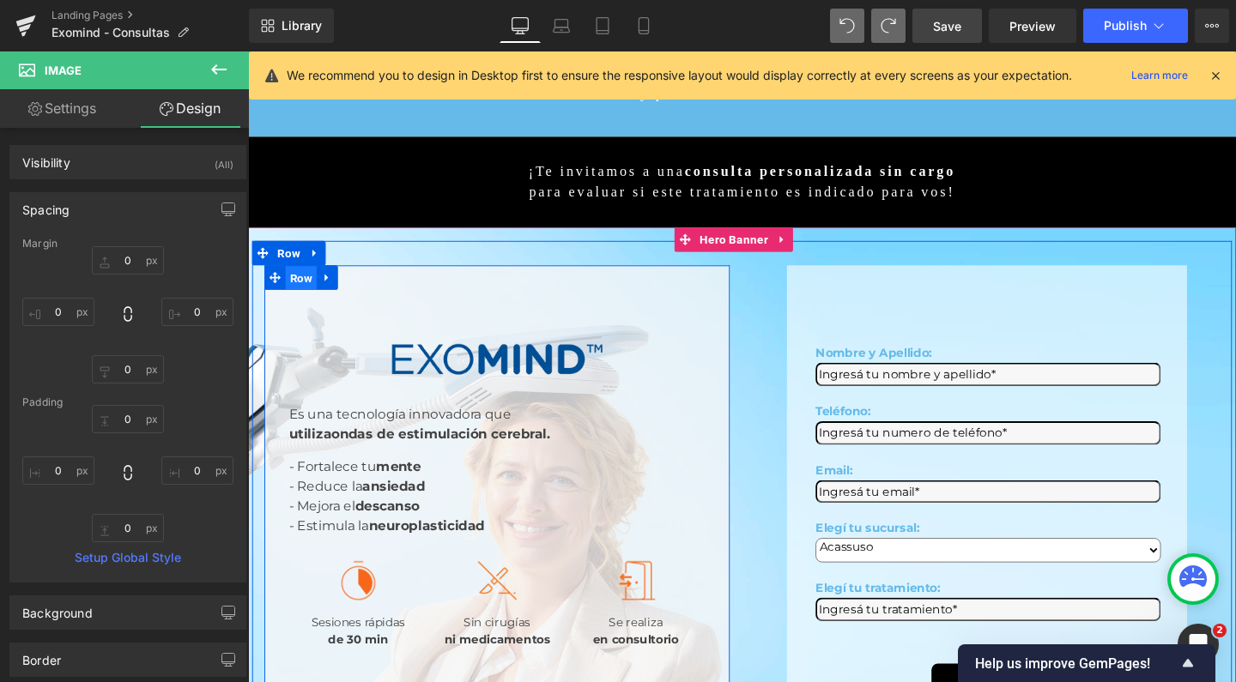
click at [294, 277] on span "Row" at bounding box center [304, 290] width 33 height 26
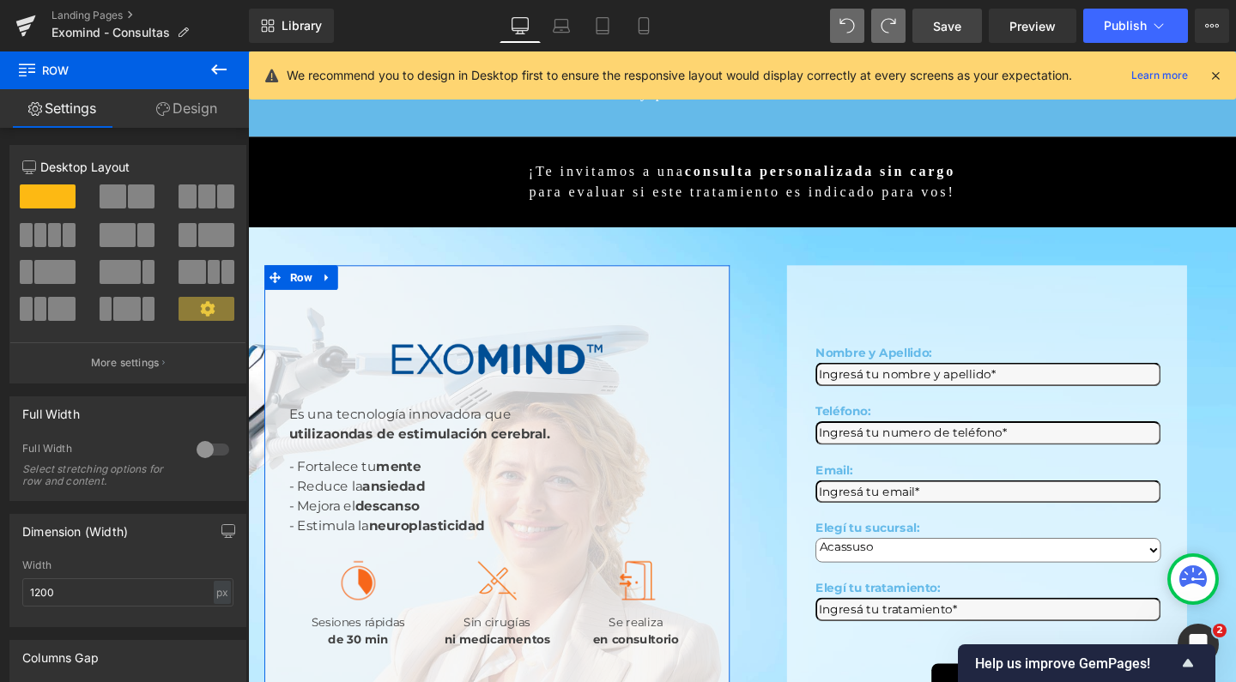
click at [209, 109] on link "Design" at bounding box center [186, 108] width 124 height 39
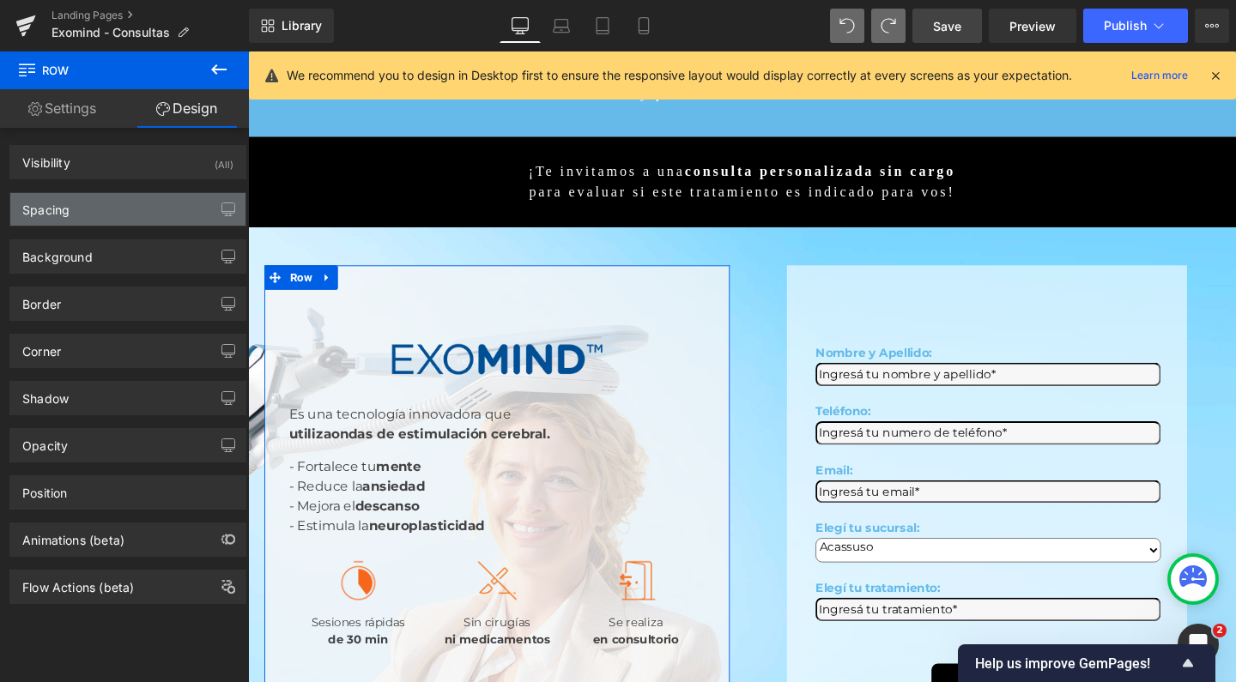
click at [130, 206] on div "Spacing" at bounding box center [127, 209] width 235 height 33
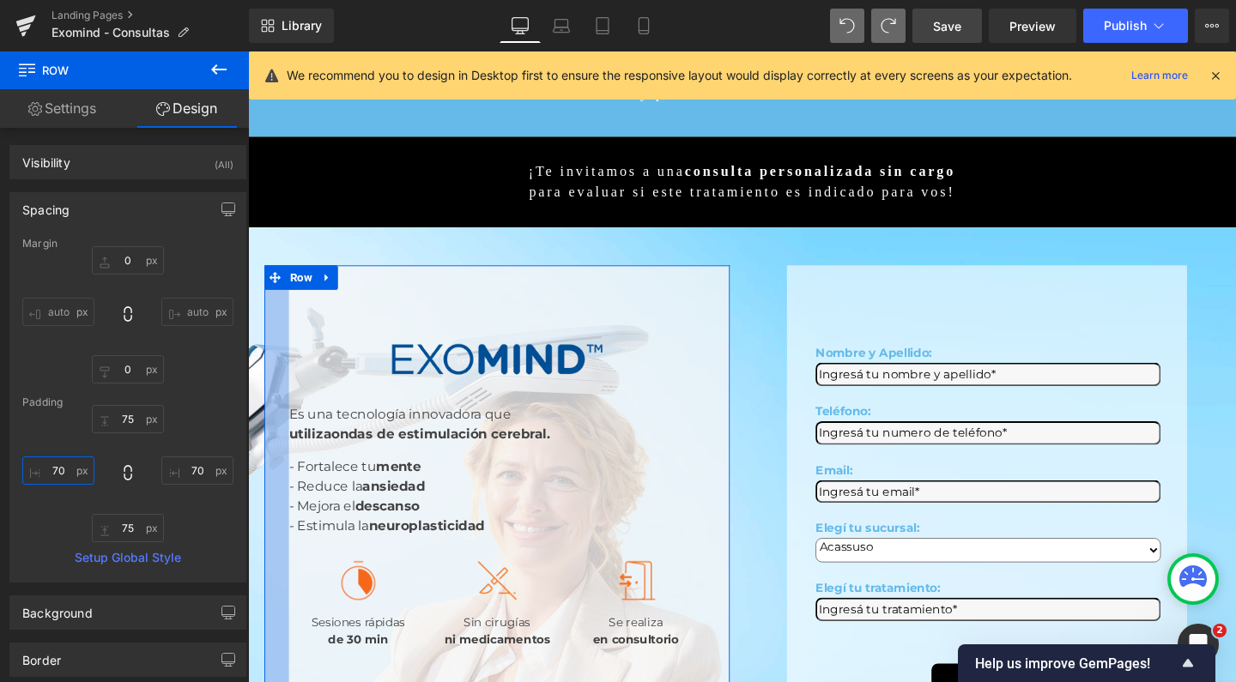
click at [58, 470] on input "70" at bounding box center [58, 471] width 72 height 28
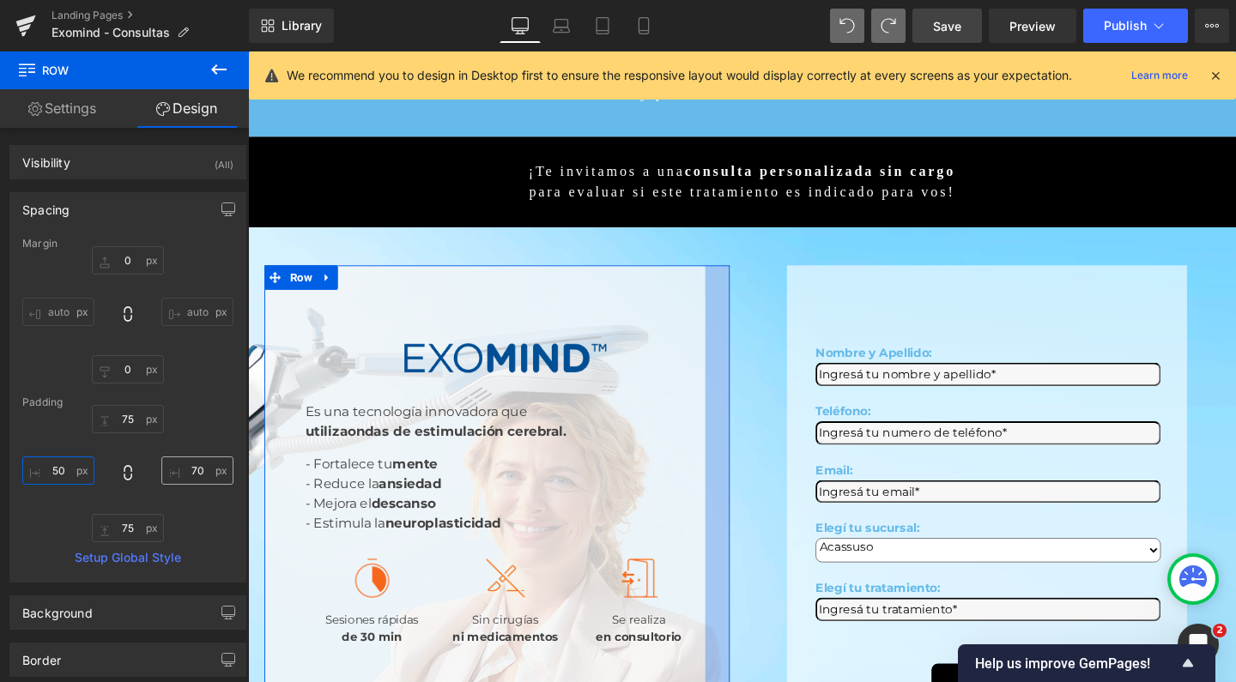
type input "50"
click at [188, 478] on input "70" at bounding box center [197, 471] width 72 height 28
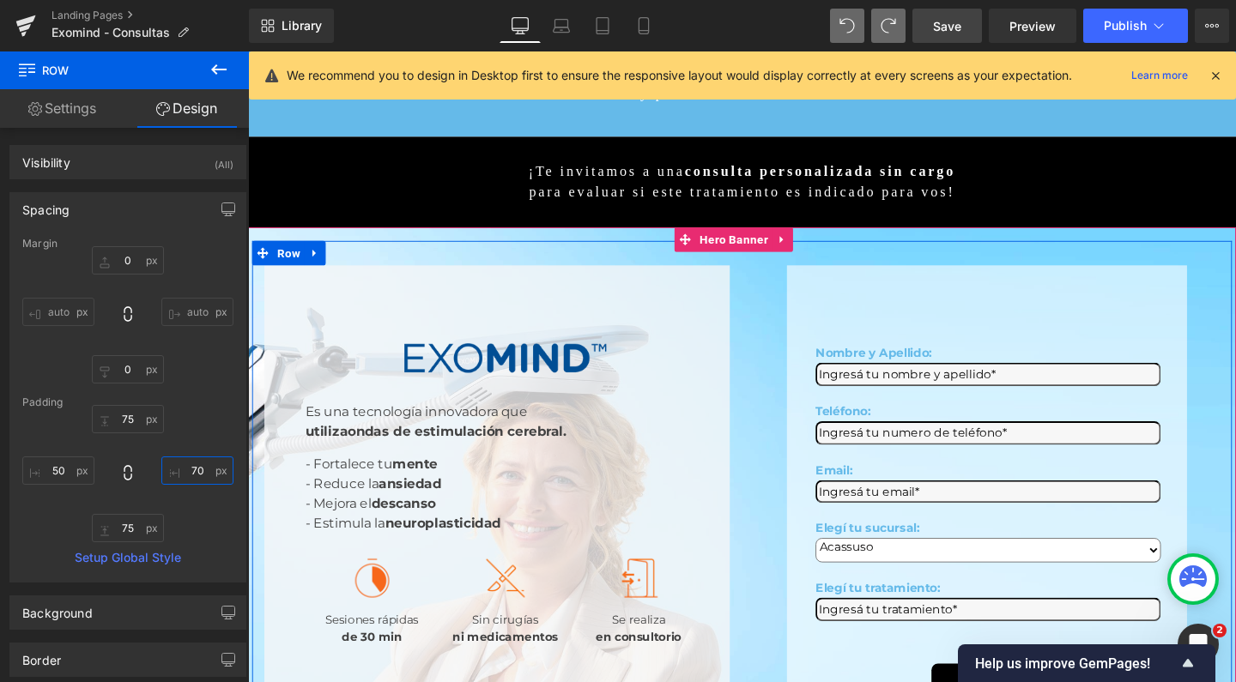
type input "7"
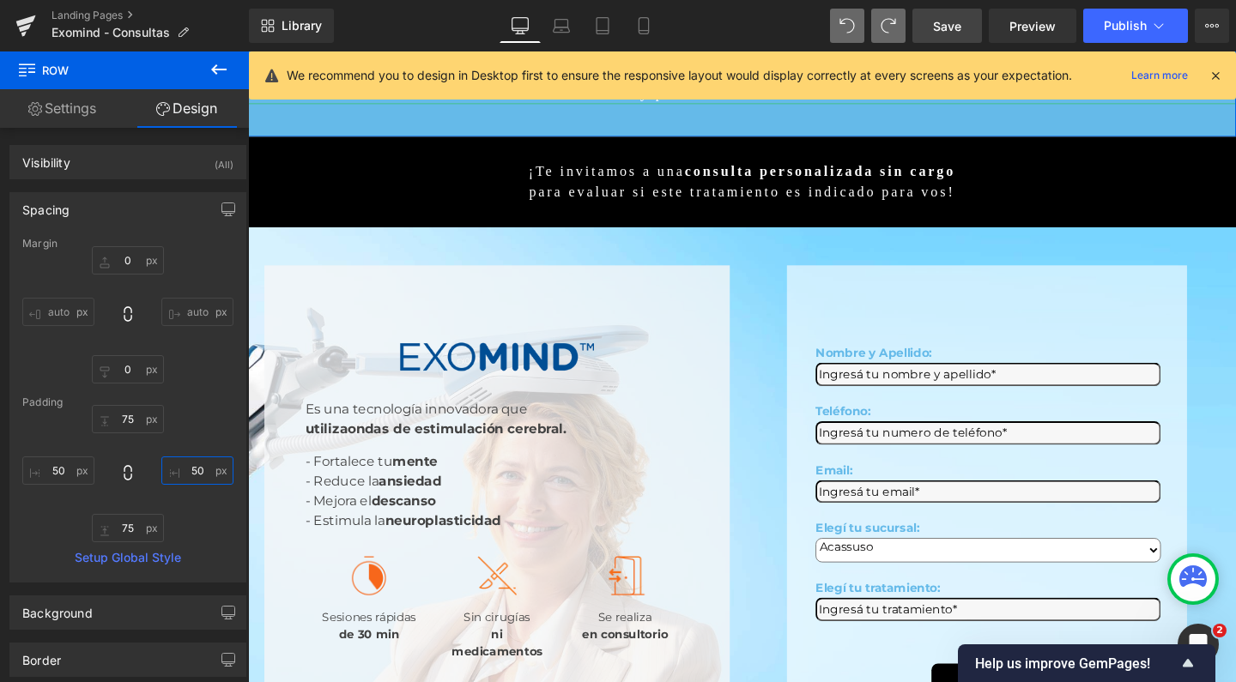
type input "50"
click at [940, 17] on span "Save" at bounding box center [947, 26] width 28 height 18
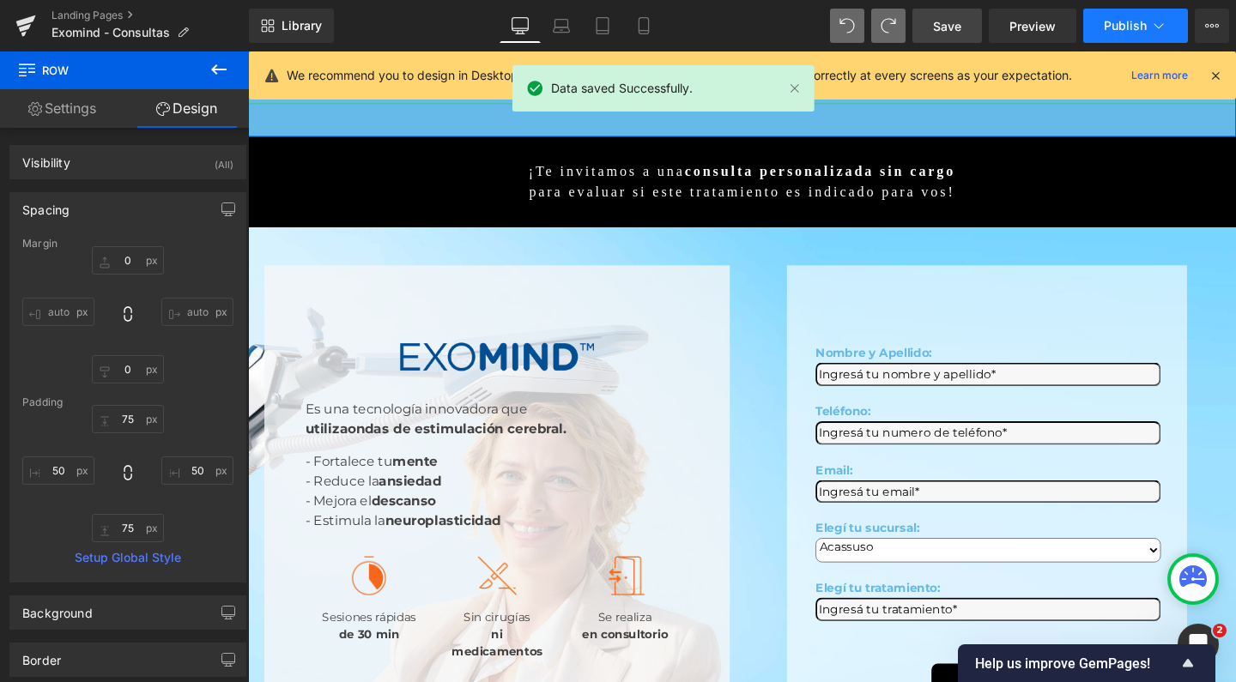
click at [1118, 20] on span "Publish" at bounding box center [1125, 26] width 43 height 14
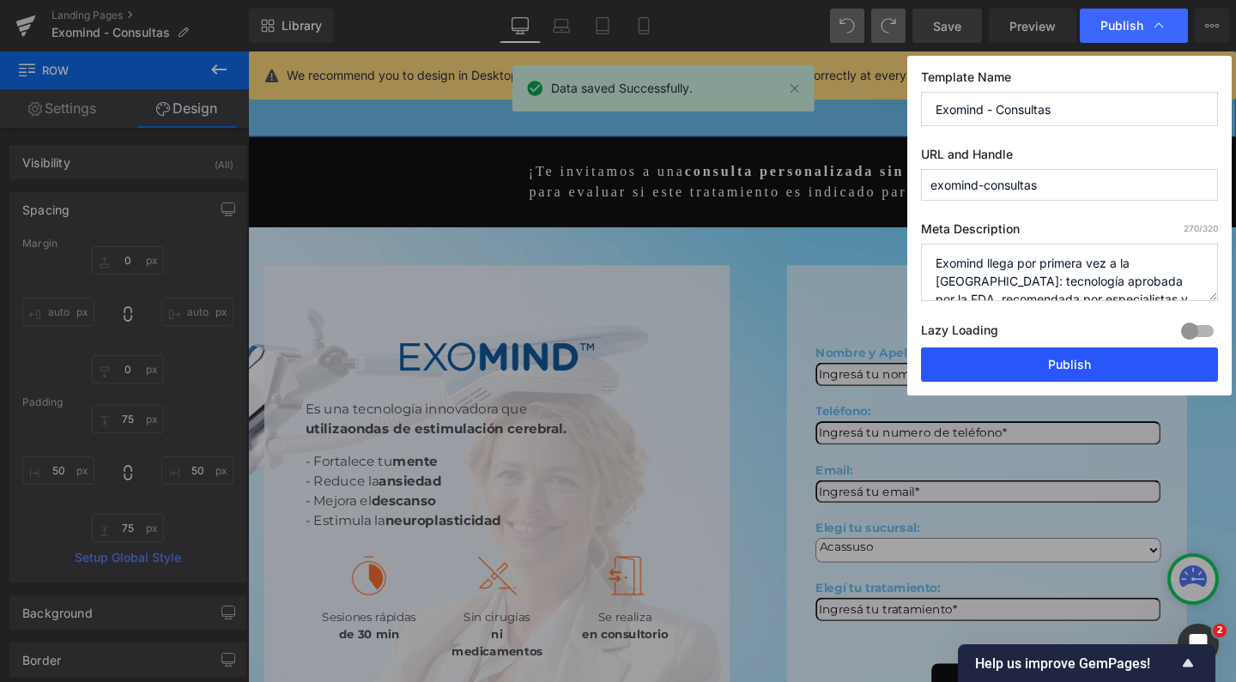
click at [996, 351] on button "Publish" at bounding box center [1069, 365] width 297 height 34
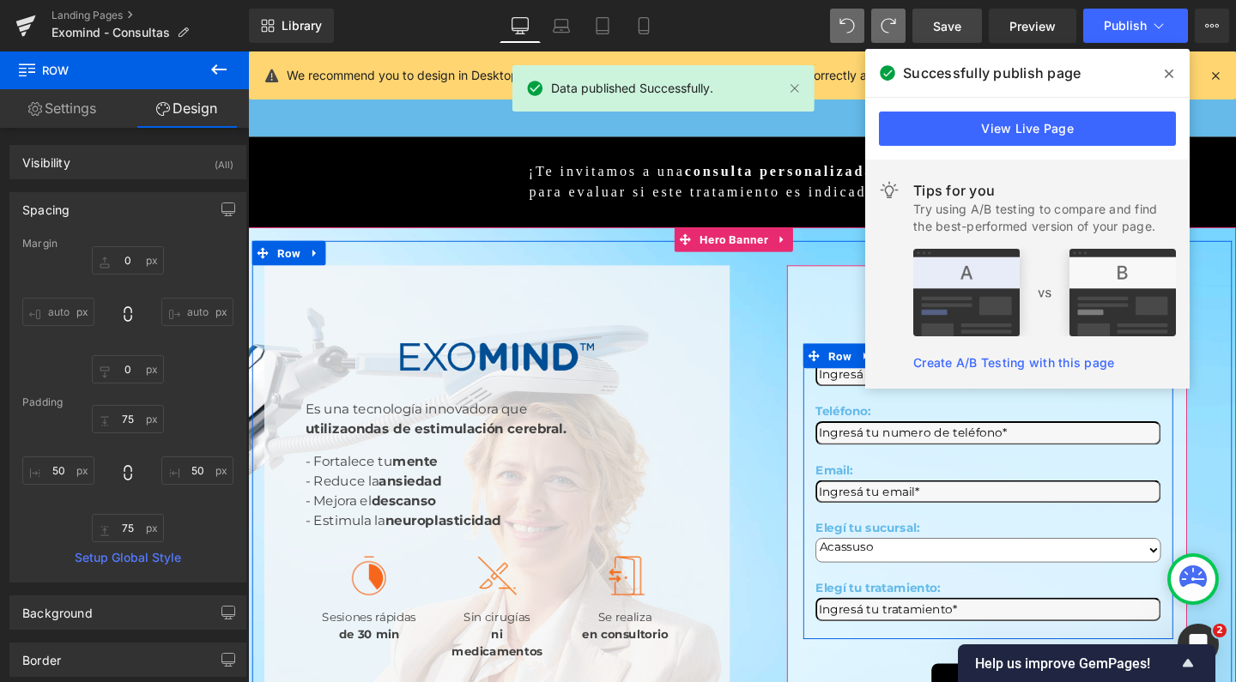
click at [1022, 149] on div "View Live Page" at bounding box center [1027, 129] width 324 height 62
click at [1028, 135] on link "View Live Page" at bounding box center [1027, 129] width 297 height 34
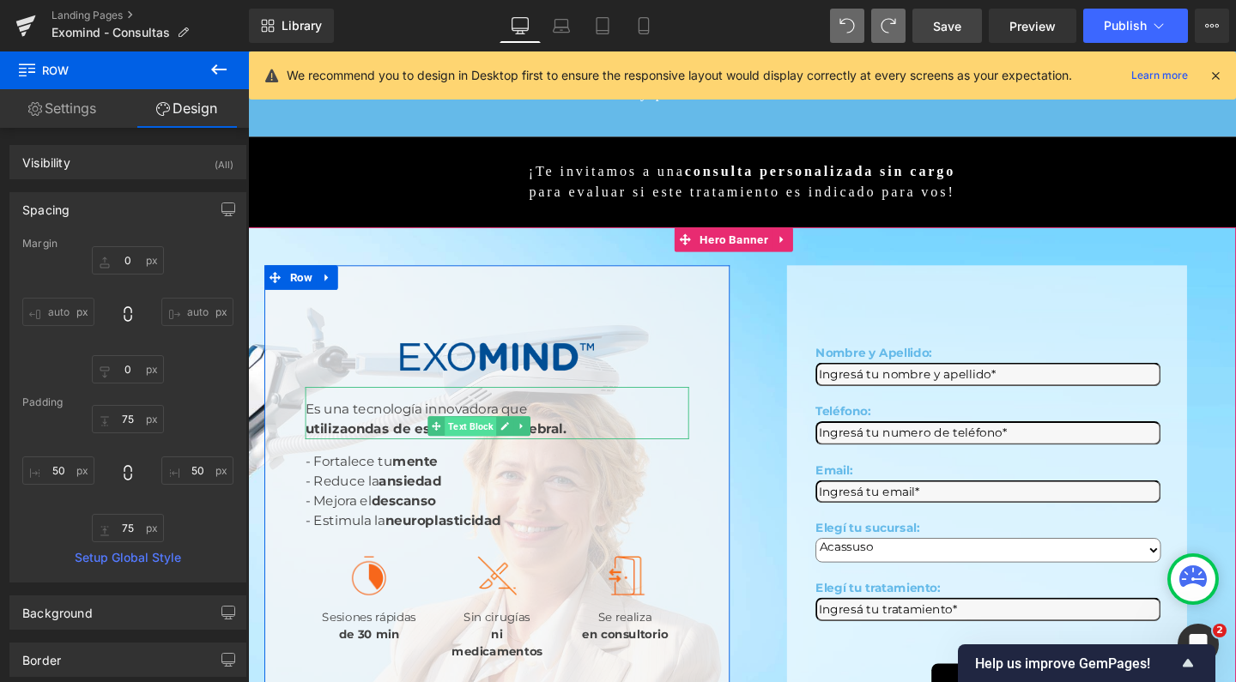
click at [490, 435] on span "Text Block" at bounding box center [482, 445] width 54 height 21
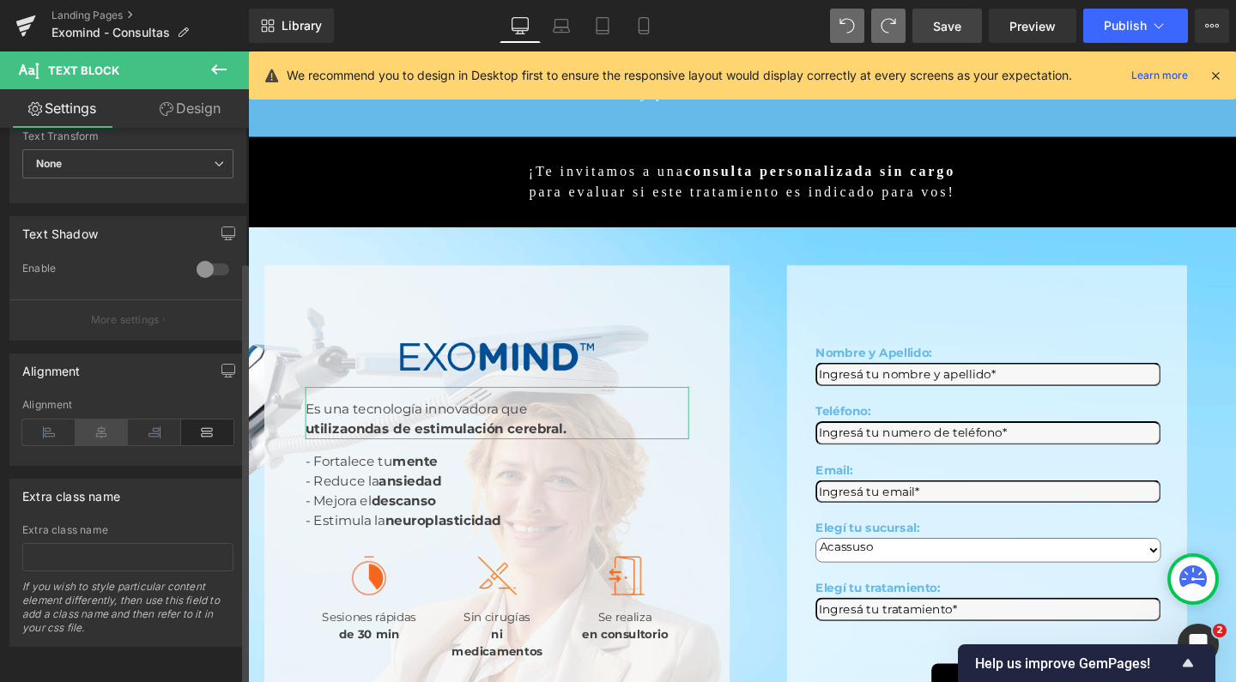
scroll to position [530, 0]
click at [107, 424] on icon at bounding box center [102, 433] width 53 height 26
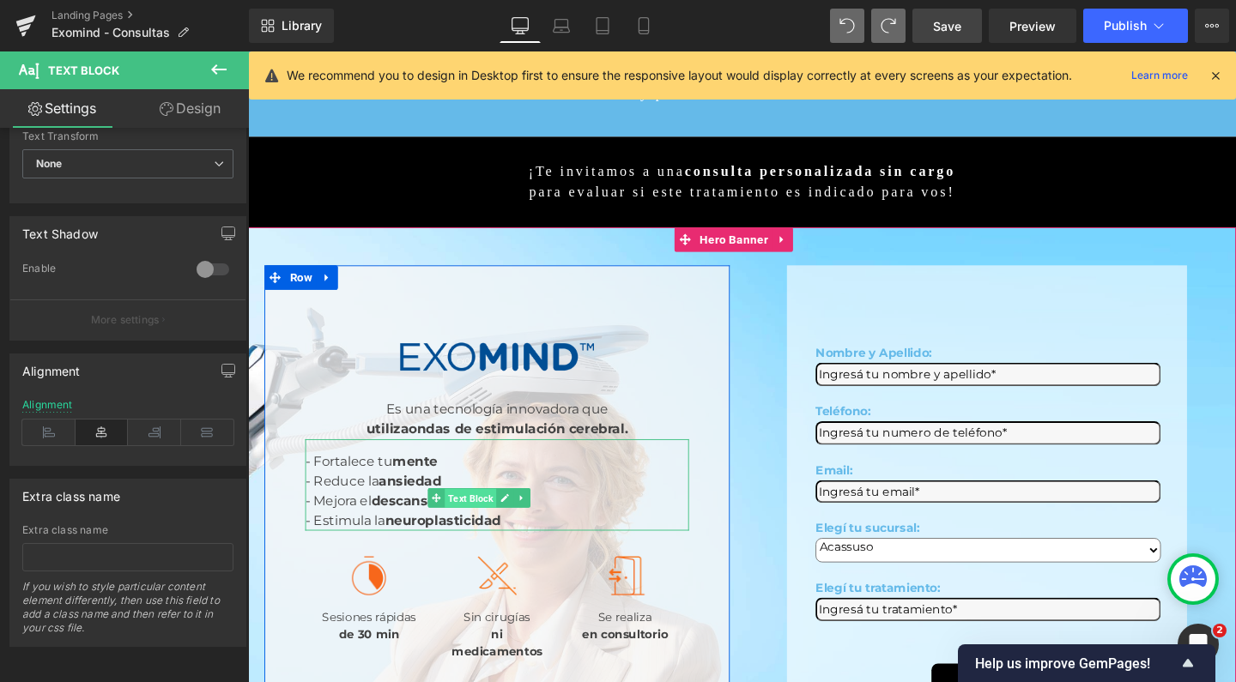
click at [492, 511] on span "Text Block" at bounding box center [482, 521] width 54 height 21
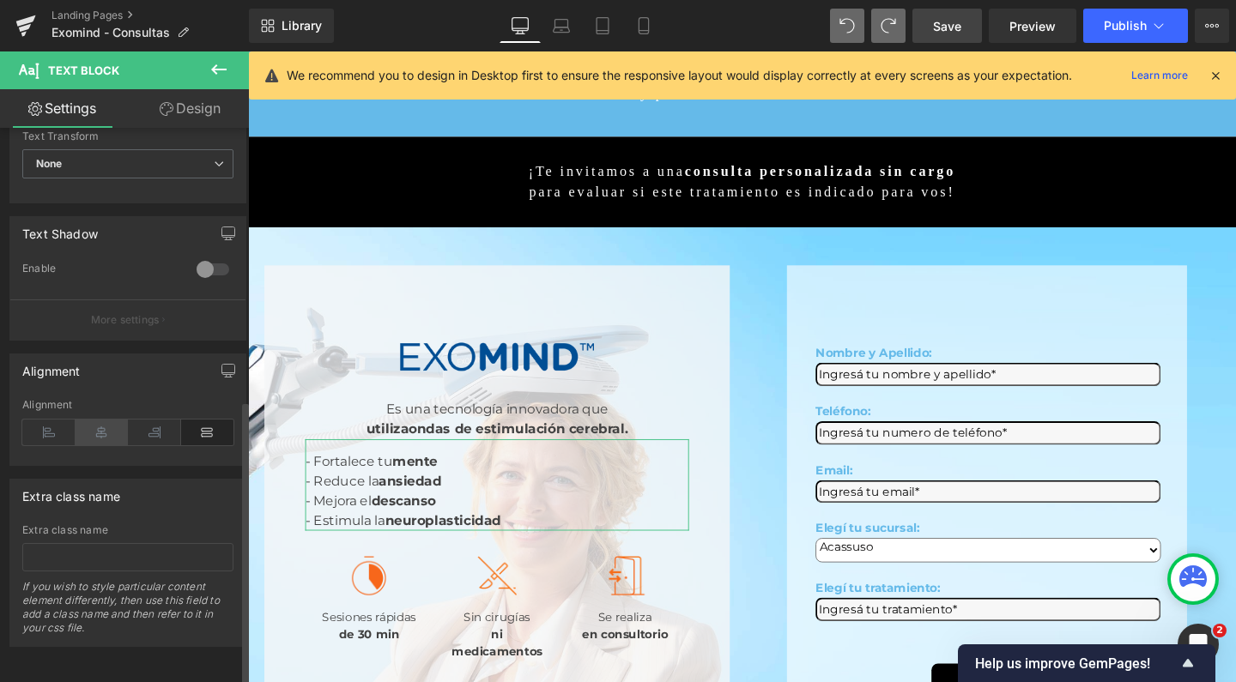
click at [101, 421] on icon at bounding box center [102, 433] width 53 height 26
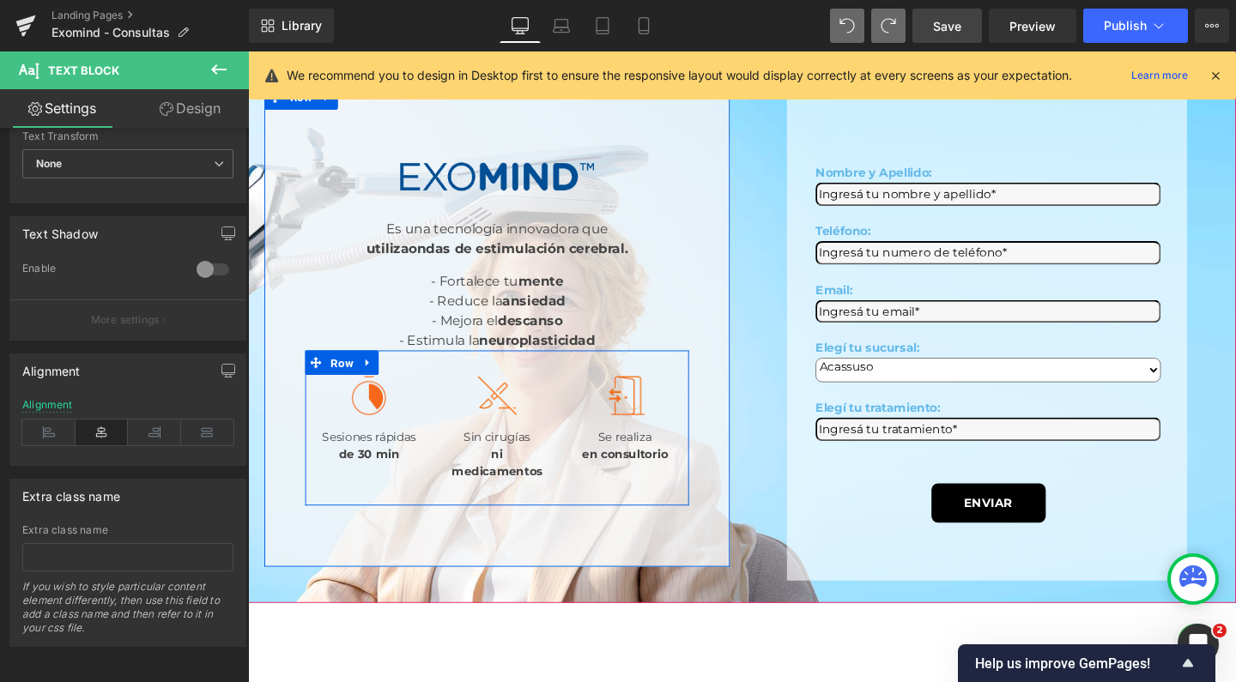
scroll to position [340, 0]
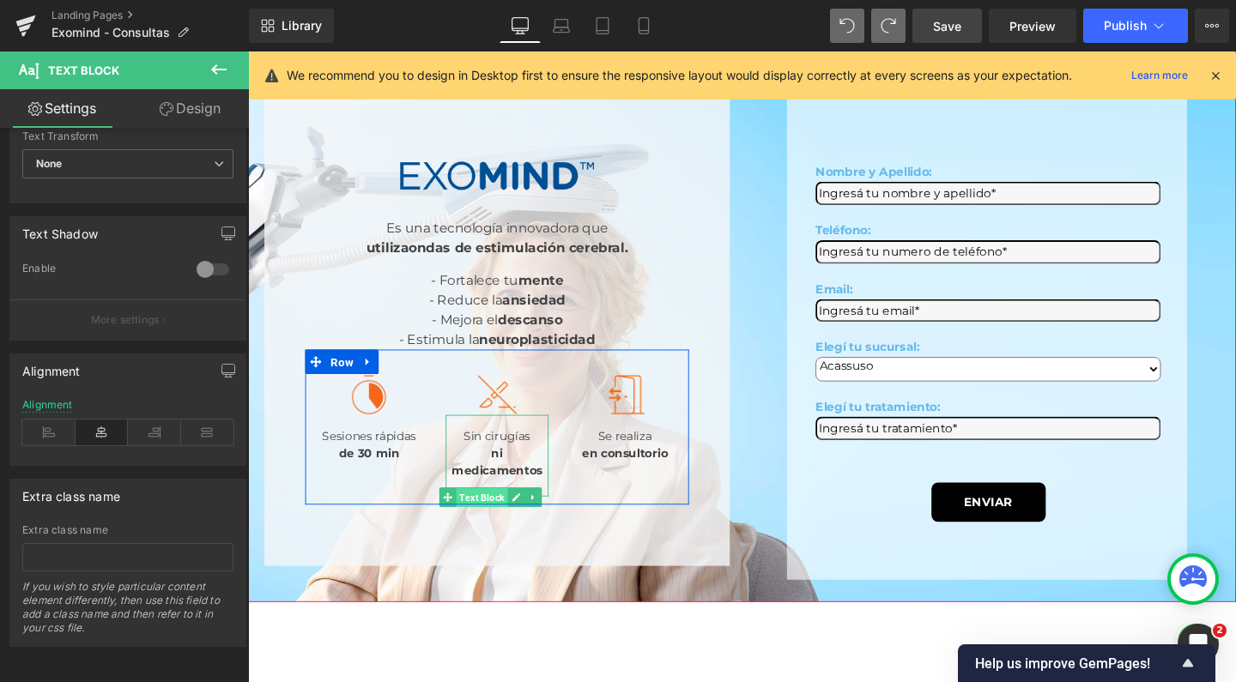
click at [496, 511] on span "Text Block" at bounding box center [494, 521] width 54 height 21
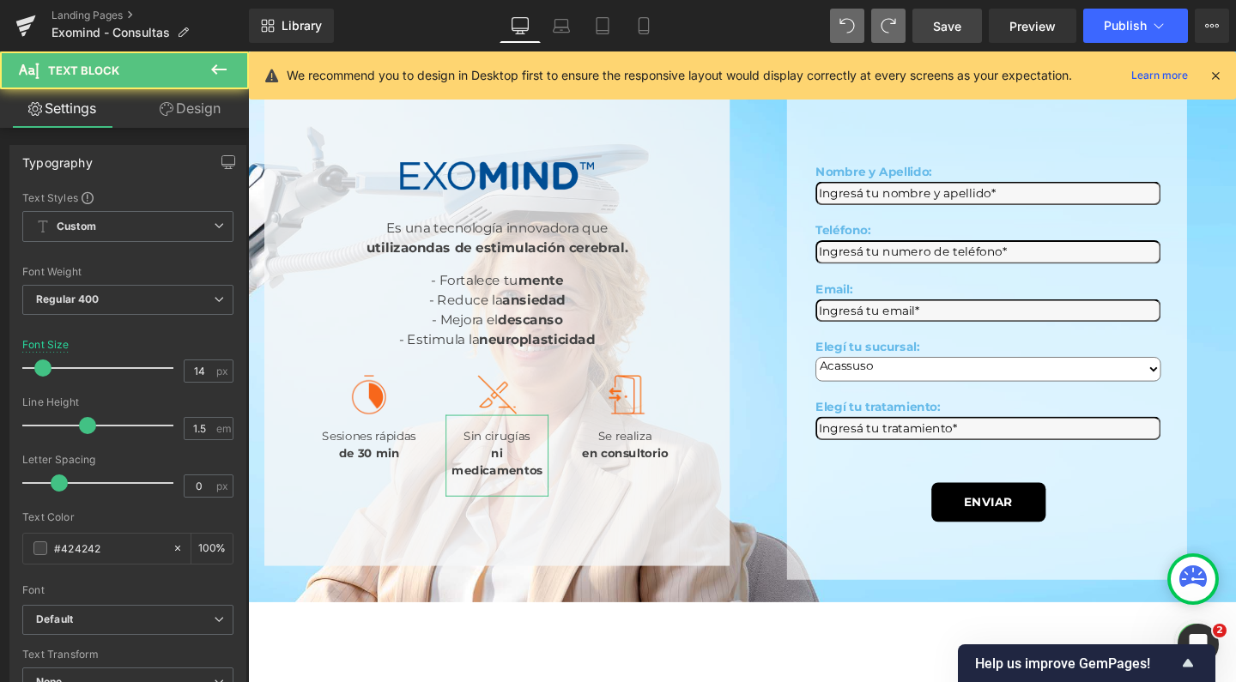
click at [225, 107] on link "Design" at bounding box center [190, 108] width 124 height 39
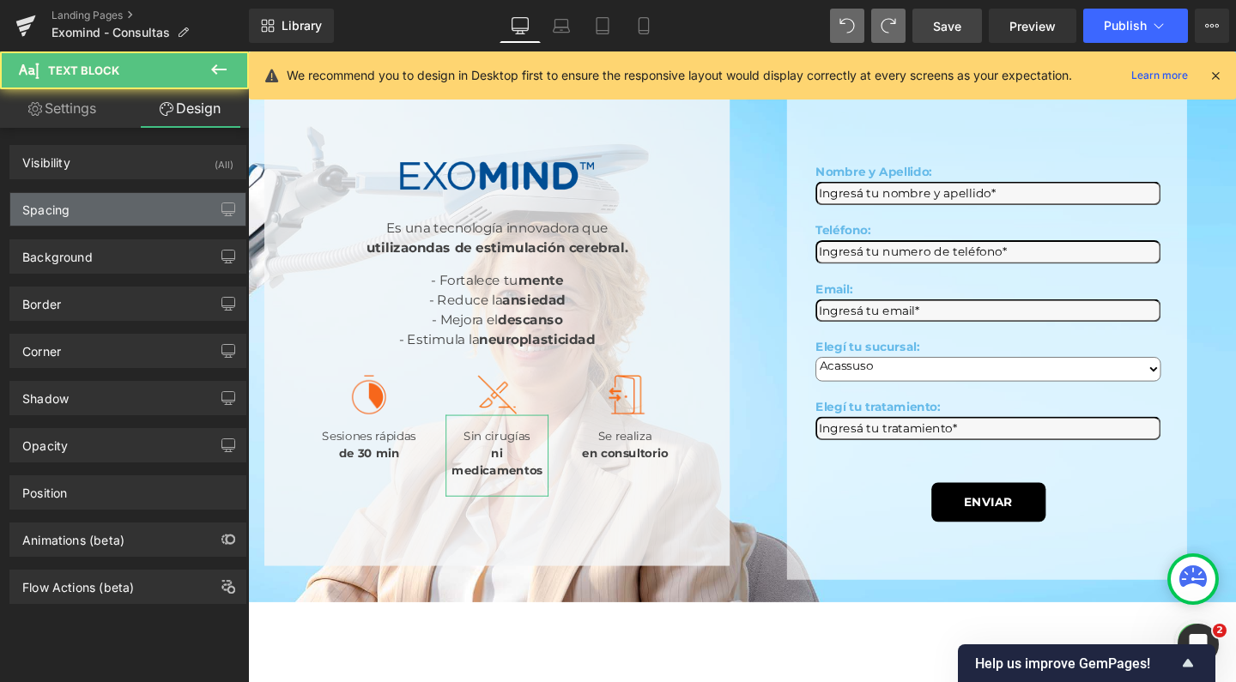
click at [101, 218] on div "Spacing" at bounding box center [127, 209] width 235 height 33
type input "0"
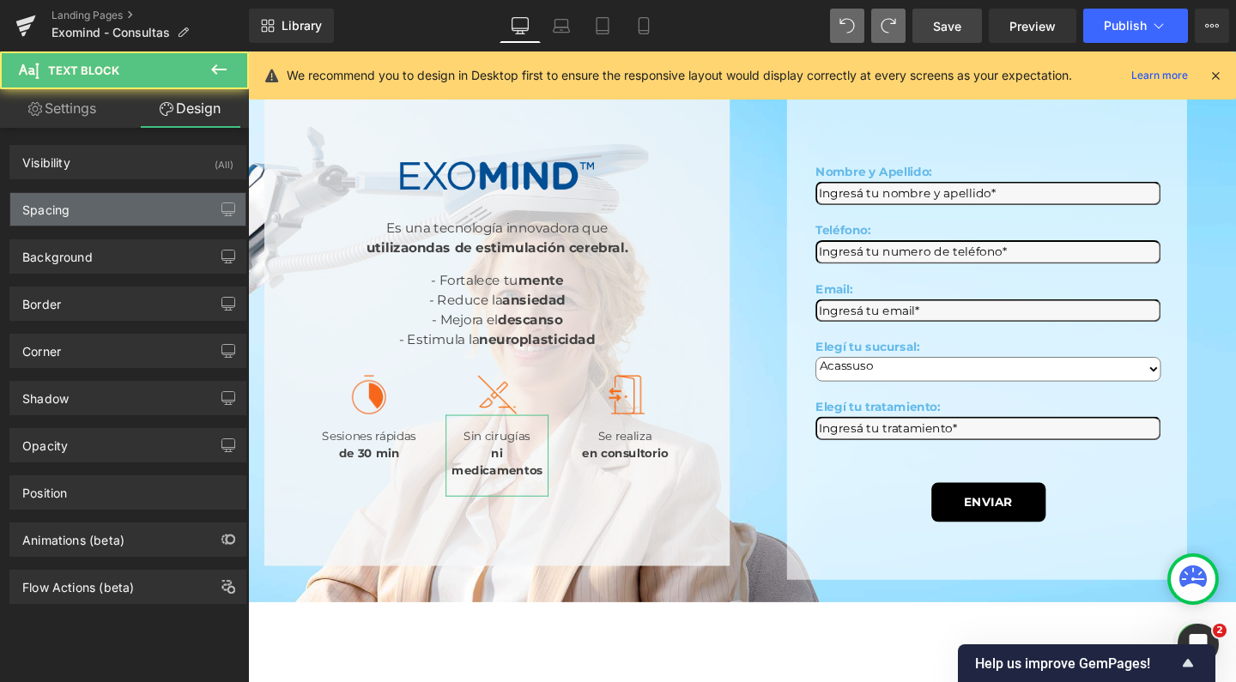
type input "16"
type input "0"
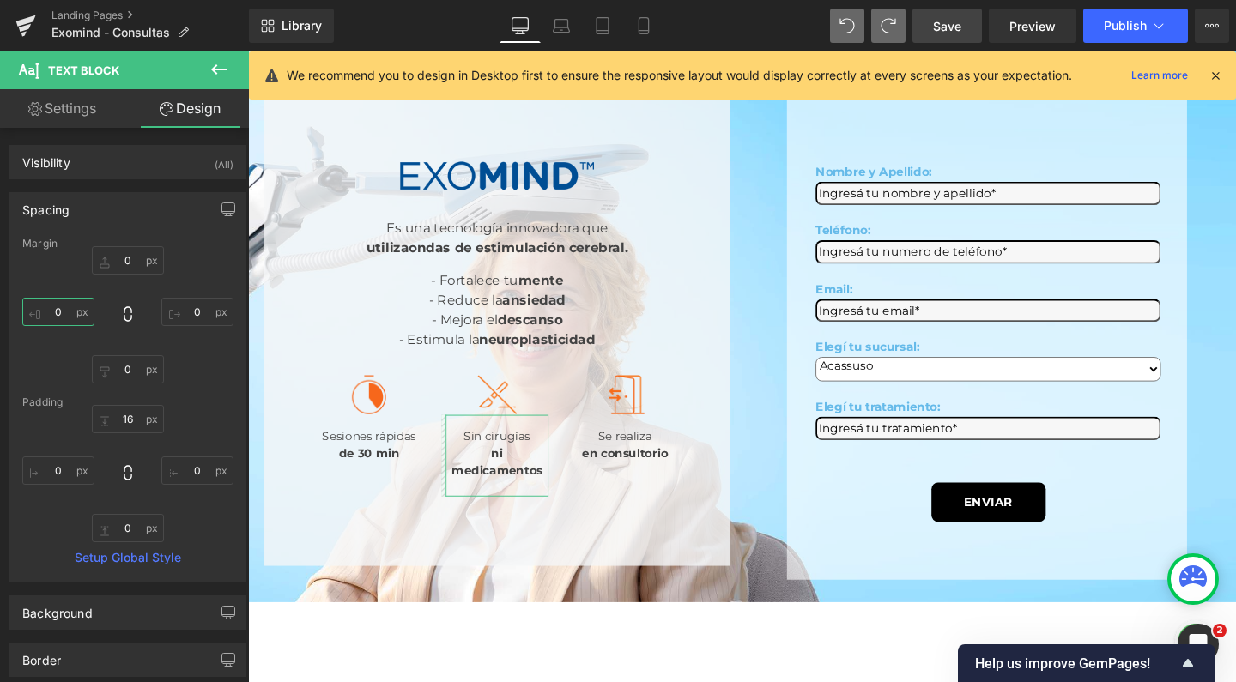
click at [61, 312] on input "0" at bounding box center [58, 312] width 72 height 28
type input "-1'"
click at [195, 312] on input "0" at bounding box center [197, 312] width 72 height 28
click at [58, 304] on input "text" at bounding box center [58, 312] width 72 height 28
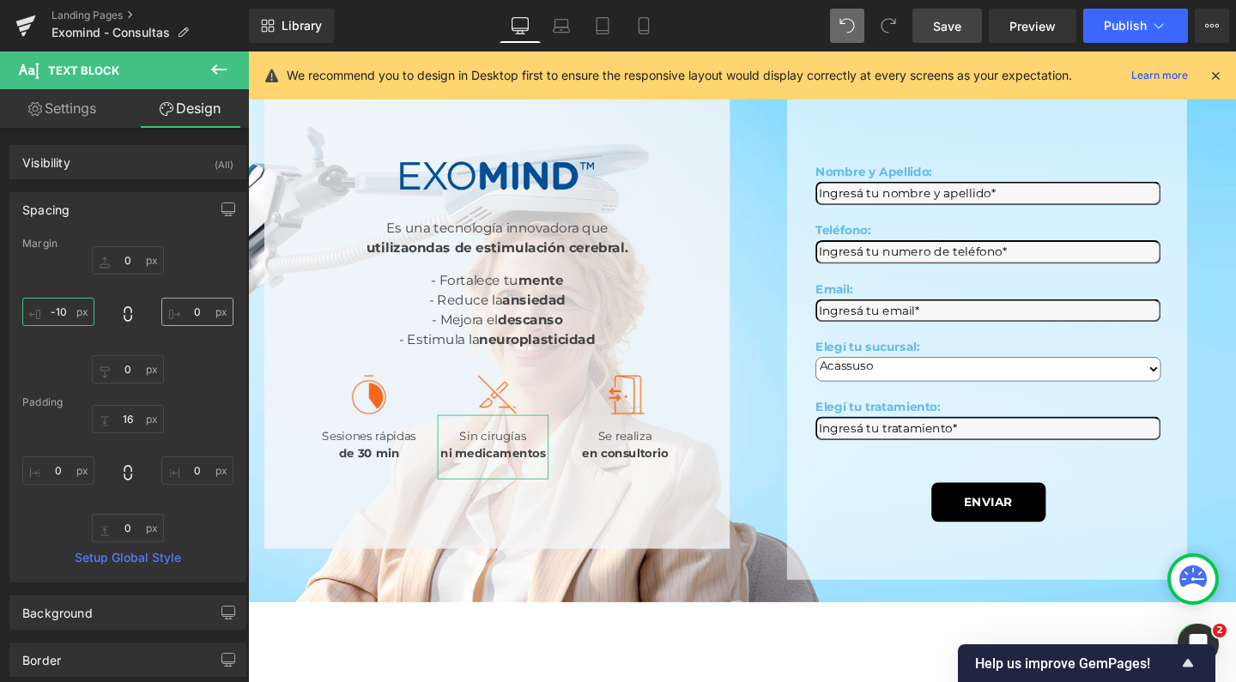
type input "-10"
click at [191, 313] on input "0" at bounding box center [197, 312] width 72 height 28
type input "0-"
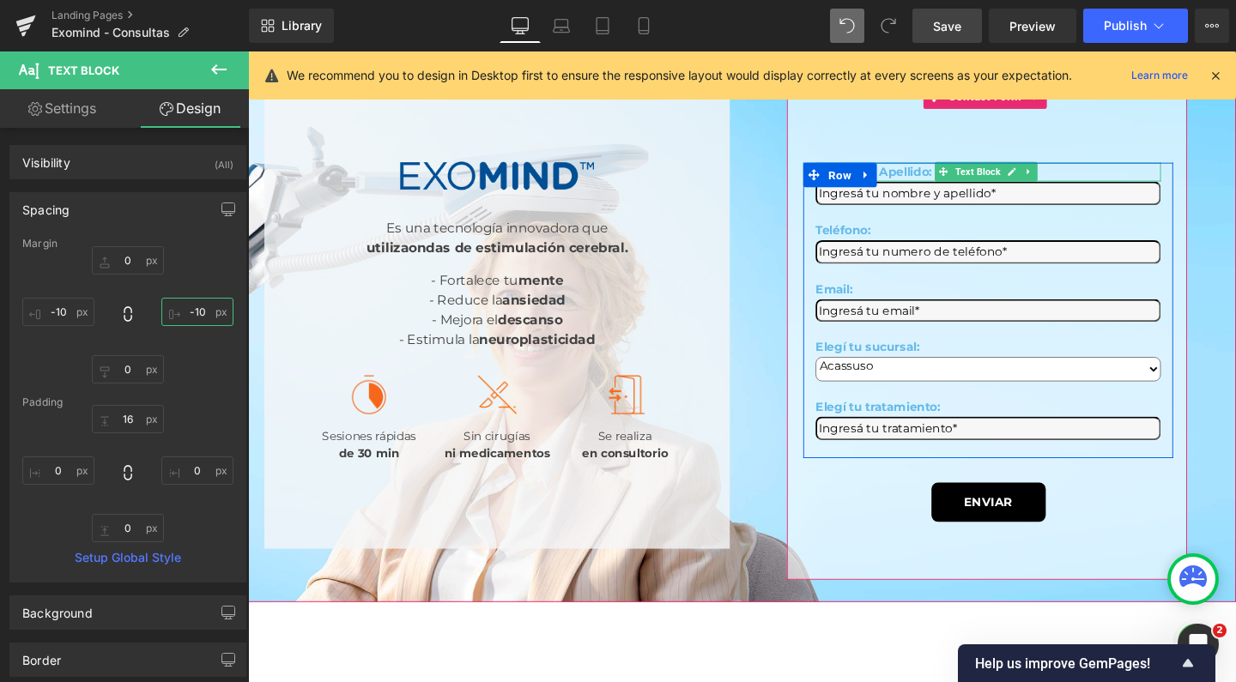
type input "-10"
click at [941, 31] on span "Save" at bounding box center [947, 26] width 28 height 18
click at [1100, 9] on button "Publish" at bounding box center [1135, 26] width 105 height 34
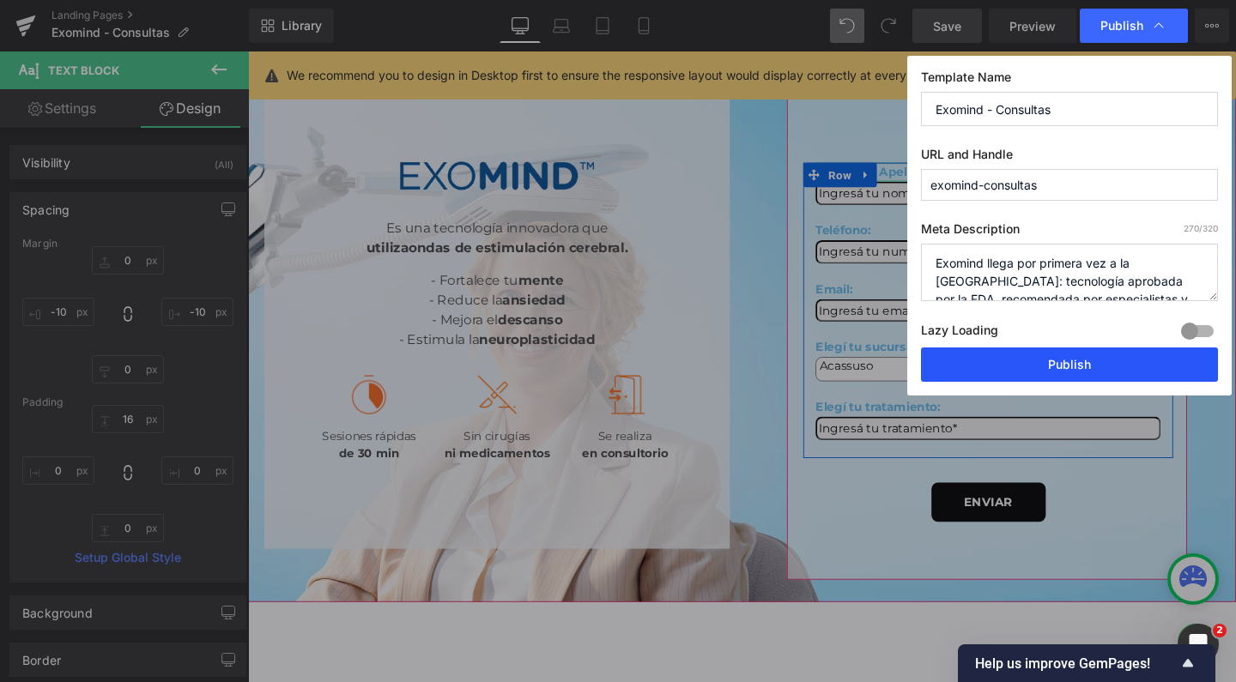
click at [1021, 370] on button "Publish" at bounding box center [1069, 365] width 297 height 34
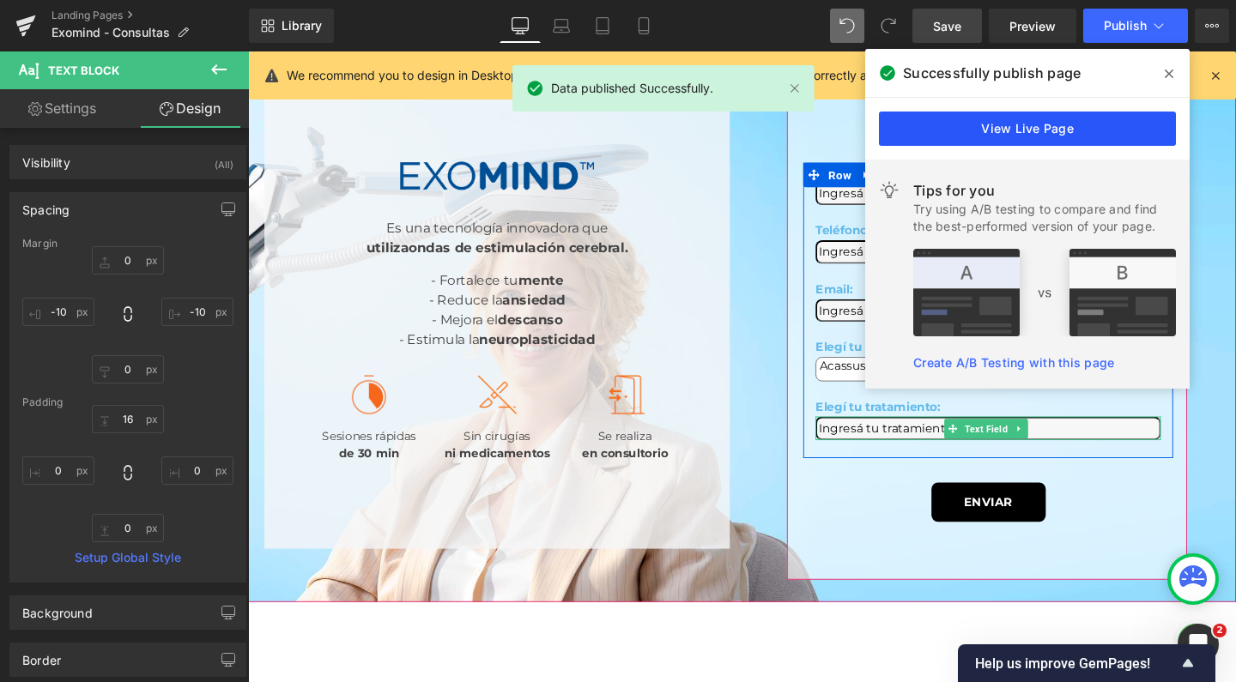
click at [1002, 140] on link "View Live Page" at bounding box center [1027, 129] width 297 height 34
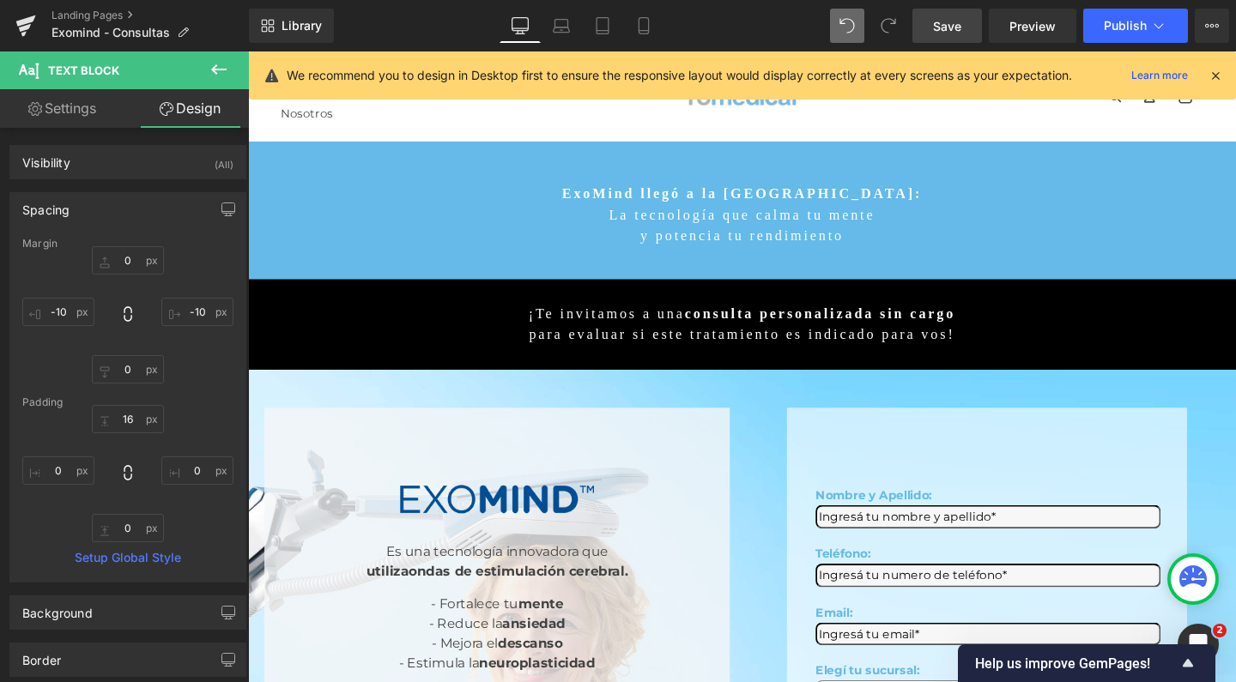
scroll to position [0, 0]
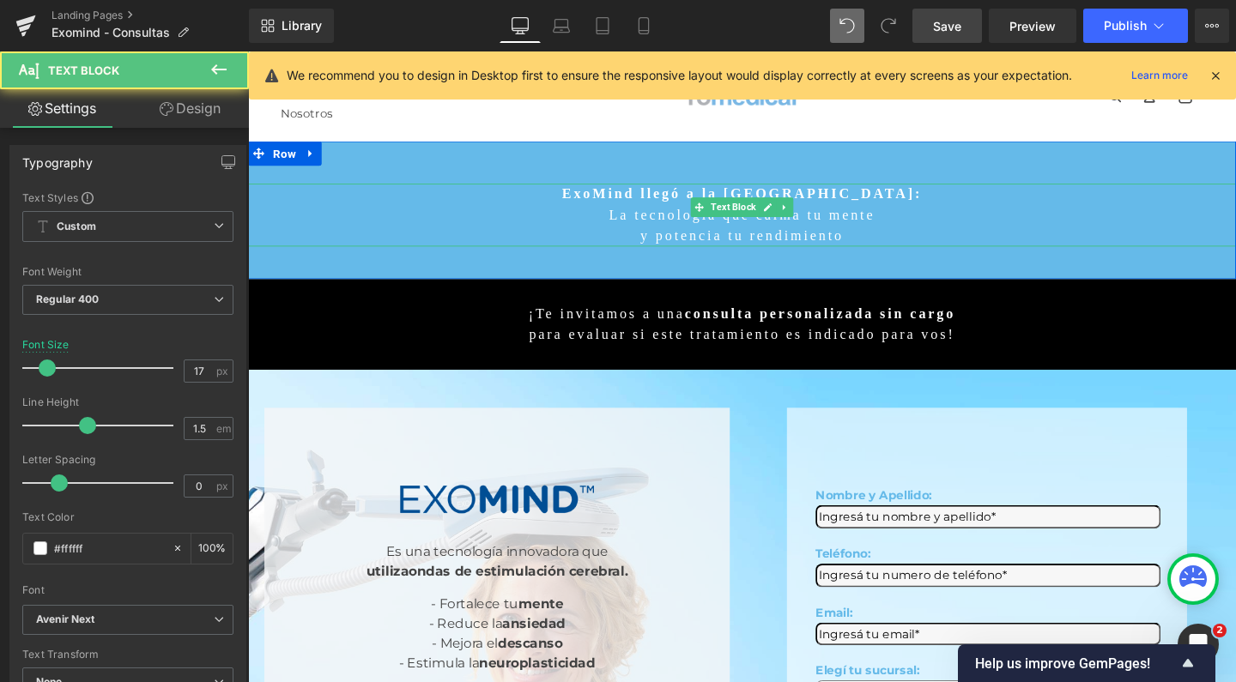
click at [628, 213] on p "La tecnología que calma tu mente" at bounding box center [767, 224] width 1039 height 22
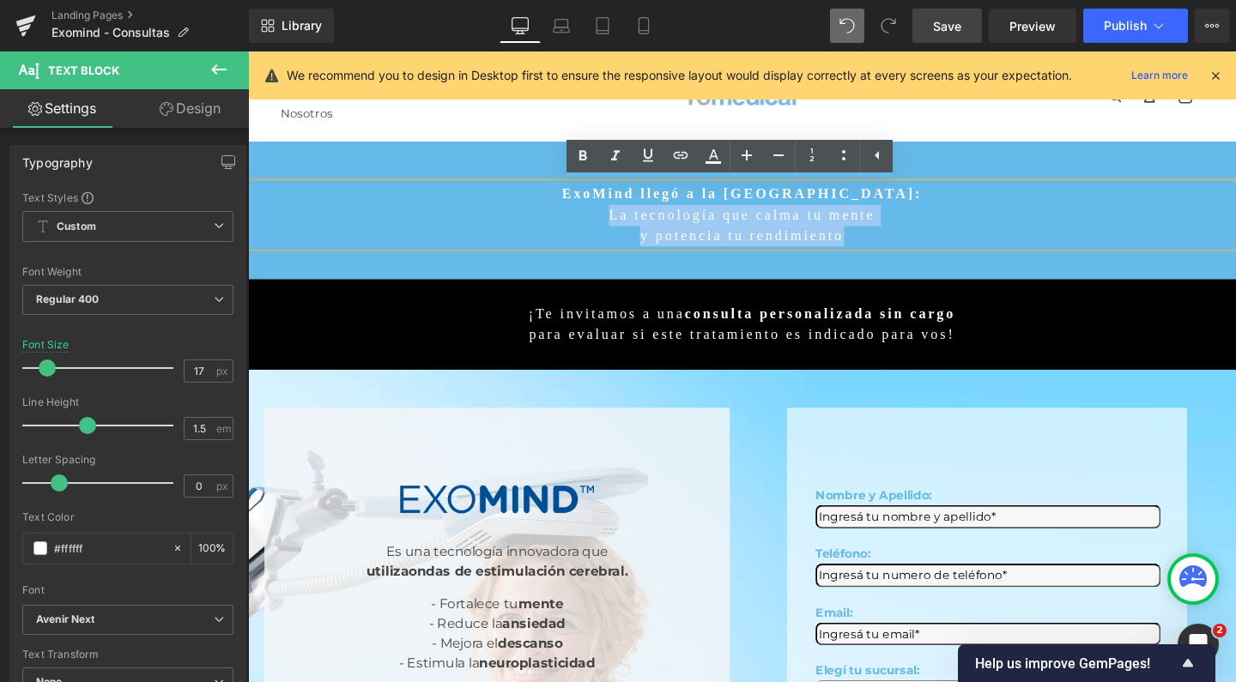
drag, startPoint x: 634, startPoint y: 213, endPoint x: 869, endPoint y: 237, distance: 235.6
click at [869, 237] on div "ExoMind llegó a la Argentina: La tecnología que calma tu mente y potencia tu re…" at bounding box center [767, 224] width 1039 height 66
copy div "La tecnología que calma tu mente y potencia tu rendimiento"
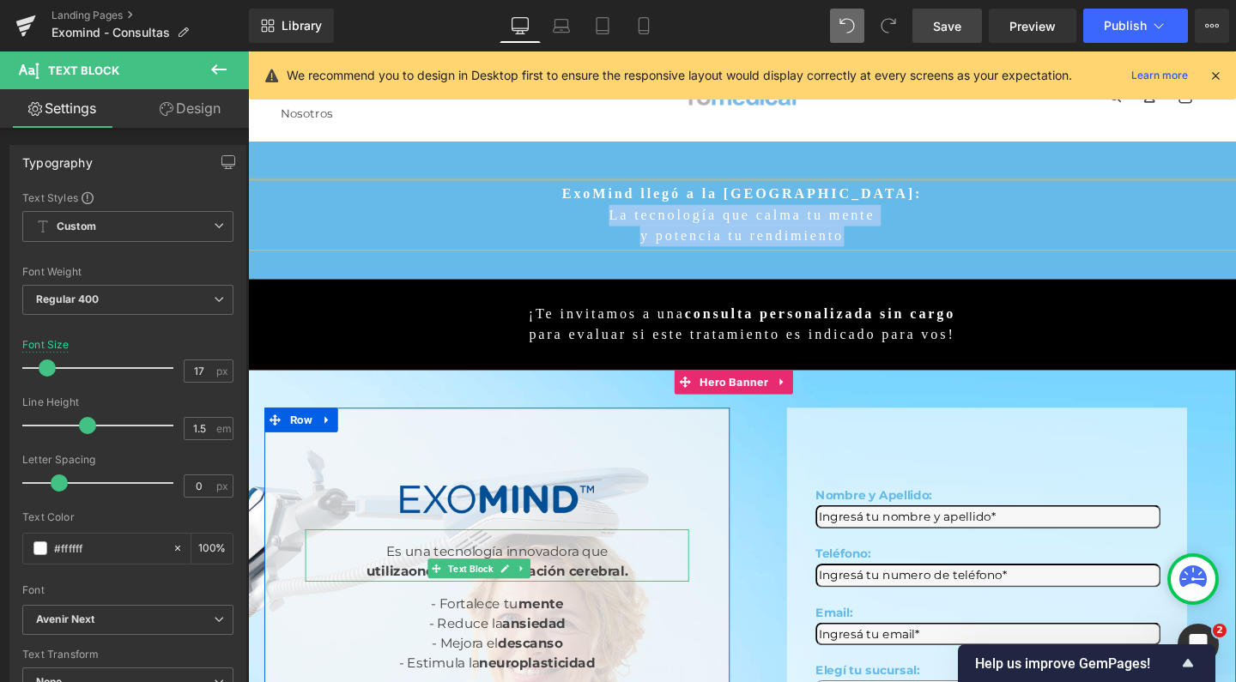
click at [373, 590] on strong "utiliza" at bounding box center [395, 598] width 45 height 16
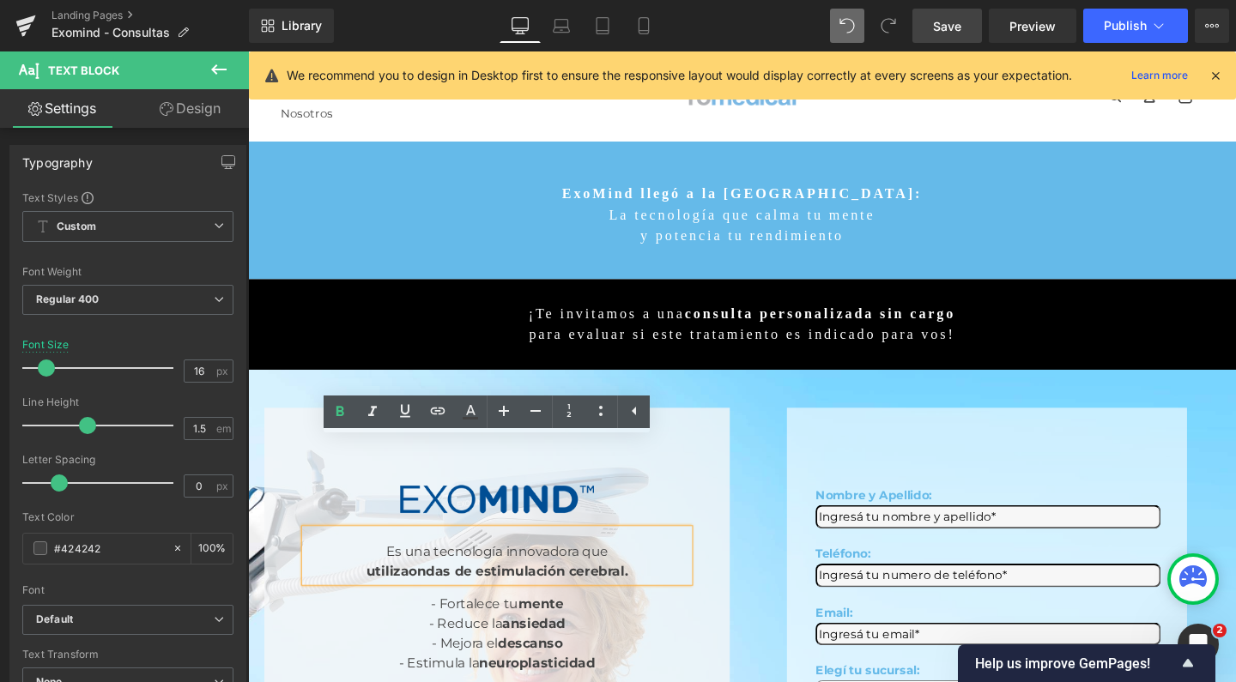
click at [453, 590] on strong "ondas de estimulación cerebral." at bounding box center [532, 598] width 230 height 16
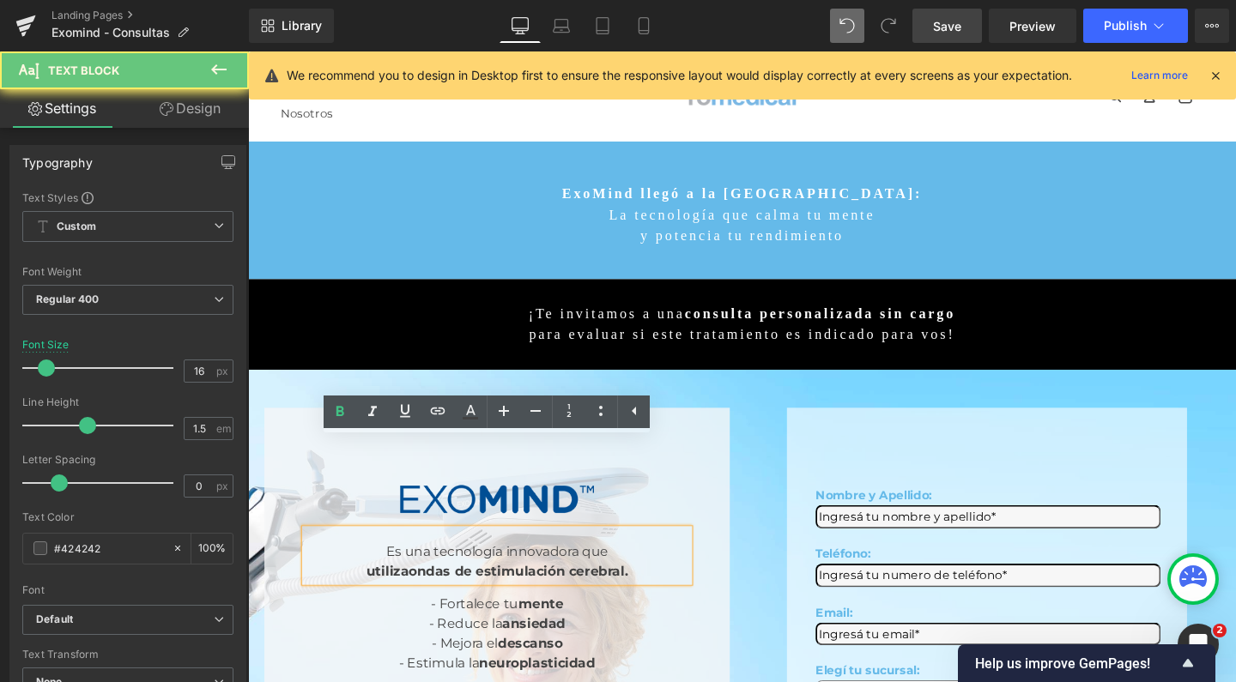
click at [453, 590] on strong "ondas de estimulación cerebral." at bounding box center [532, 598] width 230 height 16
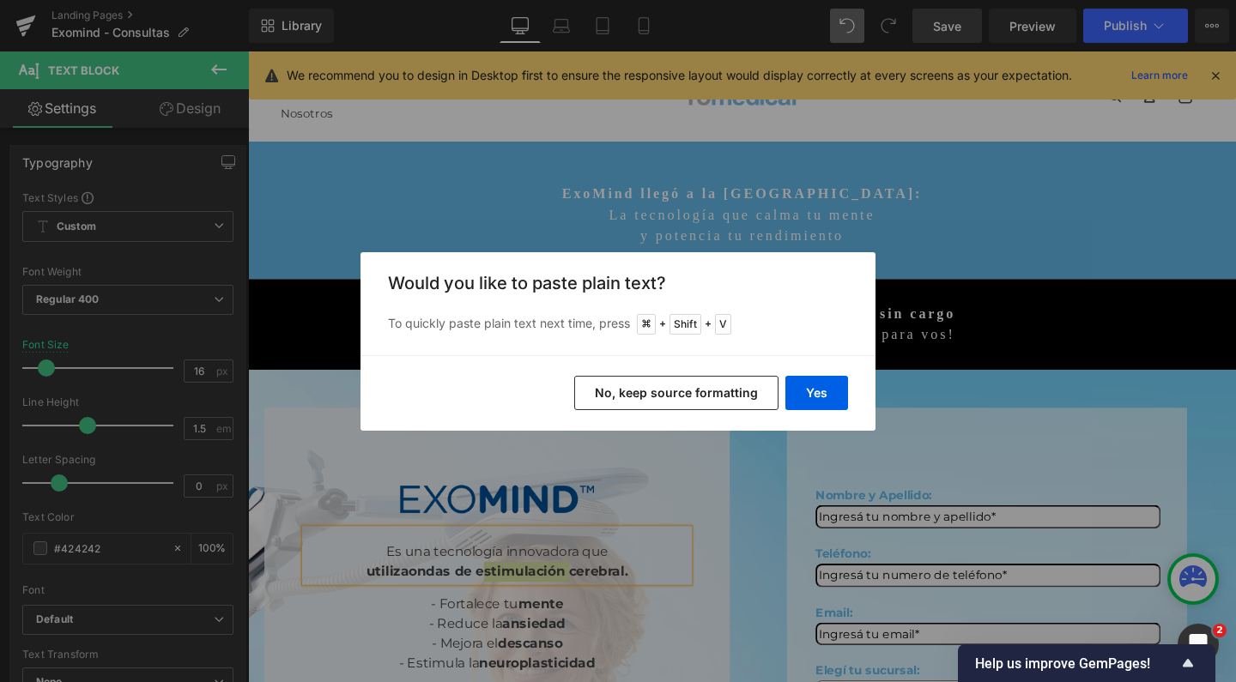
click at [784, 391] on div "Yes No, keep source formatting" at bounding box center [618, 393] width 515 height 76
click at [799, 391] on button "Yes" at bounding box center [816, 393] width 63 height 34
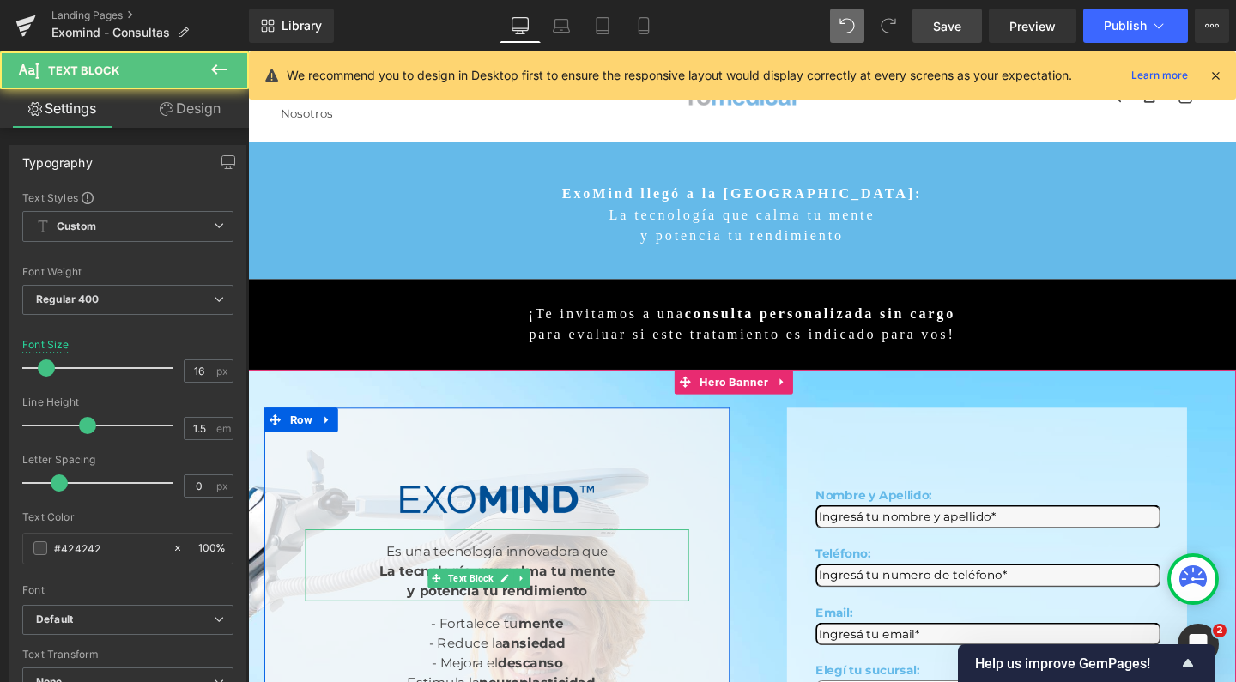
click at [367, 588] on div "La tecnología que calma tu mente" at bounding box center [509, 598] width 403 height 21
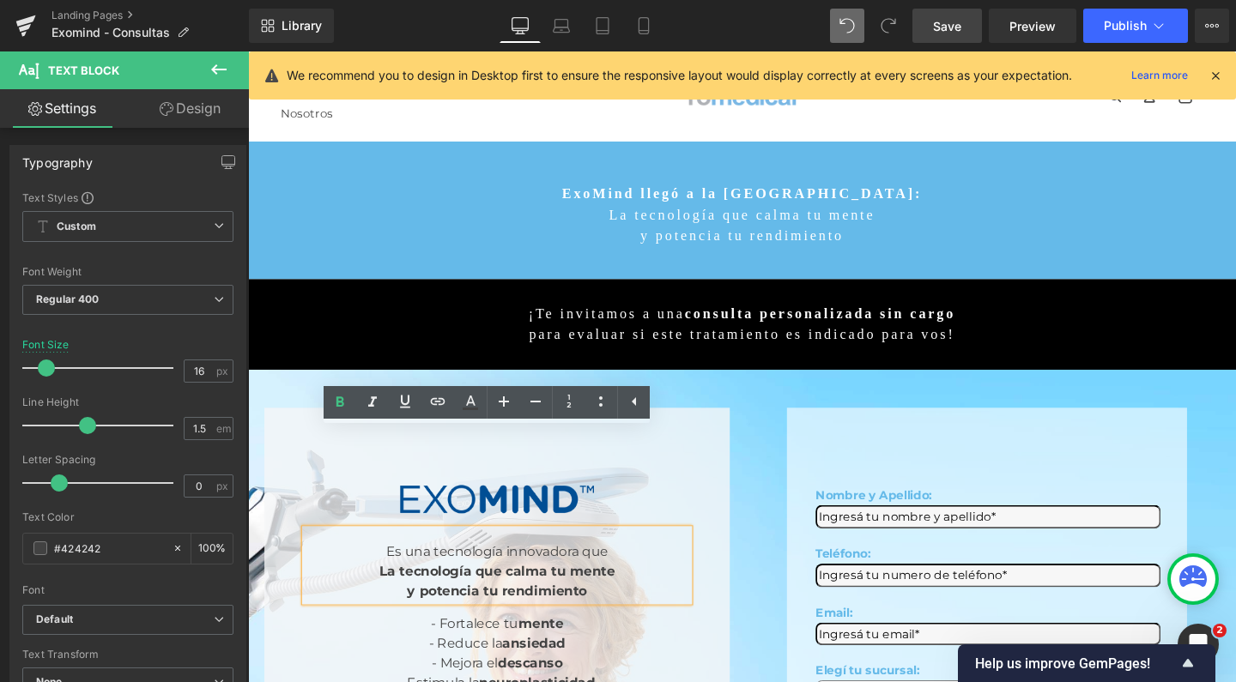
click at [358, 554] on div "Es una tecnología innovadora que La tecnología que calma tu mente y potencia tu…" at bounding box center [509, 592] width 403 height 76
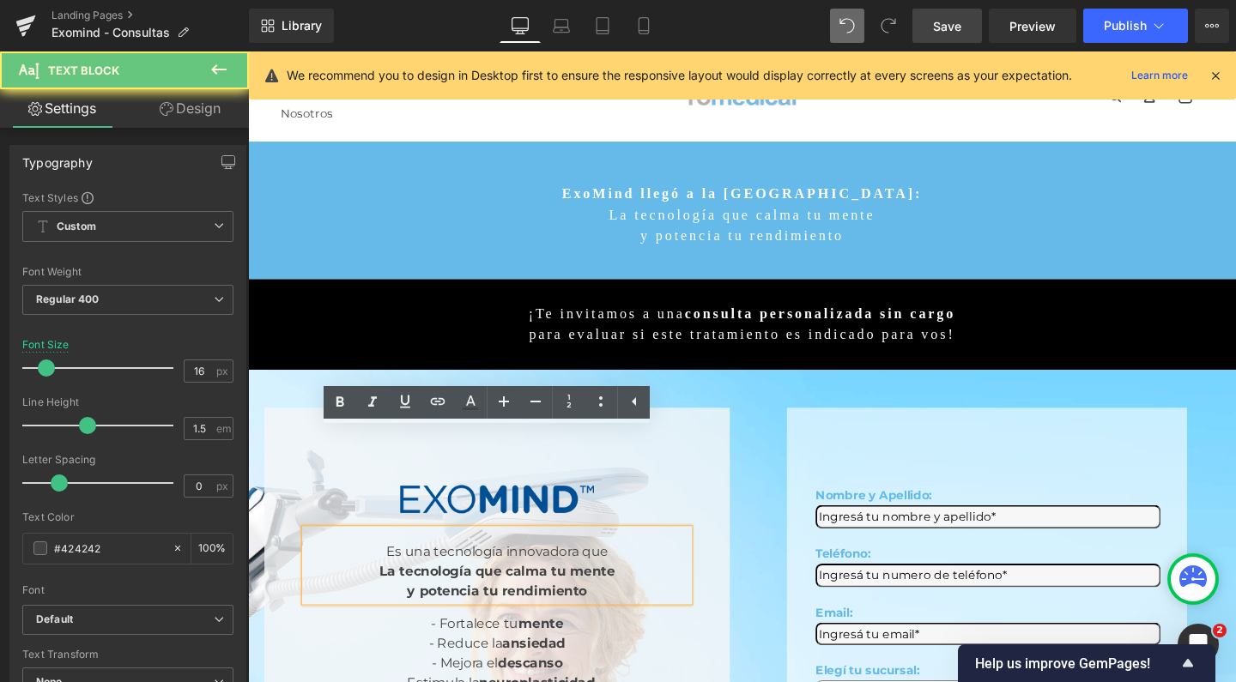
click at [358, 554] on div "Es una tecnología innovadora que La tecnología que calma tu mente y potencia tu…" at bounding box center [509, 592] width 403 height 76
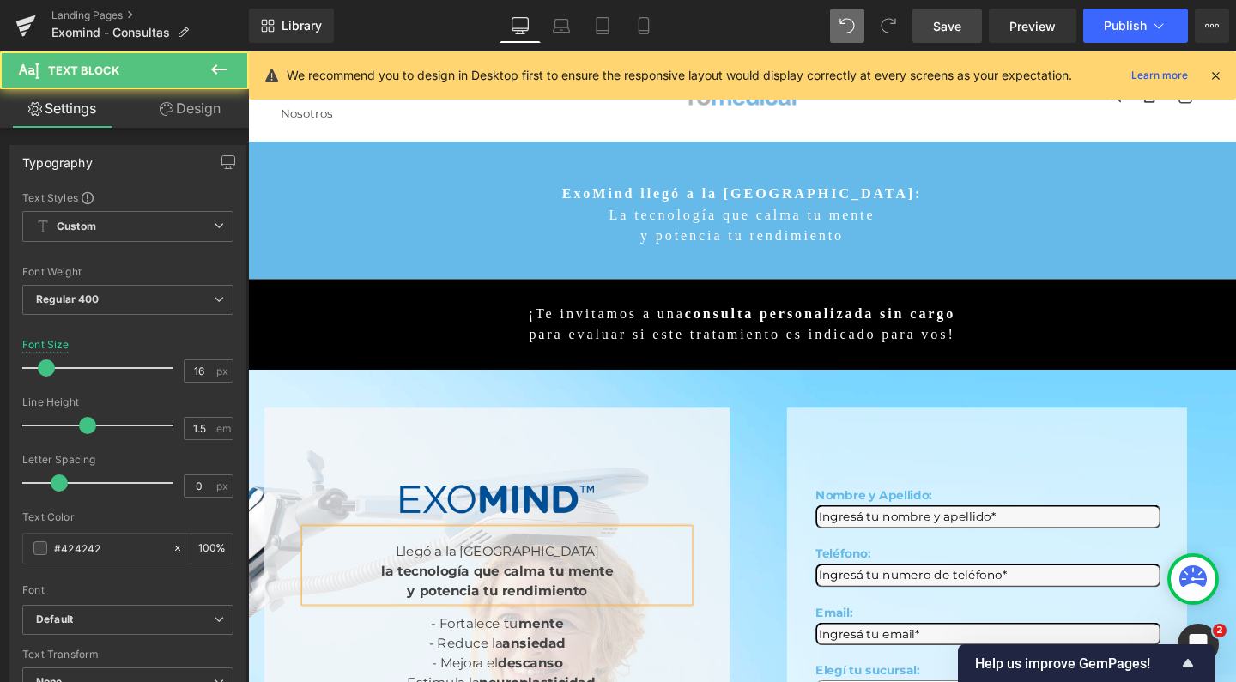
click at [415, 610] on b "y potencia tu rendimiento" at bounding box center [509, 618] width 189 height 16
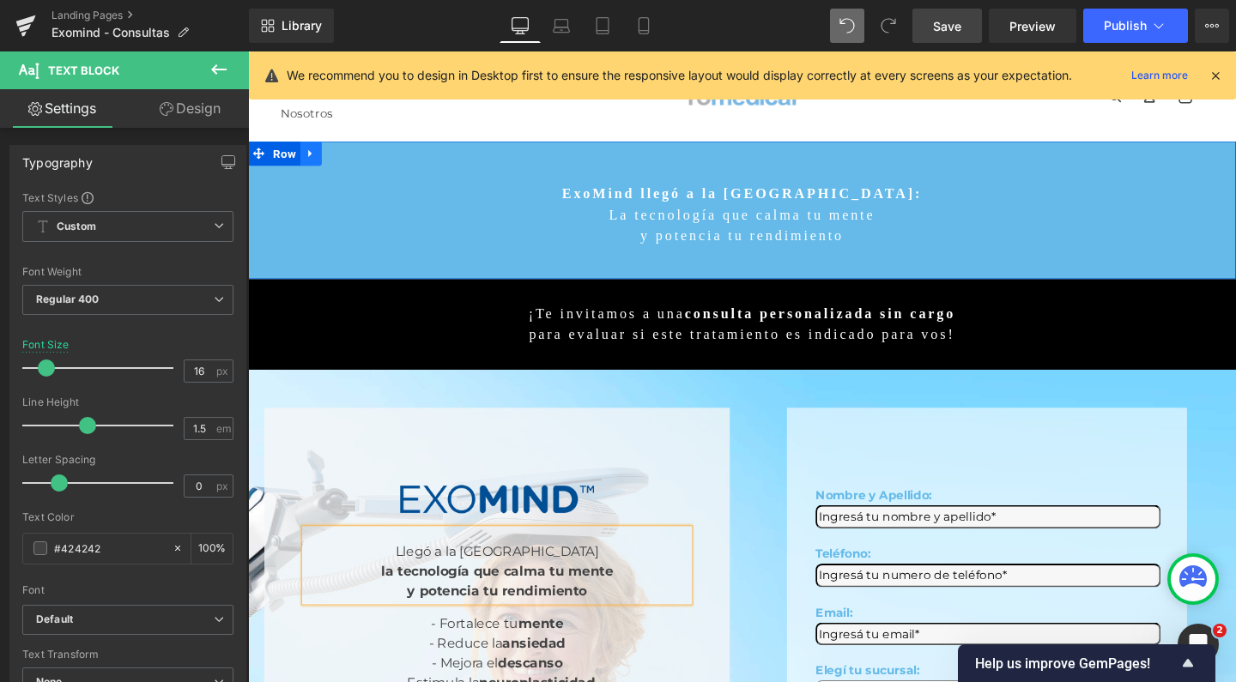
click at [308, 165] on icon at bounding box center [314, 159] width 12 height 13
click at [354, 158] on icon at bounding box center [359, 159] width 12 height 12
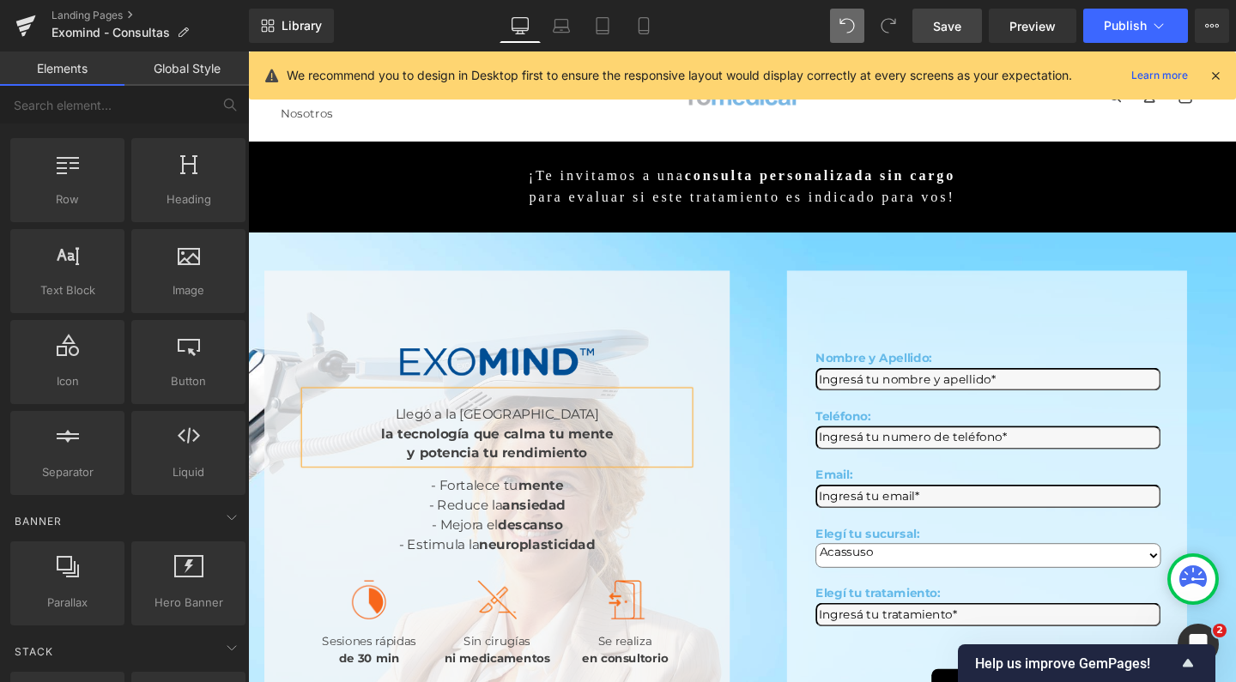
click at [934, 22] on span "Save" at bounding box center [947, 26] width 28 height 18
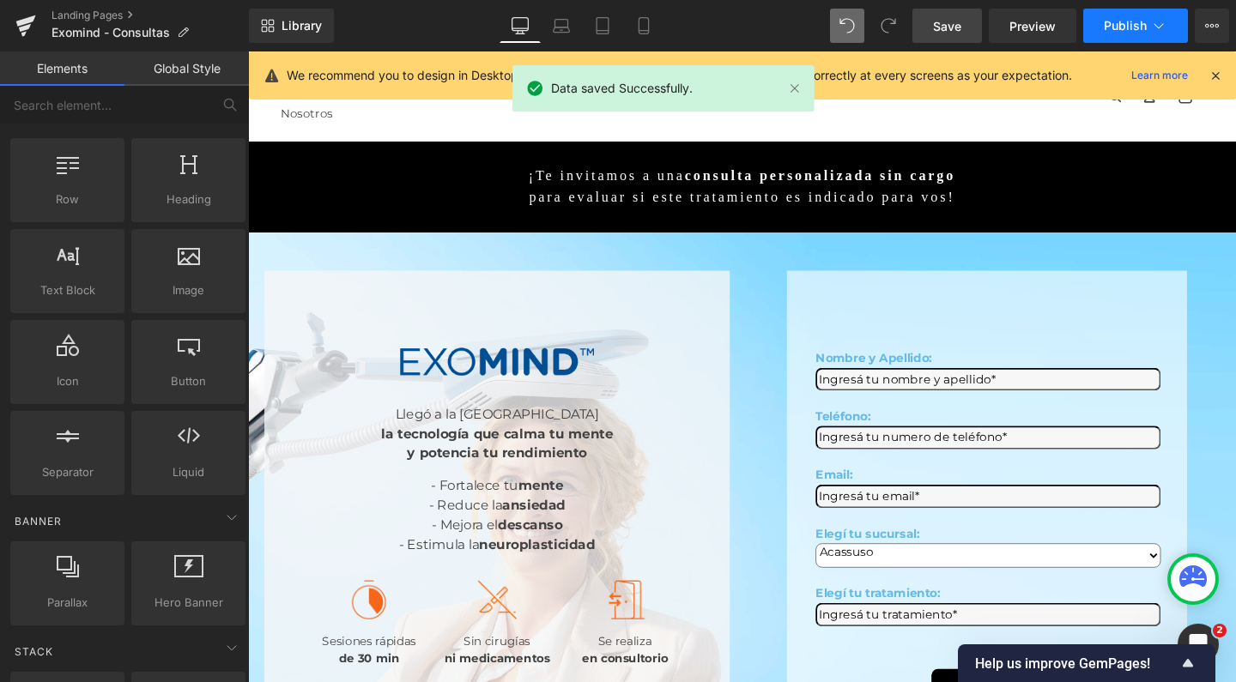
click at [1104, 23] on span "Publish" at bounding box center [1125, 26] width 43 height 14
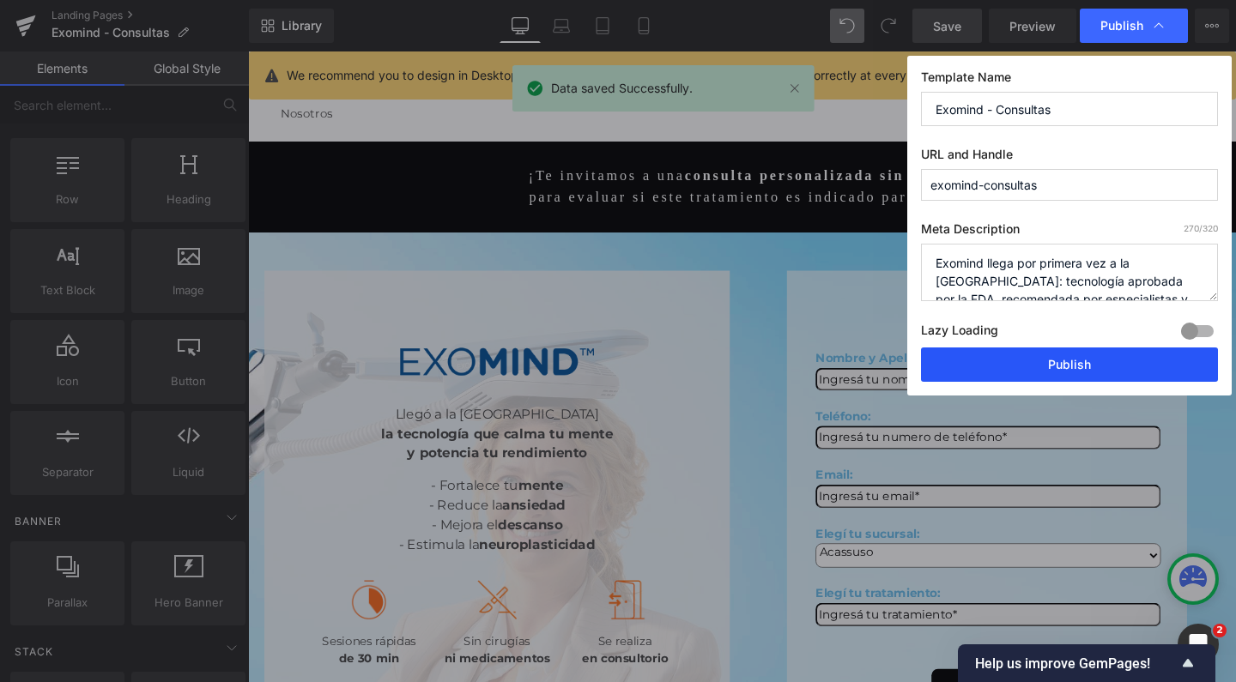
click at [987, 351] on button "Publish" at bounding box center [1069, 365] width 297 height 34
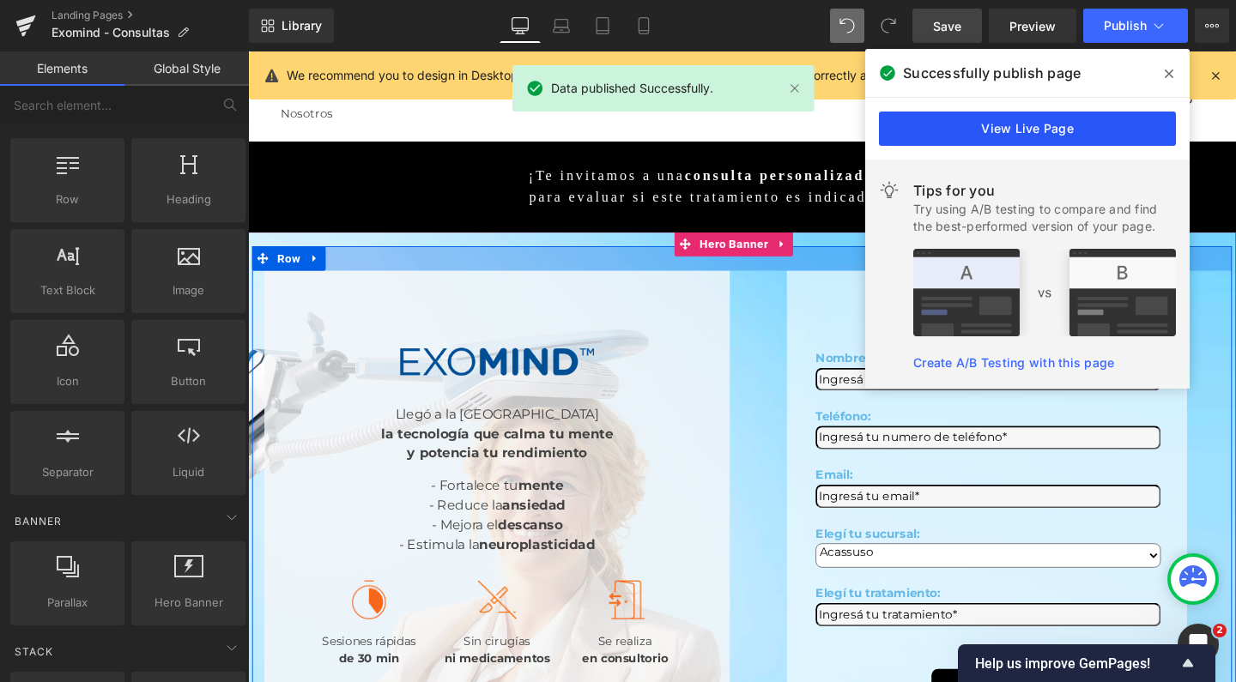
click at [1012, 118] on link "View Live Page" at bounding box center [1027, 129] width 297 height 34
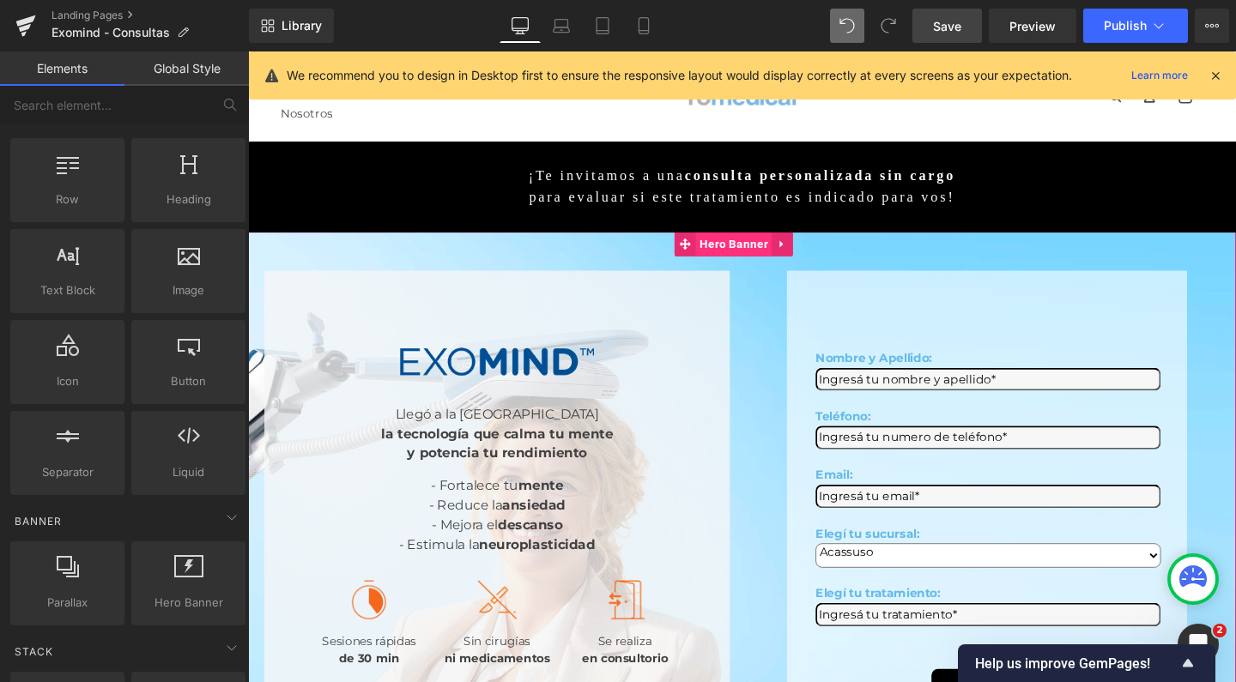
click at [743, 241] on span "Hero Banner" at bounding box center [758, 254] width 80 height 26
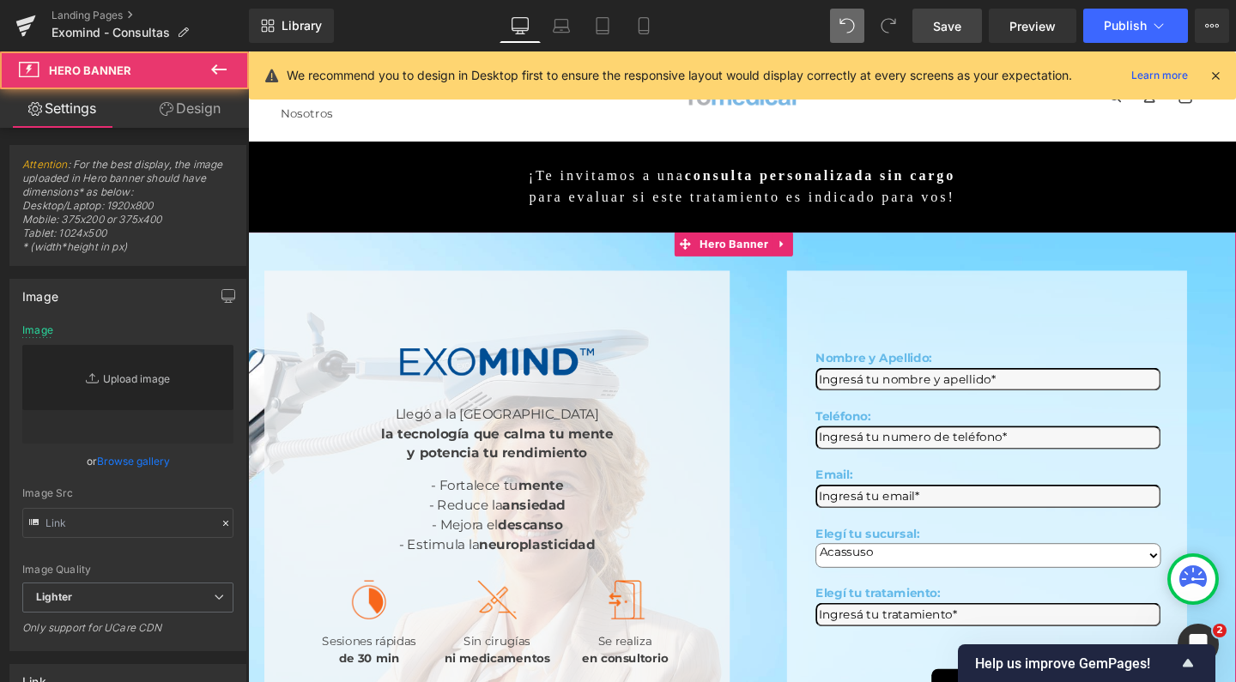
type input "https://ucarecdn.com/efacd854-086d-49df-a7bf-988d5916b352/-/format/auto/-/previ…"
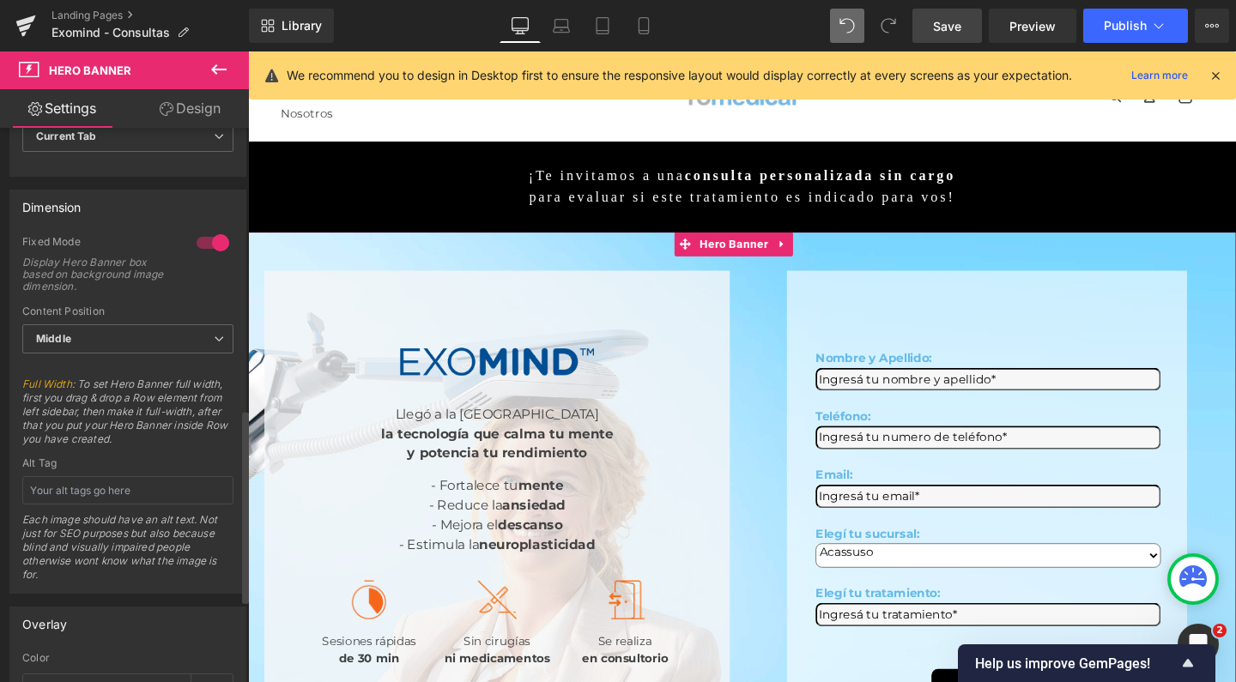
scroll to position [700, 0]
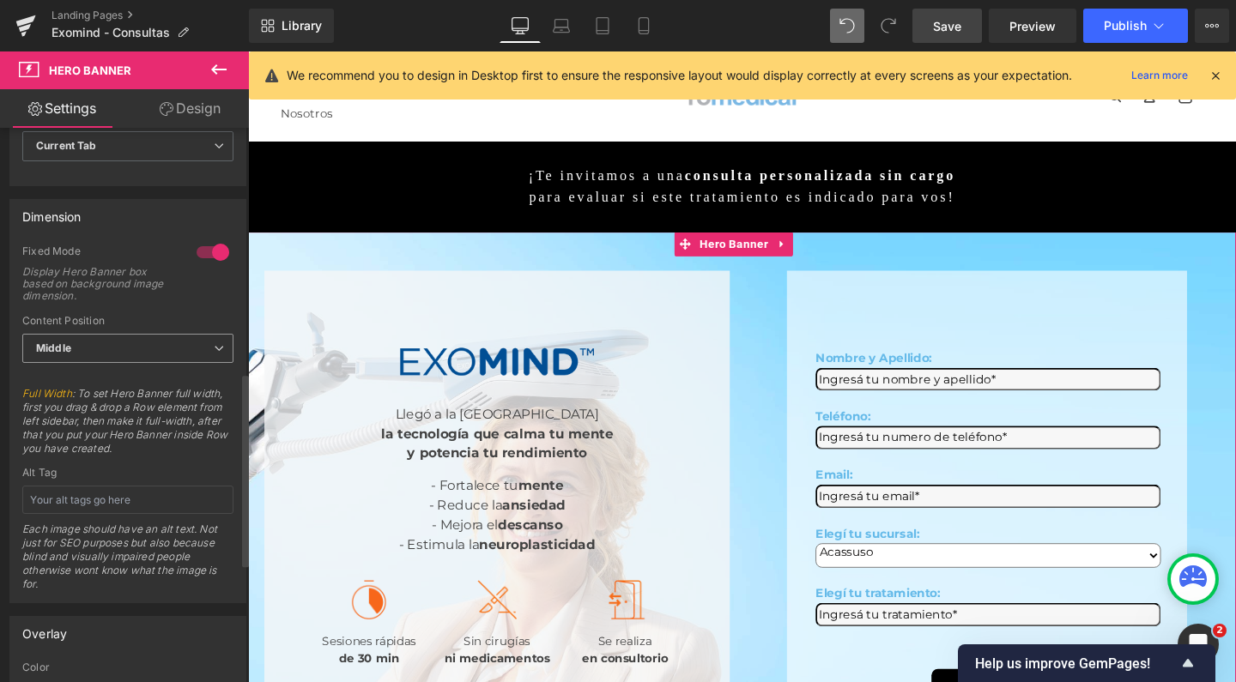
click at [106, 339] on span "Middle" at bounding box center [127, 349] width 211 height 30
click at [106, 339] on span "Middle" at bounding box center [124, 349] width 204 height 30
click at [209, 246] on div at bounding box center [212, 252] width 41 height 27
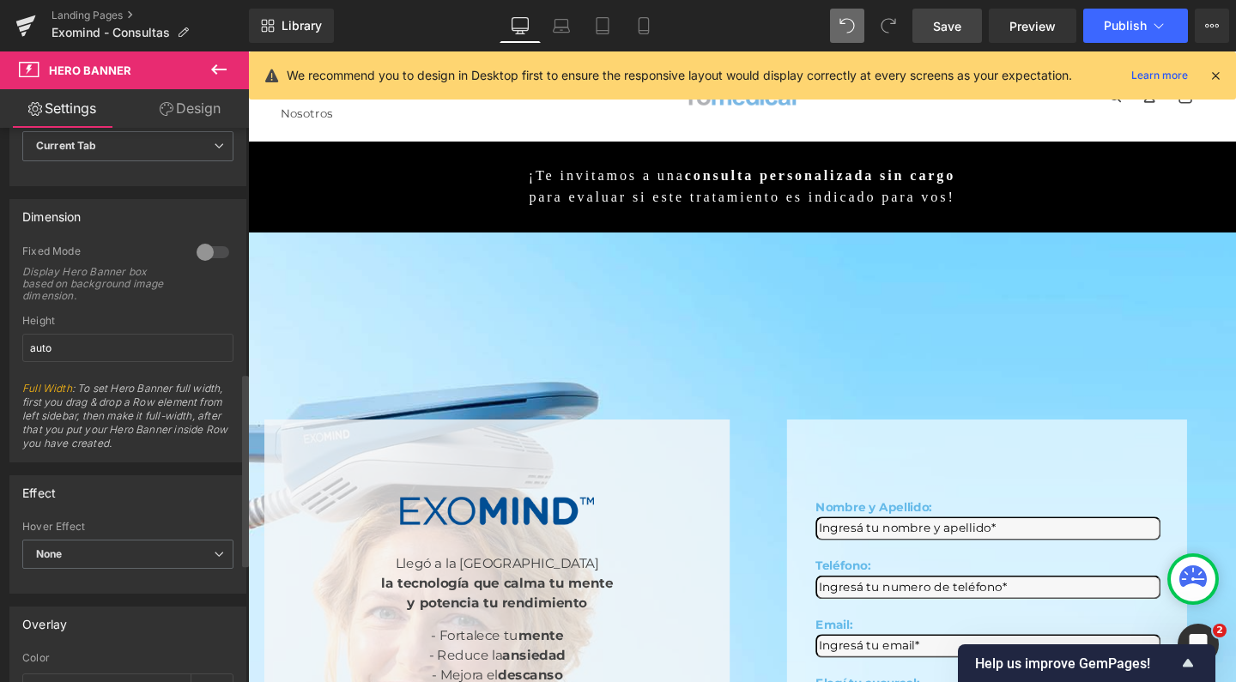
click at [212, 253] on div at bounding box center [212, 252] width 41 height 27
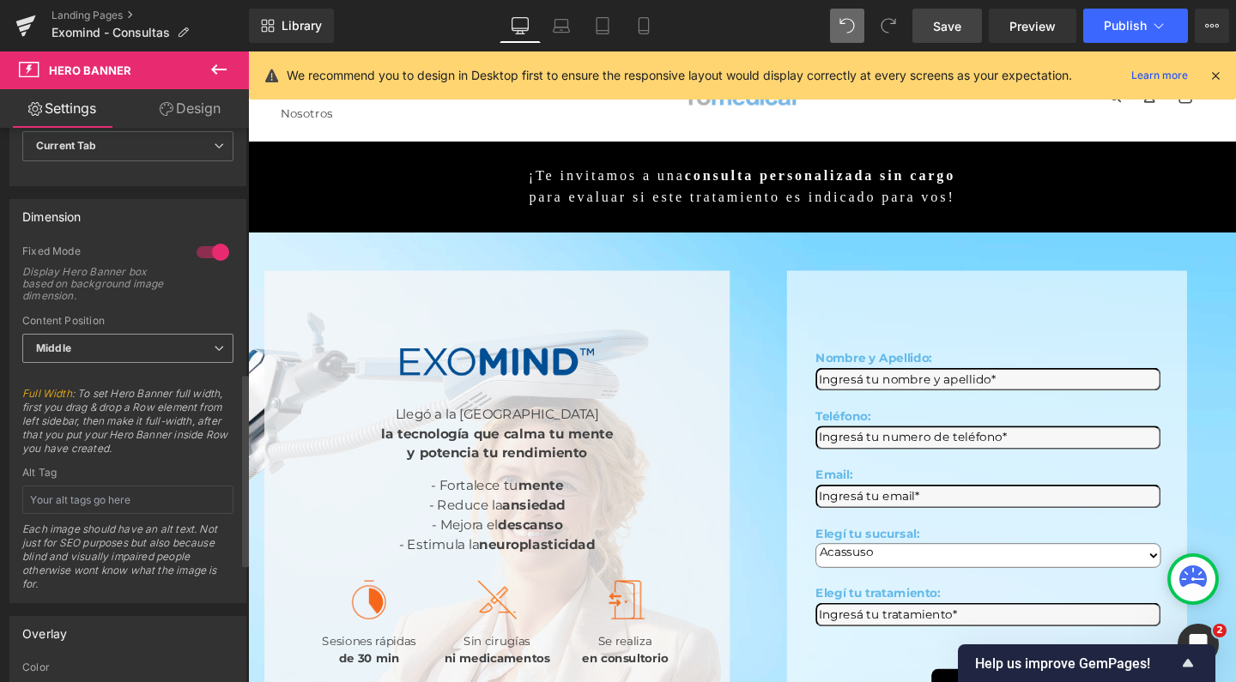
click at [181, 344] on span "Middle" at bounding box center [127, 349] width 211 height 30
click at [156, 372] on li "Top" at bounding box center [124, 379] width 204 height 26
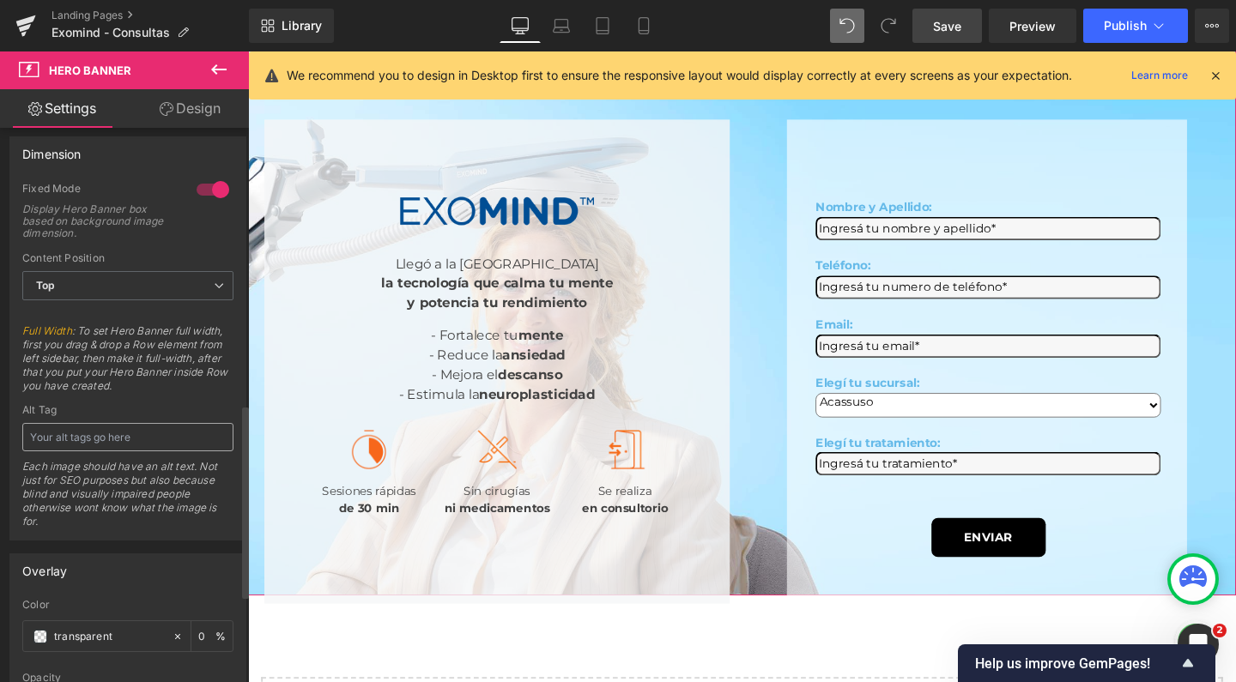
scroll to position [767, 0]
click at [146, 282] on span "Top" at bounding box center [127, 282] width 211 height 30
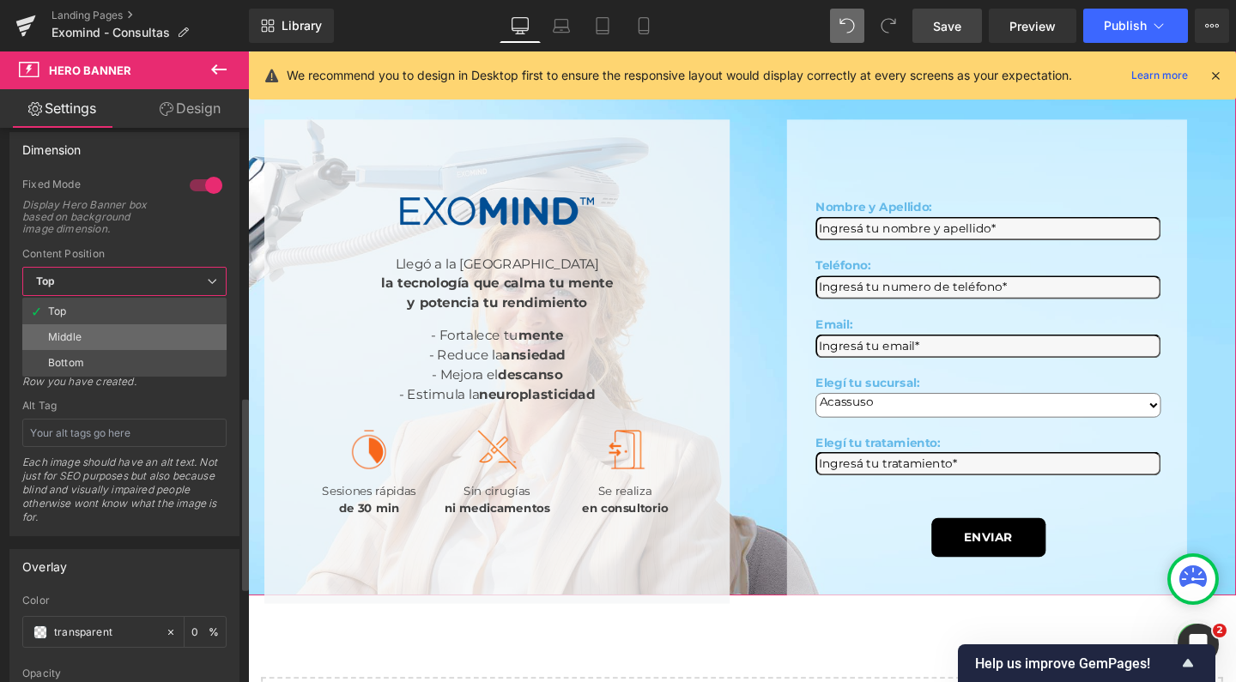
click at [141, 324] on li "Middle" at bounding box center [124, 337] width 204 height 26
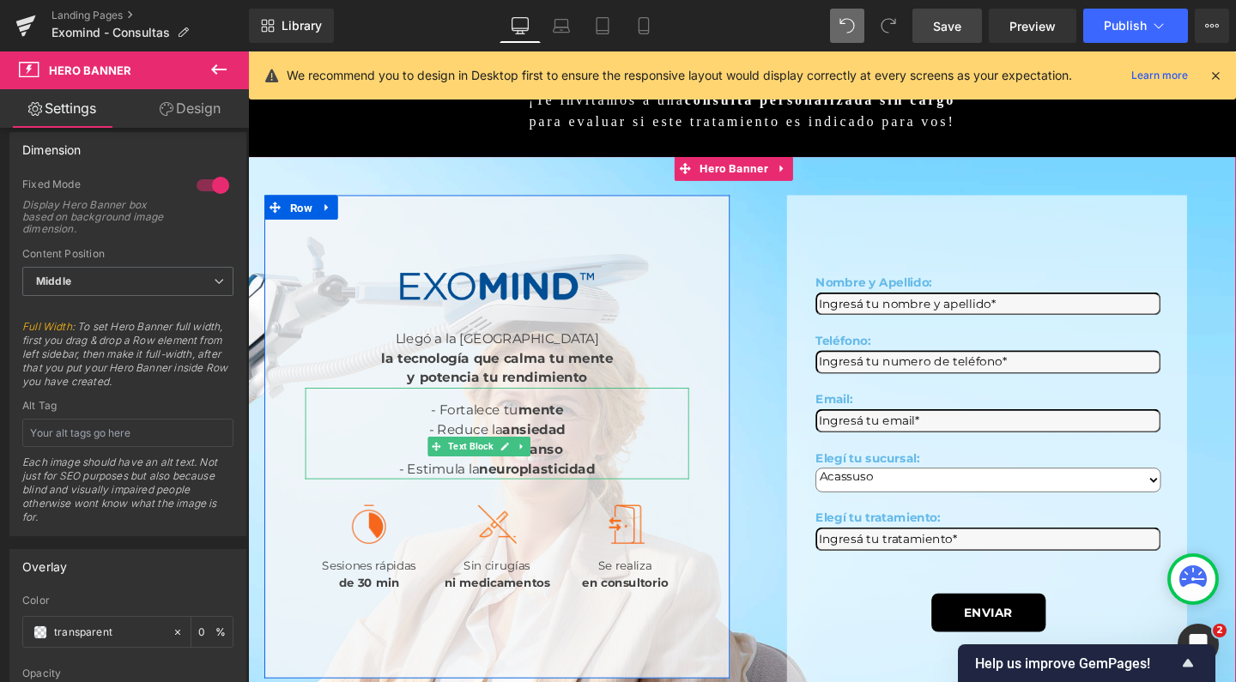
scroll to position [72, 0]
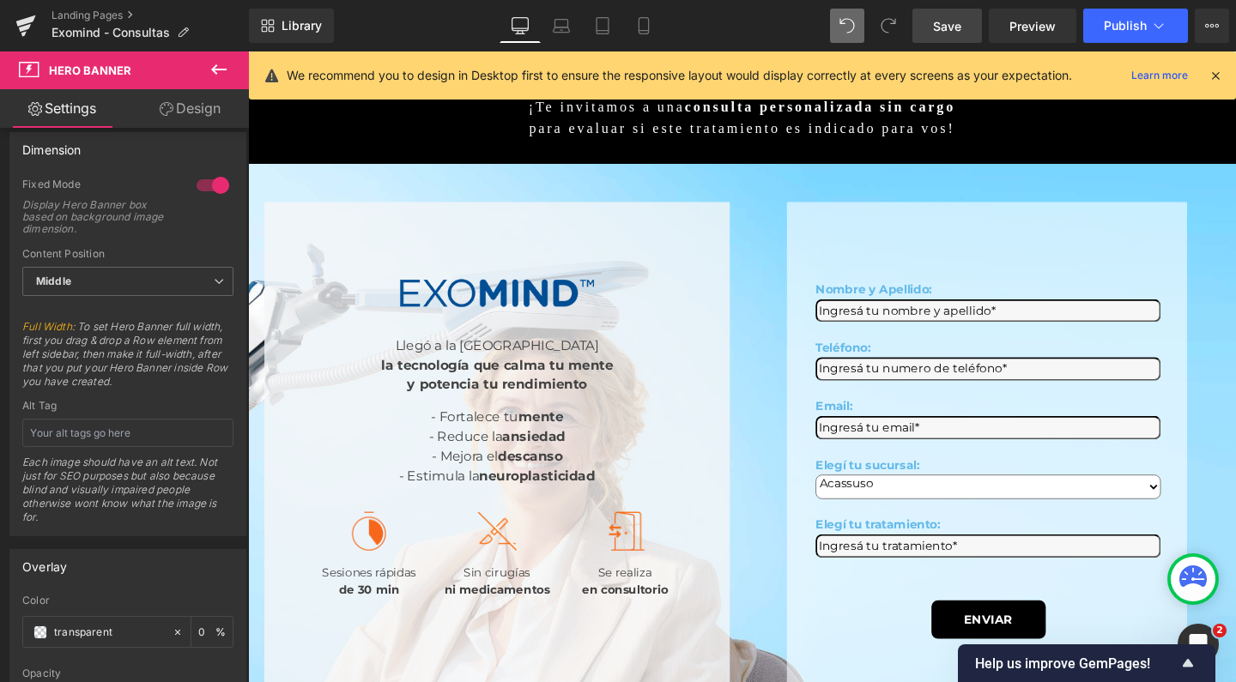
click at [959, 25] on span "Save" at bounding box center [947, 26] width 28 height 18
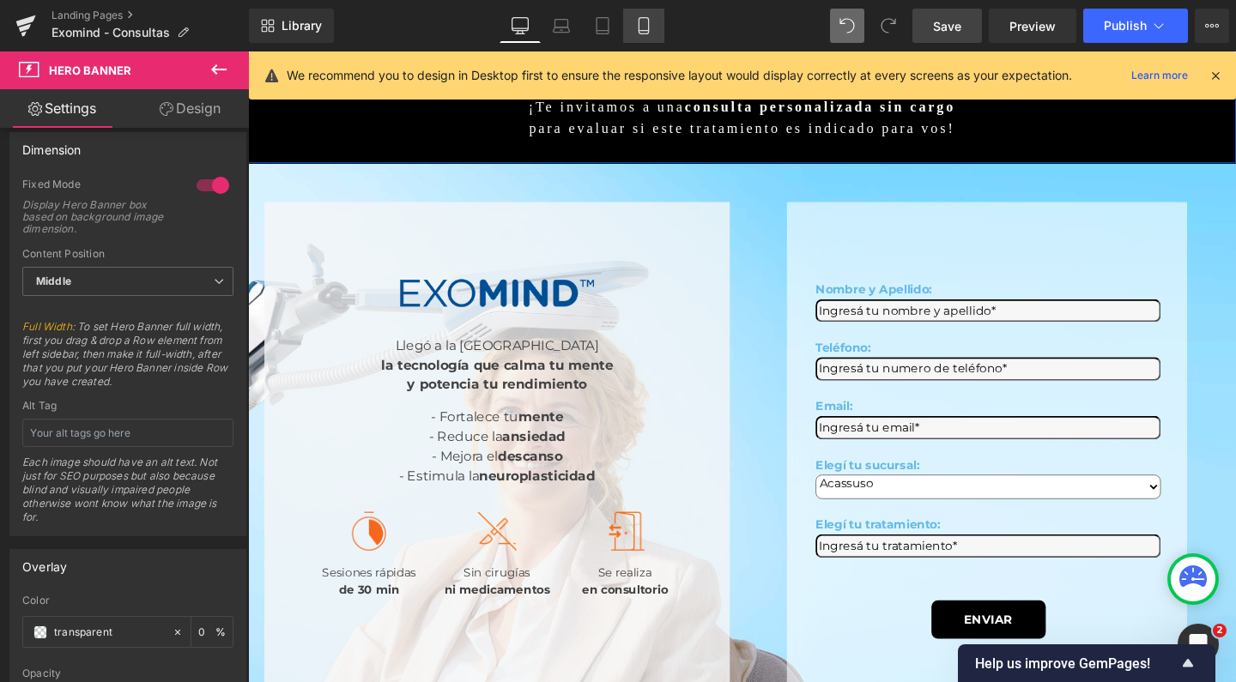
click at [651, 30] on icon at bounding box center [643, 25] width 17 height 17
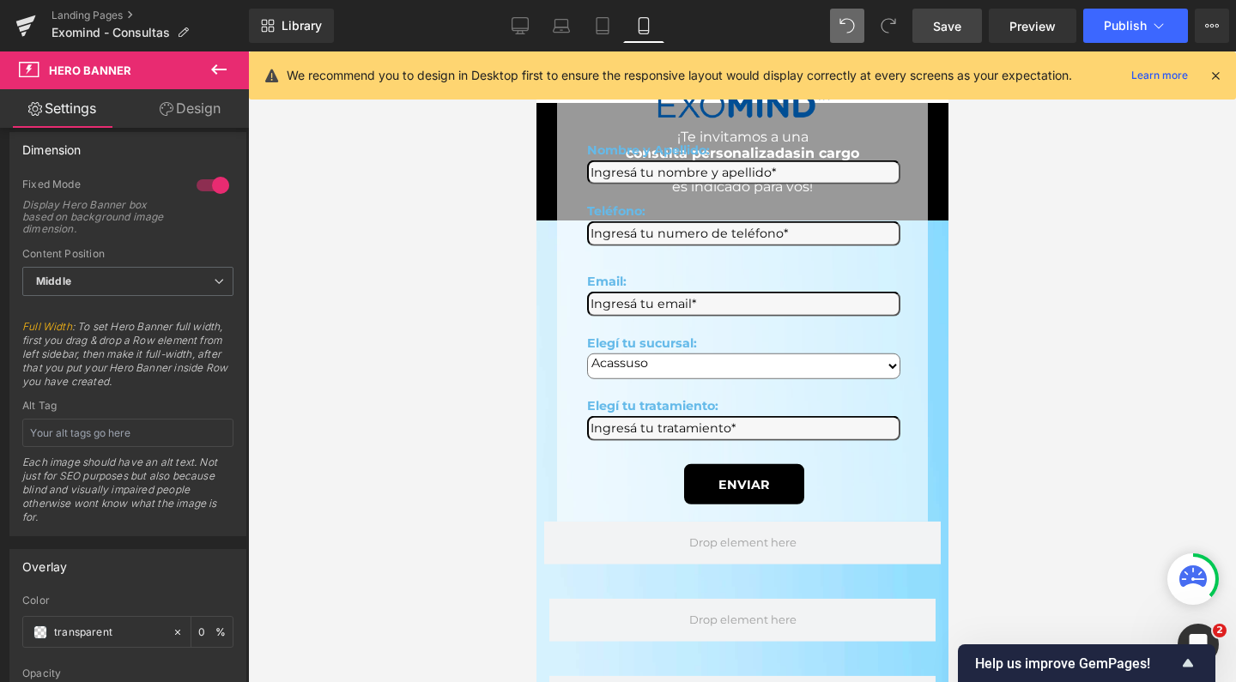
scroll to position [0, 0]
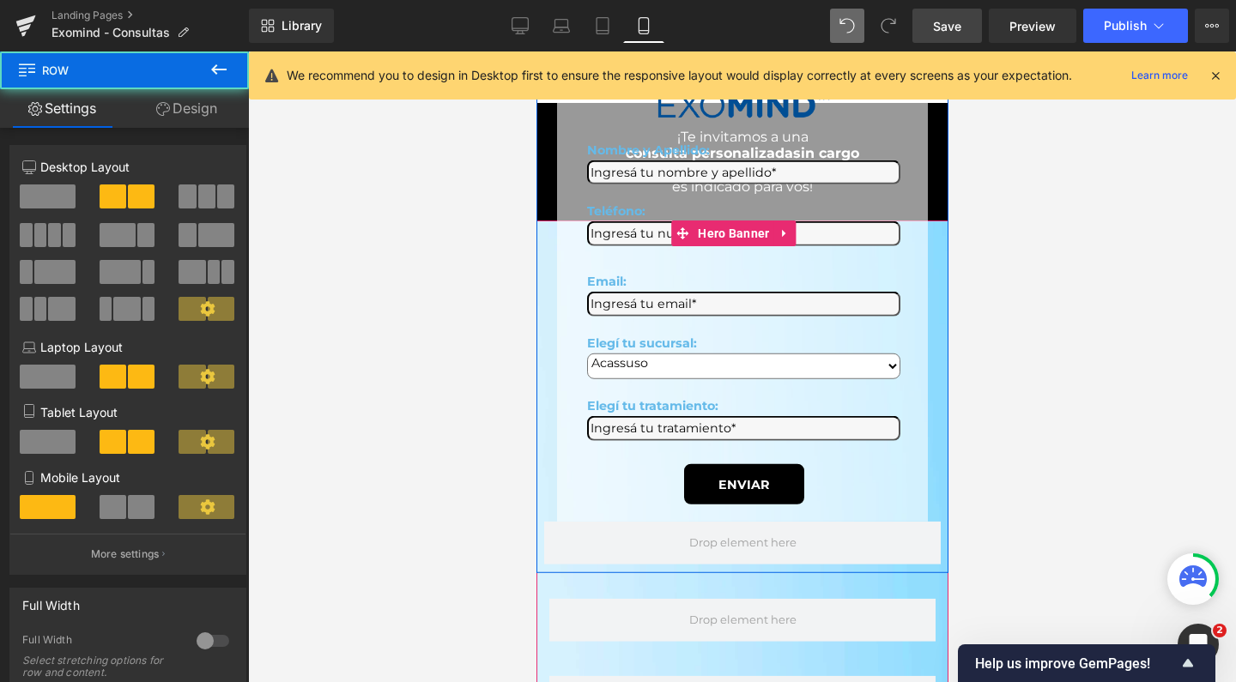
click at [542, 264] on div "Image Nombre y Apellido: Text Block Text Field Teléfono: Text Block Text Field …" at bounding box center [742, 292] width 412 height 460
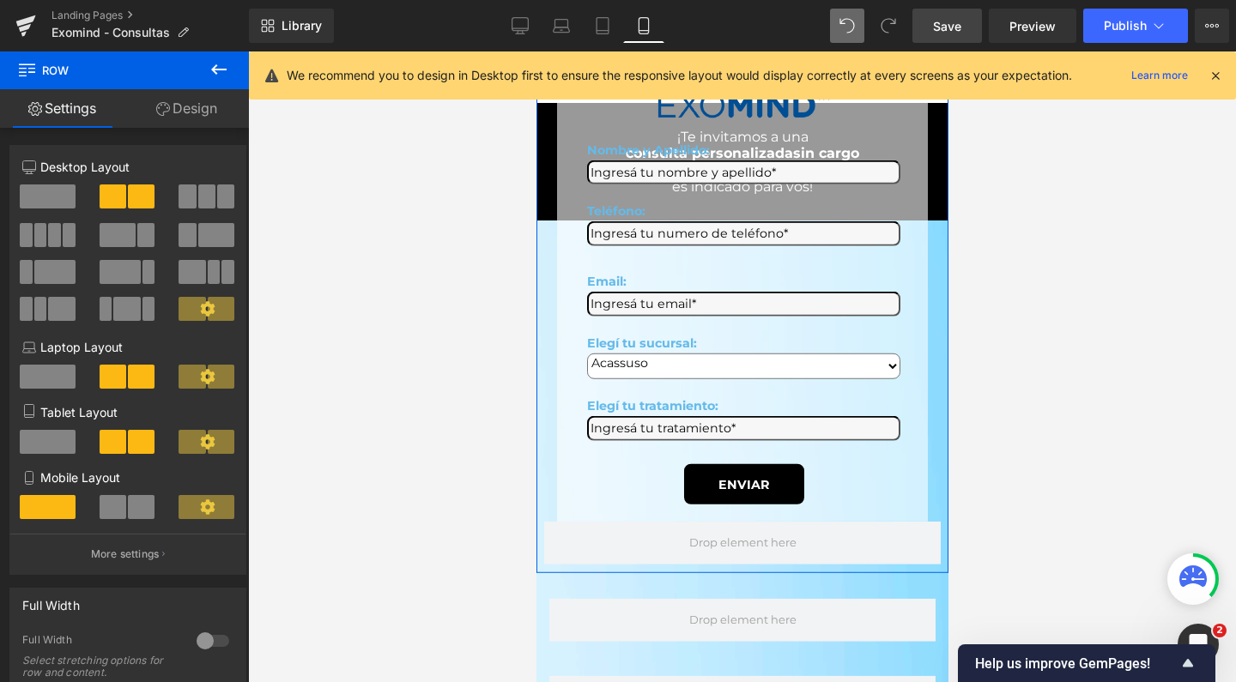
click at [171, 108] on link "Design" at bounding box center [186, 108] width 124 height 39
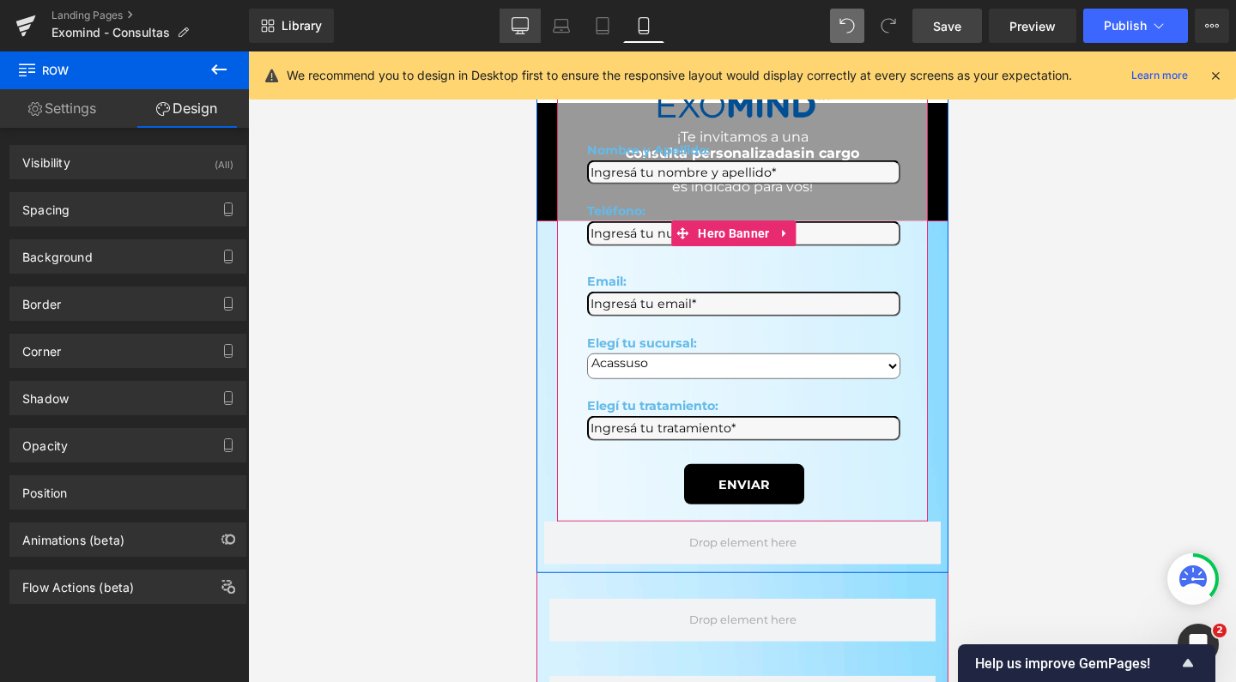
click at [527, 38] on link "Desktop" at bounding box center [520, 26] width 41 height 34
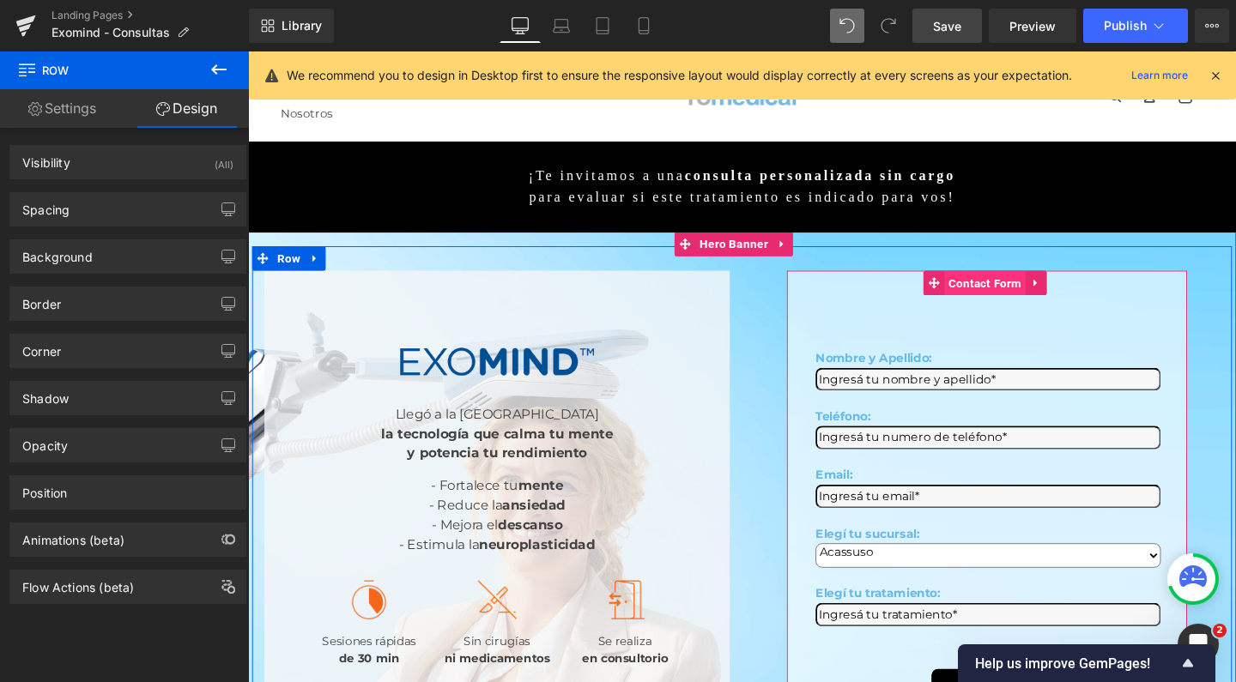
click at [1006, 282] on span "Contact Form" at bounding box center [1023, 295] width 86 height 26
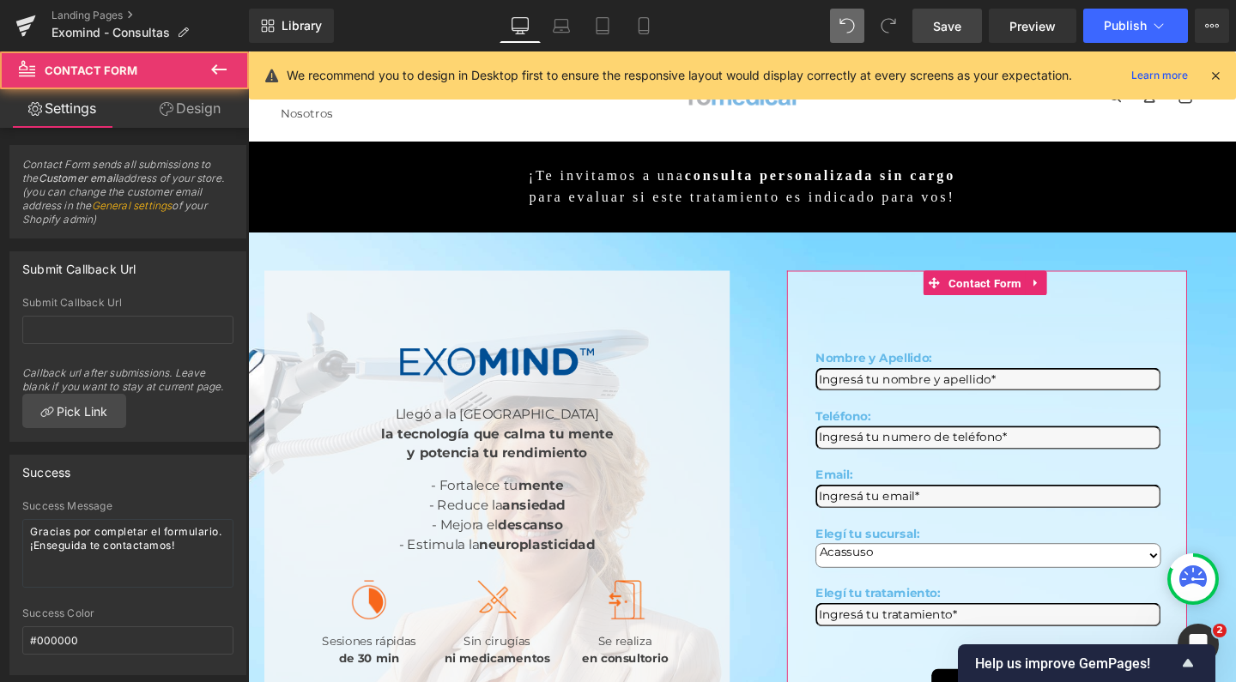
click at [215, 106] on link "Design" at bounding box center [190, 108] width 124 height 39
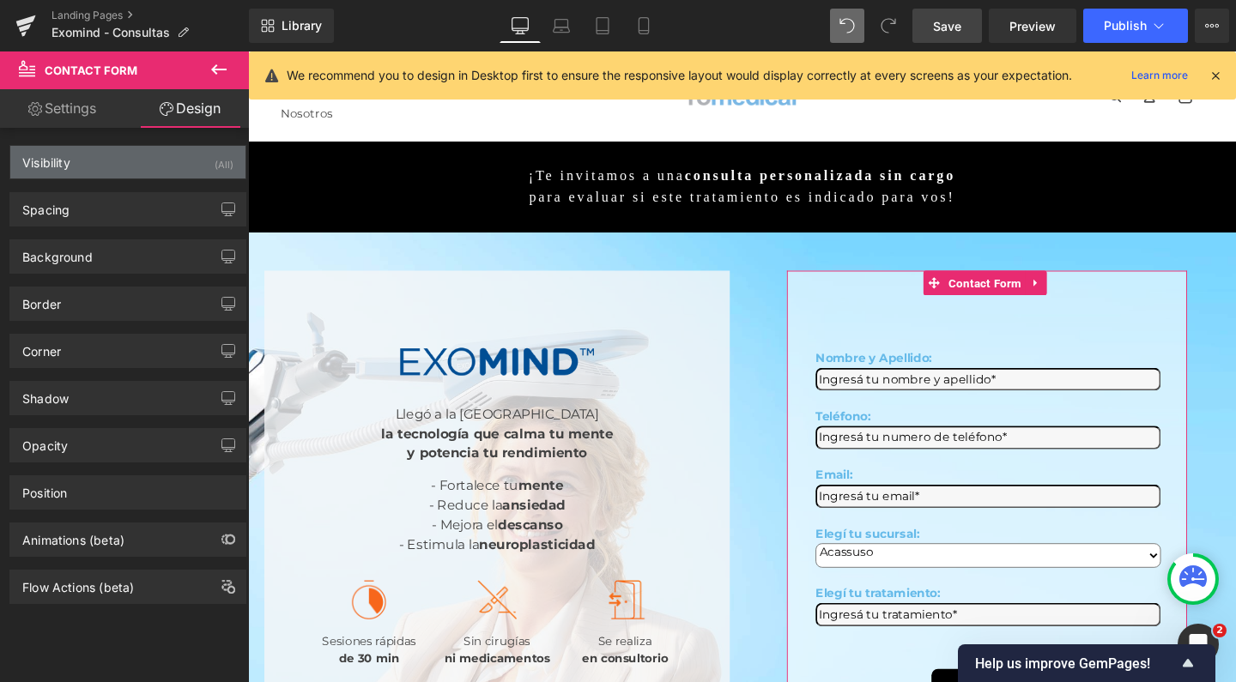
click at [93, 173] on div "Visibility (All)" at bounding box center [127, 162] width 235 height 33
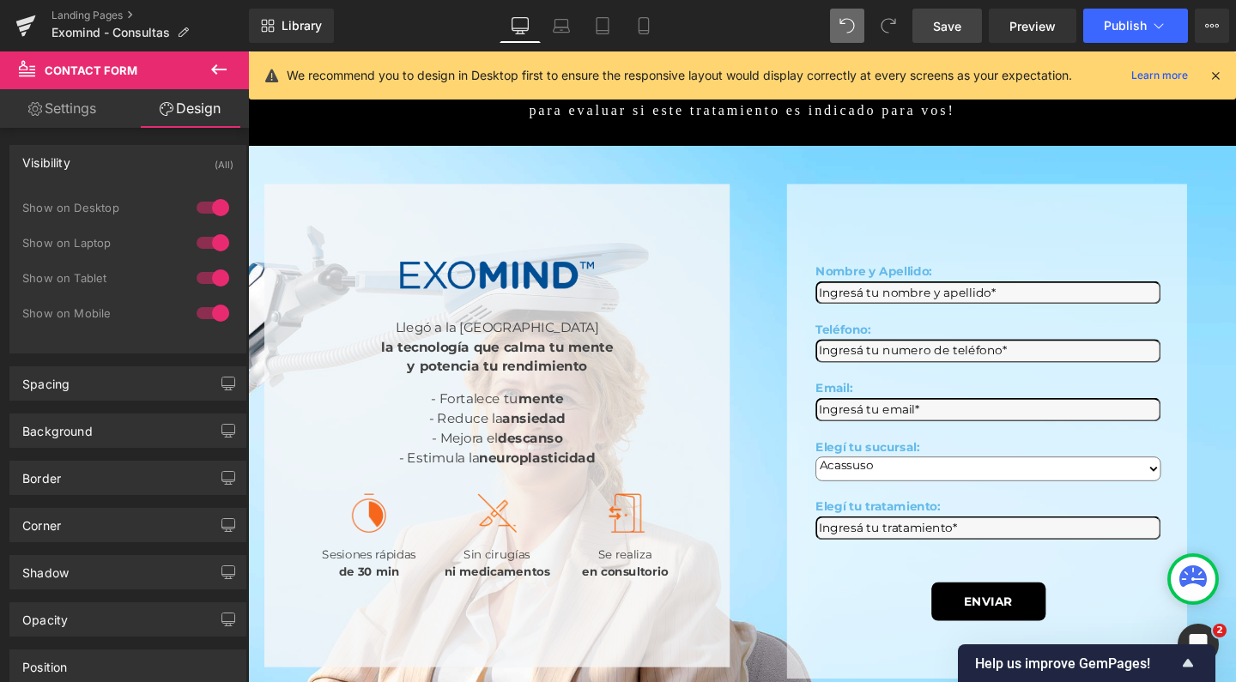
scroll to position [209, 0]
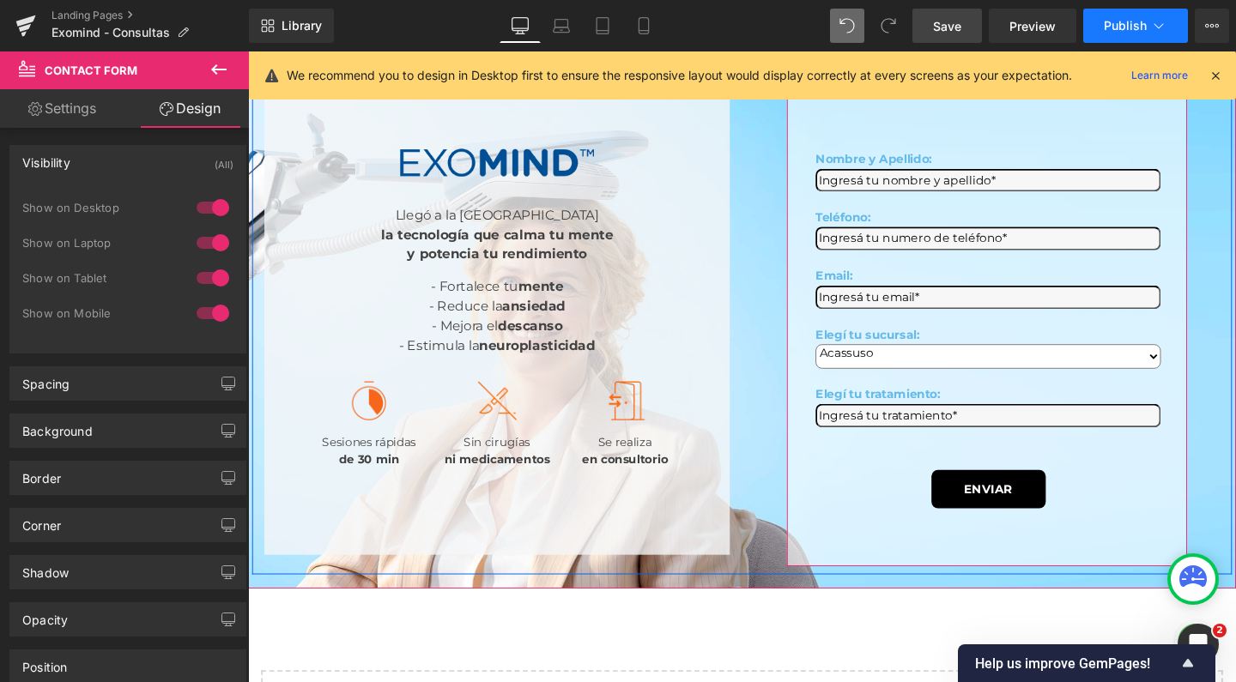
click at [1106, 22] on span "Publish" at bounding box center [1125, 26] width 43 height 14
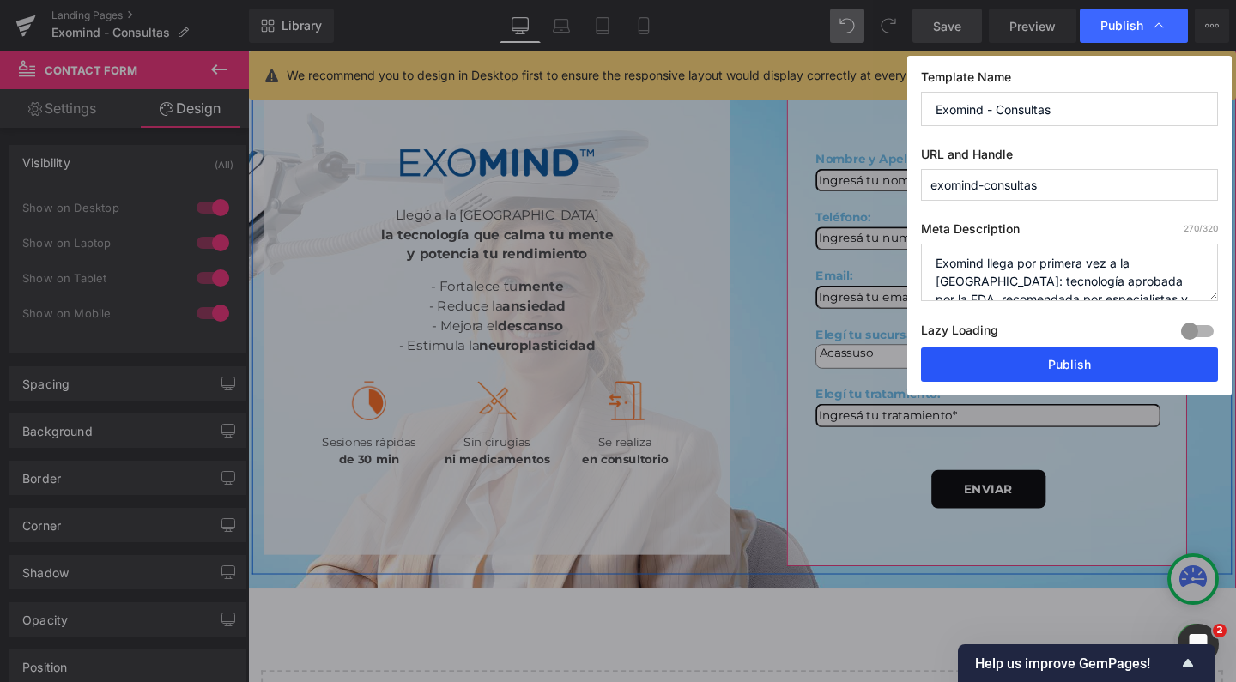
click at [1017, 352] on button "Publish" at bounding box center [1069, 365] width 297 height 34
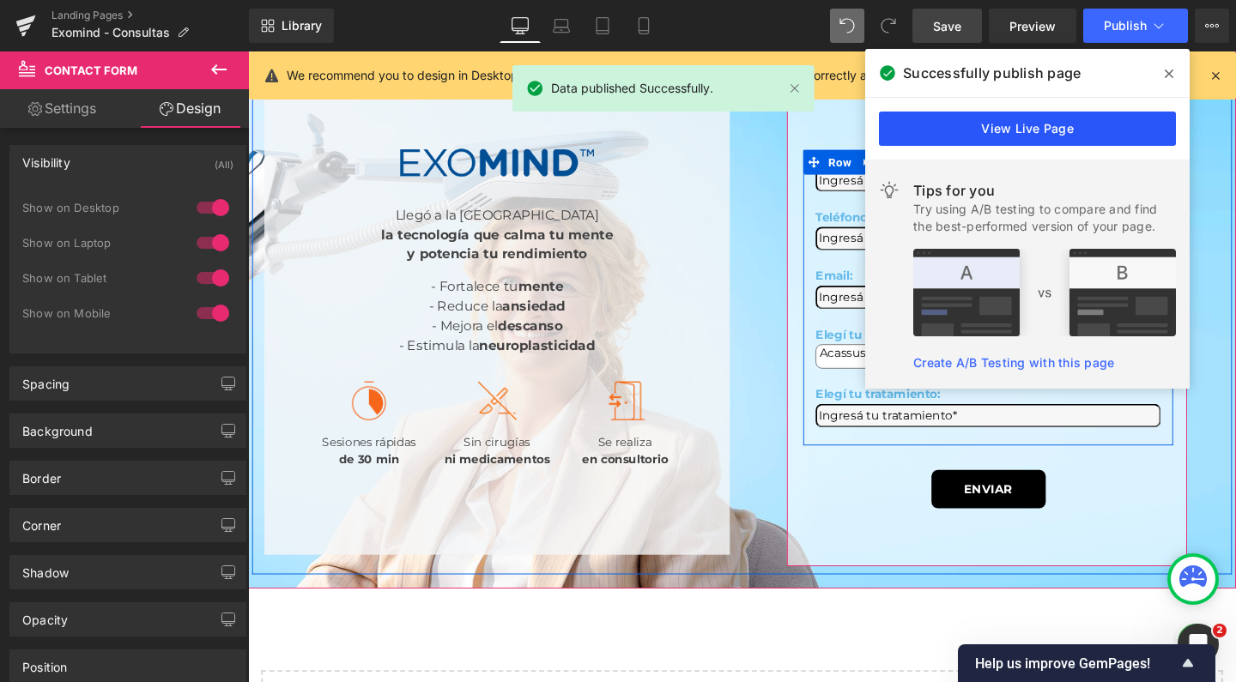
click at [984, 141] on link "View Live Page" at bounding box center [1027, 129] width 297 height 34
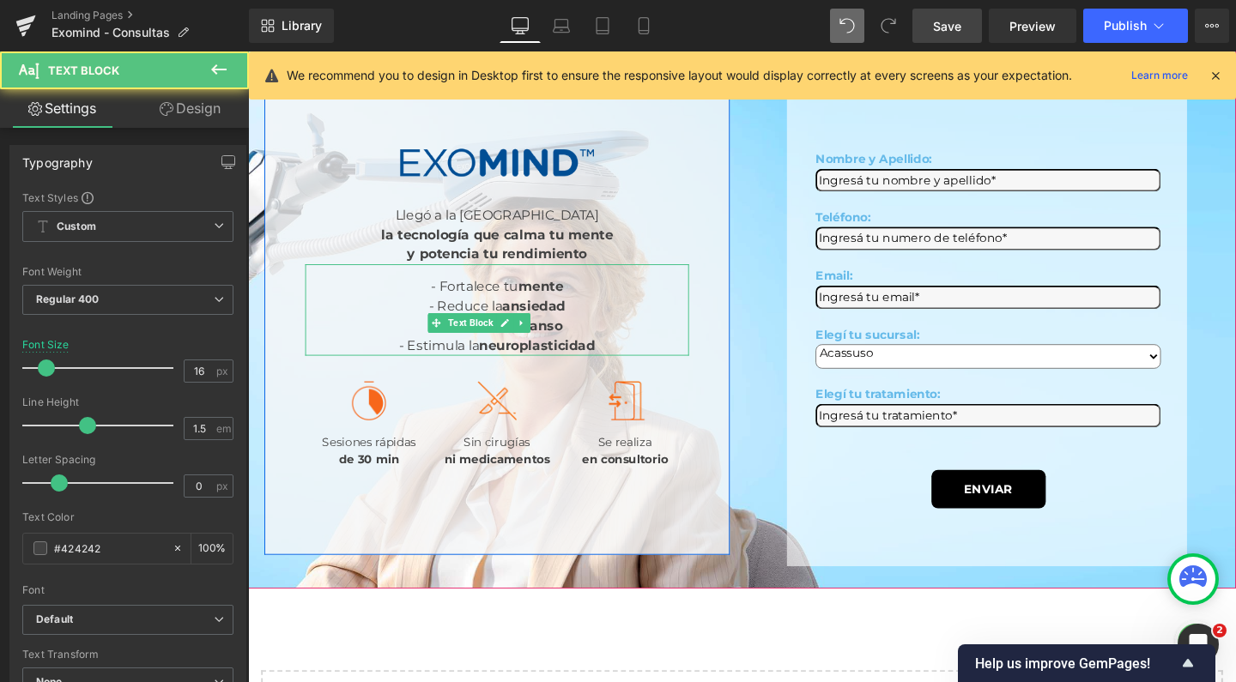
click at [498, 353] on strong "neuroplasticidad" at bounding box center [552, 361] width 122 height 16
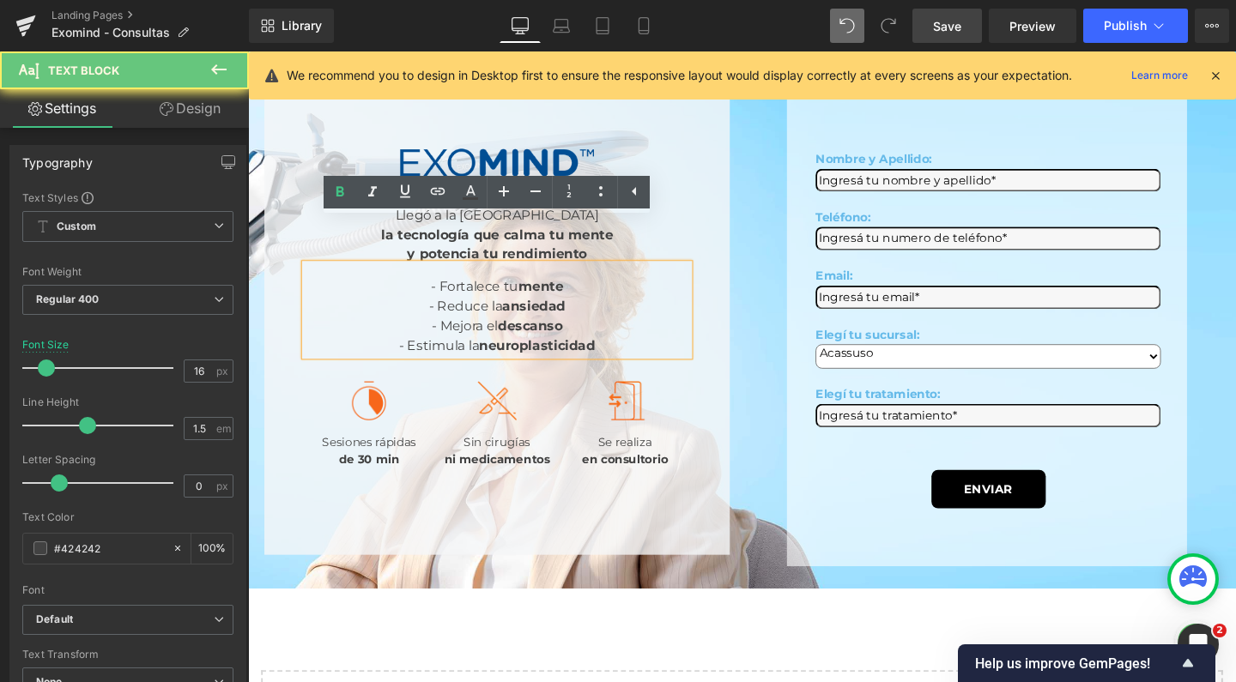
click at [567, 316] on div "- Reduce la ansiedad - Mejora el descanso - Estimula la neuroplasticidad" at bounding box center [509, 341] width 403 height 62
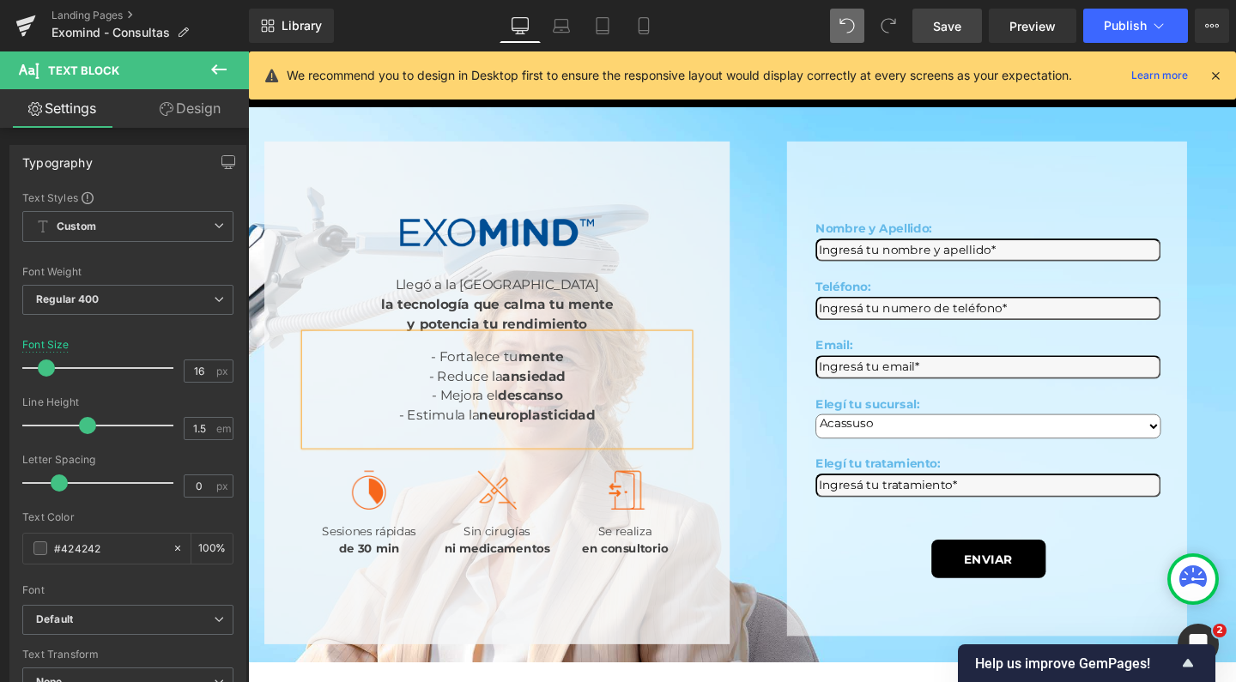
scroll to position [120, 0]
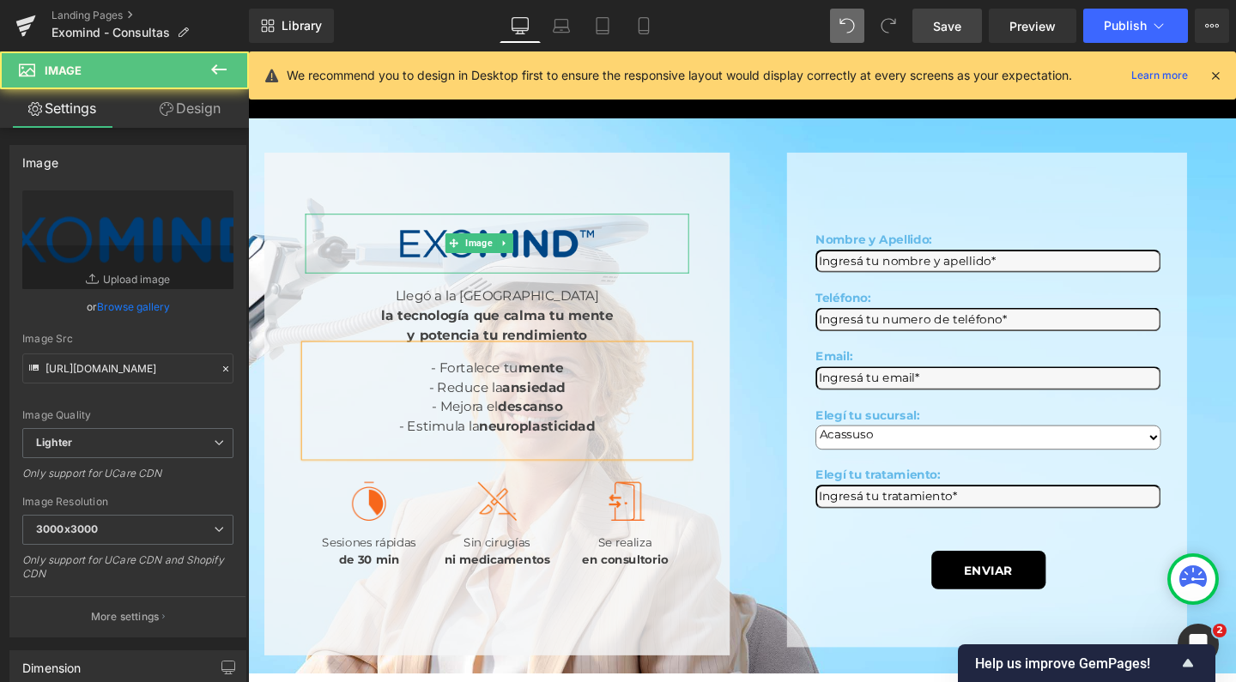
click at [389, 221] on img at bounding box center [510, 252] width 242 height 63
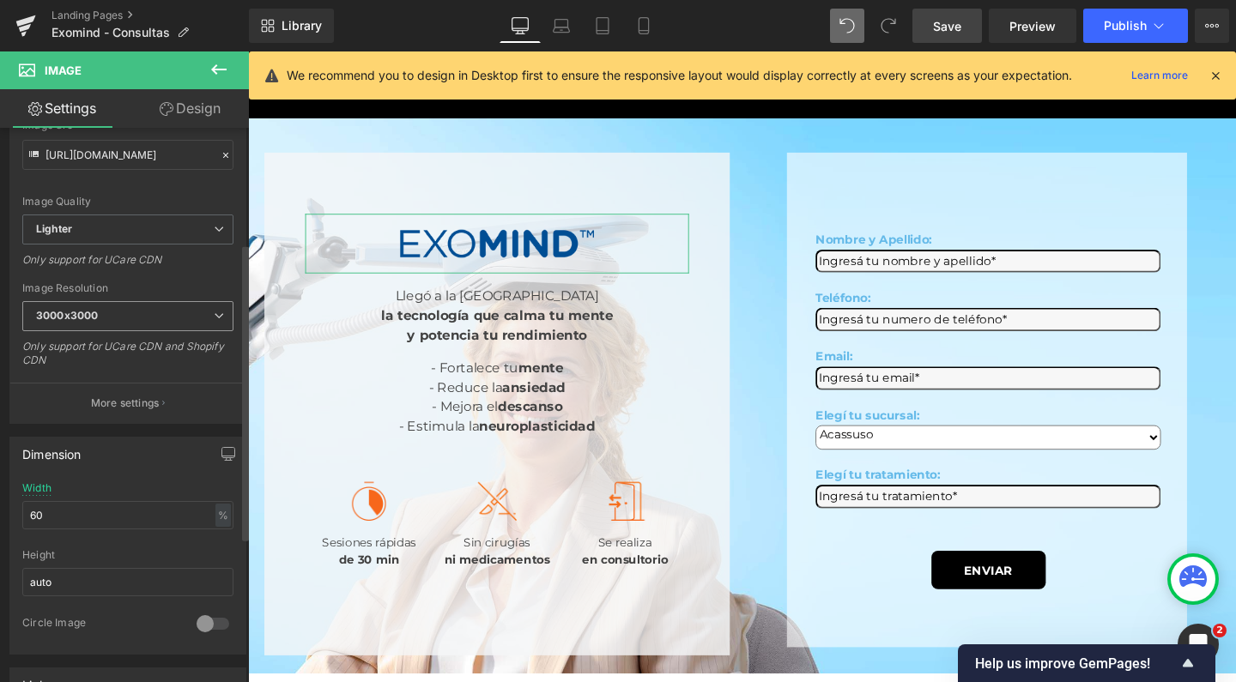
scroll to position [215, 0]
click at [35, 509] on input "60" at bounding box center [127, 514] width 211 height 28
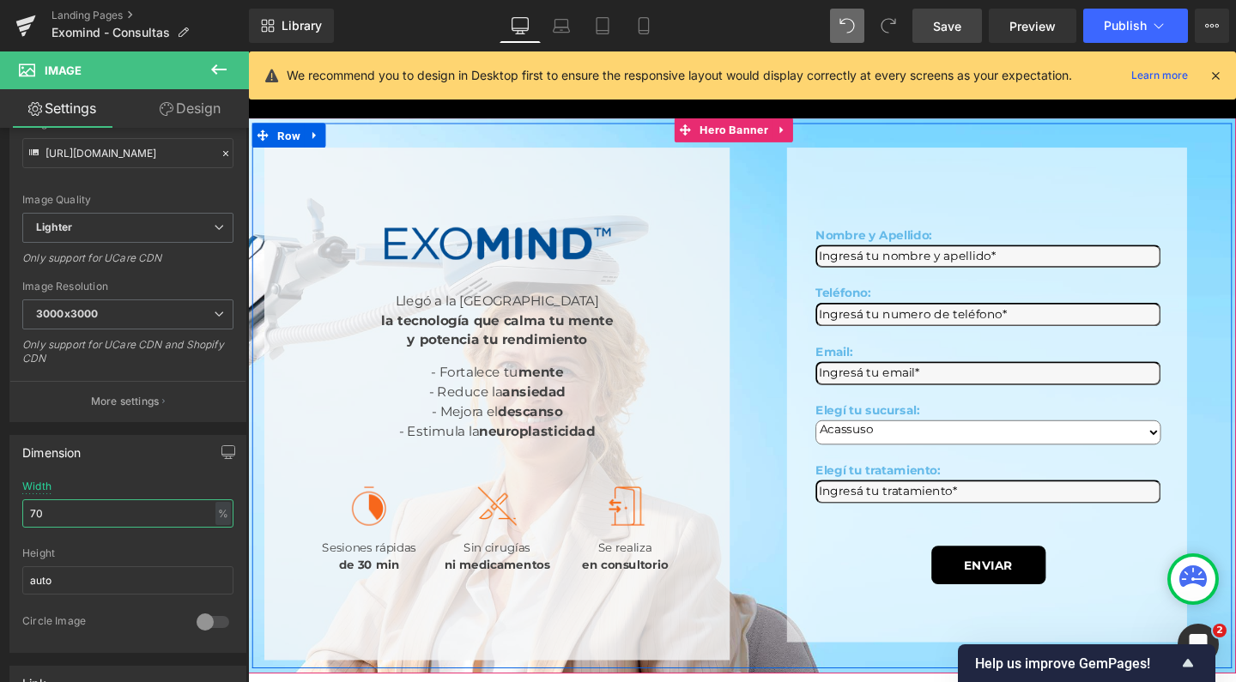
type input "70"
click at [933, 30] on link "Save" at bounding box center [947, 26] width 70 height 34
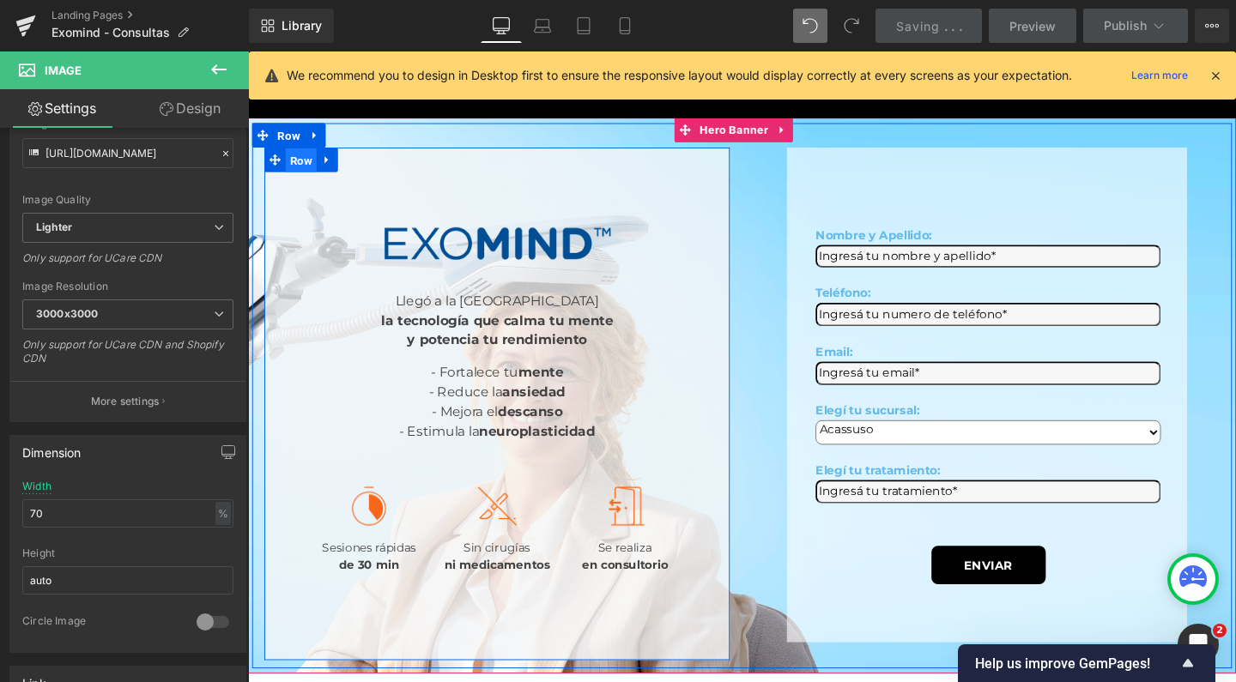
click at [291, 153] on span "Row" at bounding box center [304, 166] width 33 height 26
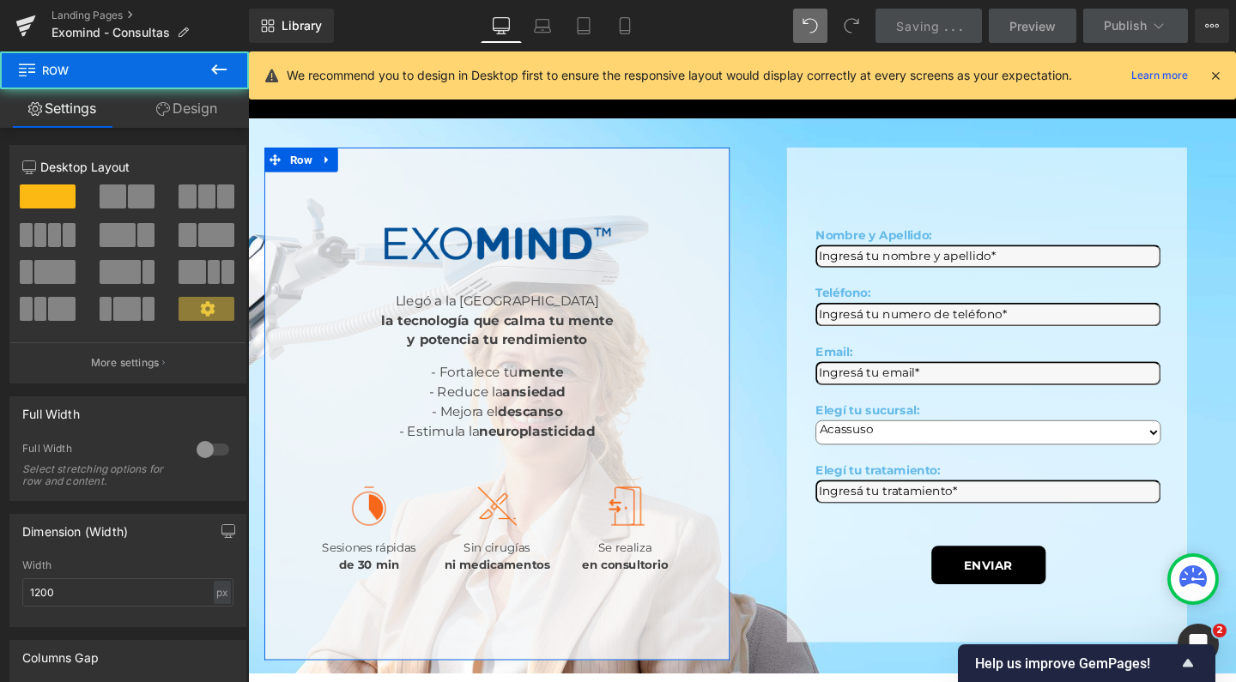
click at [196, 127] on link "Design" at bounding box center [186, 108] width 124 height 39
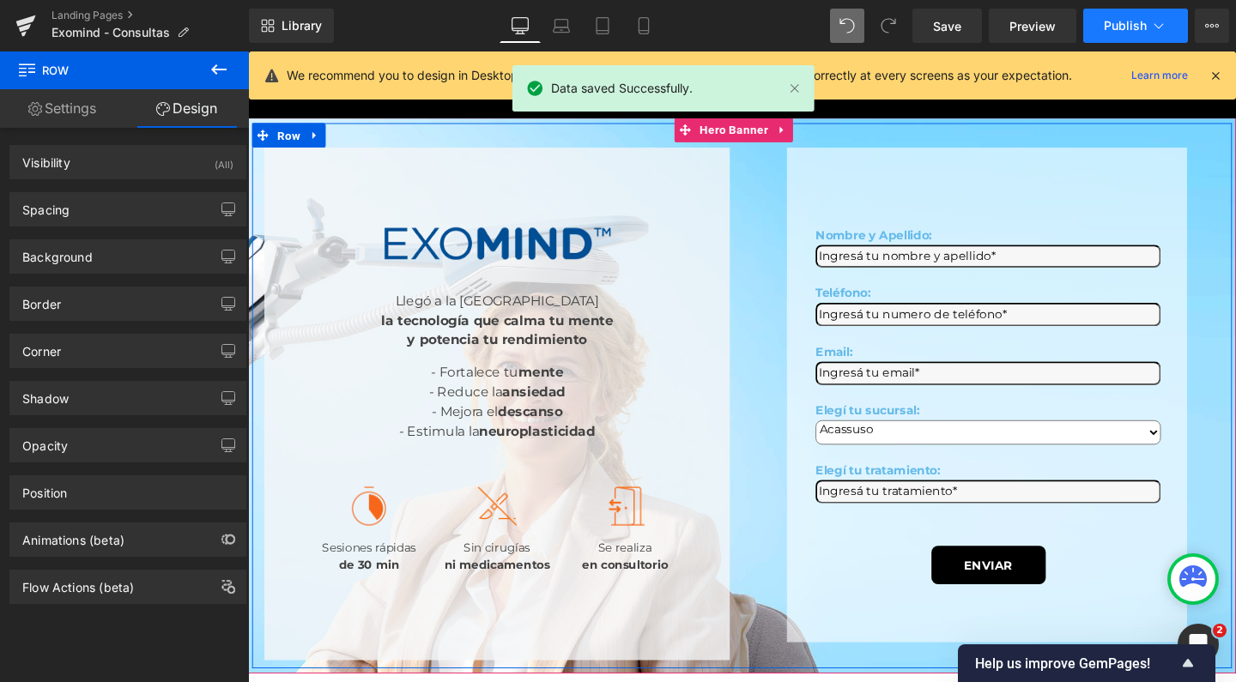
click at [1123, 17] on button "Publish" at bounding box center [1135, 26] width 105 height 34
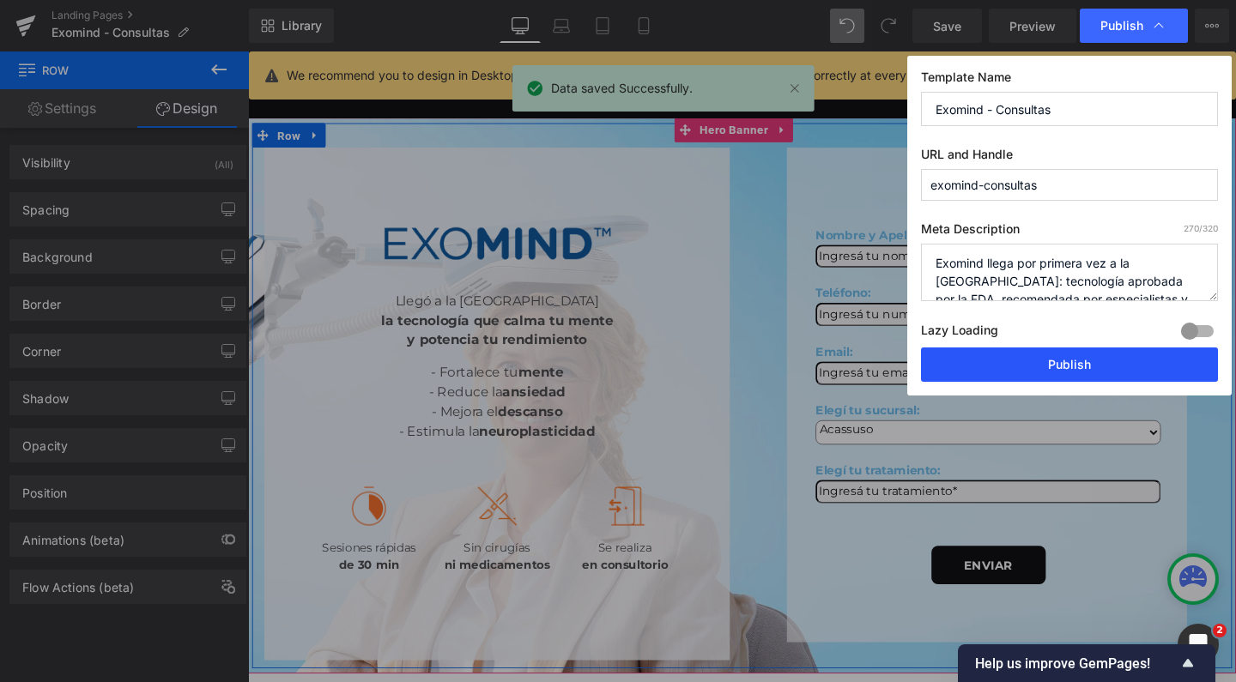
click at [1024, 365] on button "Publish" at bounding box center [1069, 365] width 297 height 34
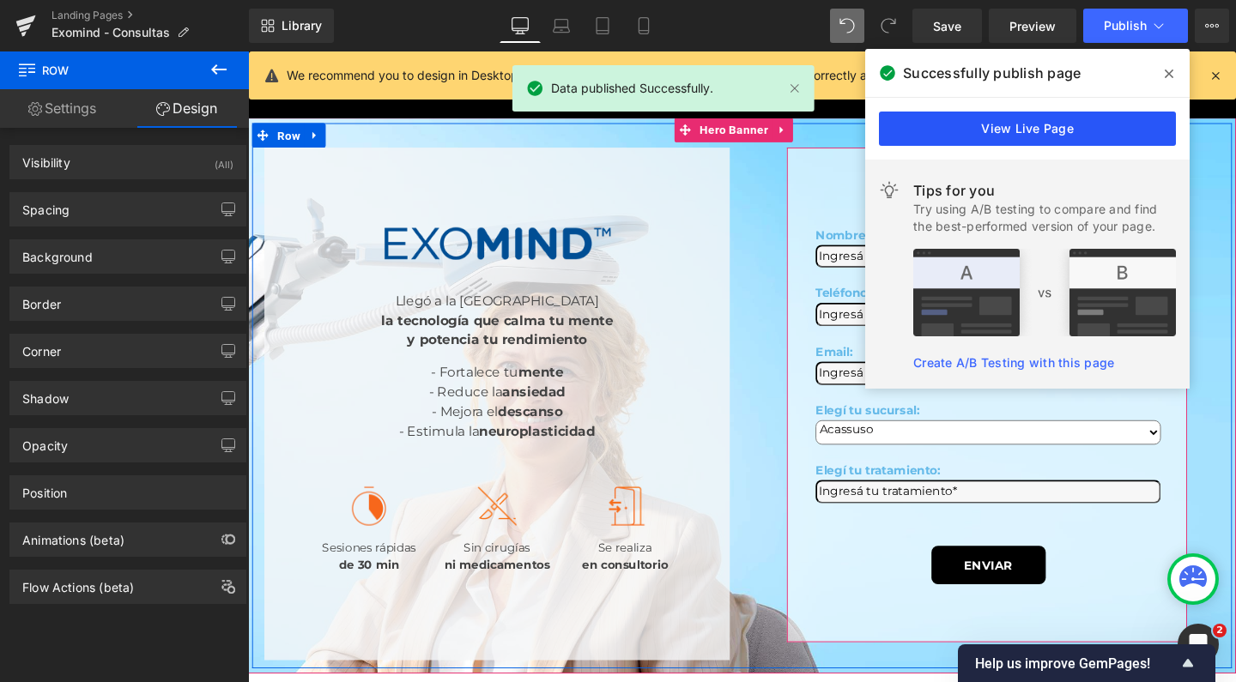
click at [1031, 120] on link "View Live Page" at bounding box center [1027, 129] width 297 height 34
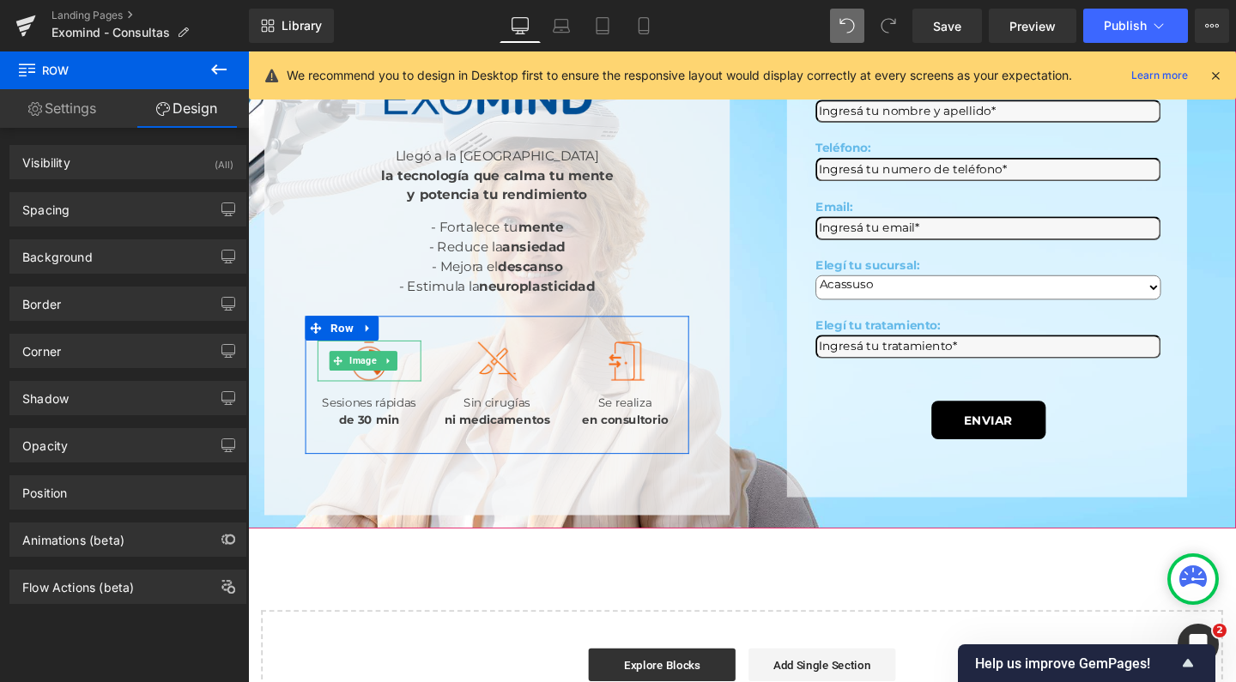
scroll to position [273, 0]
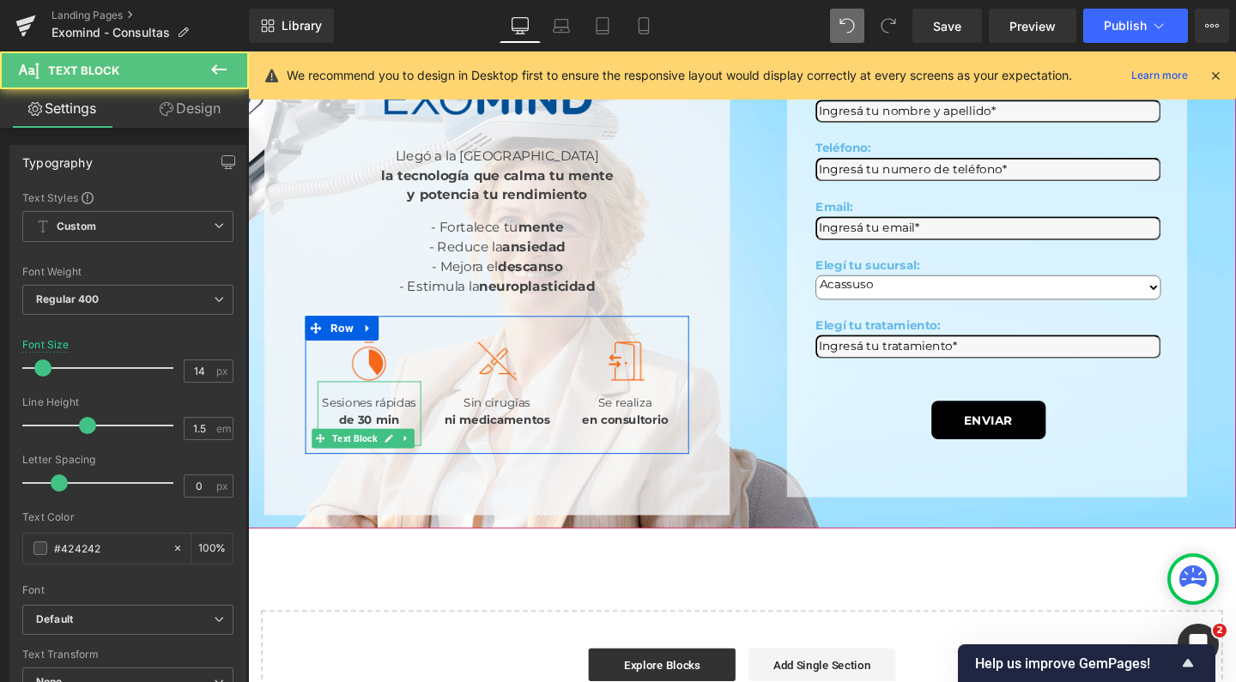
click at [382, 464] on div at bounding box center [375, 457] width 109 height 18
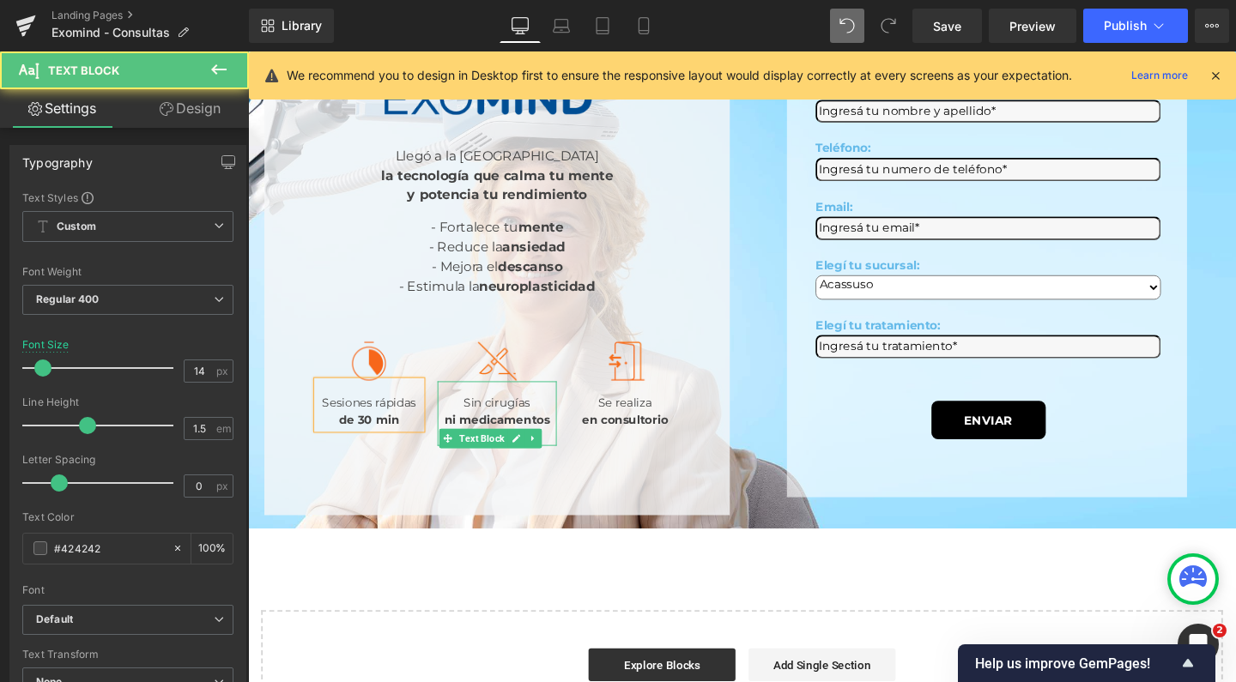
click at [476, 446] on strong "ni medicamentos" at bounding box center [509, 438] width 111 height 15
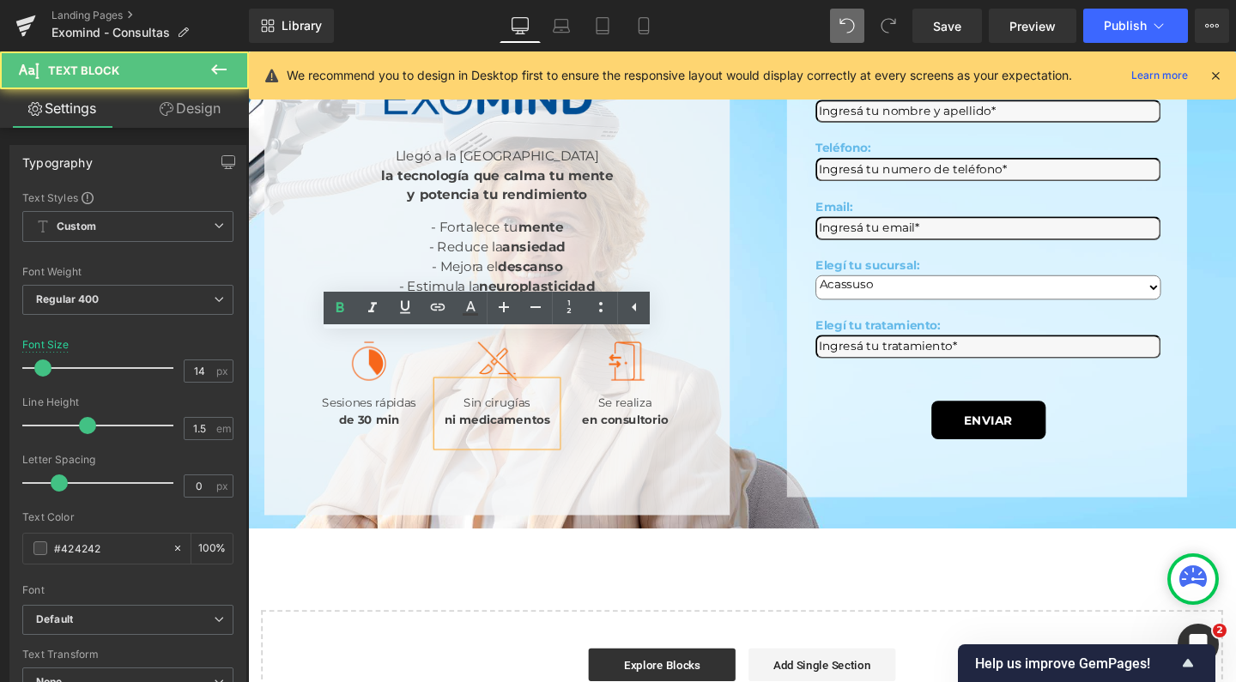
click at [469, 466] on div "ni medicamentos" at bounding box center [510, 448] width 126 height 36
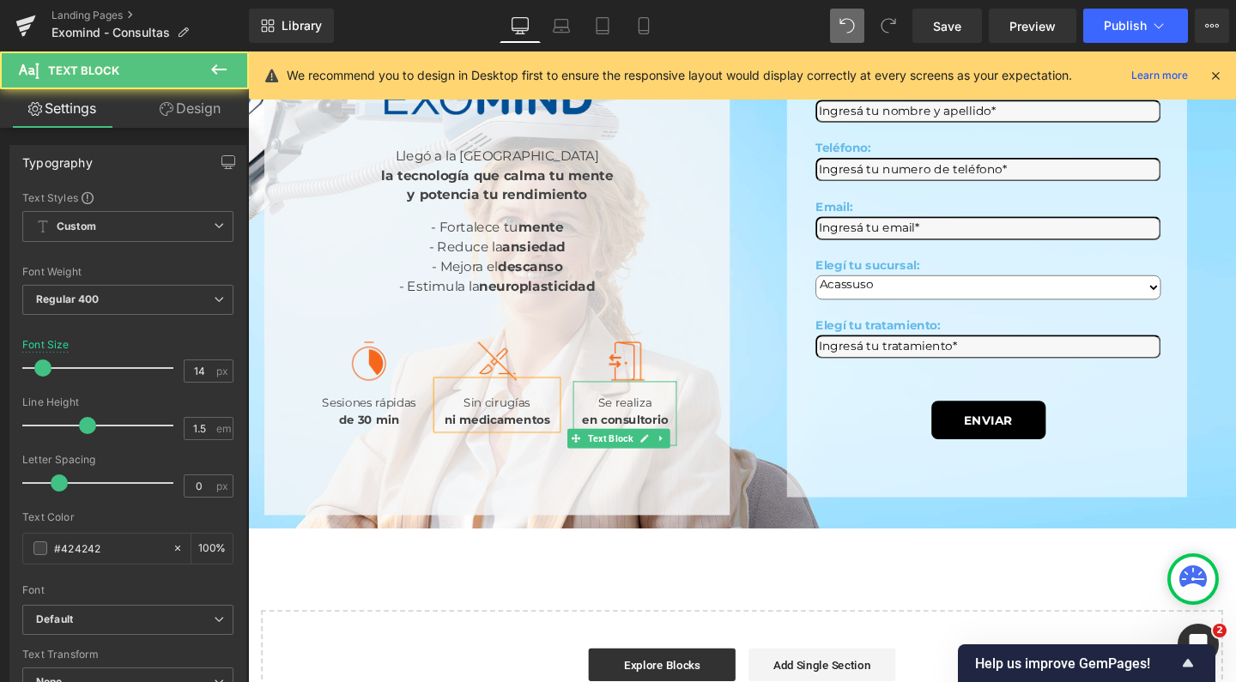
click at [655, 443] on strong "en consultorio" at bounding box center [644, 438] width 90 height 15
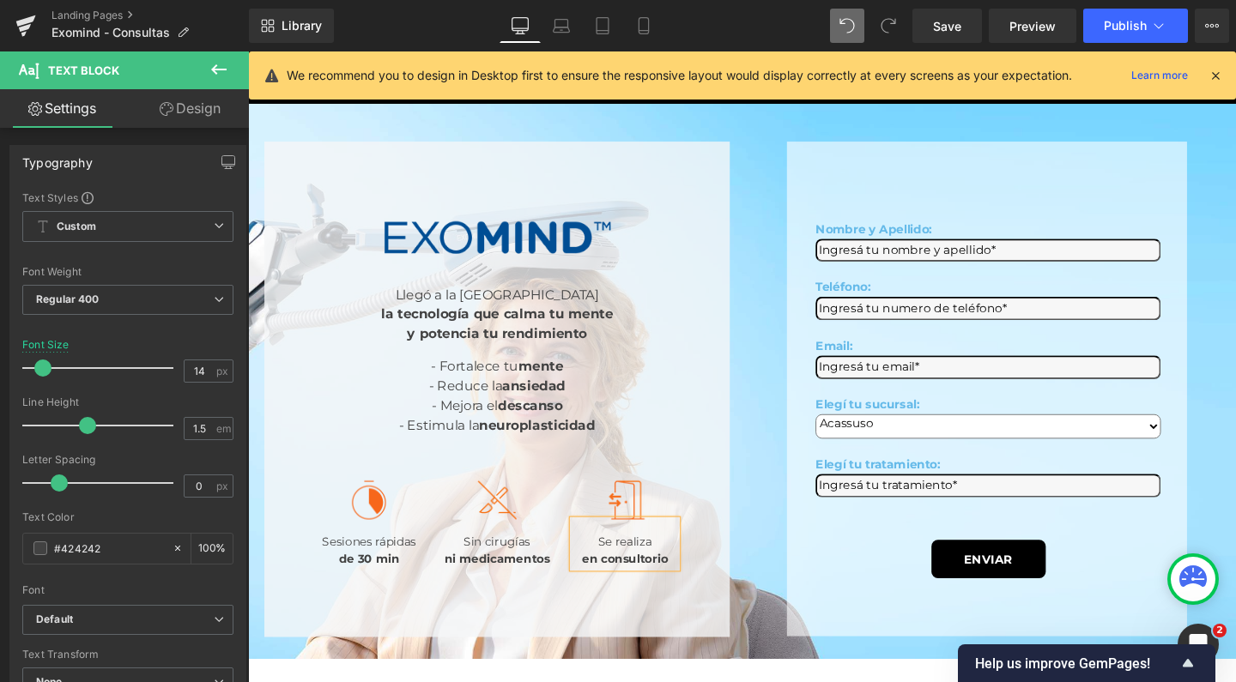
scroll to position [111, 0]
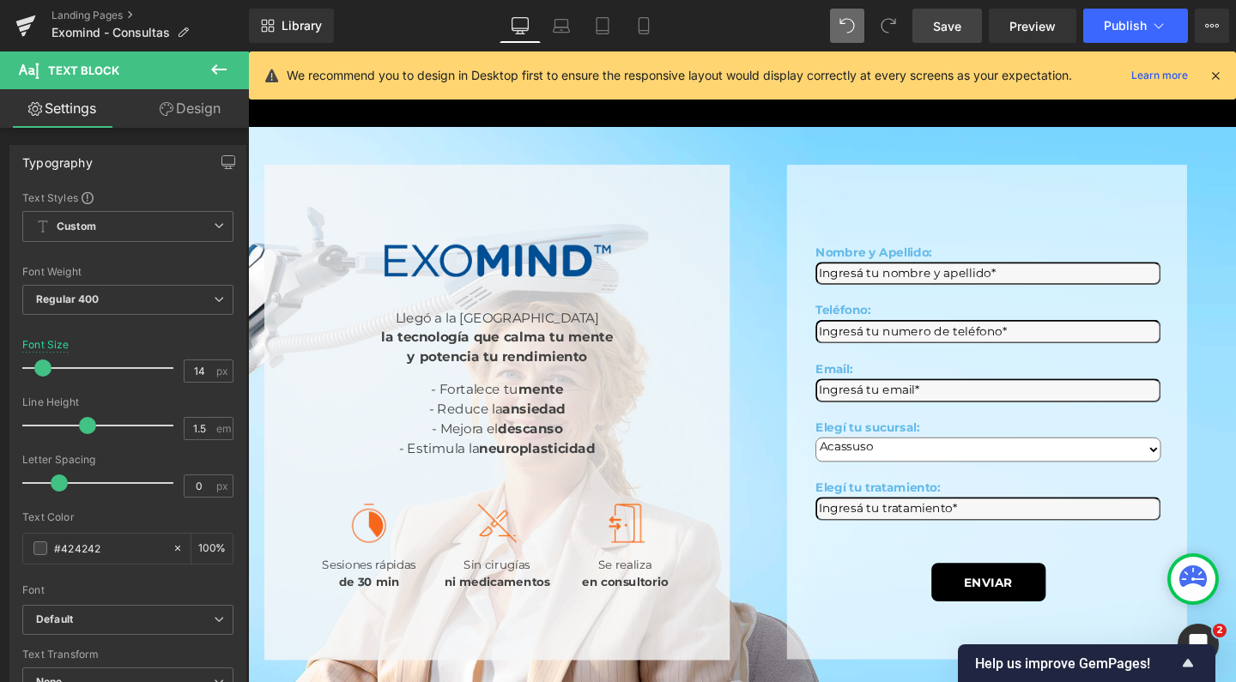
click at [954, 25] on span "Save" at bounding box center [947, 26] width 28 height 18
click at [1117, 33] on button "Publish" at bounding box center [1135, 26] width 105 height 34
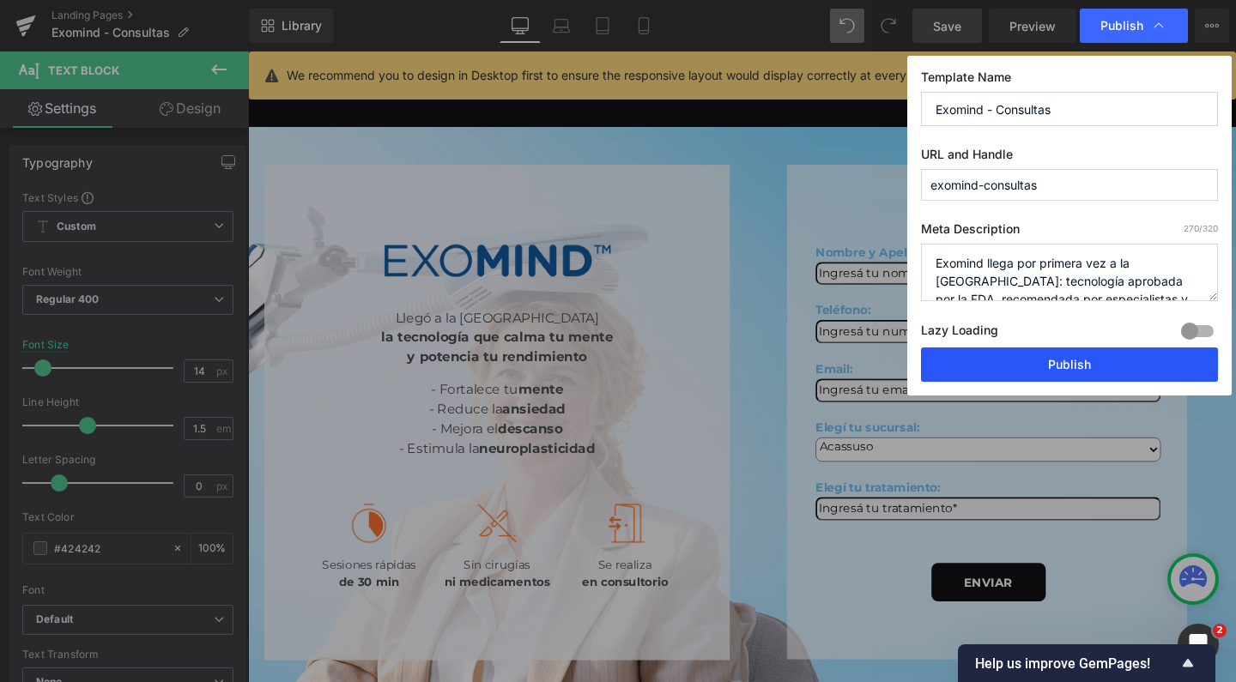
click at [1025, 357] on button "Publish" at bounding box center [1069, 365] width 297 height 34
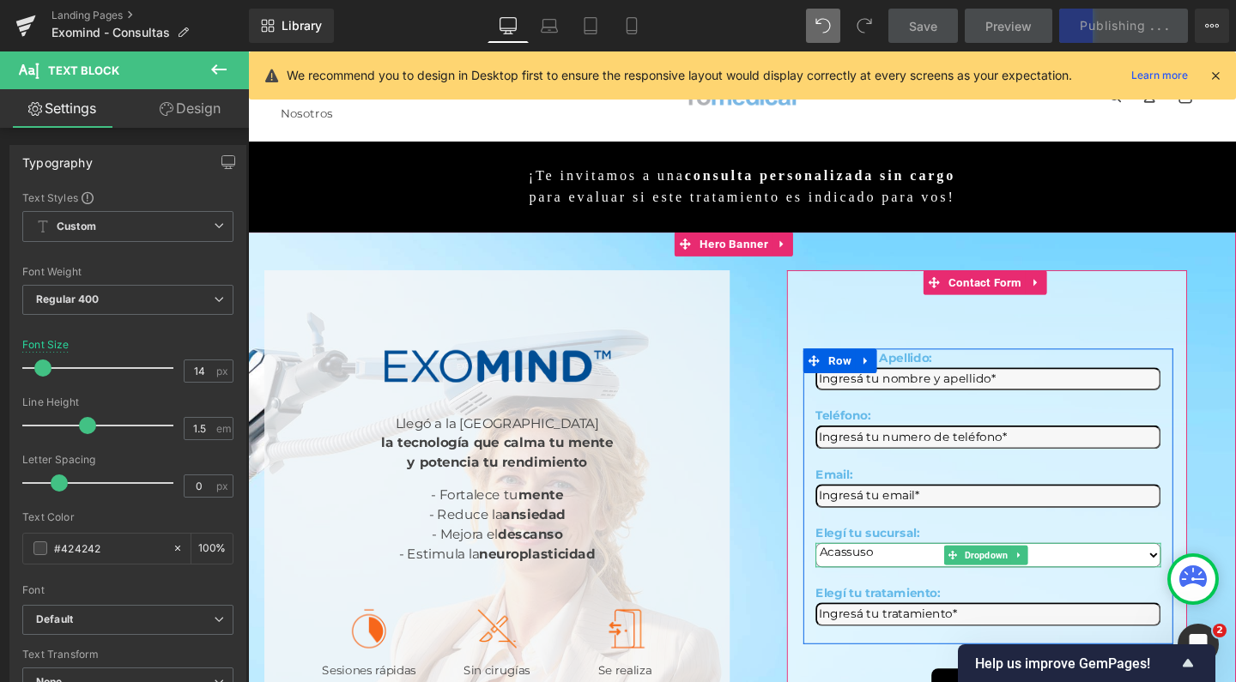
scroll to position [0, 0]
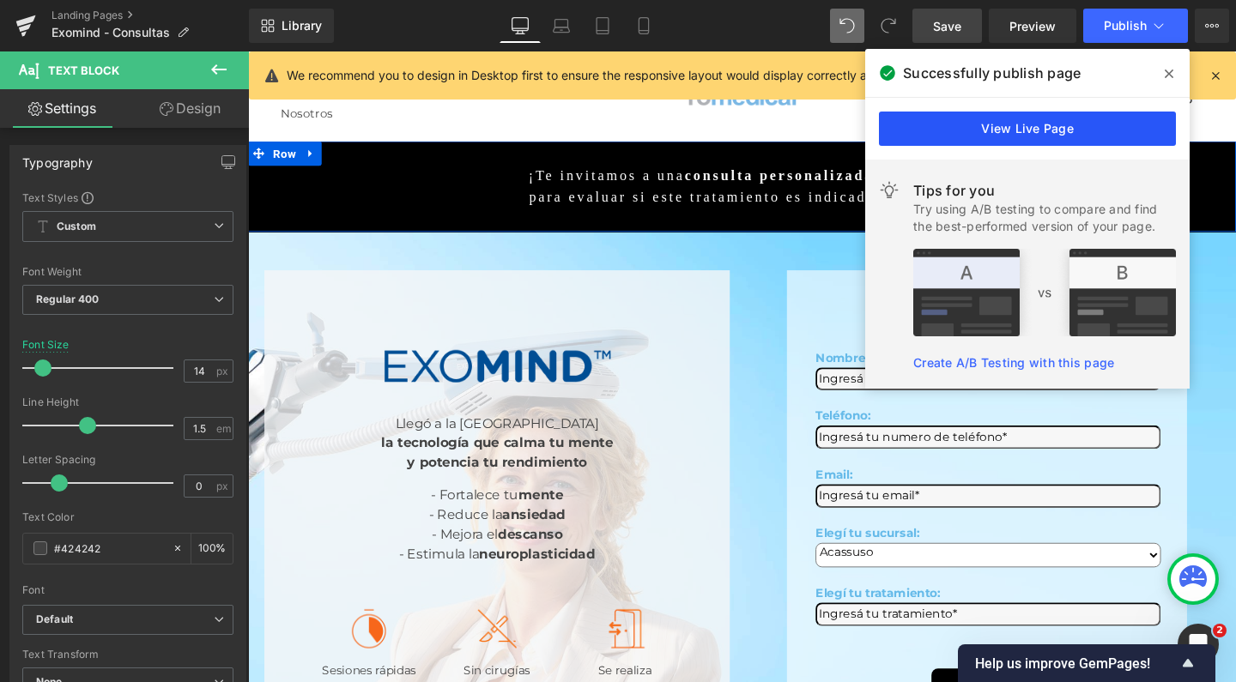
click at [1001, 122] on link "View Live Page" at bounding box center [1027, 129] width 297 height 34
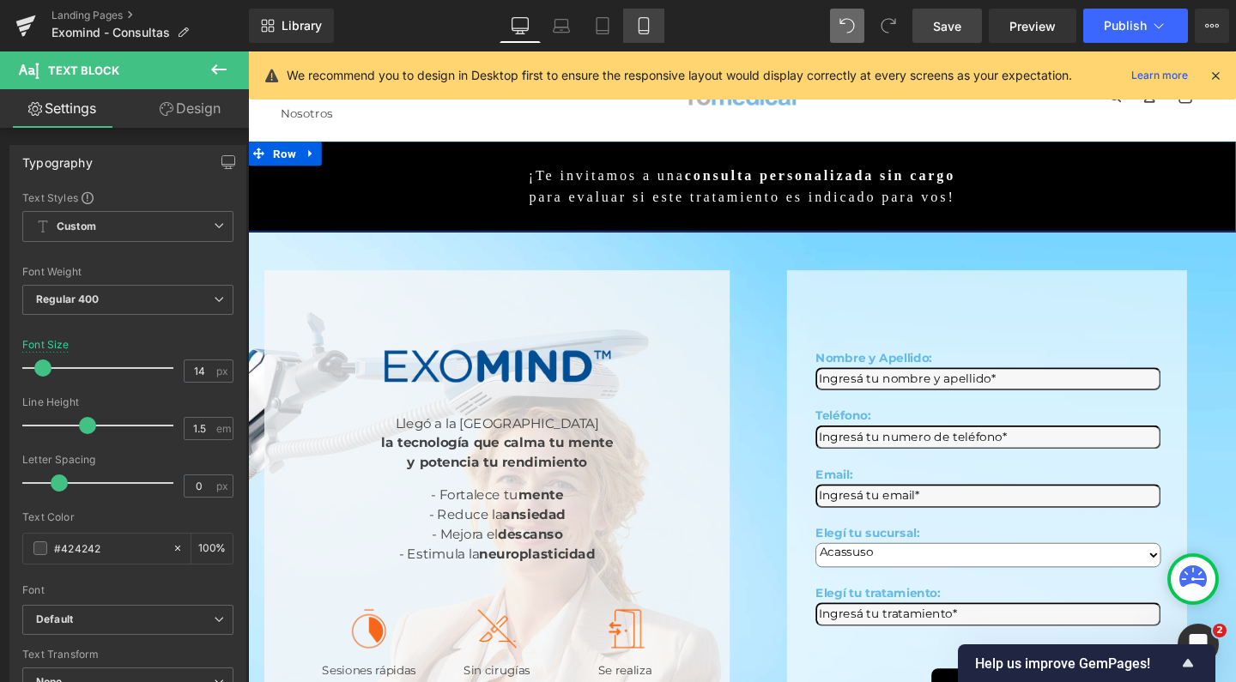
click at [639, 24] on icon at bounding box center [643, 25] width 17 height 17
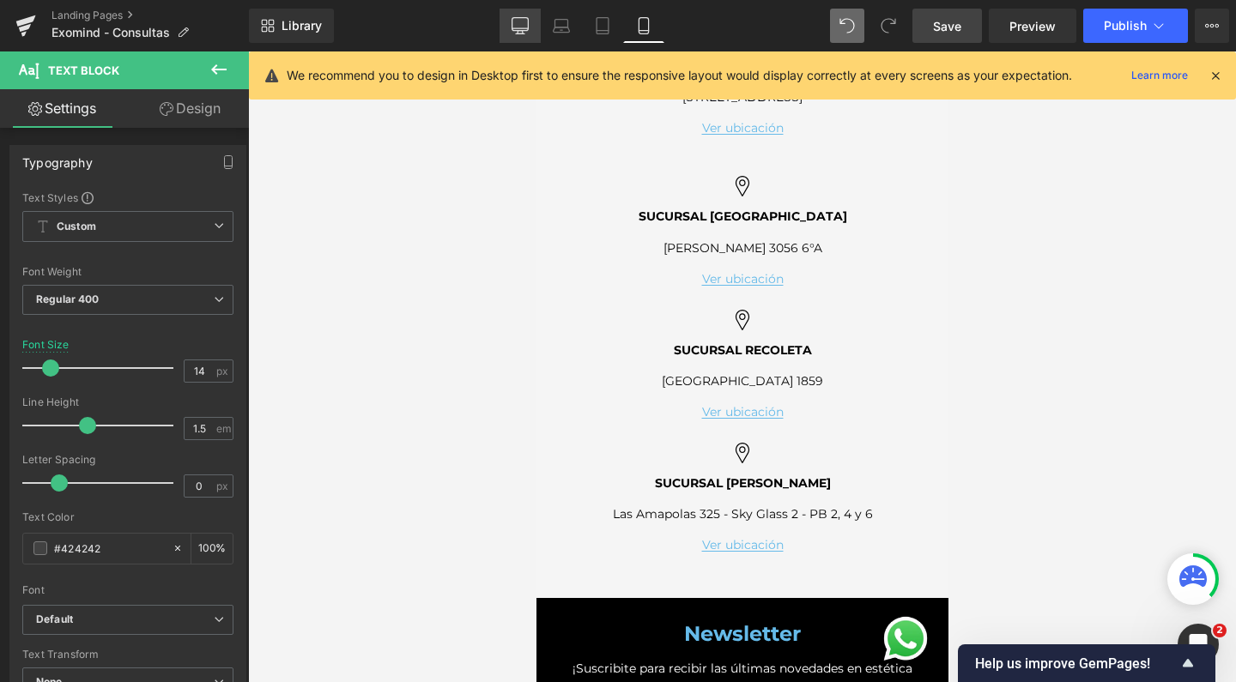
click at [512, 31] on icon at bounding box center [520, 25] width 17 height 17
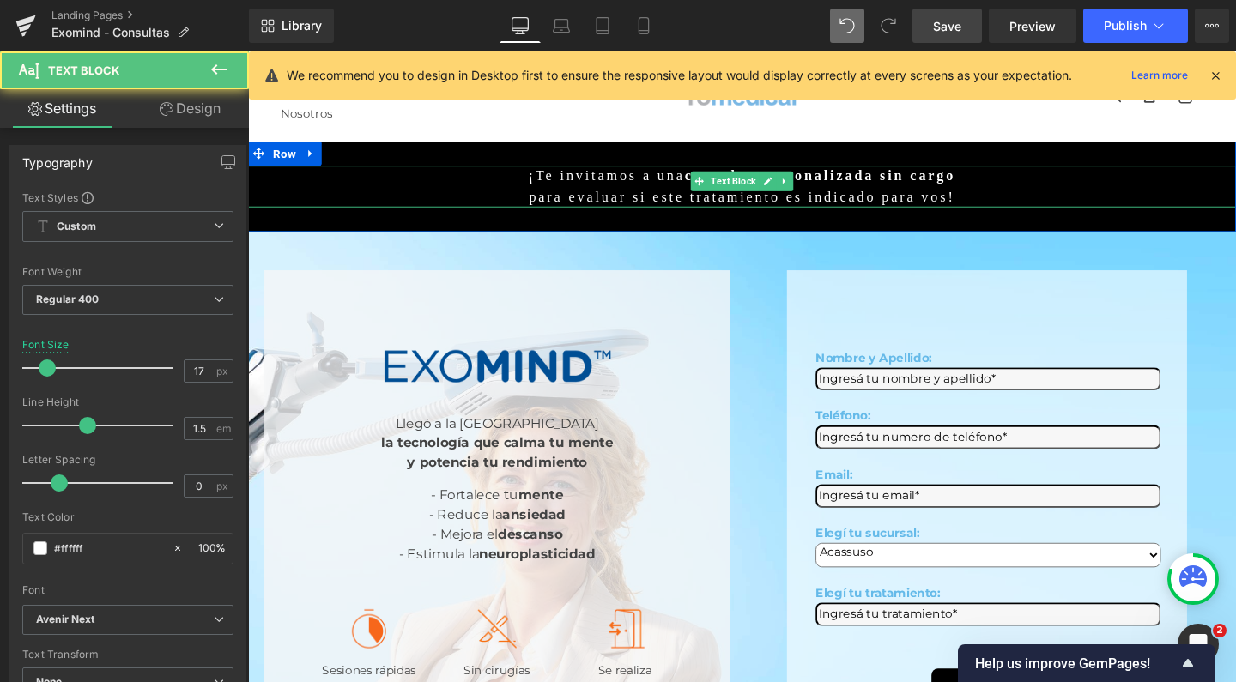
click at [324, 180] on p "¡Te invitamos a una consulta personalizada sin cargo" at bounding box center [767, 183] width 1039 height 22
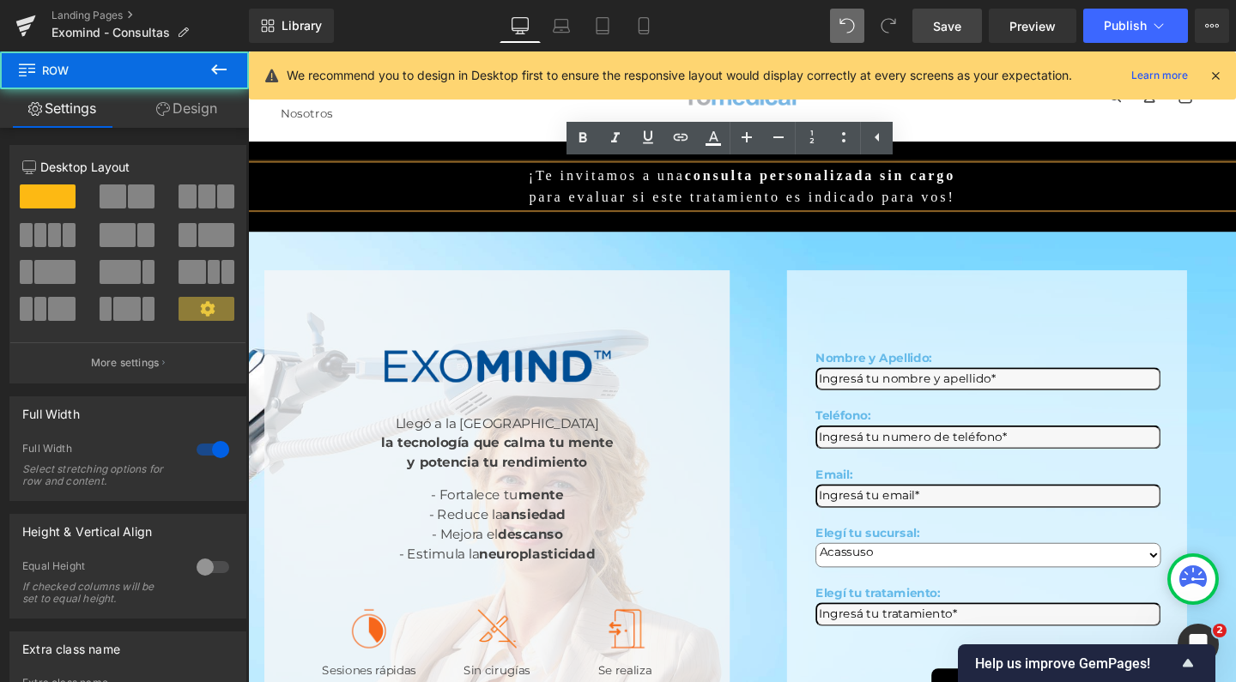
click at [279, 147] on div "¡Te invitamos a una consulta personalizada sin cargo para evaluar si este trata…" at bounding box center [767, 193] width 1039 height 95
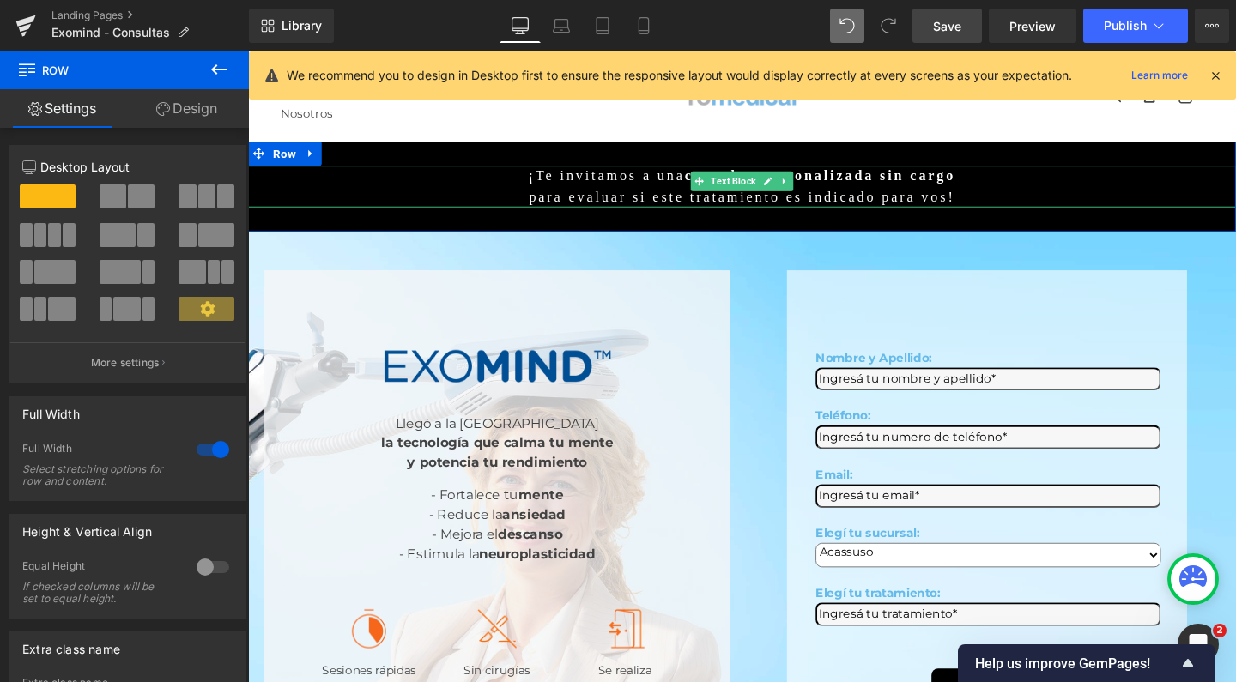
click at [563, 187] on p "¡Te invitamos a una consulta personalizada sin cargo" at bounding box center [767, 183] width 1039 height 22
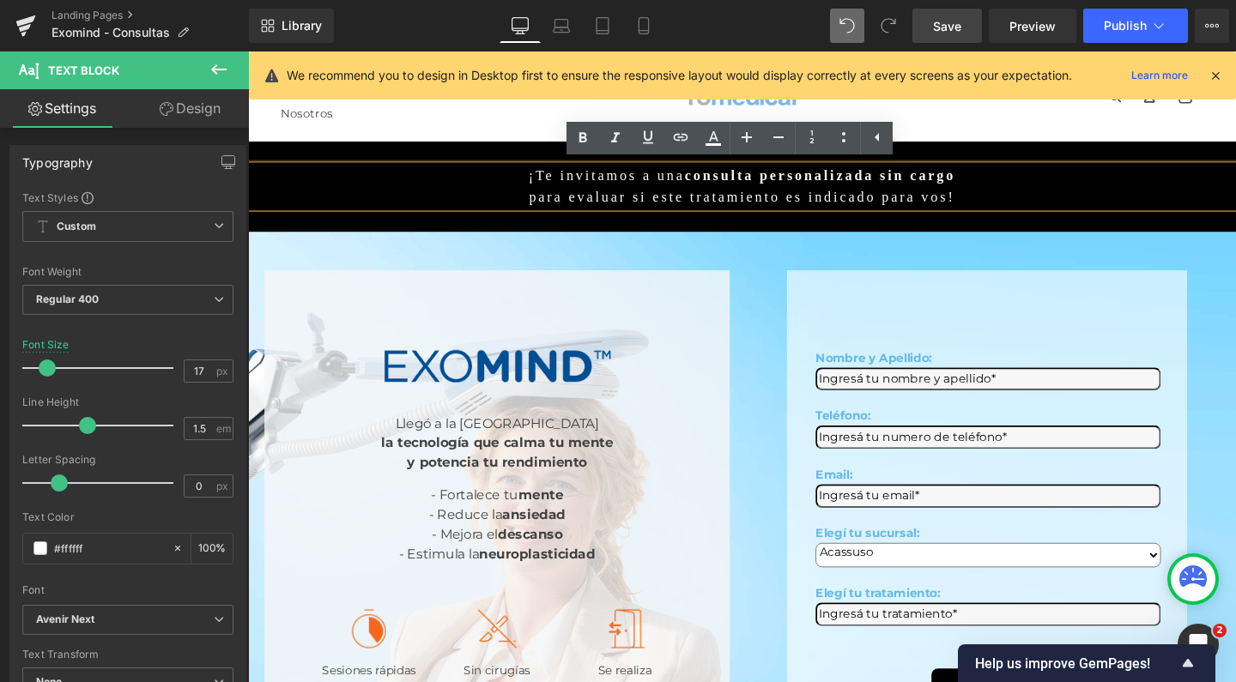
click at [561, 108] on ul "Facial Rejuvenecimiento Inyectables Manchas y lesiones Cicatrices Labios Rinomo…" at bounding box center [487, 99] width 411 height 76
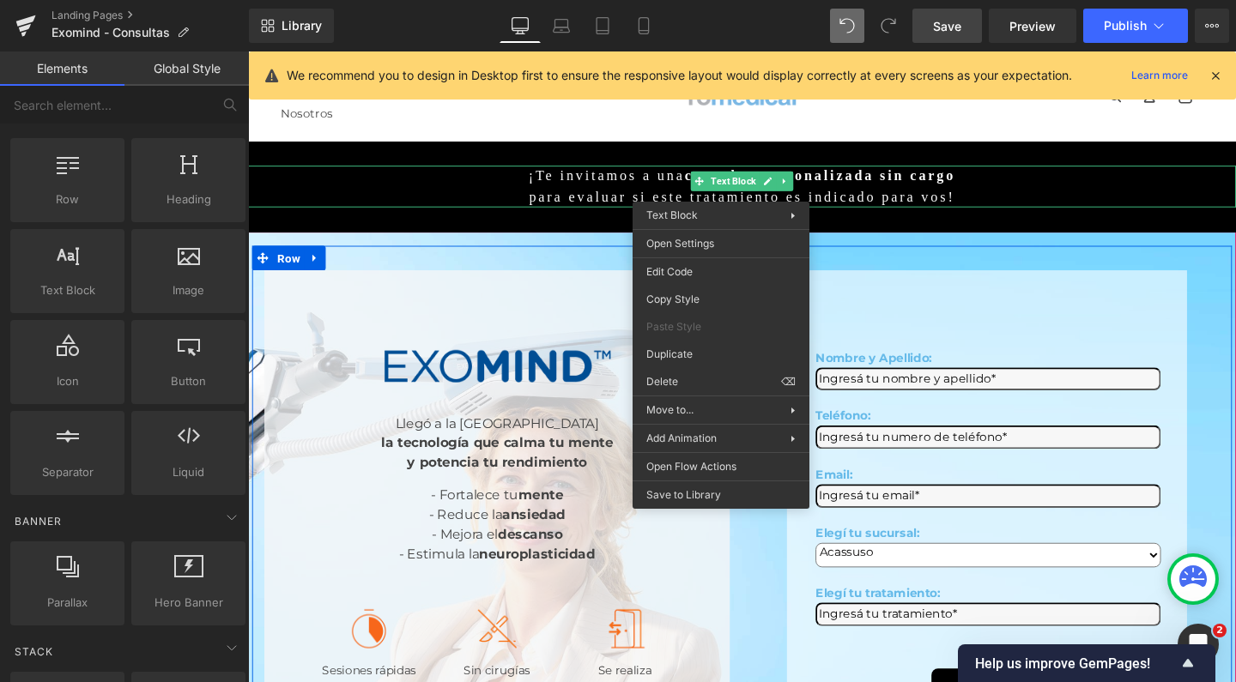
drag, startPoint x: 955, startPoint y: 347, endPoint x: 730, endPoint y: 308, distance: 228.2
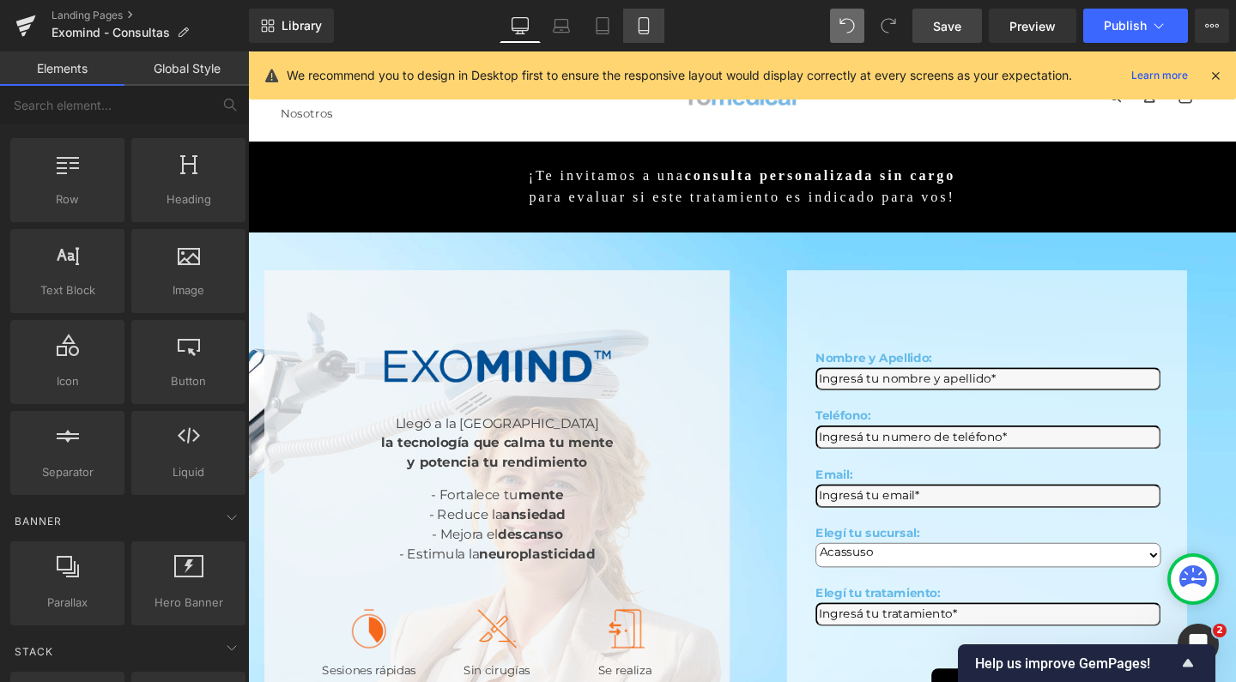
click at [646, 26] on icon at bounding box center [643, 25] width 17 height 17
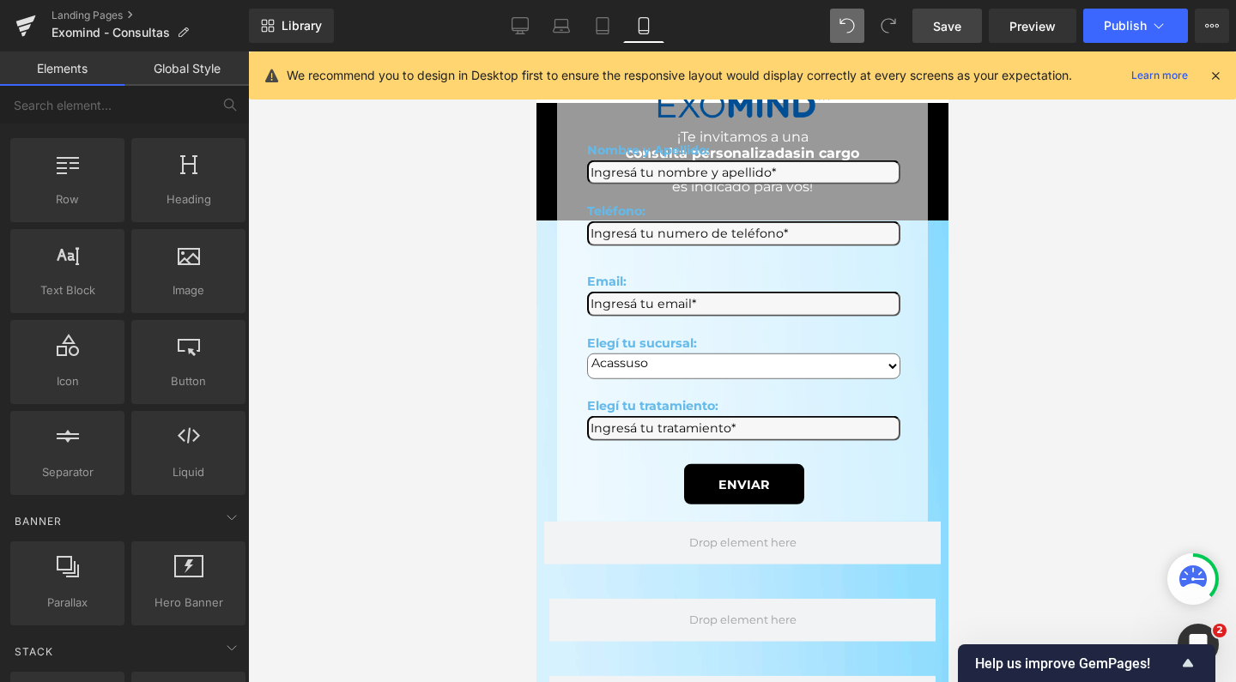
click at [1217, 83] on div at bounding box center [1216, 75] width 14 height 19
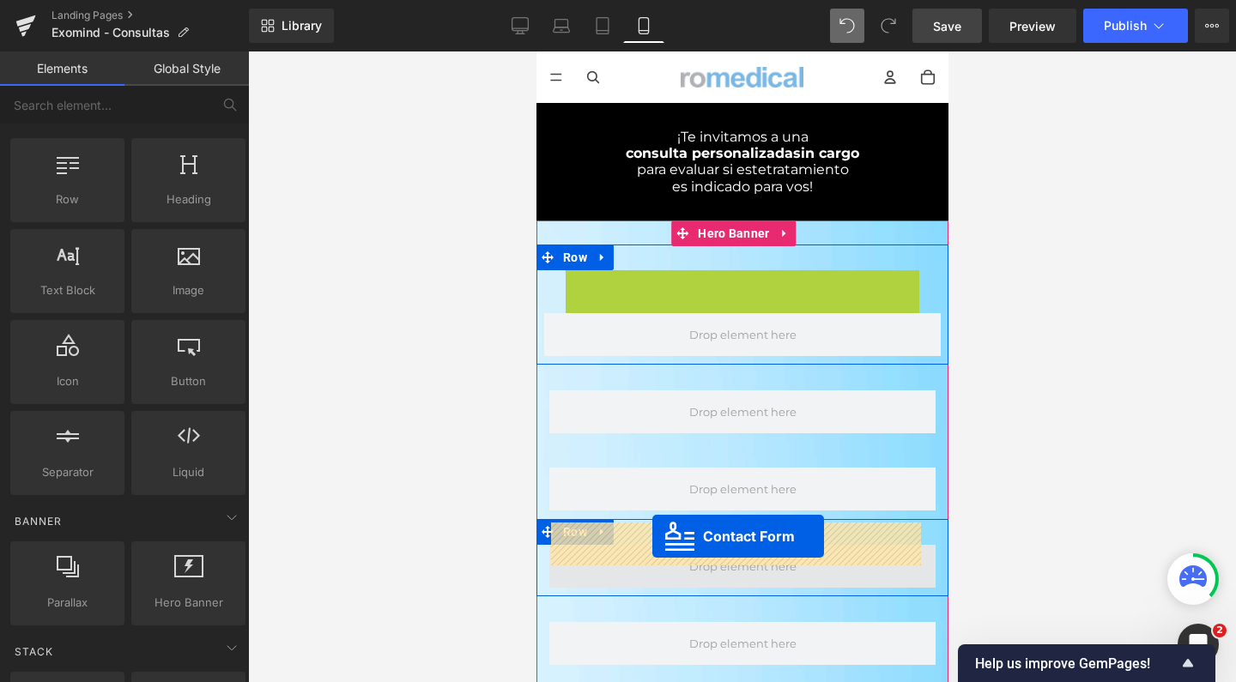
drag, startPoint x: 678, startPoint y: 61, endPoint x: 652, endPoint y: 536, distance: 476.3
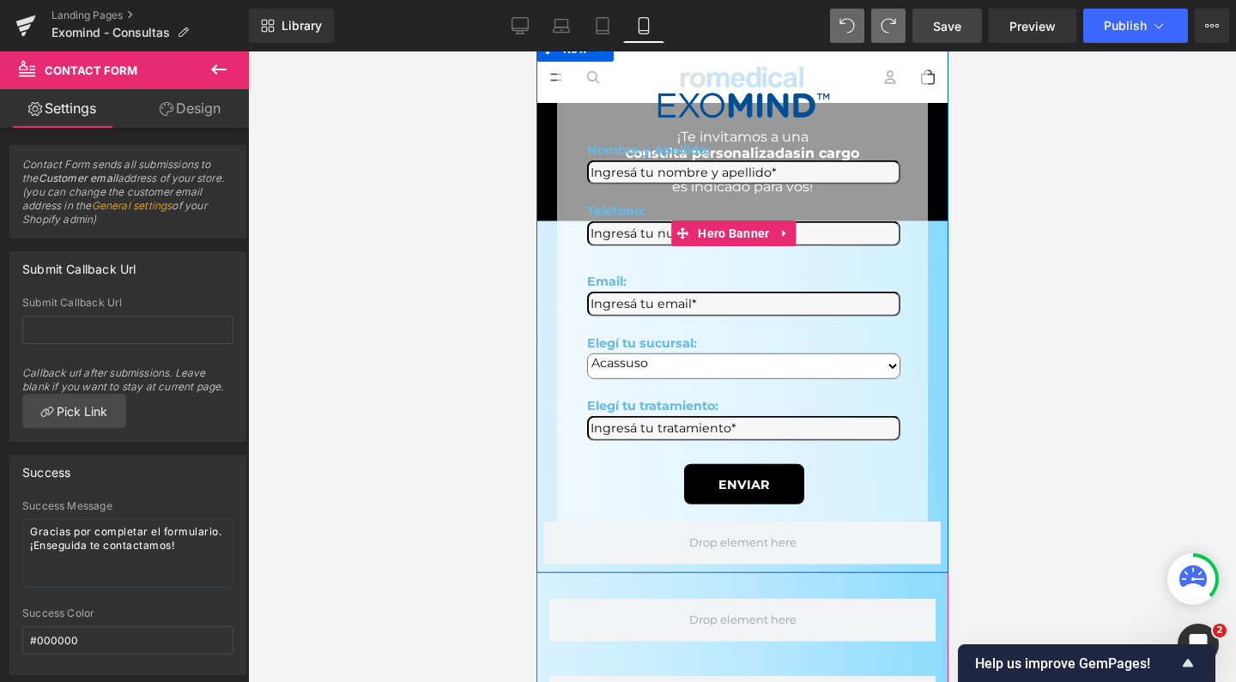
click at [924, 180] on div "Image Nombre y Apellido: Text Block Text Field Teléfono: Text Block Text Field …" at bounding box center [742, 292] width 412 height 460
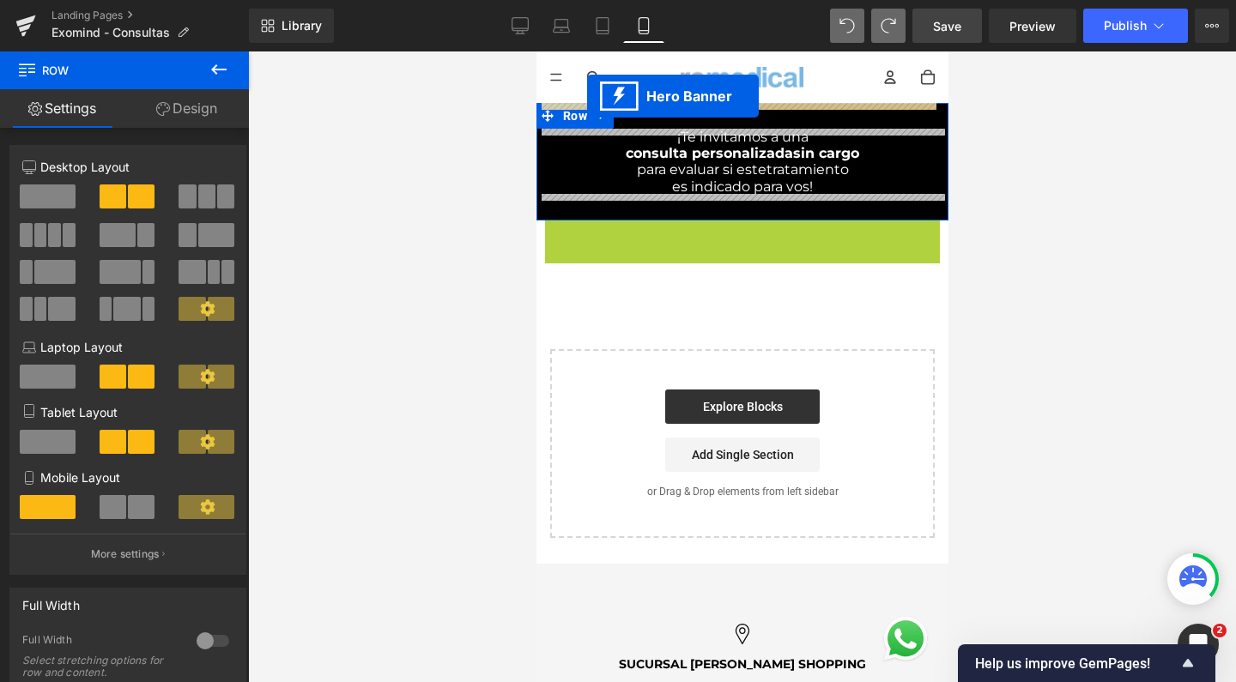
drag, startPoint x: 681, startPoint y: 228, endPoint x: 586, endPoint y: 96, distance: 162.5
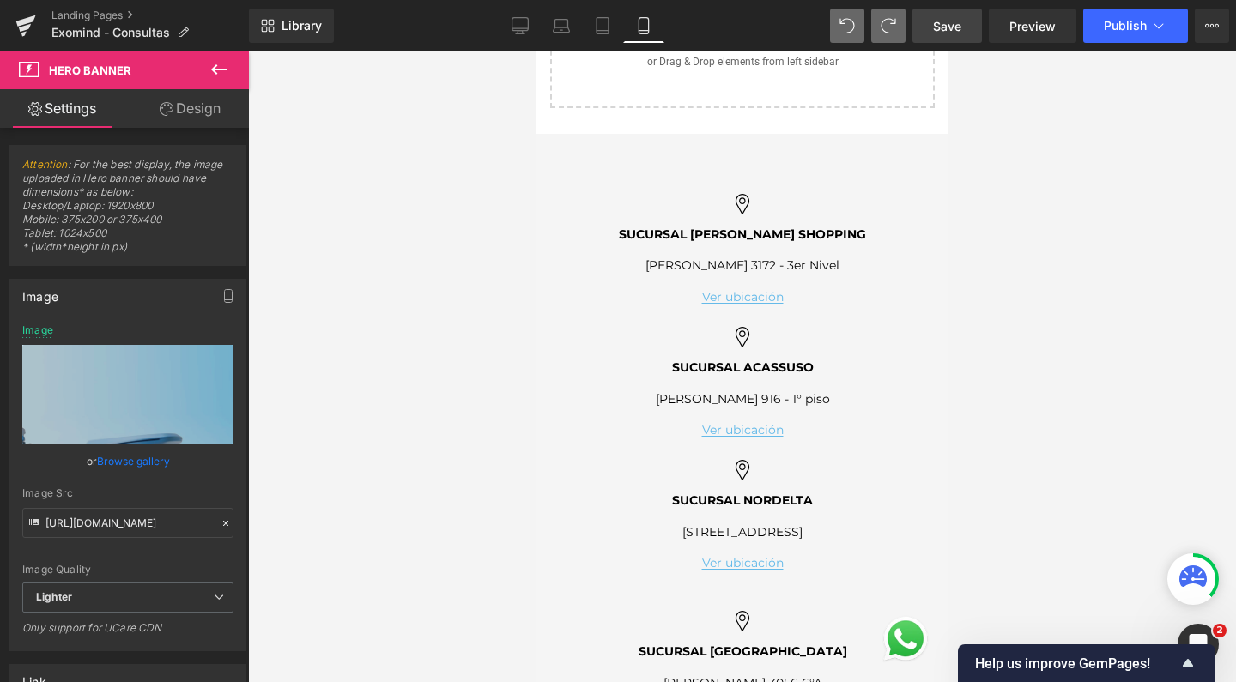
scroll to position [942, 0]
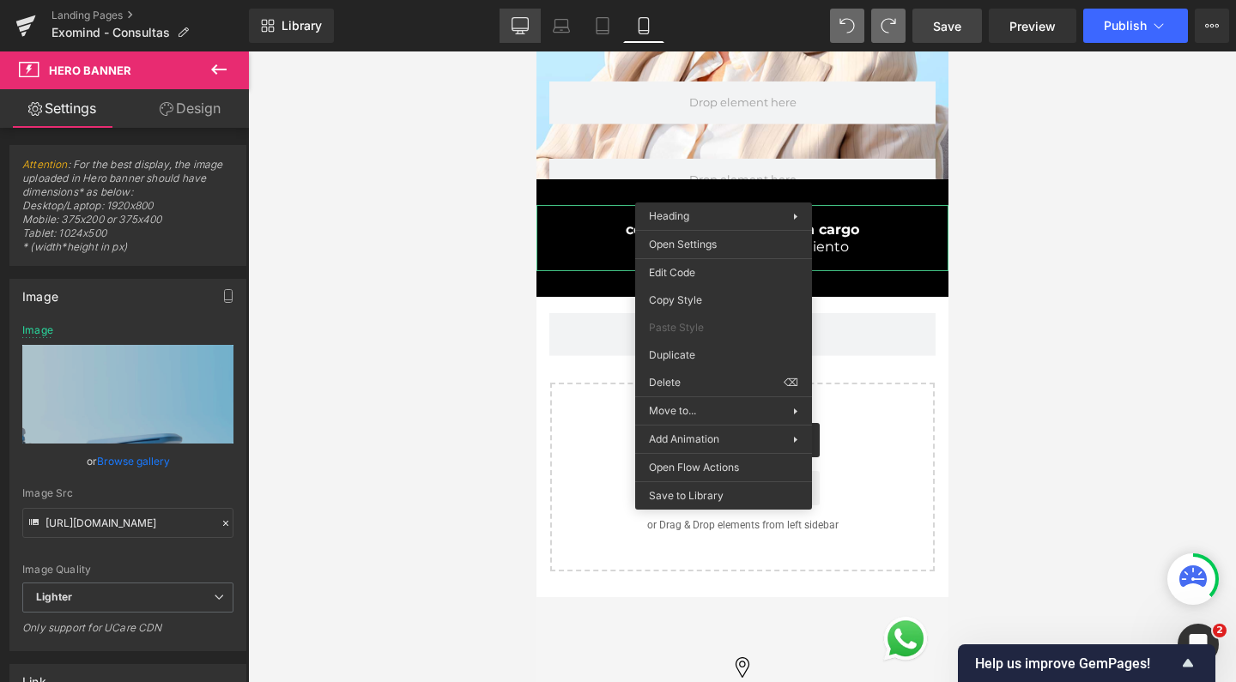
click at [530, 27] on link "Desktop" at bounding box center [520, 26] width 41 height 34
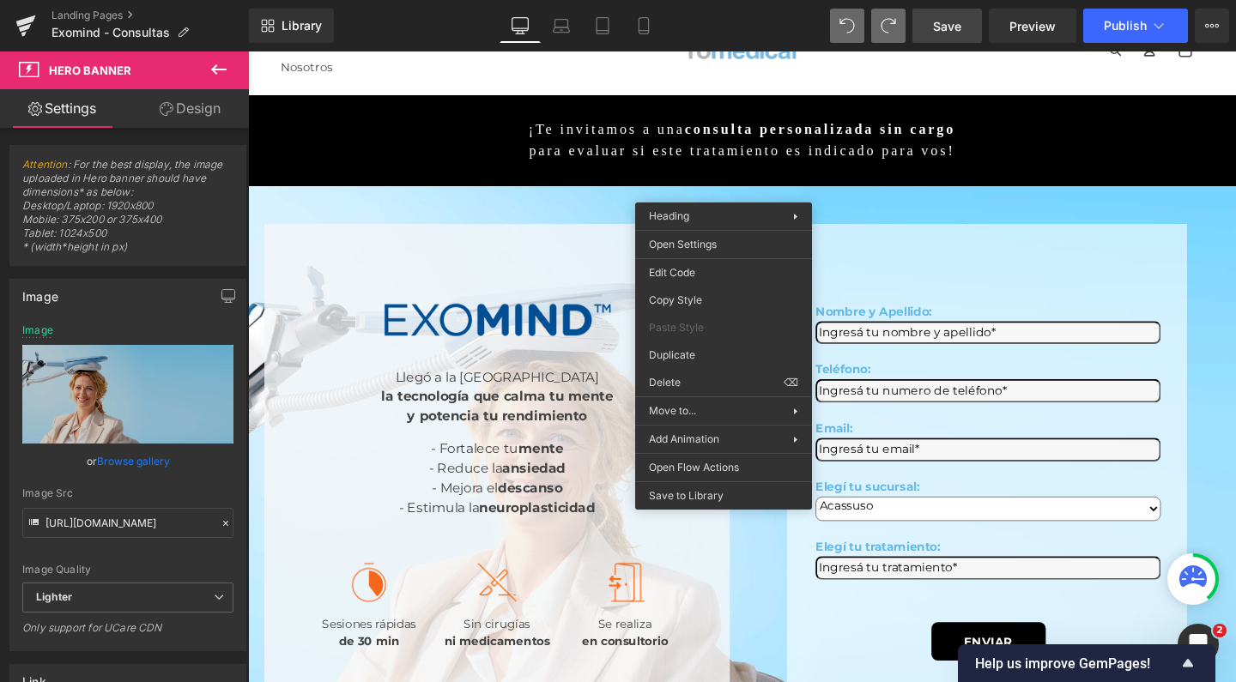
scroll to position [0, 0]
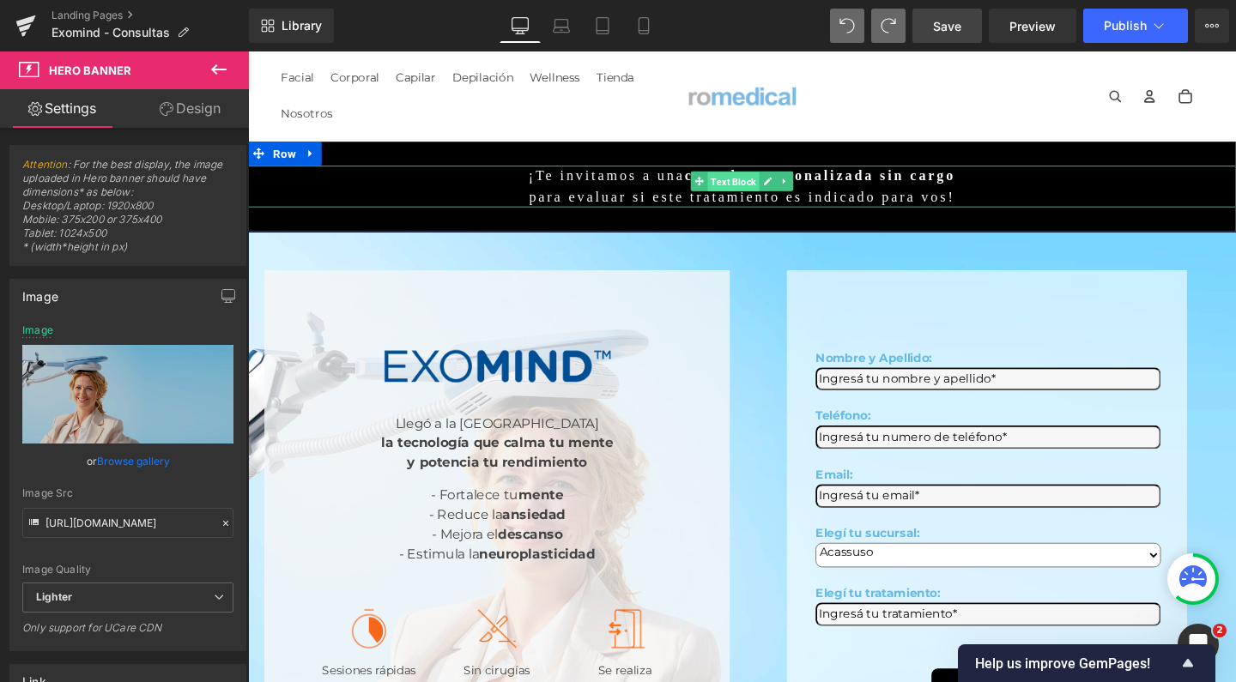
click at [757, 182] on span "Text Block" at bounding box center [758, 189] width 54 height 21
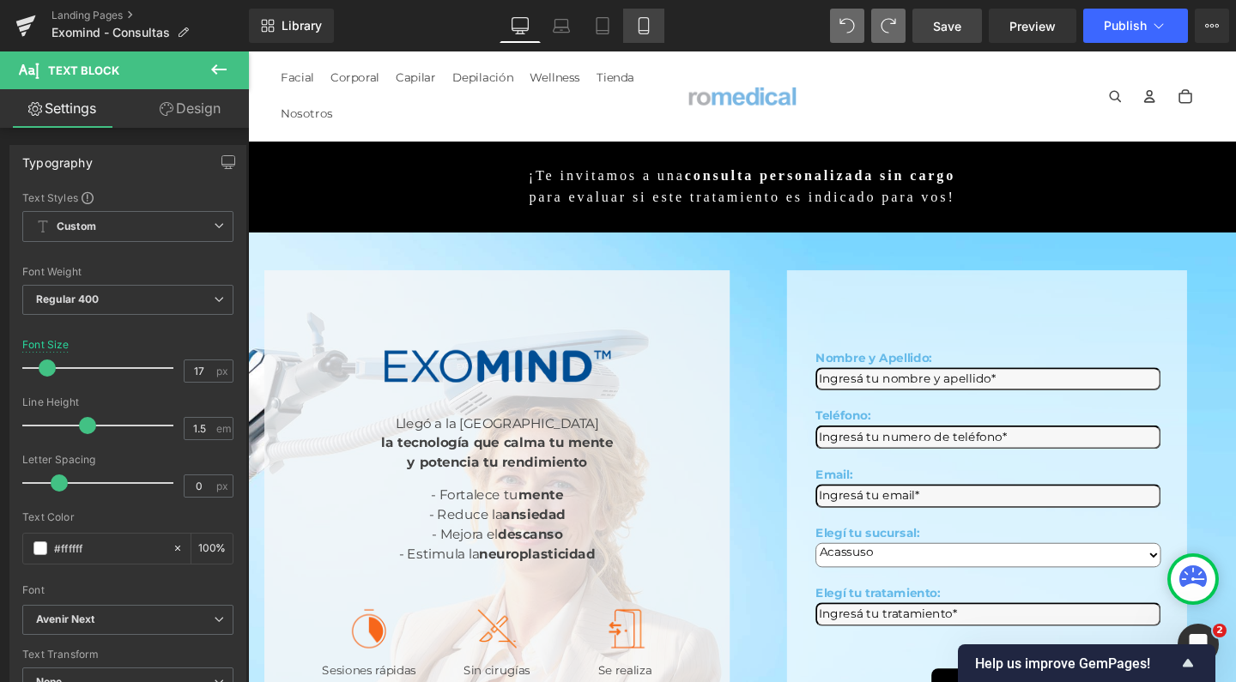
click at [647, 20] on icon at bounding box center [643, 25] width 17 height 17
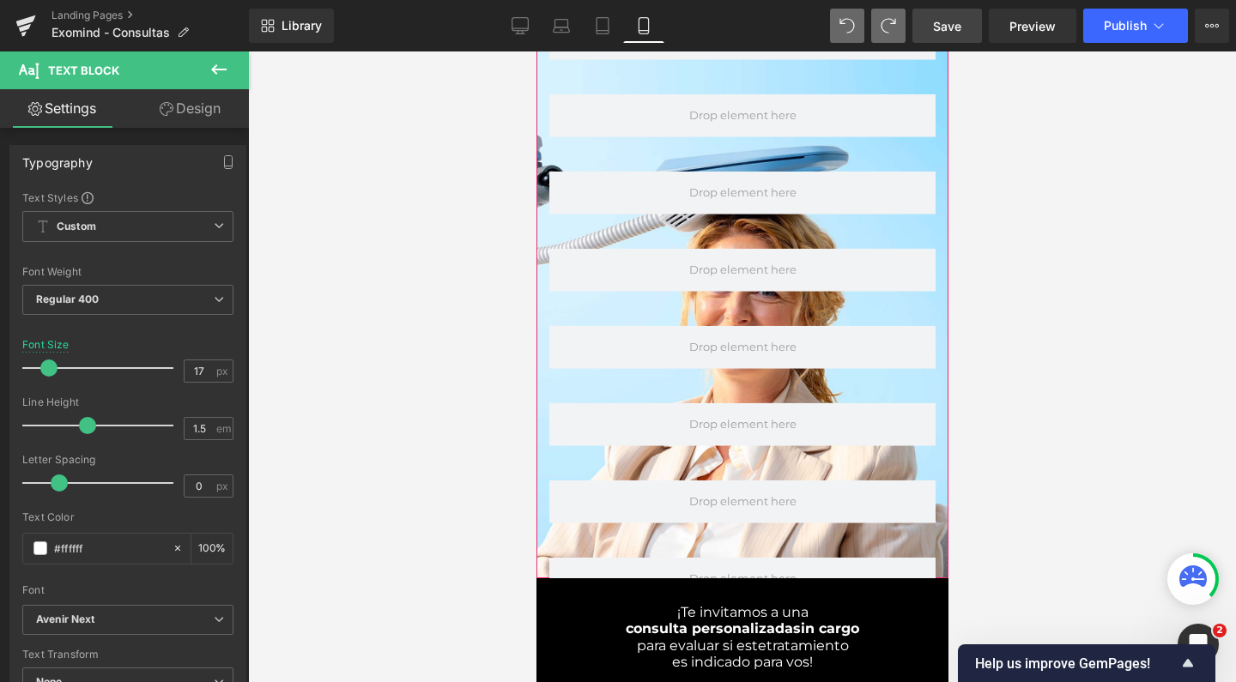
scroll to position [711, 0]
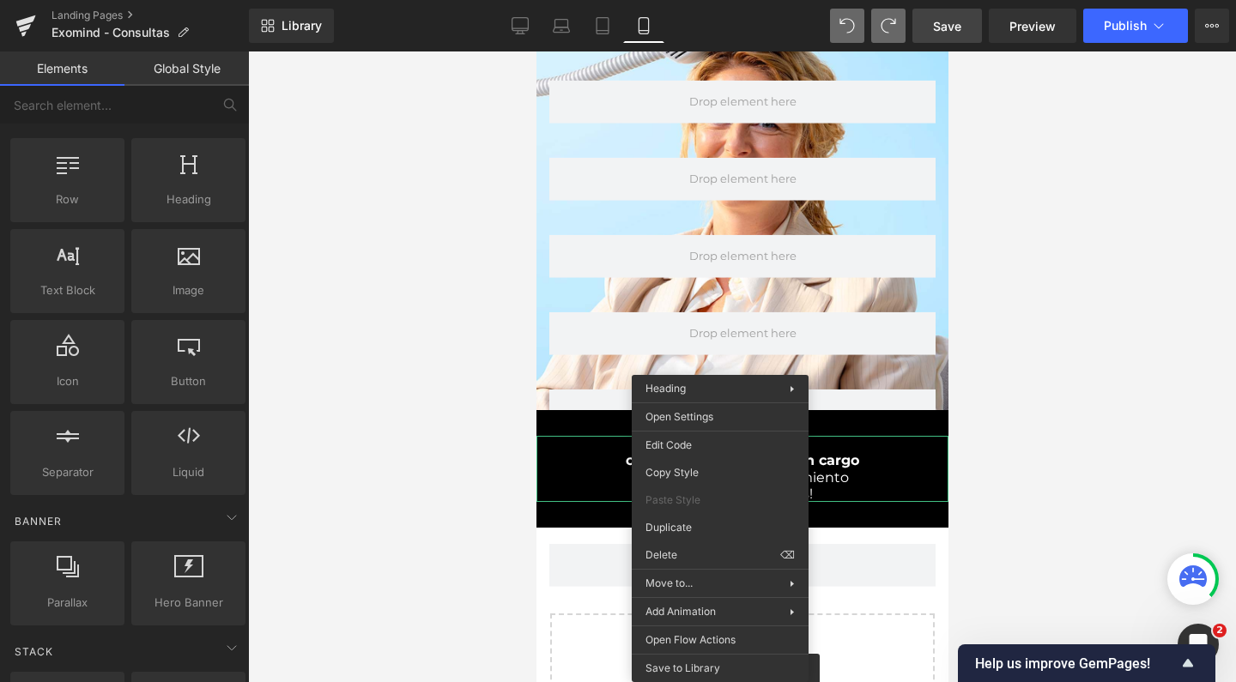
click at [461, 433] on div at bounding box center [742, 367] width 988 height 631
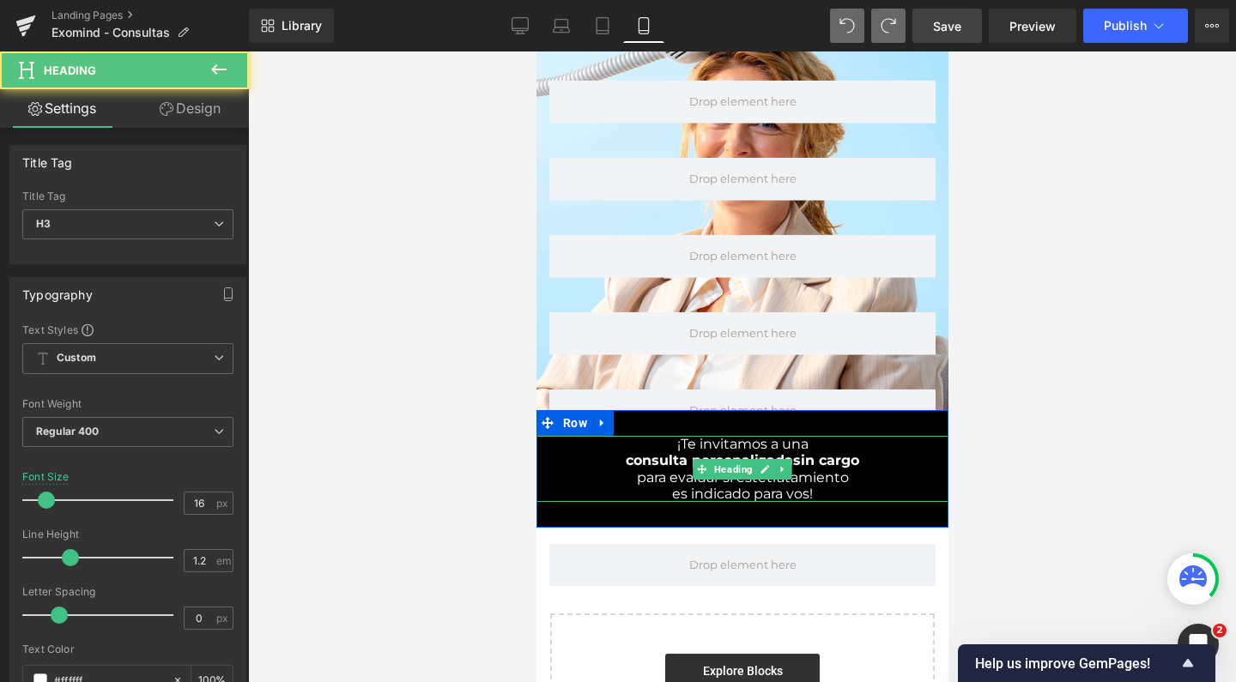
click at [625, 452] on span "consulta personalizada" at bounding box center [708, 460] width 167 height 16
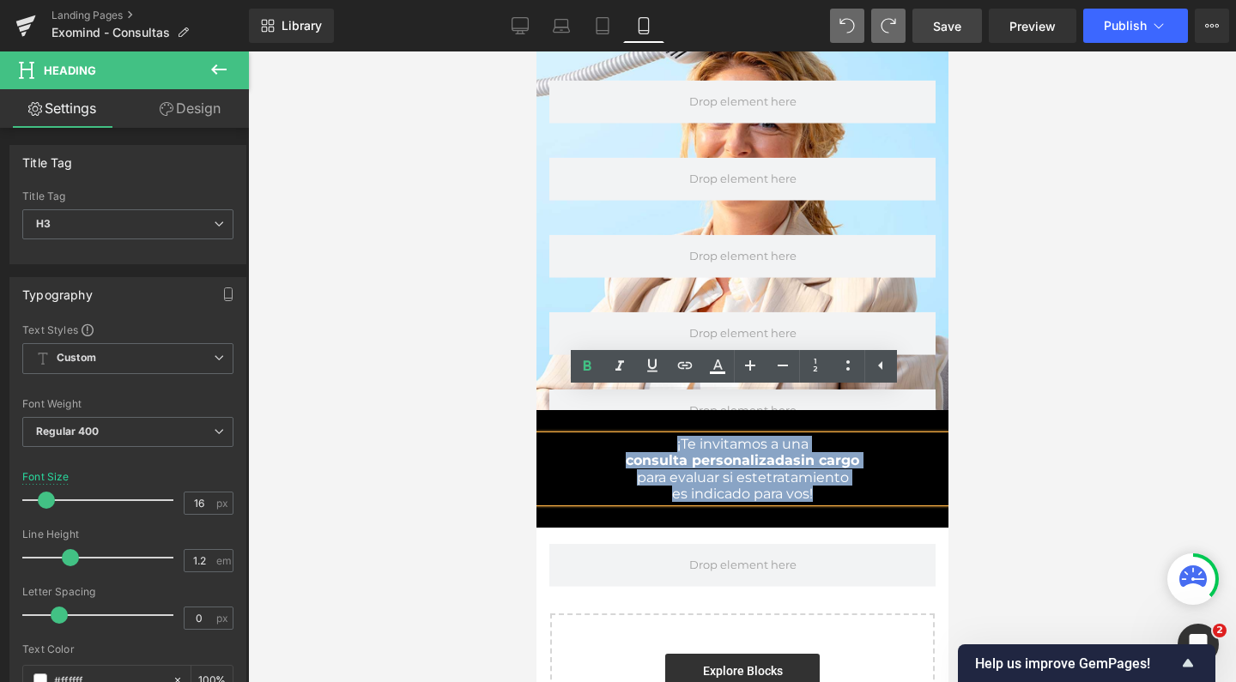
drag, startPoint x: 649, startPoint y: 402, endPoint x: 838, endPoint y: 451, distance: 195.1
click at [838, 451] on div "¡Te invitamos a una consulta personalizada sin cargo para evaluar si este trata…" at bounding box center [742, 469] width 412 height 66
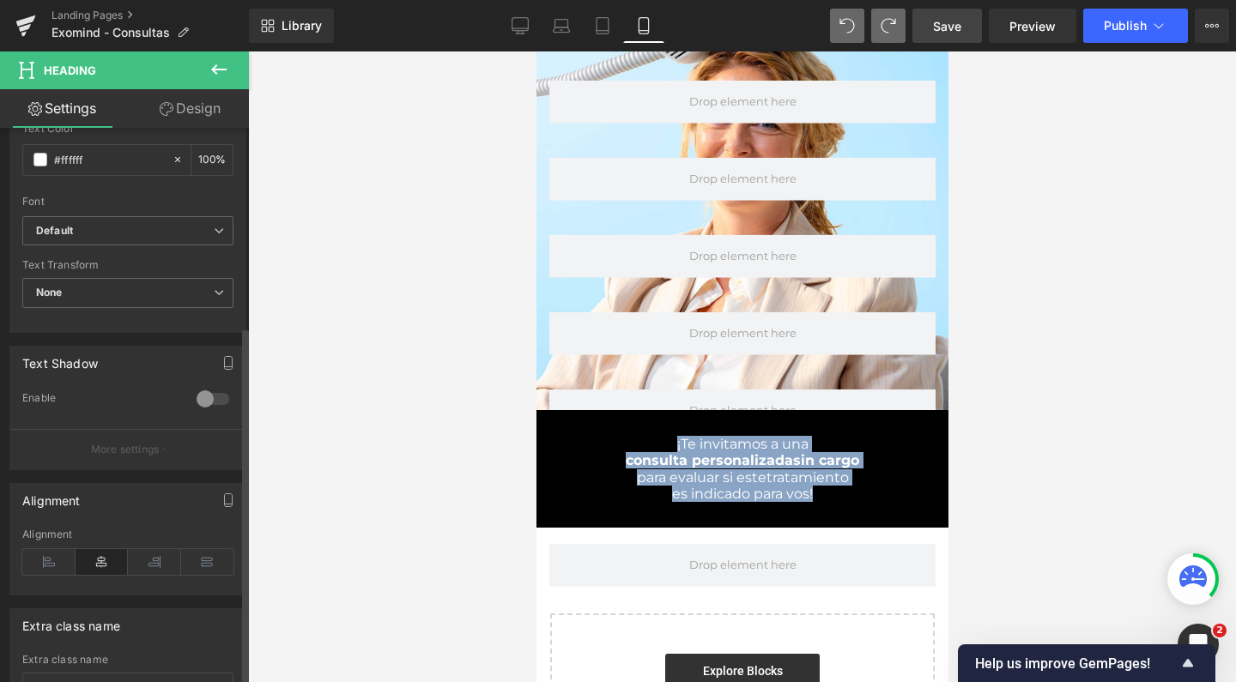
scroll to position [485, 0]
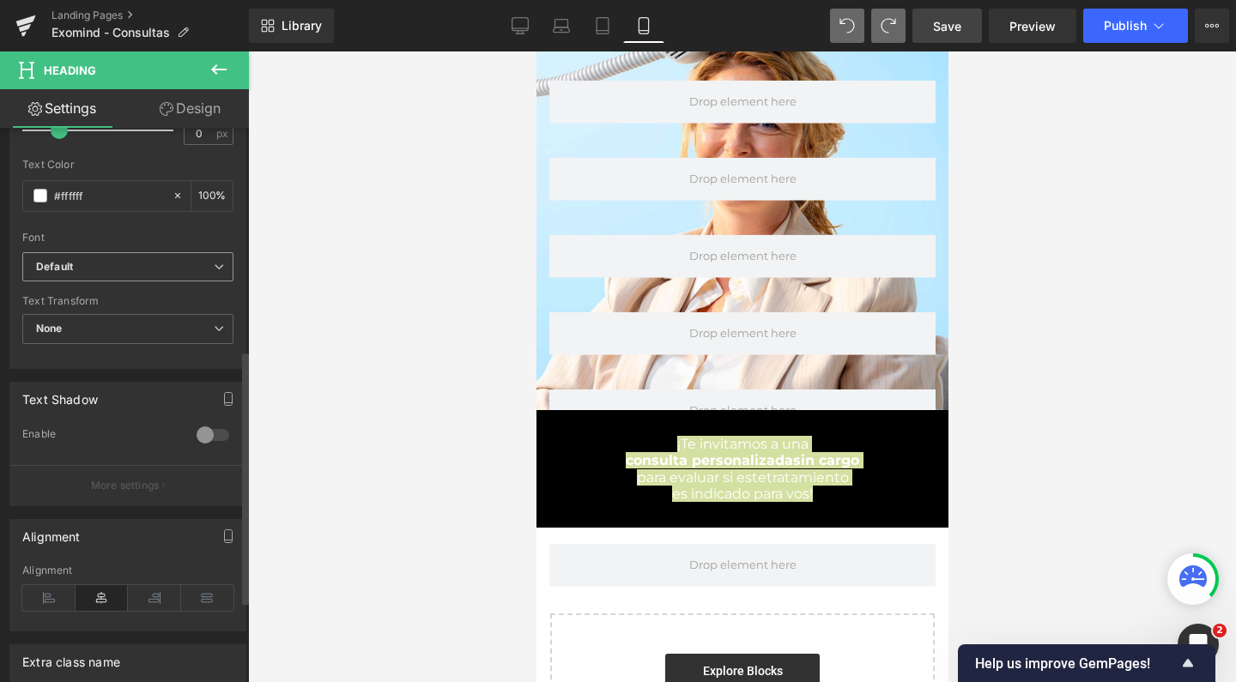
click at [92, 268] on b "Default" at bounding box center [125, 267] width 178 height 15
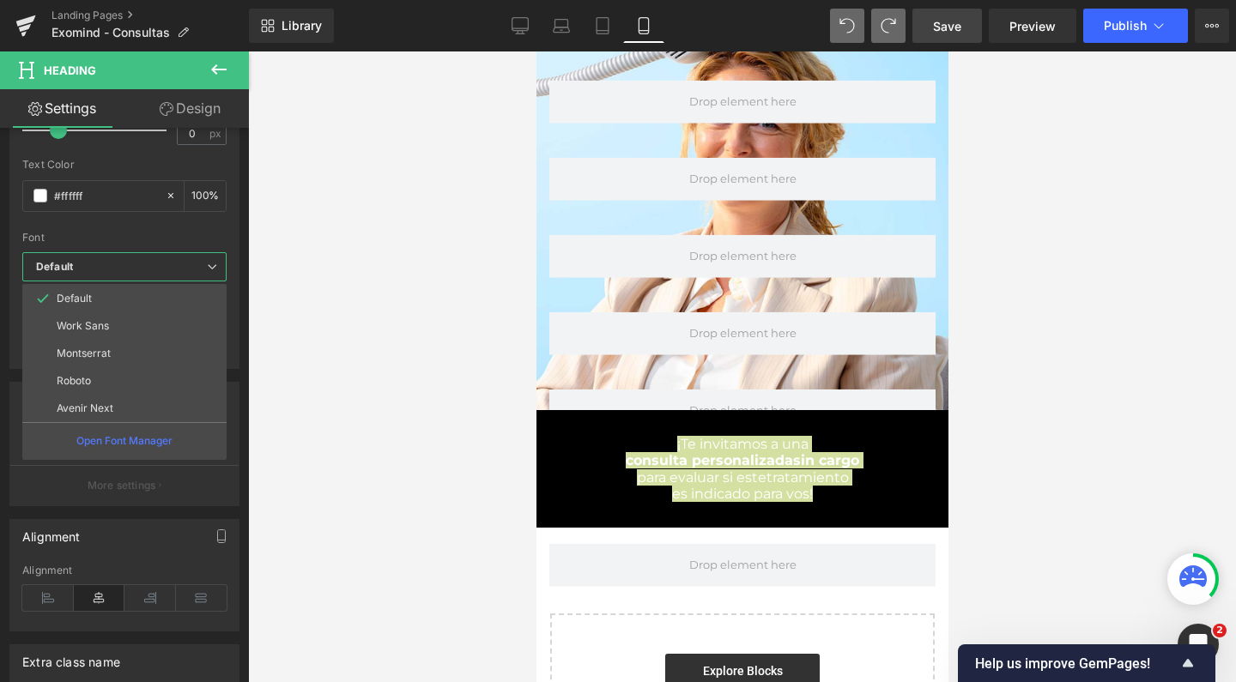
click at [466, 233] on div at bounding box center [742, 367] width 988 height 631
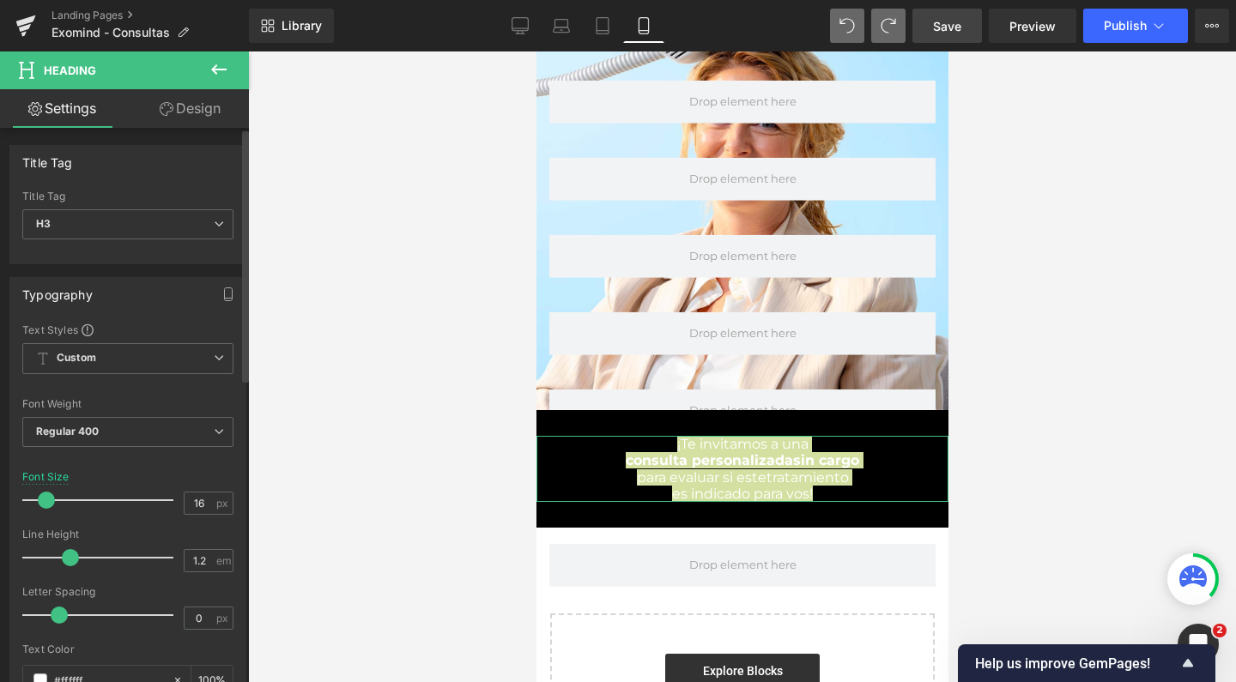
scroll to position [0, 0]
click at [523, 26] on icon at bounding box center [520, 25] width 17 height 17
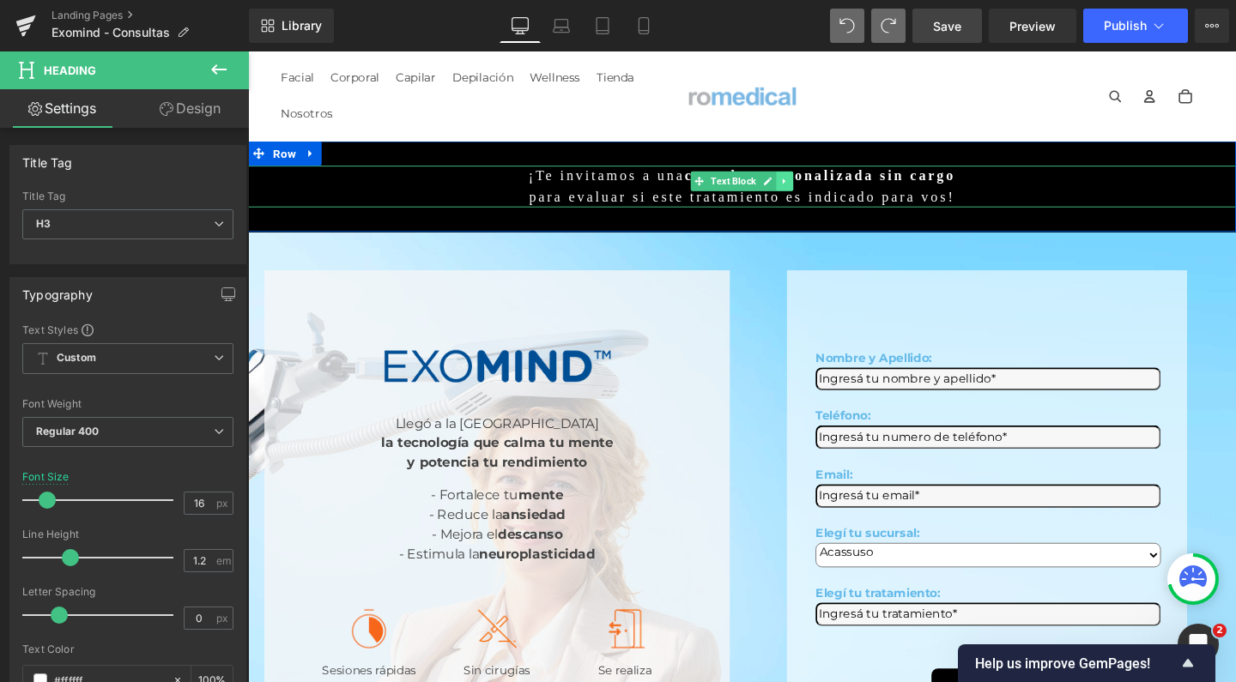
click at [809, 186] on link at bounding box center [812, 188] width 18 height 21
click at [798, 188] on icon at bounding box center [802, 188] width 9 height 9
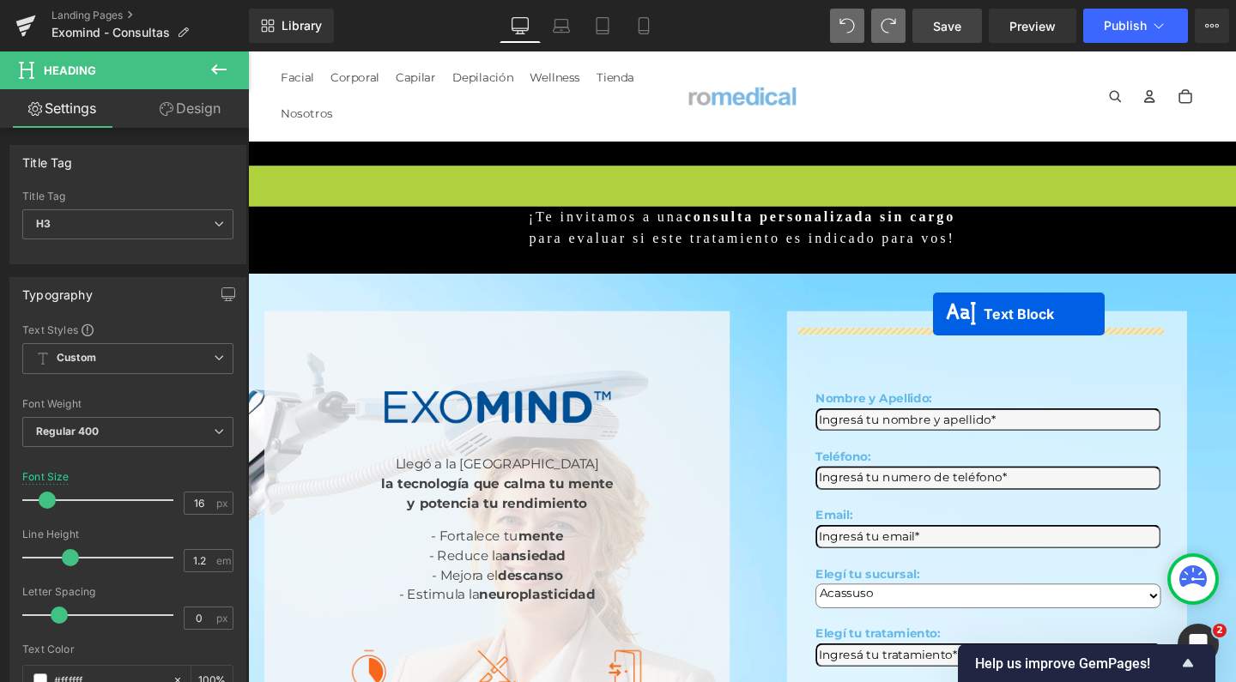
drag, startPoint x: 688, startPoint y: 189, endPoint x: 968, endPoint y: 328, distance: 313.3
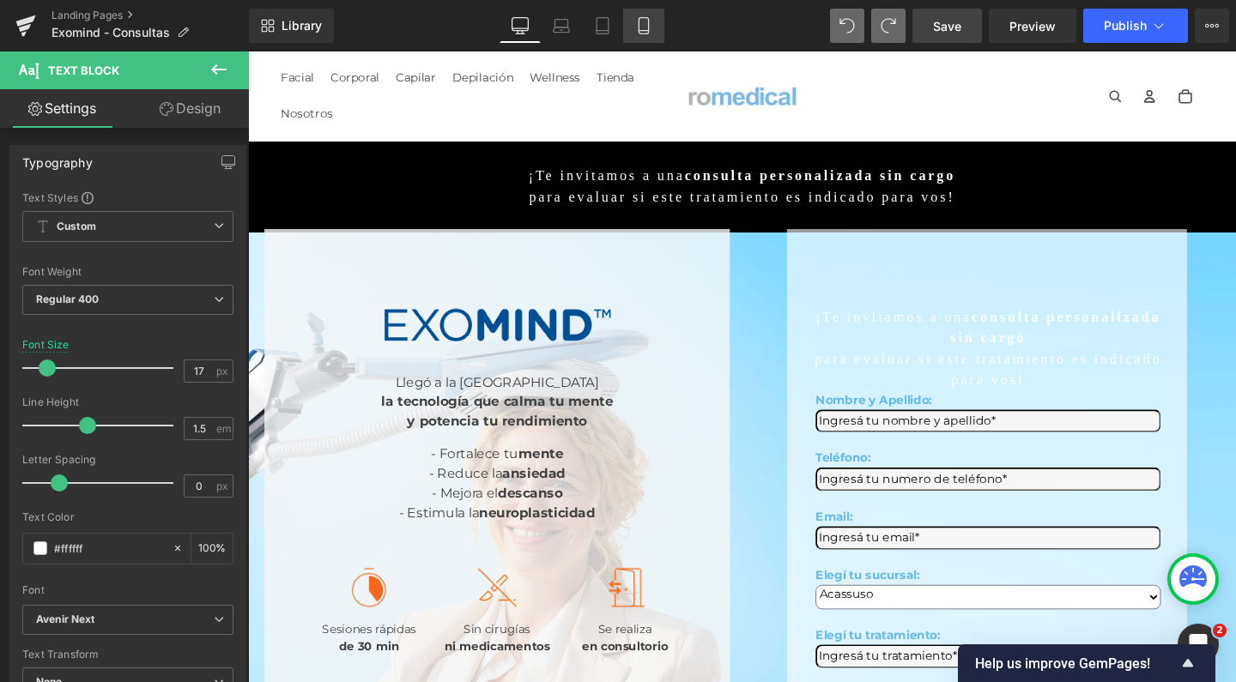
click at [648, 22] on icon at bounding box center [643, 26] width 9 height 16
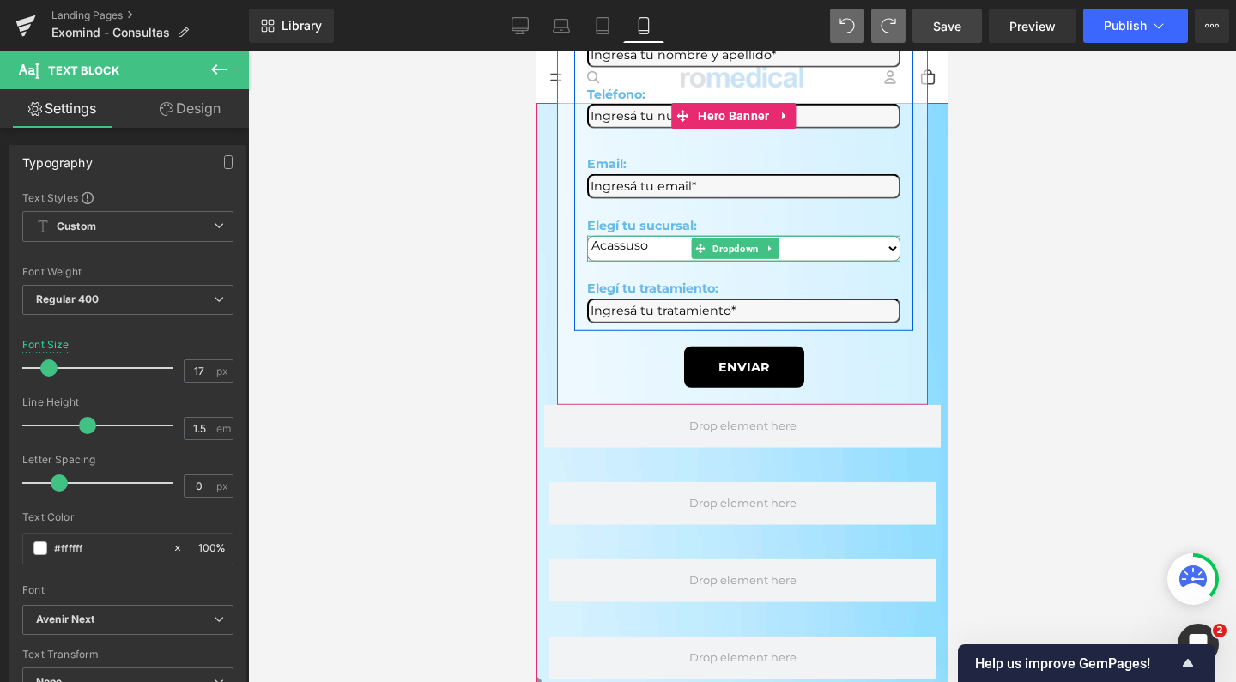
scroll to position [3, 0]
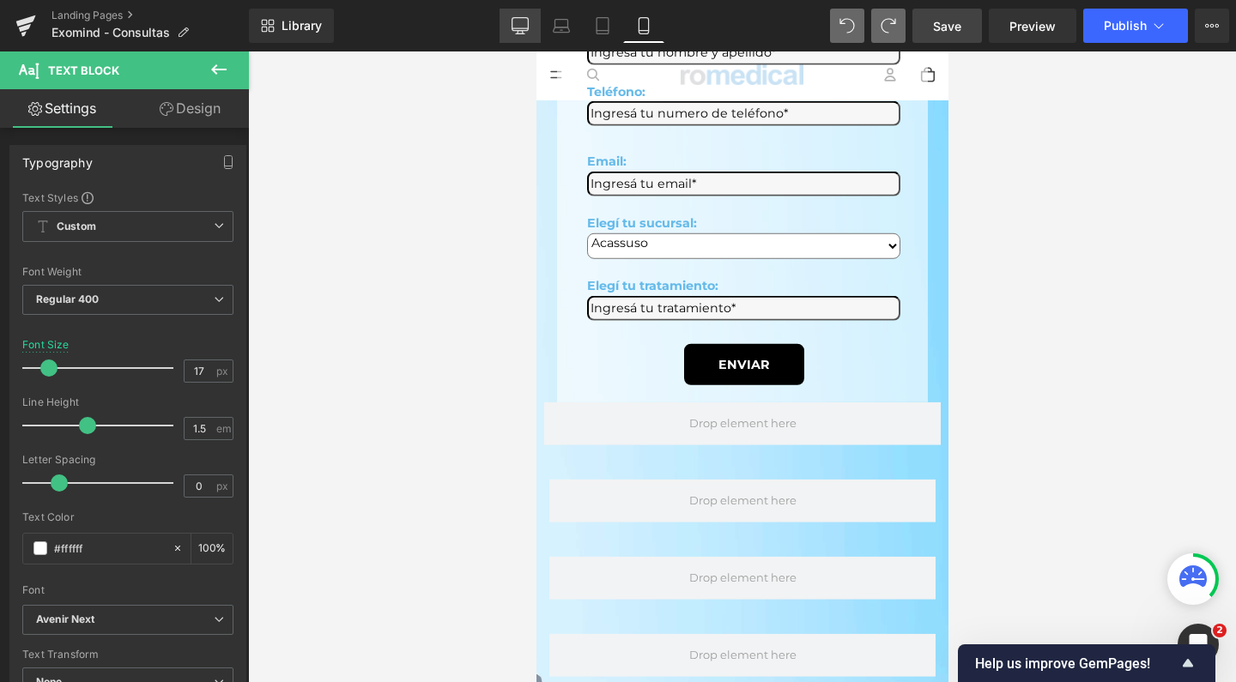
click at [512, 27] on icon at bounding box center [520, 24] width 16 height 13
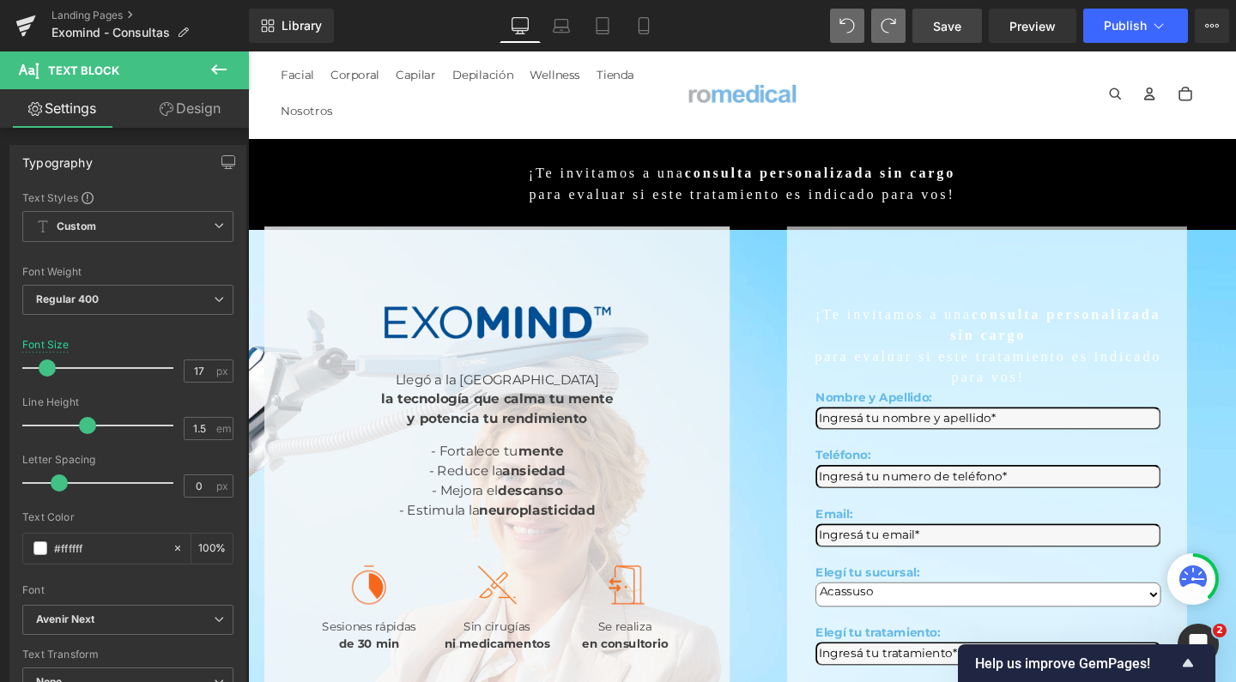
scroll to position [34, 0]
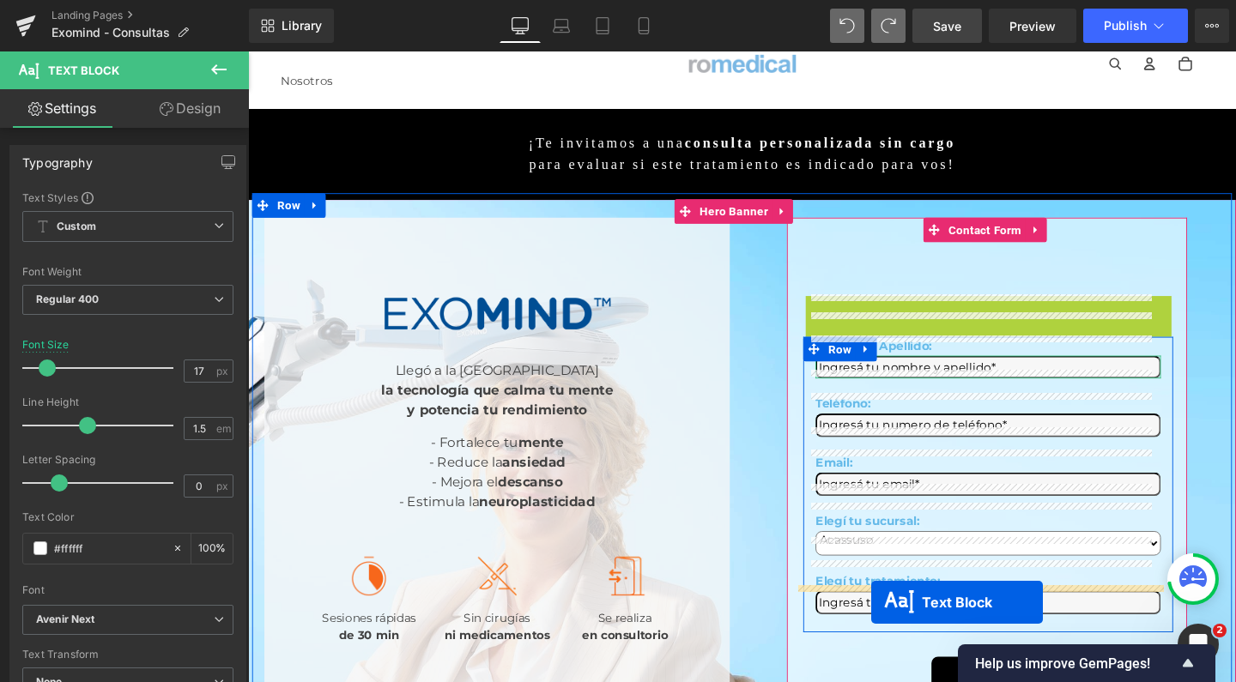
drag, startPoint x: 967, startPoint y: 298, endPoint x: 903, endPoint y: 631, distance: 339.1
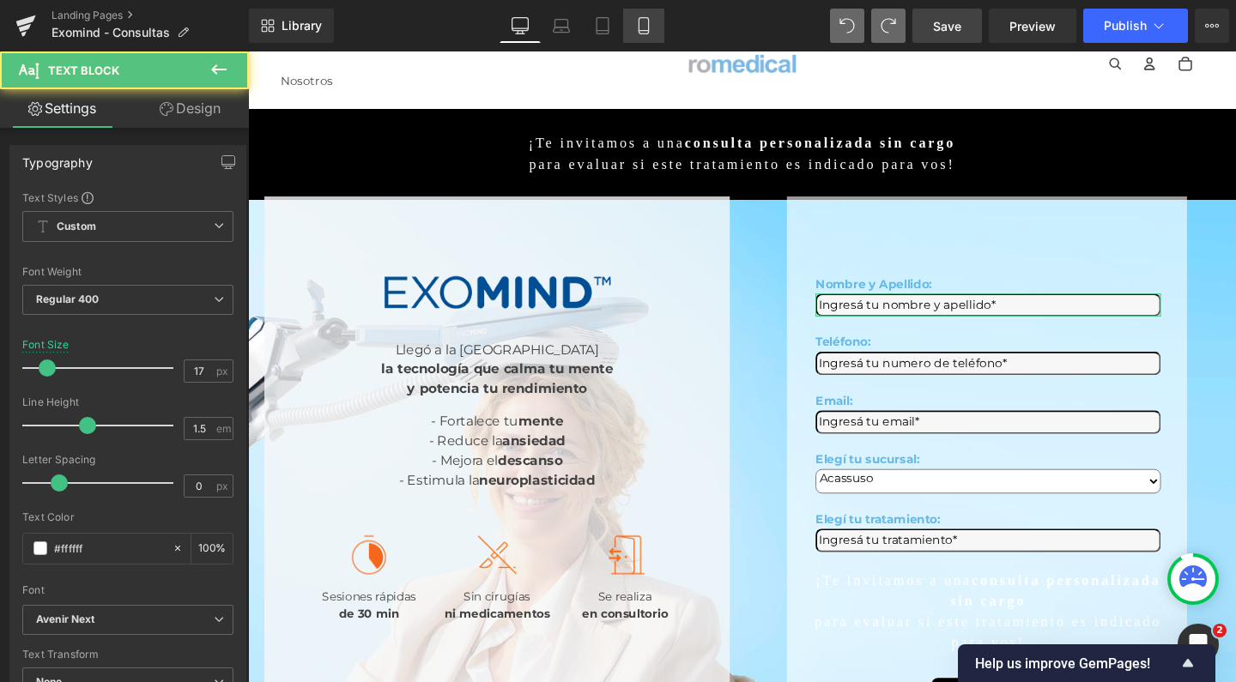
click at [643, 31] on icon at bounding box center [643, 31] width 9 height 0
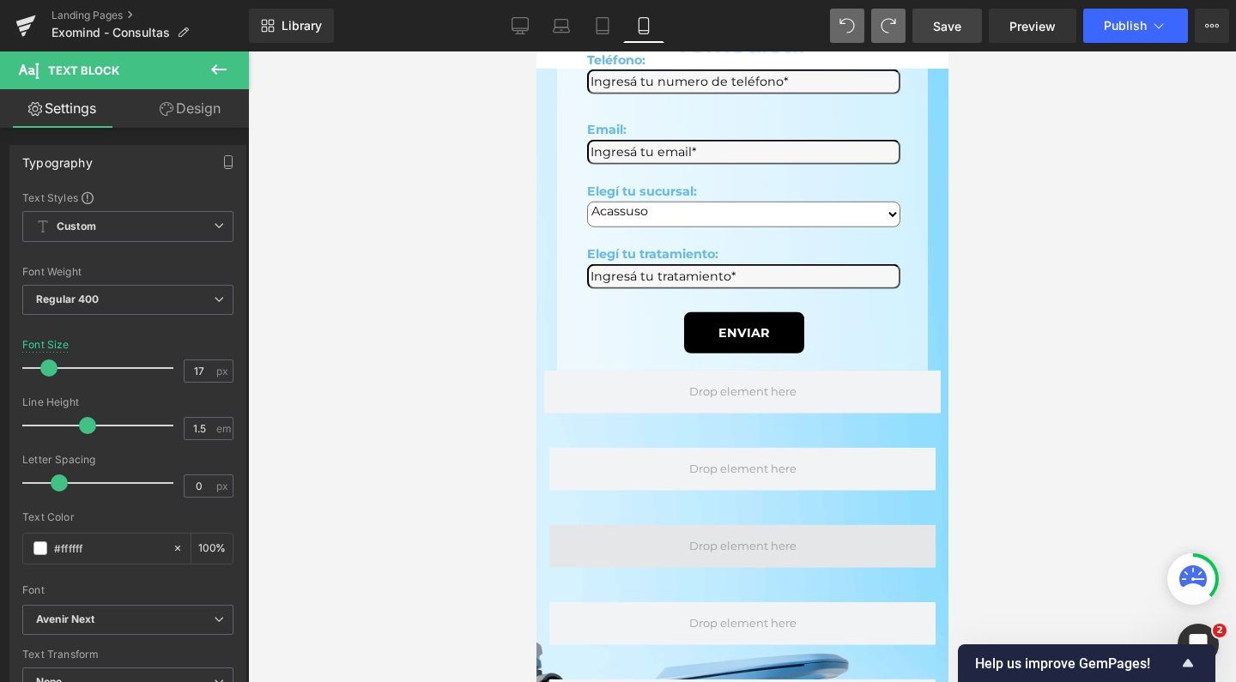
scroll to position [0, 0]
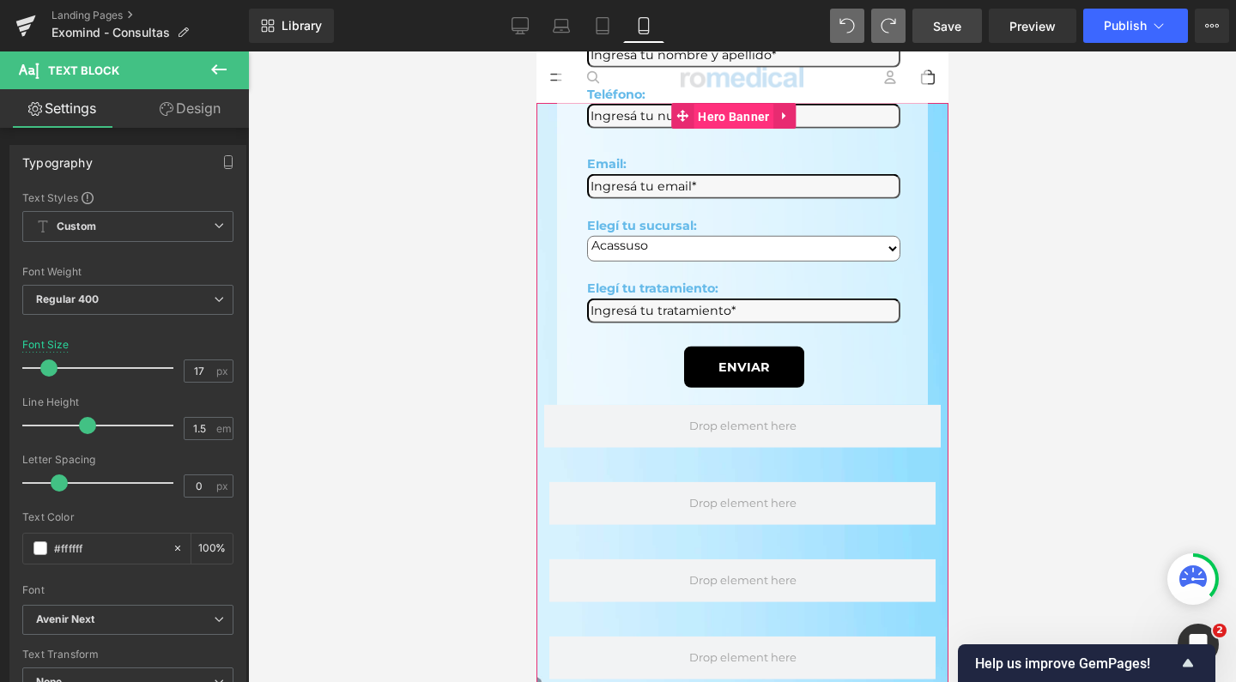
click at [741, 115] on span "Hero Banner" at bounding box center [733, 117] width 80 height 26
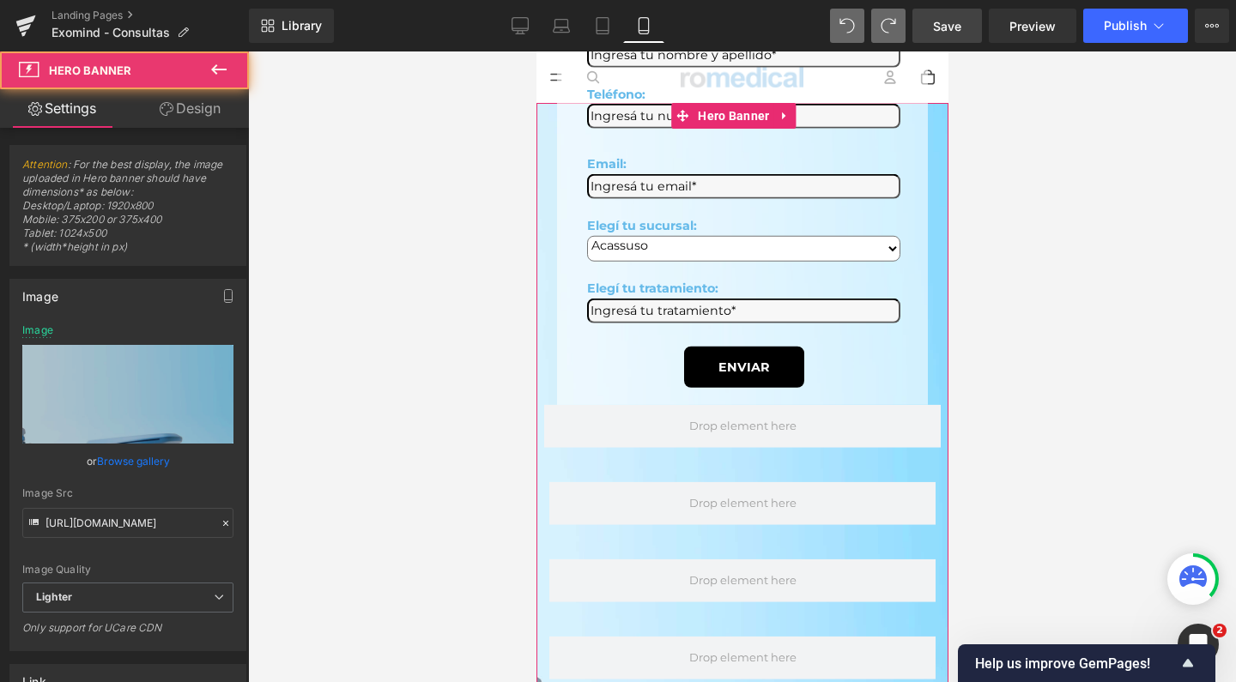
click at [180, 106] on link "Design" at bounding box center [190, 108] width 124 height 39
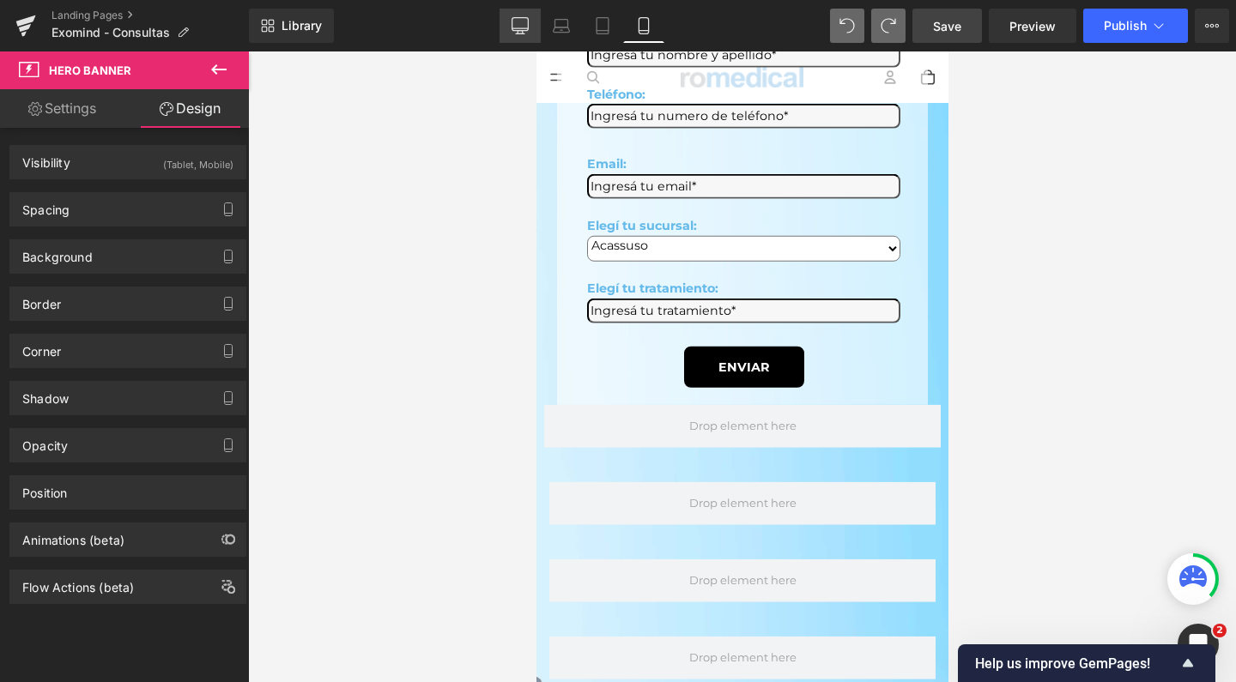
click at [520, 26] on icon at bounding box center [520, 25] width 17 height 17
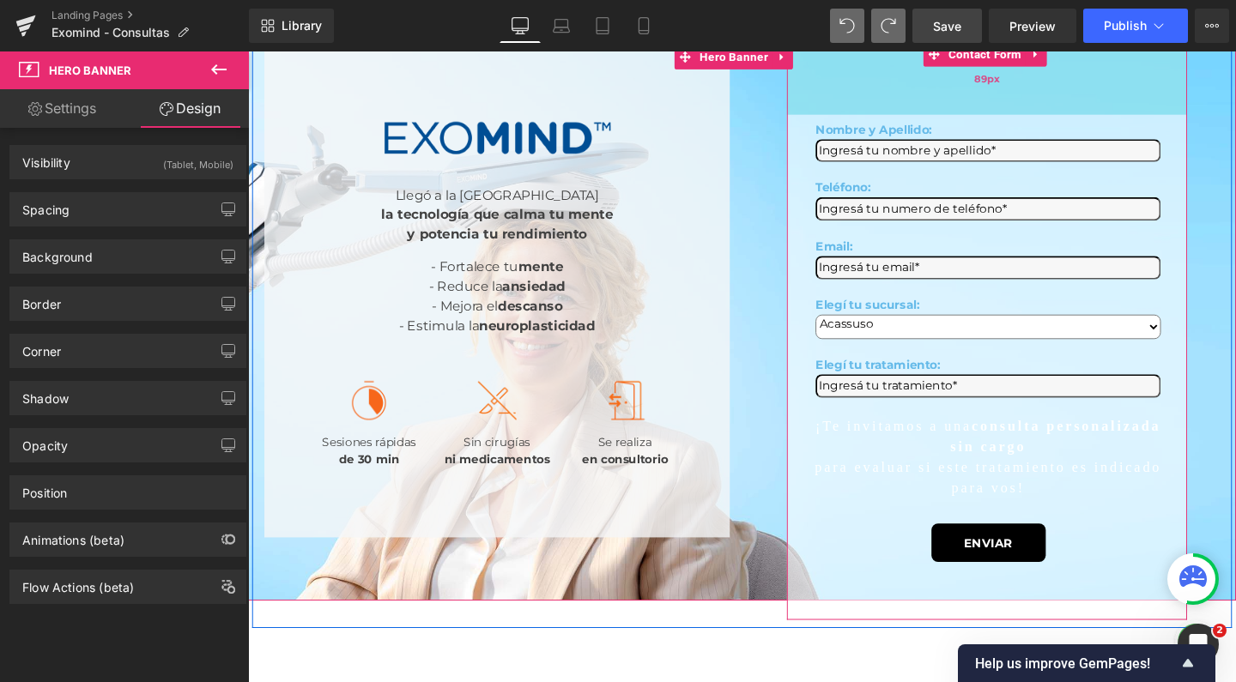
scroll to position [257, 0]
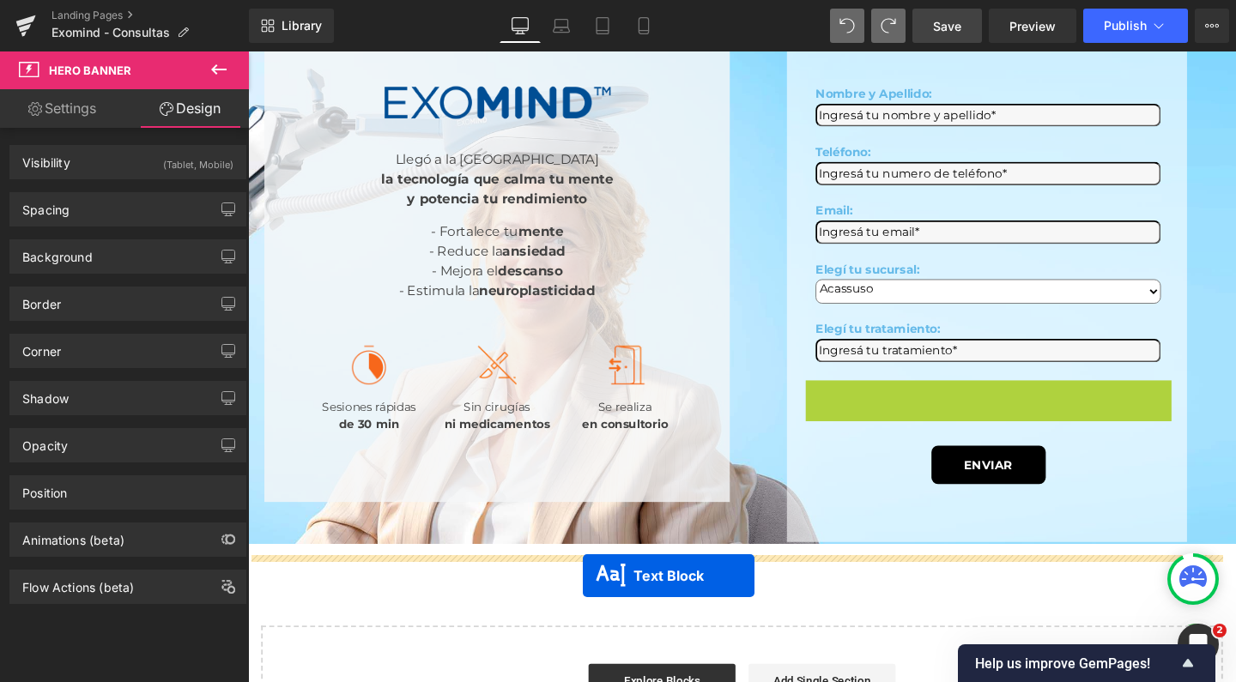
drag, startPoint x: 974, startPoint y: 380, endPoint x: 600, endPoint y: 603, distance: 435.3
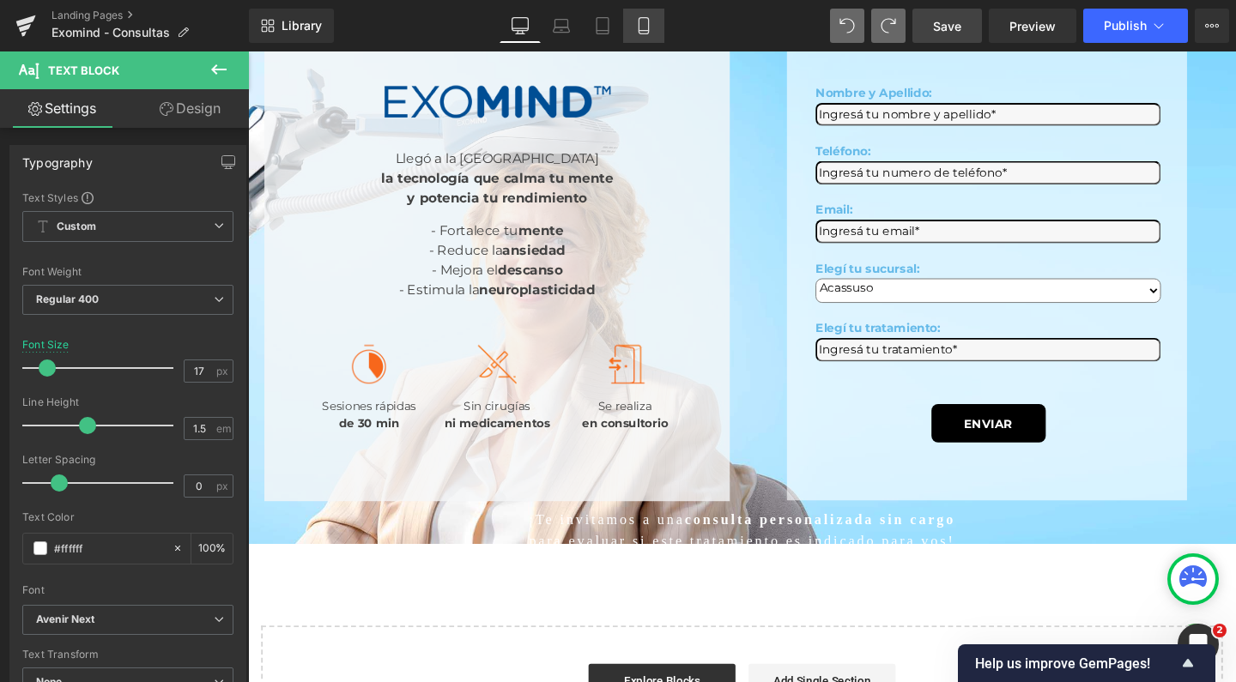
click at [642, 36] on link "Mobile" at bounding box center [643, 26] width 41 height 34
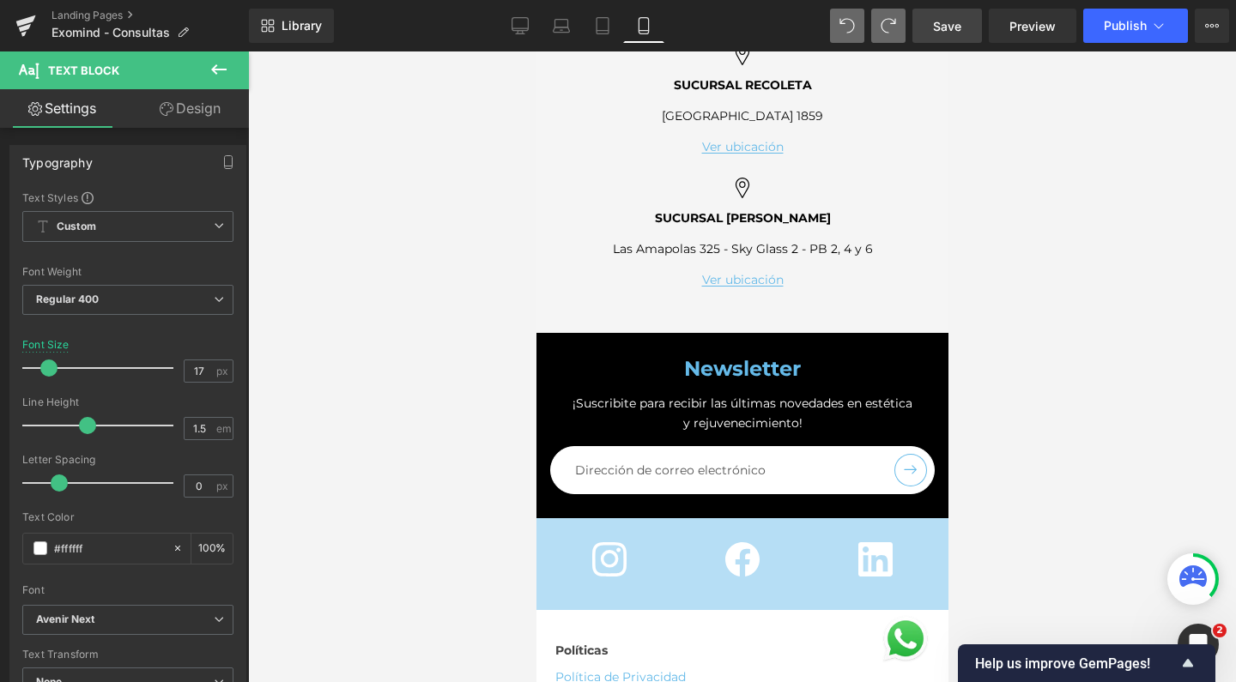
scroll to position [1999, 0]
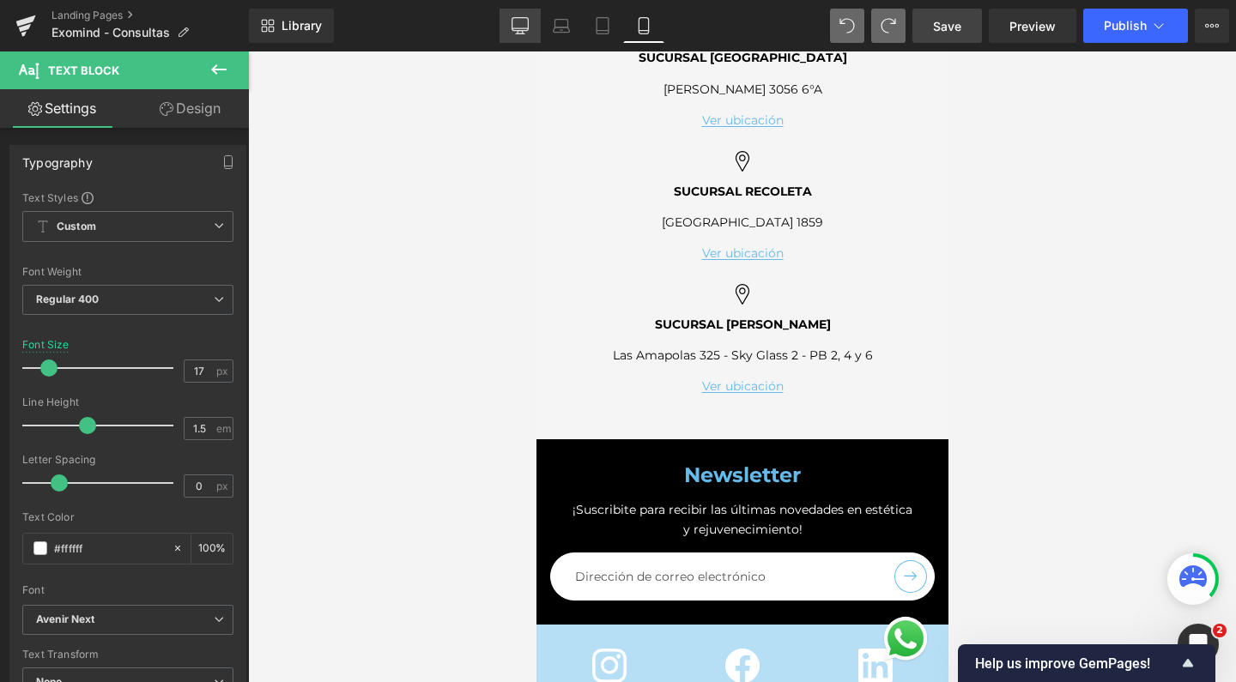
click at [510, 18] on link "Desktop" at bounding box center [520, 26] width 41 height 34
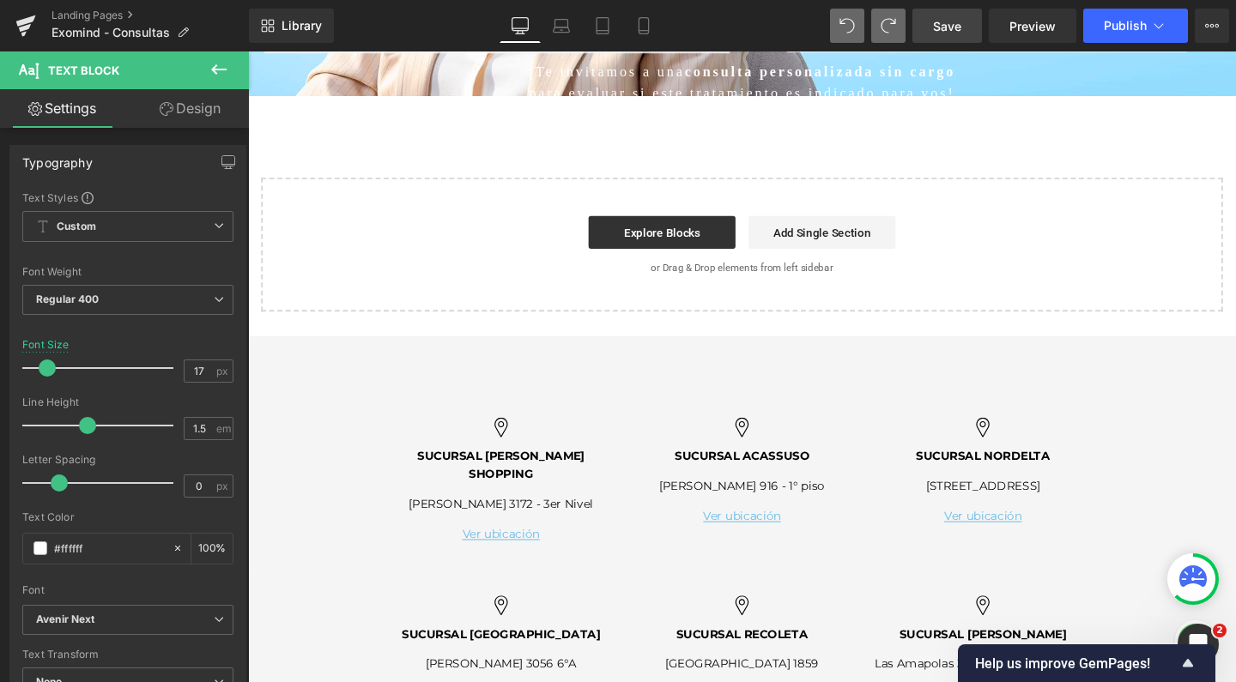
scroll to position [531, 0]
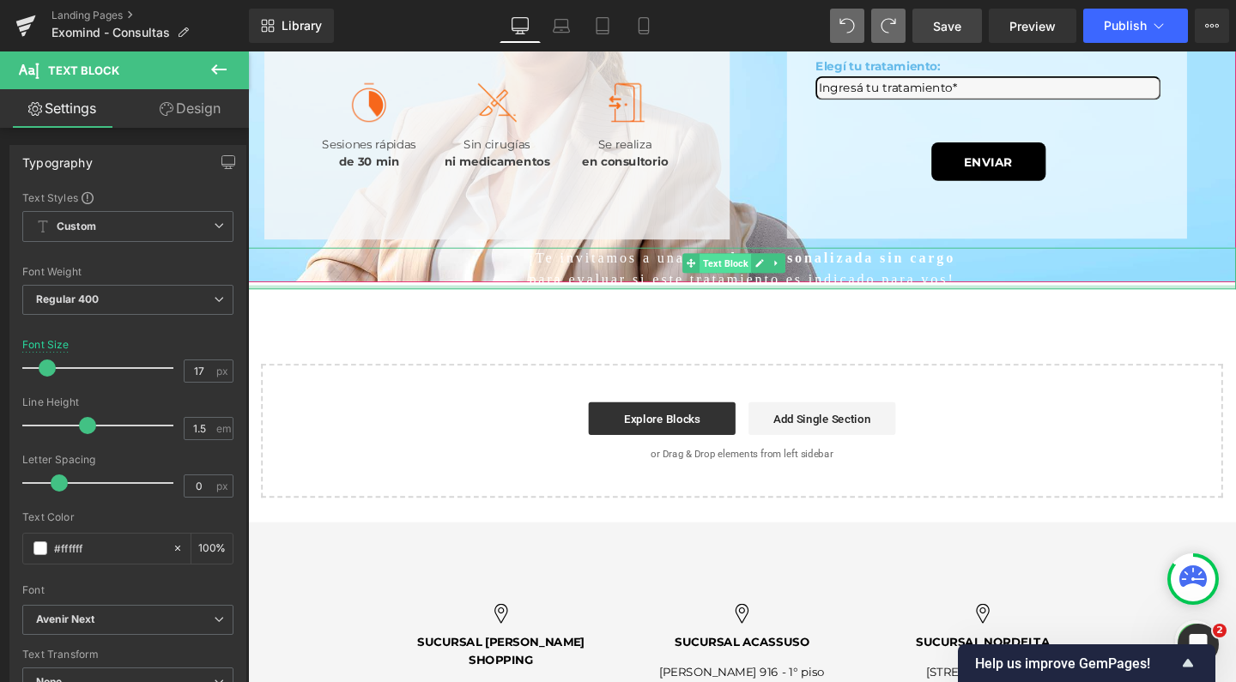
click at [754, 285] on span "Text Block" at bounding box center [750, 274] width 54 height 21
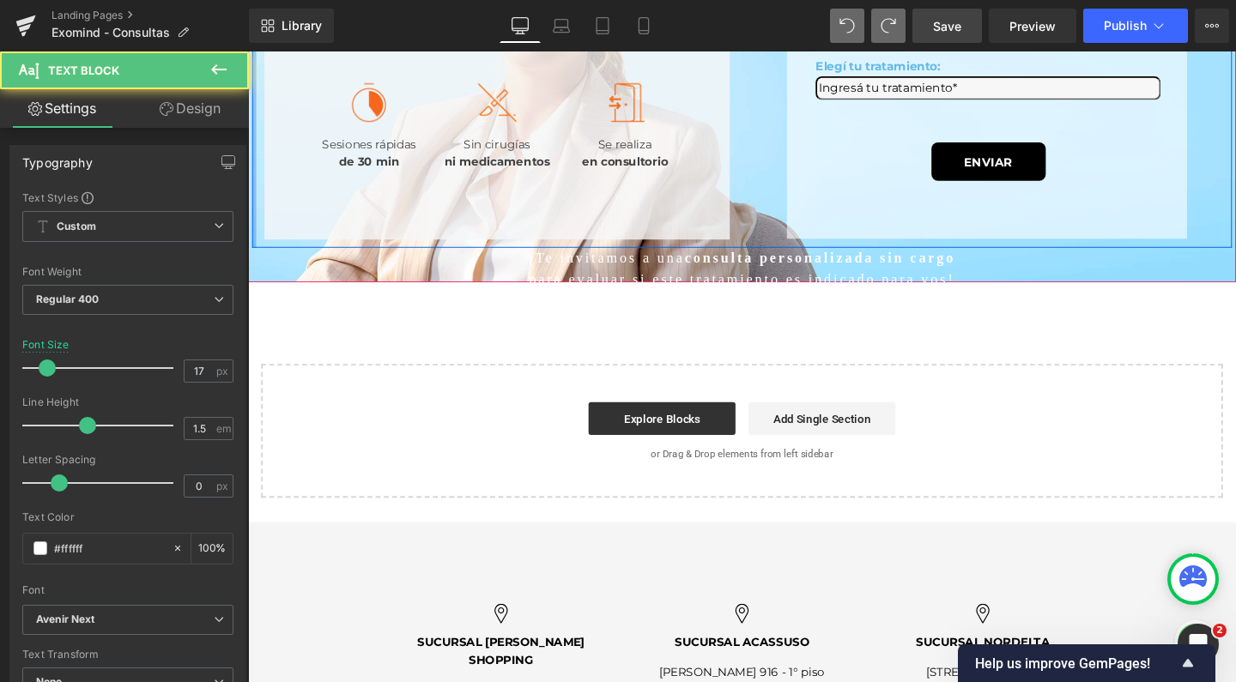
click at [204, 119] on link "Design" at bounding box center [190, 108] width 124 height 39
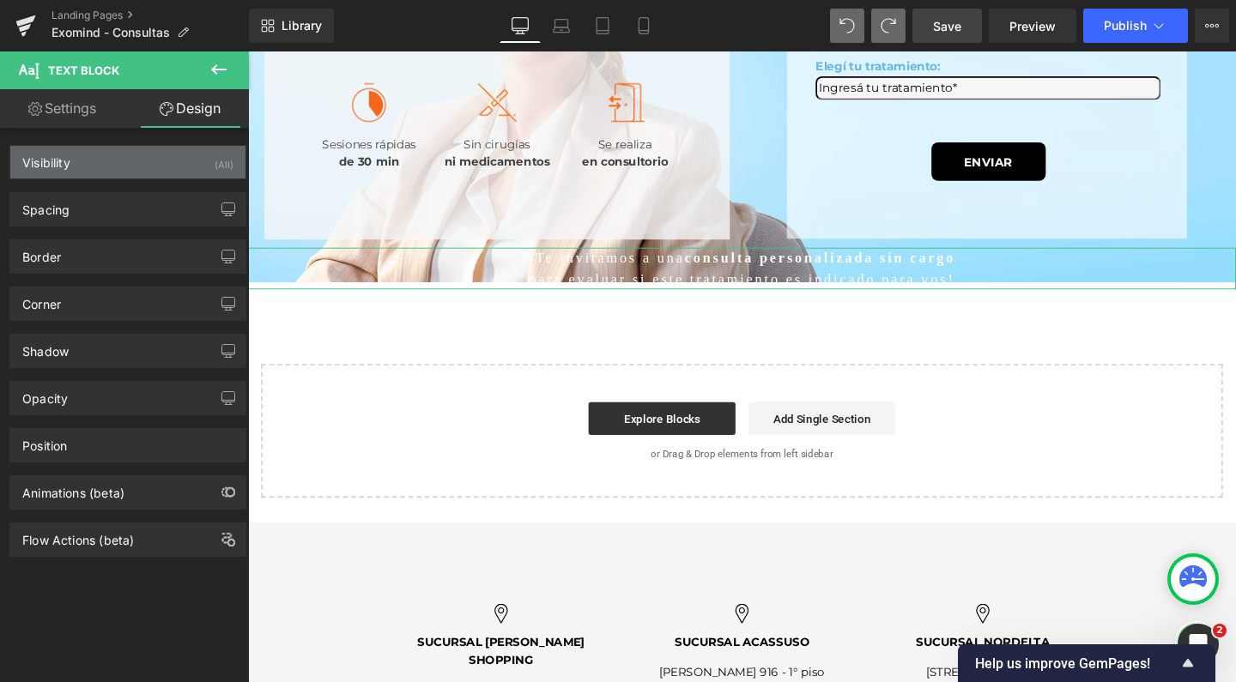
click at [149, 168] on div "Visibility (All)" at bounding box center [127, 162] width 235 height 33
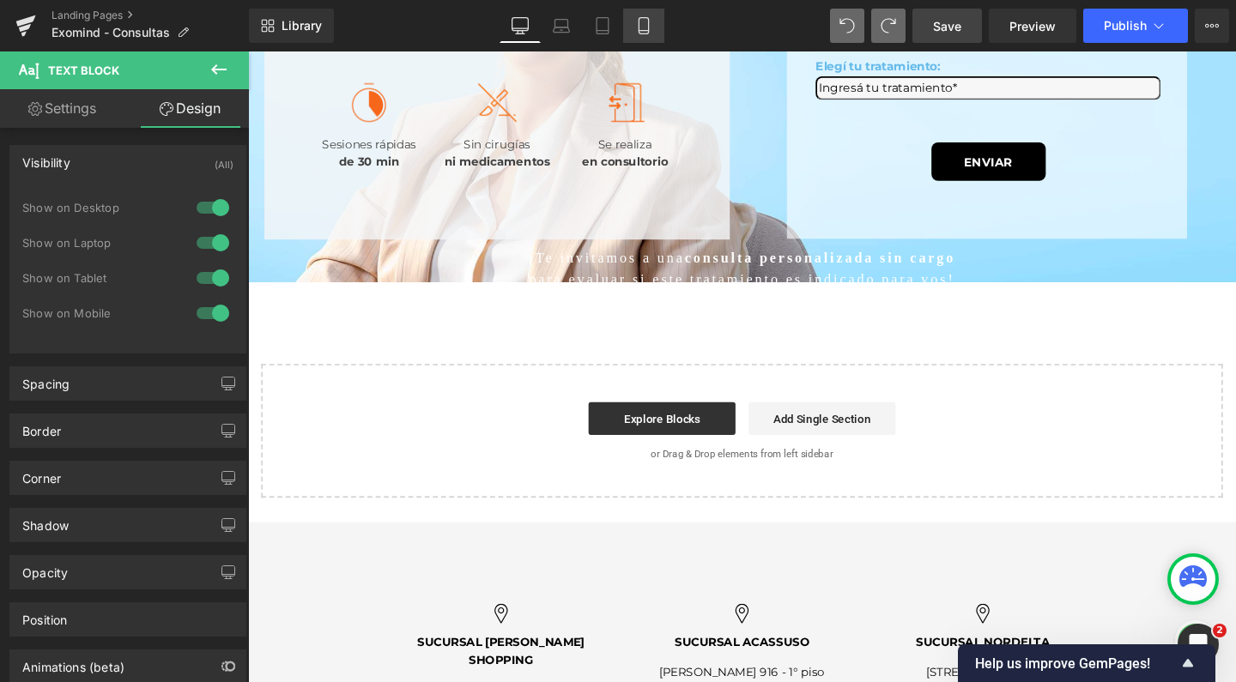
click at [655, 25] on link "Mobile" at bounding box center [643, 26] width 41 height 34
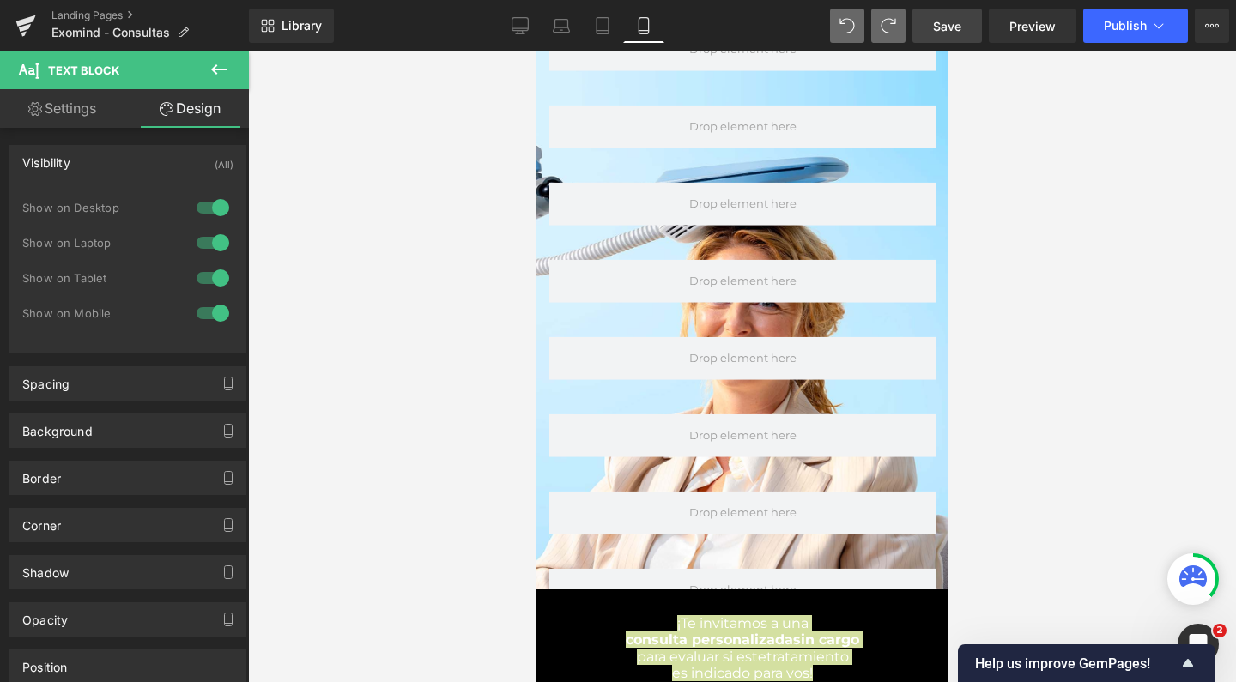
scroll to position [0, 0]
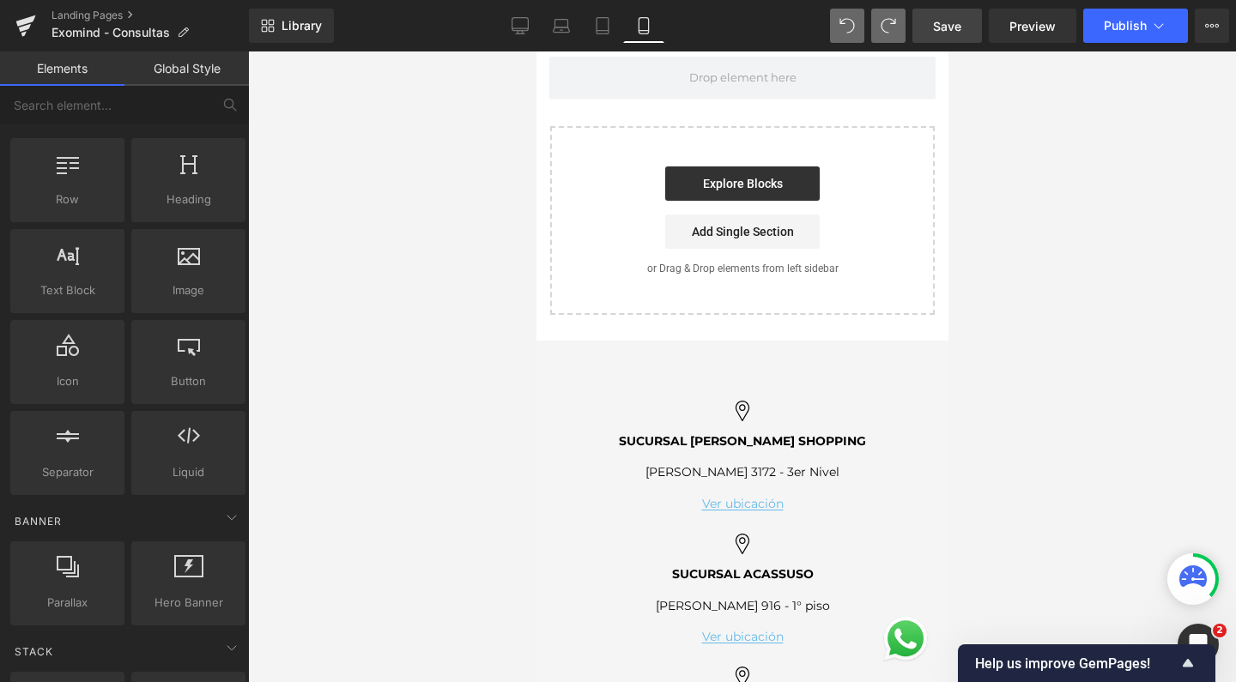
click at [670, 341] on div "SUCURSAL ALCORTA SHOPPING Jerónimo Salguero 3172 - 3er Nivel Ver ubicación SUCU…" at bounding box center [741, 570] width 385 height 458
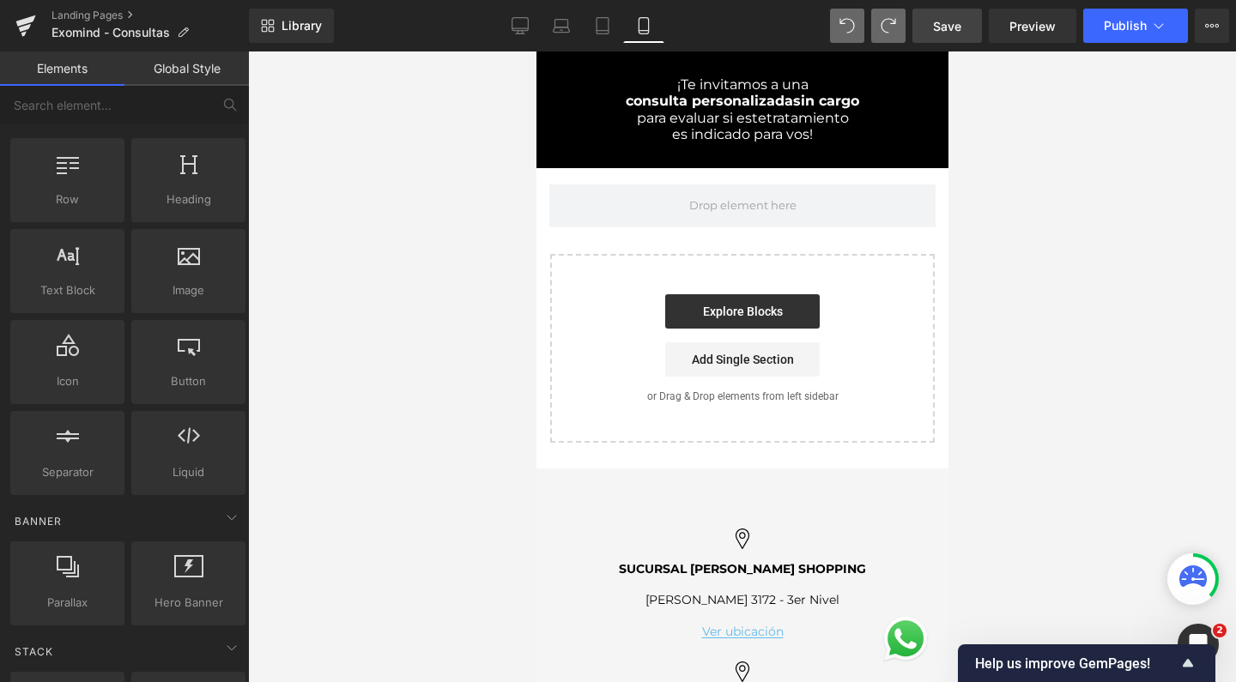
scroll to position [1046, 0]
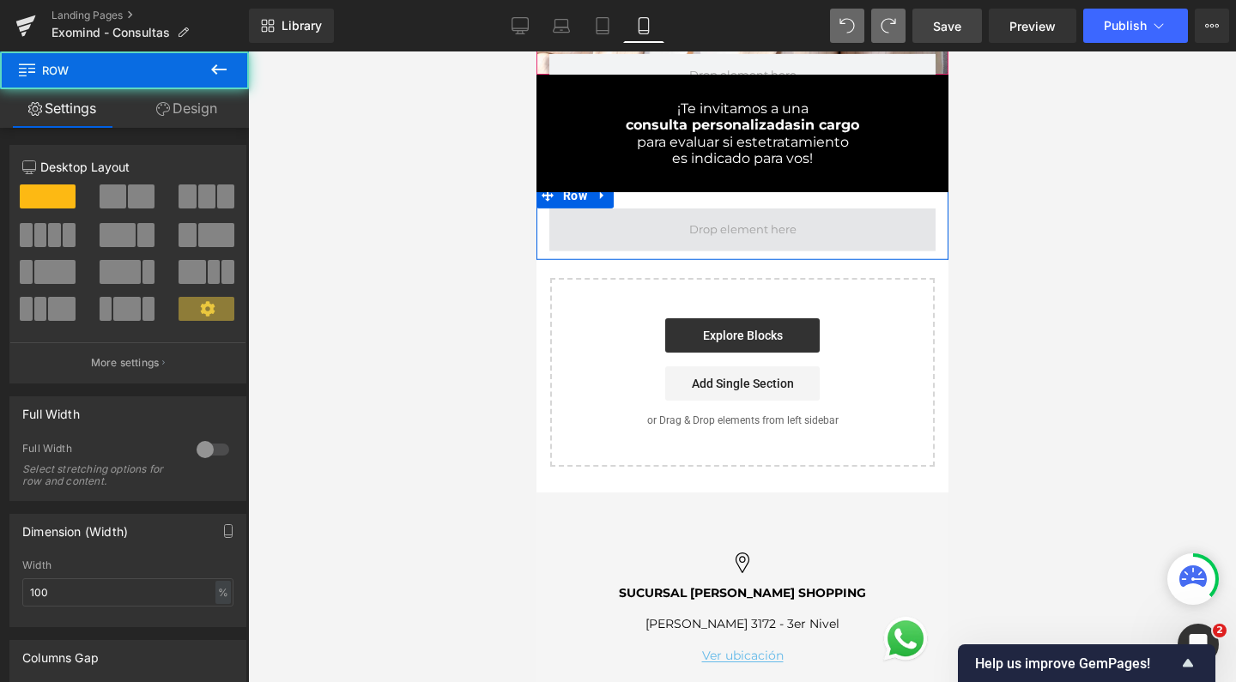
click at [669, 219] on span at bounding box center [742, 229] width 386 height 43
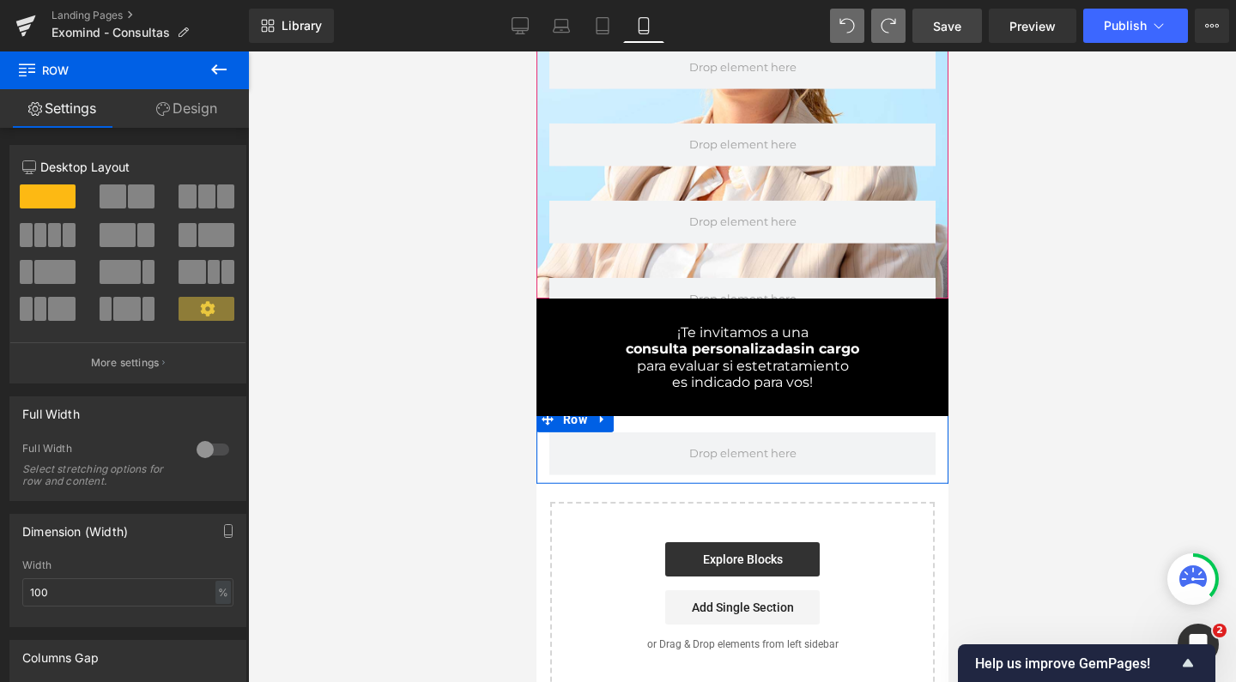
scroll to position [814, 0]
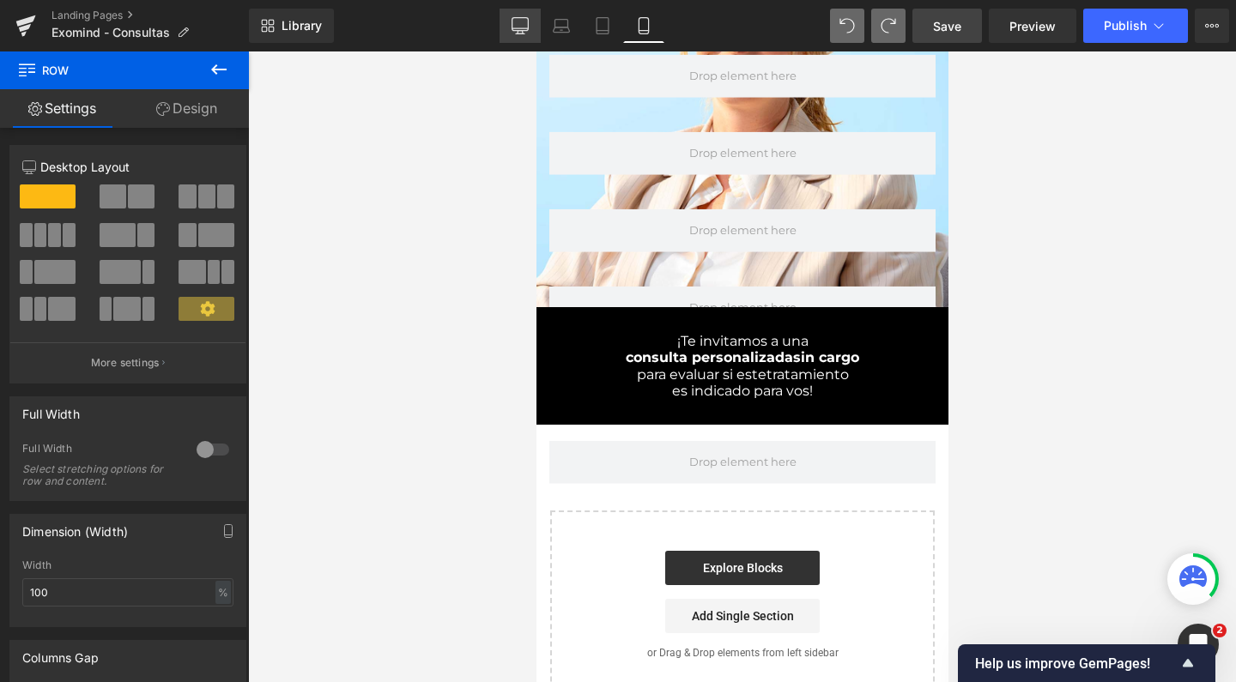
click at [516, 24] on icon at bounding box center [520, 25] width 17 height 17
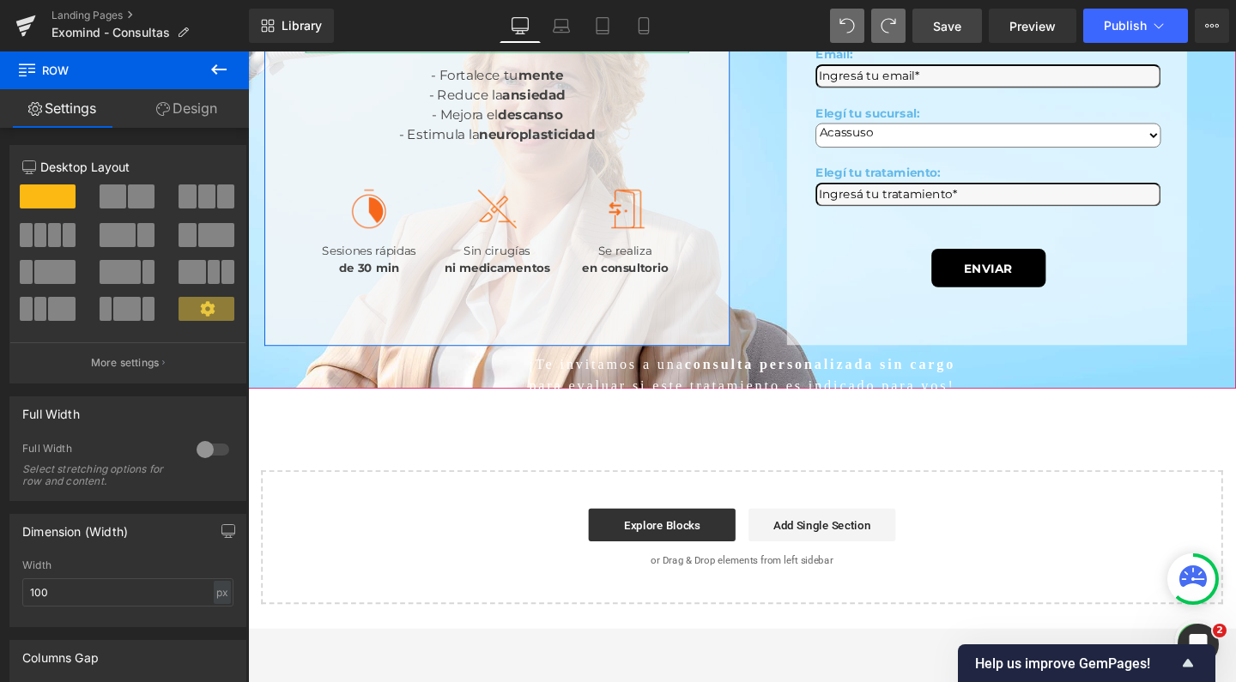
scroll to position [505, 0]
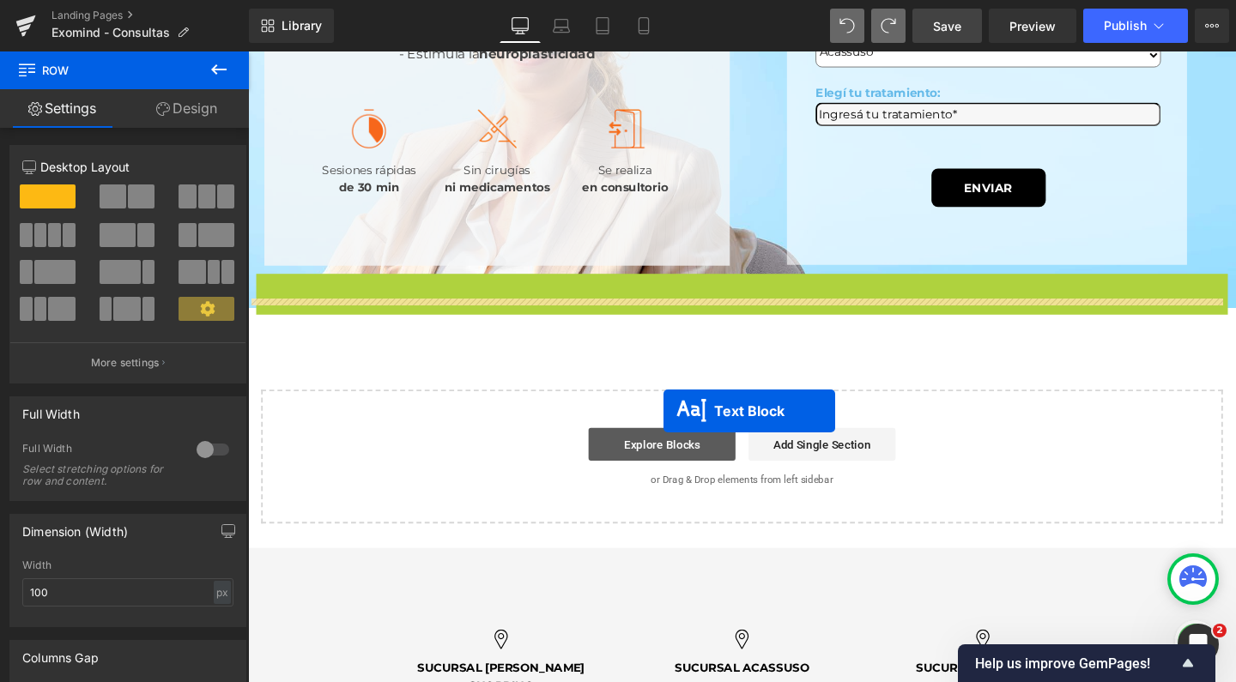
drag, startPoint x: 711, startPoint y: 336, endPoint x: 685, endPoint y: 429, distance: 97.0
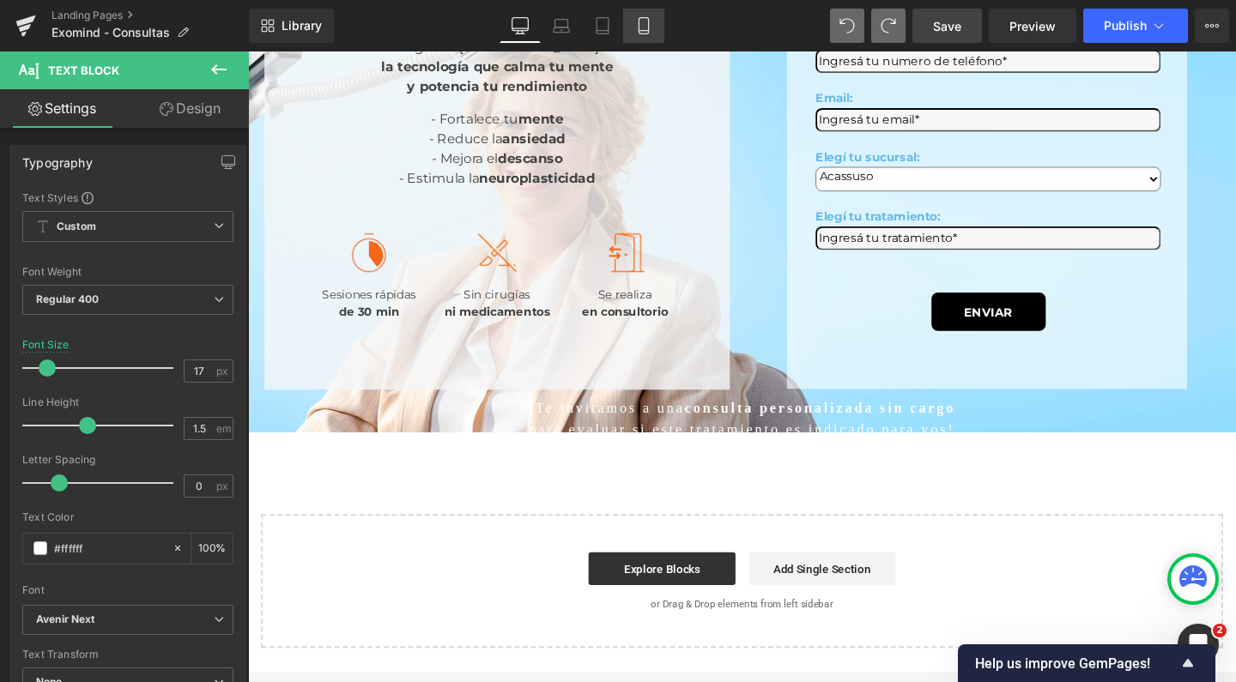
click at [643, 28] on icon at bounding box center [643, 25] width 17 height 17
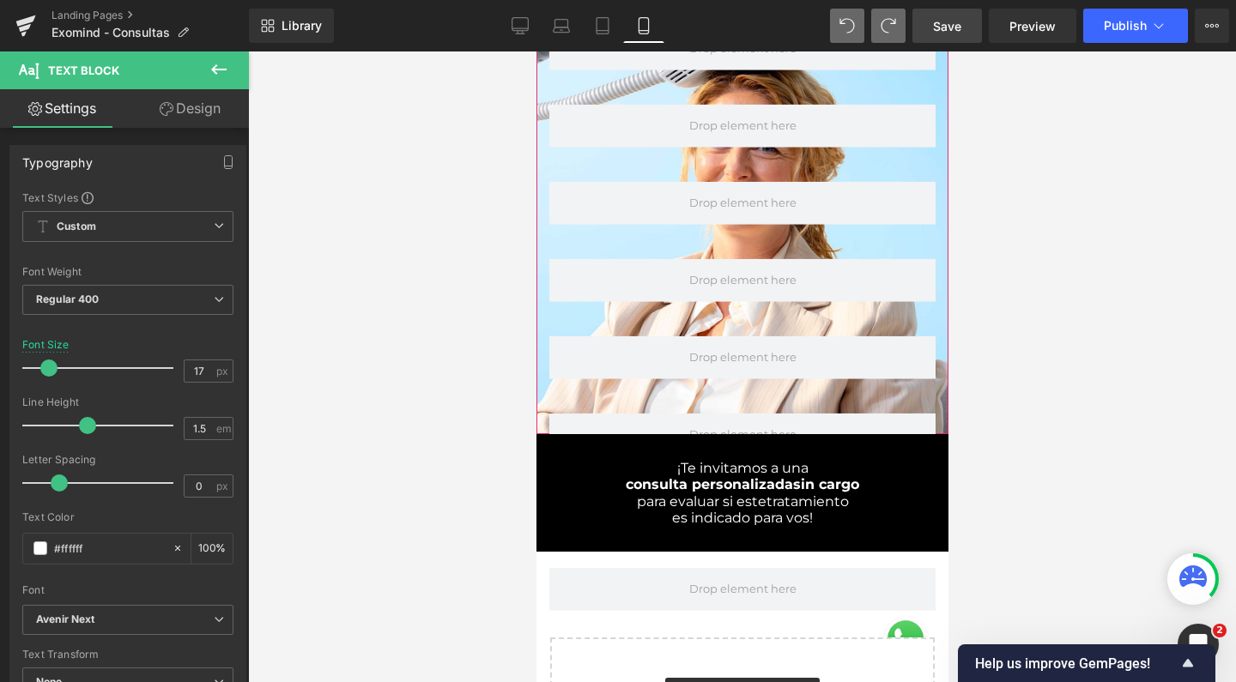
scroll to position [815, 0]
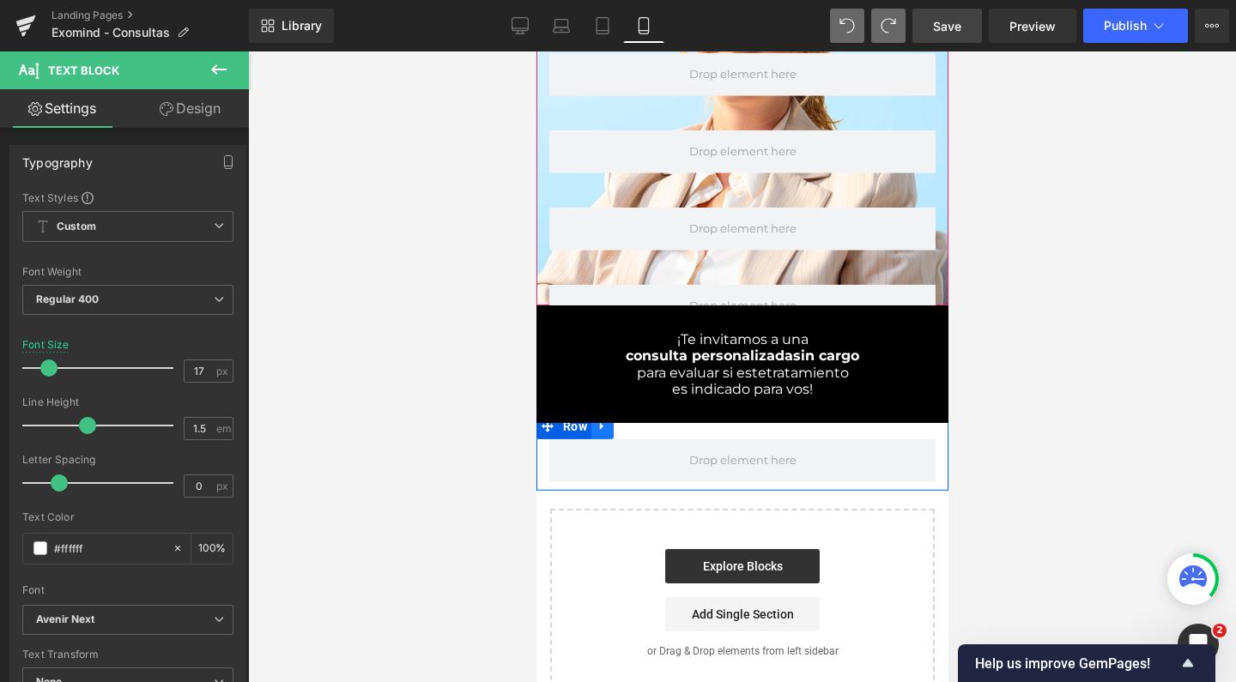
click at [602, 420] on icon at bounding box center [602, 426] width 12 height 13
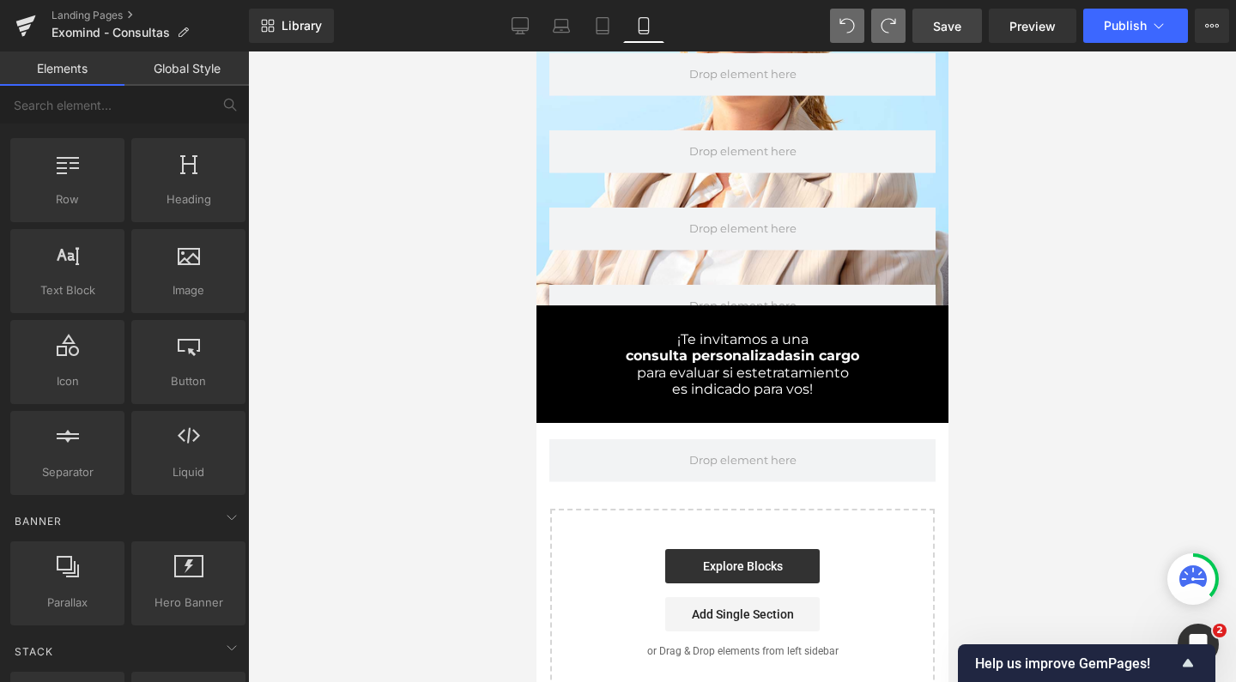
click at [428, 395] on div at bounding box center [742, 367] width 988 height 631
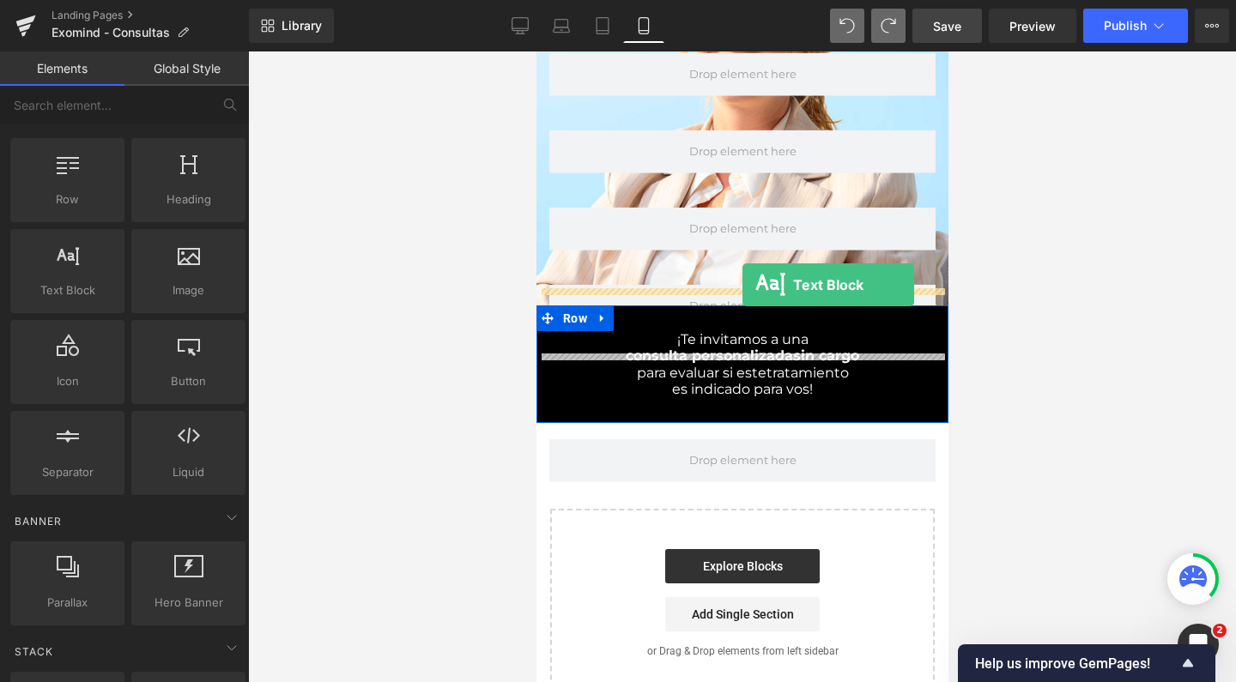
drag, startPoint x: 593, startPoint y: 346, endPoint x: 742, endPoint y: 285, distance: 160.5
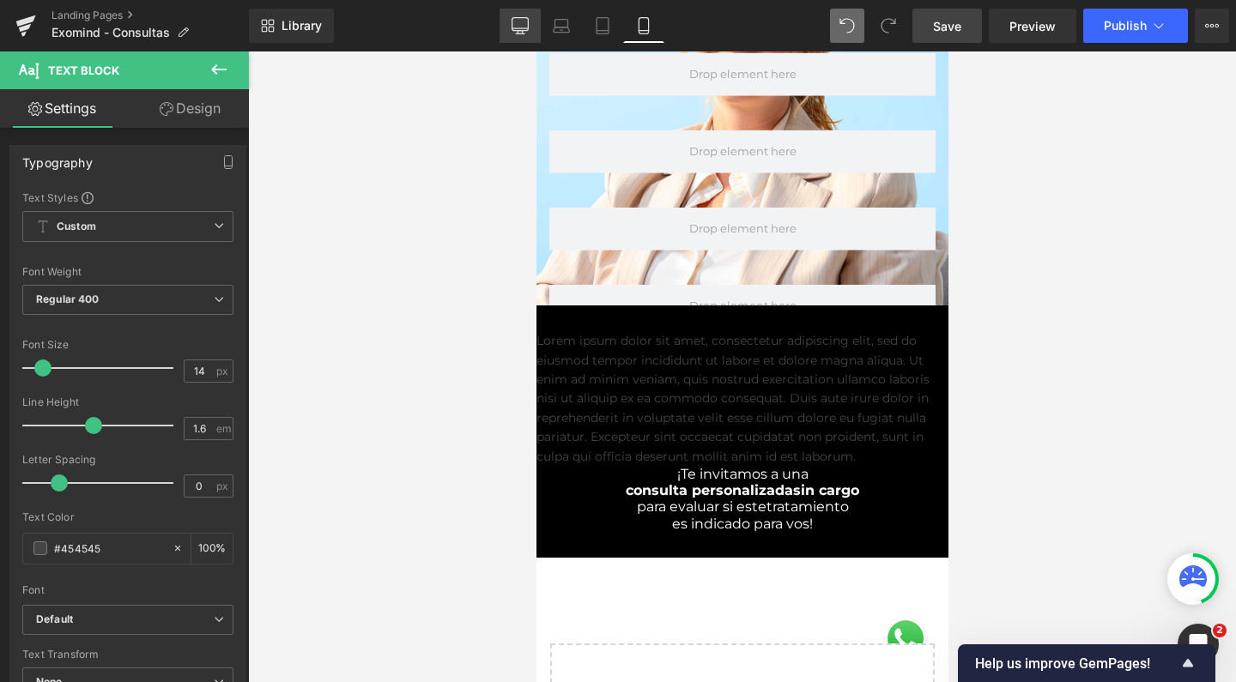
click at [520, 23] on icon at bounding box center [520, 25] width 17 height 17
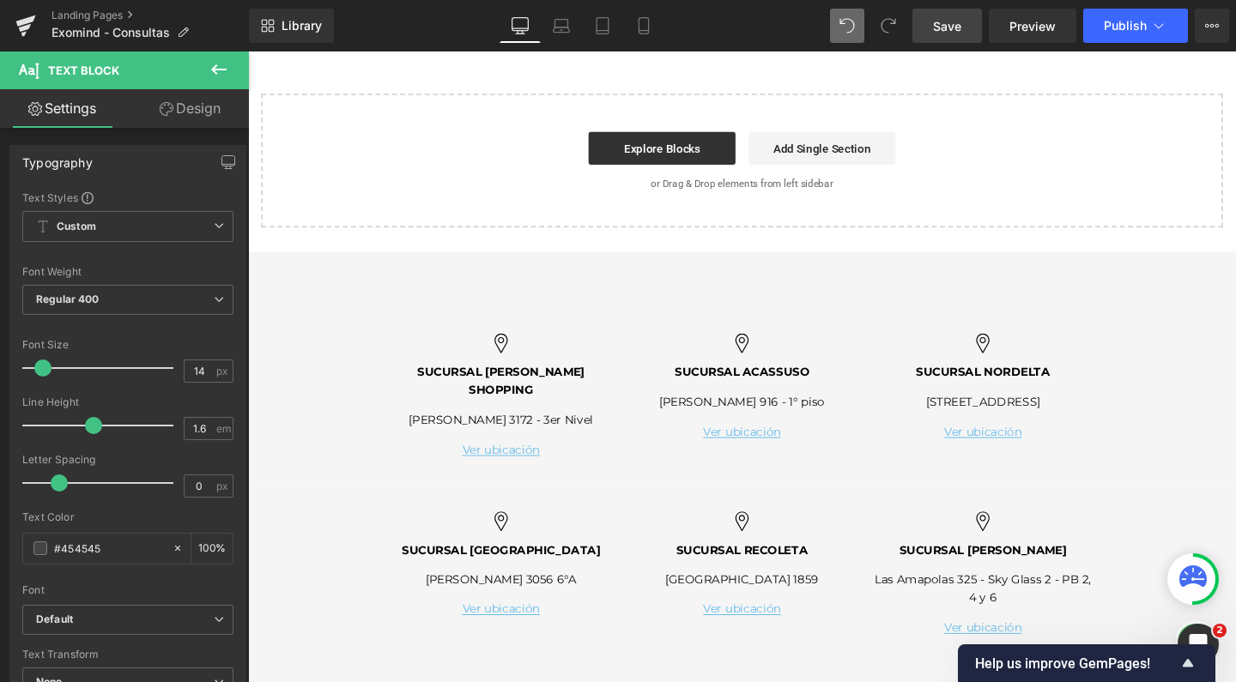
scroll to position [0, 0]
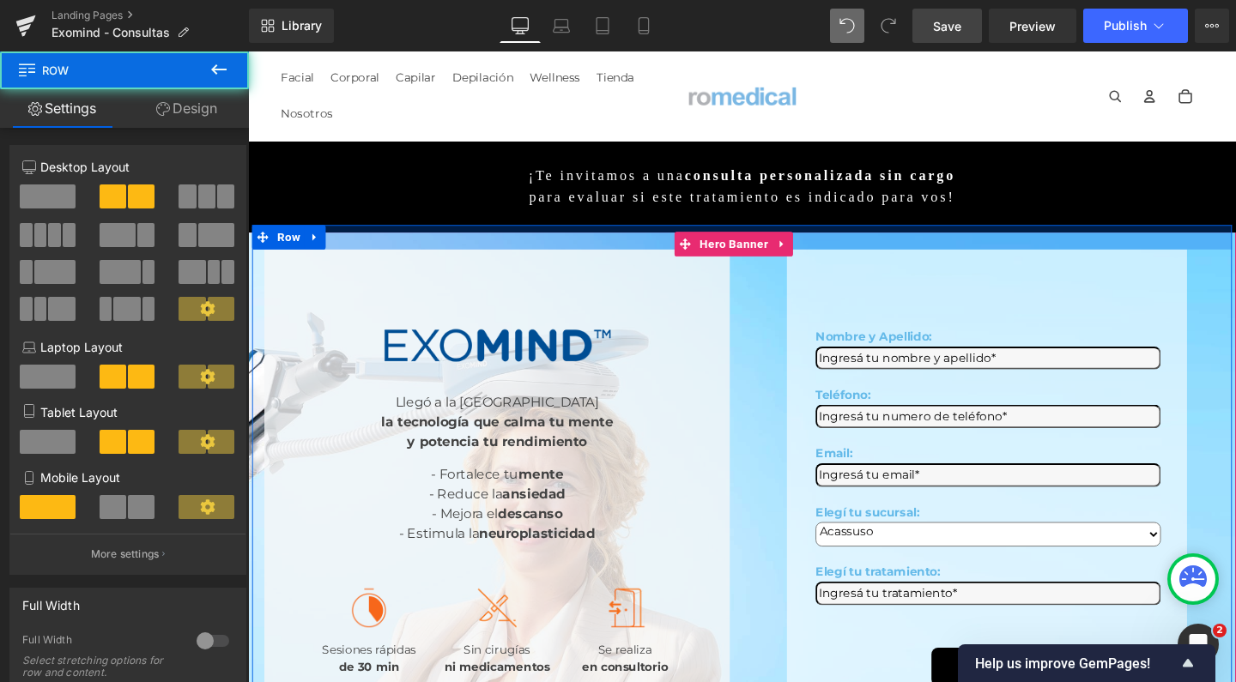
click at [805, 233] on div at bounding box center [767, 246] width 1030 height 26
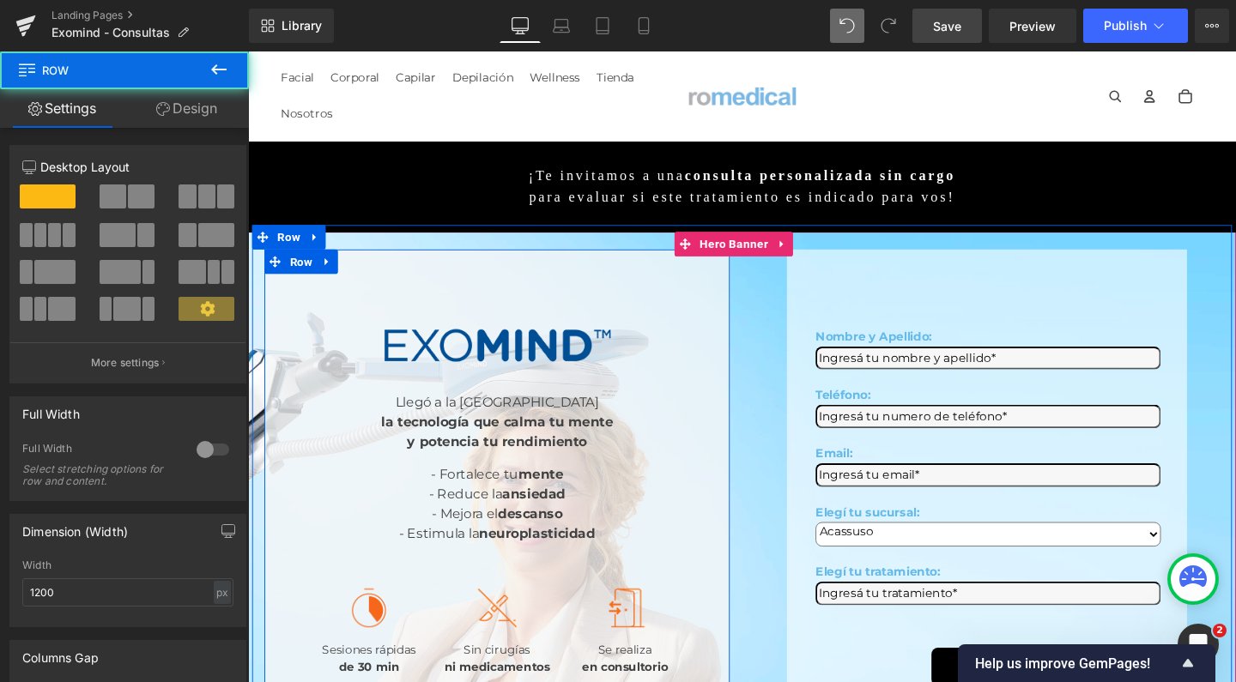
click at [688, 259] on div "Image Llegó a la Argentina la tecnología que calma tu mente y potencia tu rendi…" at bounding box center [509, 520] width 489 height 522
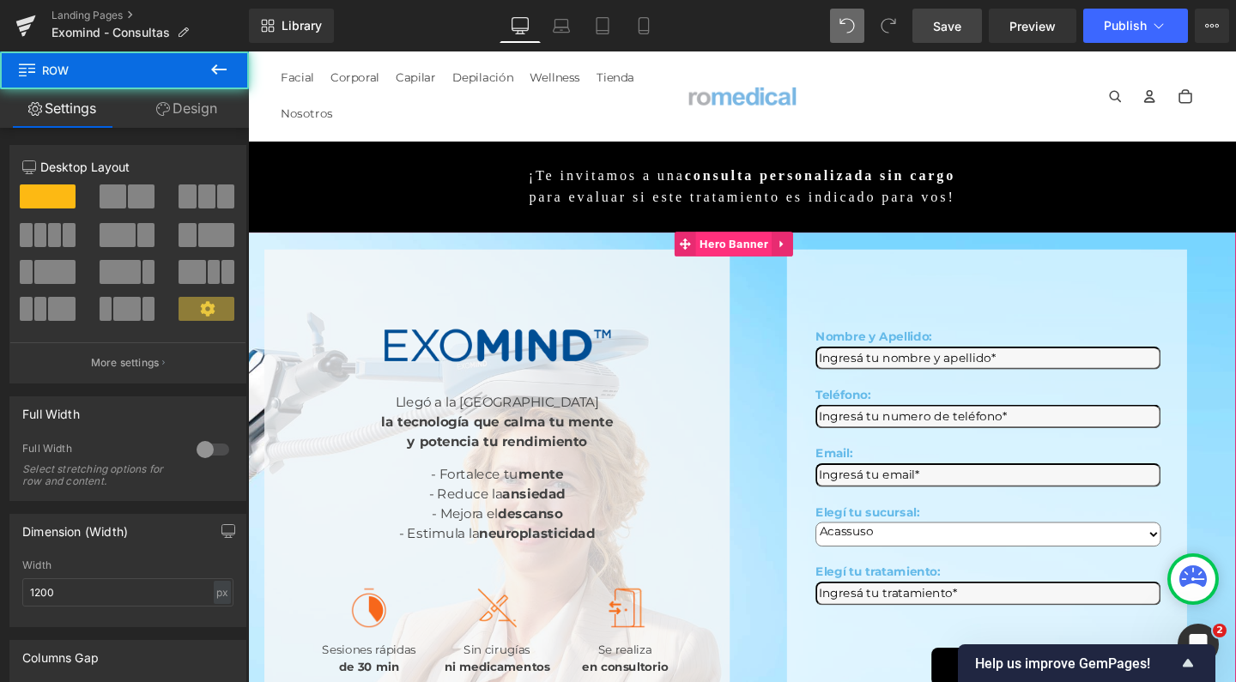
click at [744, 243] on span "Hero Banner" at bounding box center [758, 254] width 80 height 26
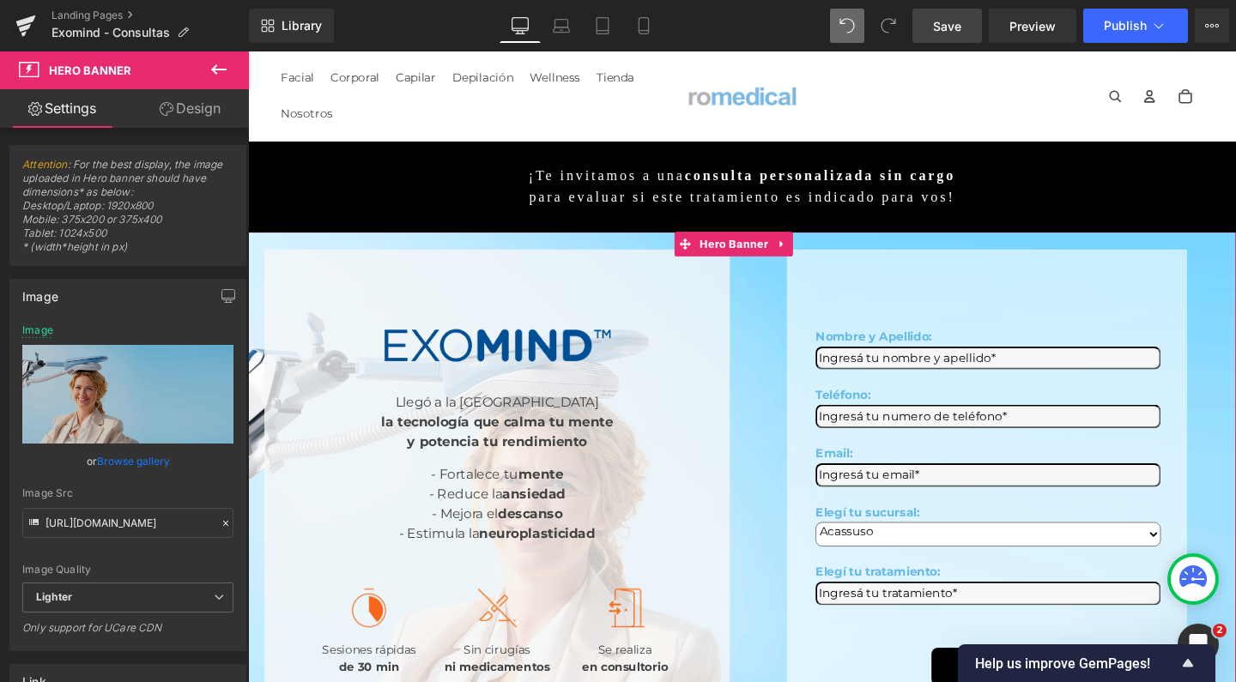
click at [216, 118] on link "Design" at bounding box center [190, 108] width 124 height 39
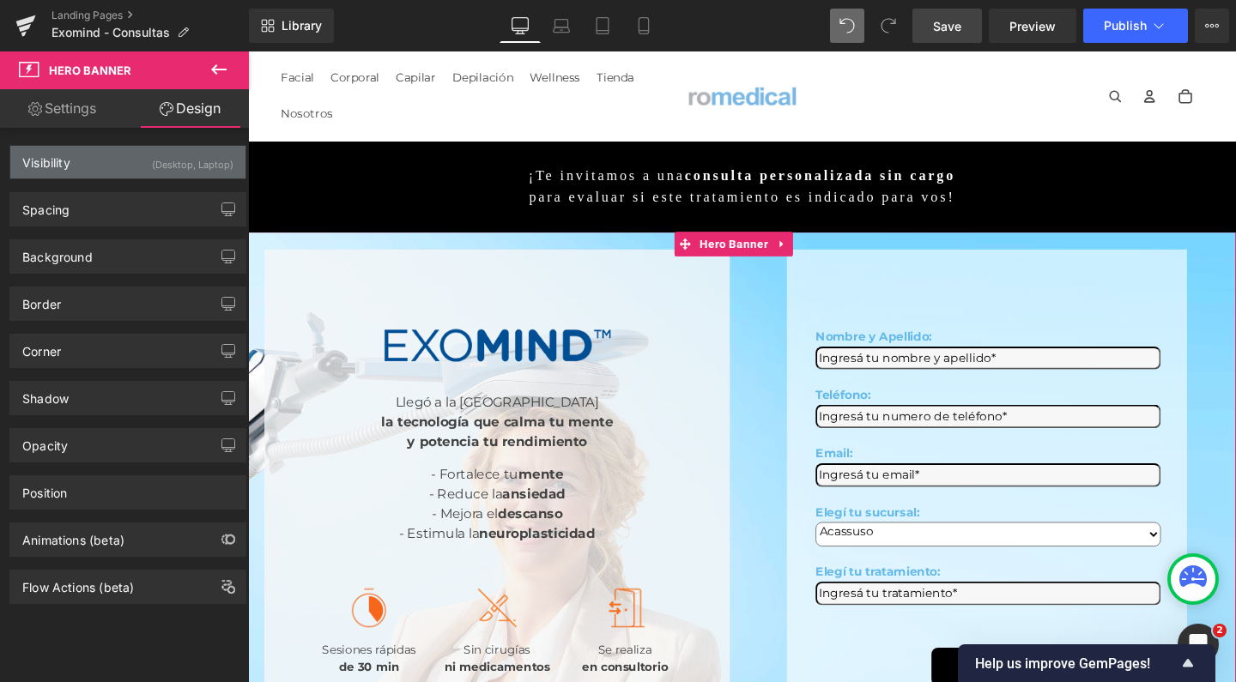
click at [122, 167] on div "Visibility (Desktop, Laptop)" at bounding box center [127, 162] width 235 height 33
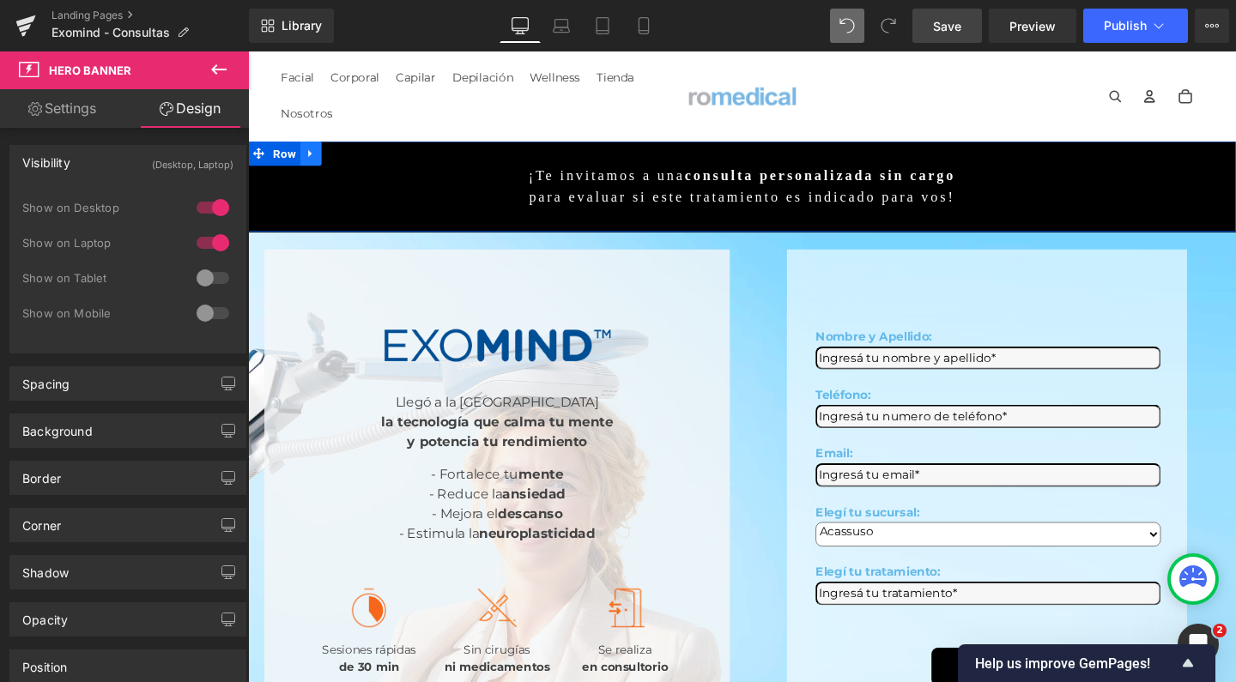
click at [308, 163] on icon at bounding box center [314, 159] width 12 height 13
click at [280, 155] on span "Row" at bounding box center [286, 159] width 33 height 26
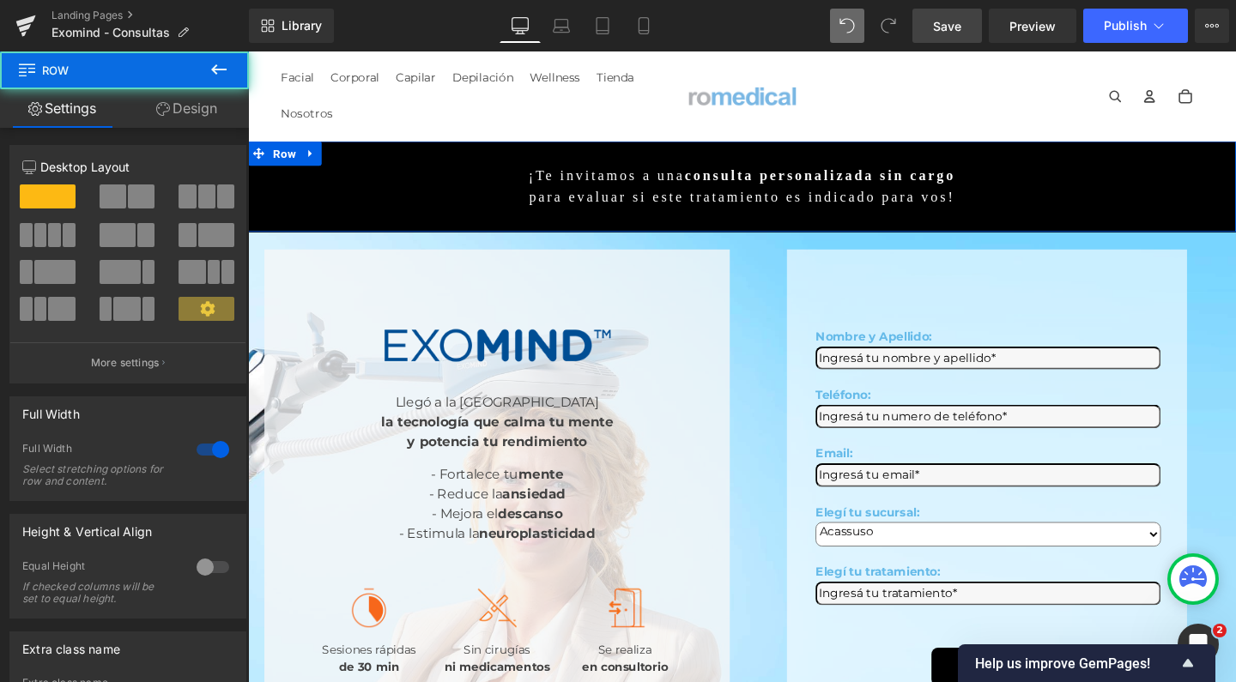
click at [191, 118] on link "Design" at bounding box center [186, 108] width 124 height 39
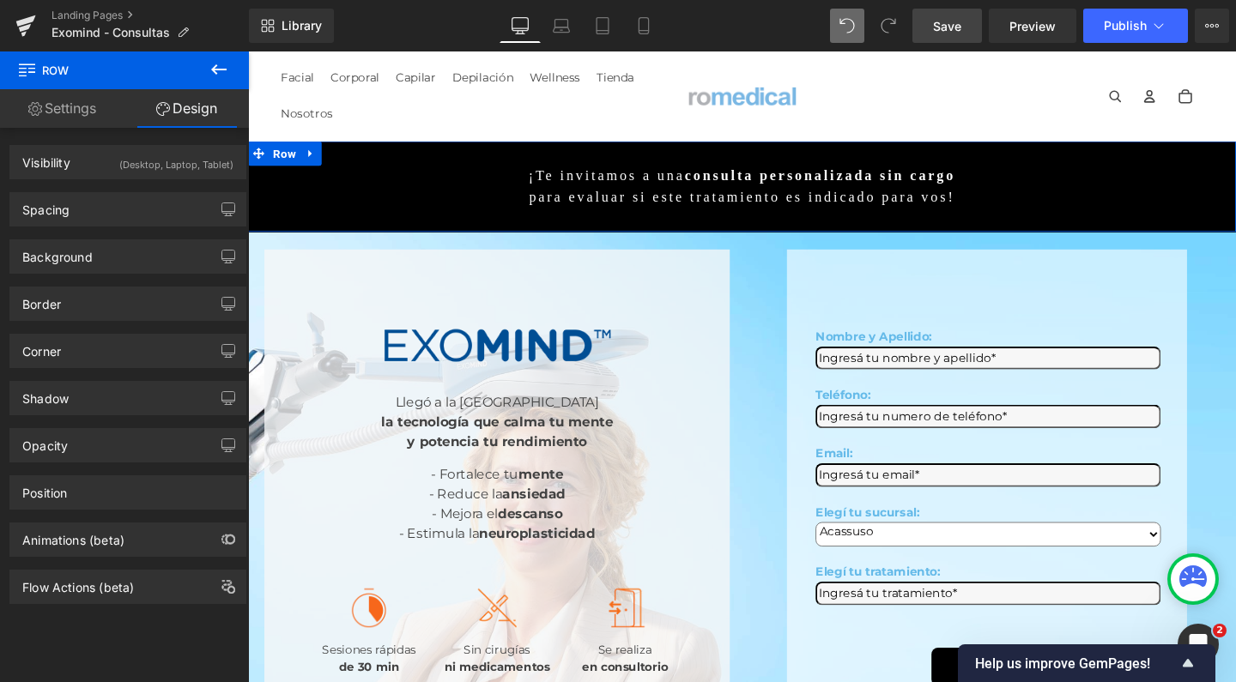
click at [124, 185] on div "Spacing Margin 0 auto 0 auto Padding 30 0 30 0 Setup Global Style" at bounding box center [128, 202] width 257 height 47
click at [179, 163] on div "(Desktop, Laptop, Tablet)" at bounding box center [176, 160] width 114 height 28
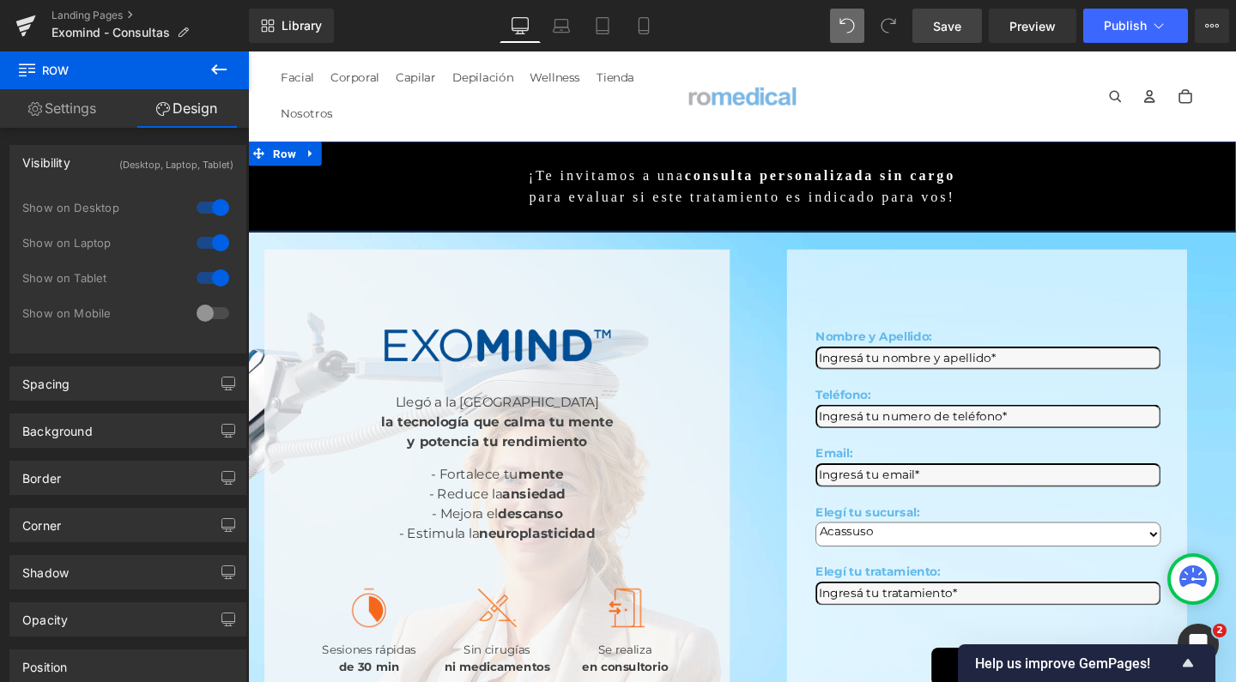
click at [207, 318] on div at bounding box center [212, 313] width 41 height 27
click at [646, 24] on icon at bounding box center [643, 25] width 17 height 17
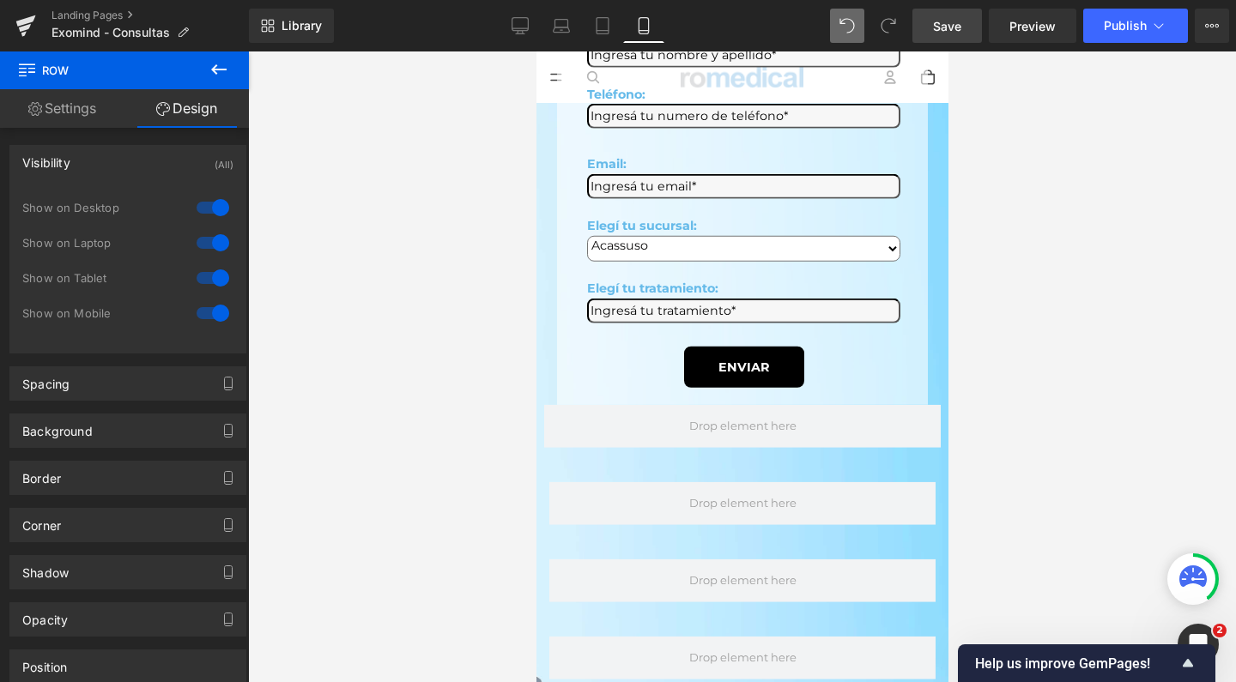
scroll to position [932, 0]
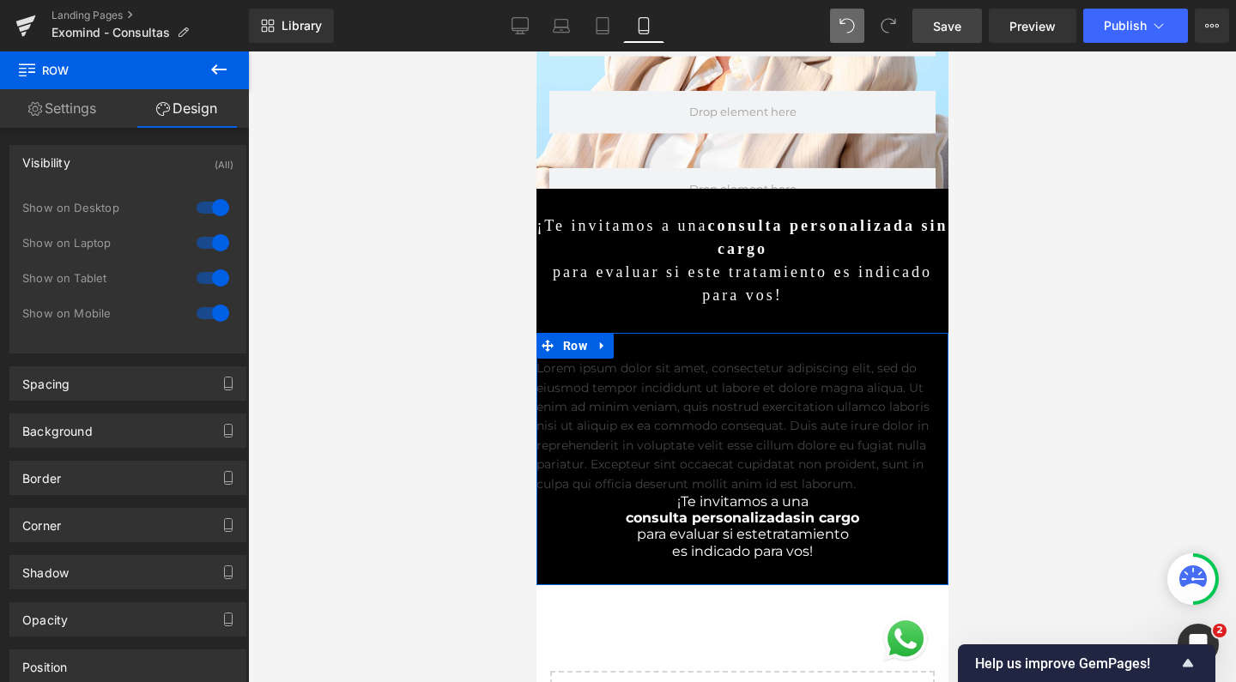
click at [605, 333] on div "Lorem ipsum dolor sit amet, consectetur adipiscing elit, sed do eiusmod tempor …" at bounding box center [742, 459] width 412 height 252
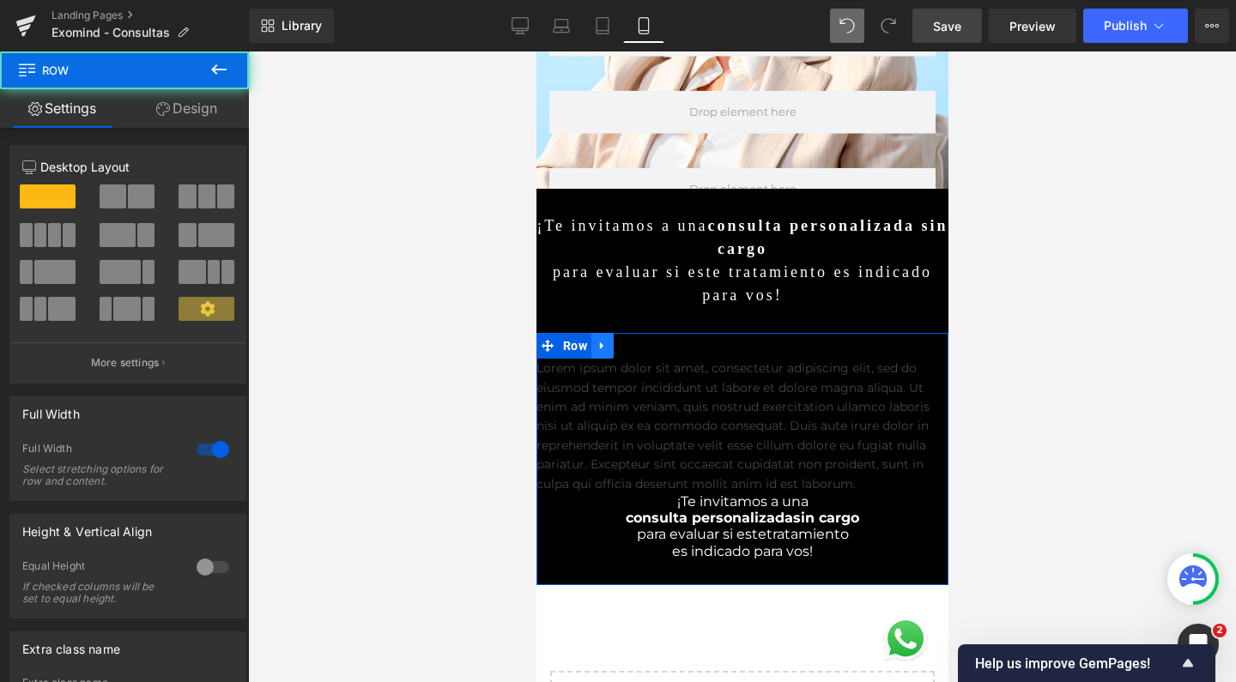
click at [597, 340] on icon at bounding box center [602, 346] width 12 height 13
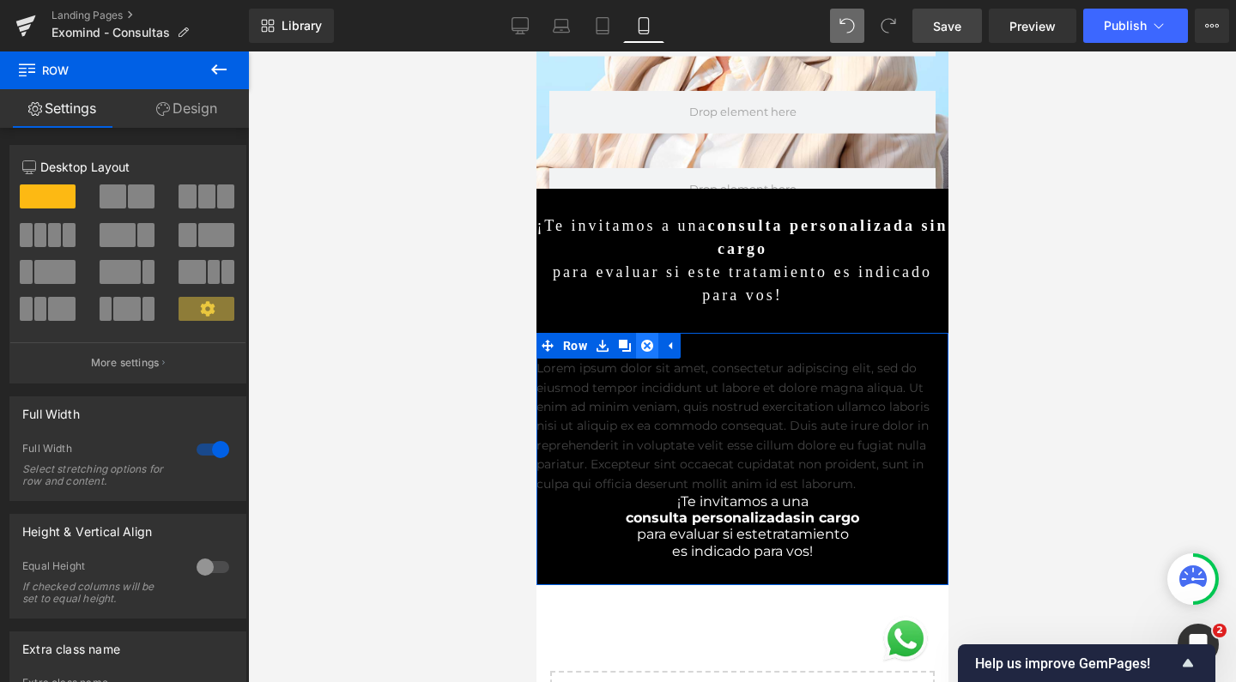
click at [644, 340] on icon at bounding box center [646, 346] width 12 height 13
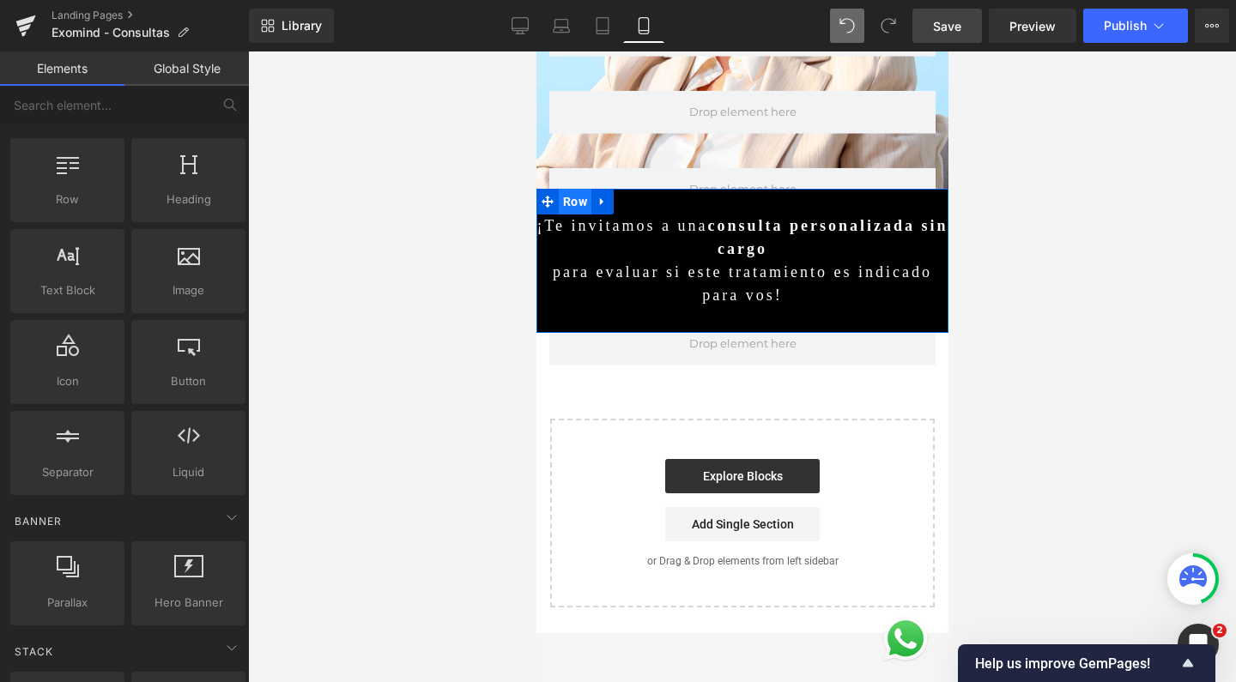
click at [561, 189] on span "Row" at bounding box center [574, 202] width 33 height 26
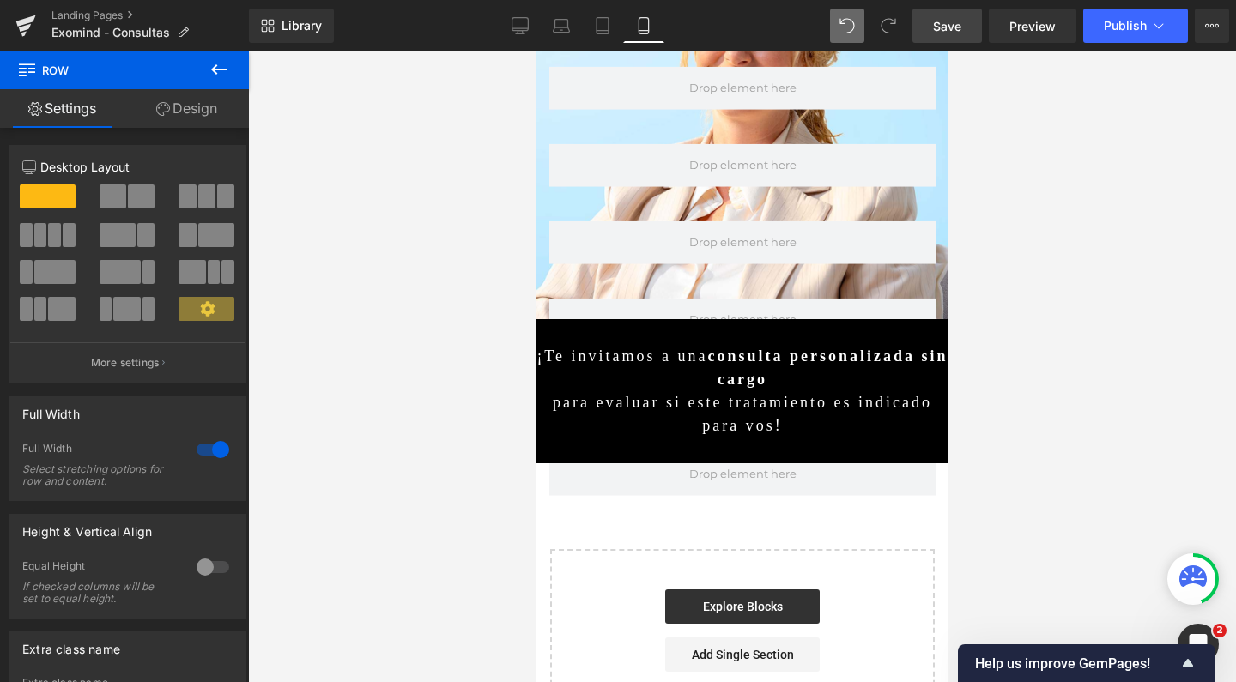
scroll to position [800, 0]
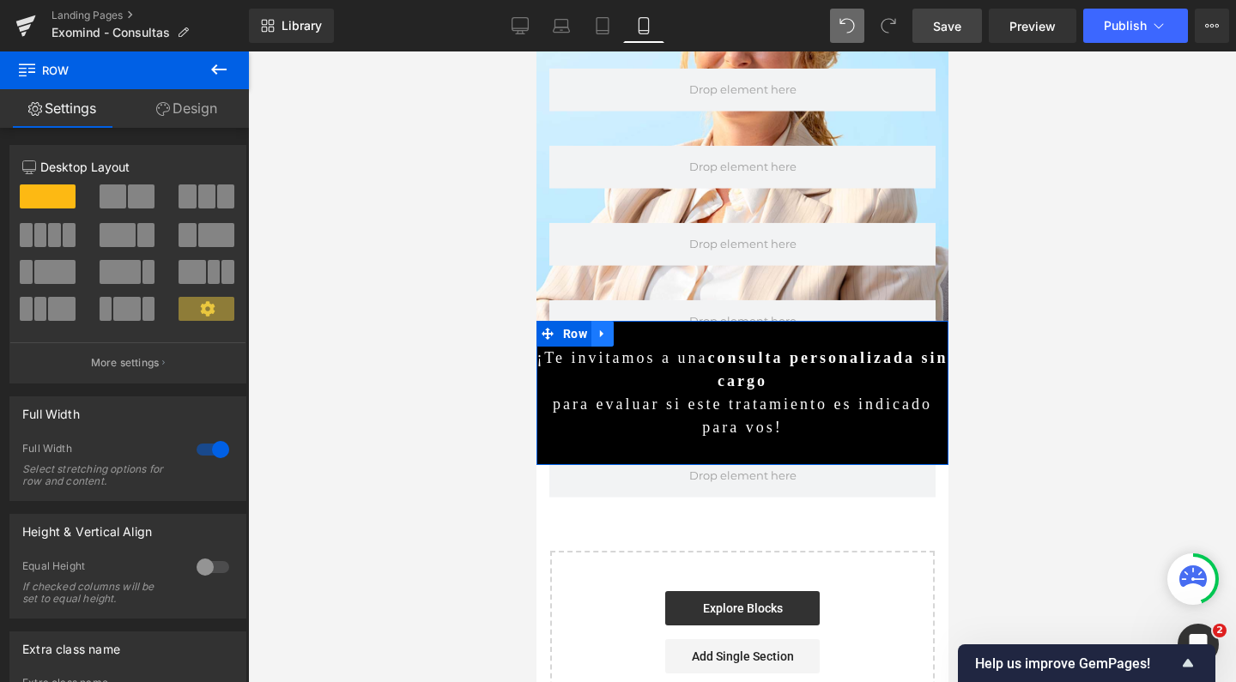
click at [596, 328] on icon at bounding box center [602, 334] width 12 height 13
click at [618, 328] on icon at bounding box center [624, 334] width 12 height 12
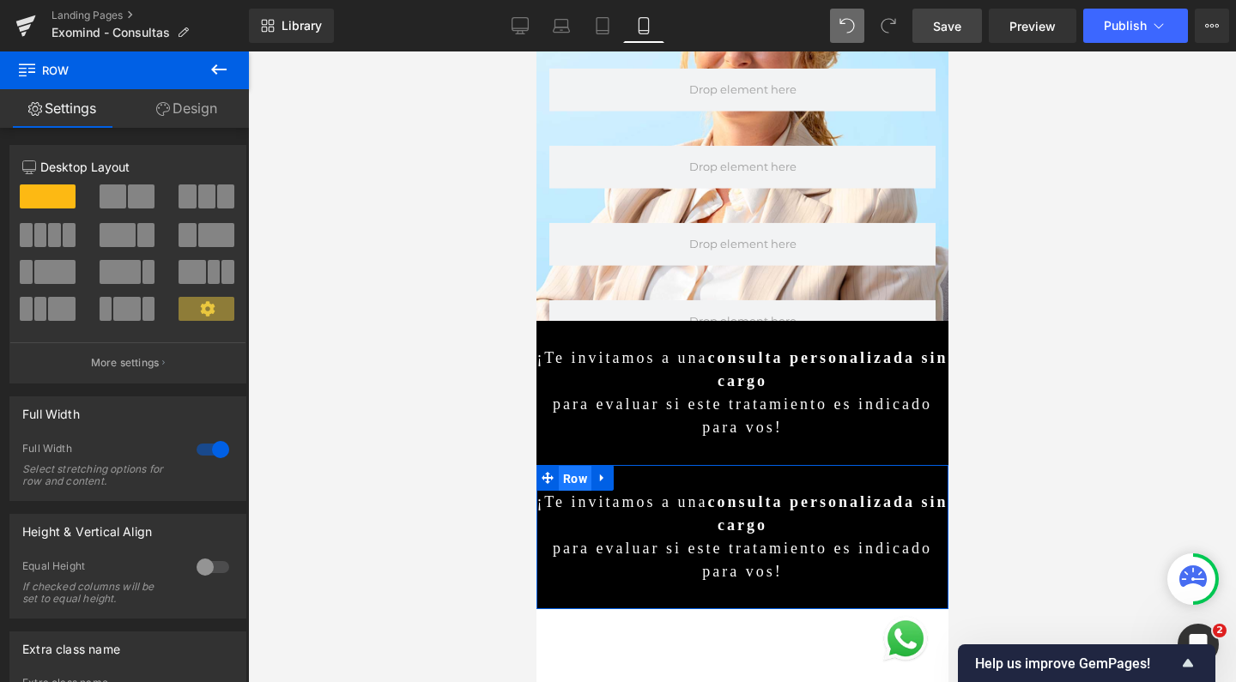
click at [578, 466] on span "Row" at bounding box center [574, 479] width 33 height 26
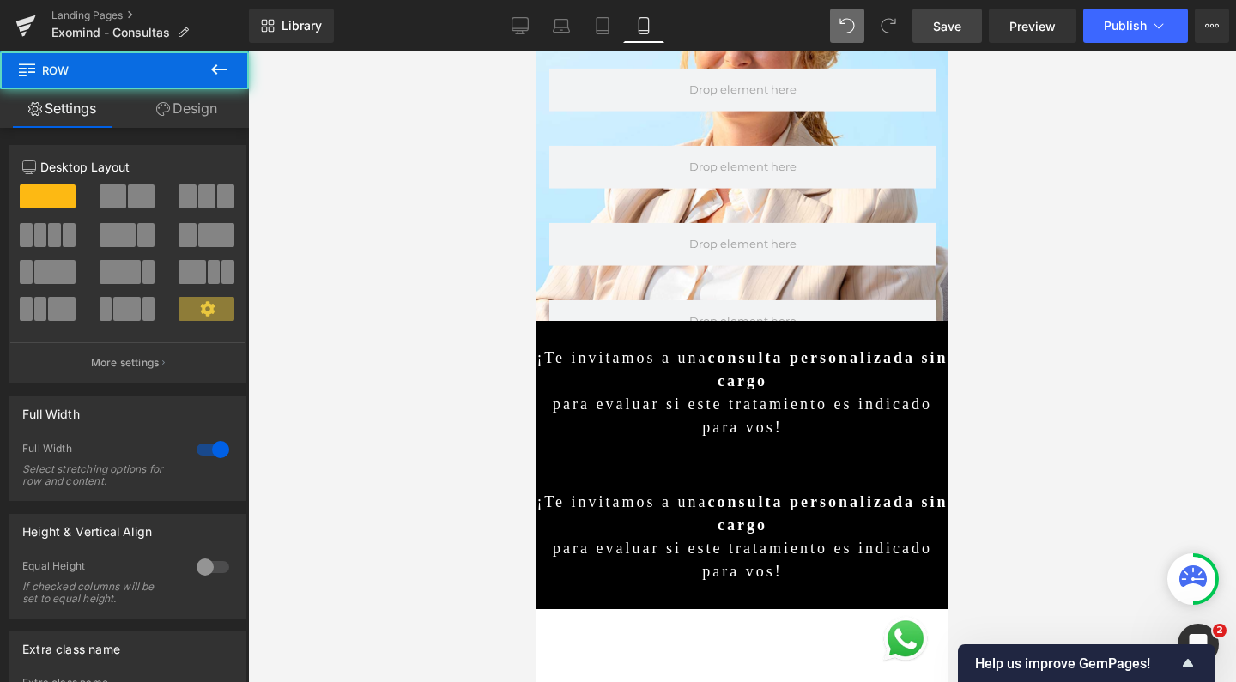
click at [203, 112] on link "Design" at bounding box center [186, 108] width 124 height 39
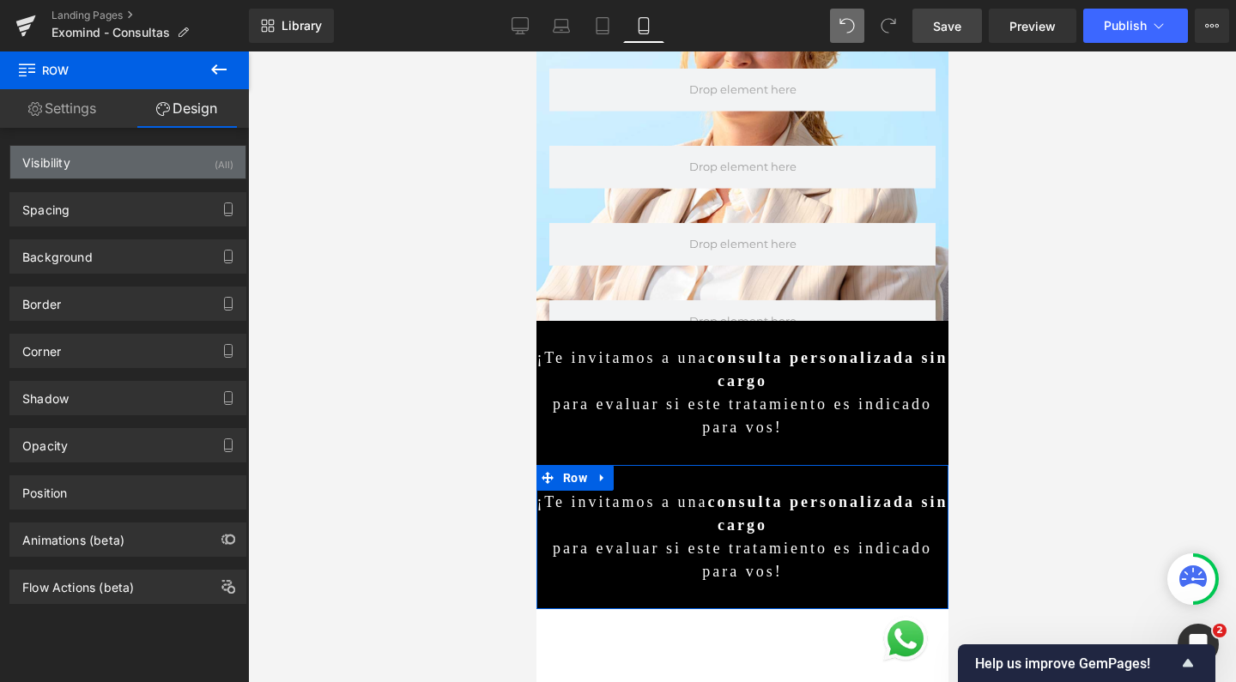
click at [123, 167] on div "Visibility (All)" at bounding box center [127, 162] width 235 height 33
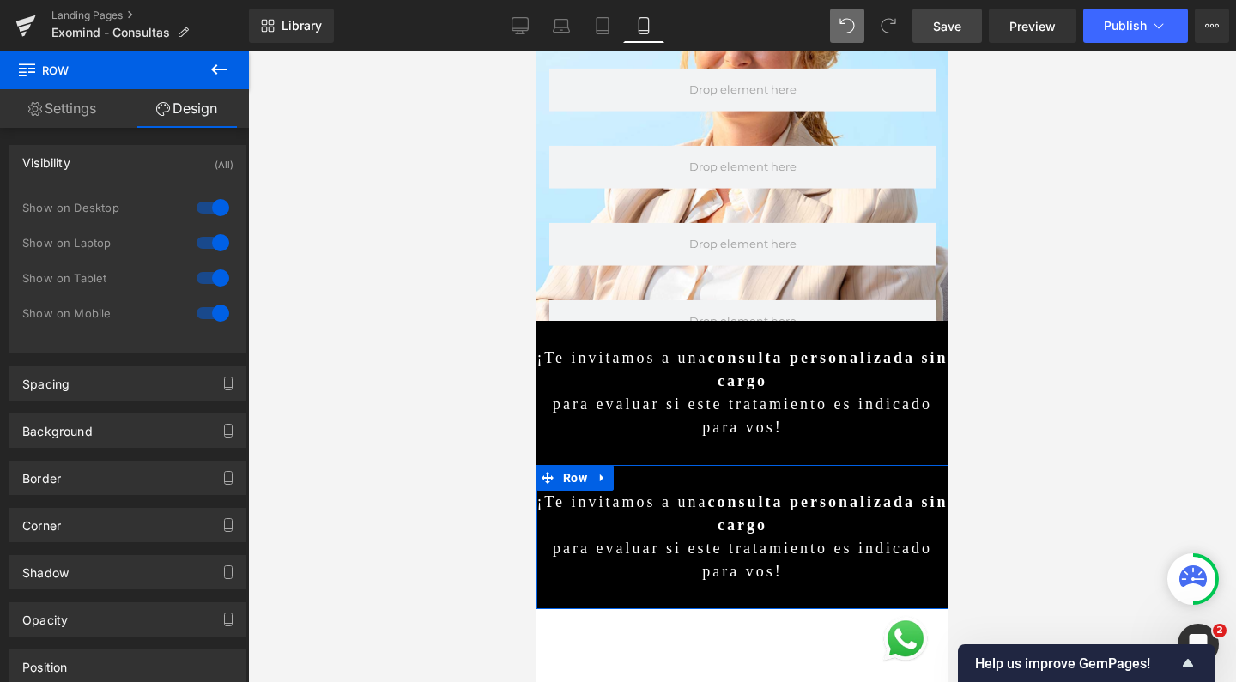
click at [208, 280] on div at bounding box center [212, 277] width 41 height 27
click at [209, 245] on div at bounding box center [212, 242] width 41 height 27
click at [209, 205] on div at bounding box center [212, 207] width 41 height 27
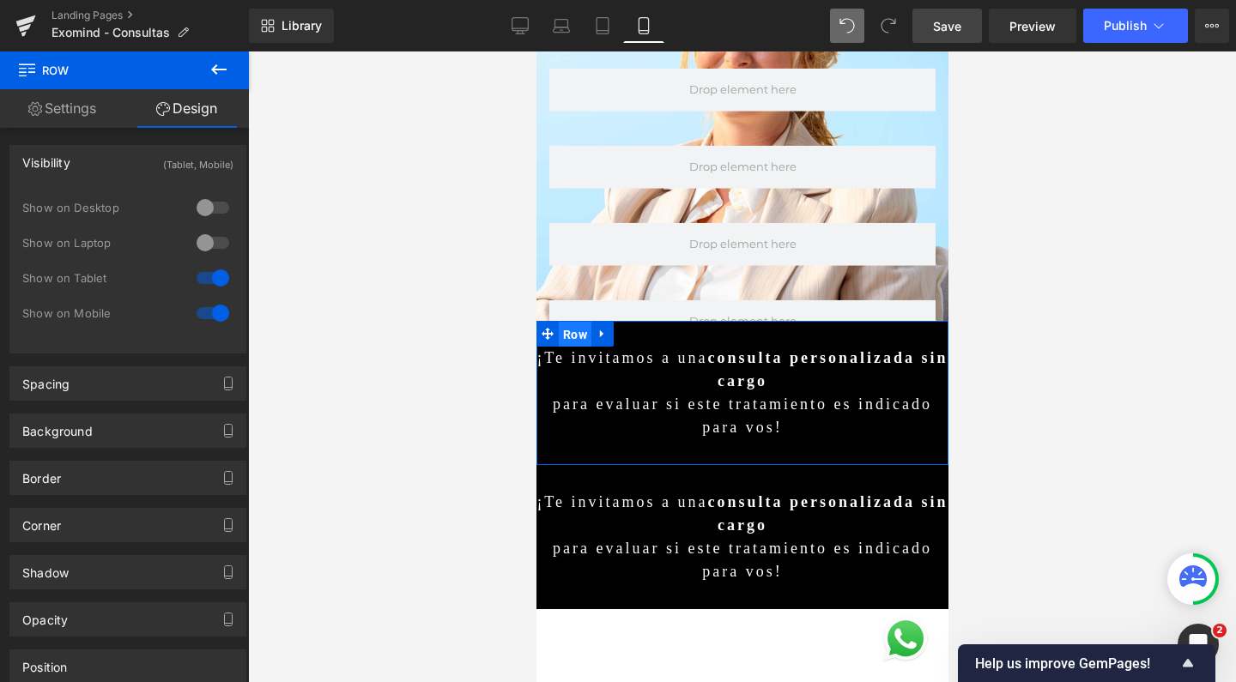
click at [572, 322] on span "Row" at bounding box center [574, 335] width 33 height 26
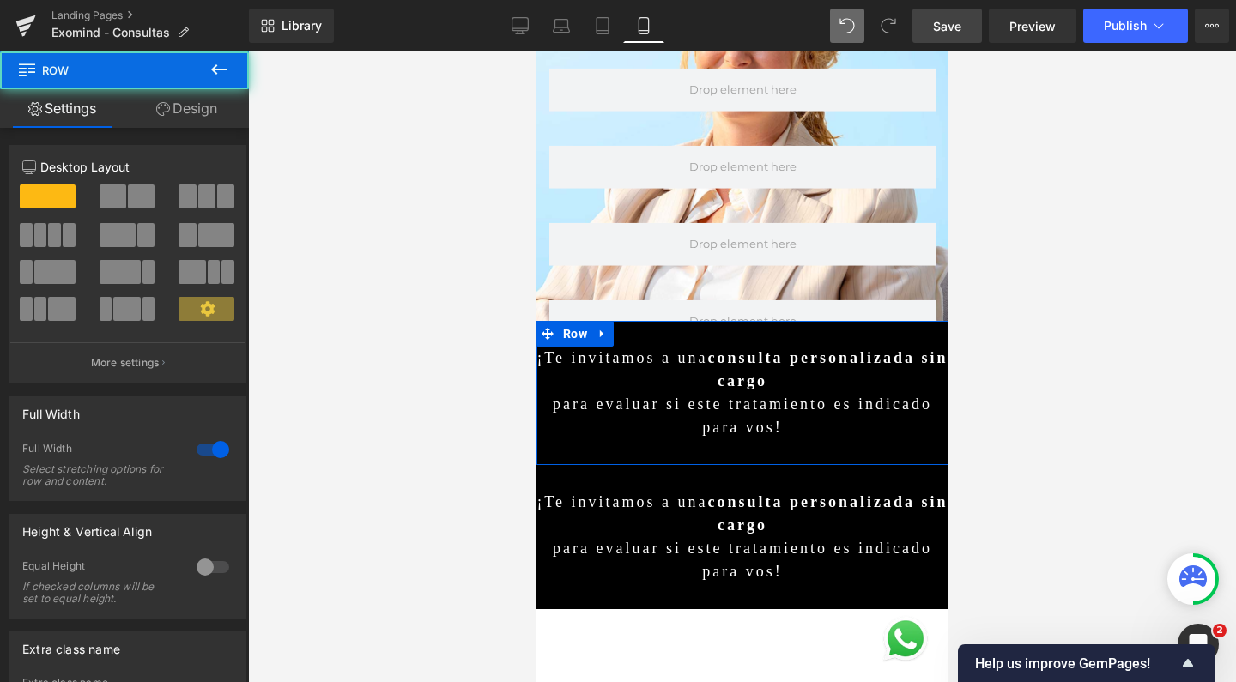
click at [224, 118] on link "Design" at bounding box center [186, 108] width 124 height 39
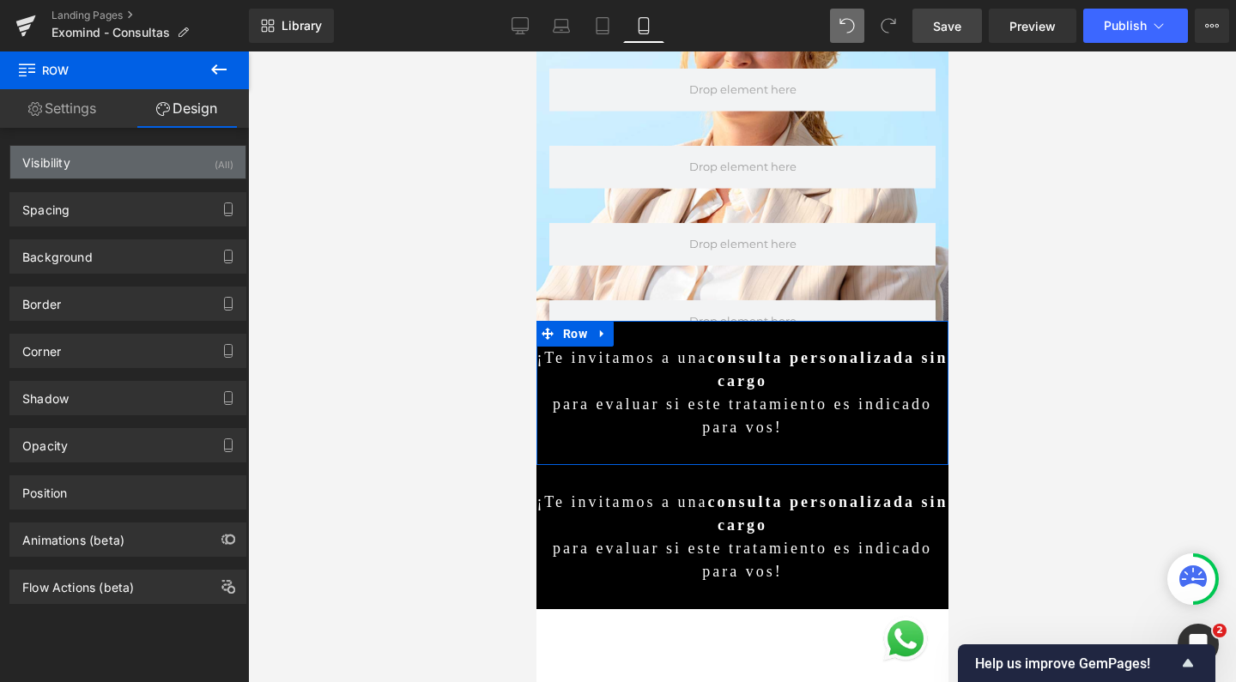
click at [81, 172] on div "Visibility (All)" at bounding box center [127, 162] width 235 height 33
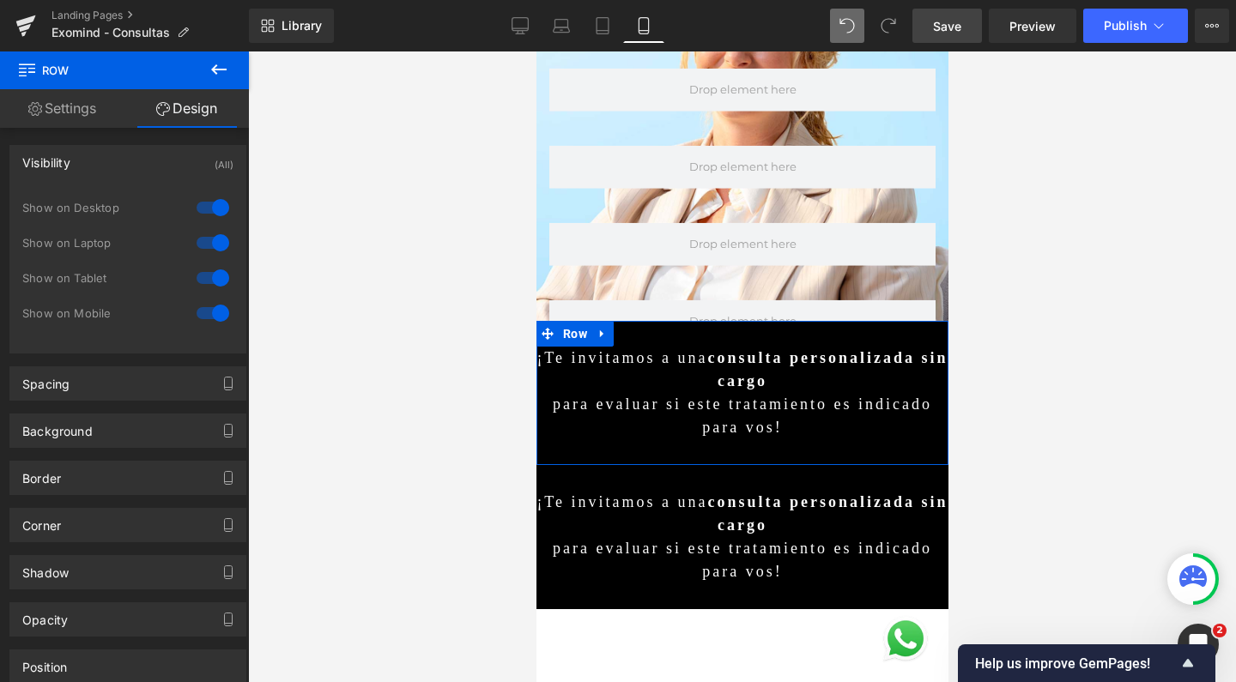
click at [218, 308] on div at bounding box center [212, 313] width 41 height 27
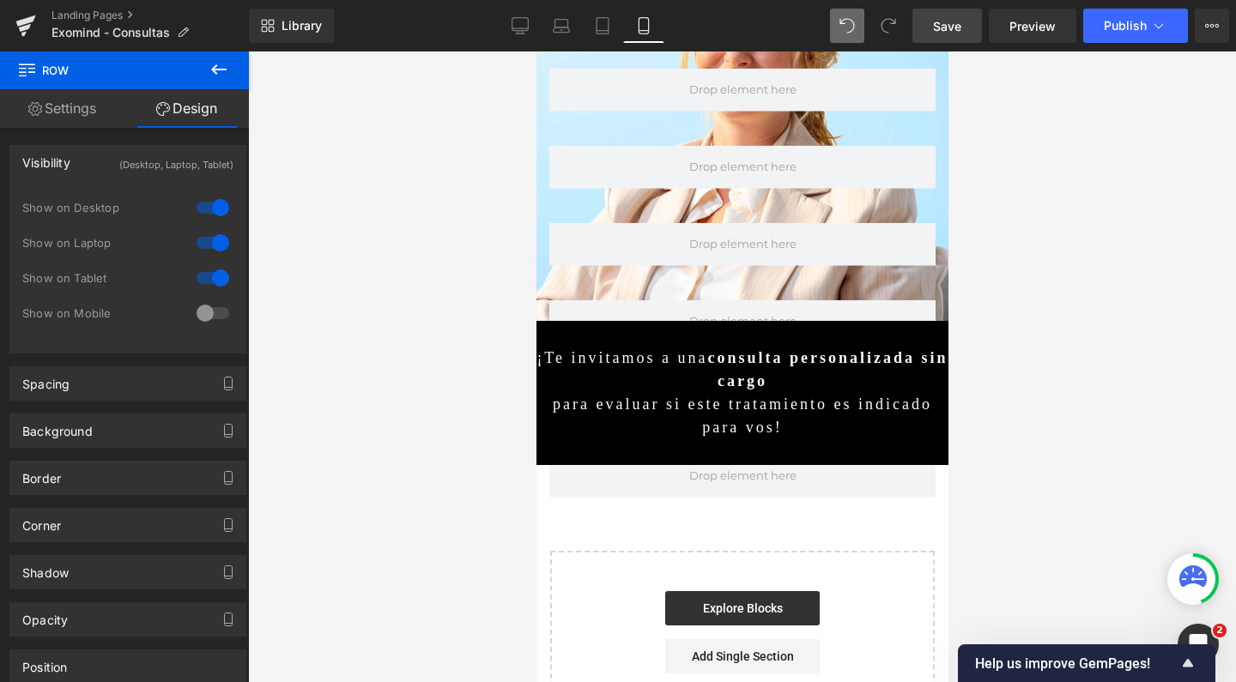
click at [218, 281] on div at bounding box center [212, 277] width 41 height 27
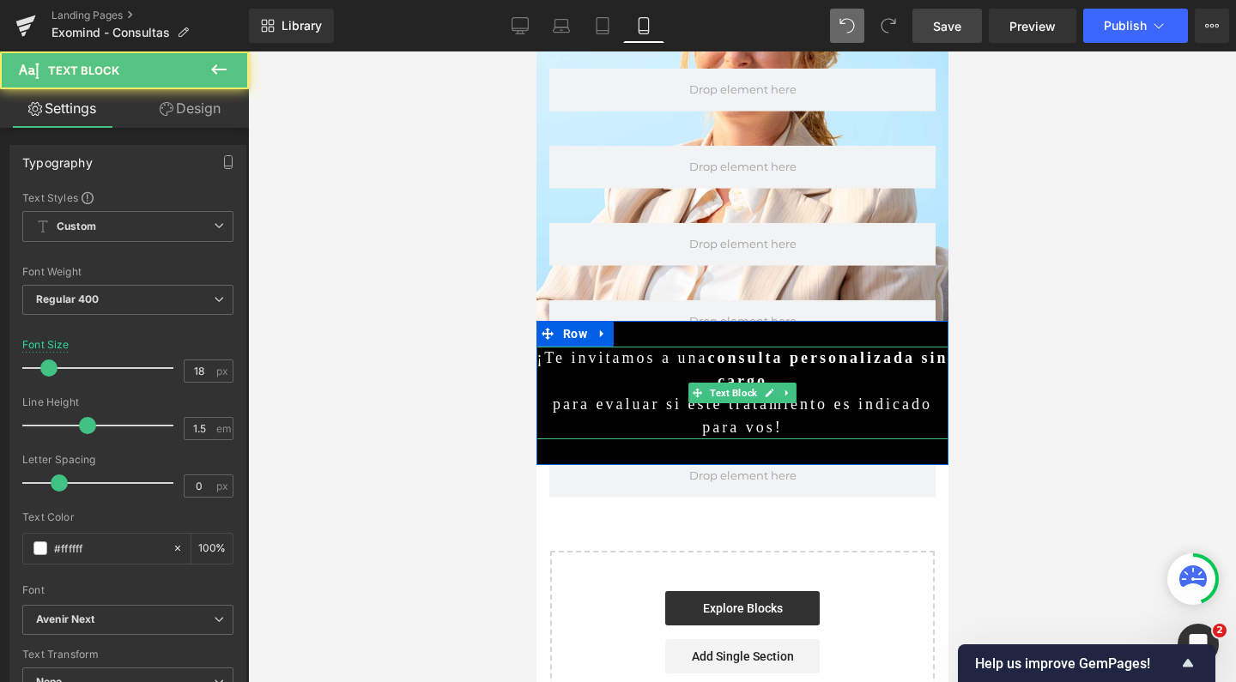
click at [707, 349] on strong "consulta personalizada sin cargo" at bounding box center [827, 369] width 240 height 40
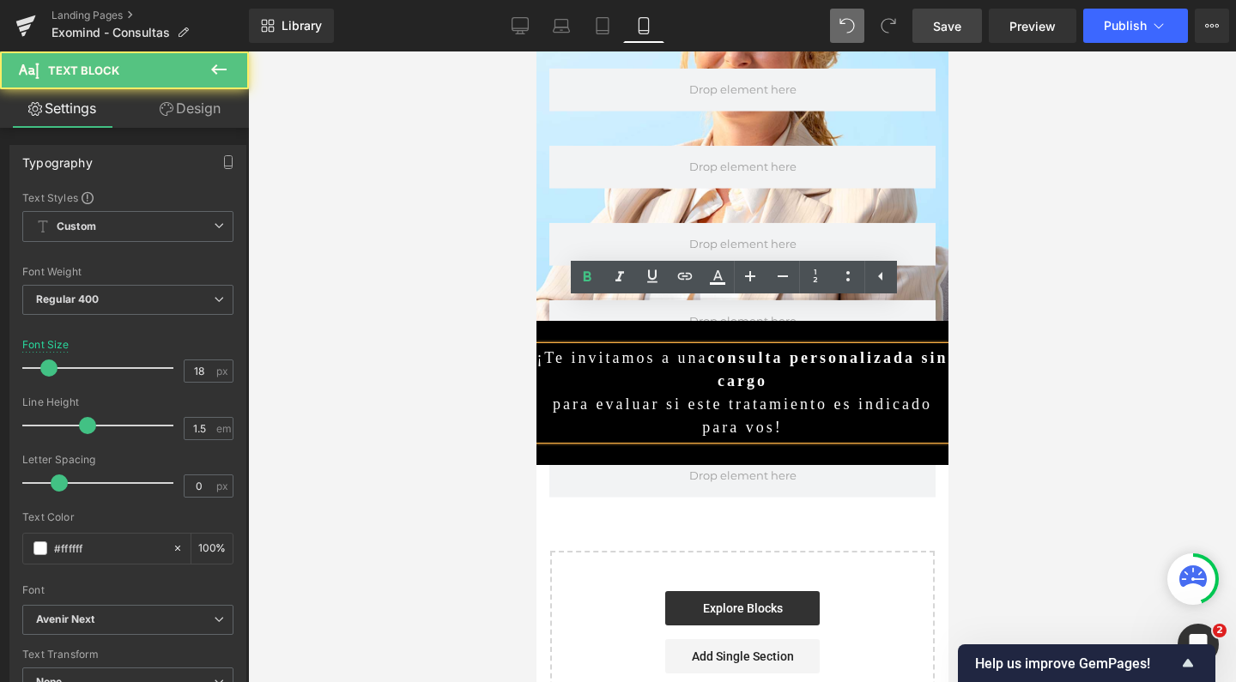
click at [784, 349] on strong "consulta personalizada sin cargo" at bounding box center [827, 369] width 240 height 40
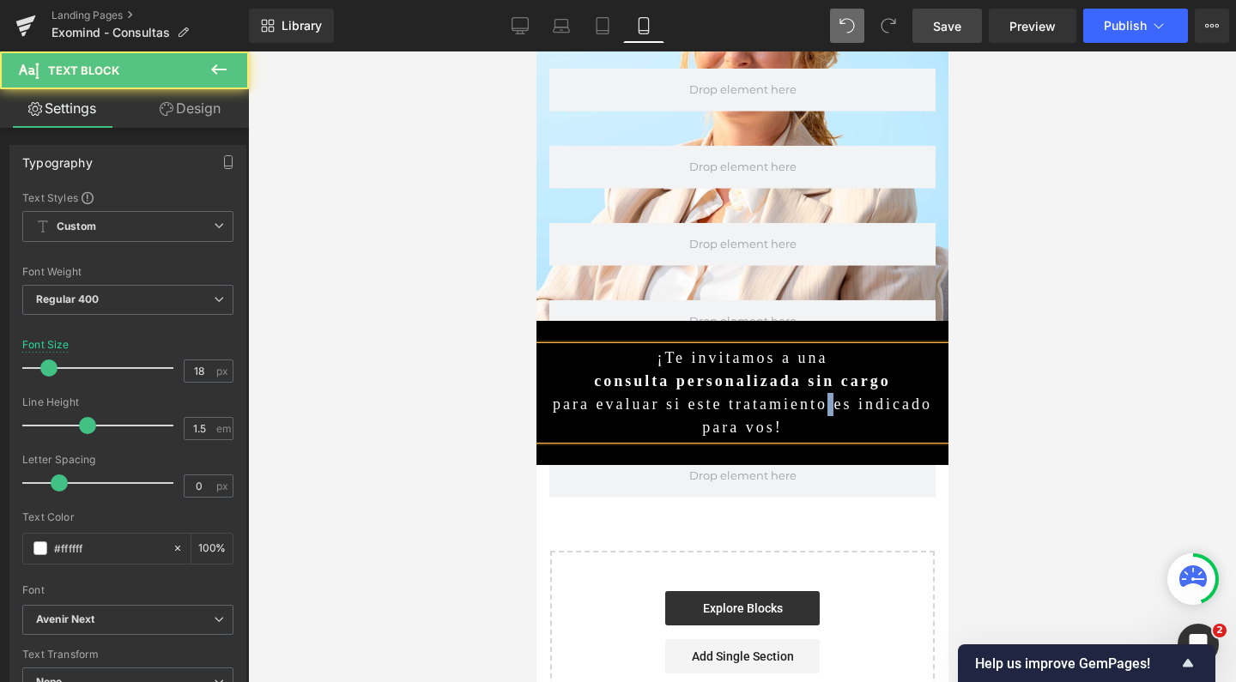
drag, startPoint x: 864, startPoint y: 367, endPoint x: 876, endPoint y: 367, distance: 12.9
click at [876, 393] on p "para evaluar si este tratamiento es indicado para vos!" at bounding box center [742, 416] width 412 height 46
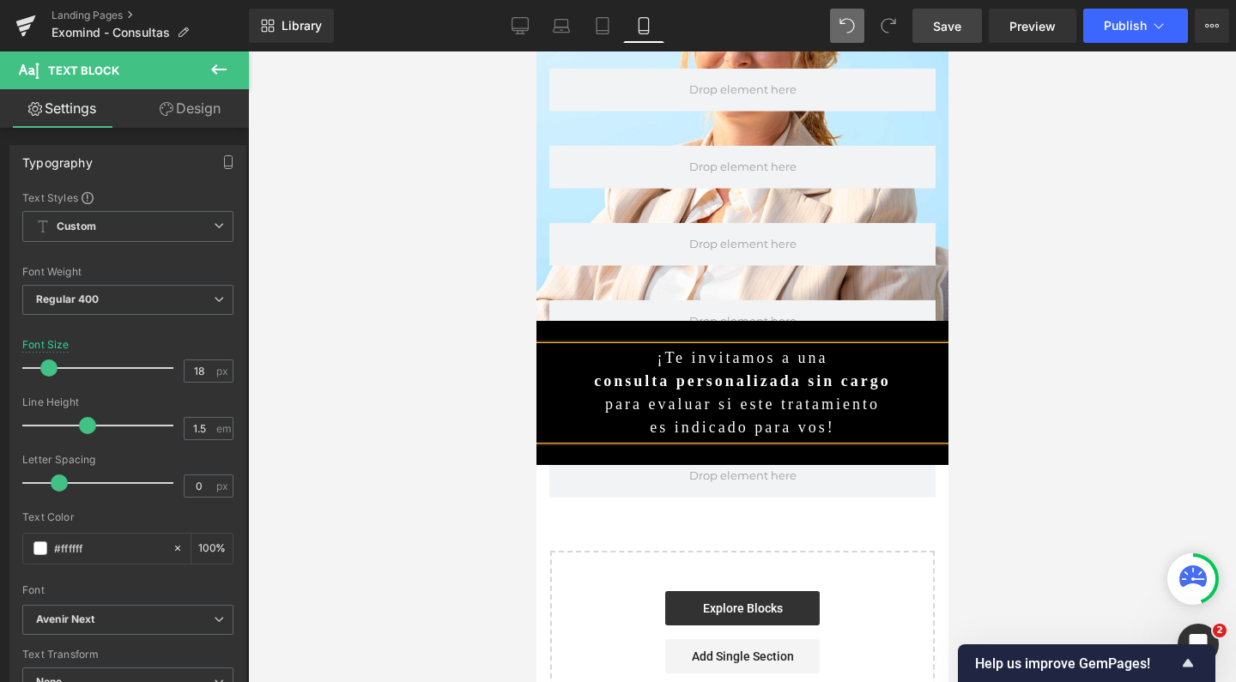
click at [1043, 357] on div at bounding box center [742, 367] width 988 height 631
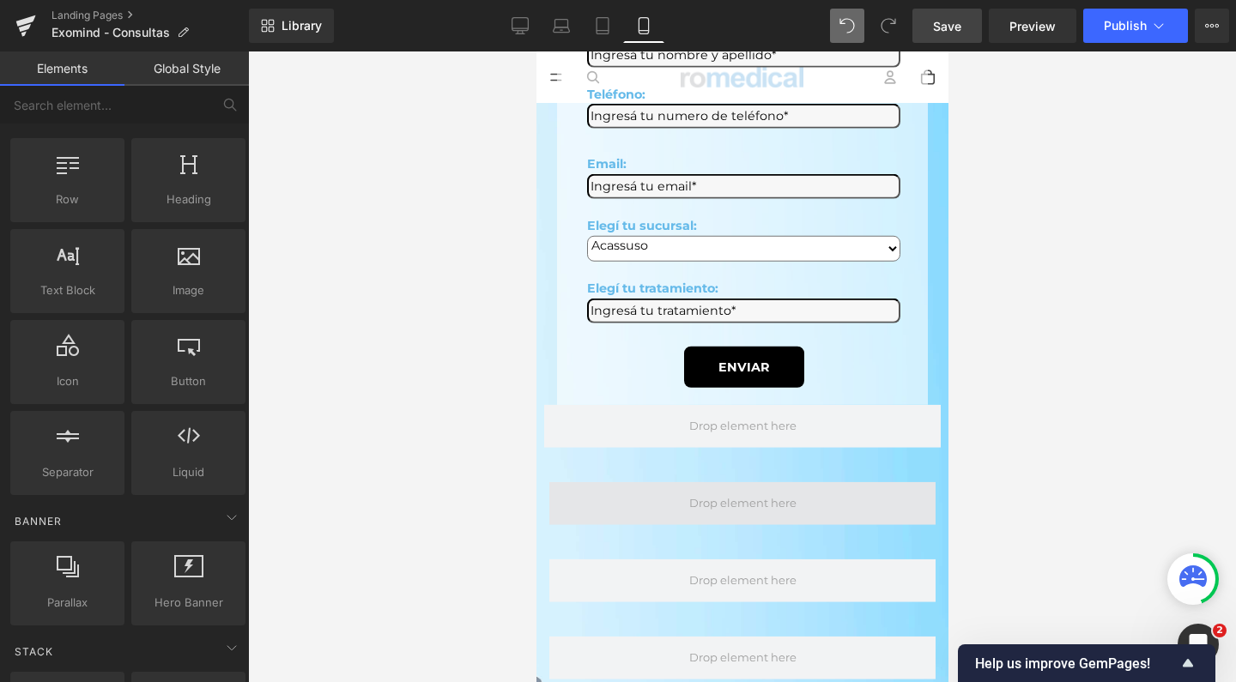
scroll to position [0, 0]
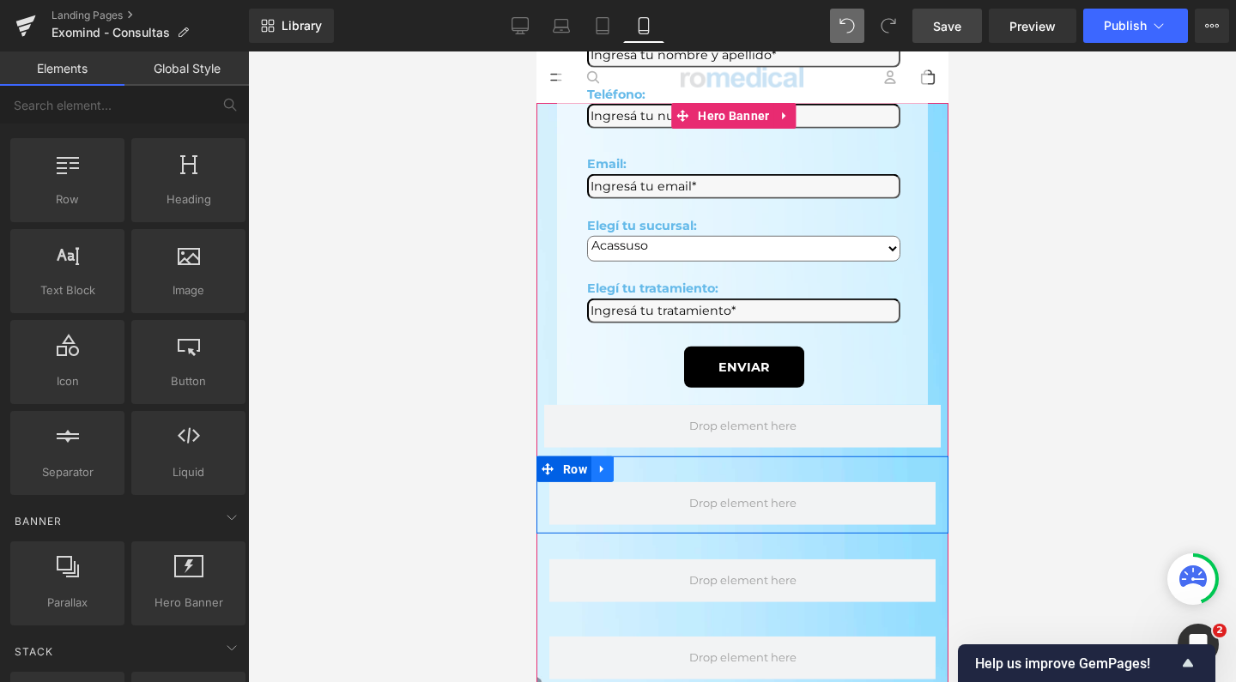
click at [608, 463] on icon at bounding box center [602, 469] width 12 height 13
click at [646, 463] on icon at bounding box center [646, 469] width 12 height 12
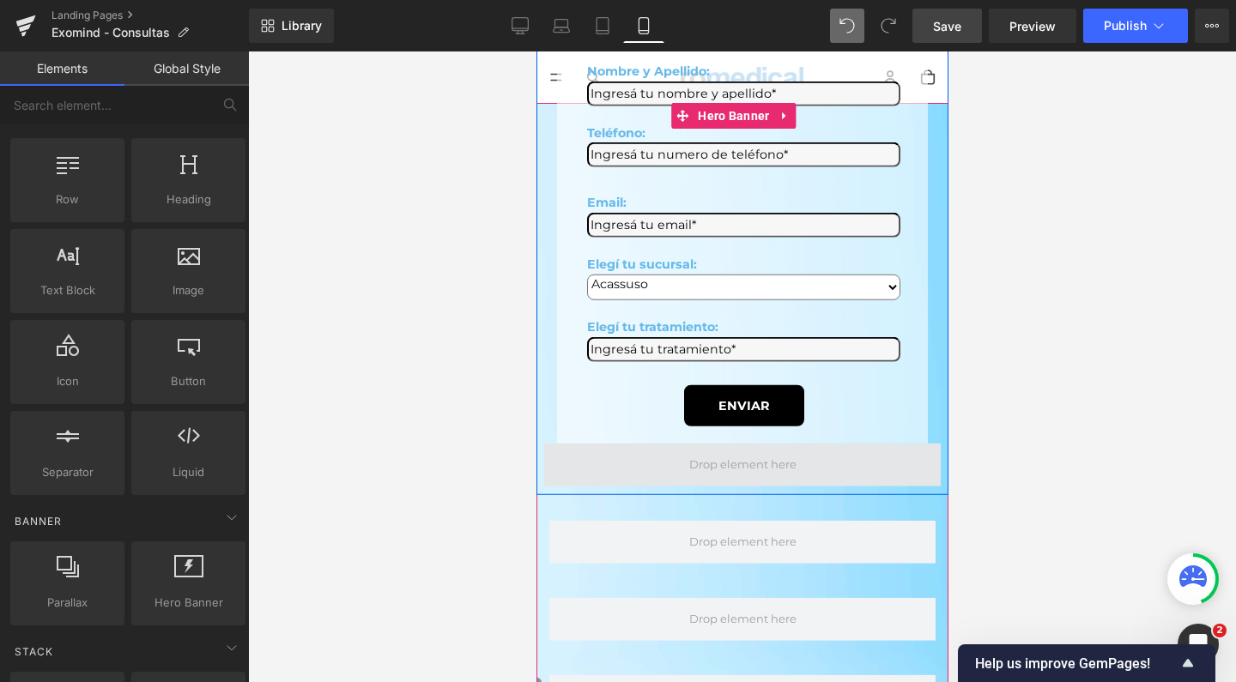
click at [669, 443] on span at bounding box center [741, 464] width 397 height 43
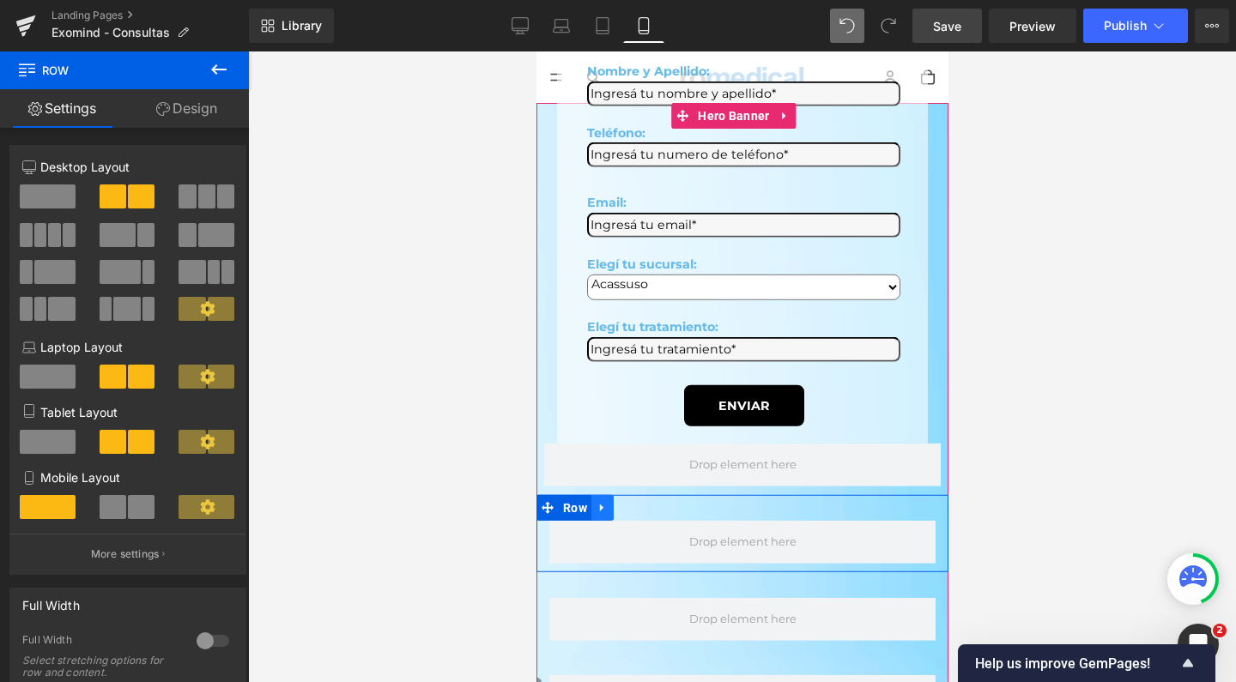
click at [600, 501] on icon at bounding box center [602, 507] width 12 height 13
click at [641, 494] on link at bounding box center [646, 507] width 22 height 26
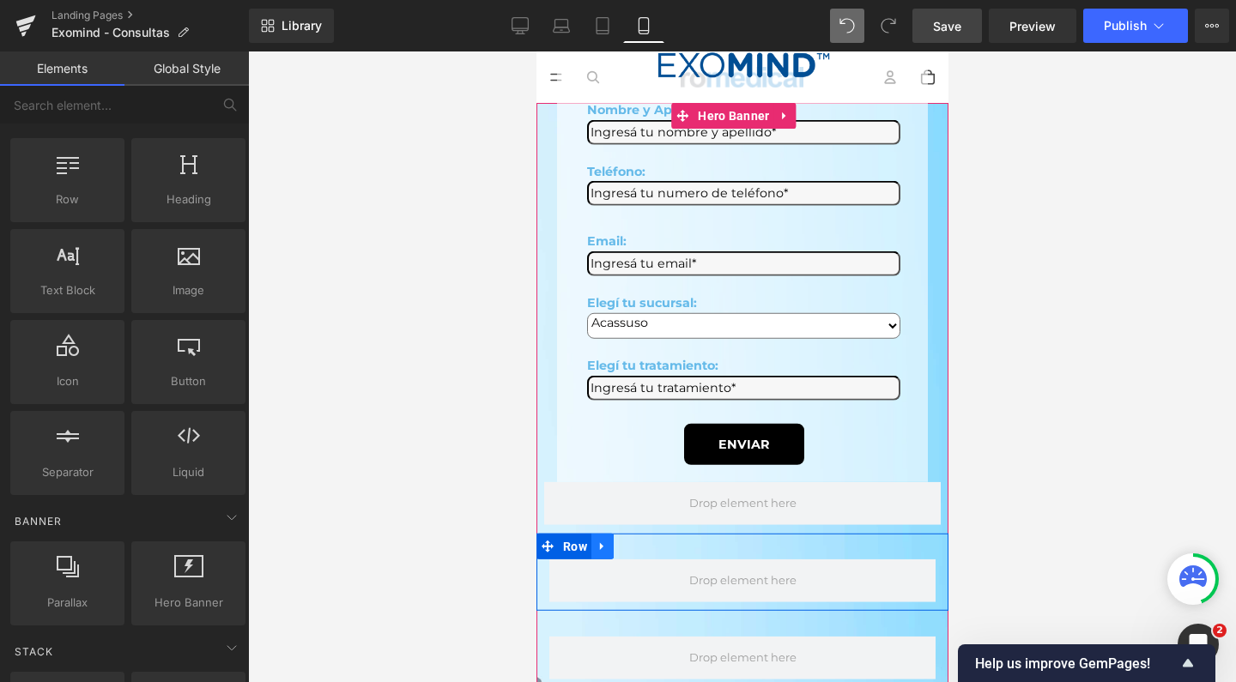
click at [604, 540] on icon at bounding box center [602, 546] width 12 height 13
click at [648, 540] on icon at bounding box center [646, 546] width 12 height 13
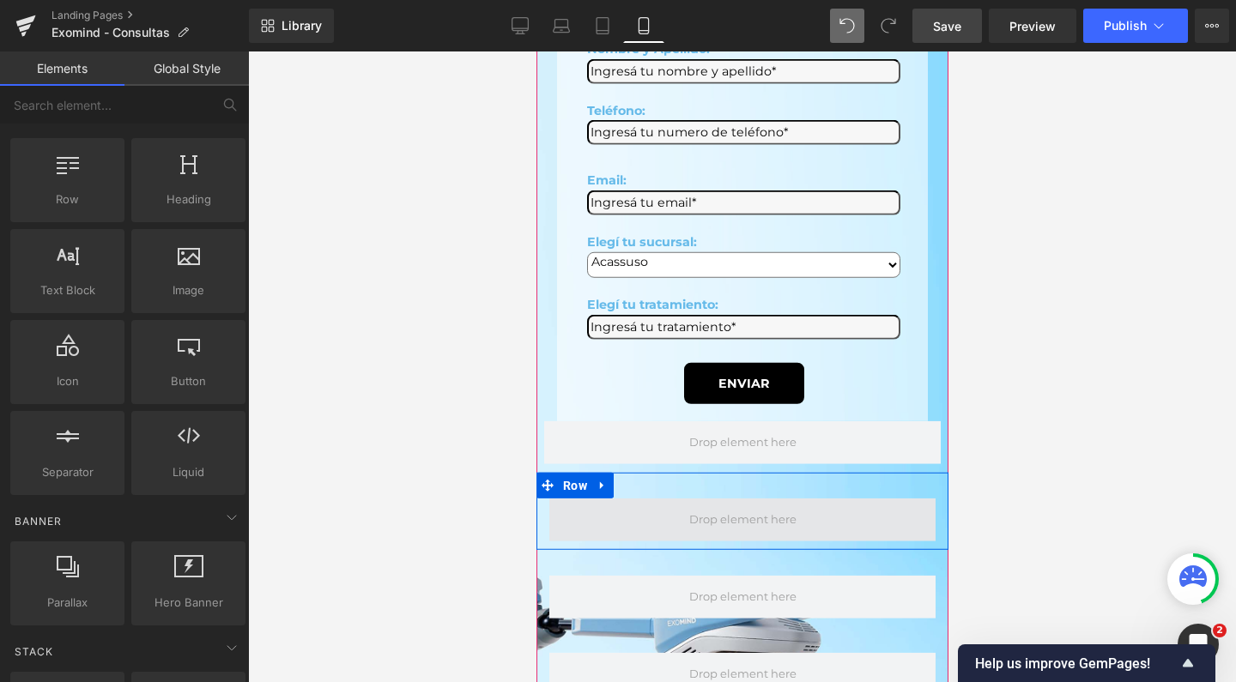
scroll to position [114, 0]
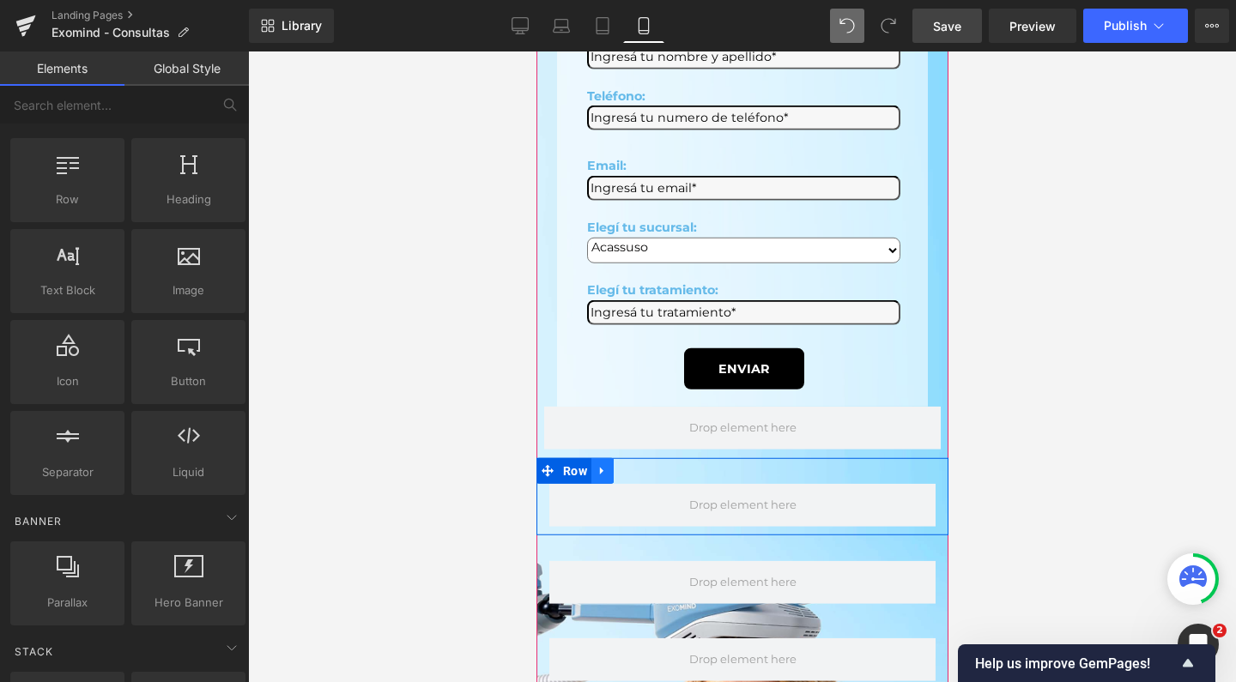
click at [605, 464] on icon at bounding box center [602, 470] width 12 height 13
click at [647, 464] on icon at bounding box center [646, 470] width 12 height 13
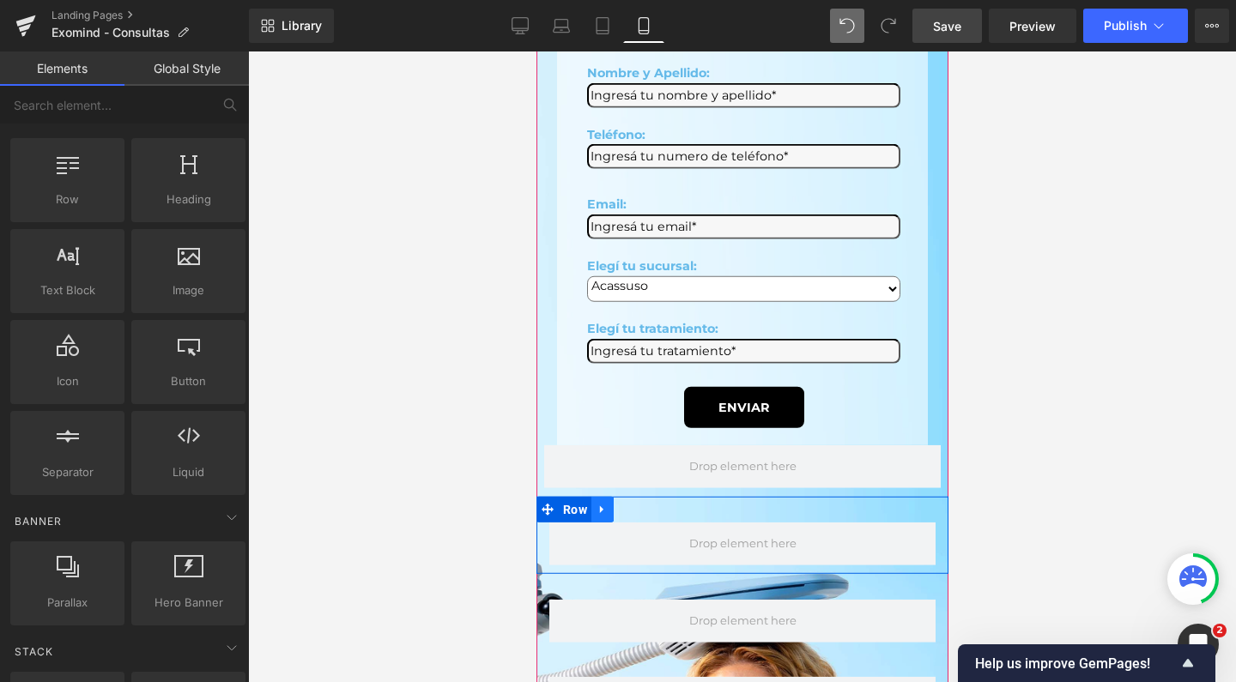
click at [611, 496] on link at bounding box center [602, 509] width 22 height 26
click at [650, 503] on icon at bounding box center [646, 509] width 12 height 12
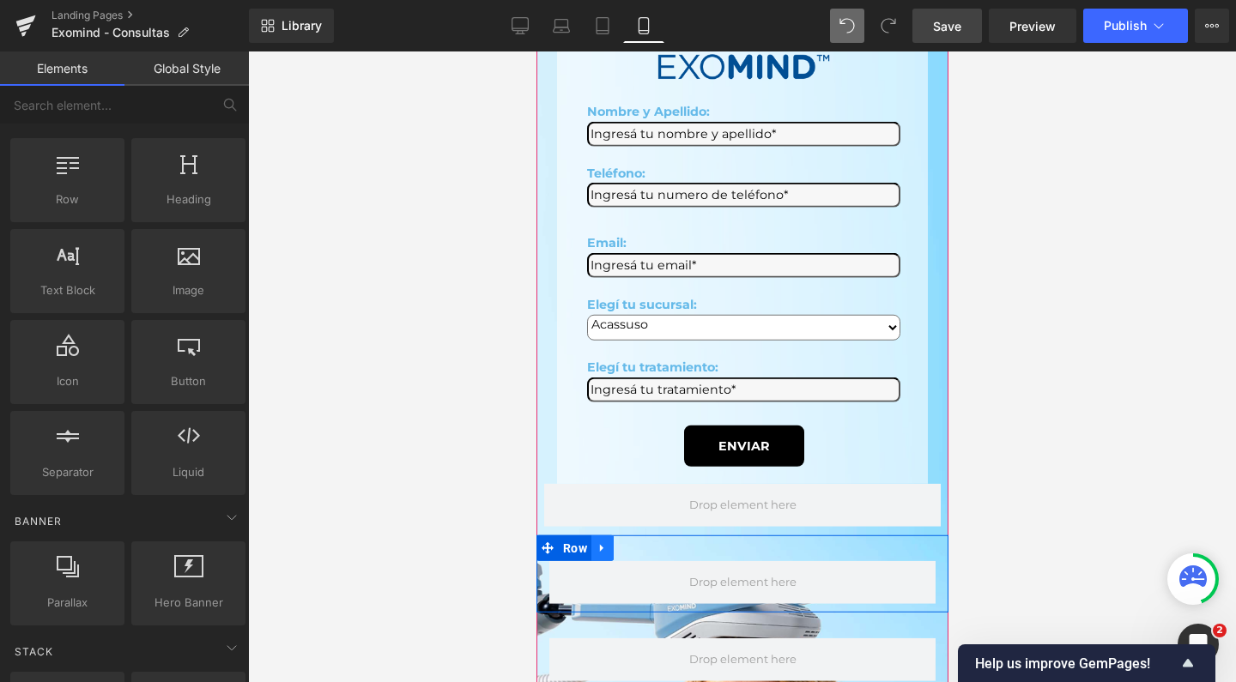
click at [607, 535] on link at bounding box center [602, 548] width 22 height 26
click at [643, 542] on icon at bounding box center [646, 548] width 12 height 13
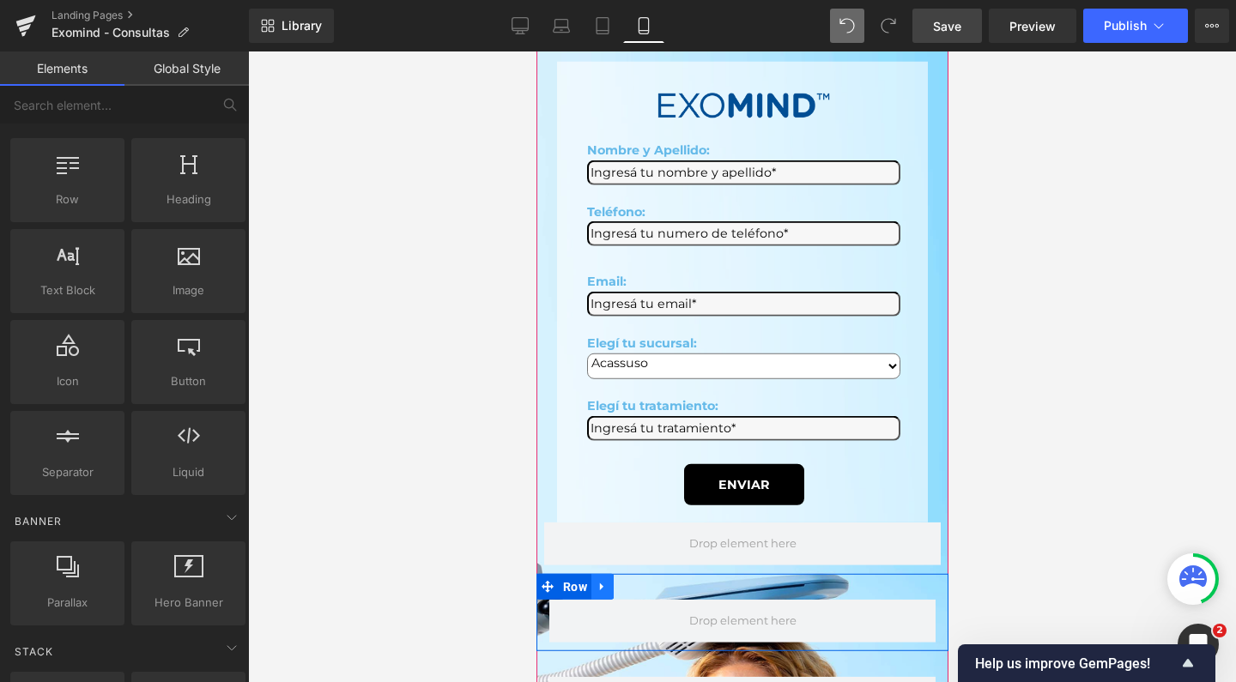
click at [609, 573] on link at bounding box center [602, 586] width 22 height 26
click at [647, 580] on icon at bounding box center [646, 586] width 12 height 13
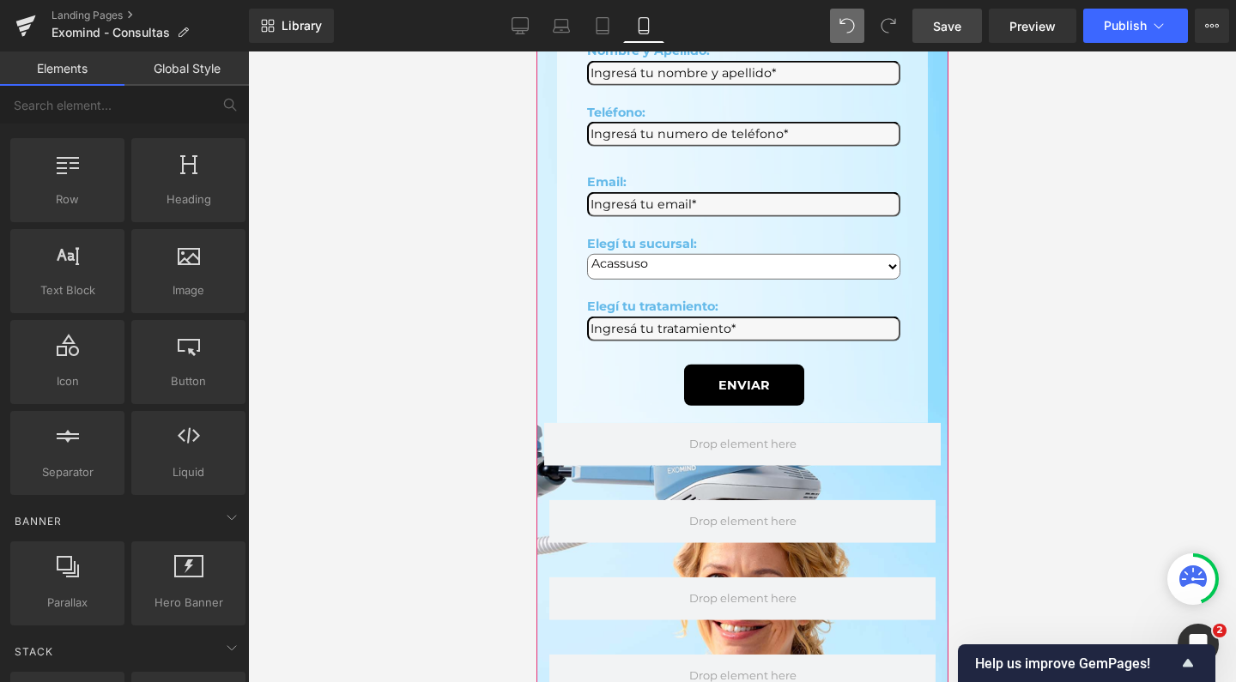
scroll to position [325, 0]
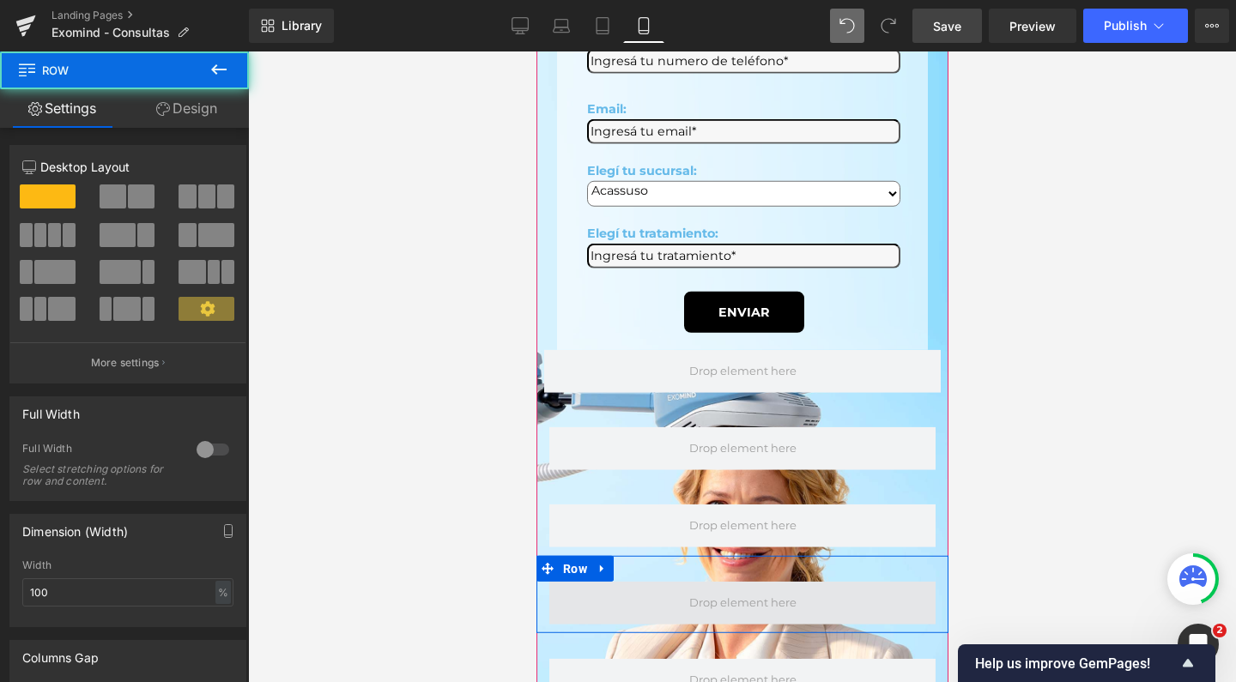
click at [633, 581] on span at bounding box center [742, 602] width 386 height 43
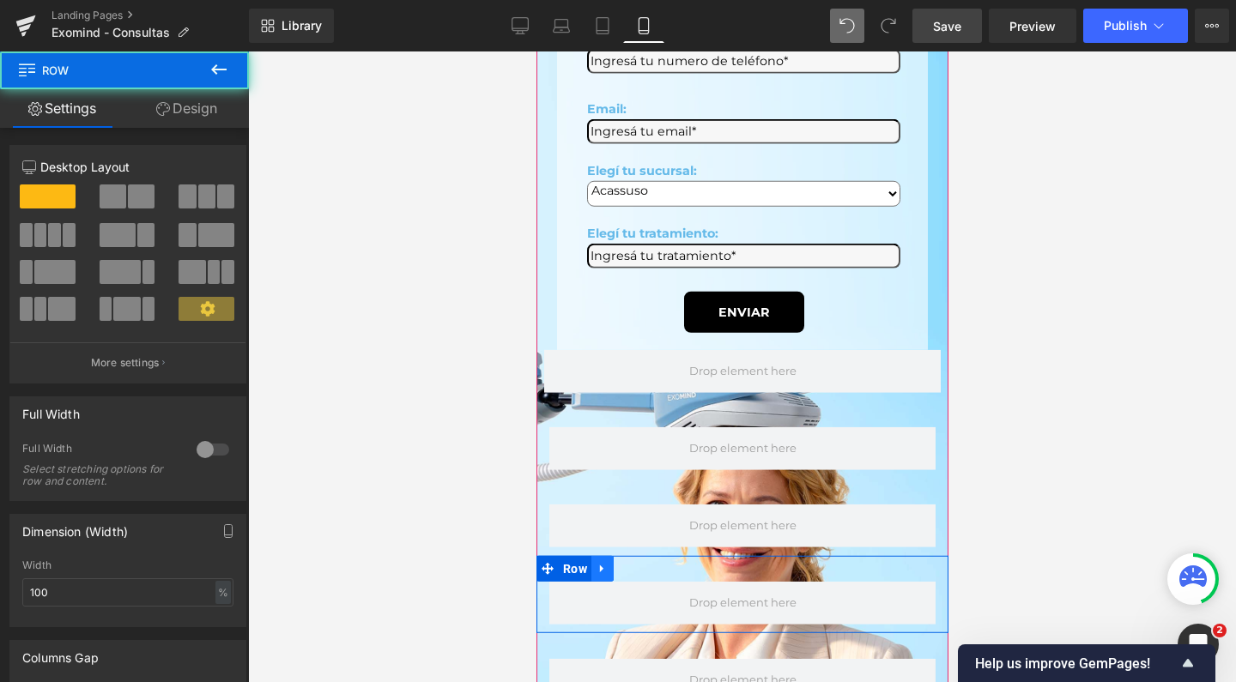
click at [602, 565] on icon at bounding box center [600, 569] width 3 height 8
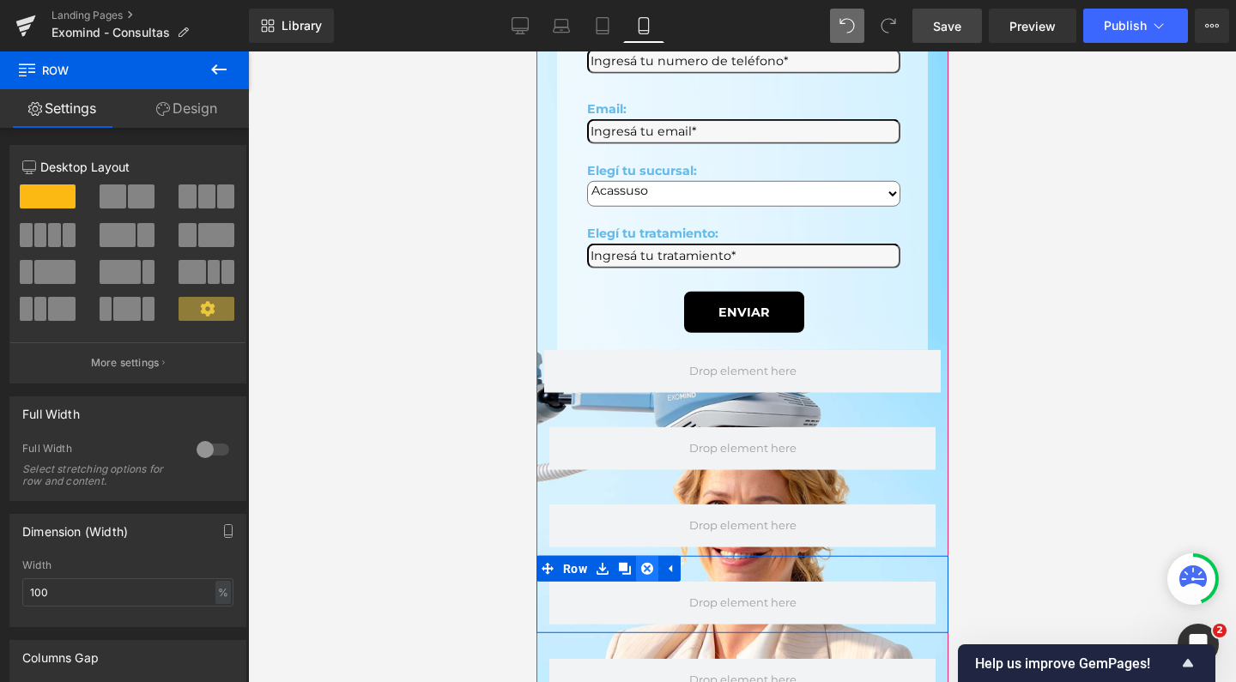
click at [651, 562] on icon at bounding box center [646, 568] width 12 height 12
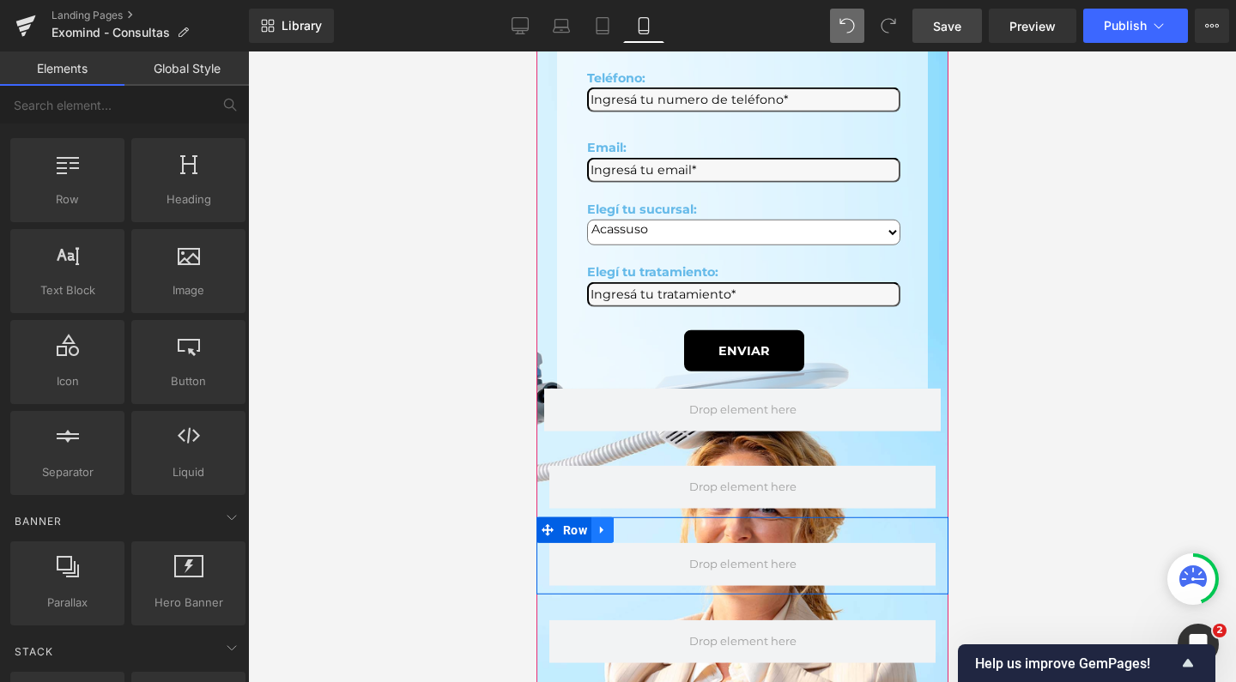
click at [613, 517] on link at bounding box center [602, 530] width 22 height 26
click at [651, 524] on icon at bounding box center [646, 530] width 12 height 12
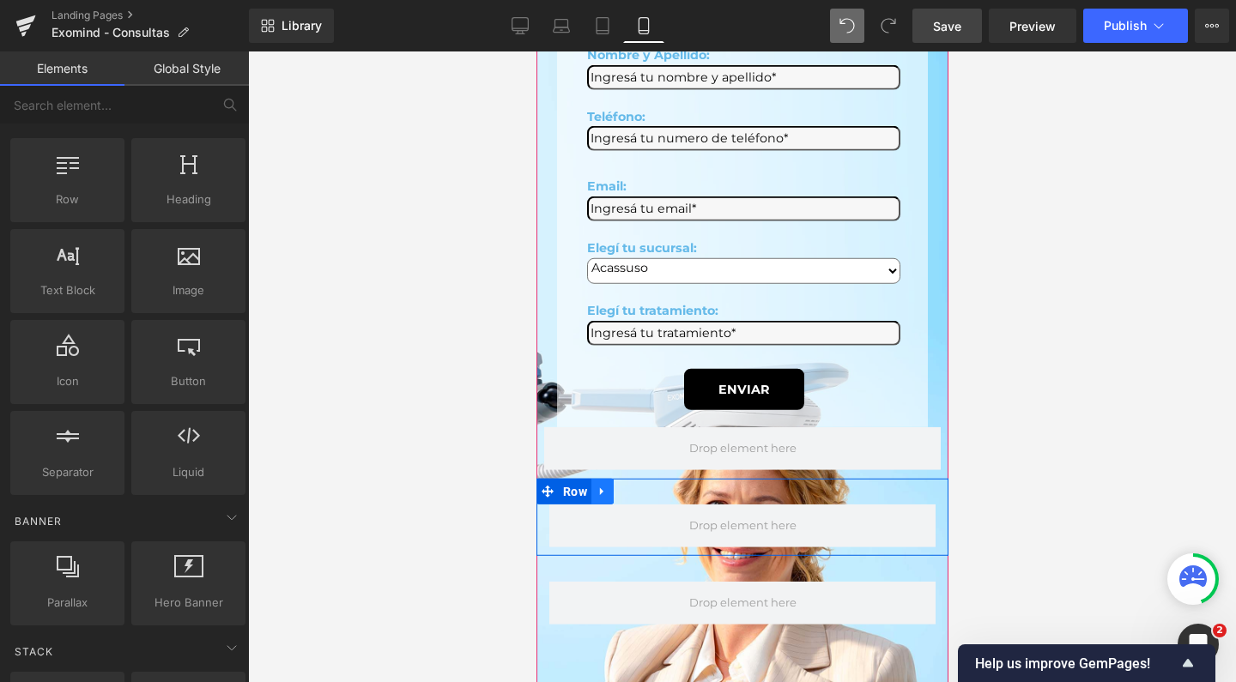
click at [604, 485] on icon at bounding box center [602, 491] width 12 height 13
click at [645, 485] on icon at bounding box center [646, 491] width 12 height 12
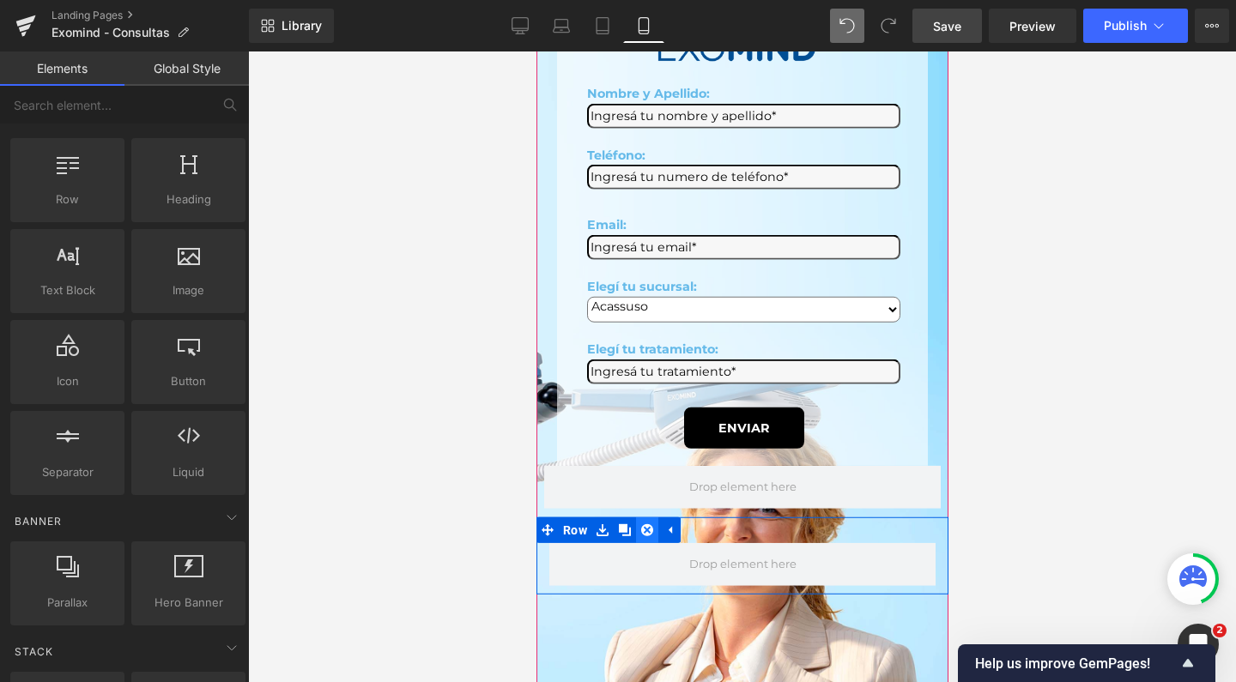
click at [652, 524] on icon at bounding box center [646, 530] width 12 height 12
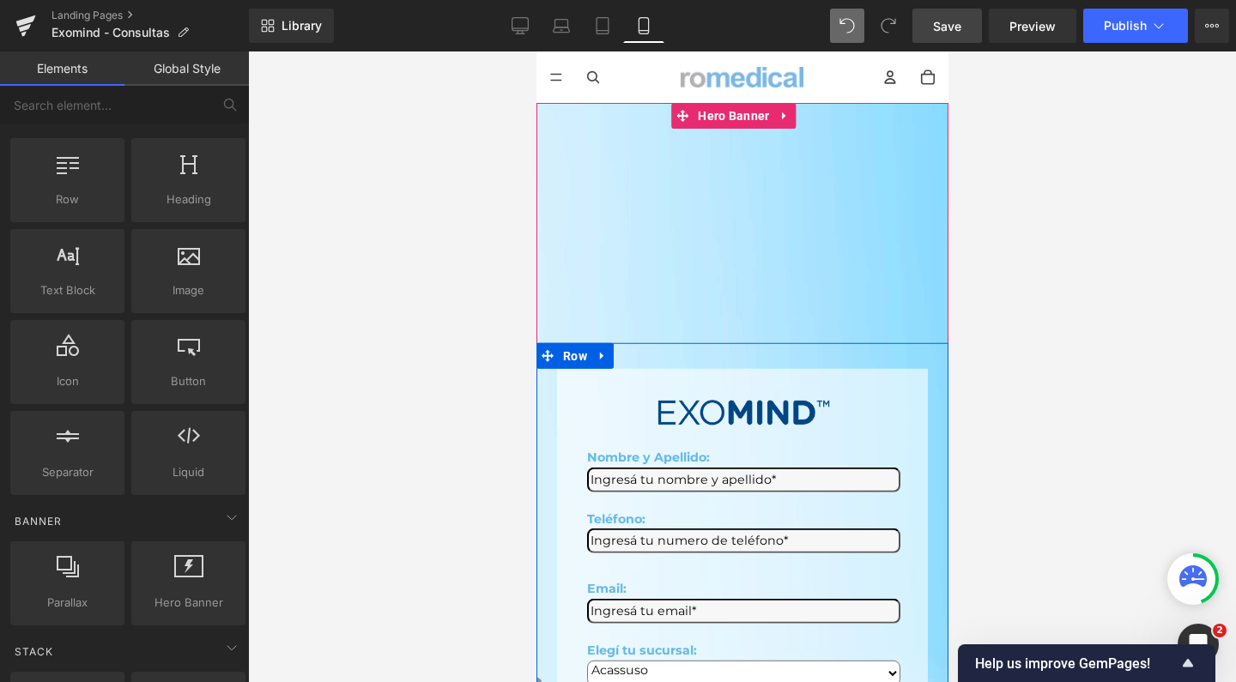
scroll to position [0, 0]
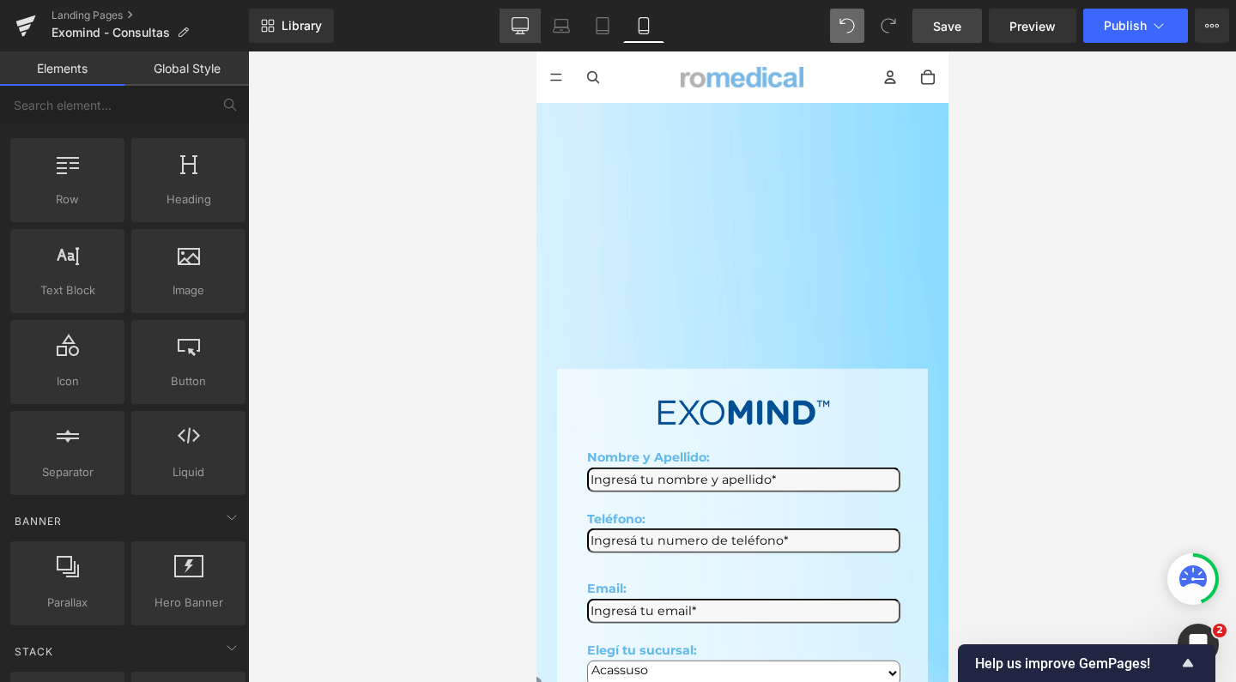
click at [523, 29] on icon at bounding box center [520, 25] width 17 height 17
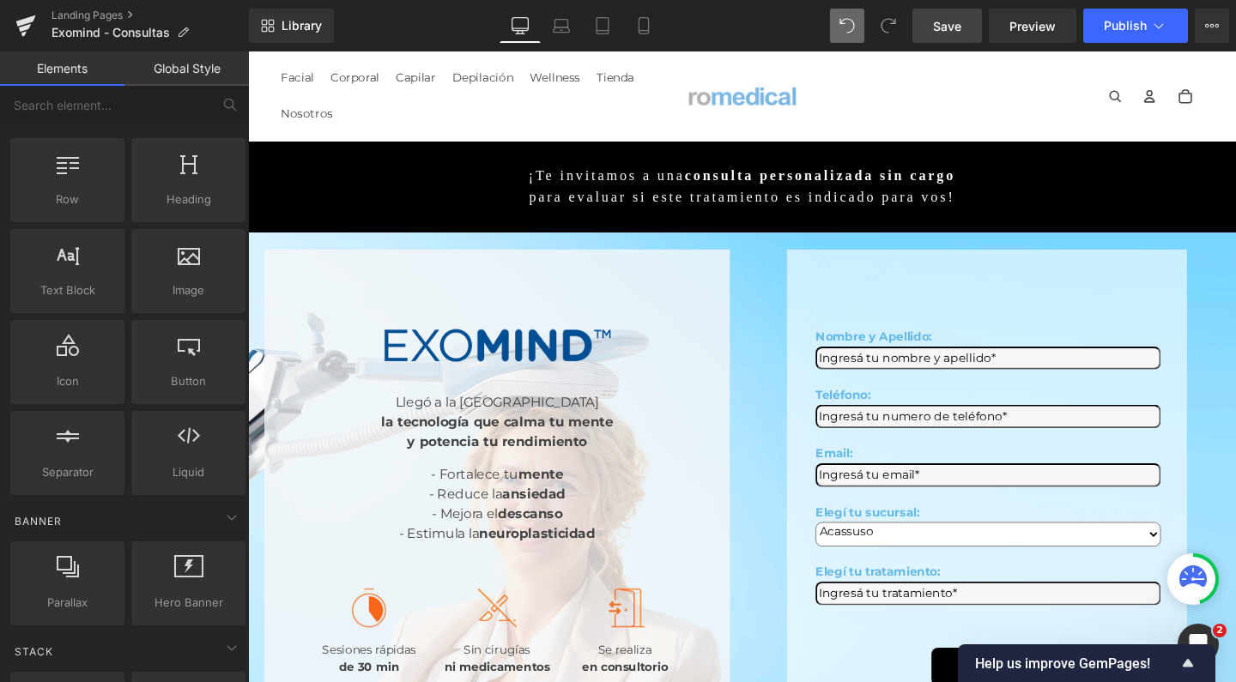
scroll to position [94, 0]
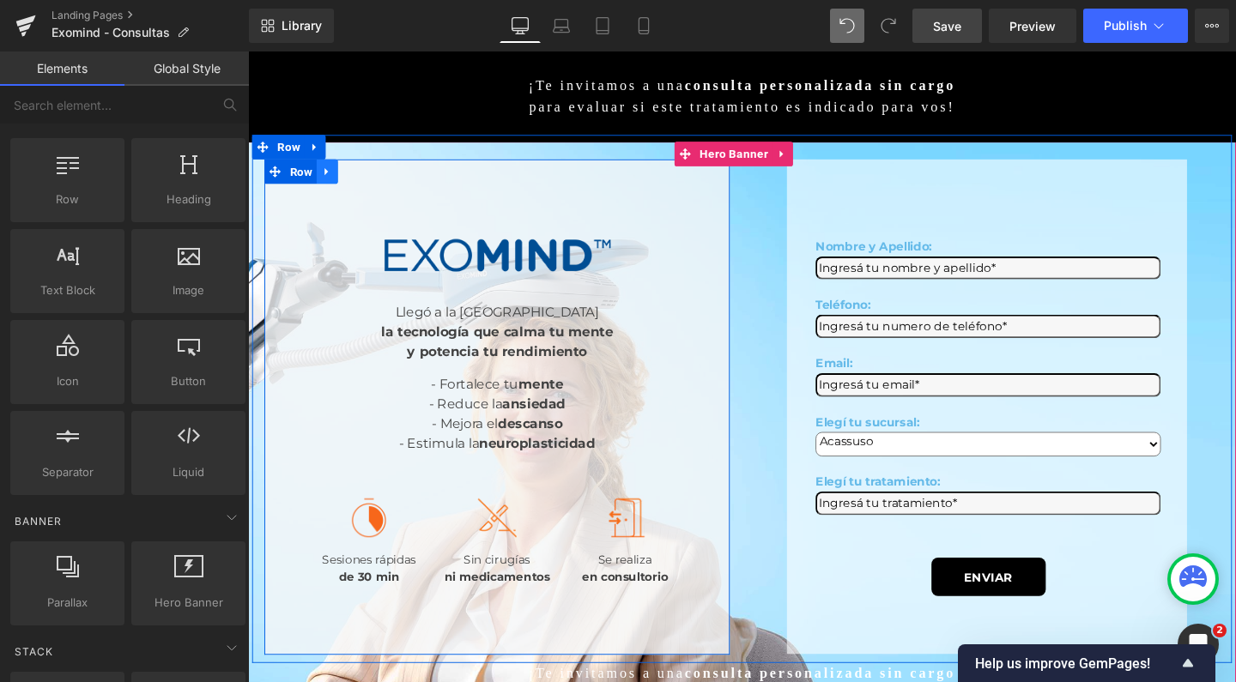
click at [332, 172] on icon at bounding box center [331, 178] width 12 height 13
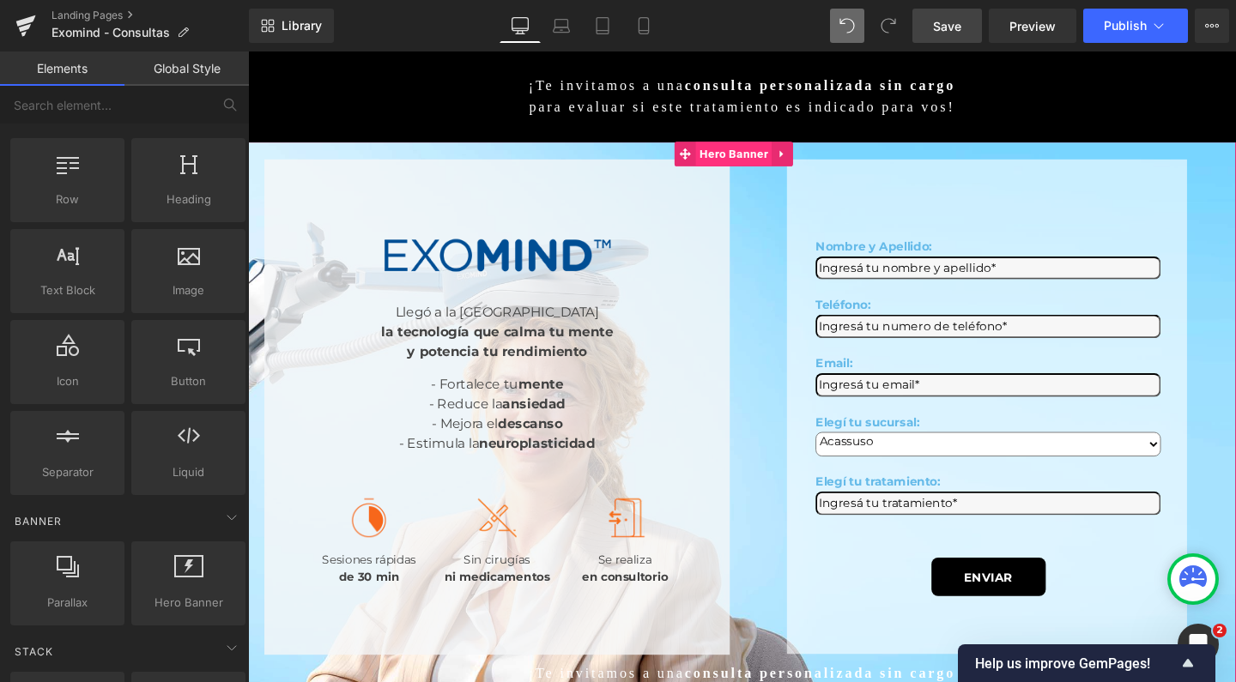
click at [754, 150] on span "Hero Banner" at bounding box center [758, 160] width 80 height 26
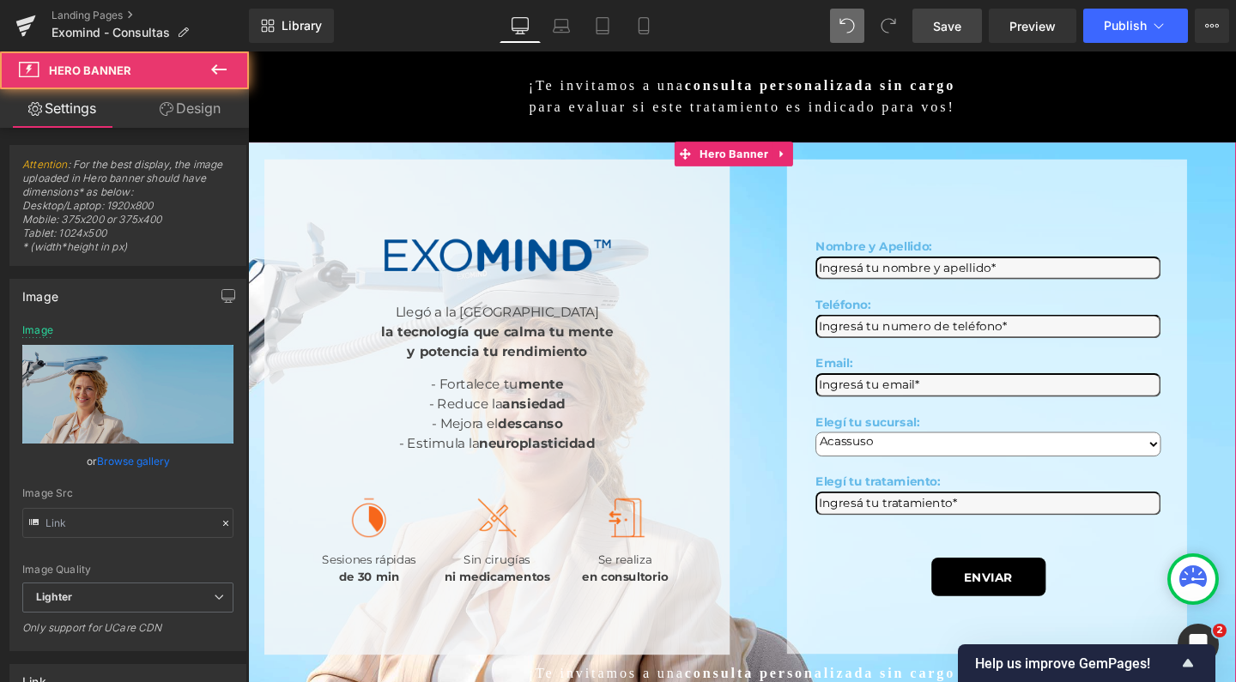
click at [197, 107] on link "Design" at bounding box center [190, 108] width 124 height 39
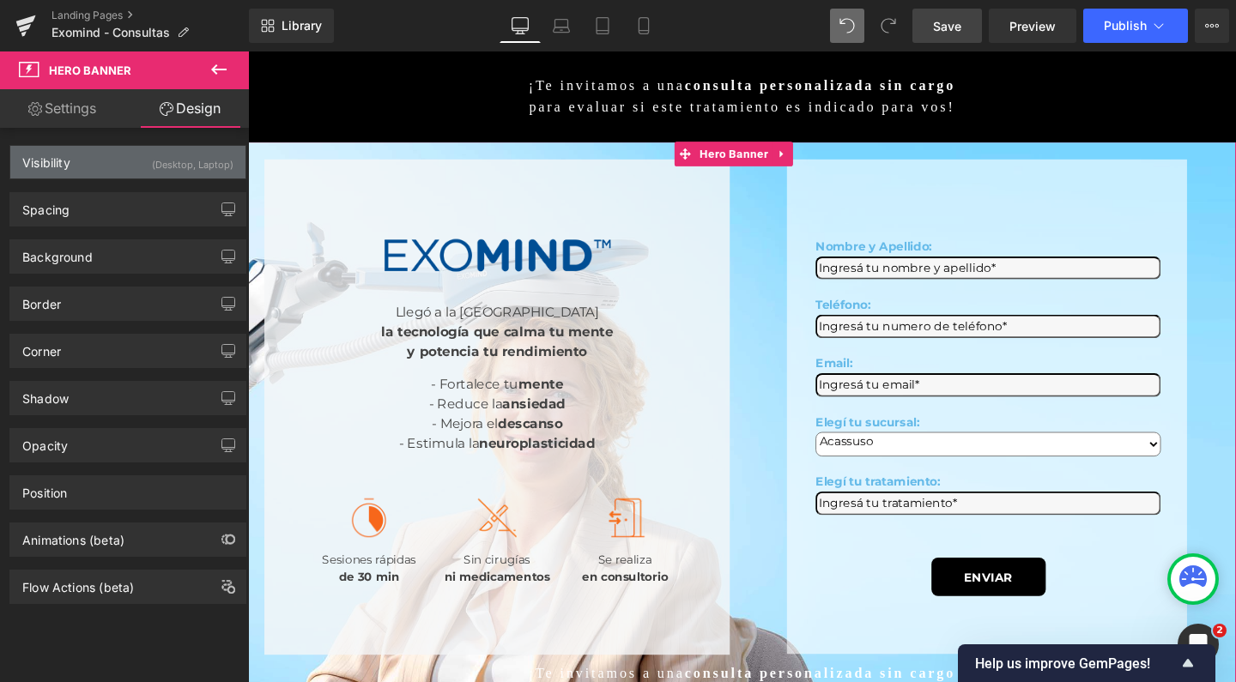
click at [118, 169] on div "Visibility (Desktop, Laptop)" at bounding box center [127, 162] width 235 height 33
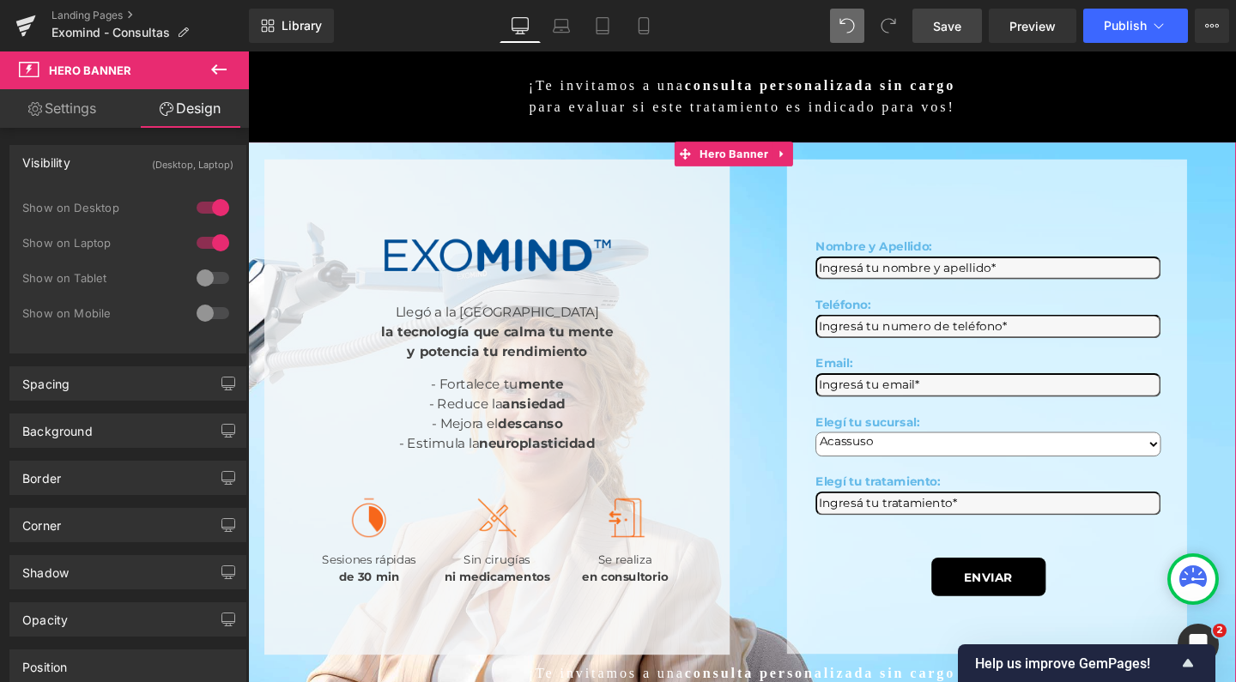
click at [201, 312] on div at bounding box center [212, 313] width 41 height 27
click at [201, 275] on div at bounding box center [212, 277] width 41 height 27
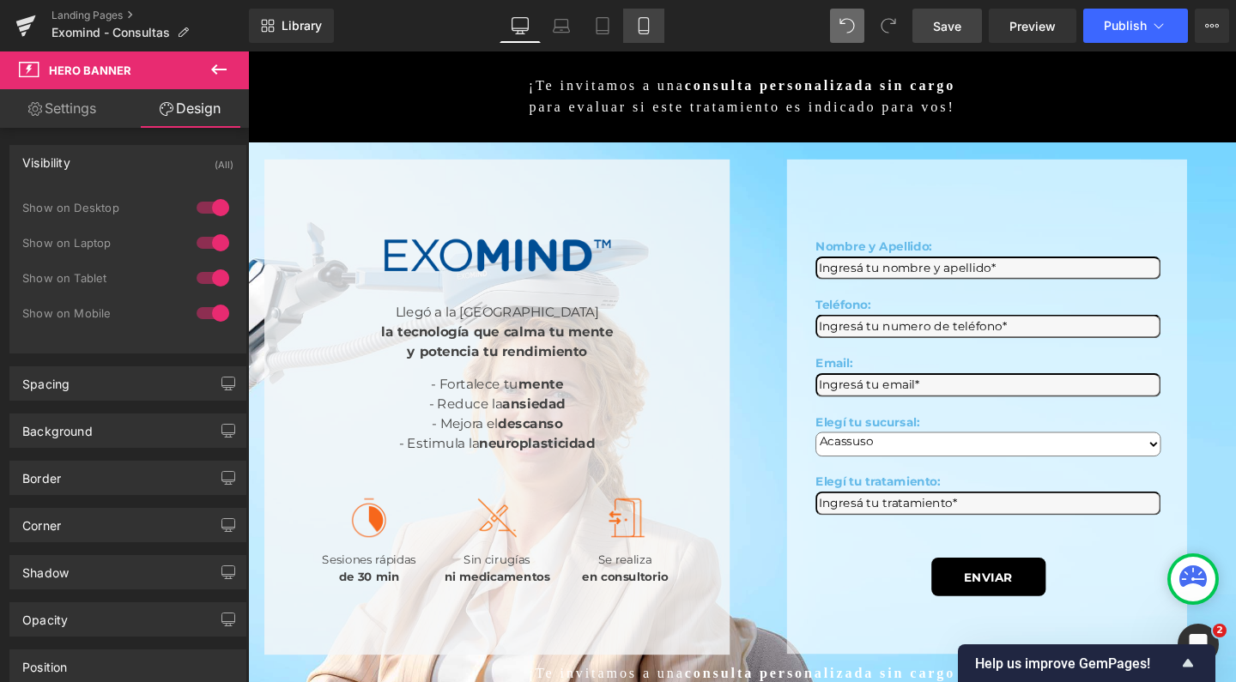
click at [654, 28] on link "Mobile" at bounding box center [643, 26] width 41 height 34
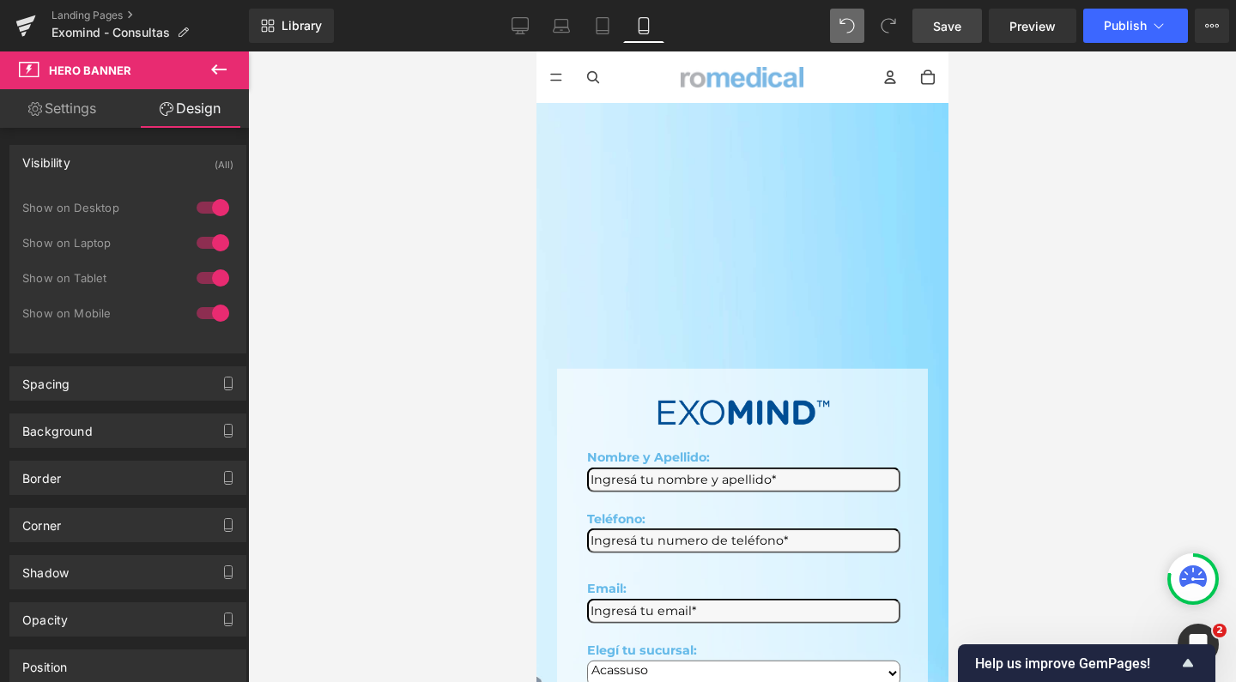
scroll to position [0, 0]
click at [681, 208] on div "Image Nombre y Apellido: Text Block Text Field Teléfono: Text Block Text Field …" at bounding box center [742, 612] width 412 height 1018
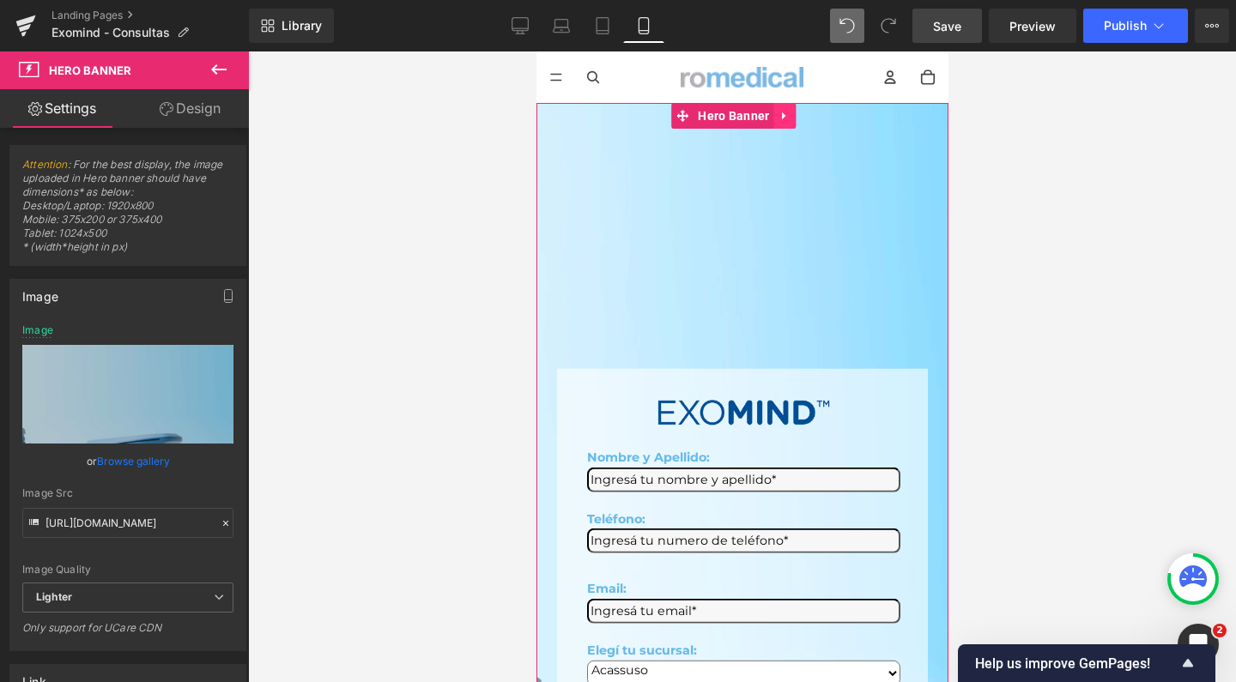
click at [789, 116] on icon at bounding box center [785, 116] width 12 height 13
click at [800, 121] on icon at bounding box center [796, 116] width 12 height 13
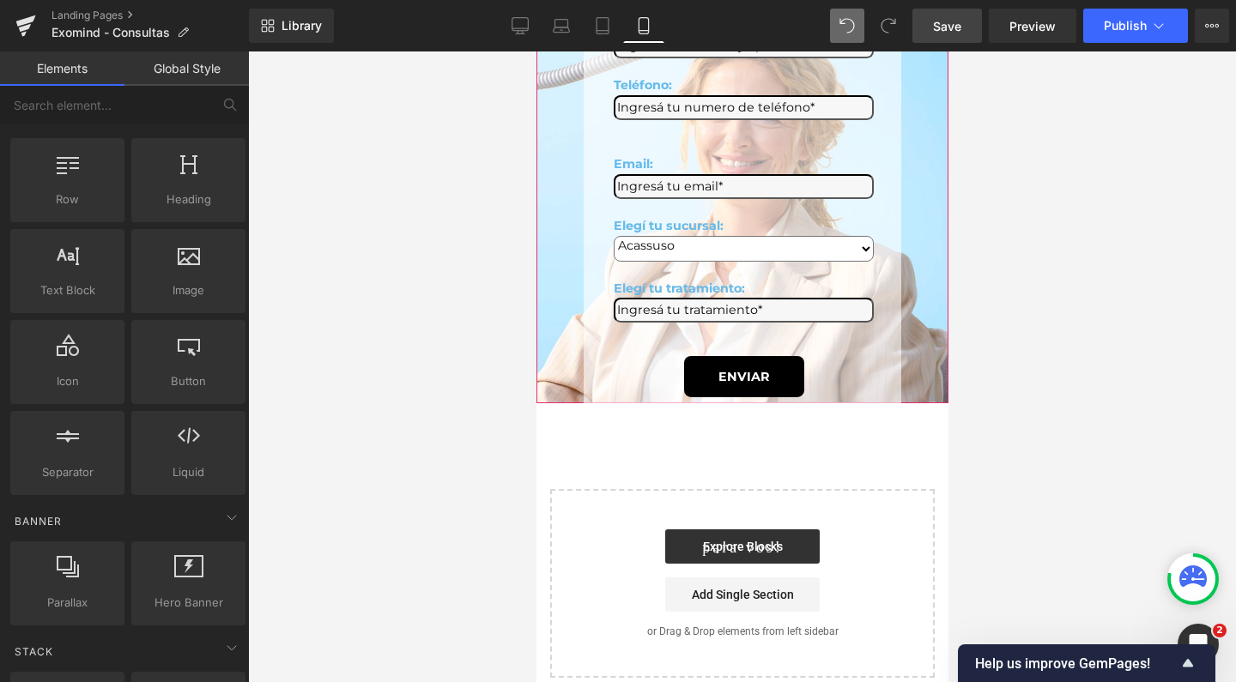
scroll to position [670, 0]
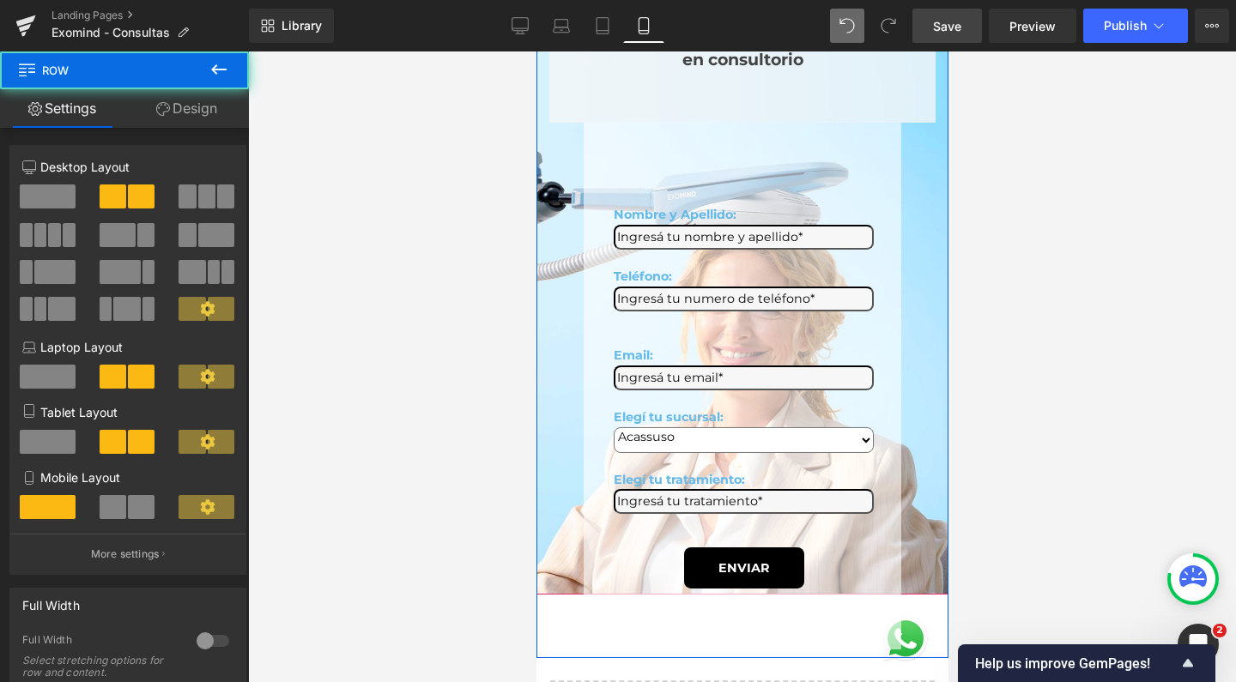
click at [910, 203] on div "Nombre y Apellido: Text Block Text Field Teléfono: Text Block Text Field Email:…" at bounding box center [742, 386] width 412 height 527
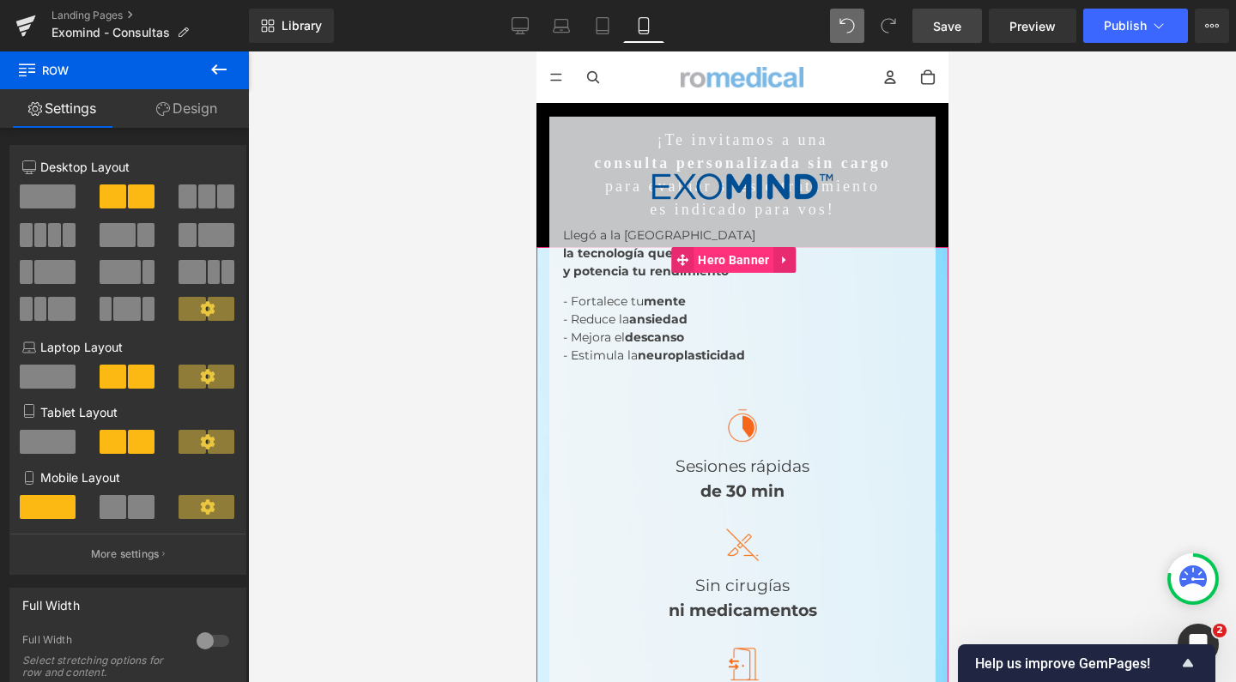
scroll to position [0, 0]
click at [720, 257] on span "Hero Banner" at bounding box center [733, 260] width 80 height 26
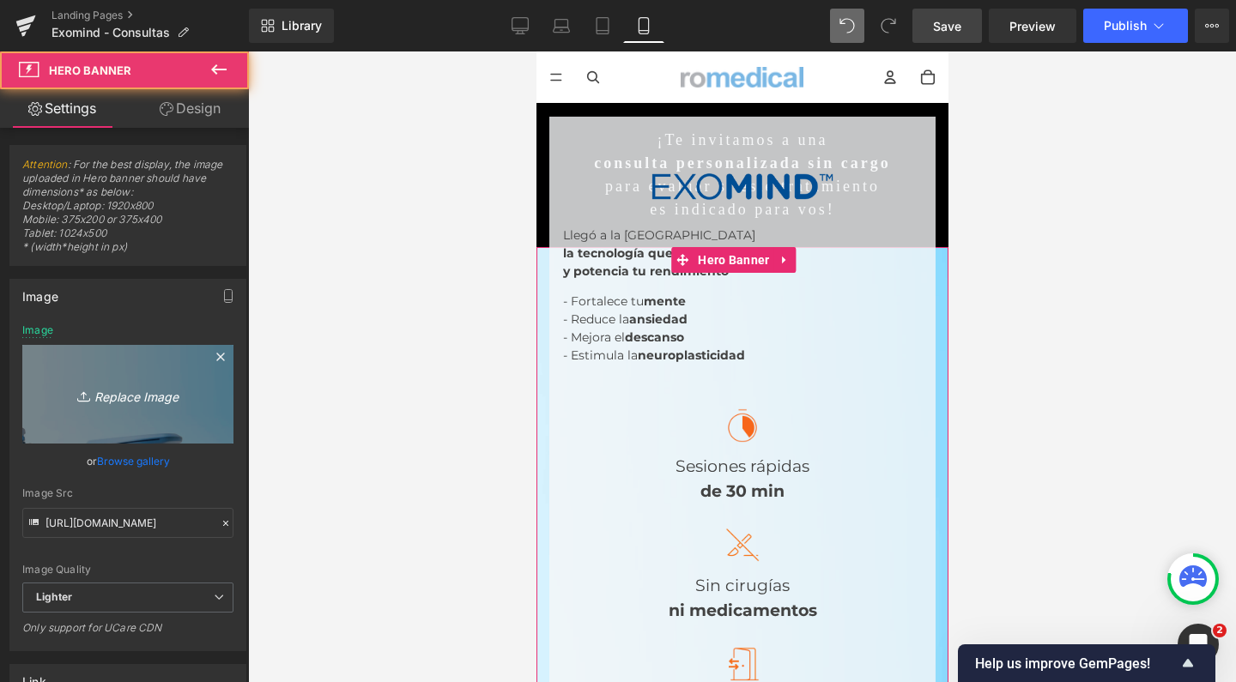
click at [143, 378] on link "Replace Image" at bounding box center [127, 394] width 211 height 99
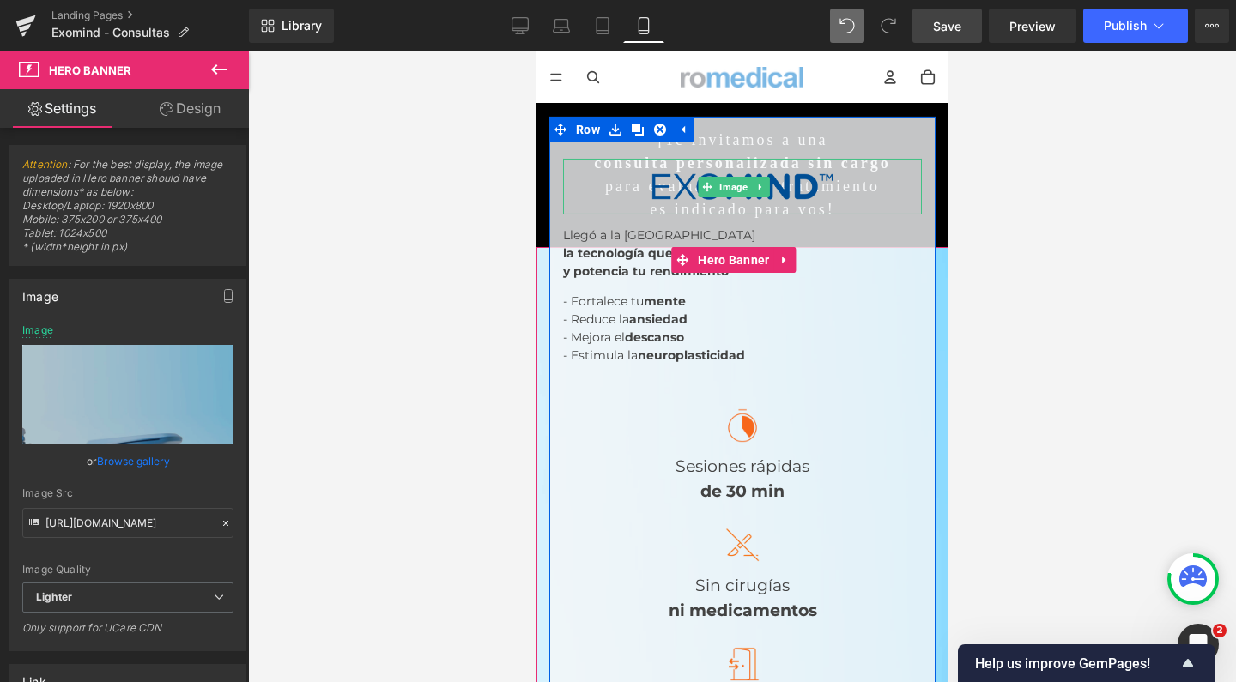
type input "C:\fakepath\exomind mobile romedical wellness salud mental.jpg"
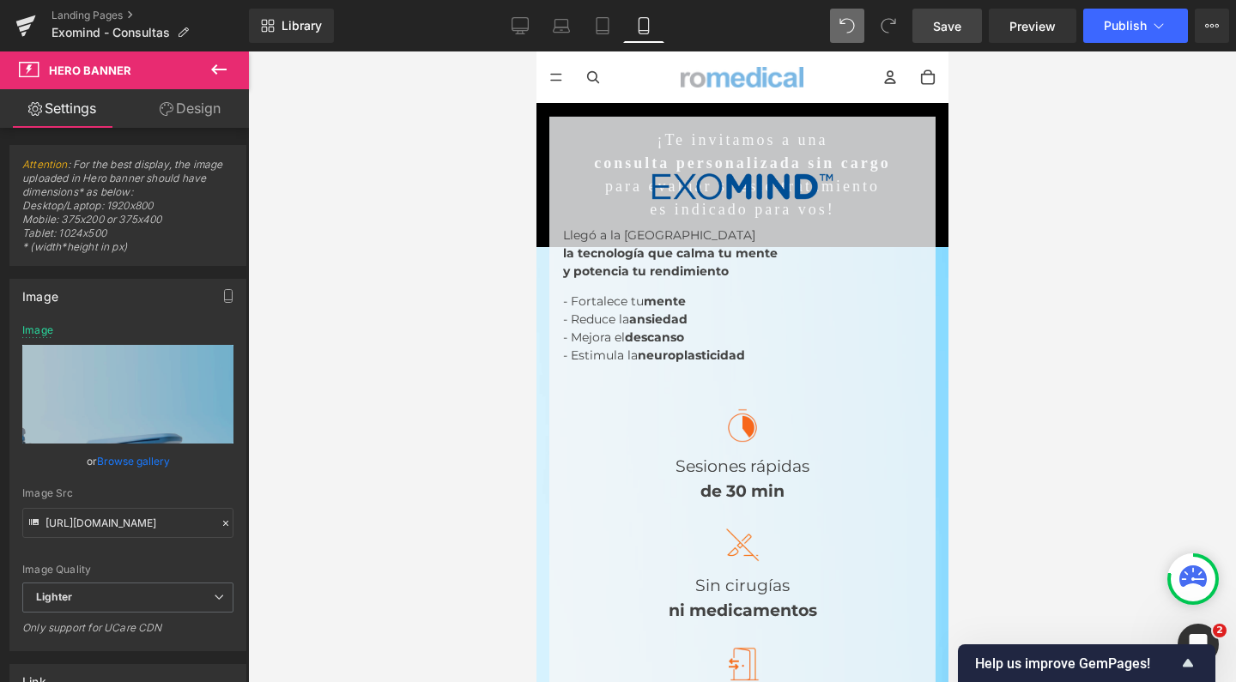
click at [967, 39] on link "Save" at bounding box center [947, 26] width 70 height 34
click at [1148, 10] on button "Publish" at bounding box center [1135, 26] width 105 height 34
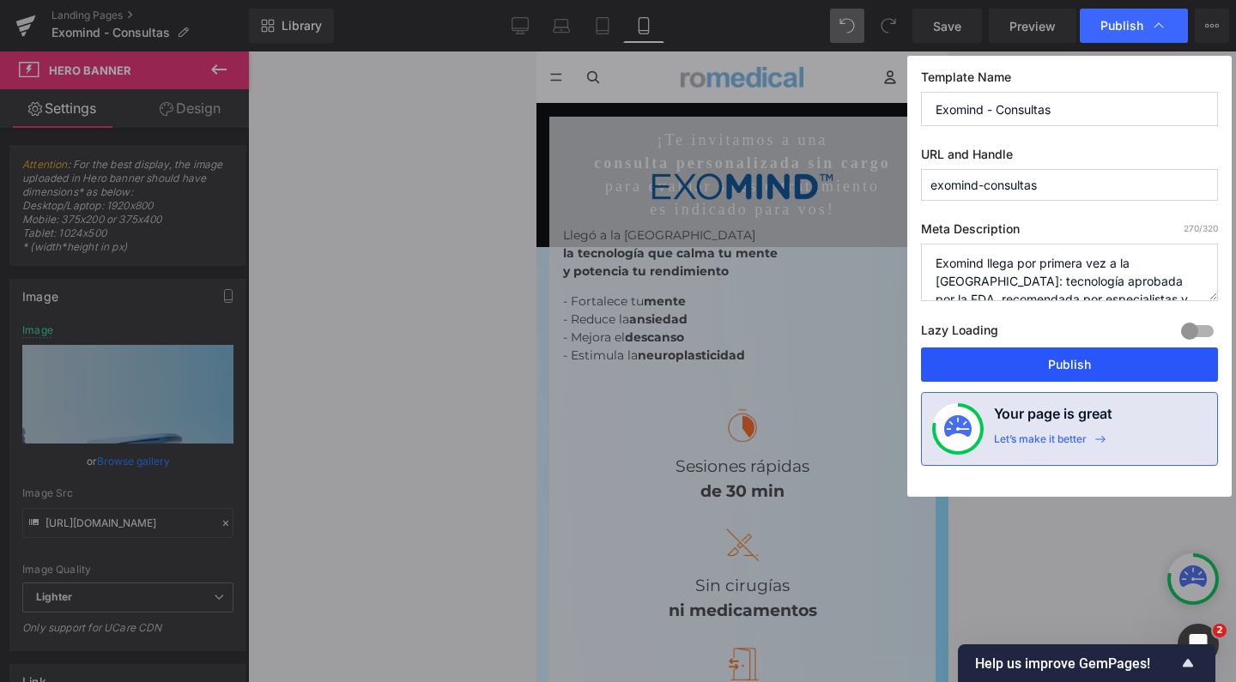
click at [1027, 361] on button "Publish" at bounding box center [1069, 365] width 297 height 34
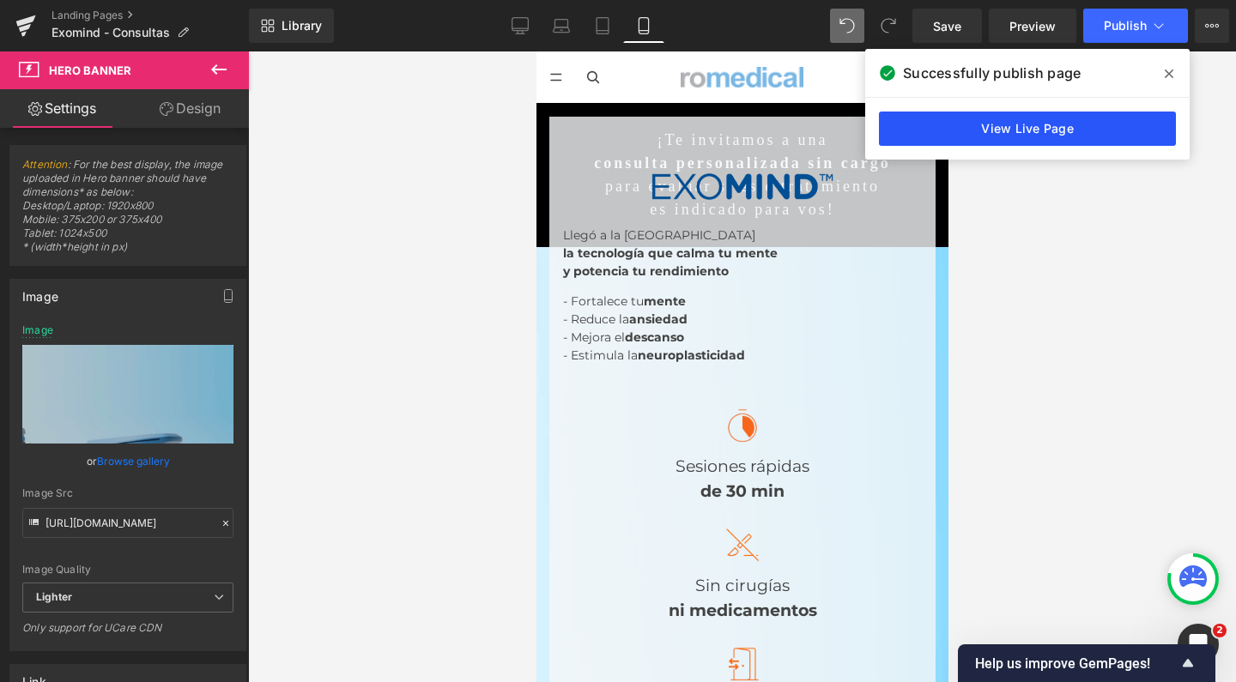
click at [967, 135] on link "View Live Page" at bounding box center [1027, 129] width 297 height 34
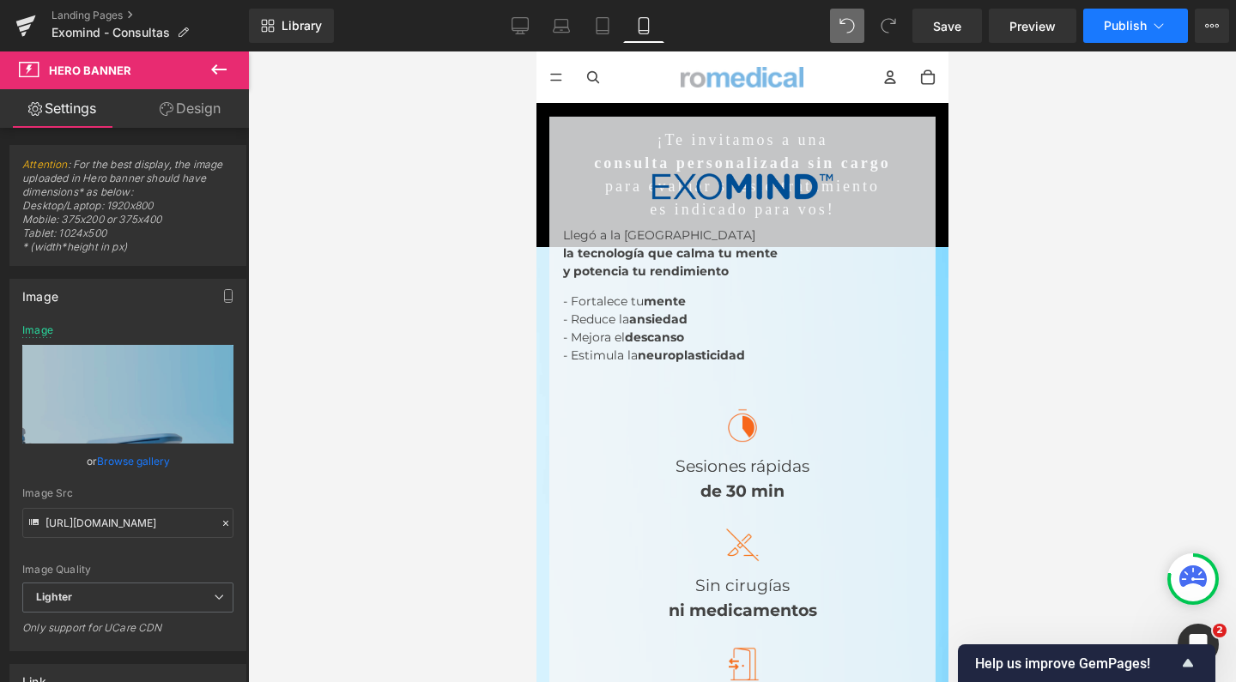
click at [1138, 31] on span "Publish" at bounding box center [1125, 26] width 43 height 14
click at [525, 29] on icon at bounding box center [520, 25] width 17 height 17
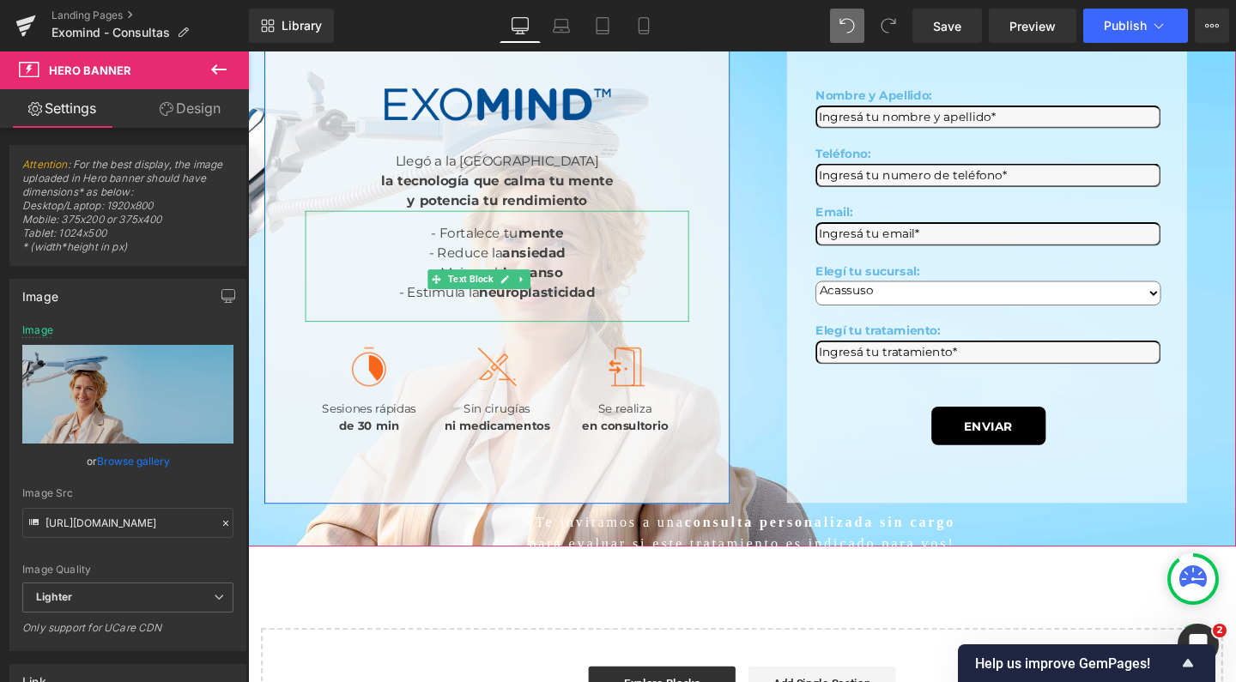
scroll to position [298, 0]
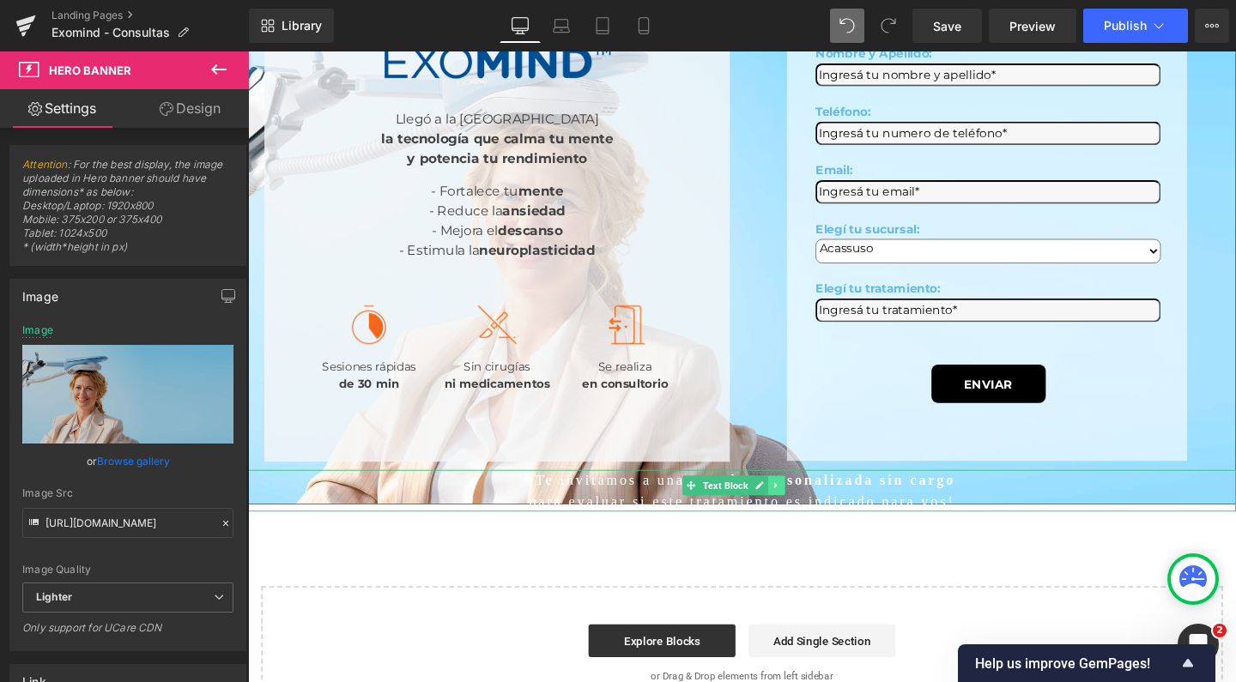
click at [809, 518] on link at bounding box center [804, 508] width 18 height 21
click at [810, 512] on icon at bounding box center [812, 507] width 9 height 9
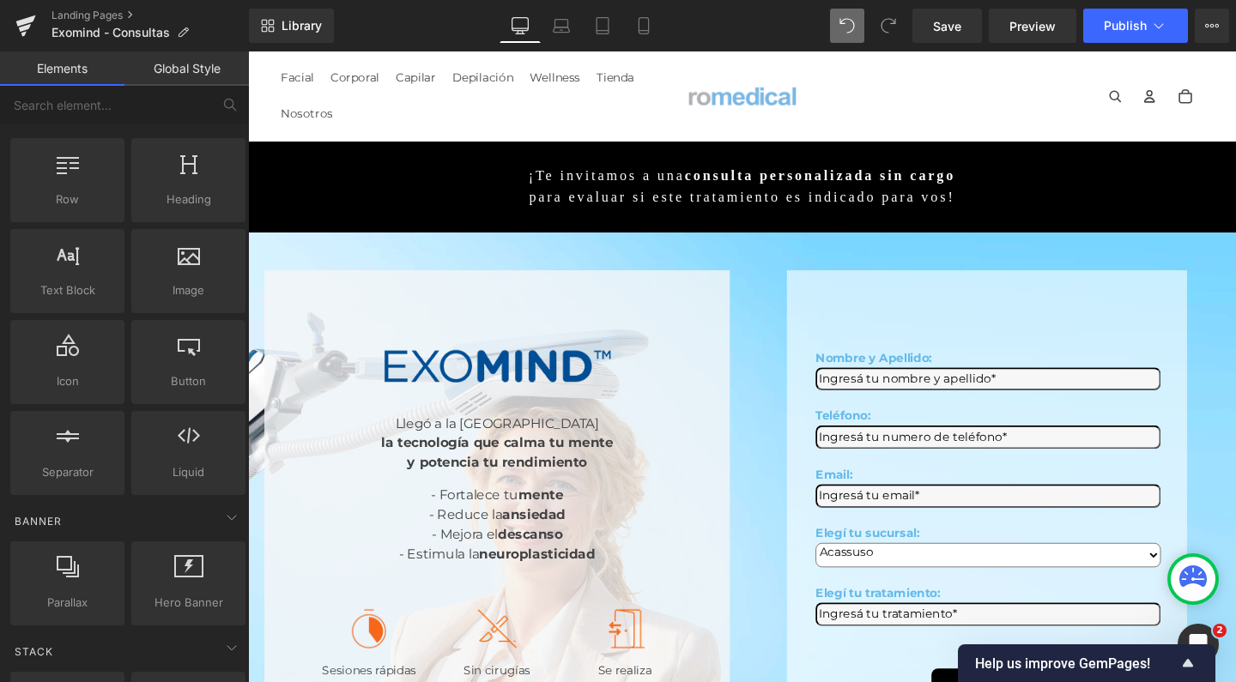
scroll to position [0, 0]
click at [809, 248] on icon at bounding box center [810, 254] width 12 height 13
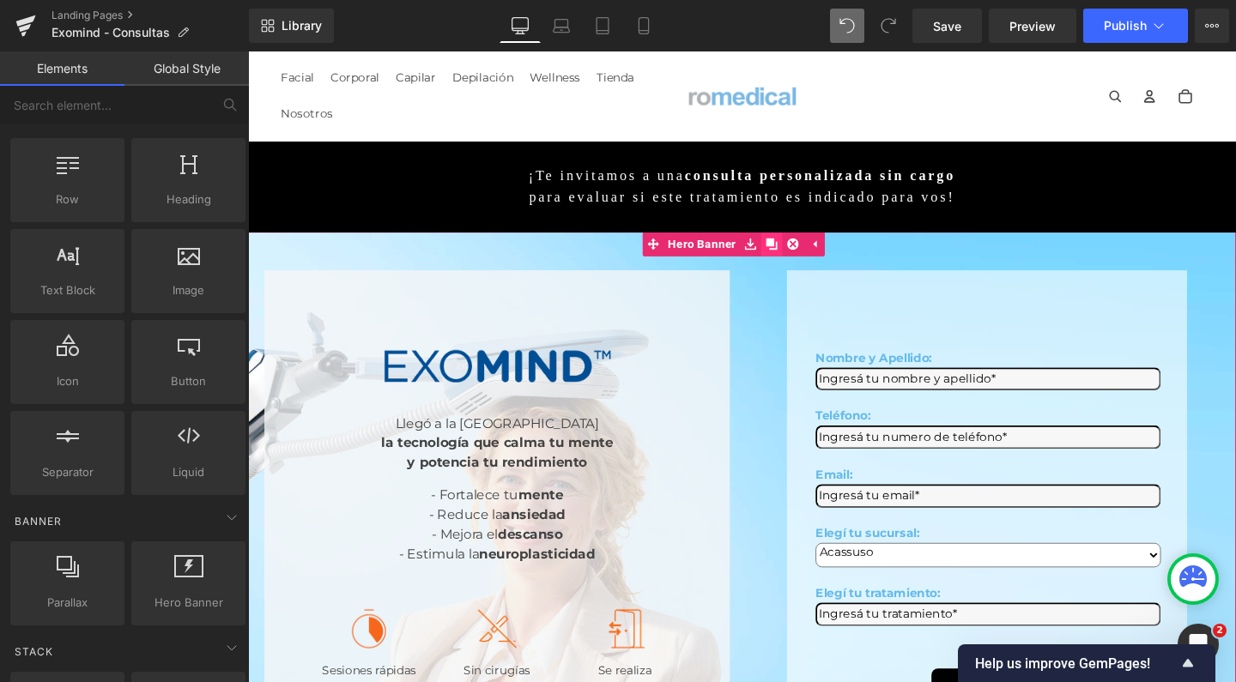
click at [795, 248] on icon at bounding box center [799, 254] width 12 height 12
click at [744, 243] on span "Hero Banner" at bounding box center [725, 254] width 80 height 26
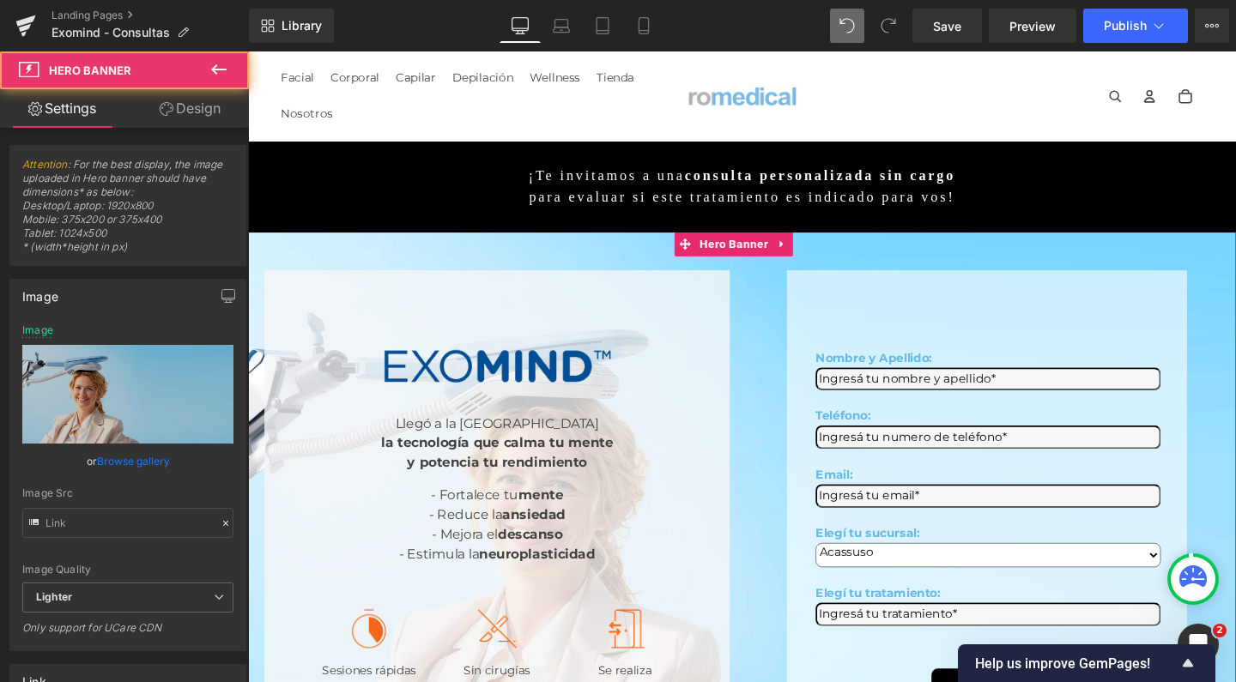
click at [220, 101] on link "Design" at bounding box center [190, 108] width 124 height 39
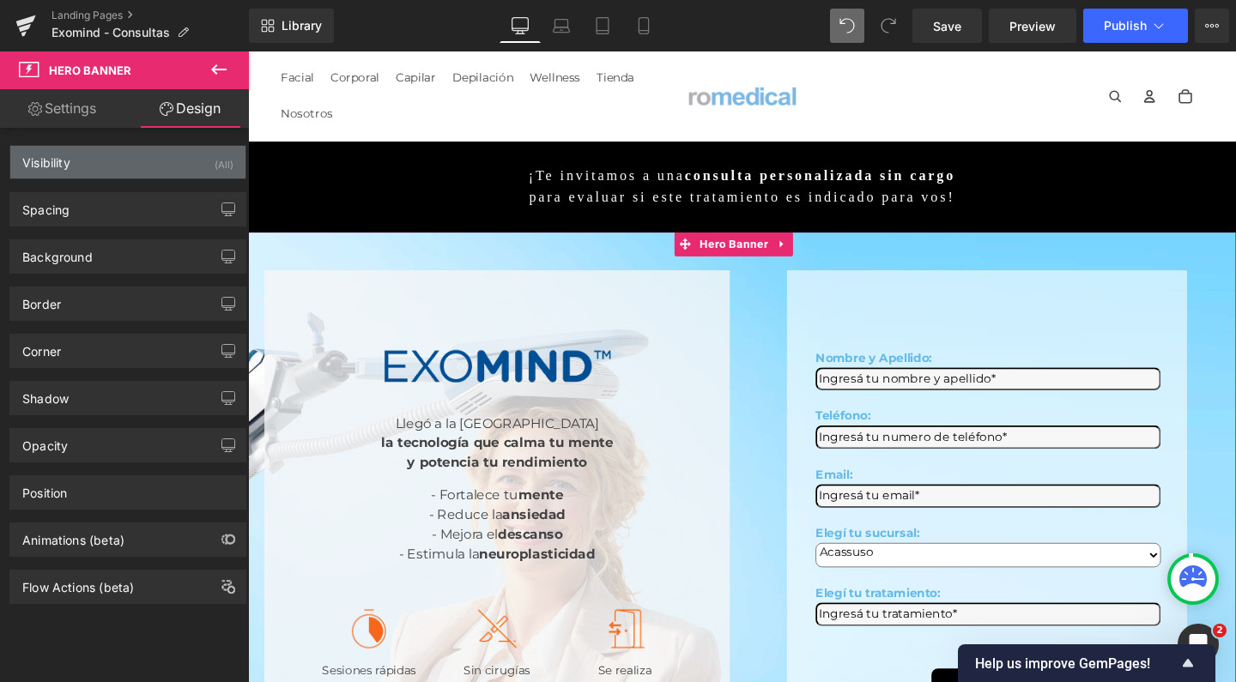
click at [161, 161] on div "Visibility (All)" at bounding box center [127, 162] width 235 height 33
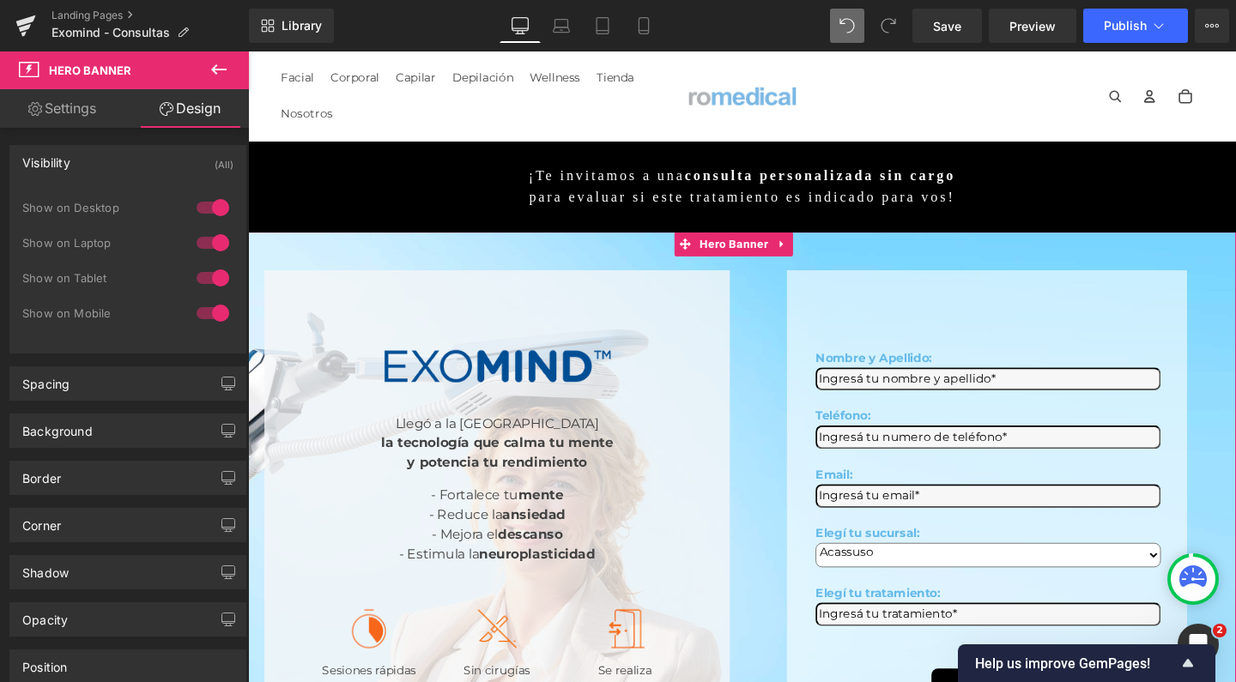
click at [206, 275] on div at bounding box center [212, 277] width 41 height 27
click at [206, 320] on div at bounding box center [212, 313] width 41 height 27
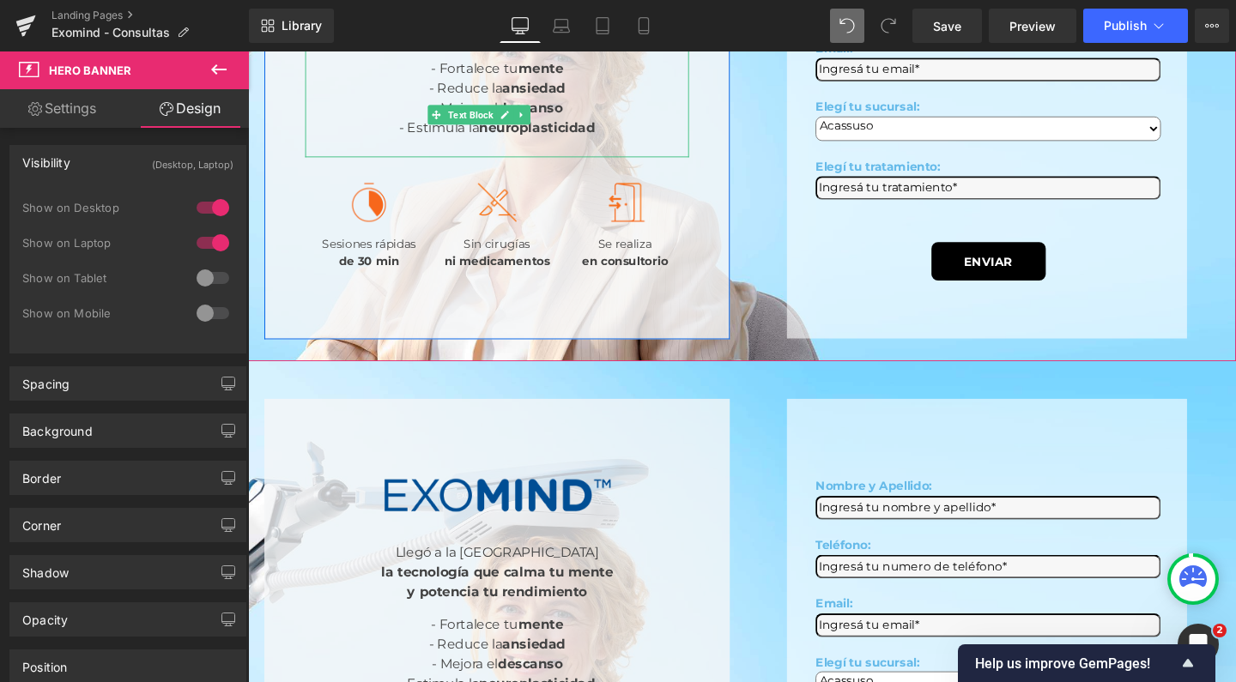
scroll to position [566, 0]
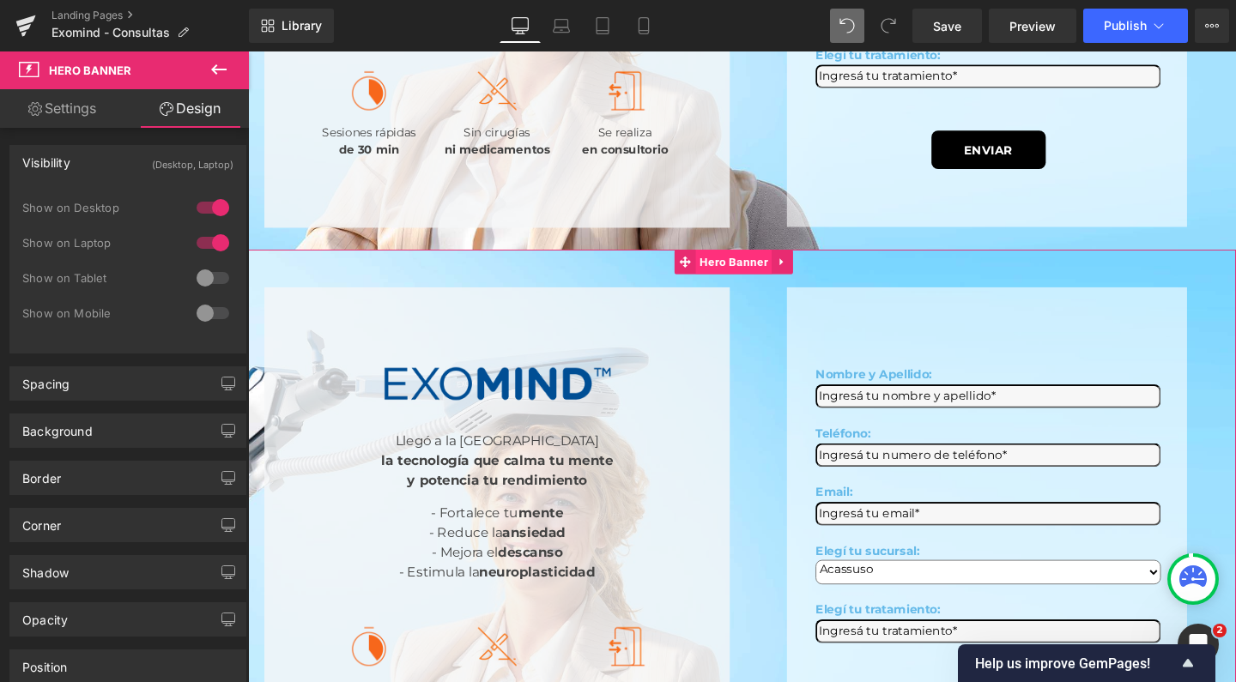
click at [741, 260] on span "Hero Banner" at bounding box center [758, 273] width 80 height 26
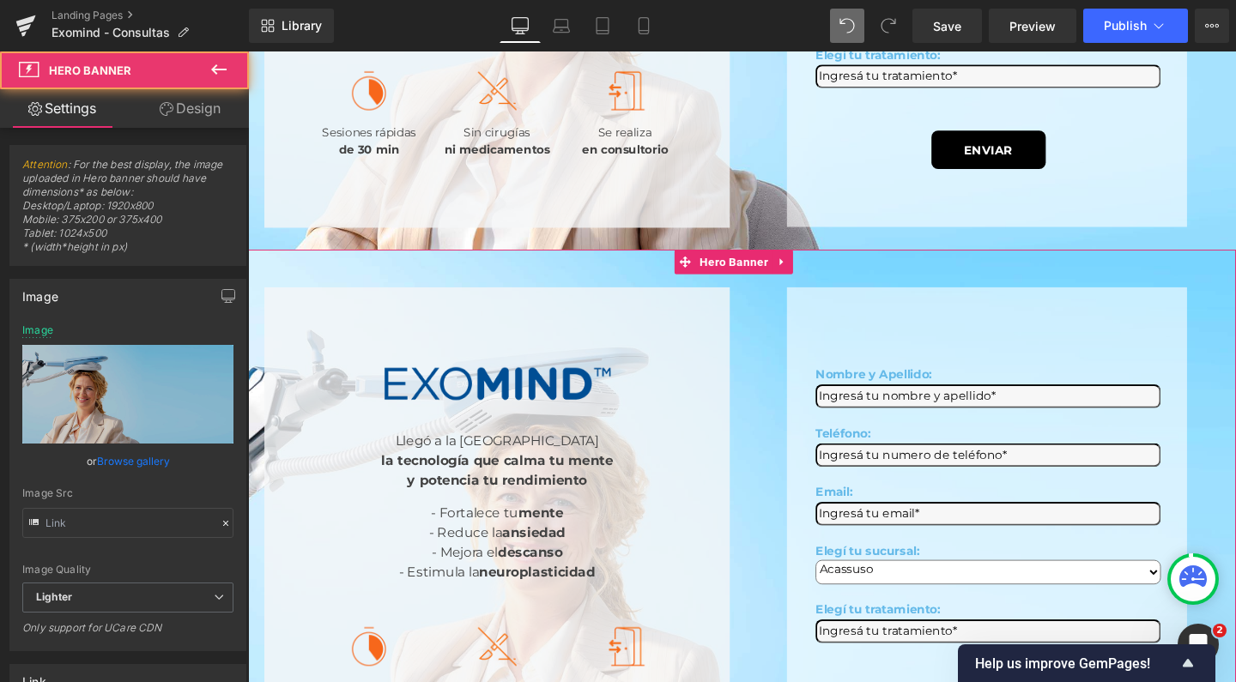
click at [201, 118] on link "Design" at bounding box center [190, 108] width 124 height 39
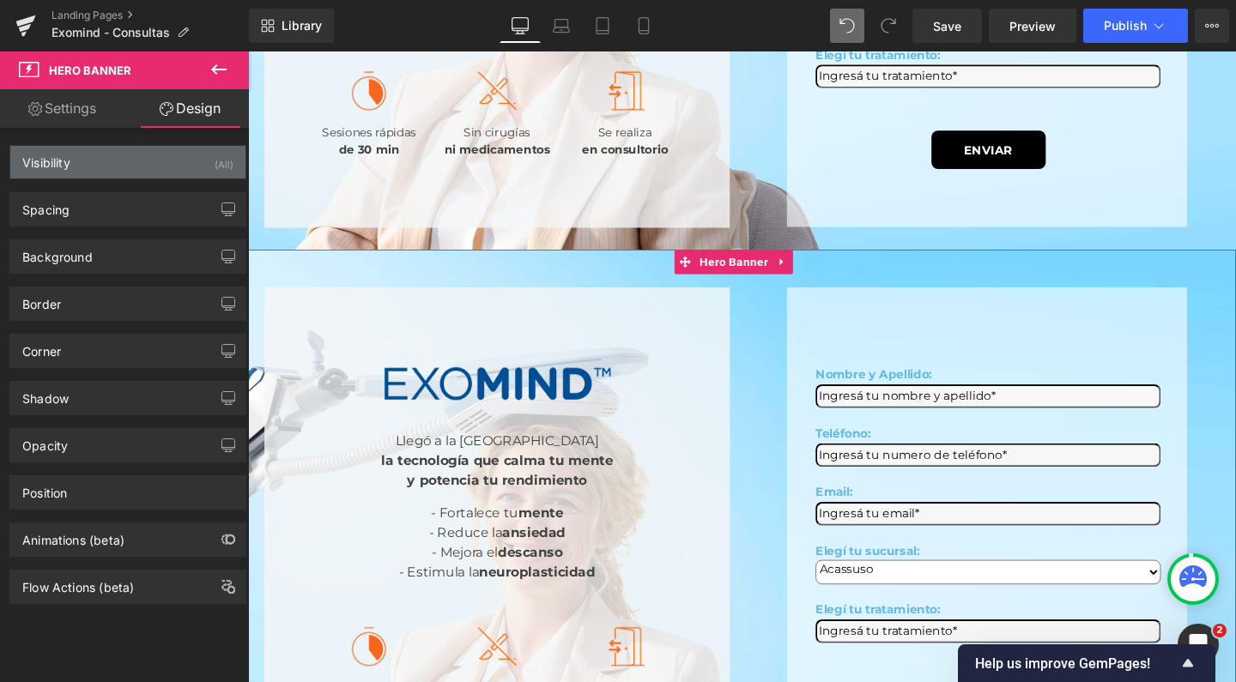
click at [93, 164] on div "Visibility (All)" at bounding box center [127, 162] width 235 height 33
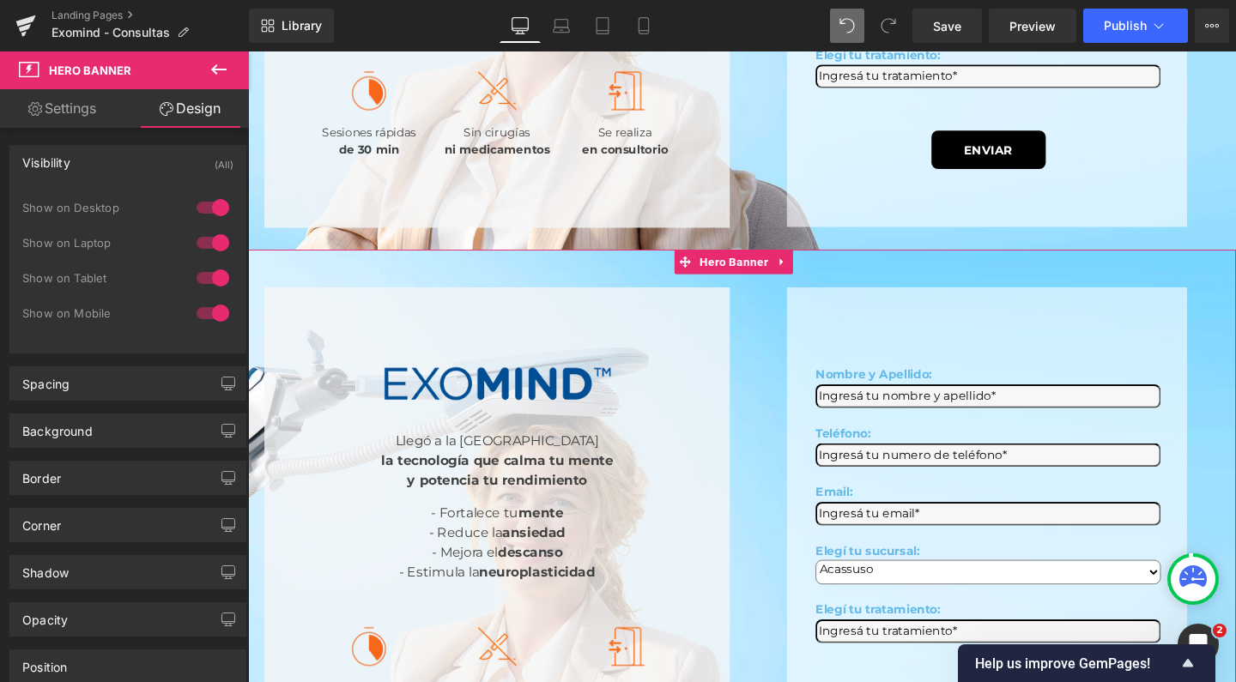
click at [211, 251] on div at bounding box center [212, 242] width 41 height 27
click at [211, 218] on div at bounding box center [212, 207] width 41 height 27
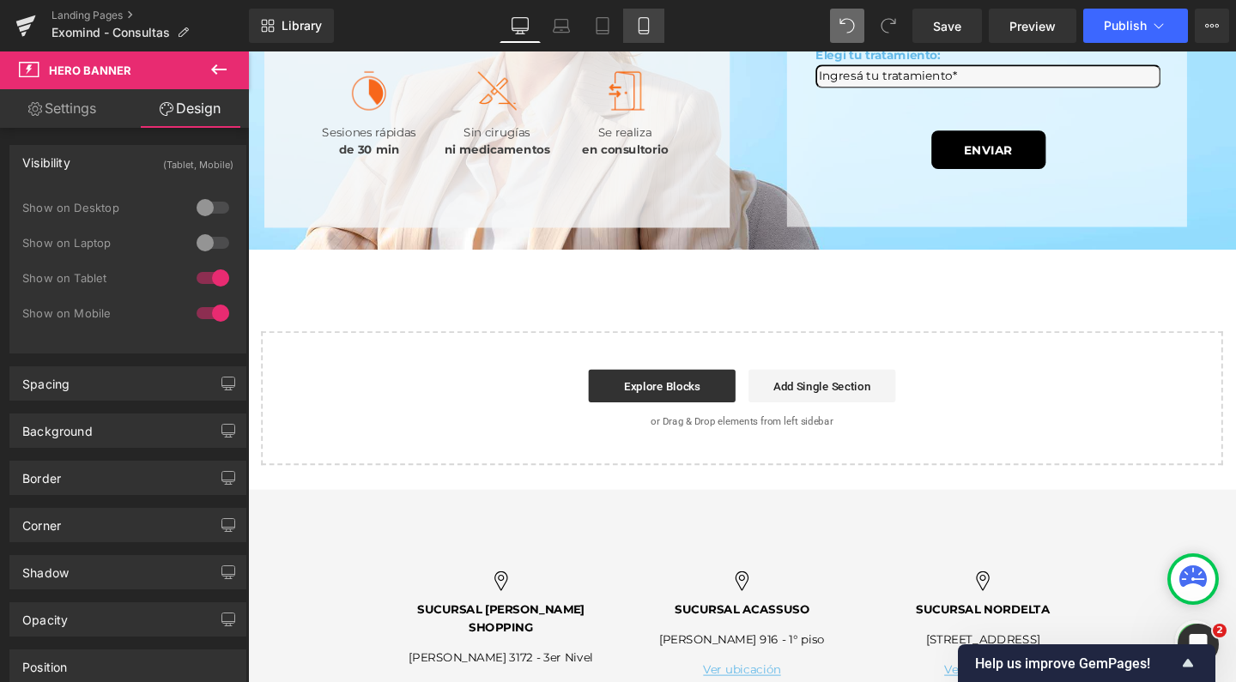
click at [646, 27] on icon at bounding box center [643, 25] width 17 height 17
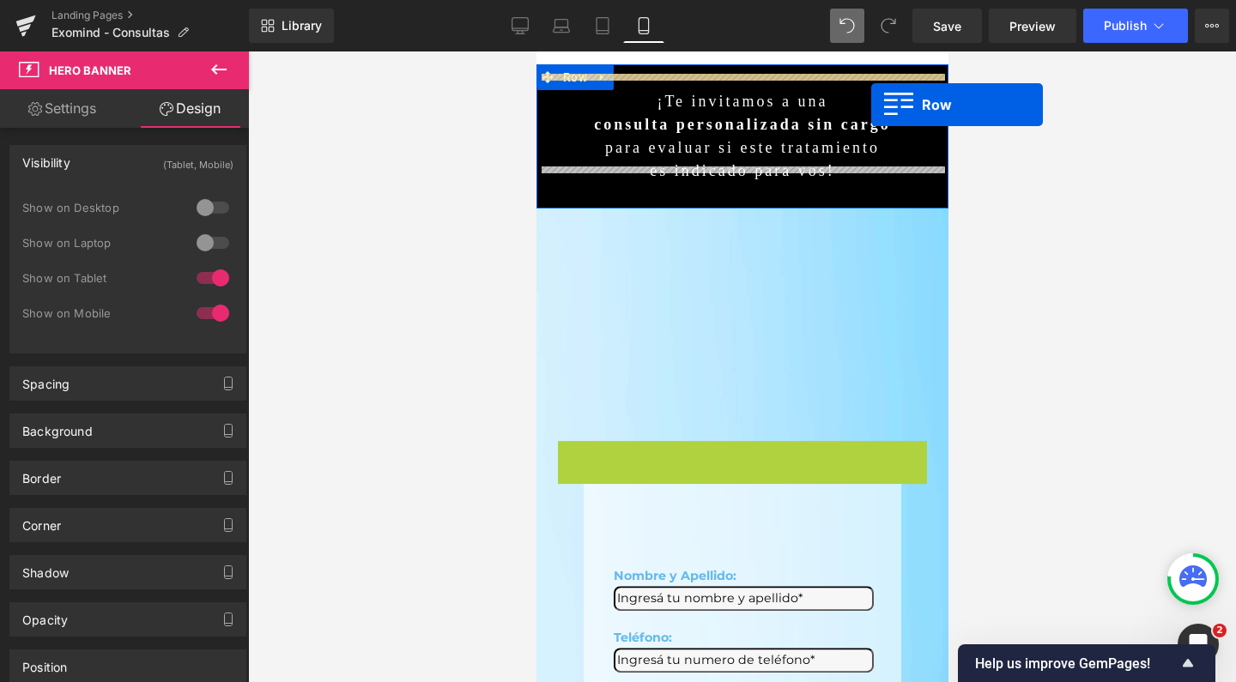
scroll to position [0, 0]
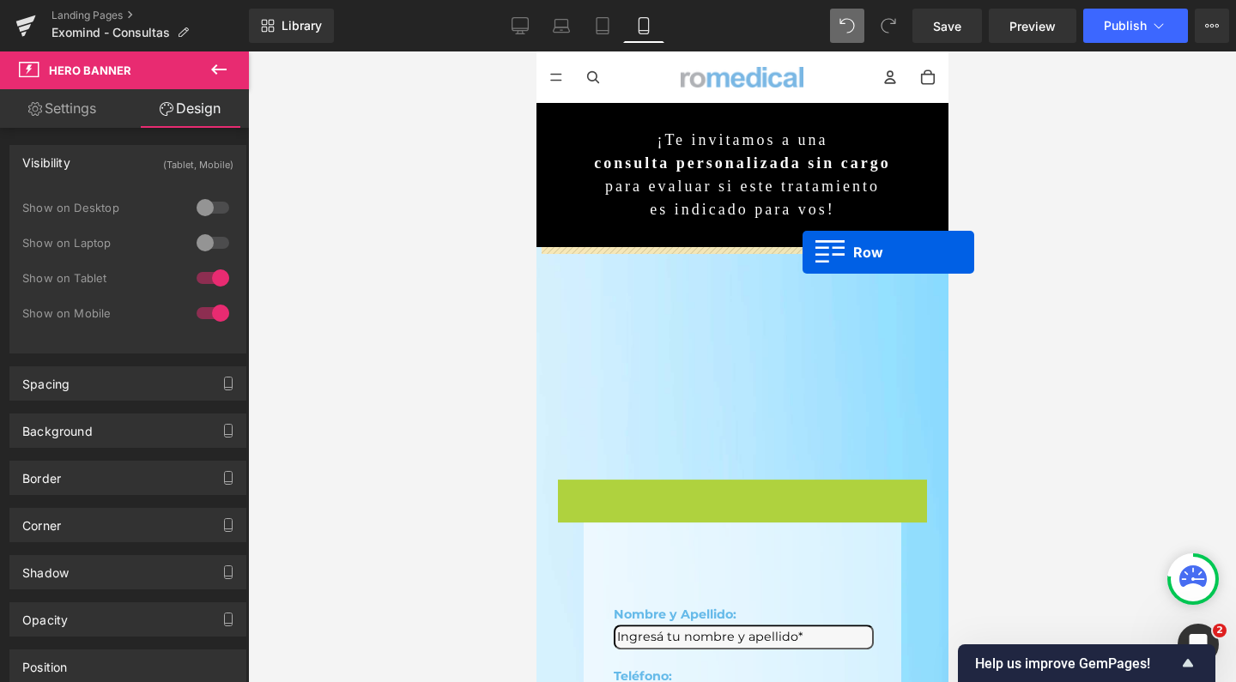
drag, startPoint x: 559, startPoint y: 131, endPoint x: 802, endPoint y: 252, distance: 271.4
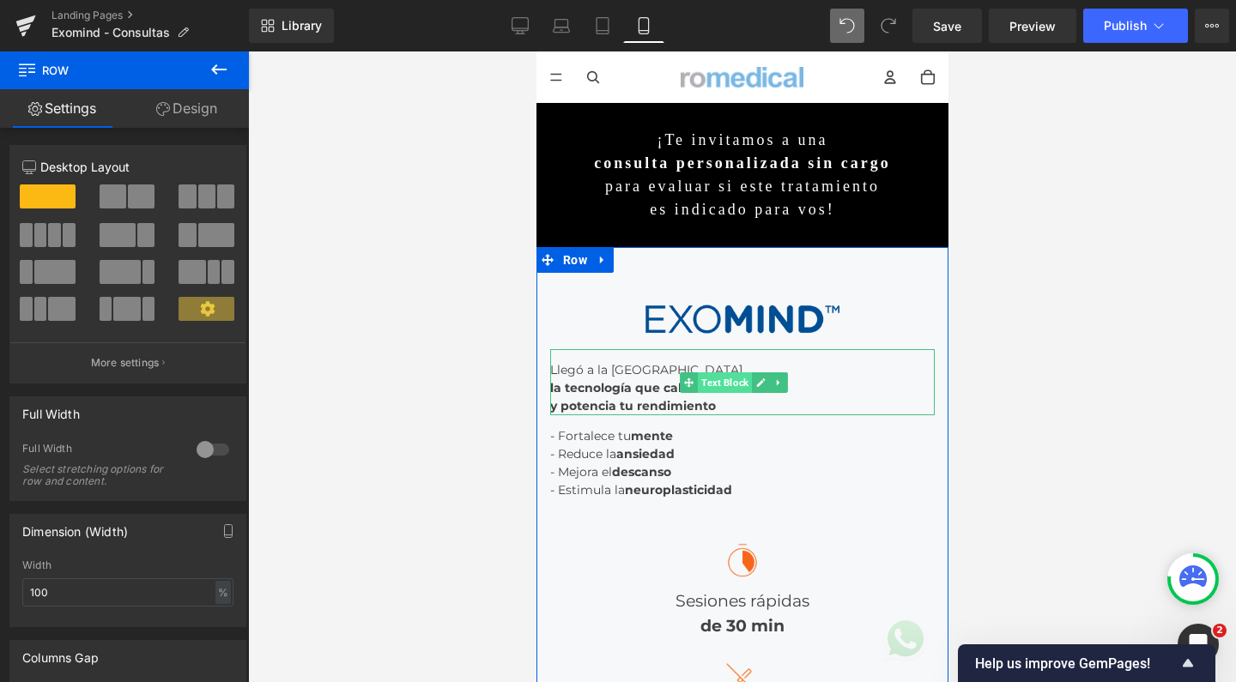
click at [722, 373] on span "Text Block" at bounding box center [724, 383] width 54 height 21
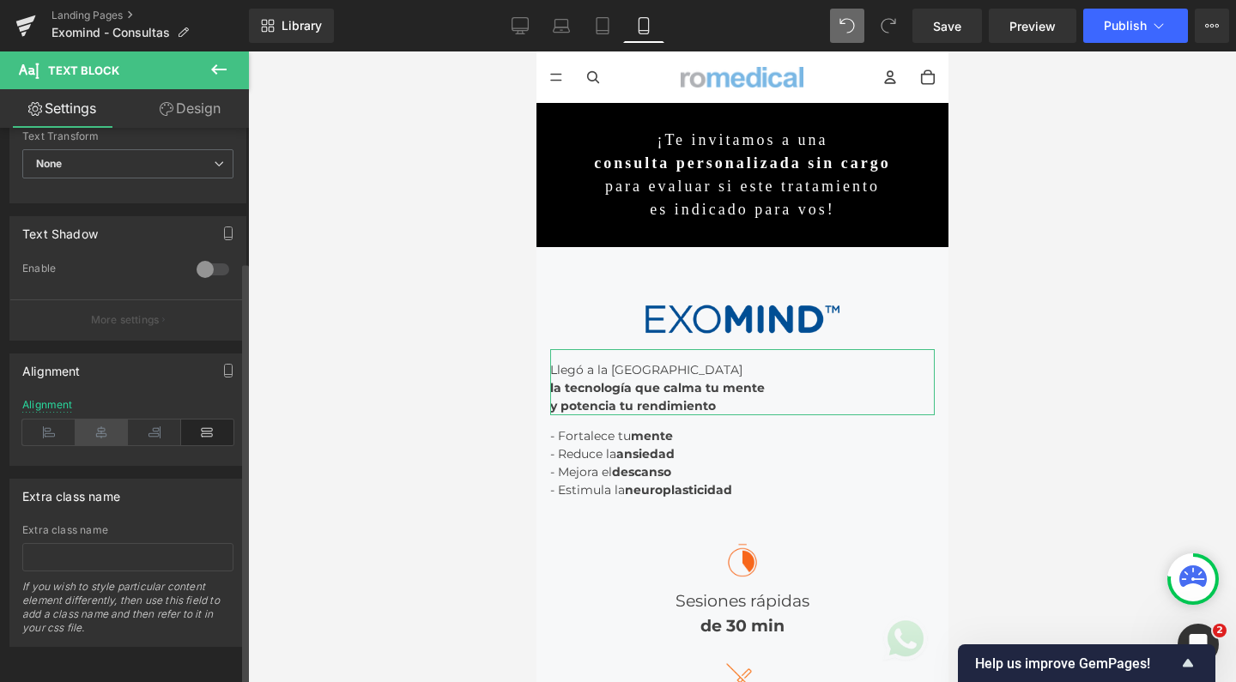
scroll to position [530, 0]
click at [109, 420] on icon at bounding box center [102, 433] width 53 height 26
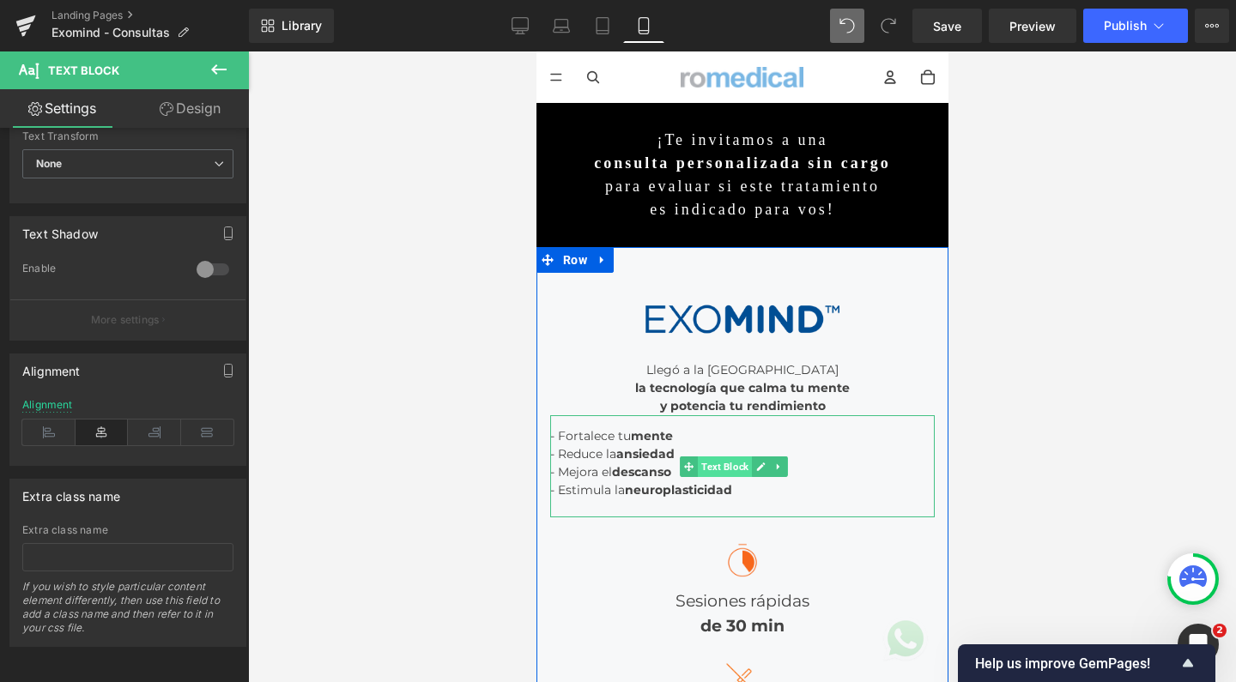
click at [725, 461] on span "Text Block" at bounding box center [724, 467] width 54 height 21
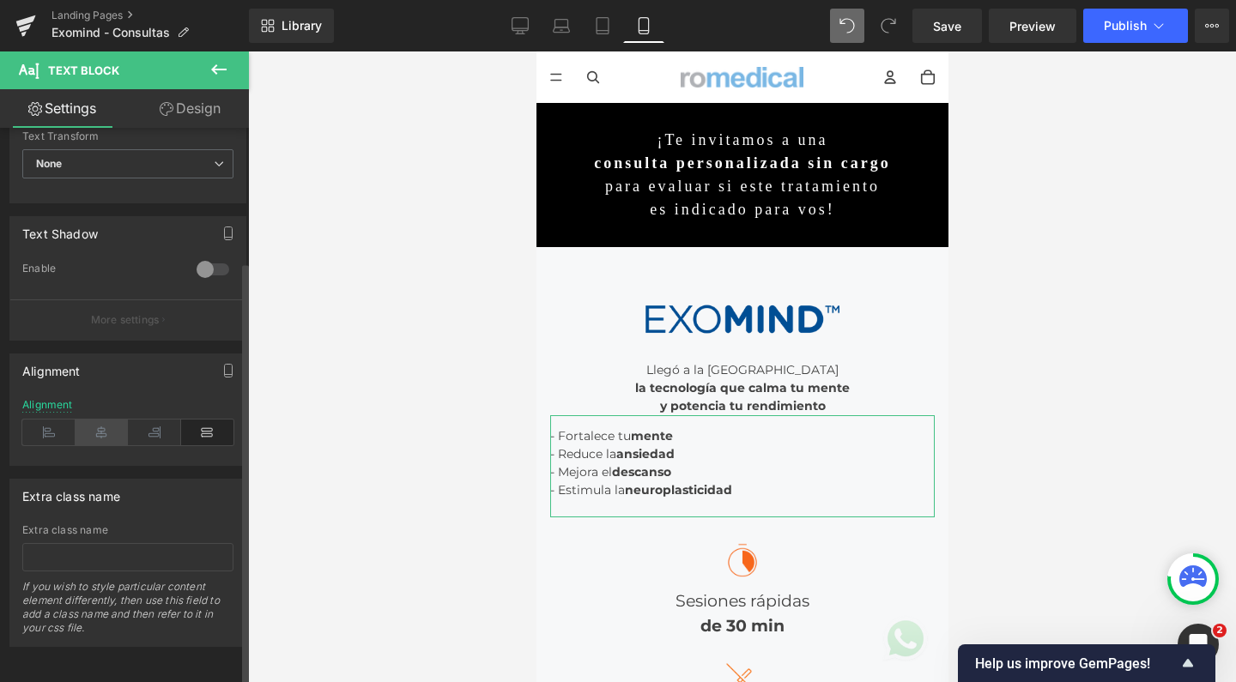
click at [104, 420] on icon at bounding box center [102, 433] width 53 height 26
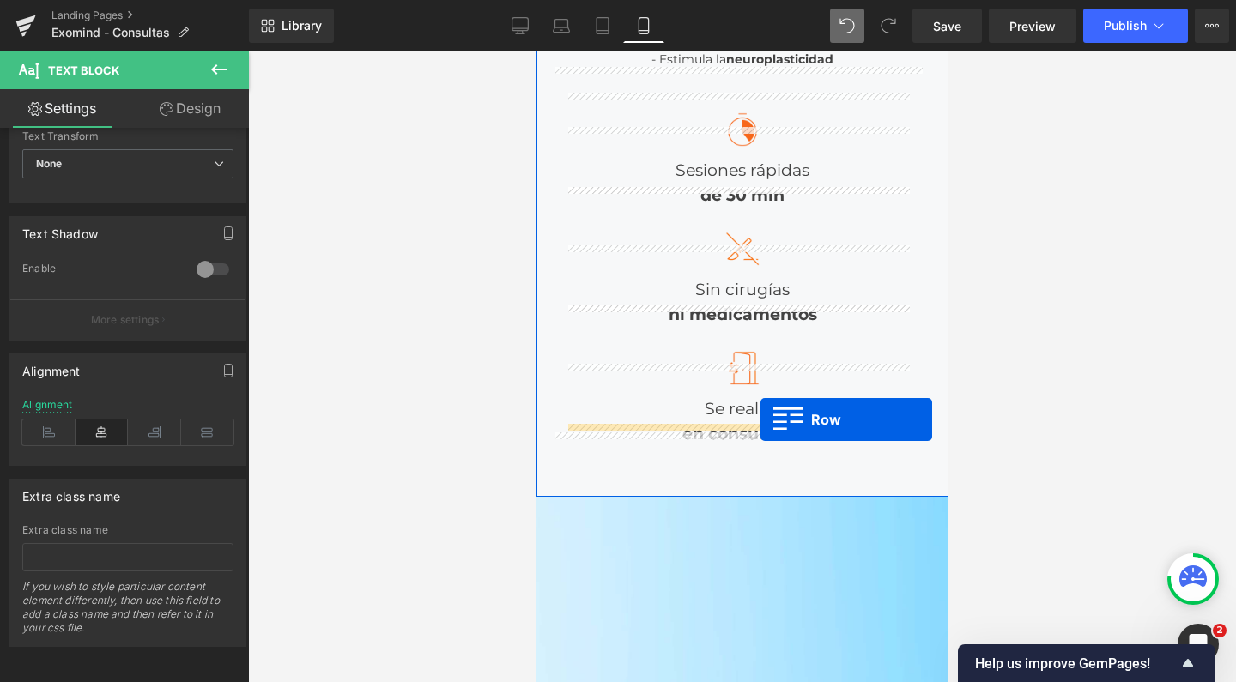
scroll to position [347, 0]
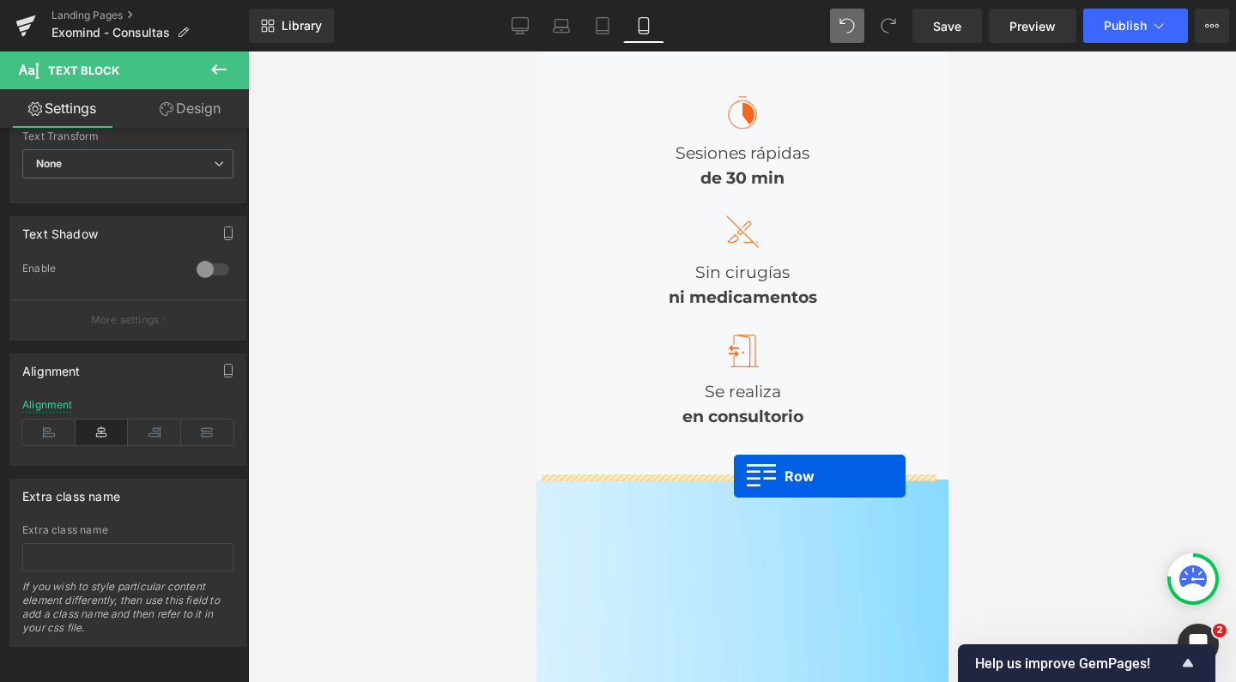
drag, startPoint x: 543, startPoint y: 118, endPoint x: 732, endPoint y: 476, distance: 405.5
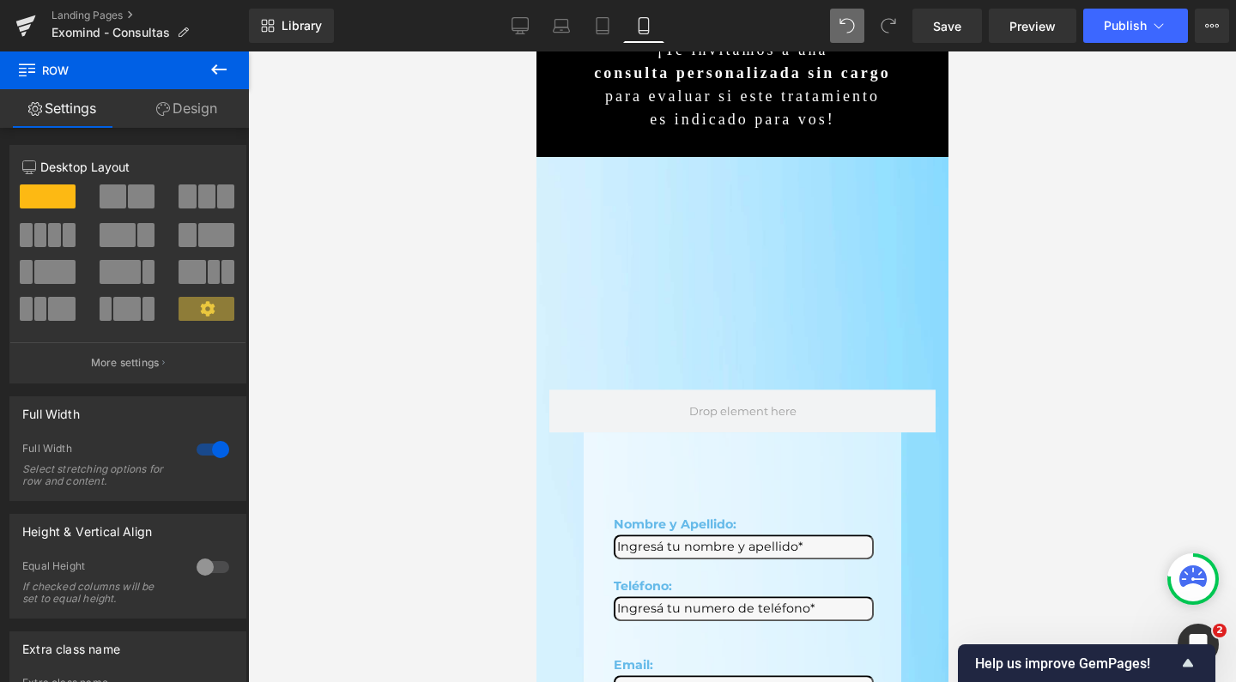
scroll to position [665, 0]
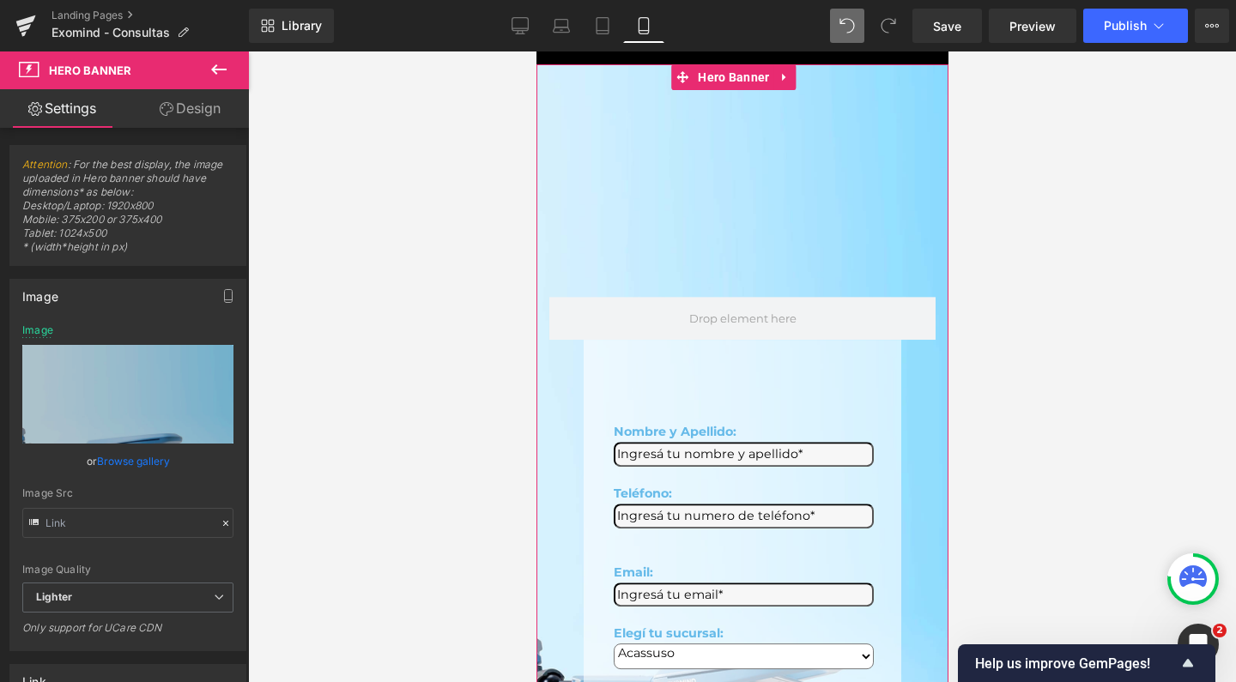
scroll to position [1134, 0]
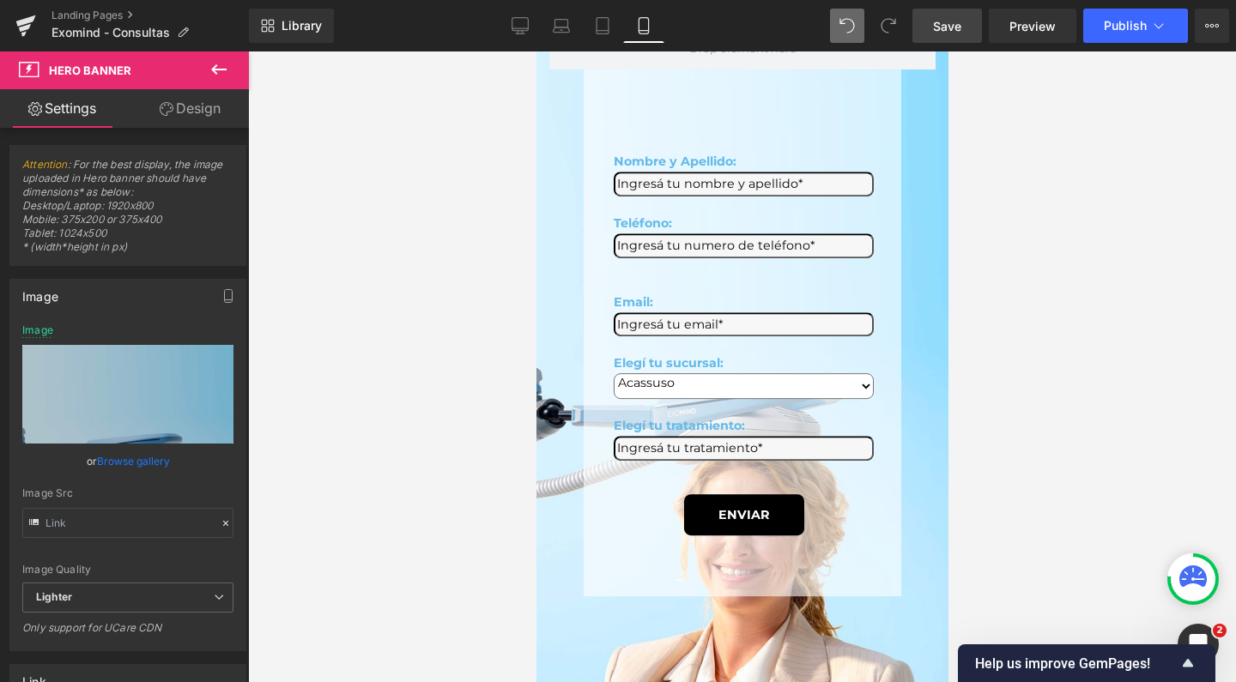
click at [960, 29] on span "Save" at bounding box center [947, 26] width 28 height 18
click at [1126, 33] on button "Publish" at bounding box center [1135, 26] width 105 height 34
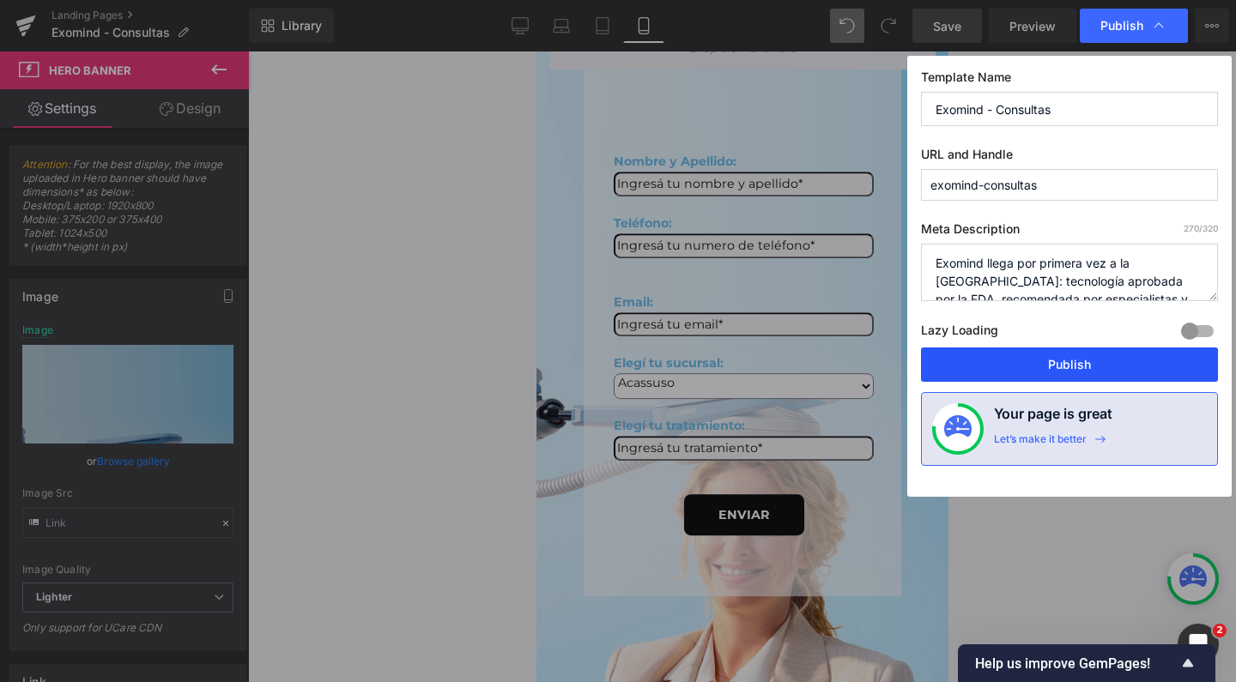
click at [1077, 358] on button "Publish" at bounding box center [1069, 365] width 297 height 34
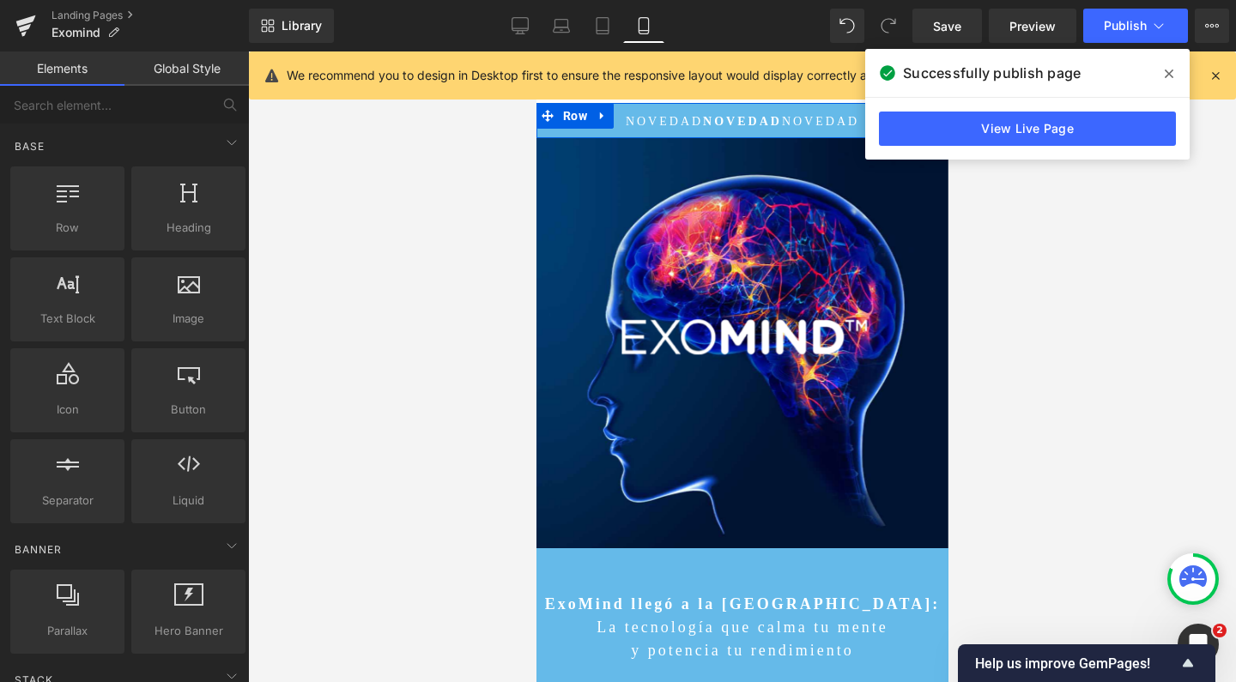
scroll to position [12508, 395]
